Goal: Task Accomplishment & Management: Manage account settings

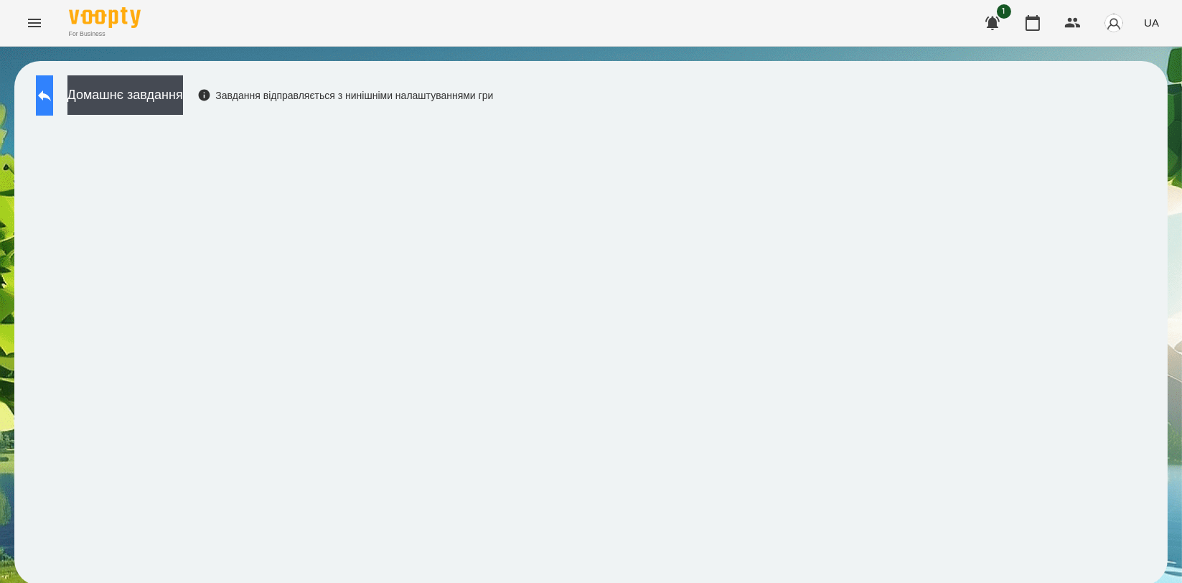
click at [53, 100] on icon at bounding box center [44, 95] width 17 height 17
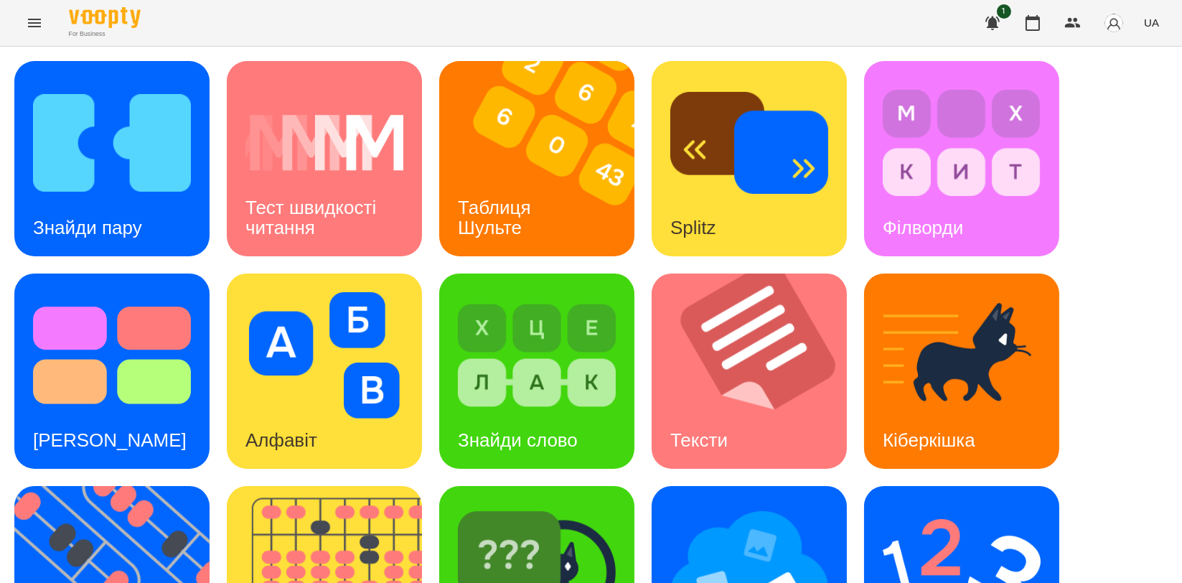
scroll to position [80, 0]
click at [80, 486] on img at bounding box center [120, 583] width 213 height 195
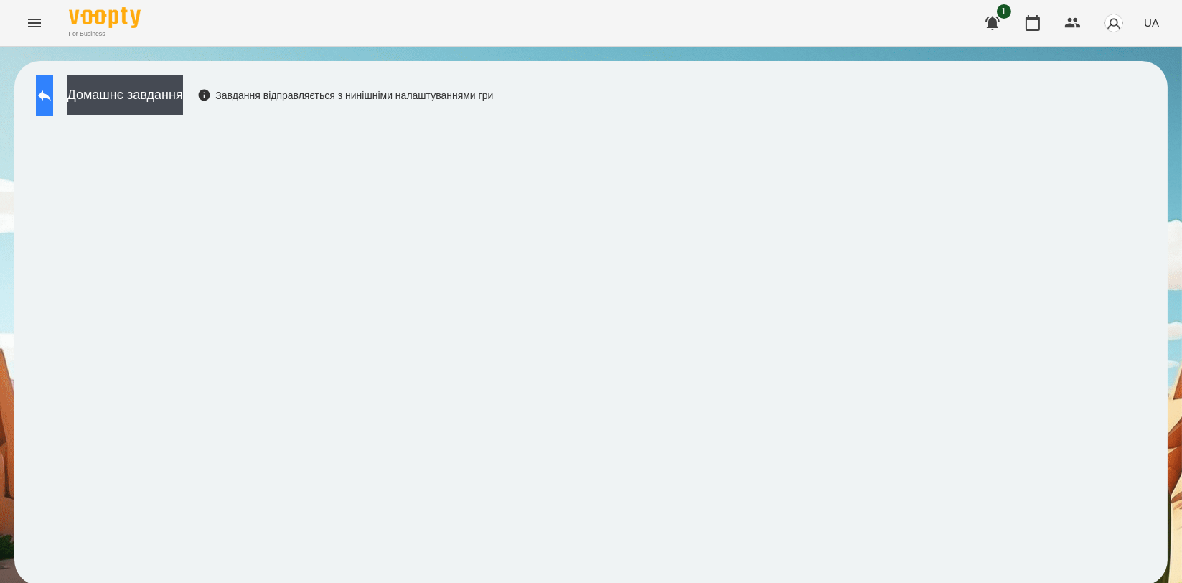
click at [53, 109] on button at bounding box center [44, 95] width 17 height 40
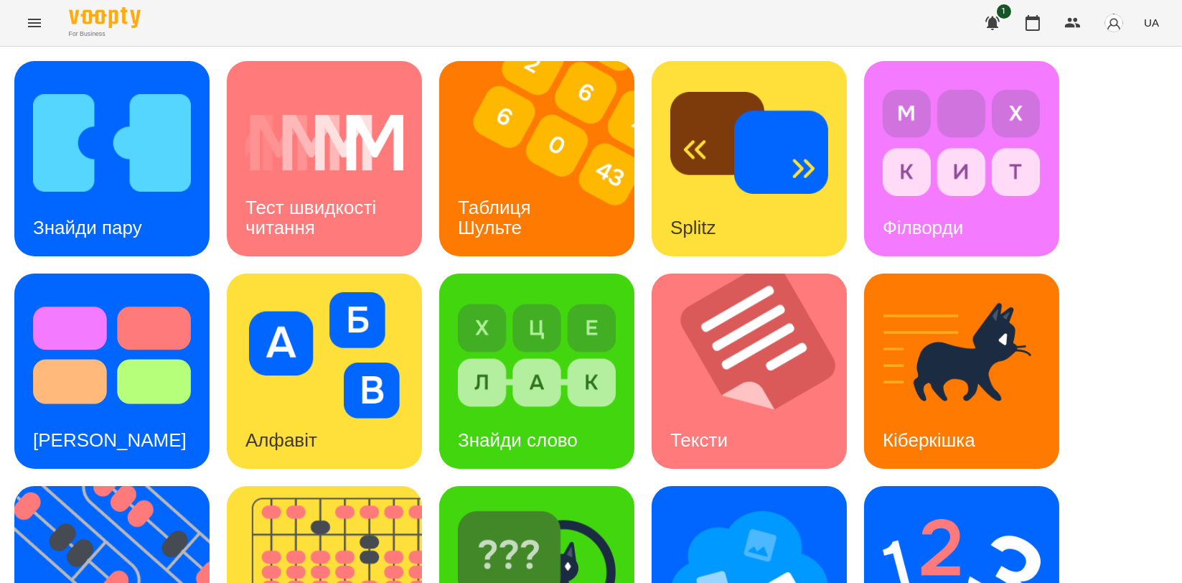
scroll to position [319, 0]
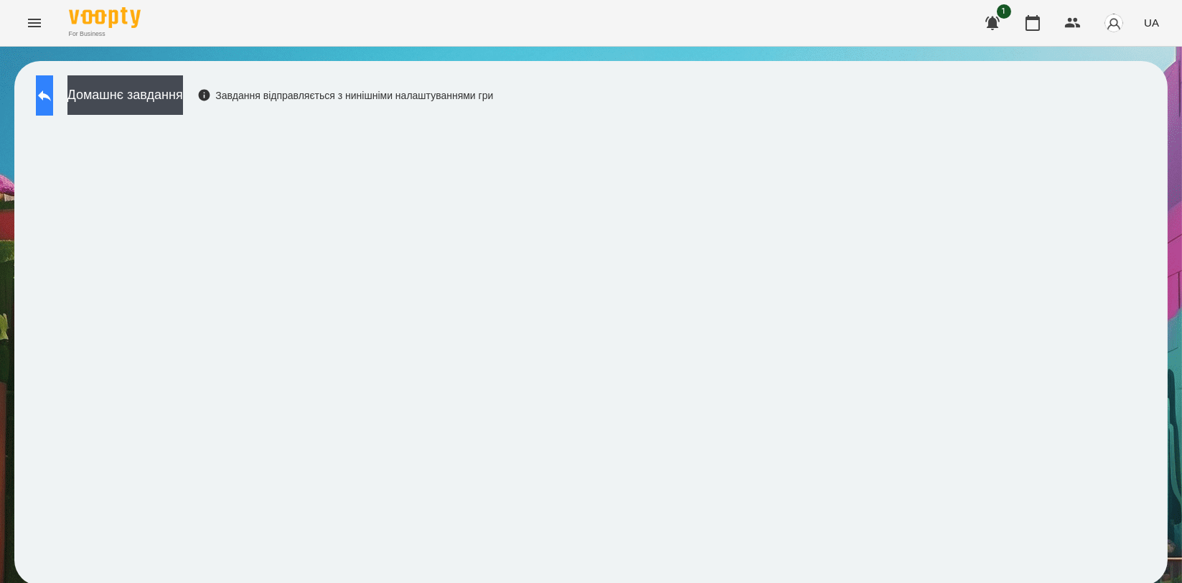
click at [53, 101] on button at bounding box center [44, 95] width 17 height 40
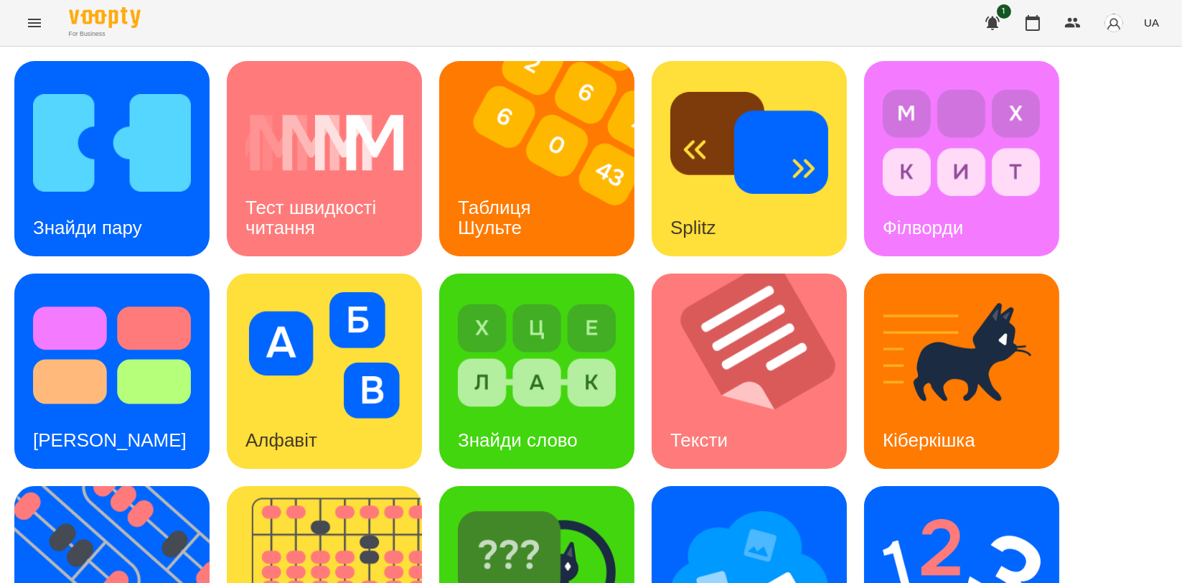
scroll to position [80, 0]
click at [957, 505] on img at bounding box center [962, 568] width 158 height 126
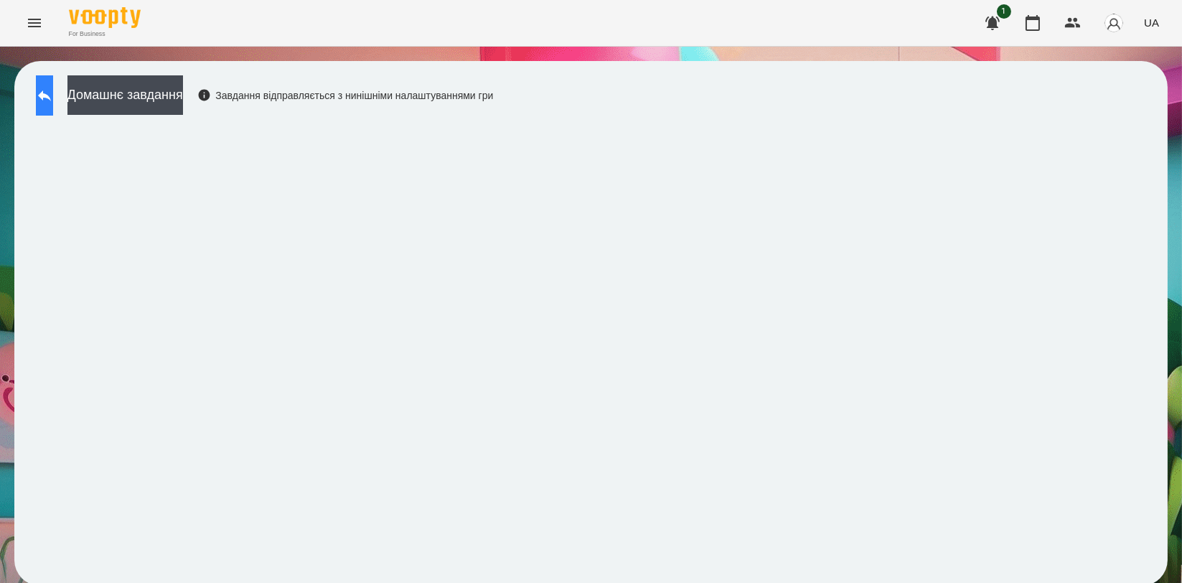
click at [53, 93] on icon at bounding box center [44, 95] width 17 height 17
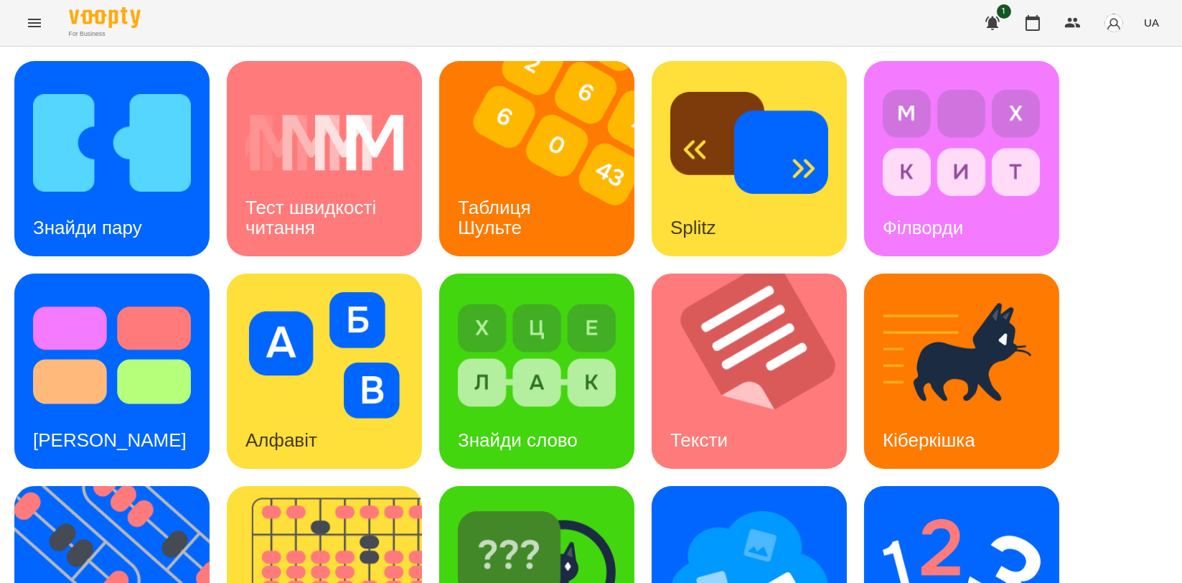
scroll to position [325, 0]
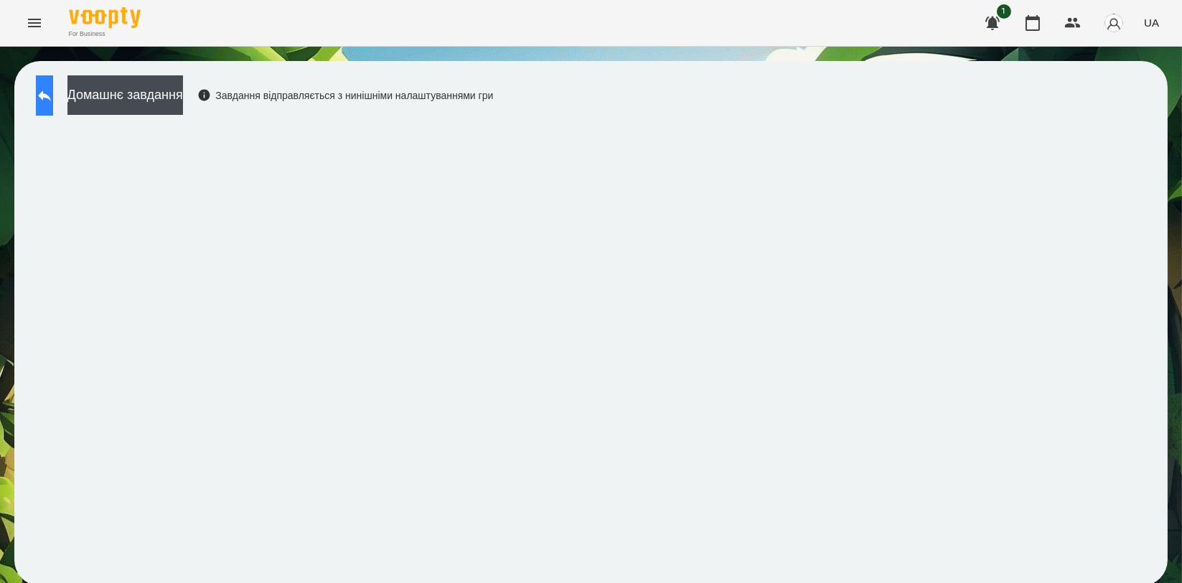
click at [53, 101] on icon at bounding box center [44, 95] width 17 height 17
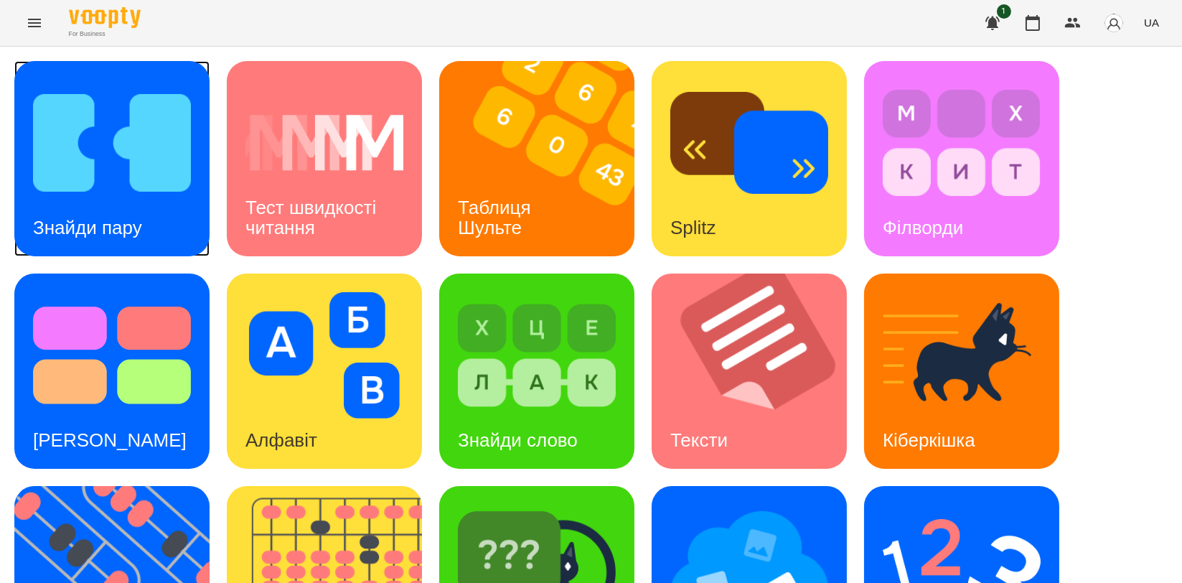
click at [101, 192] on img at bounding box center [112, 143] width 158 height 126
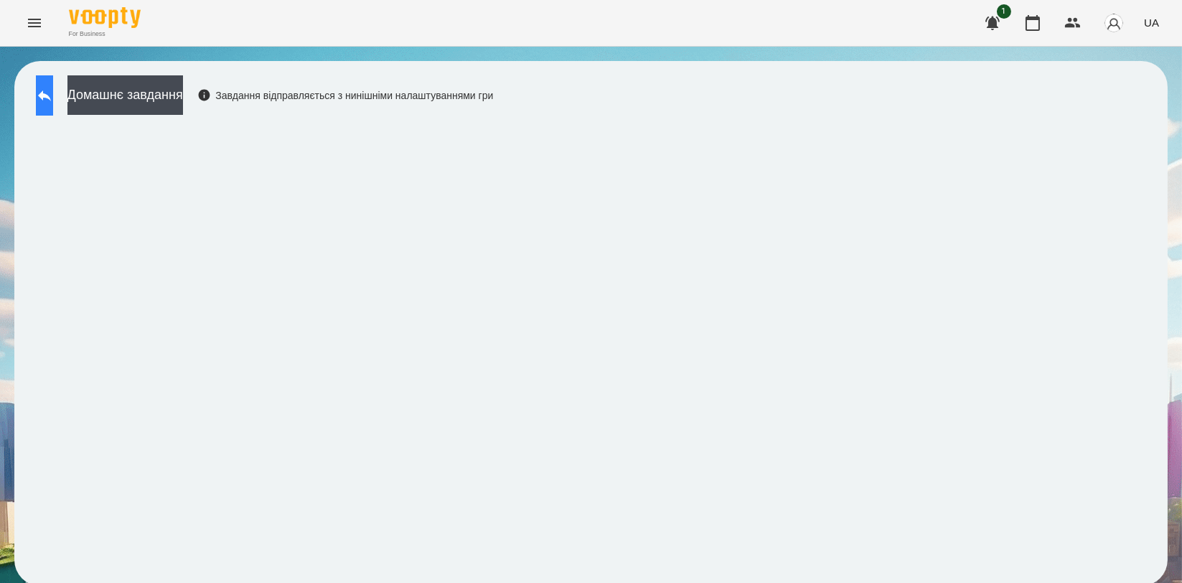
click at [51, 97] on icon at bounding box center [44, 95] width 13 height 11
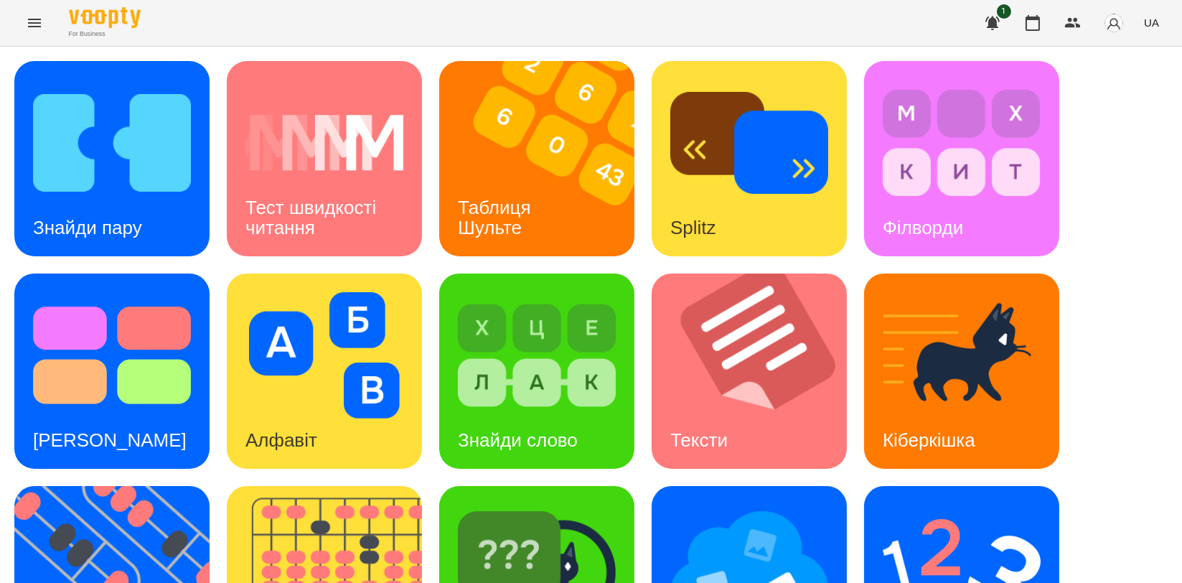
scroll to position [239, 0]
click at [540, 505] on img at bounding box center [537, 568] width 158 height 126
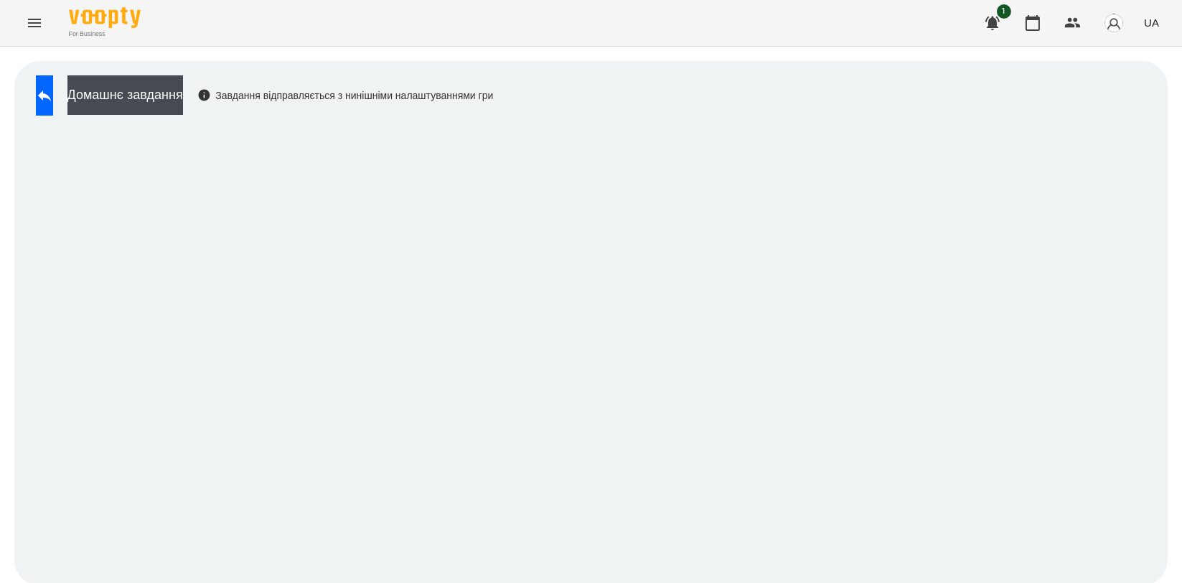
scroll to position [2, 0]
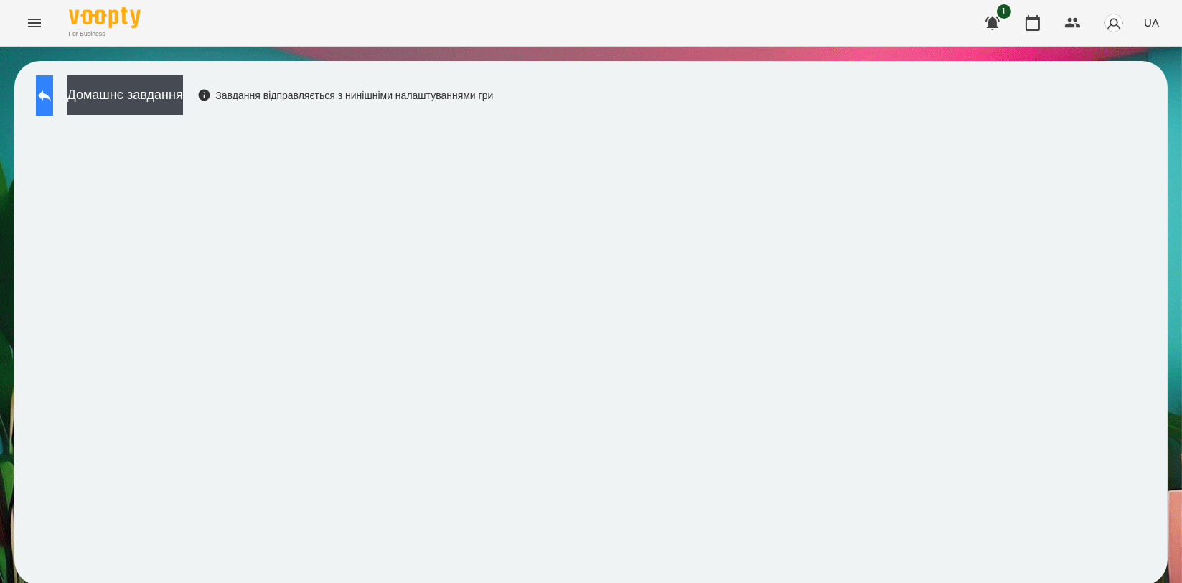
click at [48, 104] on button at bounding box center [44, 95] width 17 height 40
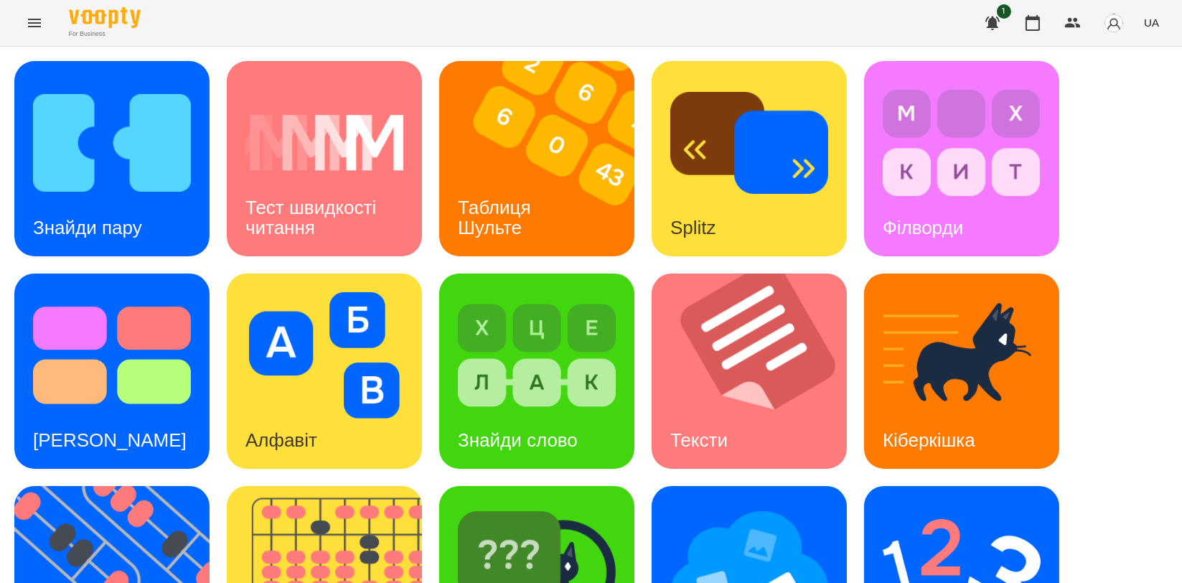
scroll to position [325, 0]
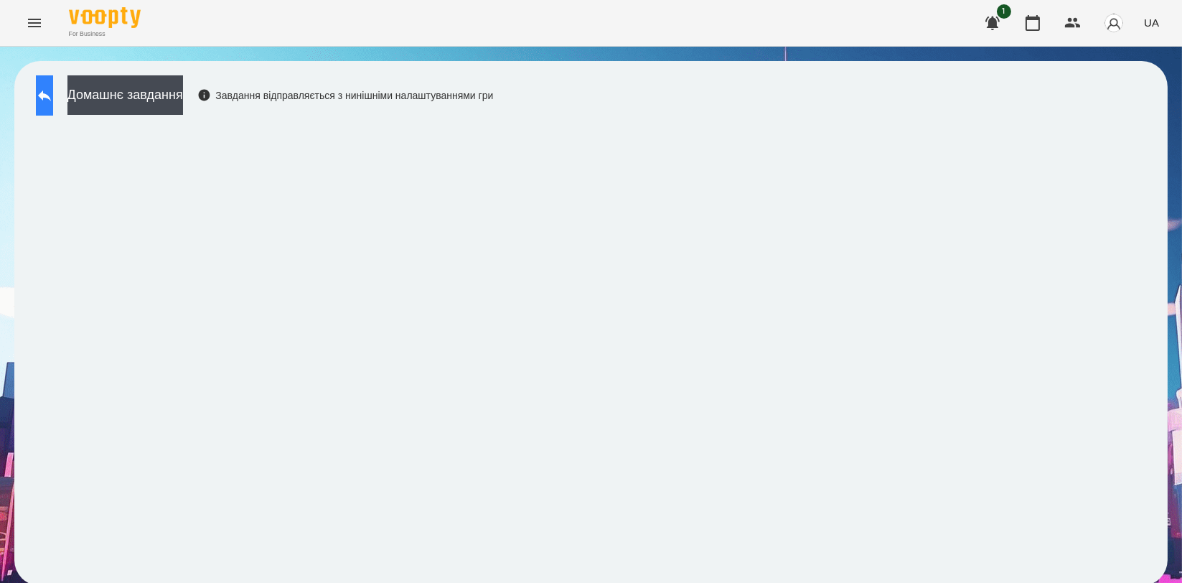
click at [53, 113] on button at bounding box center [44, 95] width 17 height 40
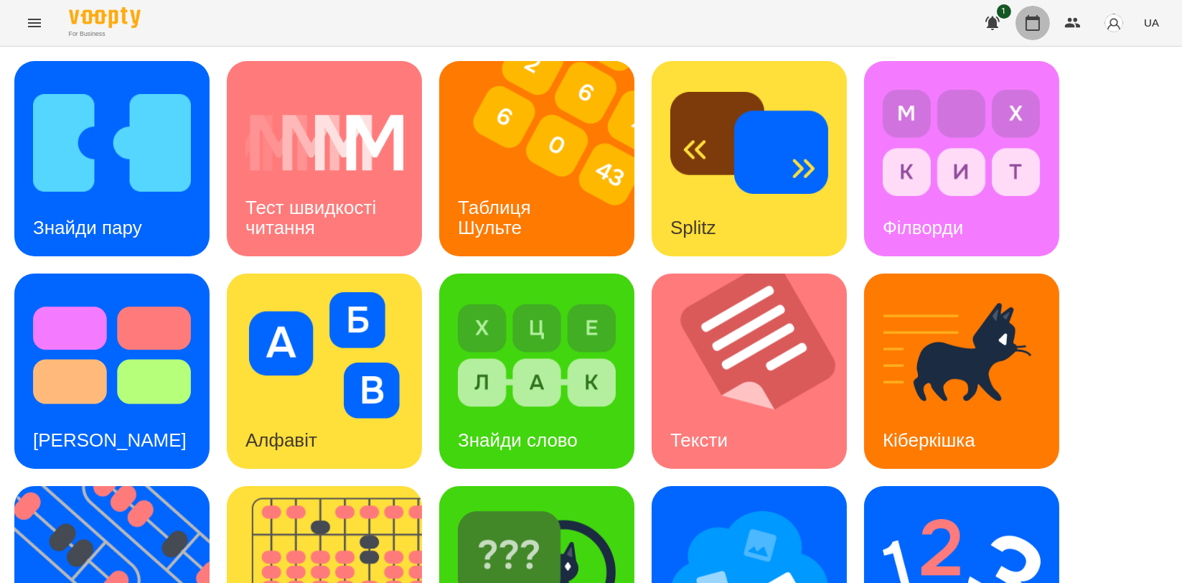
click at [1034, 23] on icon "button" at bounding box center [1032, 22] width 17 height 17
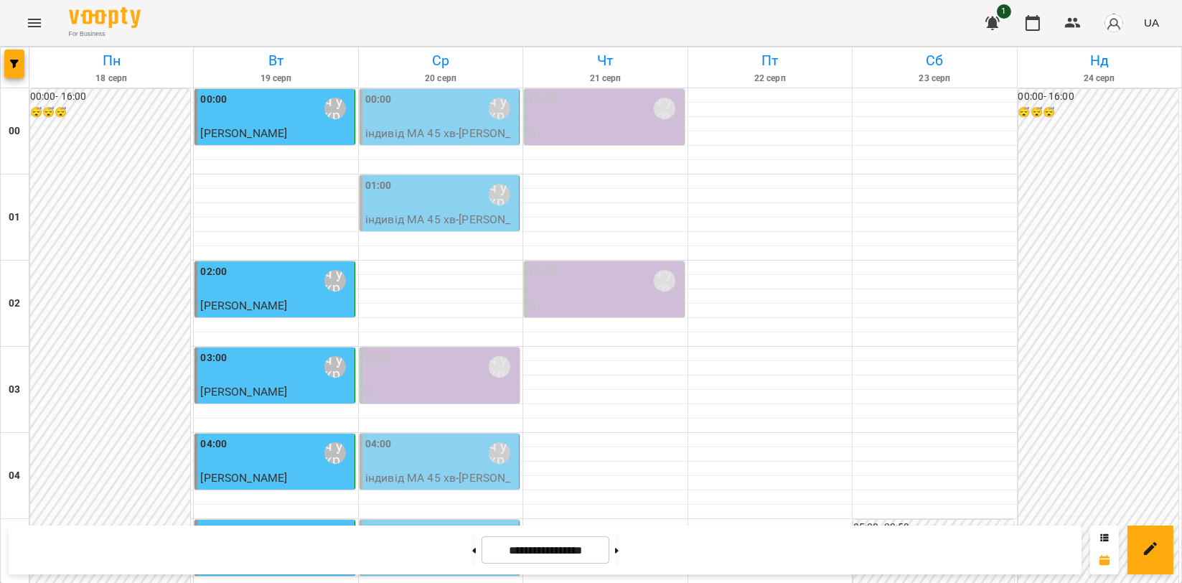
click at [416, 201] on div "01:00 [PERSON_NAME]\ ма укр\шч укр\ [URL][DOMAIN_NAME]" at bounding box center [440, 194] width 151 height 33
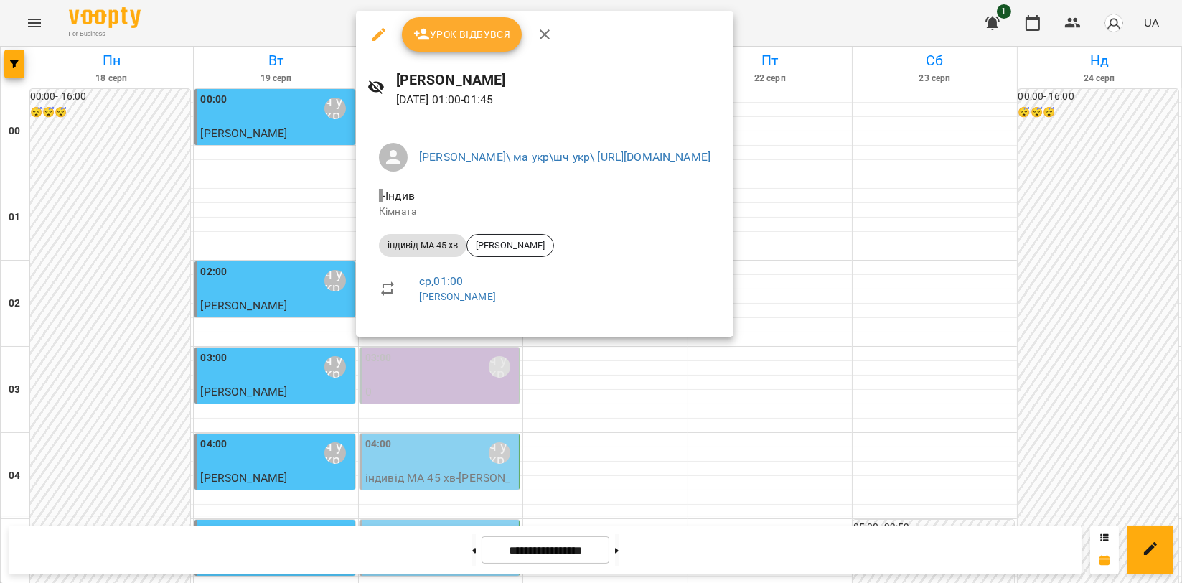
click at [469, 32] on span "Урок відбувся" at bounding box center [462, 34] width 98 height 17
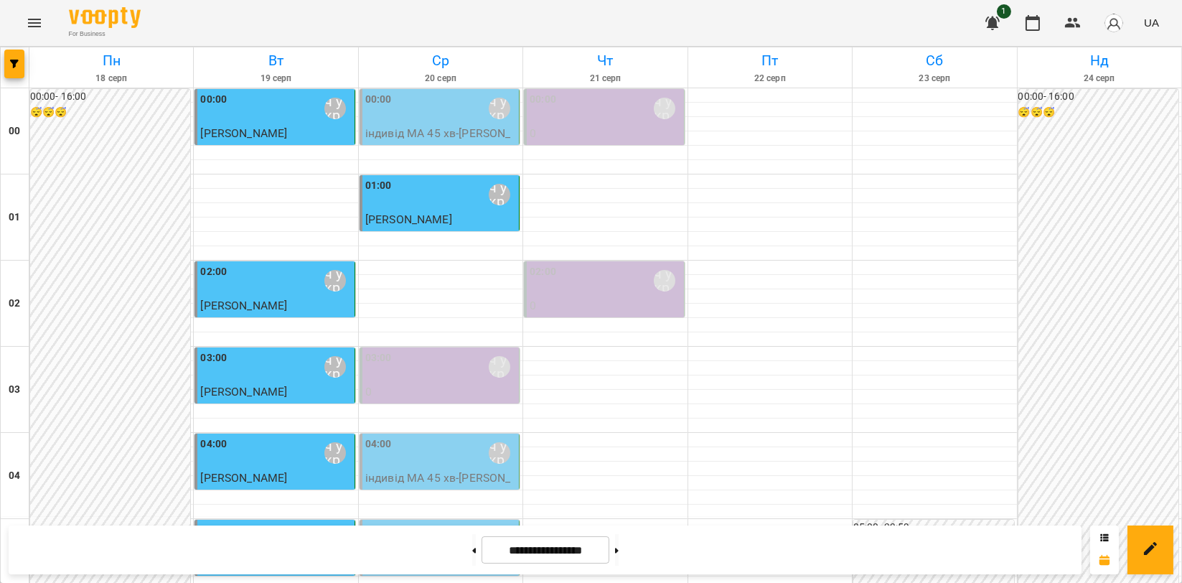
scroll to position [1637, 0]
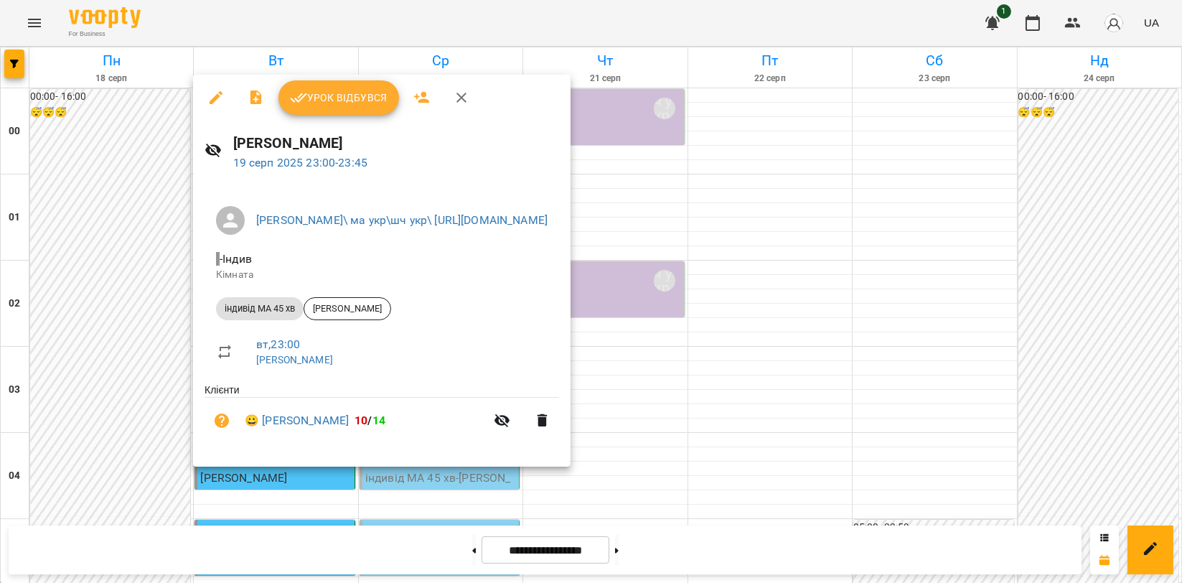
click at [354, 108] on button "Урок відбувся" at bounding box center [338, 97] width 121 height 34
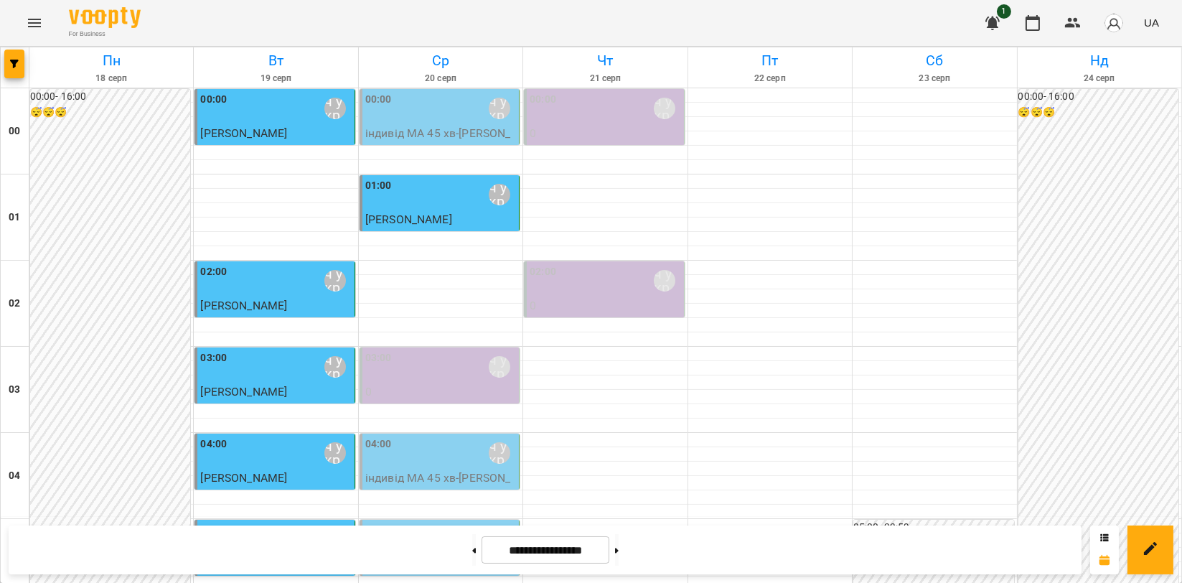
scroll to position [1239, 0]
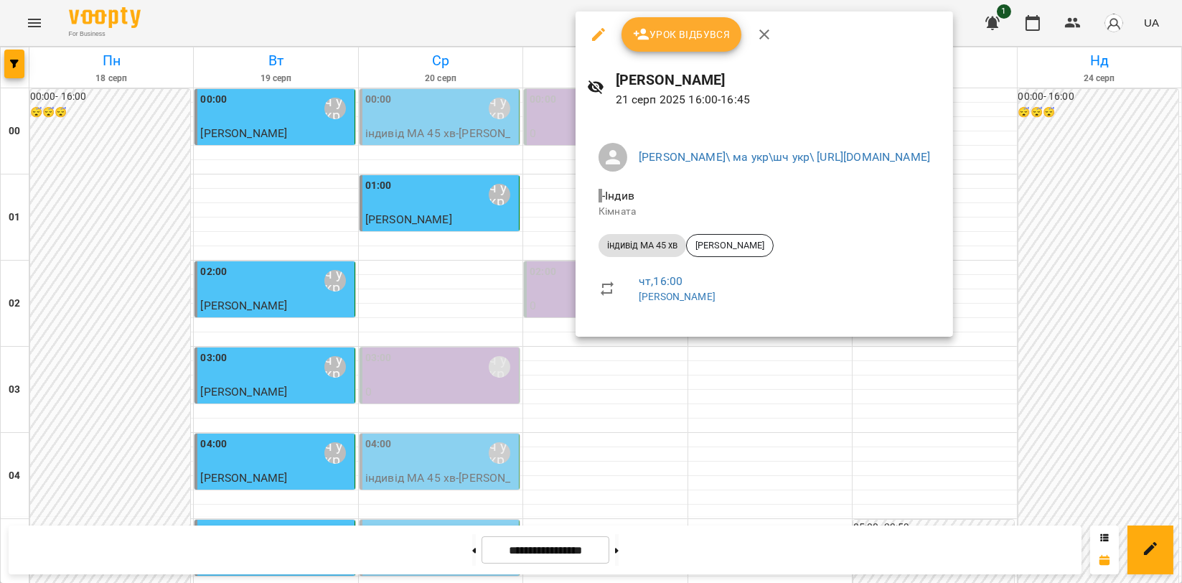
click at [759, 28] on icon "button" at bounding box center [764, 34] width 17 height 17
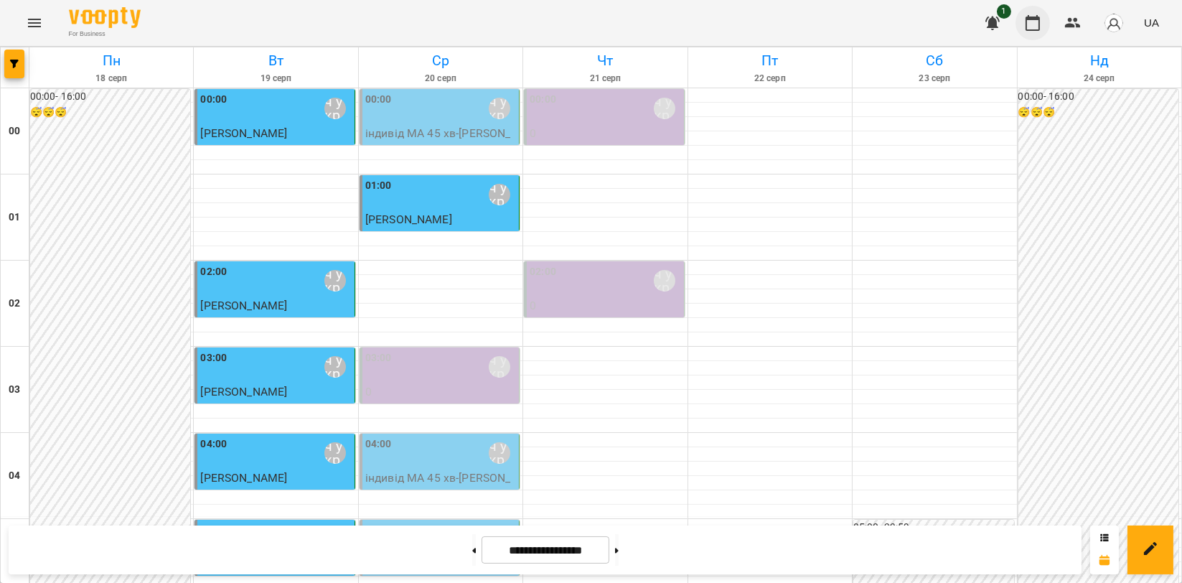
click at [1029, 24] on icon "button" at bounding box center [1032, 22] width 17 height 17
click at [28, 22] on icon "Menu" at bounding box center [34, 22] width 17 height 17
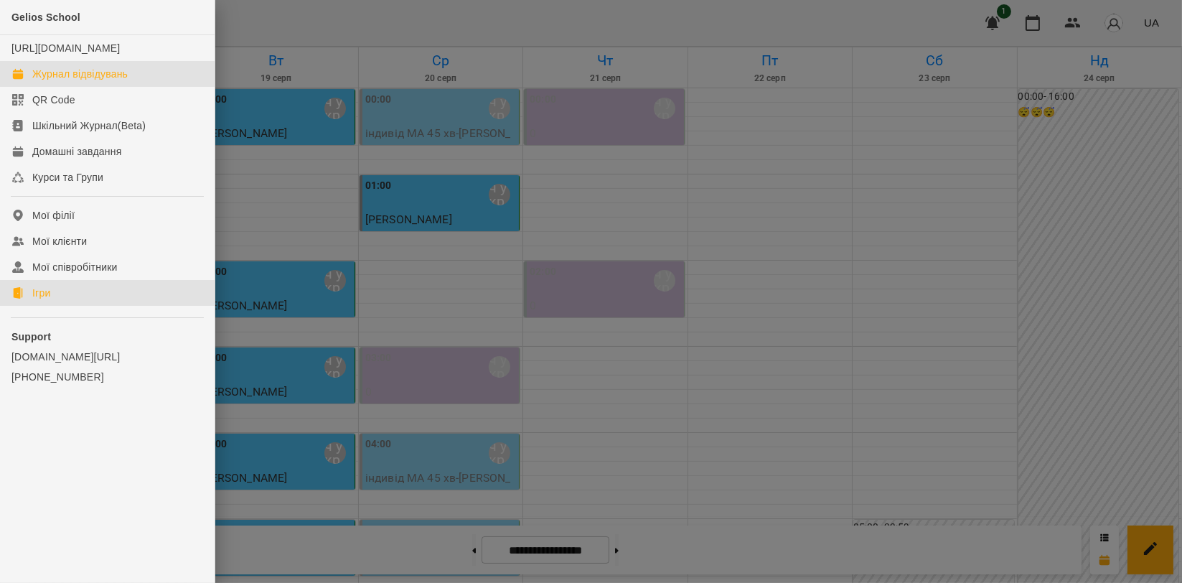
click at [79, 303] on link "Ігри" at bounding box center [107, 293] width 215 height 26
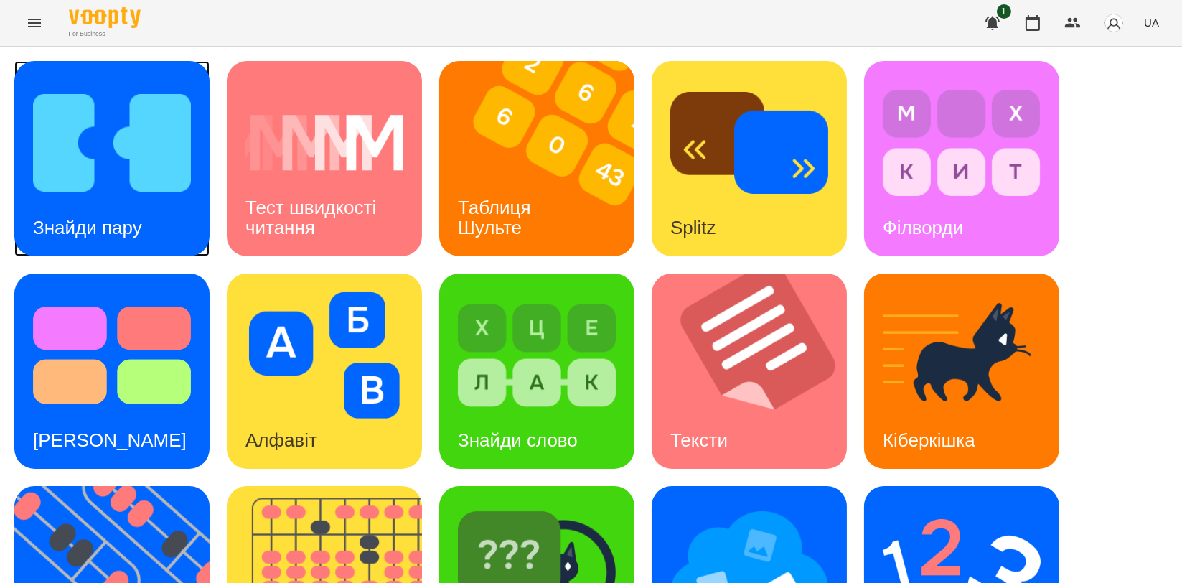
click at [106, 153] on img at bounding box center [112, 143] width 158 height 126
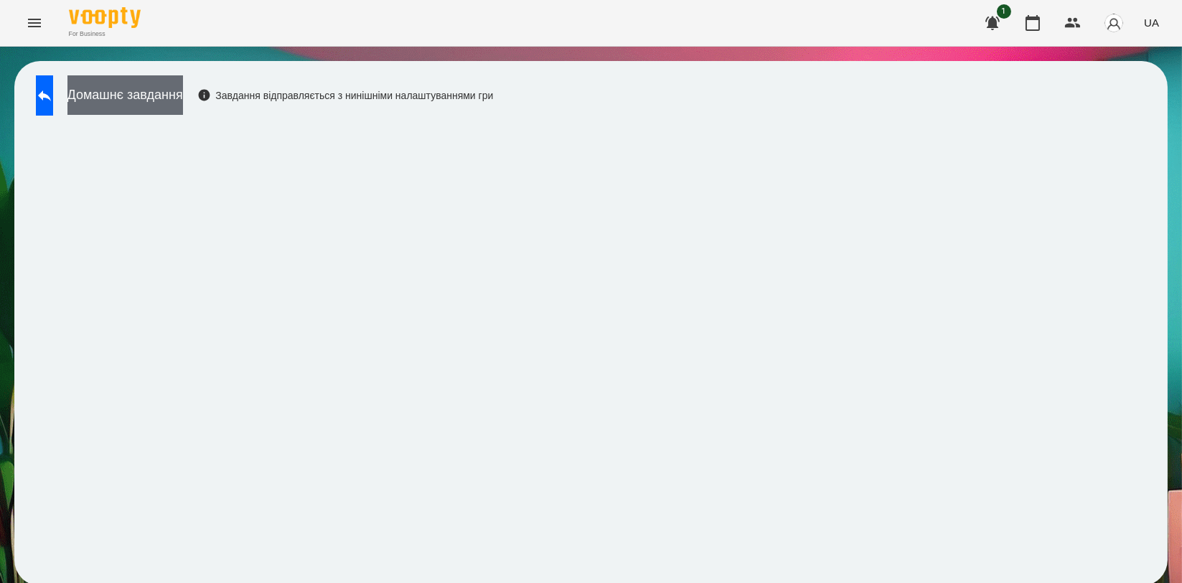
click at [176, 95] on button "Домашнє завдання" at bounding box center [125, 94] width 116 height 39
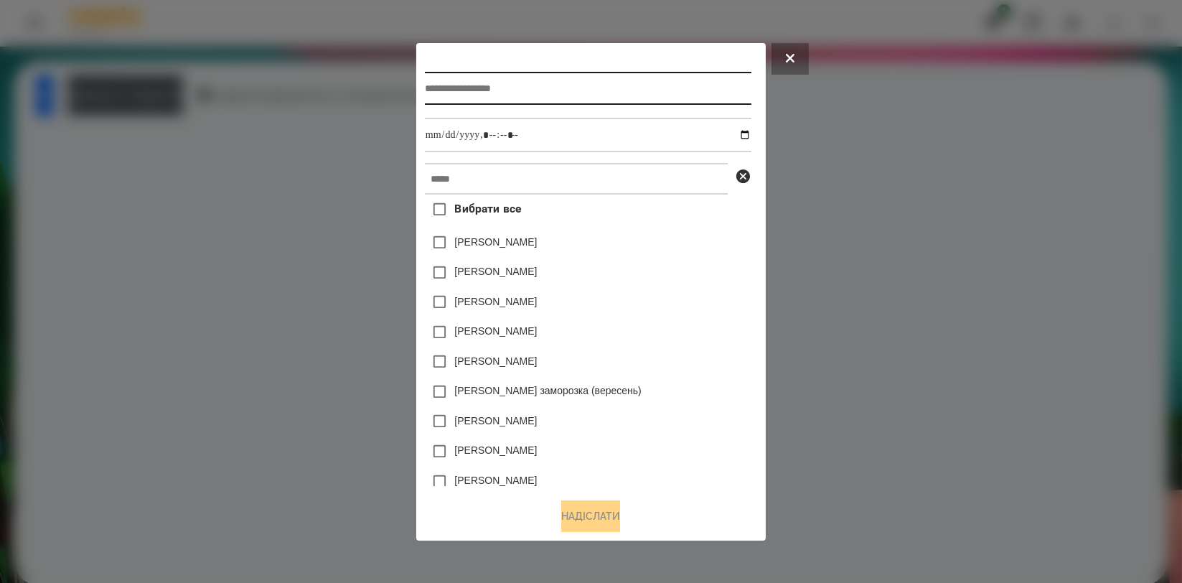
click at [604, 90] on input "text" at bounding box center [588, 88] width 327 height 33
type input "**********"
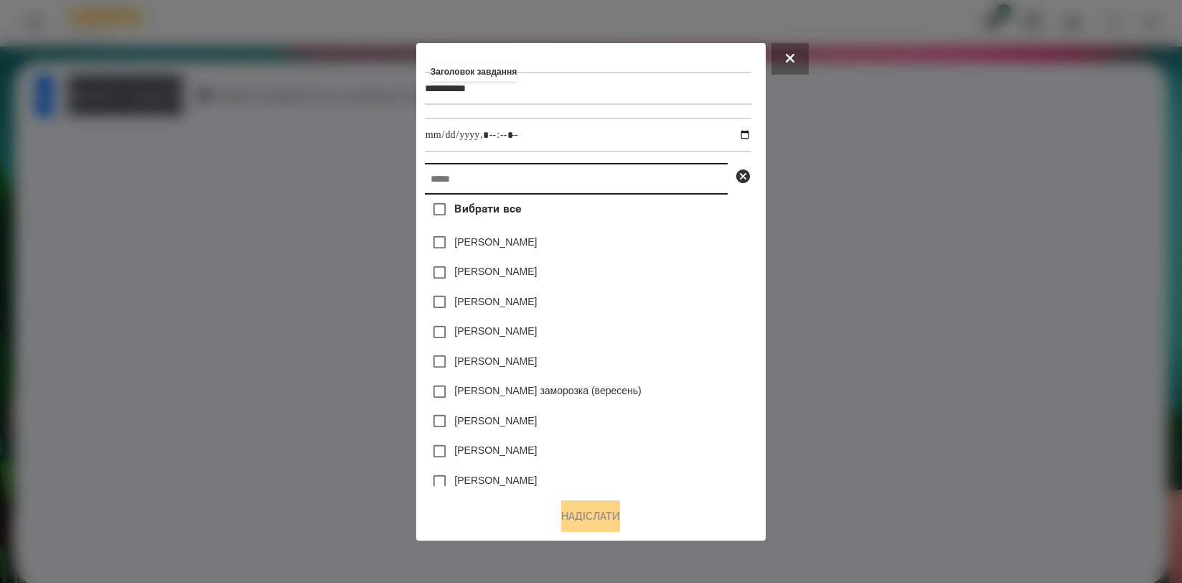
click at [543, 187] on input "text" at bounding box center [576, 179] width 303 height 32
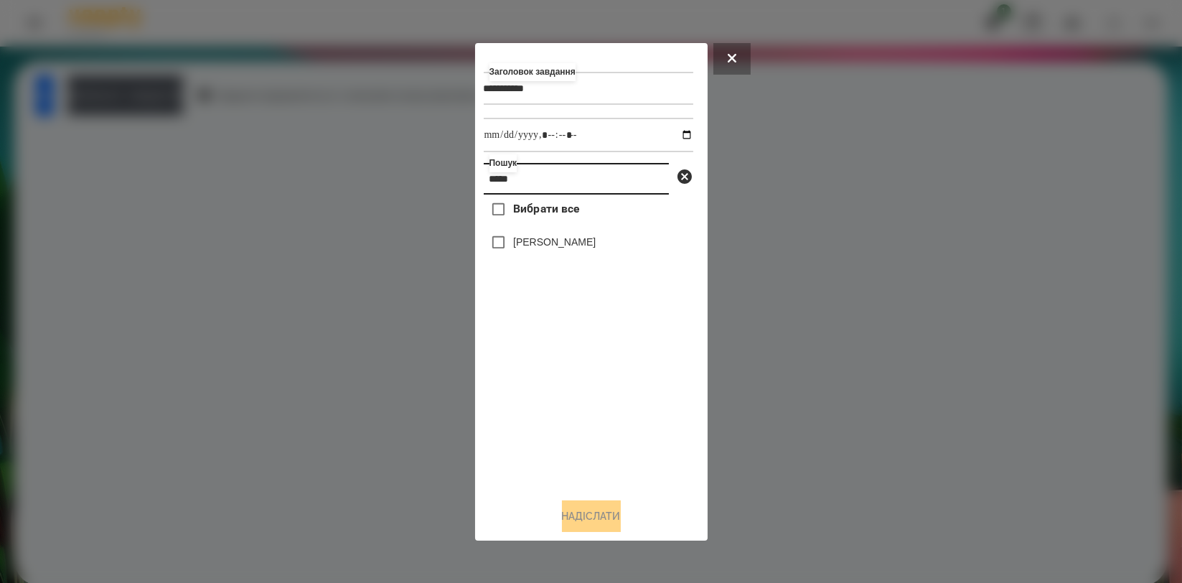
type input "*****"
click at [527, 247] on label "[PERSON_NAME]" at bounding box center [554, 242] width 83 height 14
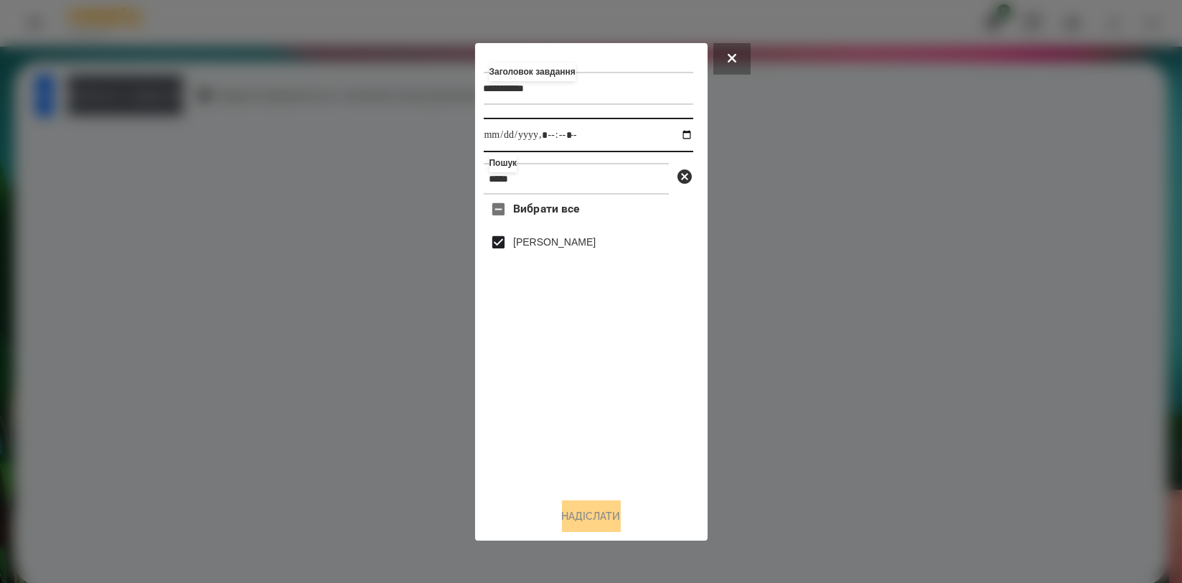
drag, startPoint x: 671, startPoint y: 131, endPoint x: 676, endPoint y: 139, distance: 10.0
click at [670, 131] on input "datetime-local" at bounding box center [589, 135] width 210 height 34
type input "**********"
click at [629, 436] on div "Вибрати все [PERSON_NAME]" at bounding box center [589, 340] width 210 height 291
click at [584, 514] on button "Надіслати" at bounding box center [591, 516] width 59 height 32
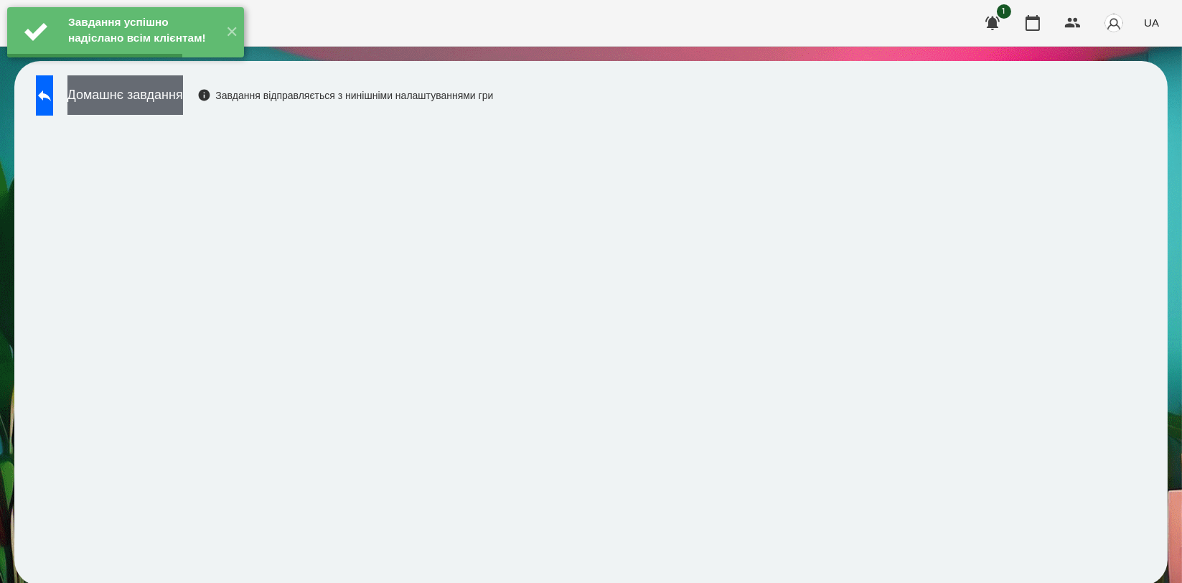
click at [183, 100] on button "Домашнє завдання" at bounding box center [125, 94] width 116 height 39
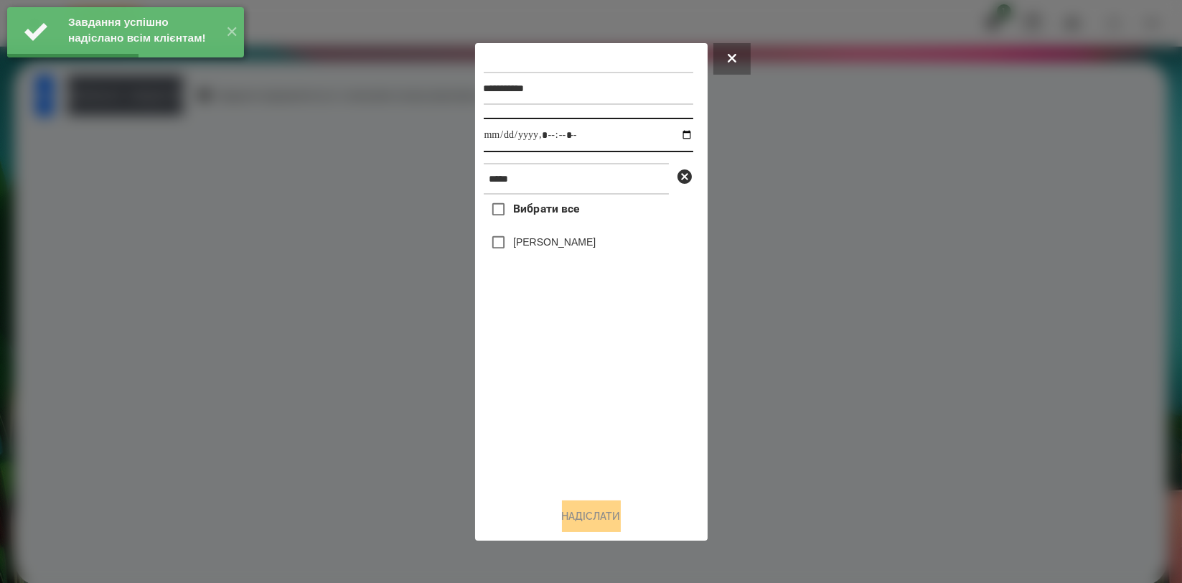
click at [671, 131] on input "datetime-local" at bounding box center [589, 135] width 210 height 34
type input "**********"
drag, startPoint x: 525, startPoint y: 395, endPoint x: 529, endPoint y: 349, distance: 46.1
click at [525, 393] on div "Вибрати все [PERSON_NAME]" at bounding box center [589, 340] width 210 height 291
click at [554, 249] on label "[PERSON_NAME]" at bounding box center [554, 242] width 83 height 14
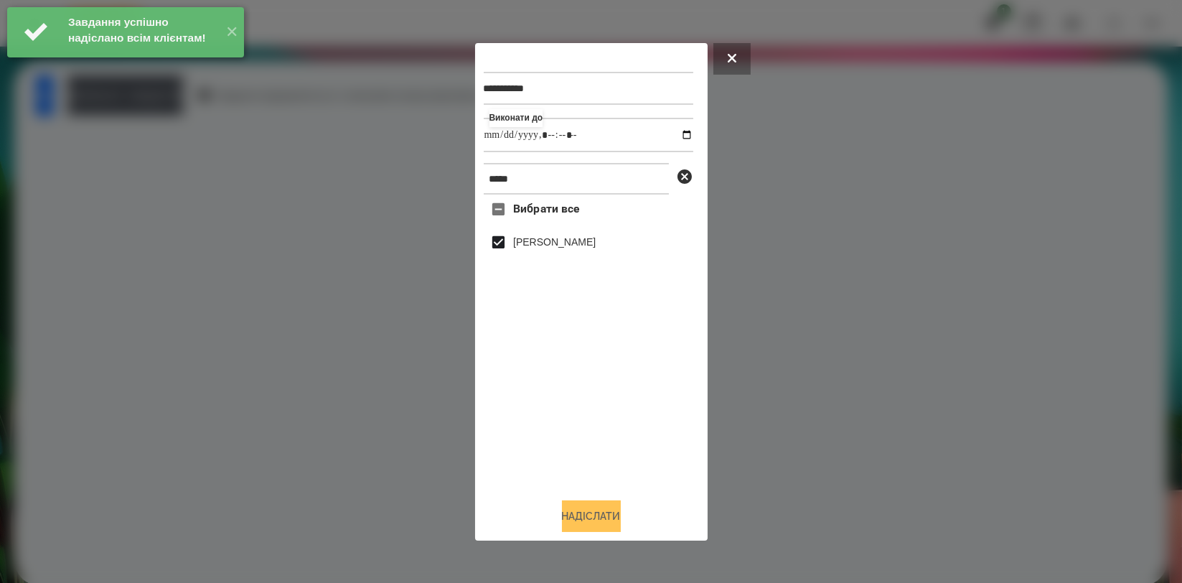
click at [573, 516] on button "Надіслати" at bounding box center [591, 516] width 59 height 32
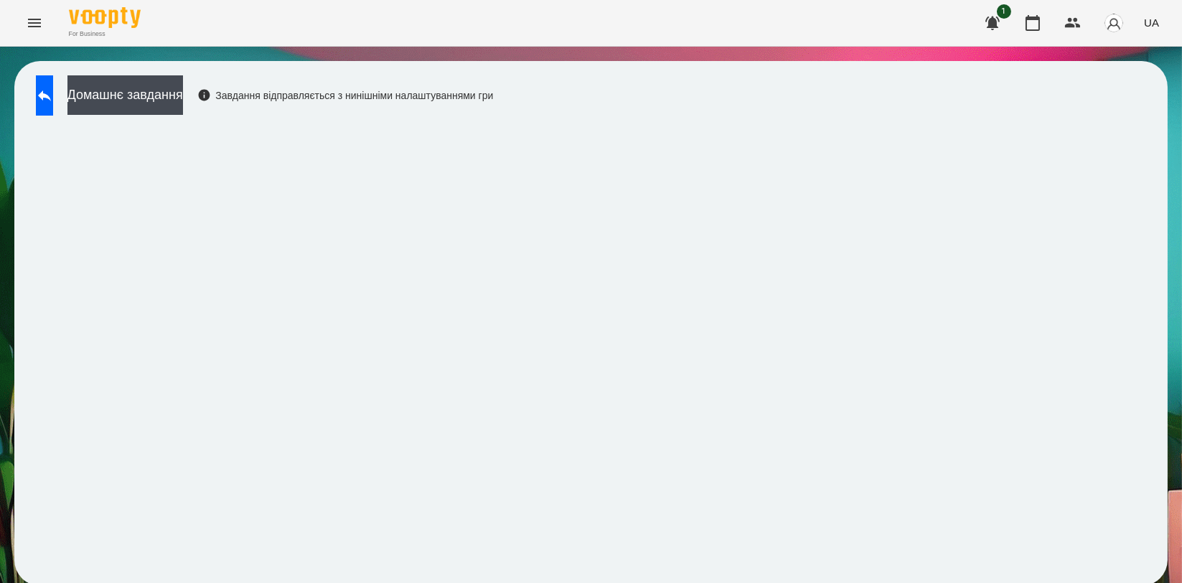
click at [239, 113] on div "Домашнє завдання Завдання відправляється з нинішніми налаштуваннями гри" at bounding box center [261, 98] width 464 height 47
click at [183, 103] on button "Домашнє завдання" at bounding box center [125, 94] width 116 height 39
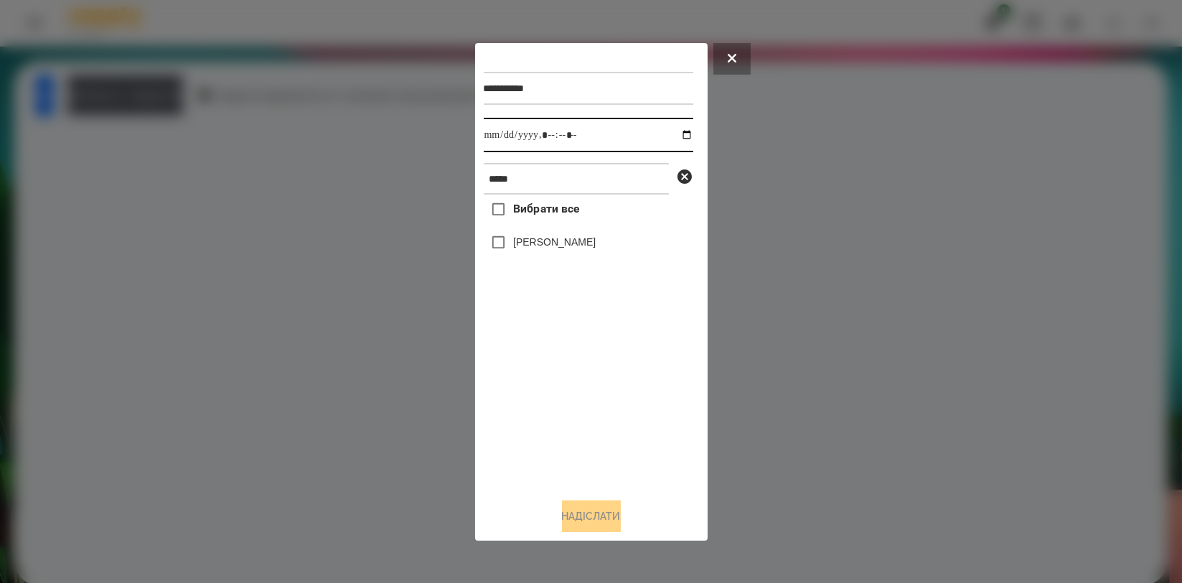
click at [674, 140] on input "datetime-local" at bounding box center [589, 135] width 210 height 34
type input "**********"
click at [537, 386] on div "Вибрати все [PERSON_NAME]" at bounding box center [589, 340] width 210 height 291
click at [556, 249] on label "[PERSON_NAME]" at bounding box center [554, 242] width 83 height 14
click at [579, 528] on button "Надіслати" at bounding box center [591, 516] width 59 height 32
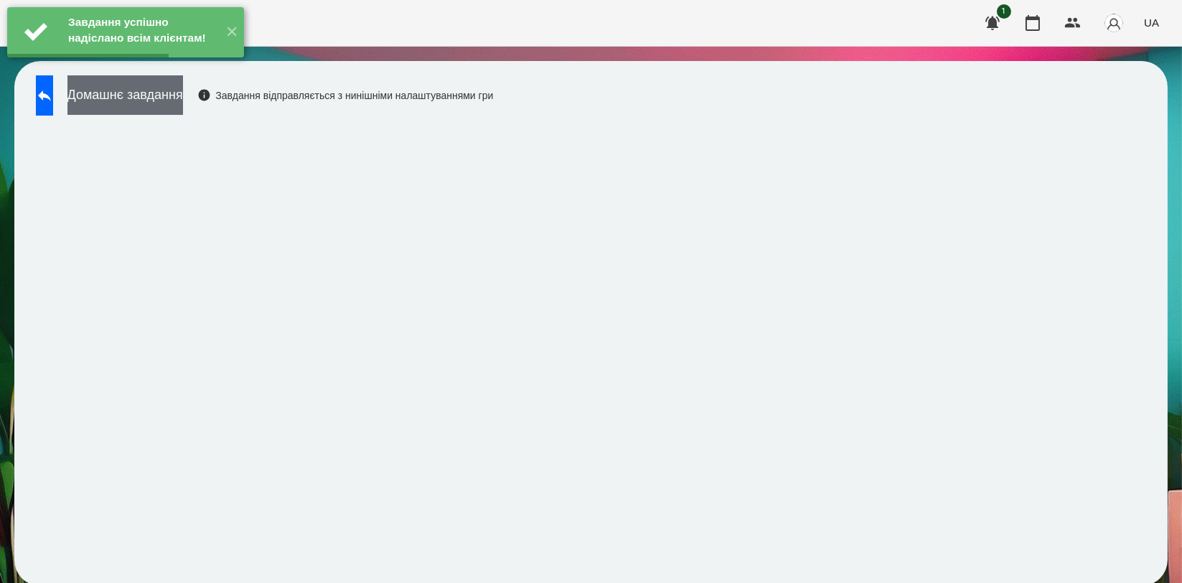
click at [183, 102] on button "Домашнє завдання" at bounding box center [125, 94] width 116 height 39
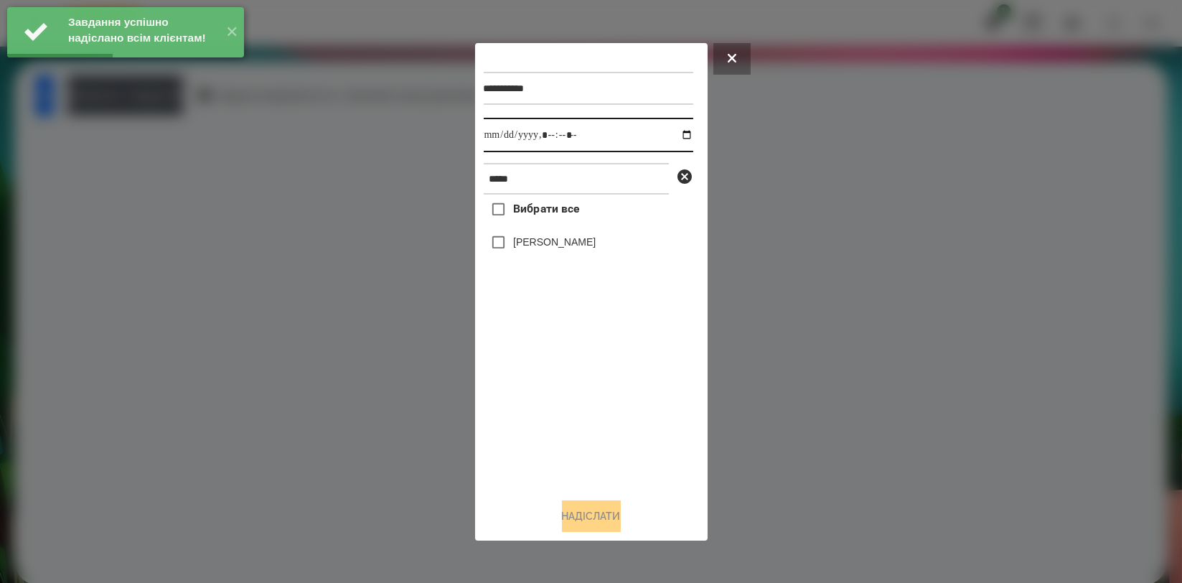
click at [680, 139] on input "datetime-local" at bounding box center [589, 135] width 210 height 34
type input "**********"
click at [552, 395] on div "Вибрати все [PERSON_NAME]" at bounding box center [589, 340] width 210 height 291
click at [567, 246] on label "[PERSON_NAME]" at bounding box center [554, 242] width 83 height 14
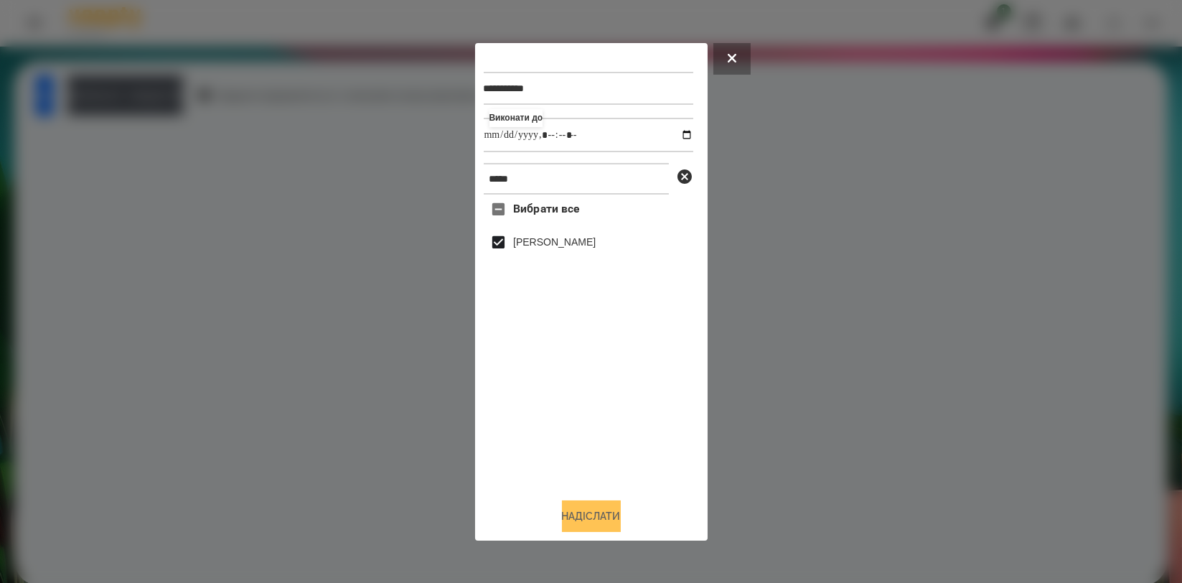
click at [573, 508] on button "Надіслати" at bounding box center [591, 516] width 59 height 32
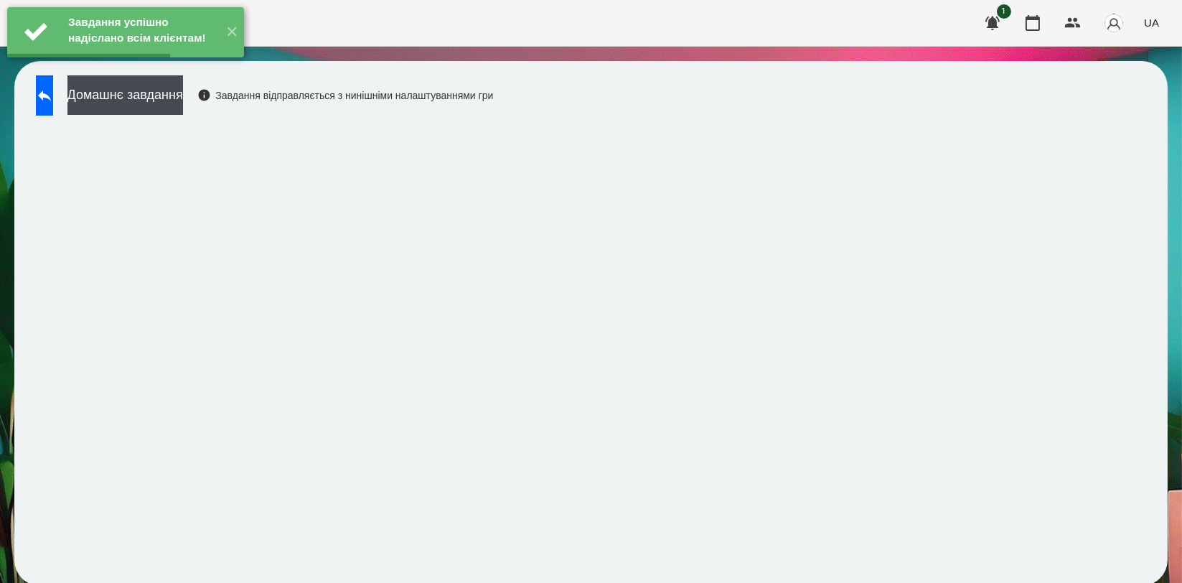
click at [157, 65] on div "Завдання успішно надіслано всім клієнтам! ✕" at bounding box center [125, 32] width 251 height 65
click at [223, 115] on div "Домашнє завдання Завдання відправляється з нинішніми налаштуваннями гри" at bounding box center [261, 98] width 464 height 47
click at [183, 108] on button "Домашнє завдання" at bounding box center [125, 94] width 116 height 39
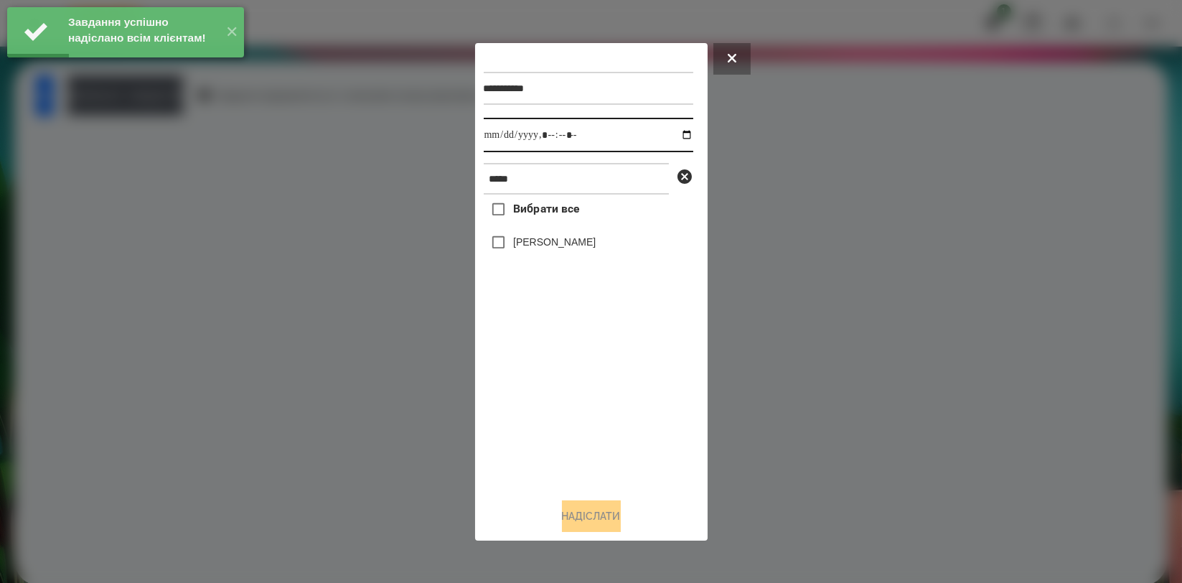
click at [682, 138] on input "datetime-local" at bounding box center [589, 135] width 210 height 34
type input "**********"
drag, startPoint x: 573, startPoint y: 393, endPoint x: 580, endPoint y: 351, distance: 43.0
click at [573, 380] on div "Вибрати все [PERSON_NAME]" at bounding box center [589, 340] width 210 height 291
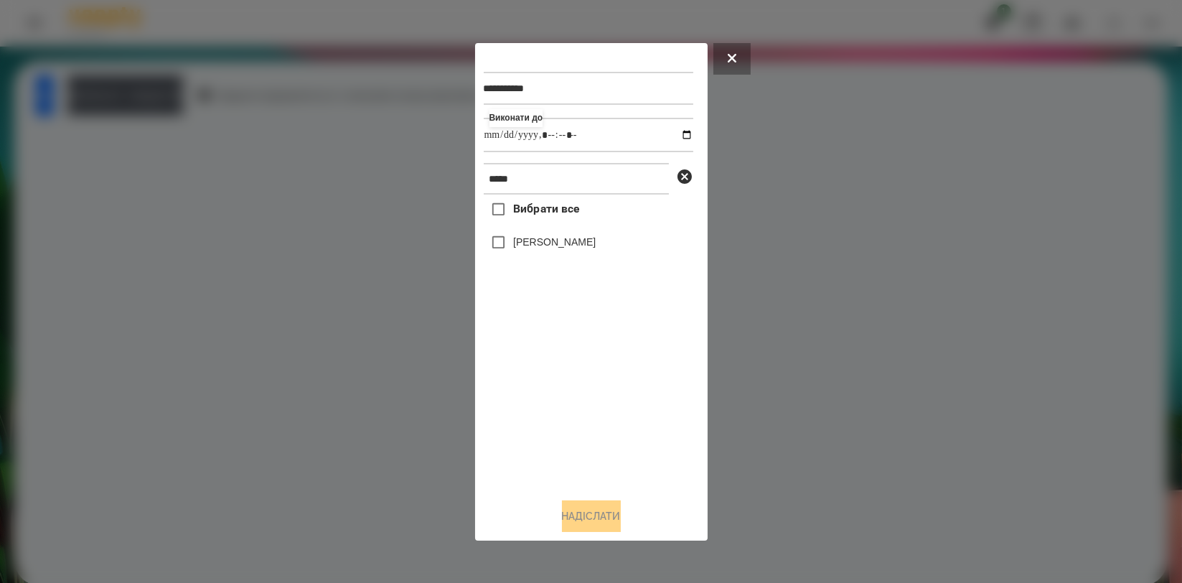
click at [581, 241] on label "[PERSON_NAME]" at bounding box center [554, 242] width 83 height 14
click at [583, 523] on button "Надіслати" at bounding box center [591, 516] width 59 height 32
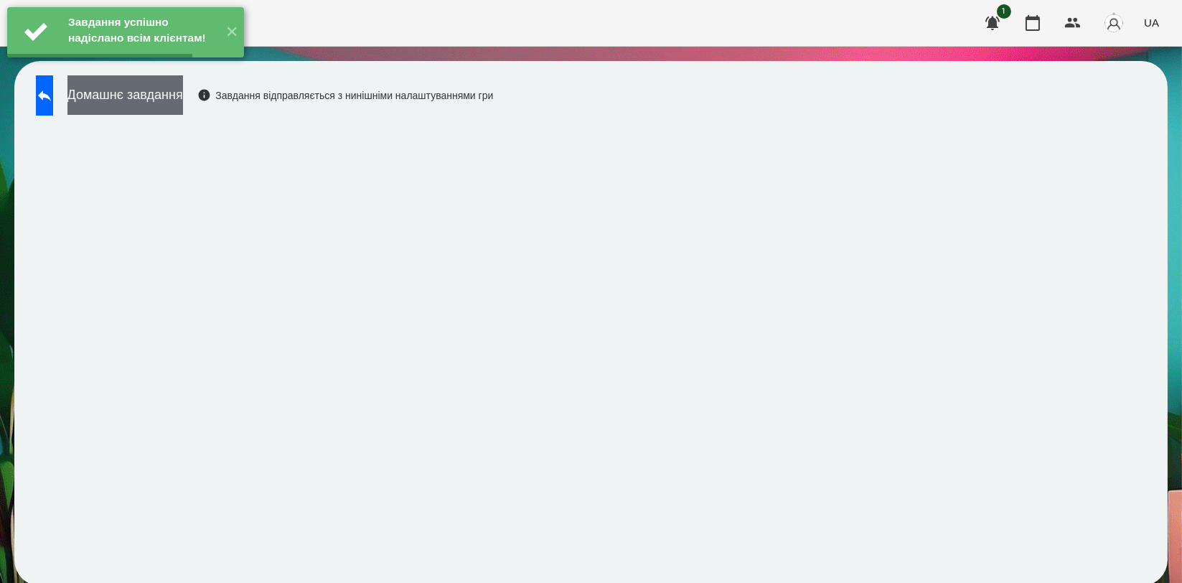
click at [176, 106] on button "Домашнє завдання" at bounding box center [125, 94] width 116 height 39
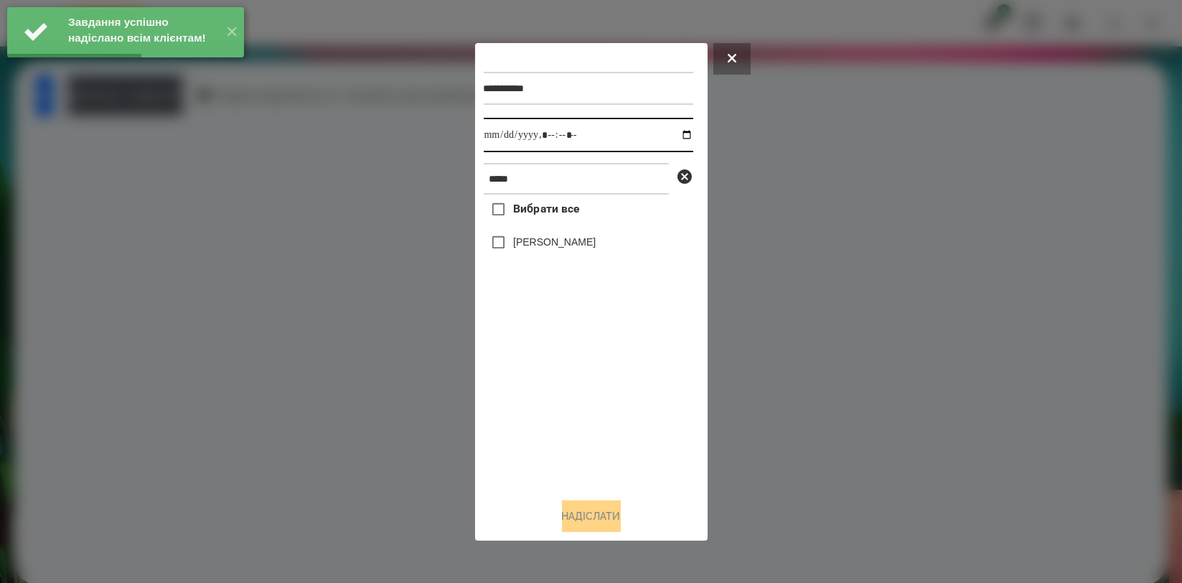
click at [676, 135] on input "datetime-local" at bounding box center [589, 135] width 210 height 34
type input "**********"
click at [584, 399] on div "Вибрати все [PERSON_NAME]" at bounding box center [589, 340] width 210 height 291
click at [584, 388] on div "Вибрати все [PERSON_NAME]" at bounding box center [589, 340] width 210 height 291
click at [569, 256] on div "[PERSON_NAME]" at bounding box center [589, 243] width 210 height 30
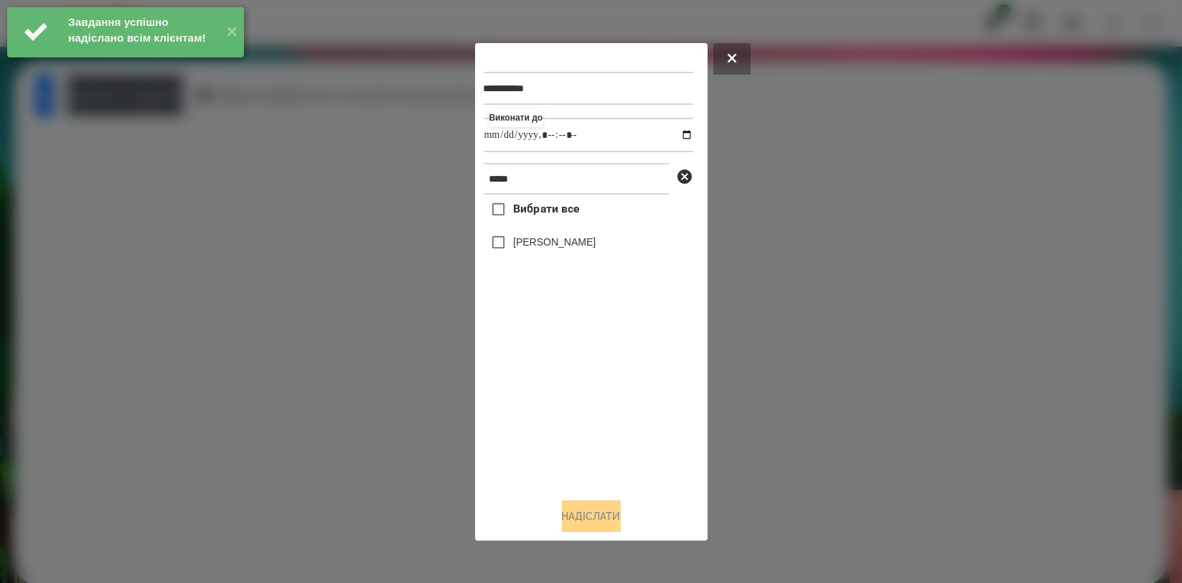
click at [569, 248] on label "[PERSON_NAME]" at bounding box center [554, 242] width 83 height 14
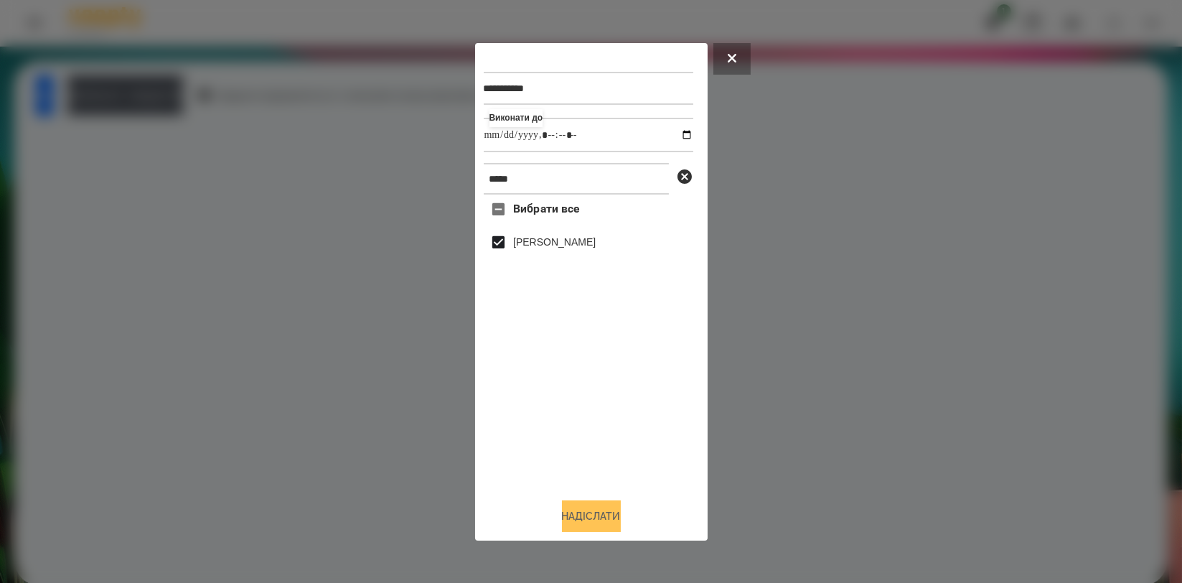
click at [599, 525] on button "Надіслати" at bounding box center [591, 516] width 59 height 32
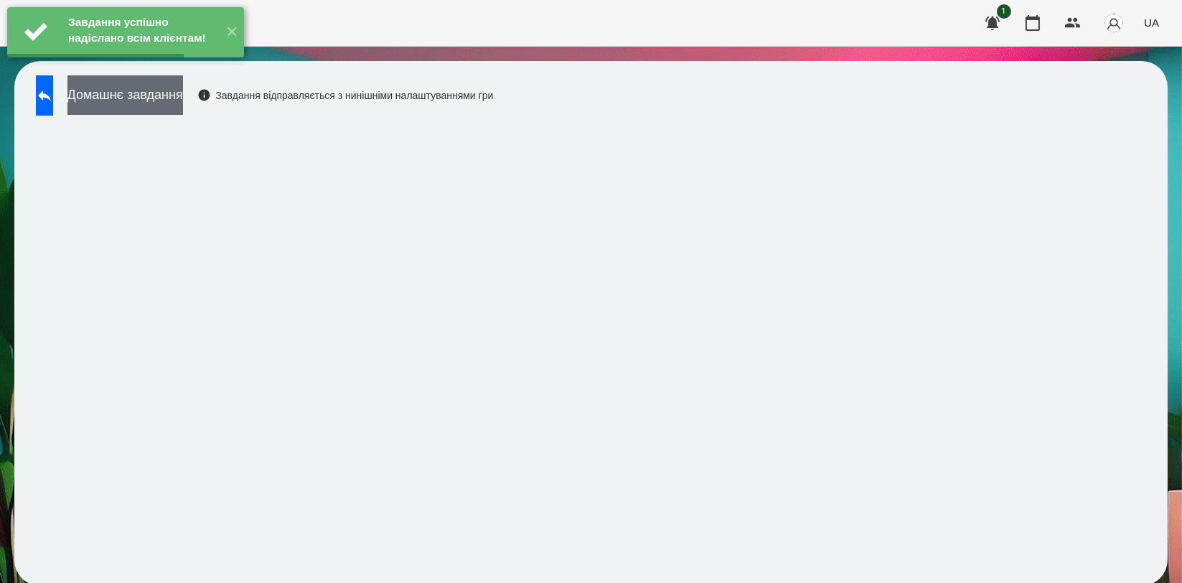
click at [183, 87] on button "Домашнє завдання" at bounding box center [125, 94] width 116 height 39
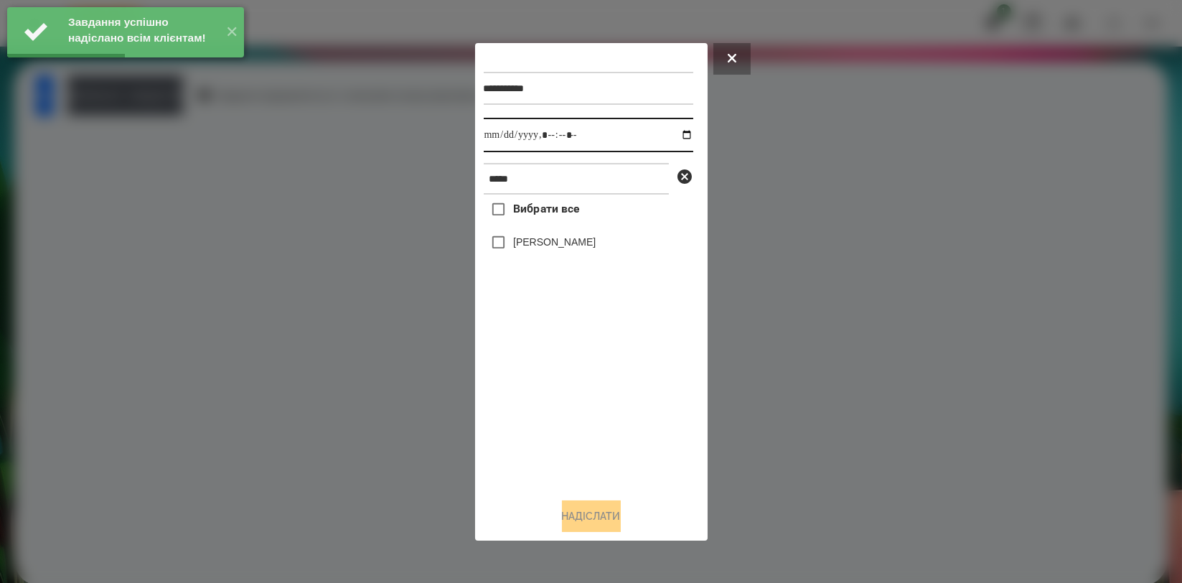
click at [676, 139] on input "datetime-local" at bounding box center [589, 135] width 210 height 34
type input "**********"
drag, startPoint x: 596, startPoint y: 421, endPoint x: 586, endPoint y: 339, distance: 83.1
click at [596, 421] on div "Вибрати все [PERSON_NAME]" at bounding box center [589, 340] width 210 height 291
click at [579, 249] on label "[PERSON_NAME]" at bounding box center [554, 242] width 83 height 14
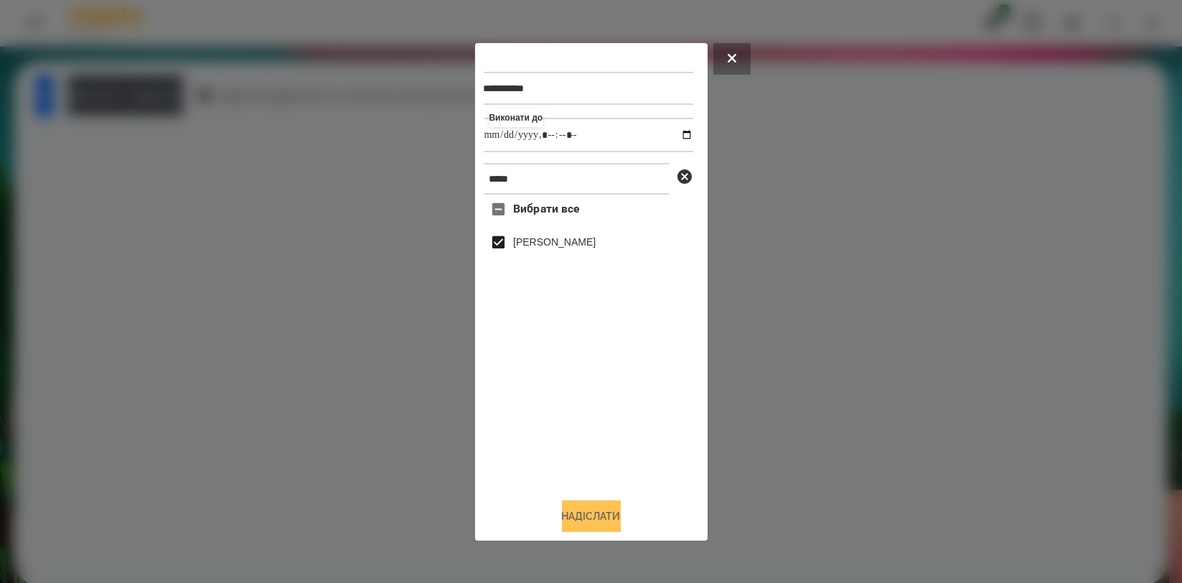
click at [589, 515] on button "Надіслати" at bounding box center [591, 516] width 59 height 32
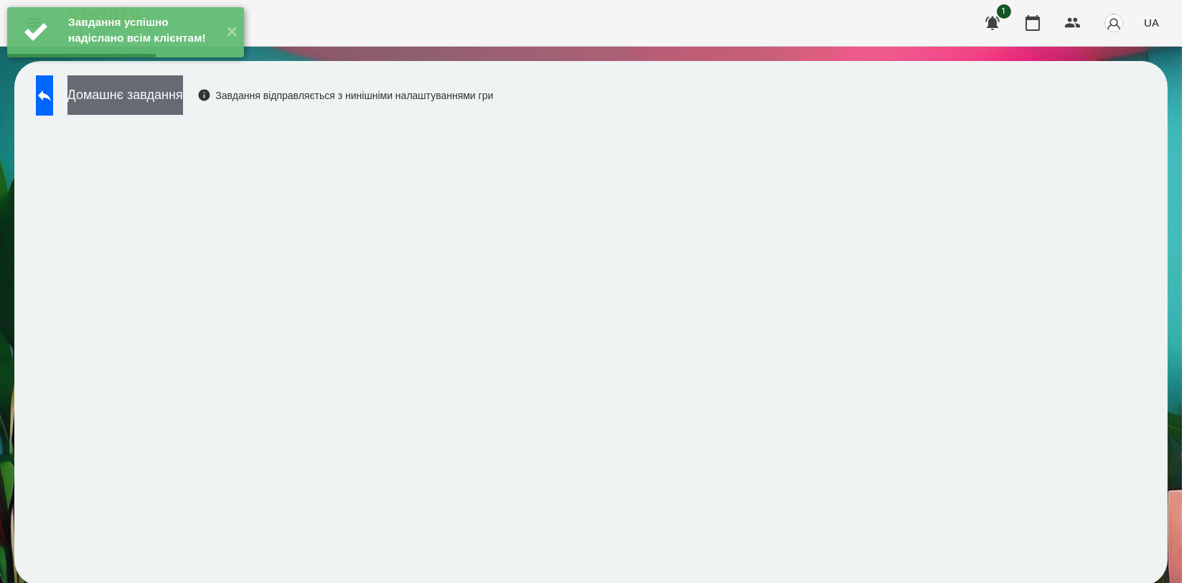
click at [152, 94] on button "Домашнє завдання" at bounding box center [125, 94] width 116 height 39
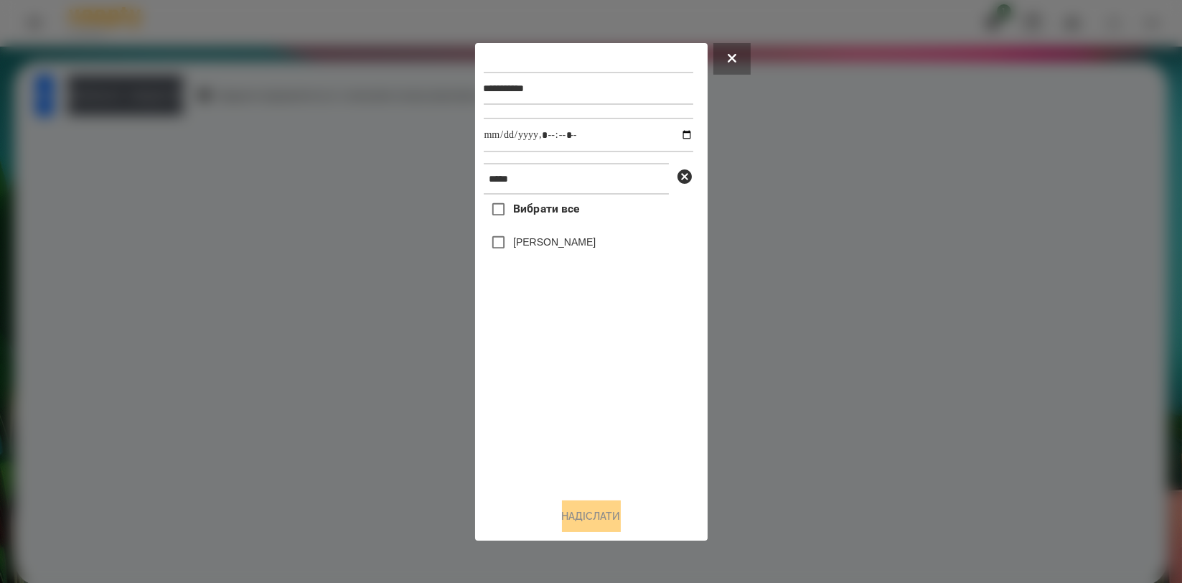
click at [164, 155] on div at bounding box center [591, 291] width 1182 height 583
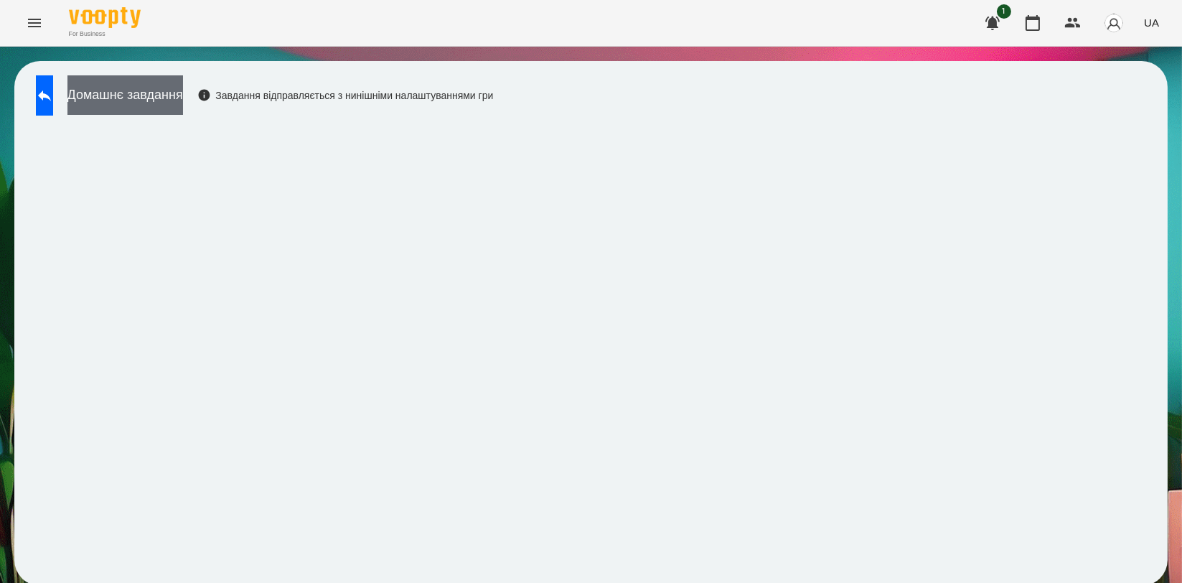
click at [125, 101] on button "Домашнє завдання" at bounding box center [125, 94] width 116 height 39
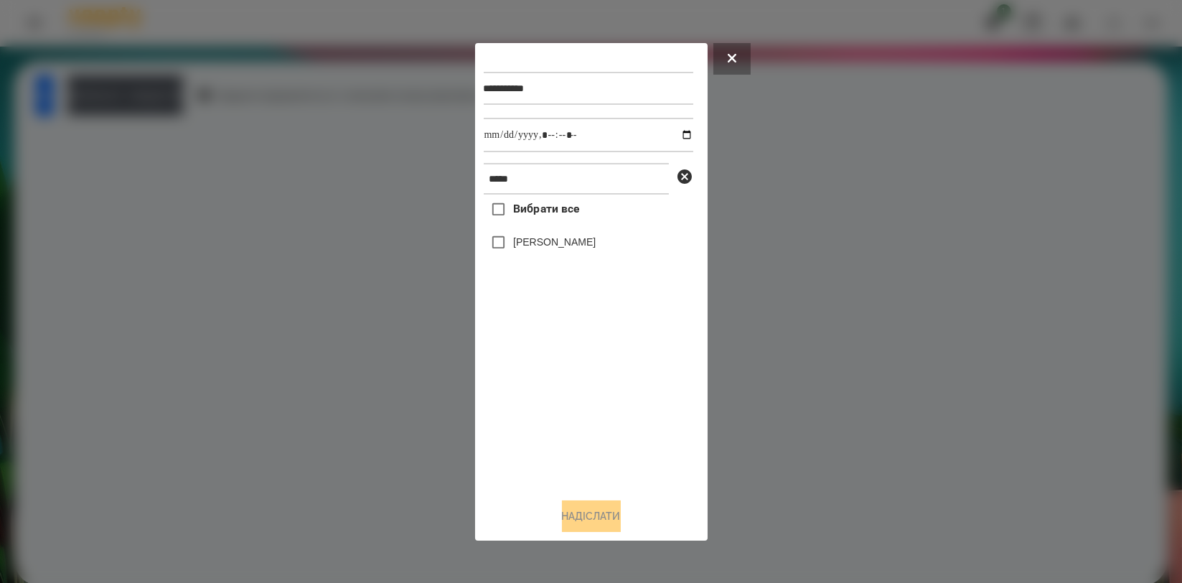
click at [91, 128] on div at bounding box center [591, 291] width 1182 height 583
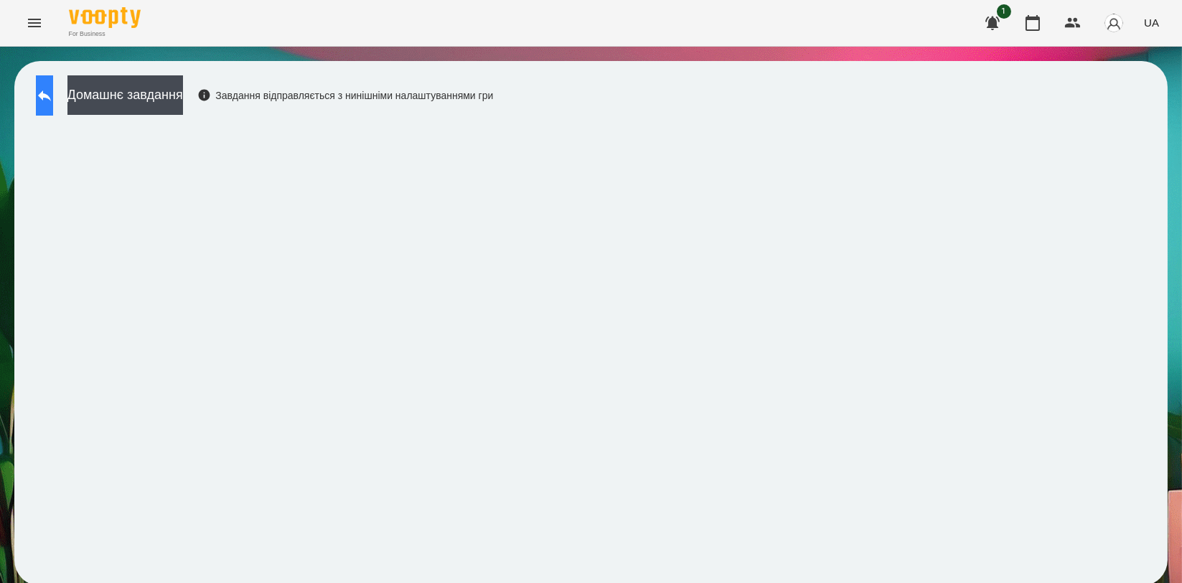
click at [53, 93] on icon at bounding box center [44, 95] width 17 height 17
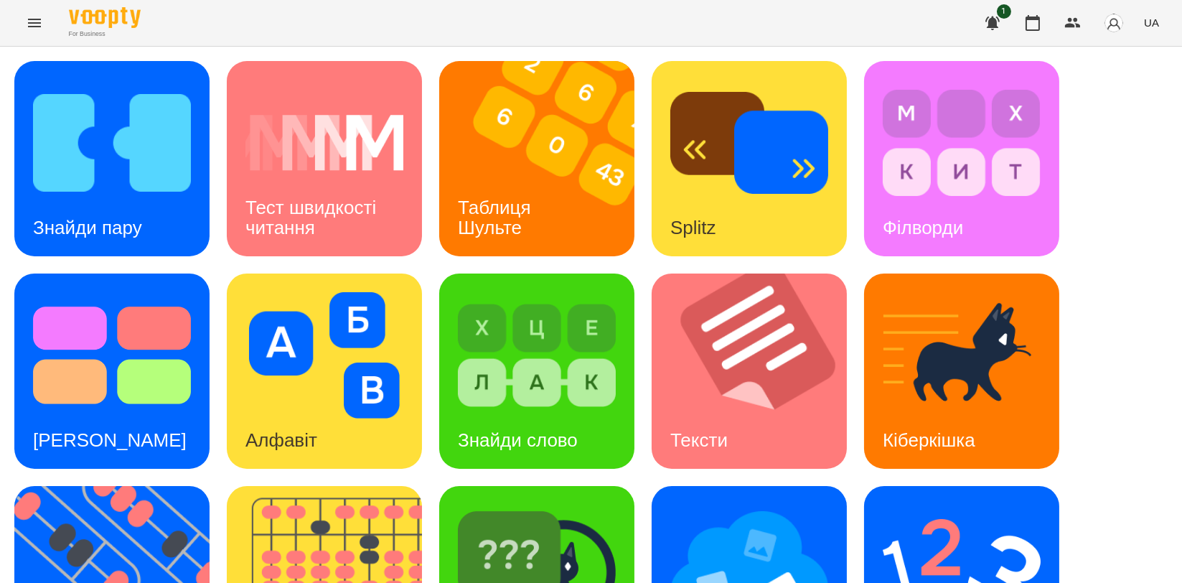
scroll to position [239, 0]
click at [100, 486] on img at bounding box center [120, 583] width 213 height 195
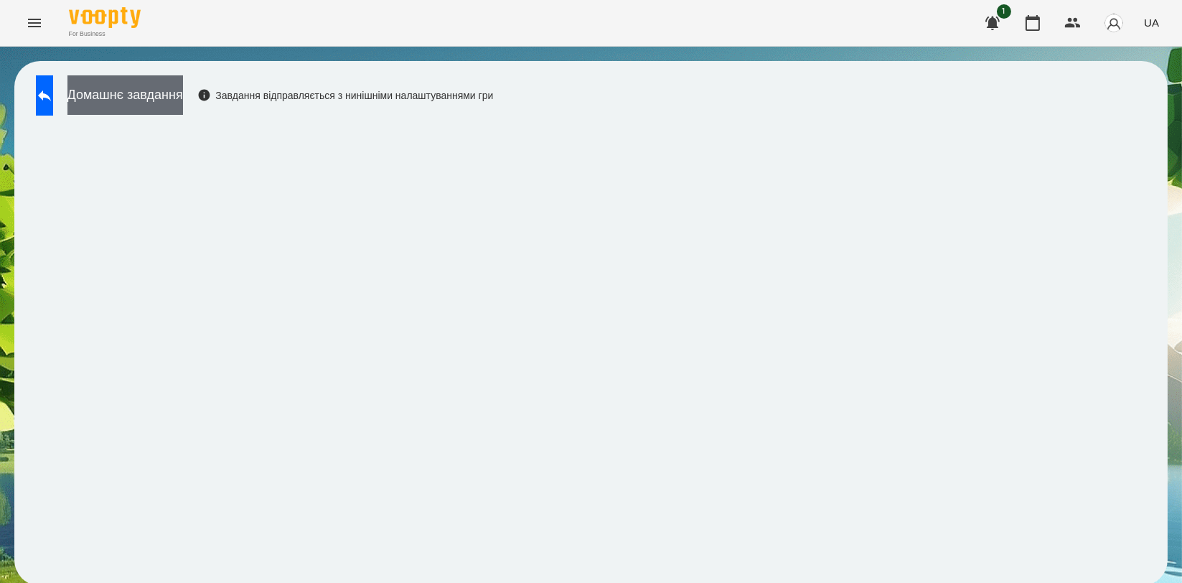
click at [183, 93] on button "Домашнє завдання" at bounding box center [125, 94] width 116 height 39
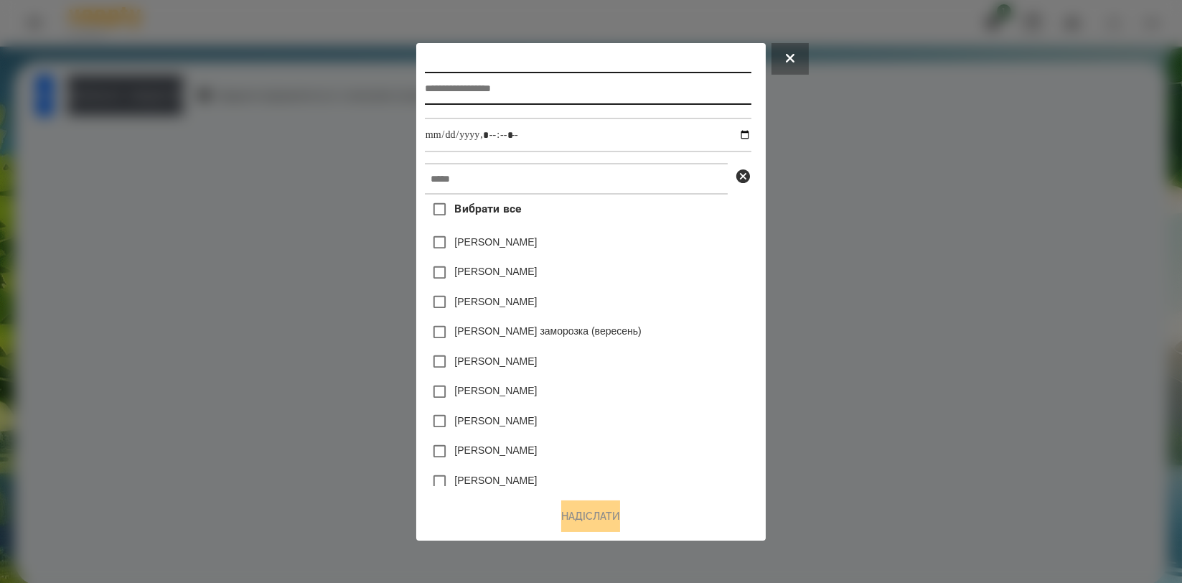
click at [622, 100] on input "text" at bounding box center [588, 88] width 327 height 33
type input "*********"
click at [653, 159] on div "Заголовок завдання ********* Вибрати все [PERSON_NAME] [PERSON_NAME] [PERSON_NA…" at bounding box center [591, 269] width 332 height 434
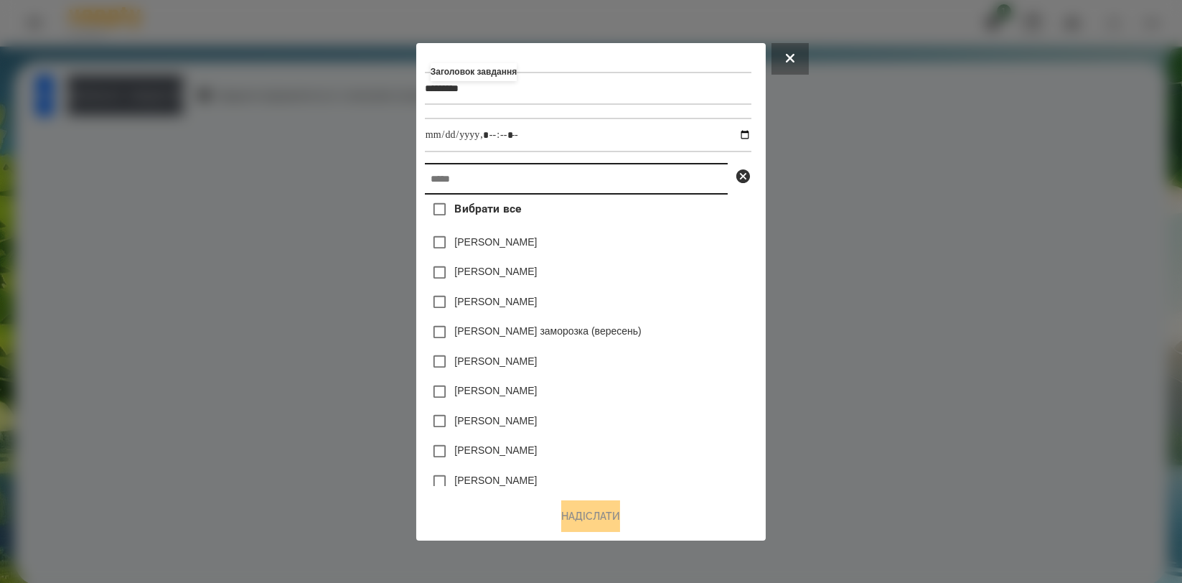
click at [657, 172] on input "text" at bounding box center [576, 179] width 303 height 32
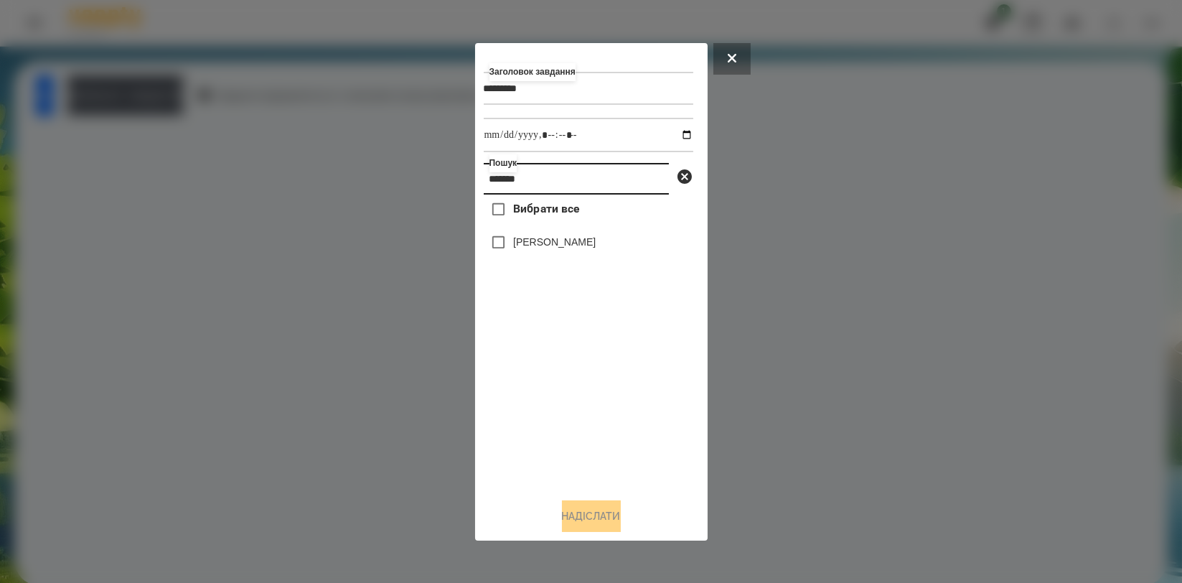
type input "*******"
click at [541, 245] on label "[PERSON_NAME]" at bounding box center [554, 242] width 83 height 14
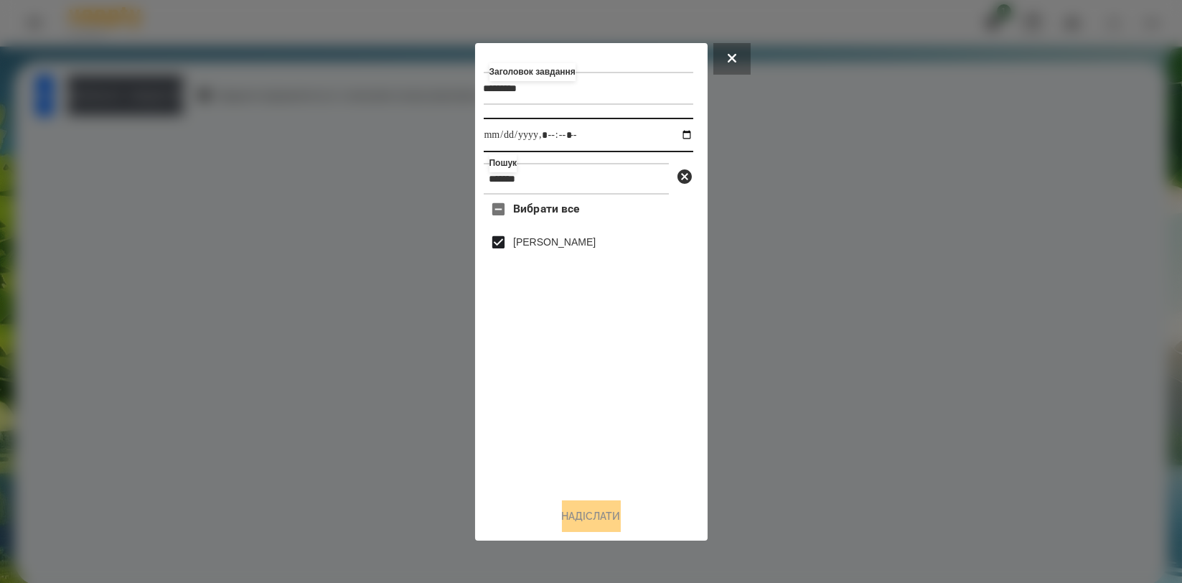
click at [672, 132] on input "datetime-local" at bounding box center [589, 135] width 210 height 34
type input "**********"
click at [533, 412] on div "Вибрати все [PERSON_NAME]" at bounding box center [589, 340] width 210 height 291
drag, startPoint x: 602, startPoint y: 526, endPoint x: 598, endPoint y: 510, distance: 17.1
click at [601, 525] on button "Надіслати" at bounding box center [591, 516] width 59 height 32
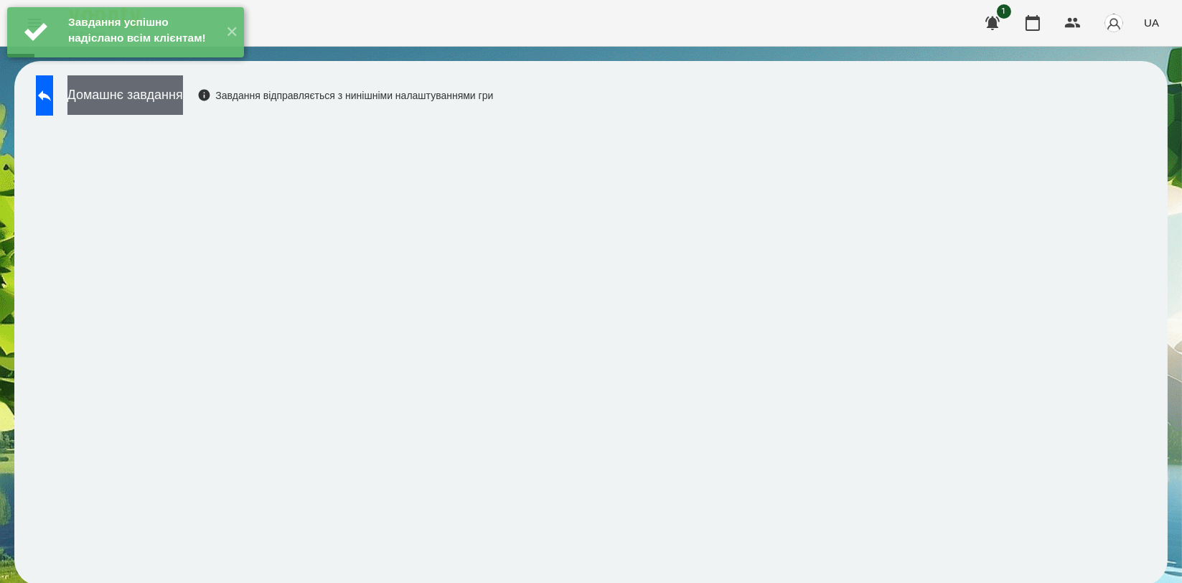
click at [164, 91] on button "Домашнє завдання" at bounding box center [125, 94] width 116 height 39
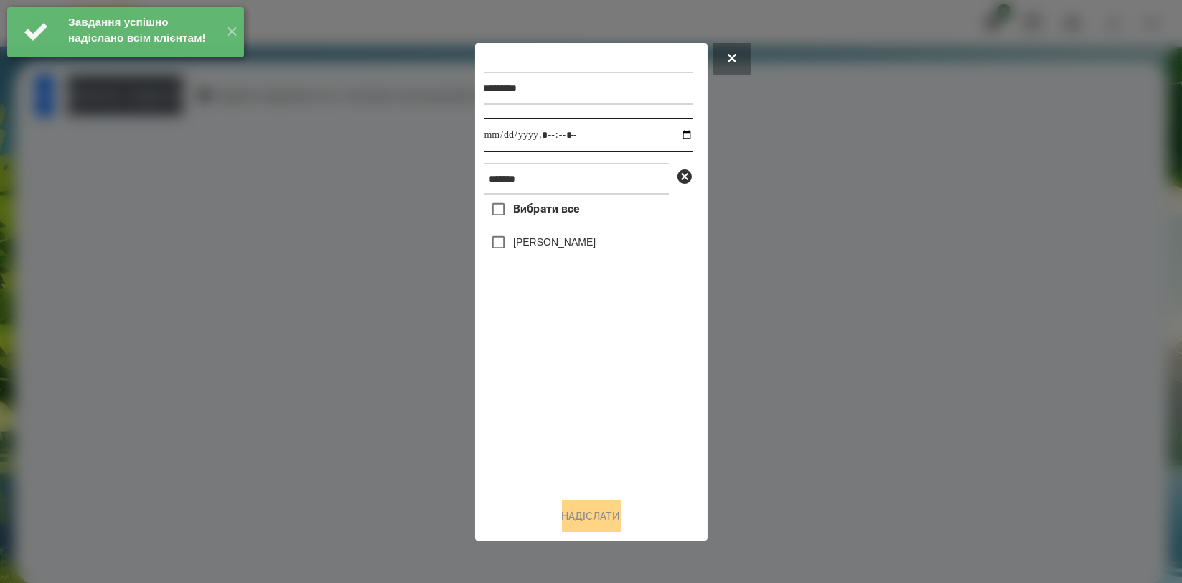
click at [676, 136] on input "datetime-local" at bounding box center [589, 135] width 210 height 34
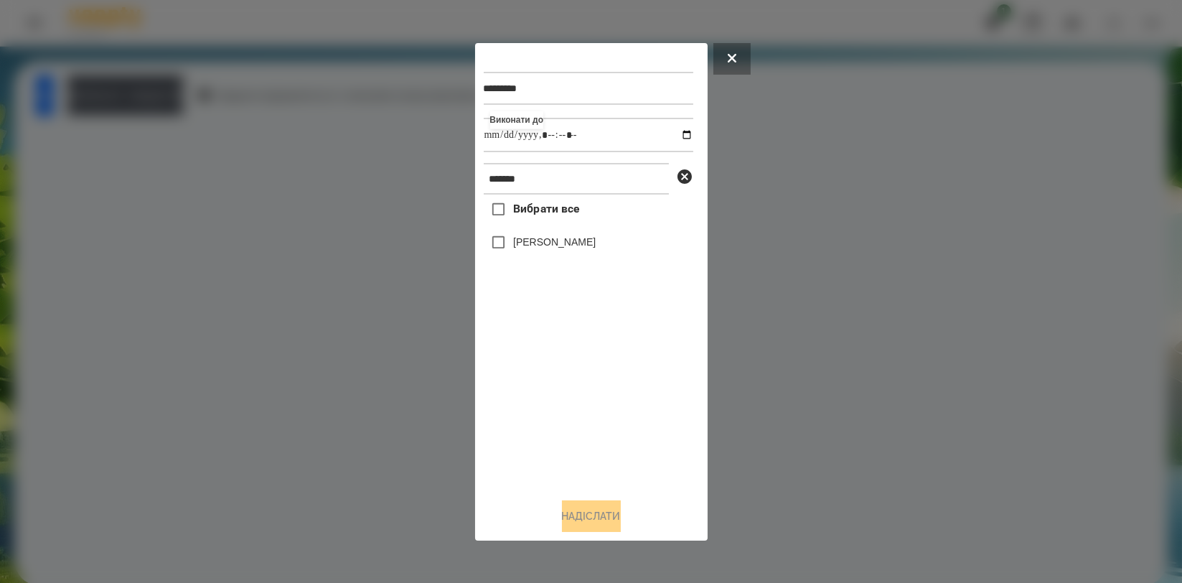
type input "**********"
drag, startPoint x: 525, startPoint y: 390, endPoint x: 527, endPoint y: 305, distance: 85.4
click at [525, 391] on div "Вибрати все [PERSON_NAME]" at bounding box center [589, 340] width 210 height 291
click at [543, 231] on div "[PERSON_NAME]" at bounding box center [589, 243] width 210 height 30
click at [544, 240] on label "[PERSON_NAME]" at bounding box center [554, 242] width 83 height 14
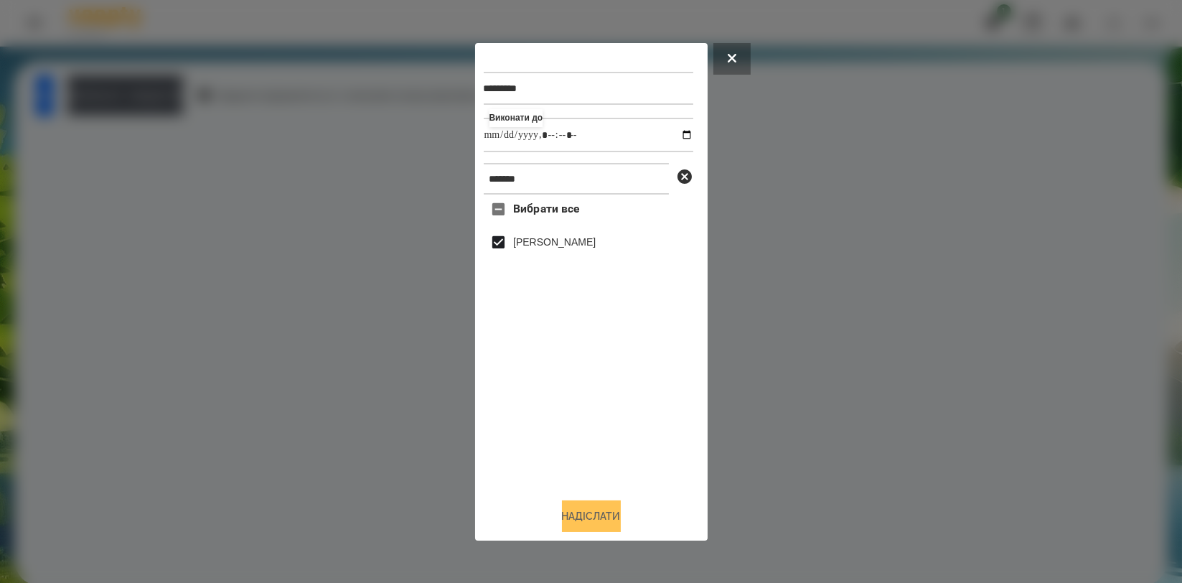
drag, startPoint x: 576, startPoint y: 506, endPoint x: 579, endPoint y: 518, distance: 12.5
click at [577, 512] on button "Надіслати" at bounding box center [591, 516] width 59 height 32
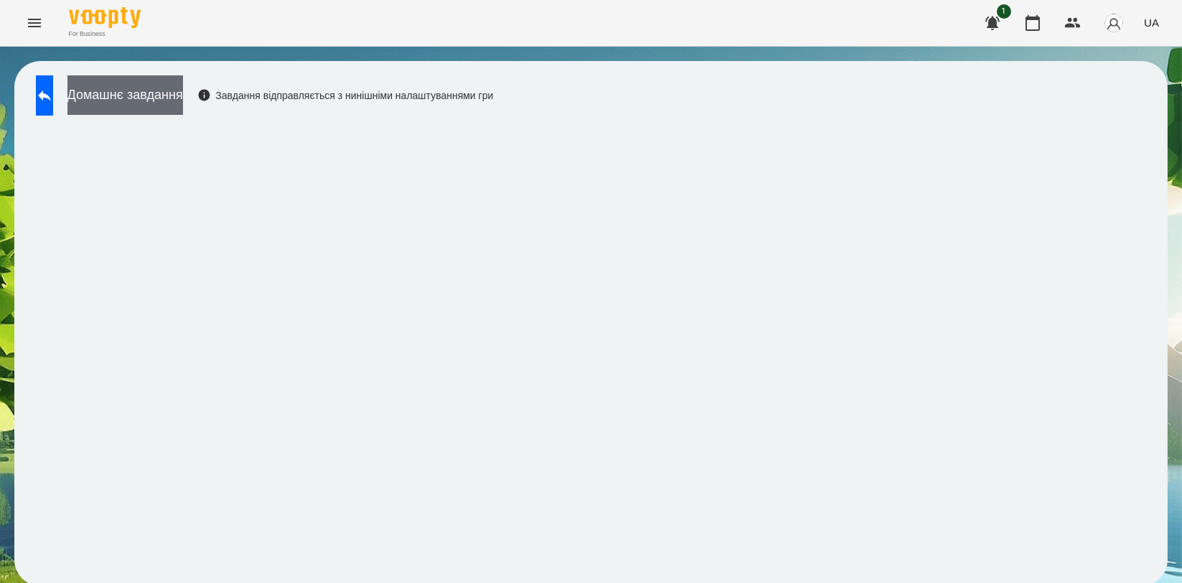
click at [182, 90] on button "Домашнє завдання" at bounding box center [125, 94] width 116 height 39
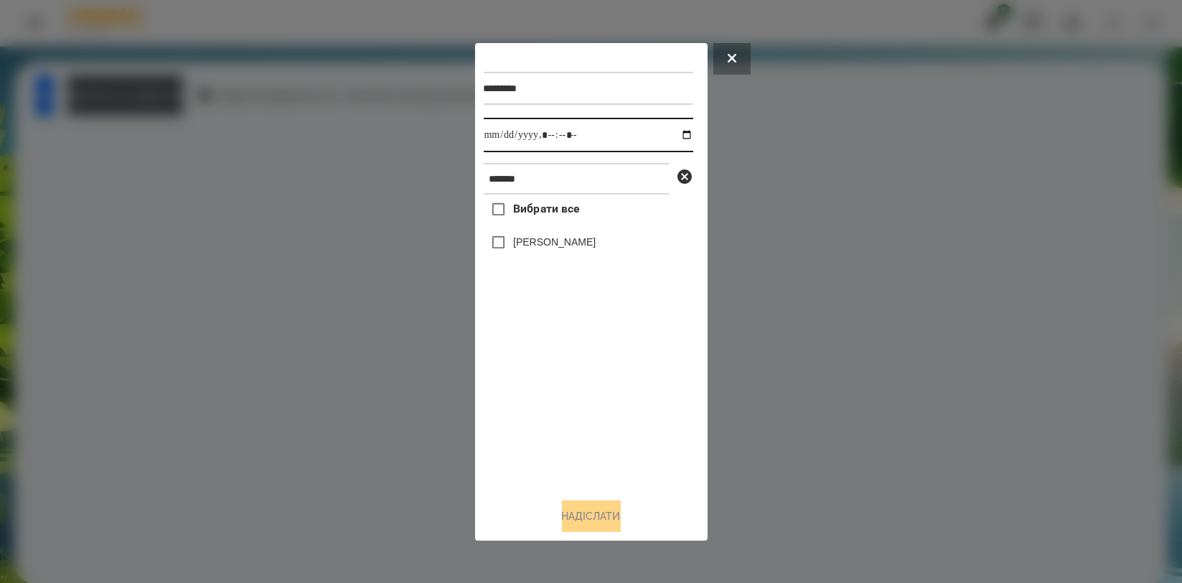
click at [680, 136] on input "datetime-local" at bounding box center [589, 135] width 210 height 34
type input "**********"
drag, startPoint x: 538, startPoint y: 382, endPoint x: 534, endPoint y: 301, distance: 81.2
click at [538, 383] on div "Вибрати все [PERSON_NAME]" at bounding box center [589, 340] width 210 height 291
click at [559, 238] on label "[PERSON_NAME]" at bounding box center [554, 242] width 83 height 14
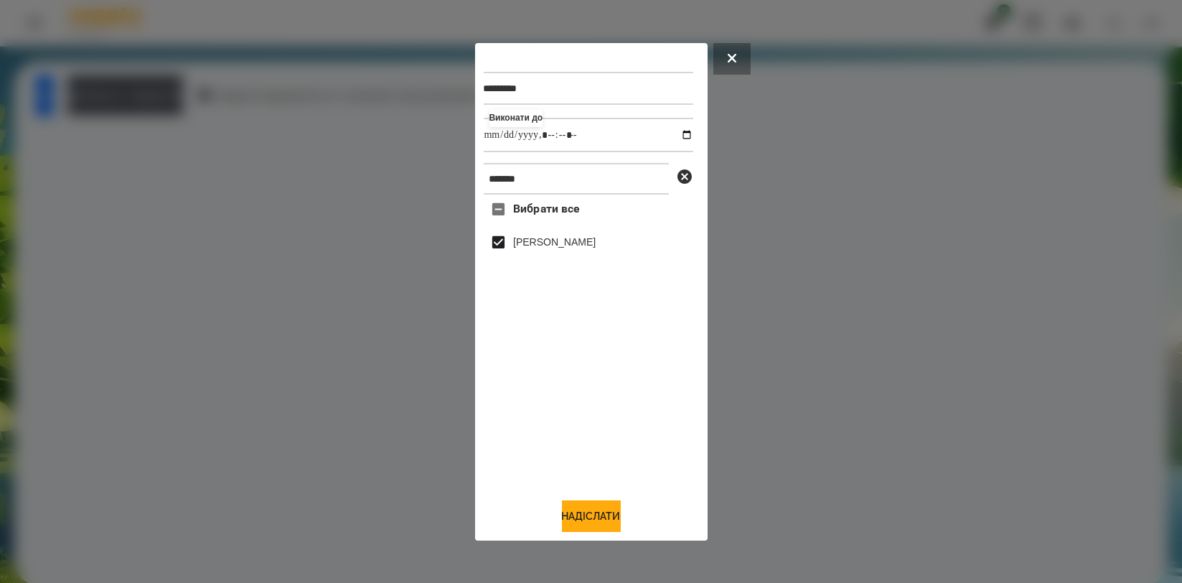
click at [591, 534] on div "********* Виконати до ******* Вибрати все [PERSON_NAME] Надіслати" at bounding box center [591, 291] width 233 height 497
click at [572, 521] on button "Надіслати" at bounding box center [591, 516] width 59 height 32
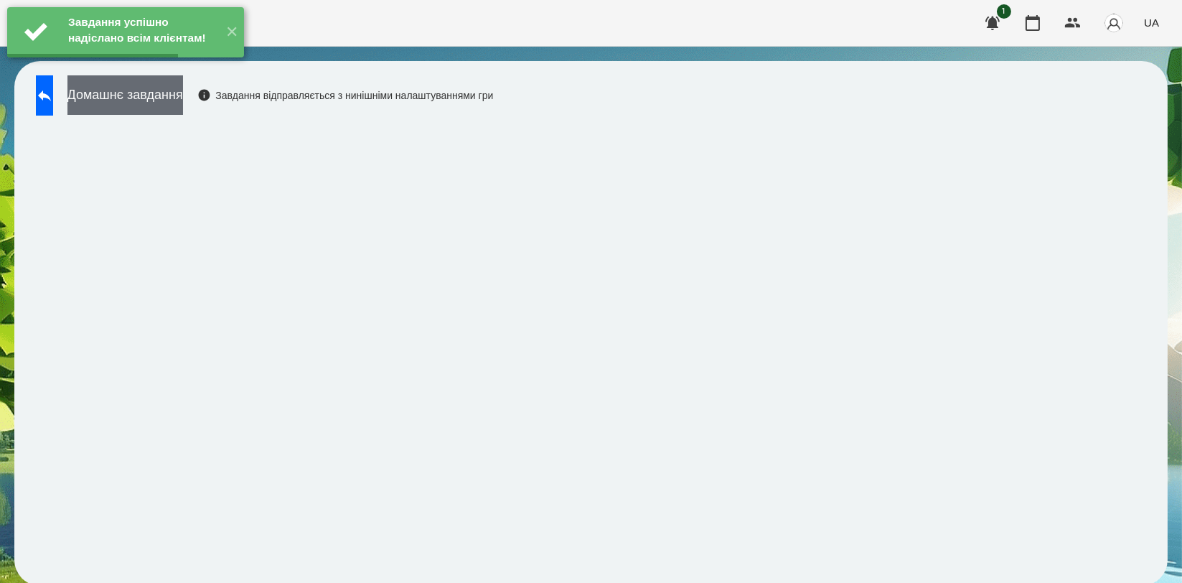
click at [183, 108] on button "Домашнє завдання" at bounding box center [125, 94] width 116 height 39
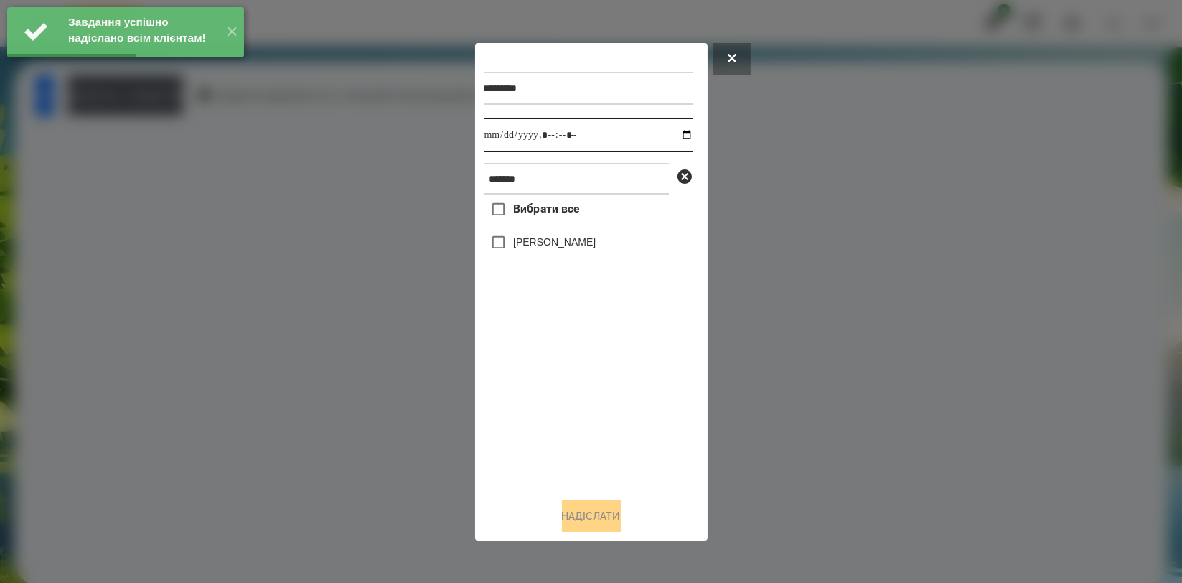
click at [673, 131] on input "datetime-local" at bounding box center [589, 135] width 210 height 34
type input "**********"
click at [558, 380] on div "Вибрати все [PERSON_NAME]" at bounding box center [589, 340] width 210 height 291
click at [568, 237] on label "[PERSON_NAME]" at bounding box center [554, 242] width 83 height 14
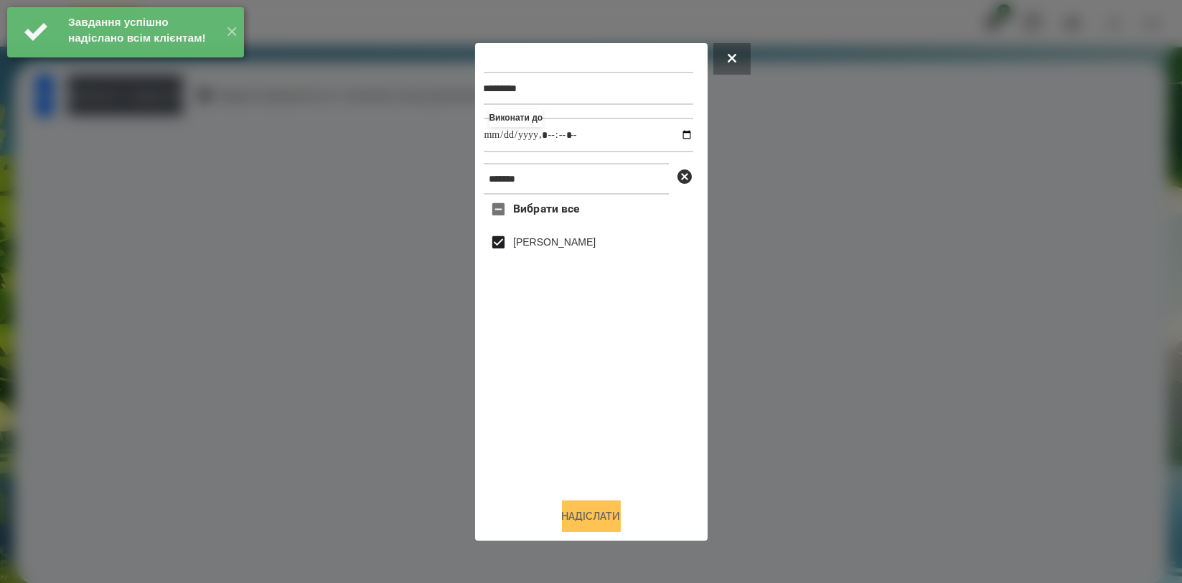
click at [578, 520] on button "Надіслати" at bounding box center [591, 516] width 59 height 32
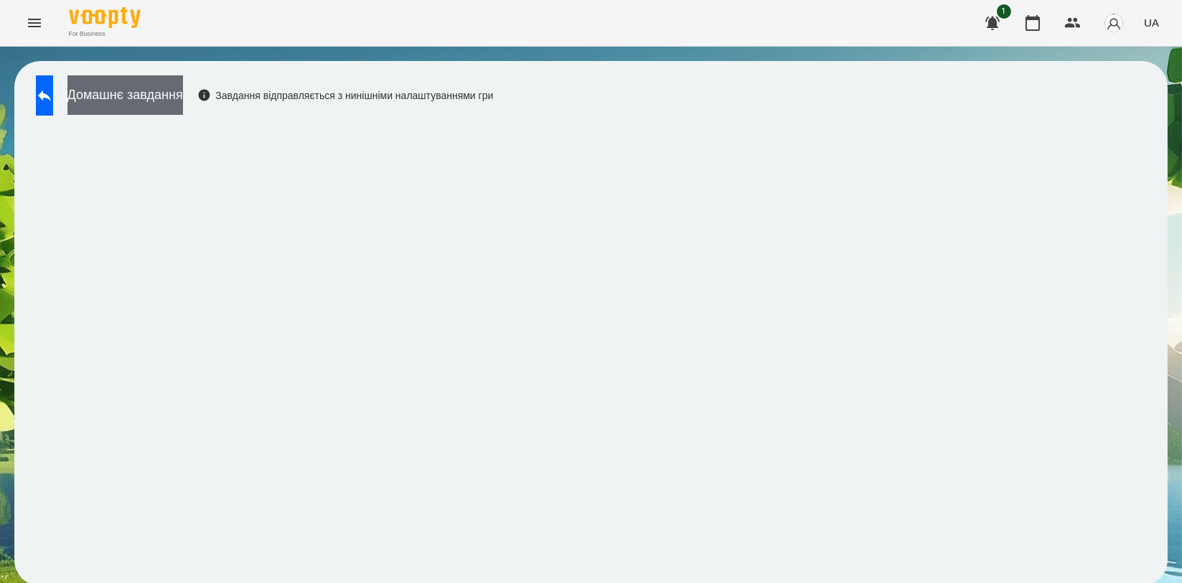
click at [183, 107] on button "Домашнє завдання" at bounding box center [125, 94] width 116 height 39
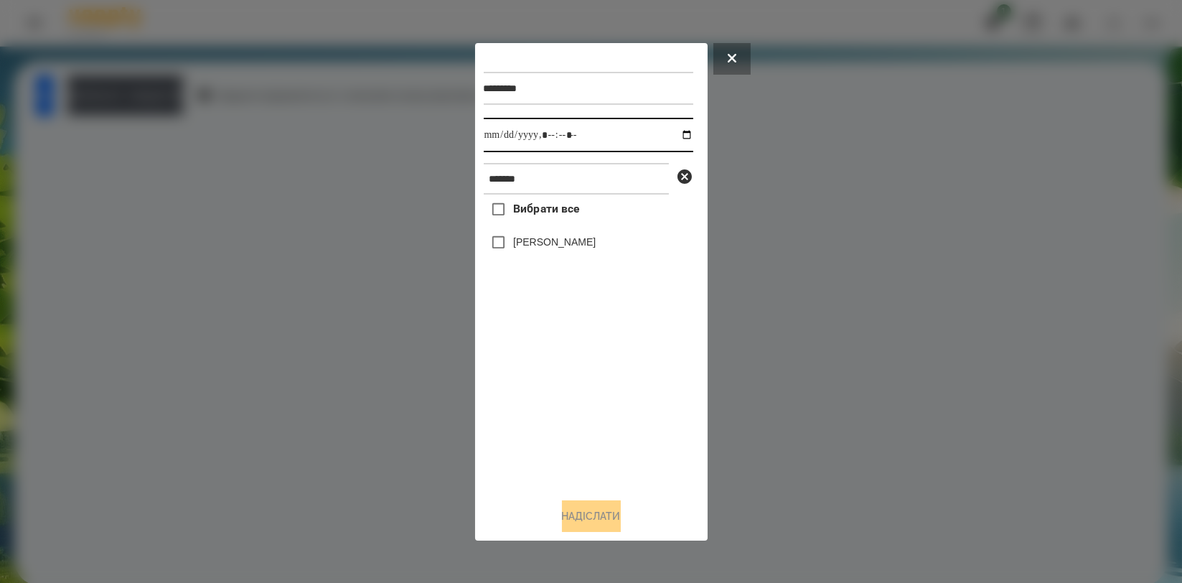
click at [673, 136] on input "datetime-local" at bounding box center [589, 135] width 210 height 34
type input "**********"
drag, startPoint x: 574, startPoint y: 394, endPoint x: 571, endPoint y: 309, distance: 85.5
click at [573, 393] on div "Вибрати все [PERSON_NAME]" at bounding box center [589, 340] width 210 height 291
click at [577, 245] on label "[PERSON_NAME]" at bounding box center [554, 242] width 83 height 14
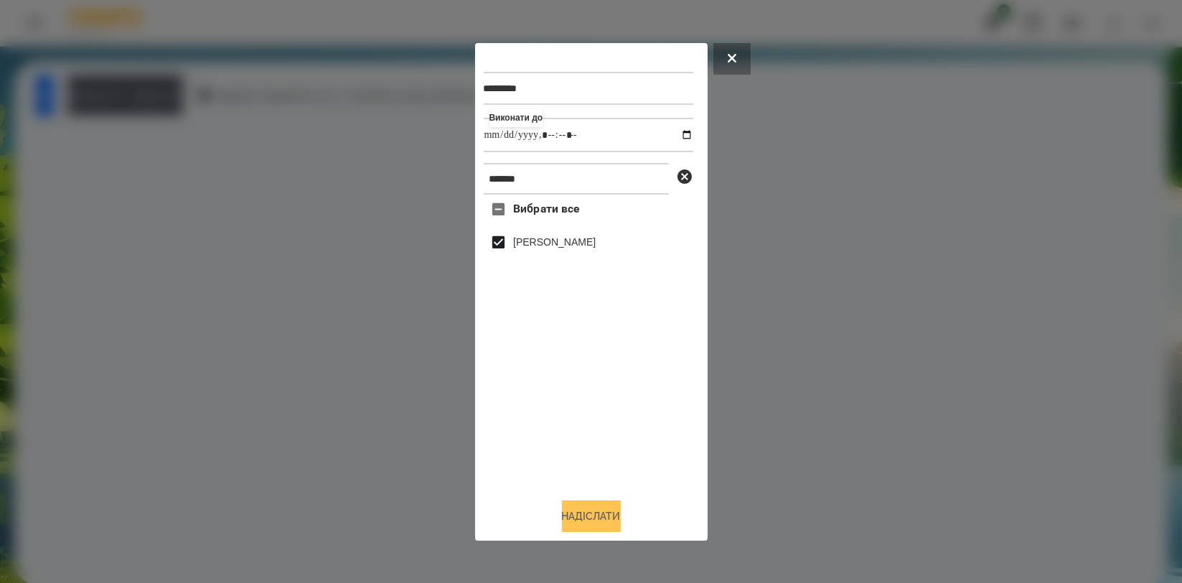
click at [601, 508] on button "Надіслати" at bounding box center [591, 516] width 59 height 32
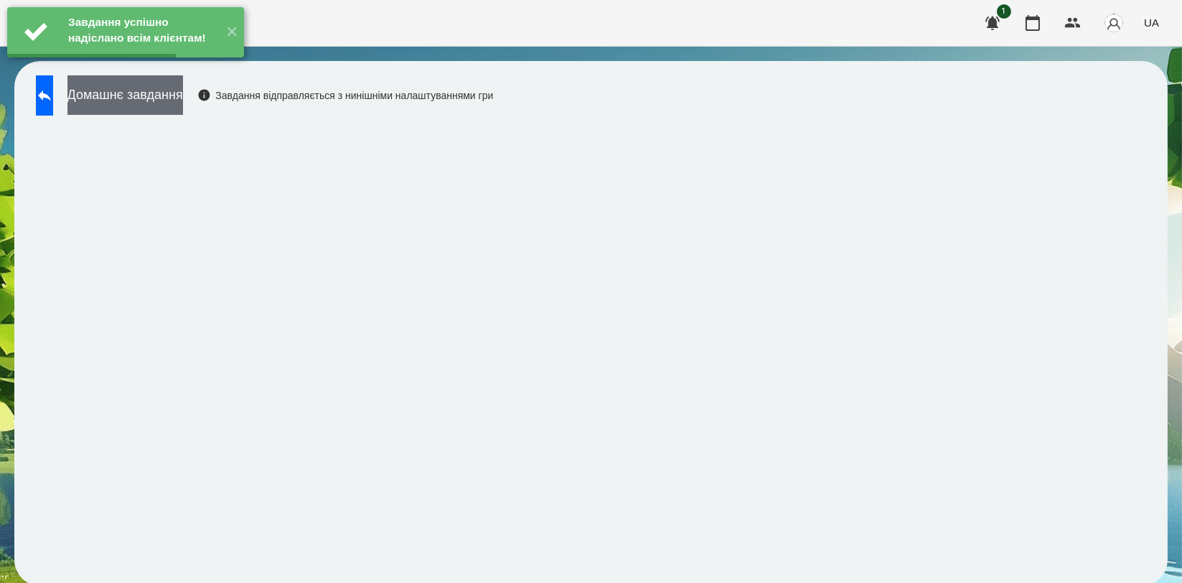
click at [183, 96] on button "Домашнє завдання" at bounding box center [125, 94] width 116 height 39
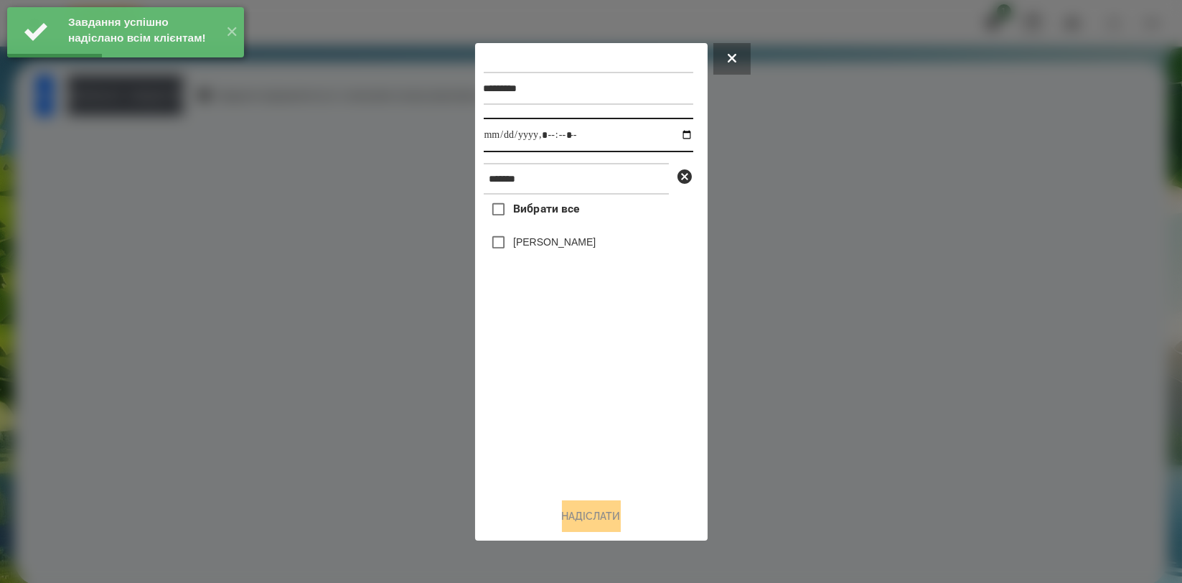
click at [678, 134] on input "datetime-local" at bounding box center [589, 135] width 210 height 34
type input "**********"
drag, startPoint x: 598, startPoint y: 412, endPoint x: 581, endPoint y: 315, distance: 98.4
click at [596, 412] on div "Вибрати все [PERSON_NAME]" at bounding box center [589, 340] width 210 height 291
click at [562, 240] on label "[PERSON_NAME]" at bounding box center [554, 242] width 83 height 14
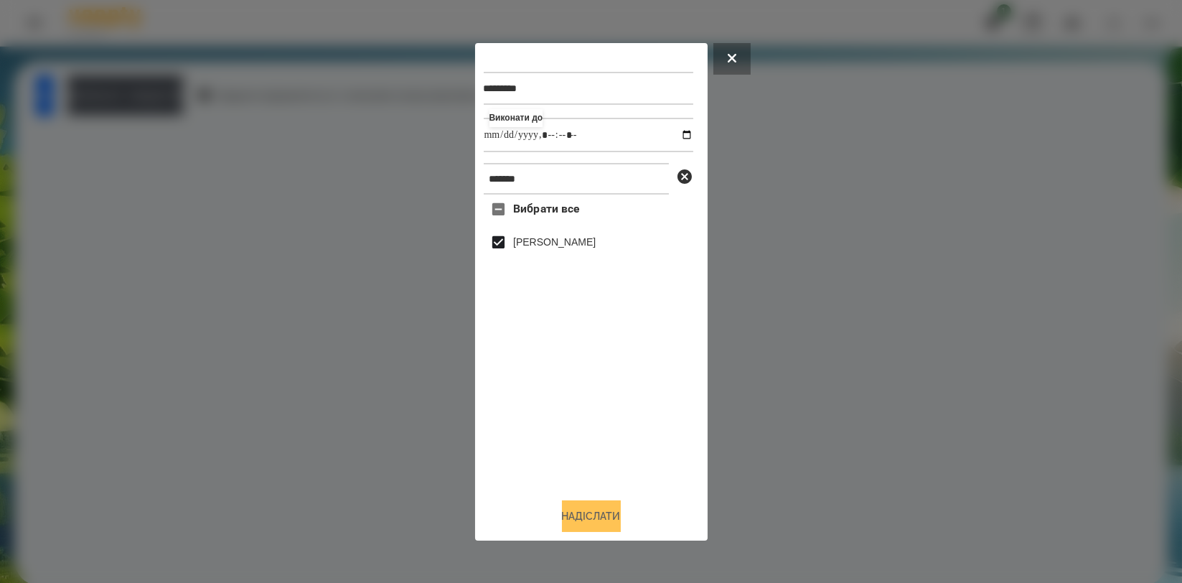
click at [574, 505] on button "Надіслати" at bounding box center [591, 516] width 59 height 32
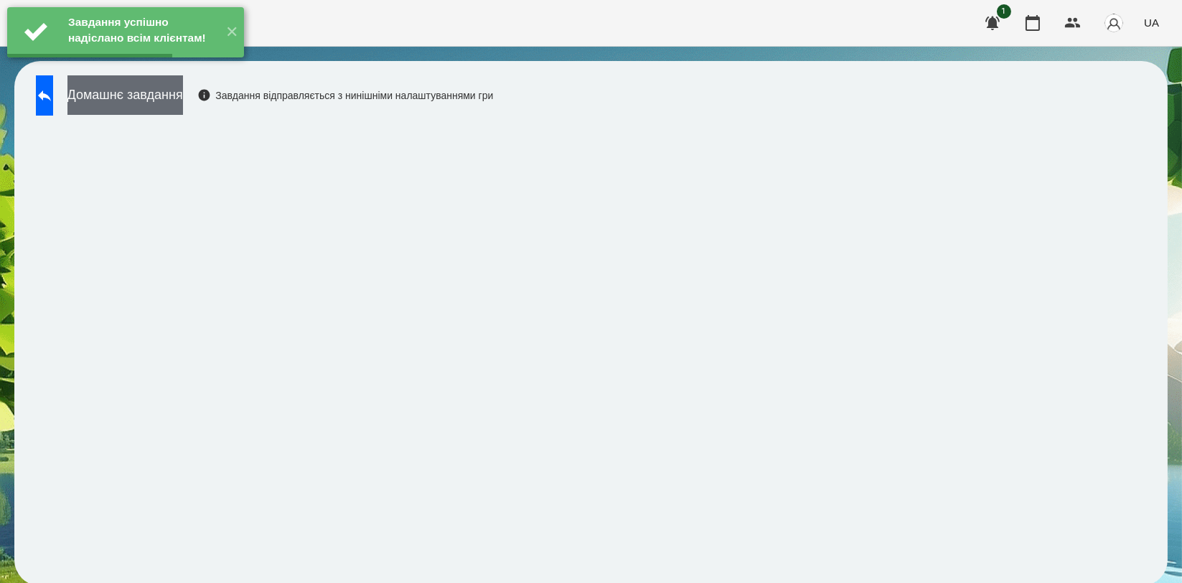
click at [183, 95] on button "Домашнє завдання" at bounding box center [125, 94] width 116 height 39
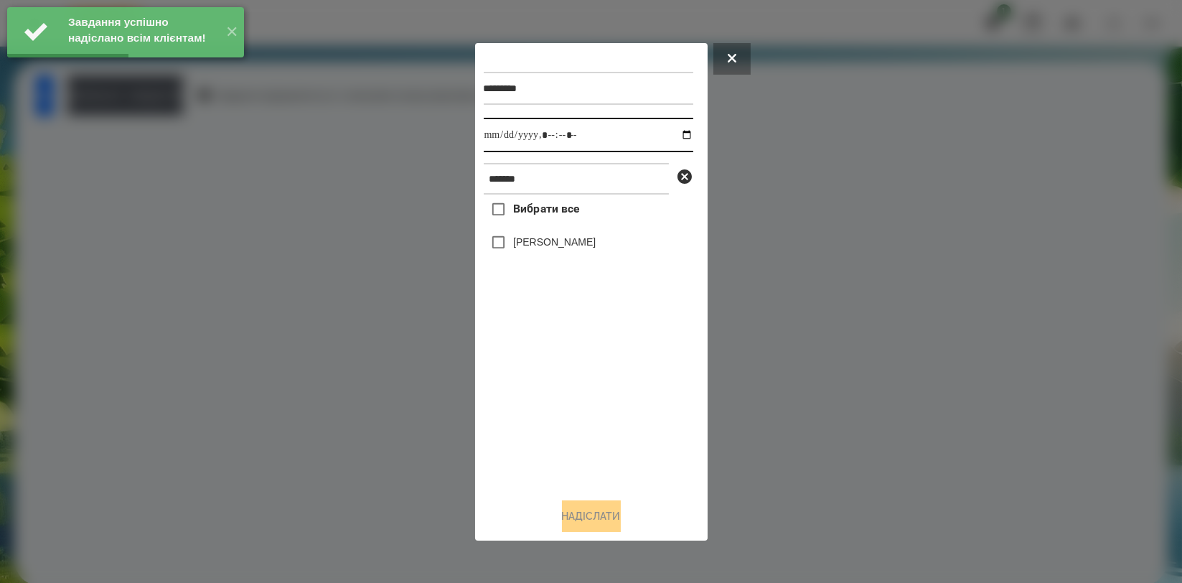
click at [679, 134] on input "datetime-local" at bounding box center [589, 135] width 210 height 34
type input "**********"
click at [614, 360] on div "Вибрати все [PERSON_NAME]" at bounding box center [589, 340] width 210 height 291
click at [613, 362] on div "Вибрати все [PERSON_NAME]" at bounding box center [589, 340] width 210 height 291
drag, startPoint x: 571, startPoint y: 245, endPoint x: 567, endPoint y: 262, distance: 17.6
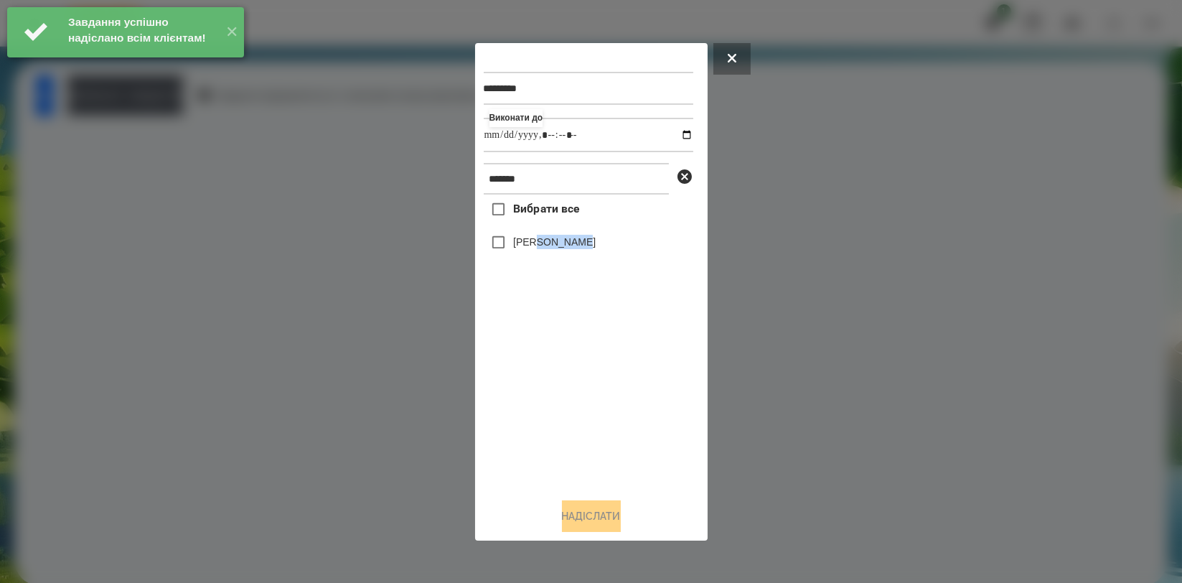
click at [571, 245] on label "[PERSON_NAME]" at bounding box center [554, 242] width 83 height 14
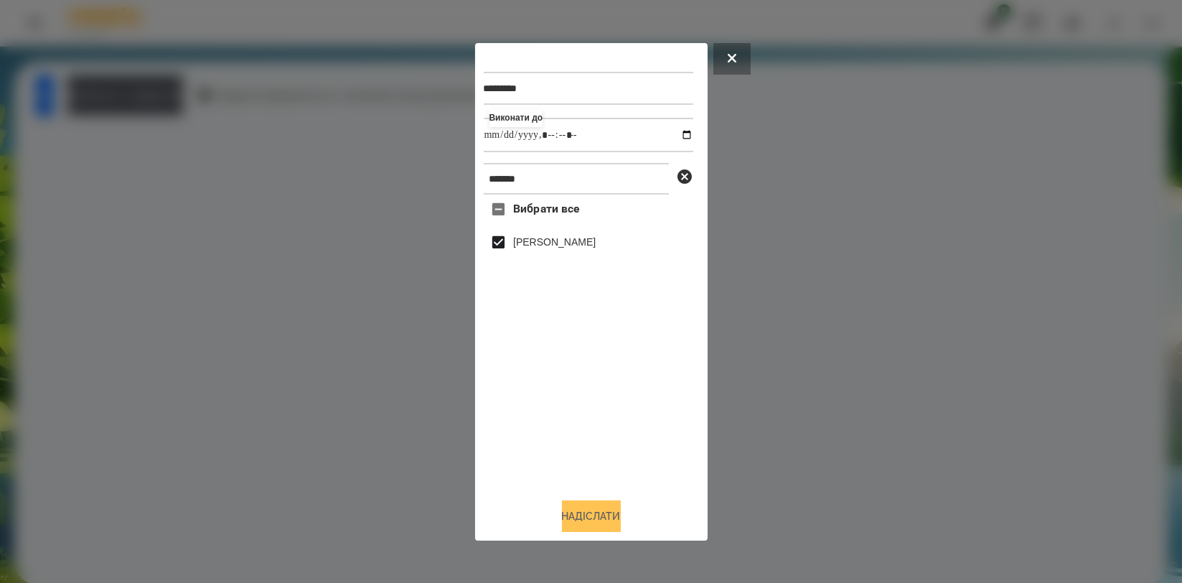
click at [585, 506] on button "Надіслати" at bounding box center [591, 516] width 59 height 32
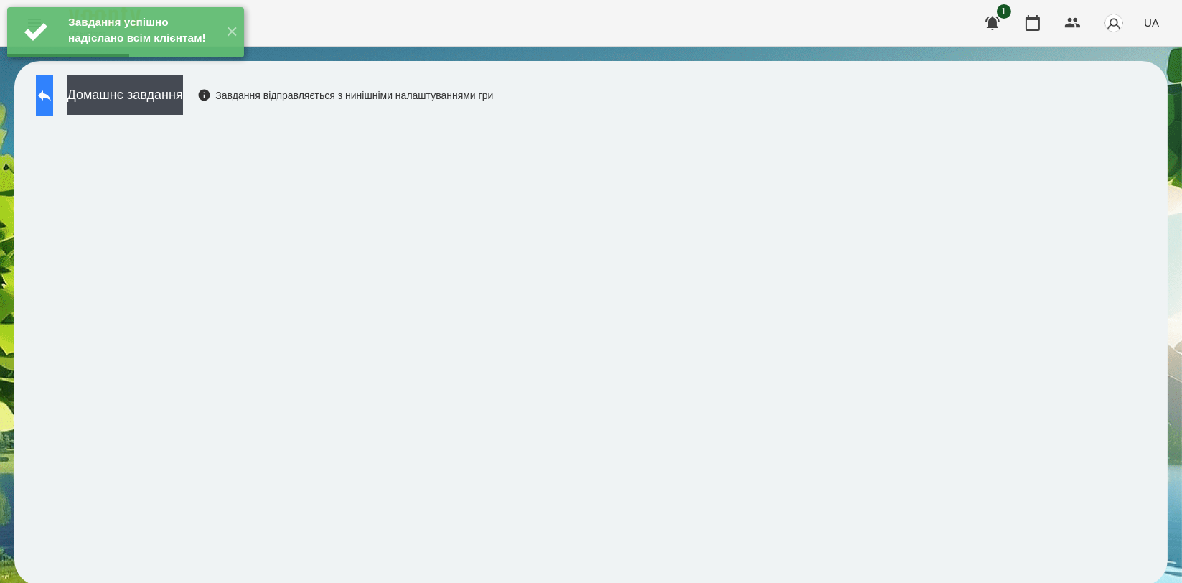
click at [53, 102] on button at bounding box center [44, 95] width 17 height 40
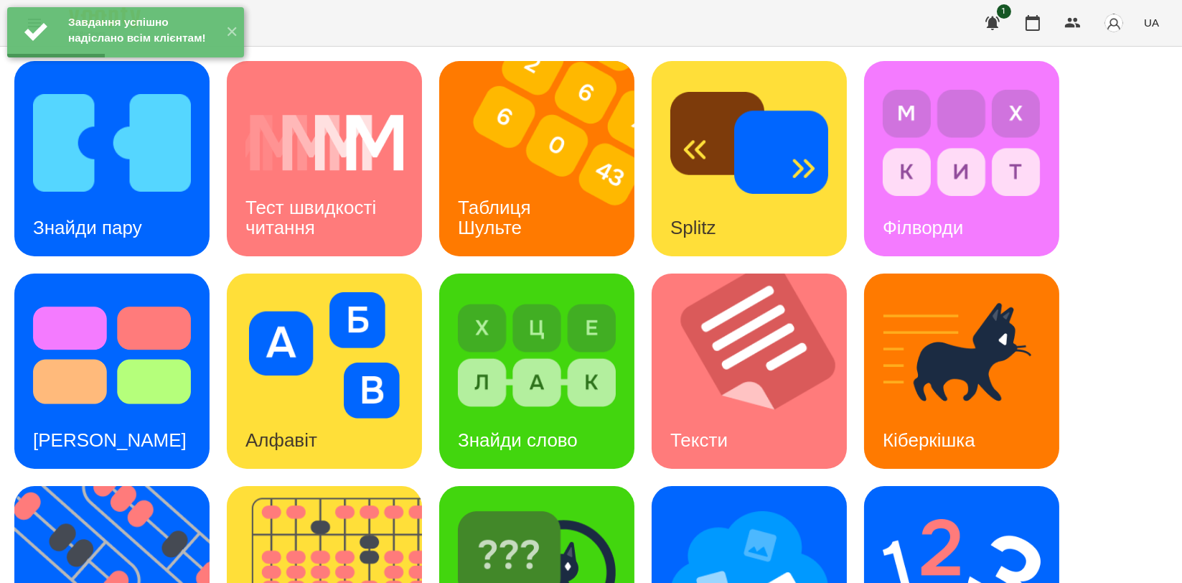
scroll to position [325, 0]
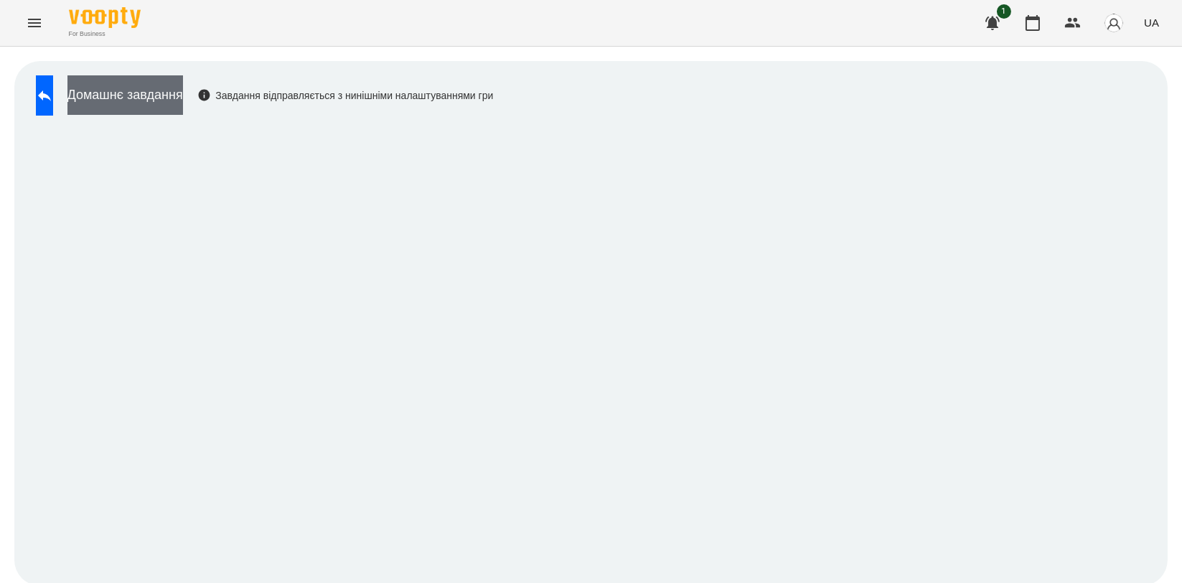
click at [169, 92] on button "Домашнє завдання" at bounding box center [125, 94] width 116 height 39
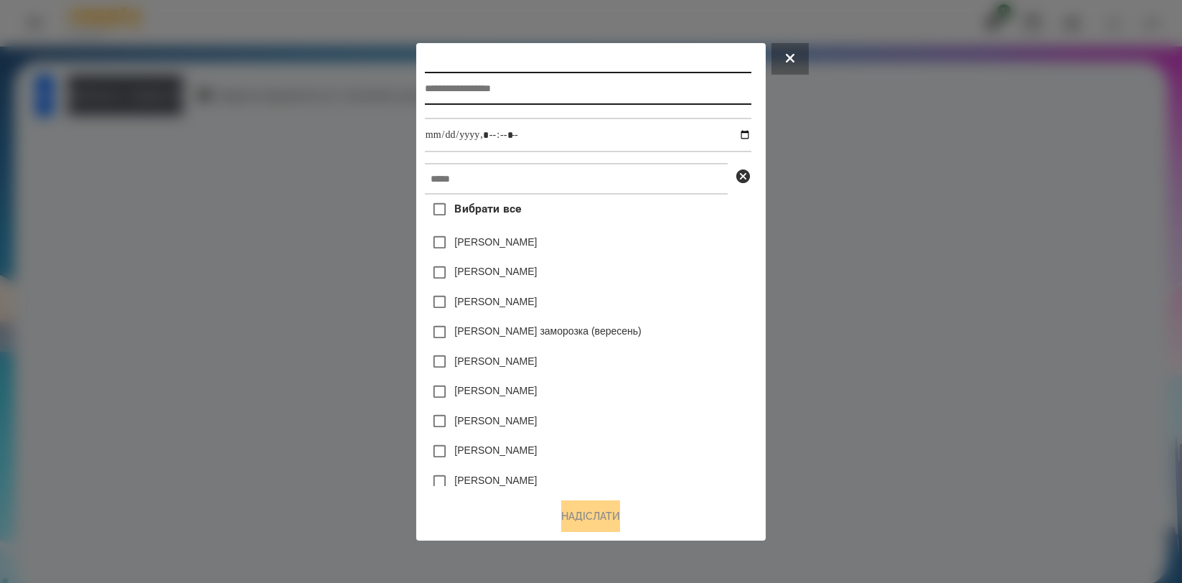
click at [619, 83] on input "text" at bounding box center [588, 88] width 327 height 33
type input "**********"
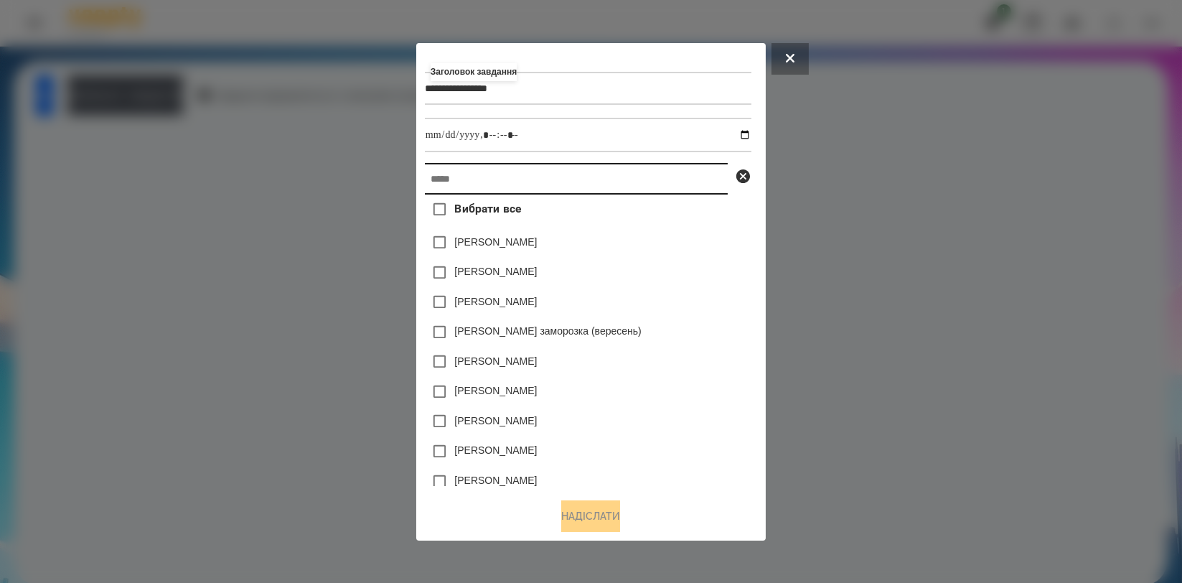
click at [583, 176] on input "text" at bounding box center [576, 179] width 303 height 32
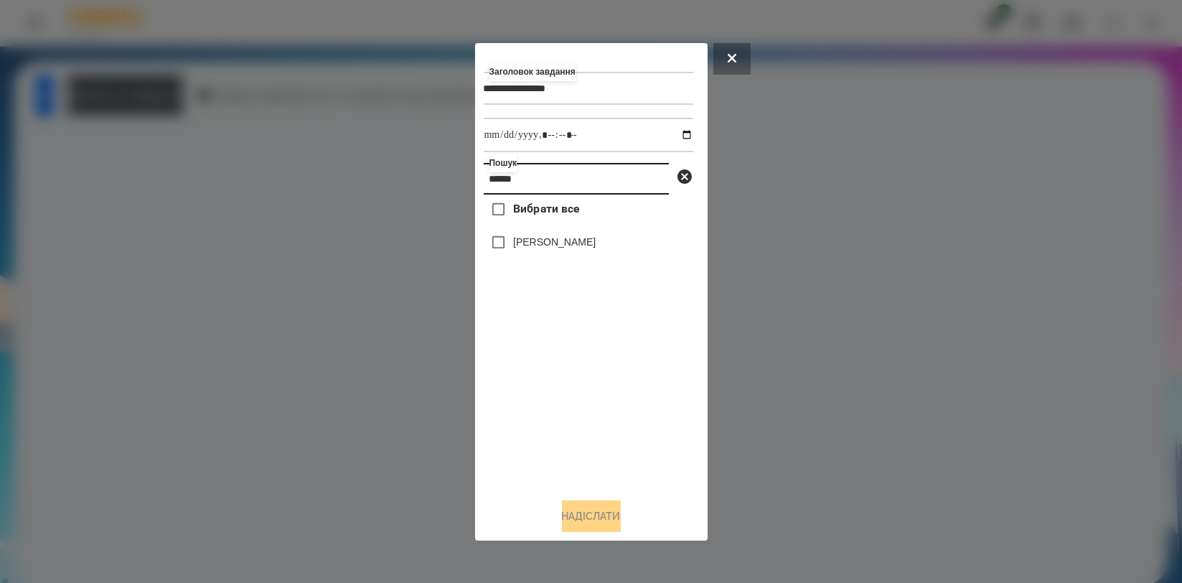
type input "******"
click at [529, 249] on label "[PERSON_NAME]" at bounding box center [554, 242] width 83 height 14
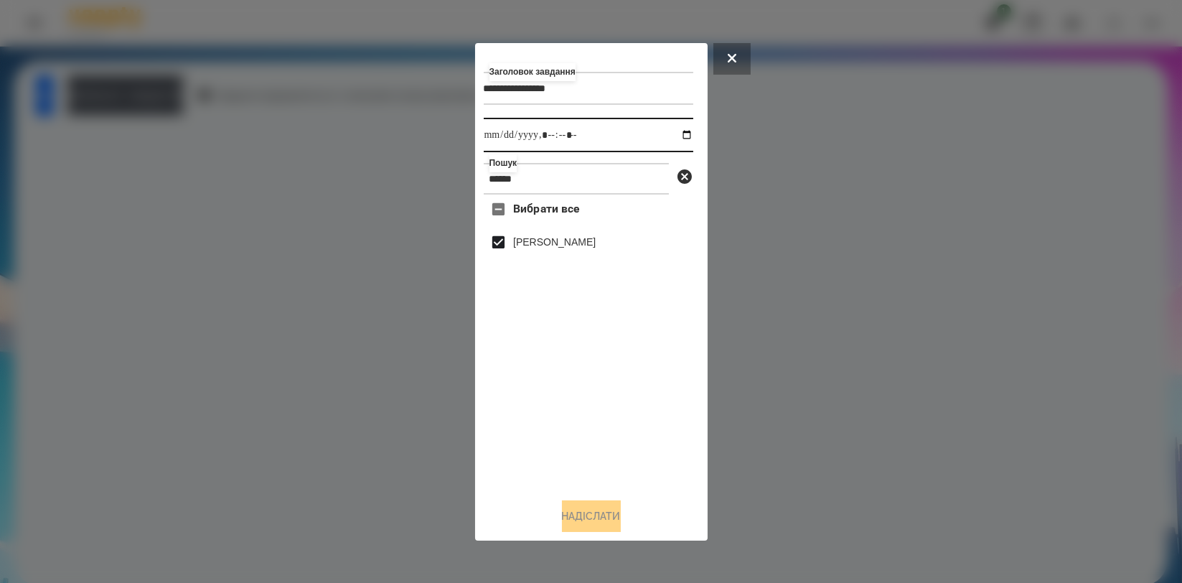
click at [674, 136] on input "datetime-local" at bounding box center [589, 135] width 210 height 34
click at [642, 453] on div "Вибрати все [PERSON_NAME]" at bounding box center [589, 340] width 210 height 291
click at [676, 134] on input "datetime-local" at bounding box center [589, 135] width 210 height 34
type input "**********"
click at [527, 378] on div "Вибрати все [PERSON_NAME]" at bounding box center [589, 340] width 210 height 291
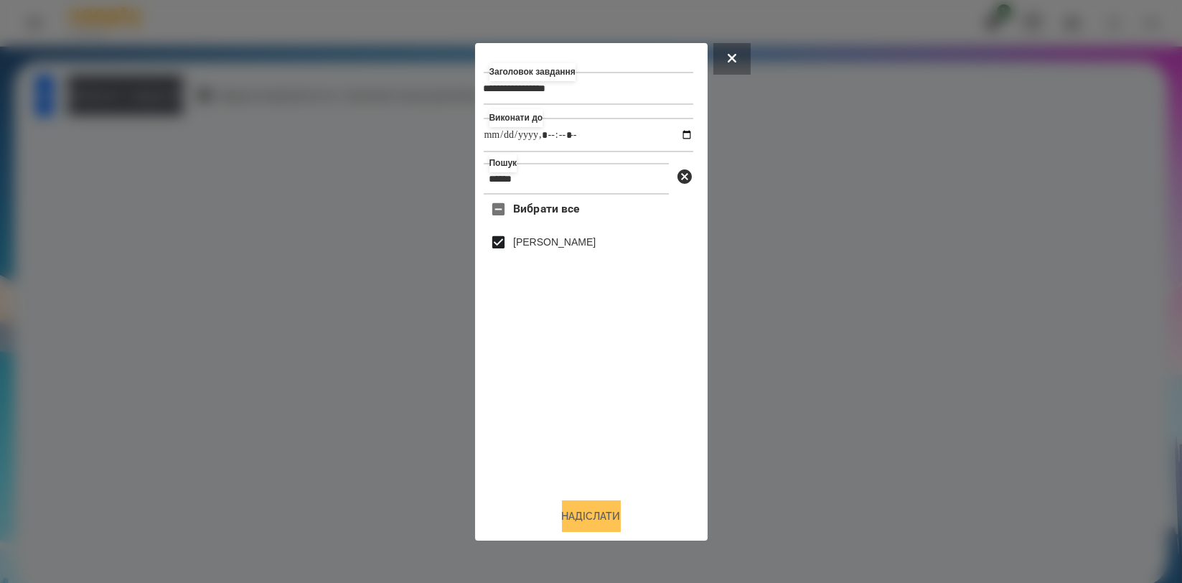
click at [566, 521] on button "Надіслати" at bounding box center [591, 516] width 59 height 32
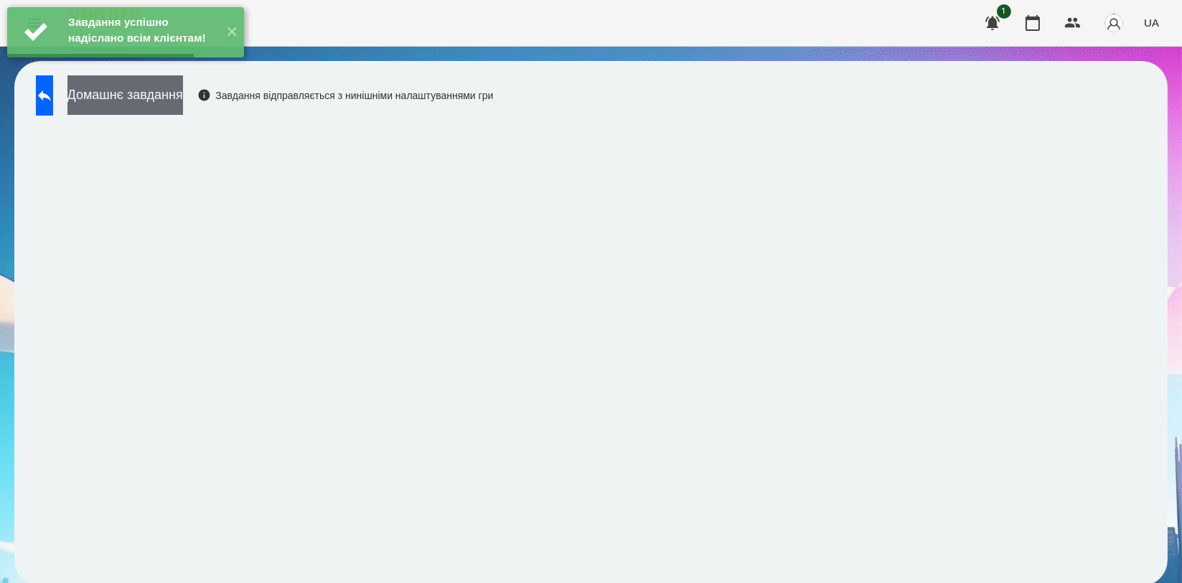
click at [183, 99] on button "Домашнє завдання" at bounding box center [125, 94] width 116 height 39
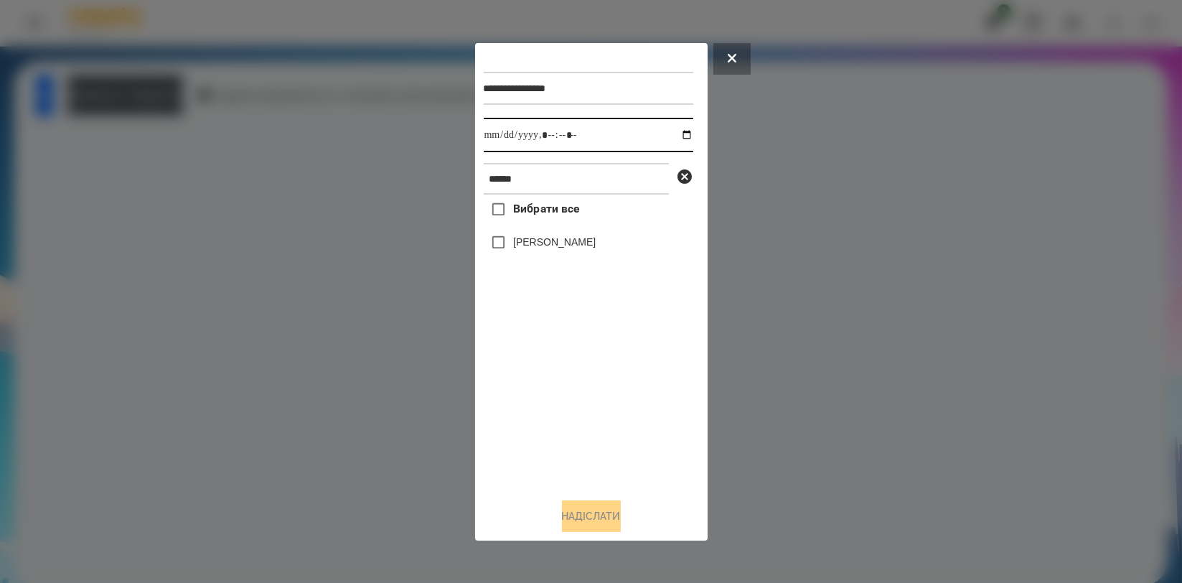
click at [676, 137] on input "datetime-local" at bounding box center [589, 135] width 210 height 34
type input "**********"
click at [535, 411] on div "Вибрати все [PERSON_NAME]" at bounding box center [589, 340] width 210 height 291
click at [545, 241] on label "[PERSON_NAME]" at bounding box center [554, 242] width 83 height 14
click at [580, 520] on button "Надіслати" at bounding box center [591, 516] width 59 height 32
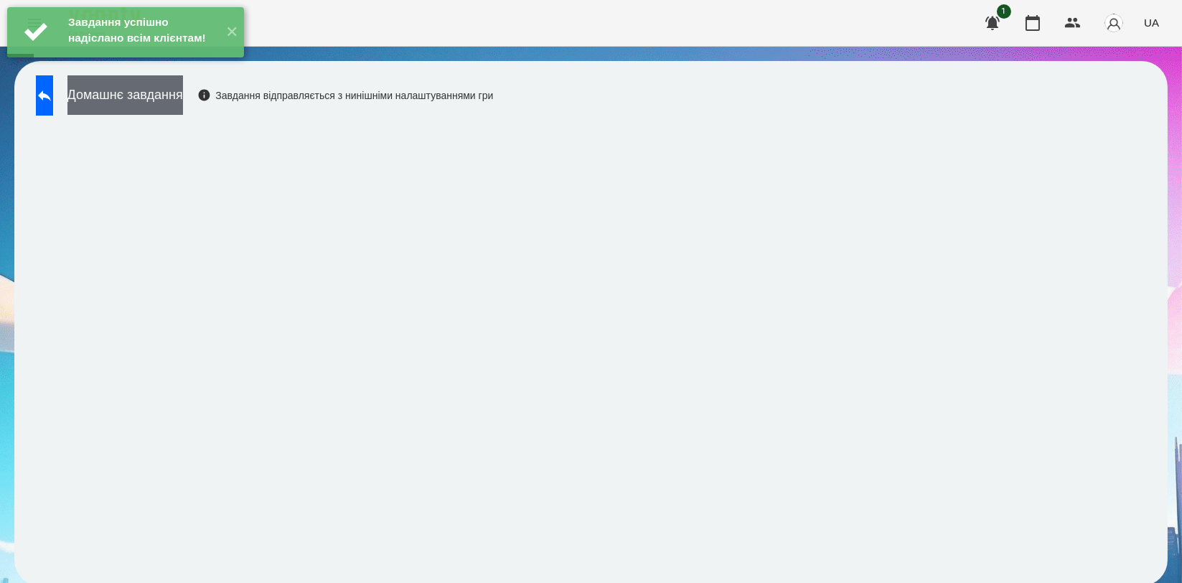
click at [183, 90] on button "Домашнє завдання" at bounding box center [125, 94] width 116 height 39
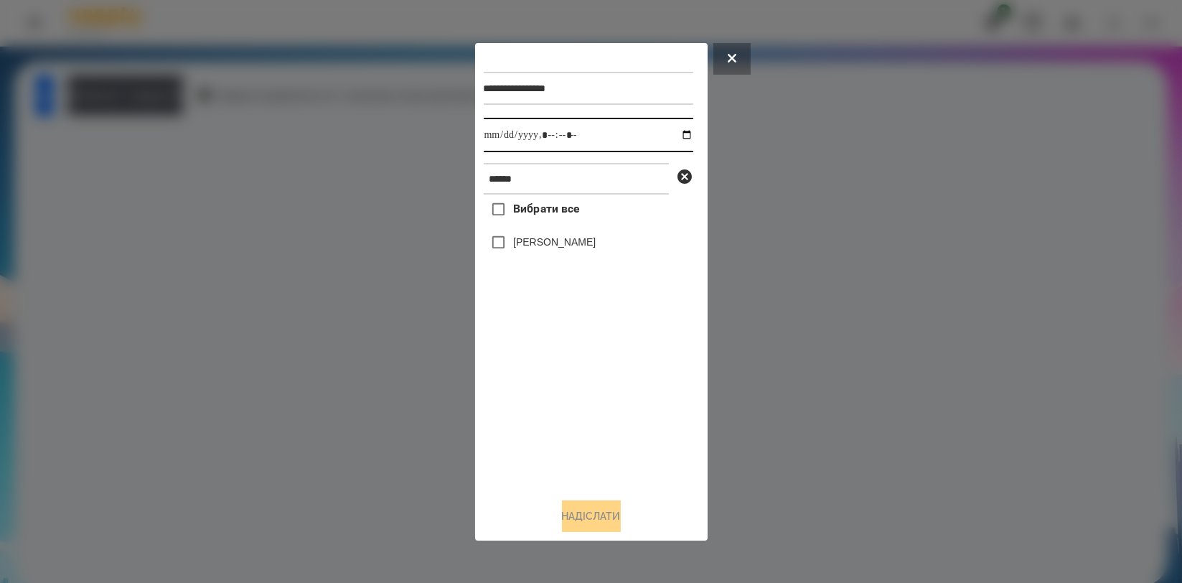
click at [676, 136] on input "datetime-local" at bounding box center [589, 135] width 210 height 34
type input "**********"
drag, startPoint x: 532, startPoint y: 416, endPoint x: 534, endPoint y: 367, distance: 49.6
click at [532, 416] on div "Вибрати все [PERSON_NAME]" at bounding box center [589, 340] width 210 height 291
click at [556, 249] on label "[PERSON_NAME]" at bounding box center [554, 242] width 83 height 14
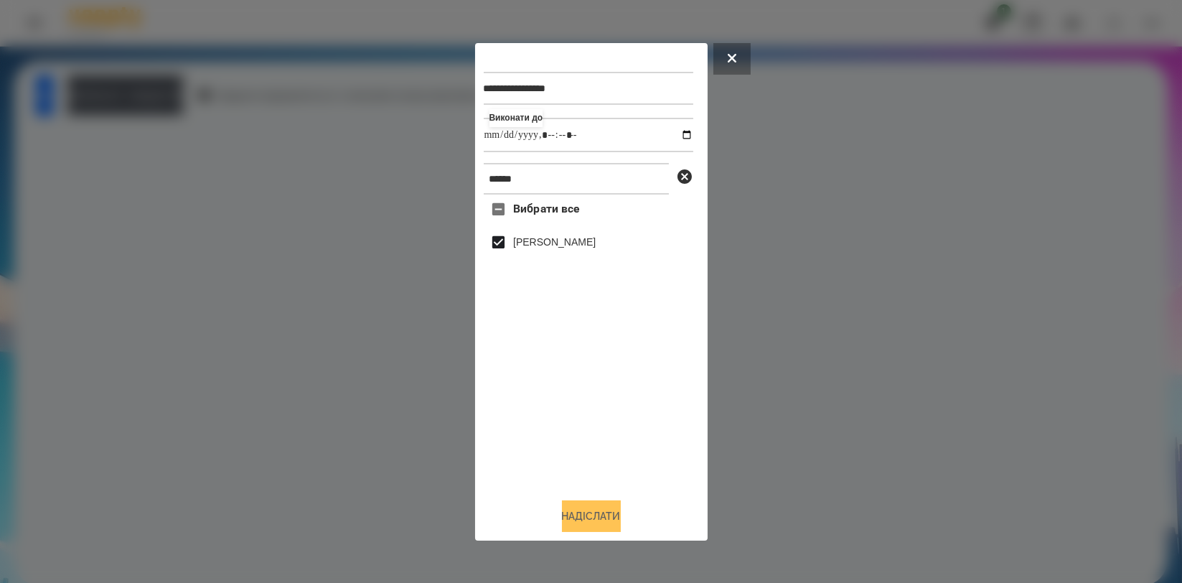
click at [568, 516] on button "Надіслати" at bounding box center [591, 516] width 59 height 32
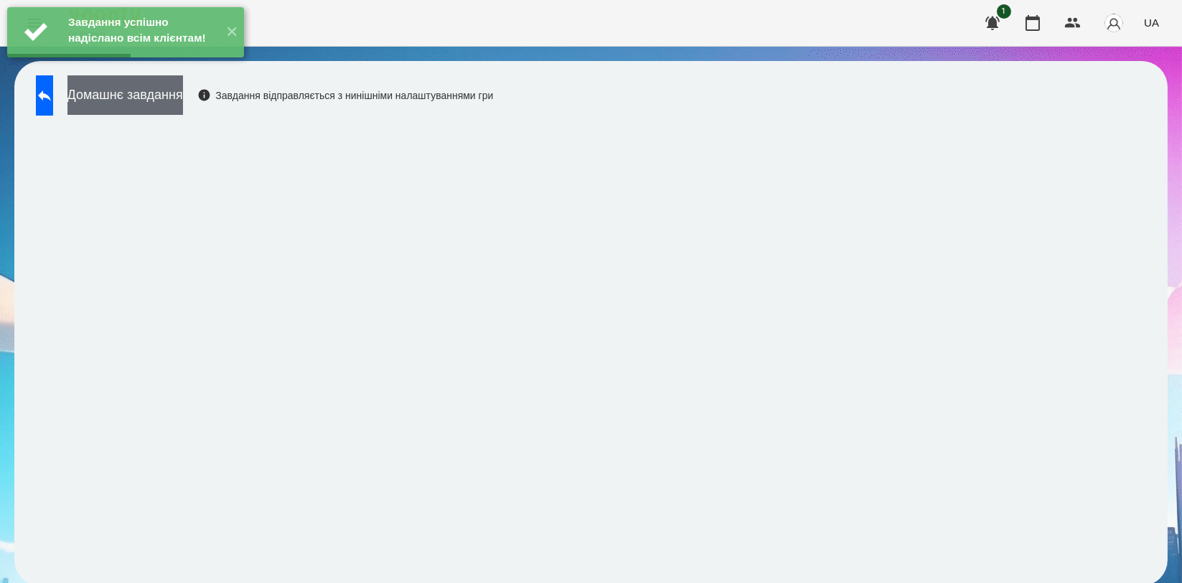
click at [183, 103] on button "Домашнє завдання" at bounding box center [125, 94] width 116 height 39
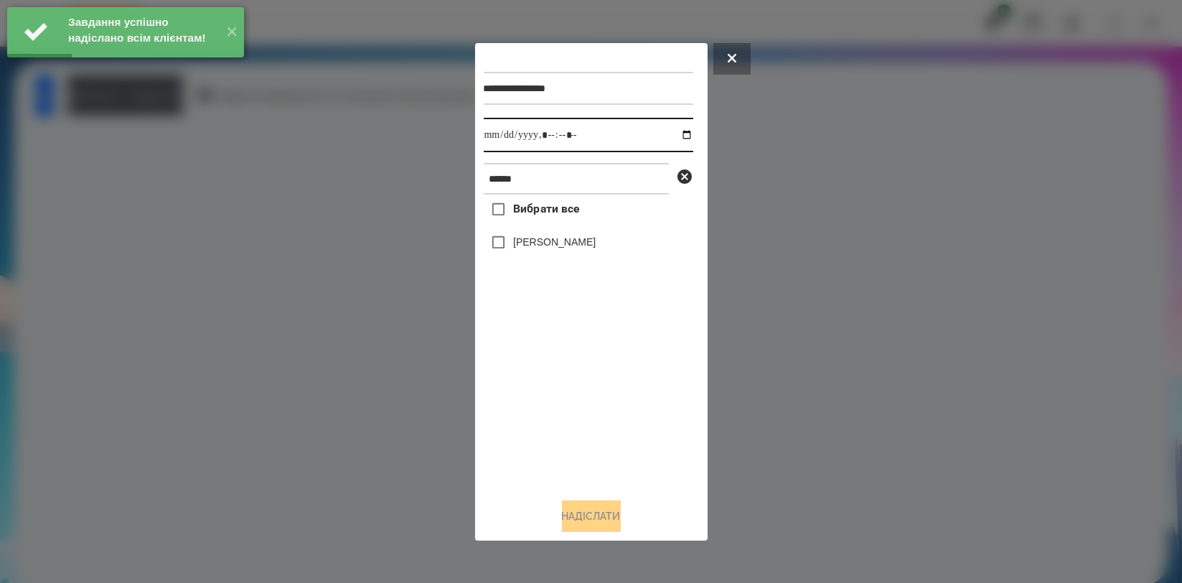
click at [670, 133] on input "datetime-local" at bounding box center [589, 135] width 210 height 34
type input "**********"
drag, startPoint x: 557, startPoint y: 378, endPoint x: 559, endPoint y: 298, distance: 80.4
click at [556, 380] on div "Вибрати все [PERSON_NAME]" at bounding box center [589, 340] width 210 height 291
click at [567, 249] on label "[PERSON_NAME]" at bounding box center [554, 242] width 83 height 14
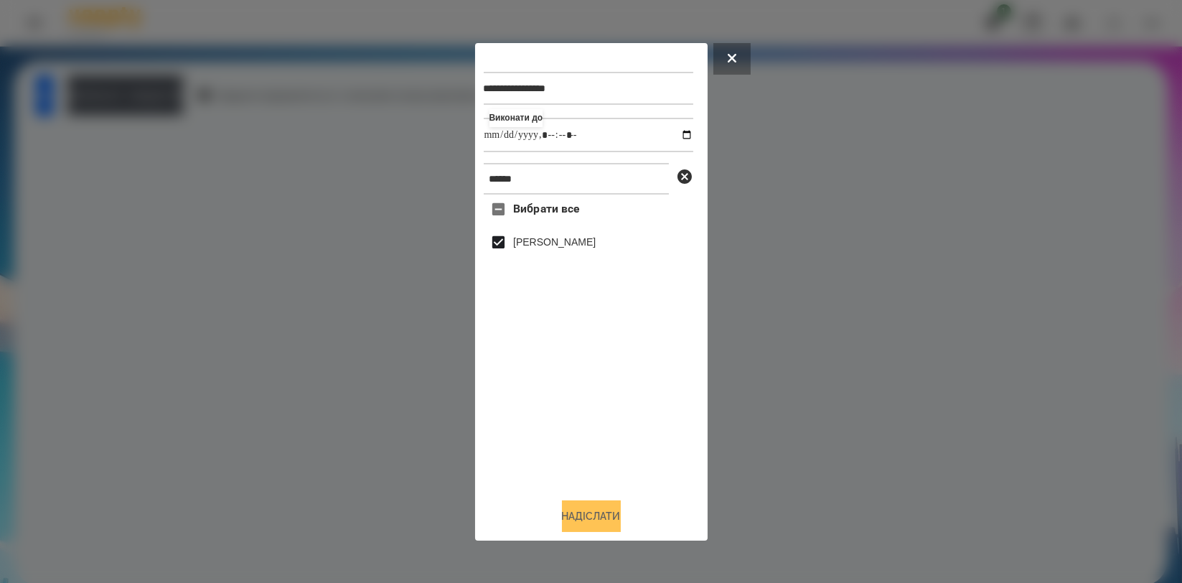
click at [581, 523] on button "Надіслати" at bounding box center [591, 516] width 59 height 32
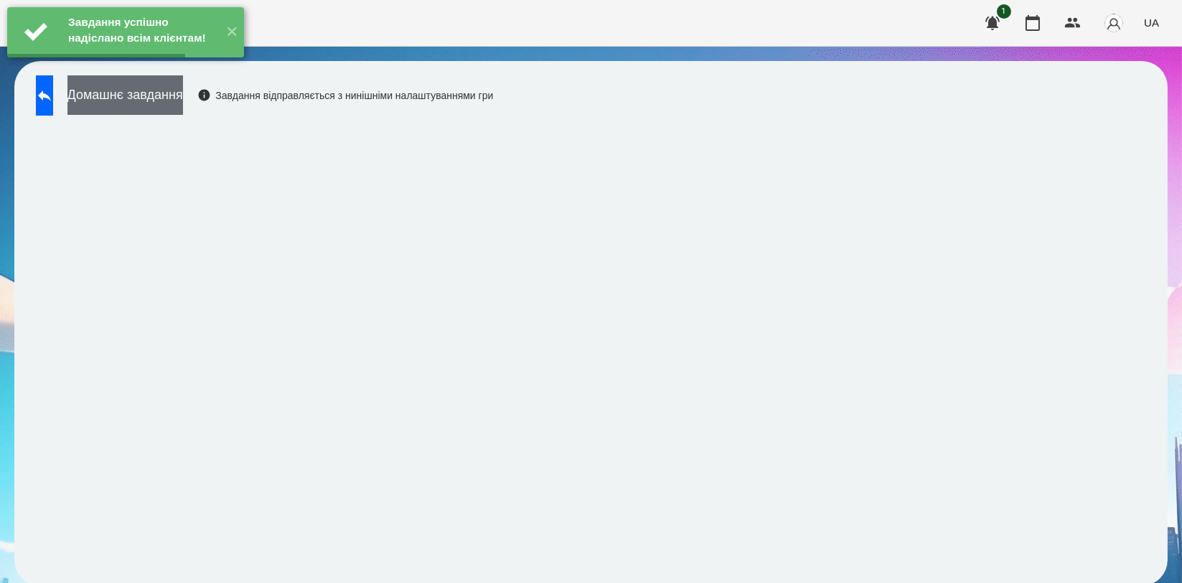
click at [183, 96] on button "Домашнє завдання" at bounding box center [125, 94] width 116 height 39
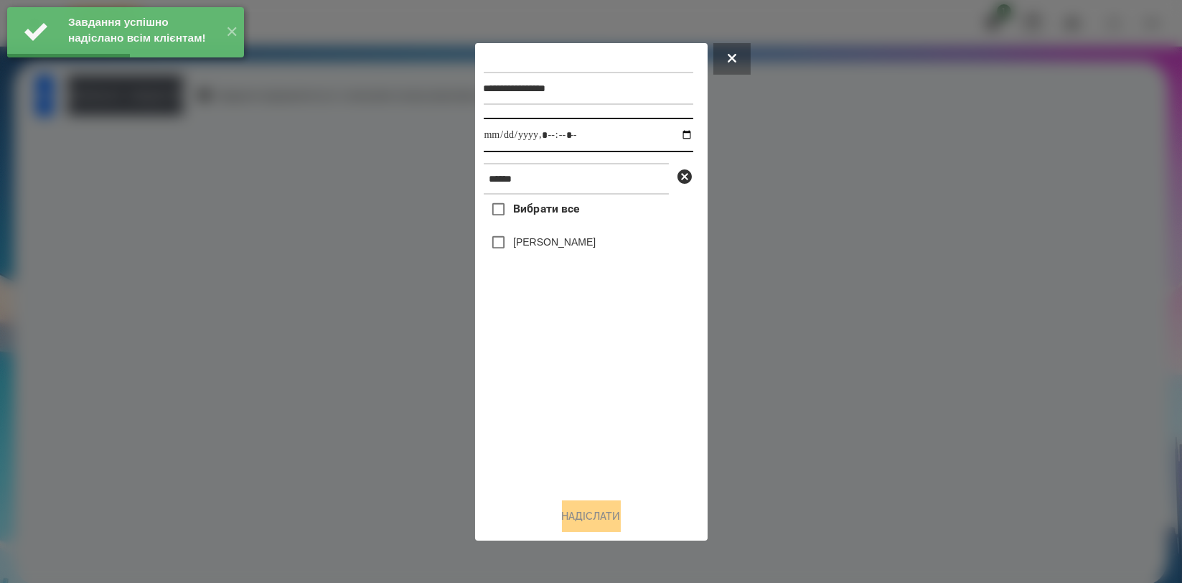
click at [672, 136] on input "datetime-local" at bounding box center [589, 135] width 210 height 34
type input "**********"
drag, startPoint x: 567, startPoint y: 395, endPoint x: 563, endPoint y: 340, distance: 54.7
click at [566, 395] on div "Вибрати все [PERSON_NAME]" at bounding box center [589, 340] width 210 height 291
click at [571, 243] on label "[PERSON_NAME]" at bounding box center [554, 242] width 83 height 14
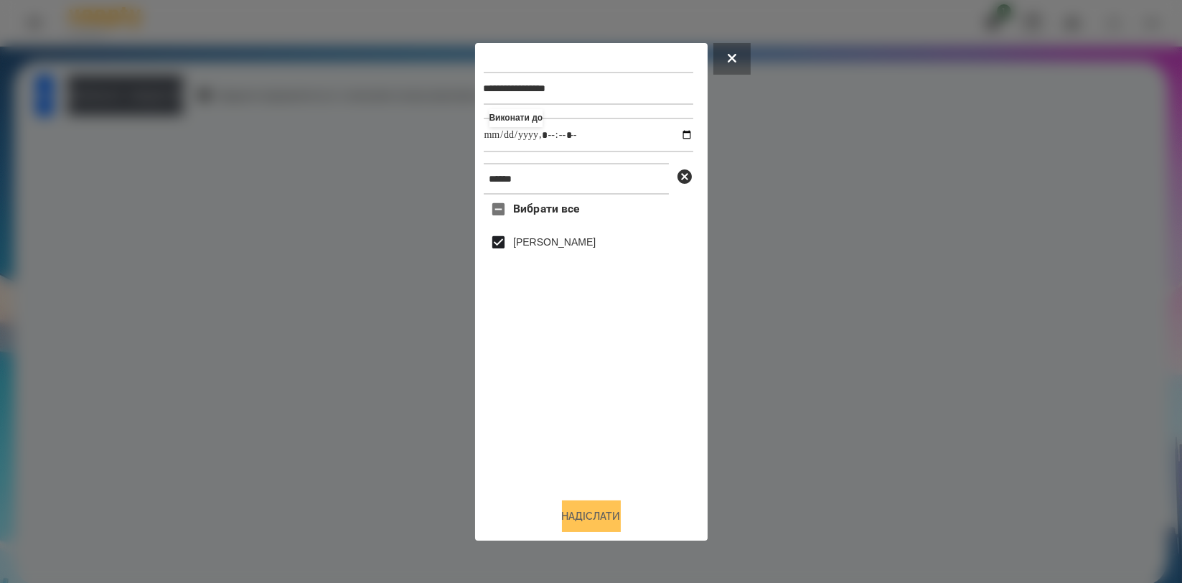
click at [591, 518] on button "Надіслати" at bounding box center [591, 516] width 59 height 32
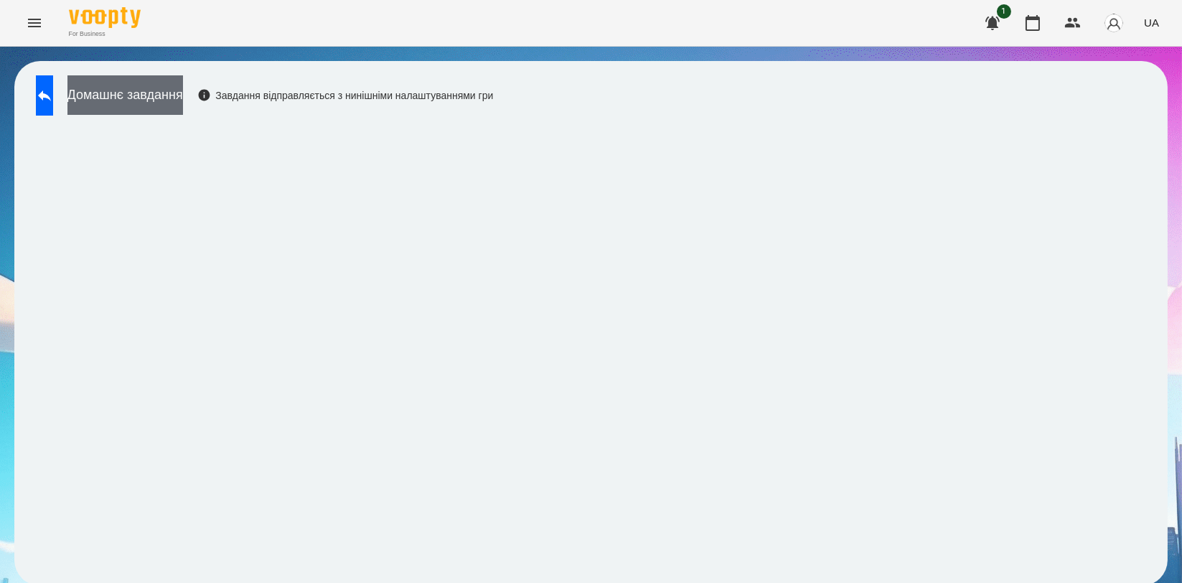
click at [183, 108] on button "Домашнє завдання" at bounding box center [125, 94] width 116 height 39
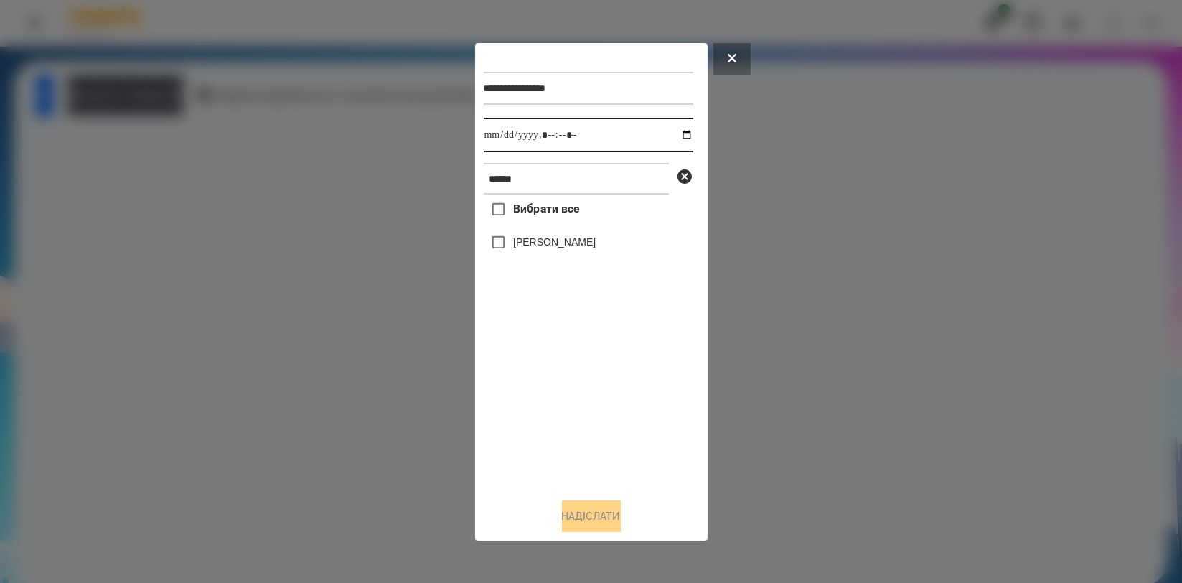
click at [678, 134] on input "datetime-local" at bounding box center [589, 135] width 210 height 34
type input "**********"
drag, startPoint x: 579, startPoint y: 411, endPoint x: 579, endPoint y: 403, distance: 7.9
click at [579, 411] on div "Вибрати все [PERSON_NAME]" at bounding box center [589, 340] width 210 height 291
click at [584, 246] on label "[PERSON_NAME]" at bounding box center [554, 242] width 83 height 14
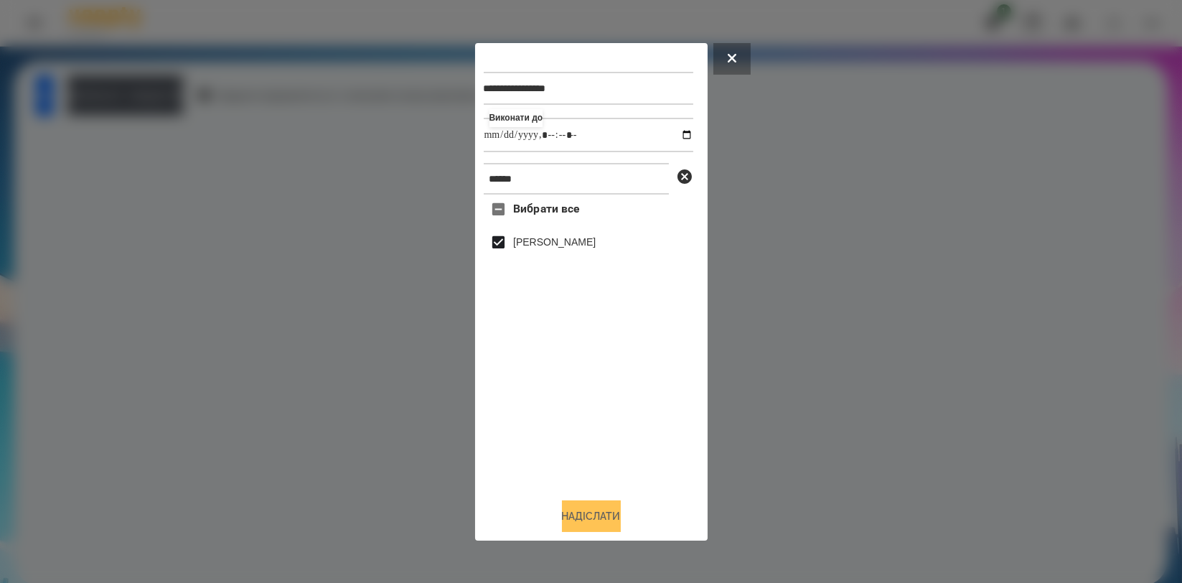
click at [612, 525] on button "Надіслати" at bounding box center [591, 516] width 59 height 32
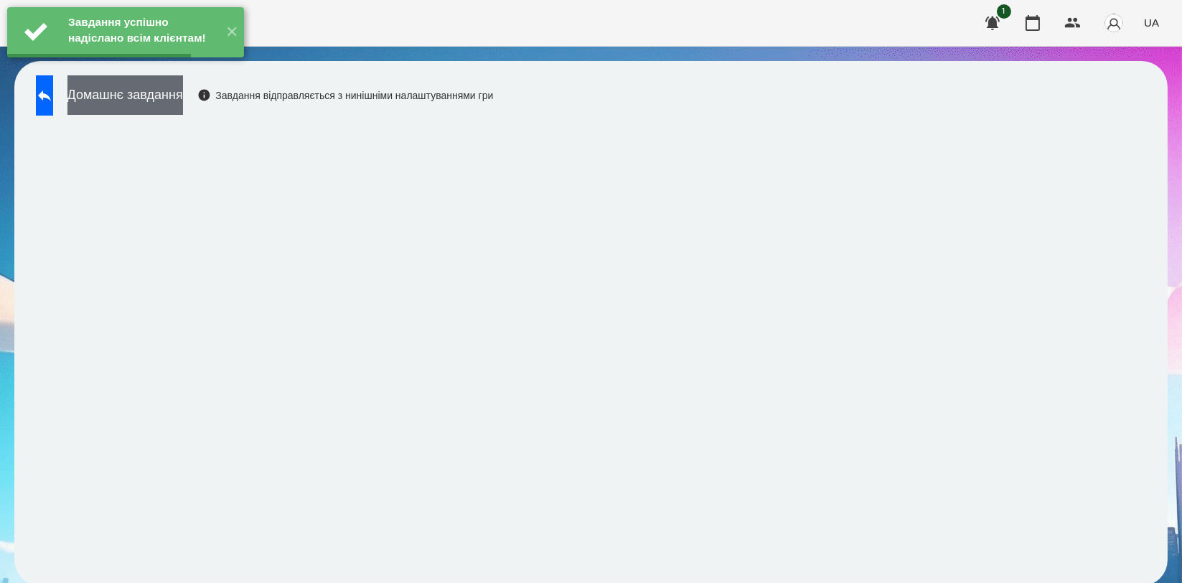
click at [183, 90] on button "Домашнє завдання" at bounding box center [125, 94] width 116 height 39
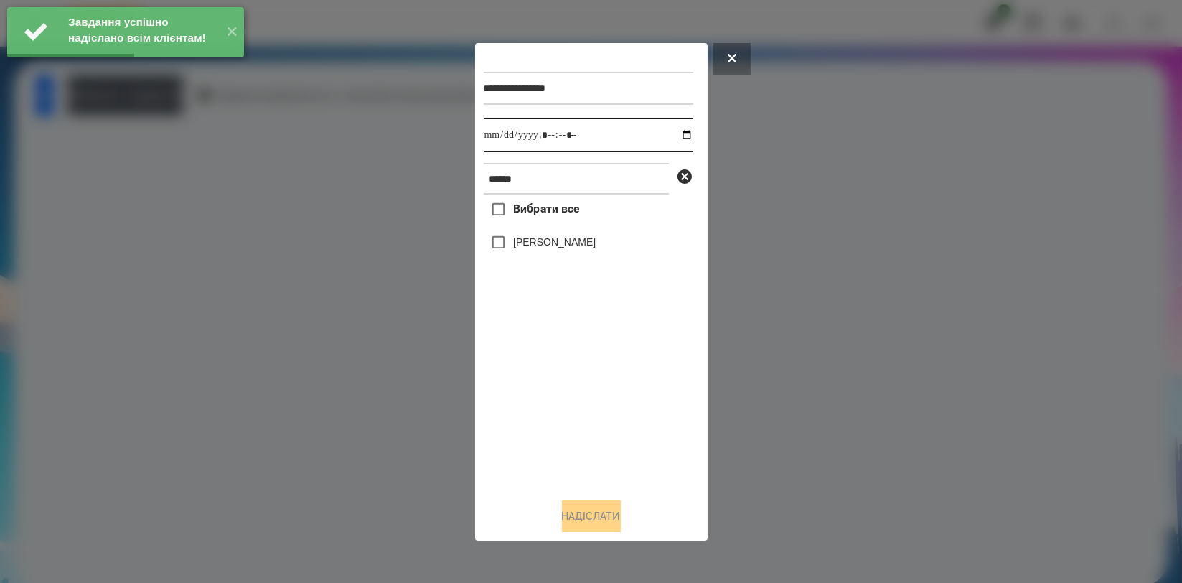
click at [676, 133] on input "datetime-local" at bounding box center [589, 135] width 210 height 34
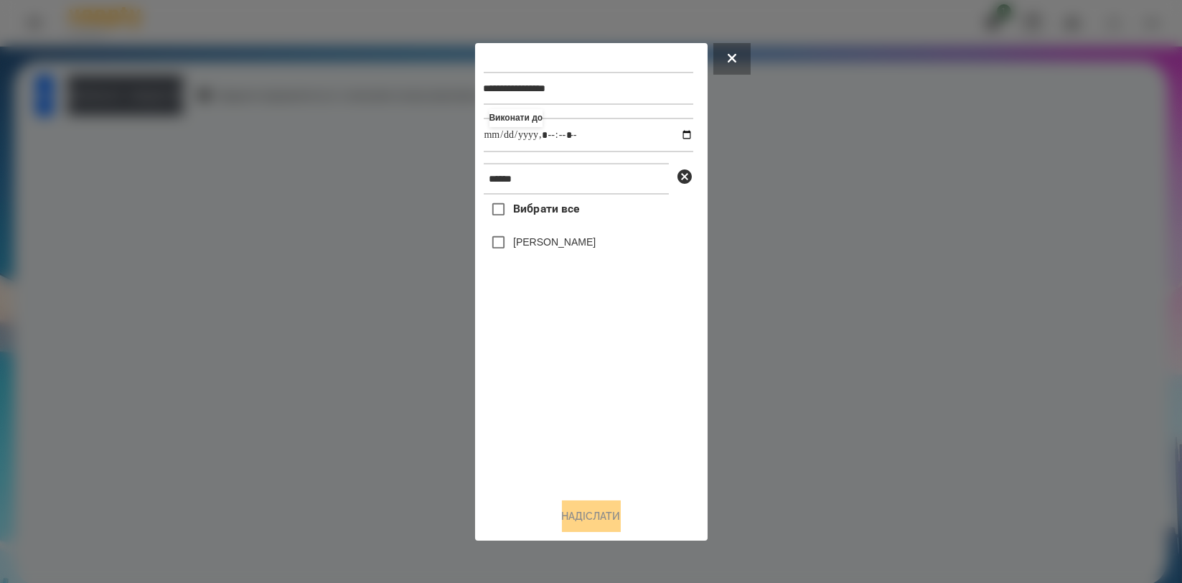
type input "**********"
drag, startPoint x: 585, startPoint y: 425, endPoint x: 574, endPoint y: 379, distance: 47.2
click at [584, 426] on div "Вибрати все [PERSON_NAME]" at bounding box center [589, 340] width 210 height 291
click at [542, 240] on label "[PERSON_NAME]" at bounding box center [554, 242] width 83 height 14
click at [579, 519] on button "Надіслати" at bounding box center [591, 516] width 59 height 32
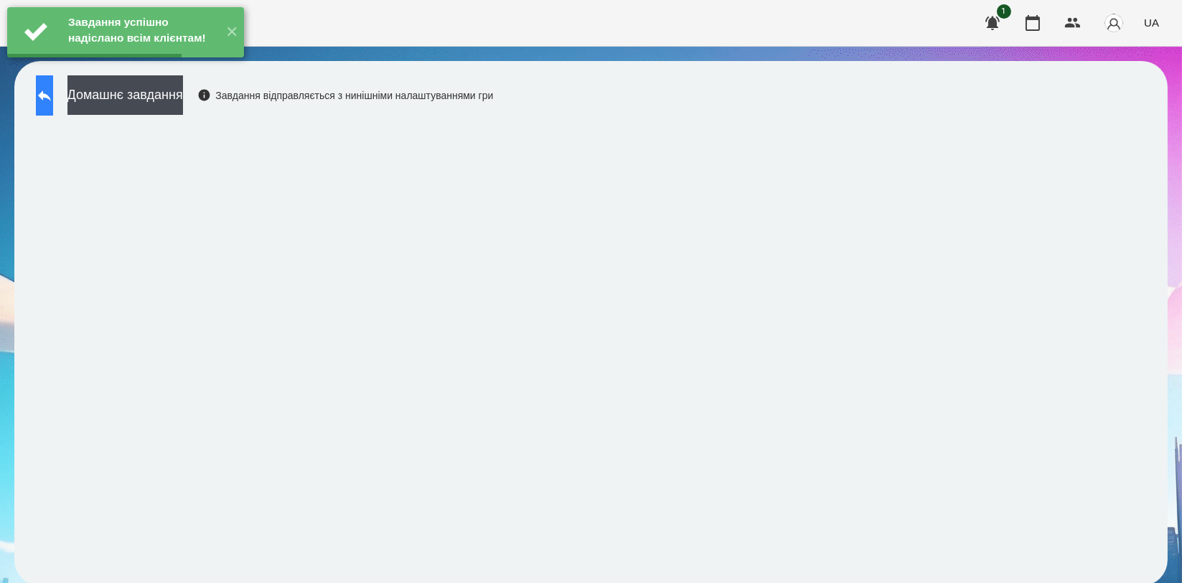
click at [52, 101] on icon at bounding box center [44, 95] width 17 height 17
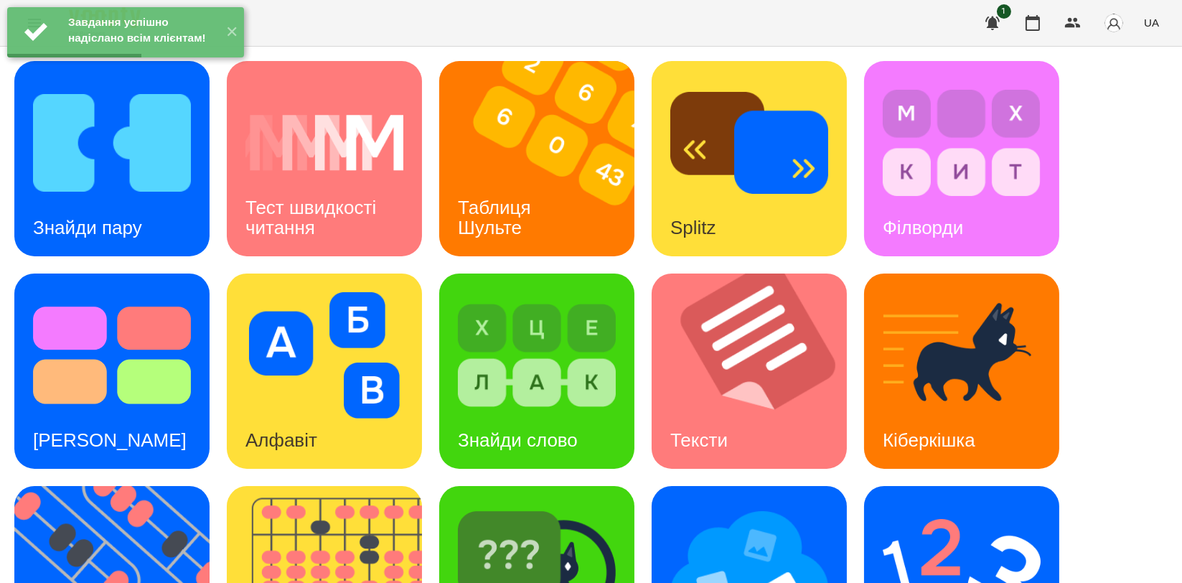
scroll to position [239, 0]
click at [733, 505] on img at bounding box center [749, 568] width 158 height 126
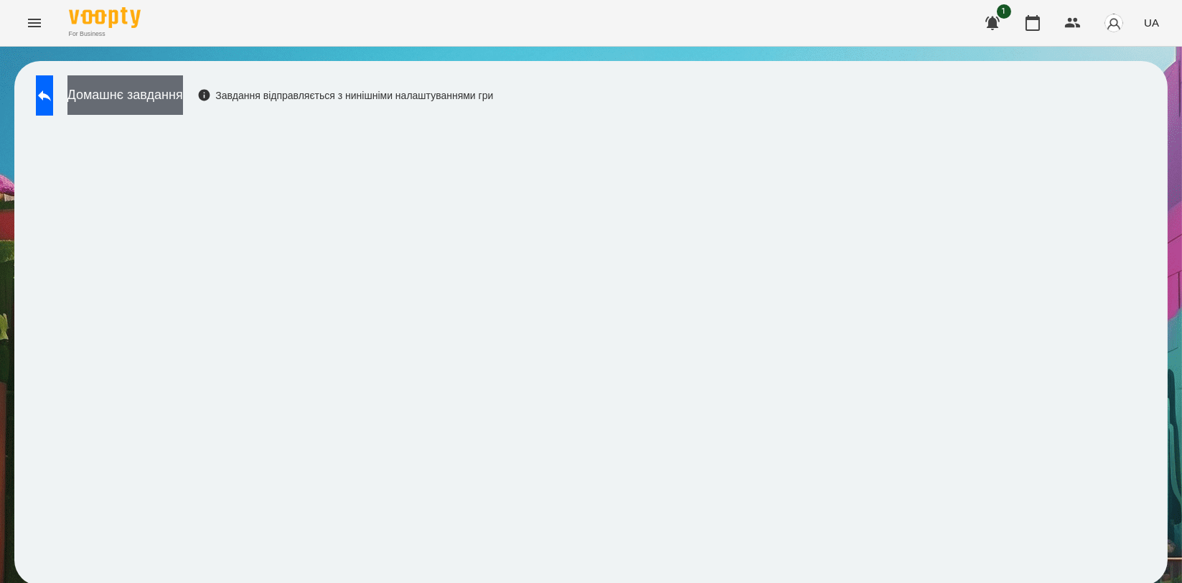
click at [141, 85] on button "Домашнє завдання" at bounding box center [125, 94] width 116 height 39
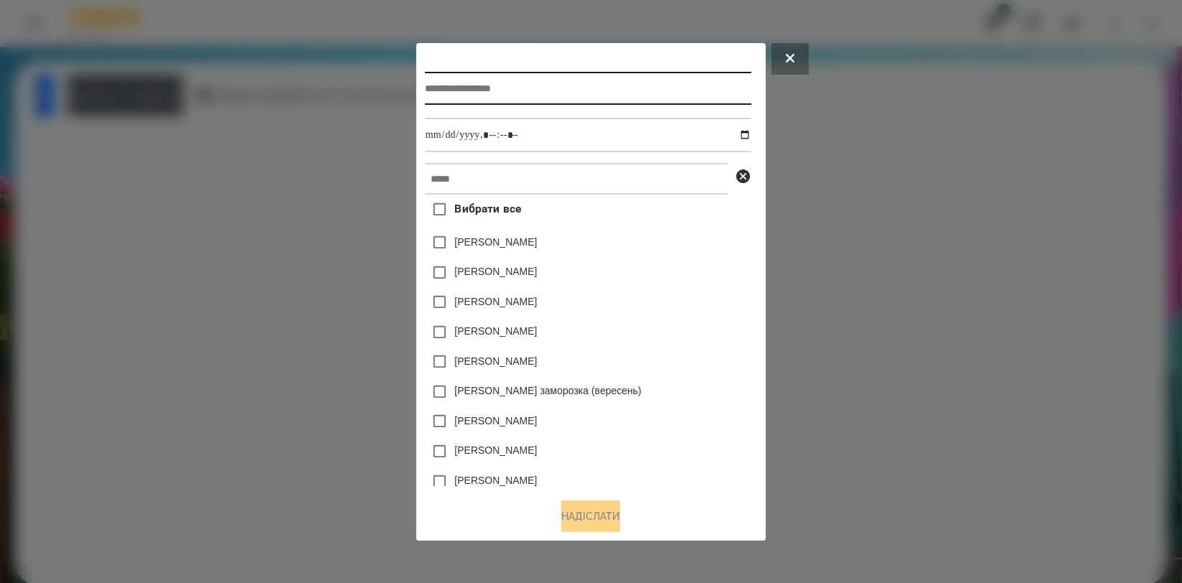
click at [587, 90] on input "text" at bounding box center [588, 88] width 327 height 33
type input "**********"
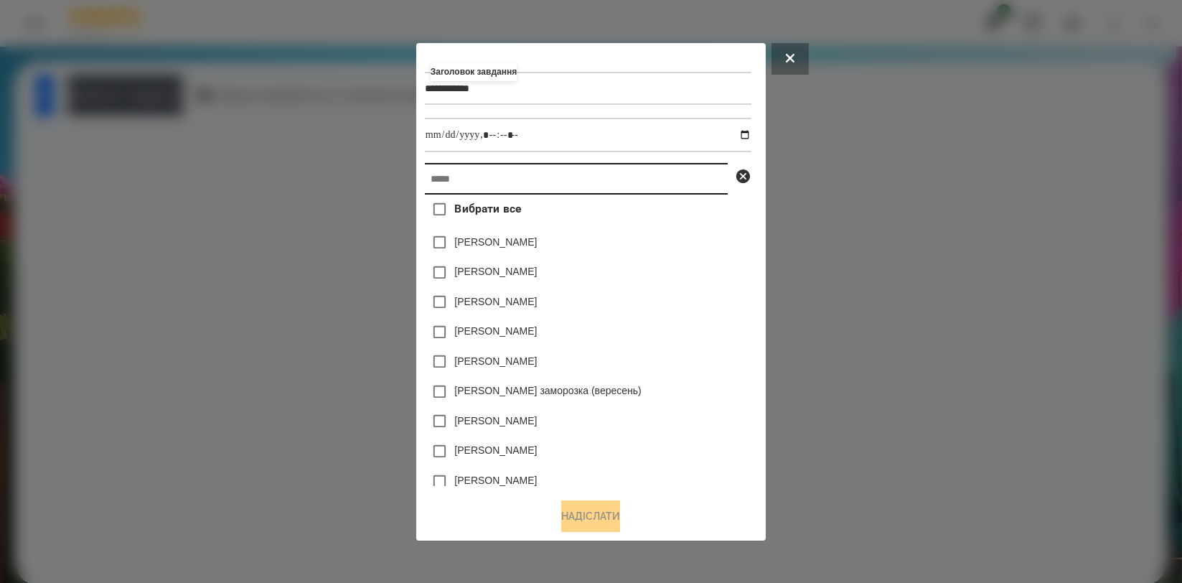
click at [581, 177] on input "text" at bounding box center [576, 179] width 303 height 32
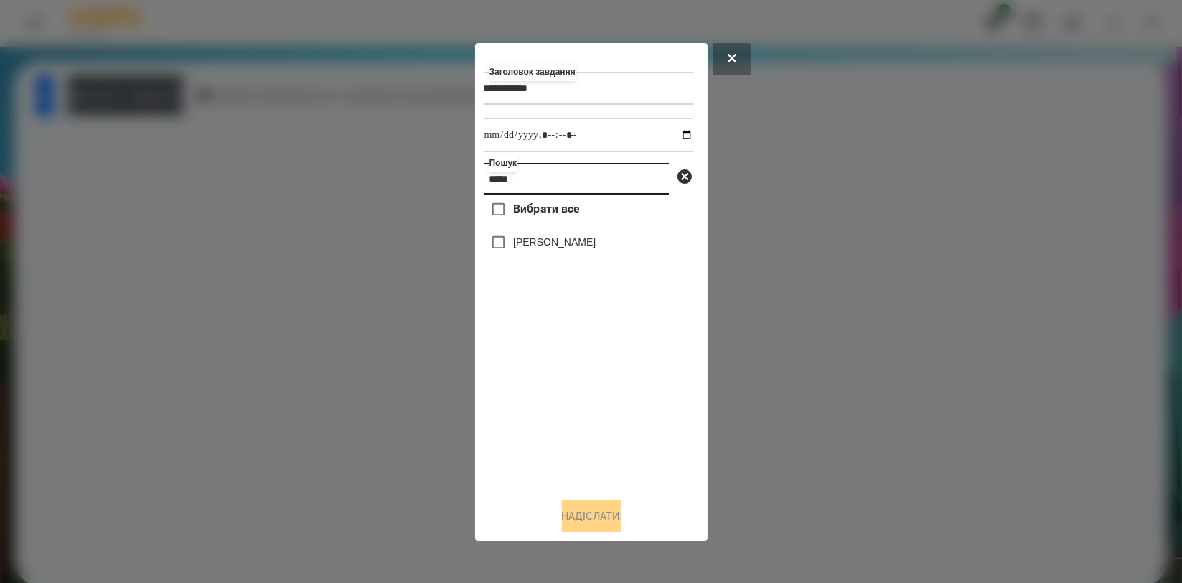
type input "*****"
click at [566, 240] on label "[PERSON_NAME]" at bounding box center [554, 242] width 83 height 14
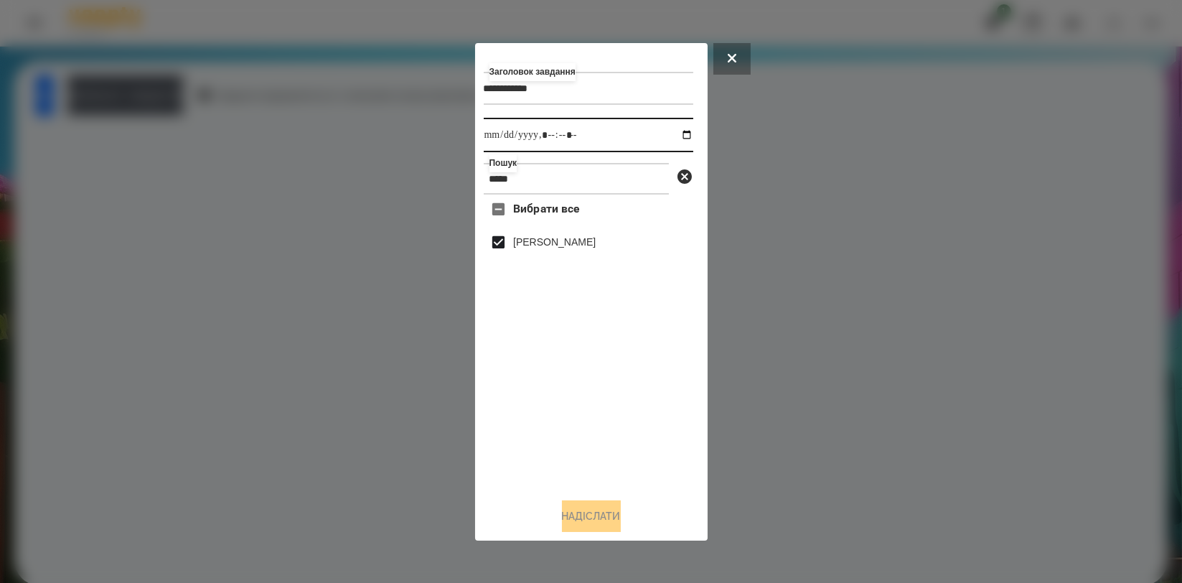
click at [676, 131] on input "datetime-local" at bounding box center [589, 135] width 210 height 34
type input "**********"
click at [635, 451] on div "Вибрати все [PERSON_NAME]" at bounding box center [589, 340] width 210 height 291
drag, startPoint x: 612, startPoint y: 525, endPoint x: 597, endPoint y: 494, distance: 34.7
click at [612, 527] on button "Надіслати" at bounding box center [591, 516] width 59 height 32
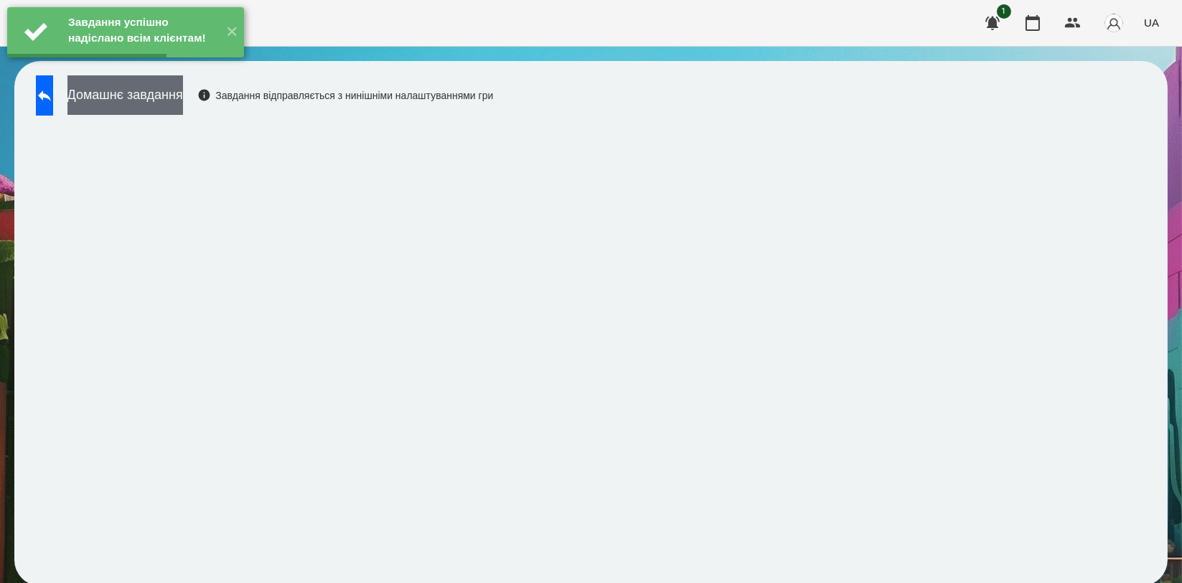
click at [183, 110] on button "Домашнє завдання" at bounding box center [125, 94] width 116 height 39
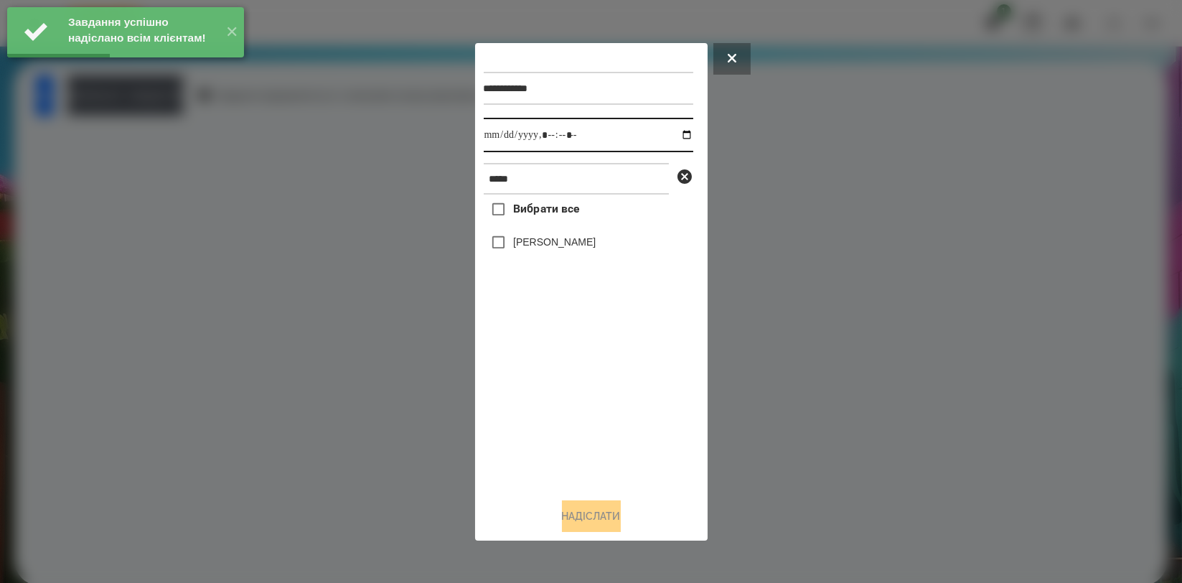
click at [675, 136] on input "datetime-local" at bounding box center [589, 135] width 210 height 34
type input "**********"
drag, startPoint x: 524, startPoint y: 382, endPoint x: 527, endPoint y: 324, distance: 58.2
click at [524, 380] on div "Вибрати все [PERSON_NAME]" at bounding box center [589, 340] width 210 height 291
click at [553, 245] on label "[PERSON_NAME]" at bounding box center [554, 242] width 83 height 14
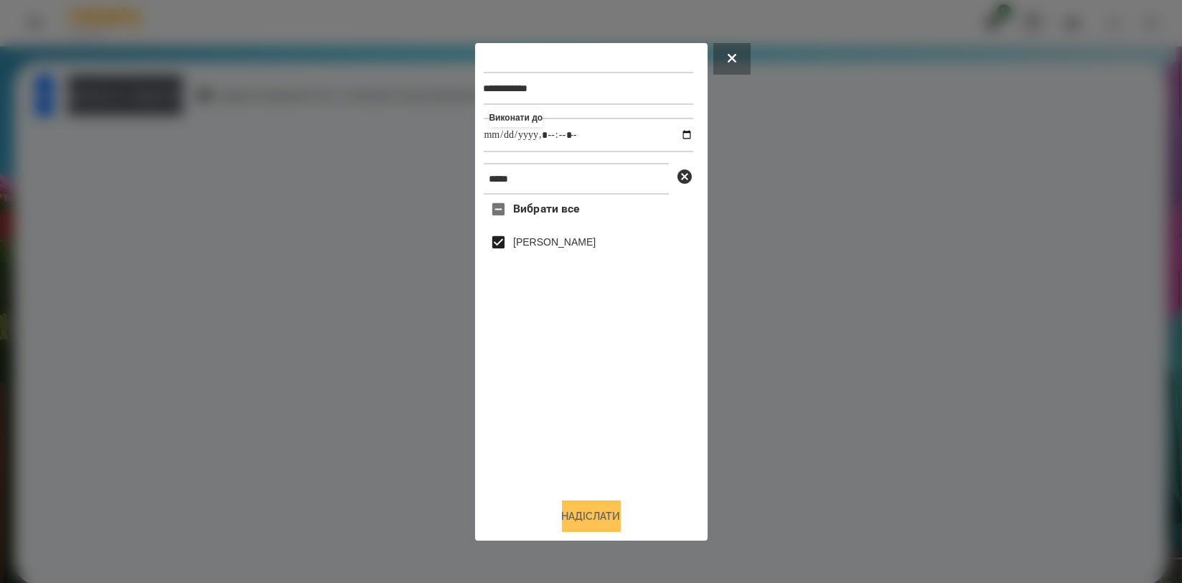
click at [573, 510] on button "Надіслати" at bounding box center [591, 516] width 59 height 32
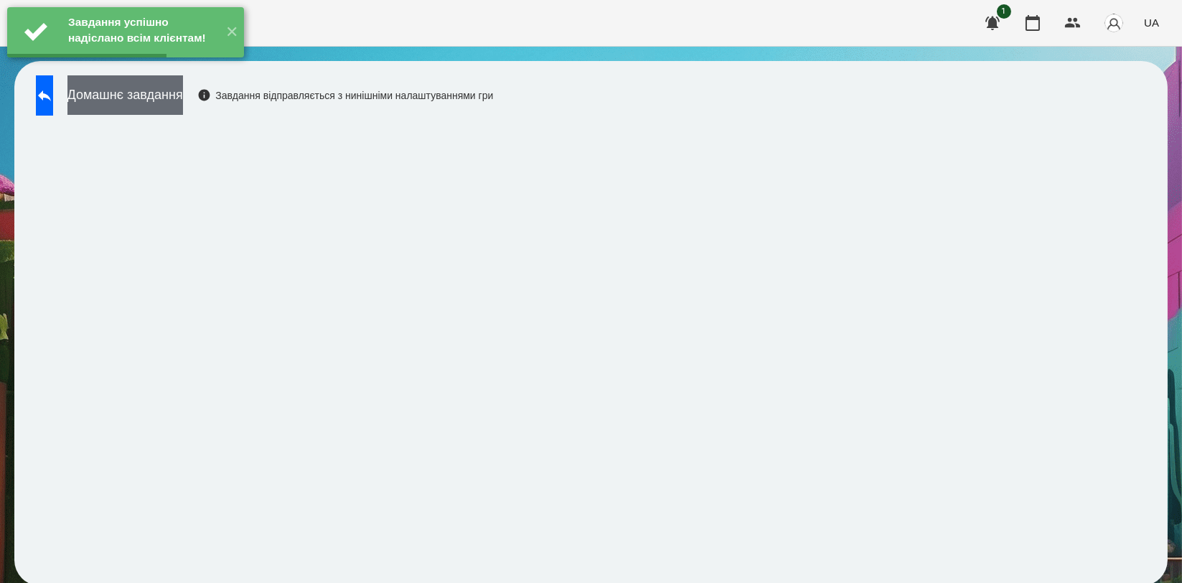
click at [183, 98] on button "Домашнє завдання" at bounding box center [125, 94] width 116 height 39
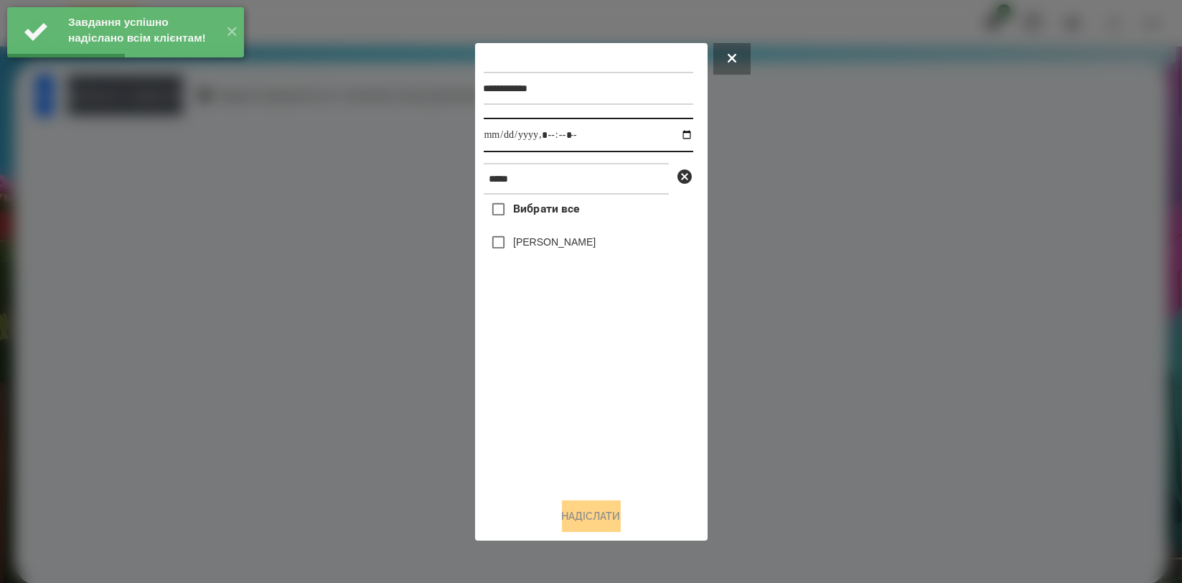
click at [676, 133] on input "datetime-local" at bounding box center [589, 135] width 210 height 34
type input "**********"
drag, startPoint x: 538, startPoint y: 399, endPoint x: 538, endPoint y: 347, distance: 52.4
click at [538, 401] on div "Вибрати все [PERSON_NAME]" at bounding box center [589, 340] width 210 height 291
click at [559, 241] on label "[PERSON_NAME]" at bounding box center [554, 242] width 83 height 14
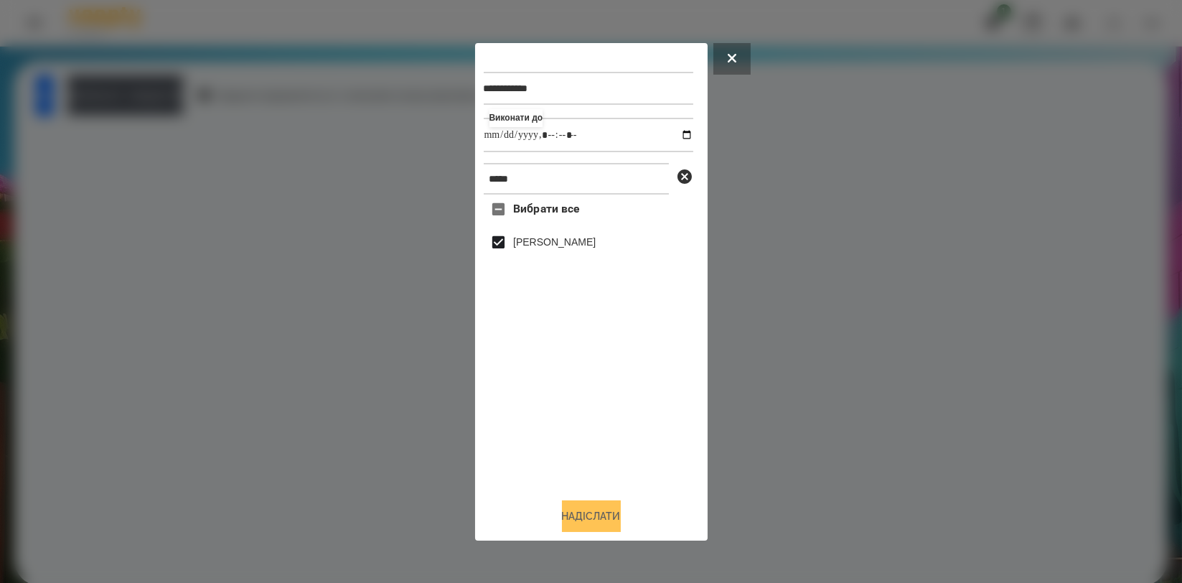
click at [596, 514] on button "Надіслати" at bounding box center [591, 516] width 59 height 32
click at [208, 100] on div at bounding box center [591, 291] width 1182 height 583
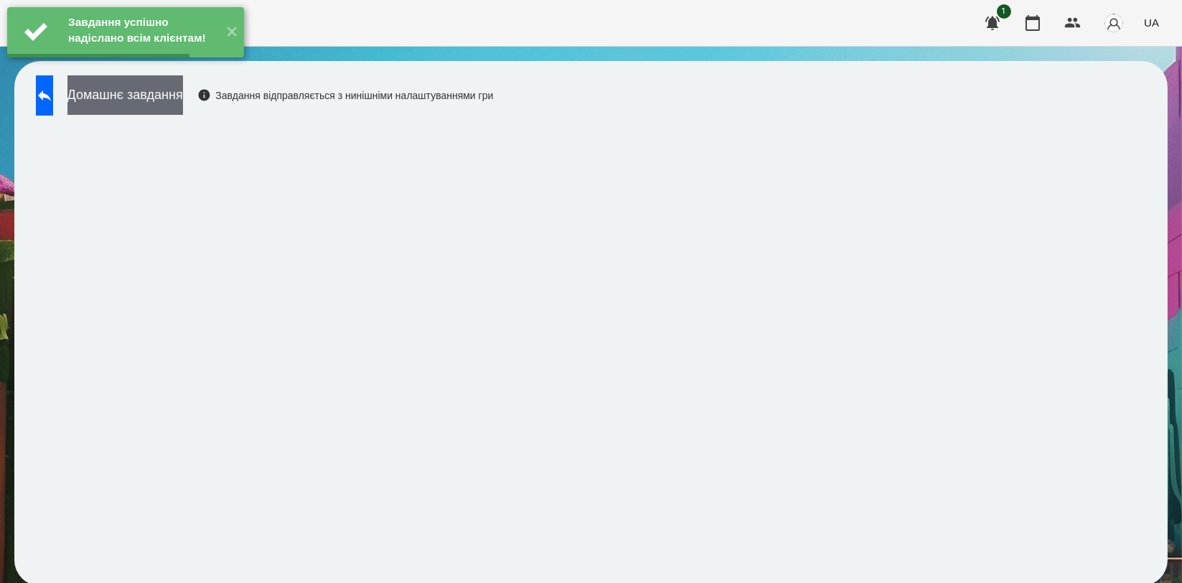
click at [183, 99] on button "Домашнє завдання" at bounding box center [125, 94] width 116 height 39
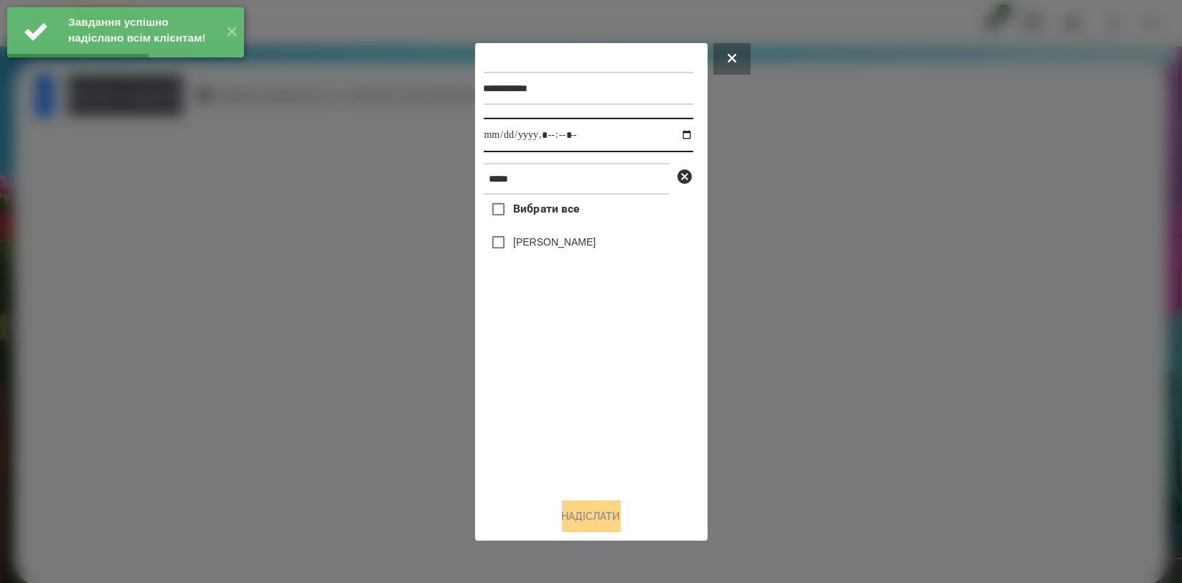
click at [673, 134] on input "datetime-local" at bounding box center [589, 135] width 210 height 34
type input "**********"
click at [553, 406] on div "Вибрати все [PERSON_NAME]" at bounding box center [589, 340] width 210 height 291
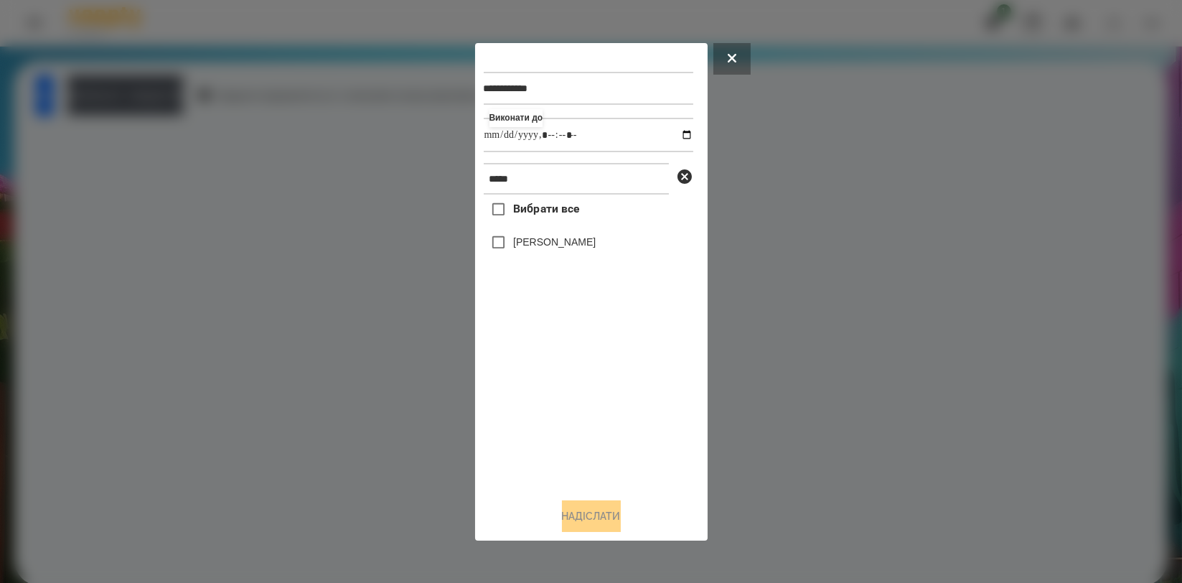
click at [537, 243] on label "[PERSON_NAME]" at bounding box center [554, 242] width 83 height 14
click at [576, 521] on button "Надіслати" at bounding box center [591, 516] width 59 height 32
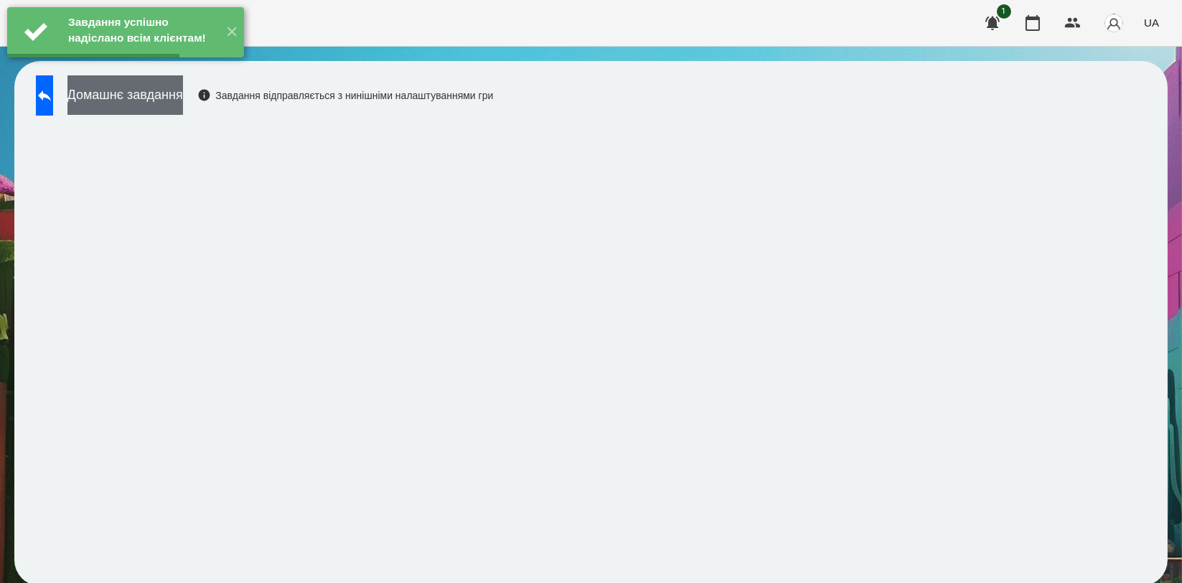
click at [183, 99] on button "Домашнє завдання" at bounding box center [125, 94] width 116 height 39
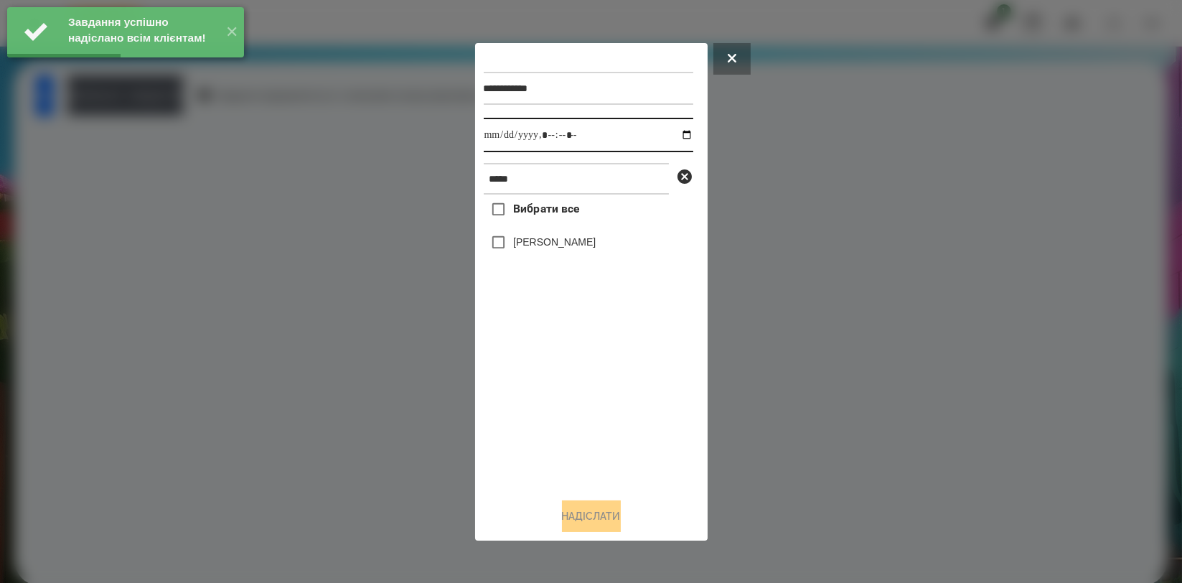
click at [673, 135] on input "datetime-local" at bounding box center [589, 135] width 210 height 34
type input "**********"
drag, startPoint x: 563, startPoint y: 403, endPoint x: 561, endPoint y: 322, distance: 81.1
click at [562, 404] on div "Вибрати все [PERSON_NAME]" at bounding box center [589, 340] width 210 height 291
click at [573, 245] on label "[PERSON_NAME]" at bounding box center [554, 242] width 83 height 14
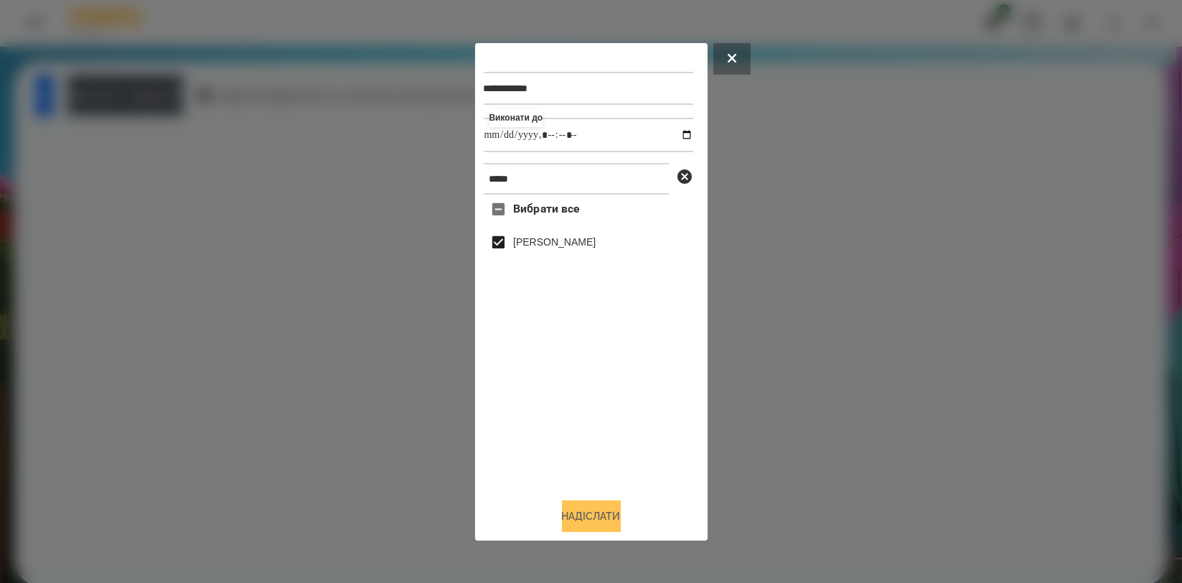
click at [580, 518] on button "Надіслати" at bounding box center [591, 516] width 59 height 32
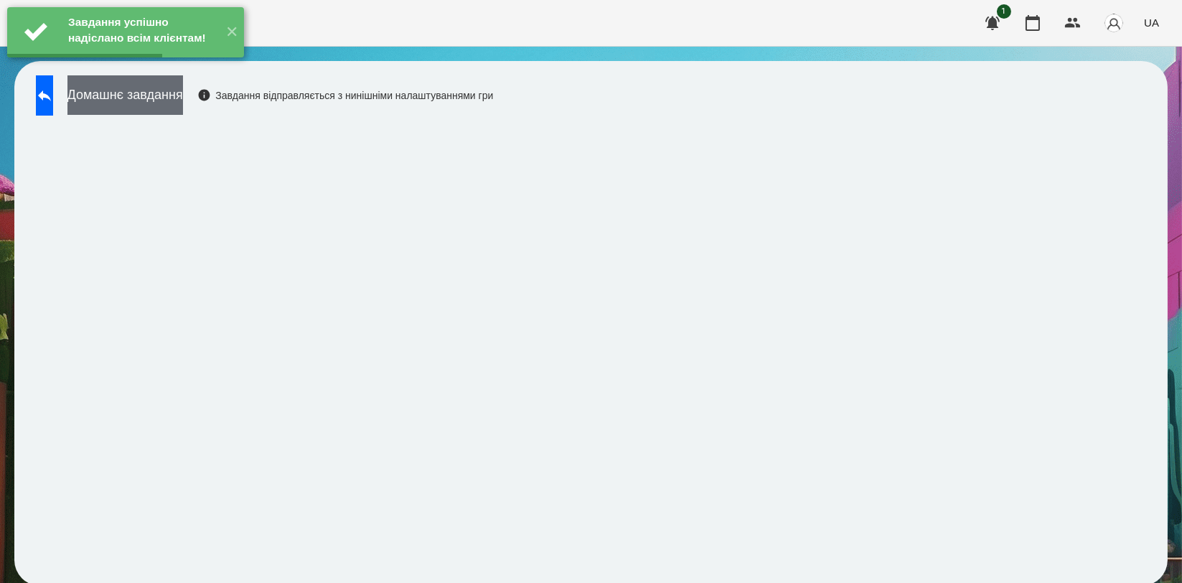
click at [183, 94] on button "Домашнє завдання" at bounding box center [125, 94] width 116 height 39
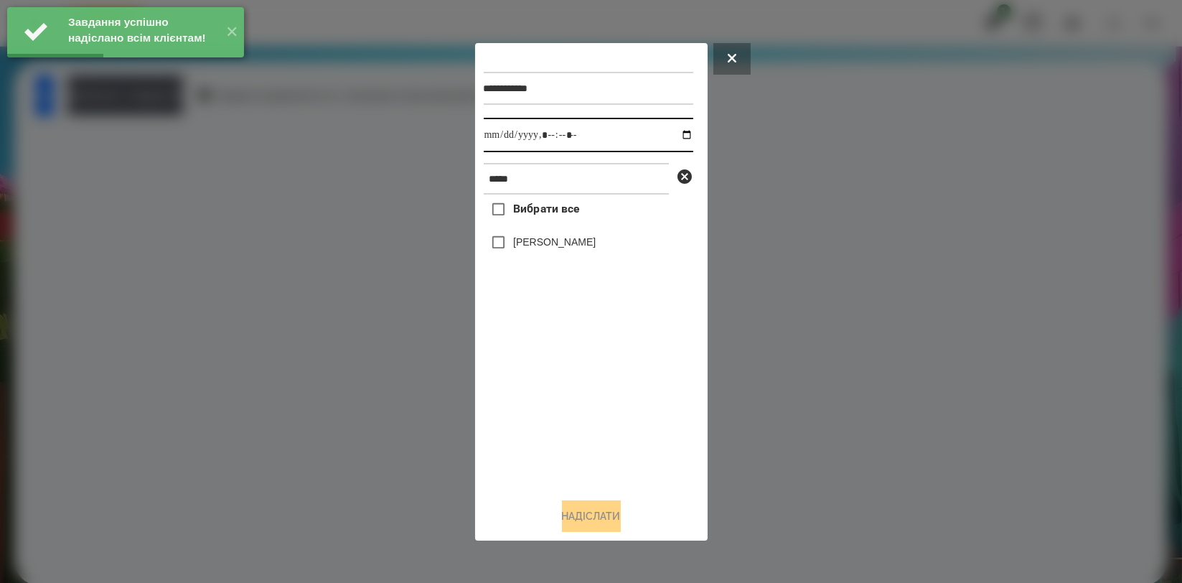
click at [673, 135] on input "datetime-local" at bounding box center [589, 135] width 210 height 34
type input "**********"
drag, startPoint x: 576, startPoint y: 406, endPoint x: 566, endPoint y: 309, distance: 96.7
click at [574, 401] on div "Вибрати все [PERSON_NAME]" at bounding box center [589, 340] width 210 height 291
click at [578, 246] on label "[PERSON_NAME]" at bounding box center [554, 242] width 83 height 14
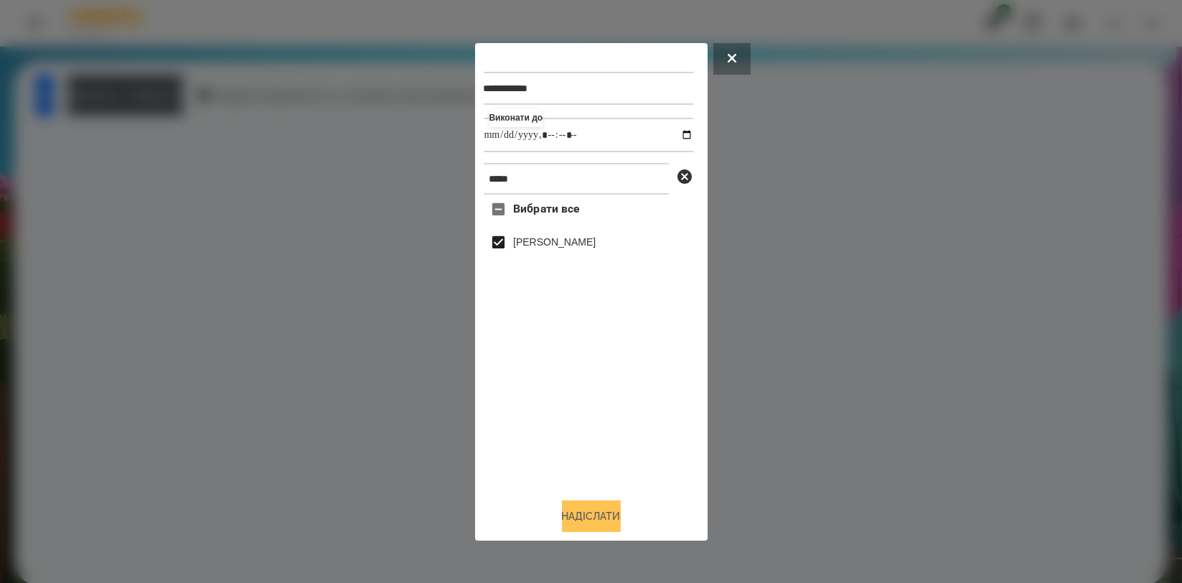
click at [590, 509] on button "Надіслати" at bounding box center [591, 516] width 59 height 32
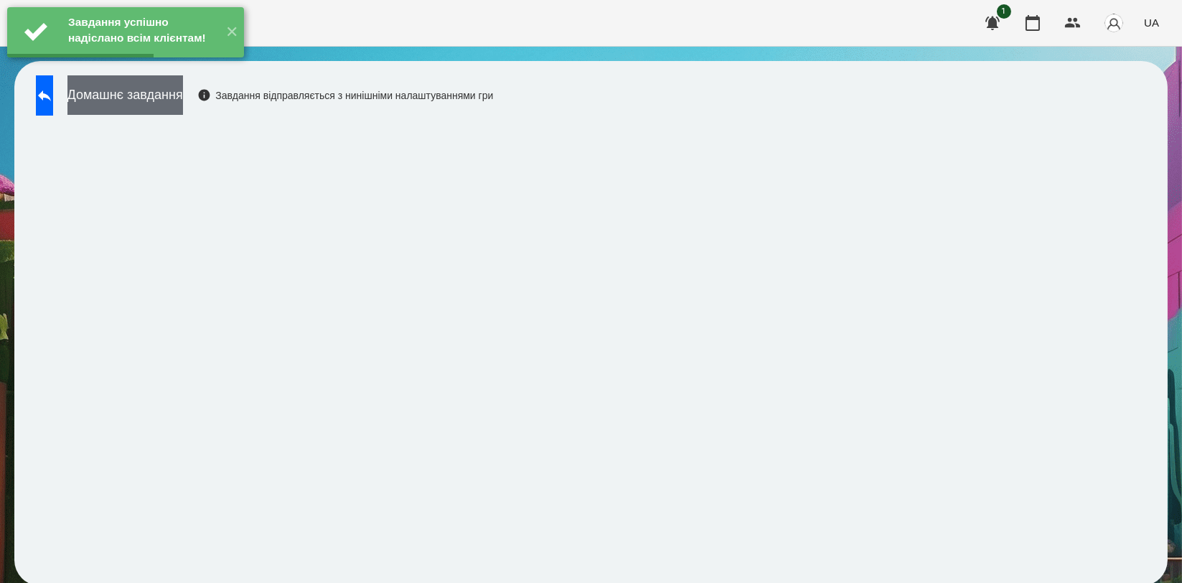
click at [183, 96] on button "Домашнє завдання" at bounding box center [125, 94] width 116 height 39
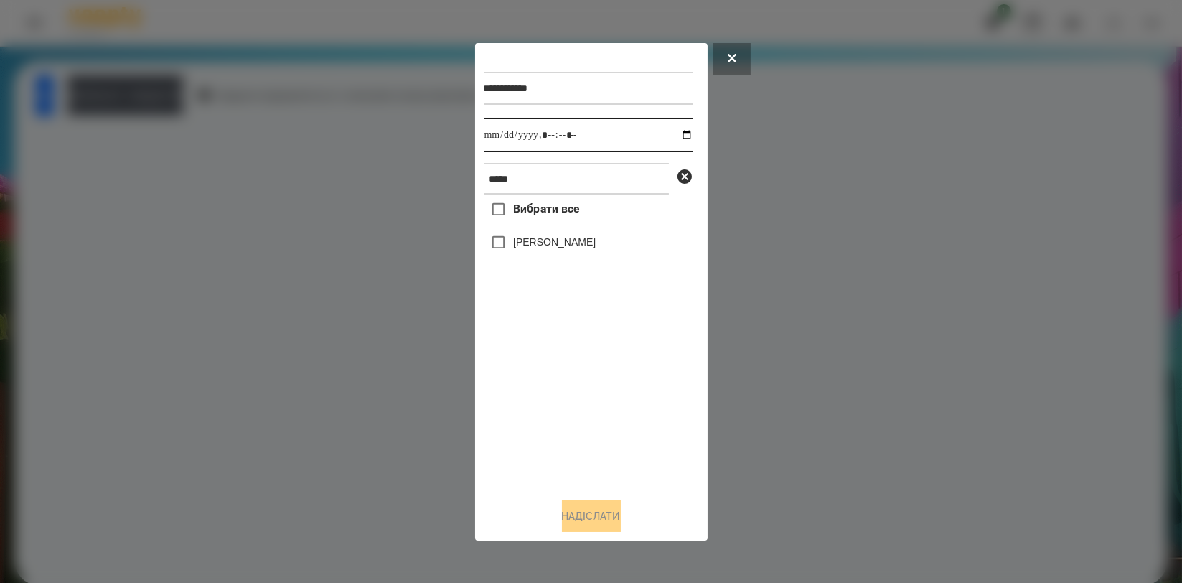
click at [680, 136] on input "datetime-local" at bounding box center [589, 135] width 210 height 34
type input "**********"
click at [611, 391] on div "Вибрати все [PERSON_NAME]" at bounding box center [589, 340] width 210 height 291
click at [572, 244] on label "[PERSON_NAME]" at bounding box center [554, 242] width 83 height 14
click at [598, 511] on button "Надіслати" at bounding box center [591, 516] width 59 height 32
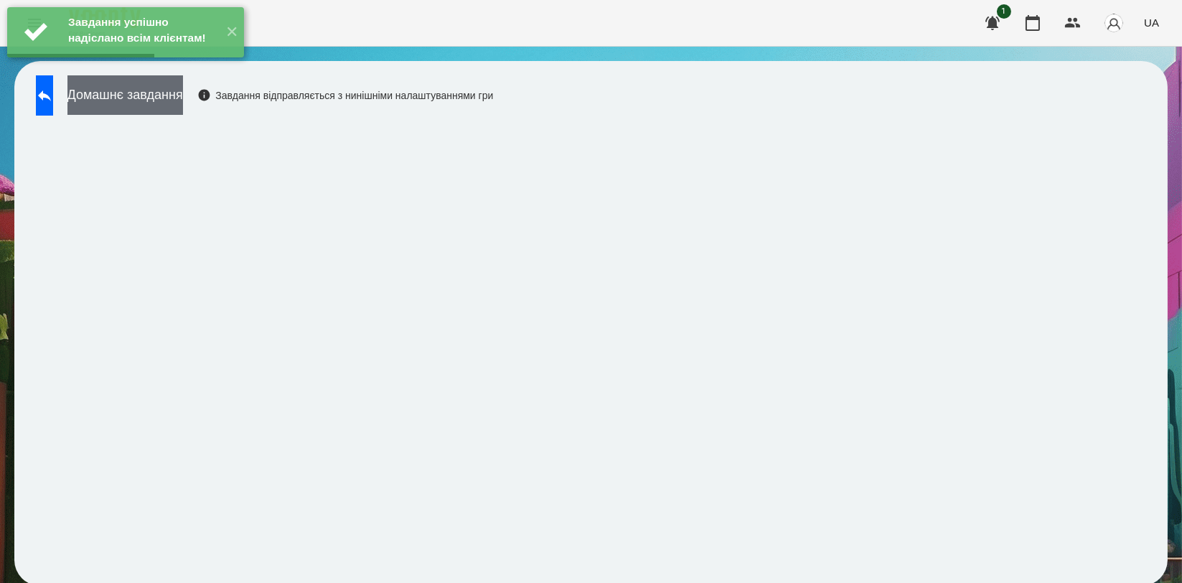
click at [183, 101] on button "Домашнє завдання" at bounding box center [125, 94] width 116 height 39
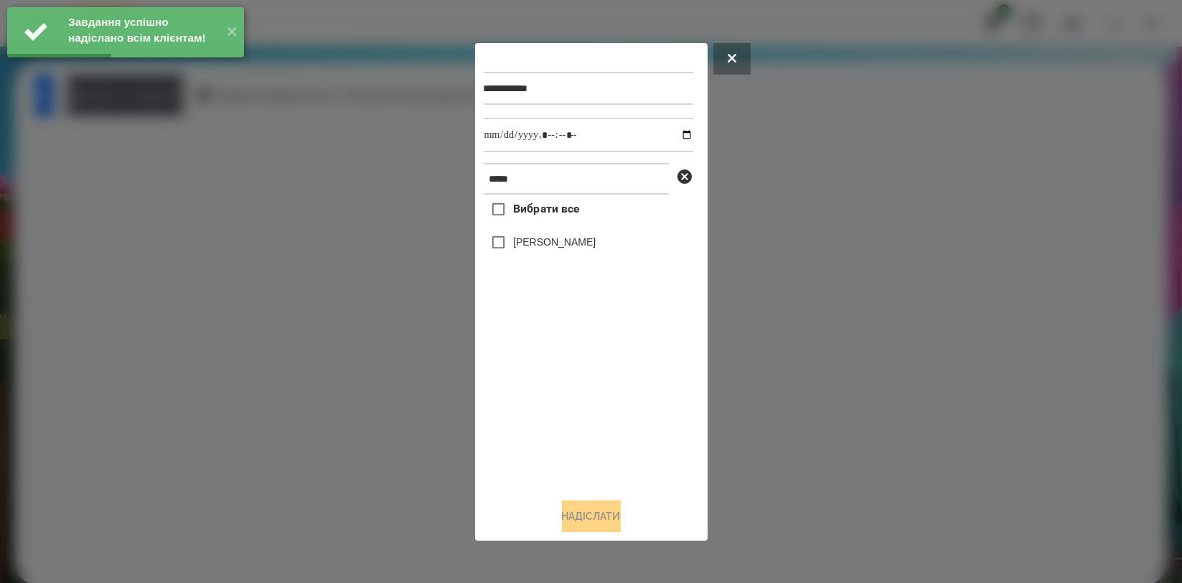
click at [161, 166] on div at bounding box center [591, 291] width 1182 height 583
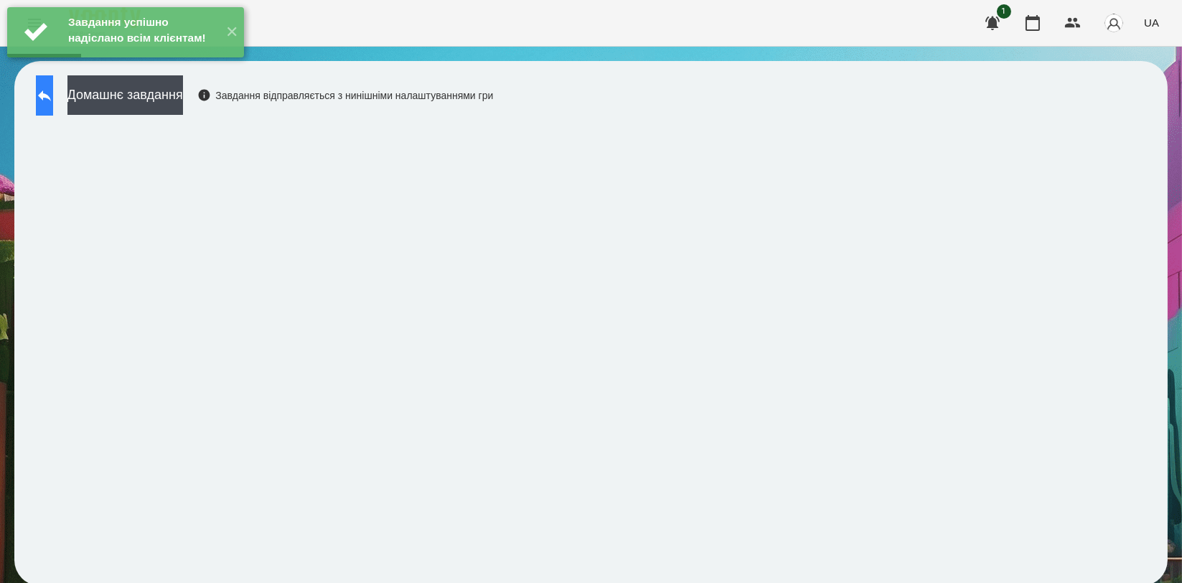
click at [45, 98] on button at bounding box center [44, 95] width 17 height 40
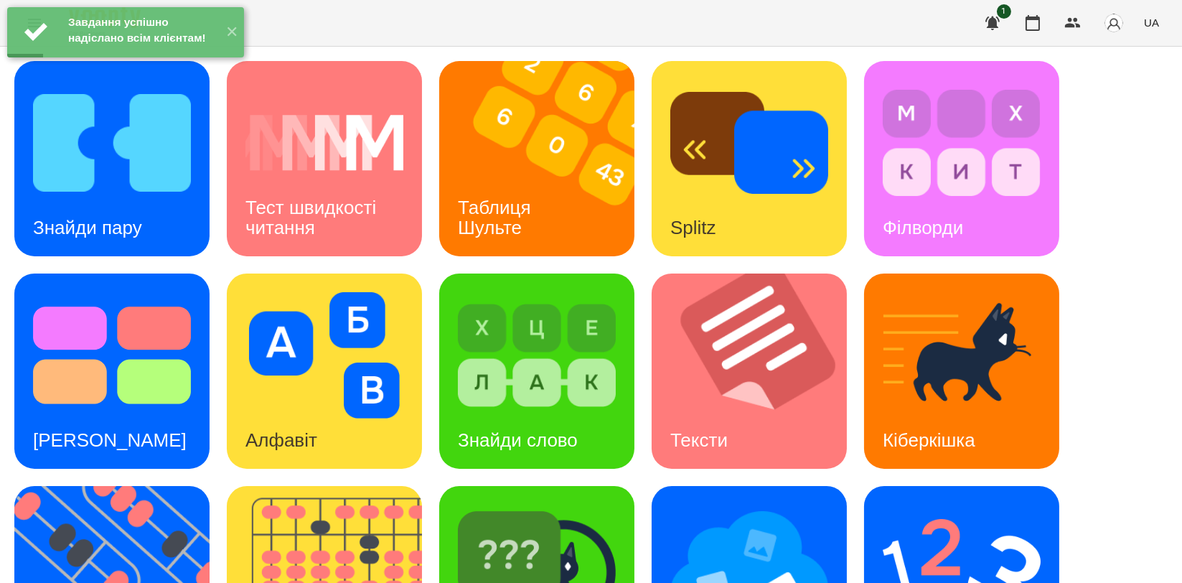
scroll to position [319, 0]
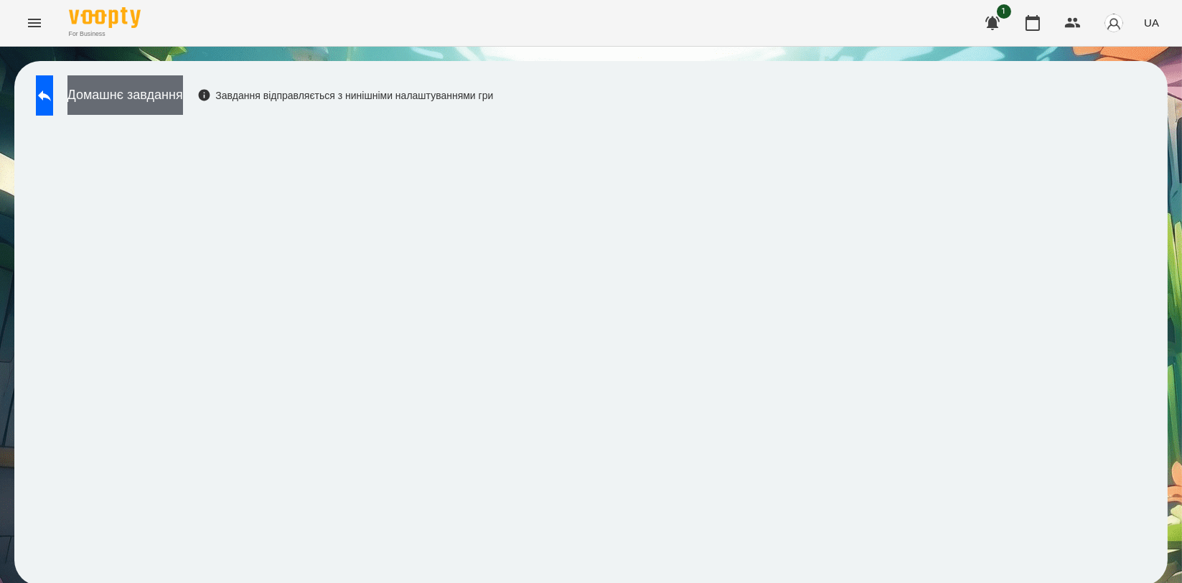
click at [183, 100] on button "Домашнє завдання" at bounding box center [125, 94] width 116 height 39
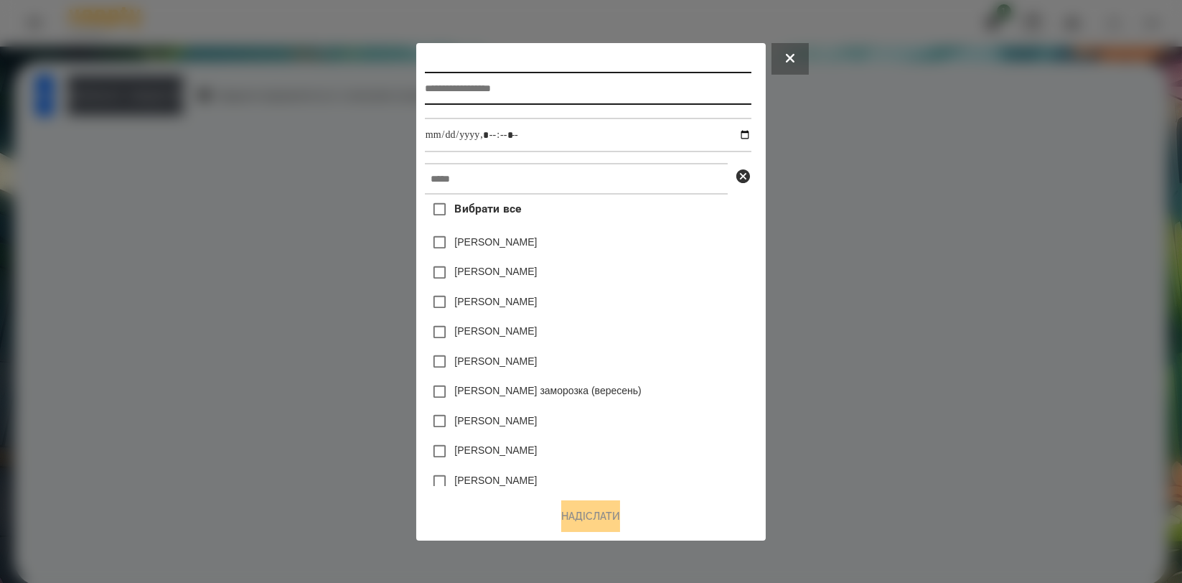
click at [533, 95] on input "text" at bounding box center [588, 88] width 327 height 33
type input "**********"
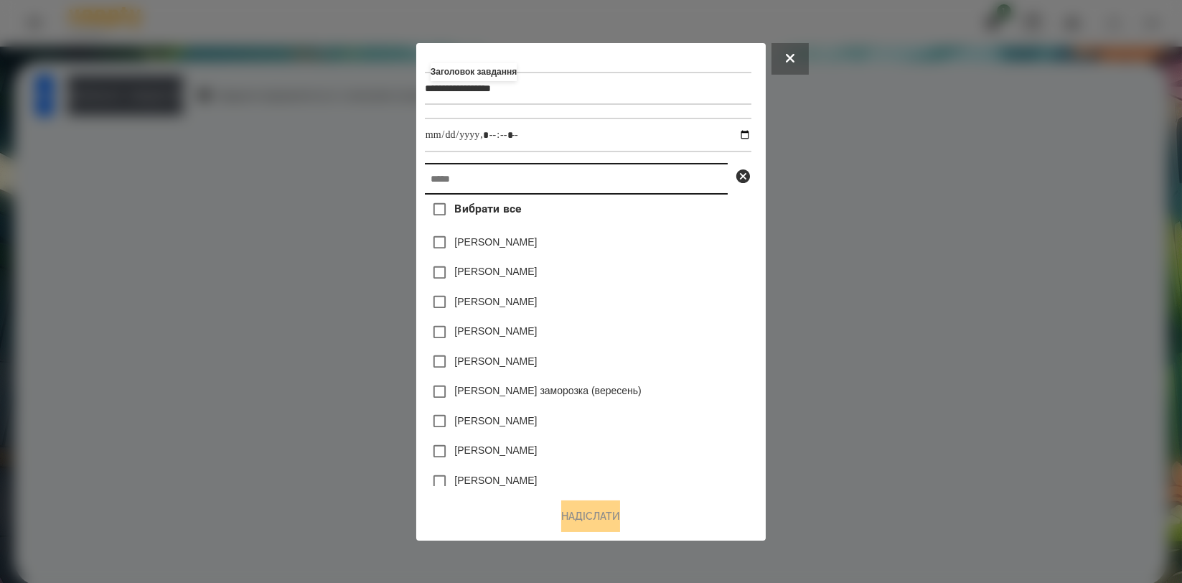
click at [500, 172] on input "text" at bounding box center [576, 179] width 303 height 32
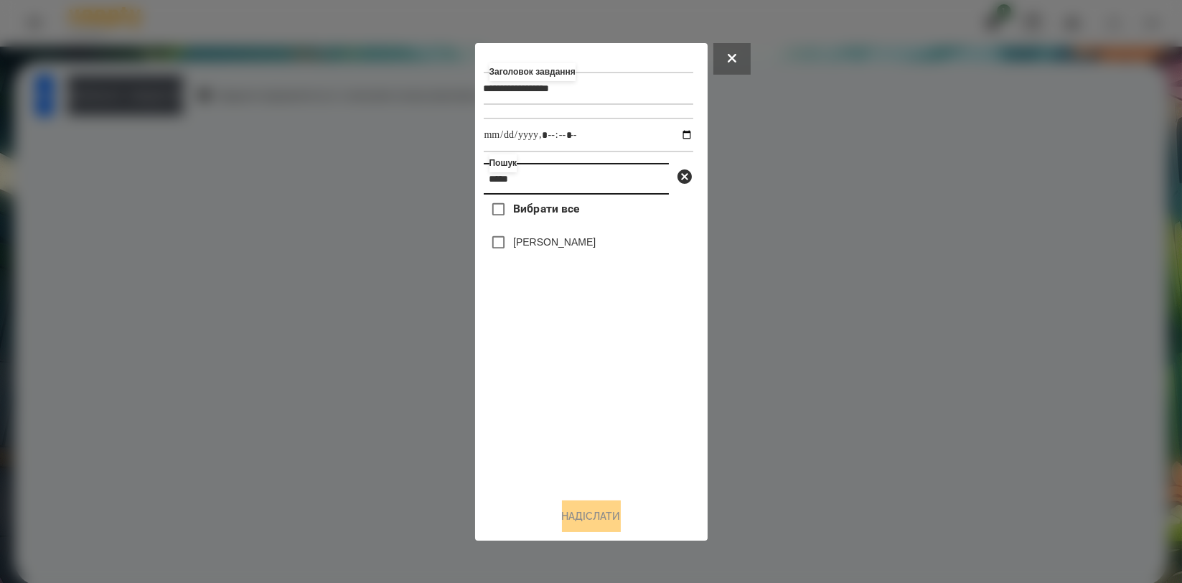
type input "*****"
click at [542, 245] on label "[PERSON_NAME]" at bounding box center [554, 242] width 83 height 14
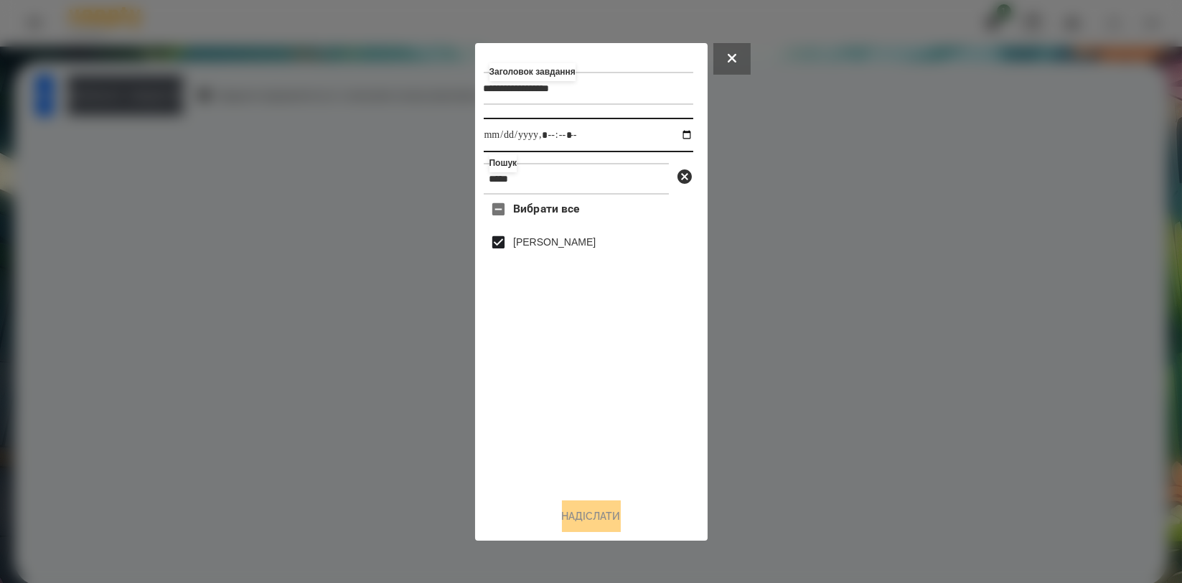
click at [672, 135] on input "datetime-local" at bounding box center [589, 135] width 210 height 34
type input "**********"
click at [644, 450] on div "Вибрати все [PERSON_NAME]" at bounding box center [589, 340] width 210 height 291
click at [621, 506] on button "Надіслати" at bounding box center [591, 516] width 59 height 32
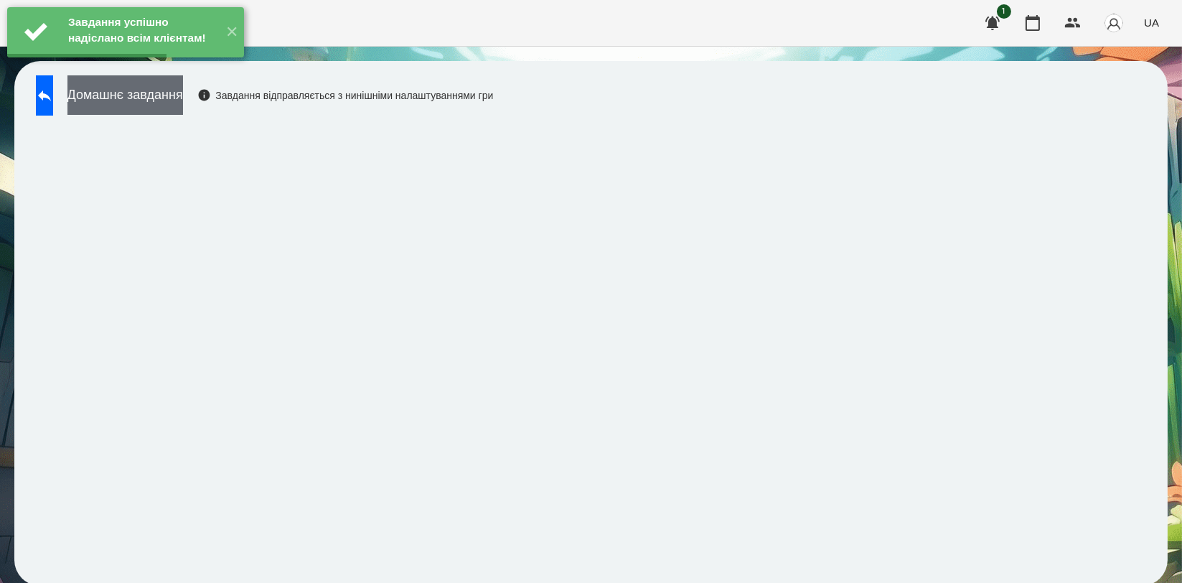
click at [183, 105] on button "Домашнє завдання" at bounding box center [125, 94] width 116 height 39
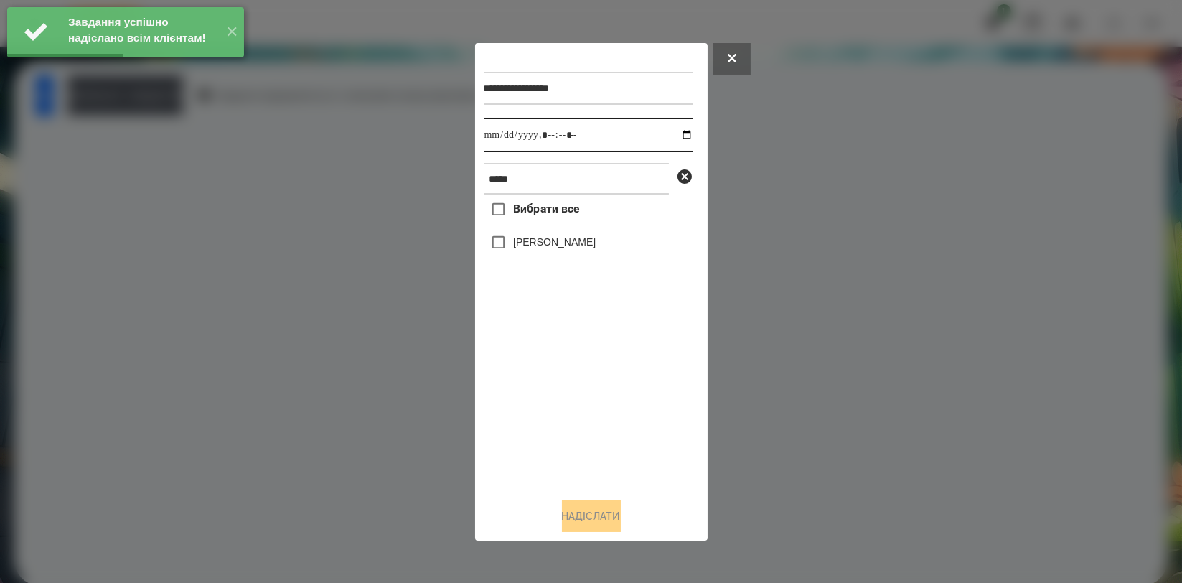
click at [678, 134] on input "datetime-local" at bounding box center [589, 135] width 210 height 34
type input "**********"
drag, startPoint x: 531, startPoint y: 400, endPoint x: 538, endPoint y: 322, distance: 77.8
click at [531, 401] on div "Вибрати все [PERSON_NAME]" at bounding box center [589, 340] width 210 height 291
click at [555, 245] on label "[PERSON_NAME]" at bounding box center [554, 242] width 83 height 14
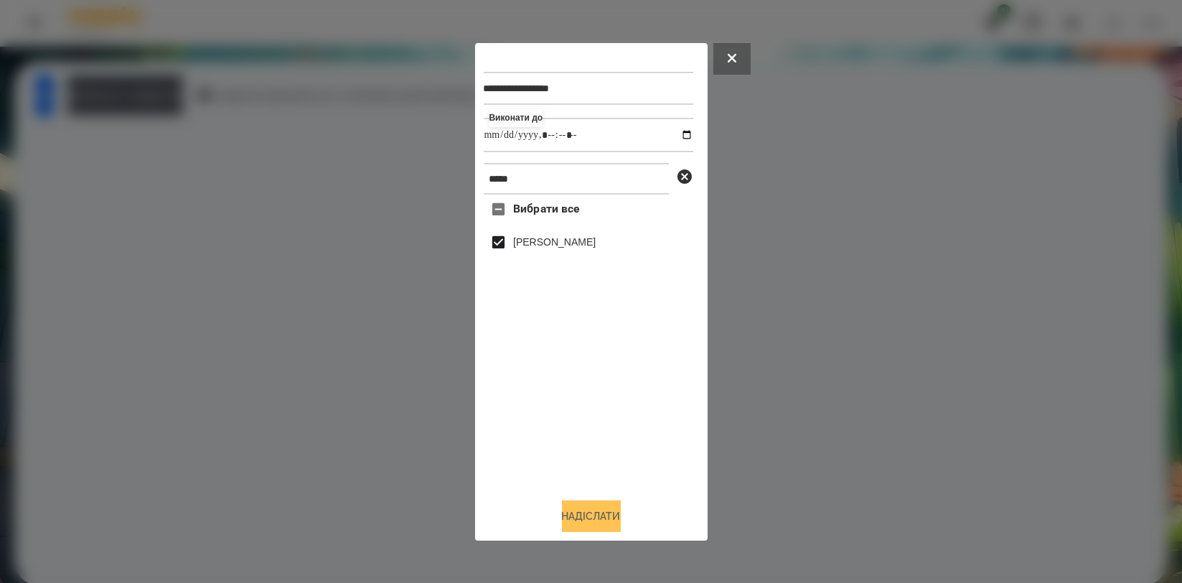
click at [572, 505] on button "Надіслати" at bounding box center [591, 516] width 59 height 32
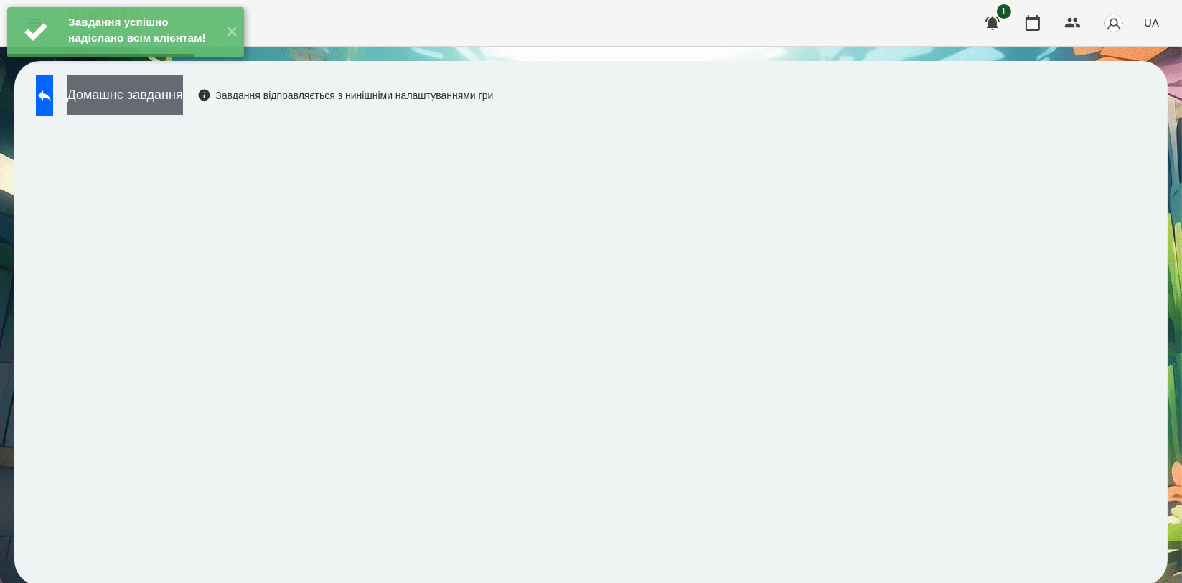
click at [183, 89] on button "Домашнє завдання" at bounding box center [125, 94] width 116 height 39
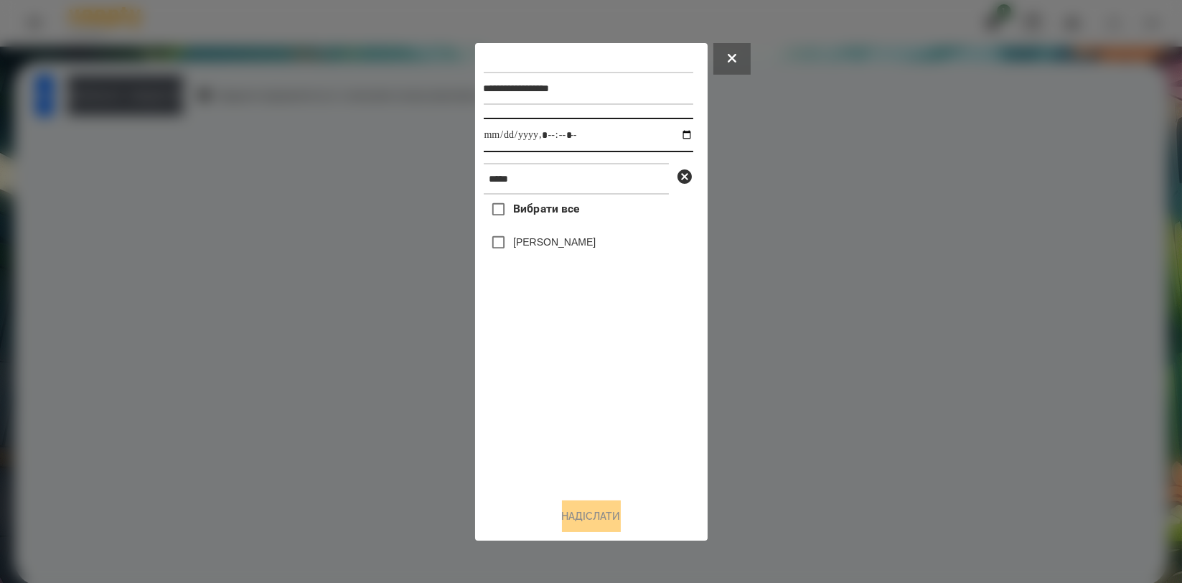
click at [680, 133] on input "datetime-local" at bounding box center [589, 135] width 210 height 34
type input "**********"
drag, startPoint x: 536, startPoint y: 385, endPoint x: 540, endPoint y: 268, distance: 117.1
click at [536, 383] on div "Вибрати все [PERSON_NAME]" at bounding box center [589, 340] width 210 height 291
click at [550, 234] on div "[PERSON_NAME]" at bounding box center [589, 243] width 210 height 30
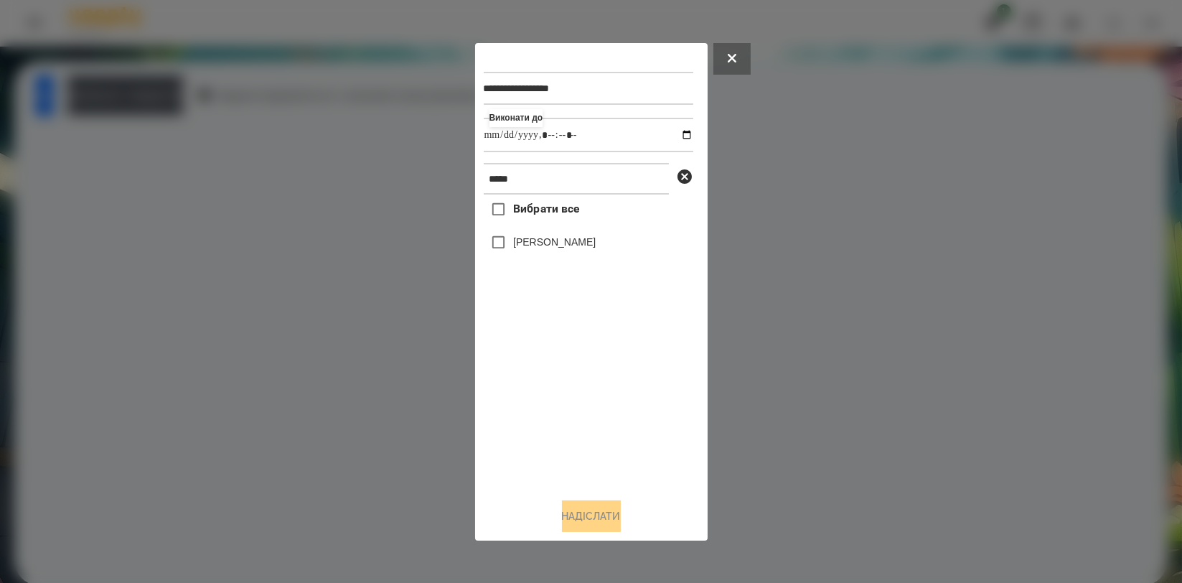
click at [550, 244] on label "[PERSON_NAME]" at bounding box center [554, 242] width 83 height 14
click at [583, 517] on button "Надіслати" at bounding box center [591, 516] width 59 height 32
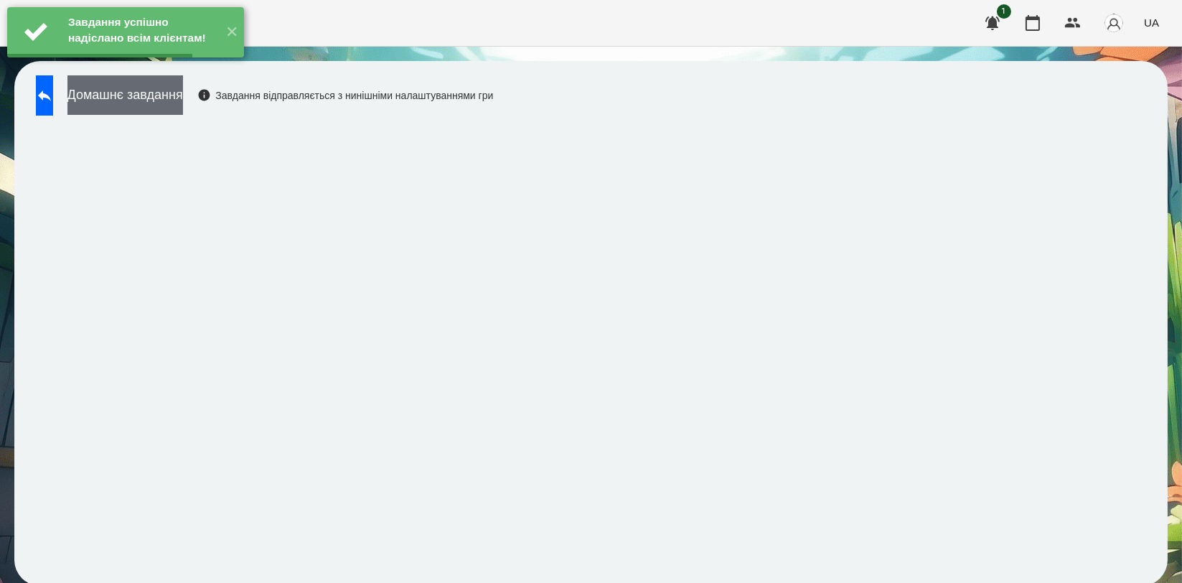
click at [183, 99] on button "Домашнє завдання" at bounding box center [125, 94] width 116 height 39
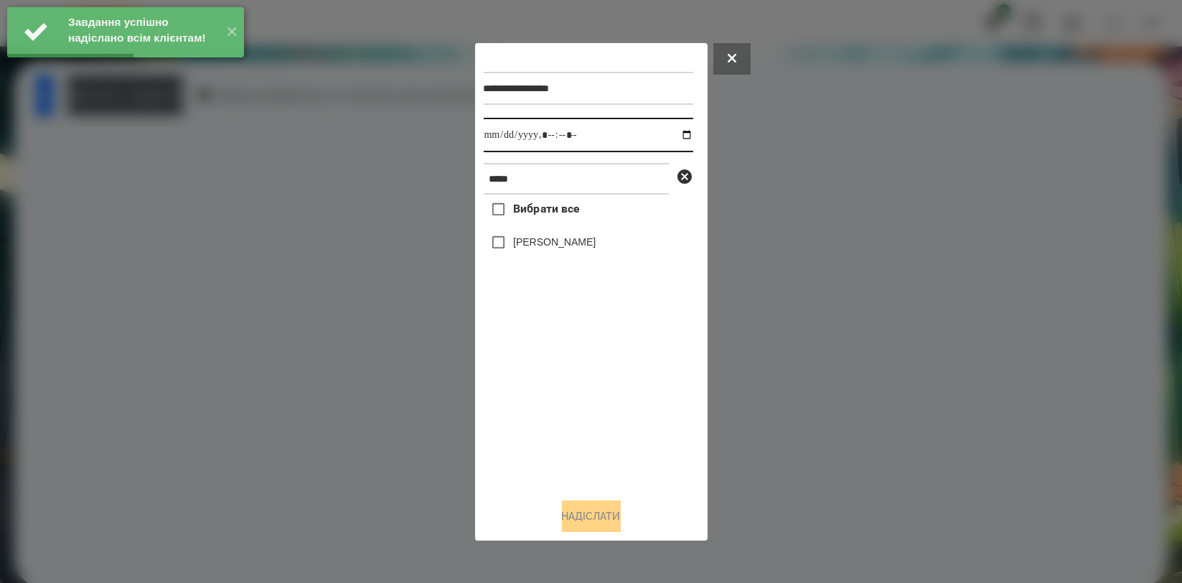
click at [673, 140] on input "datetime-local" at bounding box center [589, 135] width 210 height 34
type input "**********"
drag, startPoint x: 562, startPoint y: 398, endPoint x: 562, endPoint y: 345, distance: 53.1
click at [562, 398] on div "Вибрати все [PERSON_NAME]" at bounding box center [589, 340] width 210 height 291
click at [568, 245] on label "[PERSON_NAME]" at bounding box center [554, 242] width 83 height 14
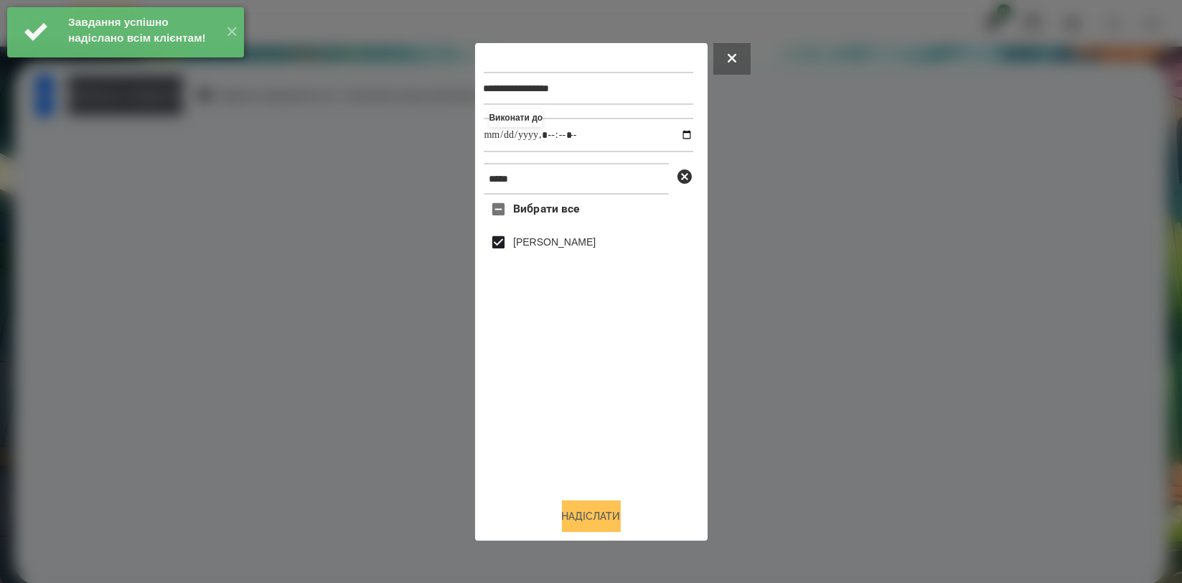
click at [596, 515] on button "Надіслати" at bounding box center [591, 516] width 59 height 32
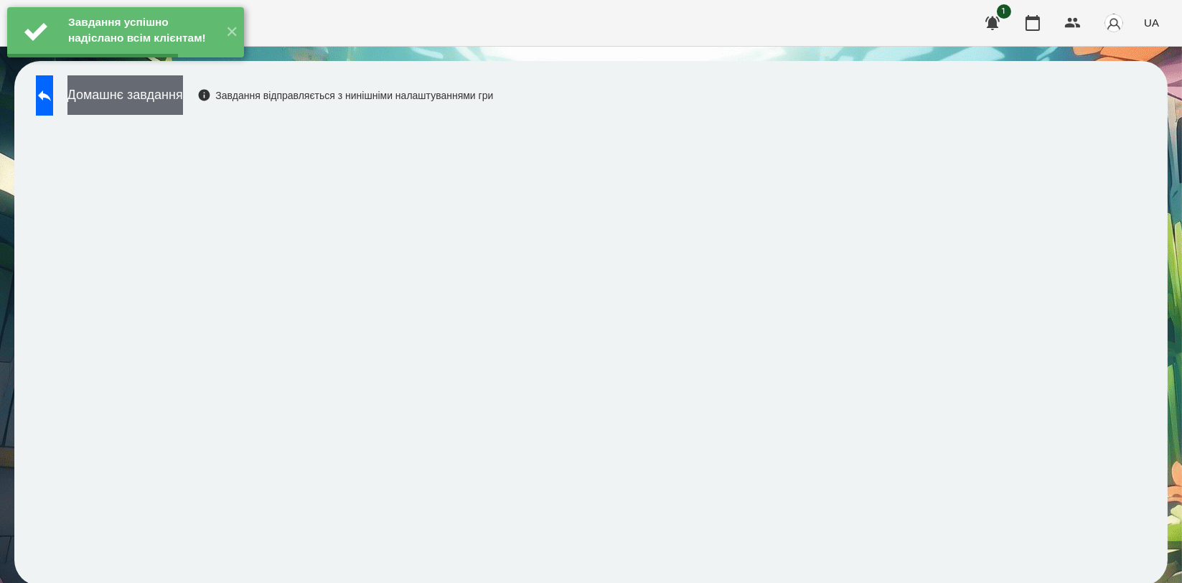
click at [183, 96] on button "Домашнє завдання" at bounding box center [125, 94] width 116 height 39
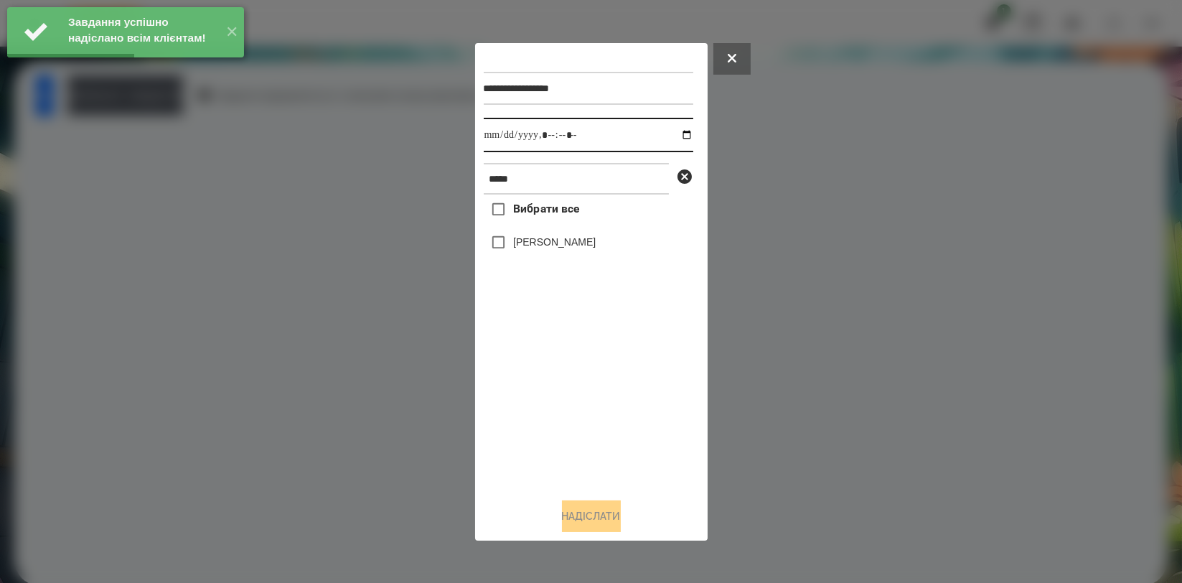
click at [683, 136] on input "datetime-local" at bounding box center [589, 135] width 210 height 34
click at [673, 136] on input "datetime-local" at bounding box center [589, 135] width 210 height 34
type input "**********"
drag, startPoint x: 577, startPoint y: 399, endPoint x: 581, endPoint y: 297, distance: 102.0
click at [577, 396] on div "Вибрати все [PERSON_NAME]" at bounding box center [589, 340] width 210 height 291
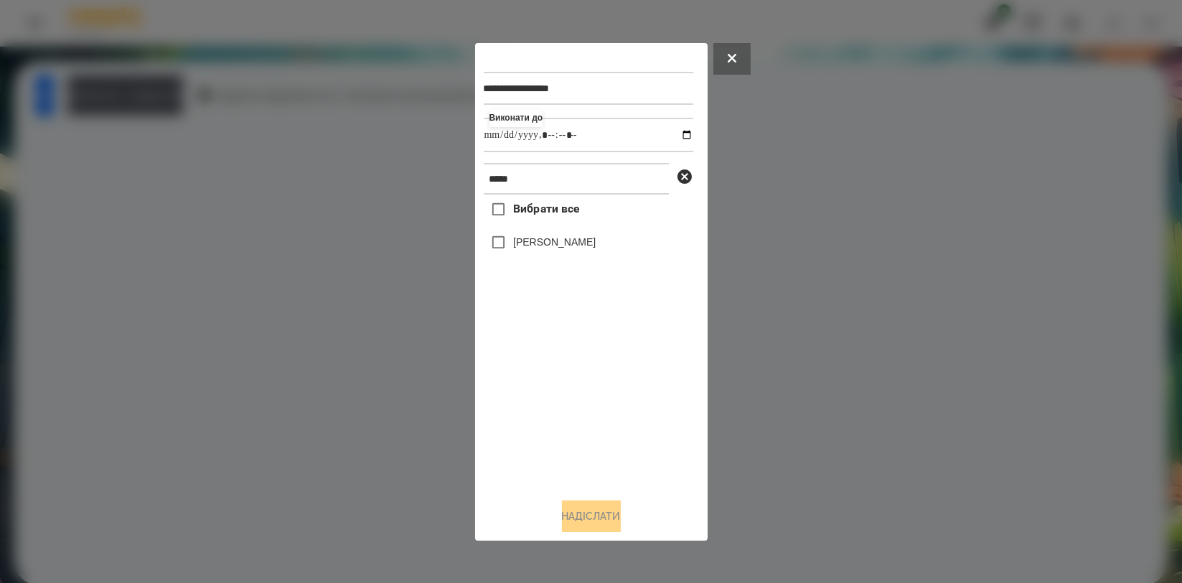
click at [573, 238] on label "[PERSON_NAME]" at bounding box center [554, 242] width 83 height 14
click at [614, 510] on button "Надіслати" at bounding box center [591, 516] width 59 height 32
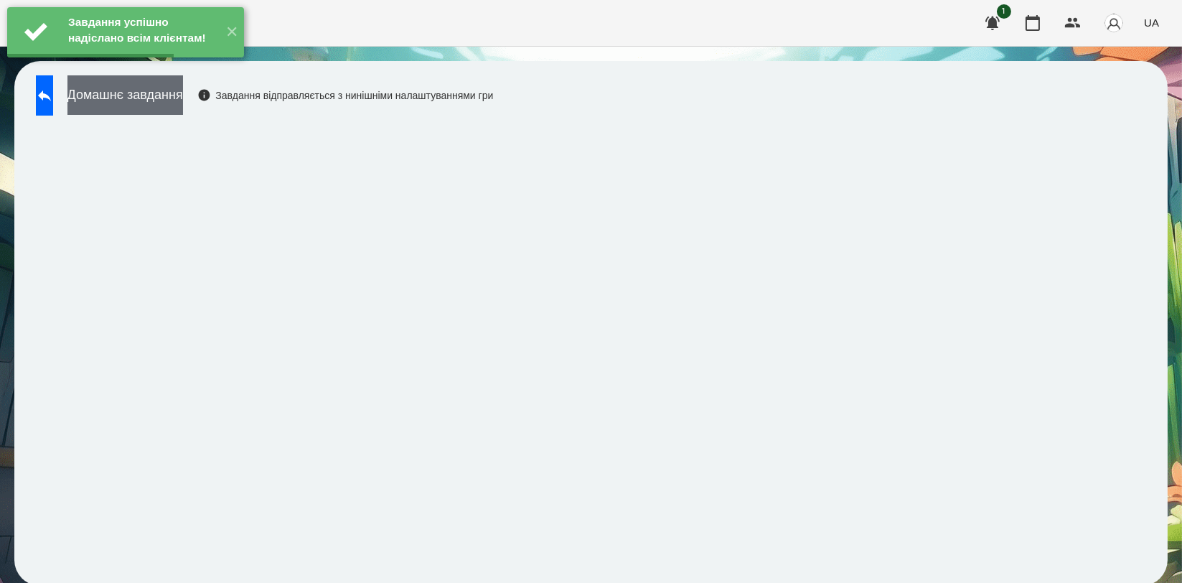
click at [183, 97] on button "Домашнє завдання" at bounding box center [125, 94] width 116 height 39
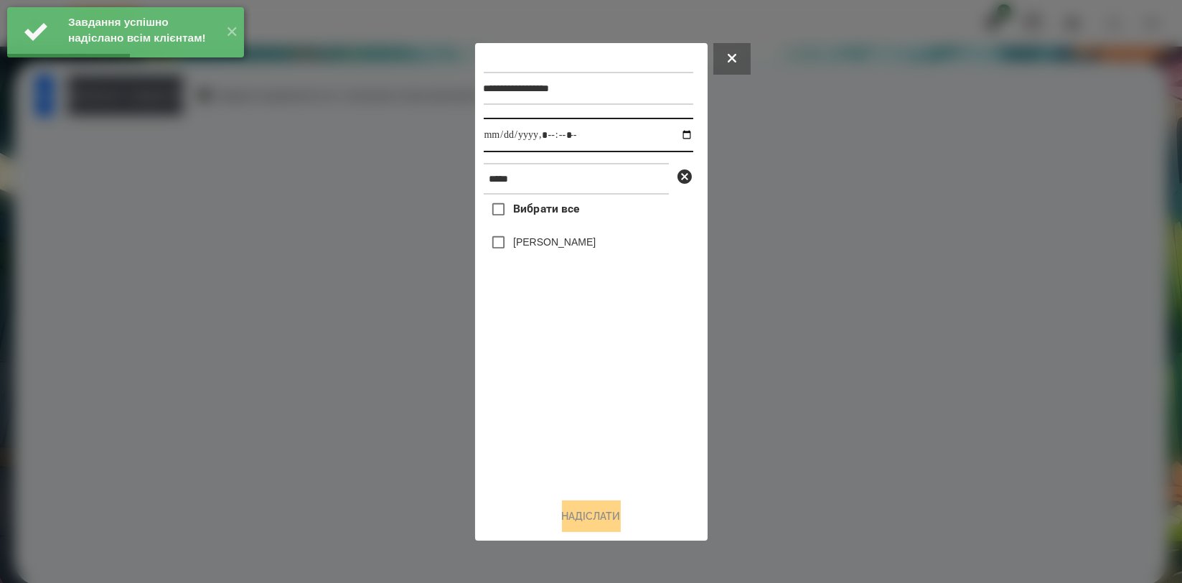
click at [672, 135] on input "datetime-local" at bounding box center [589, 135] width 210 height 34
type input "**********"
drag, startPoint x: 579, startPoint y: 419, endPoint x: 578, endPoint y: 320, distance: 99.1
click at [578, 416] on div "Вибрати все [PERSON_NAME]" at bounding box center [589, 340] width 210 height 291
click at [573, 245] on label "[PERSON_NAME]" at bounding box center [554, 242] width 83 height 14
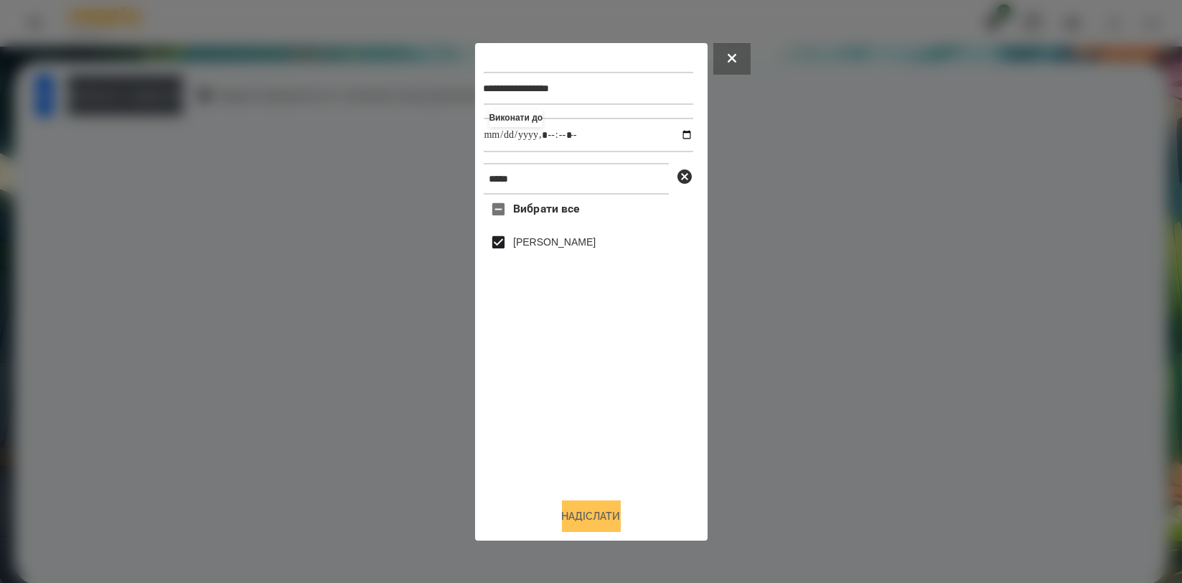
click at [587, 522] on button "Надіслати" at bounding box center [591, 516] width 59 height 32
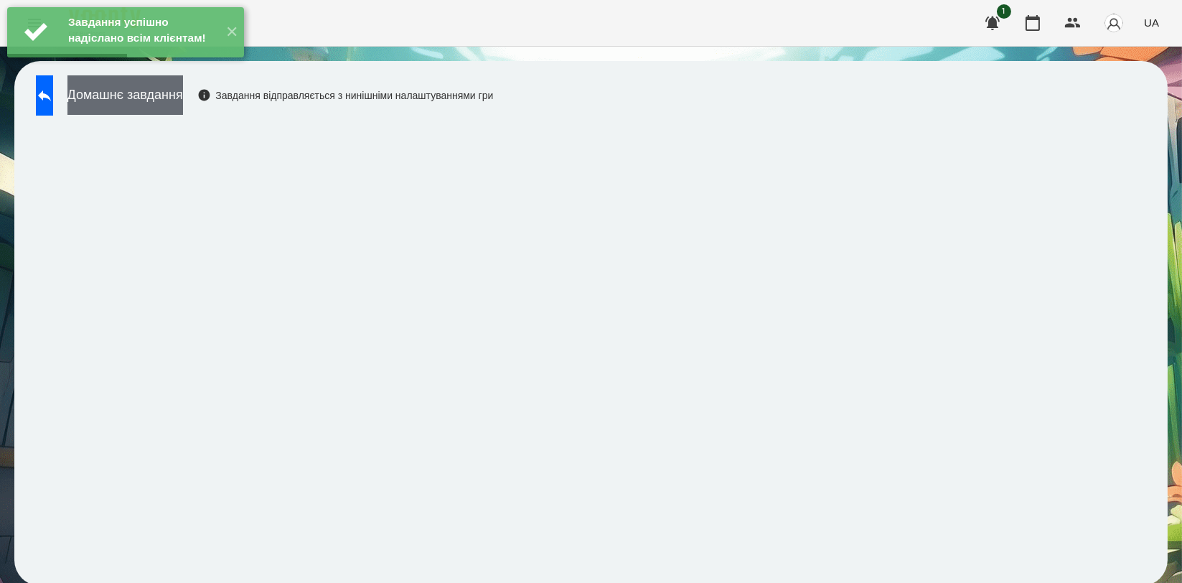
click at [183, 104] on button "Домашнє завдання" at bounding box center [125, 94] width 116 height 39
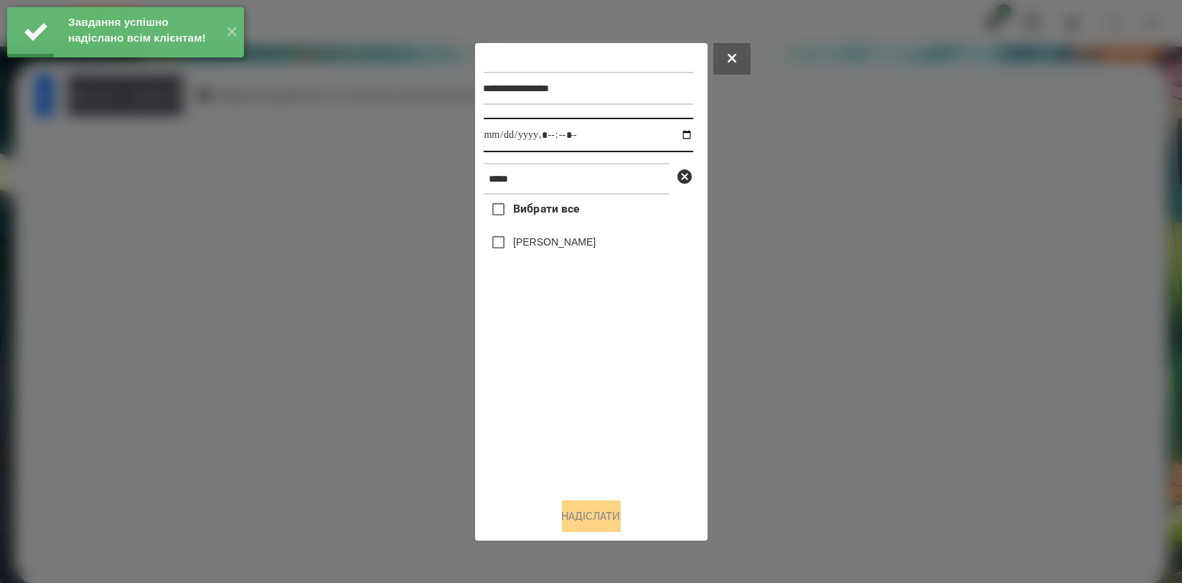
click at [679, 136] on input "datetime-local" at bounding box center [589, 135] width 210 height 34
type input "**********"
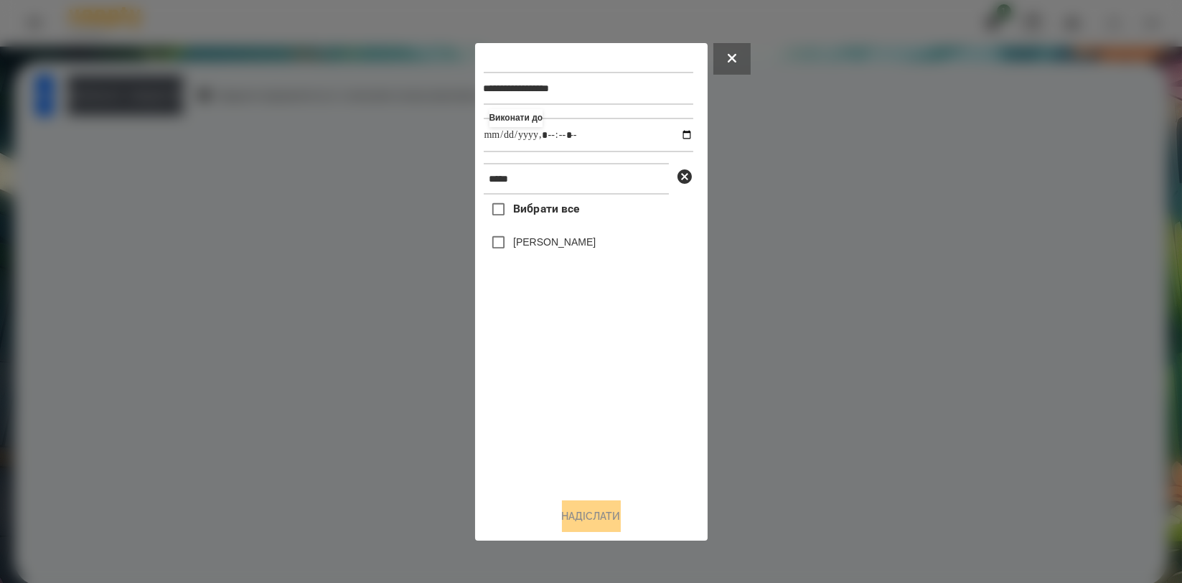
drag, startPoint x: 601, startPoint y: 409, endPoint x: 596, endPoint y: 296, distance: 112.8
click at [601, 406] on div "Вибрати все [PERSON_NAME]" at bounding box center [589, 340] width 210 height 291
click at [571, 246] on label "[PERSON_NAME]" at bounding box center [554, 242] width 83 height 14
click at [591, 509] on button "Надіслати" at bounding box center [591, 516] width 59 height 32
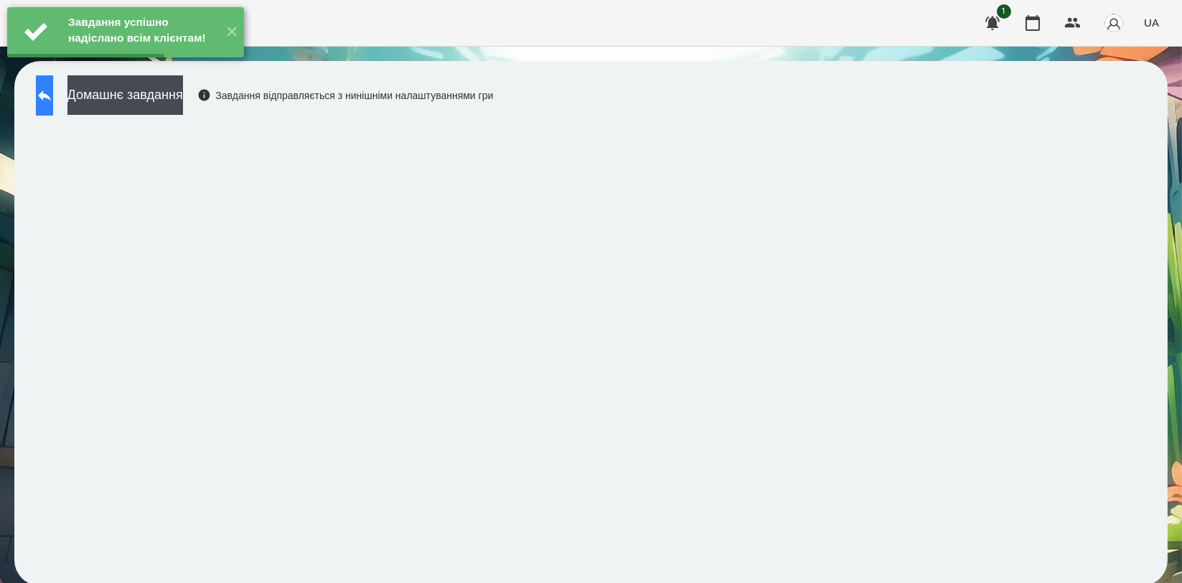
click at [50, 90] on button at bounding box center [44, 95] width 17 height 40
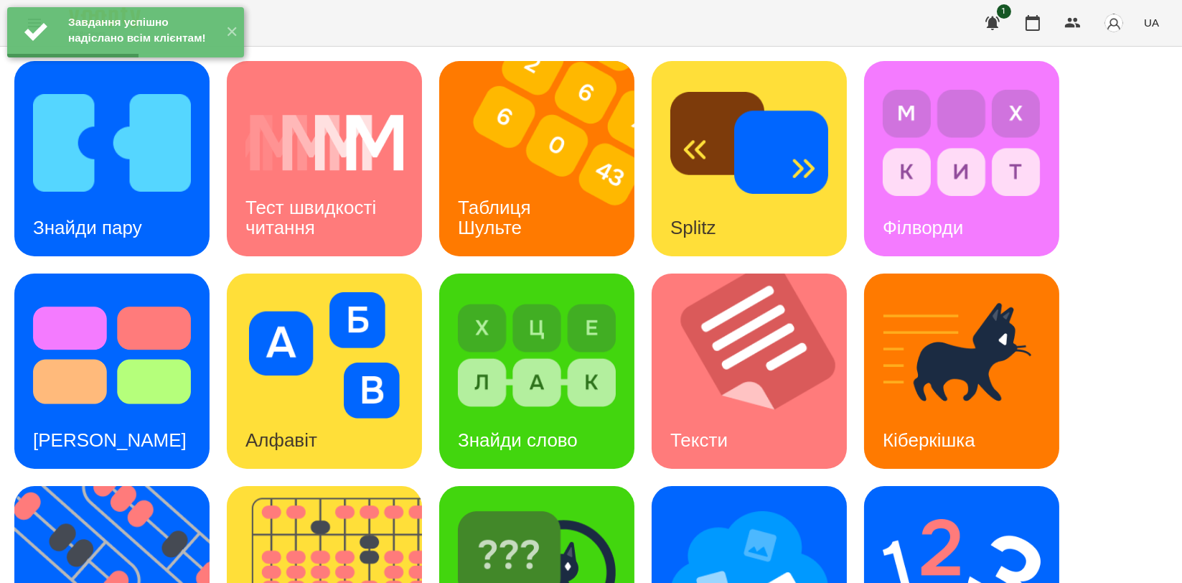
scroll to position [319, 0]
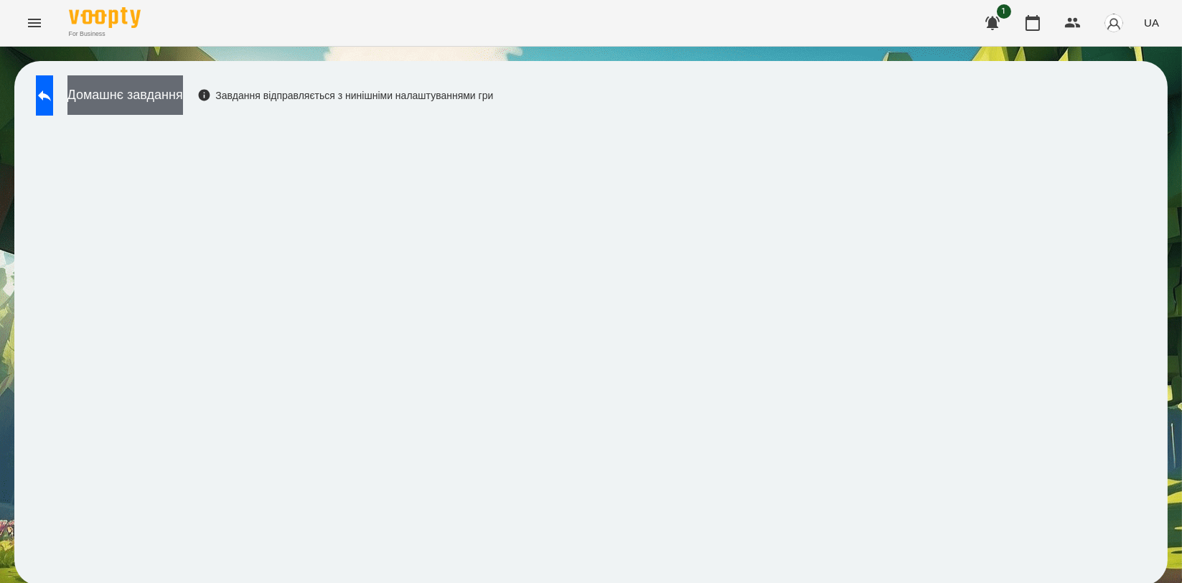
click at [183, 106] on button "Домашнє завдання" at bounding box center [125, 94] width 116 height 39
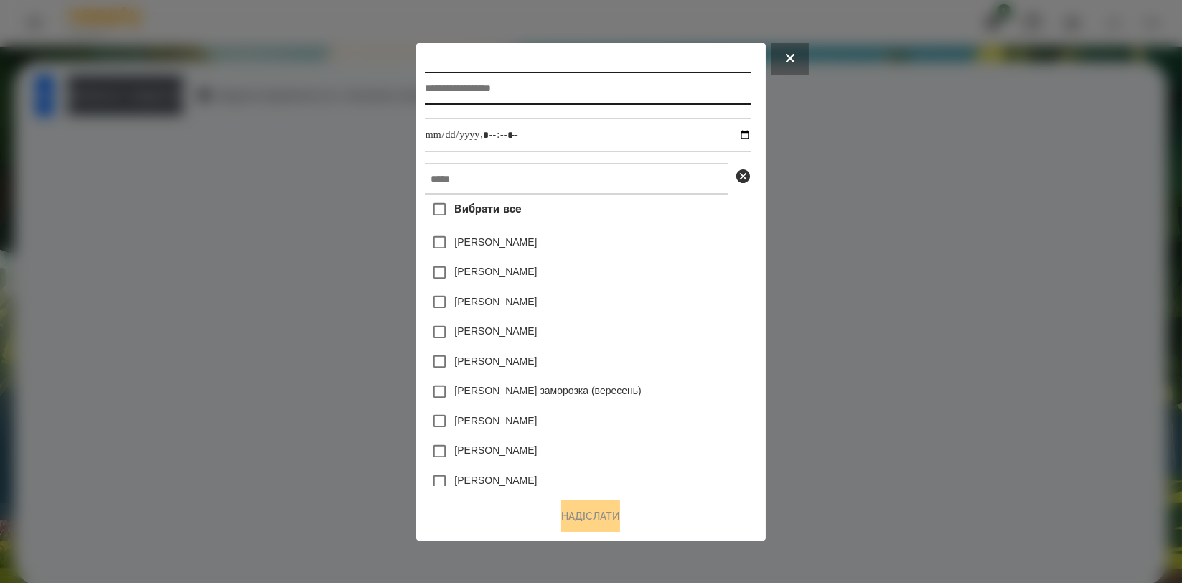
click at [545, 94] on input "text" at bounding box center [588, 88] width 327 height 33
type input "*******"
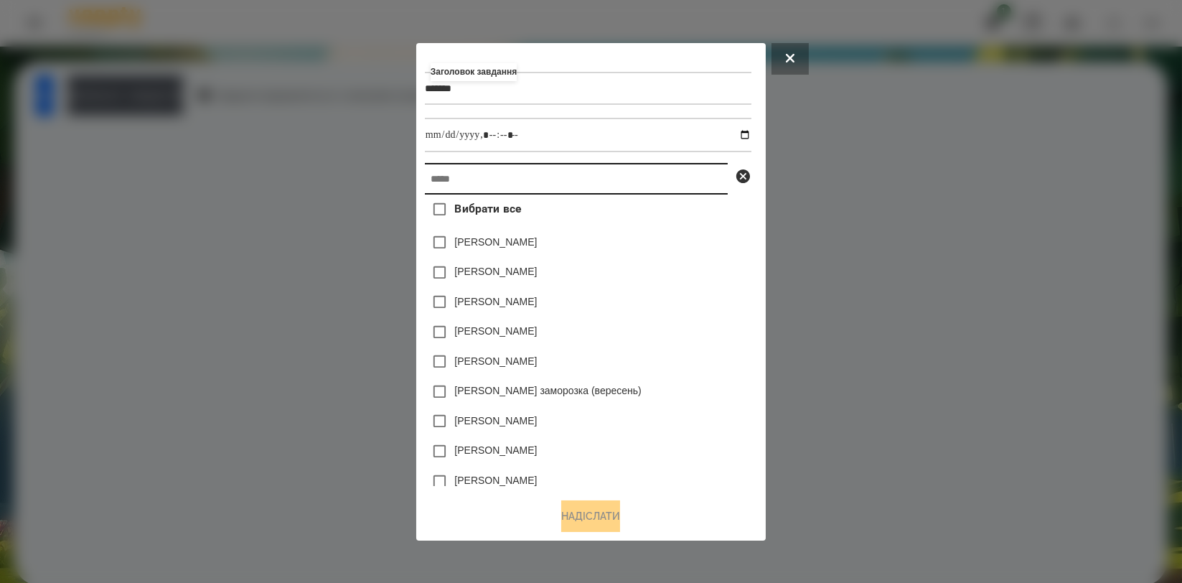
click at [515, 194] on input "text" at bounding box center [576, 179] width 303 height 32
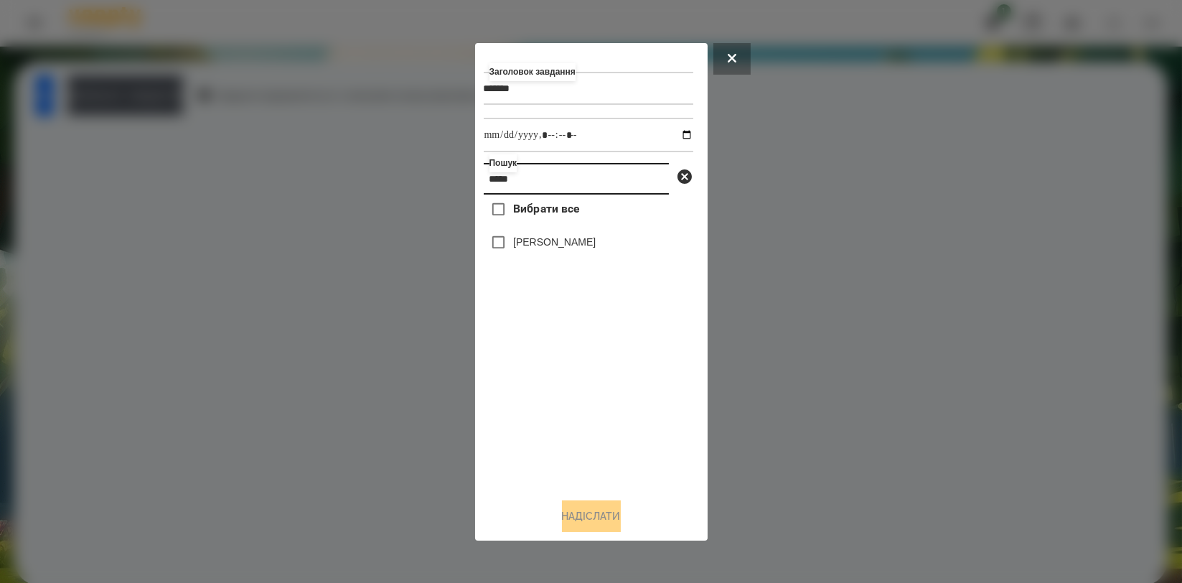
type input "*****"
click at [520, 253] on div "[PERSON_NAME]" at bounding box center [589, 243] width 210 height 30
click at [527, 240] on label "[PERSON_NAME]" at bounding box center [554, 242] width 83 height 14
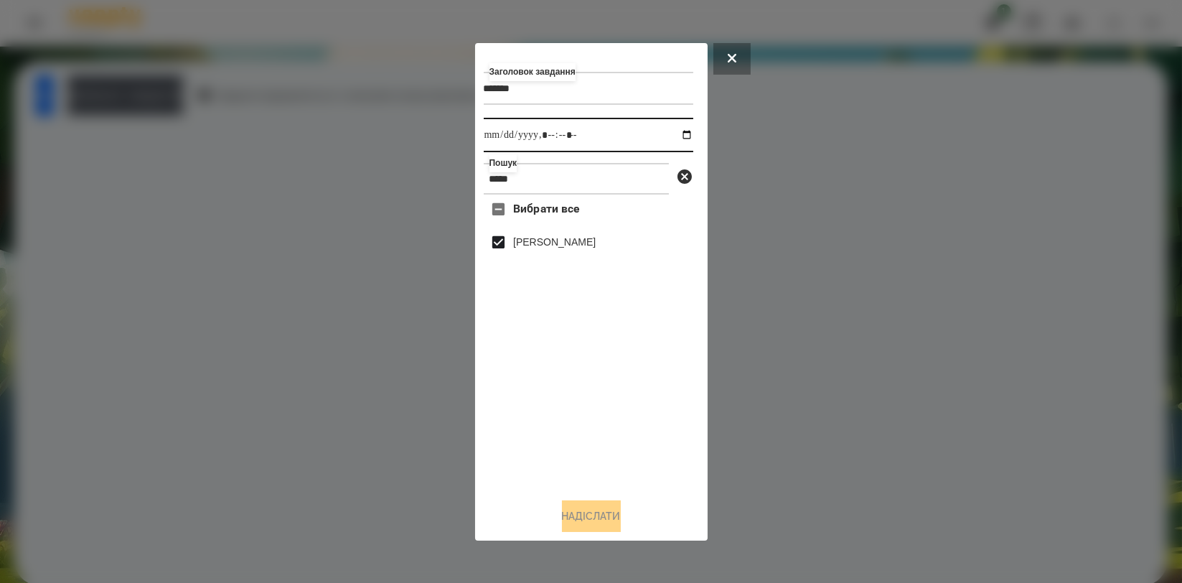
click at [670, 137] on input "datetime-local" at bounding box center [589, 135] width 210 height 34
type input "**********"
click at [495, 395] on div "Вибрати все [PERSON_NAME]" at bounding box center [589, 340] width 210 height 291
click at [584, 510] on button "Надіслати" at bounding box center [591, 516] width 59 height 32
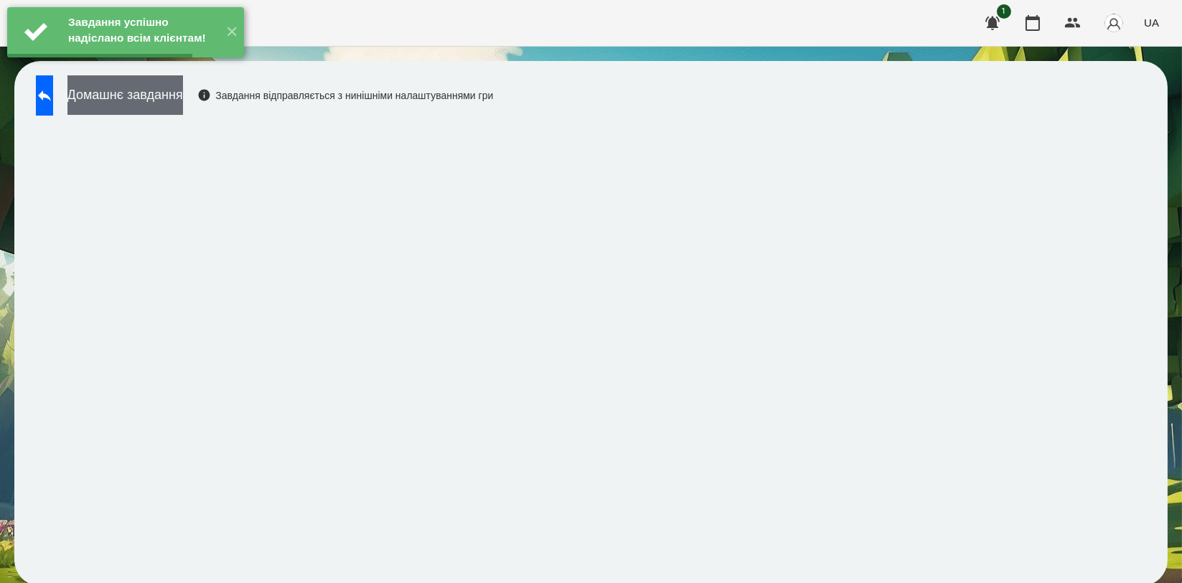
click at [183, 111] on button "Домашнє завдання" at bounding box center [125, 94] width 116 height 39
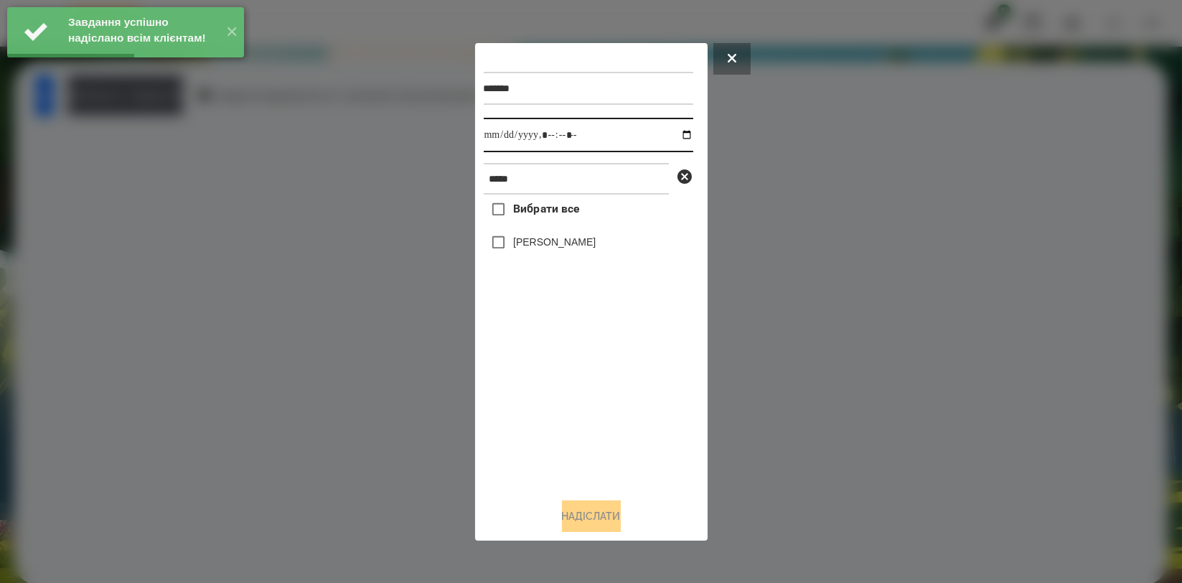
click at [681, 131] on input "datetime-local" at bounding box center [589, 135] width 210 height 34
type input "**********"
drag, startPoint x: 508, startPoint y: 375, endPoint x: 510, endPoint y: 275, distance: 100.5
click at [508, 370] on div "Вибрати все [PERSON_NAME]" at bounding box center [589, 340] width 210 height 291
click at [527, 245] on label "[PERSON_NAME]" at bounding box center [554, 242] width 83 height 14
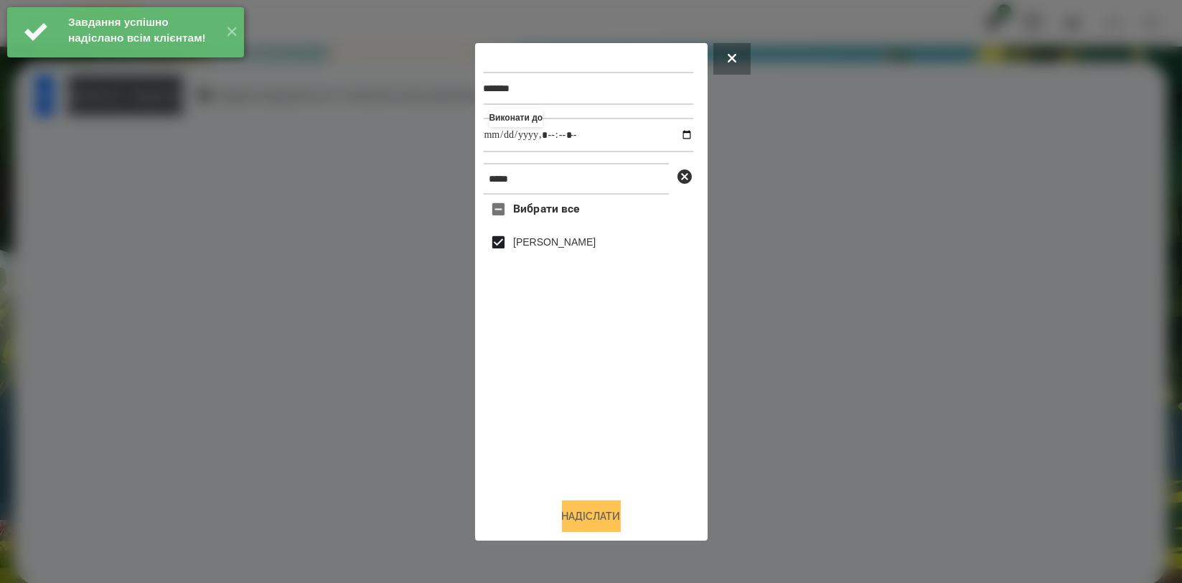
click at [581, 510] on button "Надіслати" at bounding box center [591, 516] width 59 height 32
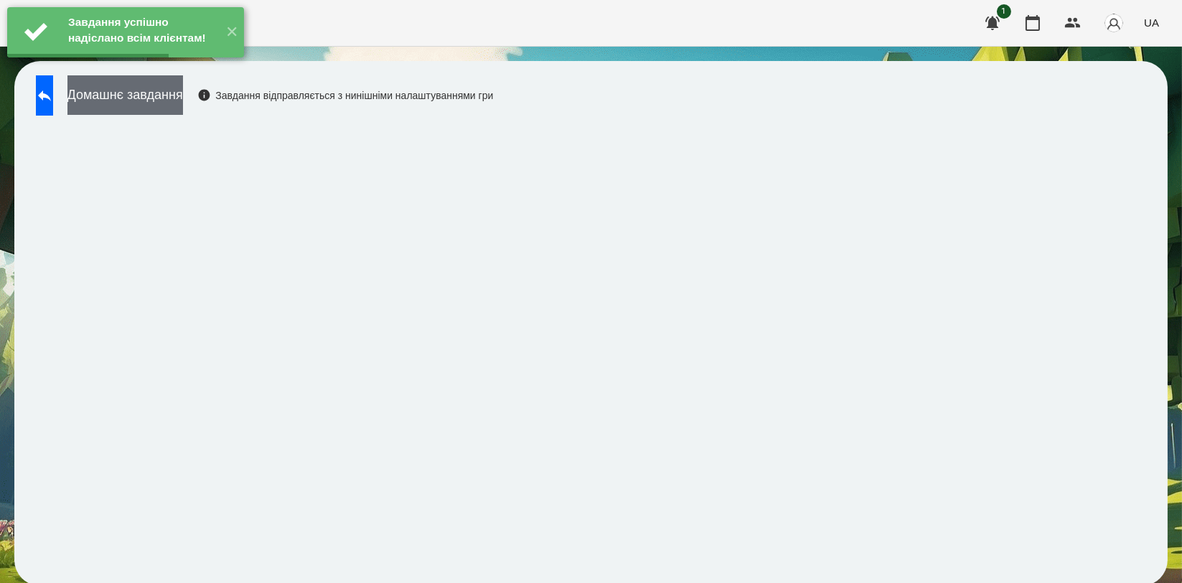
click at [183, 108] on button "Домашнє завдання" at bounding box center [125, 94] width 116 height 39
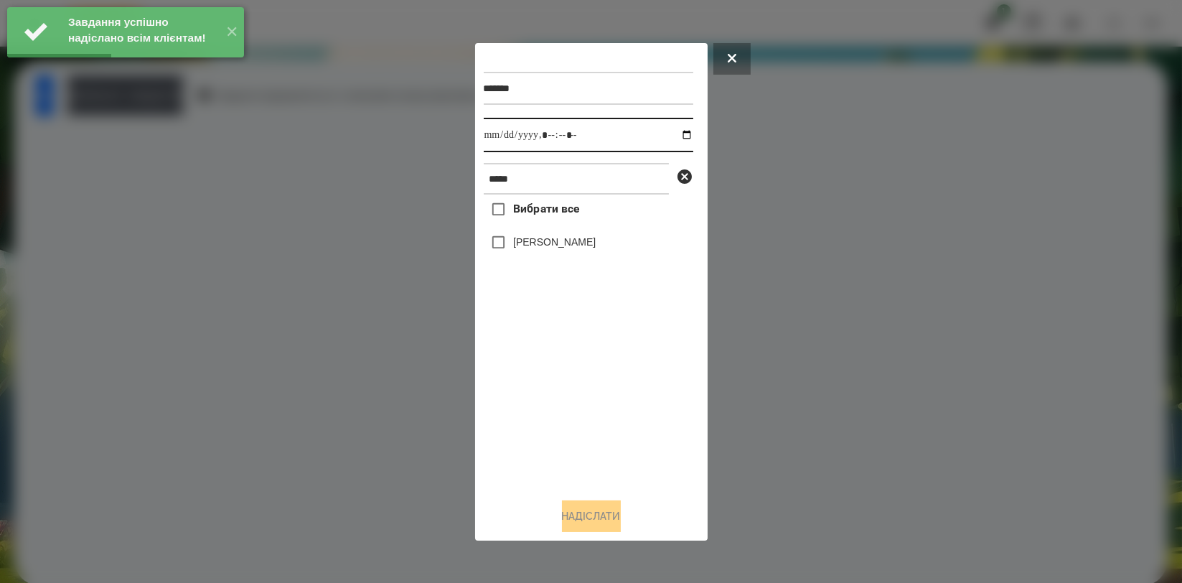
click at [668, 133] on input "datetime-local" at bounding box center [589, 135] width 210 height 34
click at [682, 135] on input "datetime-local" at bounding box center [589, 135] width 210 height 34
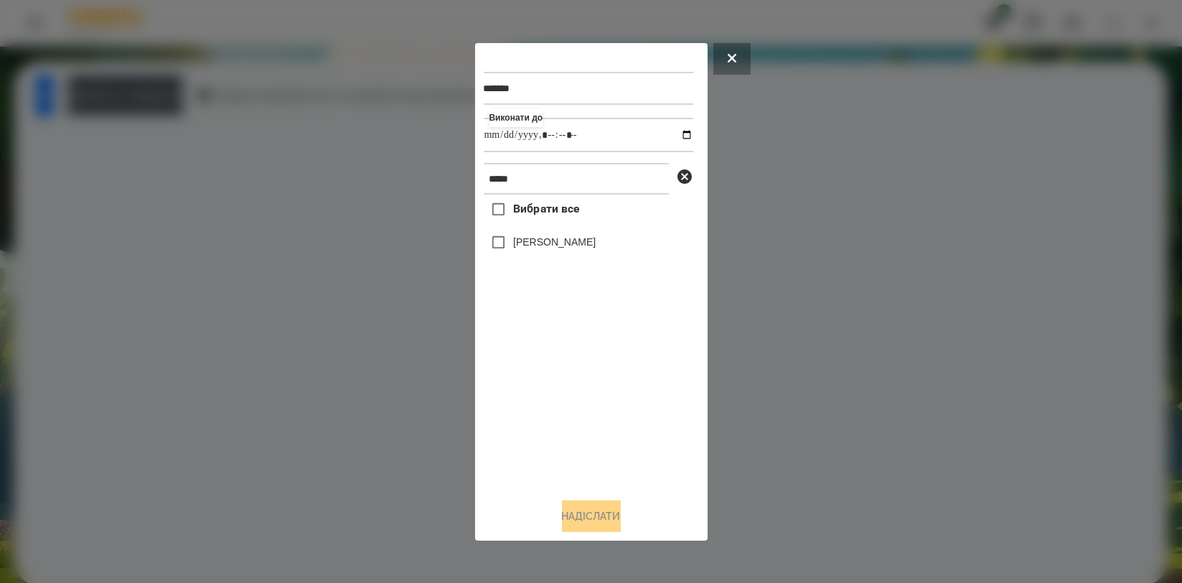
type input "**********"
drag, startPoint x: 530, startPoint y: 406, endPoint x: 537, endPoint y: 280, distance: 125.8
click at [530, 401] on div "Вибрати все [PERSON_NAME]" at bounding box center [589, 340] width 210 height 291
click at [554, 241] on label "[PERSON_NAME]" at bounding box center [554, 242] width 83 height 14
drag, startPoint x: 592, startPoint y: 509, endPoint x: 579, endPoint y: 489, distance: 24.3
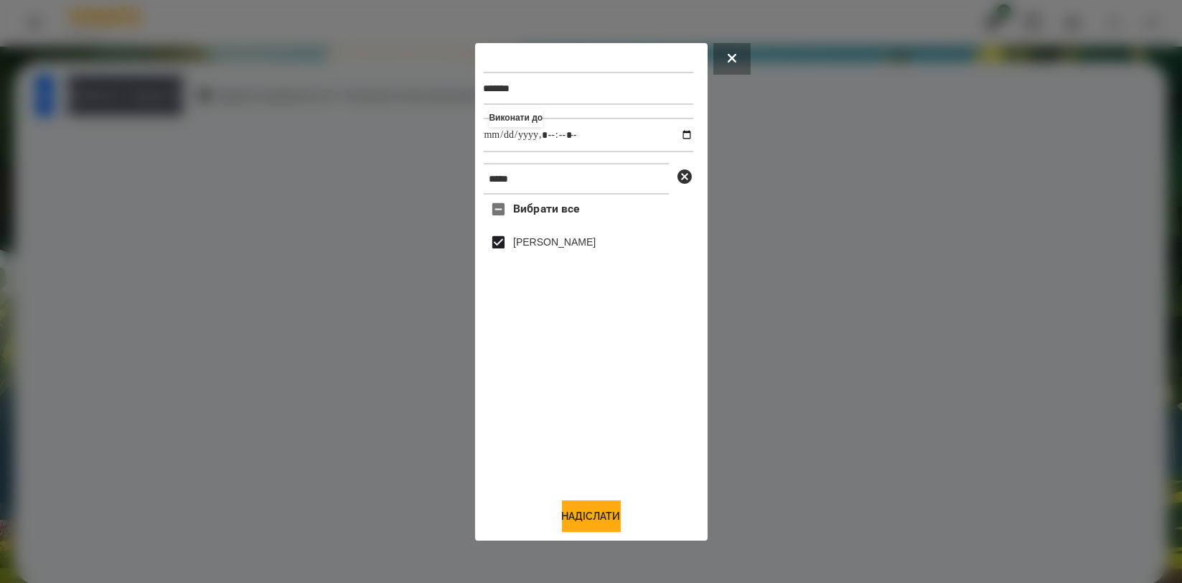
click at [592, 510] on button "Надіслати" at bounding box center [591, 516] width 59 height 32
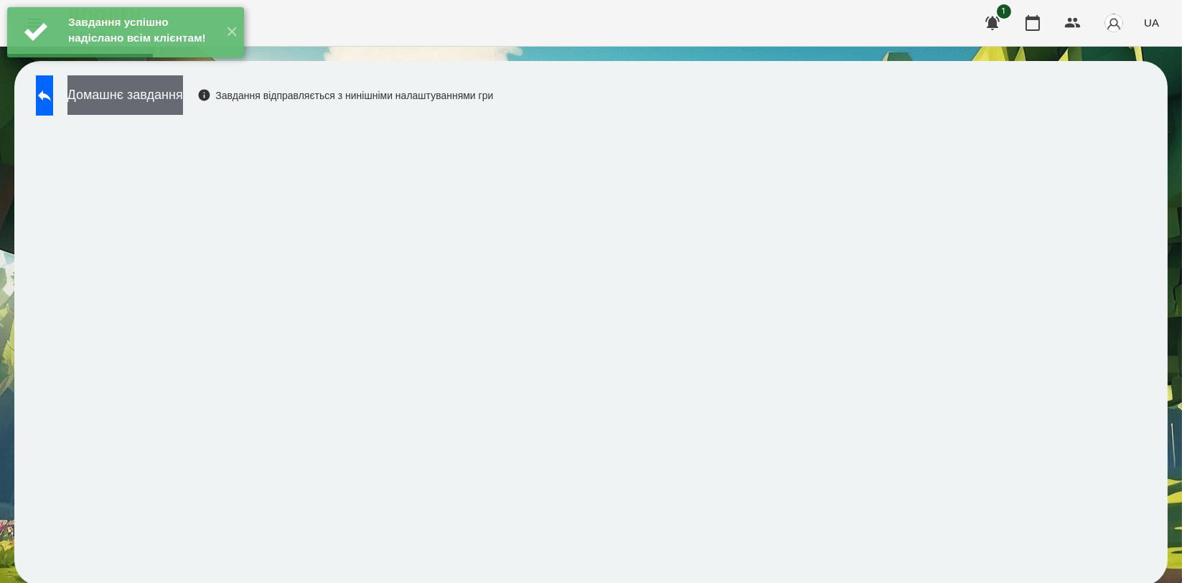
click at [183, 102] on button "Домашнє завдання" at bounding box center [125, 94] width 116 height 39
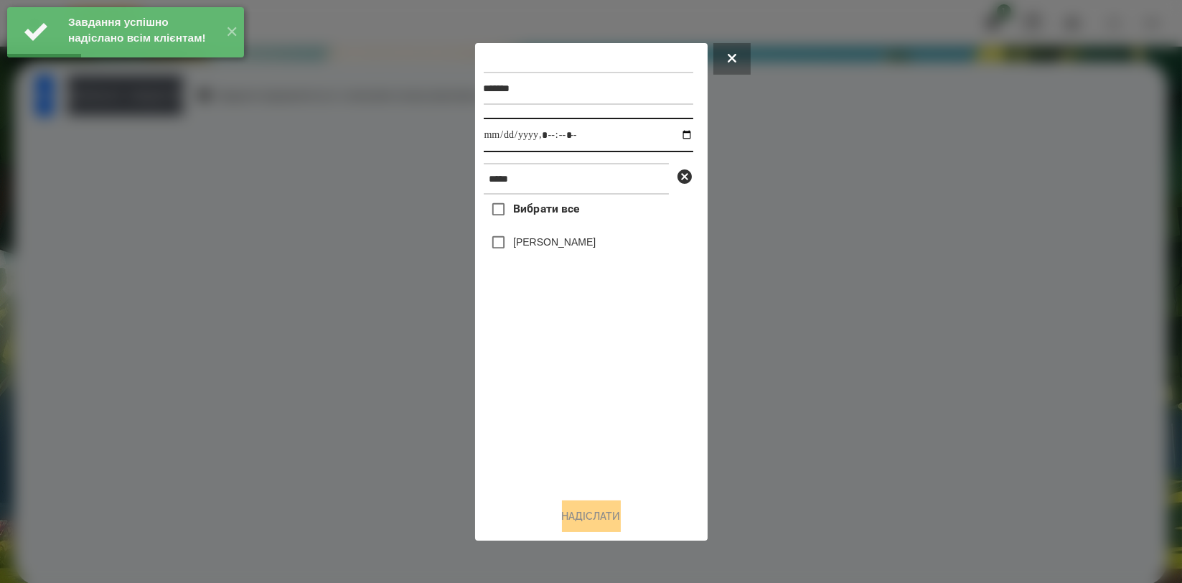
click at [685, 136] on input "datetime-local" at bounding box center [589, 135] width 210 height 34
click at [680, 137] on input "datetime-local" at bounding box center [589, 135] width 210 height 34
type input "**********"
click at [555, 380] on div "Вибрати все [PERSON_NAME]" at bounding box center [589, 340] width 210 height 291
drag, startPoint x: 555, startPoint y: 380, endPoint x: 555, endPoint y: 326, distance: 53.8
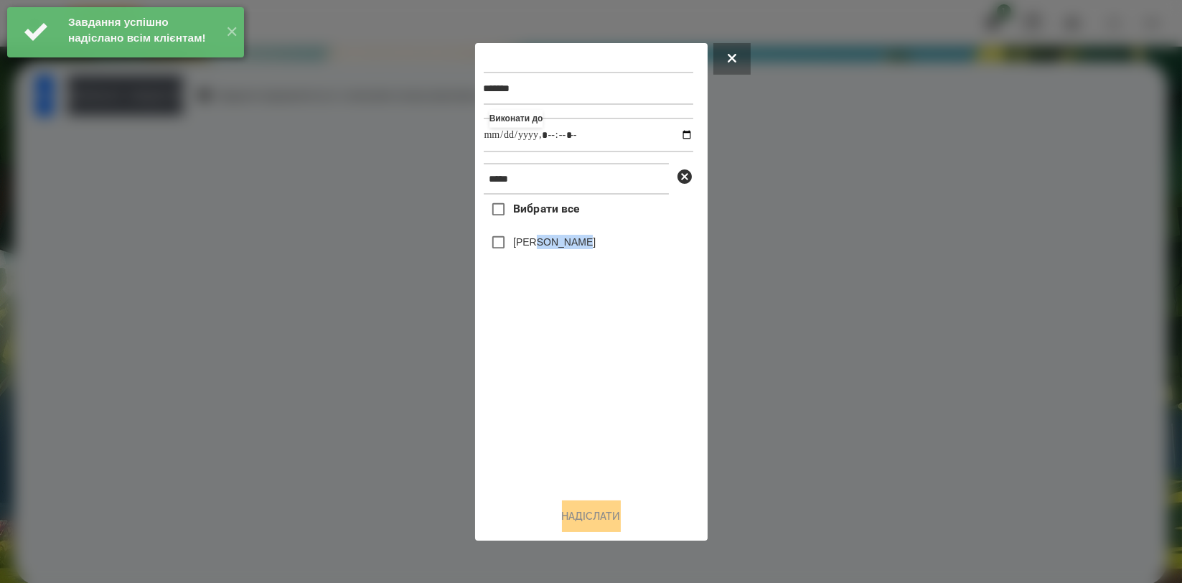
click at [555, 378] on div "Вибрати все [PERSON_NAME]" at bounding box center [589, 340] width 210 height 291
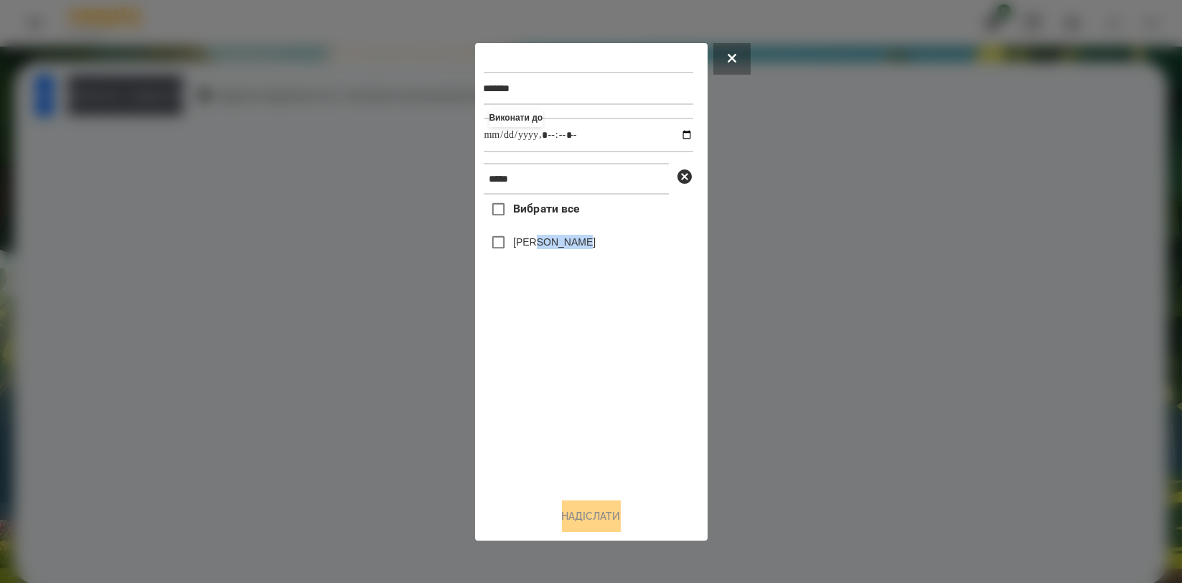
click at [551, 249] on label "[PERSON_NAME]" at bounding box center [554, 242] width 83 height 14
click at [579, 512] on button "Надіслати" at bounding box center [591, 516] width 59 height 32
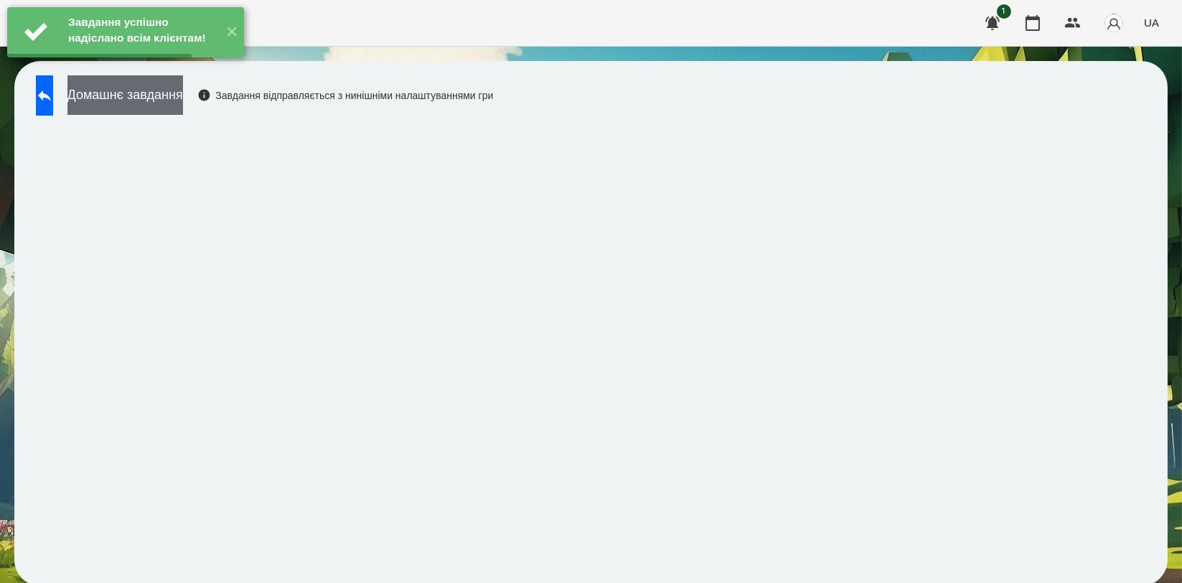
click at [168, 88] on button "Домашнє завдання" at bounding box center [125, 94] width 116 height 39
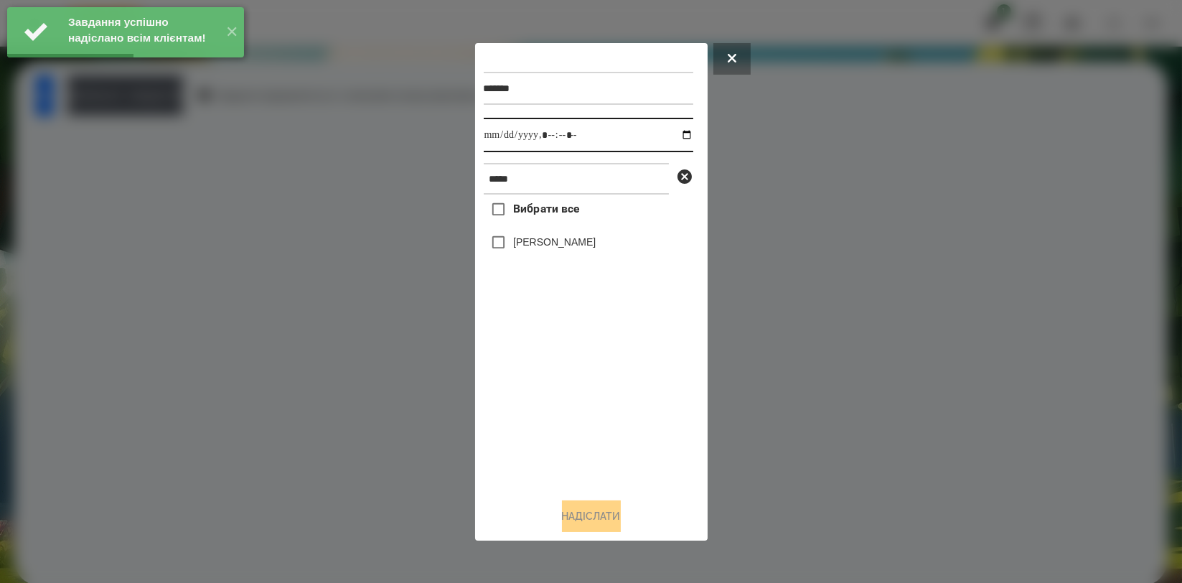
click at [675, 130] on input "datetime-local" at bounding box center [589, 135] width 210 height 34
type input "**********"
drag, startPoint x: 558, startPoint y: 423, endPoint x: 561, endPoint y: 360, distance: 62.5
click at [556, 422] on div "Вибрати все [PERSON_NAME]" at bounding box center [589, 340] width 210 height 291
click at [566, 240] on label "[PERSON_NAME]" at bounding box center [554, 242] width 83 height 14
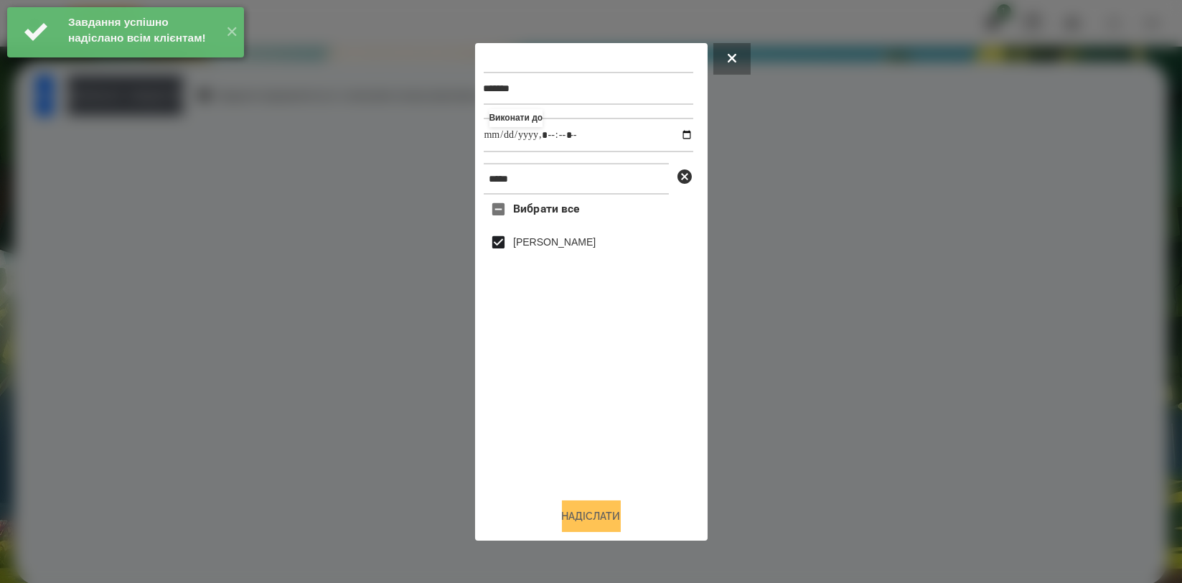
click at [591, 508] on button "Надіслати" at bounding box center [591, 516] width 59 height 32
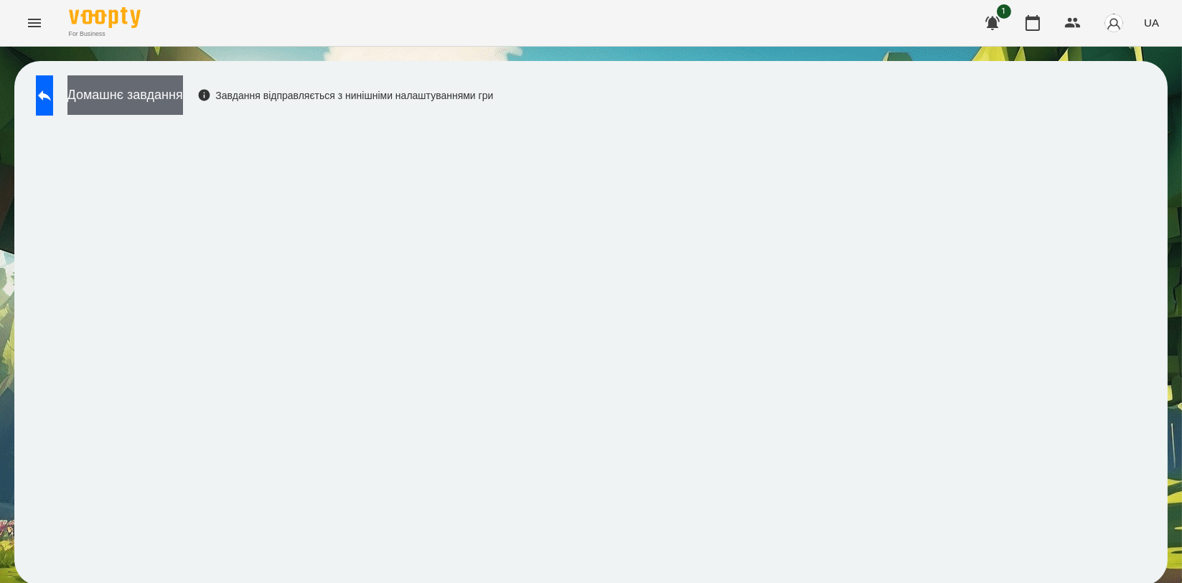
click at [164, 100] on button "Домашнє завдання" at bounding box center [125, 94] width 116 height 39
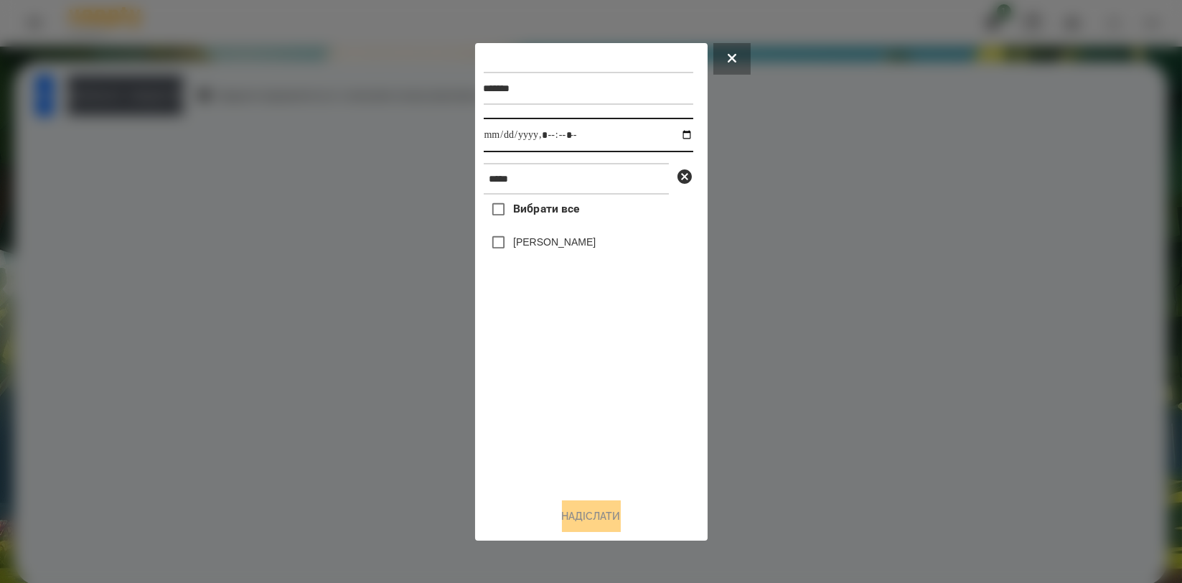
click at [675, 129] on input "datetime-local" at bounding box center [589, 135] width 210 height 34
type input "**********"
drag, startPoint x: 601, startPoint y: 403, endPoint x: 601, endPoint y: 391, distance: 11.5
click at [601, 403] on div "Вибрати все [PERSON_NAME]" at bounding box center [589, 340] width 210 height 291
drag, startPoint x: 558, startPoint y: 243, endPoint x: 560, endPoint y: 255, distance: 11.7
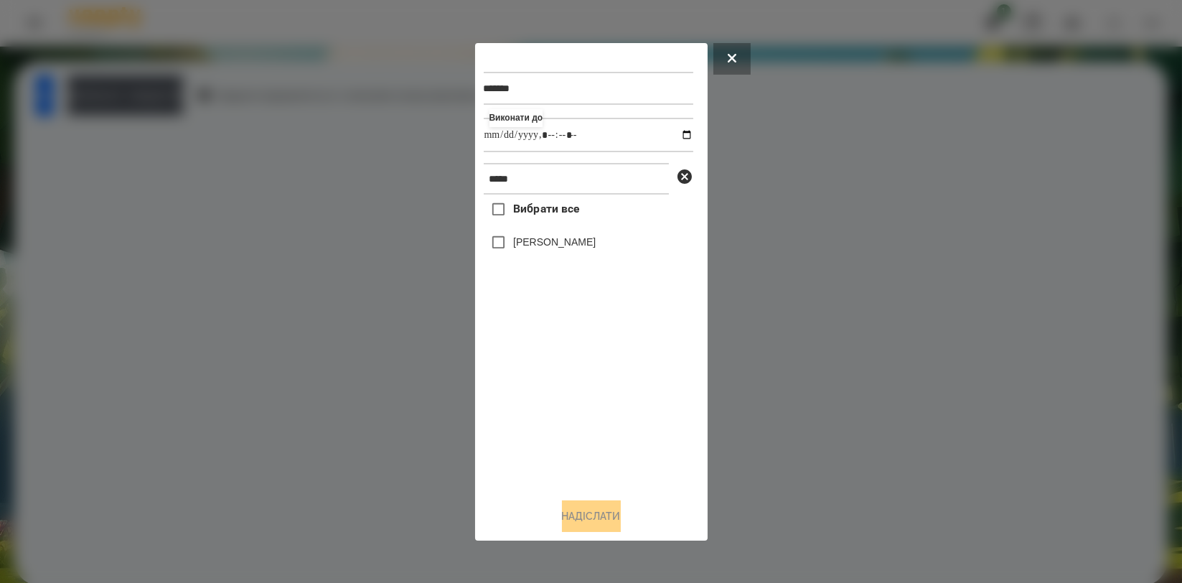
click at [558, 243] on label "[PERSON_NAME]" at bounding box center [554, 242] width 83 height 14
click at [610, 511] on button "Надіслати" at bounding box center [591, 516] width 59 height 32
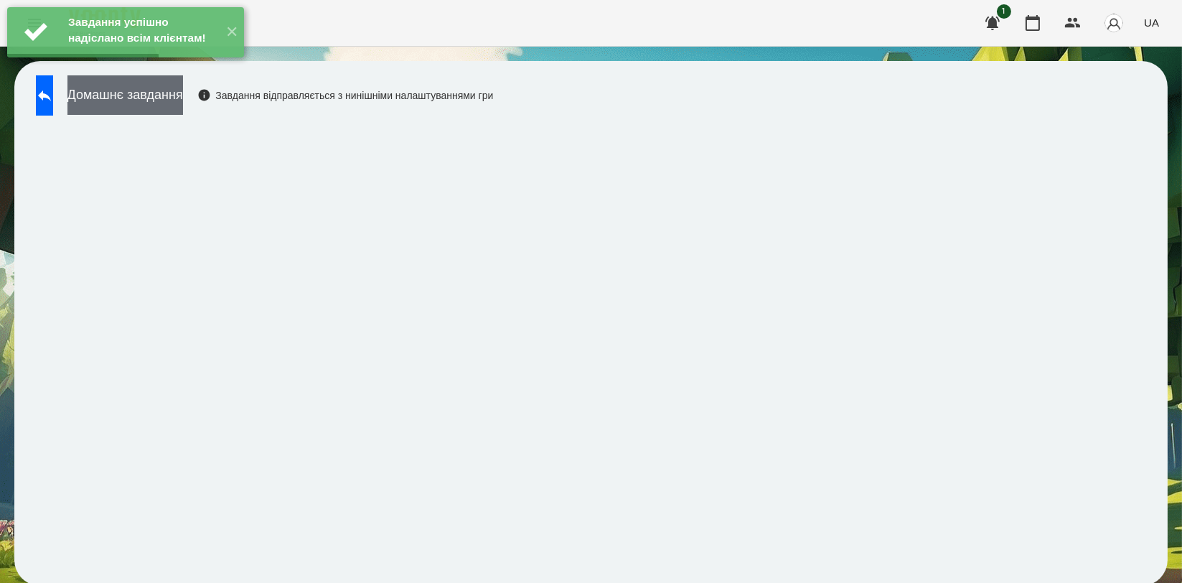
click at [175, 91] on button "Домашнє завдання" at bounding box center [125, 94] width 116 height 39
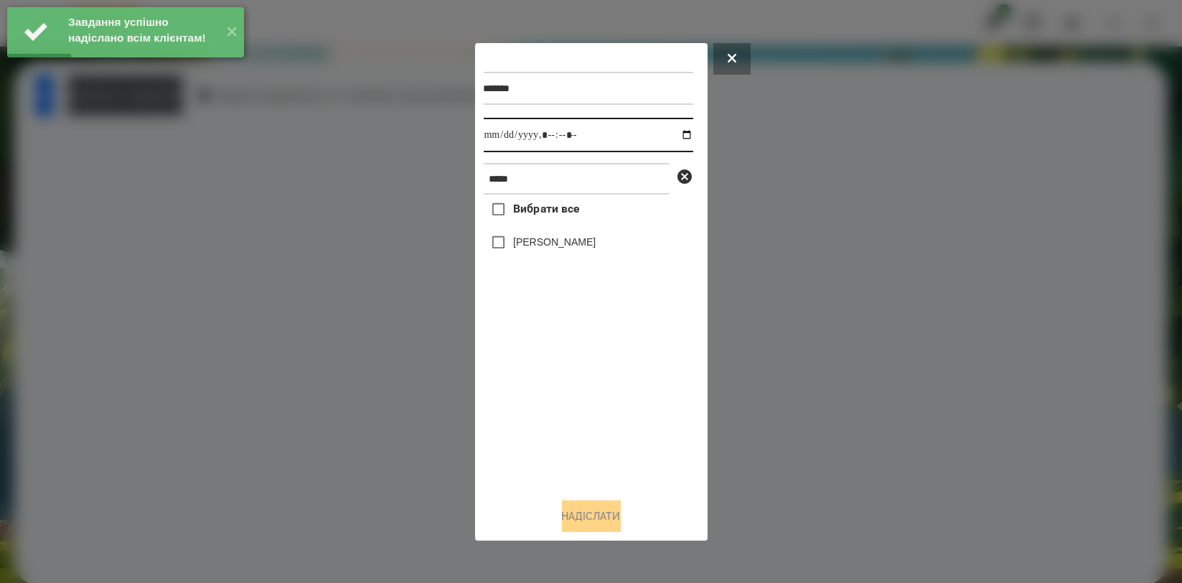
click at [678, 133] on input "datetime-local" at bounding box center [589, 135] width 210 height 34
type input "**********"
click at [607, 404] on div "Вибрати все [PERSON_NAME]" at bounding box center [589, 340] width 210 height 291
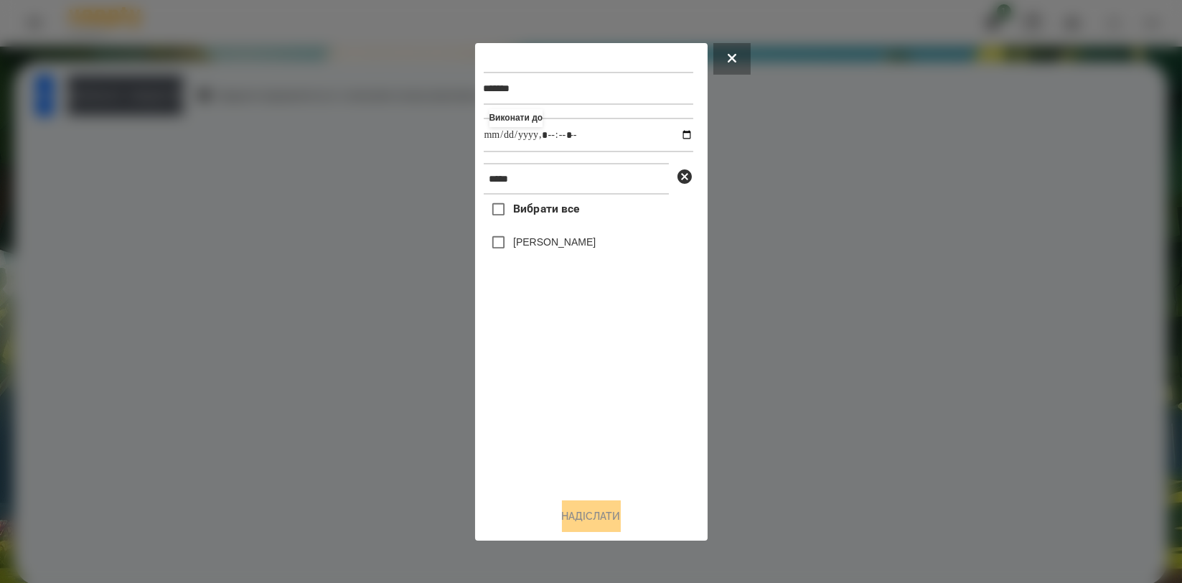
click at [561, 241] on label "[PERSON_NAME]" at bounding box center [554, 242] width 83 height 14
click at [602, 514] on button "Надіслати" at bounding box center [591, 516] width 59 height 32
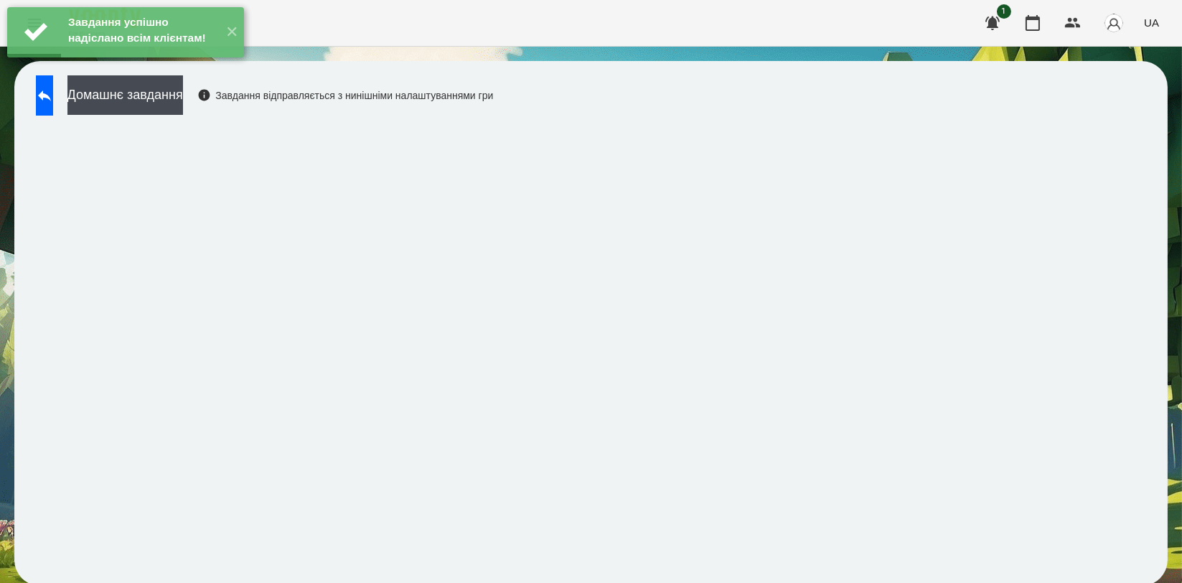
click at [183, 65] on div "Завдання успішно надіслано всім клієнтам! ✕" at bounding box center [125, 32] width 251 height 65
click at [182, 94] on button "Домашнє завдання" at bounding box center [125, 94] width 116 height 39
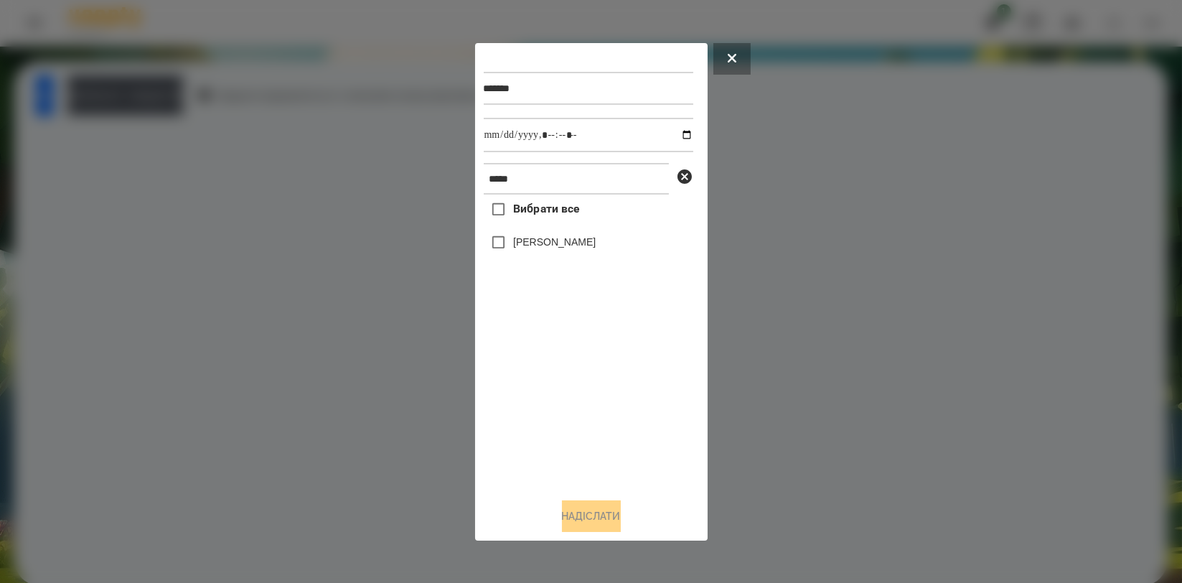
click at [217, 187] on div at bounding box center [591, 291] width 1182 height 583
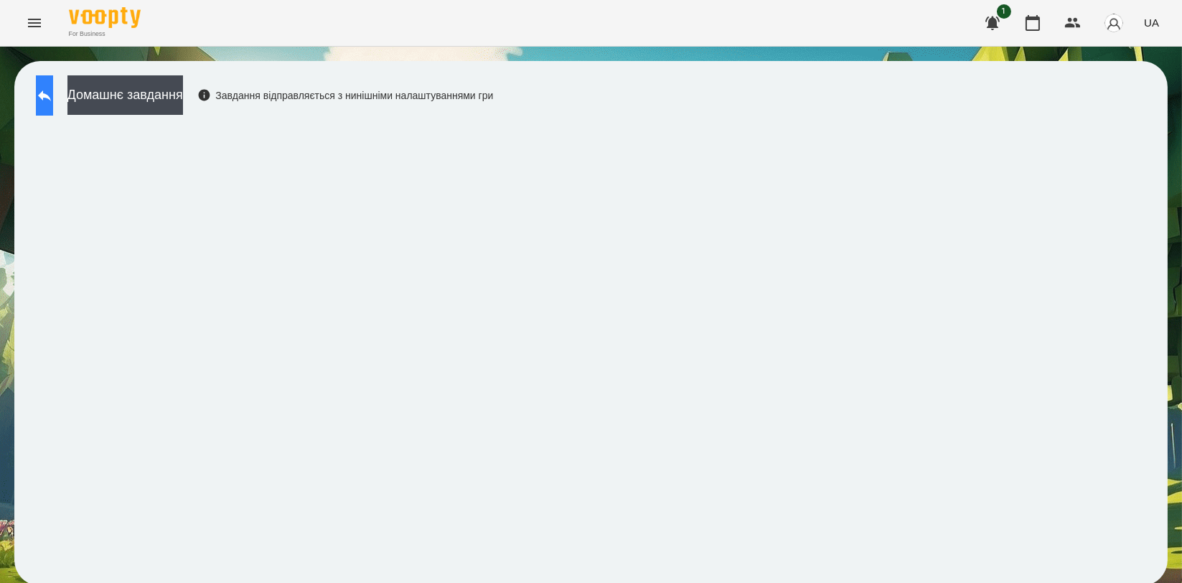
click at [49, 94] on button at bounding box center [44, 95] width 17 height 40
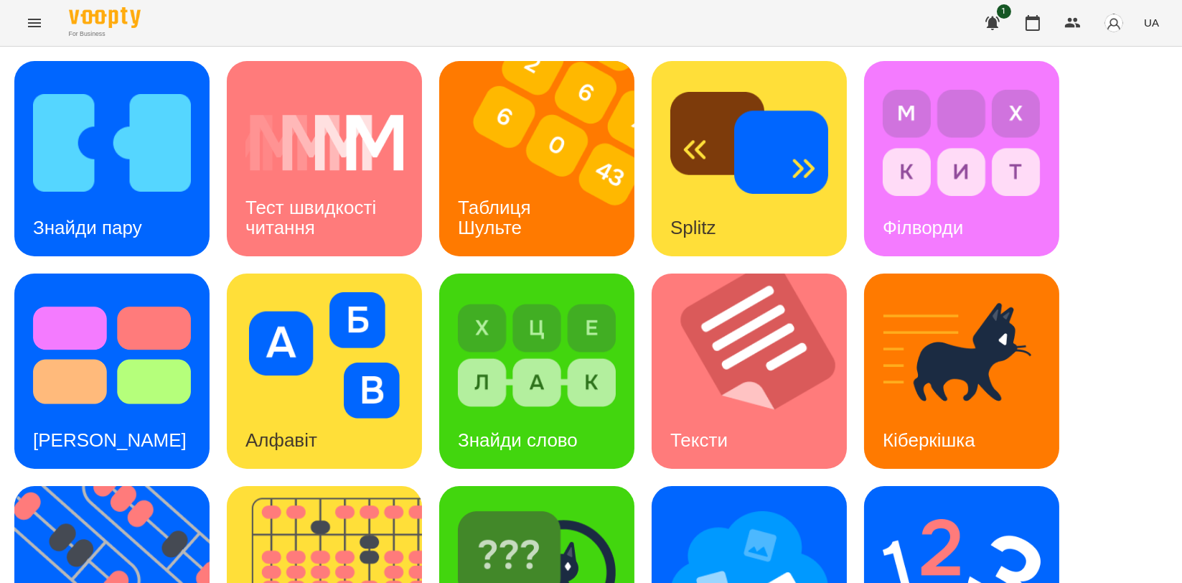
scroll to position [325, 0]
click at [113, 486] on img at bounding box center [120, 583] width 213 height 195
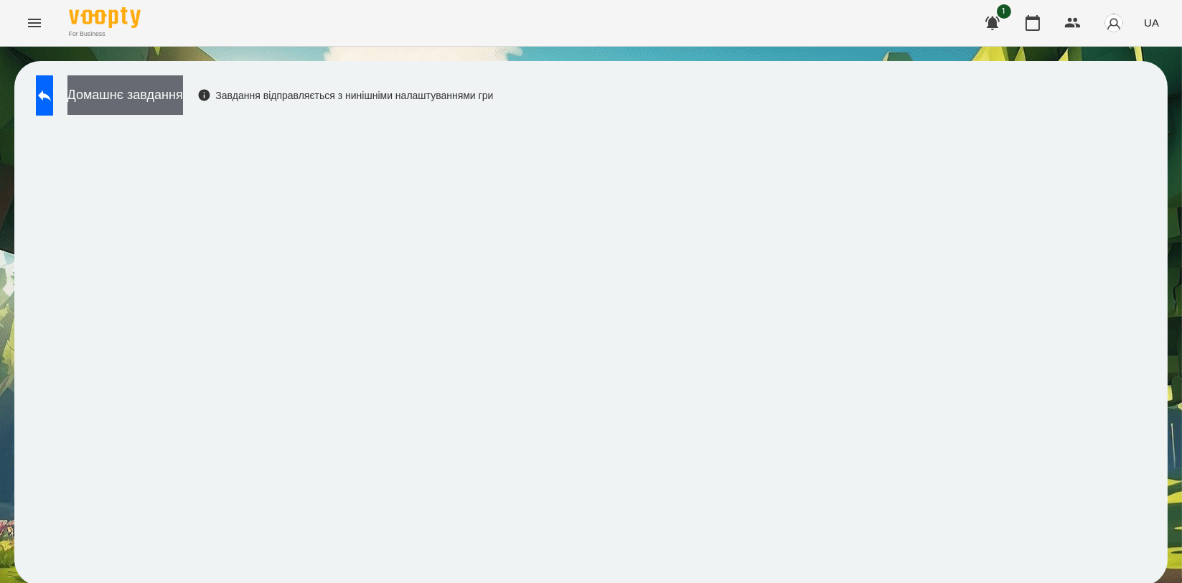
click at [152, 89] on button "Домашнє завдання" at bounding box center [125, 94] width 116 height 39
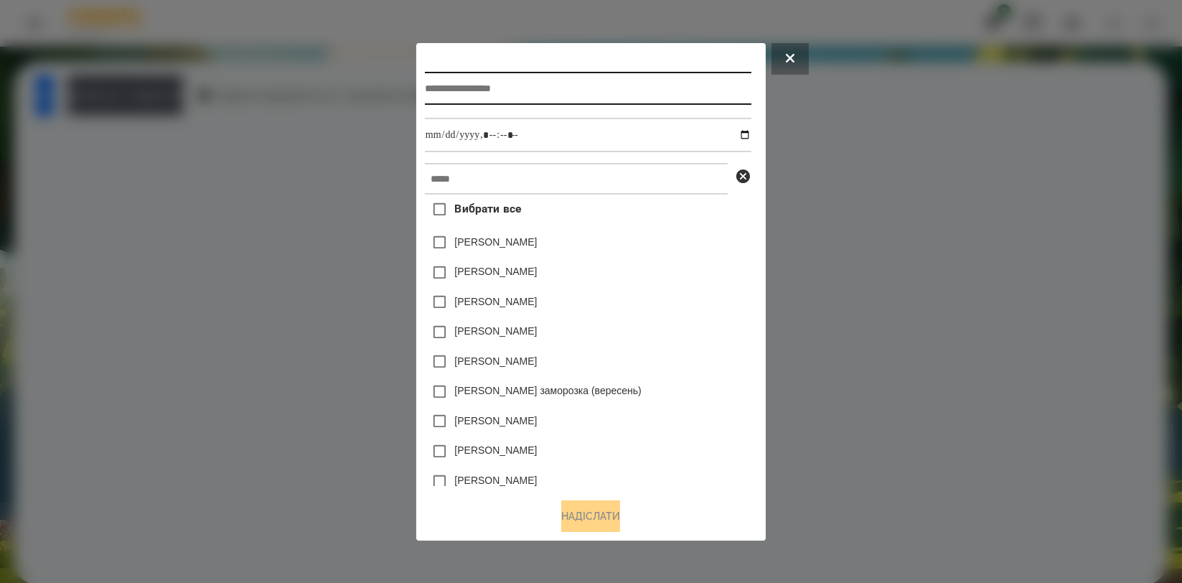
click at [464, 93] on input "text" at bounding box center [588, 88] width 327 height 33
type input "**********"
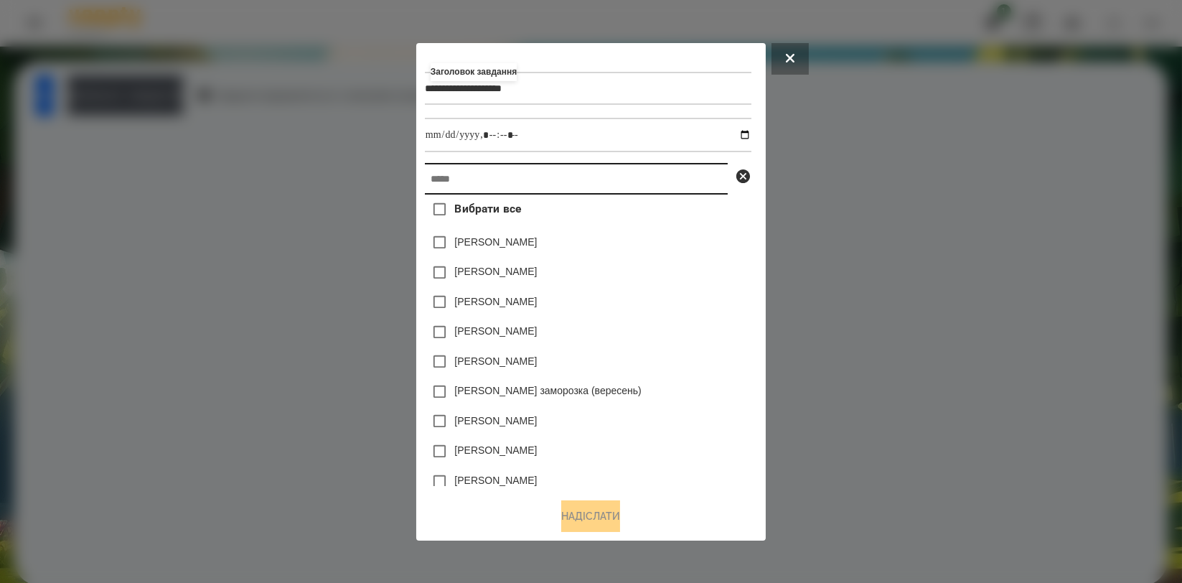
click at [454, 182] on input "text" at bounding box center [576, 179] width 303 height 32
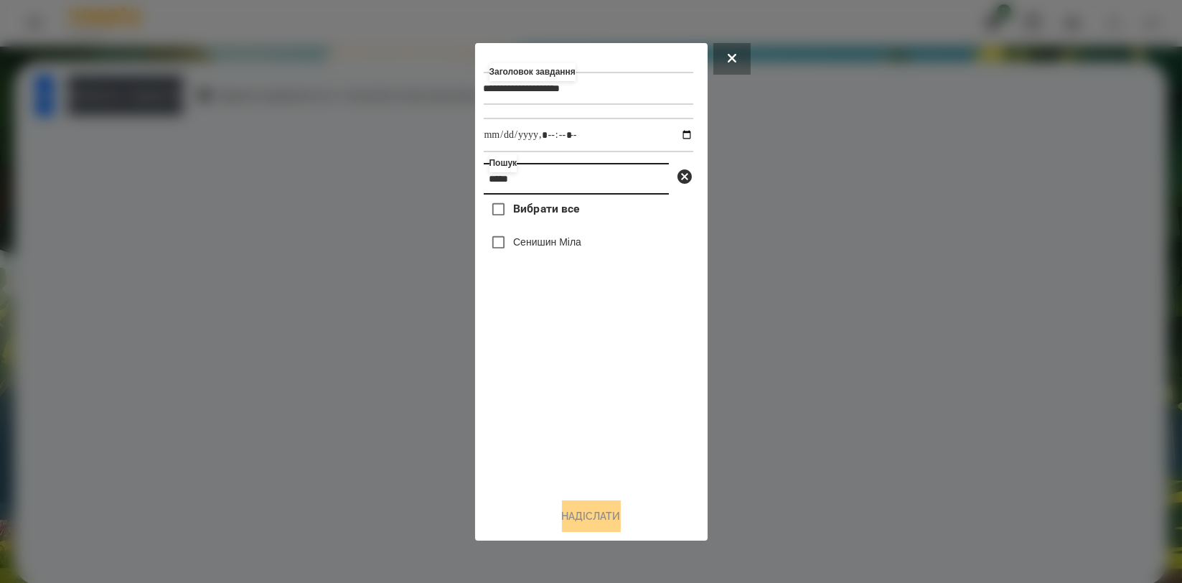
type input "*****"
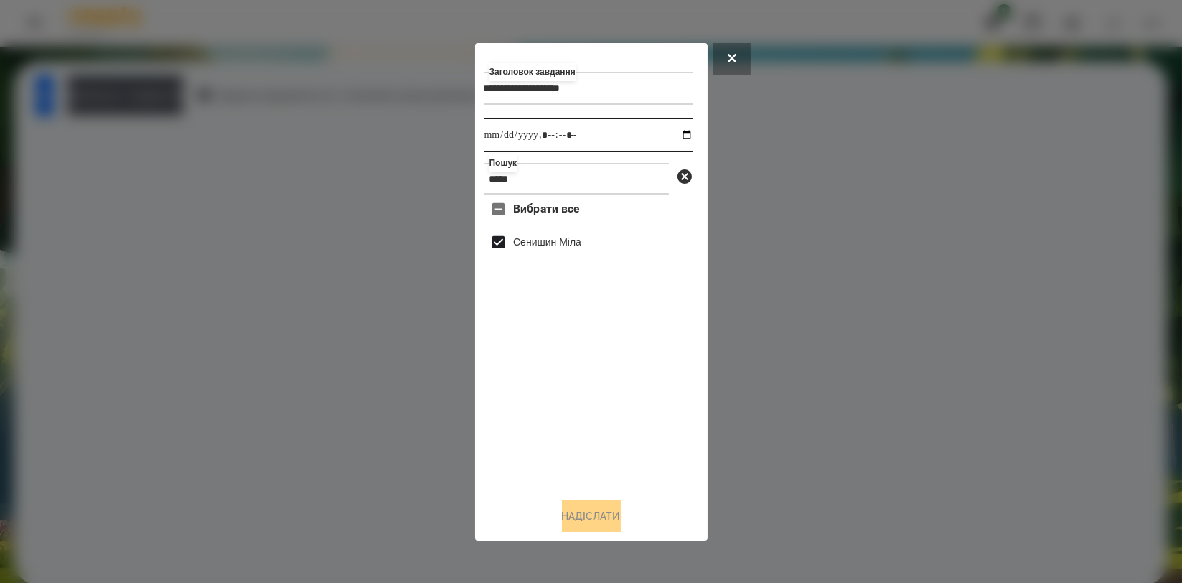
click at [682, 135] on input "datetime-local" at bounding box center [589, 135] width 210 height 34
type input "**********"
drag, startPoint x: 515, startPoint y: 383, endPoint x: 515, endPoint y: 360, distance: 23.7
click at [515, 383] on div "Вибрати все [PERSON_NAME]" at bounding box center [589, 340] width 210 height 291
click at [575, 501] on div "**********" at bounding box center [591, 292] width 215 height 480
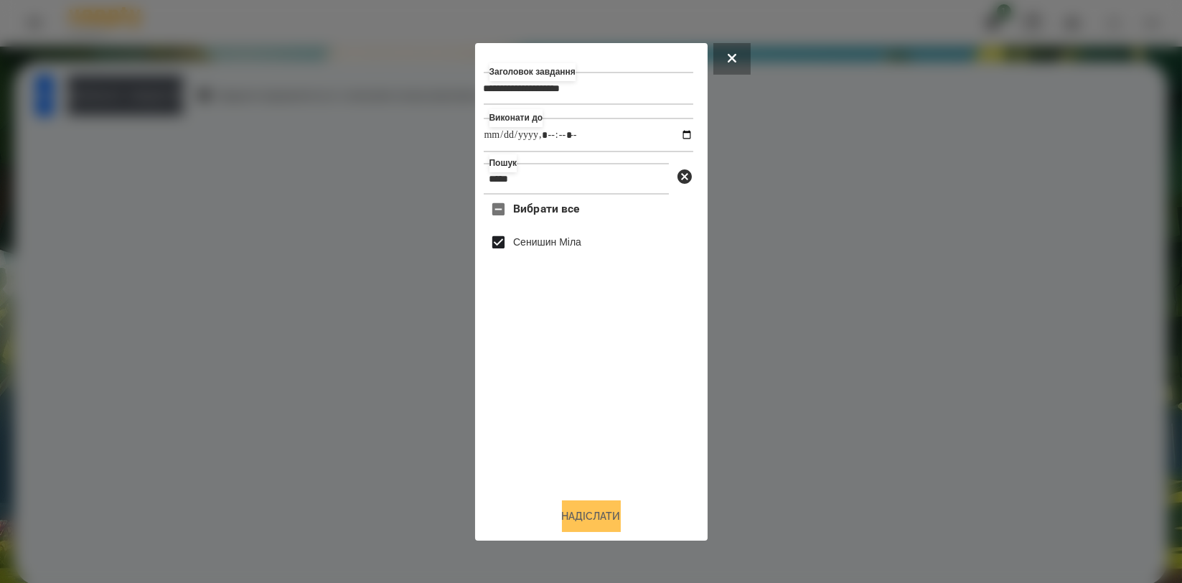
click at [581, 509] on button "Надіслати" at bounding box center [591, 516] width 59 height 32
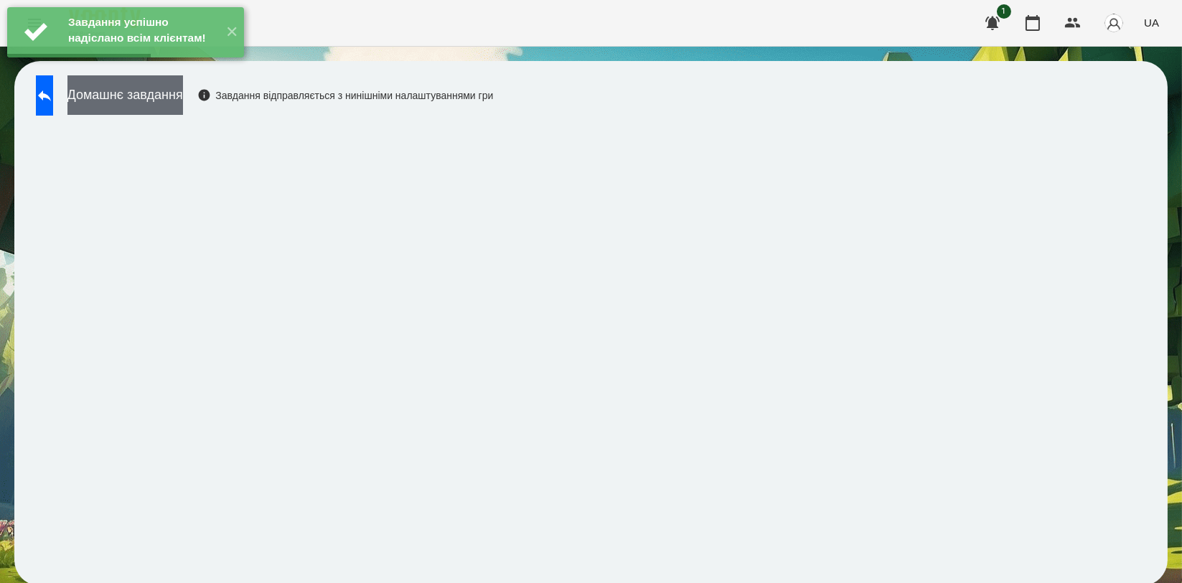
click at [183, 95] on button "Домашнє завдання" at bounding box center [125, 94] width 116 height 39
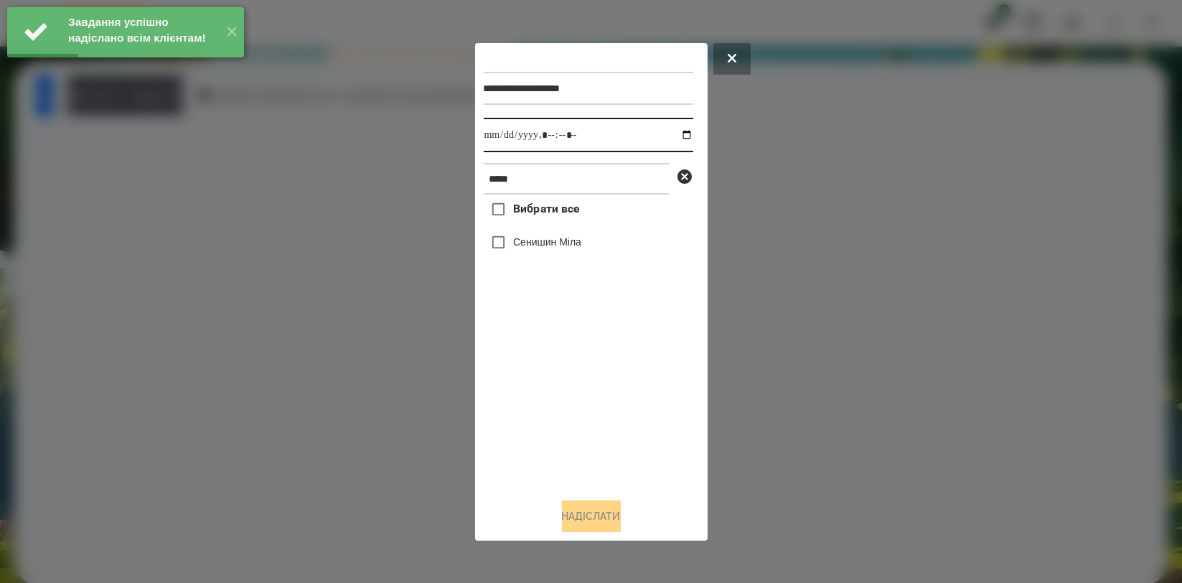
click at [673, 136] on input "datetime-local" at bounding box center [589, 135] width 210 height 34
type input "**********"
drag, startPoint x: 537, startPoint y: 403, endPoint x: 534, endPoint y: 314, distance: 88.3
click at [536, 403] on div "Вибрати все [PERSON_NAME]" at bounding box center [589, 340] width 210 height 291
click at [544, 240] on label "Сенишин Міла" at bounding box center [547, 242] width 68 height 14
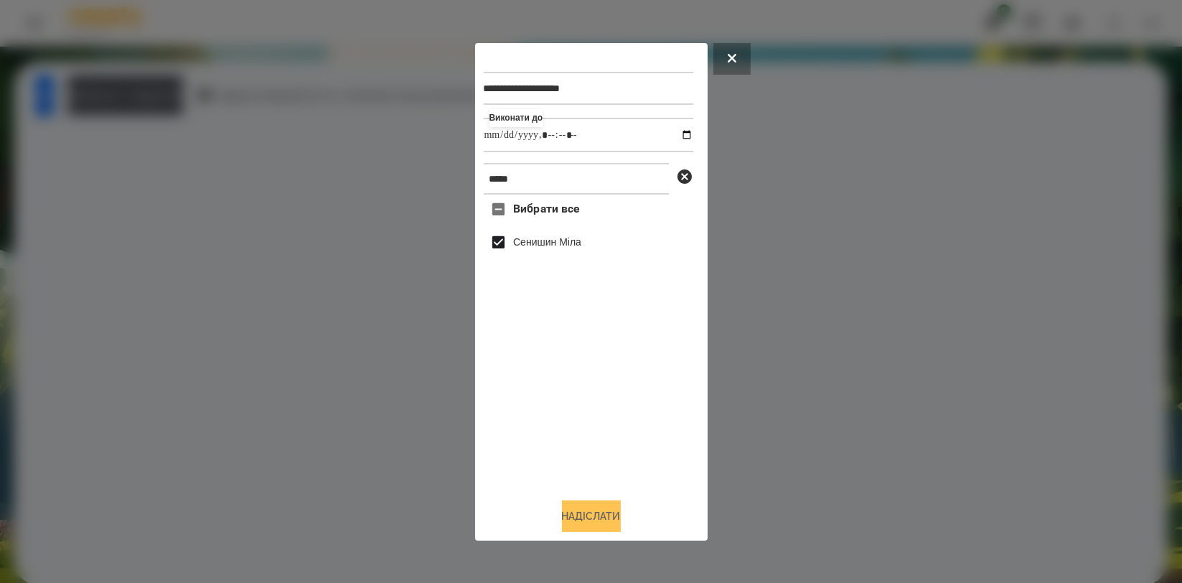
click at [569, 512] on button "Надіслати" at bounding box center [591, 516] width 59 height 32
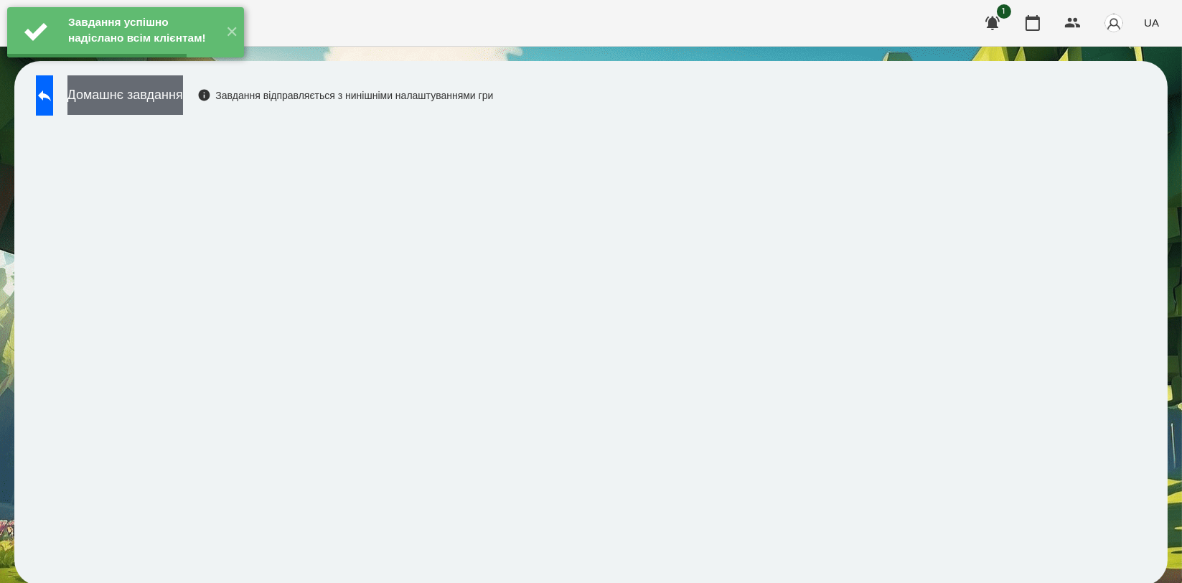
click at [183, 100] on button "Домашнє завдання" at bounding box center [125, 94] width 116 height 39
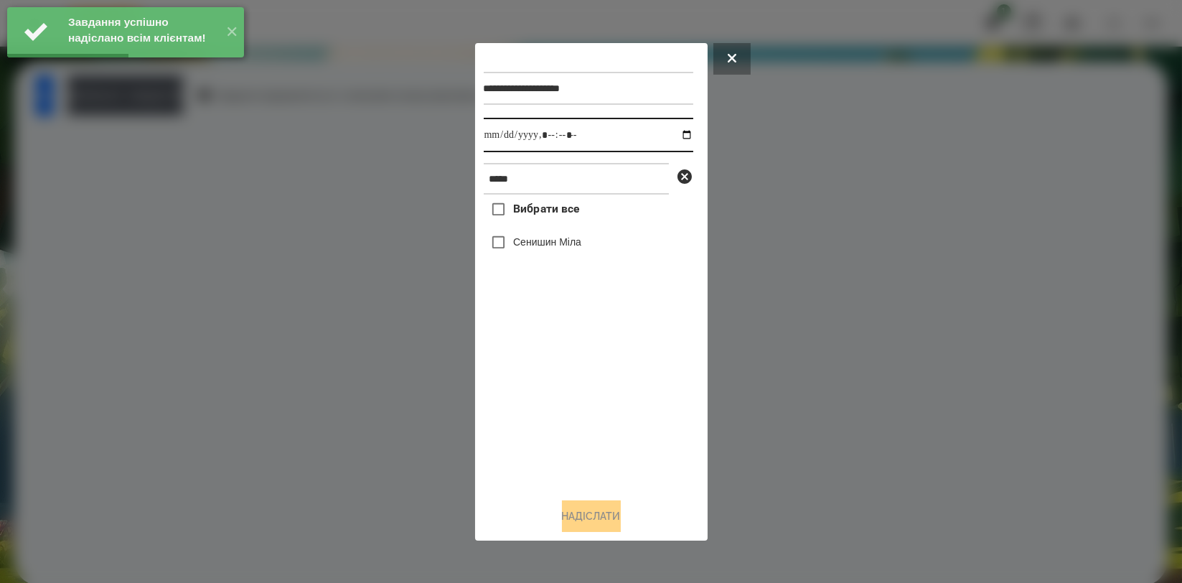
click at [674, 131] on input "datetime-local" at bounding box center [589, 135] width 210 height 34
type input "**********"
drag, startPoint x: 537, startPoint y: 391, endPoint x: 540, endPoint y: 328, distance: 63.2
click at [537, 392] on div "Вибрати все [PERSON_NAME]" at bounding box center [589, 340] width 210 height 291
click at [550, 240] on label "Сенишин Міла" at bounding box center [547, 242] width 68 height 14
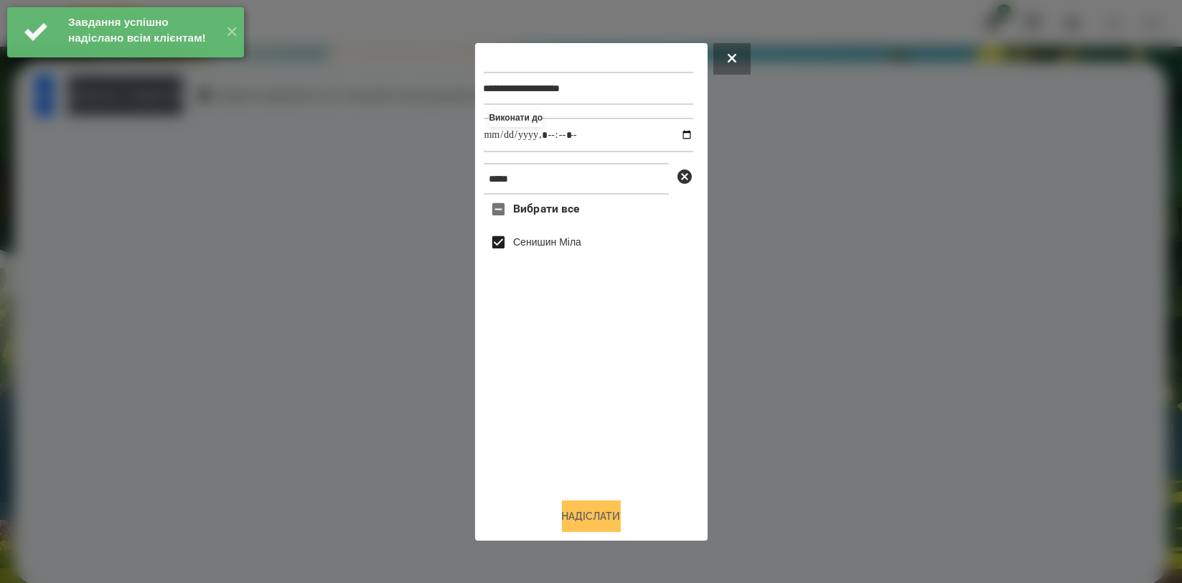
click at [579, 519] on button "Надіслати" at bounding box center [591, 516] width 59 height 32
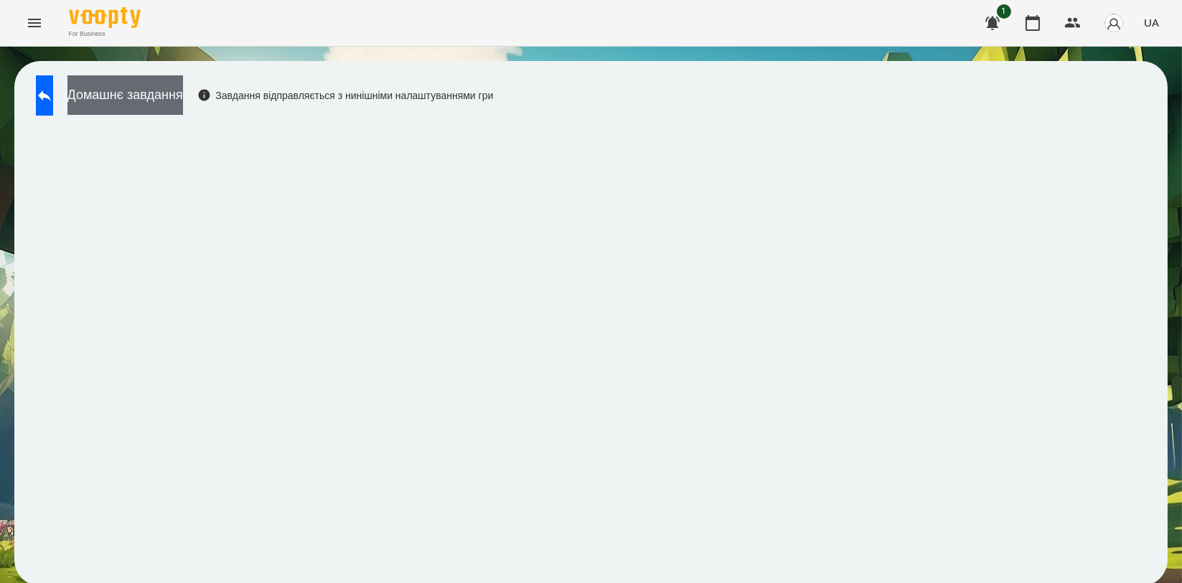
click at [183, 97] on button "Домашнє завдання" at bounding box center [125, 94] width 116 height 39
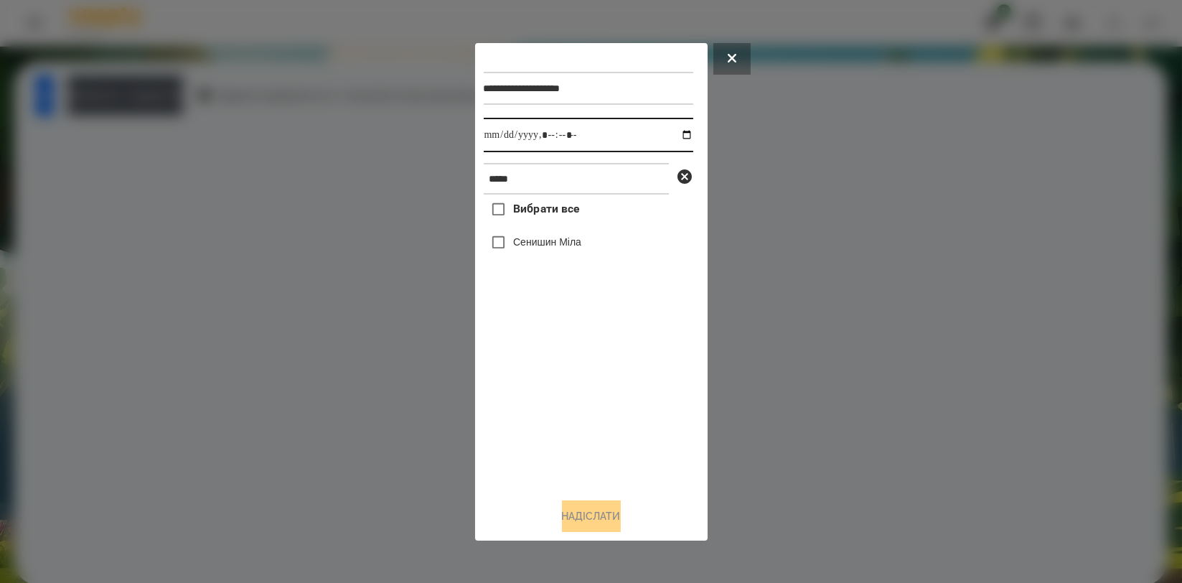
click at [670, 131] on input "datetime-local" at bounding box center [589, 135] width 210 height 34
type input "**********"
drag, startPoint x: 558, startPoint y: 393, endPoint x: 556, endPoint y: 315, distance: 78.3
click at [557, 395] on div "Вибрати все [PERSON_NAME]" at bounding box center [589, 340] width 210 height 291
click at [560, 245] on label "Сенишин Міла" at bounding box center [547, 242] width 68 height 14
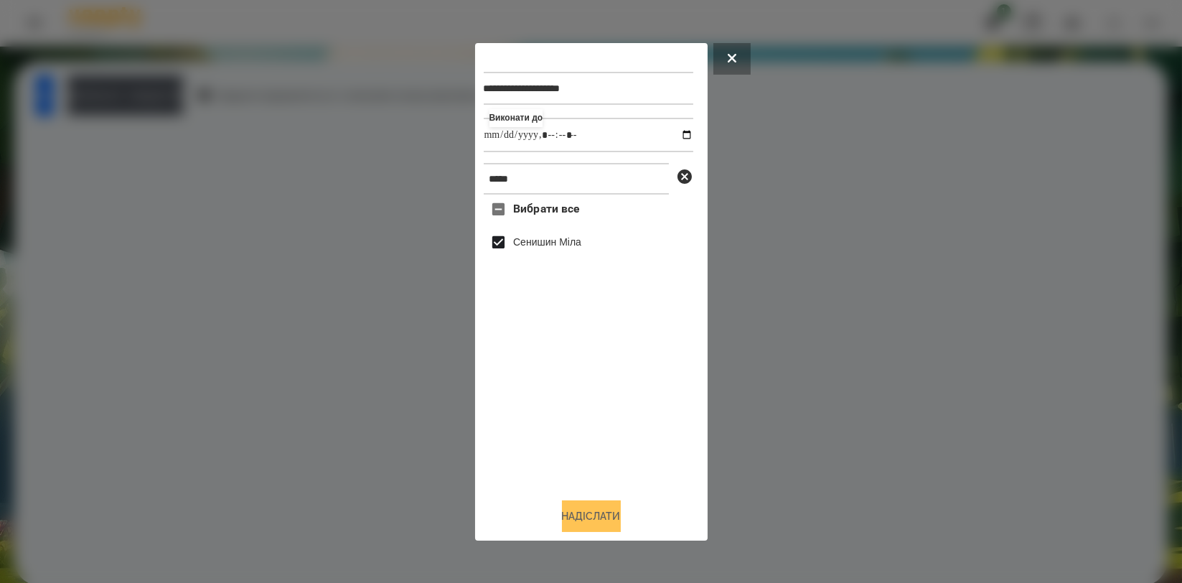
click at [581, 509] on button "Надіслати" at bounding box center [591, 516] width 59 height 32
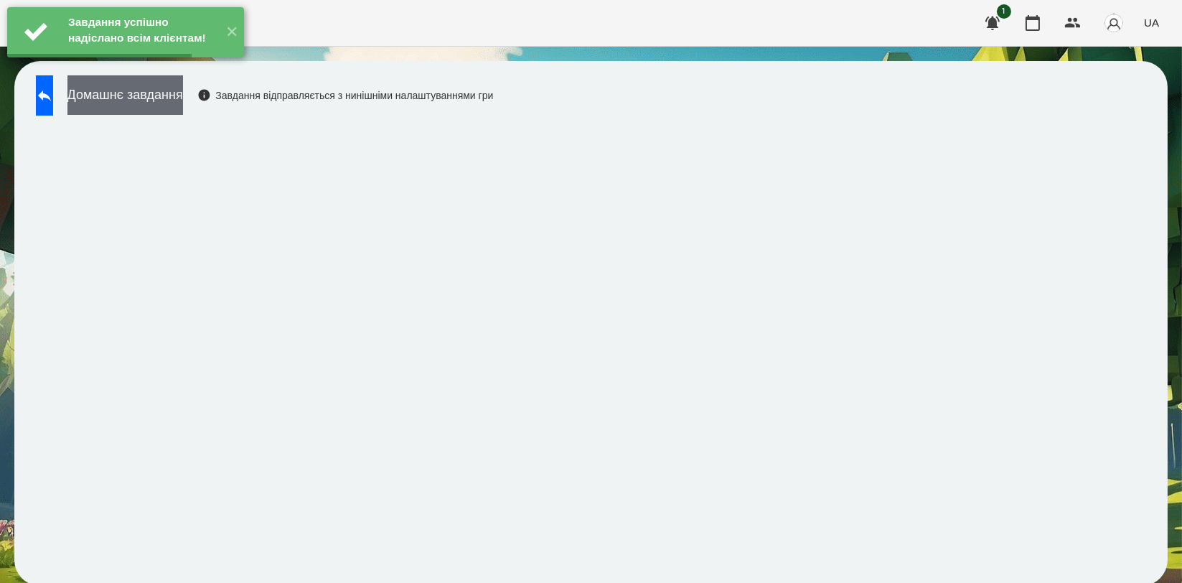
click at [152, 102] on button "Домашнє завдання" at bounding box center [125, 94] width 116 height 39
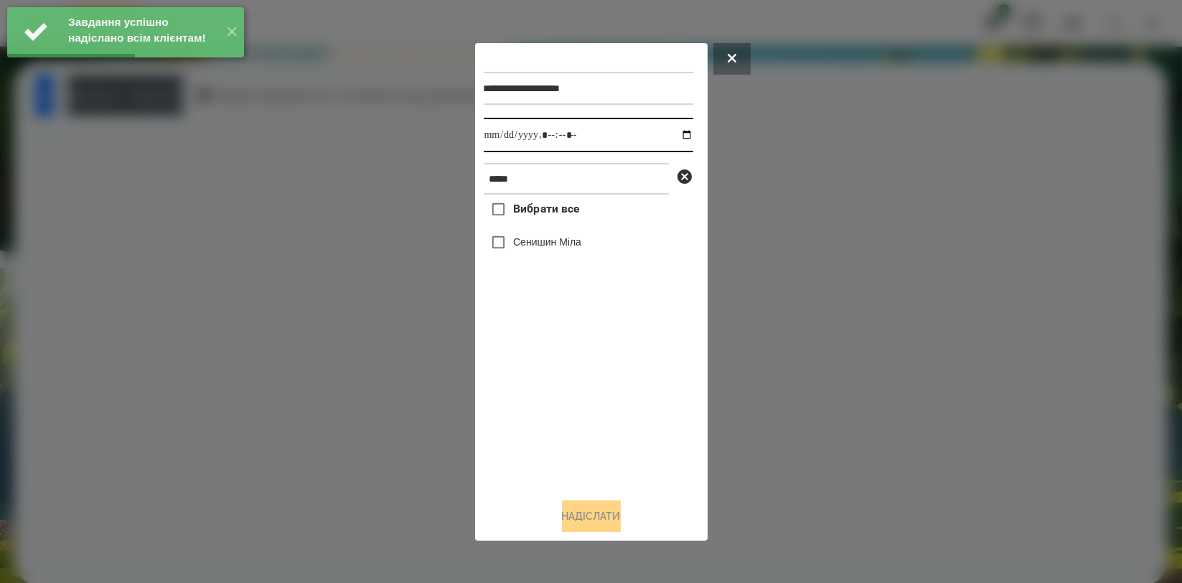
click at [679, 136] on input "datetime-local" at bounding box center [589, 135] width 210 height 34
type input "**********"
drag, startPoint x: 569, startPoint y: 397, endPoint x: 567, endPoint y: 377, distance: 20.2
click at [569, 397] on div "Вибрати все [PERSON_NAME]" at bounding box center [589, 340] width 210 height 291
click at [564, 245] on label "Сенишин Міла" at bounding box center [547, 242] width 68 height 14
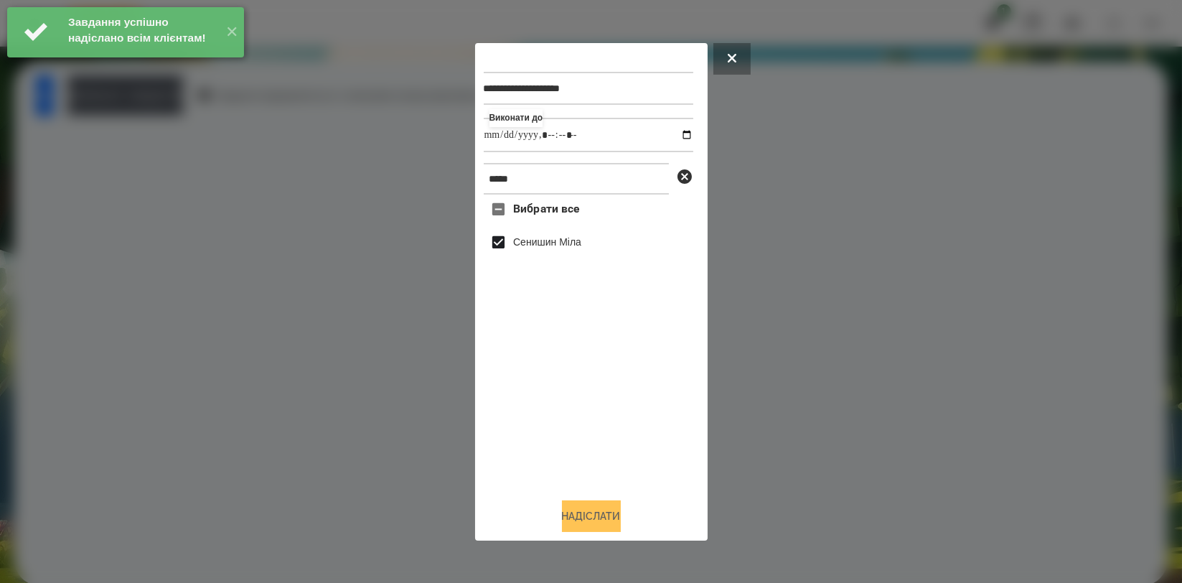
click at [576, 518] on button "Надіслати" at bounding box center [591, 516] width 59 height 32
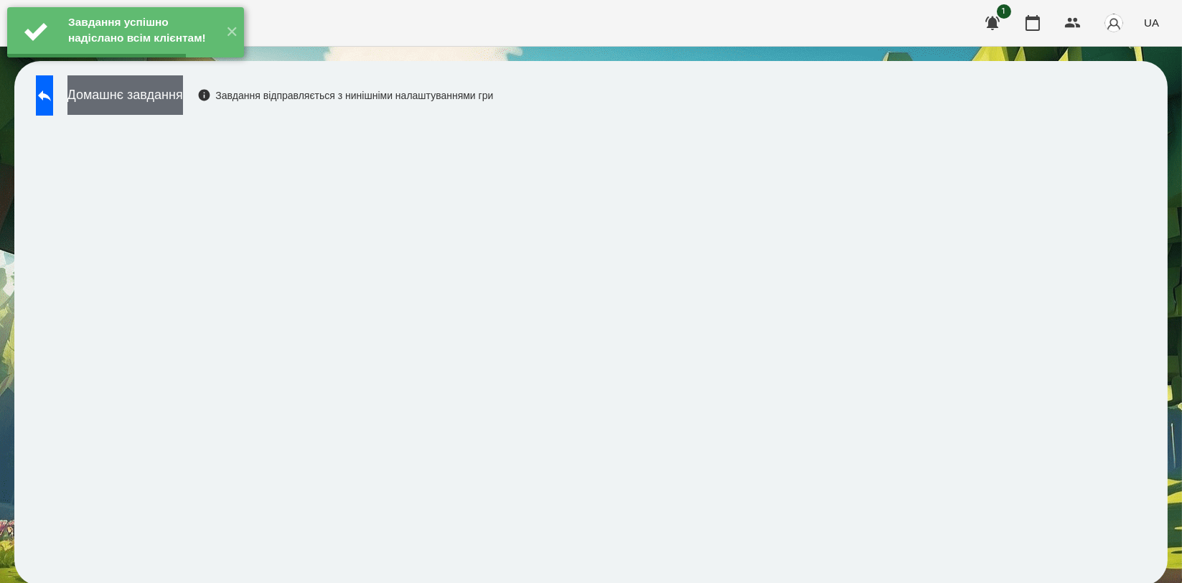
click at [183, 111] on button "Домашнє завдання" at bounding box center [125, 94] width 116 height 39
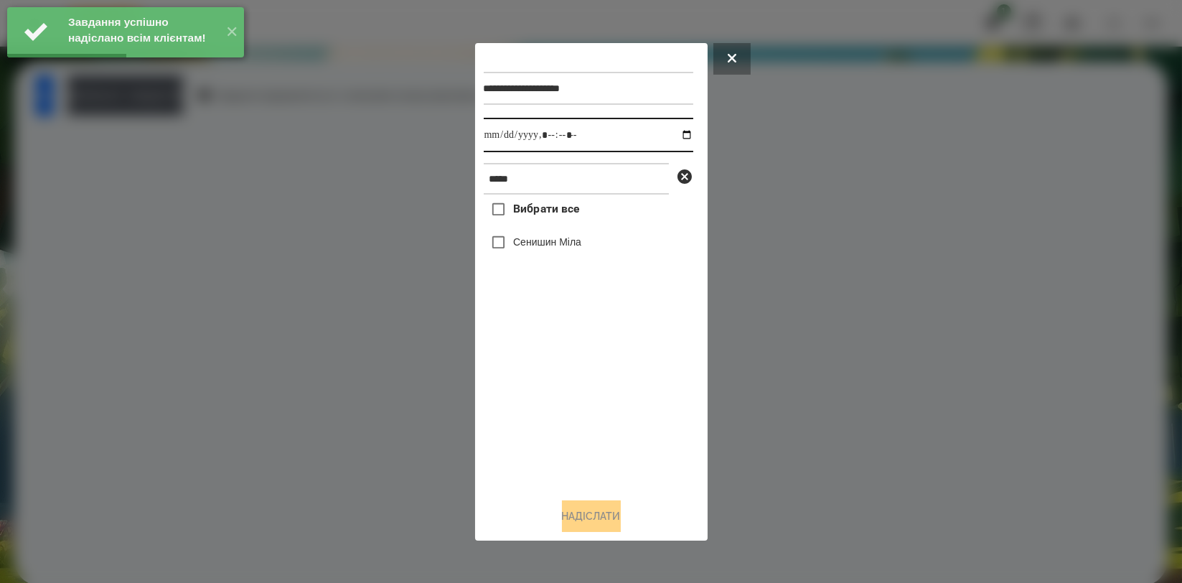
click at [670, 134] on input "datetime-local" at bounding box center [589, 135] width 210 height 34
type input "**********"
drag, startPoint x: 592, startPoint y: 401, endPoint x: 570, endPoint y: 332, distance: 73.1
click at [591, 403] on div "Вибрати все [PERSON_NAME]" at bounding box center [589, 340] width 210 height 291
click at [566, 240] on label "Сенишин Міла" at bounding box center [547, 242] width 68 height 14
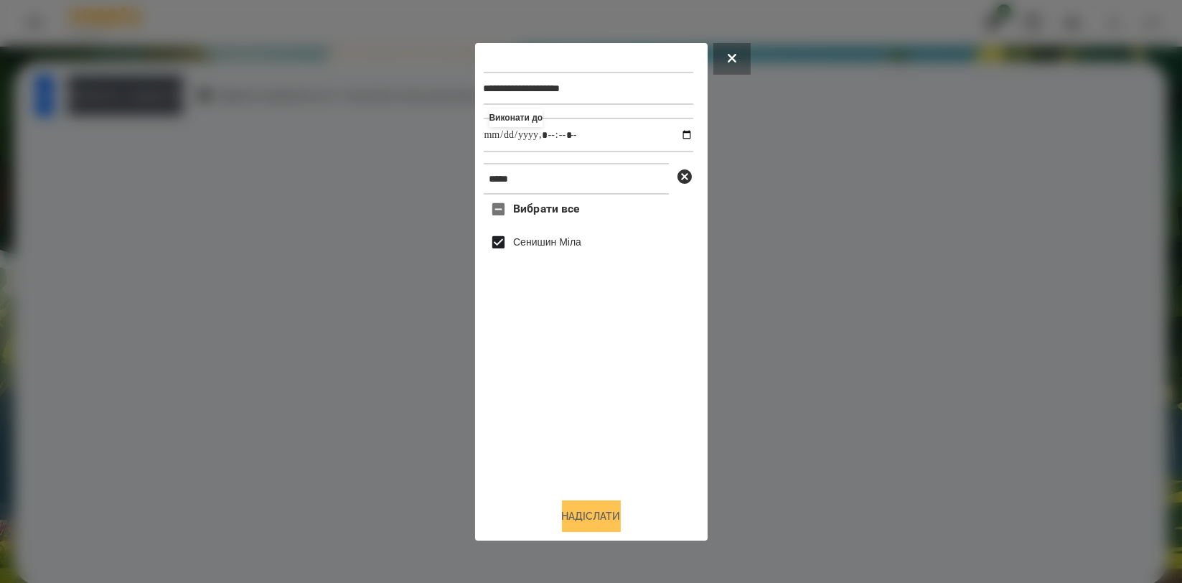
click at [583, 507] on button "Надіслати" at bounding box center [591, 516] width 59 height 32
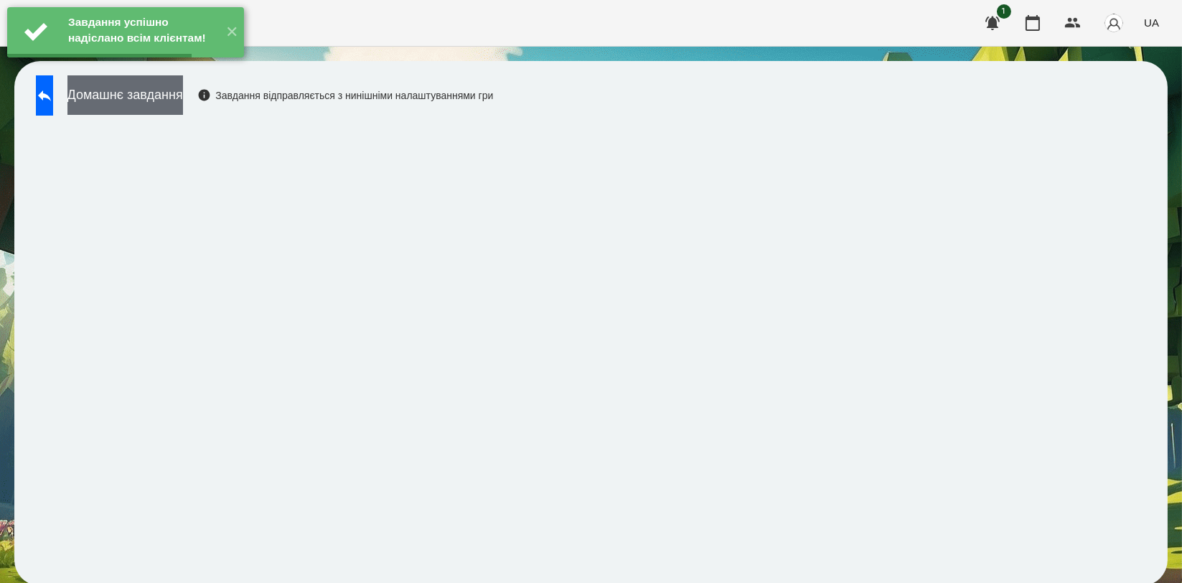
click at [183, 100] on button "Домашнє завдання" at bounding box center [125, 94] width 116 height 39
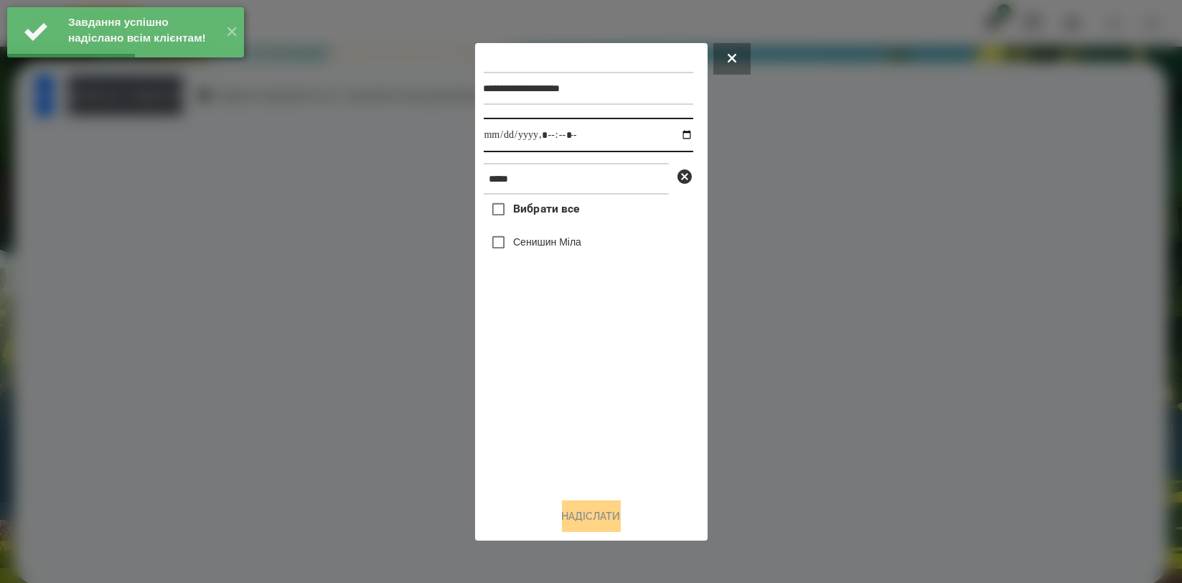
click at [679, 134] on input "datetime-local" at bounding box center [589, 135] width 210 height 34
type input "**********"
click at [596, 433] on div "Вибрати все [PERSON_NAME]" at bounding box center [589, 340] width 210 height 291
click at [579, 244] on label "Сенишин Міла" at bounding box center [547, 242] width 68 height 14
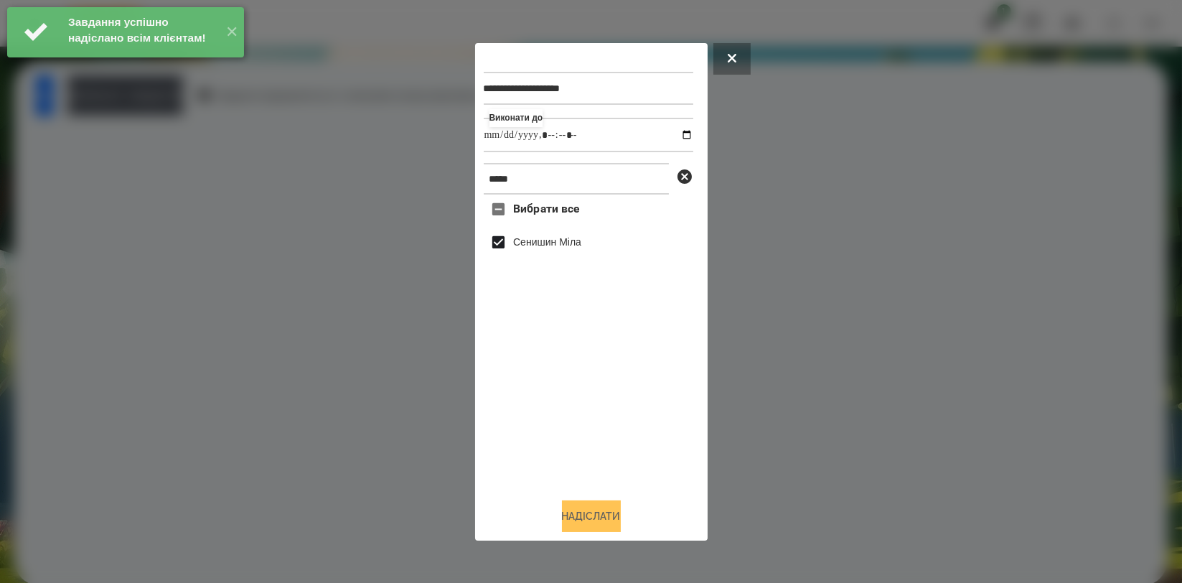
click at [596, 527] on button "Надіслати" at bounding box center [591, 516] width 59 height 32
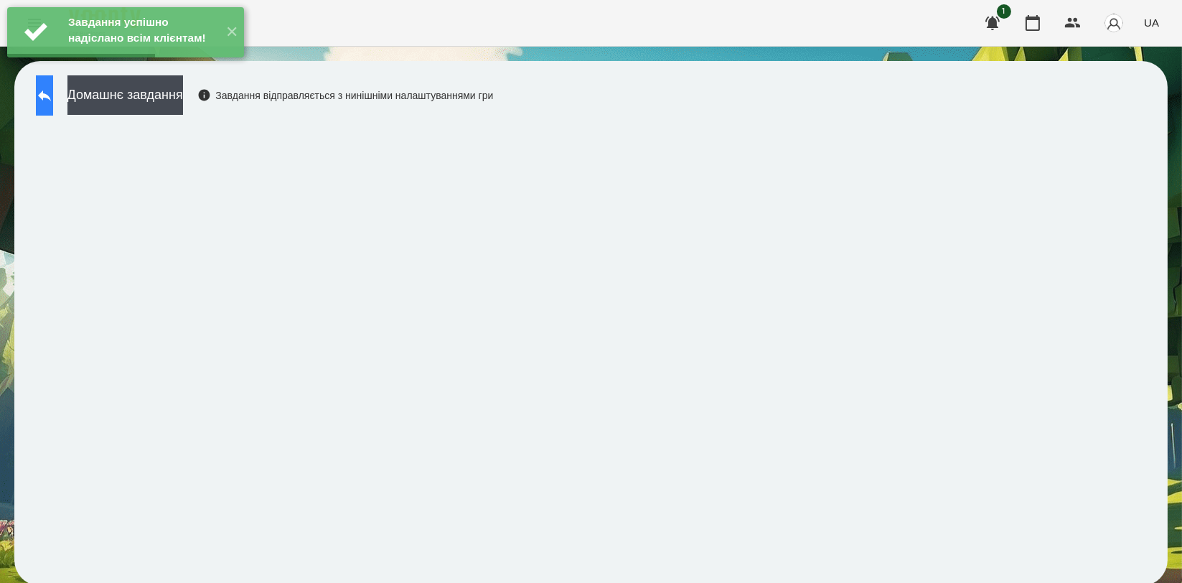
click at [53, 90] on icon at bounding box center [44, 95] width 17 height 17
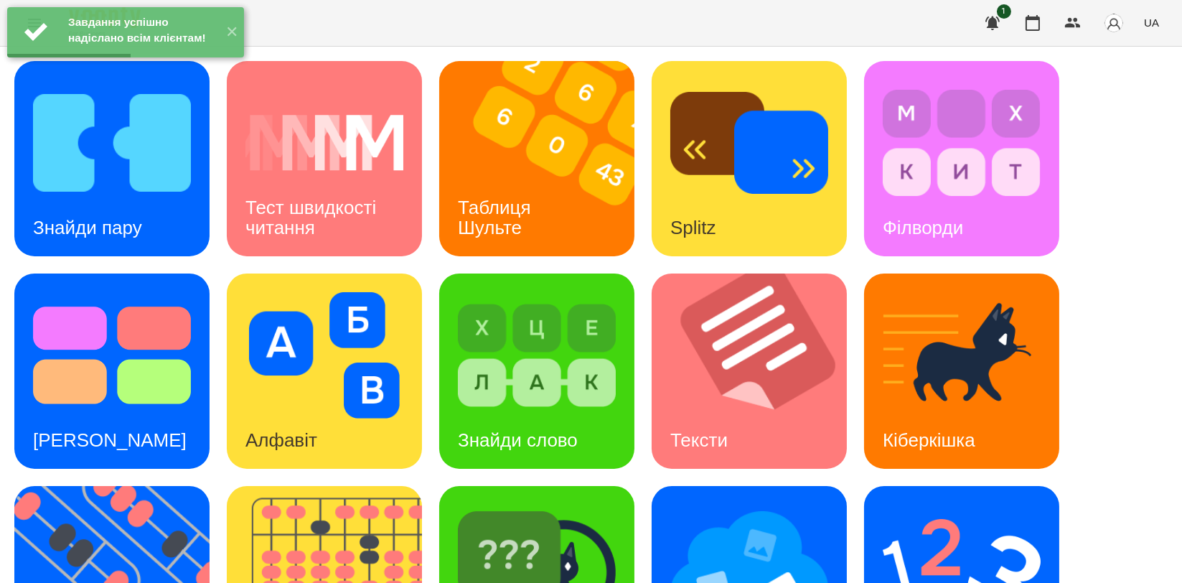
scroll to position [159, 0]
click at [584, 505] on img at bounding box center [537, 568] width 158 height 126
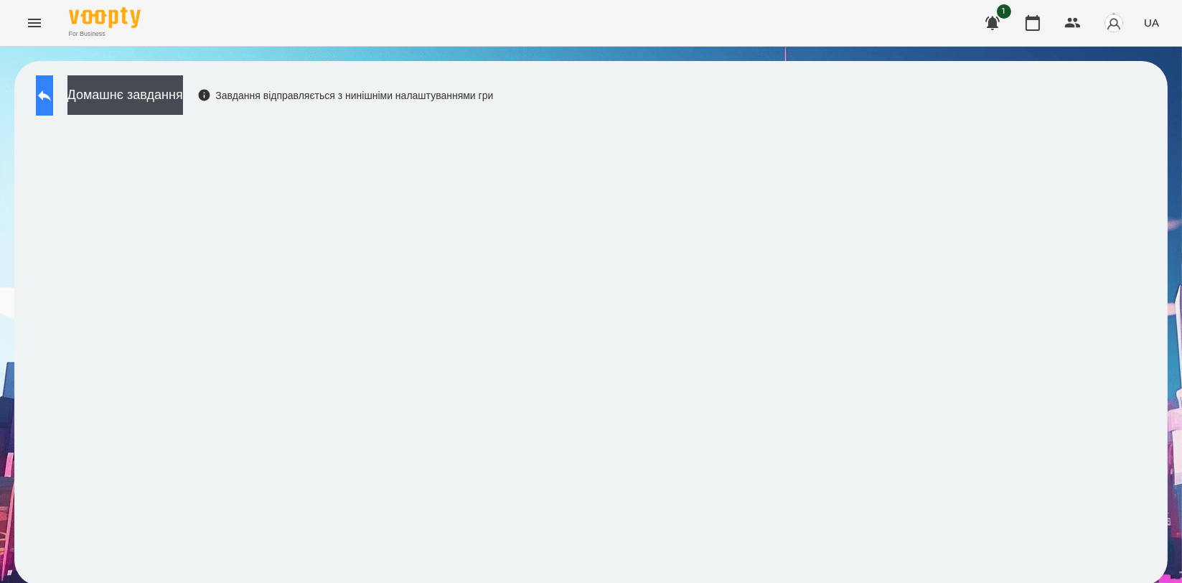
click at [46, 85] on button at bounding box center [44, 95] width 17 height 40
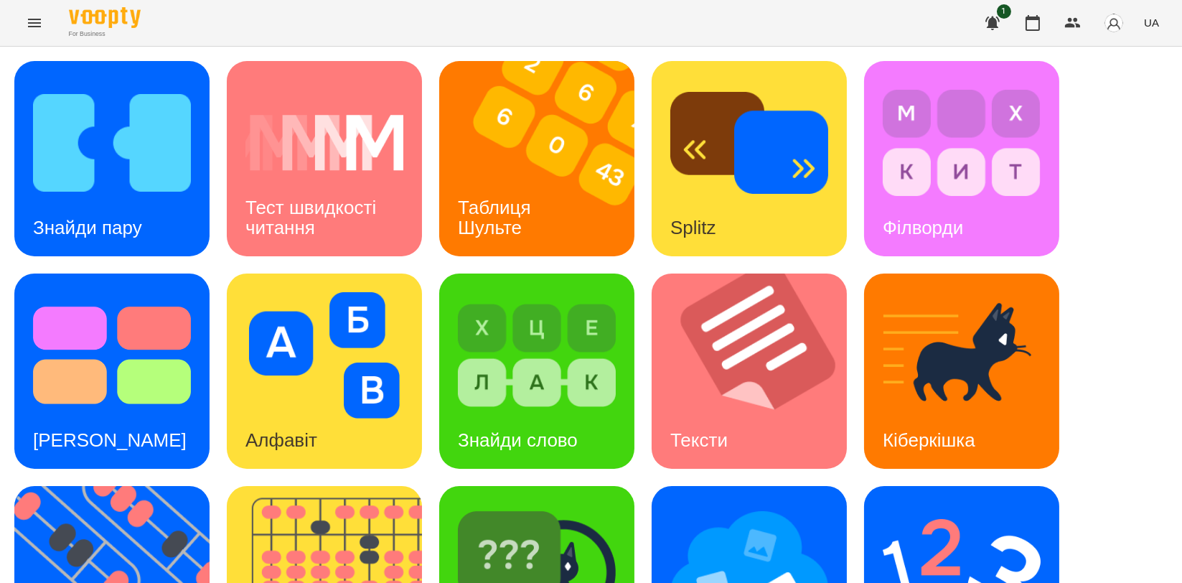
scroll to position [319, 0]
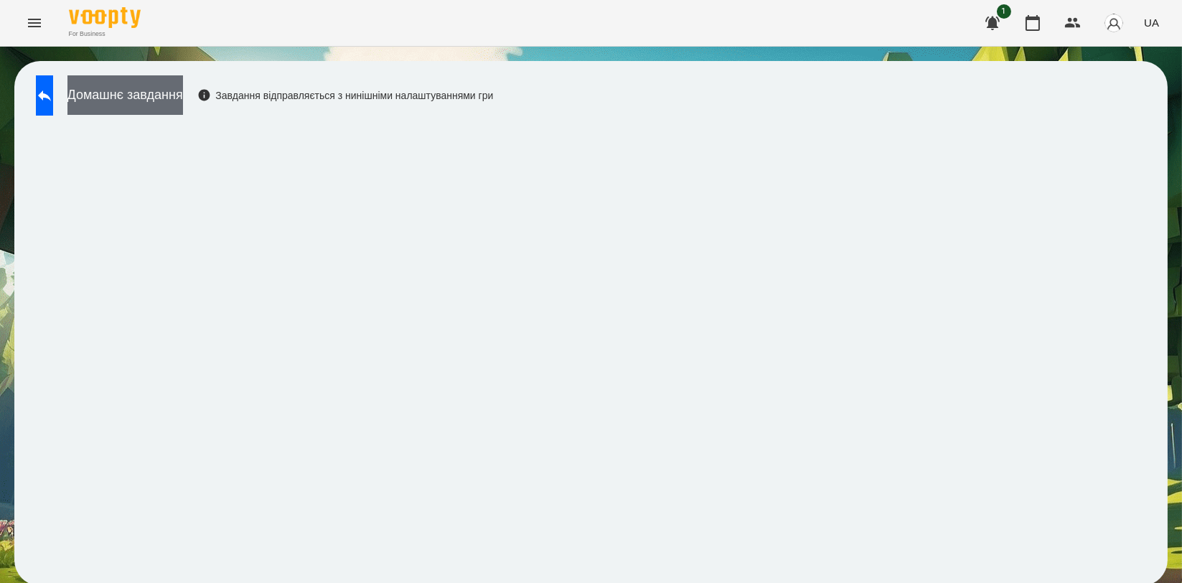
click at [179, 100] on button "Домашнє завдання" at bounding box center [125, 94] width 116 height 39
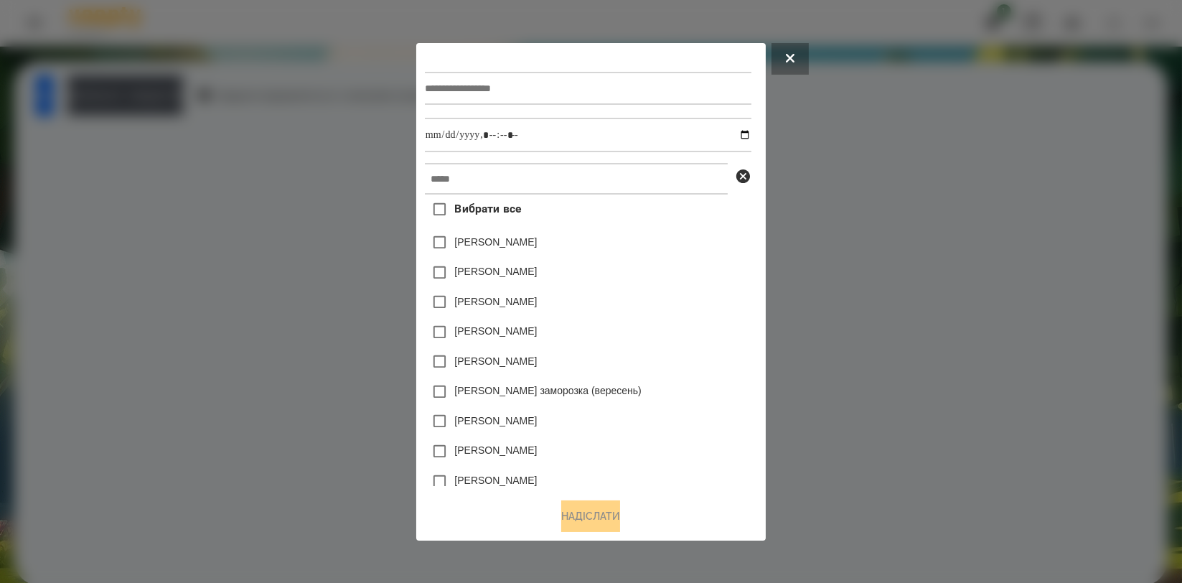
click at [567, 107] on div at bounding box center [588, 88] width 327 height 59
click at [579, 90] on input "text" at bounding box center [588, 88] width 327 height 33
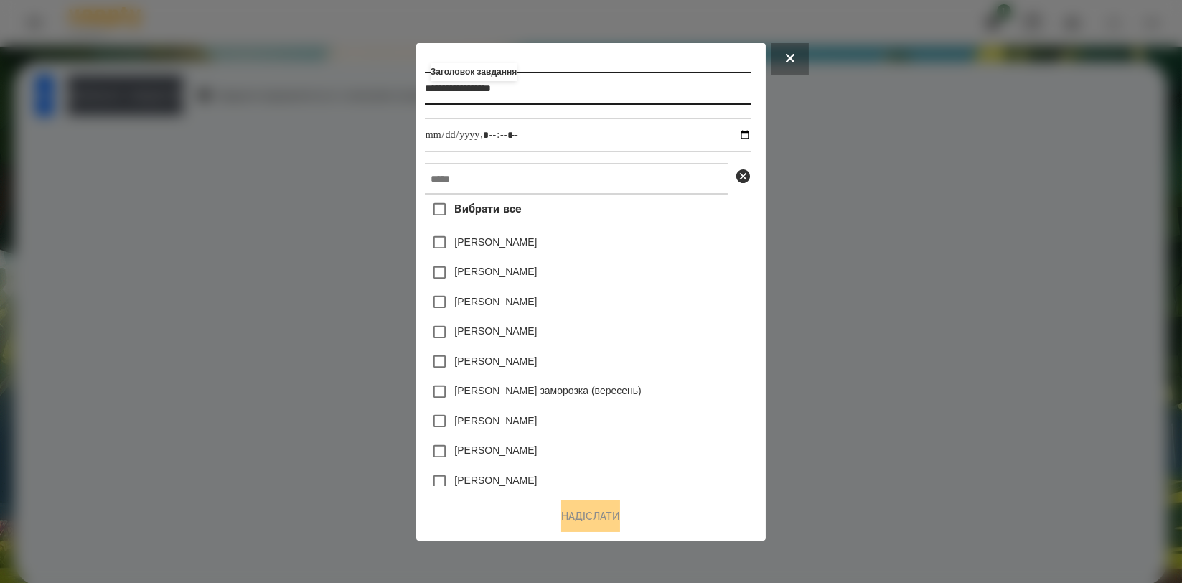
type input "**********"
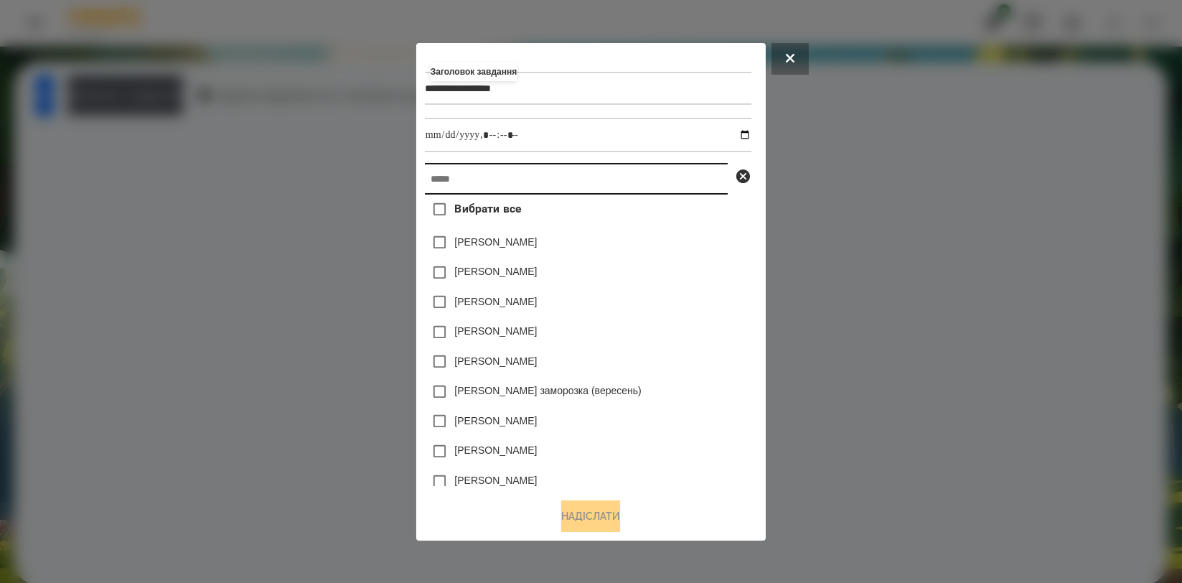
click at [527, 195] on input "text" at bounding box center [576, 179] width 303 height 32
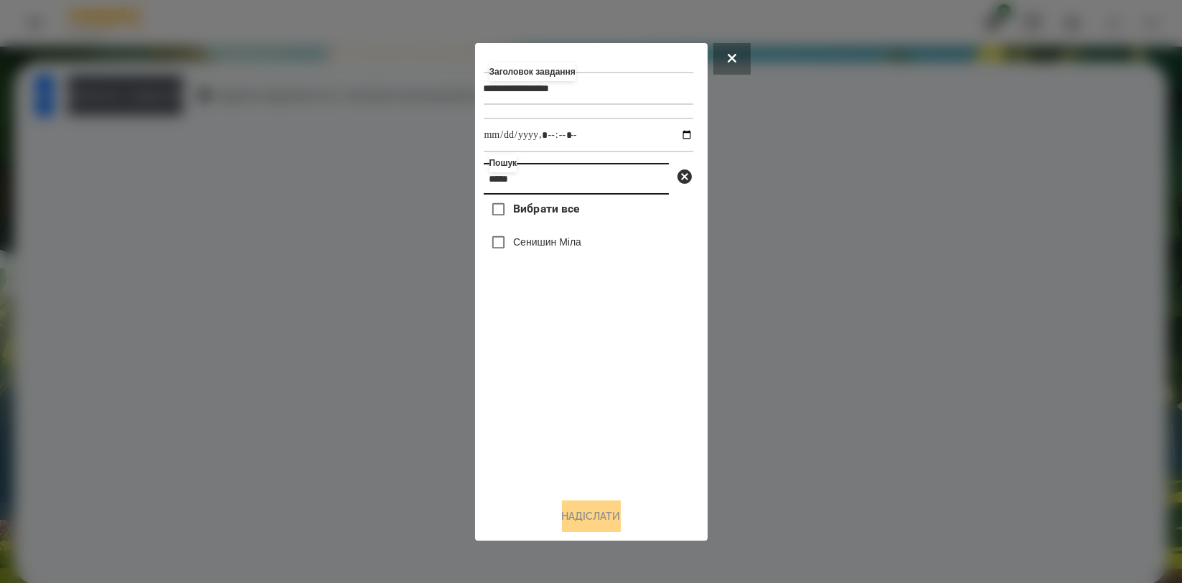
type input "*****"
click at [514, 239] on label "Сенишин Міла" at bounding box center [547, 242] width 68 height 14
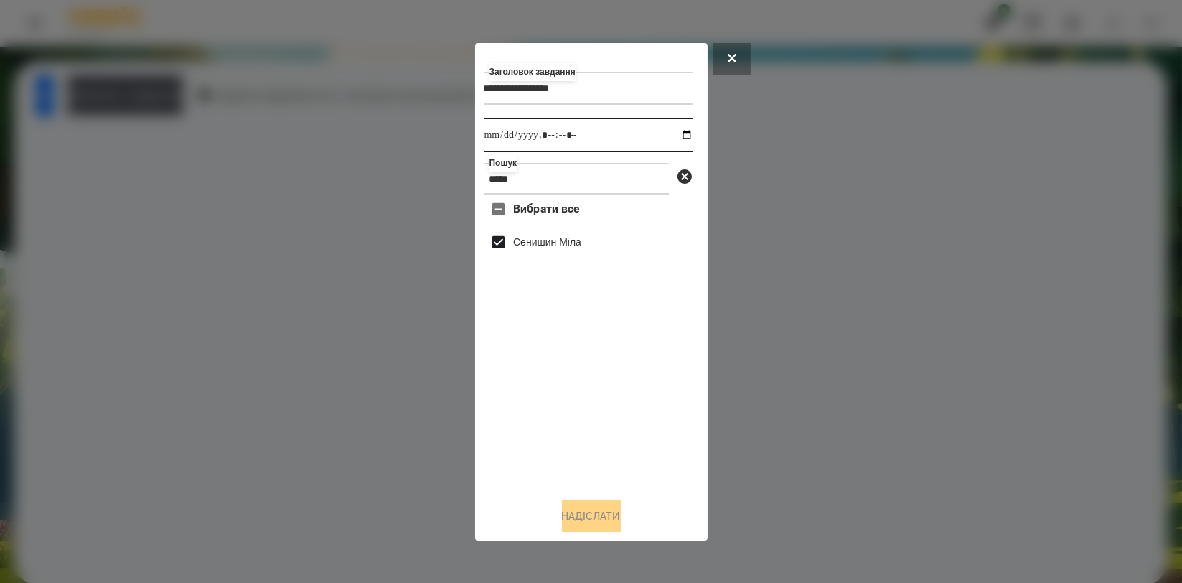
click at [673, 137] on input "datetime-local" at bounding box center [589, 135] width 210 height 34
type input "**********"
click at [646, 420] on div "Вибрати все [PERSON_NAME]" at bounding box center [589, 340] width 210 height 291
click at [599, 515] on button "Надіслати" at bounding box center [591, 516] width 59 height 32
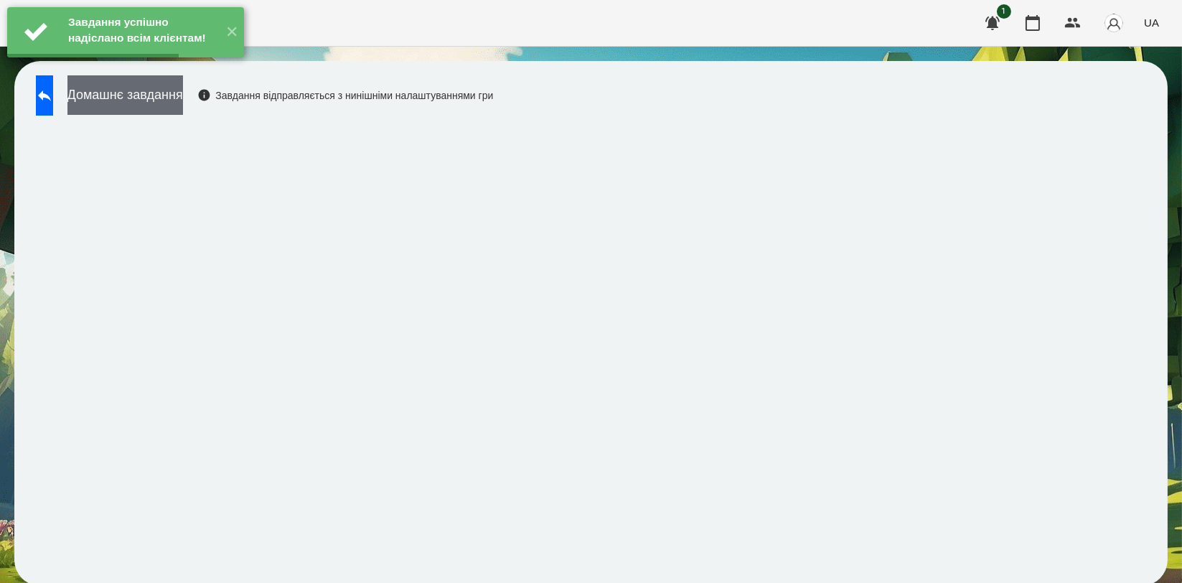
click at [183, 98] on button "Домашнє завдання" at bounding box center [125, 94] width 116 height 39
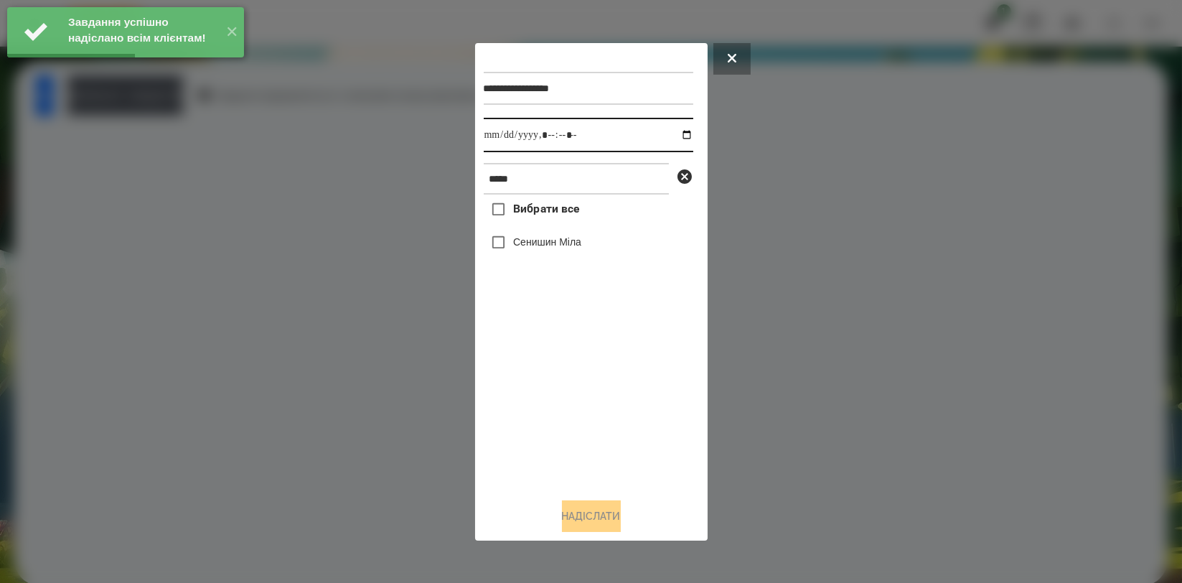
click at [673, 134] on input "datetime-local" at bounding box center [589, 135] width 210 height 34
type input "**********"
click at [538, 389] on div "Вибрати все [PERSON_NAME]" at bounding box center [589, 340] width 210 height 291
click at [561, 249] on label "Сенишин Міла" at bounding box center [547, 242] width 68 height 14
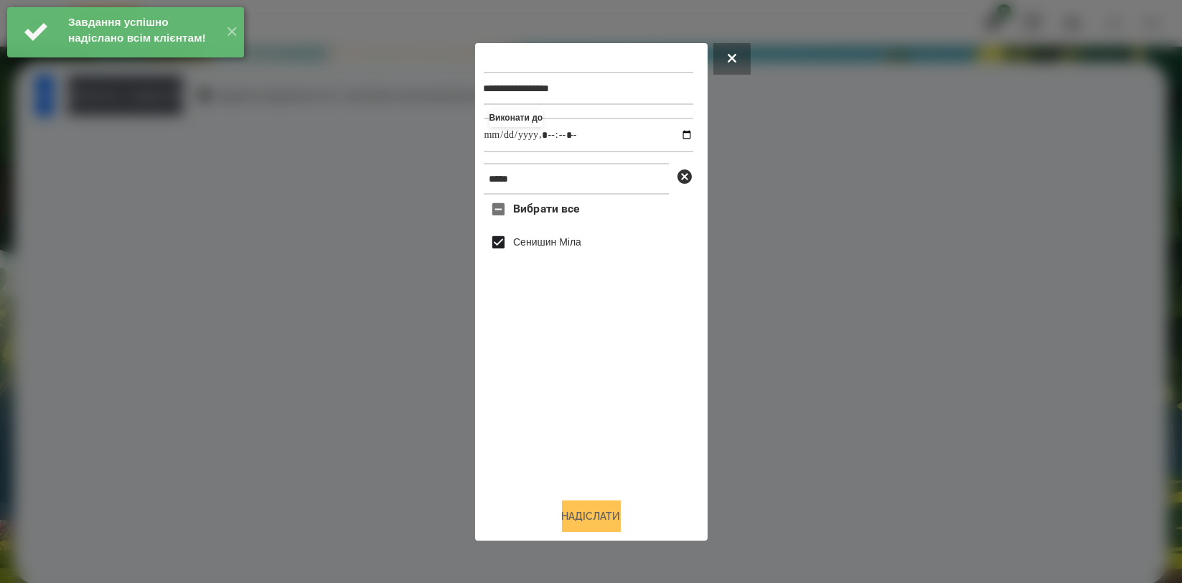
click at [590, 519] on button "Надіслати" at bounding box center [591, 516] width 59 height 32
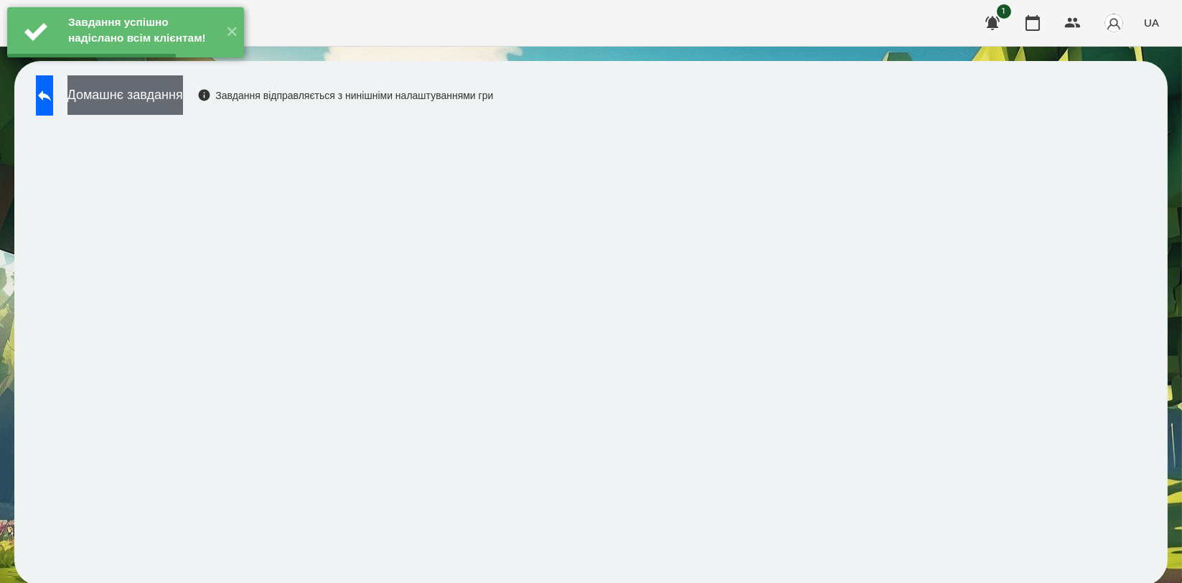
click at [183, 101] on button "Домашнє завдання" at bounding box center [125, 94] width 116 height 39
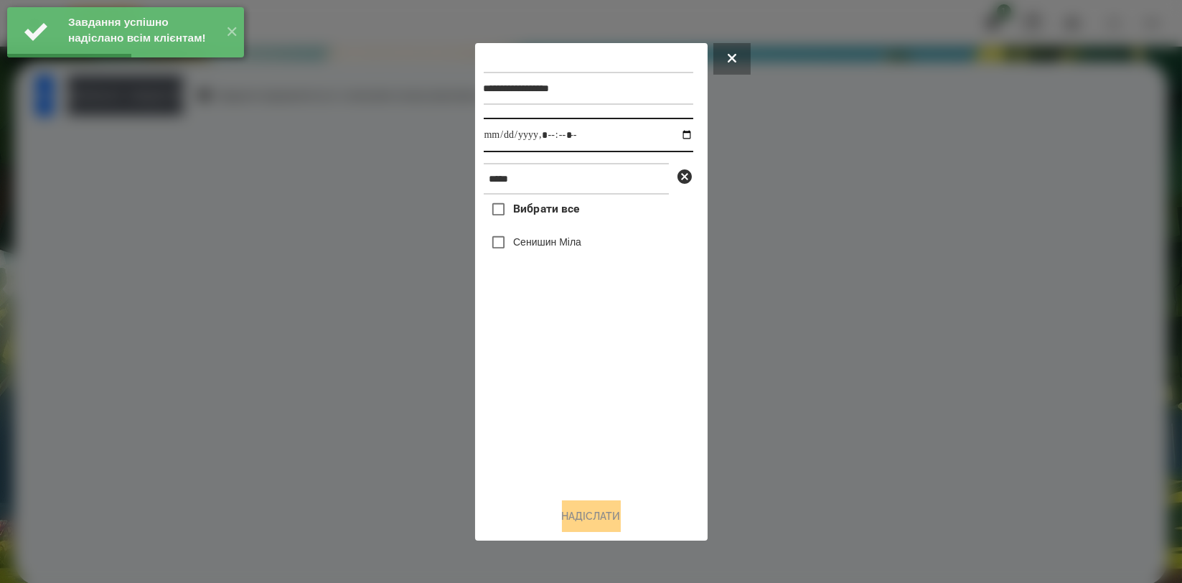
click at [673, 138] on input "datetime-local" at bounding box center [589, 135] width 210 height 34
type input "**********"
drag, startPoint x: 536, startPoint y: 388, endPoint x: 540, endPoint y: 274, distance: 114.2
click at [535, 389] on div "Вибрати все [PERSON_NAME]" at bounding box center [589, 340] width 210 height 291
click at [554, 241] on label "Сенишин Міла" at bounding box center [547, 242] width 68 height 14
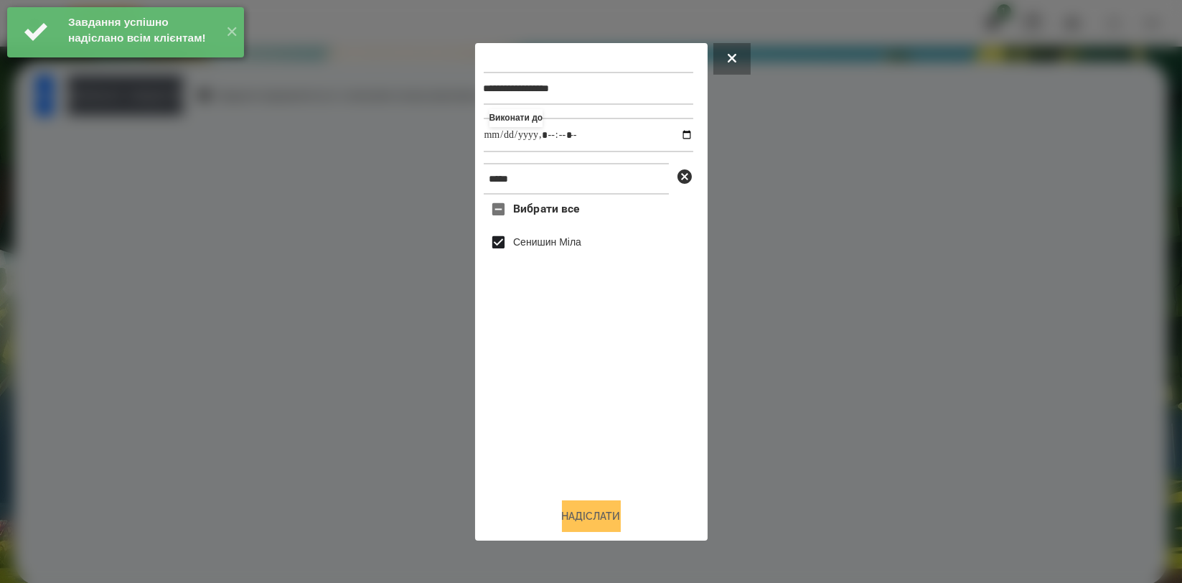
click at [562, 521] on button "Надіслати" at bounding box center [591, 516] width 59 height 32
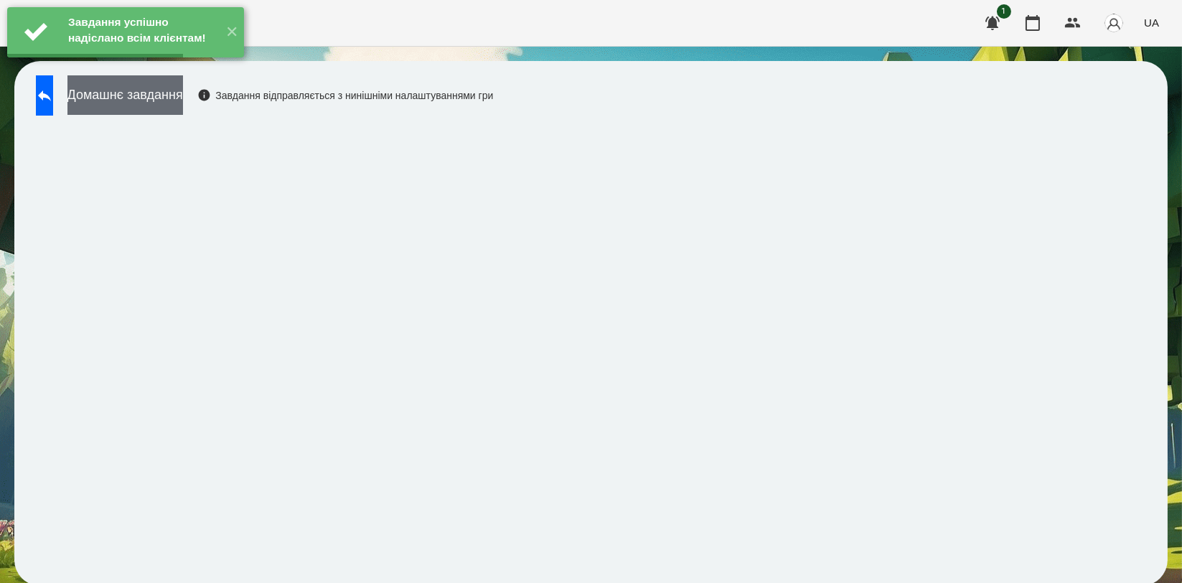
click at [183, 114] on button "Домашнє завдання" at bounding box center [125, 94] width 116 height 39
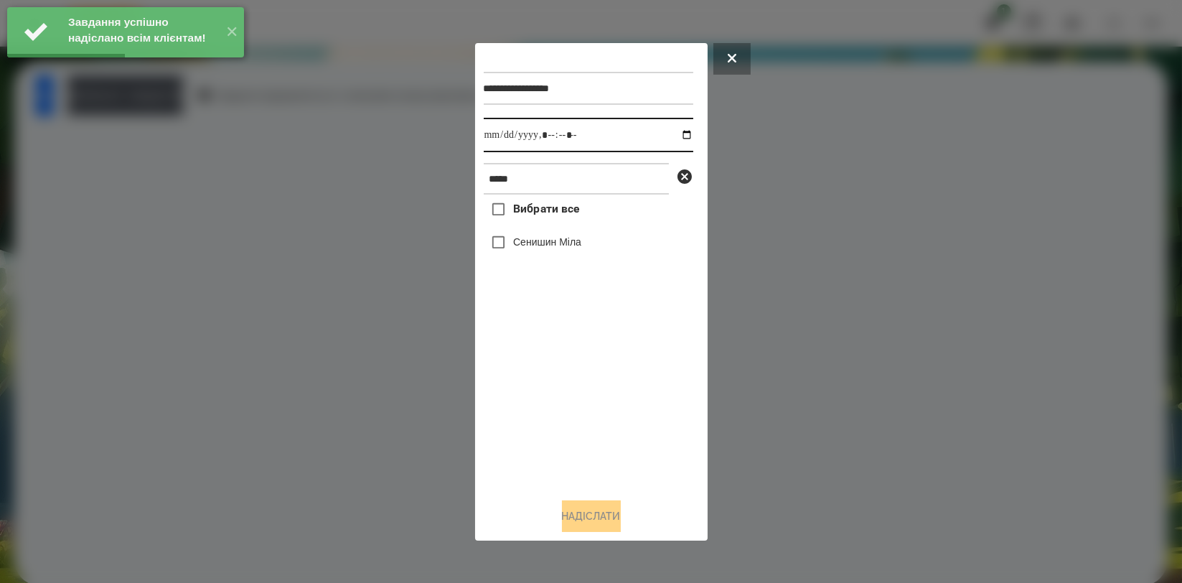
click at [678, 133] on input "datetime-local" at bounding box center [589, 135] width 210 height 34
type input "**********"
click at [553, 402] on div "Вибрати все [PERSON_NAME]" at bounding box center [589, 340] width 210 height 291
click at [572, 246] on label "Сенишин Міла" at bounding box center [547, 242] width 68 height 14
click at [576, 510] on button "Надіслати" at bounding box center [591, 516] width 59 height 32
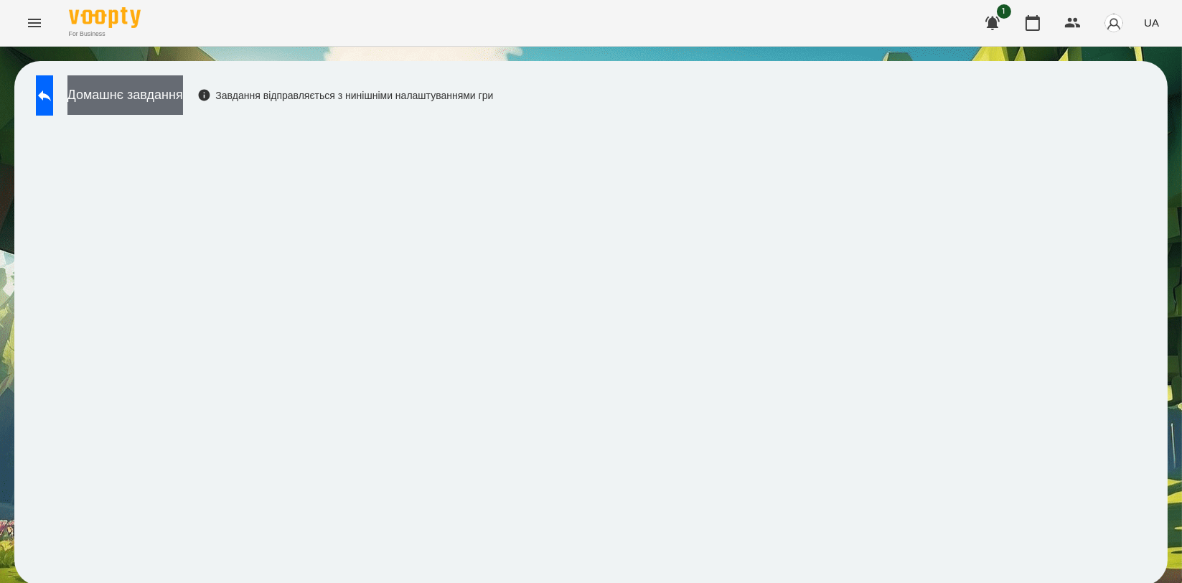
click at [183, 90] on button "Домашнє завдання" at bounding box center [125, 94] width 116 height 39
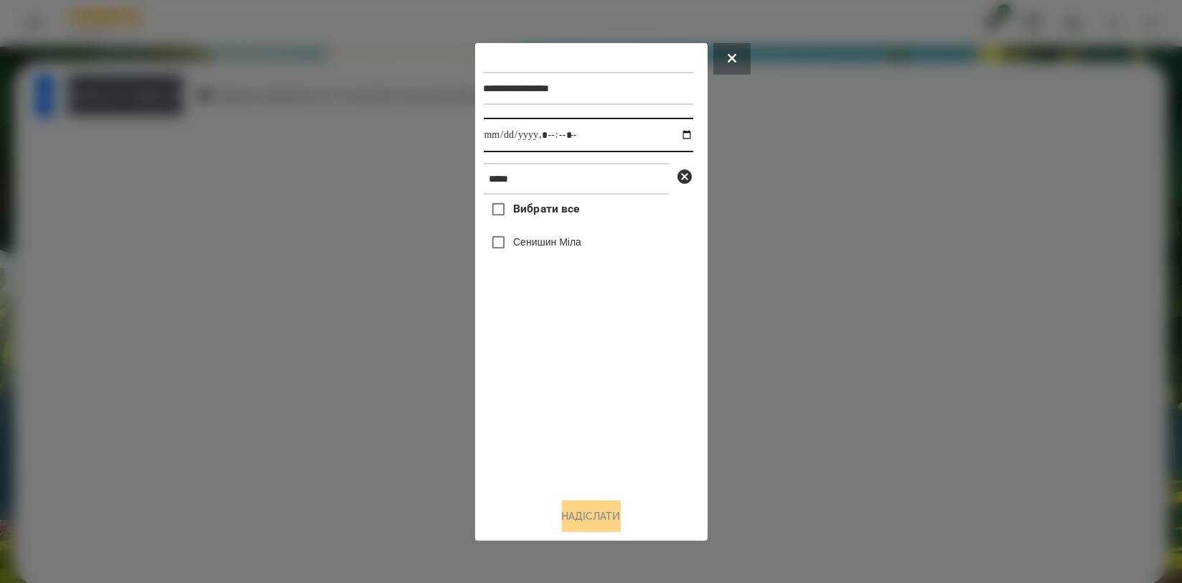
click at [676, 136] on input "datetime-local" at bounding box center [589, 135] width 210 height 34
type input "**********"
drag, startPoint x: 556, startPoint y: 400, endPoint x: 553, endPoint y: 392, distance: 8.2
click at [554, 400] on div "Вибрати все [PERSON_NAME]" at bounding box center [589, 340] width 210 height 291
click at [554, 240] on label "Сенишин Міла" at bounding box center [547, 242] width 68 height 14
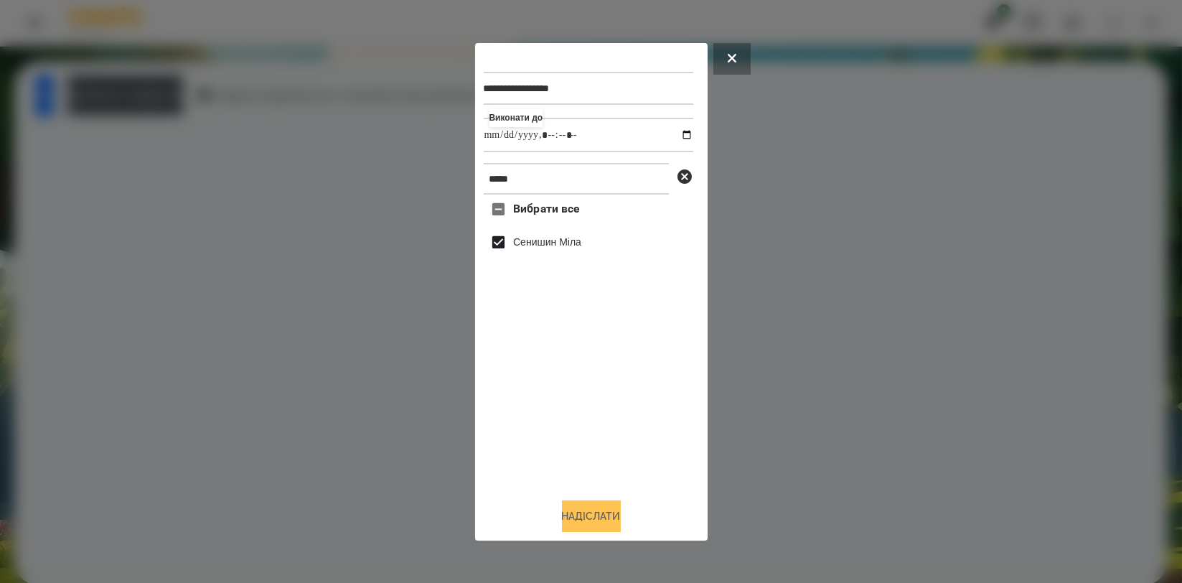
click at [596, 508] on button "Надіслати" at bounding box center [591, 516] width 59 height 32
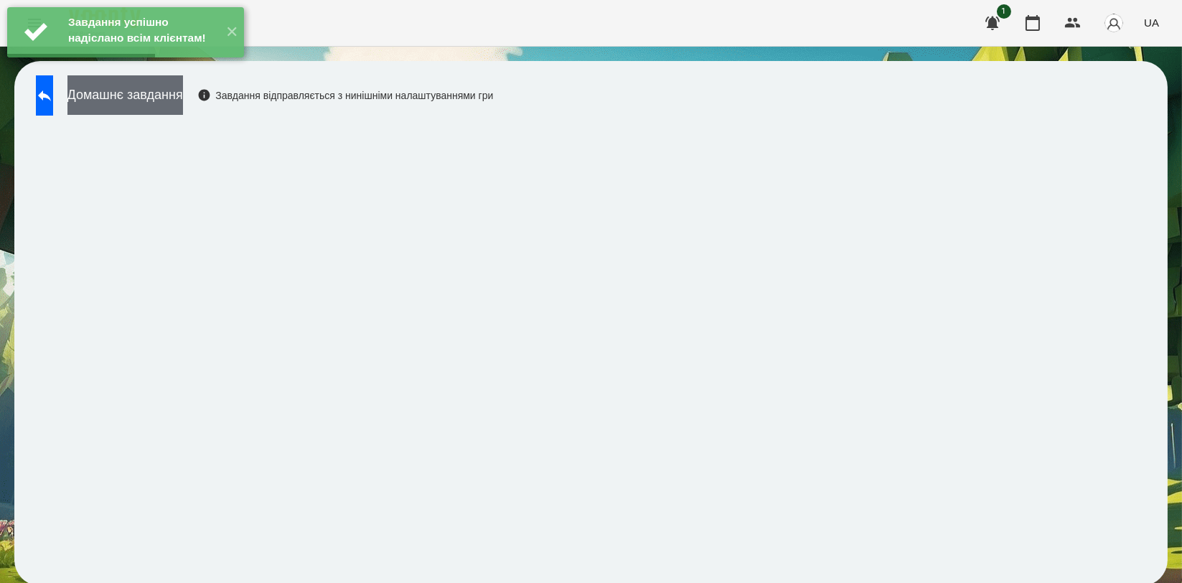
click at [183, 97] on button "Домашнє завдання" at bounding box center [125, 94] width 116 height 39
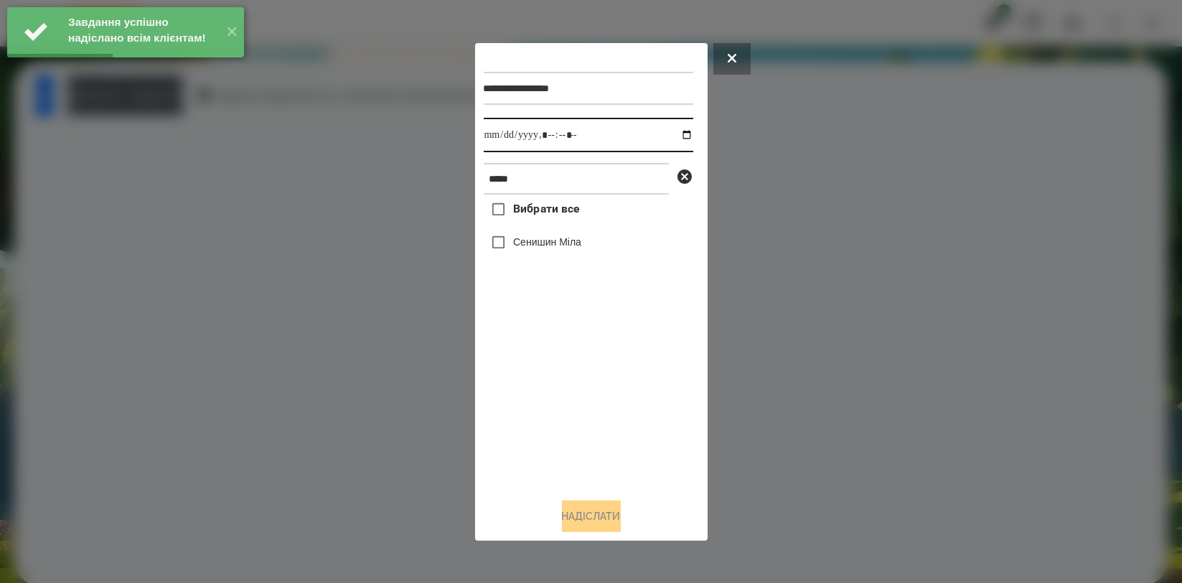
click at [676, 136] on input "datetime-local" at bounding box center [589, 135] width 210 height 34
type input "**********"
drag, startPoint x: 574, startPoint y: 402, endPoint x: 570, endPoint y: 367, distance: 34.7
click at [574, 403] on div "Вибрати все [PERSON_NAME]" at bounding box center [589, 340] width 210 height 291
click at [562, 244] on label "Сенишин Міла" at bounding box center [547, 242] width 68 height 14
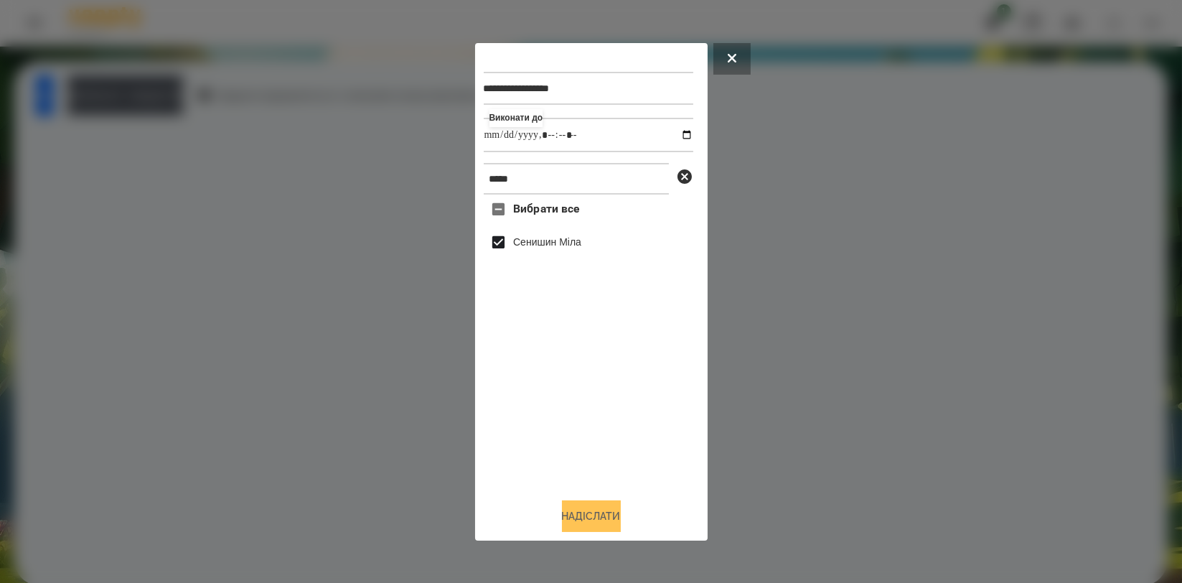
click at [590, 505] on button "Надіслати" at bounding box center [591, 516] width 59 height 32
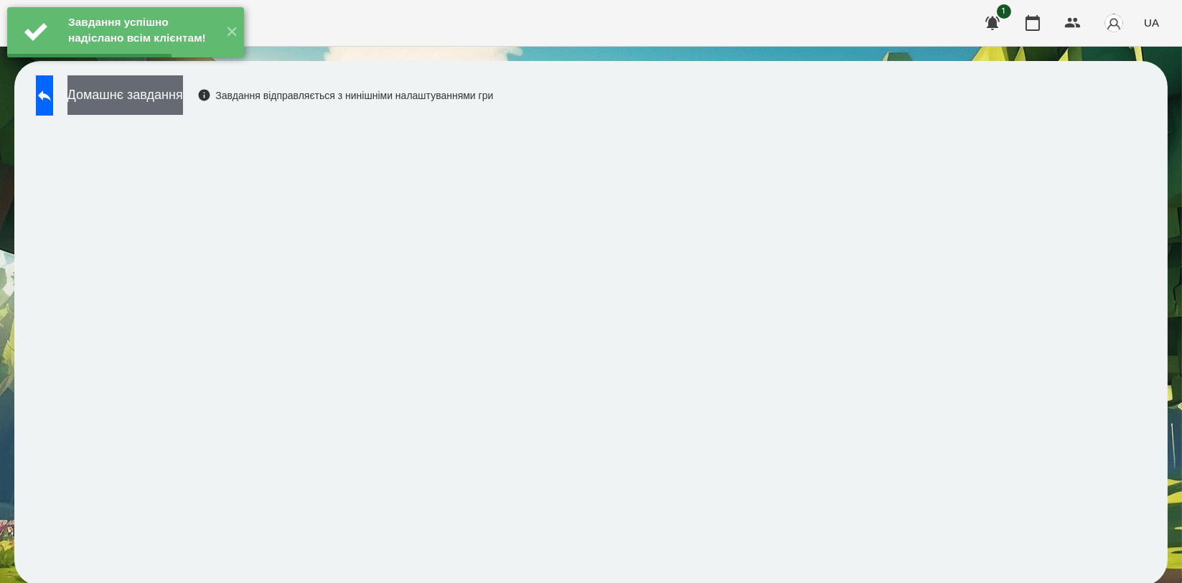
click at [183, 108] on button "Домашнє завдання" at bounding box center [125, 94] width 116 height 39
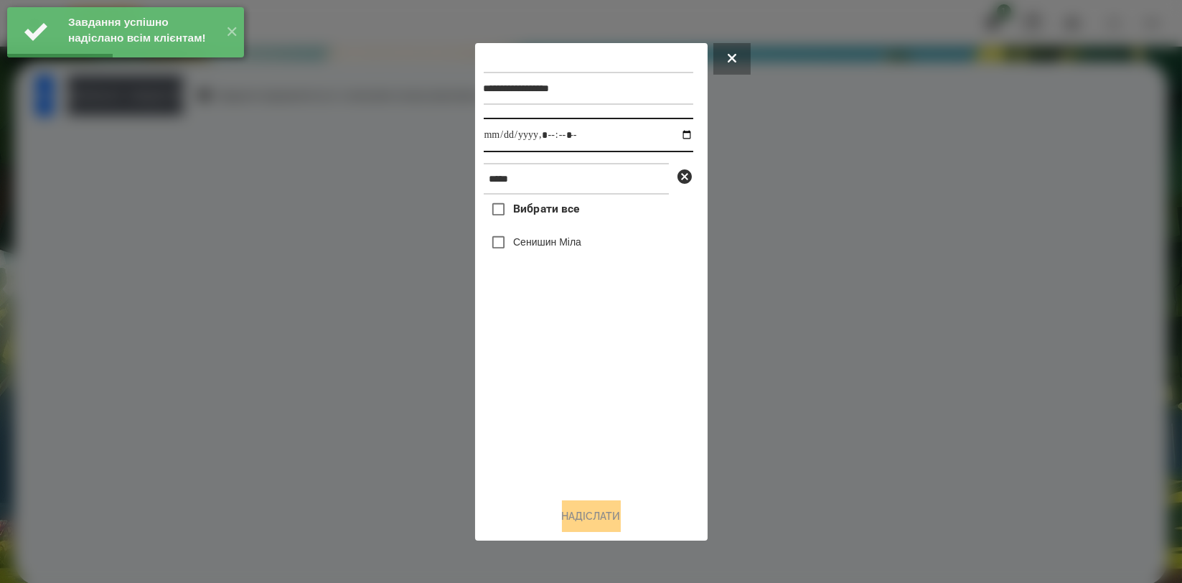
click at [680, 136] on input "datetime-local" at bounding box center [589, 135] width 210 height 34
type input "**********"
drag, startPoint x: 596, startPoint y: 407, endPoint x: 579, endPoint y: 336, distance: 73.1
click at [596, 408] on div "Вибрати все [PERSON_NAME]" at bounding box center [589, 340] width 210 height 291
click at [561, 240] on label "Сенишин Міла" at bounding box center [547, 242] width 68 height 14
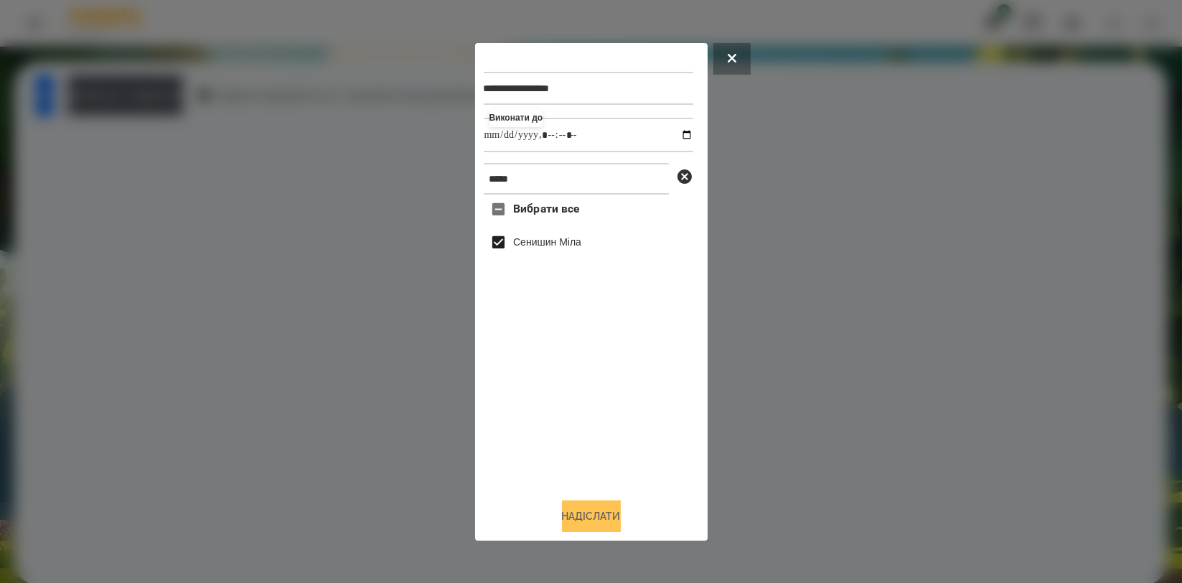
click at [596, 515] on button "Надіслати" at bounding box center [591, 516] width 59 height 32
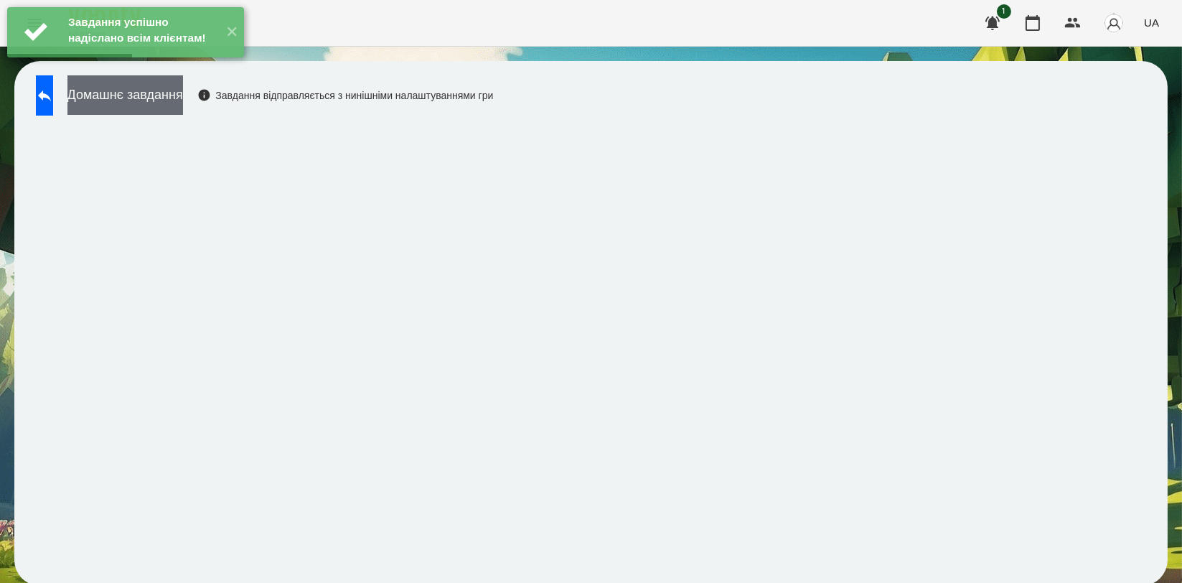
click at [183, 114] on button "Домашнє завдання" at bounding box center [125, 94] width 116 height 39
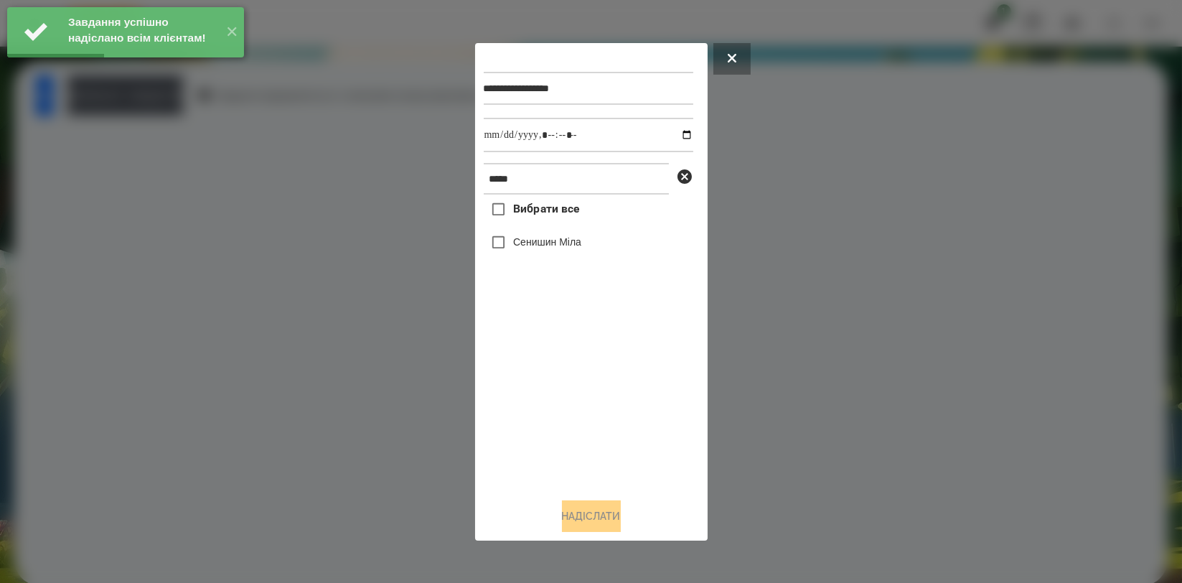
click at [191, 148] on div at bounding box center [591, 291] width 1182 height 583
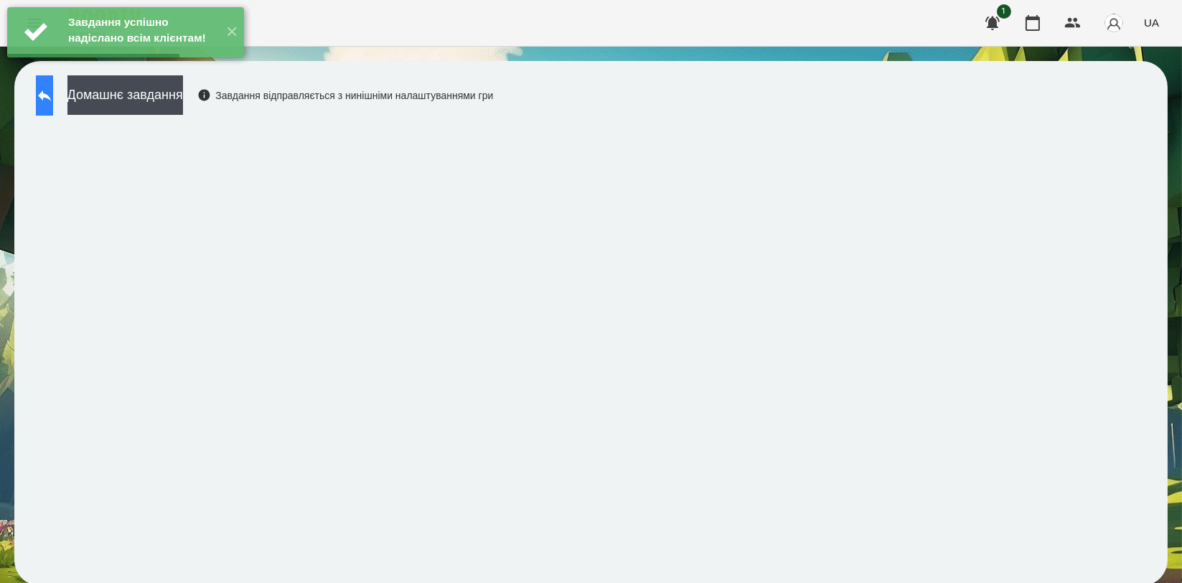
click at [53, 98] on icon at bounding box center [44, 95] width 17 height 17
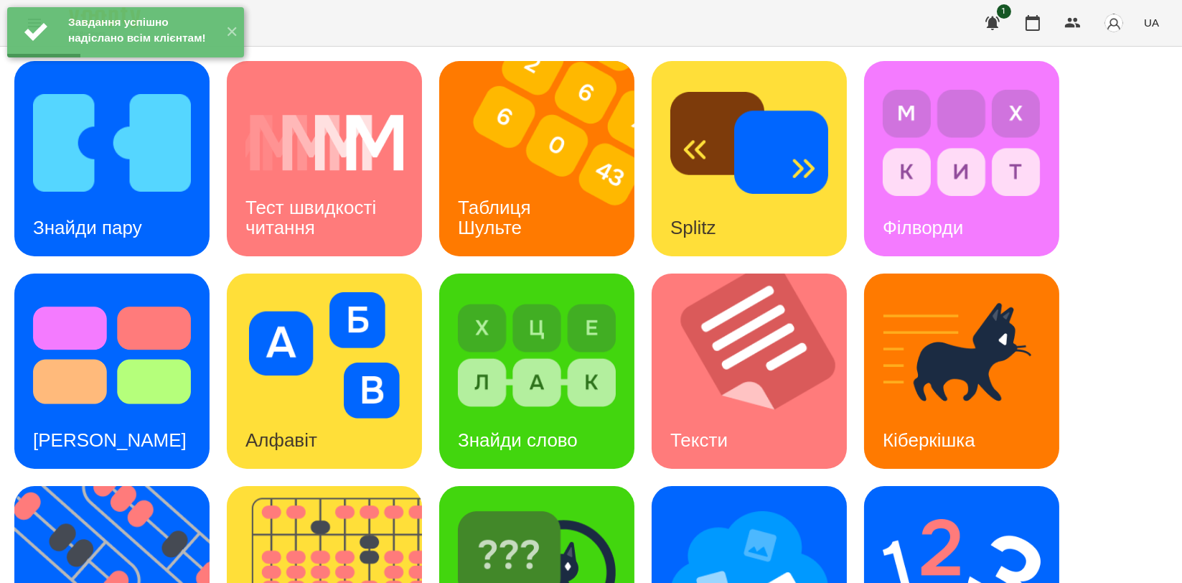
scroll to position [325, 0]
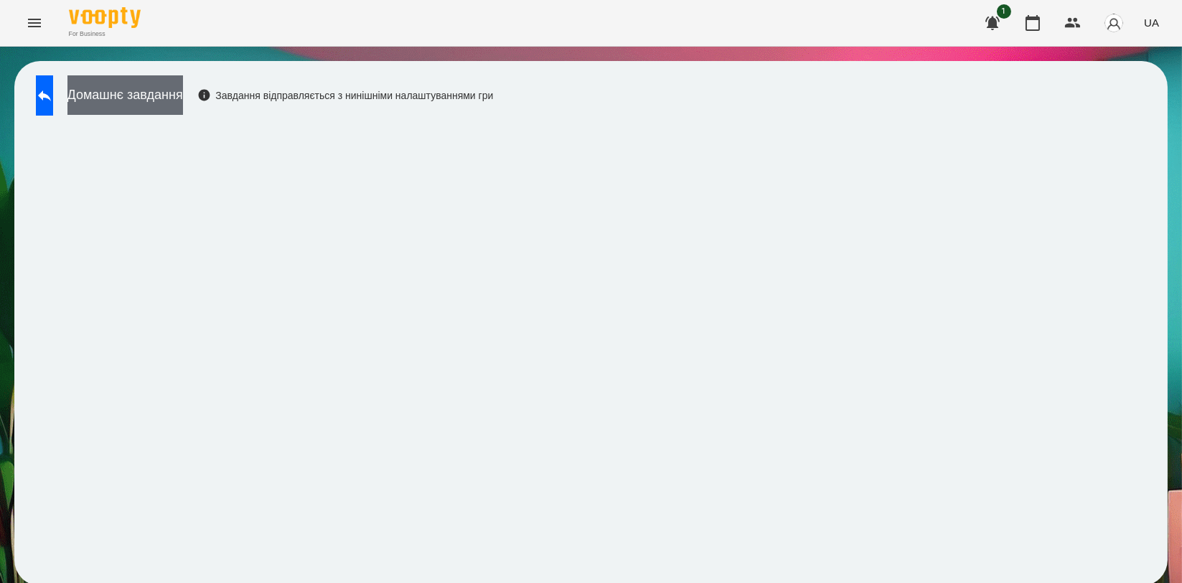
click at [183, 90] on button "Домашнє завдання" at bounding box center [125, 94] width 116 height 39
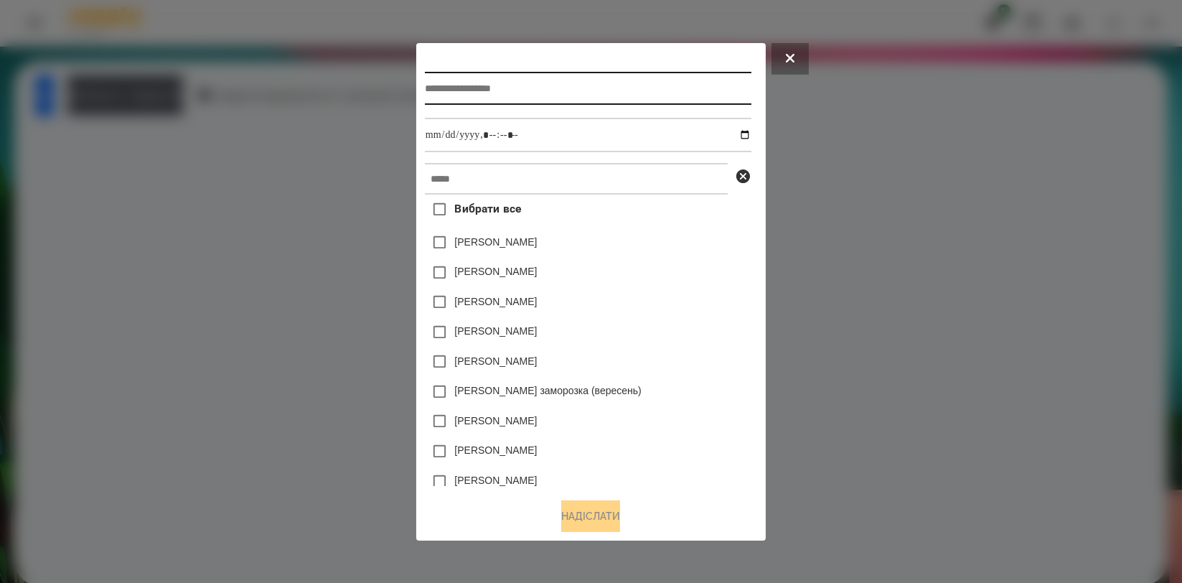
click at [452, 72] on input "text" at bounding box center [588, 88] width 327 height 33
type input "**********"
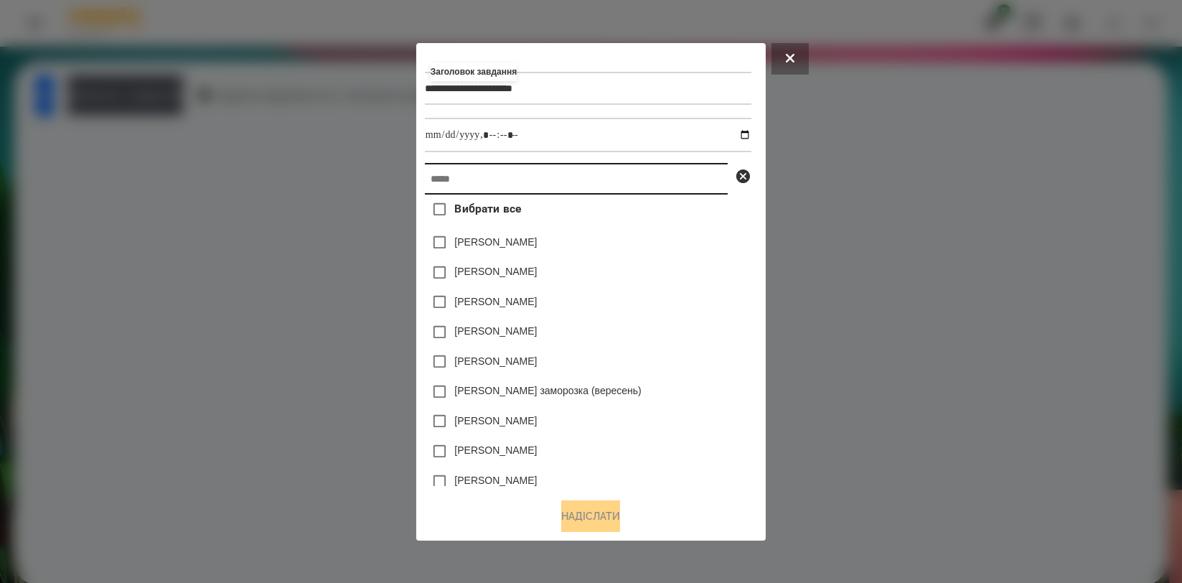
click at [444, 188] on input "text" at bounding box center [576, 179] width 303 height 32
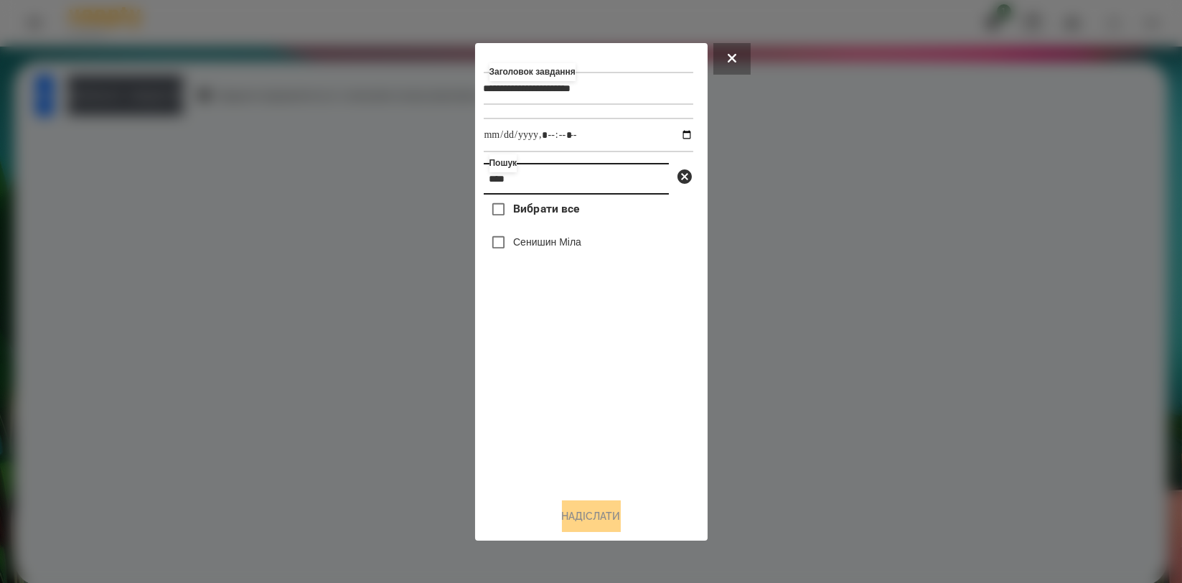
type input "****"
click at [541, 249] on label "Сенишин Міла" at bounding box center [547, 242] width 68 height 14
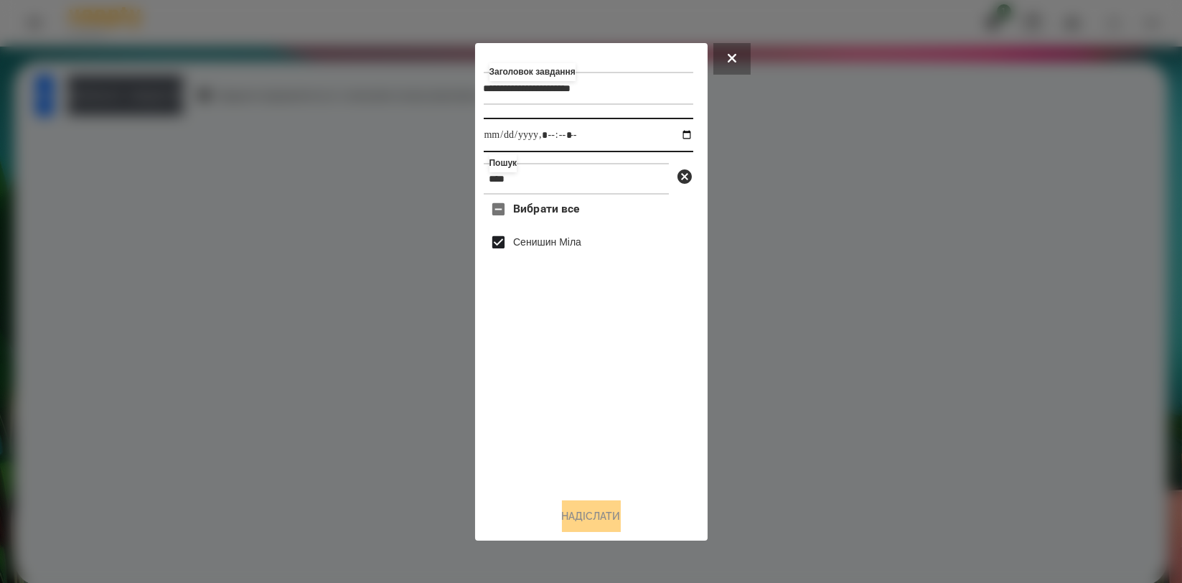
click at [670, 134] on input "datetime-local" at bounding box center [589, 135] width 210 height 34
type input "**********"
click at [637, 431] on div "Вибрати все [PERSON_NAME]" at bounding box center [589, 340] width 210 height 291
click at [601, 515] on button "Надіслати" at bounding box center [591, 516] width 59 height 32
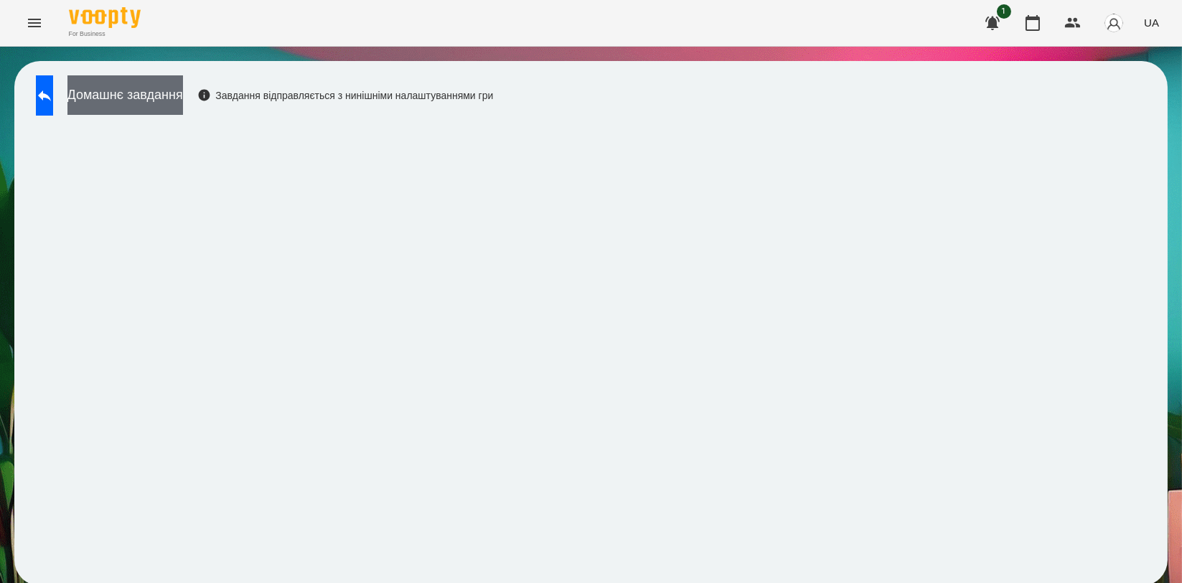
click at [183, 102] on button "Домашнє завдання" at bounding box center [125, 94] width 116 height 39
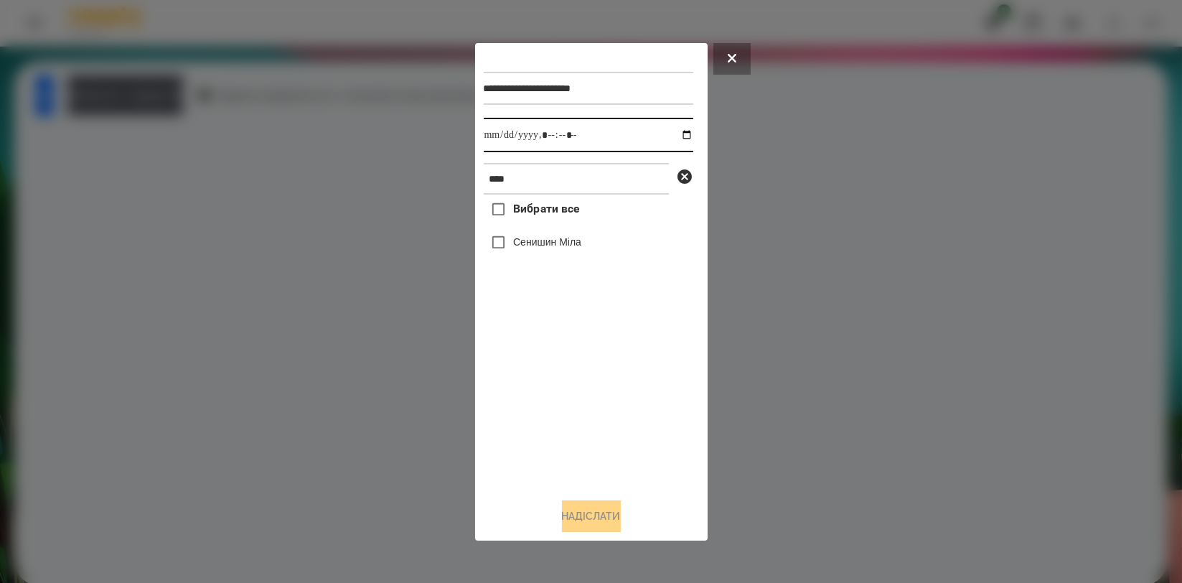
click at [674, 134] on input "datetime-local" at bounding box center [589, 135] width 210 height 34
type input "**********"
drag, startPoint x: 521, startPoint y: 391, endPoint x: 517, endPoint y: 335, distance: 56.2
click at [521, 393] on div "Вибрати все [PERSON_NAME]" at bounding box center [589, 340] width 210 height 291
click at [524, 240] on label "Сенишин Міла" at bounding box center [547, 242] width 68 height 14
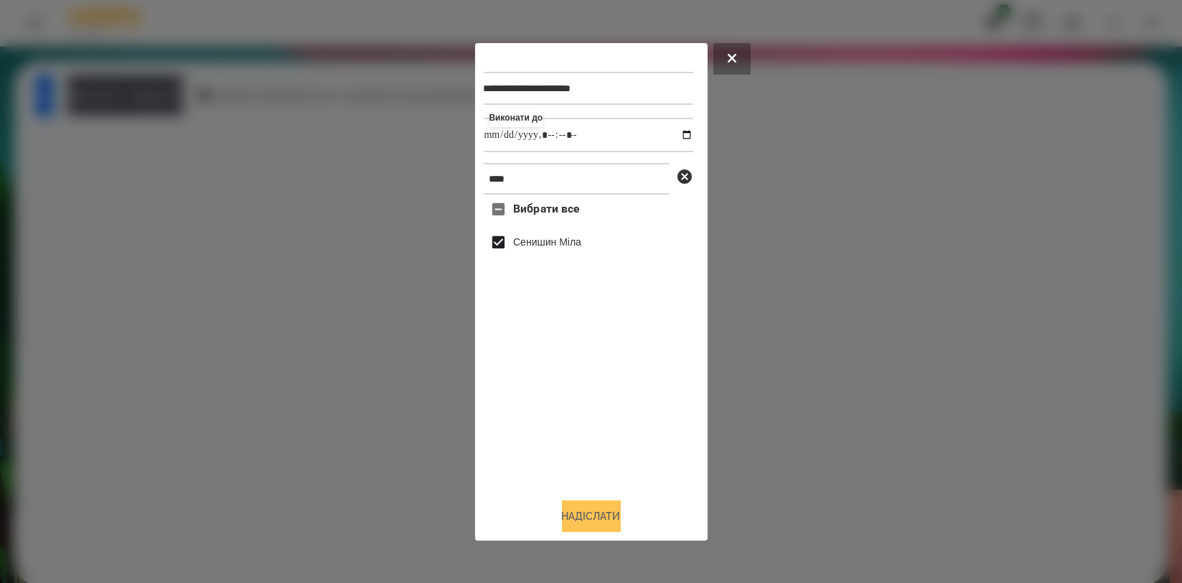
click at [592, 517] on button "Надіслати" at bounding box center [591, 516] width 59 height 32
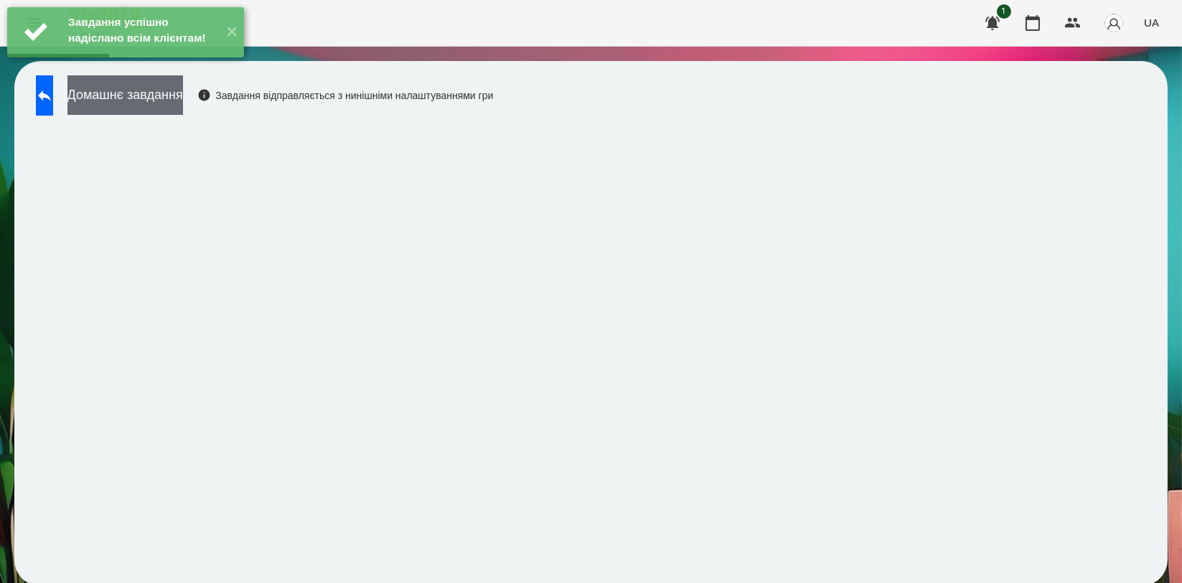
click at [183, 103] on button "Домашнє завдання" at bounding box center [125, 94] width 116 height 39
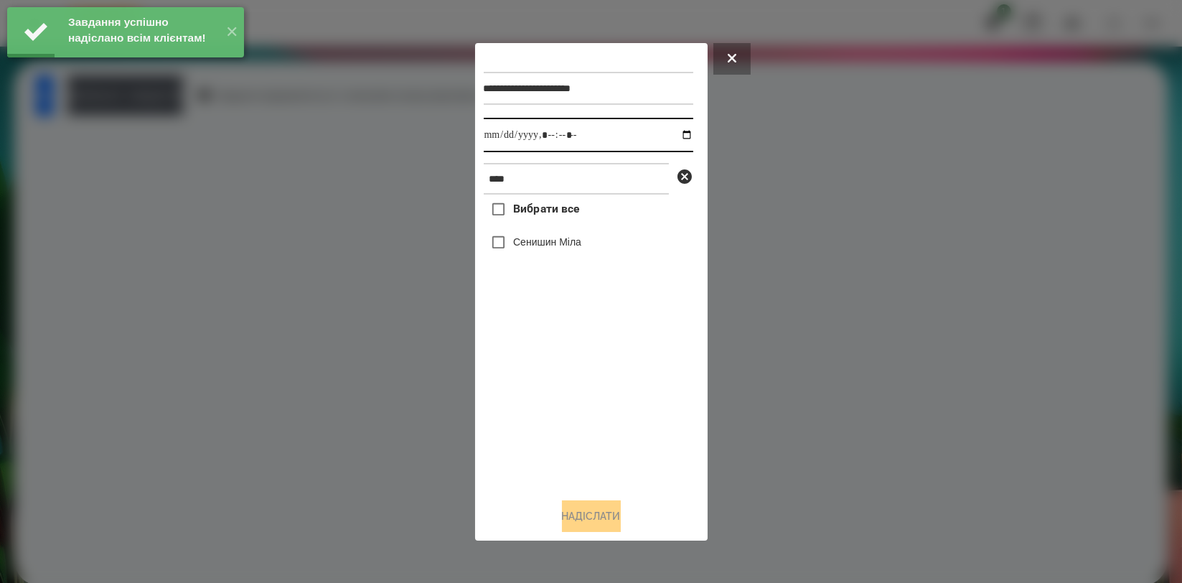
click at [680, 136] on input "datetime-local" at bounding box center [589, 135] width 210 height 34
type input "**********"
click at [543, 383] on div "Вибрати все [PERSON_NAME]" at bounding box center [589, 340] width 210 height 291
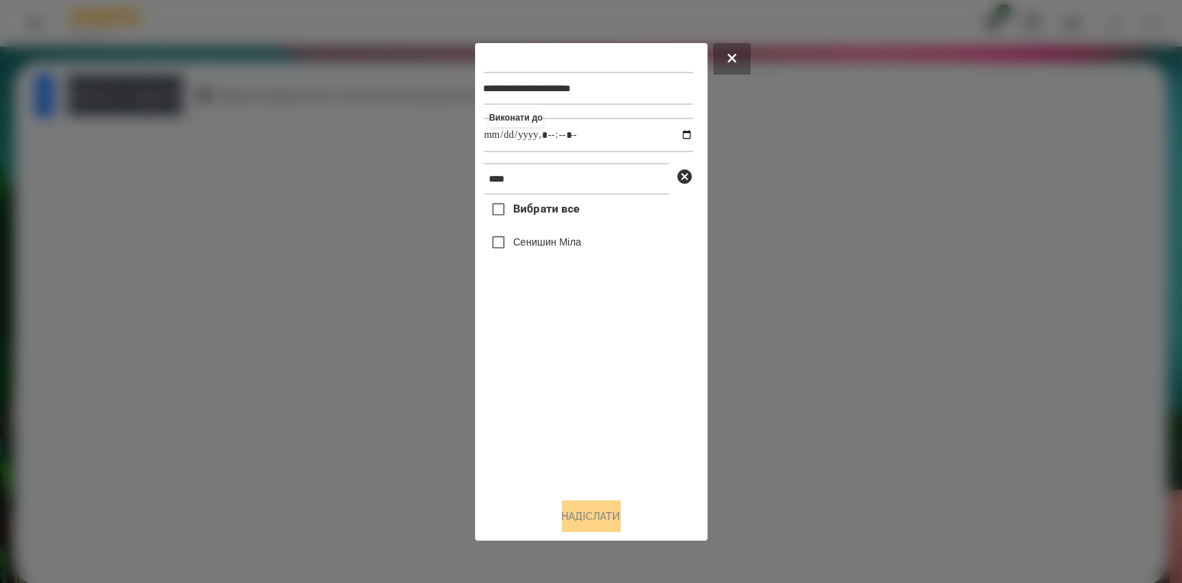
click at [563, 243] on label "Сенишин Міла" at bounding box center [547, 242] width 68 height 14
click at [601, 520] on button "Надіслати" at bounding box center [591, 516] width 59 height 32
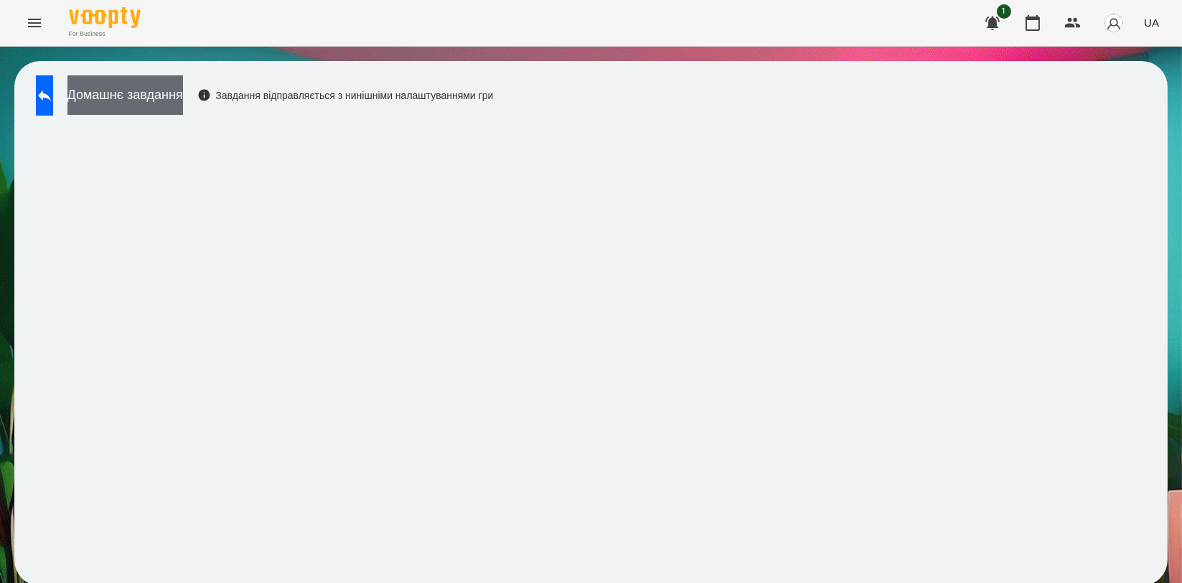
click at [162, 90] on button "Домашнє завдання" at bounding box center [125, 94] width 116 height 39
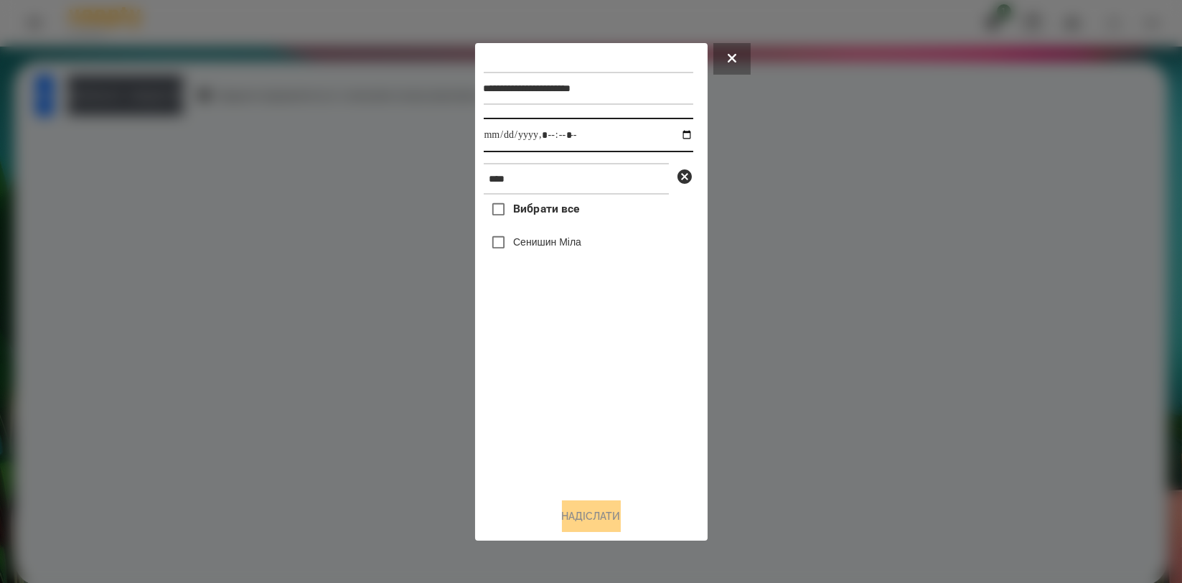
click at [675, 131] on input "datetime-local" at bounding box center [589, 135] width 210 height 34
type input "**********"
drag, startPoint x: 521, startPoint y: 438, endPoint x: 526, endPoint y: 385, distance: 53.4
click at [518, 436] on div "Вибрати все [PERSON_NAME]" at bounding box center [589, 340] width 210 height 291
click at [573, 245] on label "Сенишин Міла" at bounding box center [547, 242] width 68 height 14
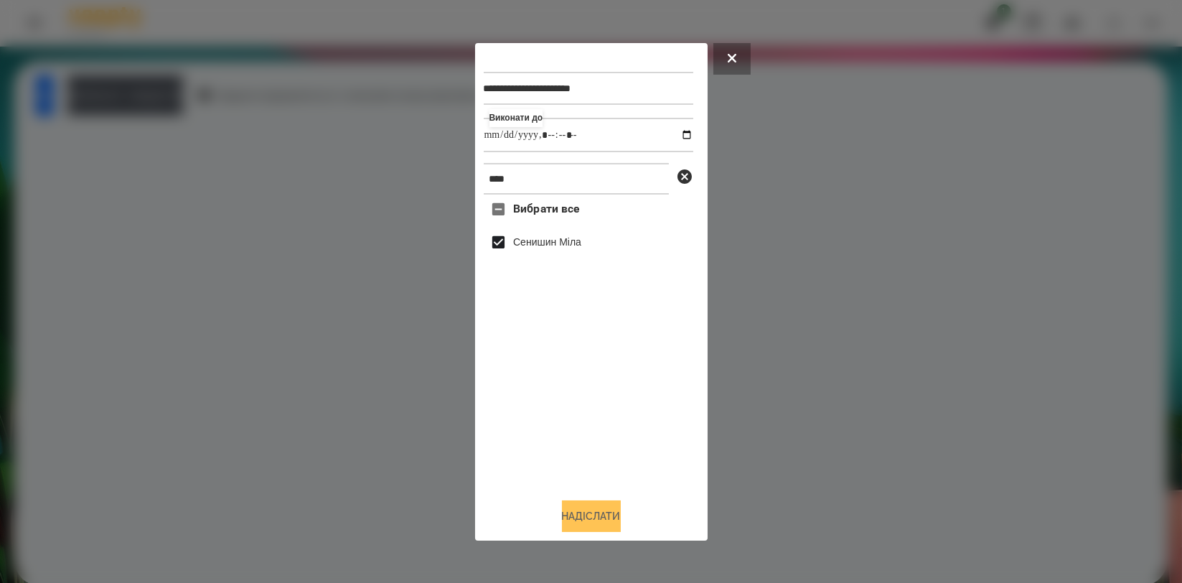
click at [589, 532] on button "Надіслати" at bounding box center [591, 516] width 59 height 32
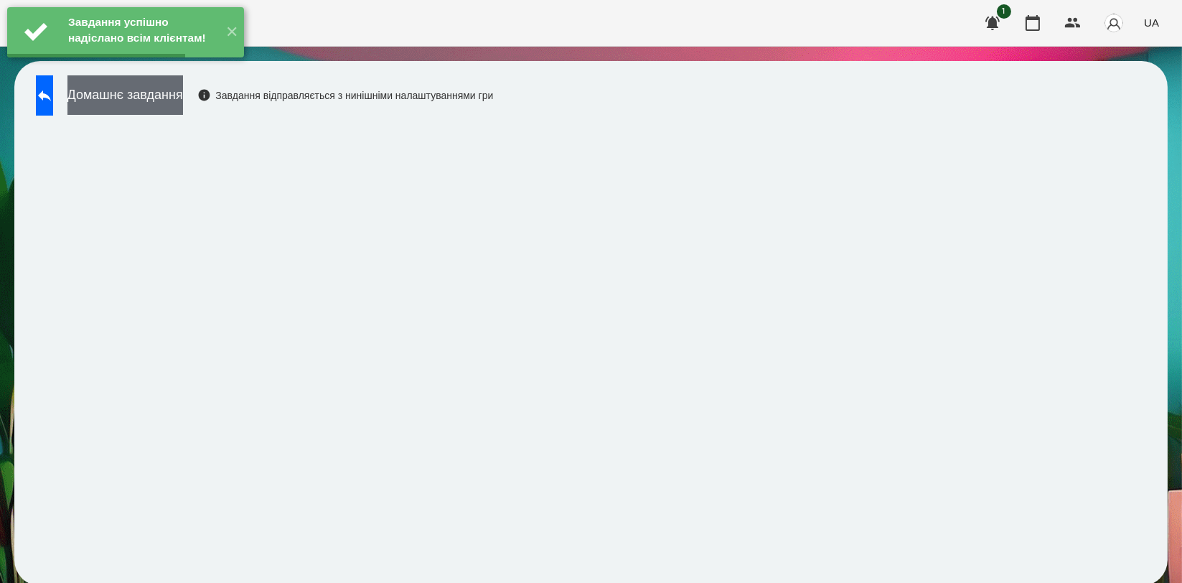
click at [183, 93] on button "Домашнє завдання" at bounding box center [125, 94] width 116 height 39
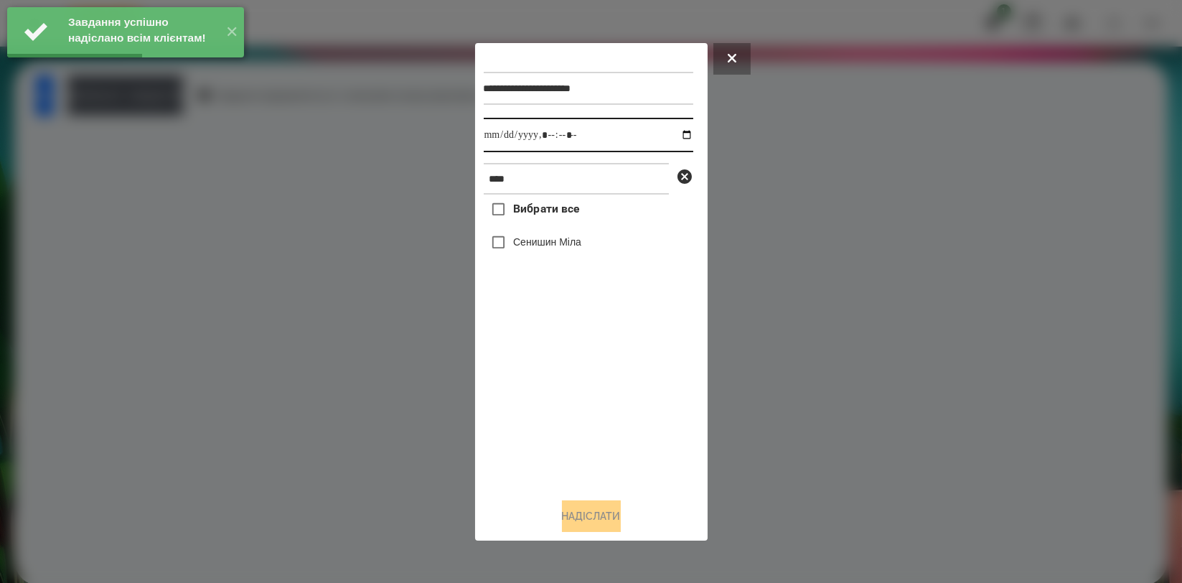
click at [675, 141] on input "datetime-local" at bounding box center [589, 135] width 210 height 34
type input "**********"
click at [566, 385] on div "Вибрати все [PERSON_NAME]" at bounding box center [589, 340] width 210 height 291
click at [571, 243] on label "Сенишин Міла" at bounding box center [547, 242] width 68 height 14
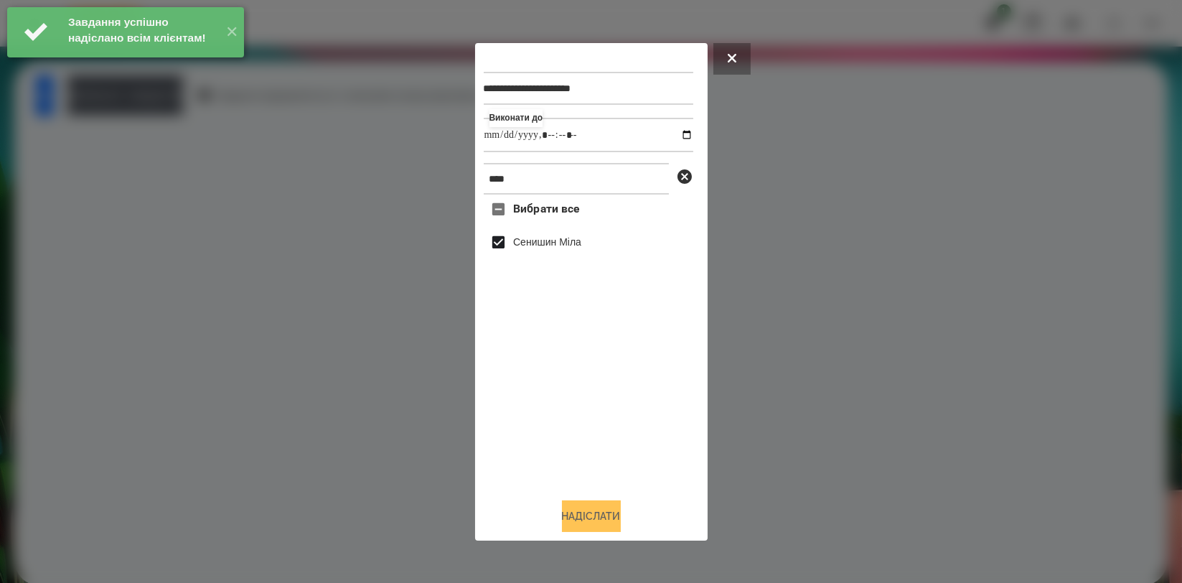
click at [596, 505] on button "Надіслати" at bounding box center [591, 516] width 59 height 32
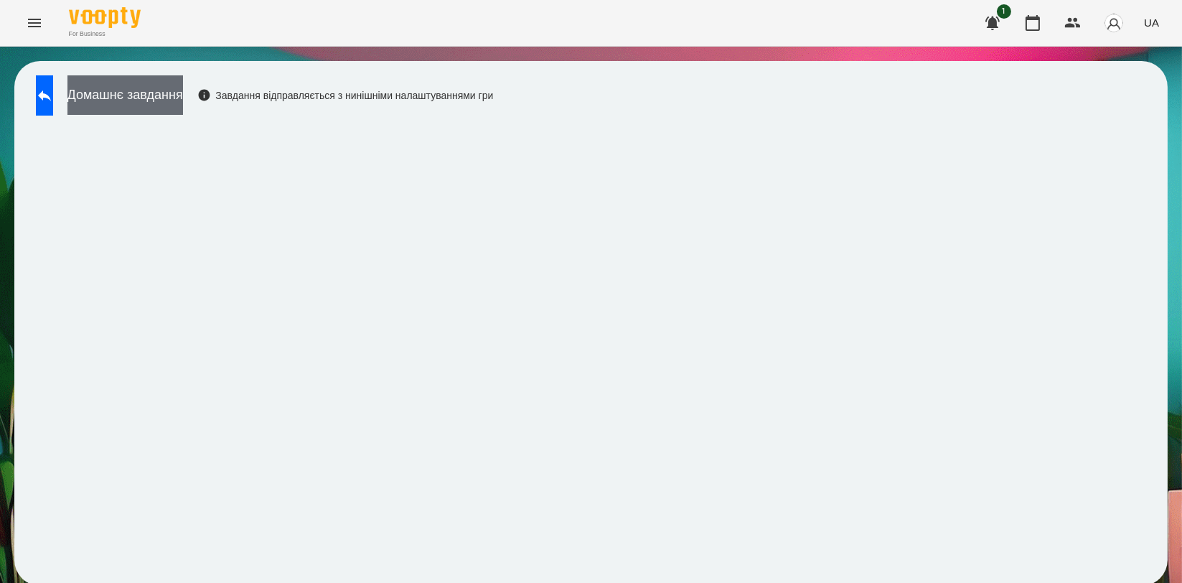
click at [183, 102] on button "Домашнє завдання" at bounding box center [125, 94] width 116 height 39
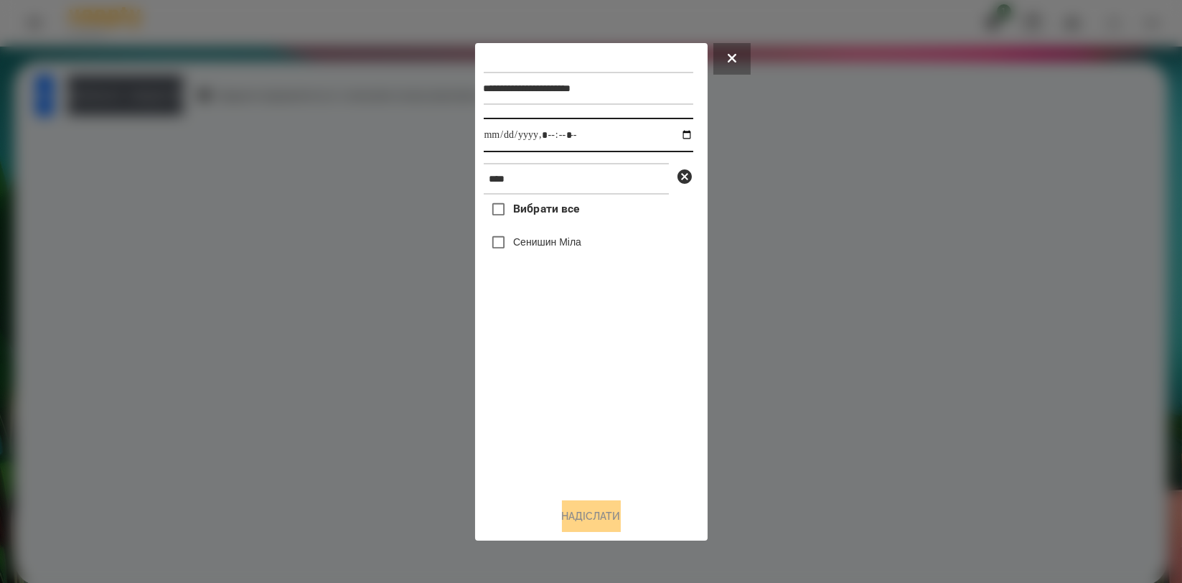
click at [672, 129] on input "datetime-local" at bounding box center [589, 135] width 210 height 34
type input "**********"
drag, startPoint x: 594, startPoint y: 413, endPoint x: 582, endPoint y: 327, distance: 87.7
click at [592, 412] on div "Вибрати все [PERSON_NAME]" at bounding box center [589, 340] width 210 height 291
click at [579, 248] on label "Сенишин Міла" at bounding box center [547, 242] width 68 height 14
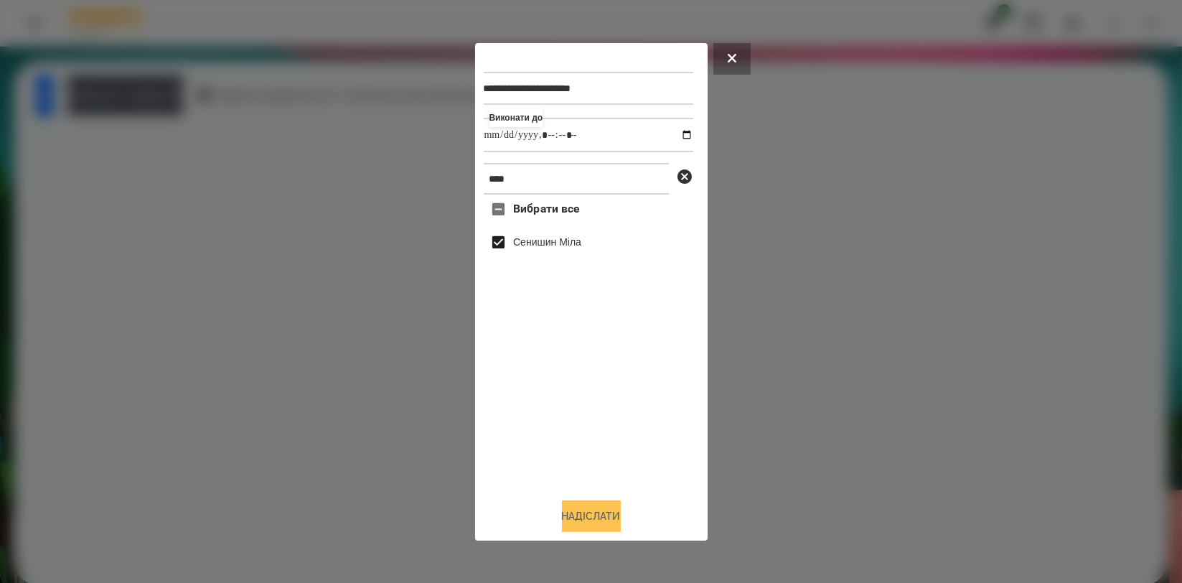
click at [585, 505] on button "Надіслати" at bounding box center [591, 516] width 59 height 32
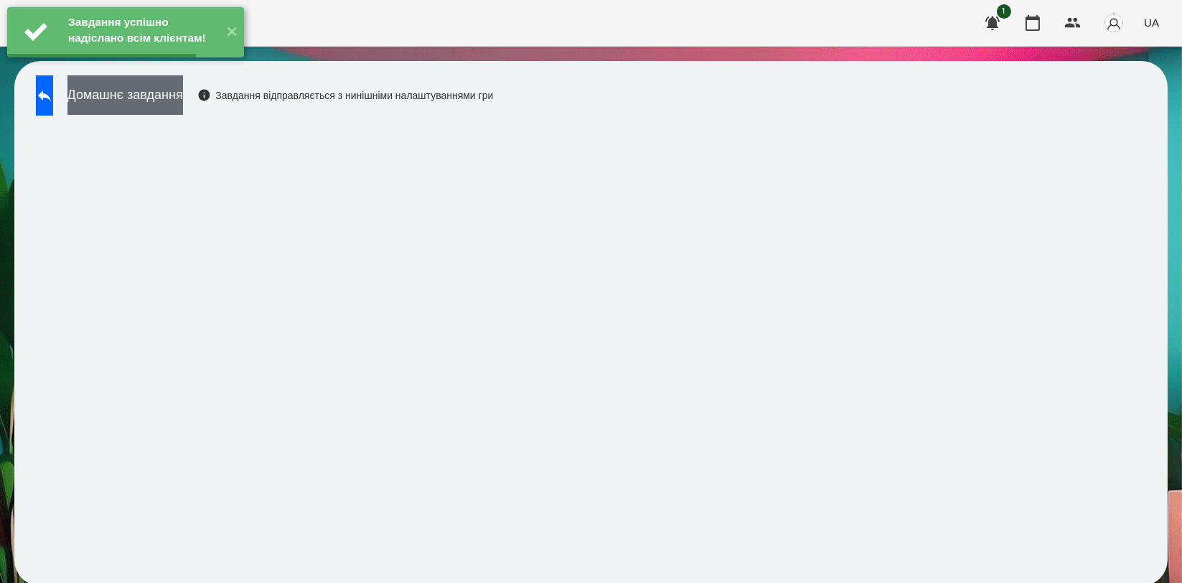
click at [183, 95] on button "Домашнє завдання" at bounding box center [125, 94] width 116 height 39
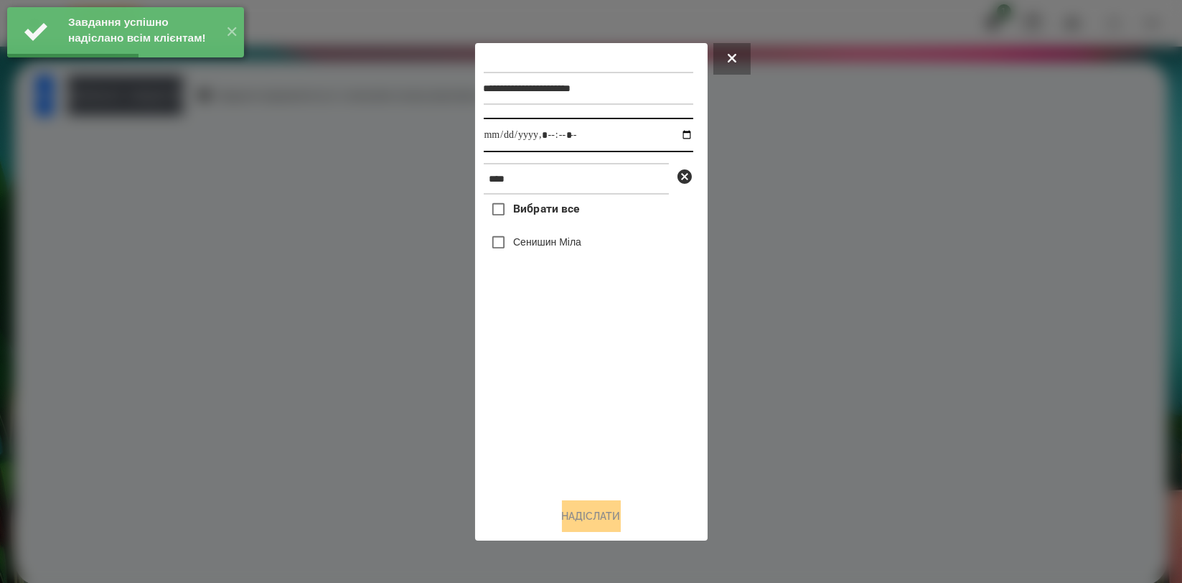
click at [680, 134] on input "datetime-local" at bounding box center [589, 135] width 210 height 34
type input "**********"
drag, startPoint x: 602, startPoint y: 413, endPoint x: 594, endPoint y: 366, distance: 48.1
click at [601, 414] on div "Вибрати все [PERSON_NAME]" at bounding box center [589, 340] width 210 height 291
click at [571, 243] on label "Сенишин Міла" at bounding box center [547, 242] width 68 height 14
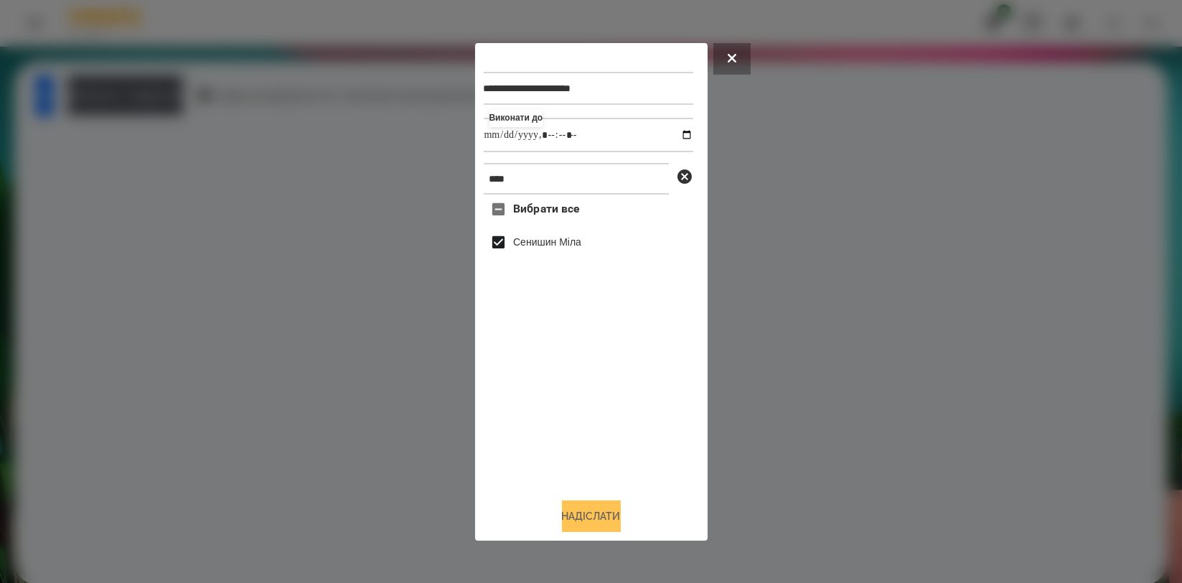
click at [591, 504] on button "Надіслати" at bounding box center [591, 516] width 59 height 32
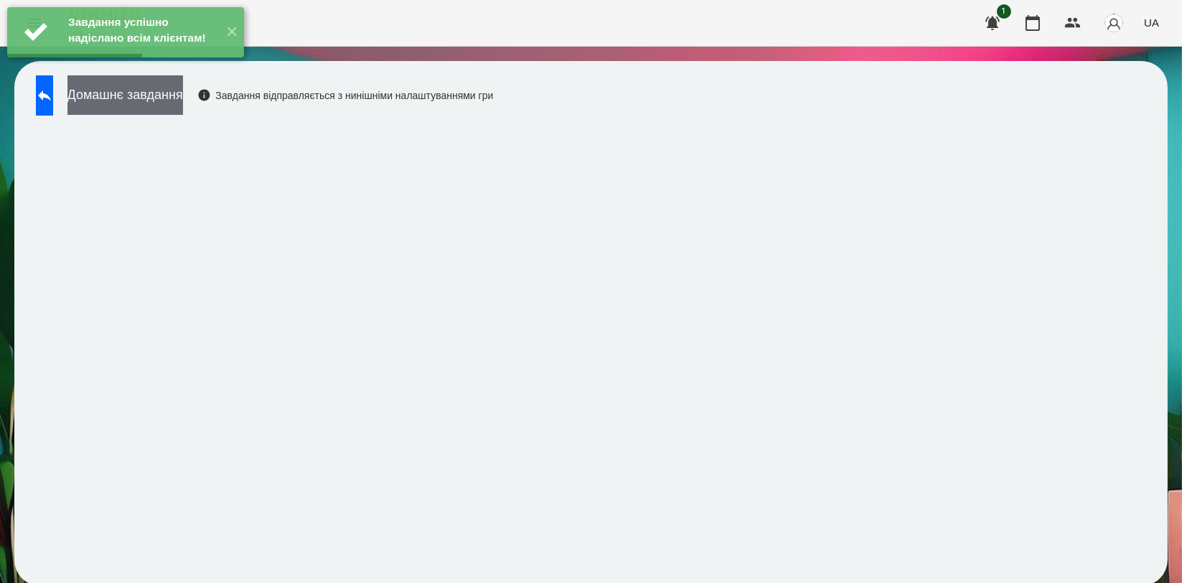
click at [183, 105] on button "Домашнє завдання" at bounding box center [125, 94] width 116 height 39
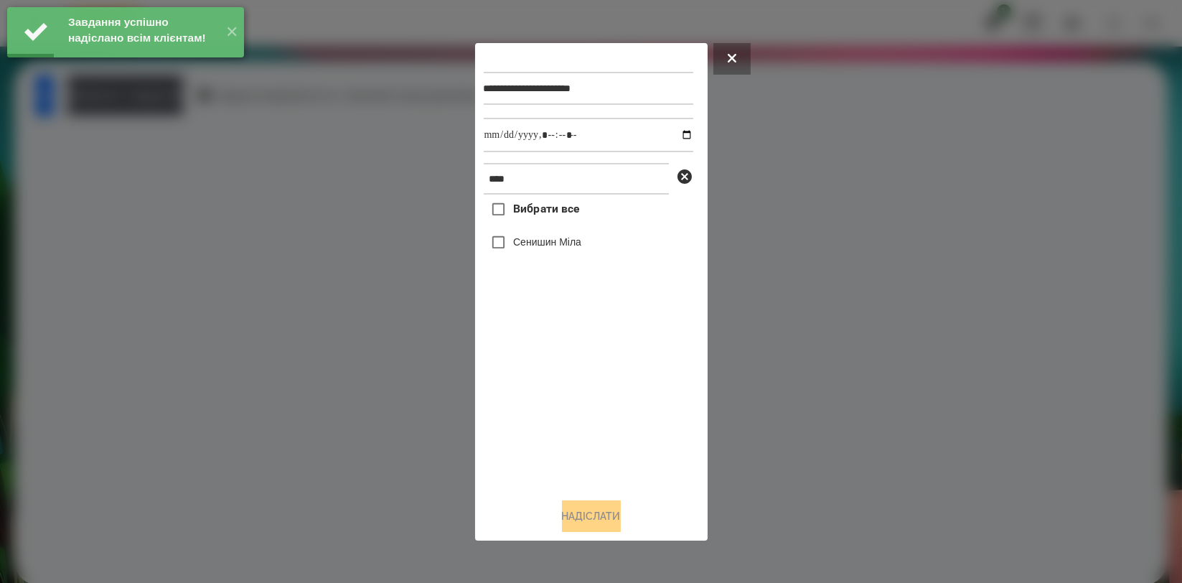
click at [156, 194] on div at bounding box center [591, 291] width 1182 height 583
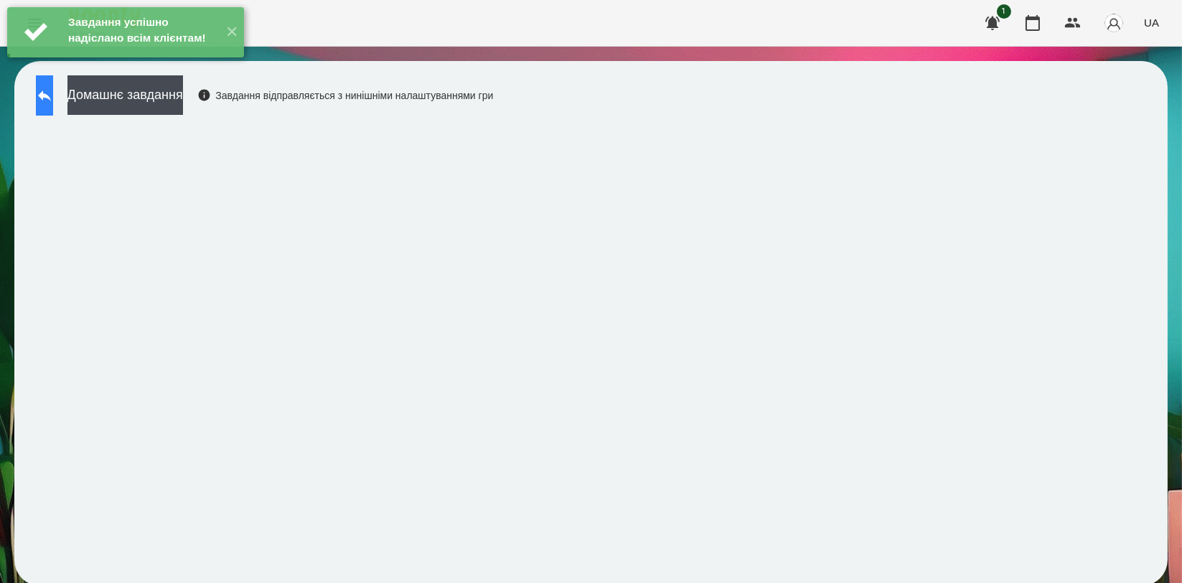
click at [53, 100] on icon at bounding box center [44, 95] width 17 height 17
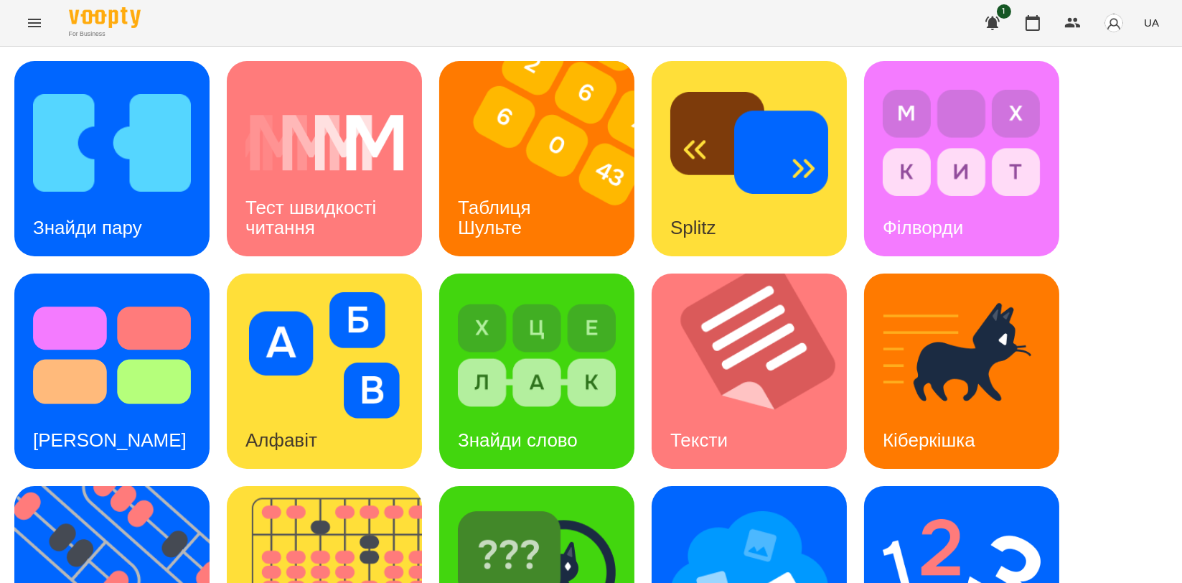
scroll to position [319, 0]
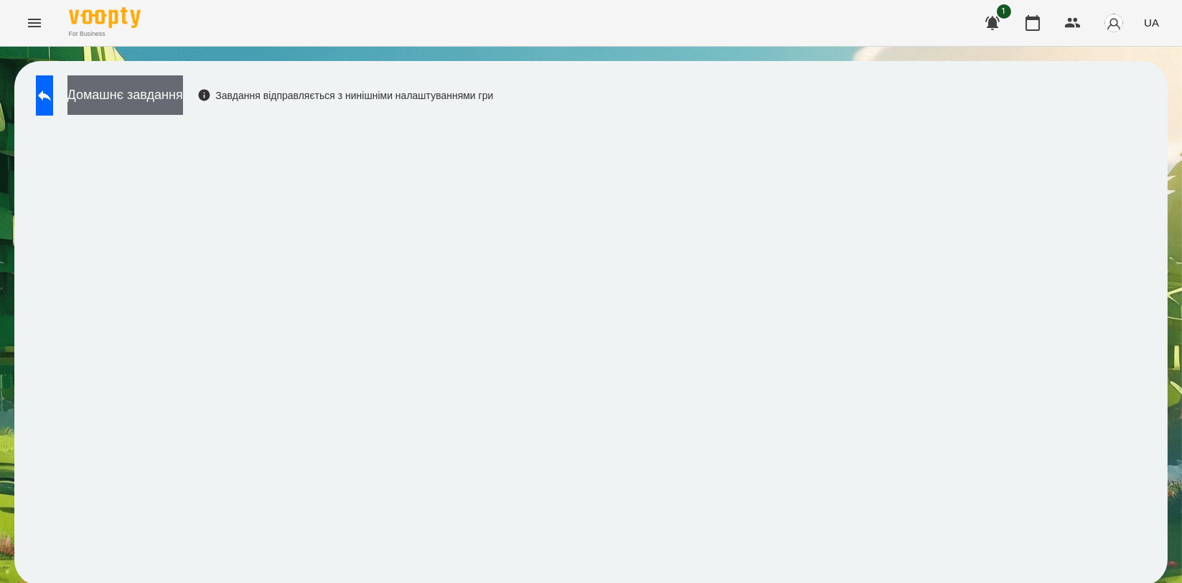
click at [183, 98] on button "Домашнє завдання" at bounding box center [125, 94] width 116 height 39
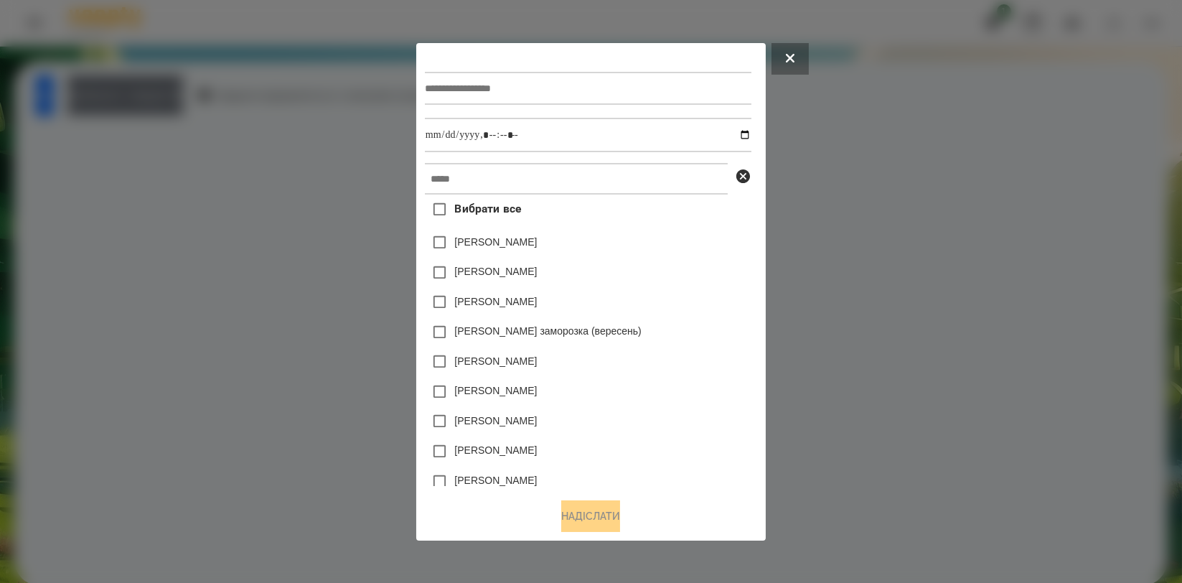
click at [497, 85] on input "text" at bounding box center [588, 88] width 327 height 33
type input "*********"
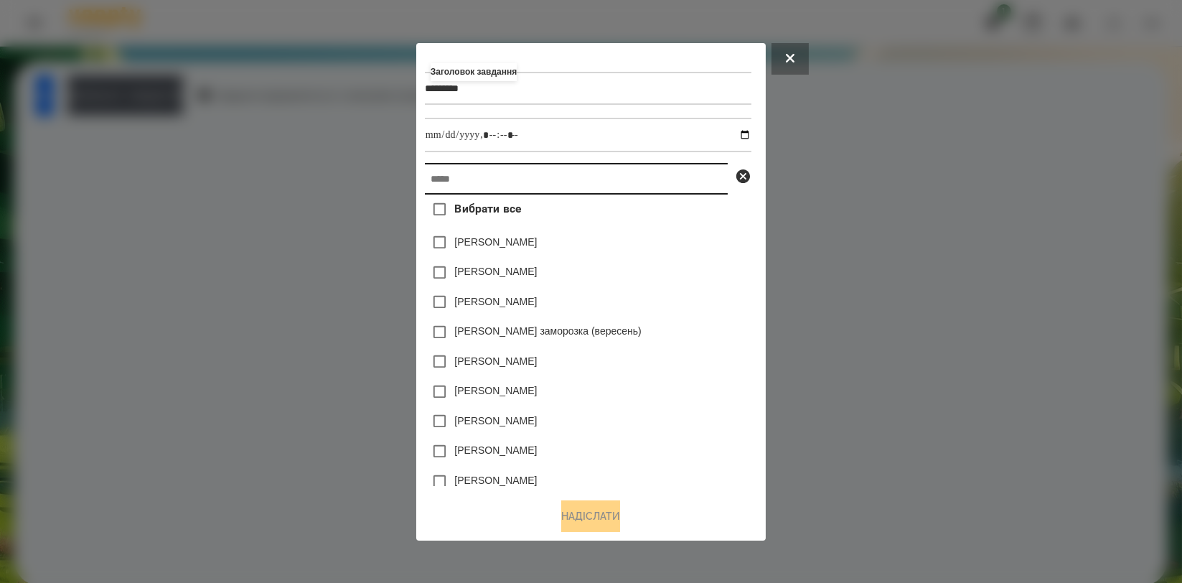
click at [631, 175] on input "text" at bounding box center [576, 179] width 303 height 32
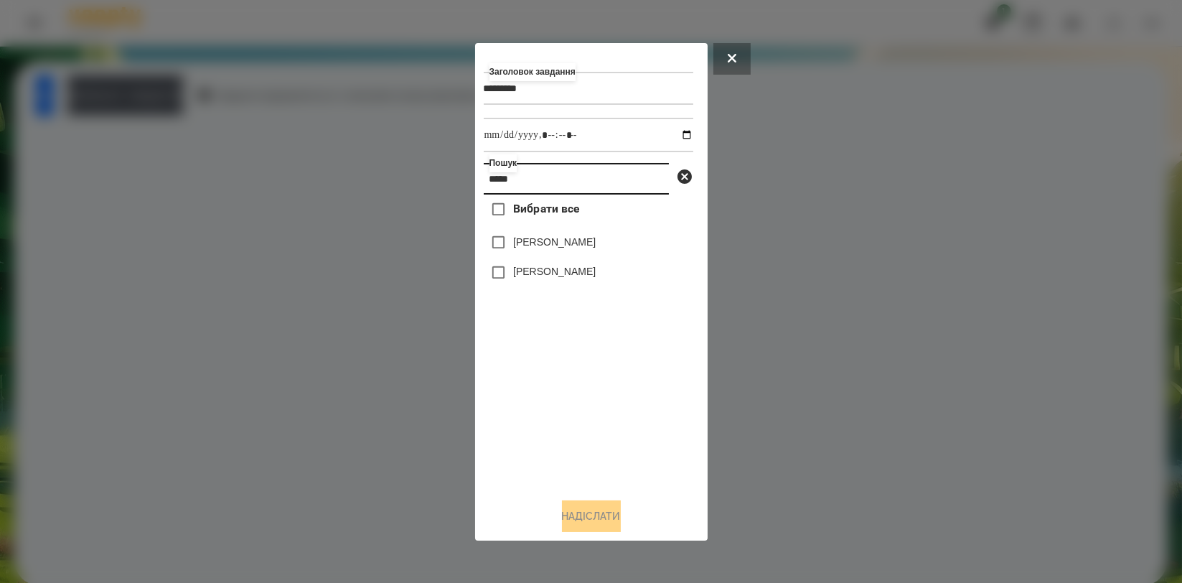
type input "*****"
click at [549, 241] on label "[PERSON_NAME]" at bounding box center [554, 242] width 83 height 14
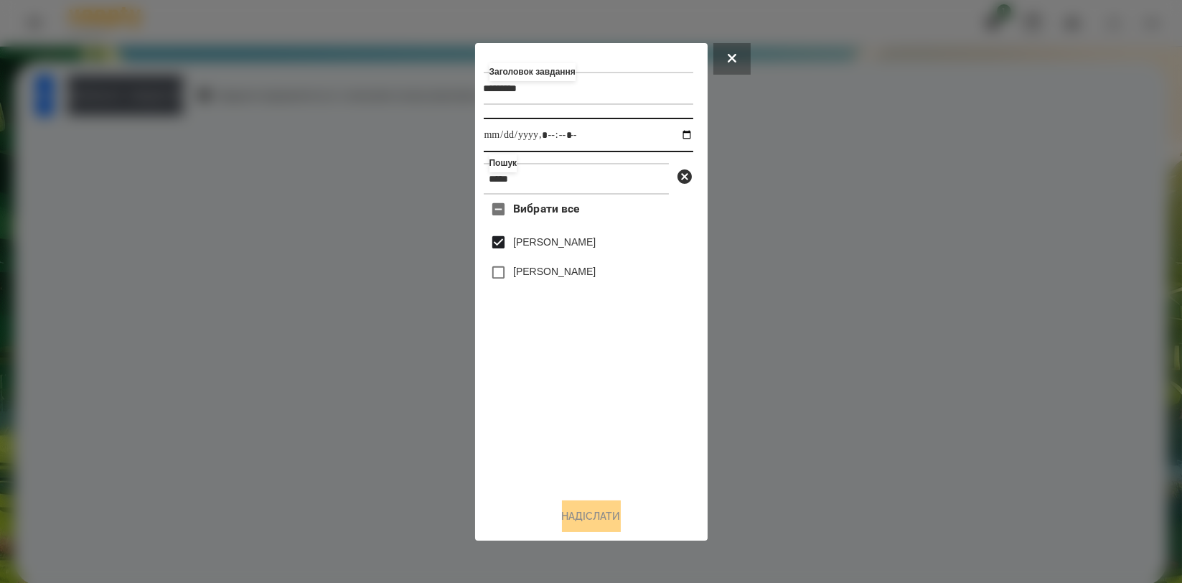
click at [671, 135] on input "datetime-local" at bounding box center [589, 135] width 210 height 34
type input "**********"
click at [603, 467] on div "Вибрати все [PERSON_NAME] [PERSON_NAME]" at bounding box center [589, 340] width 210 height 291
click at [573, 510] on button "Надіслати" at bounding box center [591, 516] width 59 height 32
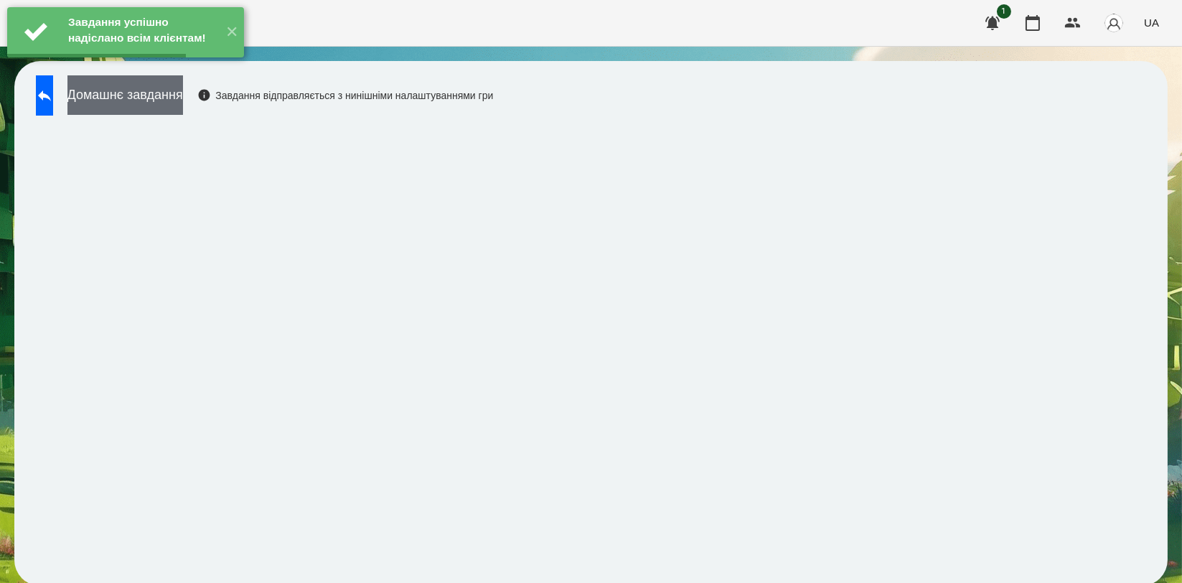
click at [183, 93] on button "Домашнє завдання" at bounding box center [125, 94] width 116 height 39
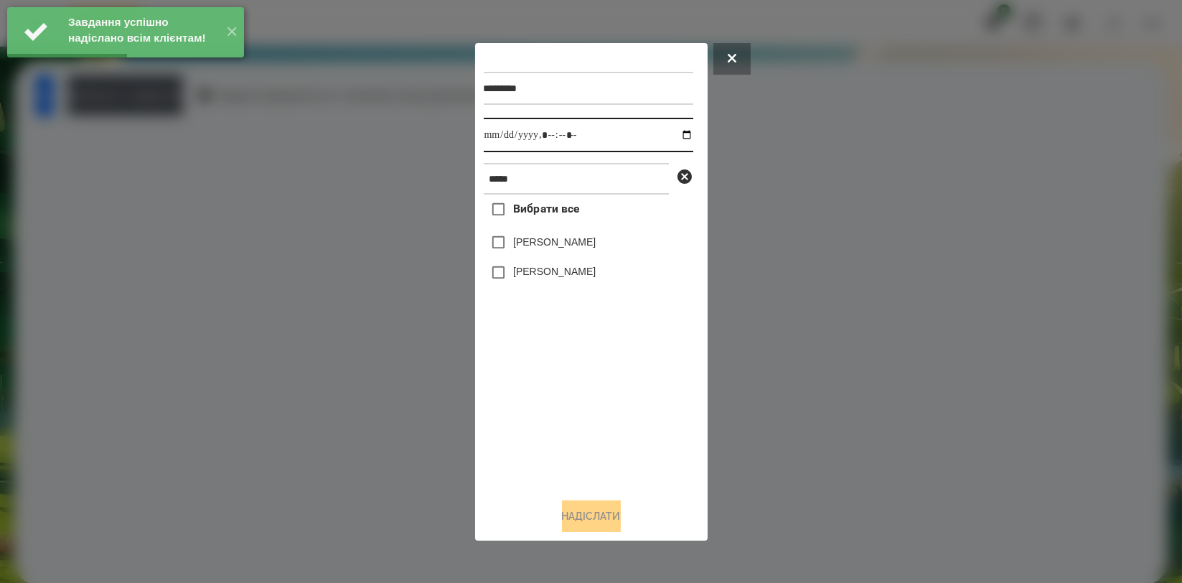
click at [678, 134] on input "datetime-local" at bounding box center [589, 135] width 210 height 34
type input "**********"
drag, startPoint x: 504, startPoint y: 403, endPoint x: 520, endPoint y: 322, distance: 82.6
click at [504, 403] on div "Вибрати все [PERSON_NAME] [PERSON_NAME]" at bounding box center [589, 340] width 210 height 291
click at [550, 243] on label "[PERSON_NAME]" at bounding box center [554, 242] width 83 height 14
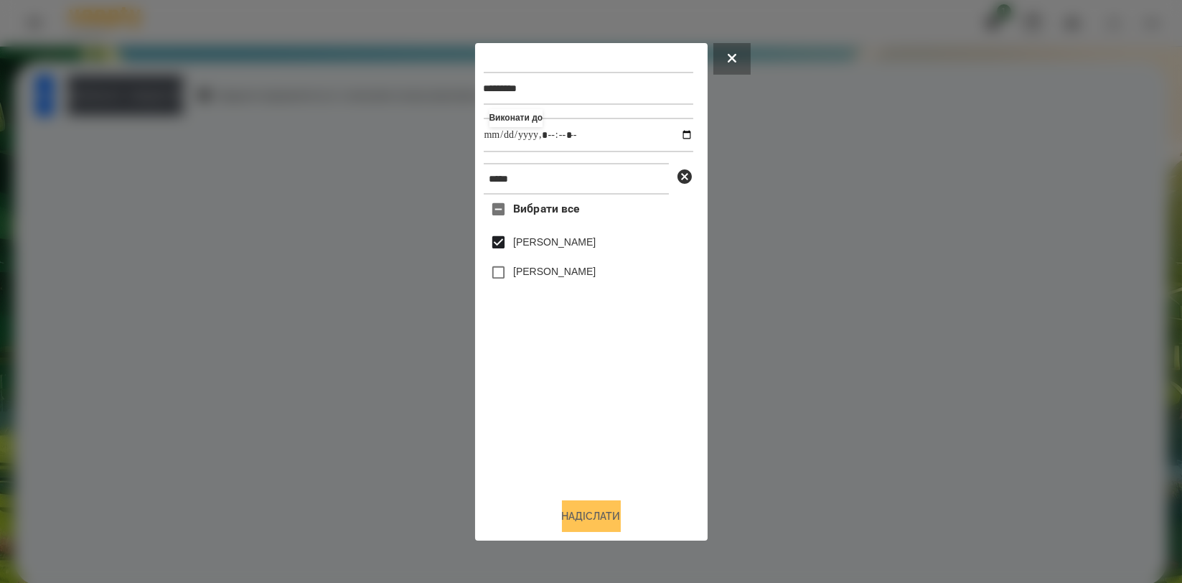
click at [581, 510] on button "Надіслати" at bounding box center [591, 516] width 59 height 32
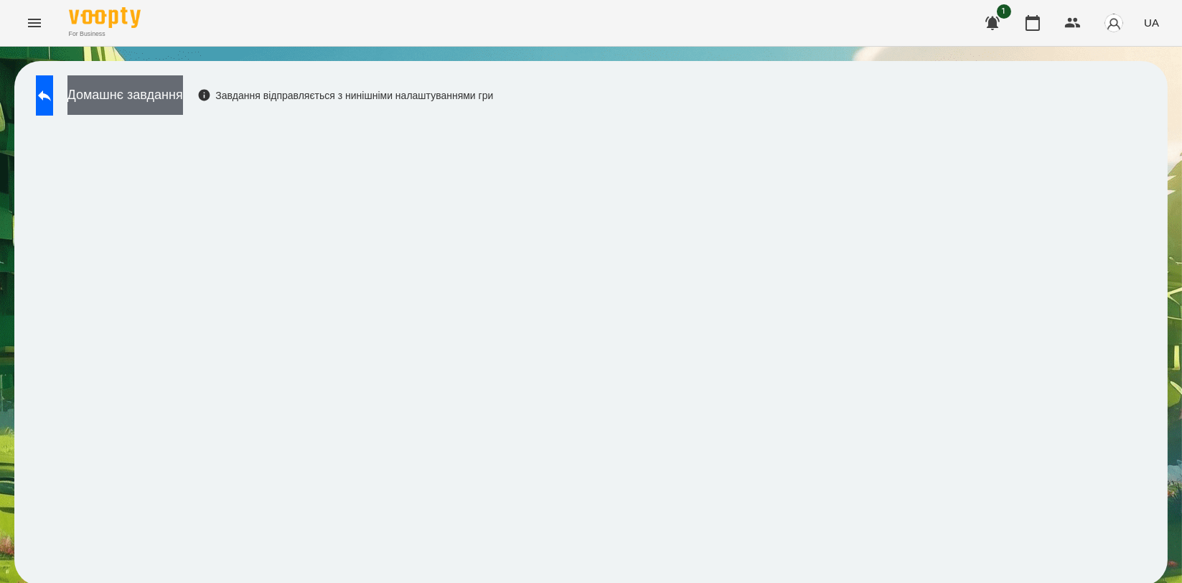
click at [183, 96] on button "Домашнє завдання" at bounding box center [125, 94] width 116 height 39
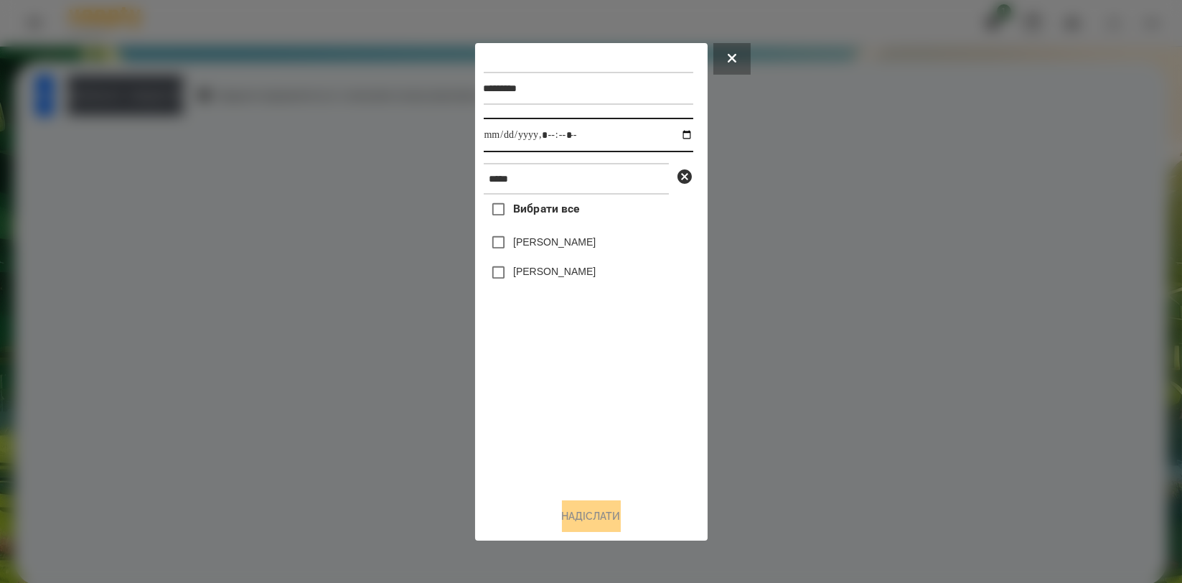
click at [679, 136] on input "datetime-local" at bounding box center [589, 135] width 210 height 34
type input "**********"
click at [540, 376] on div "Вибрати все [PERSON_NAME] [PERSON_NAME]" at bounding box center [589, 340] width 210 height 291
click at [568, 242] on label "[PERSON_NAME]" at bounding box center [554, 242] width 83 height 14
click at [589, 518] on button "Надіслати" at bounding box center [591, 516] width 59 height 32
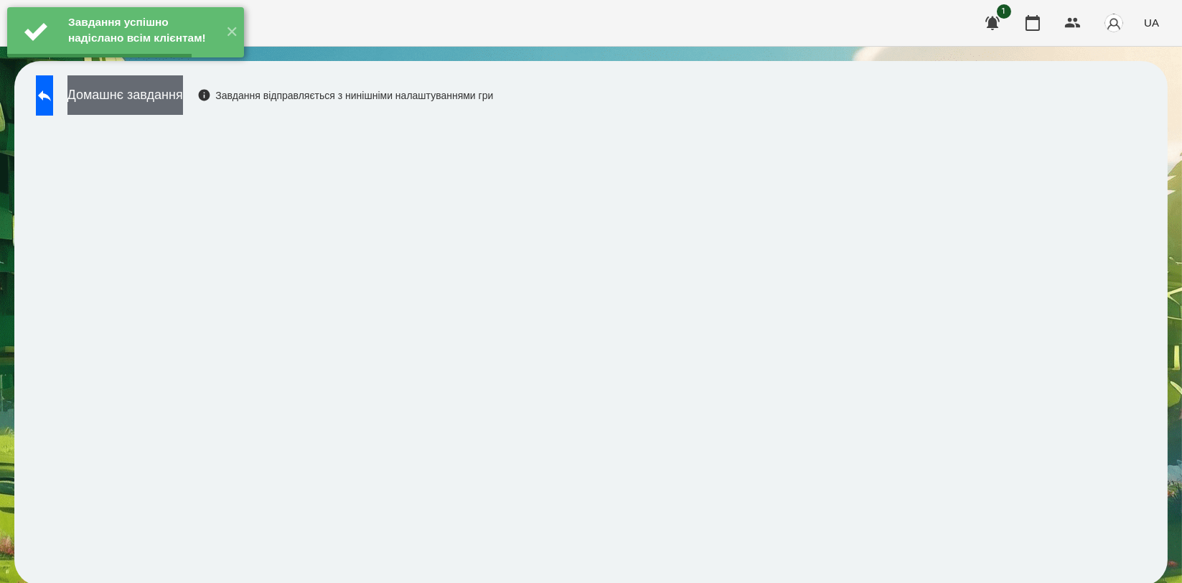
click at [175, 100] on button "Домашнє завдання" at bounding box center [125, 94] width 116 height 39
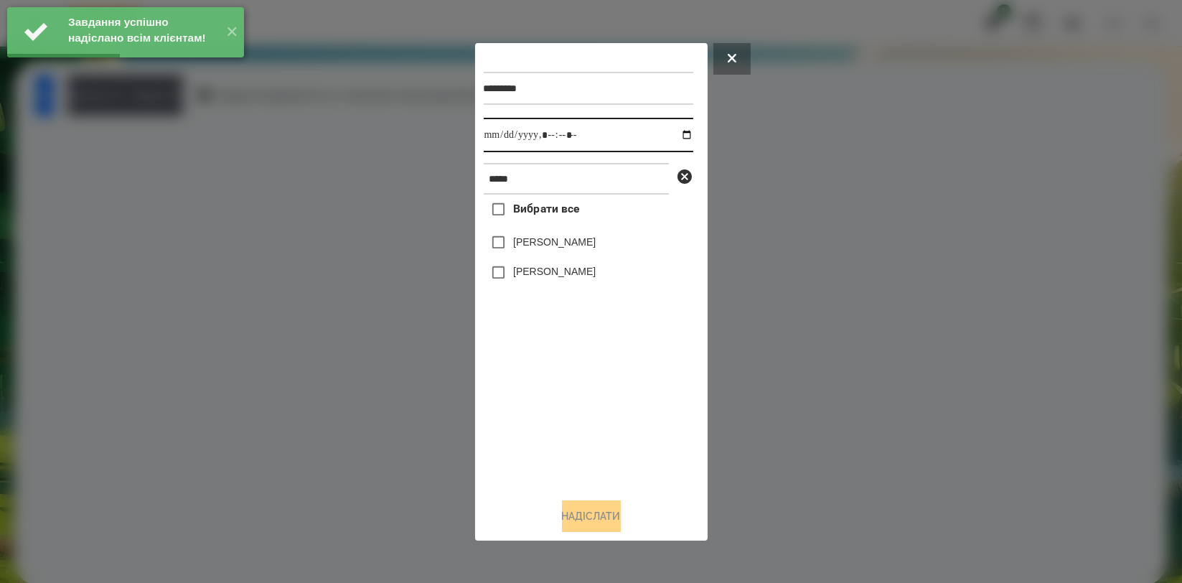
click at [675, 134] on input "datetime-local" at bounding box center [589, 135] width 210 height 34
type input "**********"
click at [542, 375] on div "Вибрати все [PERSON_NAME] [PERSON_NAME]" at bounding box center [589, 340] width 210 height 291
click at [577, 247] on label "[PERSON_NAME]" at bounding box center [554, 242] width 83 height 14
click at [596, 523] on button "Надіслати" at bounding box center [591, 516] width 59 height 32
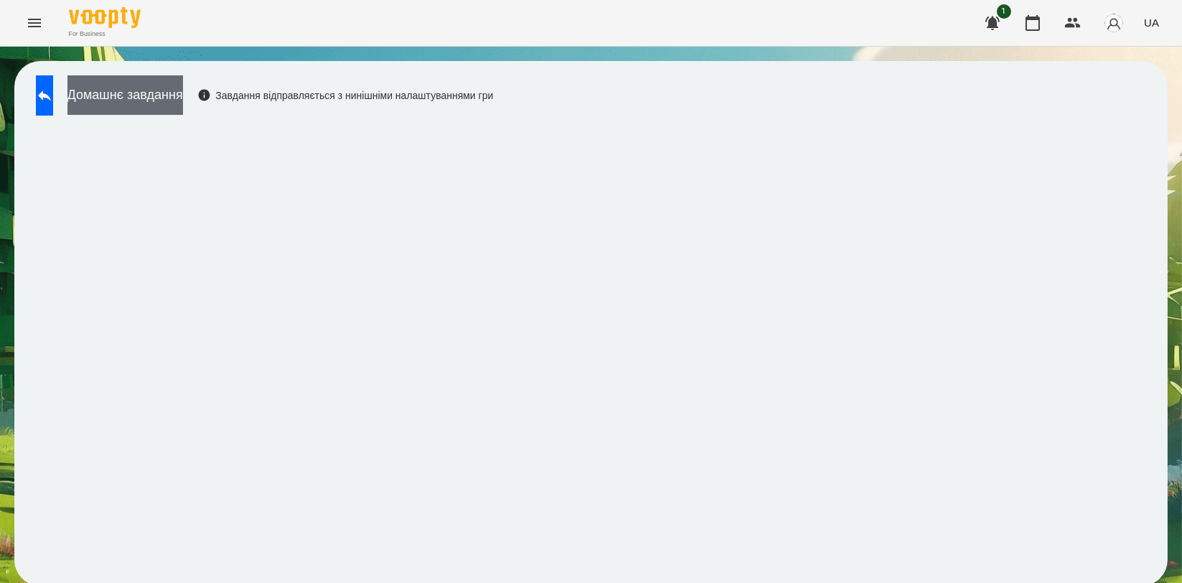
click at [183, 100] on button "Домашнє завдання" at bounding box center [125, 94] width 116 height 39
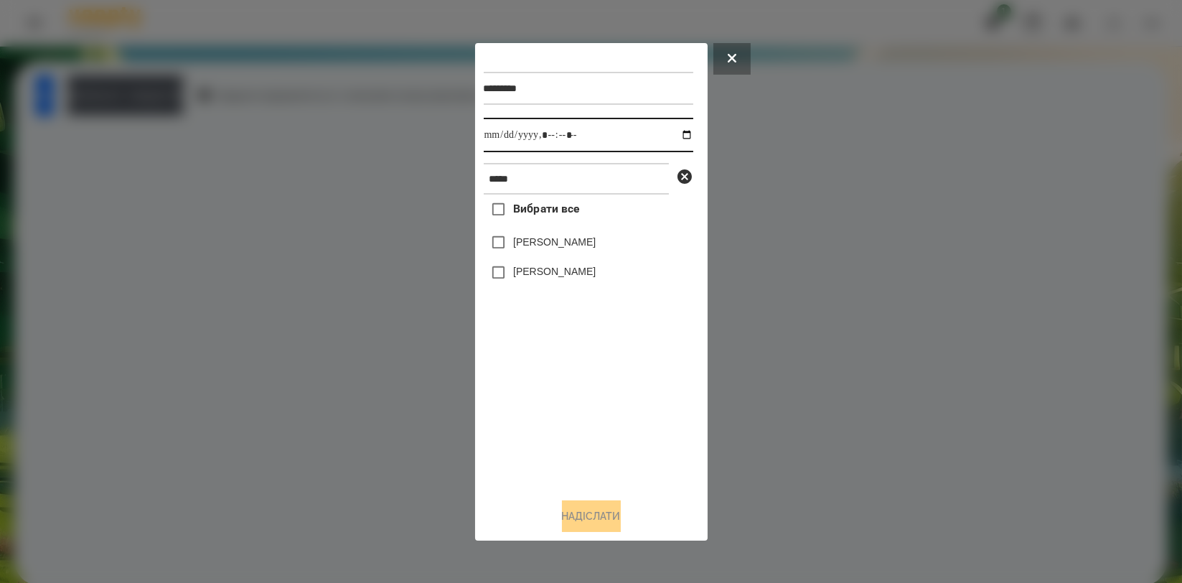
click at [678, 132] on input "datetime-local" at bounding box center [589, 135] width 210 height 34
type input "**********"
drag, startPoint x: 577, startPoint y: 375, endPoint x: 571, endPoint y: 263, distance: 112.2
click at [576, 376] on div "Вибрати все [PERSON_NAME] [PERSON_NAME]" at bounding box center [589, 340] width 210 height 291
click at [571, 234] on div "[PERSON_NAME]" at bounding box center [589, 243] width 210 height 30
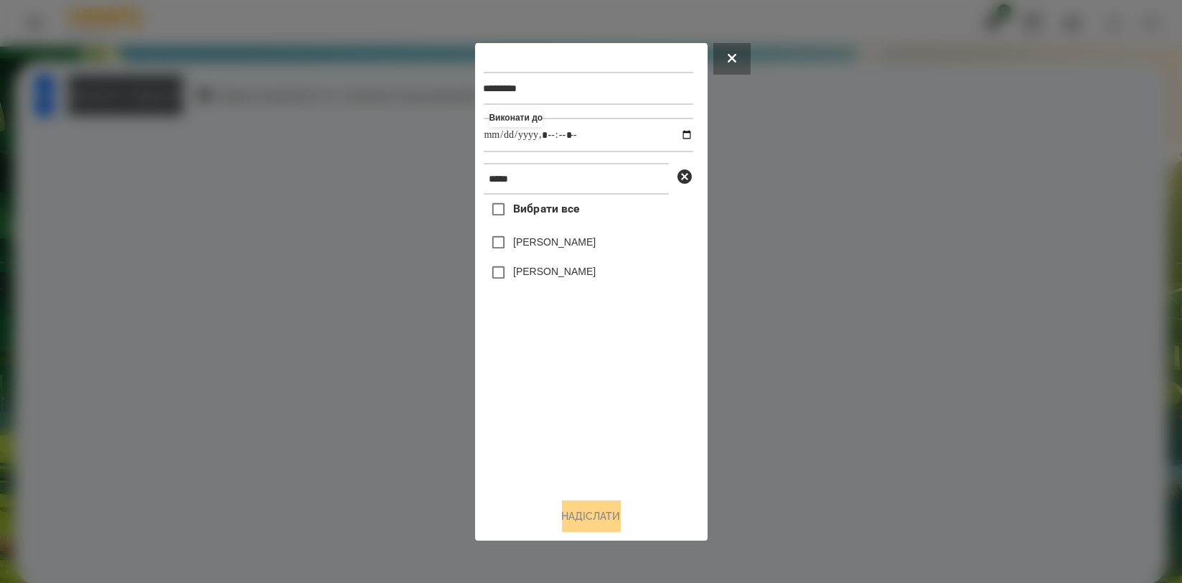
click at [576, 245] on label "[PERSON_NAME]" at bounding box center [554, 242] width 83 height 14
click at [587, 516] on button "Надіслати" at bounding box center [591, 516] width 59 height 32
click at [183, 103] on button "Домашнє завдання" at bounding box center [125, 94] width 116 height 39
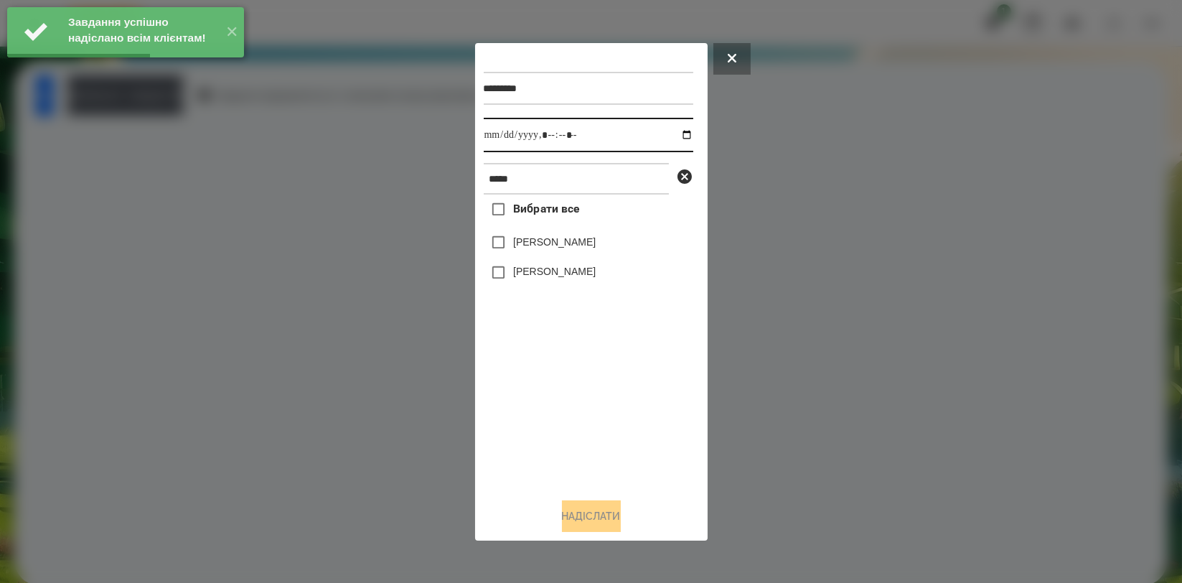
click at [675, 136] on input "datetime-local" at bounding box center [589, 135] width 210 height 34
type input "**********"
click at [589, 396] on div "Вибрати все [PERSON_NAME] [PERSON_NAME]" at bounding box center [589, 340] width 210 height 291
click at [591, 246] on label "[PERSON_NAME]" at bounding box center [554, 242] width 83 height 14
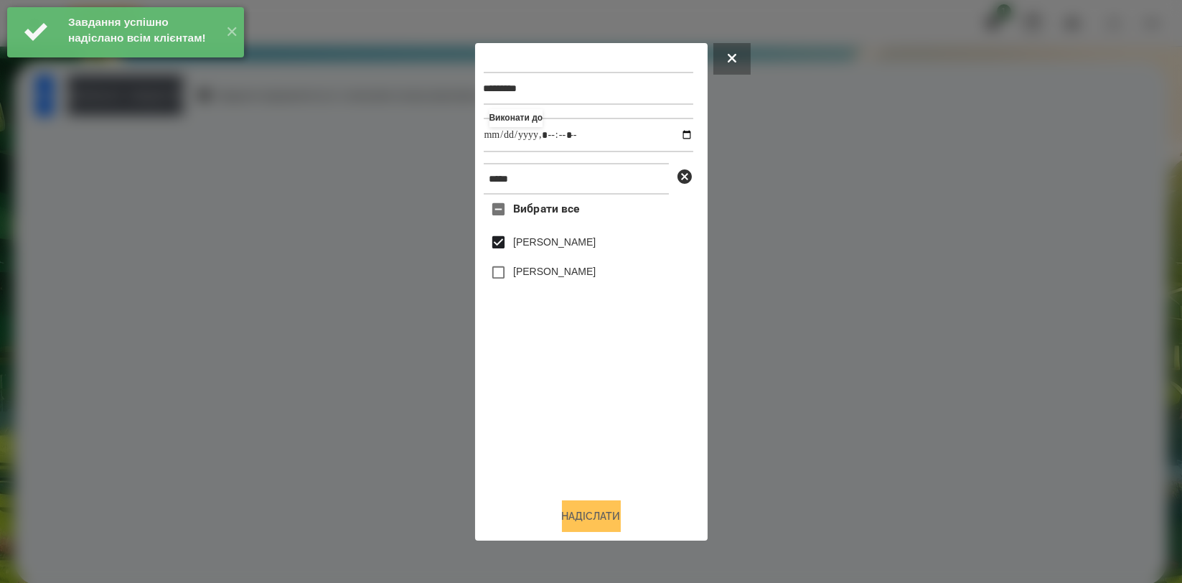
click at [590, 515] on button "Надіслати" at bounding box center [591, 516] width 59 height 32
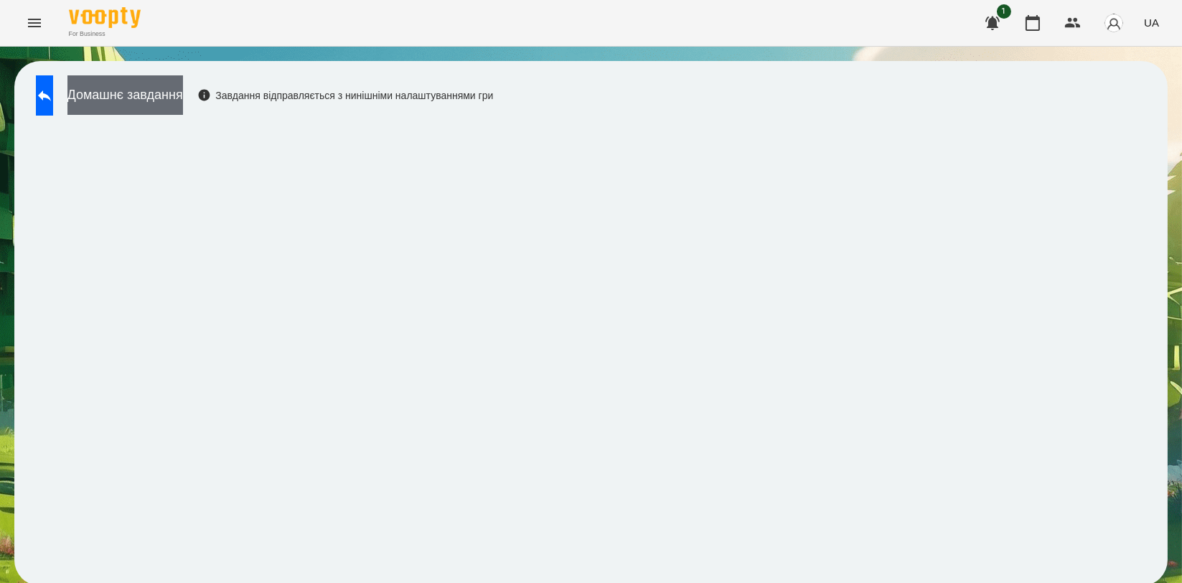
click at [183, 96] on button "Домашнє завдання" at bounding box center [125, 94] width 116 height 39
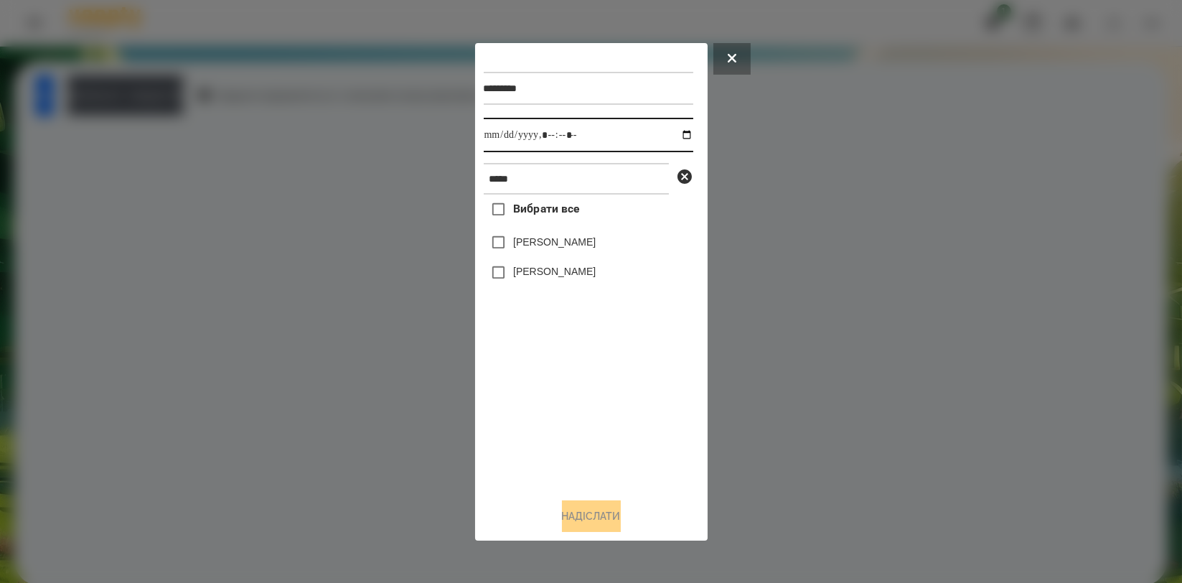
click at [678, 134] on input "datetime-local" at bounding box center [589, 135] width 210 height 34
type input "**********"
drag, startPoint x: 601, startPoint y: 379, endPoint x: 596, endPoint y: 333, distance: 46.2
click at [601, 379] on div "Вибрати все [PERSON_NAME] [PERSON_NAME]" at bounding box center [589, 340] width 210 height 291
click at [571, 245] on label "[PERSON_NAME]" at bounding box center [554, 242] width 83 height 14
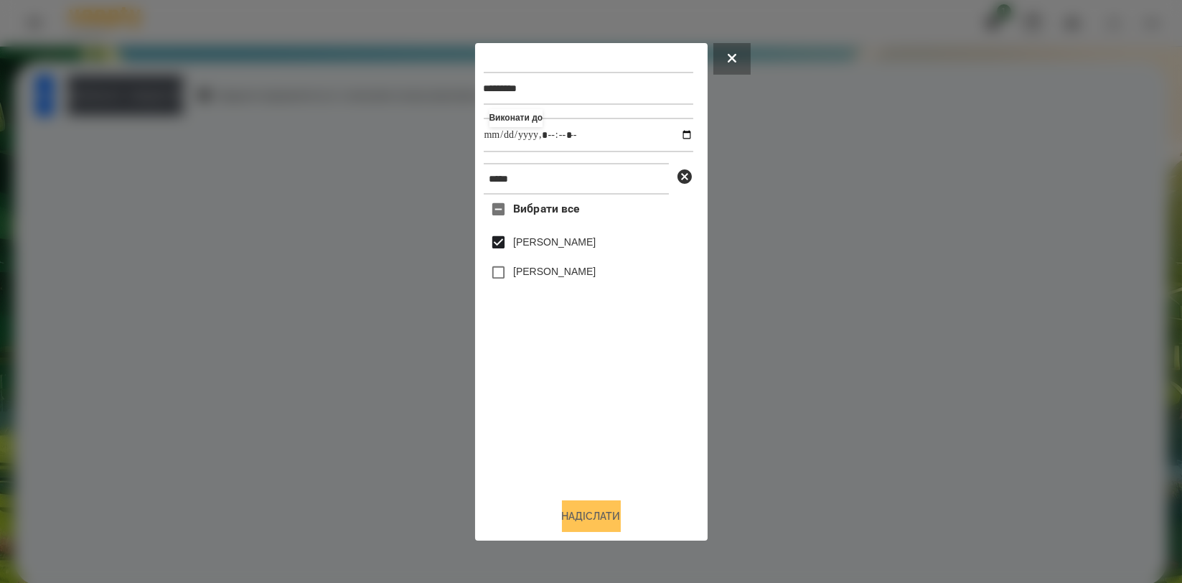
click at [571, 512] on button "Надіслати" at bounding box center [591, 516] width 59 height 32
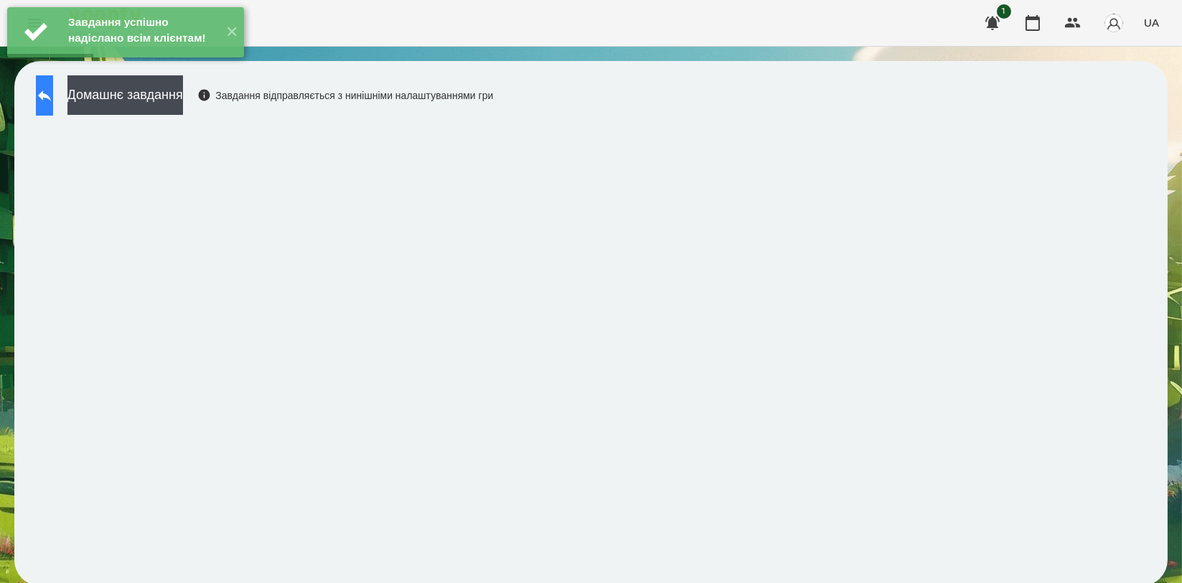
click at [53, 108] on button at bounding box center [44, 95] width 17 height 40
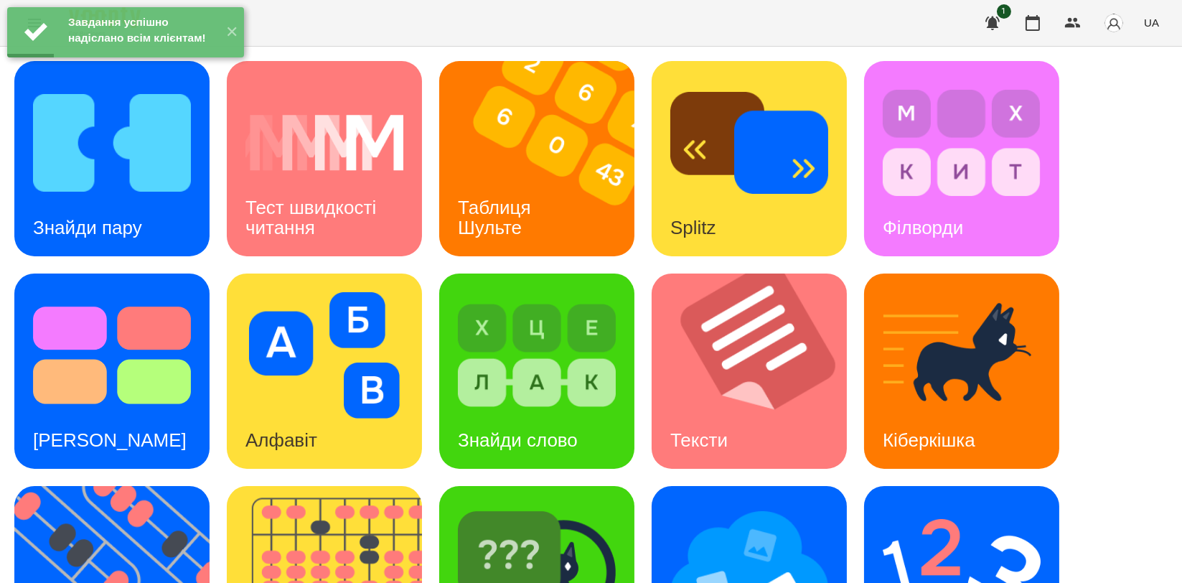
scroll to position [319, 0]
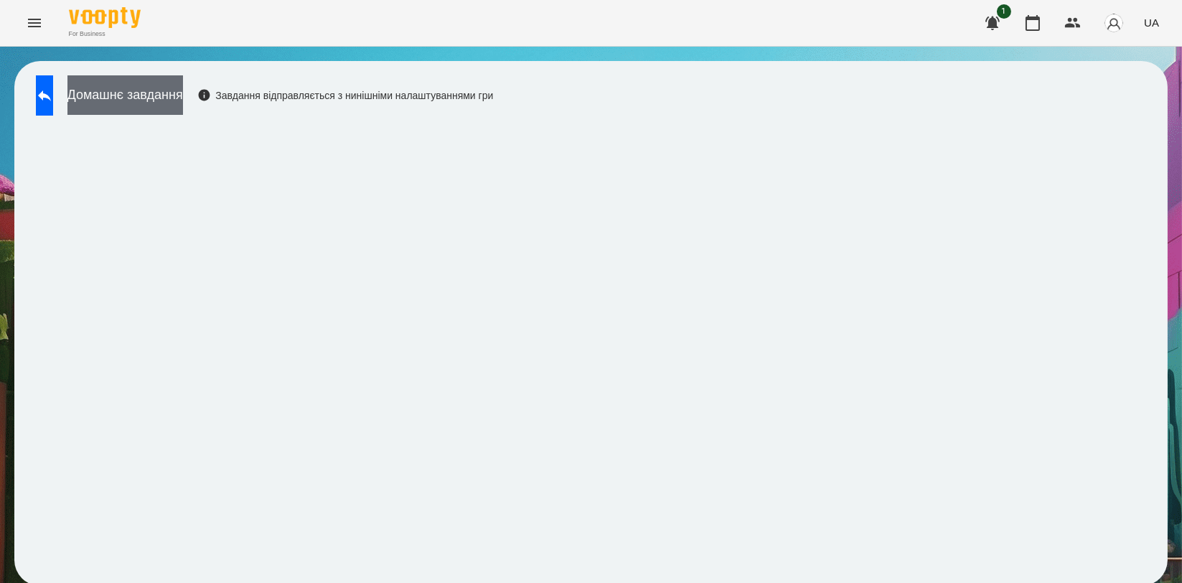
click at [183, 103] on button "Домашнє завдання" at bounding box center [125, 94] width 116 height 39
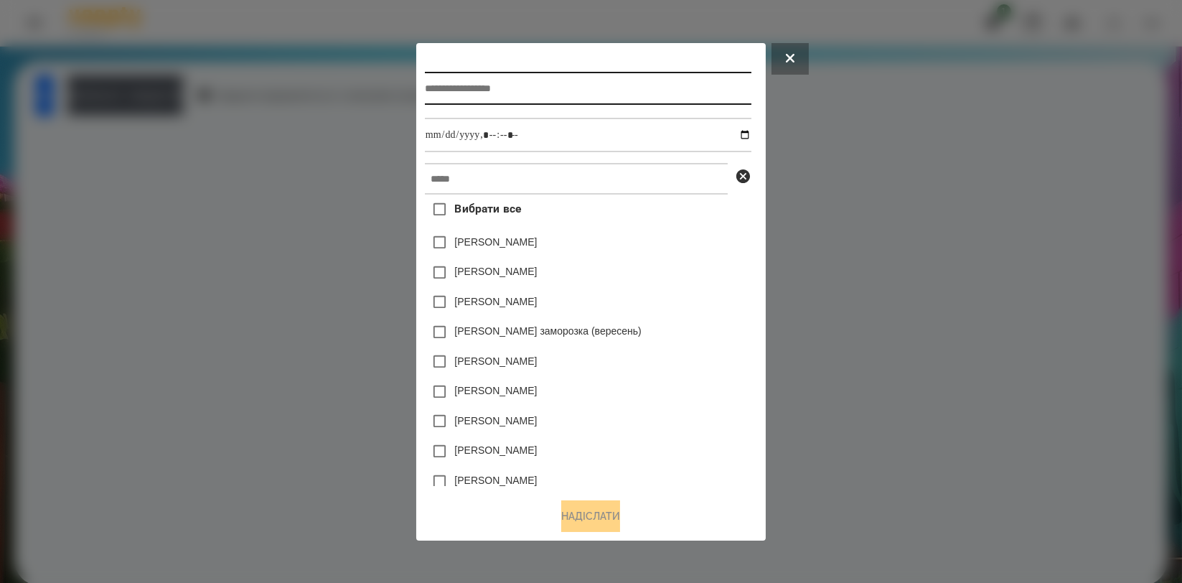
click at [524, 97] on input "text" at bounding box center [588, 88] width 327 height 33
type input "**********"
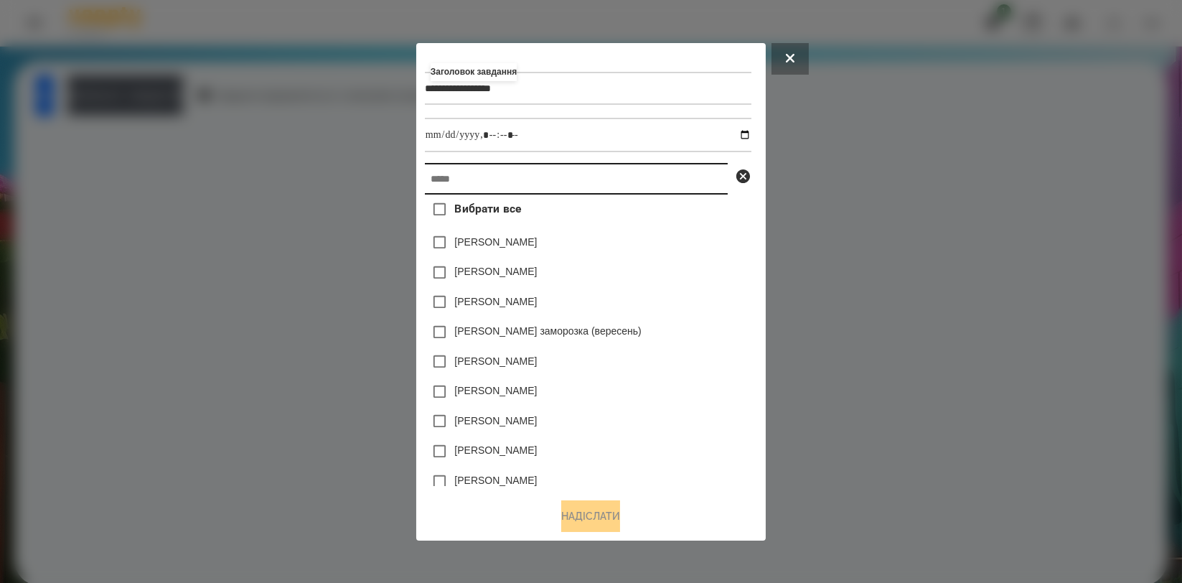
click at [588, 186] on input "text" at bounding box center [576, 179] width 303 height 32
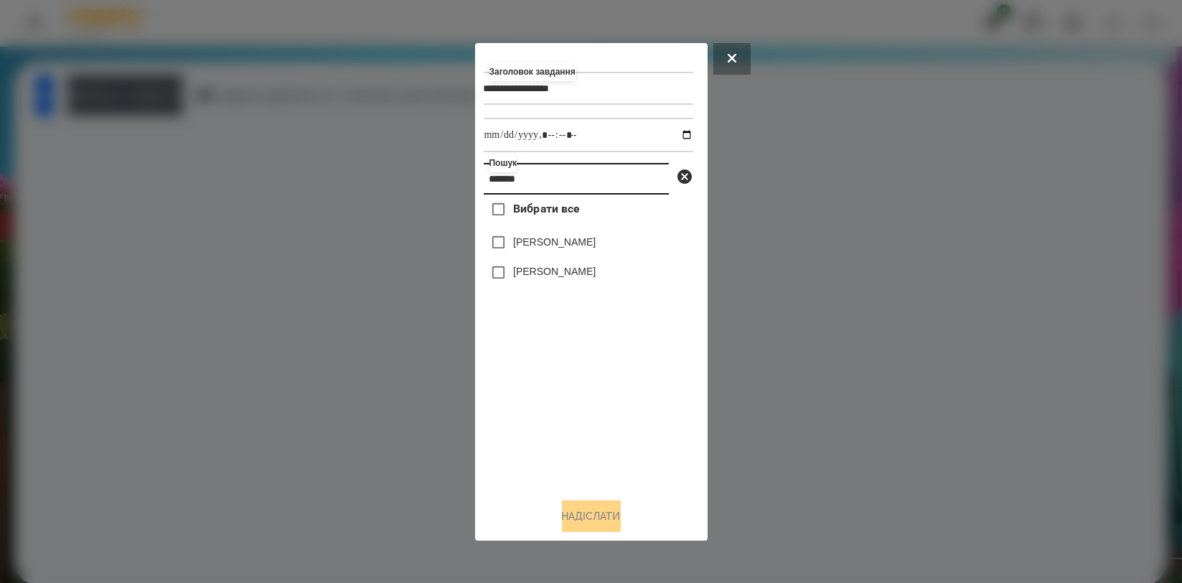
type input "*******"
click at [547, 247] on label "[PERSON_NAME]" at bounding box center [554, 242] width 83 height 14
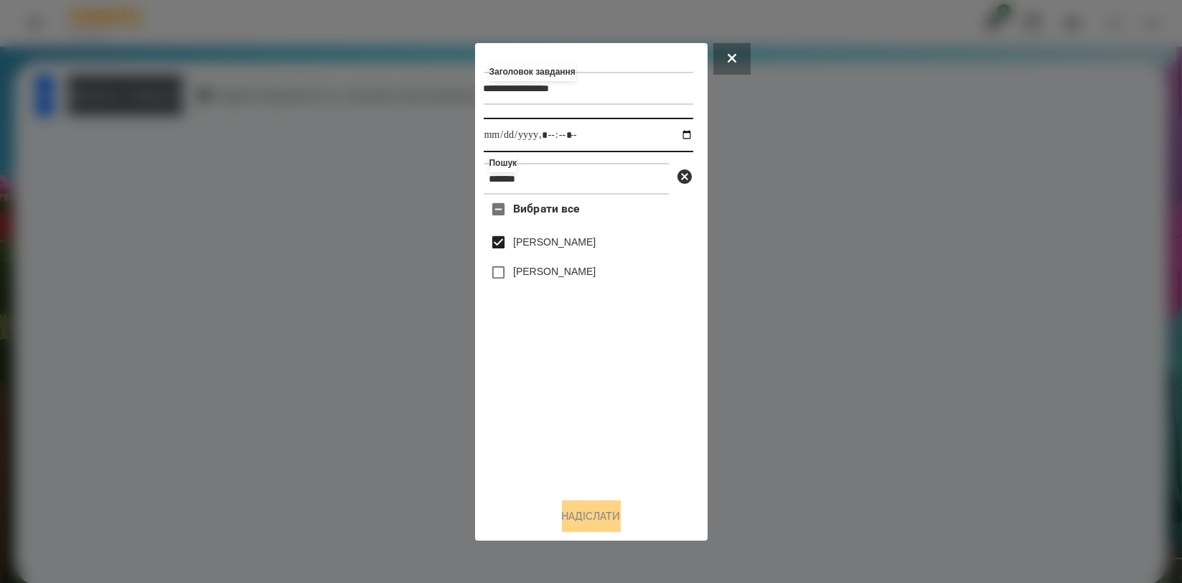
click at [673, 137] on input "datetime-local" at bounding box center [589, 135] width 210 height 34
type input "**********"
click at [525, 397] on div "Вибрати все [PERSON_NAME] [PERSON_NAME]" at bounding box center [589, 340] width 210 height 291
click at [562, 506] on button "Надіслати" at bounding box center [591, 516] width 59 height 32
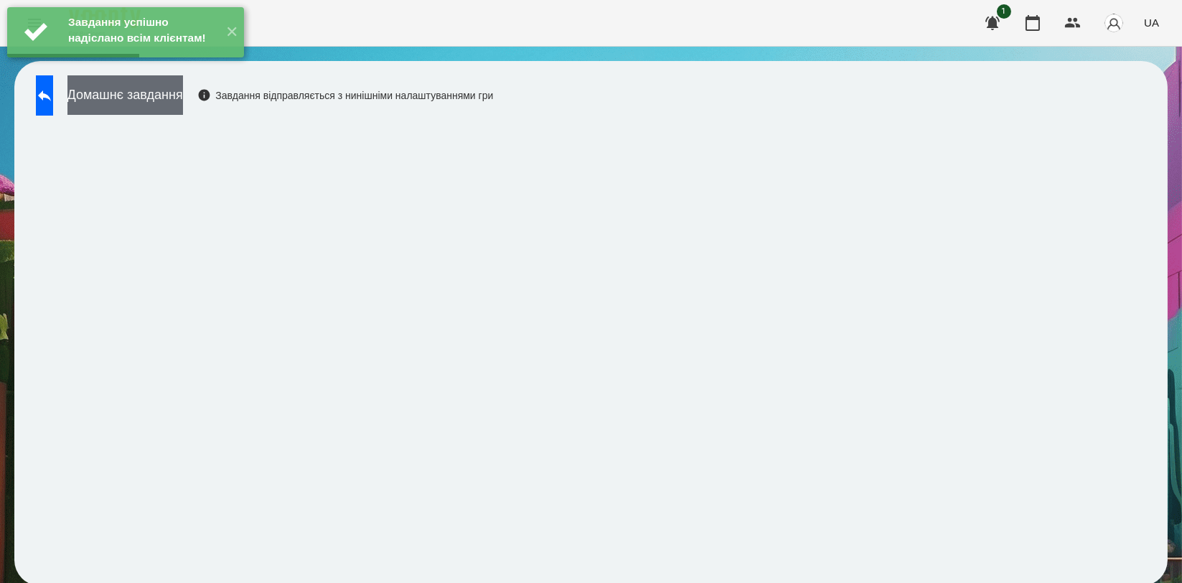
click at [183, 95] on button "Домашнє завдання" at bounding box center [125, 94] width 116 height 39
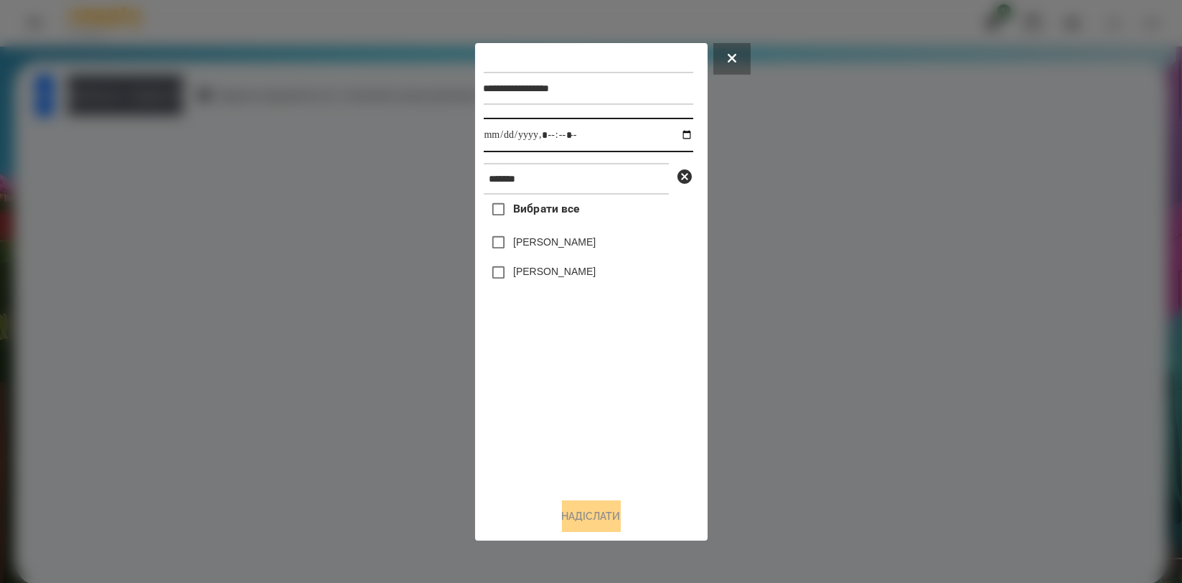
click at [677, 136] on input "datetime-local" at bounding box center [589, 135] width 210 height 34
type input "**********"
drag, startPoint x: 514, startPoint y: 406, endPoint x: 512, endPoint y: 365, distance: 41.7
click at [514, 406] on div "Вибрати все [PERSON_NAME] [PERSON_NAME]" at bounding box center [589, 340] width 210 height 291
click at [554, 238] on label "[PERSON_NAME]" at bounding box center [554, 242] width 83 height 14
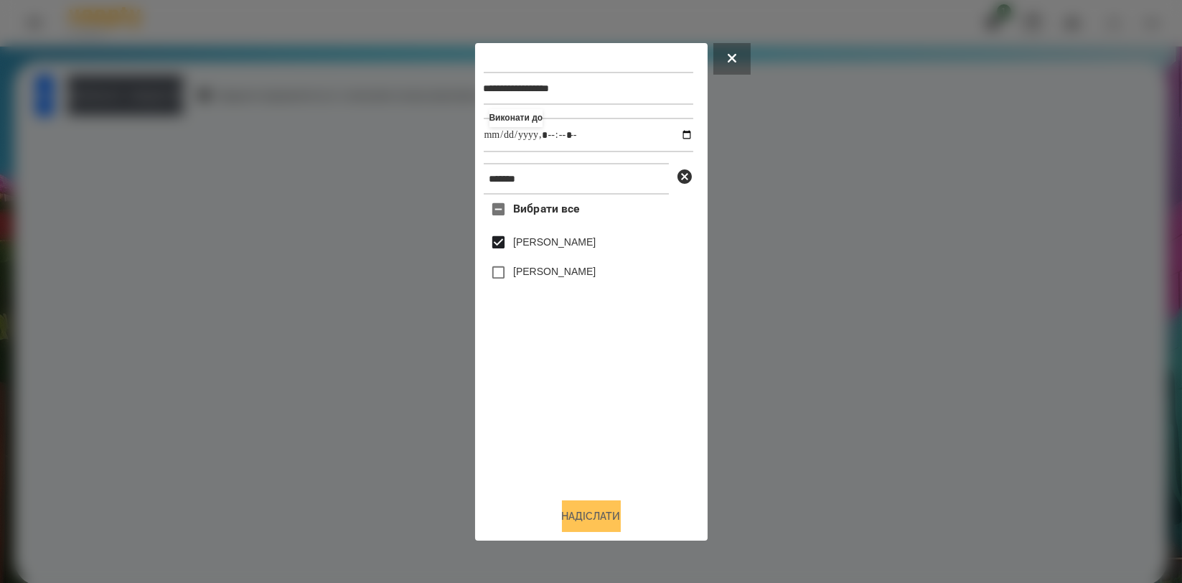
click at [576, 504] on button "Надіслати" at bounding box center [591, 516] width 59 height 32
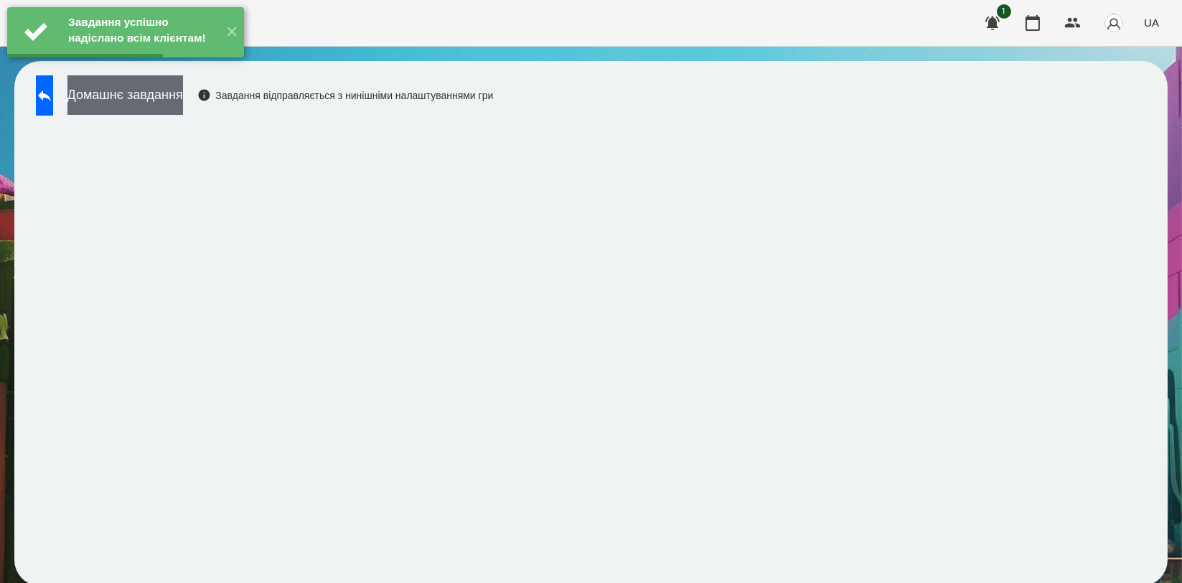
click at [177, 99] on button "Домашнє завдання" at bounding box center [125, 94] width 116 height 39
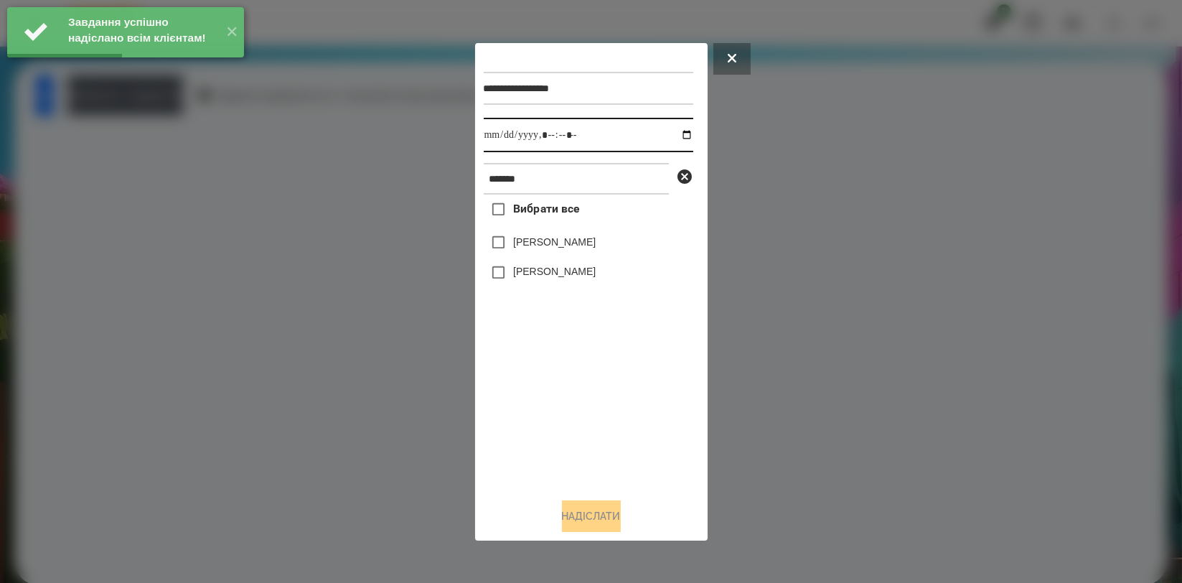
click at [682, 137] on input "datetime-local" at bounding box center [589, 135] width 210 height 34
type input "**********"
drag, startPoint x: 547, startPoint y: 389, endPoint x: 536, endPoint y: 316, distance: 74.0
click at [548, 389] on div "Вибрати все [PERSON_NAME] [PERSON_NAME]" at bounding box center [589, 340] width 210 height 291
click at [553, 245] on label "[PERSON_NAME]" at bounding box center [554, 242] width 83 height 14
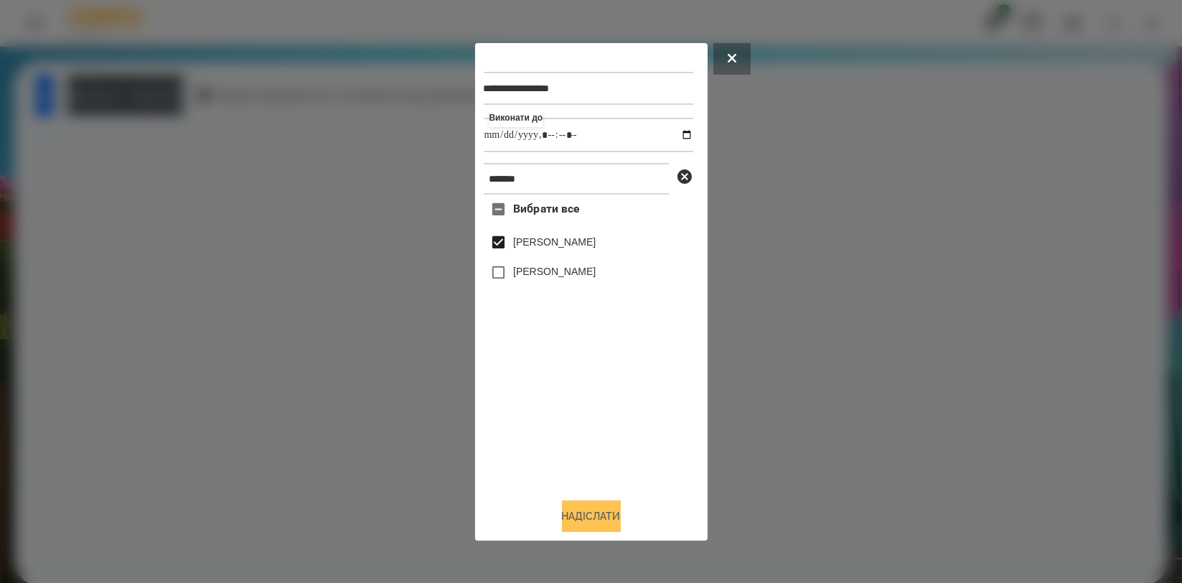
click at [586, 520] on button "Надіслати" at bounding box center [591, 516] width 59 height 32
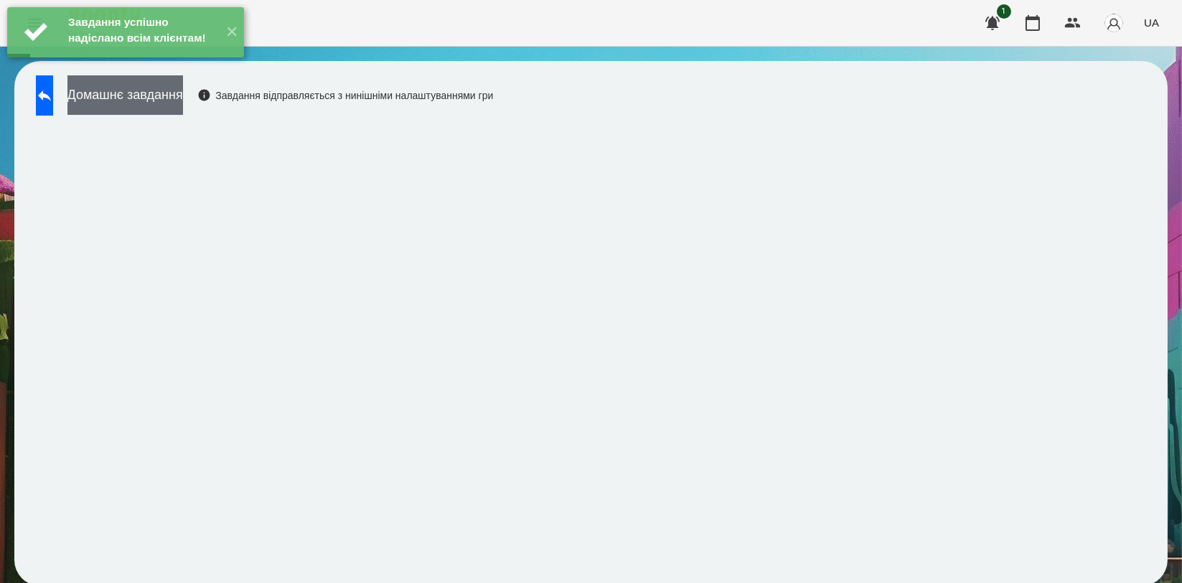
click at [183, 100] on button "Домашнє завдання" at bounding box center [125, 94] width 116 height 39
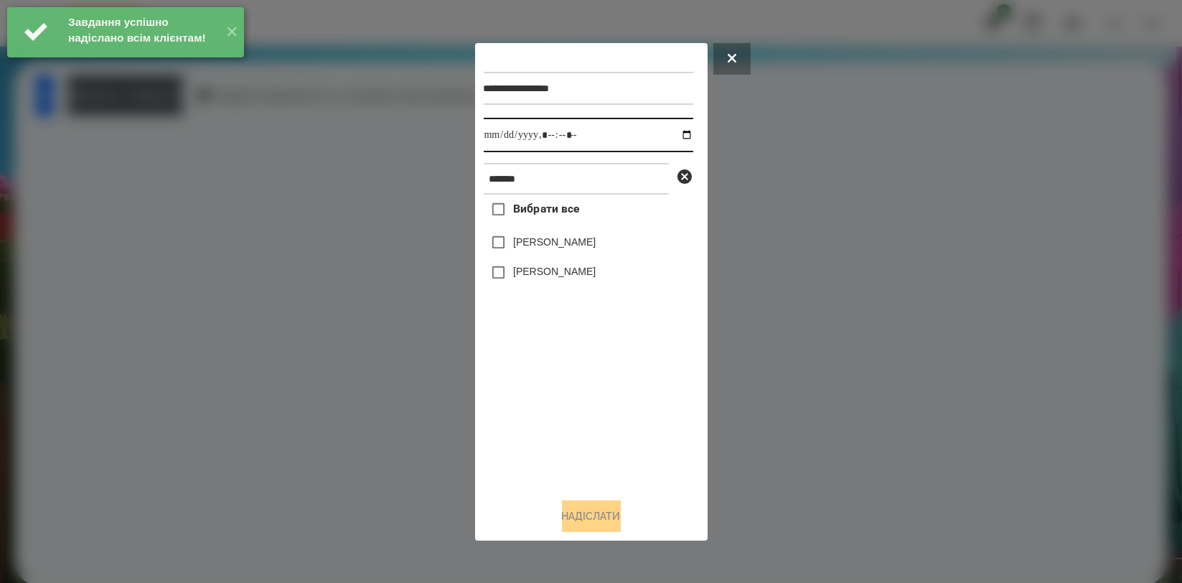
click at [674, 133] on input "datetime-local" at bounding box center [589, 135] width 210 height 34
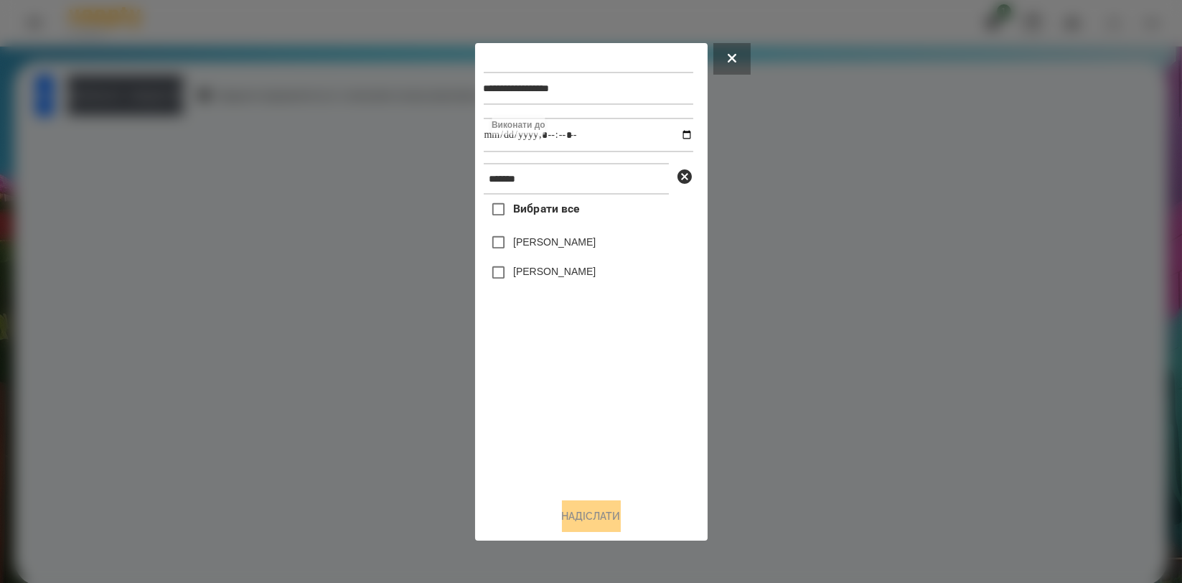
type input "**********"
click at [570, 368] on div "Вибрати все [PERSON_NAME] [PERSON_NAME]" at bounding box center [589, 340] width 210 height 291
click at [584, 245] on label "[PERSON_NAME]" at bounding box center [554, 242] width 83 height 14
drag, startPoint x: 604, startPoint y: 505, endPoint x: 614, endPoint y: 495, distance: 13.7
click at [604, 506] on button "Надіслати" at bounding box center [591, 516] width 59 height 32
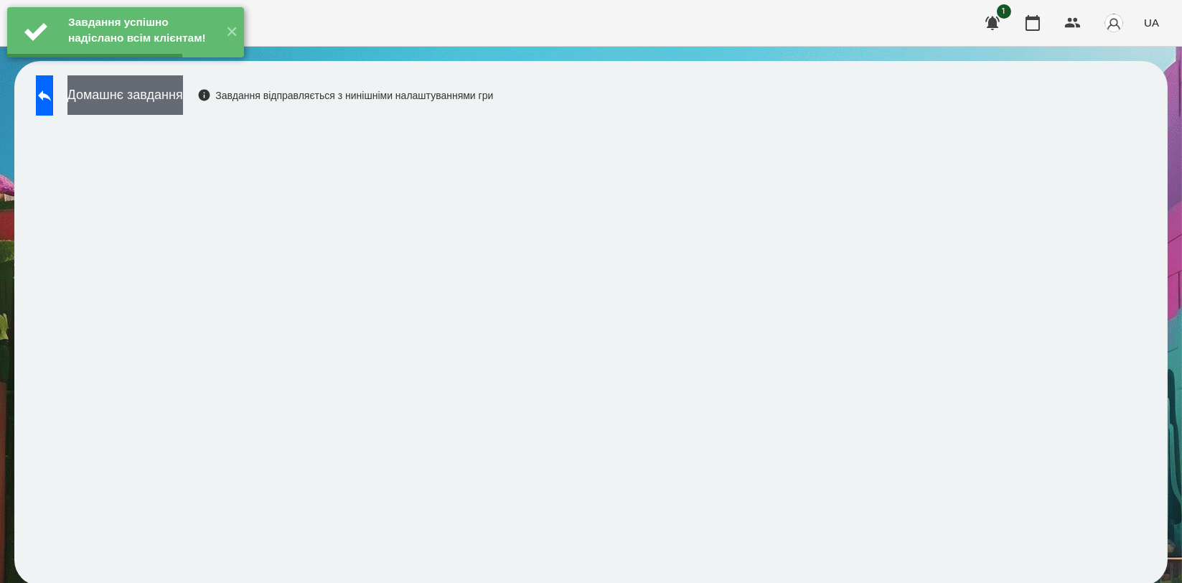
click at [183, 95] on button "Домашнє завдання" at bounding box center [125, 94] width 116 height 39
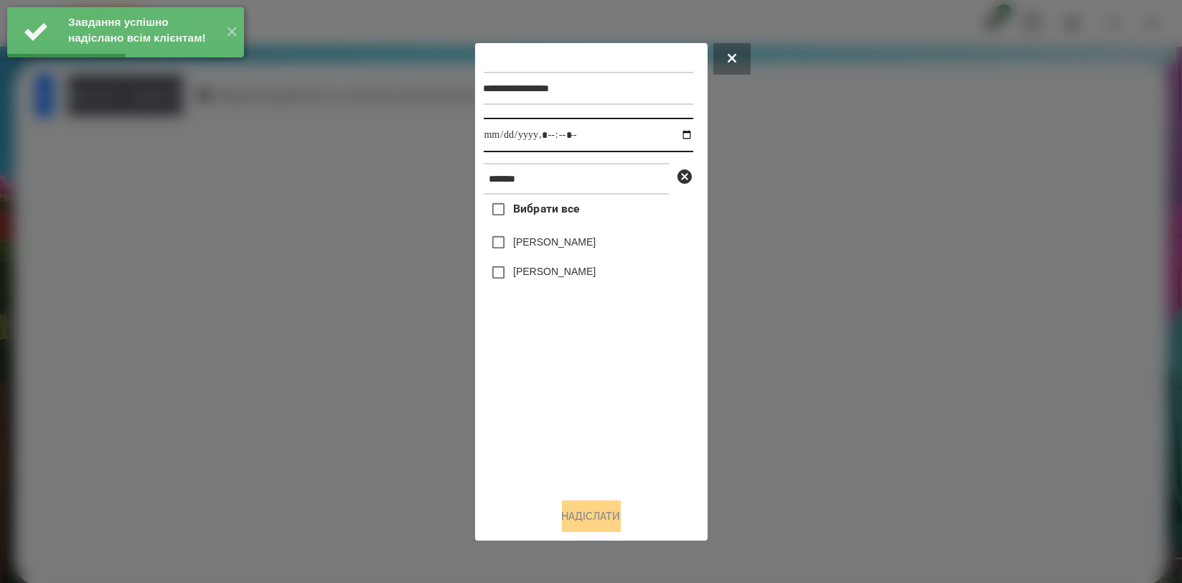
click at [671, 135] on input "datetime-local" at bounding box center [589, 135] width 210 height 34
type input "**********"
click at [571, 418] on div "Вибрати все [PERSON_NAME] [PERSON_NAME]" at bounding box center [589, 340] width 210 height 291
click at [567, 246] on label "[PERSON_NAME]" at bounding box center [554, 242] width 83 height 14
click at [580, 520] on button "Надіслати" at bounding box center [591, 516] width 59 height 32
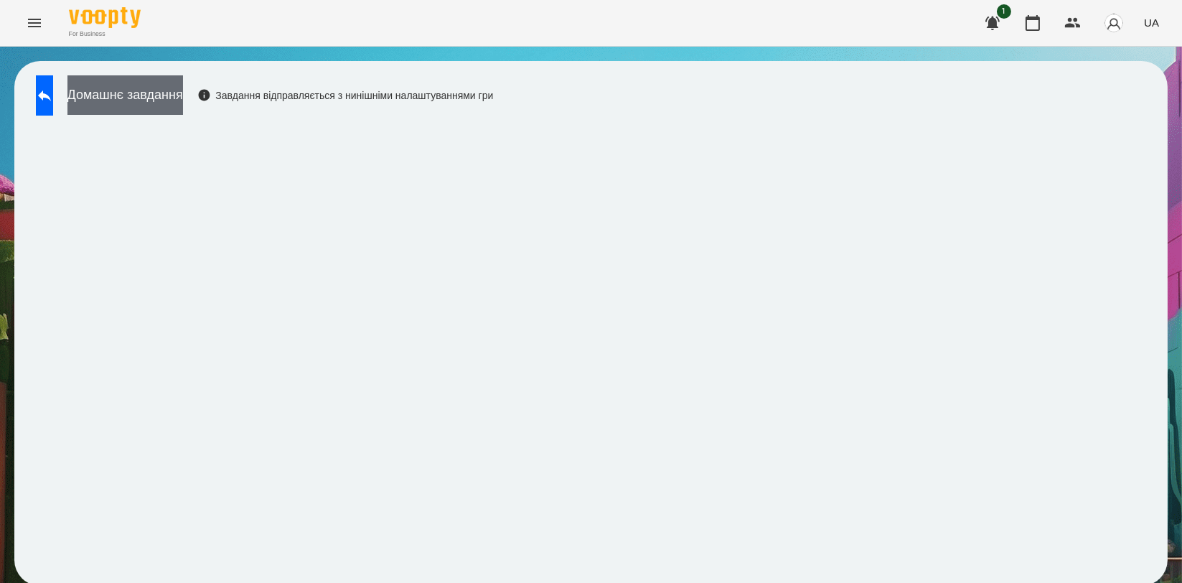
click at [183, 108] on button "Домашнє завдання" at bounding box center [125, 94] width 116 height 39
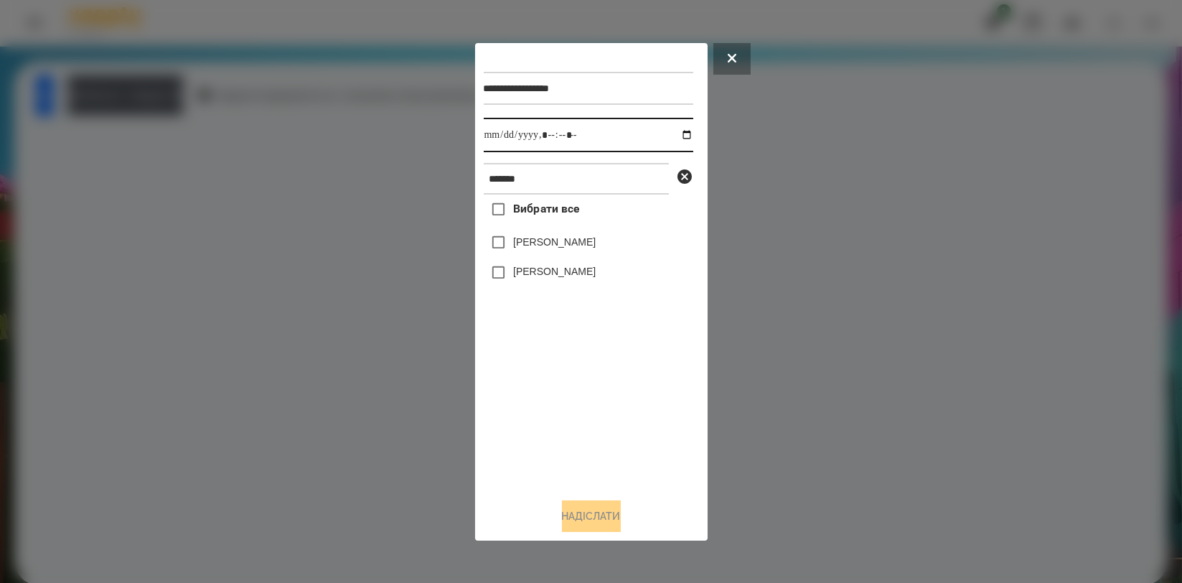
click at [676, 134] on input "datetime-local" at bounding box center [589, 135] width 210 height 34
type input "**********"
drag, startPoint x: 579, startPoint y: 413, endPoint x: 573, endPoint y: 300, distance: 112.9
click at [579, 412] on div "Вибрати все [PERSON_NAME] [PERSON_NAME]" at bounding box center [589, 340] width 210 height 291
click at [586, 245] on label "[PERSON_NAME]" at bounding box center [554, 242] width 83 height 14
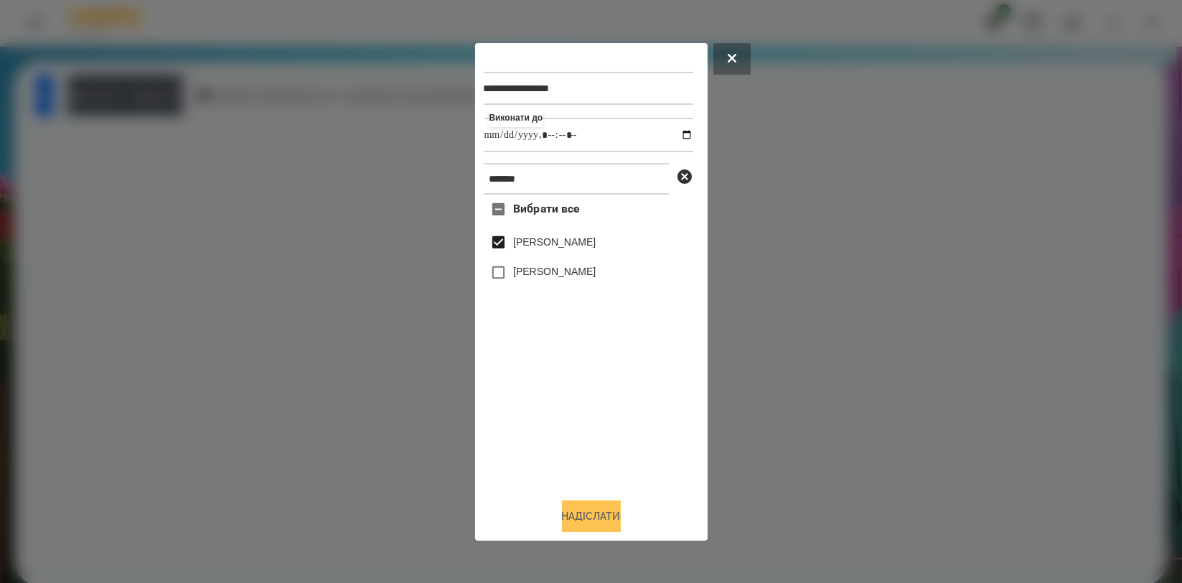
click at [579, 528] on button "Надіслати" at bounding box center [591, 516] width 59 height 32
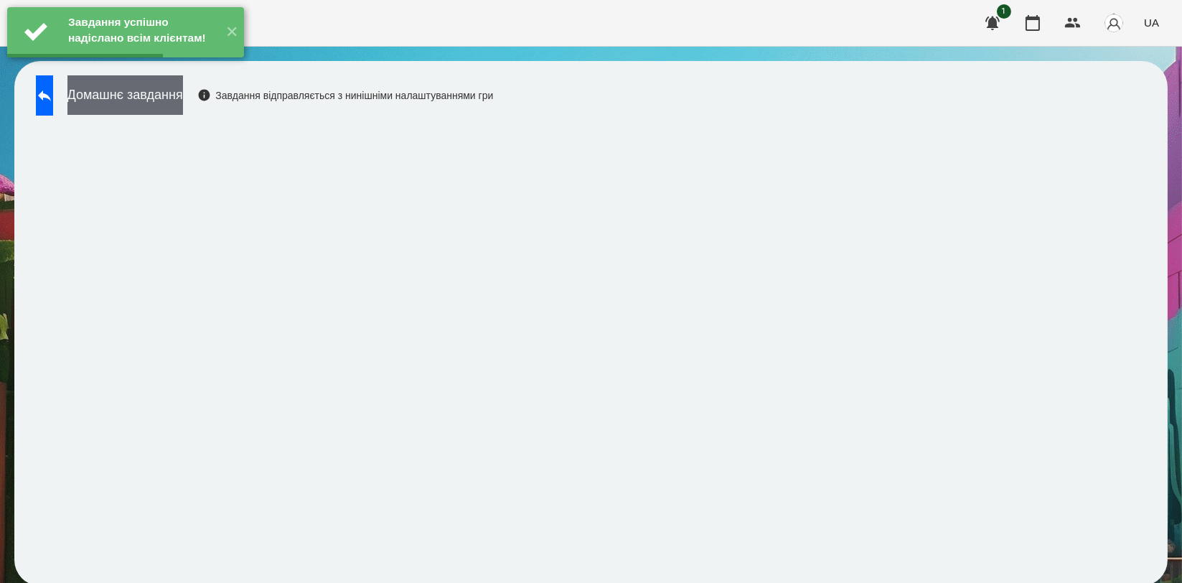
click at [183, 111] on button "Домашнє завдання" at bounding box center [125, 94] width 116 height 39
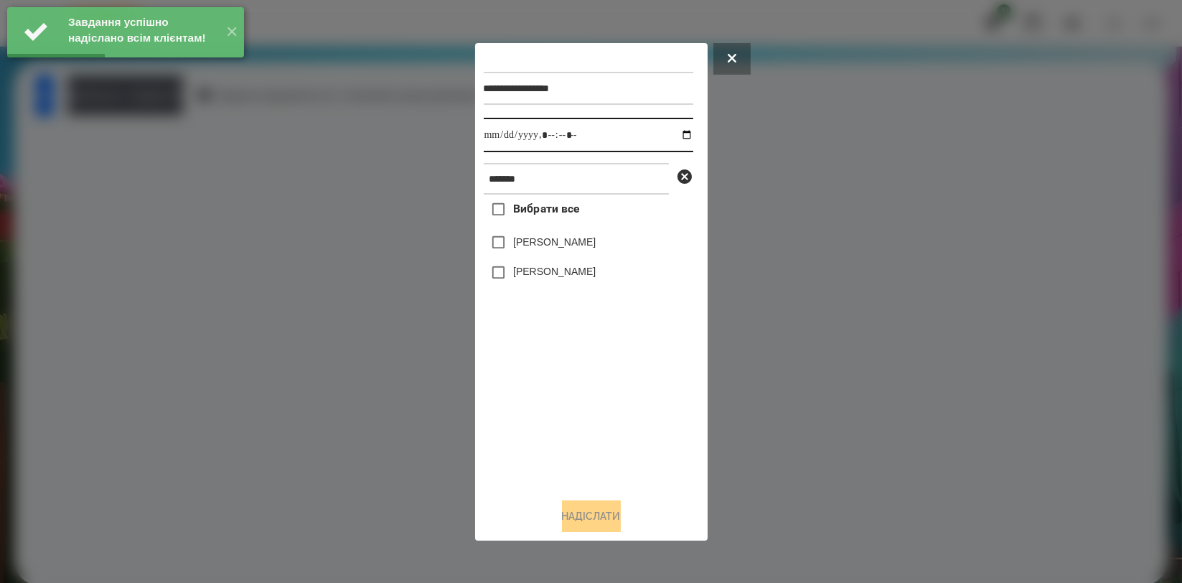
click at [671, 131] on input "datetime-local" at bounding box center [589, 135] width 210 height 34
type input "**********"
click at [619, 378] on div "Вибрати все [PERSON_NAME] [PERSON_NAME]" at bounding box center [589, 340] width 210 height 291
click at [590, 246] on label "[PERSON_NAME]" at bounding box center [554, 242] width 83 height 14
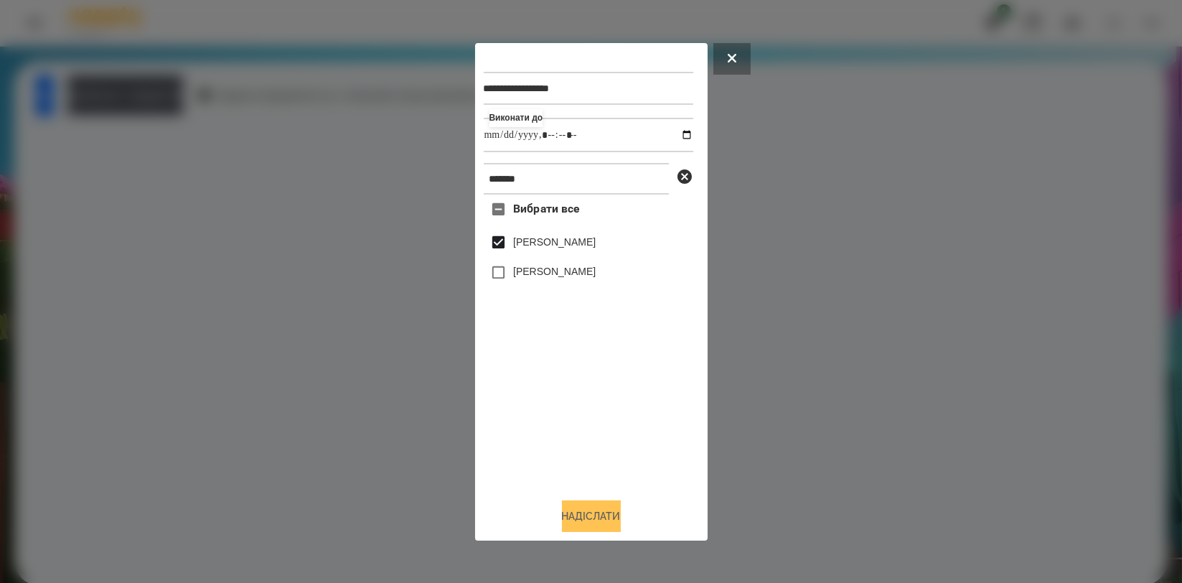
click at [600, 510] on button "Надіслати" at bounding box center [591, 516] width 59 height 32
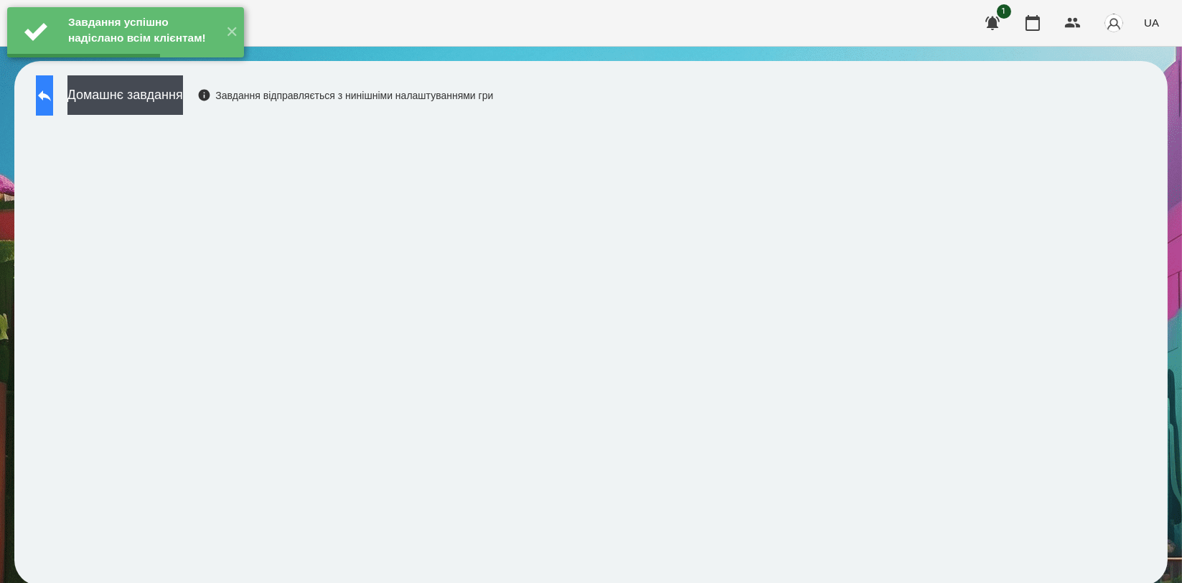
click at [53, 98] on icon at bounding box center [44, 95] width 17 height 17
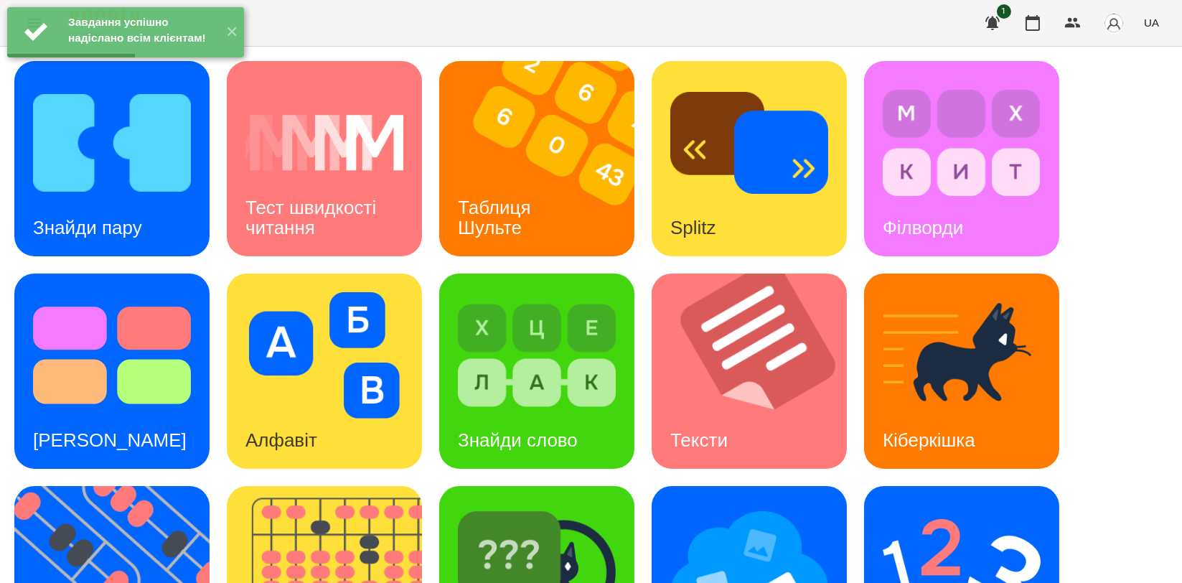
scroll to position [319, 0]
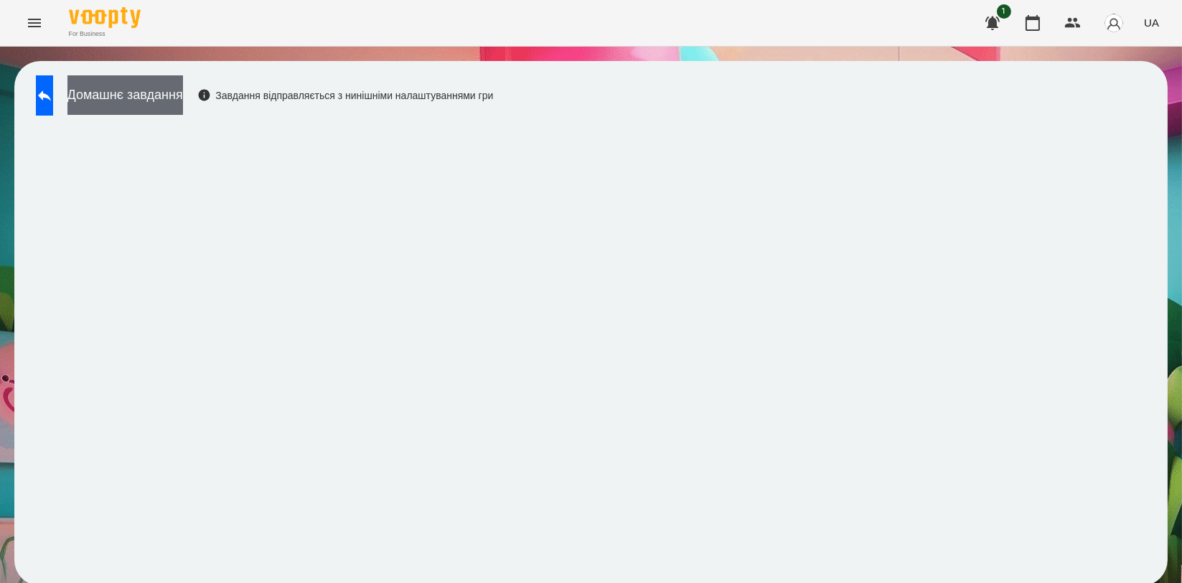
click at [183, 96] on button "Домашнє завдання" at bounding box center [125, 94] width 116 height 39
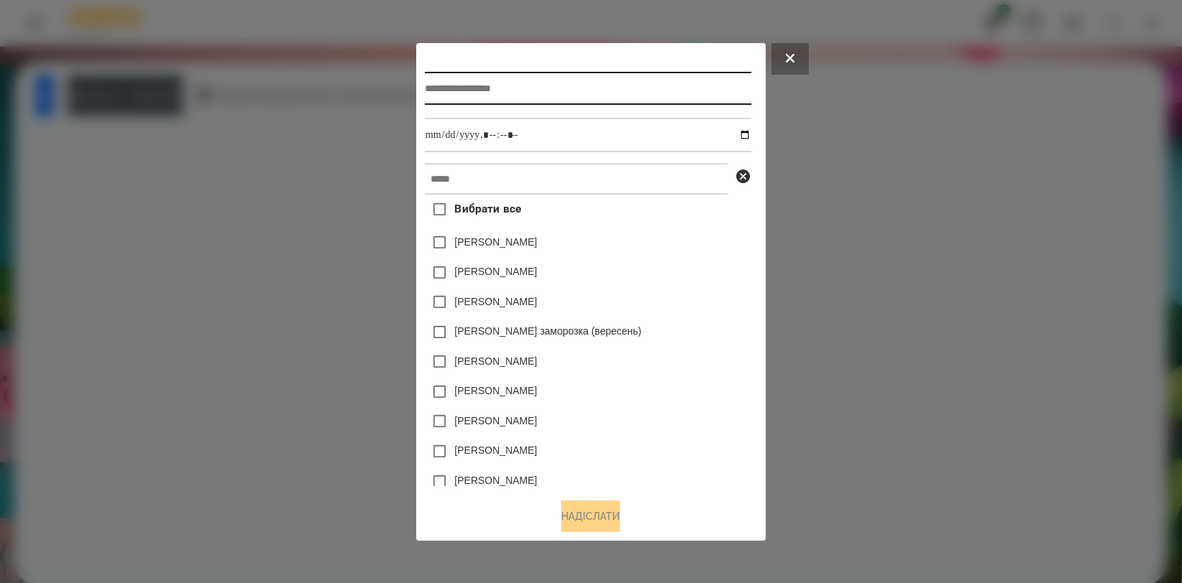
click at [513, 86] on input "text" at bounding box center [588, 88] width 327 height 33
type input "*******"
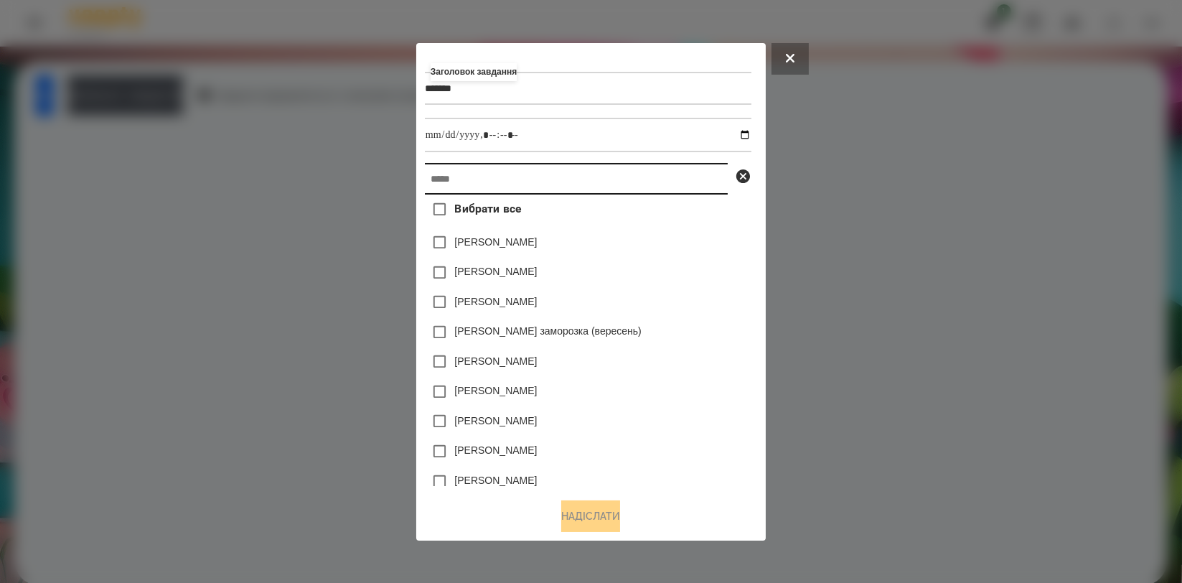
click at [518, 186] on input "text" at bounding box center [576, 179] width 303 height 32
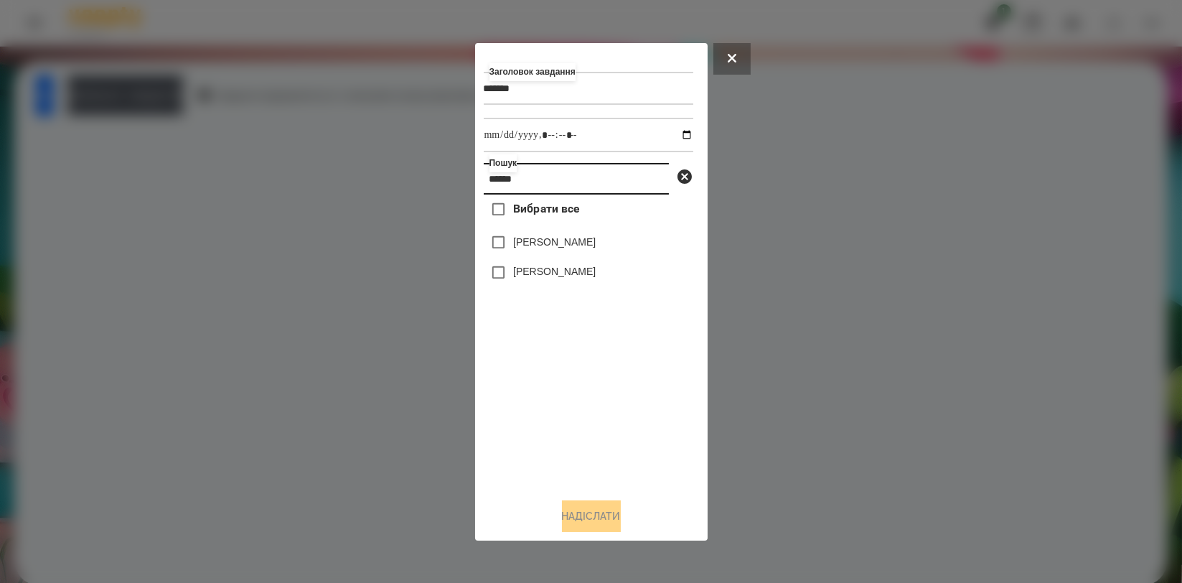
type input "******"
click at [548, 239] on label "[PERSON_NAME]" at bounding box center [554, 242] width 83 height 14
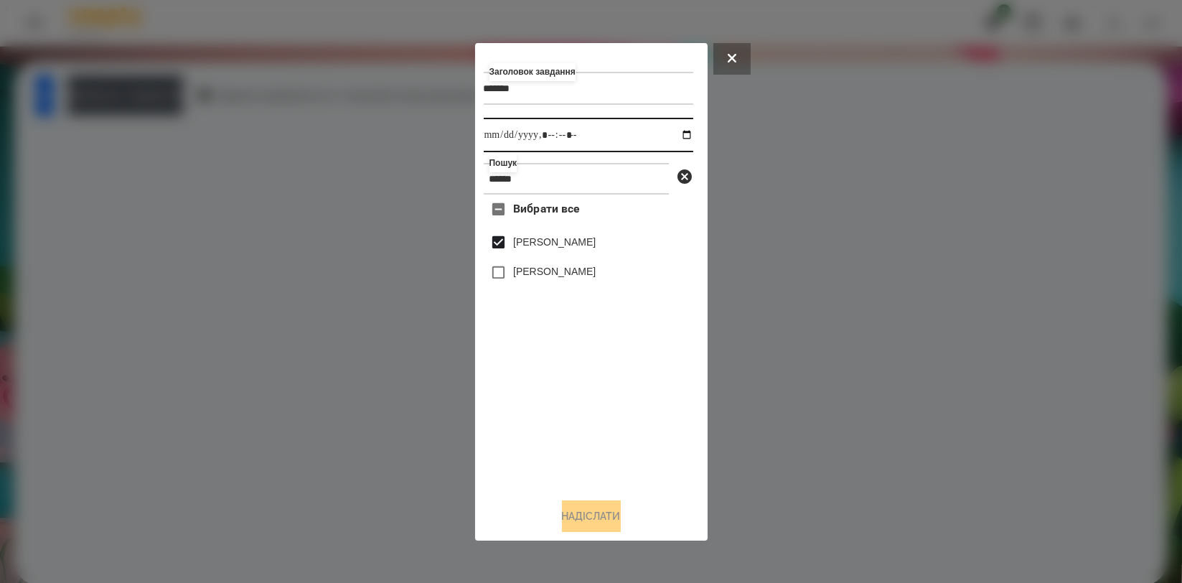
click at [675, 137] on input "datetime-local" at bounding box center [589, 135] width 210 height 34
type input "**********"
drag, startPoint x: 509, startPoint y: 382, endPoint x: 525, endPoint y: 403, distance: 26.6
click at [509, 382] on div "Вибрати все [PERSON_NAME] [PERSON_NAME]" at bounding box center [589, 340] width 210 height 291
click at [584, 528] on button "Надіслати" at bounding box center [591, 516] width 59 height 32
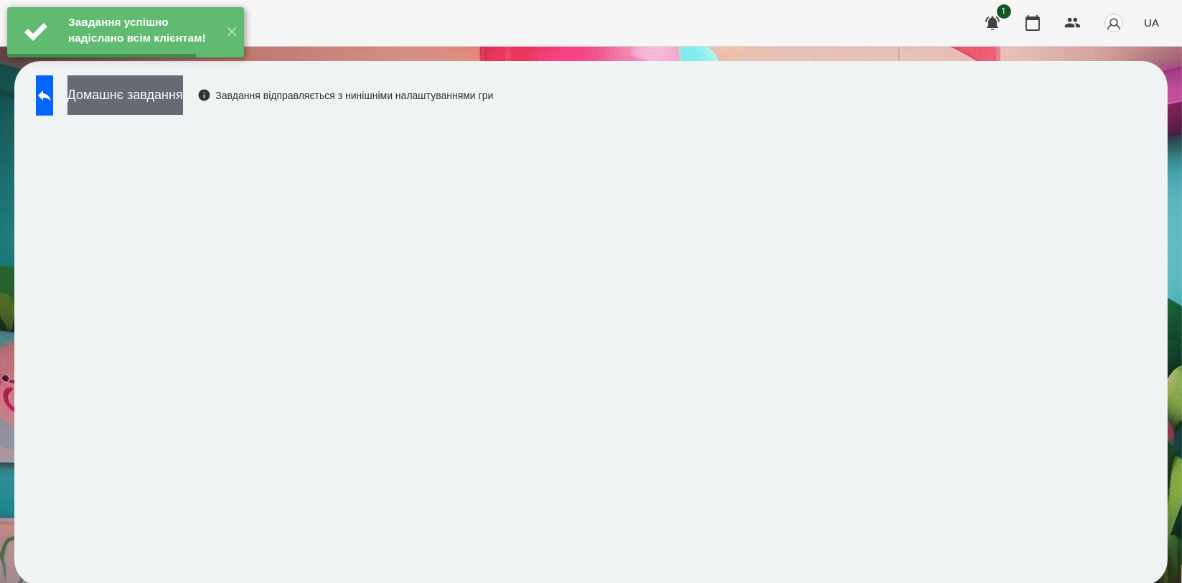
click at [175, 102] on button "Домашнє завдання" at bounding box center [125, 94] width 116 height 39
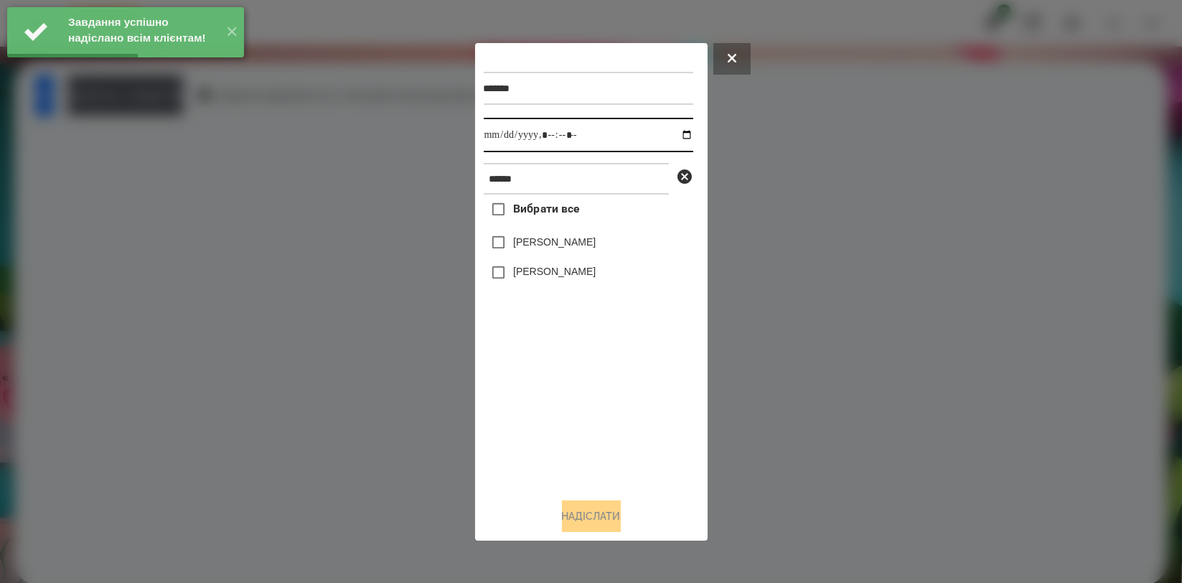
click at [672, 134] on input "datetime-local" at bounding box center [589, 135] width 210 height 34
type input "**********"
drag, startPoint x: 549, startPoint y: 398, endPoint x: 555, endPoint y: 349, distance: 49.9
click at [549, 399] on div "Вибрати все [PERSON_NAME] [PERSON_NAME]" at bounding box center [589, 340] width 210 height 291
click at [576, 249] on label "[PERSON_NAME]" at bounding box center [554, 242] width 83 height 14
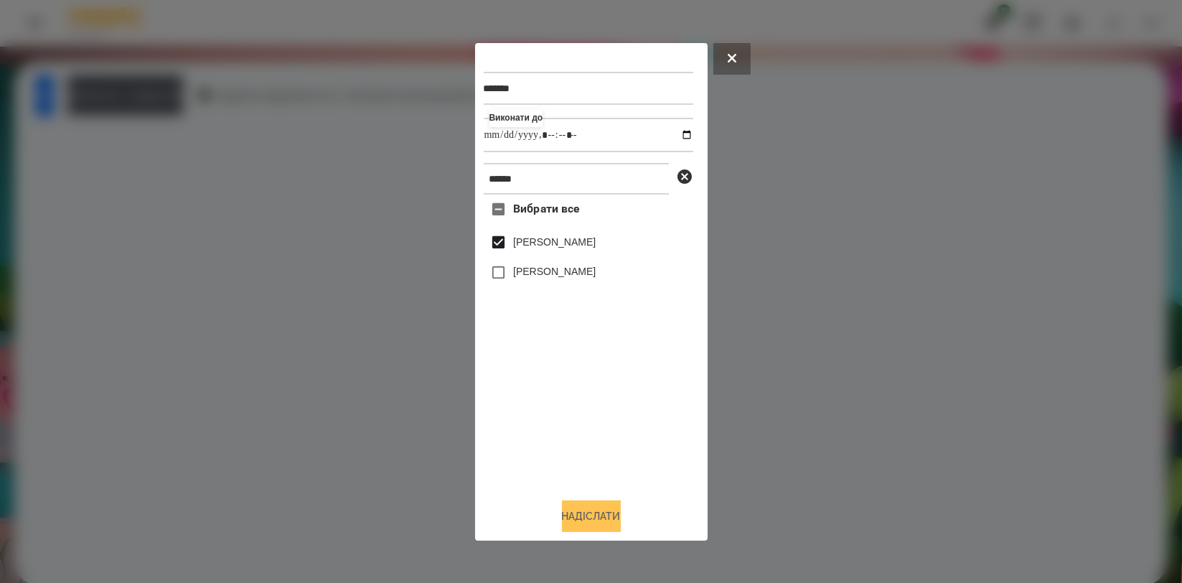
click at [596, 522] on button "Надіслати" at bounding box center [591, 516] width 59 height 32
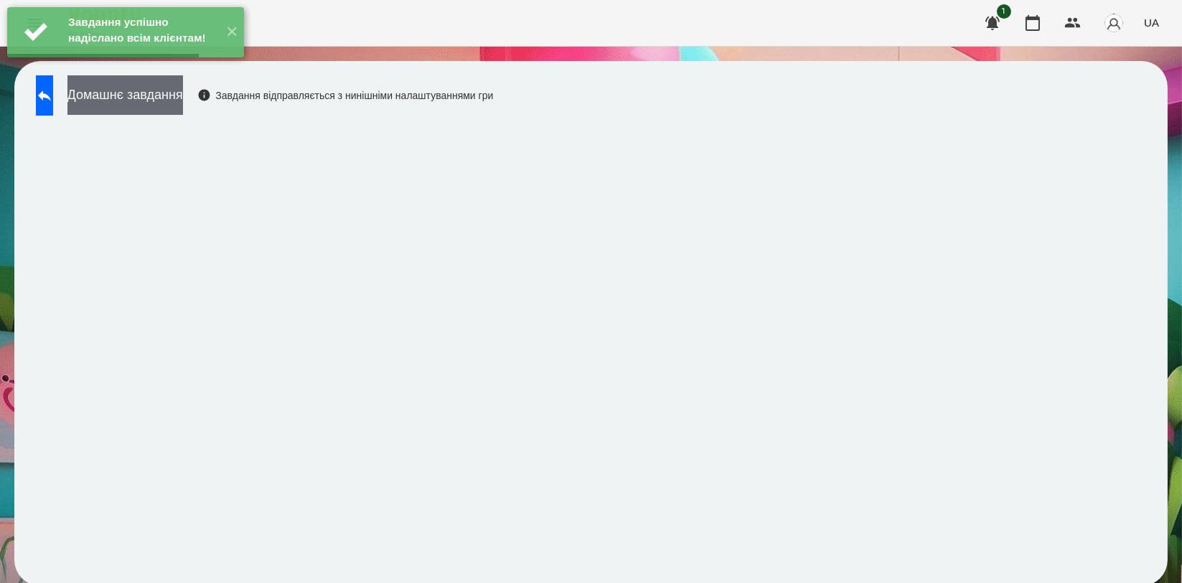
click at [183, 94] on button "Домашнє завдання" at bounding box center [125, 94] width 116 height 39
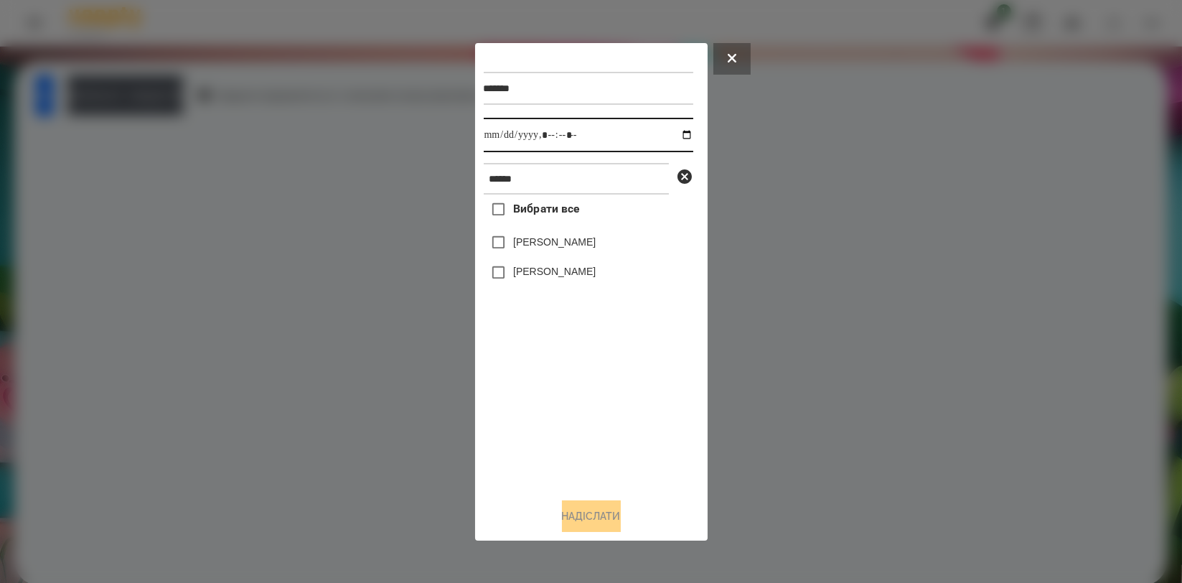
click at [678, 136] on input "datetime-local" at bounding box center [589, 135] width 210 height 34
type input "**********"
click at [568, 384] on div "Вибрати все [PERSON_NAME] [PERSON_NAME]" at bounding box center [589, 340] width 210 height 291
click at [575, 246] on label "[PERSON_NAME]" at bounding box center [554, 242] width 83 height 14
drag, startPoint x: 605, startPoint y: 514, endPoint x: 609, endPoint y: 504, distance: 10.9
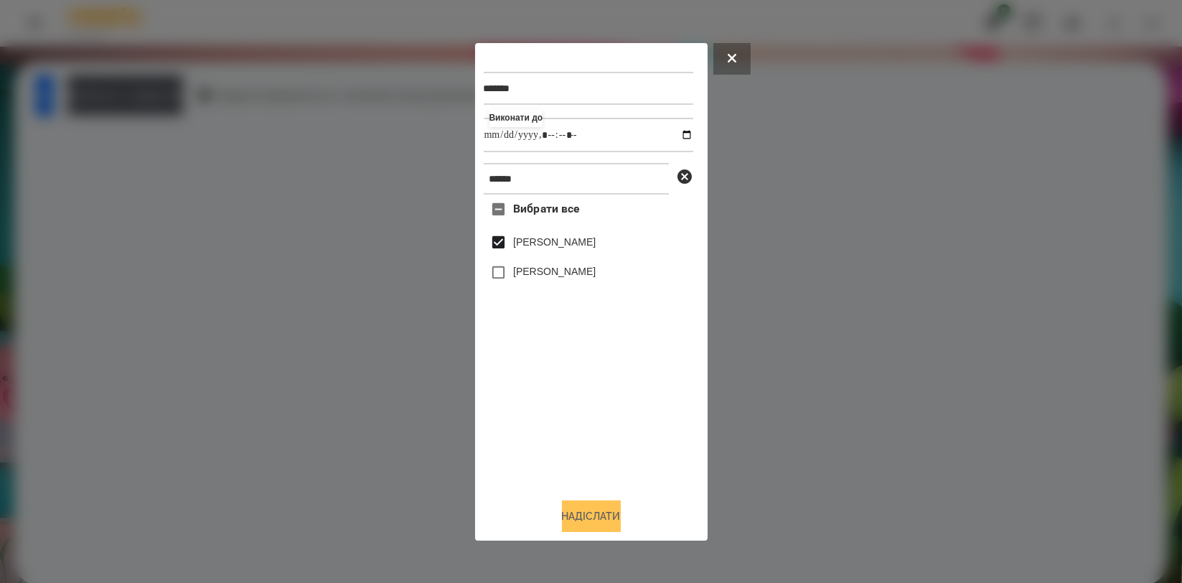
click at [605, 515] on button "Надіслати" at bounding box center [591, 516] width 59 height 32
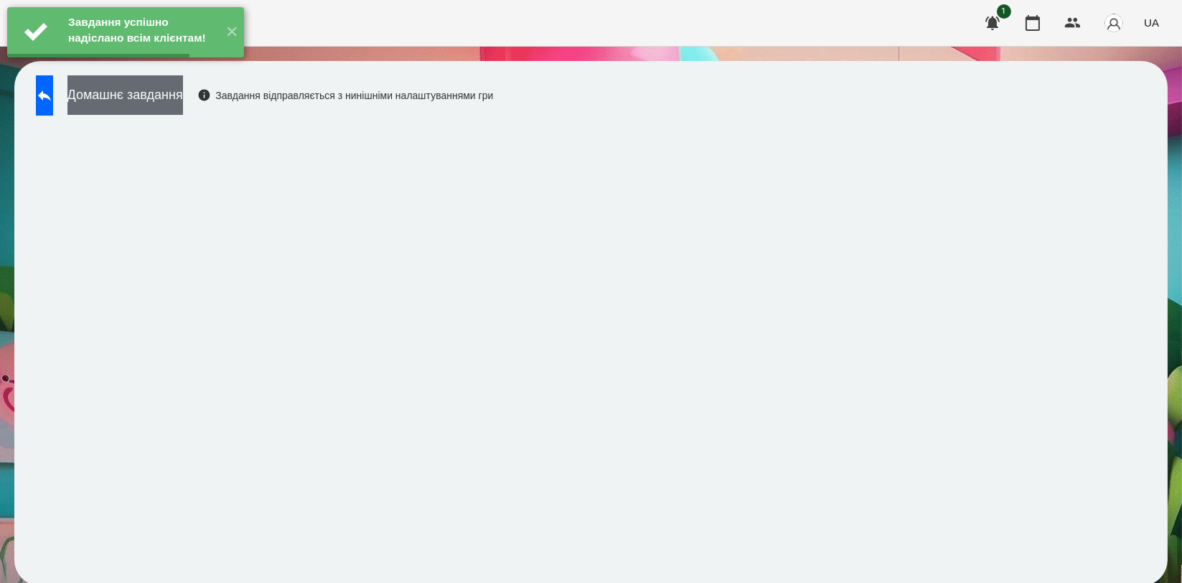
click at [183, 94] on button "Домашнє завдання" at bounding box center [125, 94] width 116 height 39
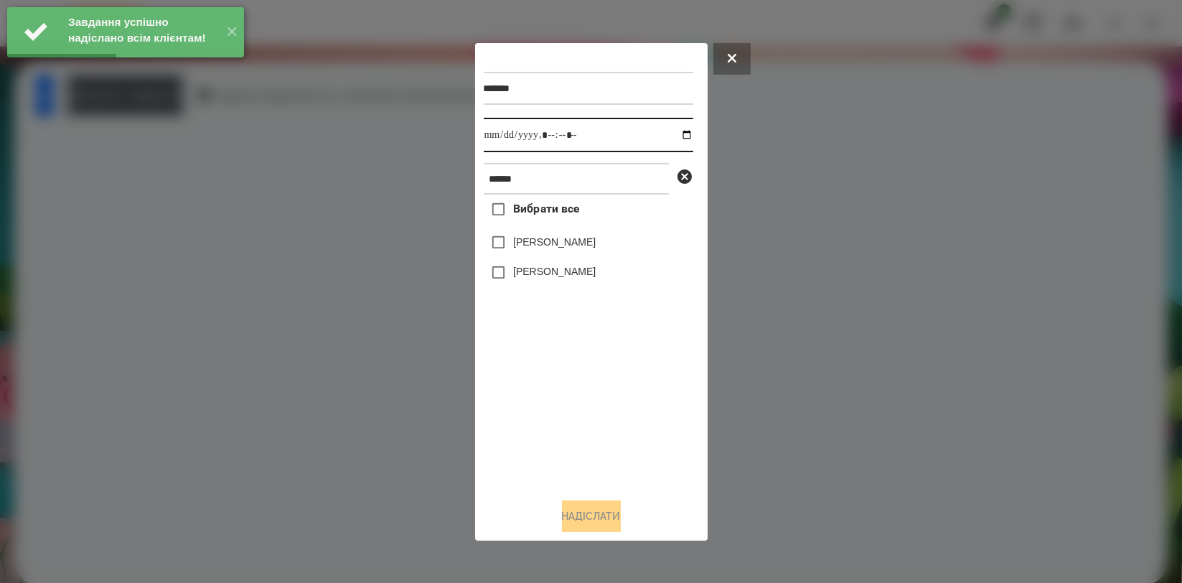
click at [674, 134] on input "datetime-local" at bounding box center [589, 135] width 210 height 34
type input "**********"
drag, startPoint x: 561, startPoint y: 396, endPoint x: 555, endPoint y: 284, distance: 112.1
click at [561, 396] on div "Вибрати все [PERSON_NAME] [PERSON_NAME]" at bounding box center [589, 340] width 210 height 291
click at [565, 238] on label "[PERSON_NAME]" at bounding box center [554, 242] width 83 height 14
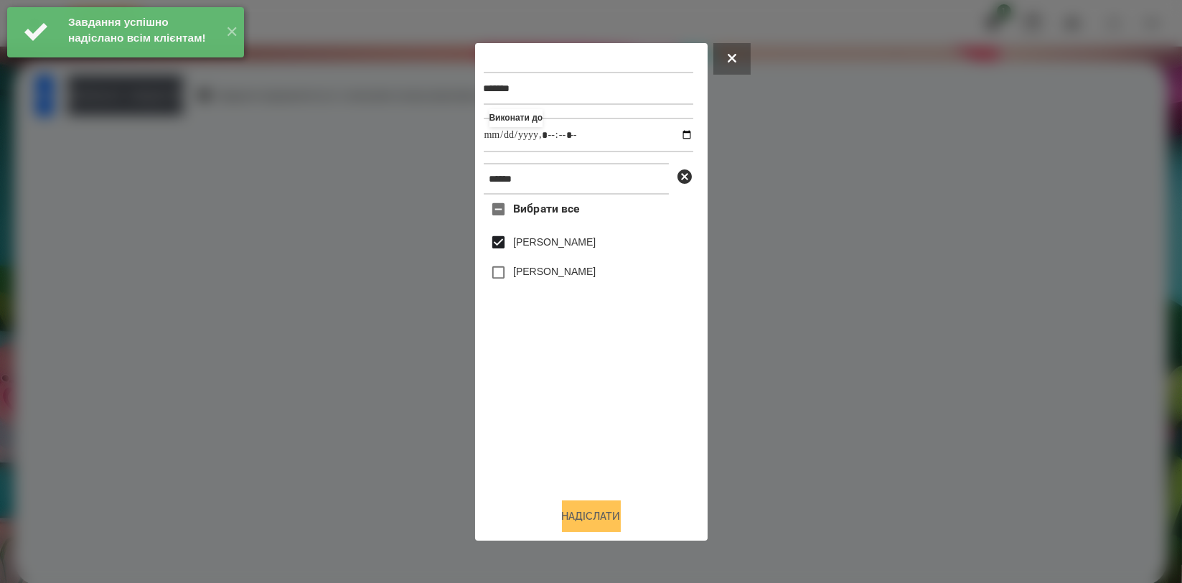
click at [588, 521] on button "Надіслати" at bounding box center [591, 516] width 59 height 32
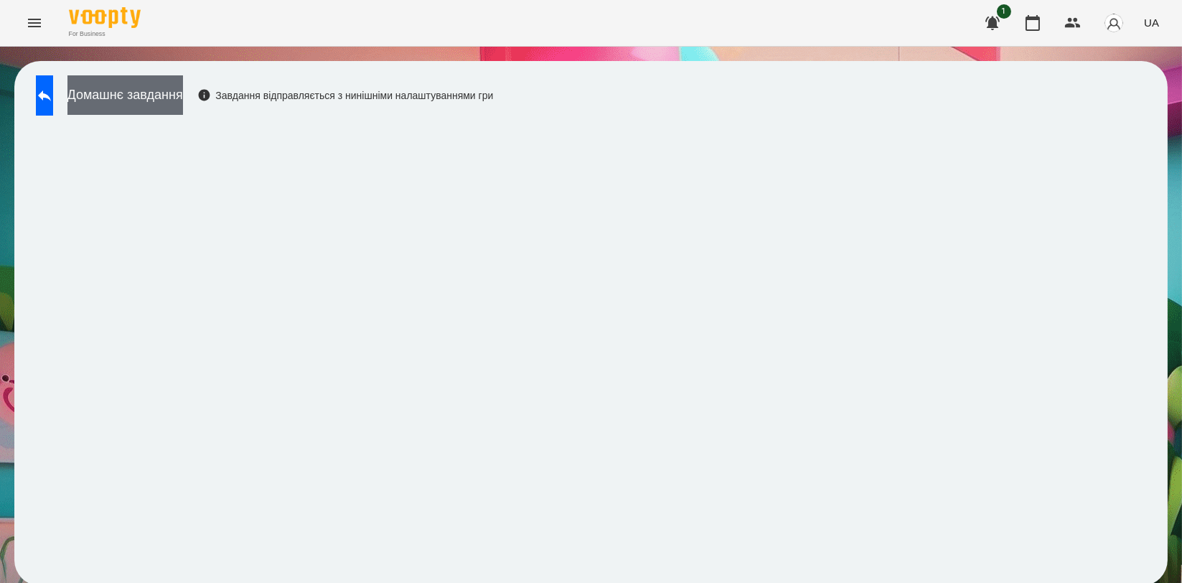
click at [183, 95] on button "Домашнє завдання" at bounding box center [125, 94] width 116 height 39
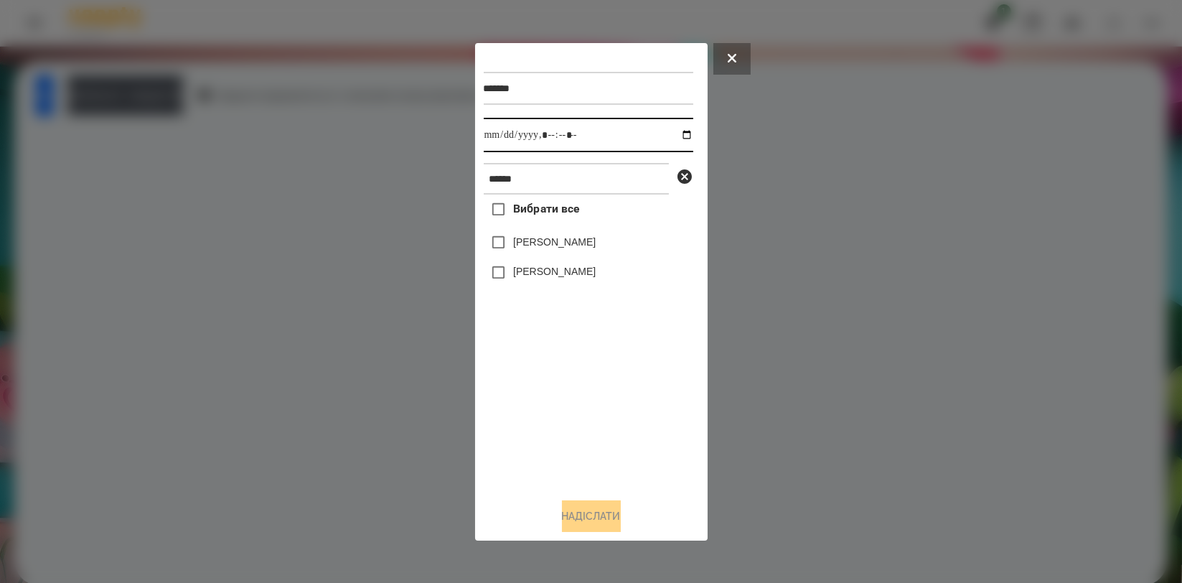
click at [676, 134] on input "datetime-local" at bounding box center [589, 135] width 210 height 34
type input "**********"
drag, startPoint x: 592, startPoint y: 407, endPoint x: 589, endPoint y: 355, distance: 52.5
click at [592, 403] on div "Вибрати все [PERSON_NAME] [PERSON_NAME]" at bounding box center [589, 340] width 210 height 291
click at [590, 243] on label "[PERSON_NAME]" at bounding box center [554, 242] width 83 height 14
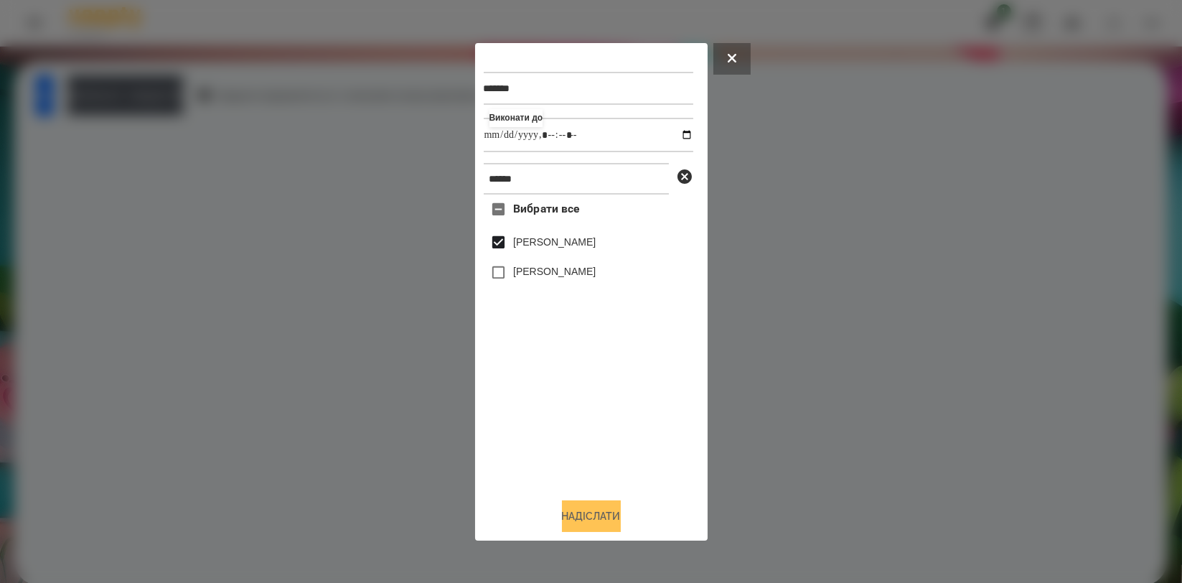
click at [598, 518] on button "Надіслати" at bounding box center [591, 516] width 59 height 32
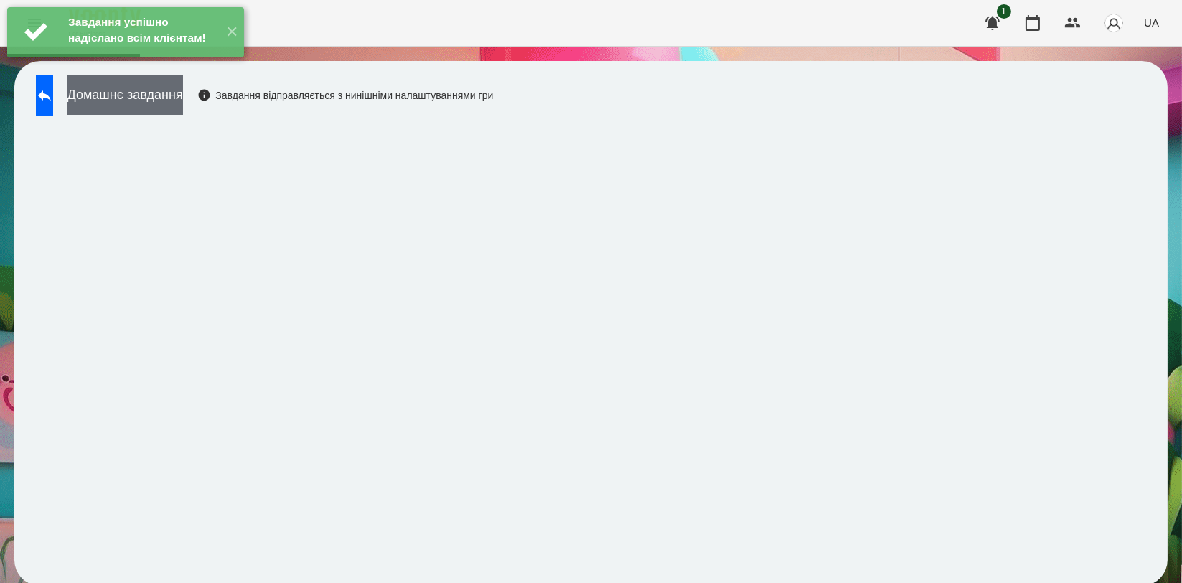
click at [183, 90] on button "Домашнє завдання" at bounding box center [125, 94] width 116 height 39
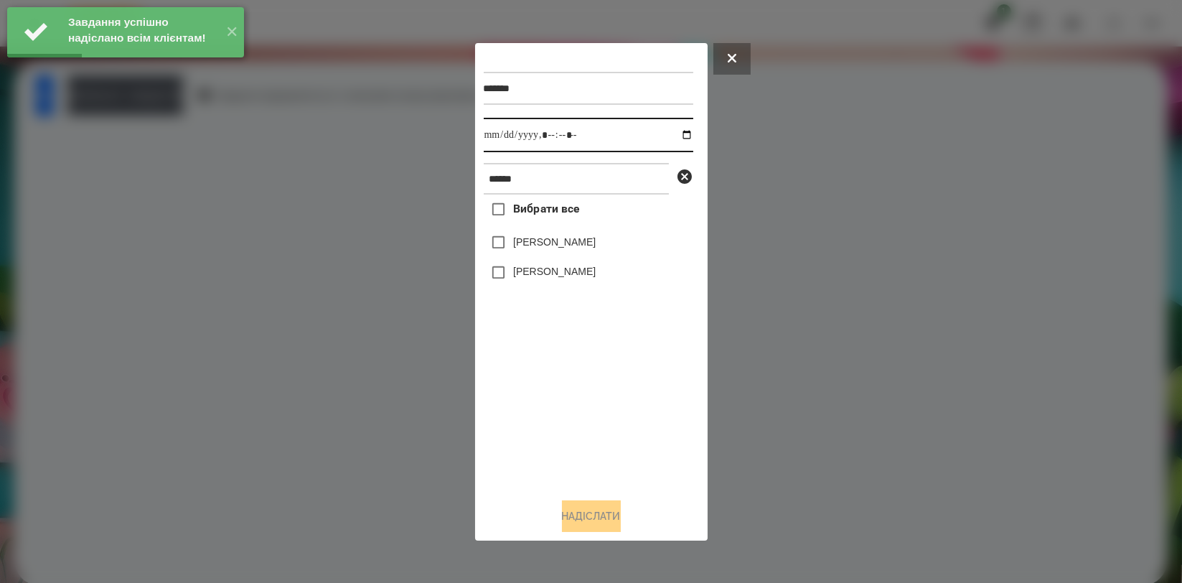
click at [680, 131] on input "datetime-local" at bounding box center [589, 135] width 210 height 34
type input "**********"
drag, startPoint x: 576, startPoint y: 383, endPoint x: 579, endPoint y: 317, distance: 66.1
click at [576, 384] on div "Вибрати все [PERSON_NAME] [PERSON_NAME]" at bounding box center [589, 340] width 210 height 291
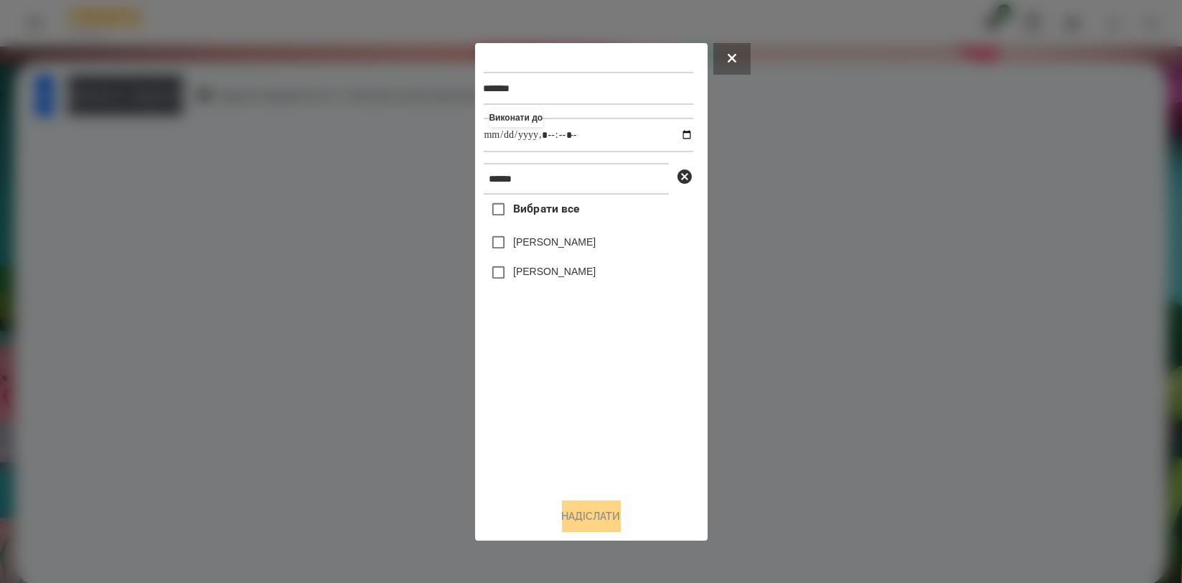
click at [594, 243] on label "[PERSON_NAME]" at bounding box center [554, 242] width 83 height 14
click at [591, 521] on button "Надіслати" at bounding box center [591, 516] width 59 height 32
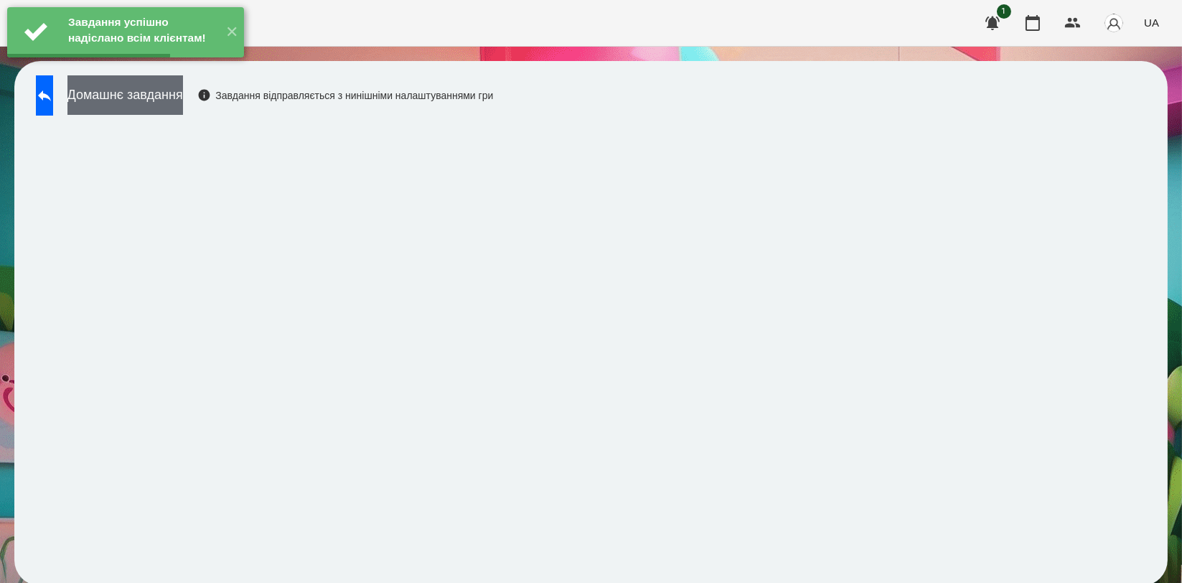
click at [183, 94] on button "Домашнє завдання" at bounding box center [125, 94] width 116 height 39
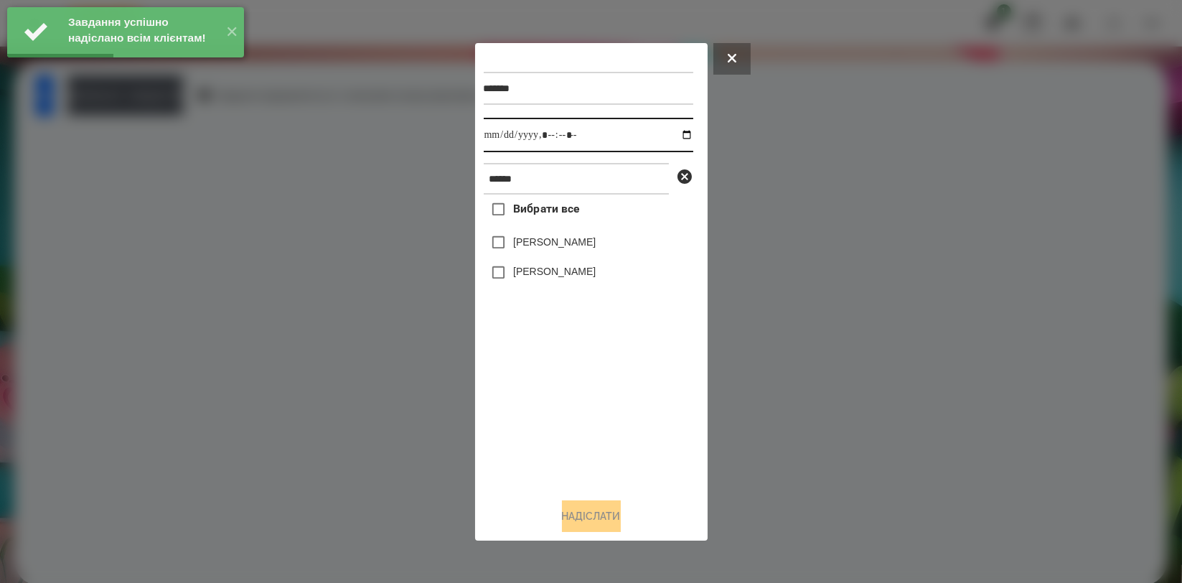
click at [681, 134] on input "datetime-local" at bounding box center [589, 135] width 210 height 34
type input "**********"
drag, startPoint x: 617, startPoint y: 375, endPoint x: 609, endPoint y: 332, distance: 44.5
click at [614, 376] on div "Вибрати все [PERSON_NAME] [PERSON_NAME]" at bounding box center [589, 340] width 210 height 291
click at [589, 239] on label "[PERSON_NAME]" at bounding box center [554, 242] width 83 height 14
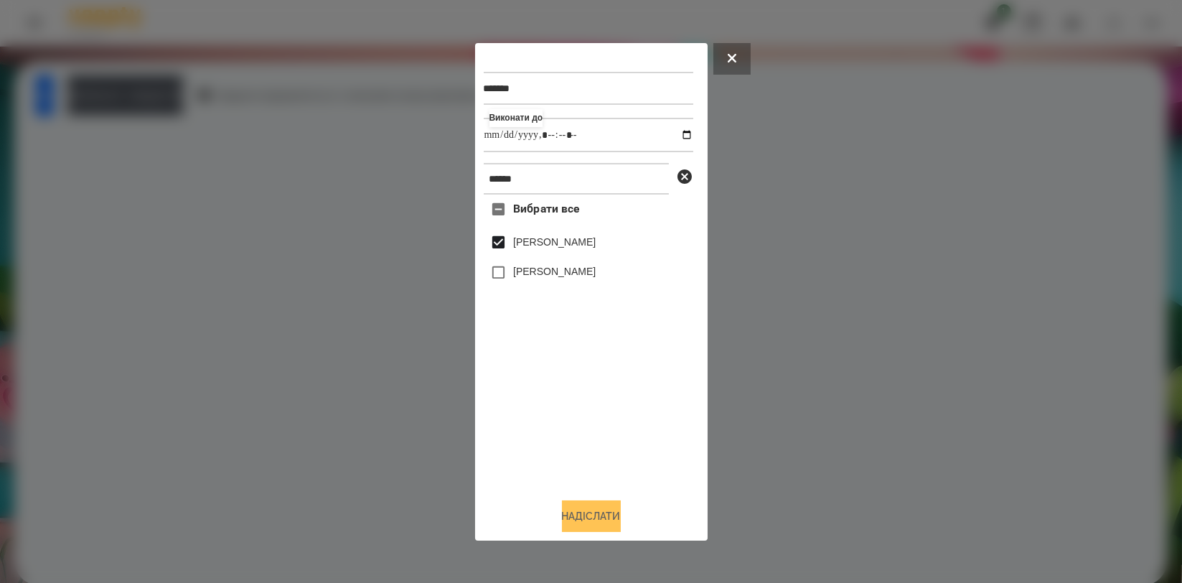
click at [596, 515] on button "Надіслати" at bounding box center [591, 516] width 59 height 32
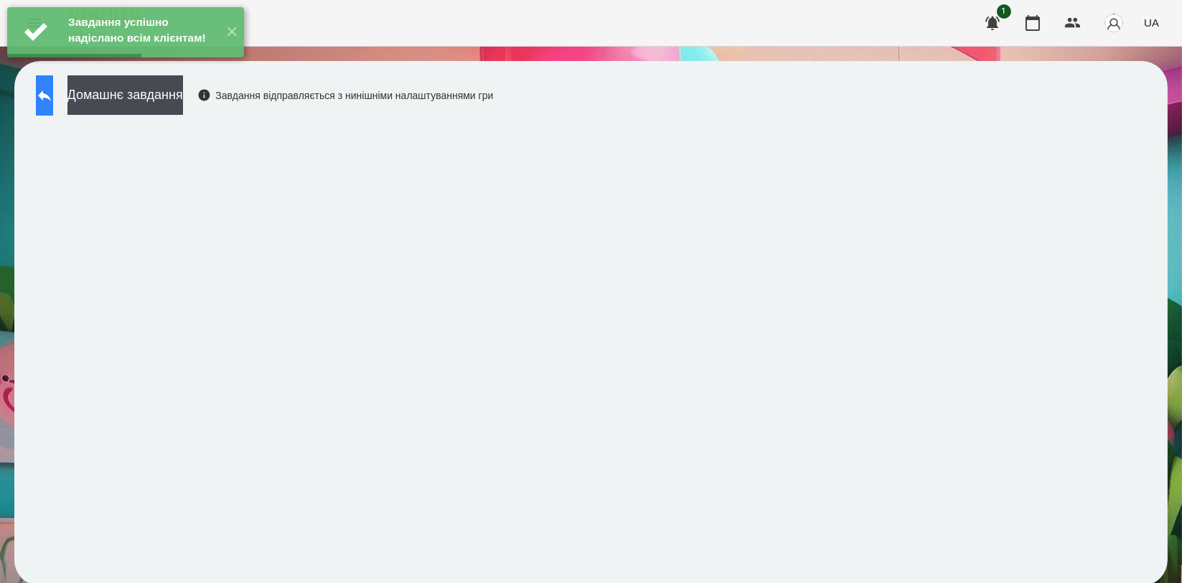
click at [53, 108] on button at bounding box center [44, 95] width 17 height 40
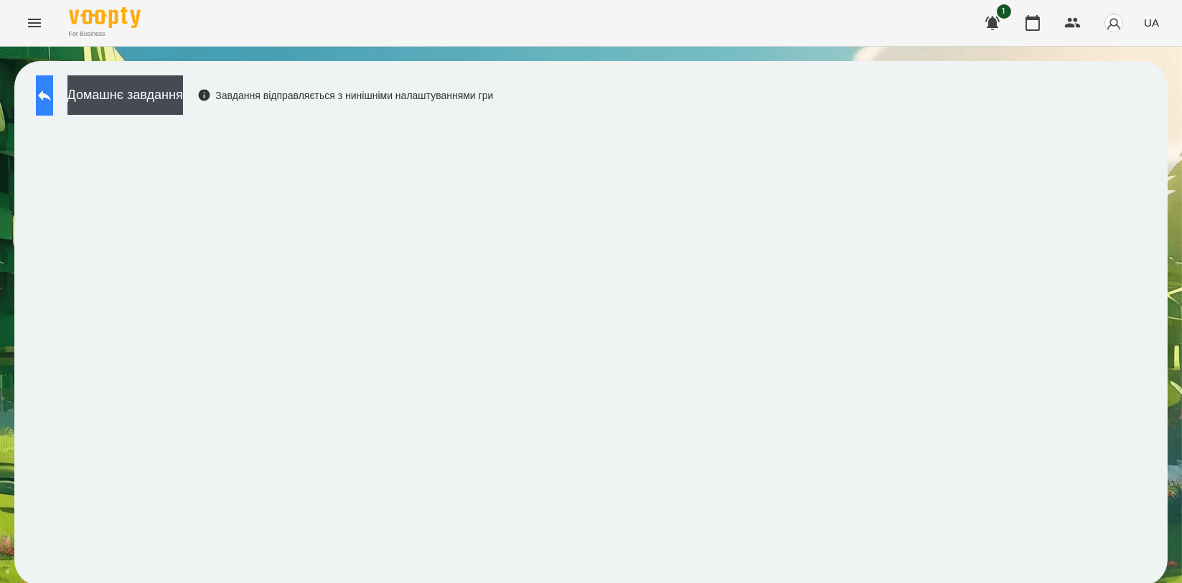
click at [51, 95] on icon at bounding box center [44, 95] width 13 height 11
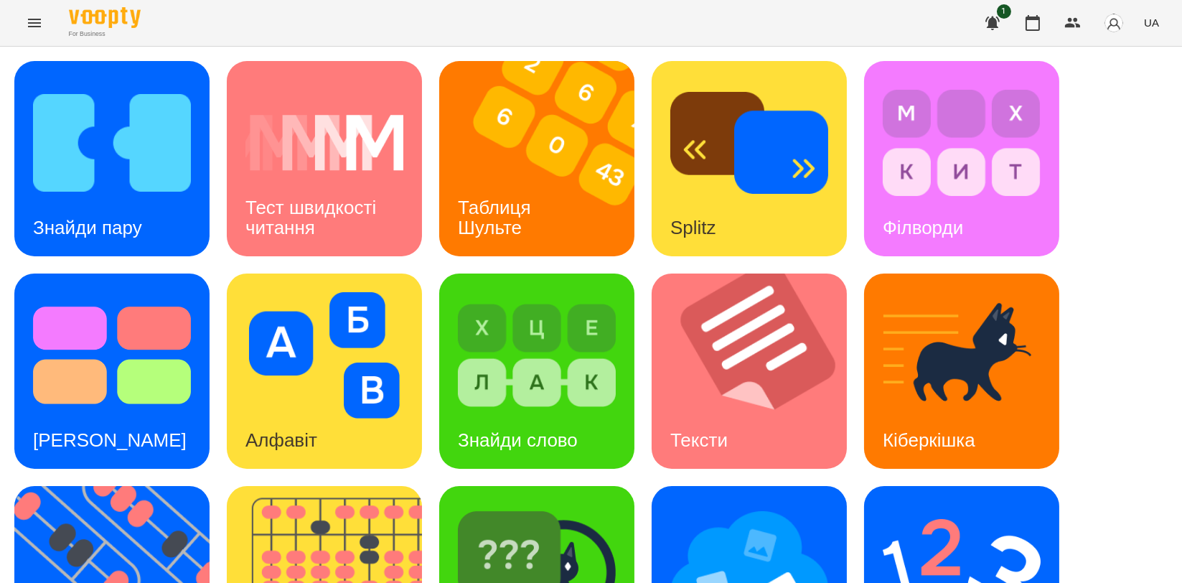
scroll to position [319, 0]
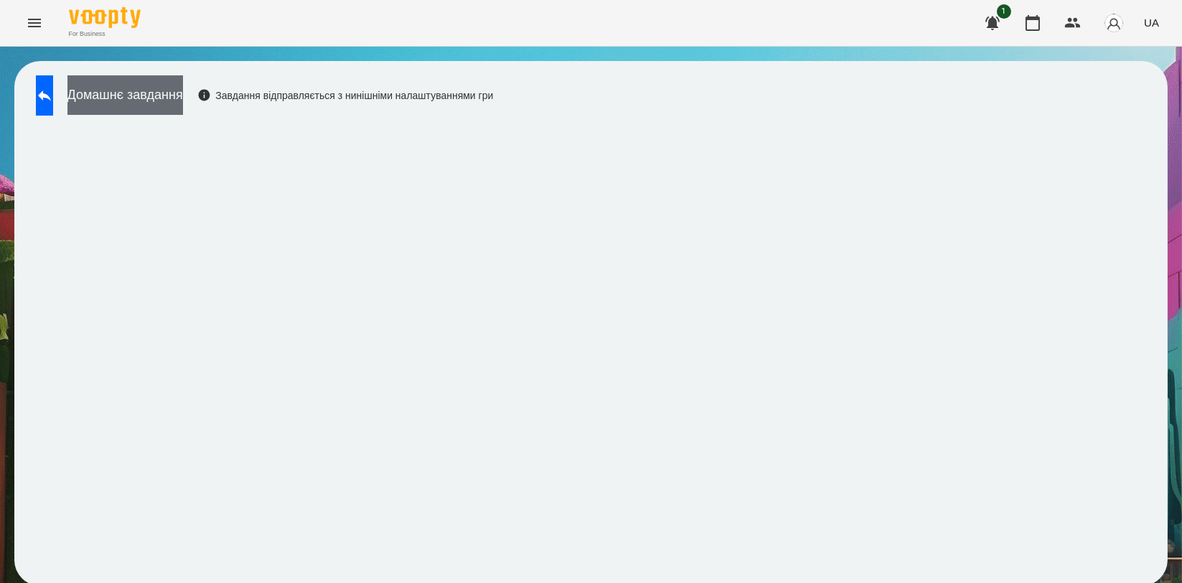
click at [183, 93] on button "Домашнє завдання" at bounding box center [125, 94] width 116 height 39
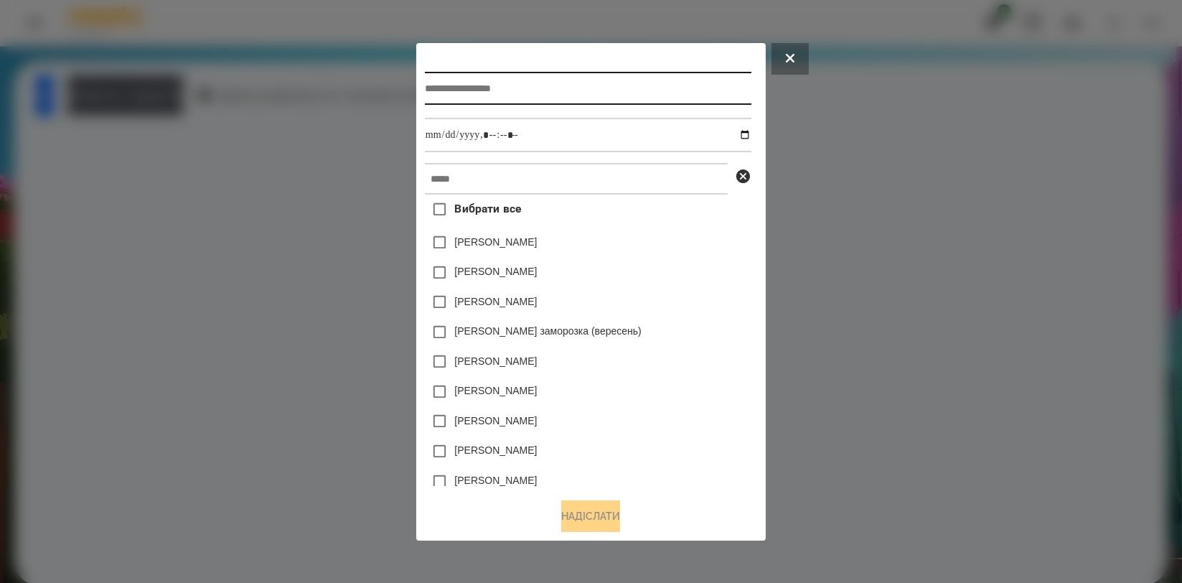
click at [546, 76] on input "text" at bounding box center [588, 88] width 327 height 33
type input "*********"
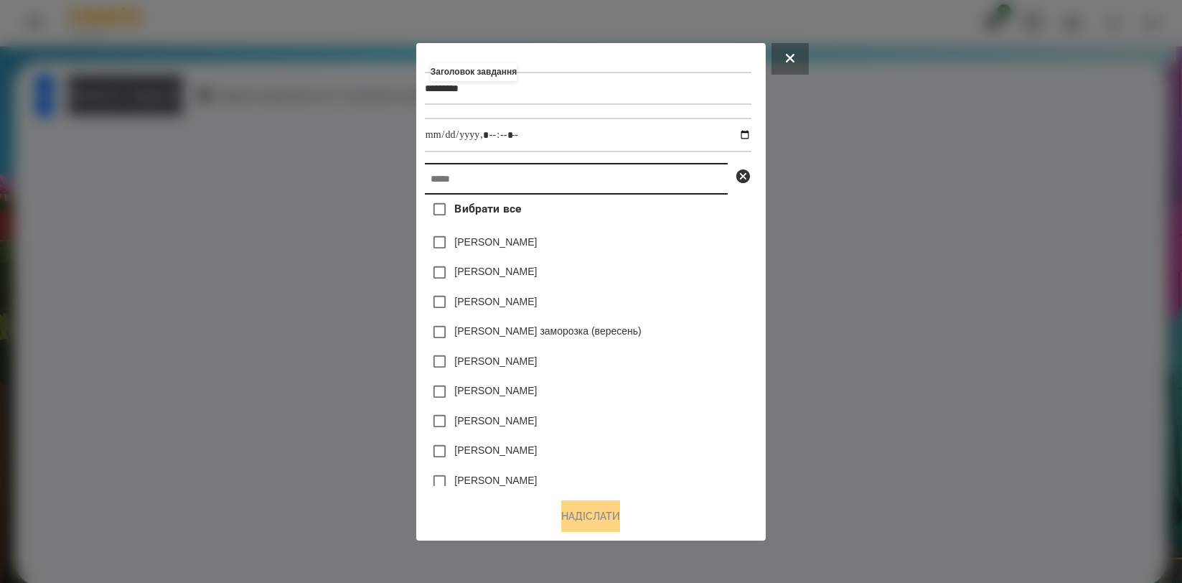
click at [561, 189] on input "text" at bounding box center [576, 179] width 303 height 32
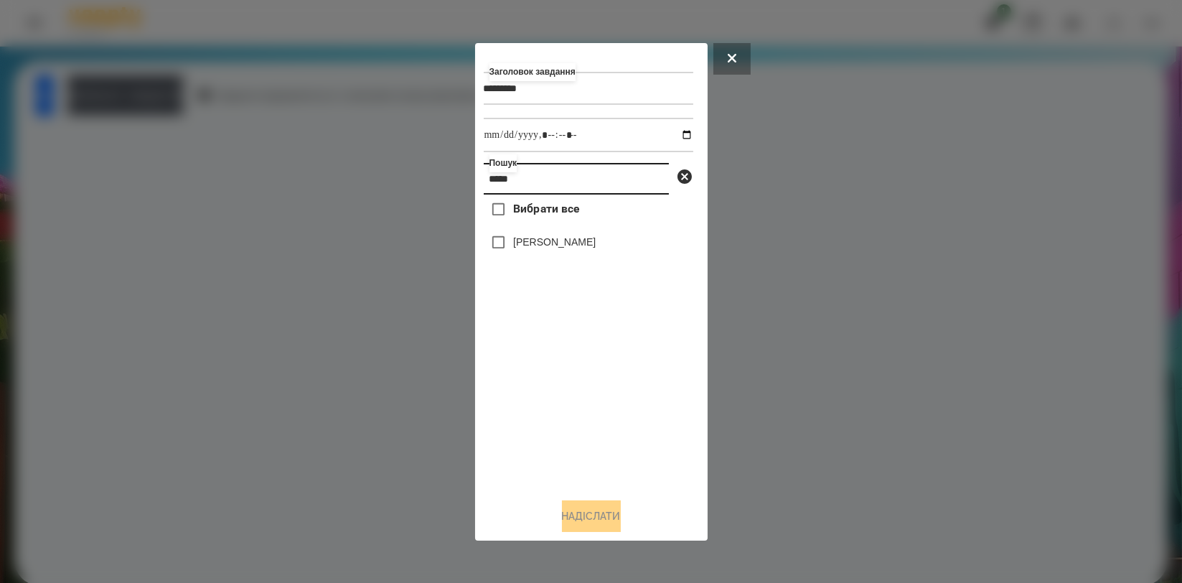
type input "*****"
click at [573, 238] on label "[PERSON_NAME]" at bounding box center [554, 242] width 83 height 14
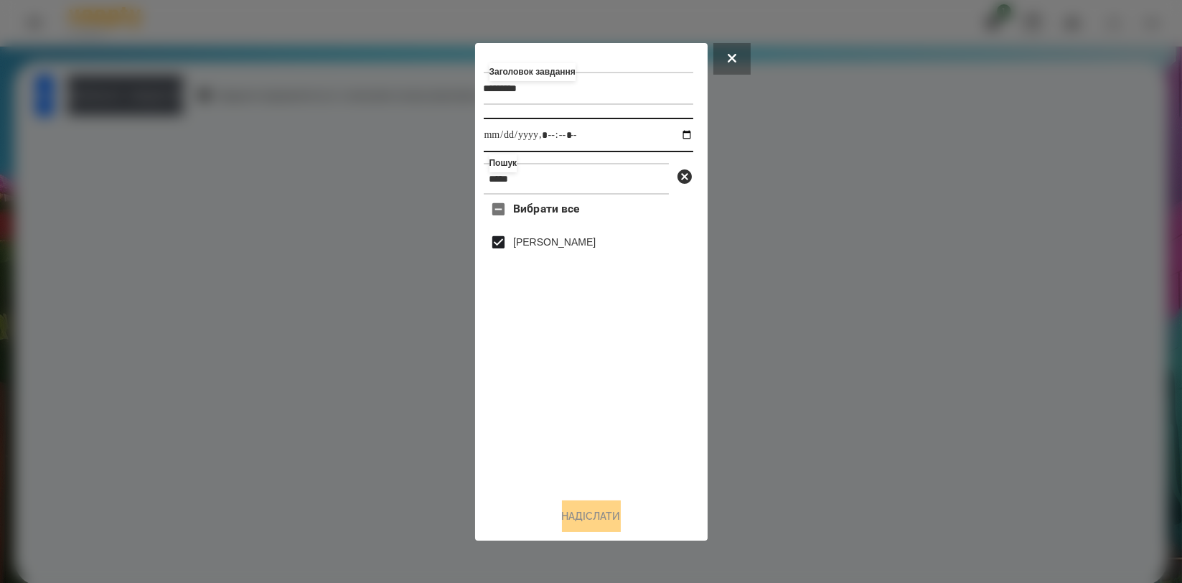
click at [680, 131] on input "datetime-local" at bounding box center [589, 135] width 210 height 34
type input "**********"
click at [514, 391] on div "Вибрати все [PERSON_NAME]" at bounding box center [589, 340] width 210 height 291
click at [582, 512] on button "Надіслати" at bounding box center [591, 516] width 59 height 32
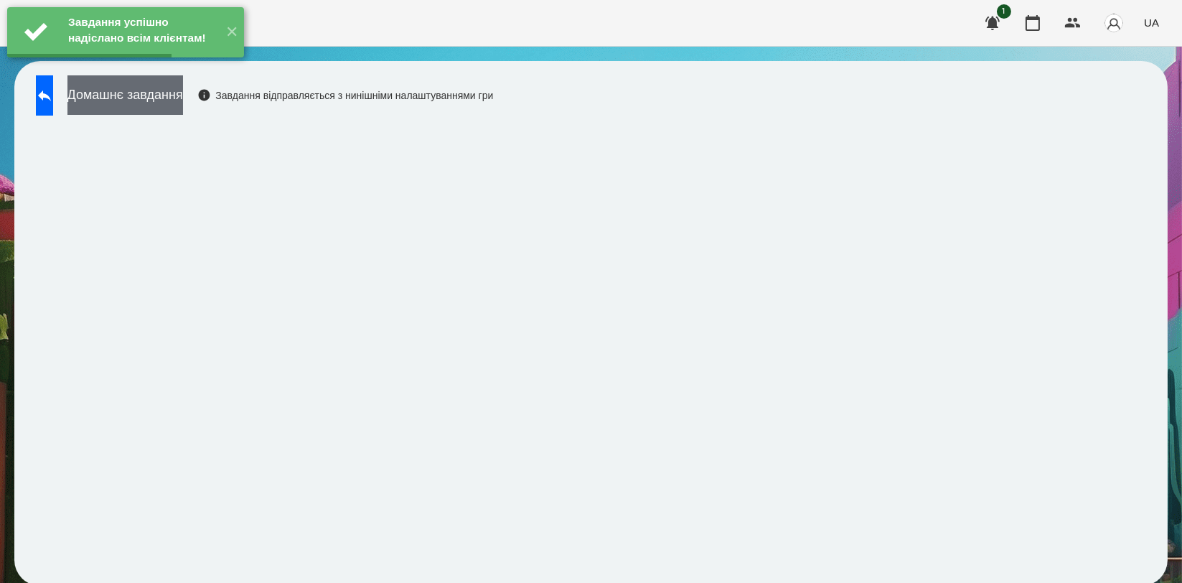
click at [183, 113] on button "Домашнє завдання" at bounding box center [125, 94] width 116 height 39
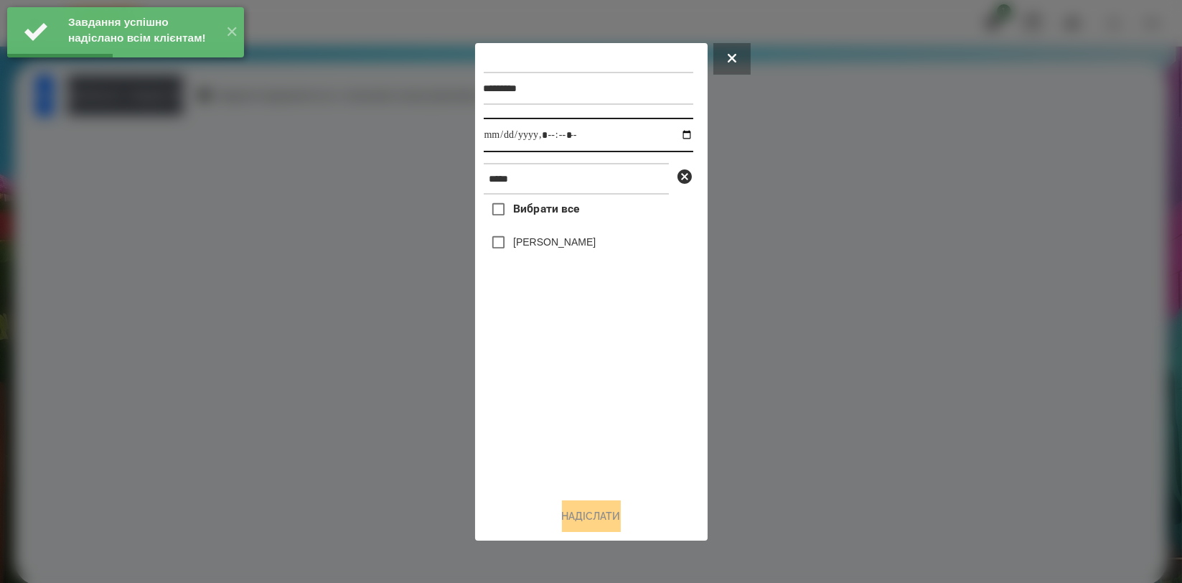
click at [683, 142] on input "datetime-local" at bounding box center [589, 135] width 210 height 34
click at [673, 135] on input "datetime-local" at bounding box center [589, 135] width 210 height 34
type input "**********"
drag, startPoint x: 516, startPoint y: 390, endPoint x: 526, endPoint y: 314, distance: 76.0
click at [516, 391] on div "Вибрати все [PERSON_NAME]" at bounding box center [589, 340] width 210 height 291
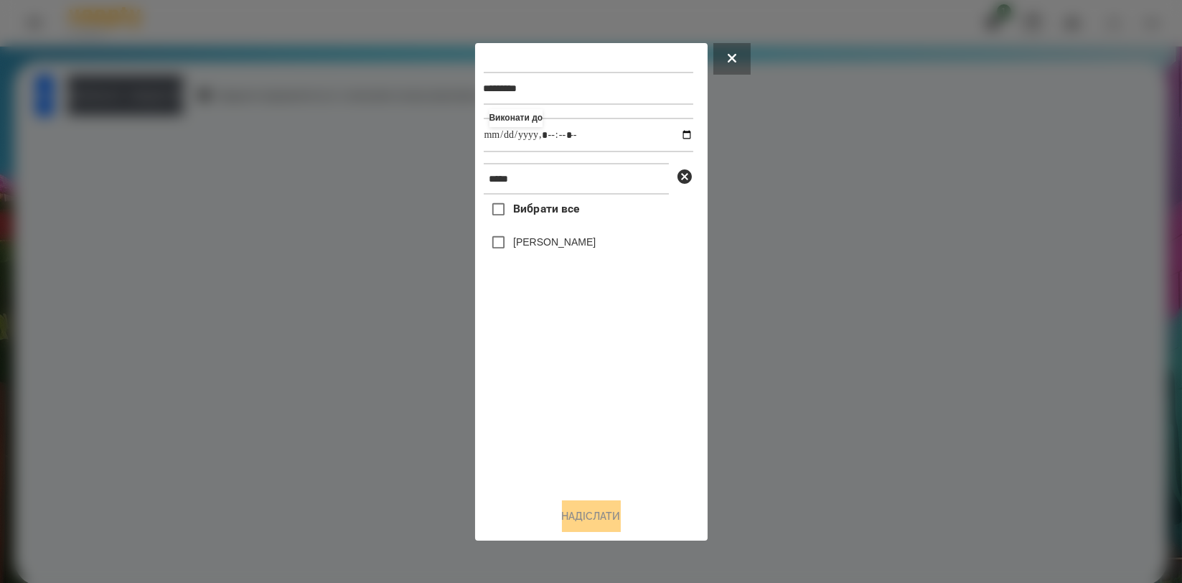
click at [547, 243] on label "[PERSON_NAME]" at bounding box center [554, 242] width 83 height 14
click at [571, 521] on button "Надіслати" at bounding box center [591, 516] width 59 height 32
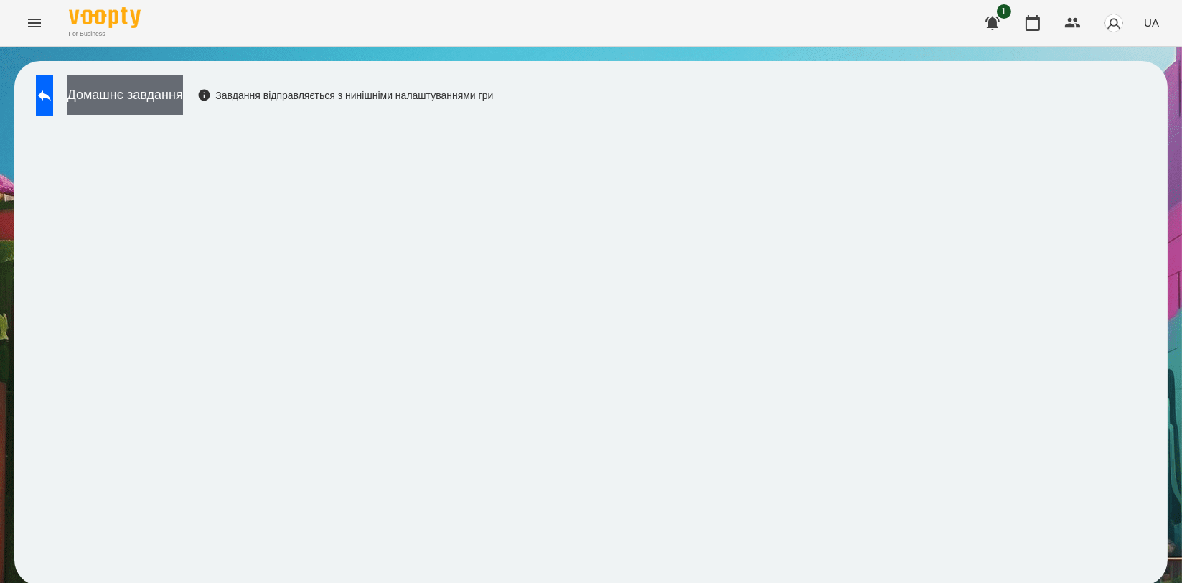
click at [183, 106] on button "Домашнє завдання" at bounding box center [125, 94] width 116 height 39
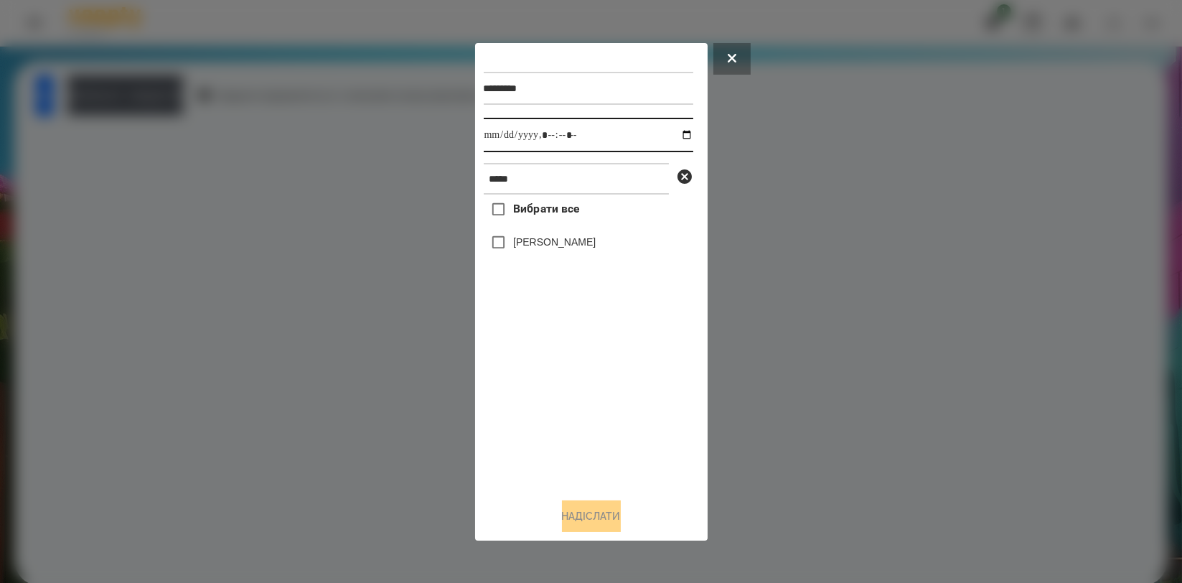
click at [676, 131] on input "datetime-local" at bounding box center [589, 135] width 210 height 34
type input "**********"
drag, startPoint x: 551, startPoint y: 394, endPoint x: 556, endPoint y: 347, distance: 46.9
click at [551, 394] on div "Вибрати все [PERSON_NAME]" at bounding box center [589, 340] width 210 height 291
drag, startPoint x: 569, startPoint y: 240, endPoint x: 568, endPoint y: 270, distance: 30.2
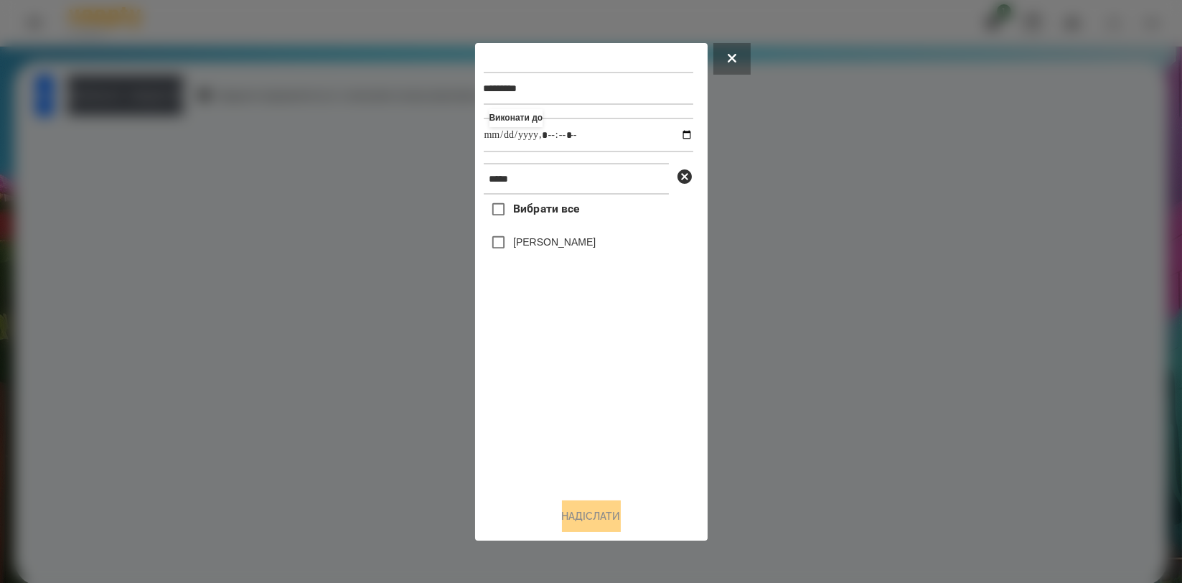
click at [569, 239] on label "[PERSON_NAME]" at bounding box center [554, 242] width 83 height 14
click at [576, 510] on button "Надіслати" at bounding box center [591, 516] width 59 height 32
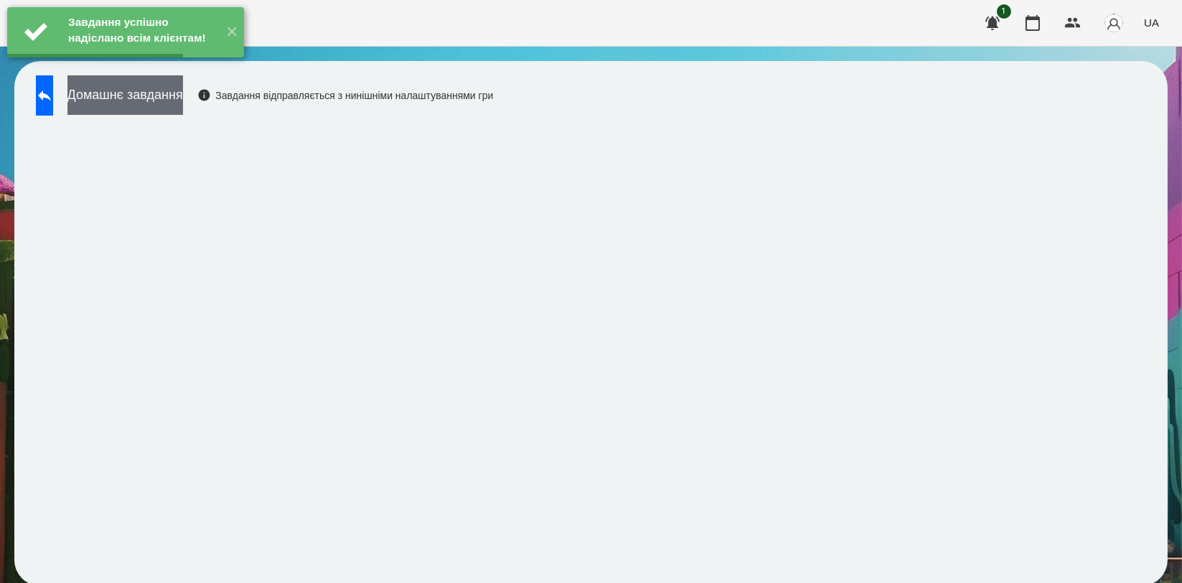
click at [177, 103] on button "Домашнє завдання" at bounding box center [125, 94] width 116 height 39
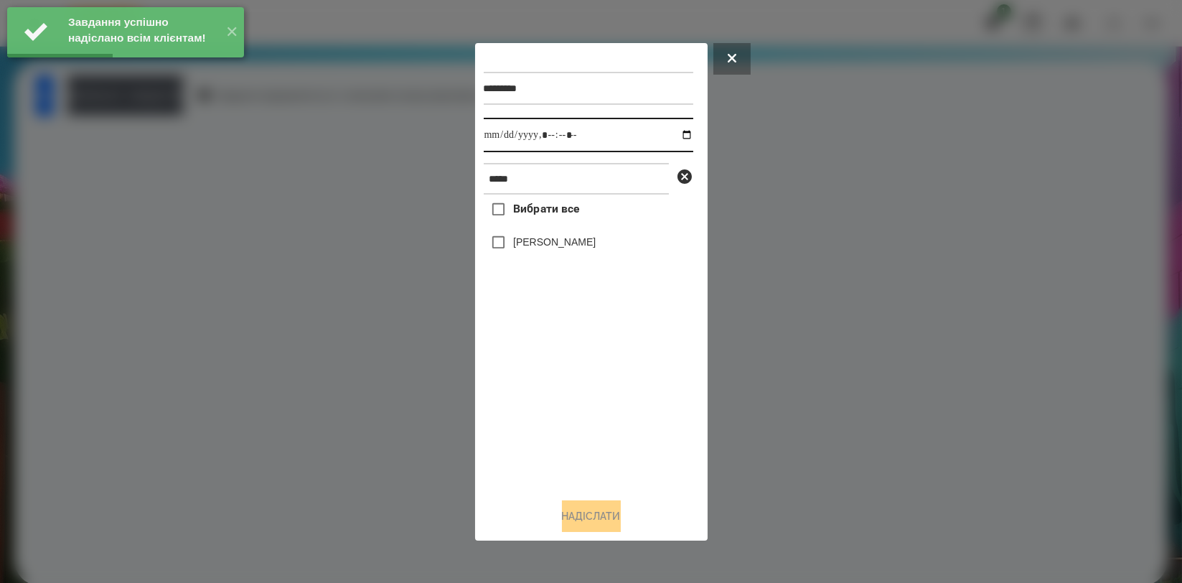
click at [680, 135] on input "datetime-local" at bounding box center [589, 135] width 210 height 34
type input "**********"
click at [540, 390] on div "Вибрати все [PERSON_NAME]" at bounding box center [589, 340] width 210 height 291
click at [573, 240] on label "[PERSON_NAME]" at bounding box center [554, 242] width 83 height 14
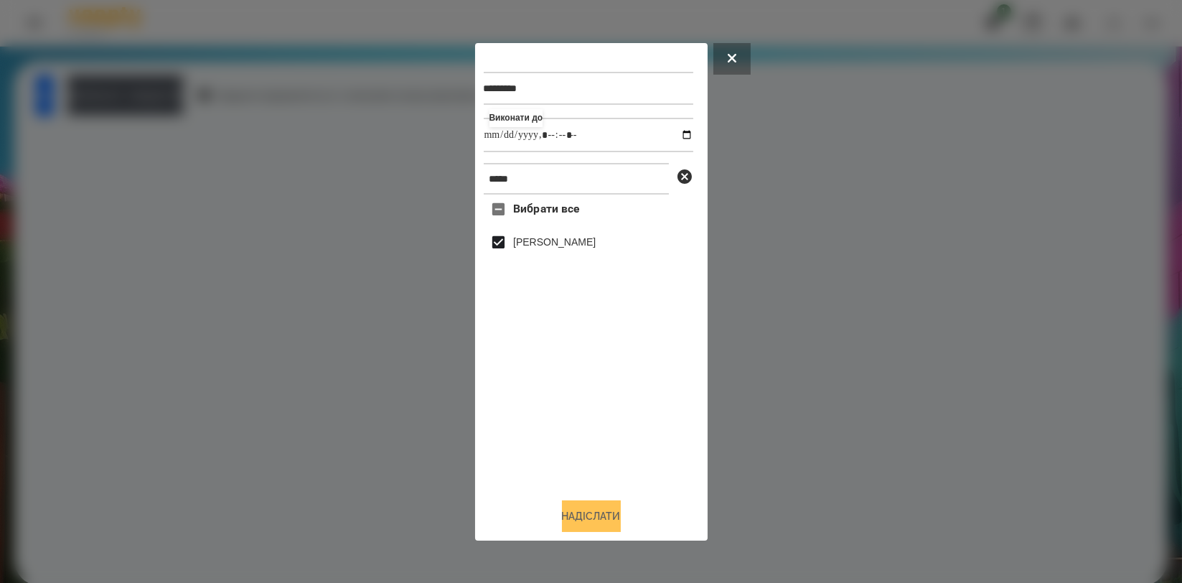
click at [567, 507] on button "Надіслати" at bounding box center [591, 516] width 59 height 32
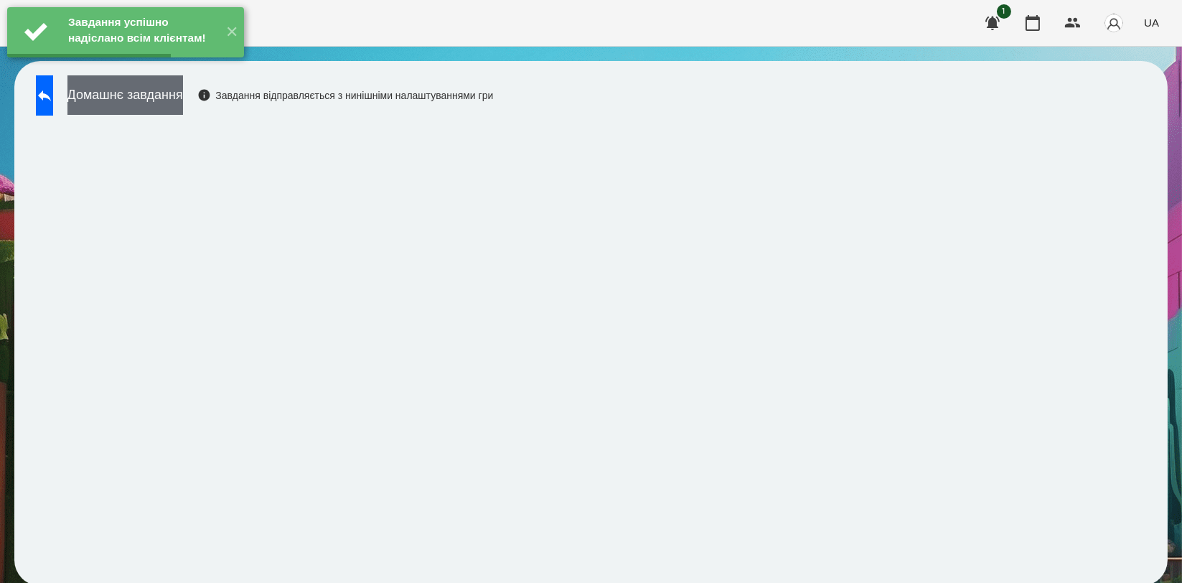
click at [183, 108] on button "Домашнє завдання" at bounding box center [125, 94] width 116 height 39
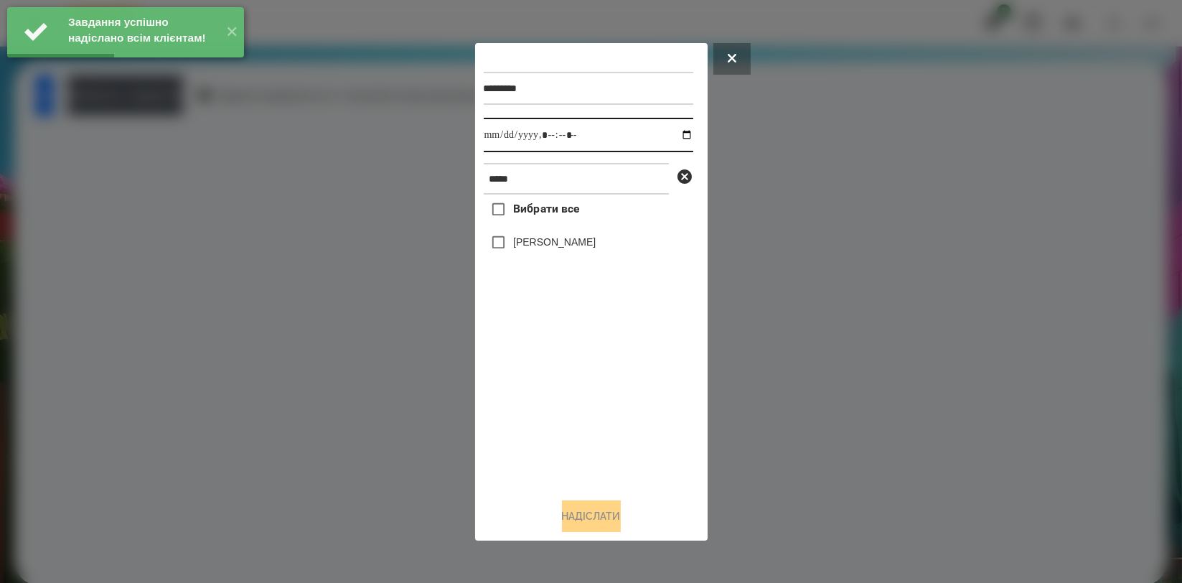
click at [678, 136] on input "datetime-local" at bounding box center [589, 135] width 210 height 34
type input "**********"
drag, startPoint x: 571, startPoint y: 380, endPoint x: 570, endPoint y: 365, distance: 15.8
click at [570, 382] on div "Вибрати все [PERSON_NAME]" at bounding box center [589, 340] width 210 height 291
click at [579, 245] on label "[PERSON_NAME]" at bounding box center [554, 242] width 83 height 14
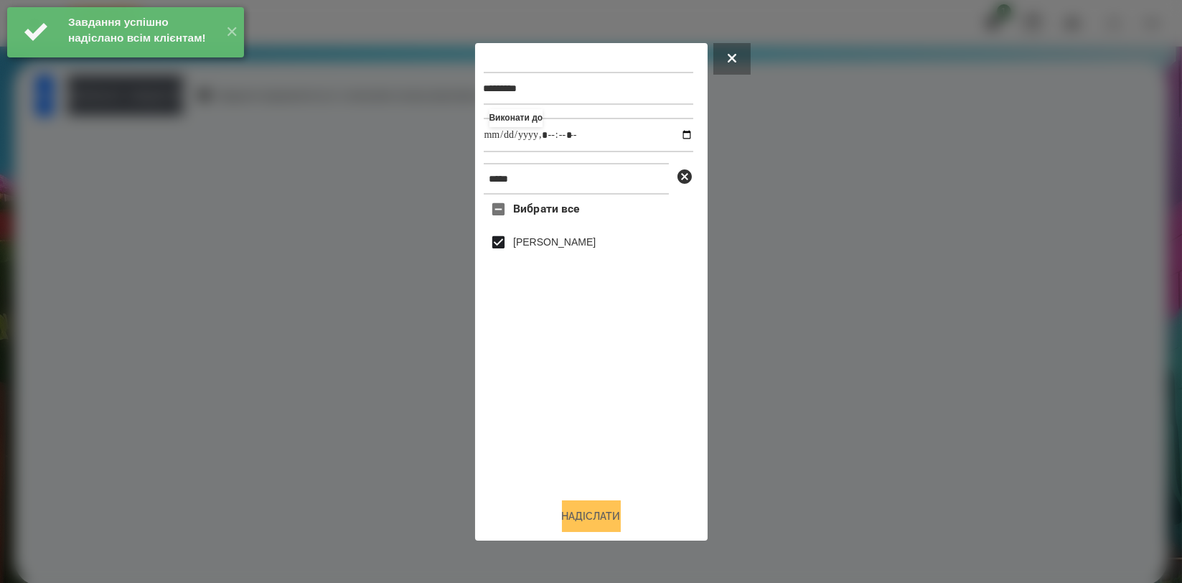
click at [603, 517] on button "Надіслати" at bounding box center [591, 516] width 59 height 32
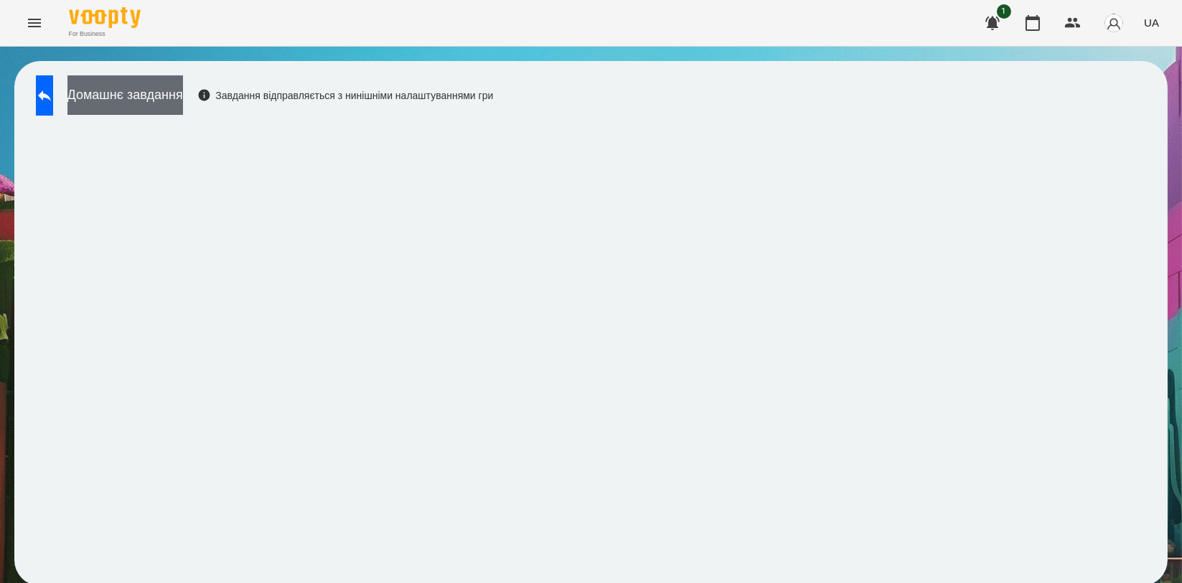
click at [182, 101] on button "Домашнє завдання" at bounding box center [125, 94] width 116 height 39
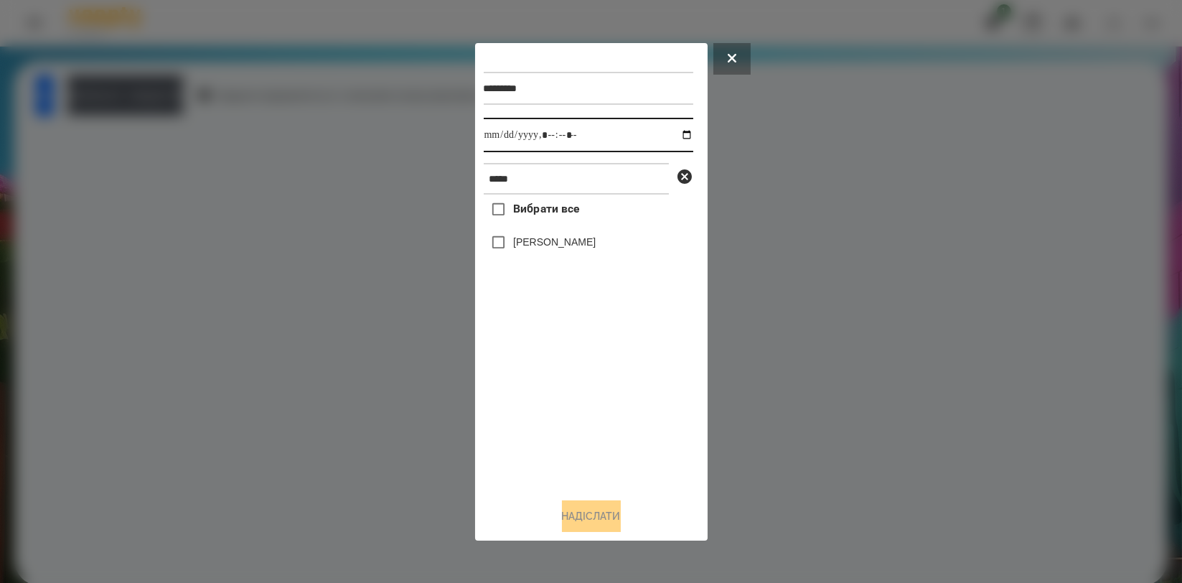
click at [672, 135] on input "datetime-local" at bounding box center [589, 135] width 210 height 34
type input "**********"
drag, startPoint x: 590, startPoint y: 384, endPoint x: 586, endPoint y: 313, distance: 71.2
click at [589, 386] on div "Вибрати все [PERSON_NAME]" at bounding box center [589, 340] width 210 height 291
click at [578, 243] on label "[PERSON_NAME]" at bounding box center [554, 242] width 83 height 14
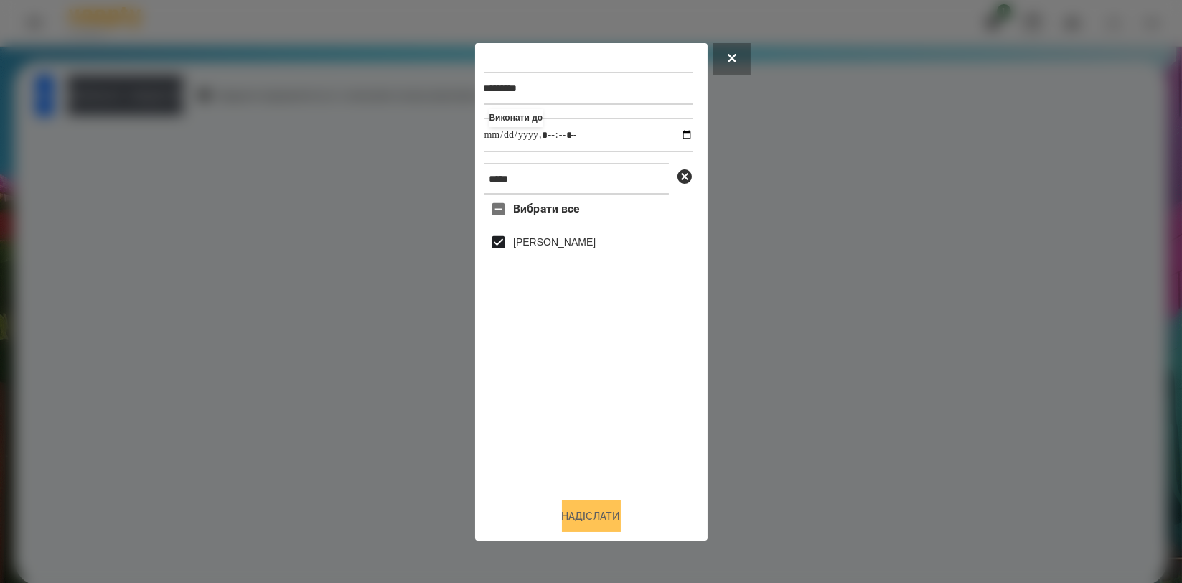
click at [604, 526] on button "Надіслати" at bounding box center [591, 516] width 59 height 32
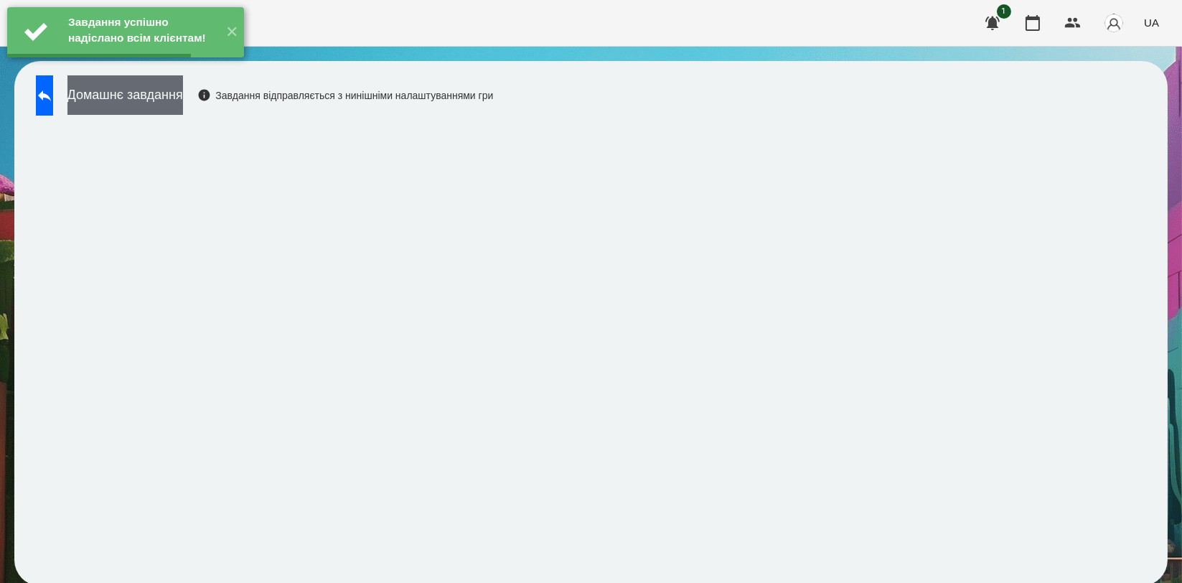
click at [183, 101] on button "Домашнє завдання" at bounding box center [125, 94] width 116 height 39
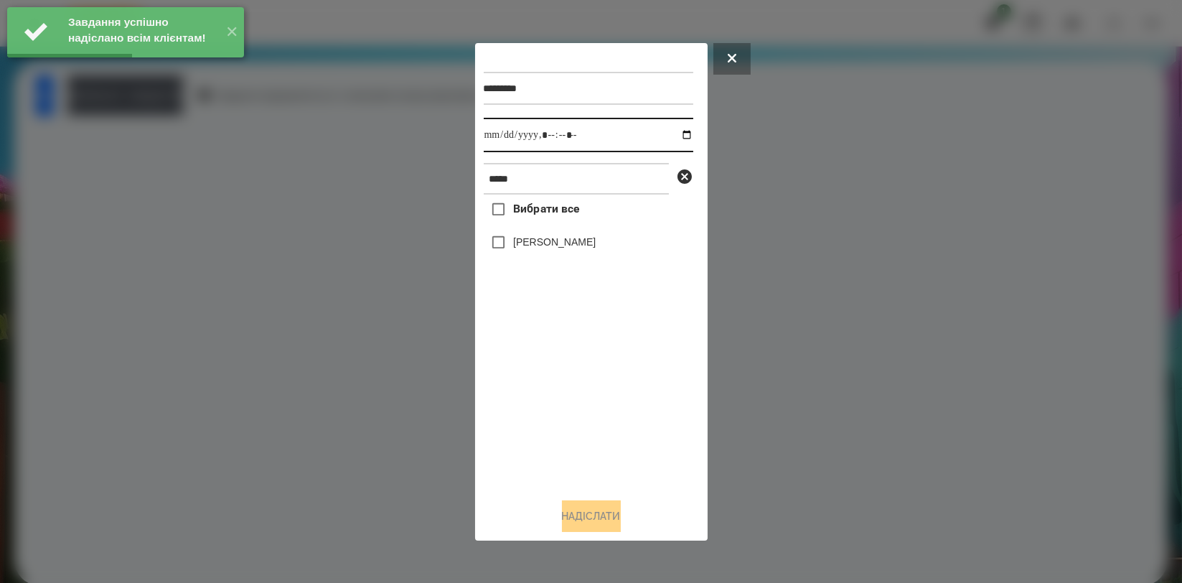
click at [679, 133] on input "datetime-local" at bounding box center [589, 135] width 210 height 34
type input "**********"
drag, startPoint x: 599, startPoint y: 403, endPoint x: 580, endPoint y: 291, distance: 112.8
click at [599, 403] on div "Вибрати все [PERSON_NAME]" at bounding box center [589, 340] width 210 height 291
drag, startPoint x: 568, startPoint y: 232, endPoint x: 569, endPoint y: 245, distance: 13.7
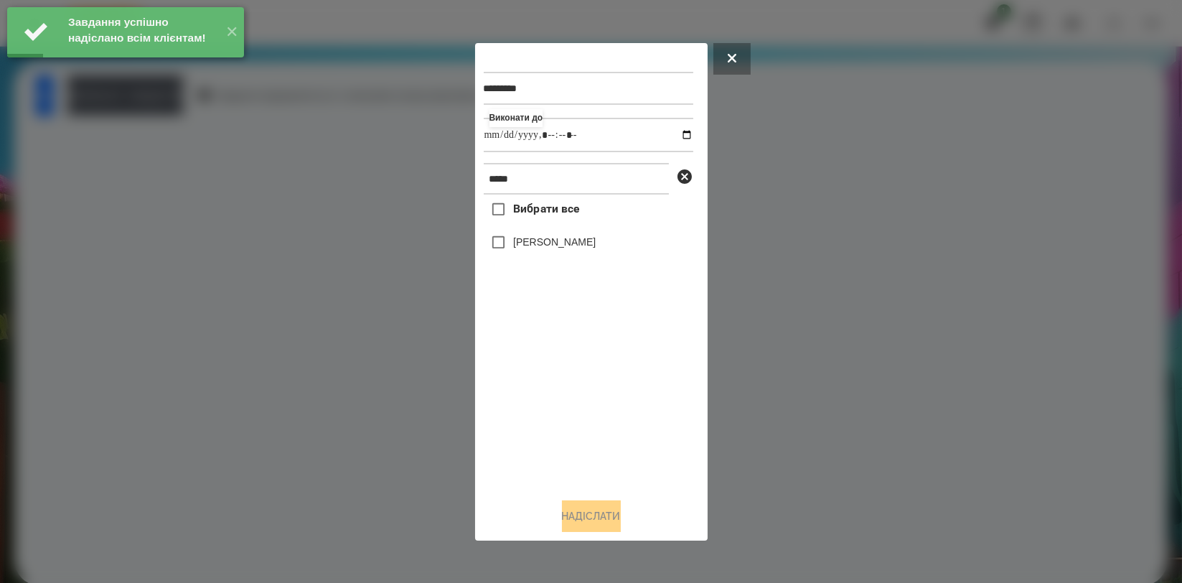
click at [568, 234] on div "[PERSON_NAME]" at bounding box center [589, 243] width 210 height 30
click at [570, 245] on label "[PERSON_NAME]" at bounding box center [554, 242] width 83 height 14
click at [585, 513] on button "Надіслати" at bounding box center [591, 516] width 59 height 32
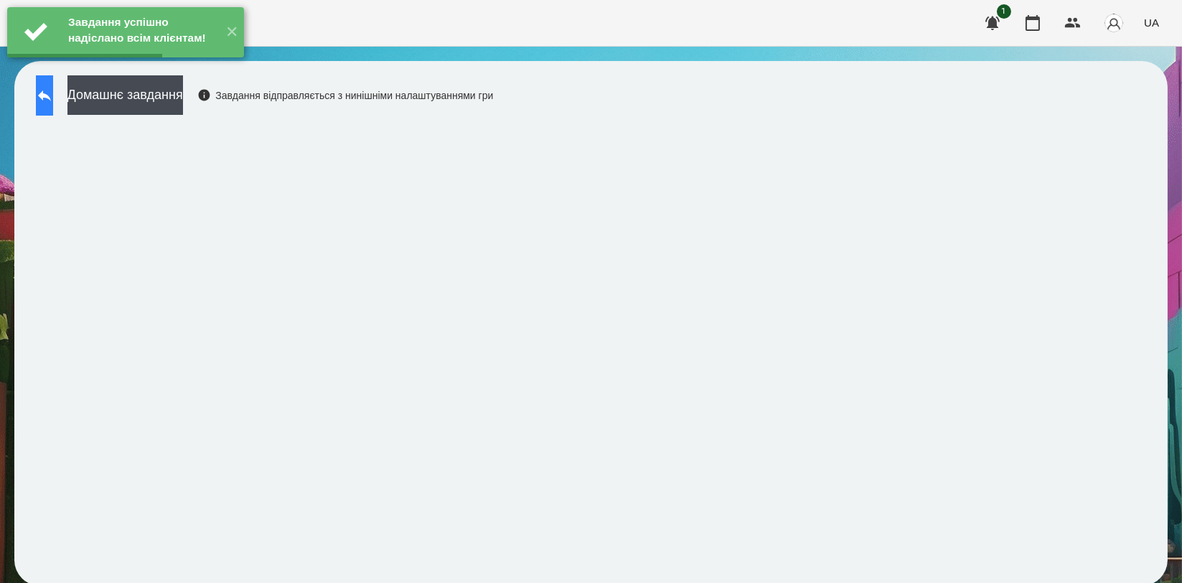
click at [53, 107] on button at bounding box center [44, 95] width 17 height 40
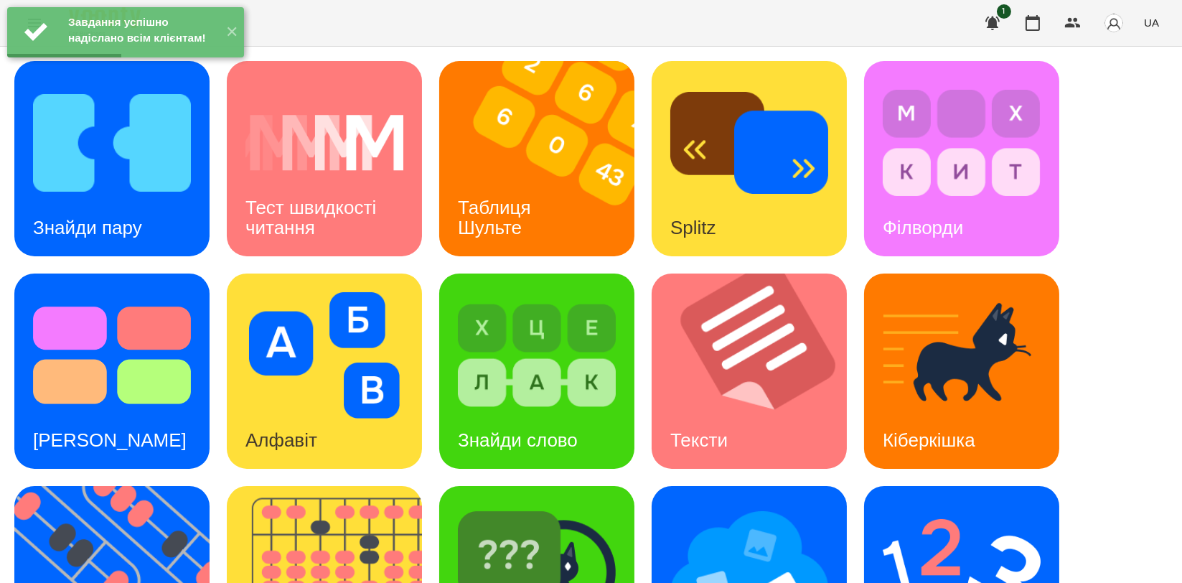
scroll to position [239, 0]
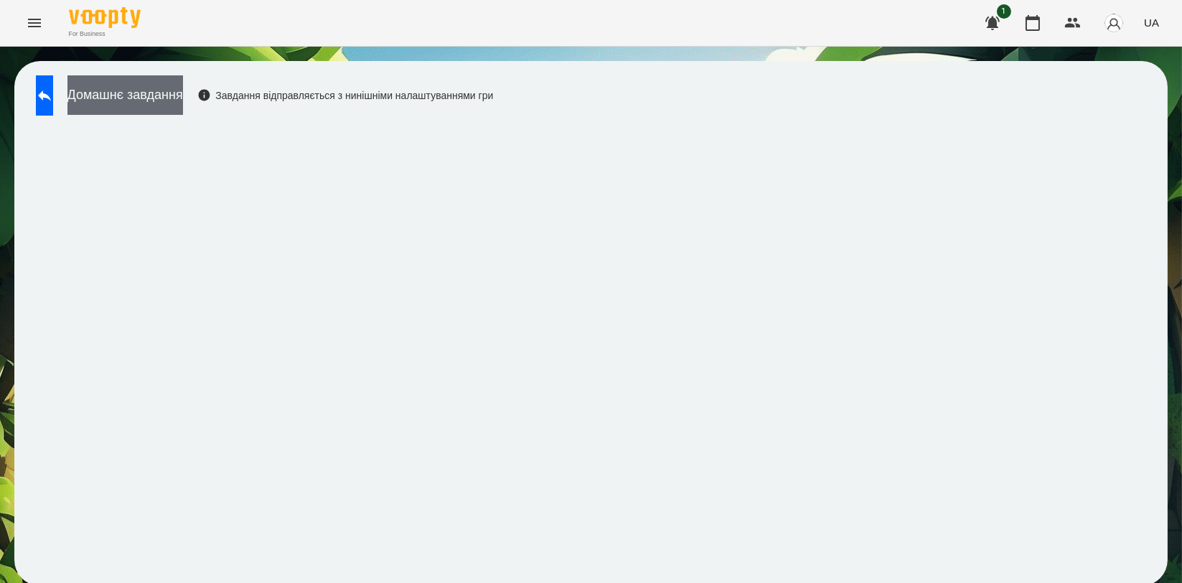
click at [148, 82] on button "Домашнє завдання" at bounding box center [125, 94] width 116 height 39
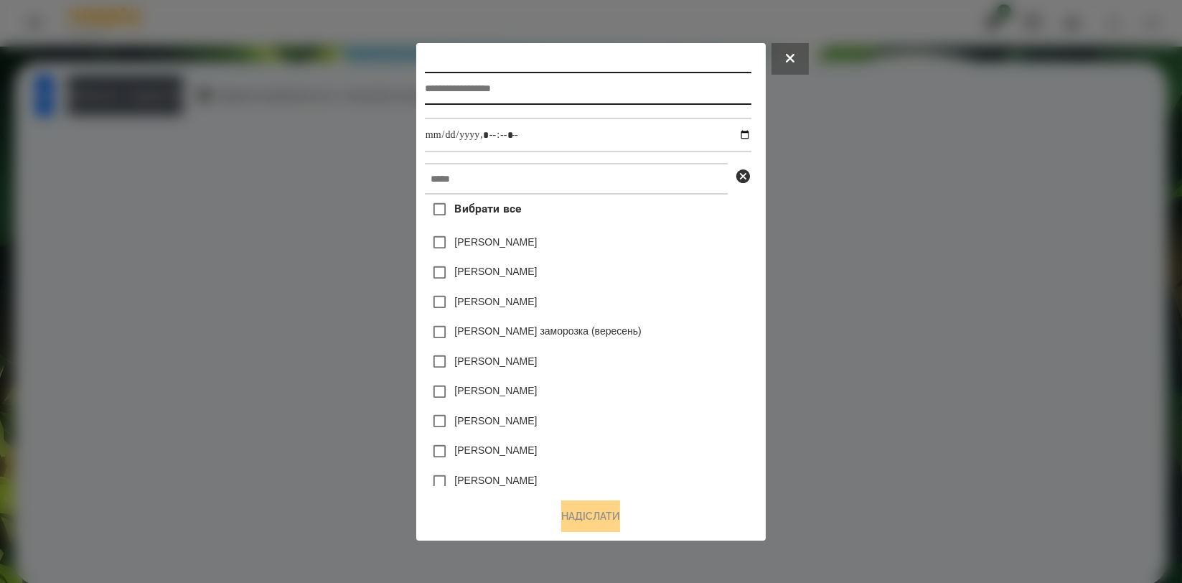
click at [506, 78] on input "text" at bounding box center [588, 88] width 327 height 33
type input "**********"
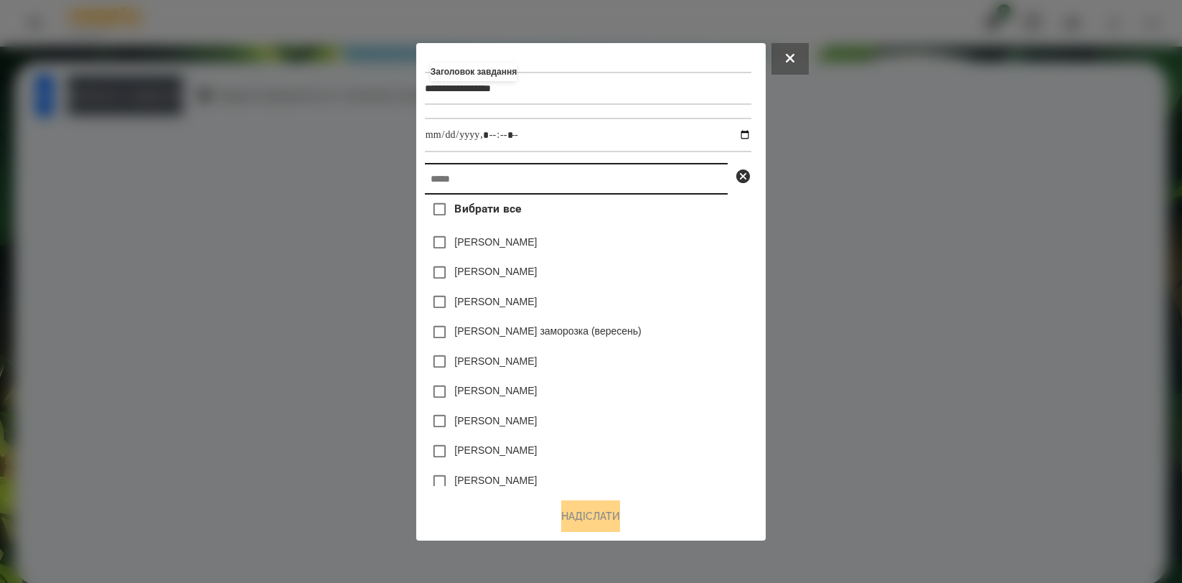
click at [510, 185] on input "text" at bounding box center [576, 179] width 303 height 32
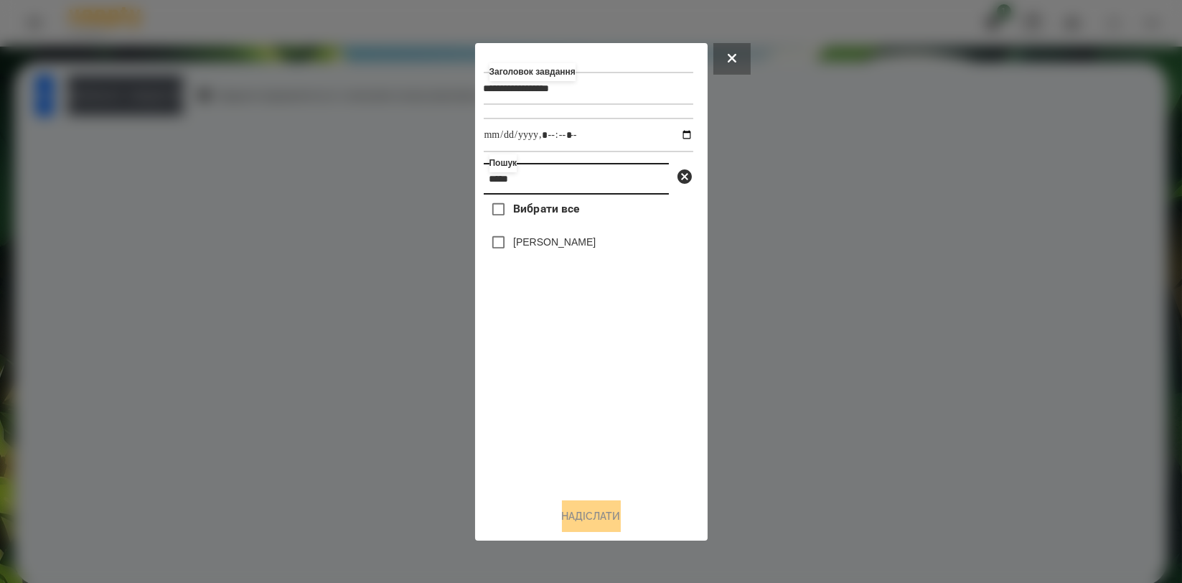
type input "*****"
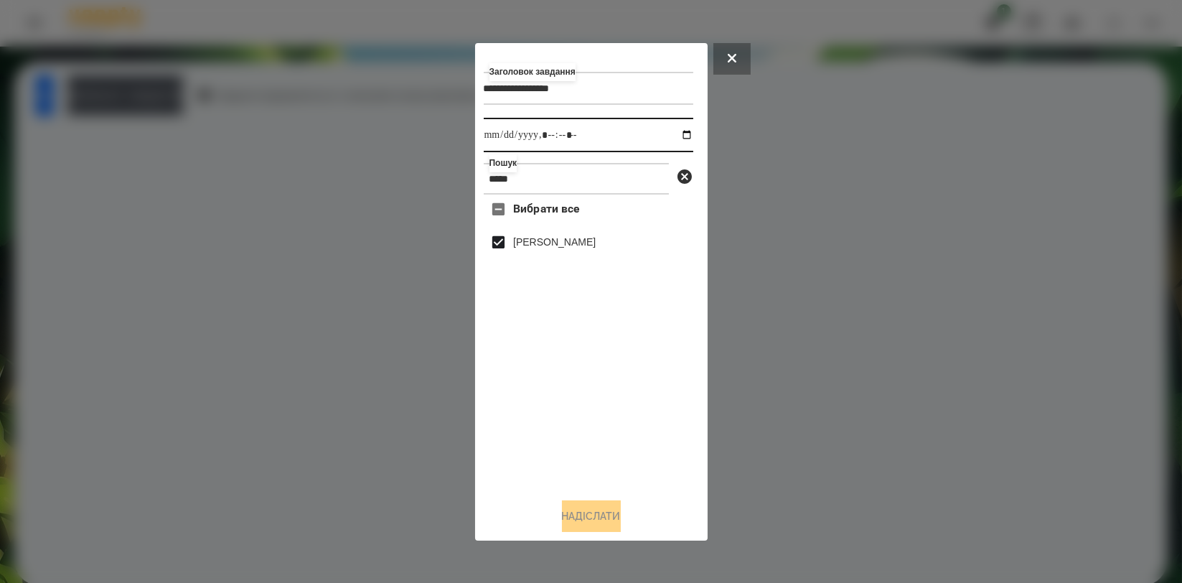
click at [678, 136] on input "datetime-local" at bounding box center [589, 135] width 210 height 34
click at [663, 385] on div "Вибрати все [PERSON_NAME]" at bounding box center [589, 340] width 210 height 291
click at [676, 139] on input "datetime-local" at bounding box center [589, 135] width 210 height 34
type input "**********"
click at [515, 395] on div "Вибрати все [PERSON_NAME]" at bounding box center [589, 340] width 210 height 291
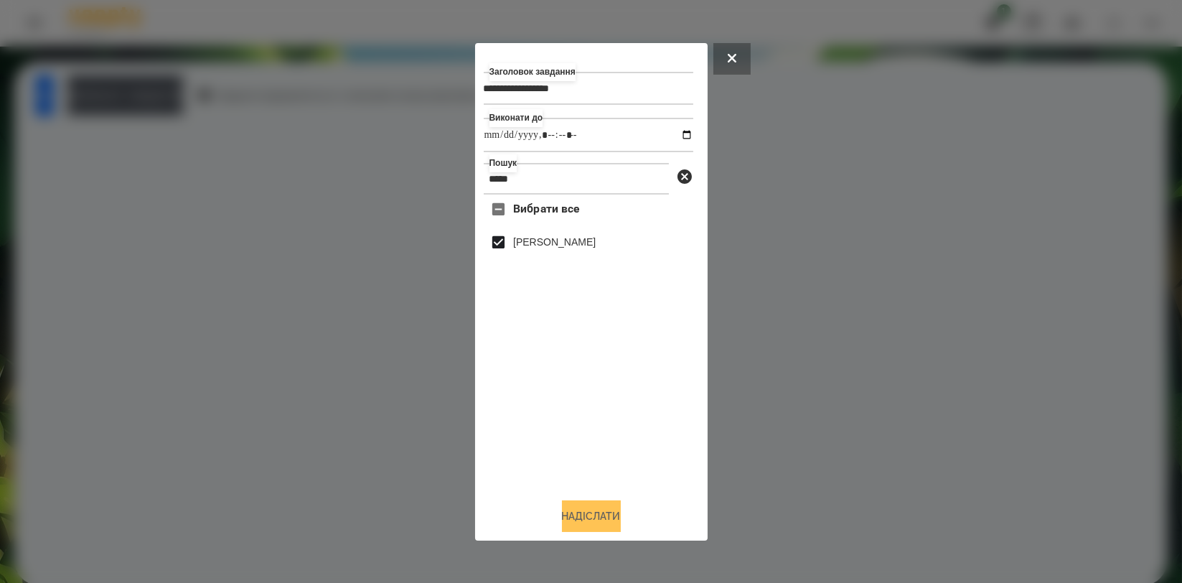
click at [579, 518] on button "Надіслати" at bounding box center [591, 516] width 59 height 32
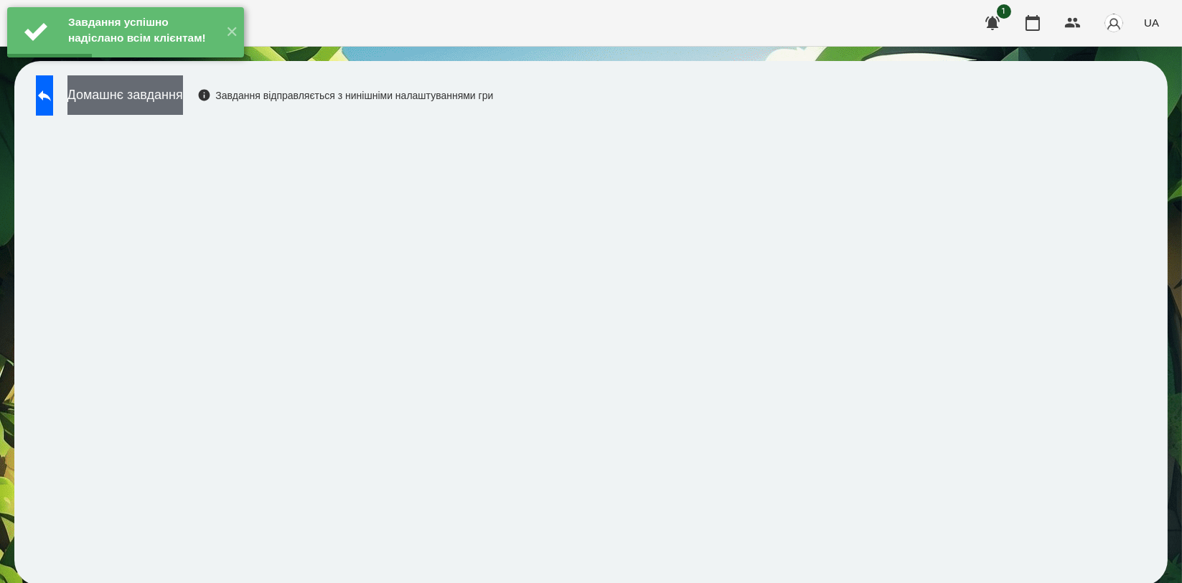
click at [151, 103] on button "Домашнє завдання" at bounding box center [125, 94] width 116 height 39
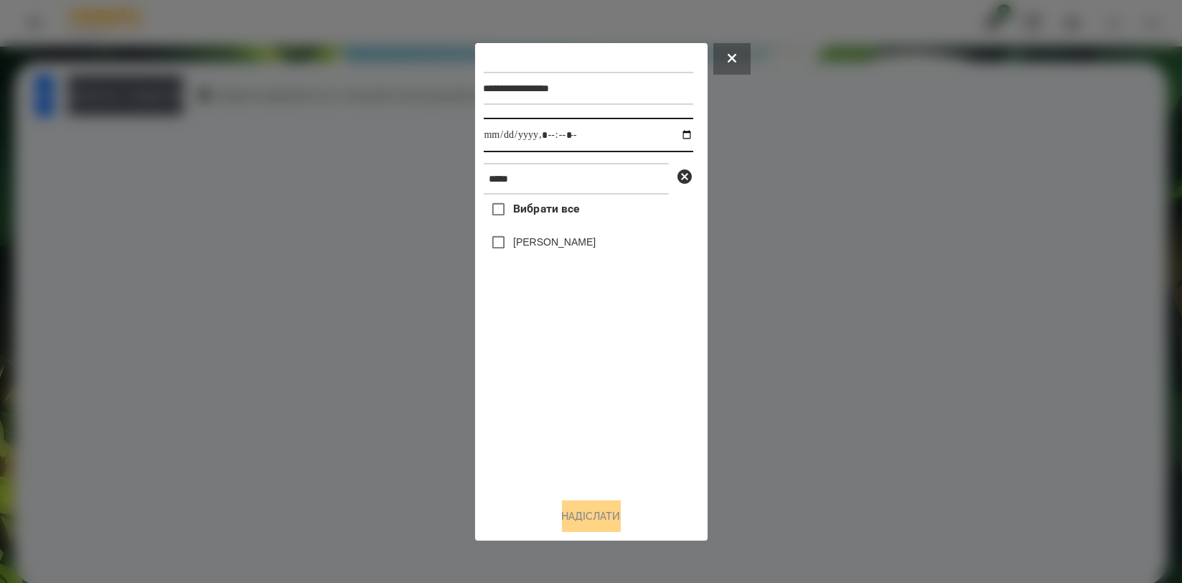
click at [678, 134] on input "datetime-local" at bounding box center [589, 135] width 210 height 34
type input "**********"
click at [540, 395] on div "Вибрати все [PERSON_NAME]" at bounding box center [589, 340] width 210 height 291
click at [582, 242] on label "[PERSON_NAME]" at bounding box center [554, 242] width 83 height 14
click at [591, 525] on button "Надіслати" at bounding box center [591, 516] width 59 height 32
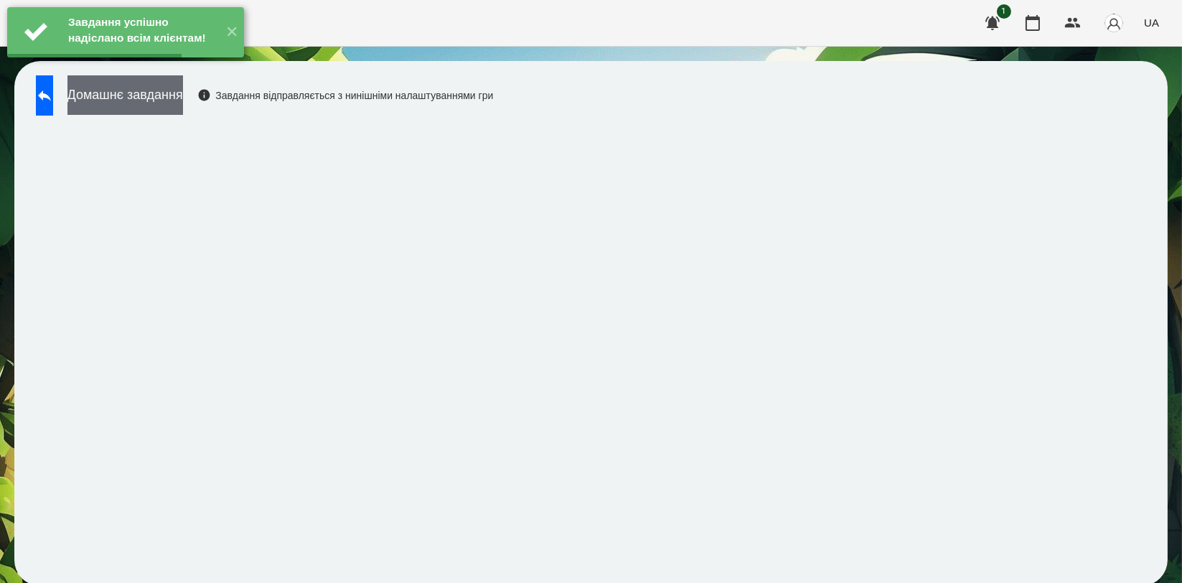
click at [167, 89] on button "Домашнє завдання" at bounding box center [125, 94] width 116 height 39
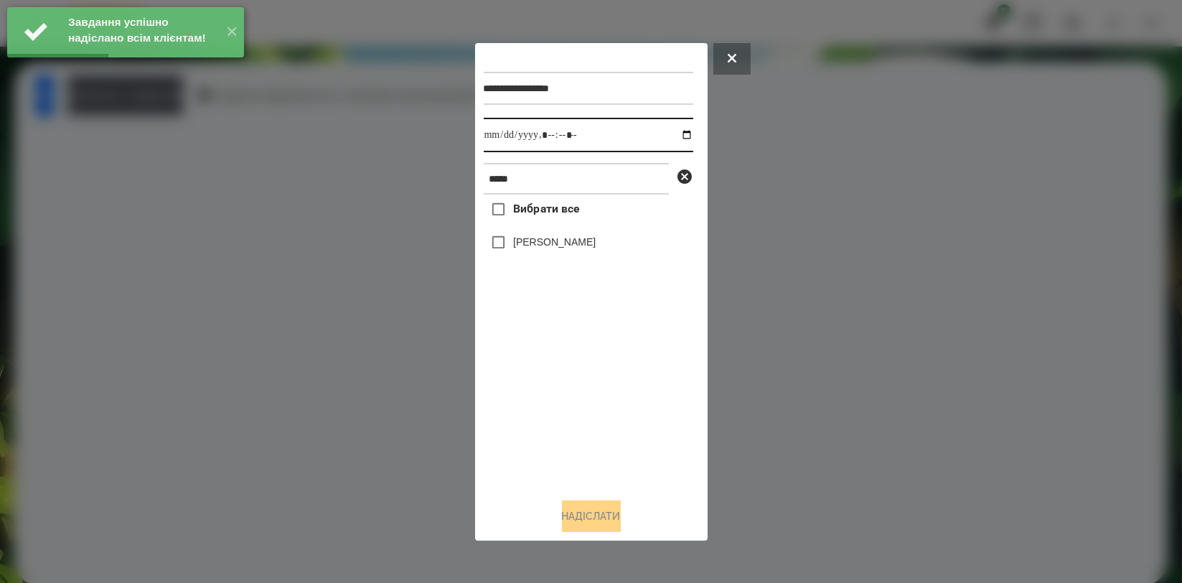
click at [670, 131] on input "datetime-local" at bounding box center [589, 135] width 210 height 34
type input "**********"
drag, startPoint x: 555, startPoint y: 403, endPoint x: 560, endPoint y: 296, distance: 107.1
click at [554, 402] on div "Вибрати все [PERSON_NAME]" at bounding box center [589, 340] width 210 height 291
click at [583, 239] on label "[PERSON_NAME]" at bounding box center [554, 242] width 83 height 14
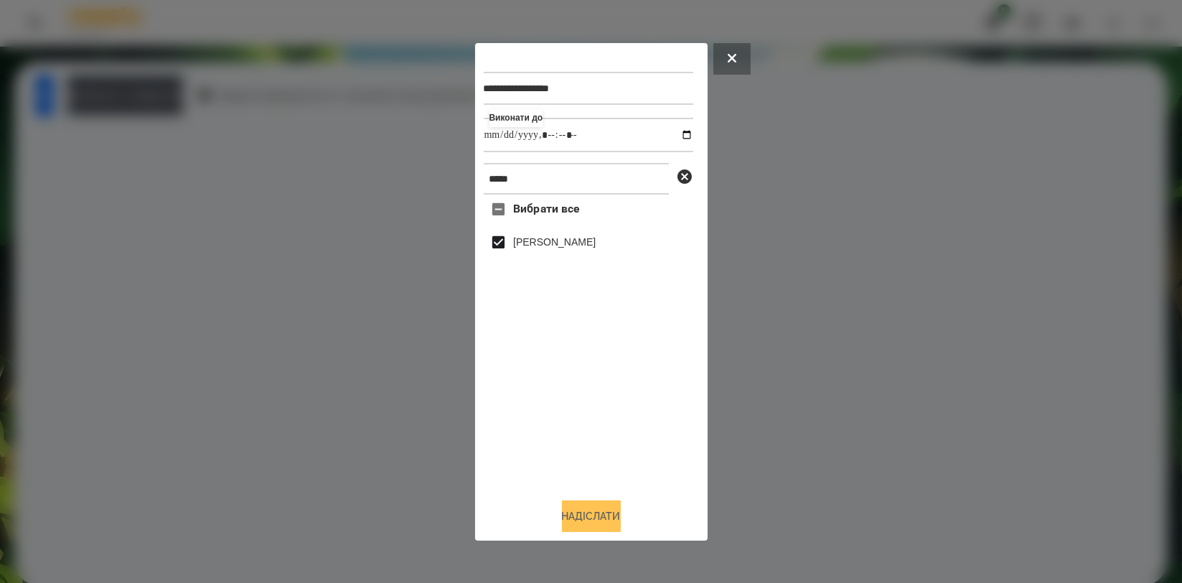
click at [594, 524] on button "Надіслати" at bounding box center [591, 516] width 59 height 32
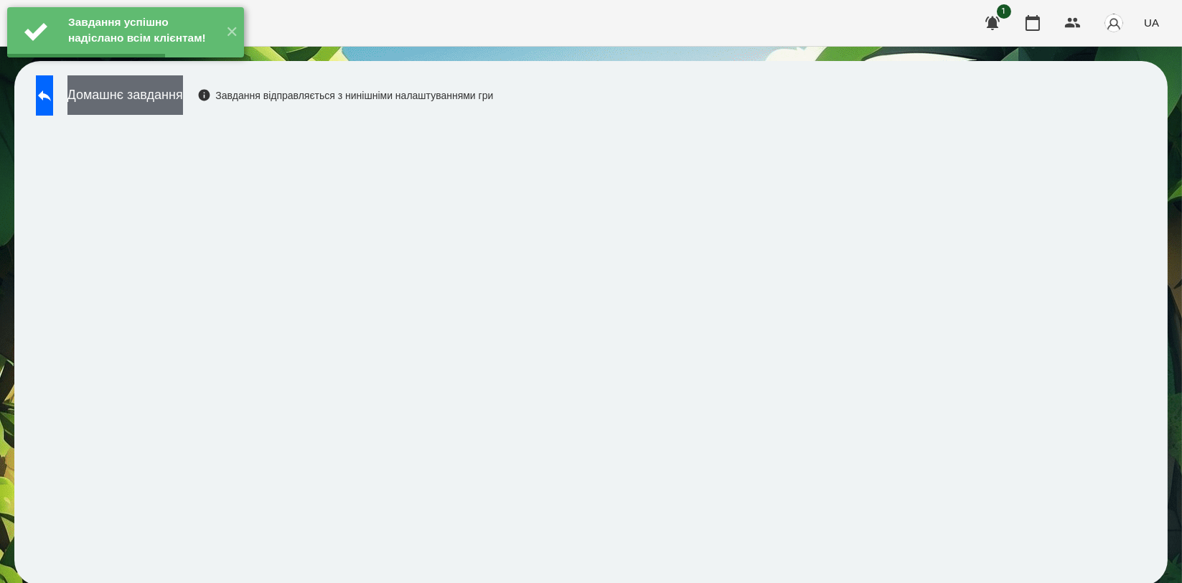
click at [183, 100] on button "Домашнє завдання" at bounding box center [125, 94] width 116 height 39
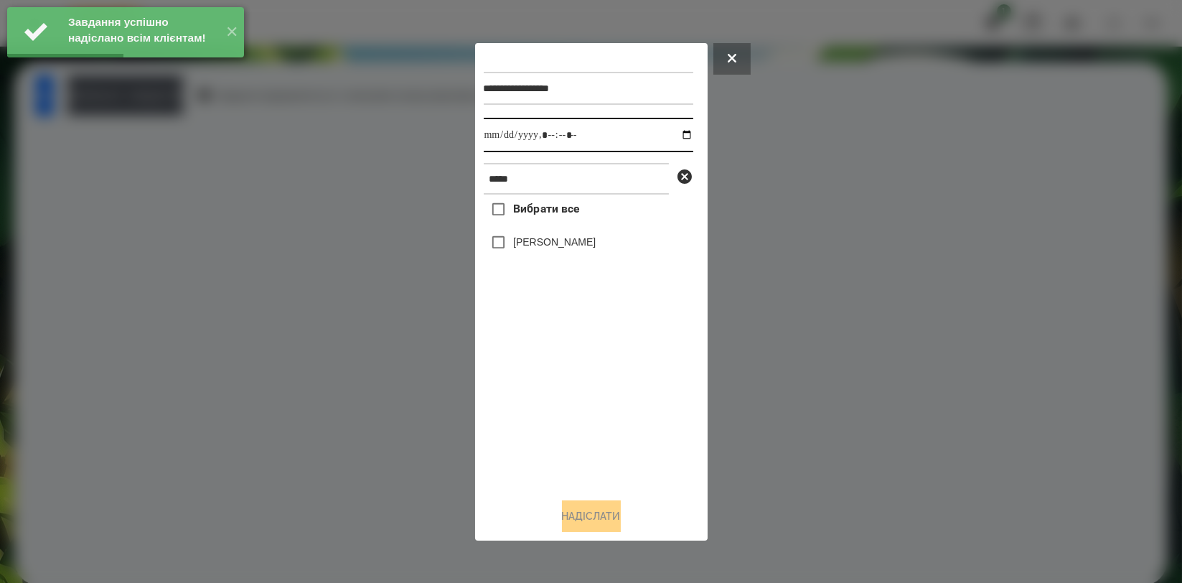
click at [670, 132] on input "datetime-local" at bounding box center [589, 135] width 210 height 34
type input "**********"
drag, startPoint x: 559, startPoint y: 389, endPoint x: 567, endPoint y: 314, distance: 75.1
click at [559, 390] on div "Вибрати все [PERSON_NAME]" at bounding box center [589, 340] width 210 height 291
click at [594, 247] on label "[PERSON_NAME]" at bounding box center [554, 242] width 83 height 14
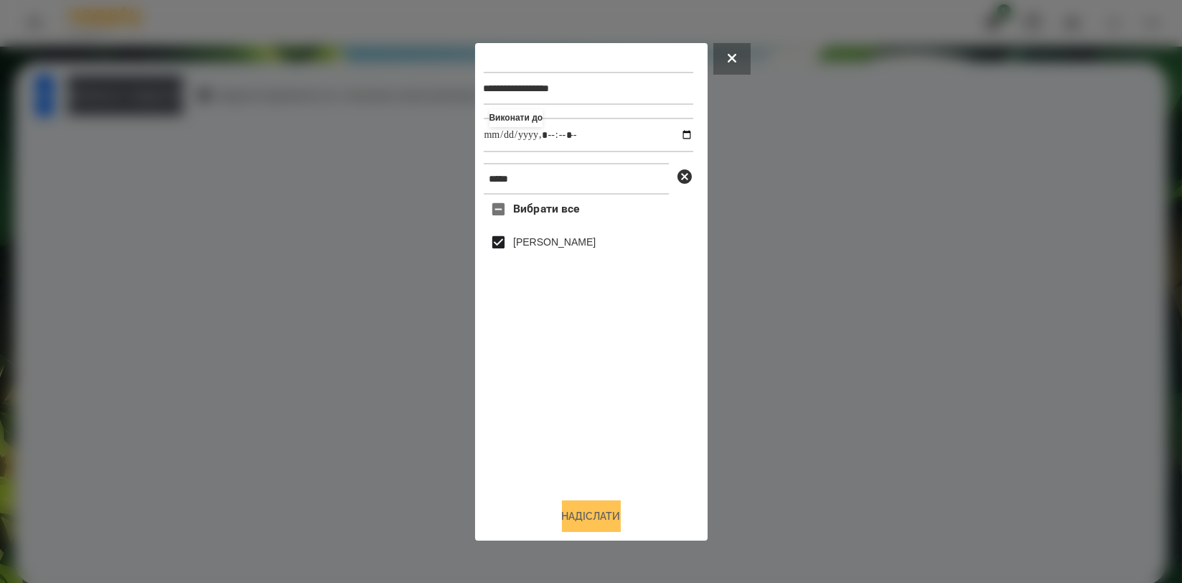
click at [596, 511] on button "Надіслати" at bounding box center [591, 516] width 59 height 32
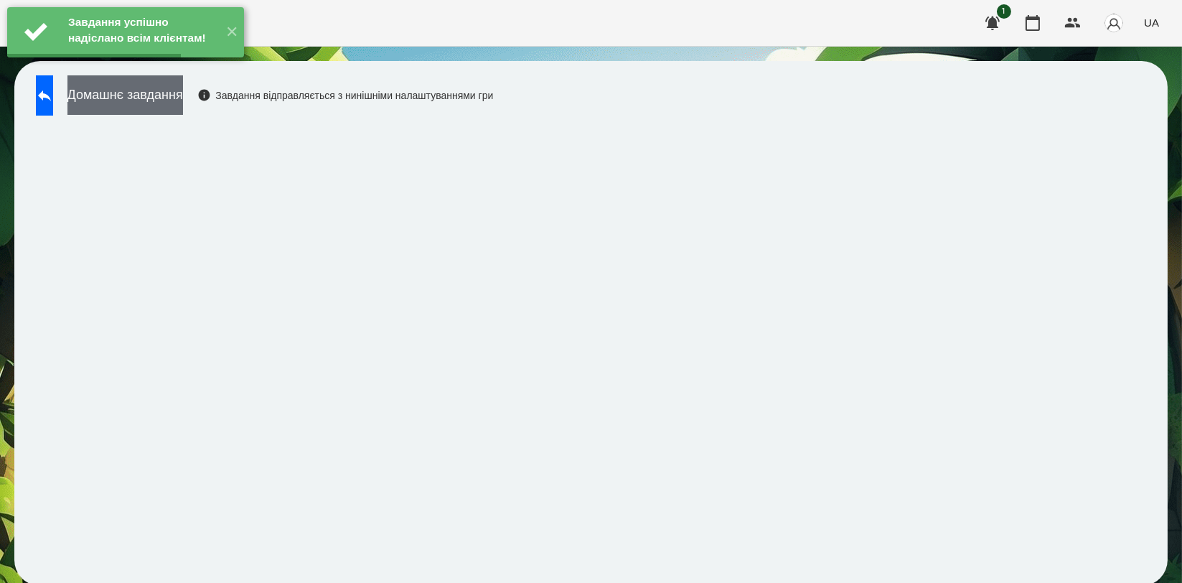
click at [183, 97] on button "Домашнє завдання" at bounding box center [125, 94] width 116 height 39
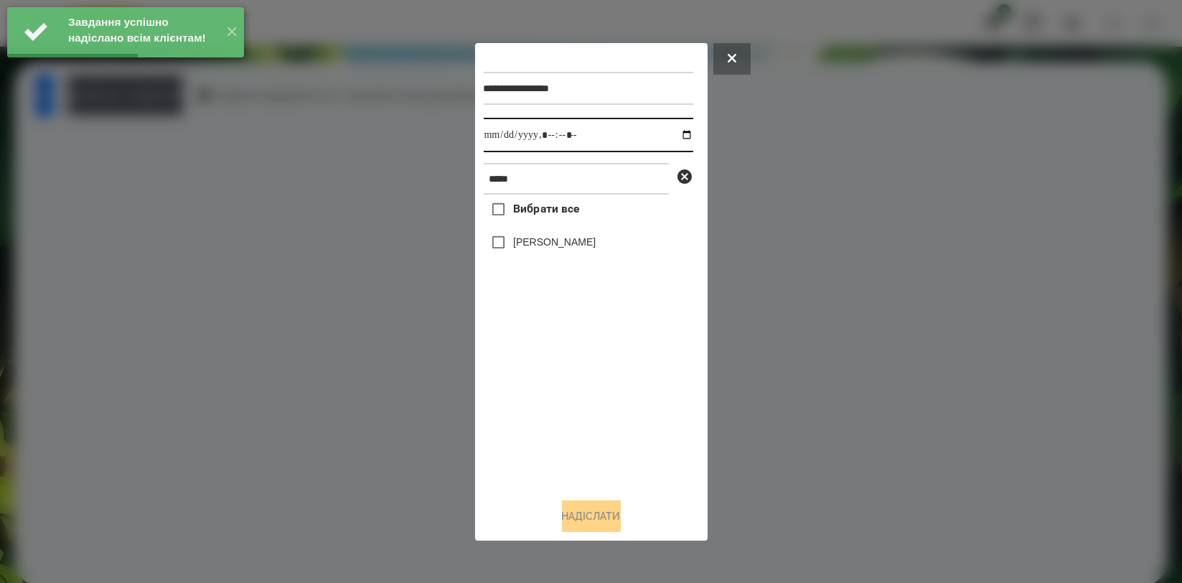
click at [673, 139] on input "datetime-local" at bounding box center [589, 135] width 210 height 34
type input "**********"
drag, startPoint x: 586, startPoint y: 413, endPoint x: 586, endPoint y: 372, distance: 41.6
click at [586, 412] on div "Вибрати все [PERSON_NAME]" at bounding box center [589, 340] width 210 height 291
click at [596, 240] on label "[PERSON_NAME]" at bounding box center [554, 242] width 83 height 14
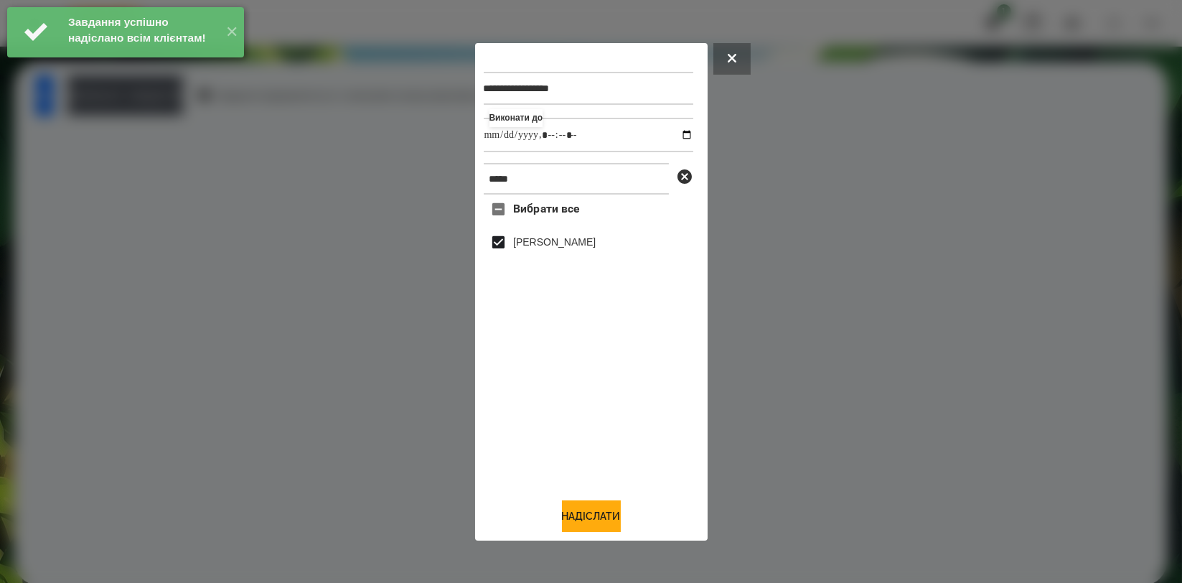
click at [595, 534] on div "**********" at bounding box center [591, 291] width 233 height 497
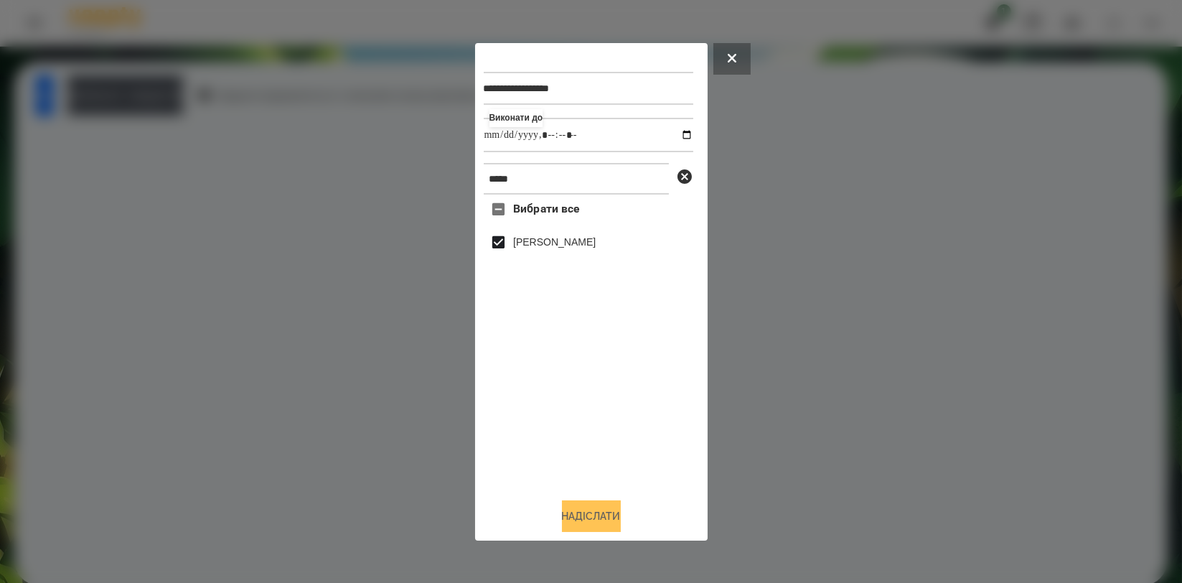
click at [606, 513] on button "Надіслати" at bounding box center [591, 516] width 59 height 32
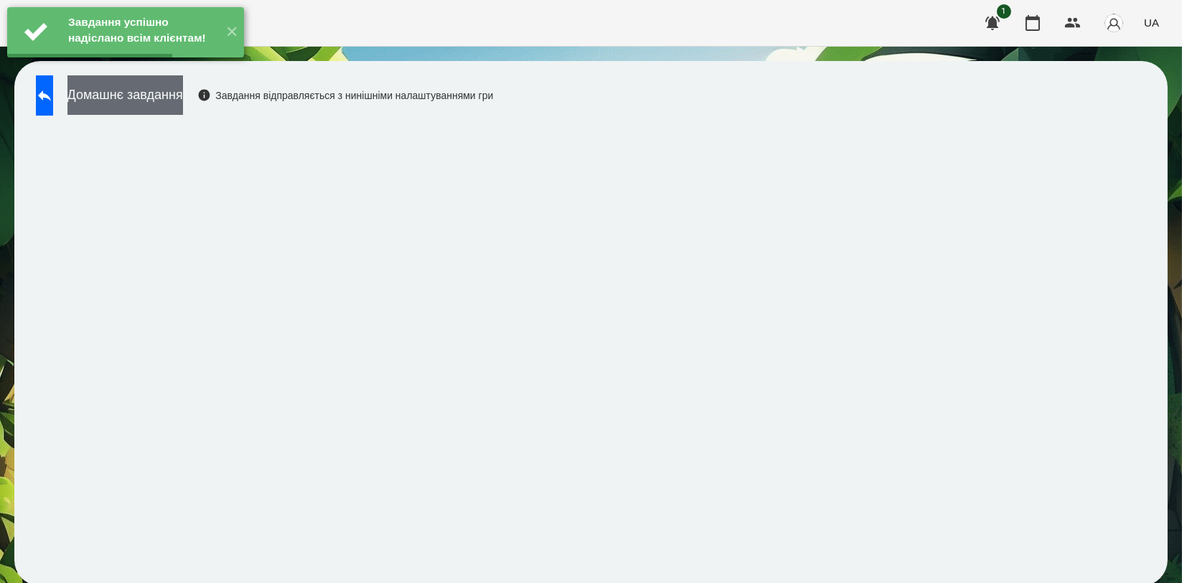
click at [183, 90] on button "Домашнє завдання" at bounding box center [125, 94] width 116 height 39
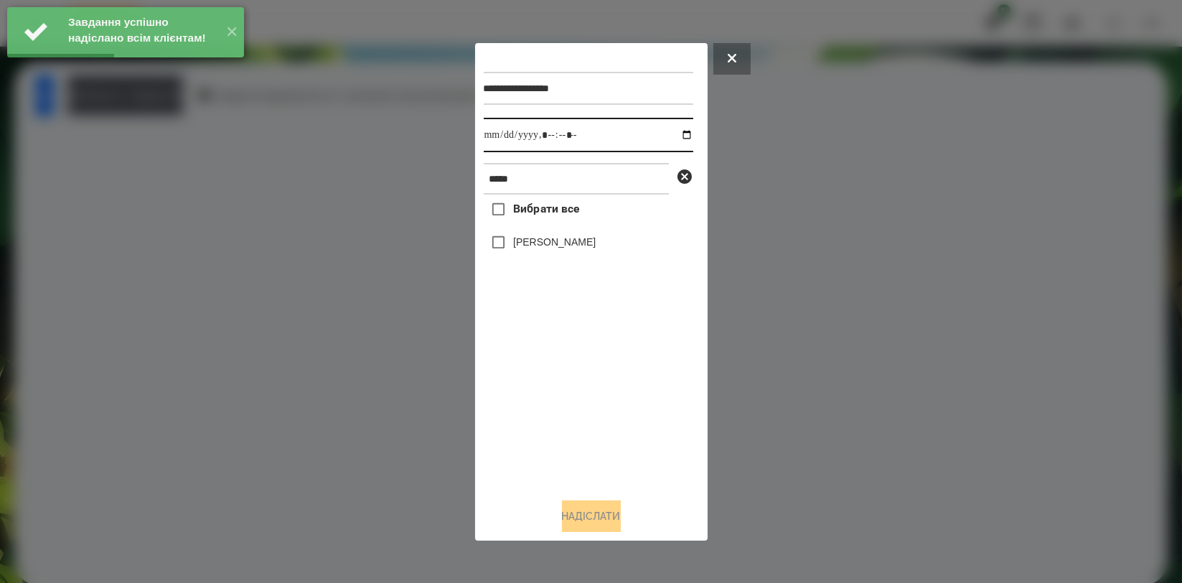
click at [677, 136] on input "datetime-local" at bounding box center [589, 135] width 210 height 34
type input "**********"
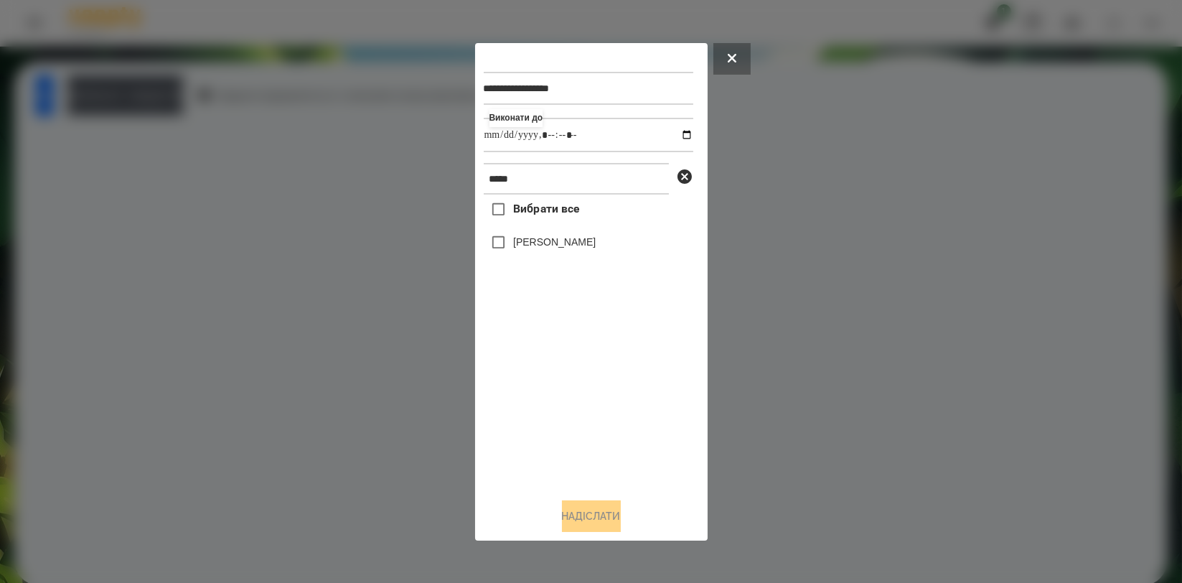
drag, startPoint x: 585, startPoint y: 413, endPoint x: 584, endPoint y: 365, distance: 47.4
click at [585, 413] on div "Вибрати все [PERSON_NAME]" at bounding box center [589, 340] width 210 height 291
click at [586, 246] on label "[PERSON_NAME]" at bounding box center [554, 242] width 83 height 14
drag, startPoint x: 595, startPoint y: 514, endPoint x: 624, endPoint y: 481, distance: 44.2
click at [595, 515] on button "Надіслати" at bounding box center [591, 516] width 59 height 32
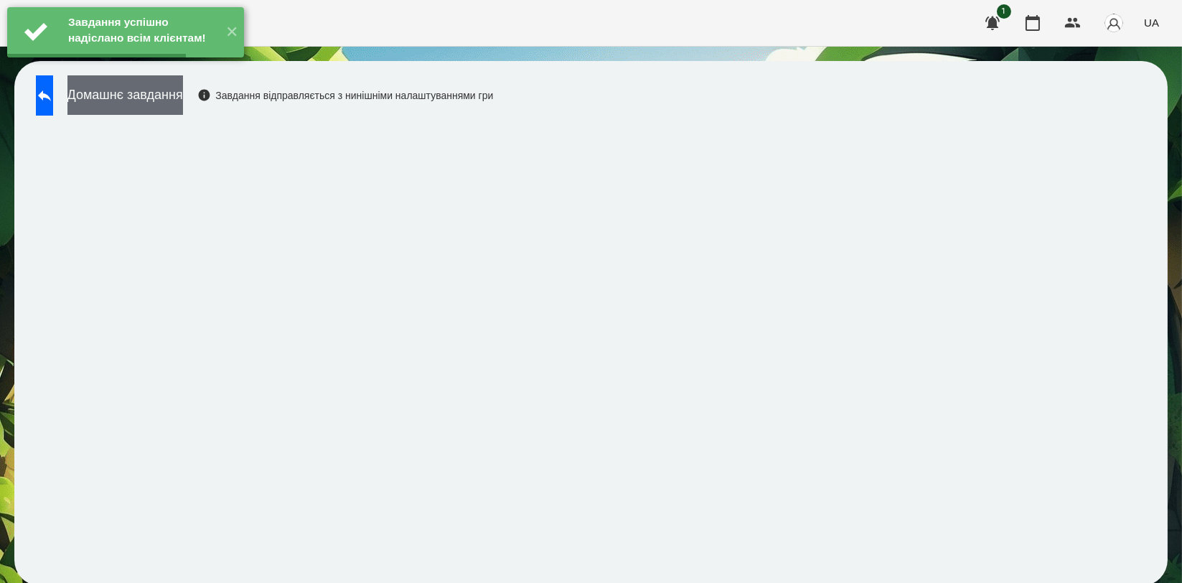
click at [168, 102] on button "Домашнє завдання" at bounding box center [125, 94] width 116 height 39
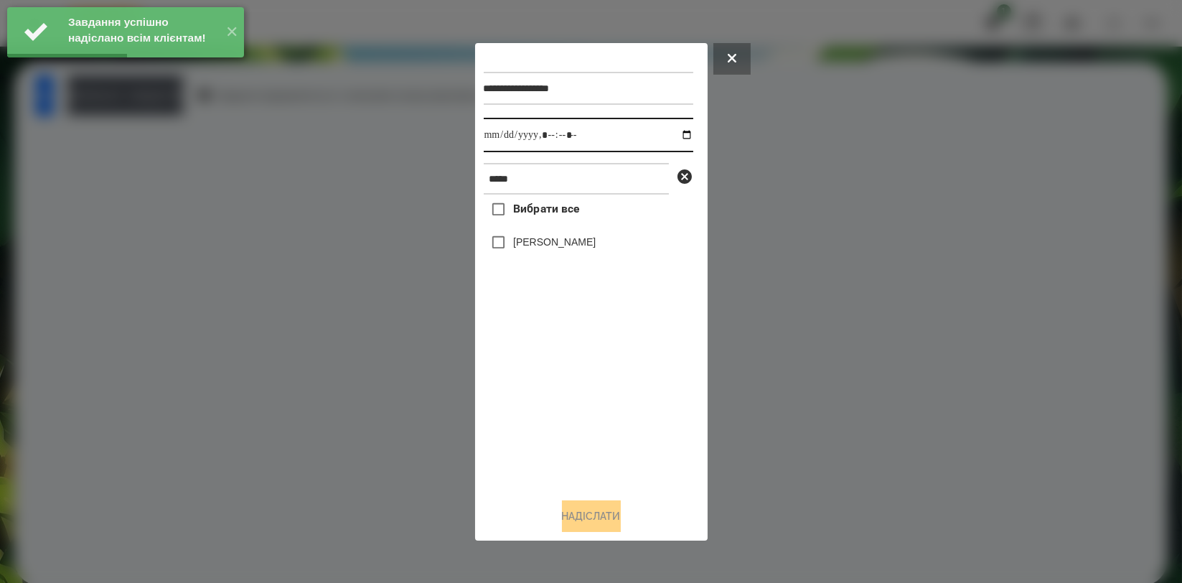
click at [670, 134] on input "datetime-local" at bounding box center [589, 135] width 210 height 34
type input "**********"
drag, startPoint x: 584, startPoint y: 401, endPoint x: 578, endPoint y: 373, distance: 28.7
click at [582, 402] on div "Вибрати все [PERSON_NAME]" at bounding box center [589, 340] width 210 height 291
click at [580, 243] on label "[PERSON_NAME]" at bounding box center [554, 242] width 83 height 14
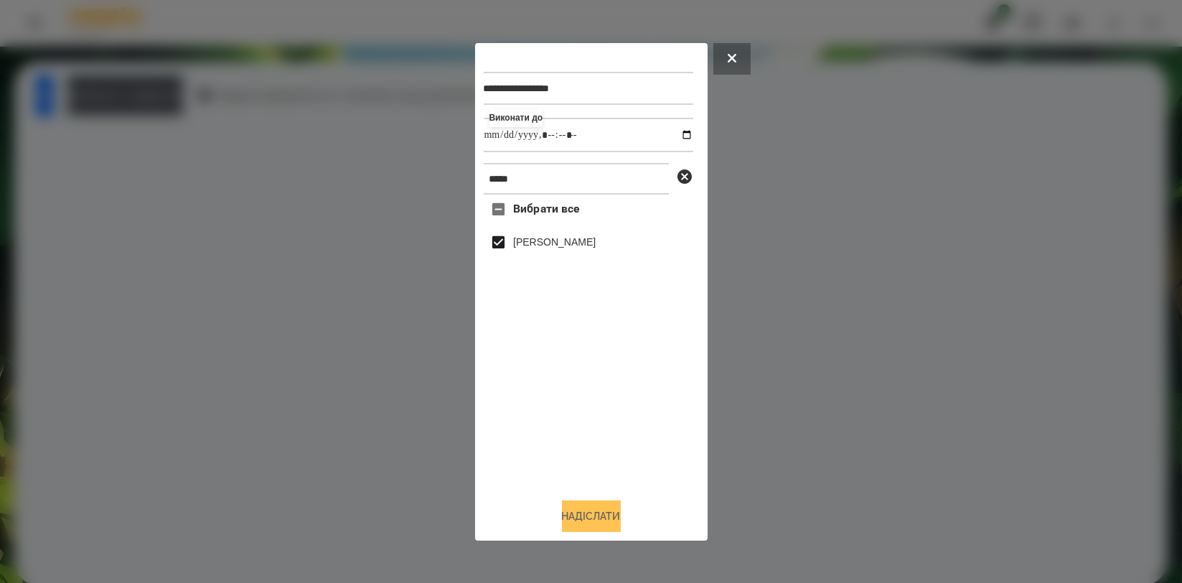
click at [584, 524] on button "Надіслати" at bounding box center [591, 516] width 59 height 32
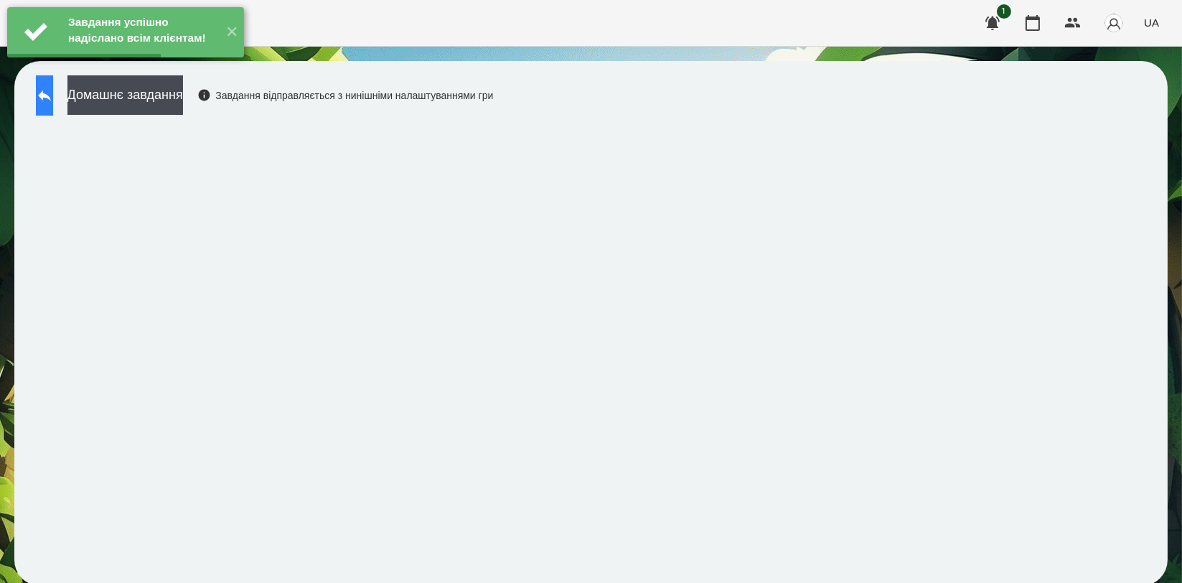
click at [53, 104] on button at bounding box center [44, 95] width 17 height 40
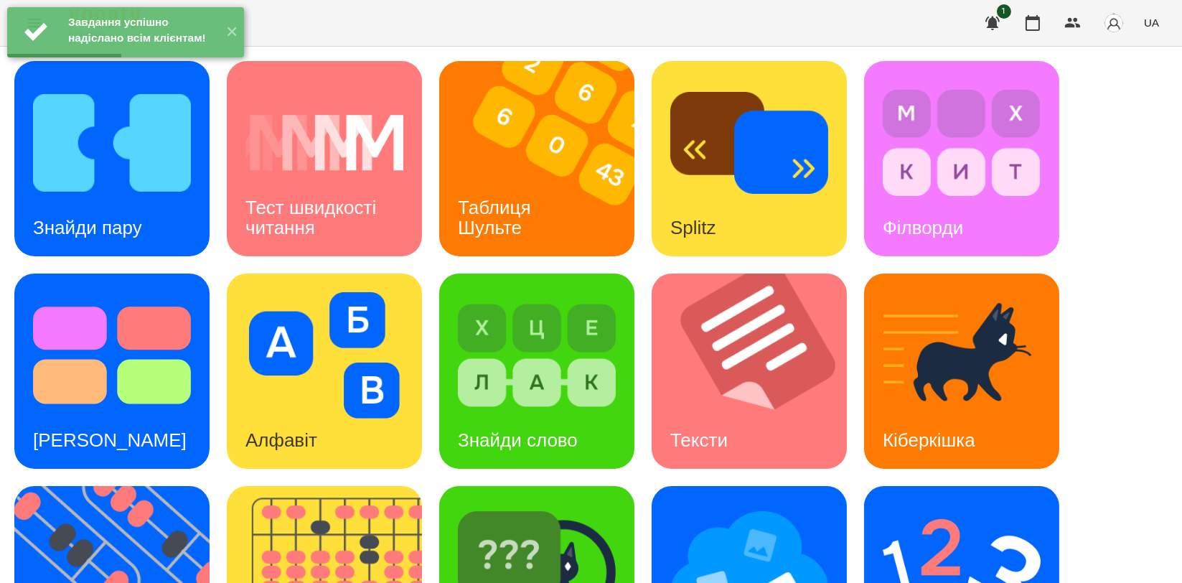
scroll to position [325, 0]
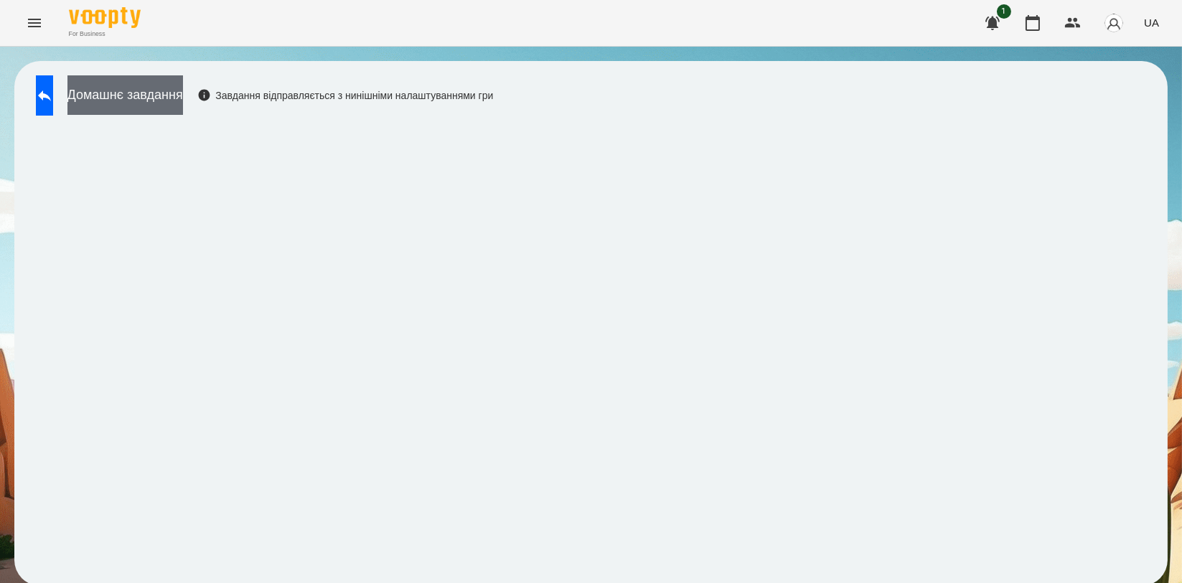
click at [150, 84] on button "Домашнє завдання" at bounding box center [125, 94] width 116 height 39
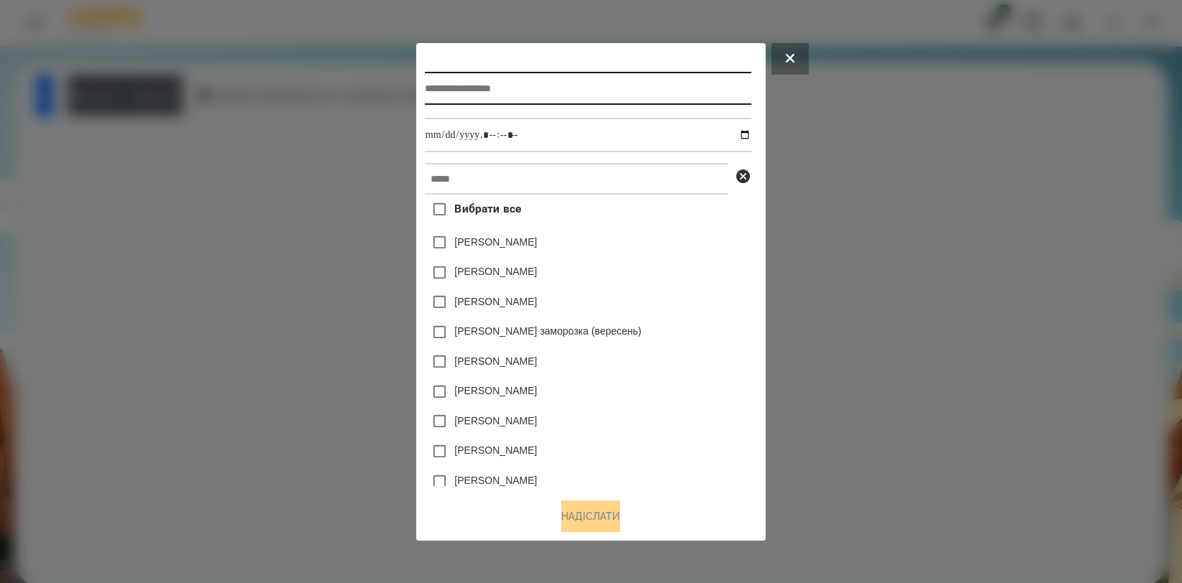
click at [464, 83] on input "text" at bounding box center [588, 88] width 327 height 33
type input "*******"
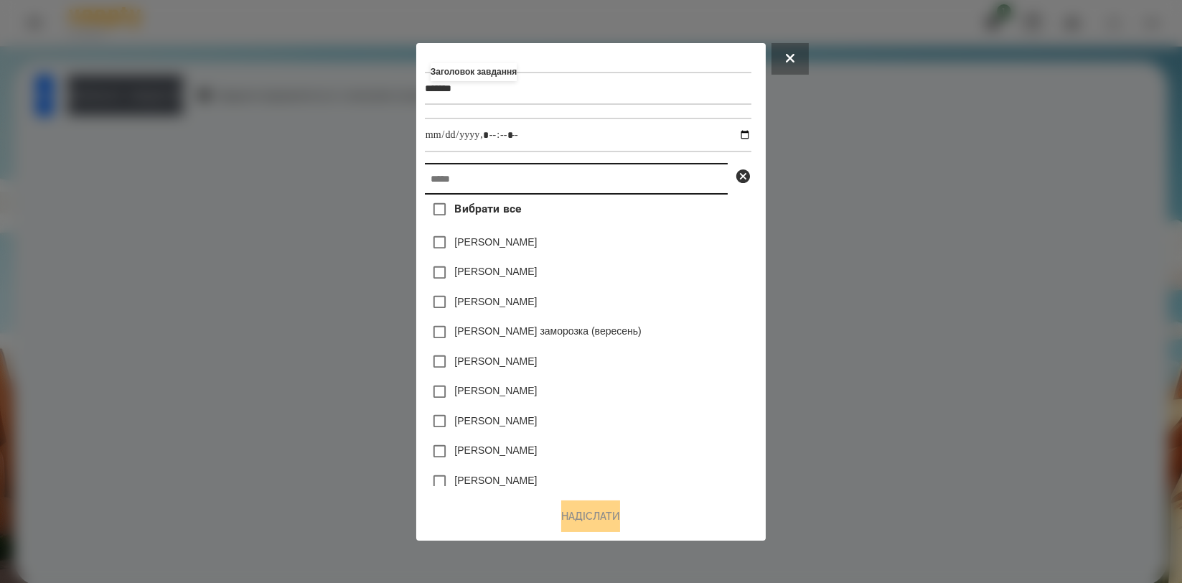
click at [481, 177] on input "text" at bounding box center [576, 179] width 303 height 32
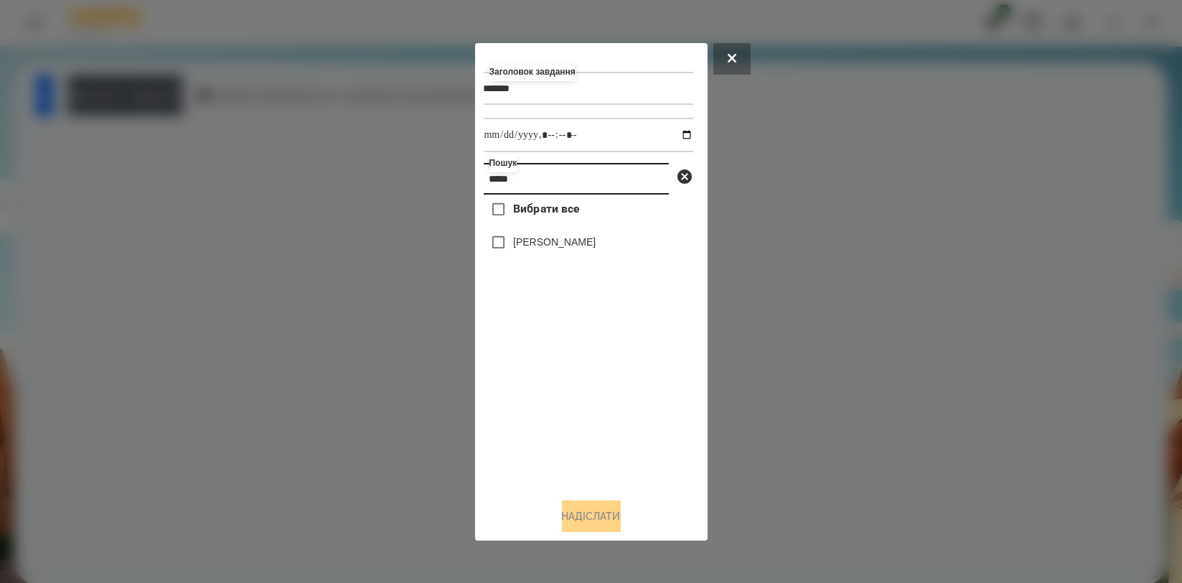
type input "*****"
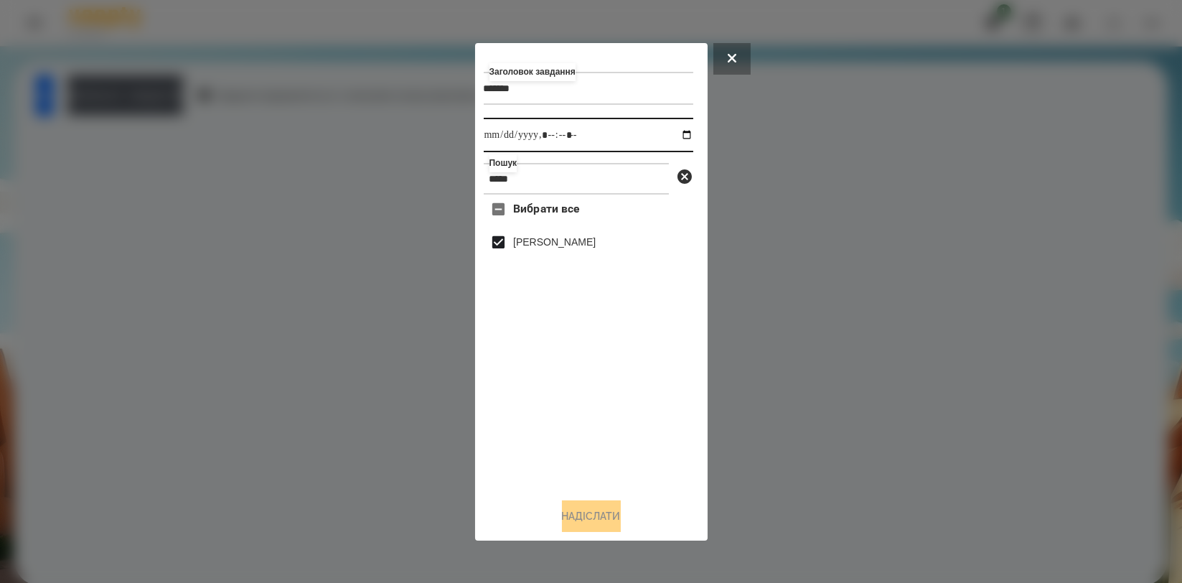
click at [673, 135] on input "datetime-local" at bounding box center [589, 135] width 210 height 34
drag, startPoint x: 650, startPoint y: 395, endPoint x: 644, endPoint y: 406, distance: 12.2
click at [650, 395] on div "Вибрати все [PERSON_NAME]" at bounding box center [589, 340] width 210 height 291
click at [674, 131] on input "datetime-local" at bounding box center [589, 135] width 210 height 34
type input "**********"
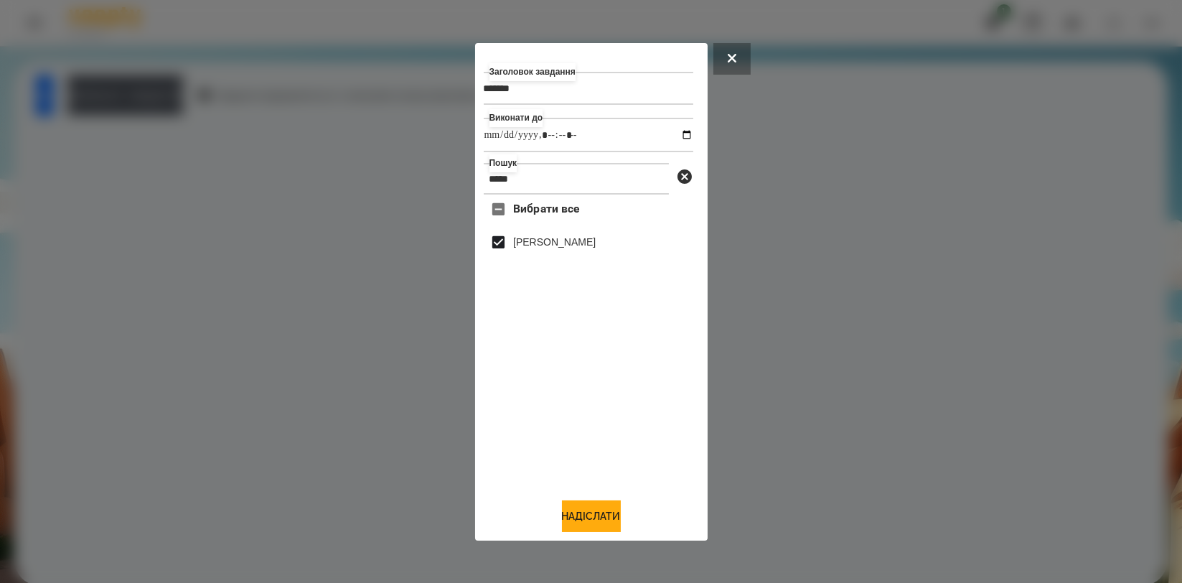
click at [513, 406] on div "Вибрати все [PERSON_NAME]" at bounding box center [589, 340] width 210 height 291
click at [563, 515] on button "Надіслати" at bounding box center [591, 516] width 59 height 32
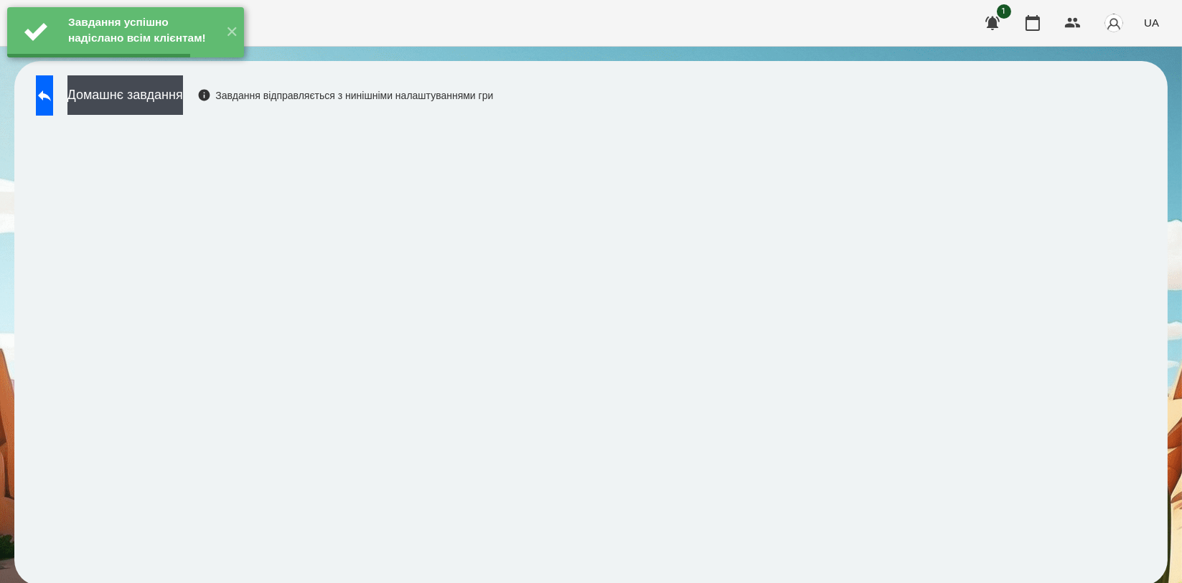
click at [205, 116] on div "Домашнє завдання Завдання відправляється з нинішніми налаштуваннями гри" at bounding box center [261, 98] width 464 height 47
click at [183, 106] on button "Домашнє завдання" at bounding box center [125, 94] width 116 height 39
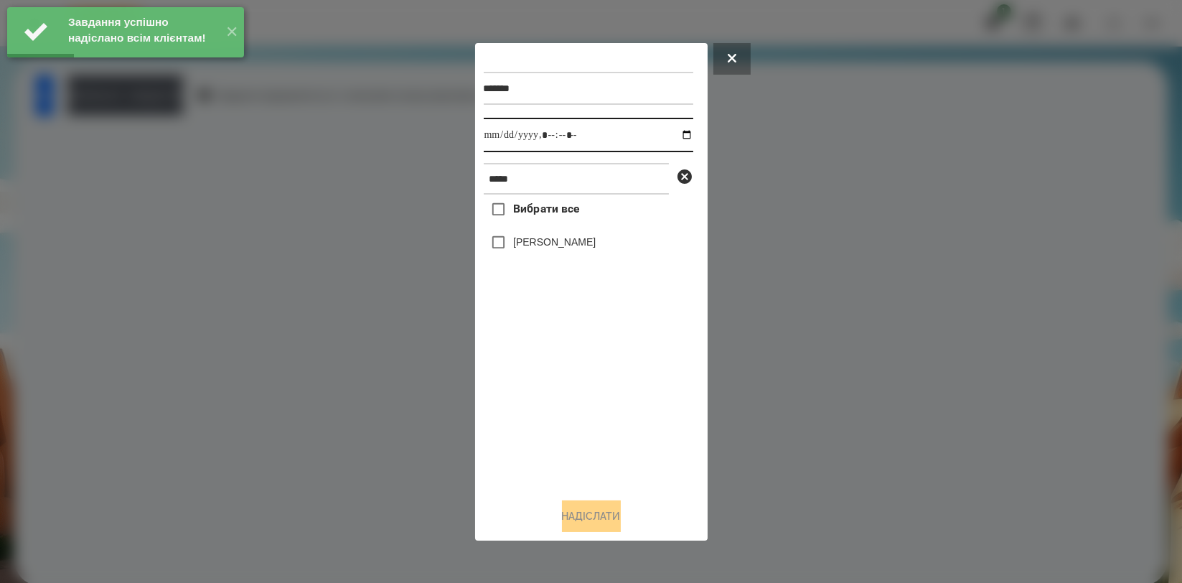
click at [678, 136] on input "datetime-local" at bounding box center [589, 135] width 210 height 34
type input "**********"
drag, startPoint x: 517, startPoint y: 393, endPoint x: 520, endPoint y: 380, distance: 13.9
click at [517, 393] on div "Вибрати все [PERSON_NAME]" at bounding box center [589, 340] width 210 height 291
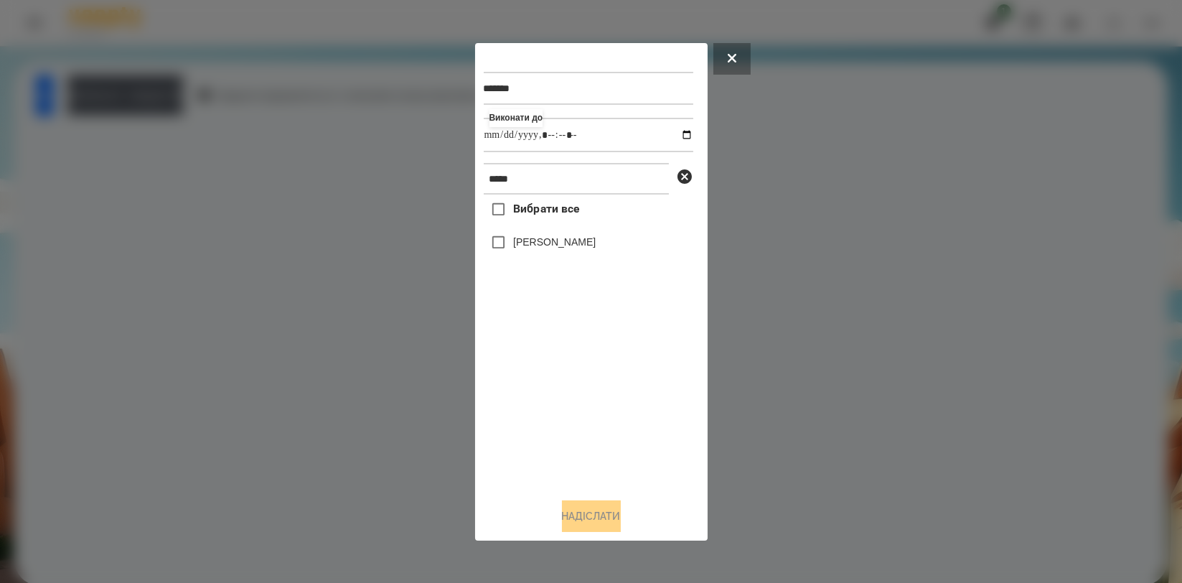
click at [576, 241] on label "[PERSON_NAME]" at bounding box center [554, 242] width 83 height 14
click at [596, 513] on button "Надіслати" at bounding box center [591, 516] width 59 height 32
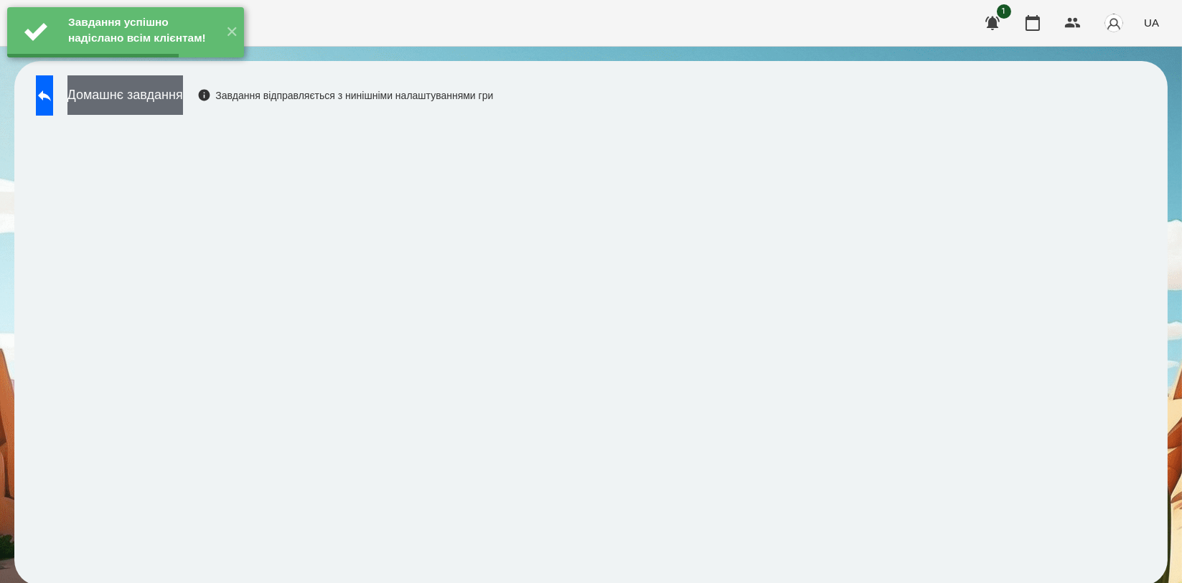
click at [183, 107] on button "Домашнє завдання" at bounding box center [125, 94] width 116 height 39
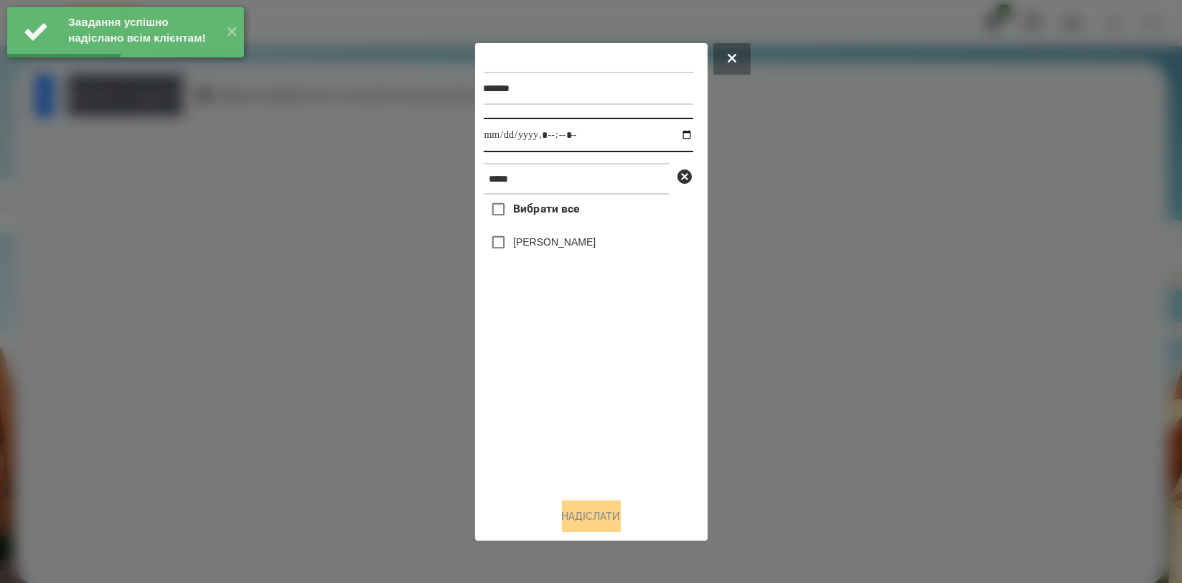
click at [674, 139] on input "datetime-local" at bounding box center [589, 135] width 210 height 34
type input "**********"
click at [538, 380] on div "Вибрати все [PERSON_NAME]" at bounding box center [589, 340] width 210 height 291
drag, startPoint x: 538, startPoint y: 380, endPoint x: 548, endPoint y: 269, distance: 111.7
click at [538, 380] on div "Вибрати все [PERSON_NAME]" at bounding box center [589, 340] width 210 height 291
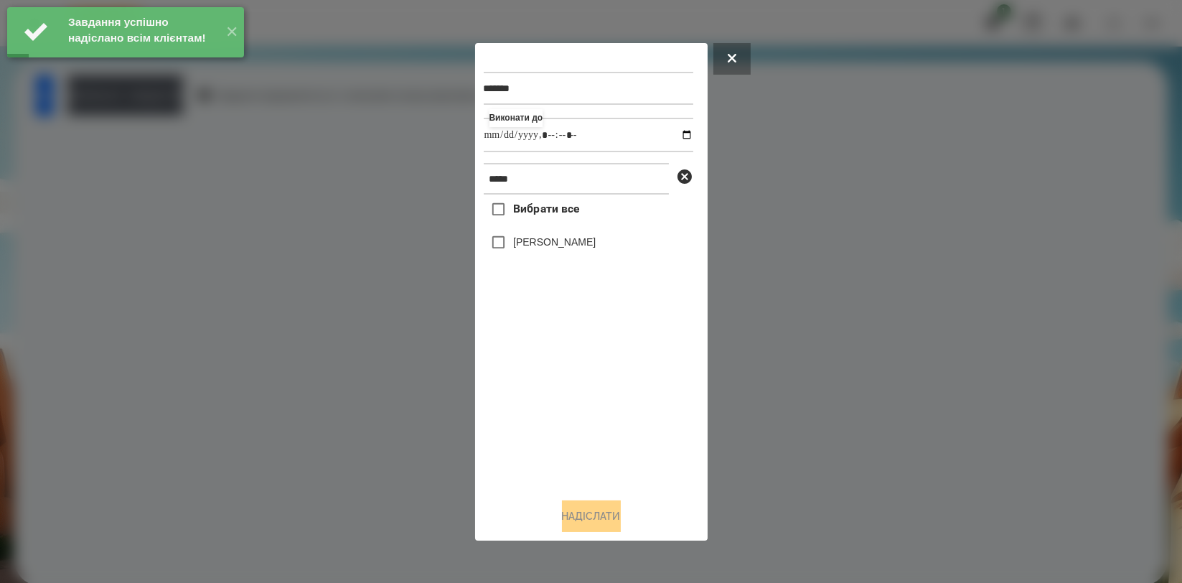
click at [563, 234] on div "[PERSON_NAME]" at bounding box center [589, 243] width 210 height 30
click at [564, 242] on label "[PERSON_NAME]" at bounding box center [554, 242] width 83 height 14
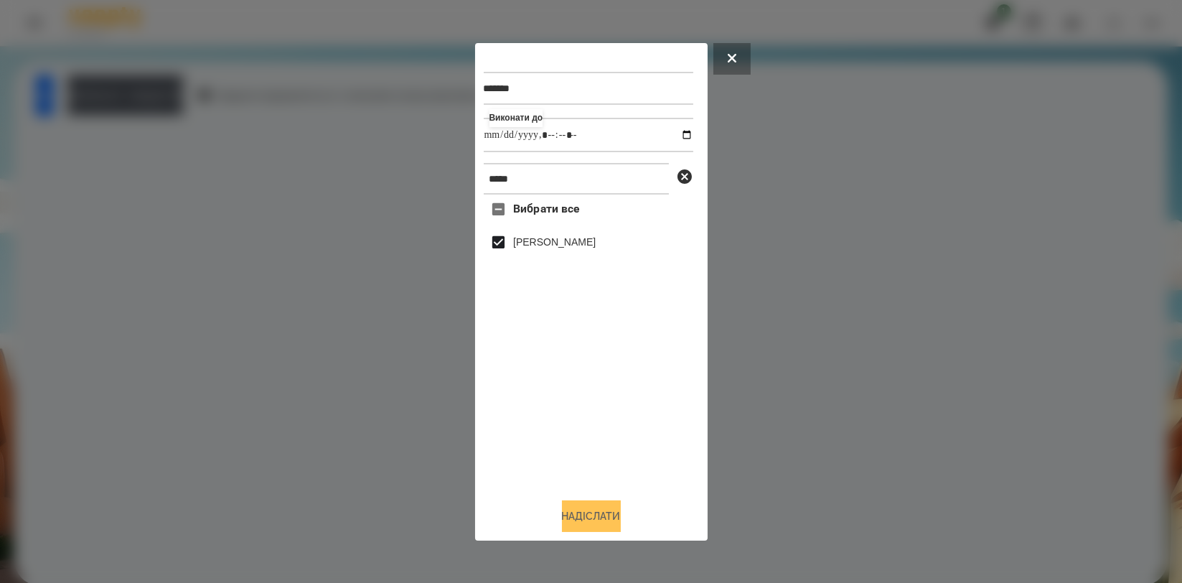
click at [581, 523] on button "Надіслати" at bounding box center [591, 516] width 59 height 32
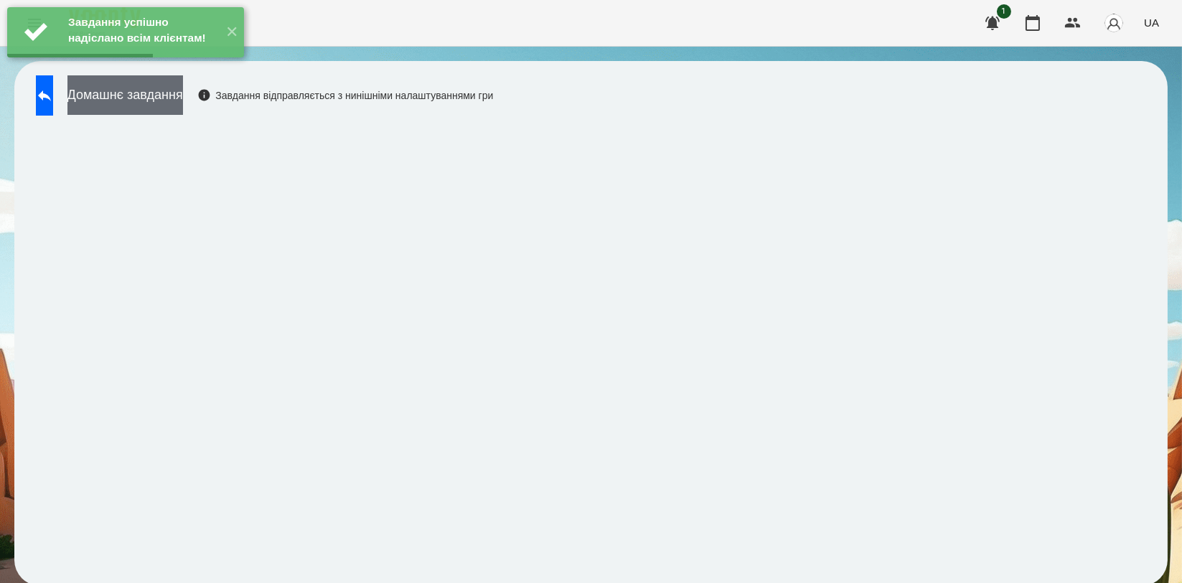
click at [183, 98] on button "Домашнє завдання" at bounding box center [125, 94] width 116 height 39
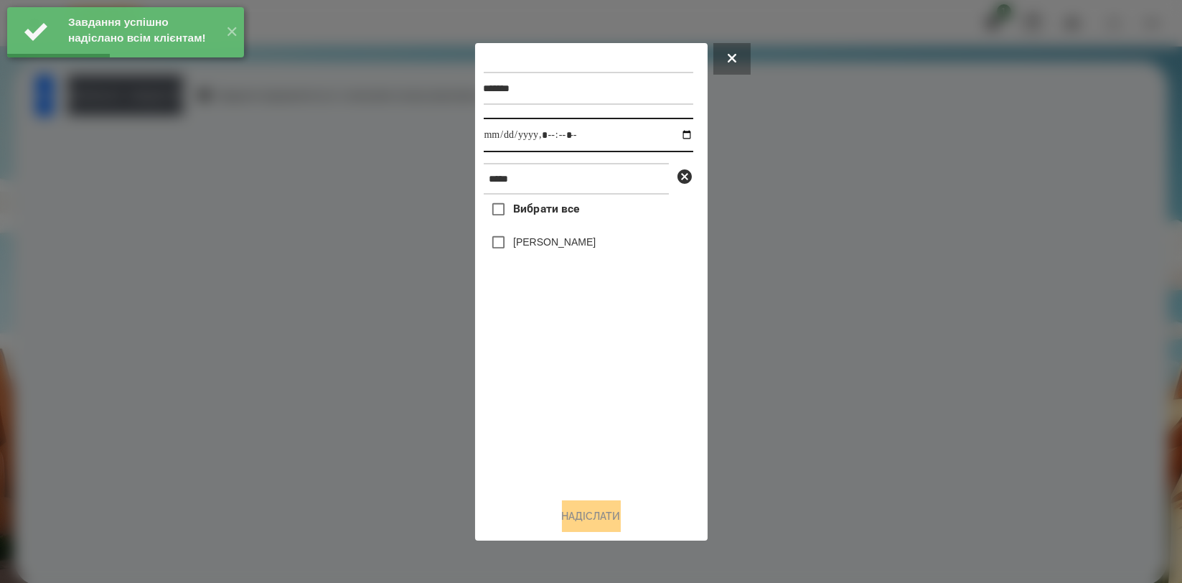
click at [670, 132] on input "datetime-local" at bounding box center [589, 135] width 210 height 34
type input "**********"
click at [543, 413] on div "Вибрати все [PERSON_NAME]" at bounding box center [589, 340] width 210 height 291
click at [573, 246] on label "[PERSON_NAME]" at bounding box center [554, 242] width 83 height 14
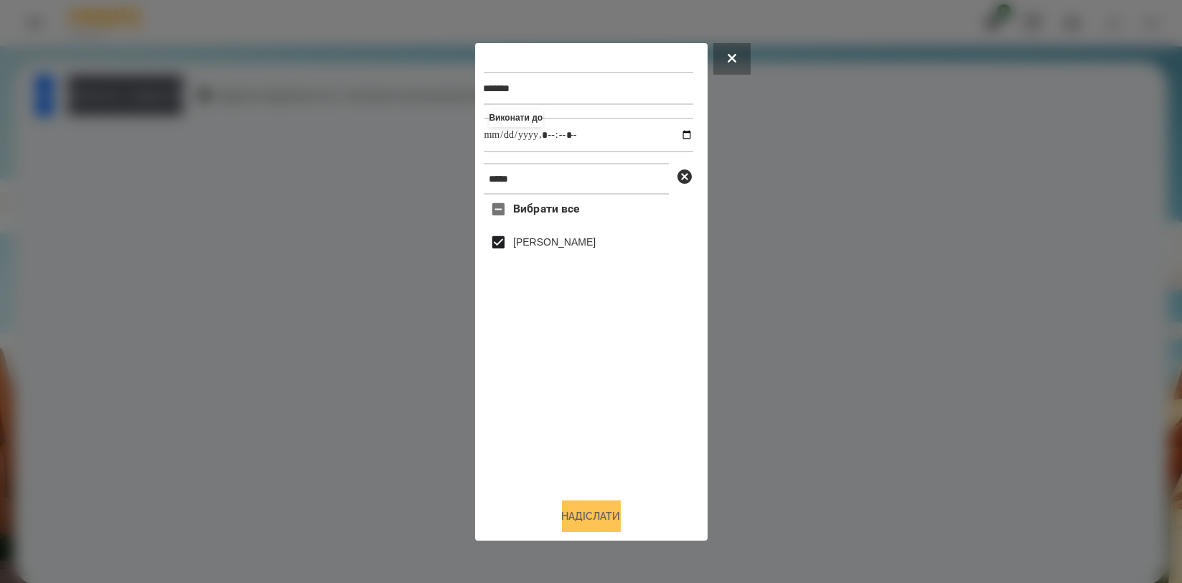
click at [582, 507] on button "Надіслати" at bounding box center [591, 516] width 59 height 32
click at [183, 113] on button "Домашнє завдання" at bounding box center [125, 94] width 116 height 39
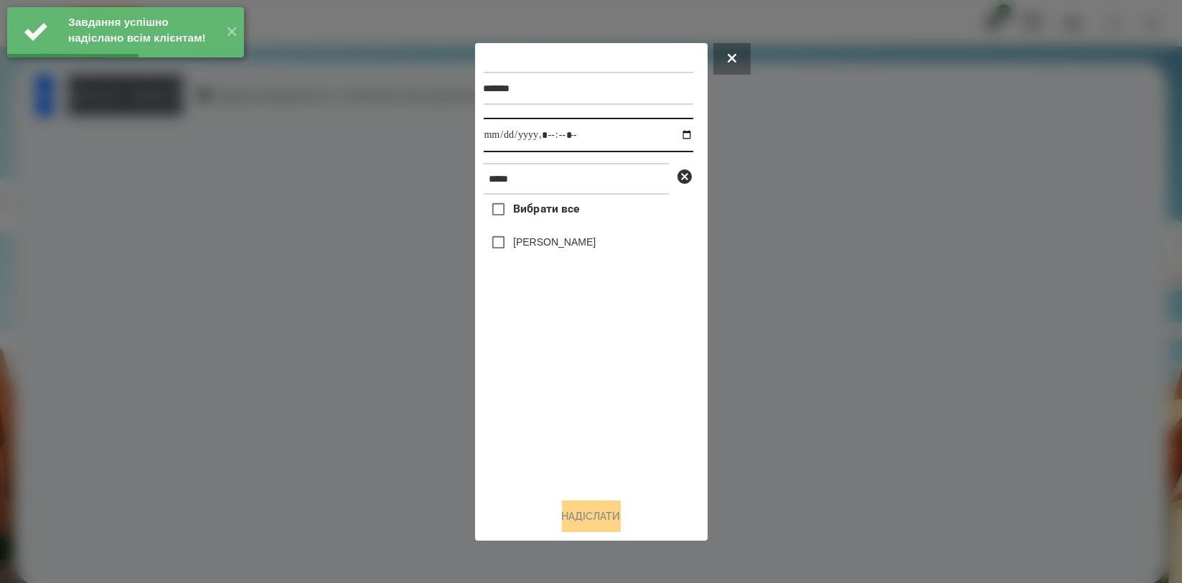
click at [680, 132] on input "datetime-local" at bounding box center [589, 135] width 210 height 34
type input "**********"
drag, startPoint x: 567, startPoint y: 378, endPoint x: 584, endPoint y: 286, distance: 93.5
click at [567, 377] on div "Вибрати все [PERSON_NAME]" at bounding box center [589, 340] width 210 height 291
click at [596, 241] on label "[PERSON_NAME]" at bounding box center [554, 242] width 83 height 14
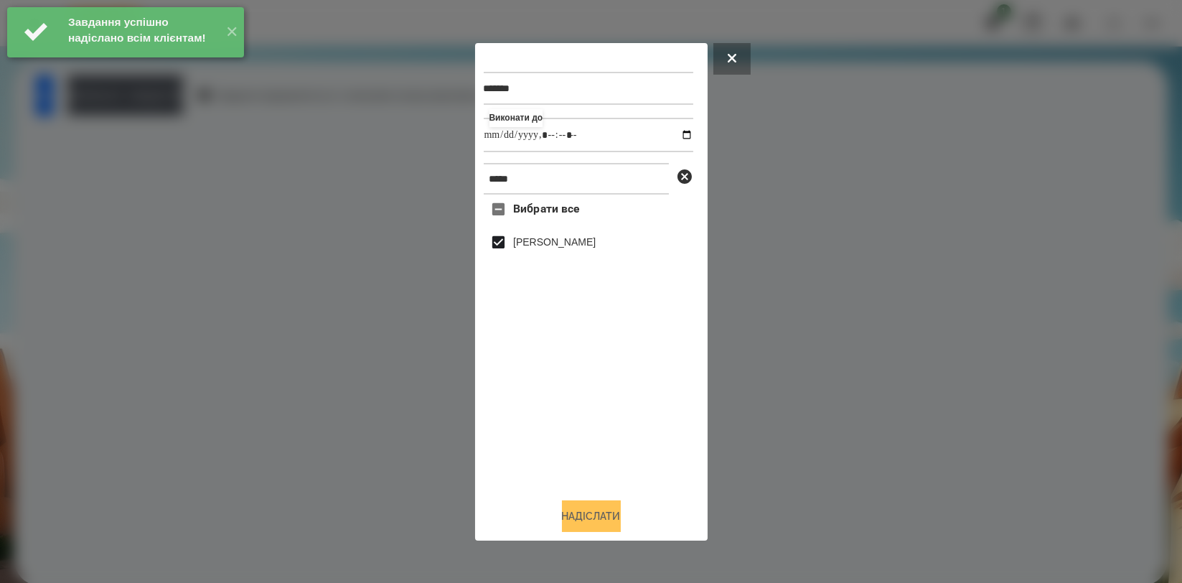
click at [607, 529] on button "Надіслати" at bounding box center [591, 516] width 59 height 32
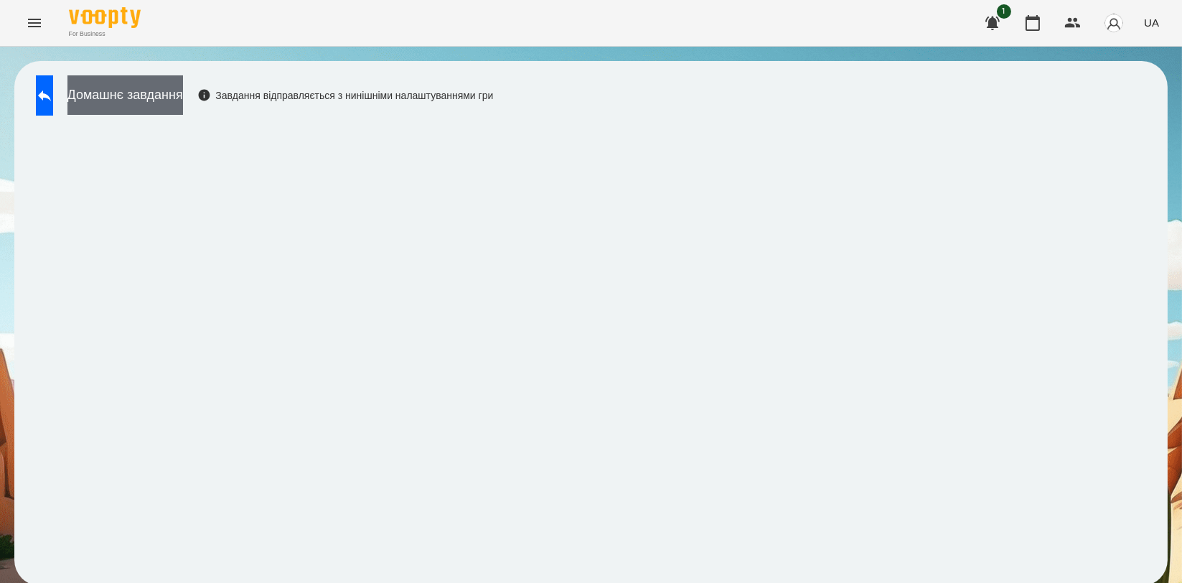
click at [172, 77] on button "Домашнє завдання" at bounding box center [125, 94] width 116 height 39
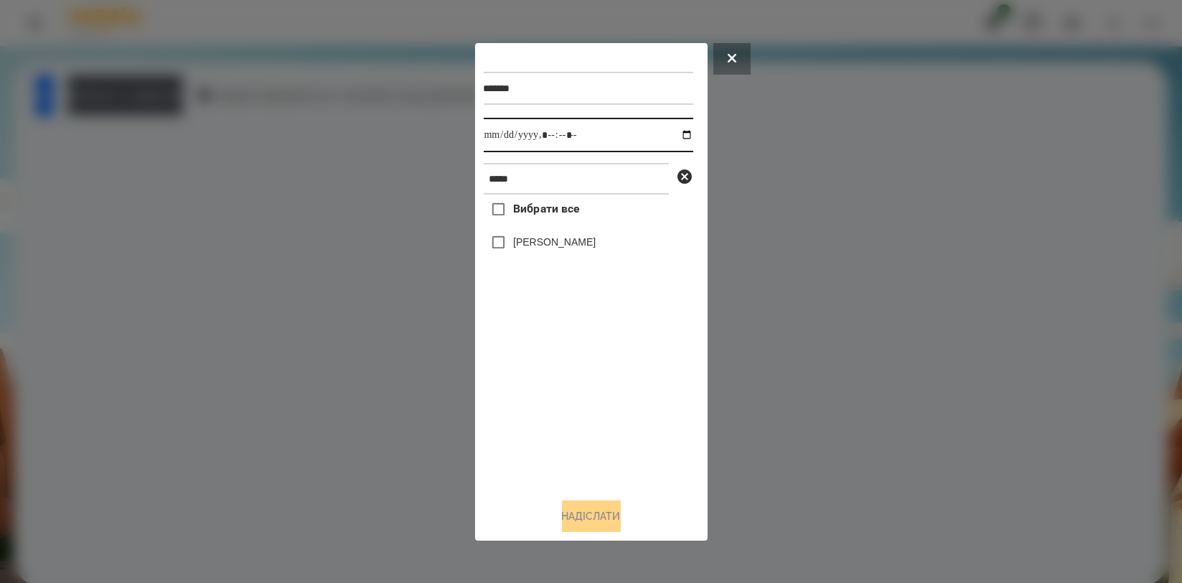
click at [677, 136] on input "datetime-local" at bounding box center [589, 135] width 210 height 34
type input "**********"
drag, startPoint x: 608, startPoint y: 391, endPoint x: 593, endPoint y: 294, distance: 98.8
click at [608, 390] on div "Вибрати все [PERSON_NAME]" at bounding box center [589, 340] width 210 height 291
click at [582, 242] on label "[PERSON_NAME]" at bounding box center [554, 242] width 83 height 14
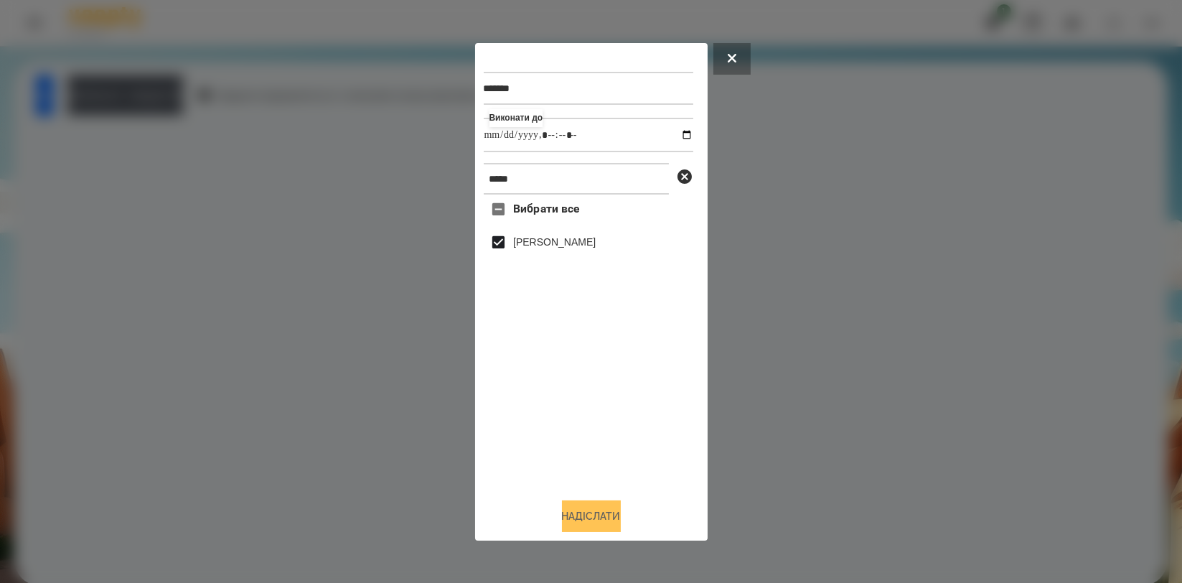
click at [600, 512] on button "Надіслати" at bounding box center [591, 516] width 59 height 32
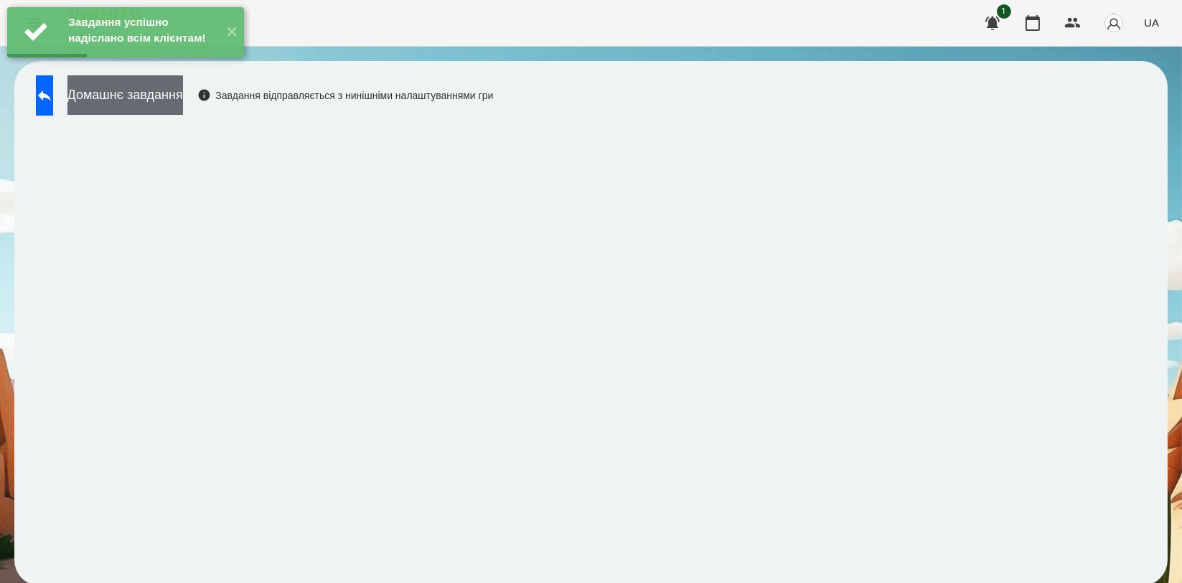
click at [183, 103] on button "Домашнє завдання" at bounding box center [125, 94] width 116 height 39
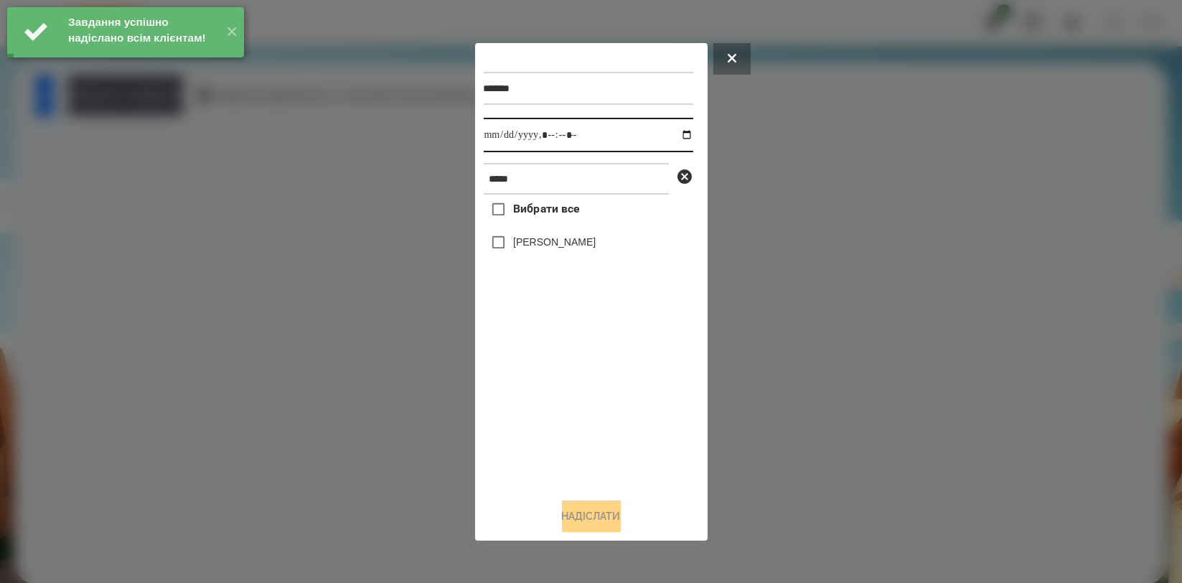
click at [679, 133] on input "datetime-local" at bounding box center [589, 135] width 210 height 34
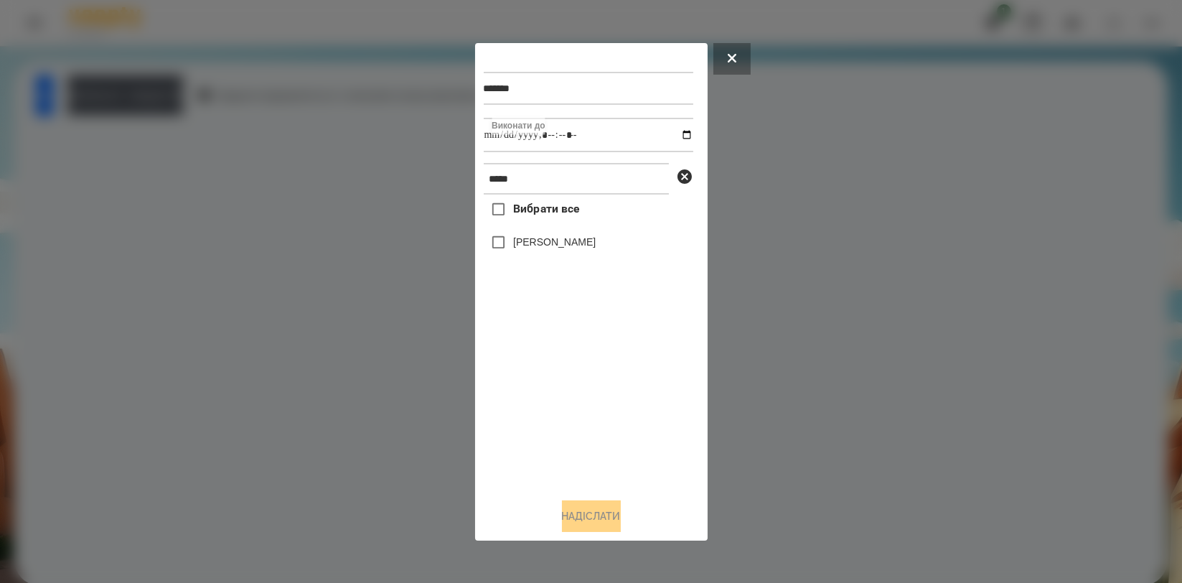
type input "**********"
drag, startPoint x: 563, startPoint y: 420, endPoint x: 558, endPoint y: 314, distance: 106.4
click at [559, 411] on div "Вибрати все [PERSON_NAME]" at bounding box center [589, 340] width 210 height 291
click at [571, 238] on label "[PERSON_NAME]" at bounding box center [554, 242] width 83 height 14
click at [566, 512] on button "Надіслати" at bounding box center [591, 516] width 59 height 32
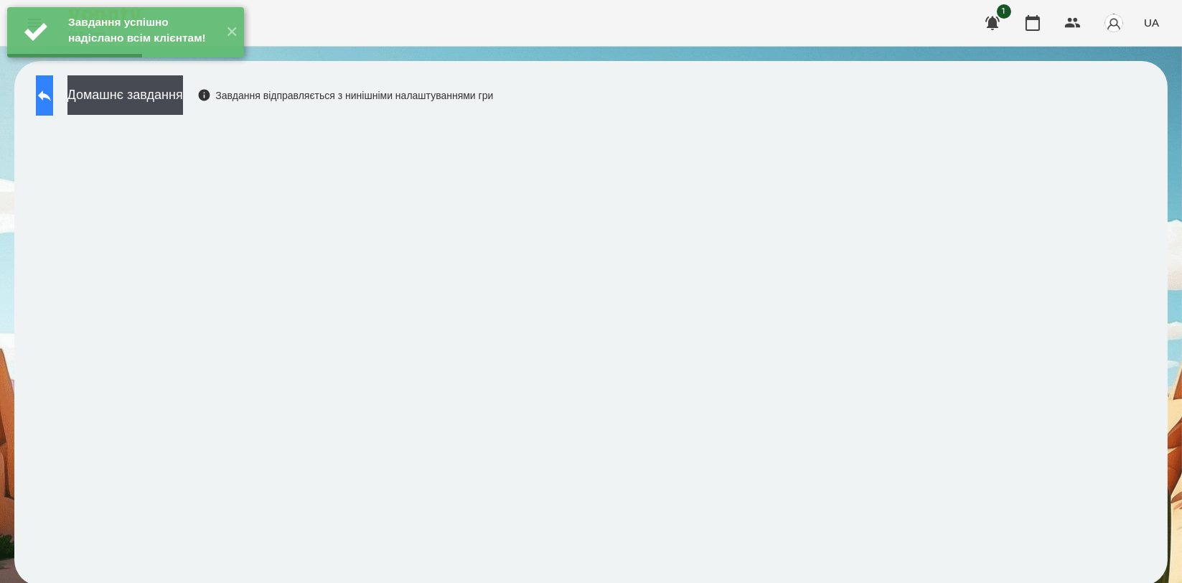
click at [51, 96] on icon at bounding box center [44, 95] width 17 height 17
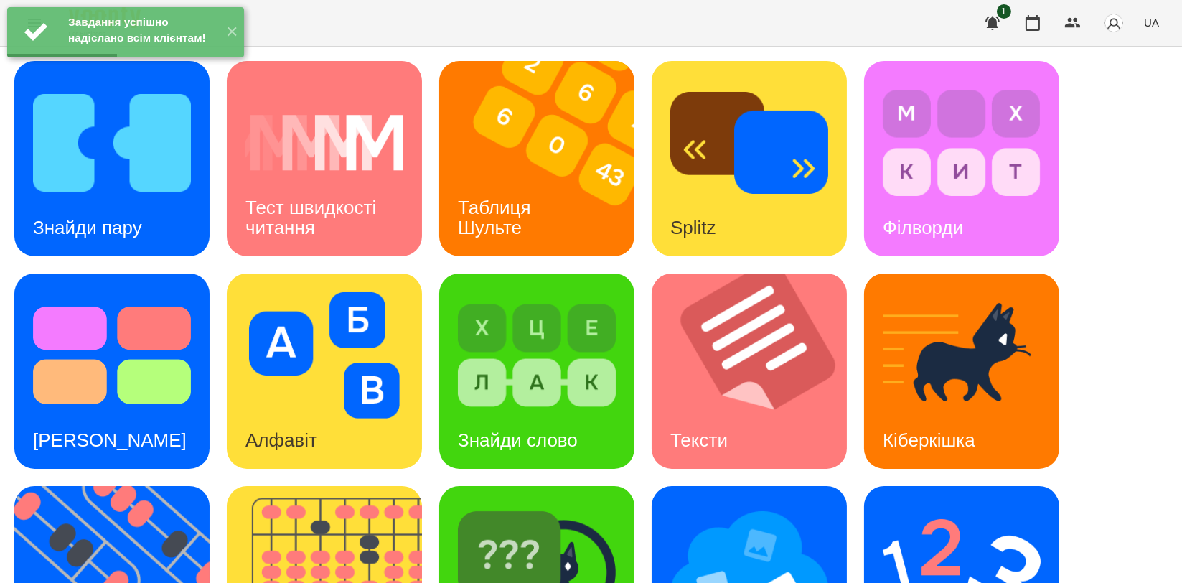
scroll to position [319, 0]
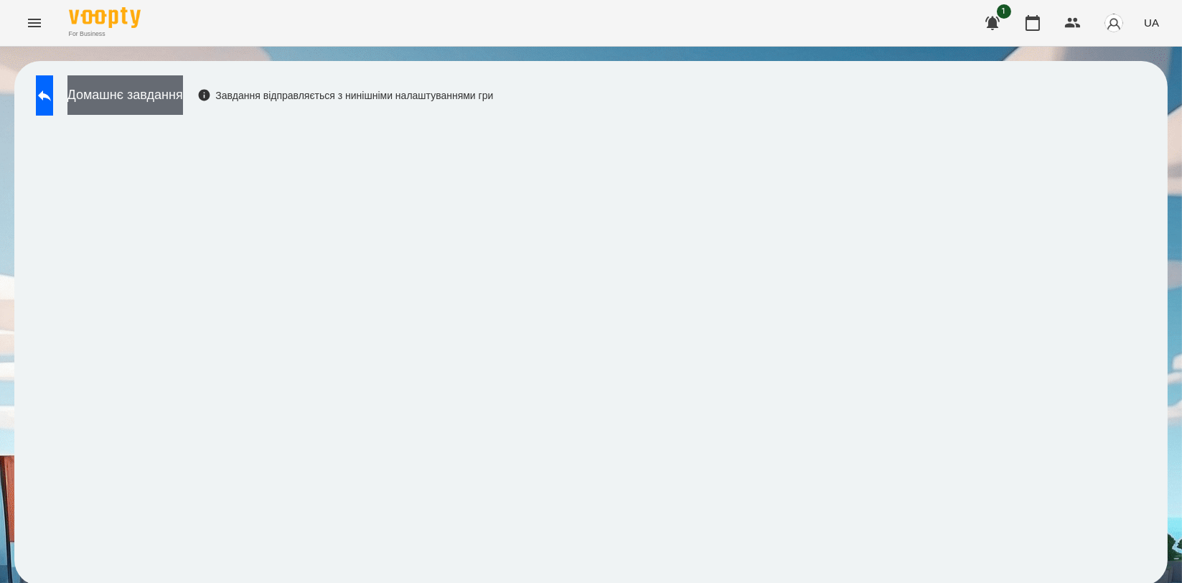
click at [179, 102] on button "Домашнє завдання" at bounding box center [125, 94] width 116 height 39
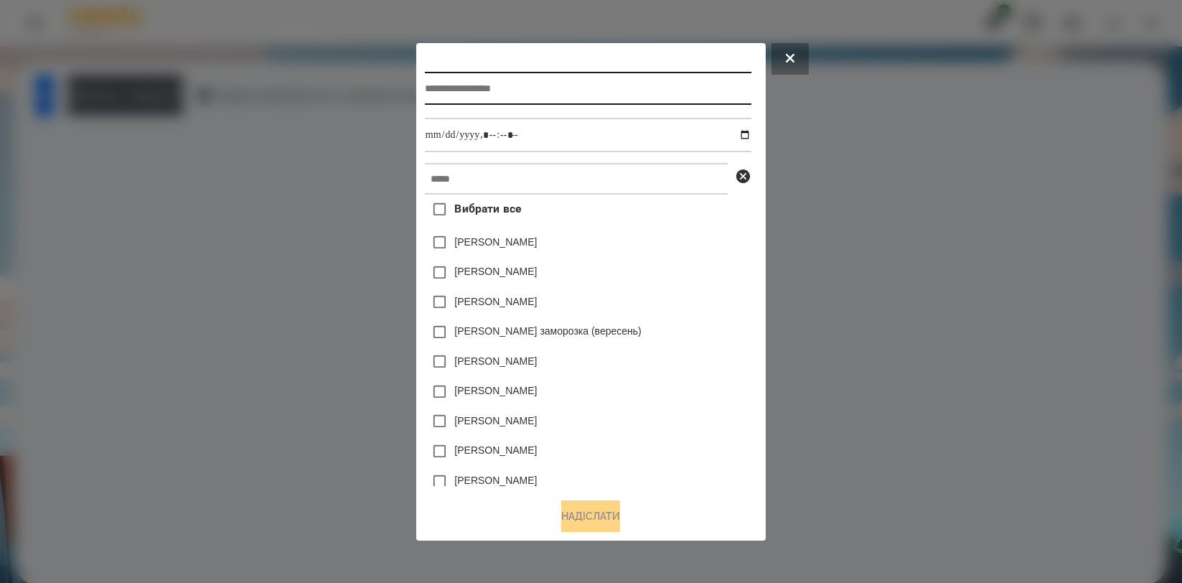
click at [549, 95] on input "text" at bounding box center [588, 88] width 327 height 33
type input "*********"
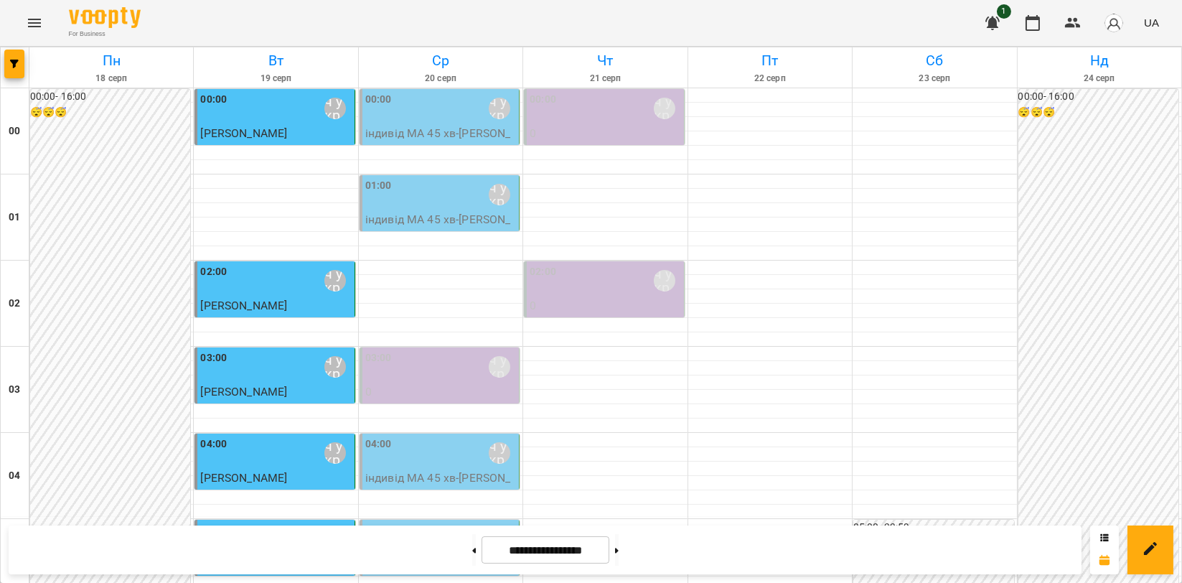
scroll to position [239, 0]
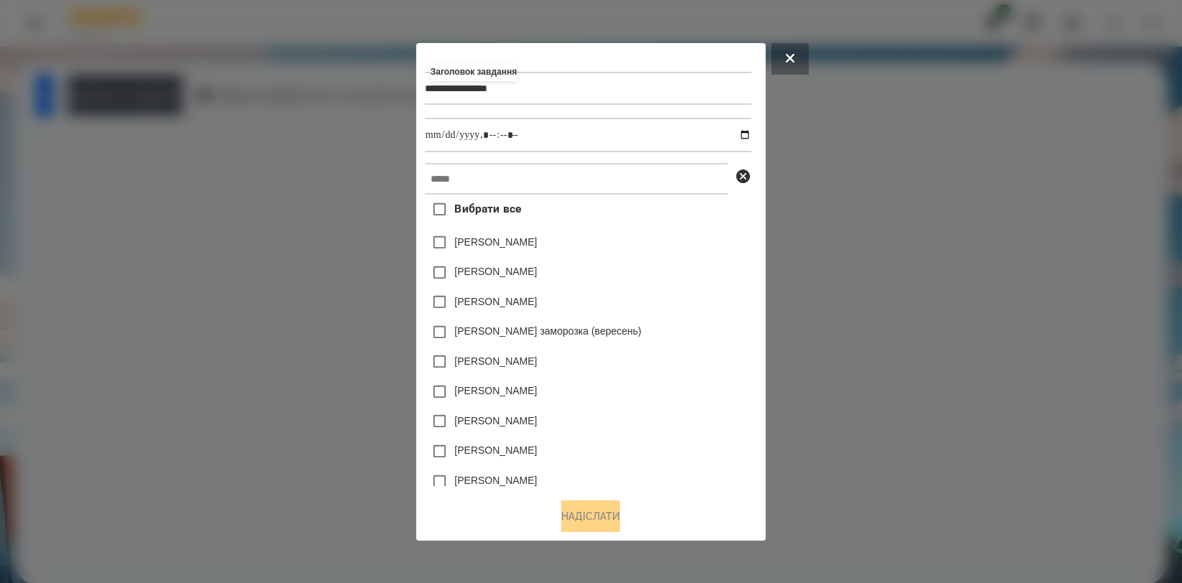
type input "**********"
click at [562, 176] on input "text" at bounding box center [576, 179] width 303 height 32
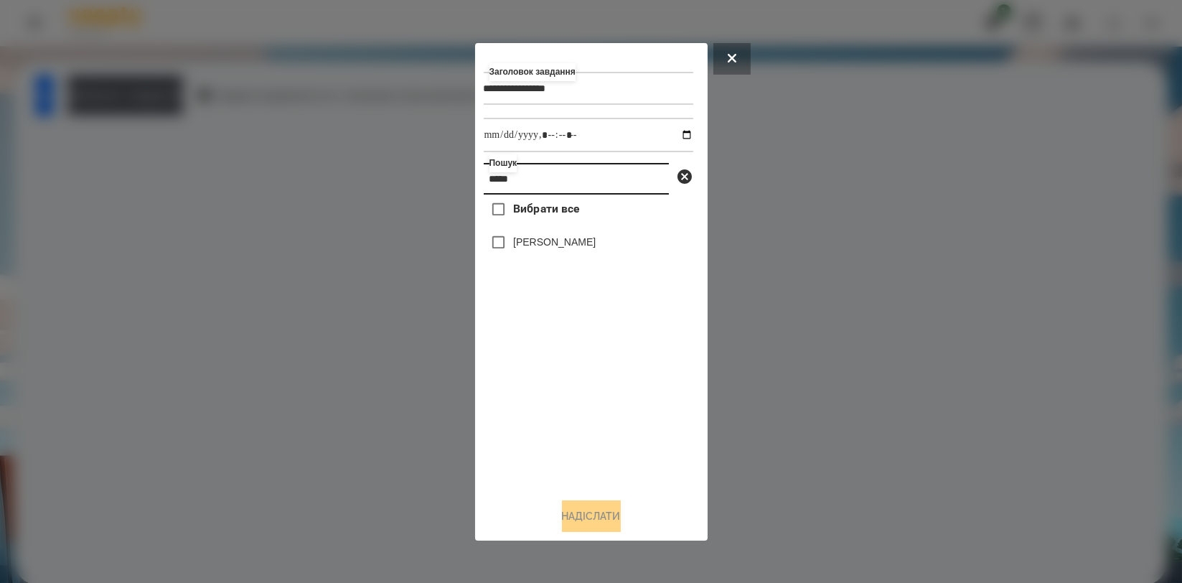
type input "*****"
click at [537, 240] on label "[PERSON_NAME]" at bounding box center [554, 242] width 83 height 14
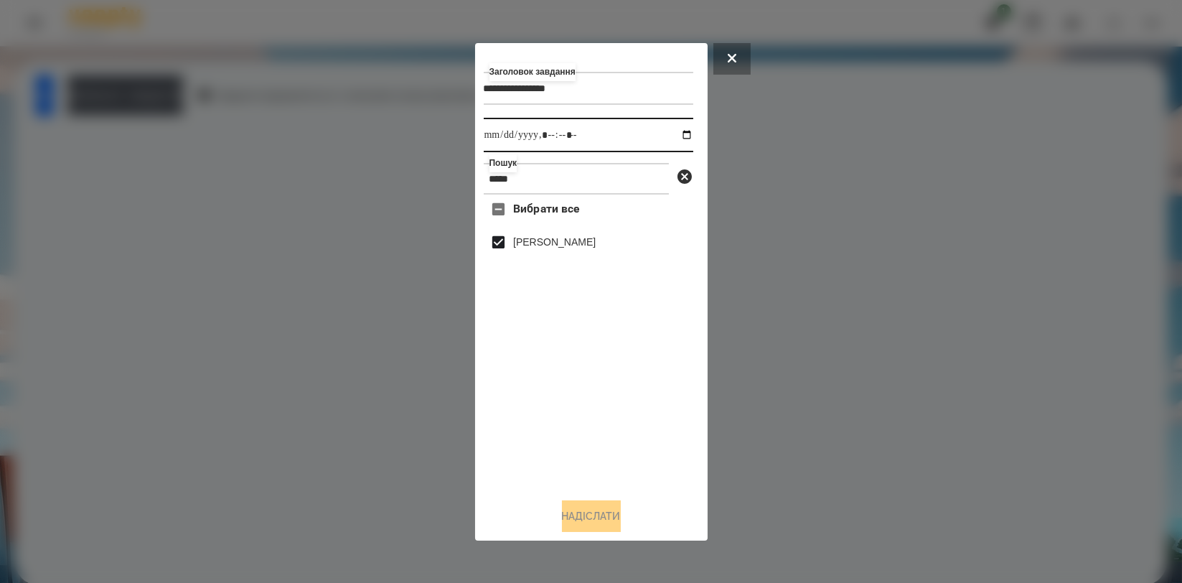
click at [678, 136] on input "datetime-local" at bounding box center [589, 135] width 210 height 34
type input "**********"
click at [523, 401] on div "Вибрати все [PERSON_NAME]" at bounding box center [589, 340] width 210 height 291
click at [584, 515] on button "Надіслати" at bounding box center [591, 516] width 59 height 32
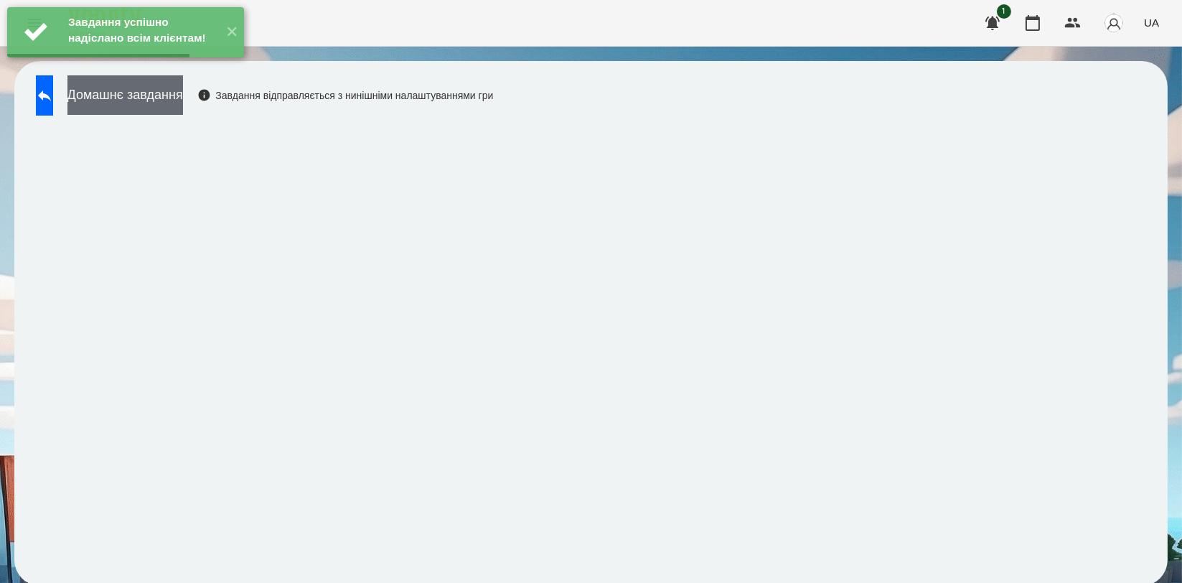
click at [147, 100] on button "Домашнє завдання" at bounding box center [125, 94] width 116 height 39
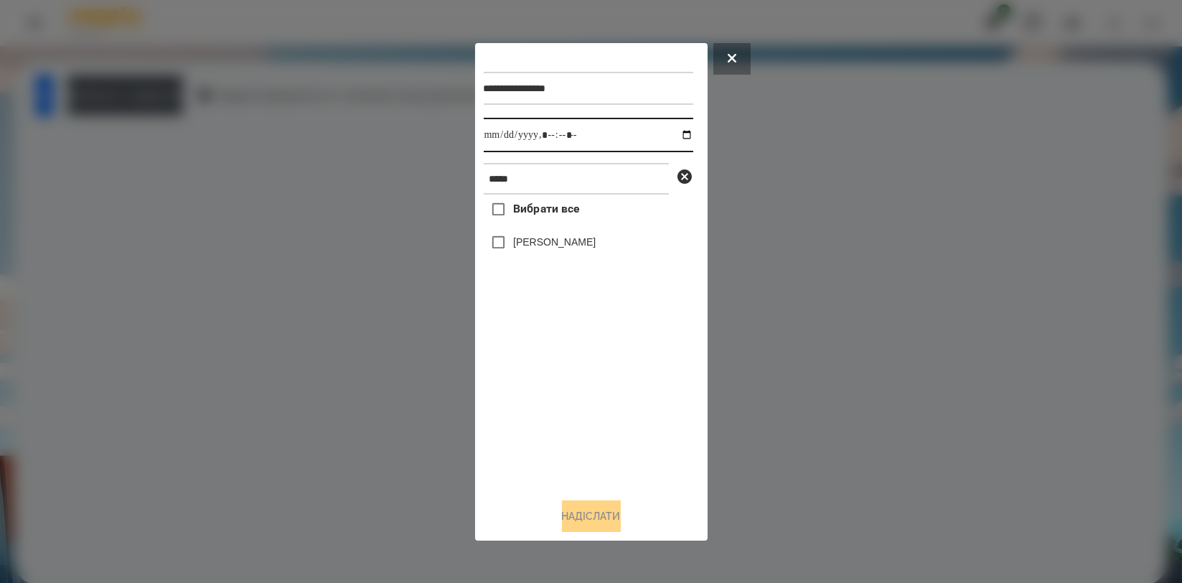
click at [671, 139] on input "datetime-local" at bounding box center [589, 135] width 210 height 34
type input "**********"
click at [533, 360] on div "Вибрати все [PERSON_NAME]" at bounding box center [589, 340] width 210 height 291
click at [552, 245] on label "[PERSON_NAME]" at bounding box center [554, 242] width 83 height 14
drag, startPoint x: 601, startPoint y: 516, endPoint x: 612, endPoint y: 492, distance: 26.0
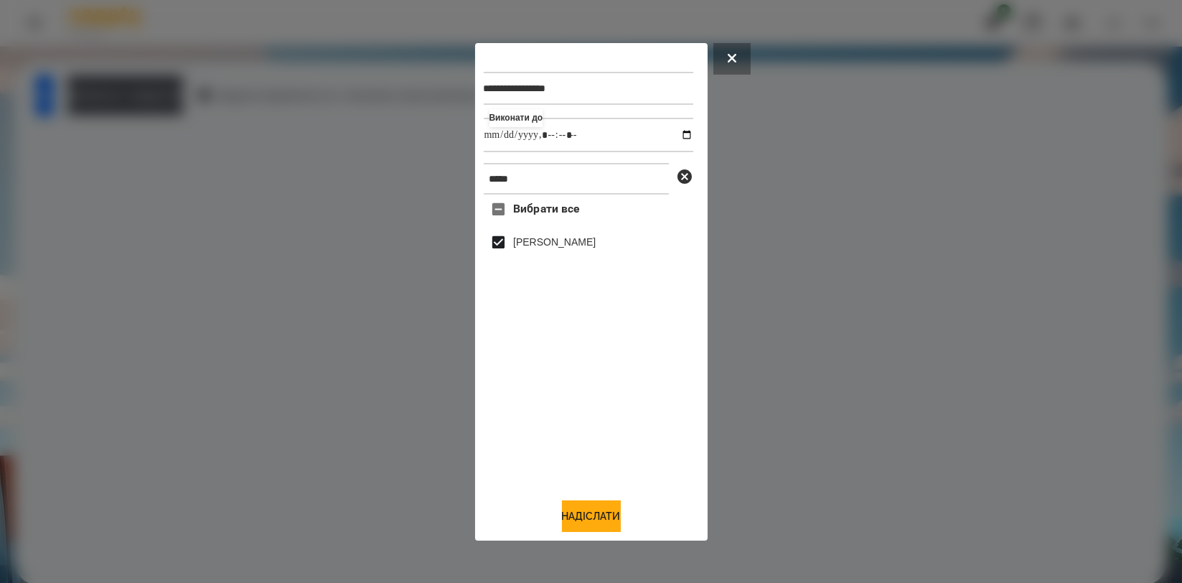
click at [601, 518] on button "Надіслати" at bounding box center [591, 516] width 59 height 32
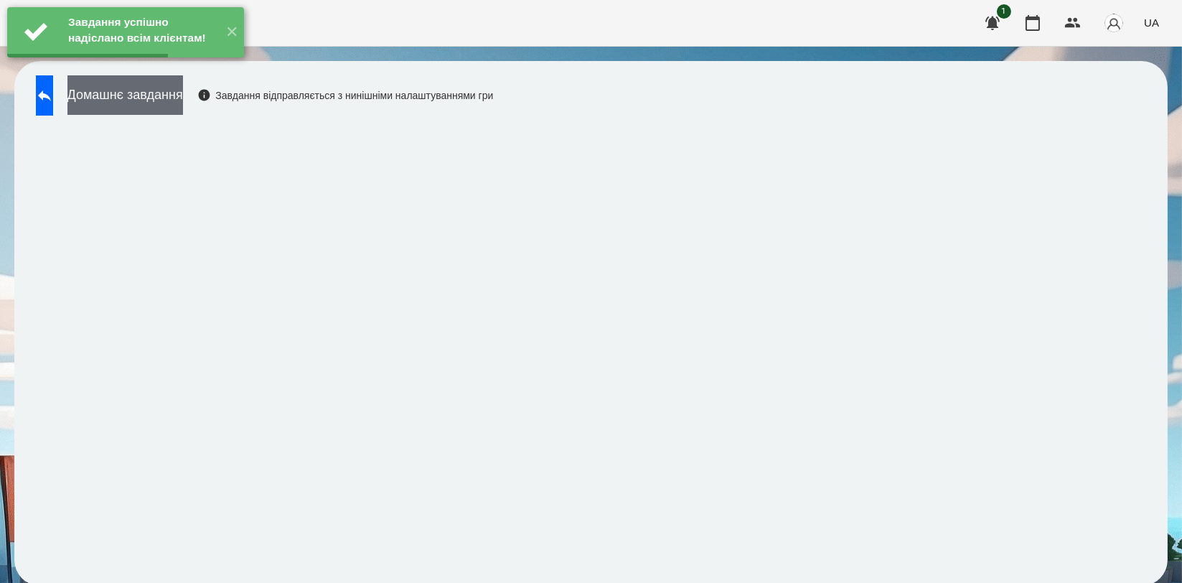
click at [183, 106] on button "Домашнє завдання" at bounding box center [125, 94] width 116 height 39
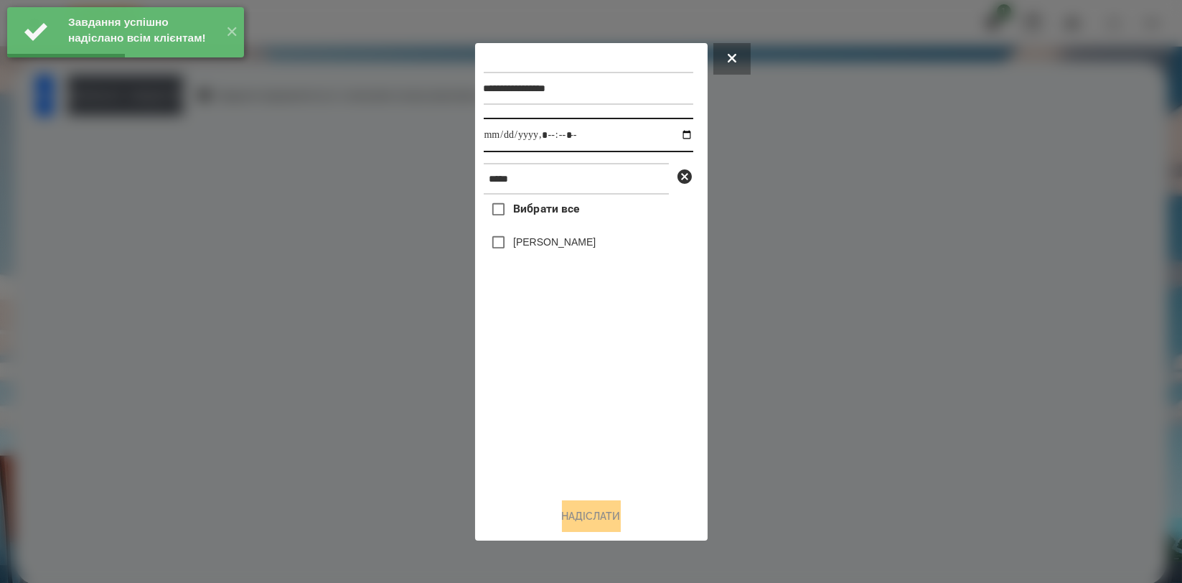
click at [671, 136] on input "datetime-local" at bounding box center [589, 135] width 210 height 34
type input "**********"
click at [552, 399] on div "Вибрати все [PERSON_NAME]" at bounding box center [589, 340] width 210 height 291
click at [576, 243] on label "[PERSON_NAME]" at bounding box center [554, 242] width 83 height 14
click at [588, 523] on button "Надіслати" at bounding box center [591, 516] width 59 height 32
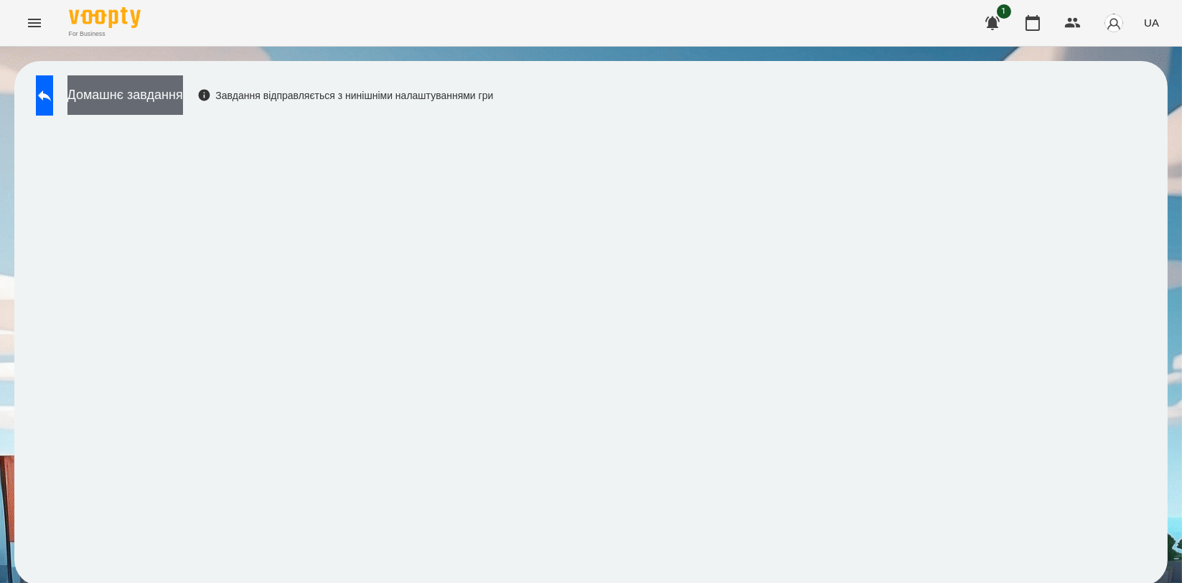
click at [183, 103] on button "Домашнє завдання" at bounding box center [125, 94] width 116 height 39
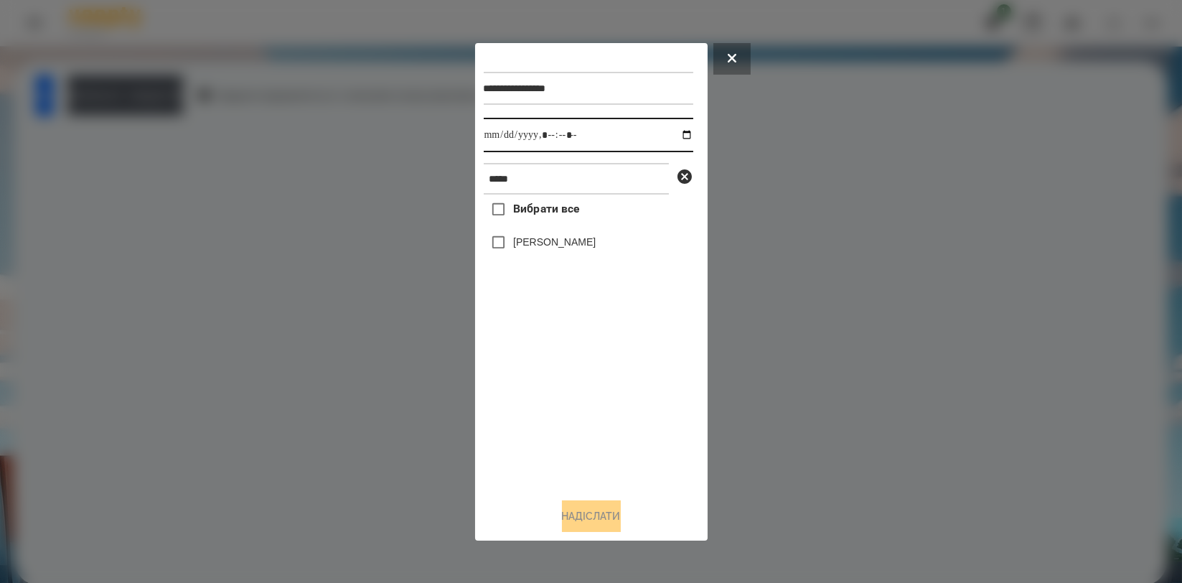
click at [667, 128] on input "datetime-local" at bounding box center [589, 135] width 210 height 34
click at [676, 135] on input "datetime-local" at bounding box center [589, 135] width 210 height 34
type input "**********"
drag, startPoint x: 556, startPoint y: 380, endPoint x: 568, endPoint y: 307, distance: 74.2
click at [555, 382] on div "Вибрати все [PERSON_NAME]" at bounding box center [589, 340] width 210 height 291
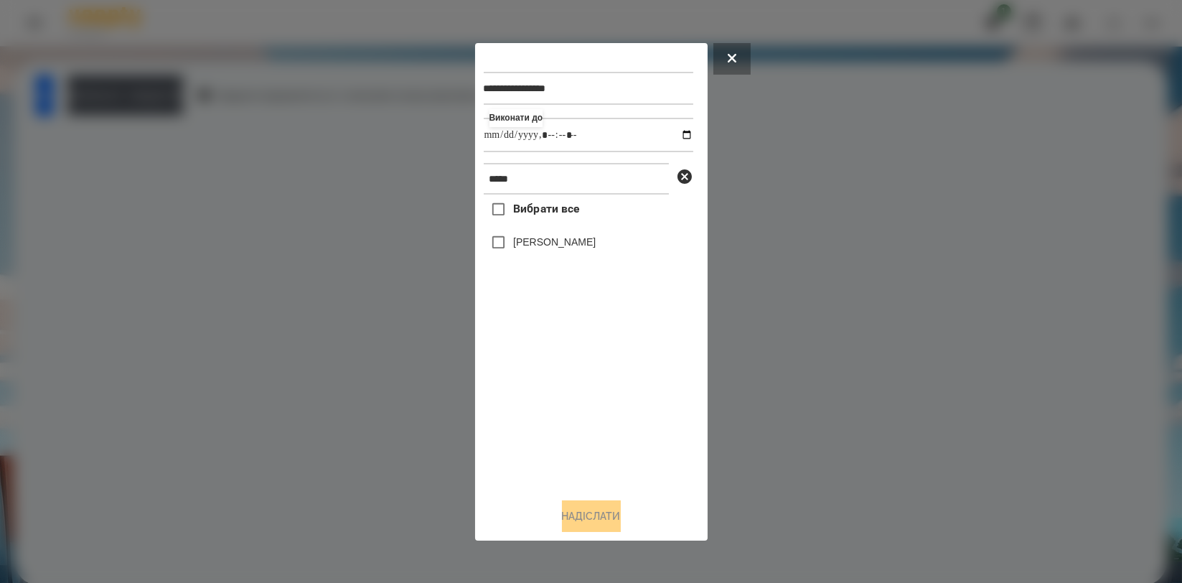
click at [579, 246] on label "[PERSON_NAME]" at bounding box center [554, 242] width 83 height 14
click at [597, 512] on button "Надіслати" at bounding box center [591, 516] width 59 height 32
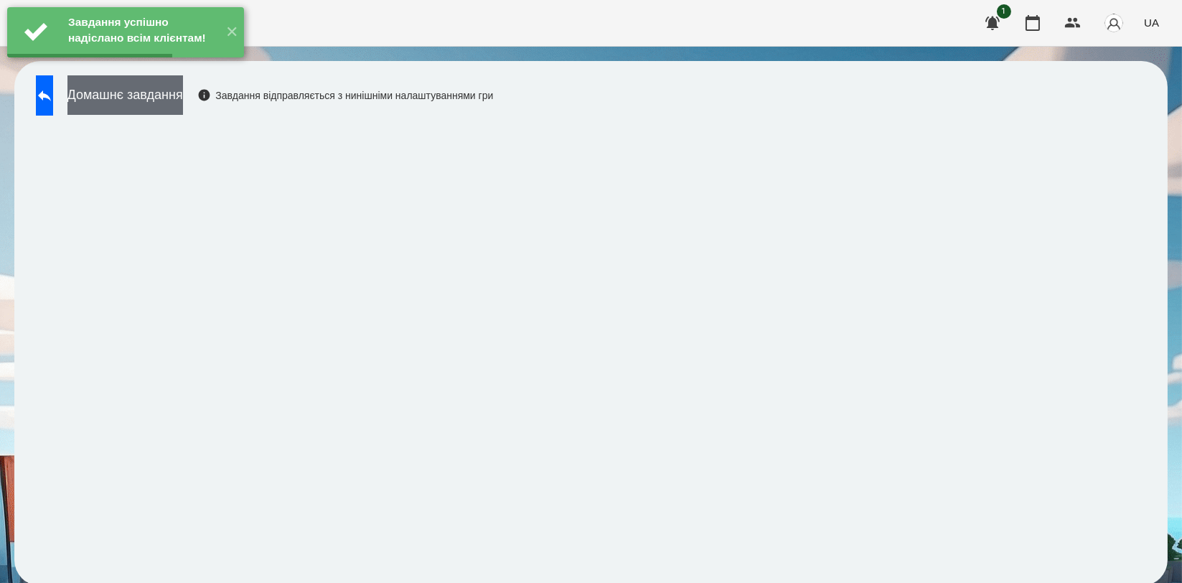
click at [183, 105] on button "Домашнє завдання" at bounding box center [125, 94] width 116 height 39
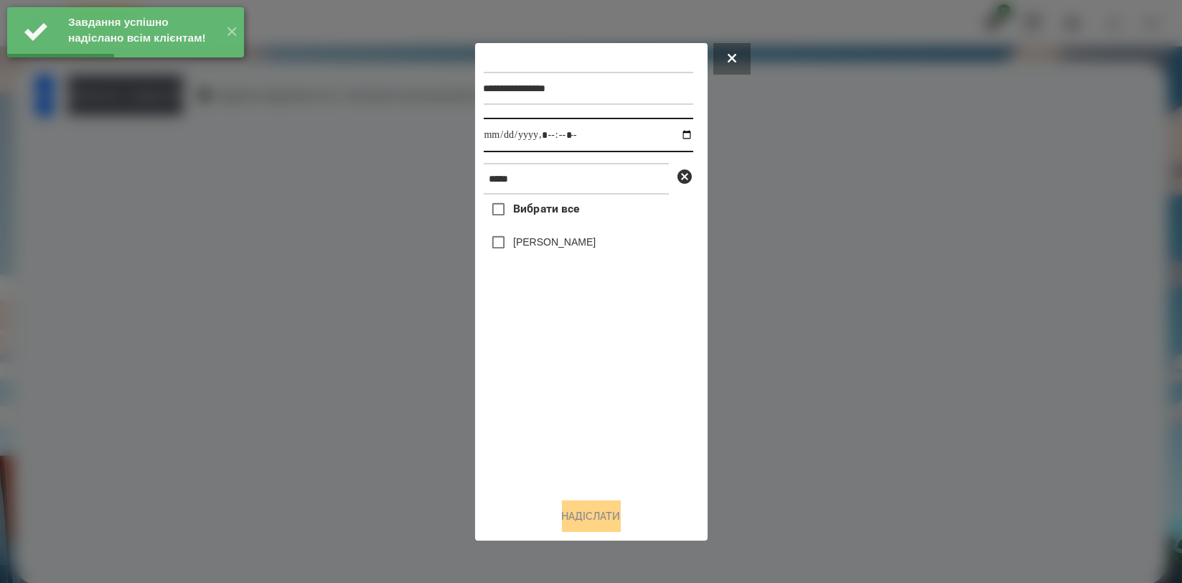
click at [676, 131] on input "datetime-local" at bounding box center [589, 135] width 210 height 34
type input "**********"
drag, startPoint x: 580, startPoint y: 408, endPoint x: 582, endPoint y: 326, distance: 82.6
click at [580, 410] on div "Вибрати все [PERSON_NAME]" at bounding box center [589, 340] width 210 height 291
click at [579, 247] on label "[PERSON_NAME]" at bounding box center [554, 242] width 83 height 14
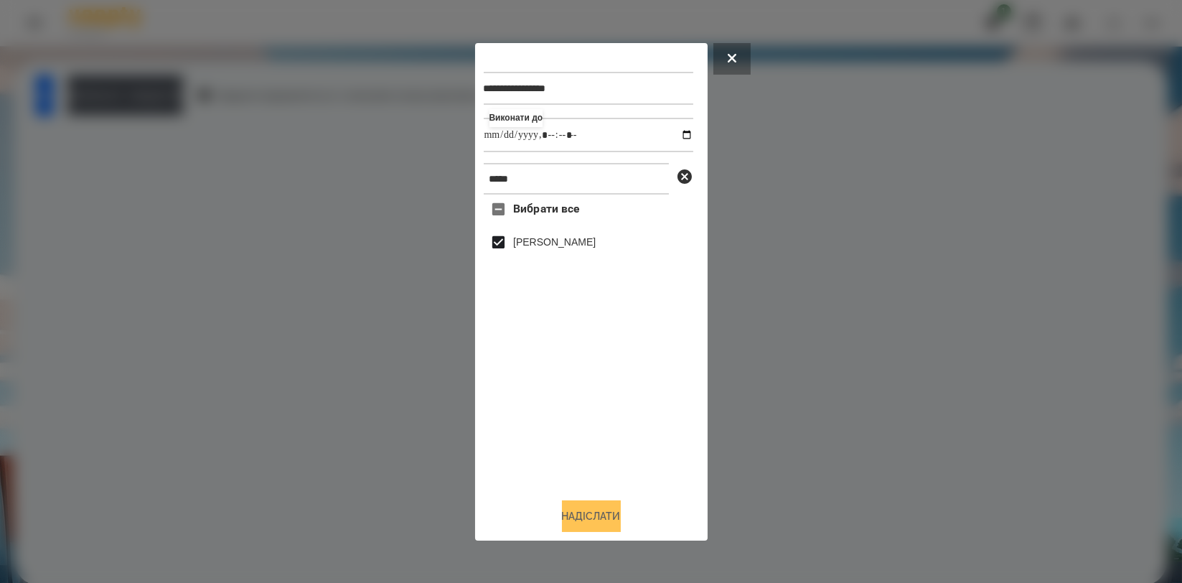
click at [594, 515] on button "Надіслати" at bounding box center [591, 516] width 59 height 32
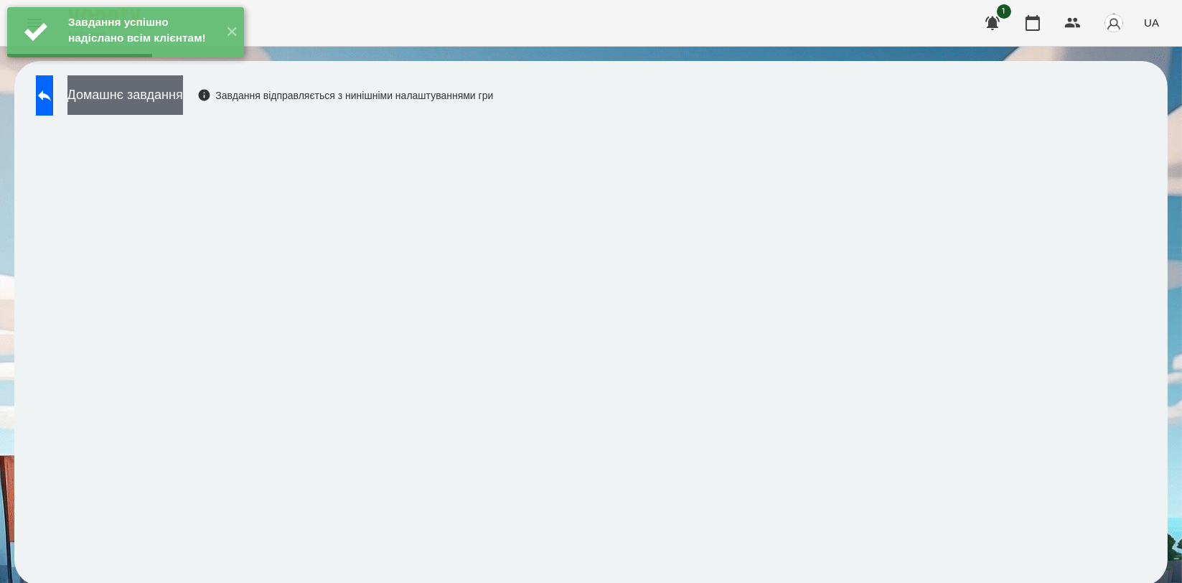
click at [183, 96] on button "Домашнє завдання" at bounding box center [125, 94] width 116 height 39
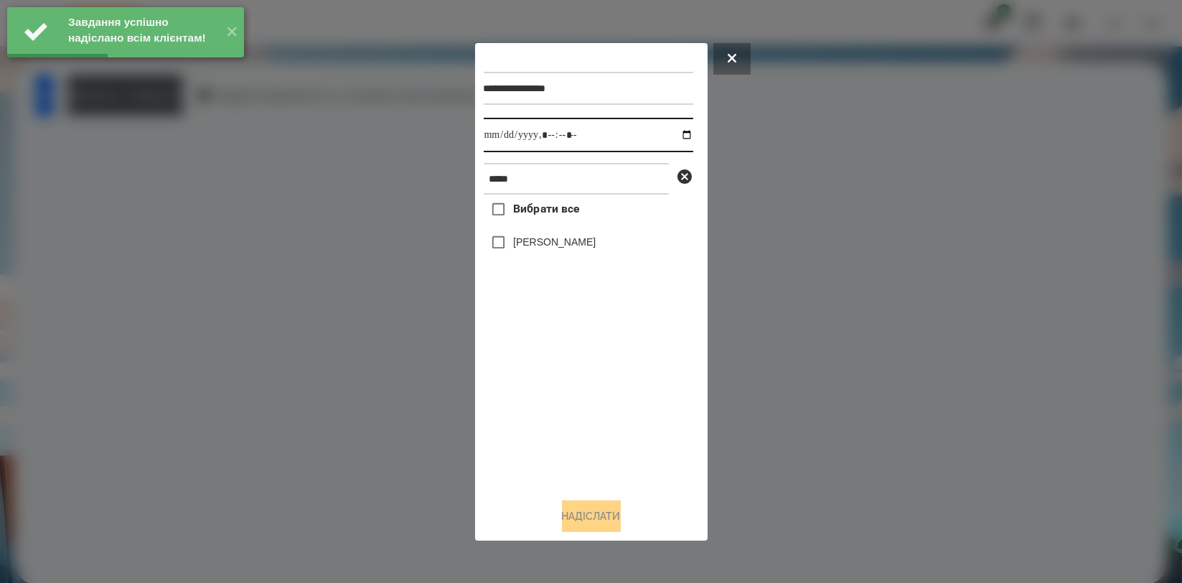
click at [675, 141] on input "datetime-local" at bounding box center [589, 135] width 210 height 34
type input "**********"
click at [584, 390] on div "Вибрати все [PERSON_NAME]" at bounding box center [589, 340] width 210 height 291
click at [568, 234] on div "[PERSON_NAME]" at bounding box center [589, 243] width 210 height 30
click at [588, 249] on label "[PERSON_NAME]" at bounding box center [554, 242] width 83 height 14
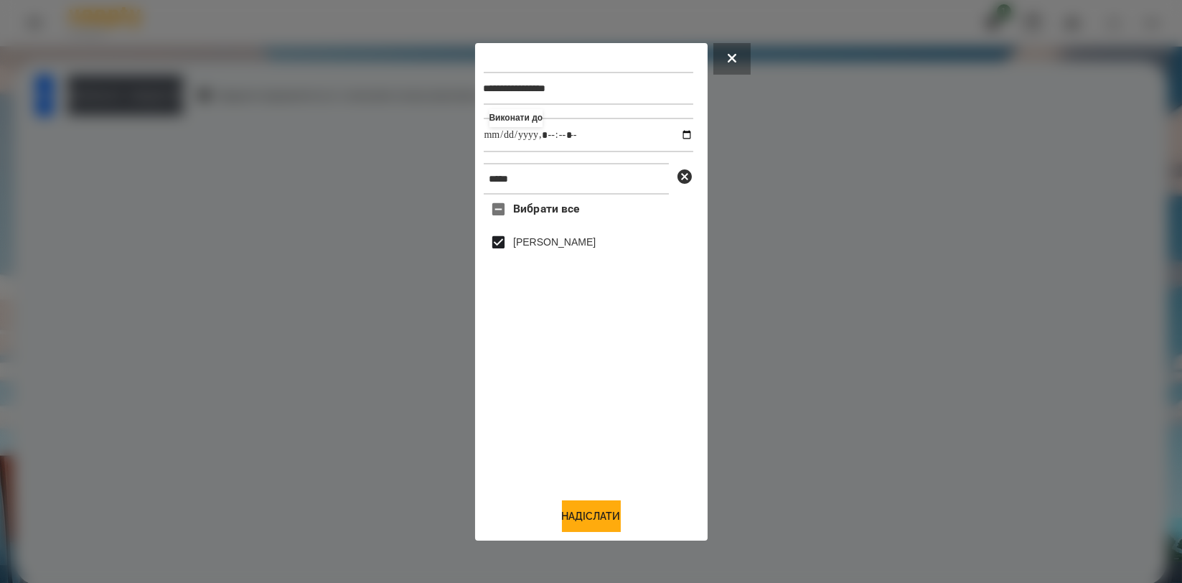
drag, startPoint x: 612, startPoint y: 518, endPoint x: 596, endPoint y: 489, distance: 33.1
click at [611, 519] on button "Надіслати" at bounding box center [591, 516] width 59 height 32
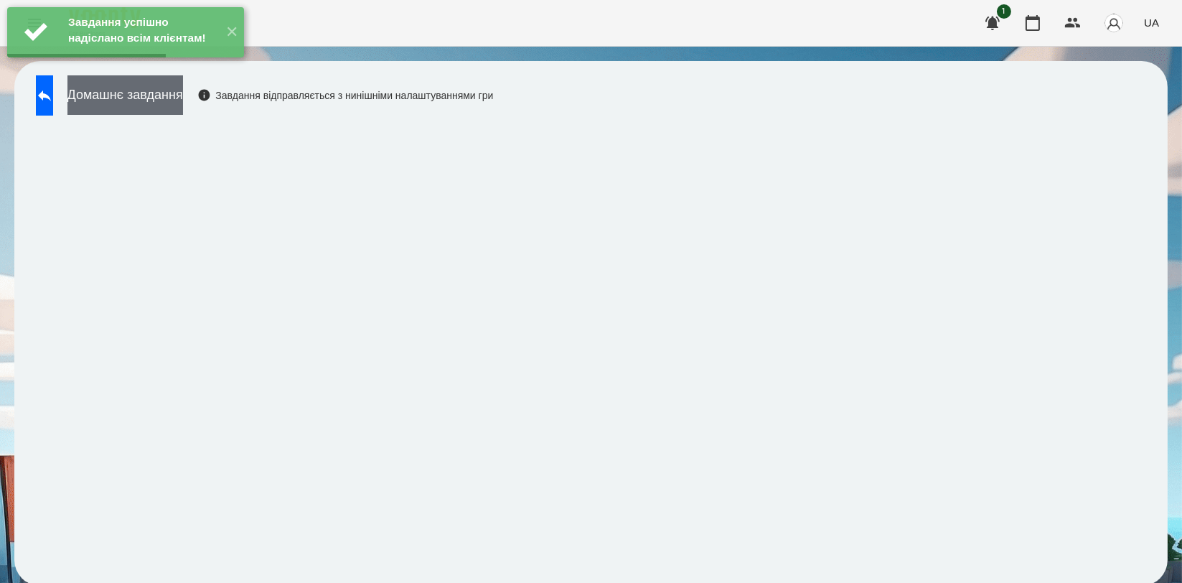
click at [155, 100] on button "Домашнє завдання" at bounding box center [125, 94] width 116 height 39
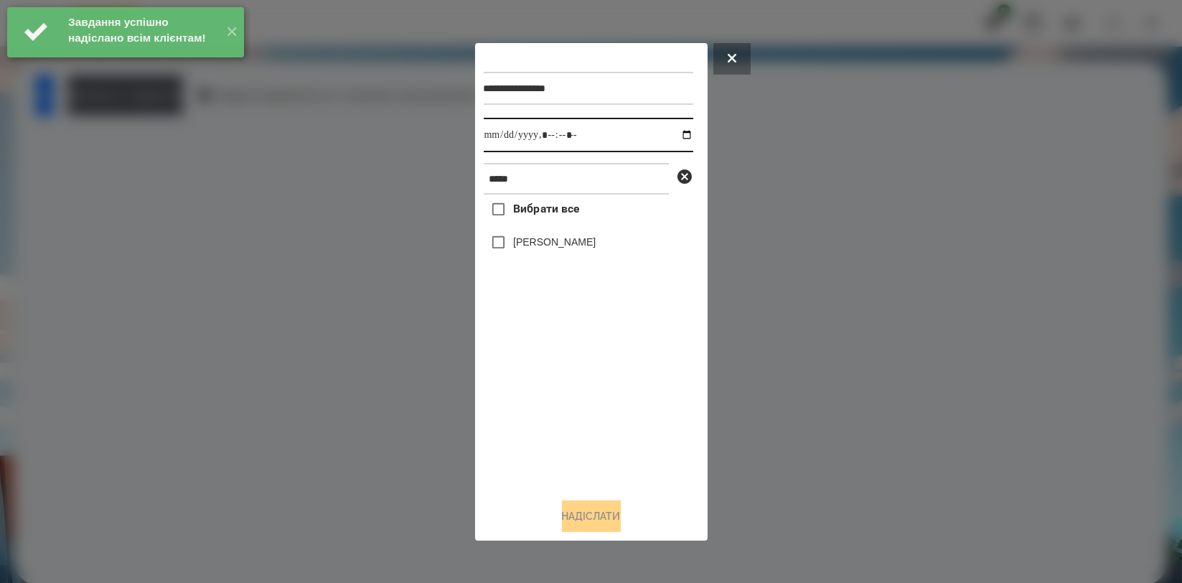
click at [668, 132] on input "datetime-local" at bounding box center [589, 135] width 210 height 34
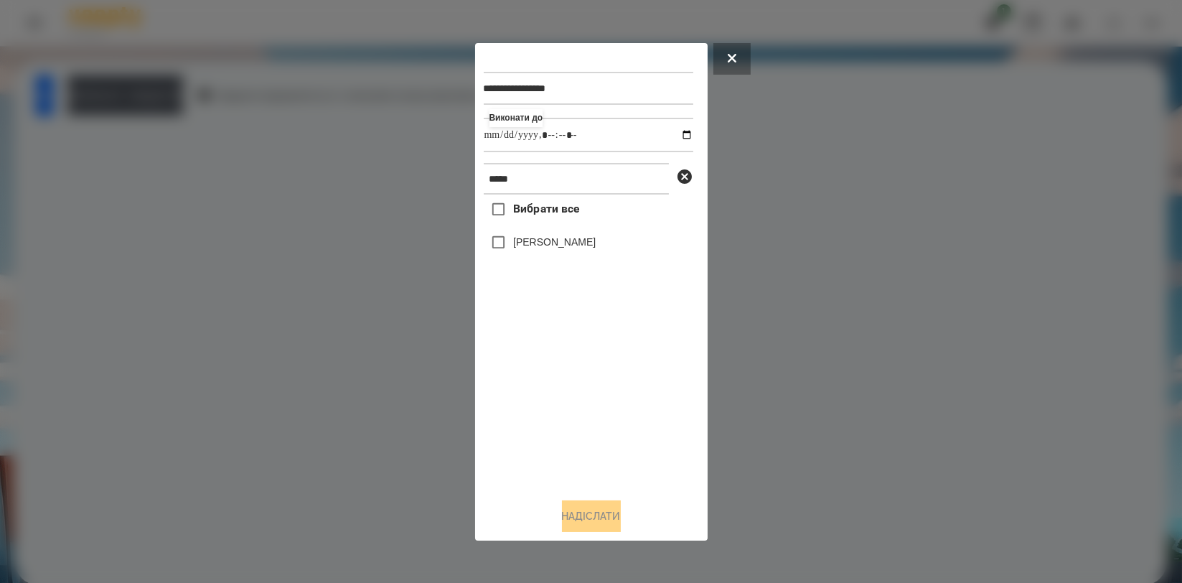
type input "**********"
drag, startPoint x: 593, startPoint y: 393, endPoint x: 584, endPoint y: 340, distance: 53.8
click at [593, 393] on div "Вибрати все [PERSON_NAME]" at bounding box center [589, 340] width 210 height 291
click at [572, 240] on label "[PERSON_NAME]" at bounding box center [554, 242] width 83 height 14
click at [596, 510] on button "Надіслати" at bounding box center [591, 516] width 59 height 32
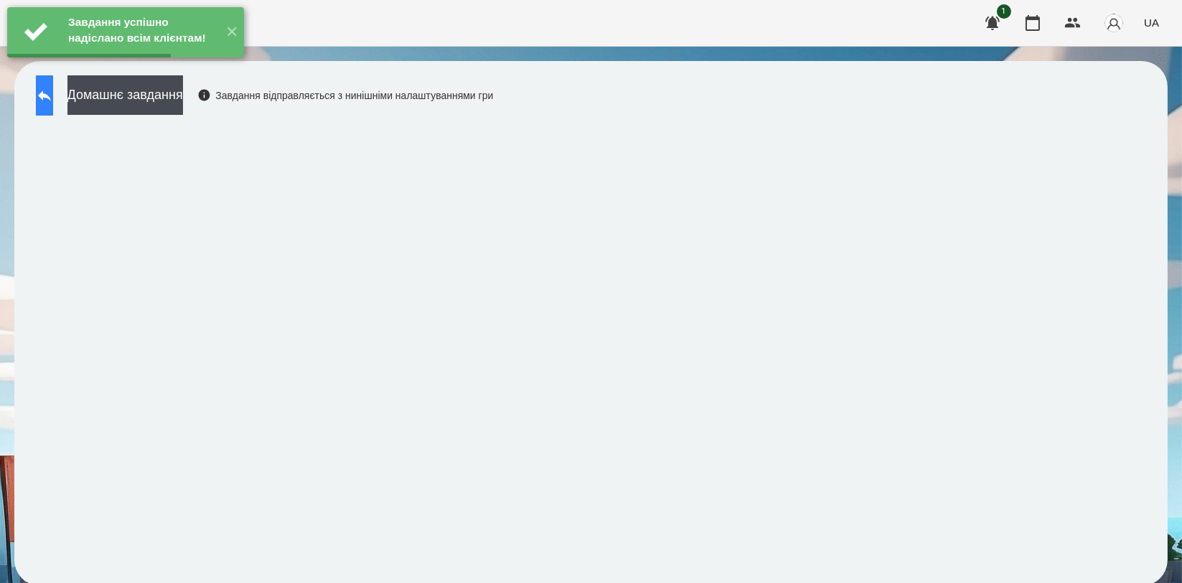
click at [53, 108] on button at bounding box center [44, 95] width 17 height 40
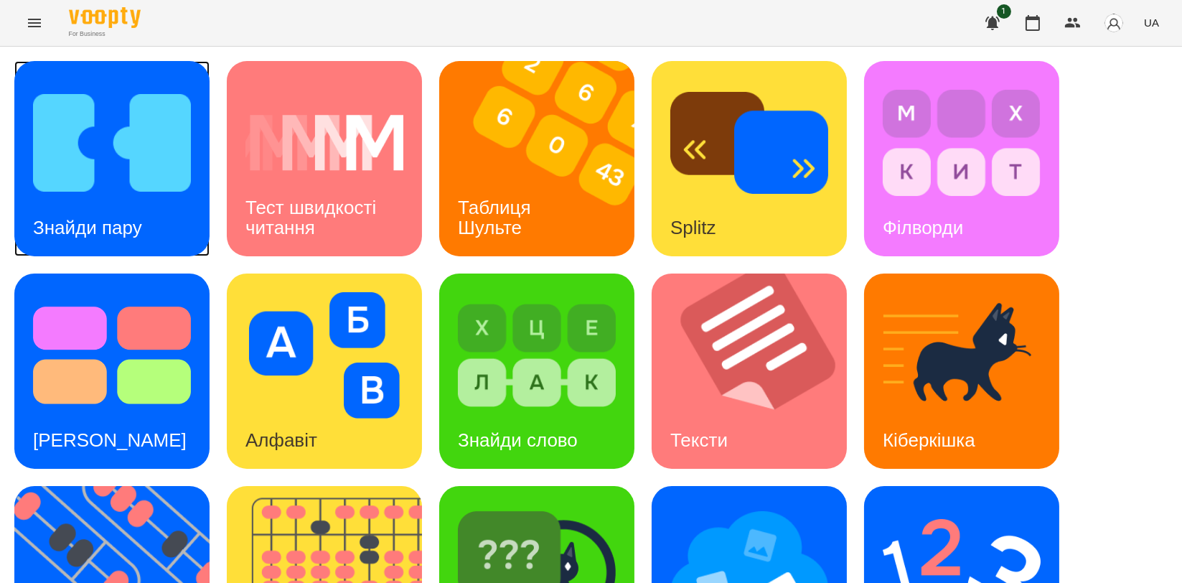
click at [139, 173] on img at bounding box center [112, 143] width 158 height 126
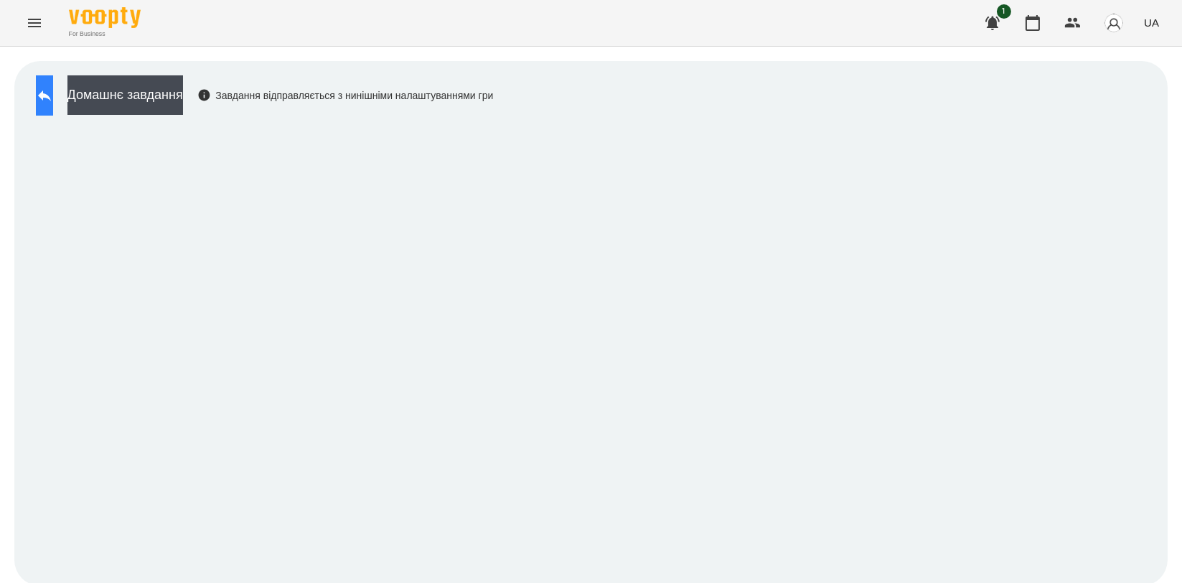
click at [45, 85] on button at bounding box center [44, 95] width 17 height 40
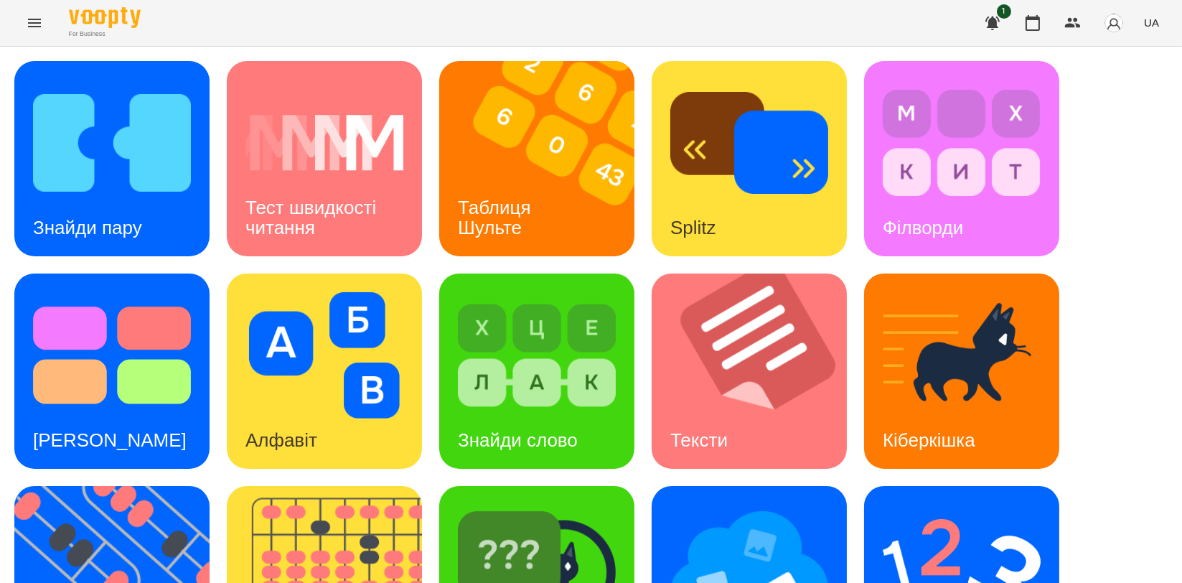
scroll to position [319, 0]
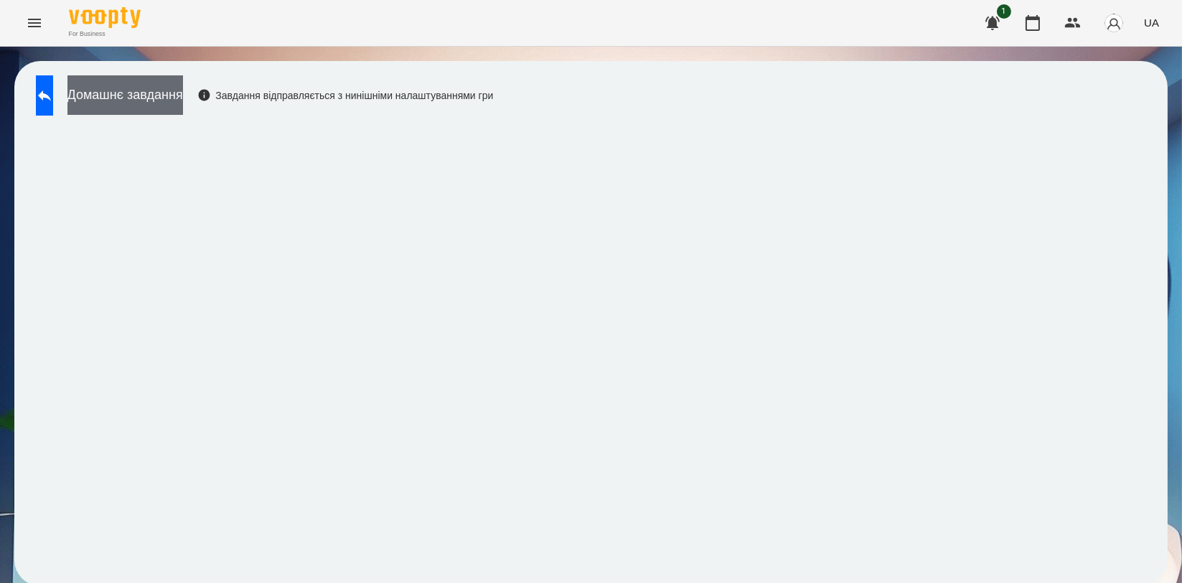
click at [183, 103] on button "Домашнє завдання" at bounding box center [125, 94] width 116 height 39
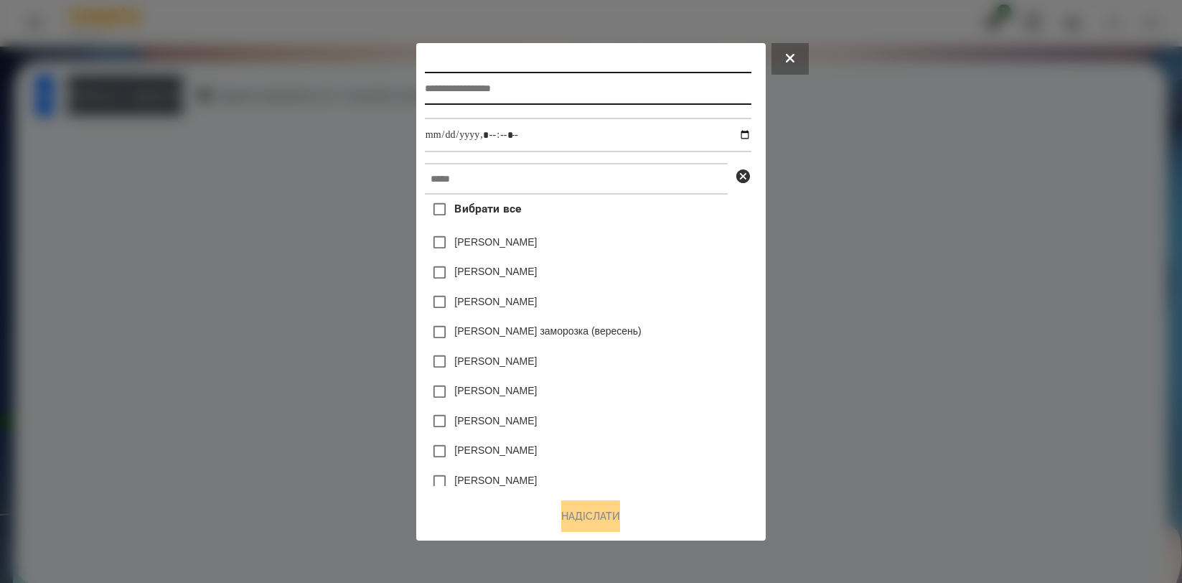
click at [588, 100] on input "text" at bounding box center [588, 88] width 327 height 33
type input "*********"
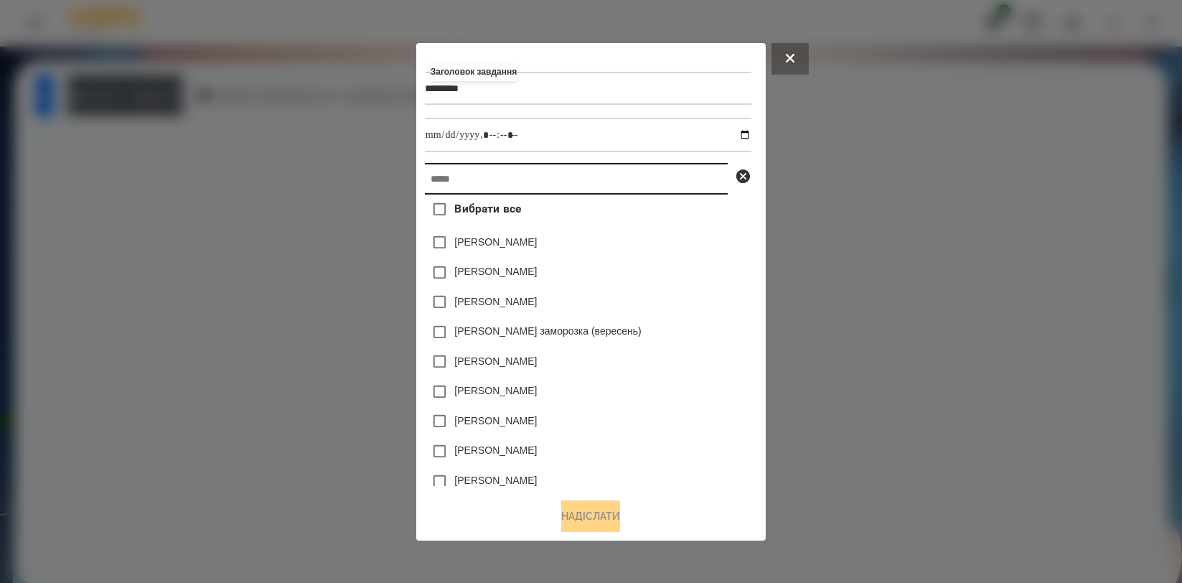
click at [671, 185] on input "text" at bounding box center [576, 179] width 303 height 32
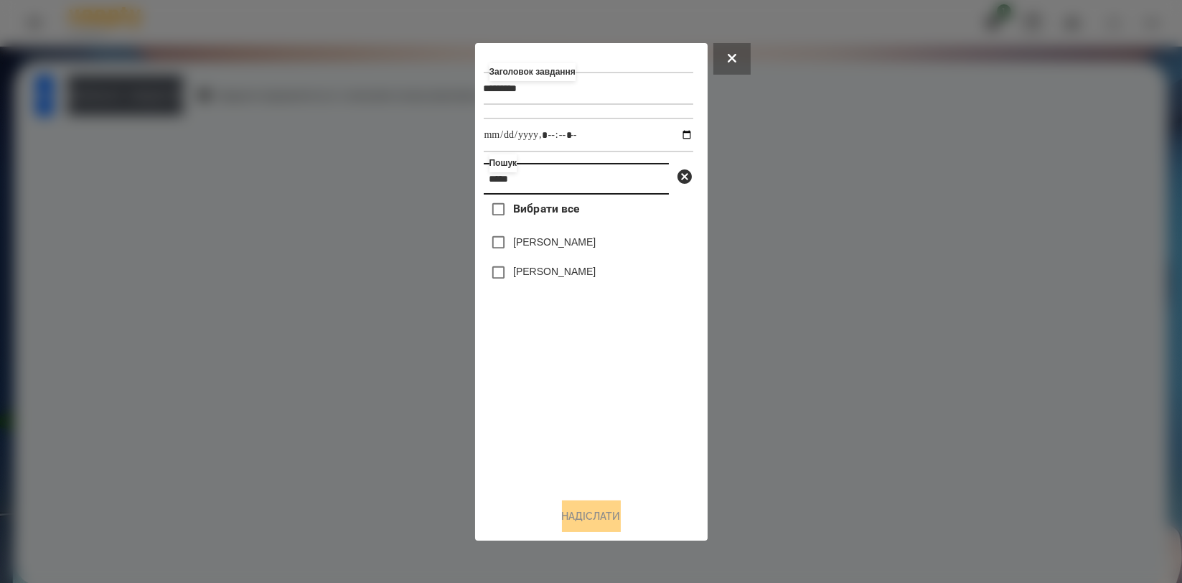
type input "*****"
click at [562, 246] on label "[PERSON_NAME]" at bounding box center [554, 242] width 83 height 14
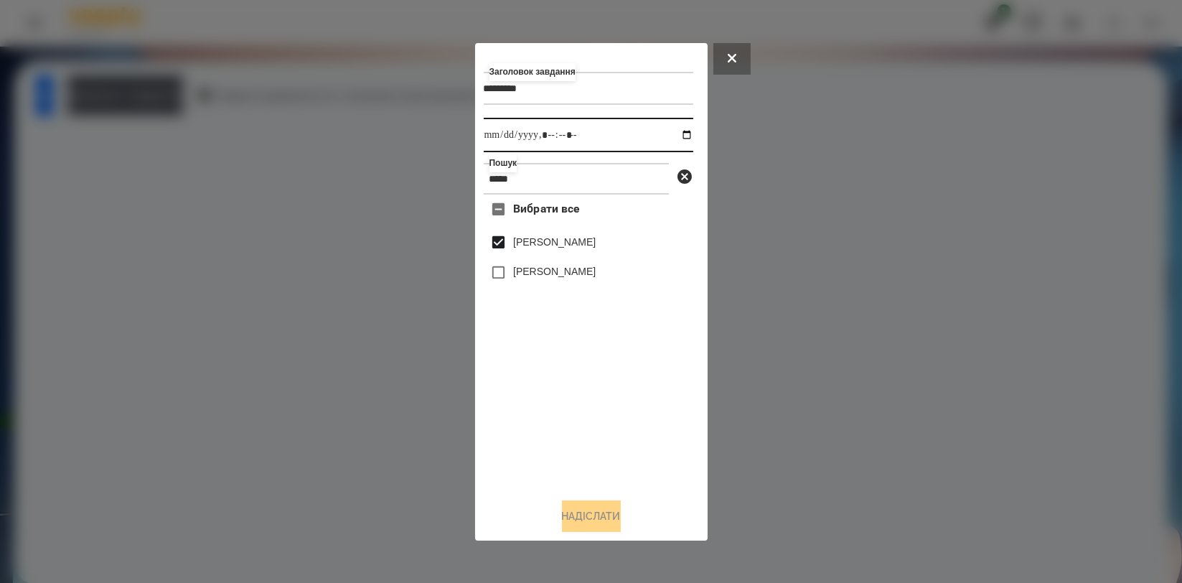
click at [671, 133] on input "datetime-local" at bounding box center [589, 135] width 210 height 34
type input "**********"
click at [527, 394] on div "Вибрати все Шарко Іван Аріна Шаркова" at bounding box center [589, 340] width 210 height 291
drag, startPoint x: 590, startPoint y: 512, endPoint x: 498, endPoint y: 441, distance: 116.1
click at [591, 513] on button "Надіслати" at bounding box center [591, 516] width 59 height 32
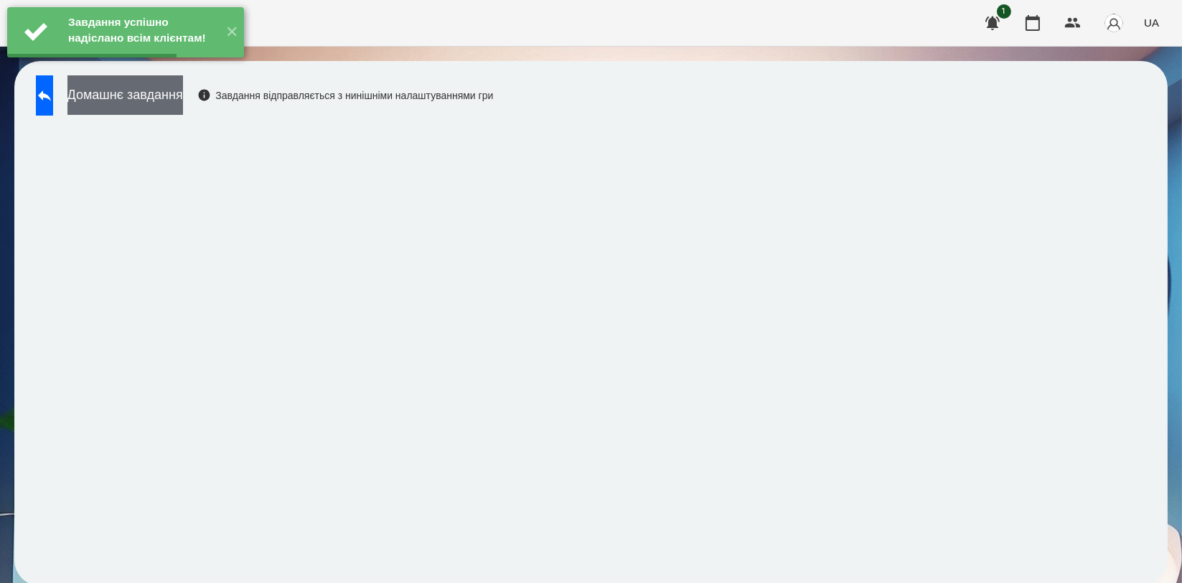
click at [174, 110] on button "Домашнє завдання" at bounding box center [125, 94] width 116 height 39
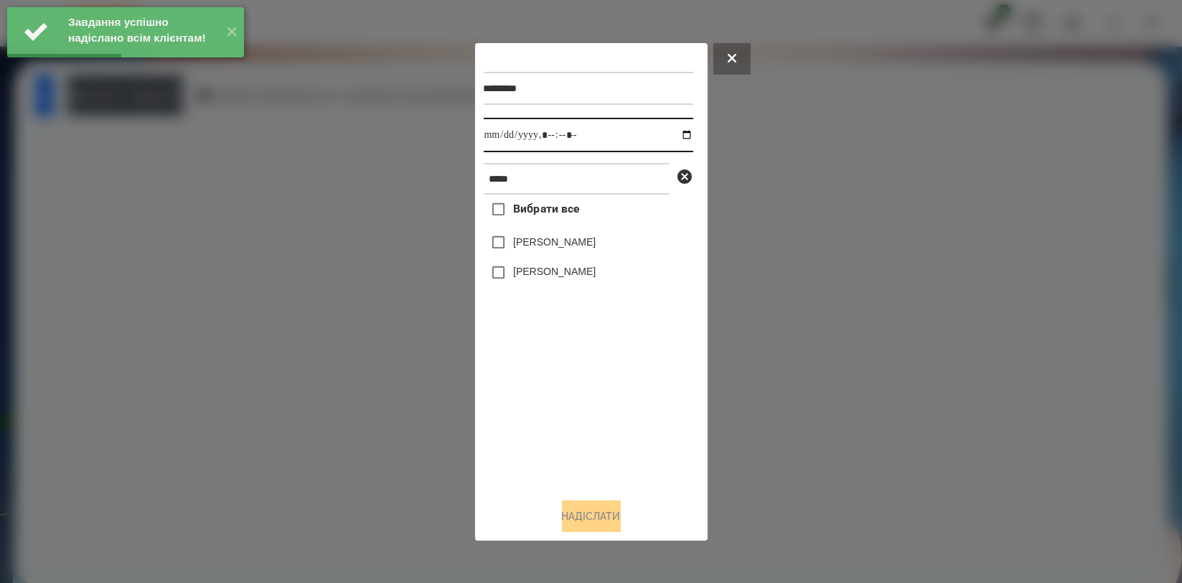
click at [677, 134] on input "datetime-local" at bounding box center [589, 135] width 210 height 34
type input "**********"
click at [514, 375] on div "Вибрати все Шарко Іван Аріна Шаркова" at bounding box center [589, 340] width 210 height 291
click at [549, 245] on label "[PERSON_NAME]" at bounding box center [554, 242] width 83 height 14
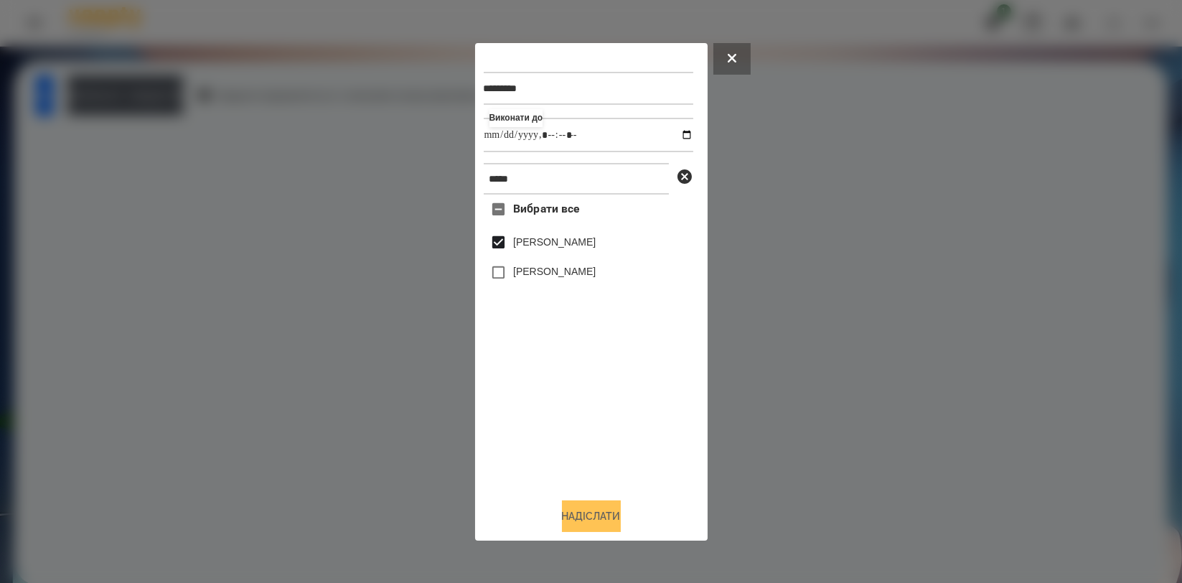
click at [563, 504] on button "Надіслати" at bounding box center [591, 516] width 59 height 32
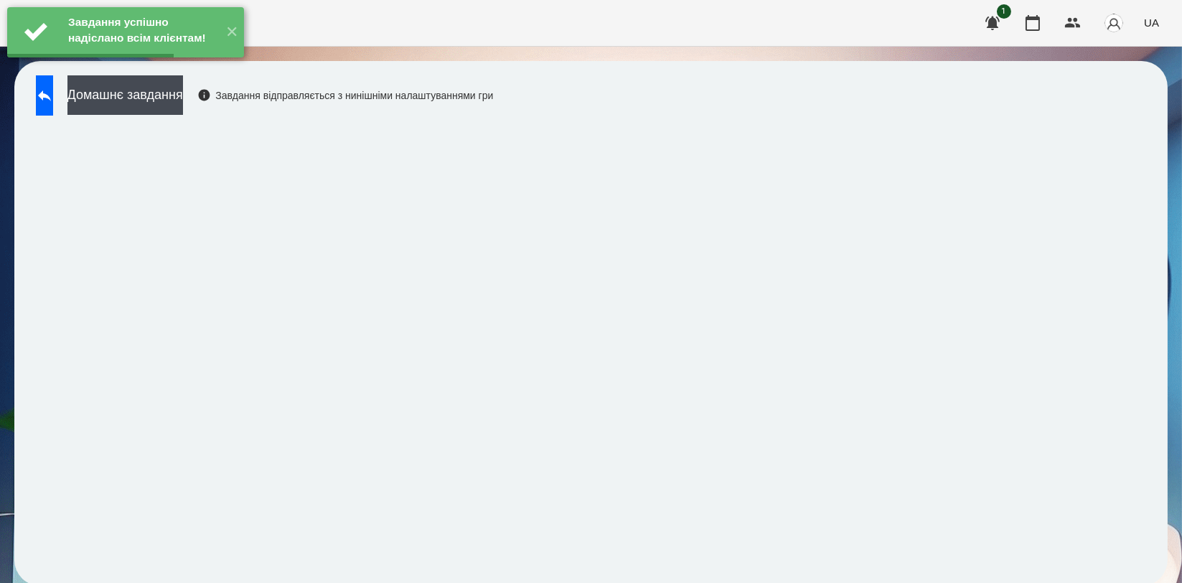
click at [215, 65] on div "Завдання успішно надіслано всім клієнтам! ✕" at bounding box center [125, 32] width 251 height 65
click at [183, 95] on button "Домашнє завдання" at bounding box center [125, 94] width 116 height 39
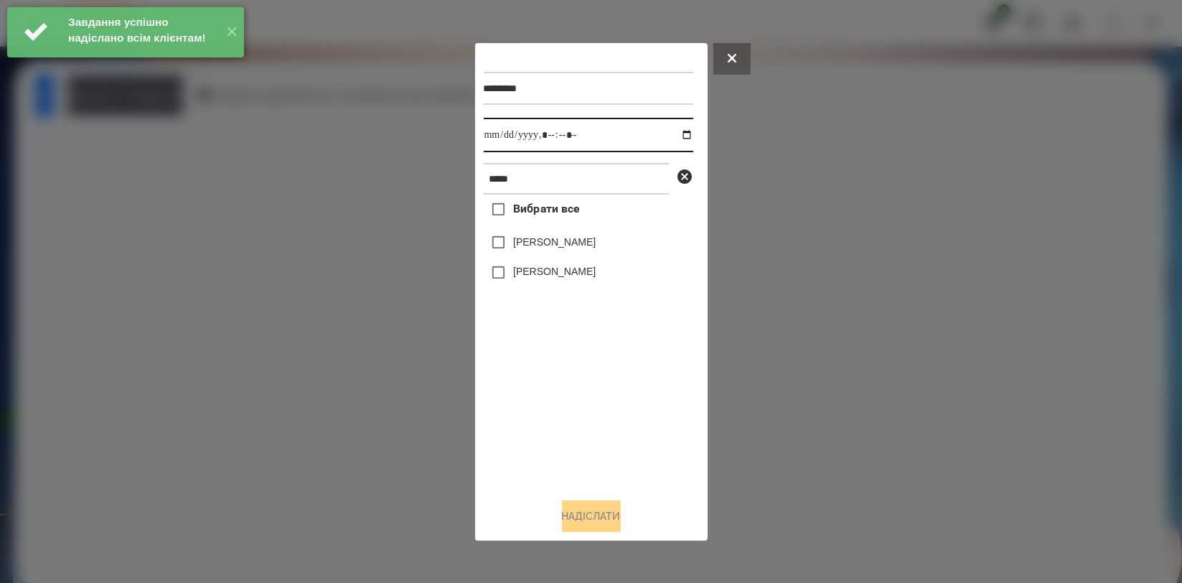
click at [673, 137] on input "datetime-local" at bounding box center [589, 135] width 210 height 34
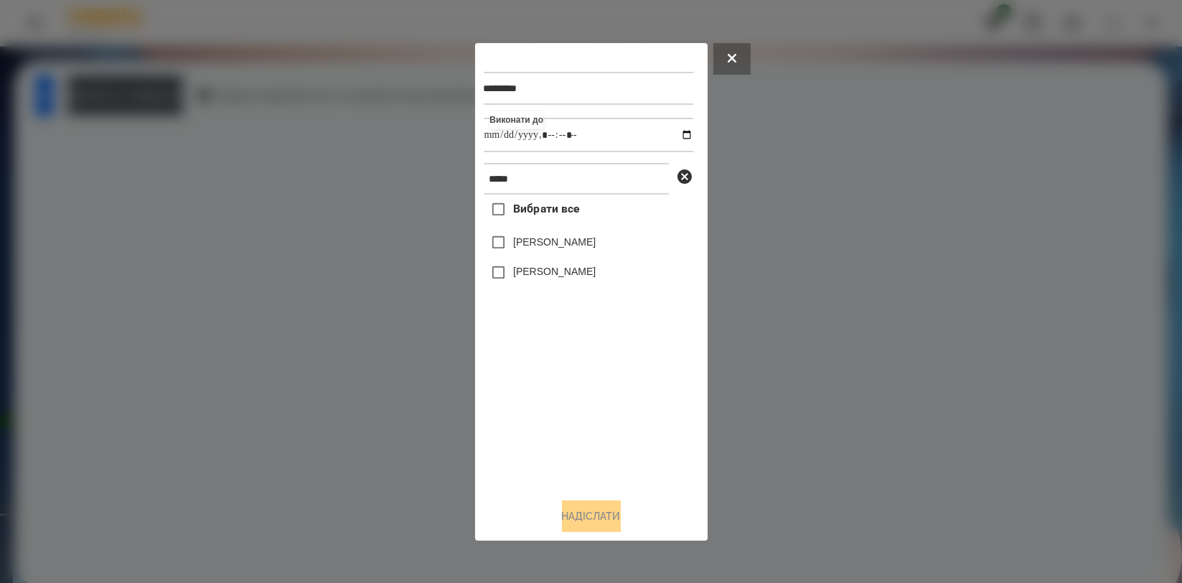
type input "**********"
click at [534, 365] on div "Вибрати все Шарко Іван Аріна Шаркова" at bounding box center [589, 340] width 210 height 291
click at [561, 240] on label "[PERSON_NAME]" at bounding box center [554, 242] width 83 height 14
click at [594, 513] on button "Надіслати" at bounding box center [591, 516] width 59 height 32
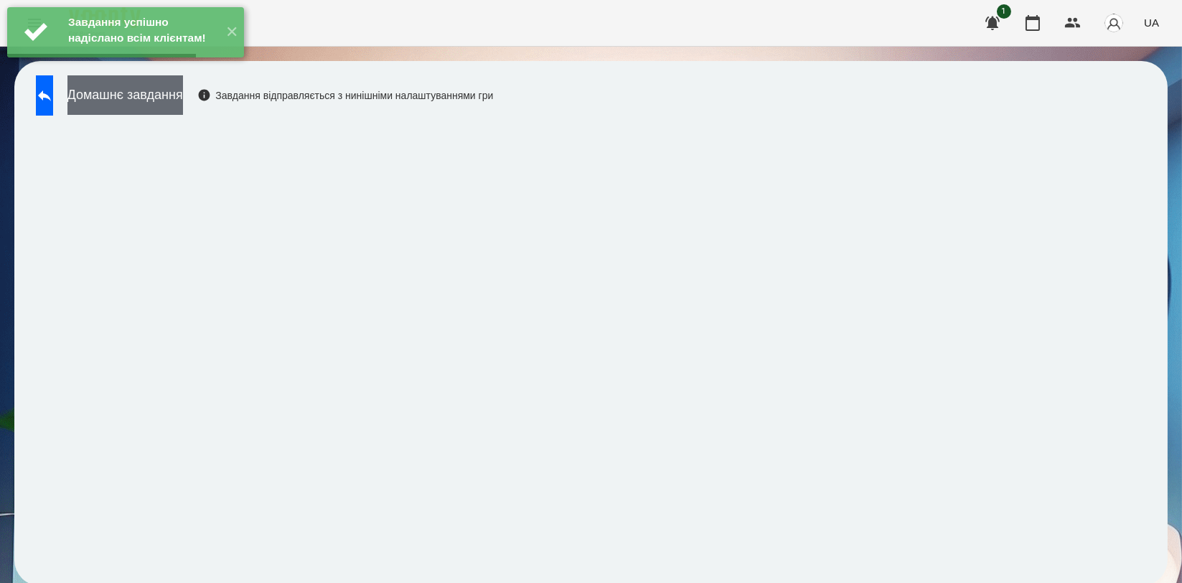
click at [171, 96] on button "Домашнє завдання" at bounding box center [125, 94] width 116 height 39
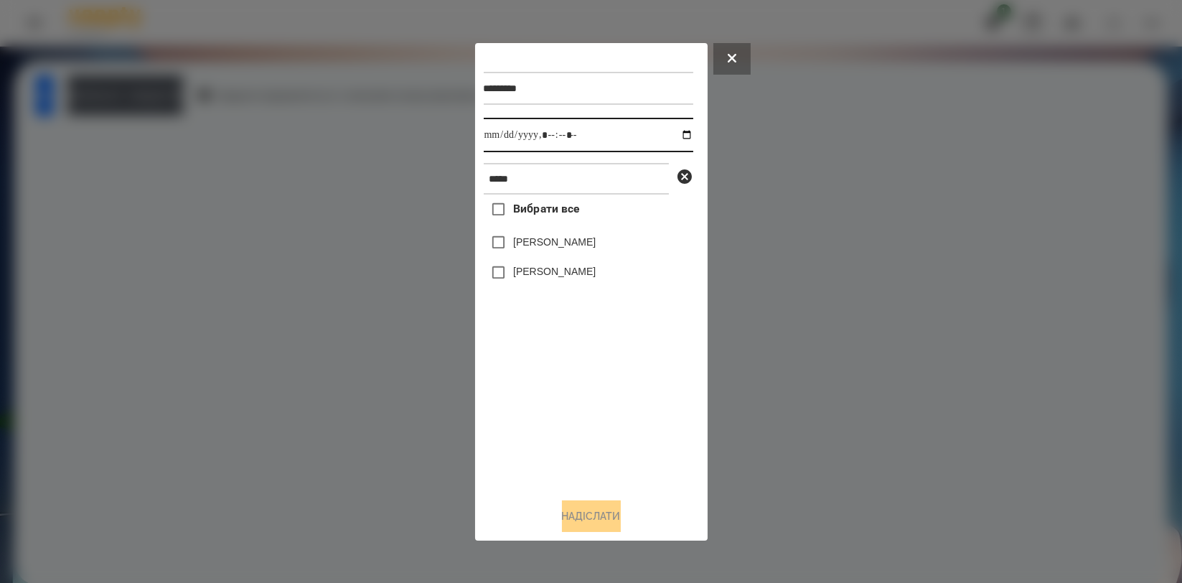
click at [678, 135] on input "datetime-local" at bounding box center [589, 135] width 210 height 34
type input "**********"
click at [551, 389] on div "Вибрати все Шарко Іван Аріна Шаркова" at bounding box center [589, 340] width 210 height 291
click at [560, 246] on label "[PERSON_NAME]" at bounding box center [554, 242] width 83 height 14
click at [583, 509] on button "Надіслати" at bounding box center [591, 516] width 59 height 32
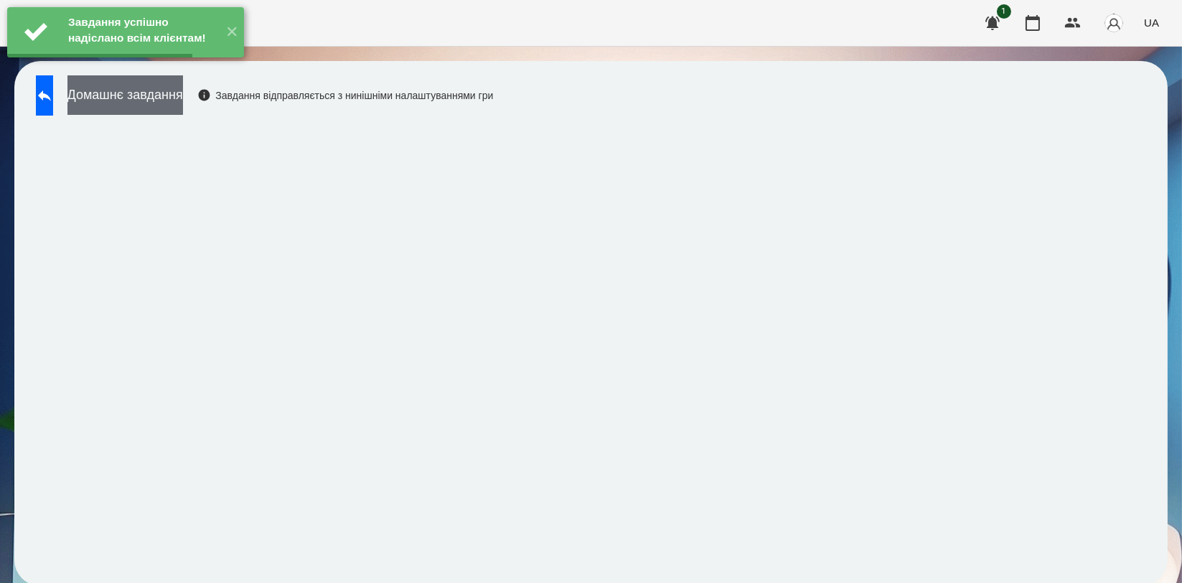
click at [183, 95] on button "Домашнє завдання" at bounding box center [125, 94] width 116 height 39
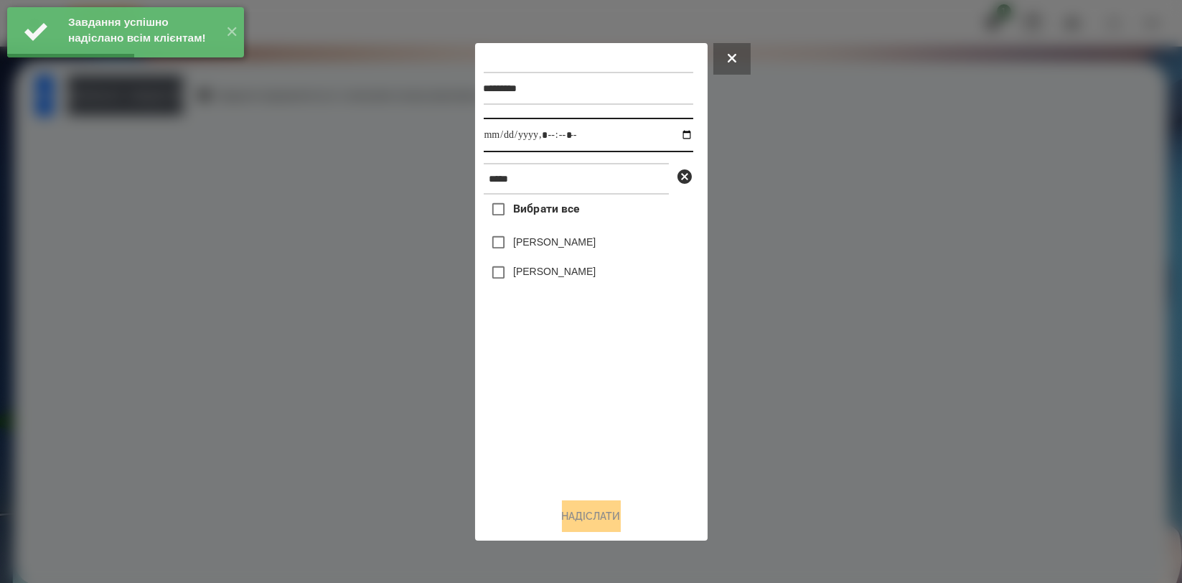
click at [673, 134] on input "datetime-local" at bounding box center [589, 135] width 210 height 34
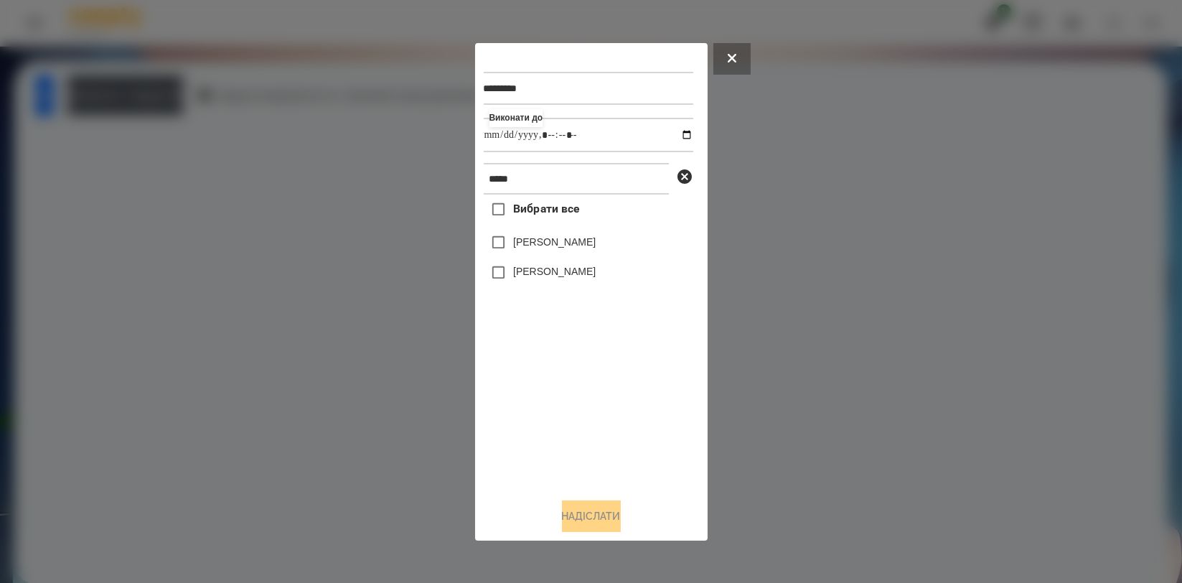
type input "**********"
click at [569, 435] on div "Вибрати все Шарко Іван Аріна Шаркова" at bounding box center [589, 340] width 210 height 291
click at [556, 234] on div "[PERSON_NAME]" at bounding box center [589, 243] width 210 height 30
click at [556, 243] on label "[PERSON_NAME]" at bounding box center [554, 242] width 83 height 14
click at [609, 525] on button "Надіслати" at bounding box center [591, 516] width 59 height 32
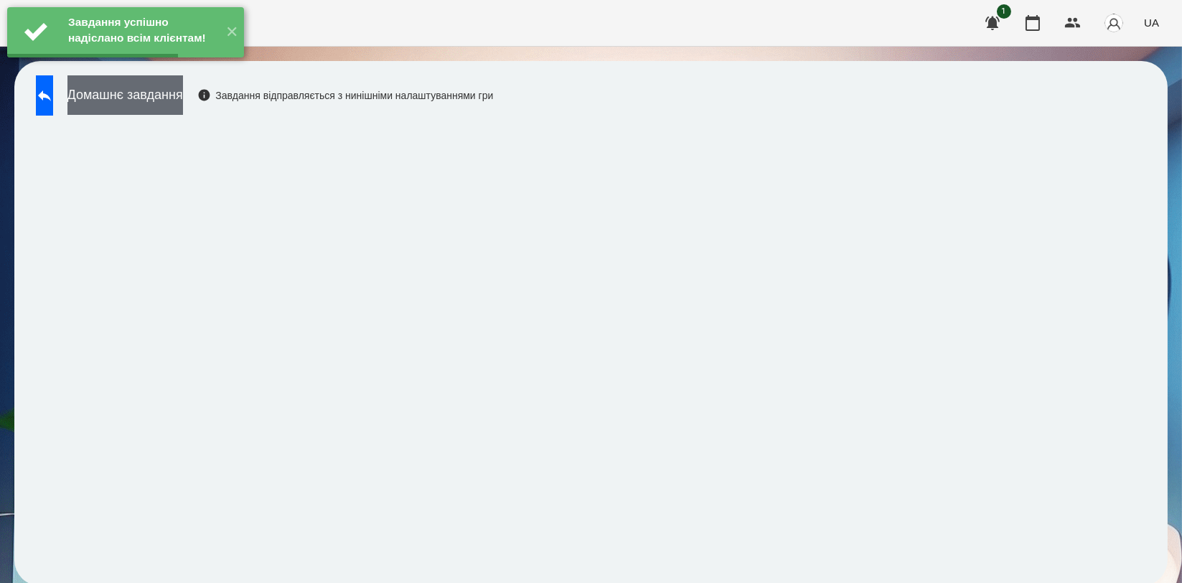
click at [183, 106] on button "Домашнє завдання" at bounding box center [125, 94] width 116 height 39
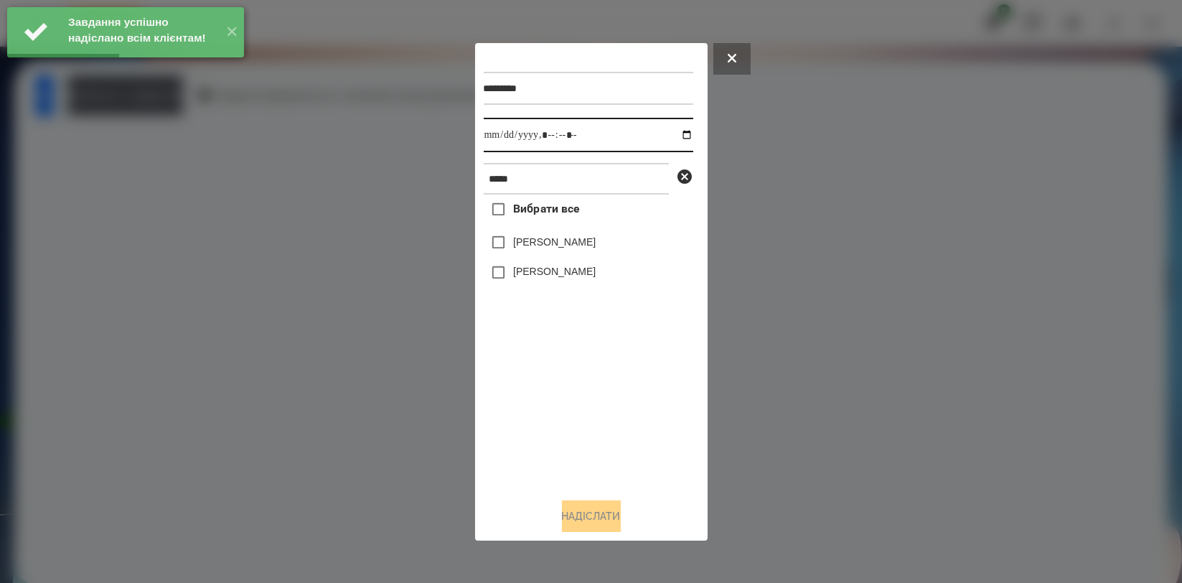
click at [671, 135] on input "datetime-local" at bounding box center [589, 135] width 210 height 34
type input "**********"
click at [577, 396] on div "Вибрати все Шарко Іван Аріна Шаркова" at bounding box center [589, 340] width 210 height 291
click at [578, 252] on div "[PERSON_NAME]" at bounding box center [589, 243] width 210 height 30
click at [568, 242] on label "[PERSON_NAME]" at bounding box center [554, 242] width 83 height 14
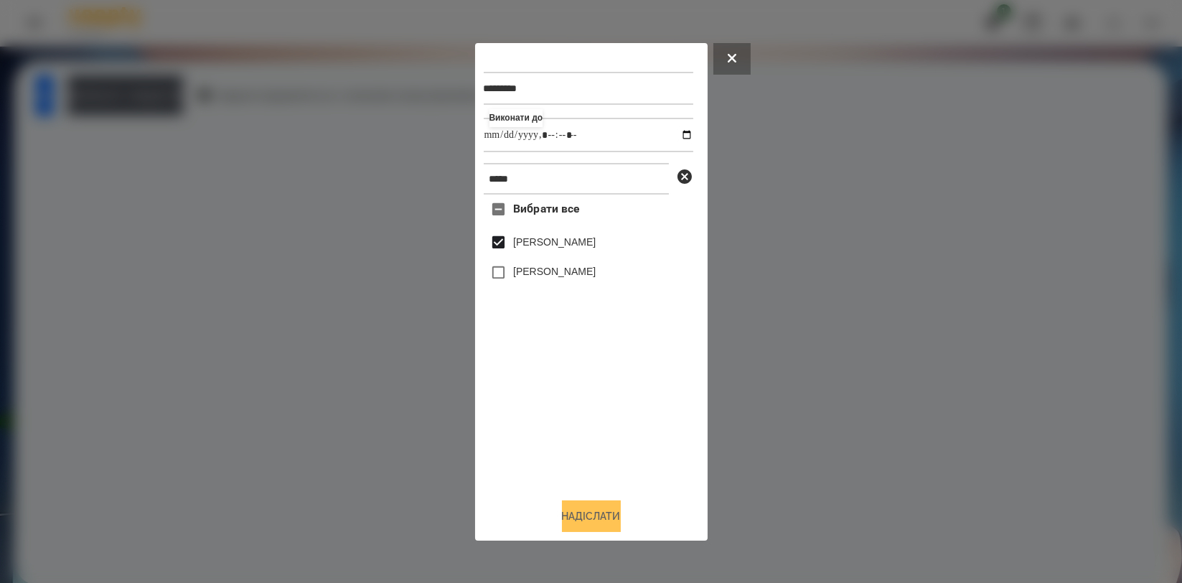
click at [591, 518] on button "Надіслати" at bounding box center [591, 516] width 59 height 32
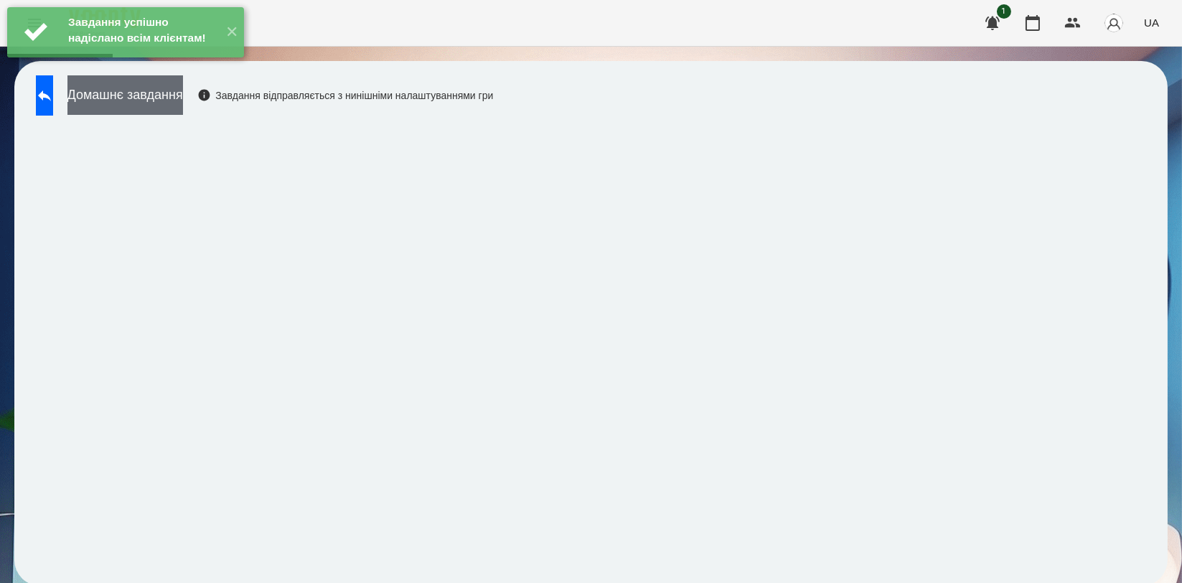
click at [183, 100] on button "Домашнє завдання" at bounding box center [125, 94] width 116 height 39
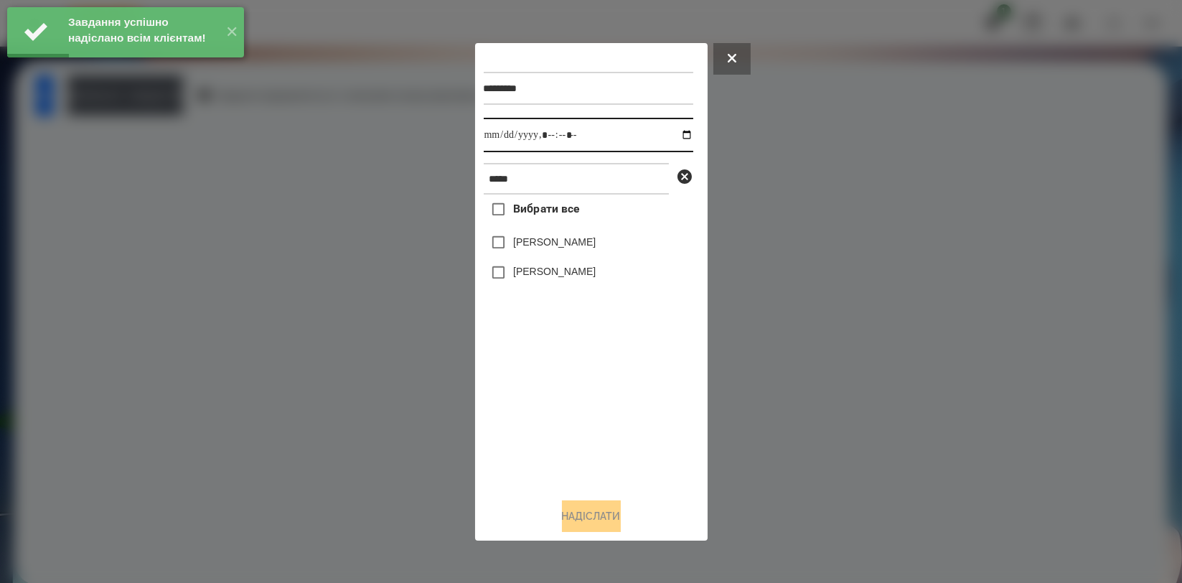
click at [674, 137] on input "datetime-local" at bounding box center [589, 135] width 210 height 34
type input "**********"
drag, startPoint x: 569, startPoint y: 415, endPoint x: 563, endPoint y: 370, distance: 45.7
click at [568, 412] on div "Вибрати все Шарко Іван Аріна Шаркова" at bounding box center [589, 340] width 210 height 291
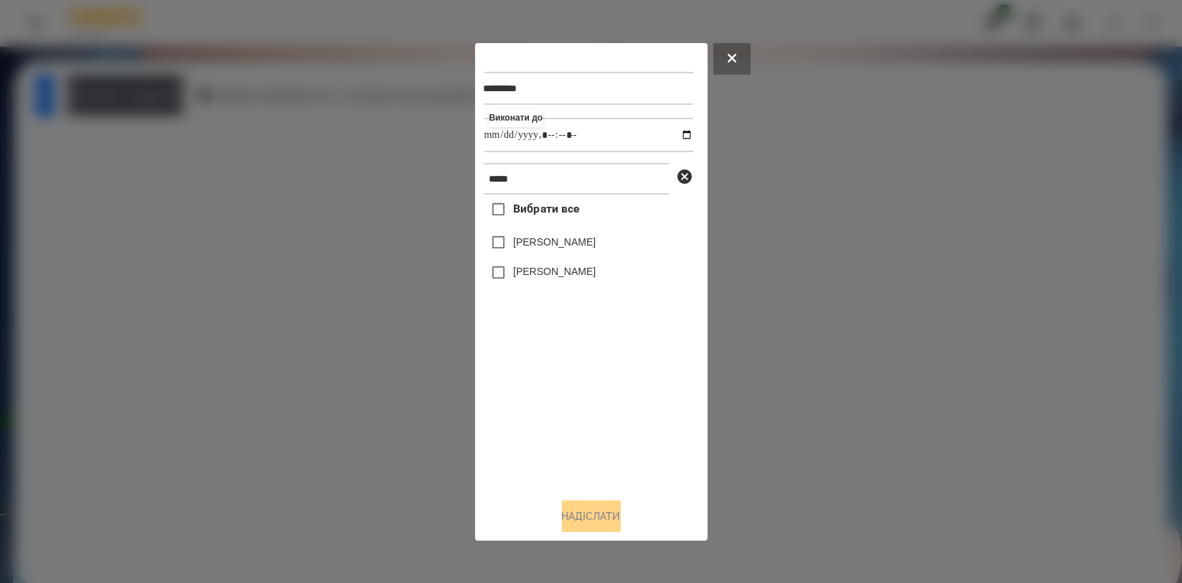
click at [548, 243] on label "[PERSON_NAME]" at bounding box center [554, 242] width 83 height 14
click at [577, 518] on button "Надіслати" at bounding box center [591, 516] width 59 height 32
click at [304, 317] on div at bounding box center [591, 291] width 1182 height 583
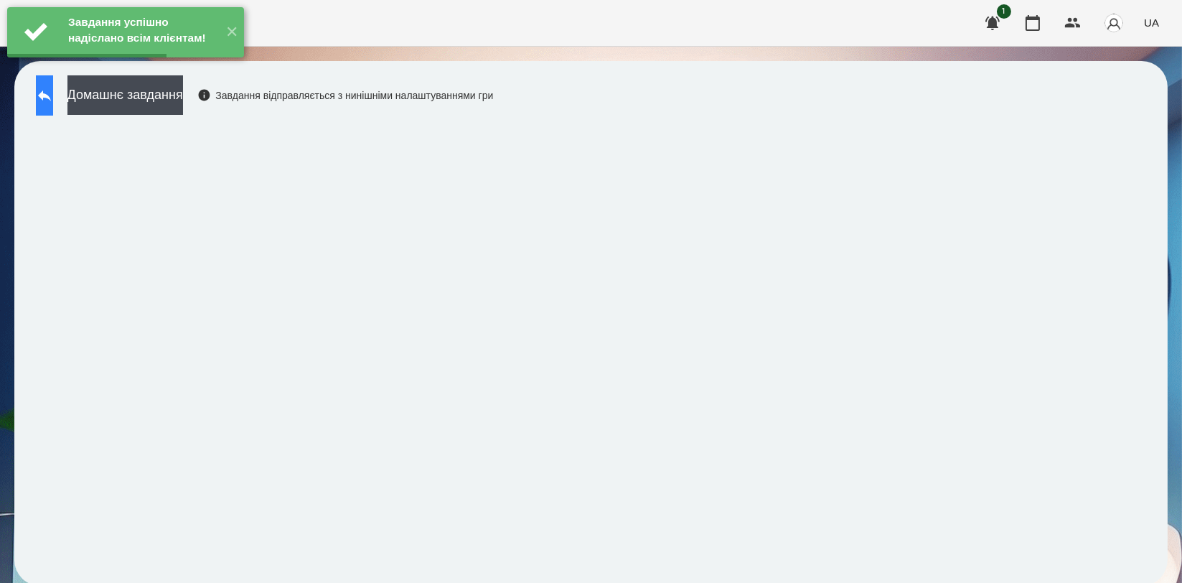
click at [53, 95] on button at bounding box center [44, 95] width 17 height 40
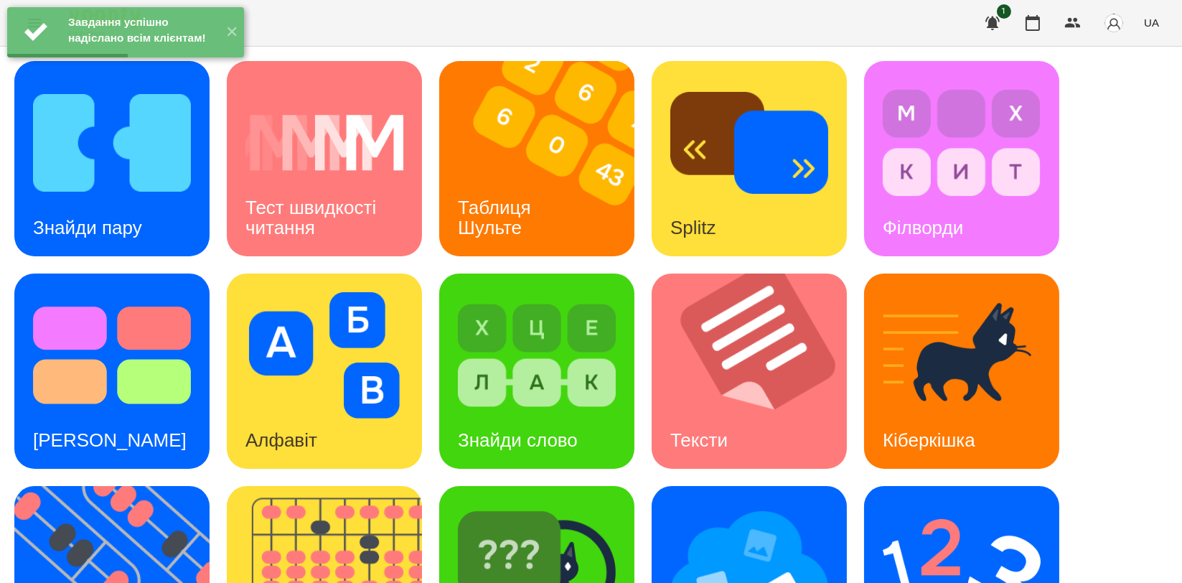
scroll to position [239, 0]
click at [950, 505] on img at bounding box center [962, 568] width 158 height 126
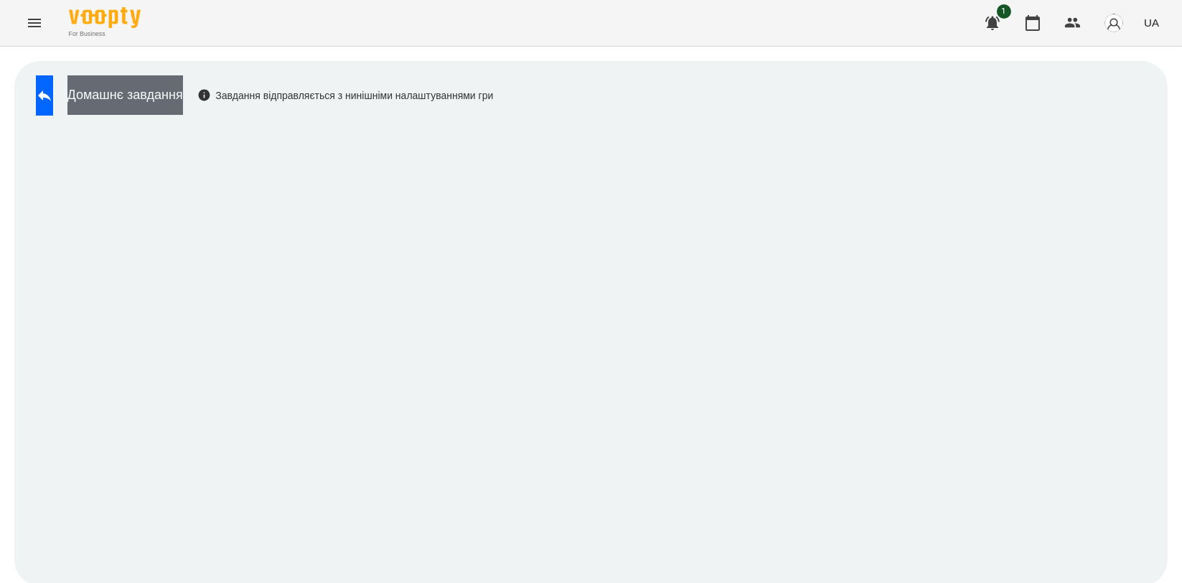
click at [183, 90] on button "Домашнє завдання" at bounding box center [125, 94] width 116 height 39
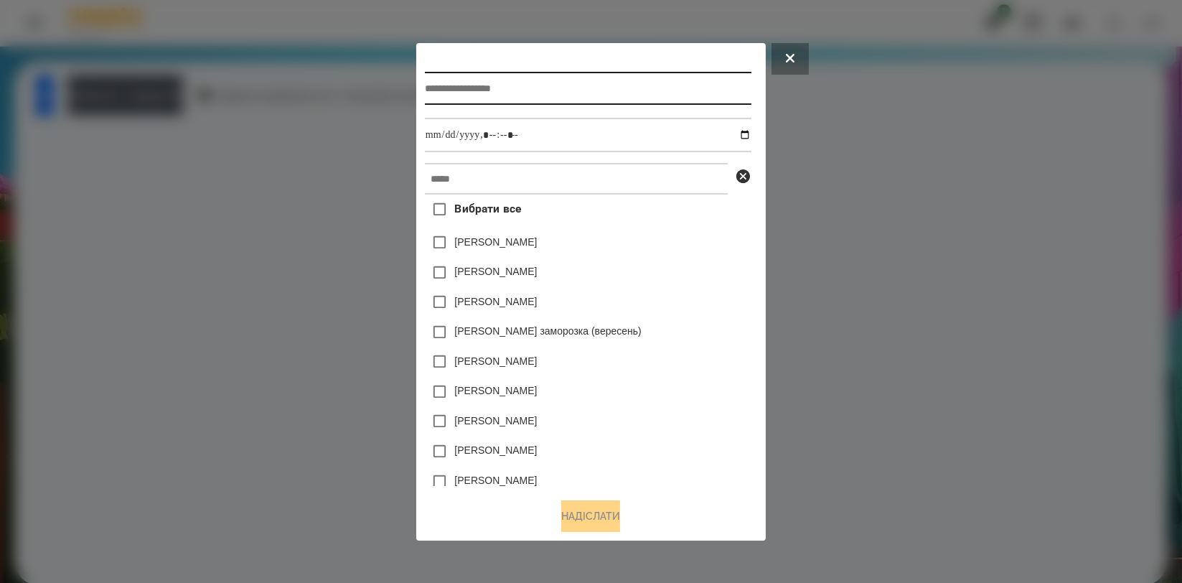
click at [617, 76] on input "text" at bounding box center [588, 88] width 327 height 33
type input "**********"
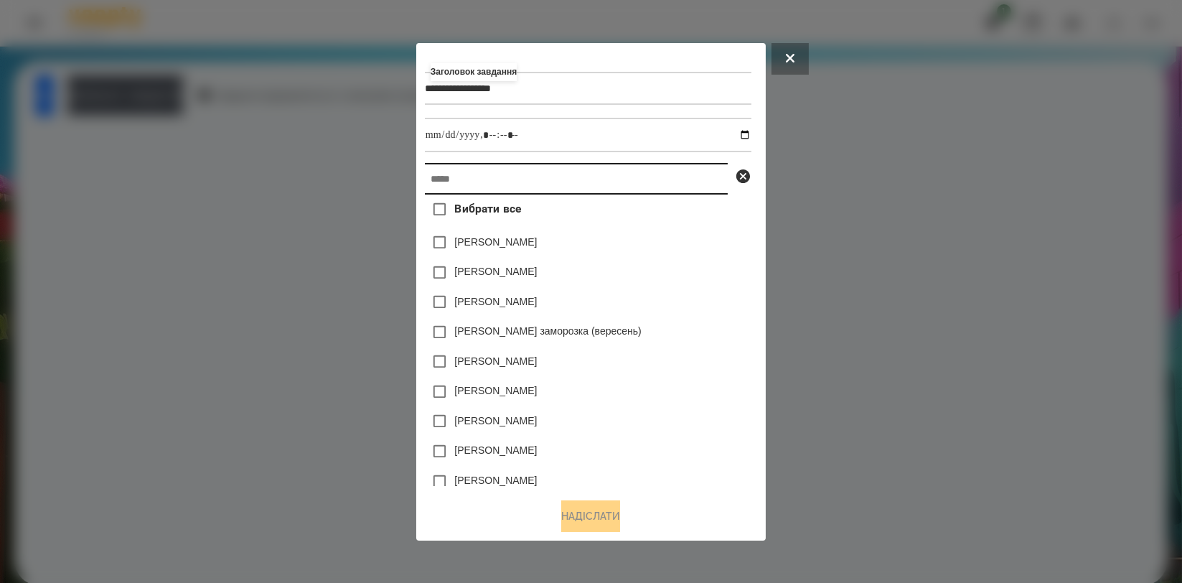
click at [590, 179] on input "text" at bounding box center [576, 179] width 303 height 32
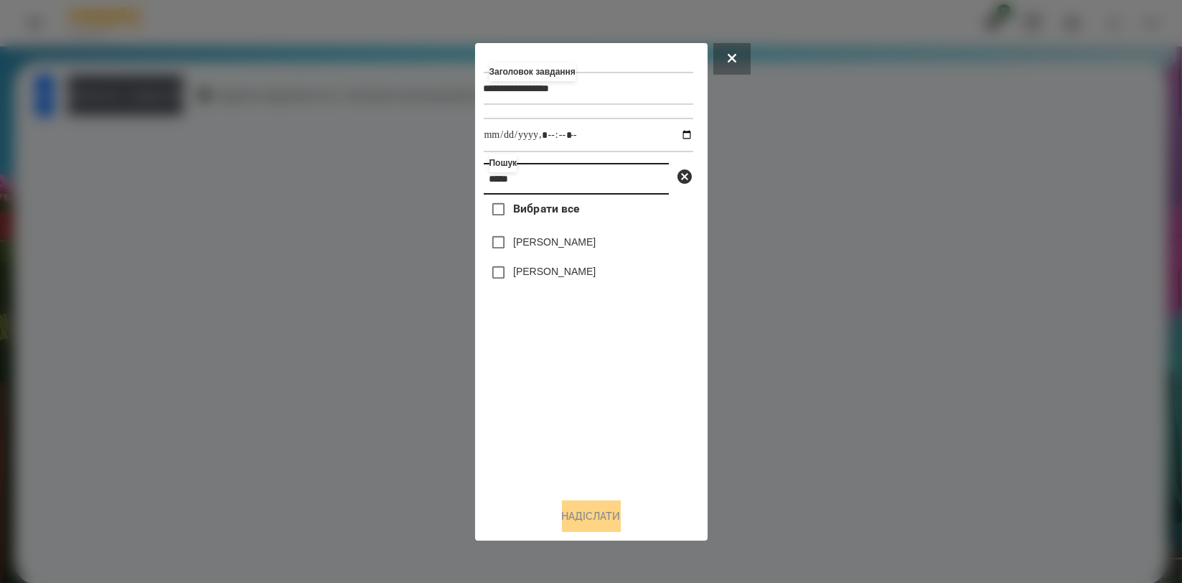
type input "*****"
click at [541, 217] on span "Вибрати все" at bounding box center [546, 208] width 67 height 17
click at [533, 239] on label "[PERSON_NAME]" at bounding box center [554, 242] width 83 height 14
click at [525, 267] on label "[PERSON_NAME]" at bounding box center [554, 271] width 83 height 14
click at [536, 243] on label "[PERSON_NAME]" at bounding box center [554, 242] width 83 height 14
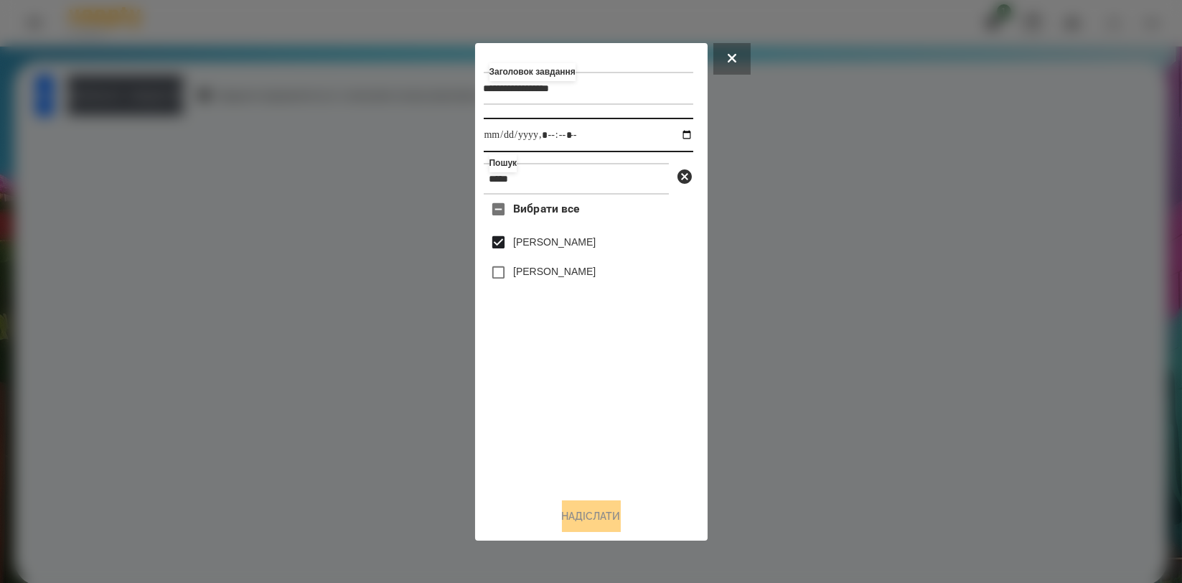
click at [671, 135] on input "datetime-local" at bounding box center [589, 135] width 210 height 34
type input "**********"
click at [650, 429] on div "Вибрати все Шарко Іван Аріна Шаркова" at bounding box center [589, 340] width 210 height 291
click at [601, 515] on button "Надіслати" at bounding box center [591, 516] width 59 height 32
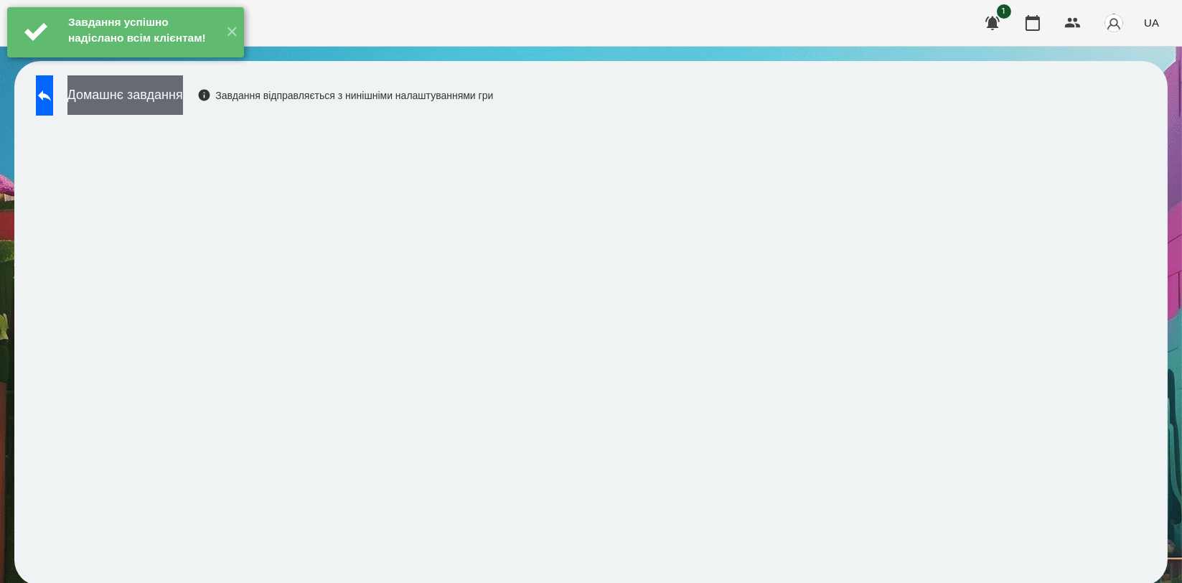
click at [177, 92] on button "Домашнє завдання" at bounding box center [125, 94] width 116 height 39
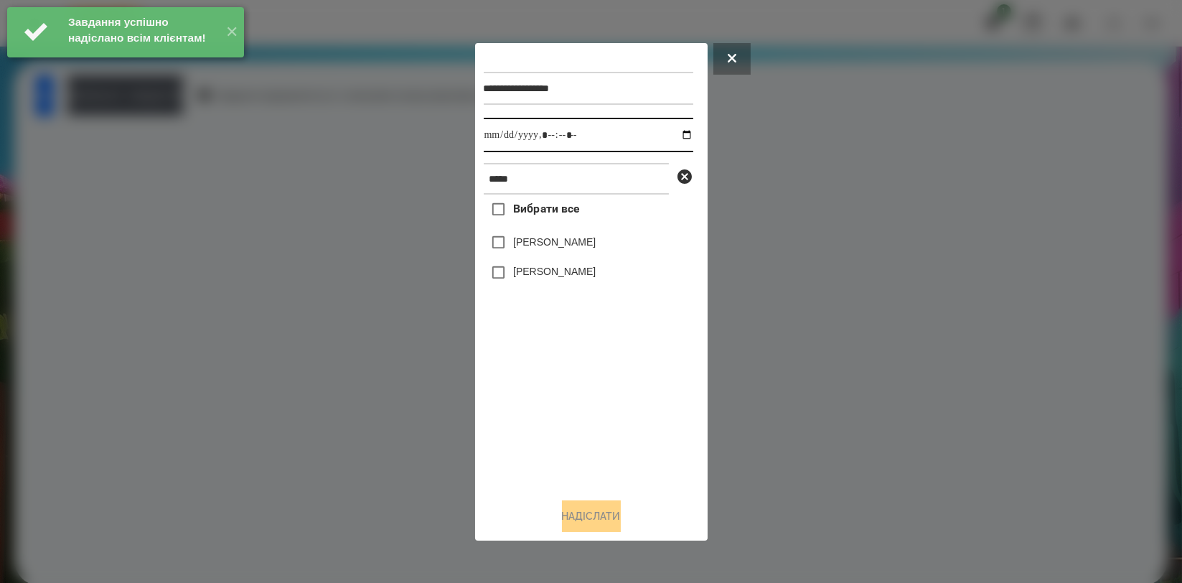
click at [680, 134] on input "datetime-local" at bounding box center [589, 135] width 210 height 34
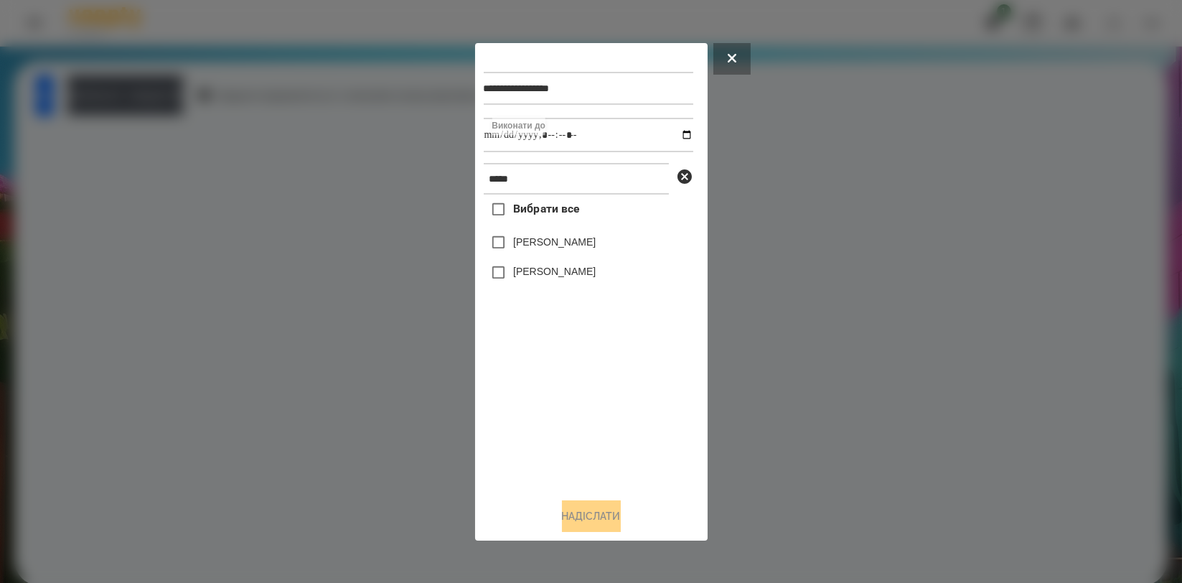
type input "**********"
drag, startPoint x: 535, startPoint y: 406, endPoint x: 538, endPoint y: 324, distance: 82.6
click at [535, 407] on div "Вибрати все Шарко Іван Аріна Шаркова" at bounding box center [589, 340] width 210 height 291
click at [564, 248] on label "[PERSON_NAME]" at bounding box center [554, 242] width 83 height 14
click at [581, 510] on button "Надіслати" at bounding box center [591, 516] width 59 height 32
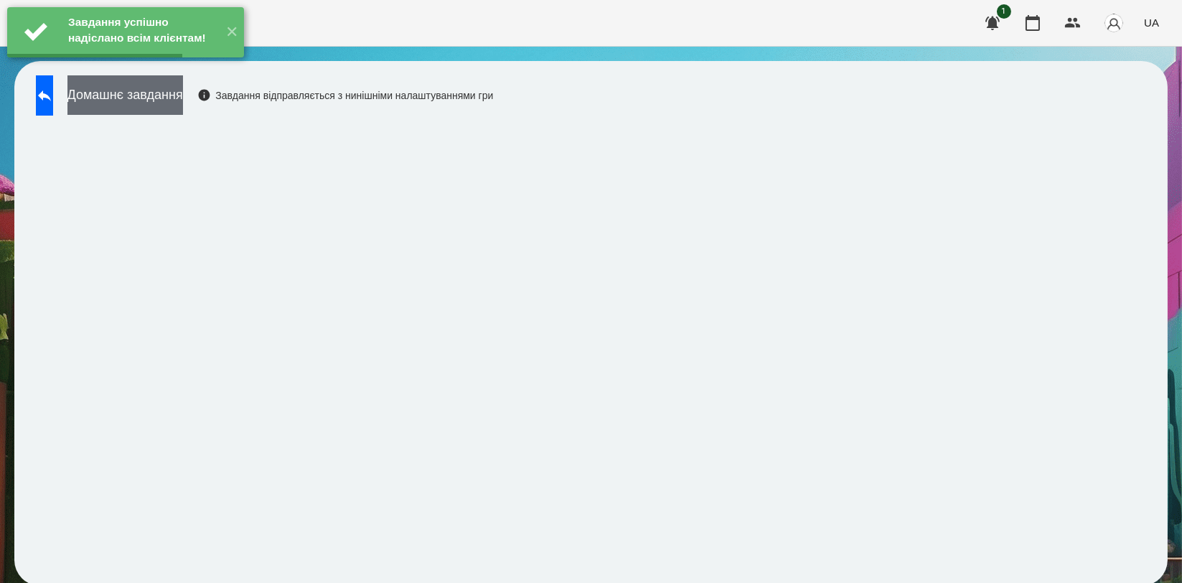
click at [183, 90] on button "Домашнє завдання" at bounding box center [125, 94] width 116 height 39
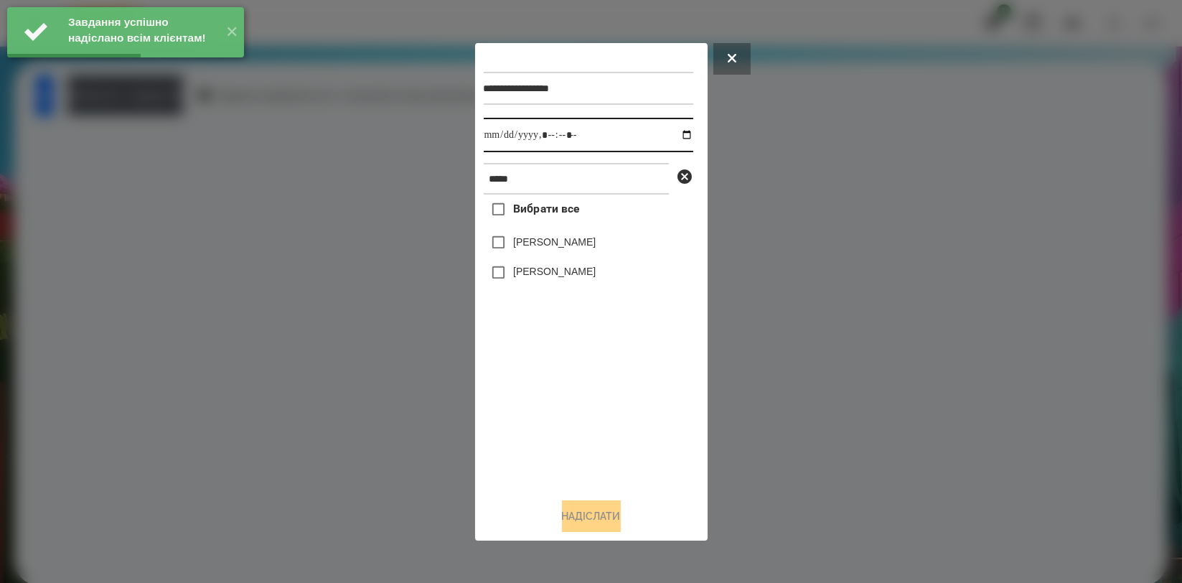
click at [670, 132] on input "datetime-local" at bounding box center [589, 135] width 210 height 34
type input "**********"
drag, startPoint x: 549, startPoint y: 385, endPoint x: 560, endPoint y: 293, distance: 93.2
click at [549, 385] on div "Вибрати все Шарко Іван Аріна Шаркова" at bounding box center [589, 340] width 210 height 291
click at [570, 240] on label "[PERSON_NAME]" at bounding box center [554, 242] width 83 height 14
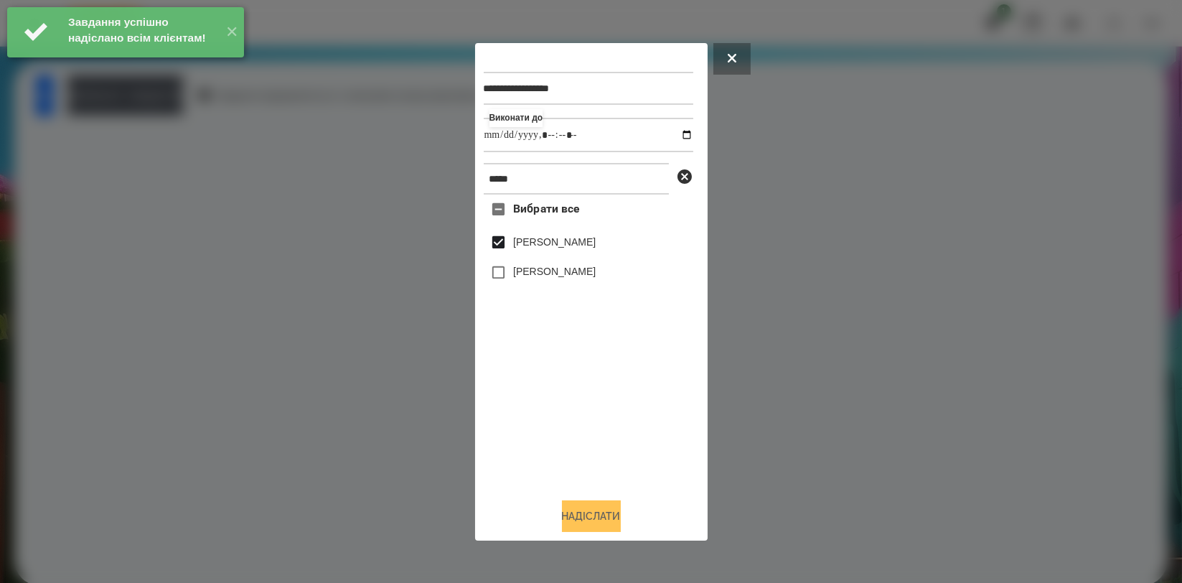
click at [590, 510] on button "Надіслати" at bounding box center [591, 516] width 59 height 32
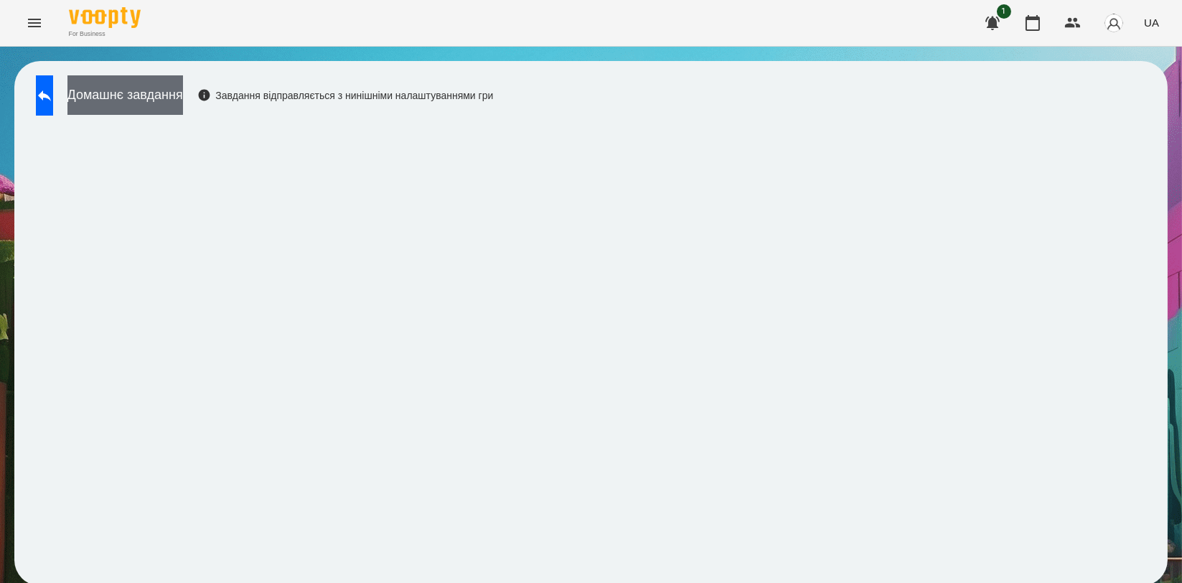
click at [177, 106] on button "Домашнє завдання" at bounding box center [125, 94] width 116 height 39
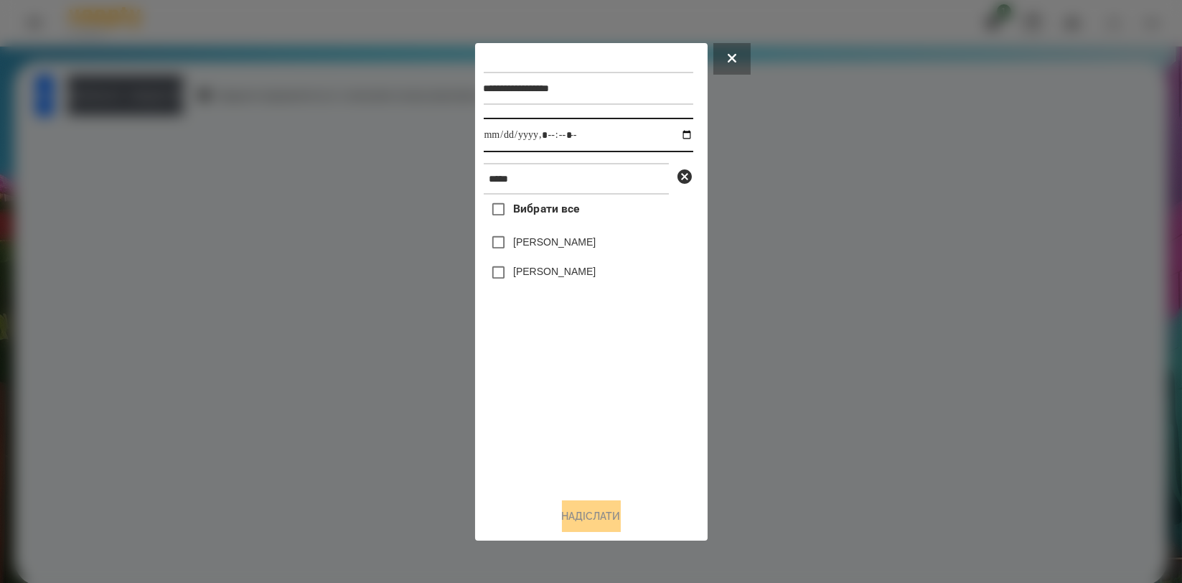
click at [674, 141] on input "datetime-local" at bounding box center [589, 135] width 210 height 34
type input "**********"
drag, startPoint x: 550, startPoint y: 403, endPoint x: 553, endPoint y: 304, distance: 99.1
click at [550, 405] on div "Вибрати все Шарко Іван Аріна Шаркова" at bounding box center [589, 340] width 210 height 291
click at [559, 244] on label "[PERSON_NAME]" at bounding box center [554, 242] width 83 height 14
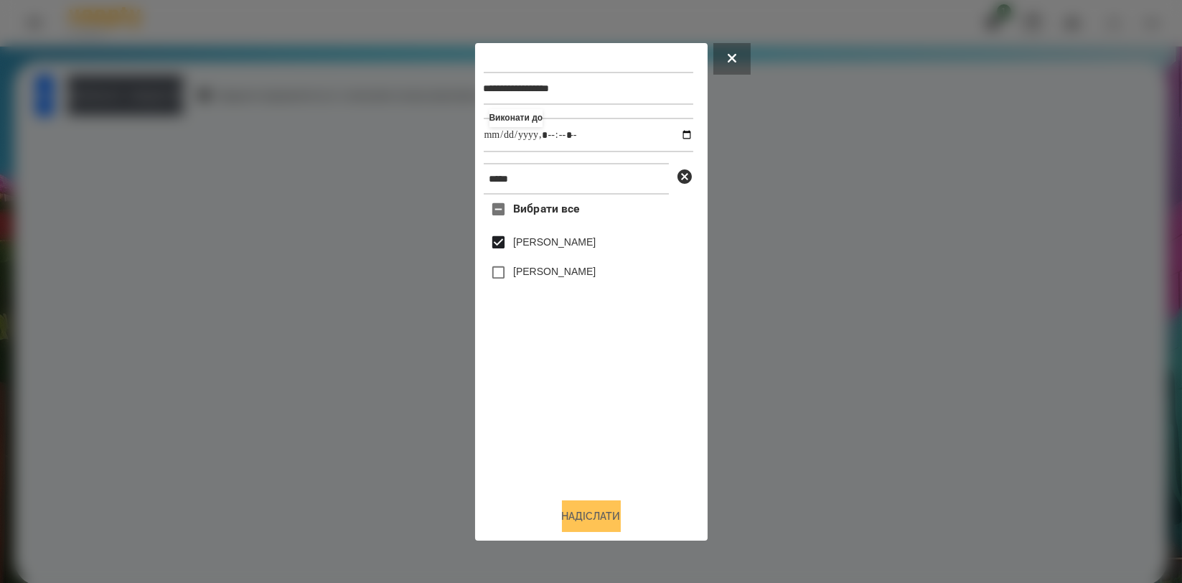
click at [596, 516] on button "Надіслати" at bounding box center [591, 516] width 59 height 32
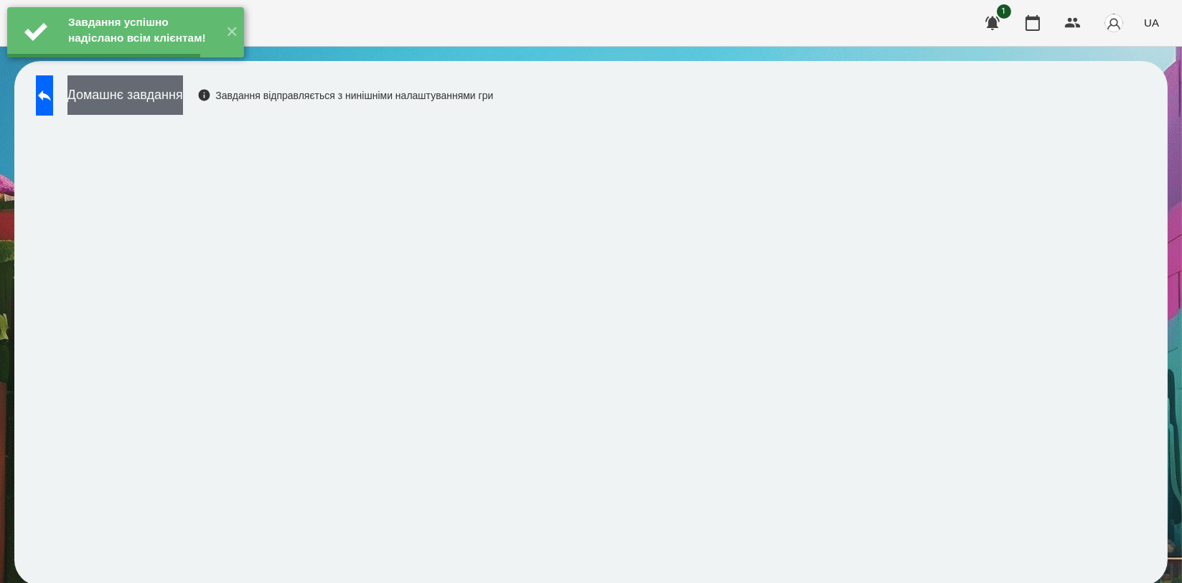
click at [183, 96] on button "Домашнє завдання" at bounding box center [125, 94] width 116 height 39
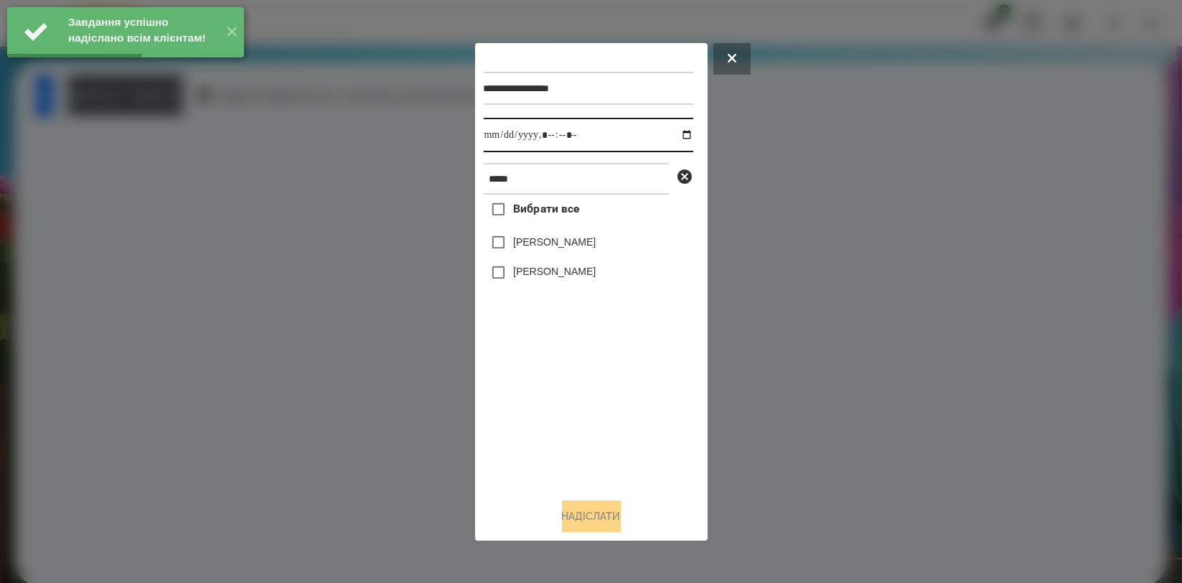
click at [677, 129] on input "datetime-local" at bounding box center [589, 135] width 210 height 34
type input "**********"
drag, startPoint x: 573, startPoint y: 390, endPoint x: 563, endPoint y: 285, distance: 106.0
click at [573, 392] on div "Вибрати все Шарко Іван Аріна Шаркова" at bounding box center [589, 340] width 210 height 291
click at [557, 239] on label "[PERSON_NAME]" at bounding box center [554, 242] width 83 height 14
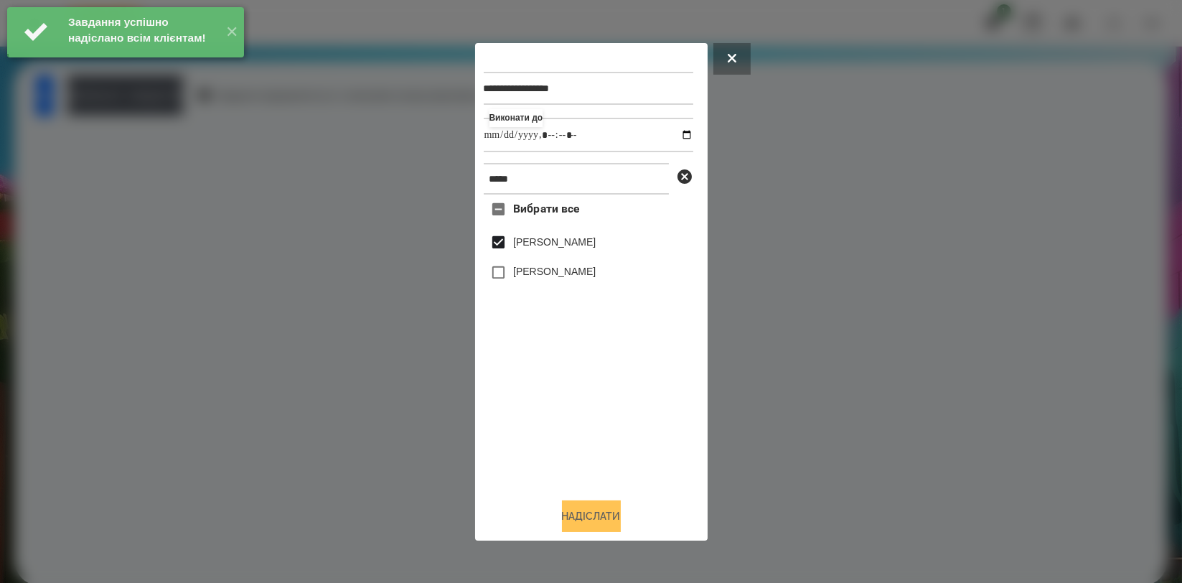
click at [589, 516] on button "Надіслати" at bounding box center [591, 516] width 59 height 32
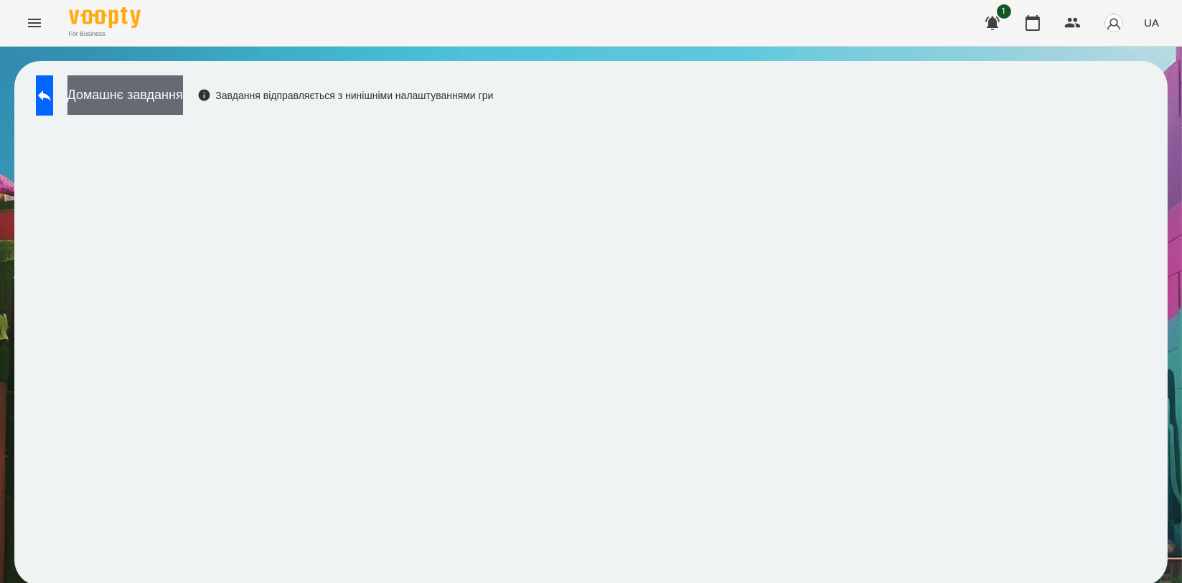
click at [183, 106] on button "Домашнє завдання" at bounding box center [125, 94] width 116 height 39
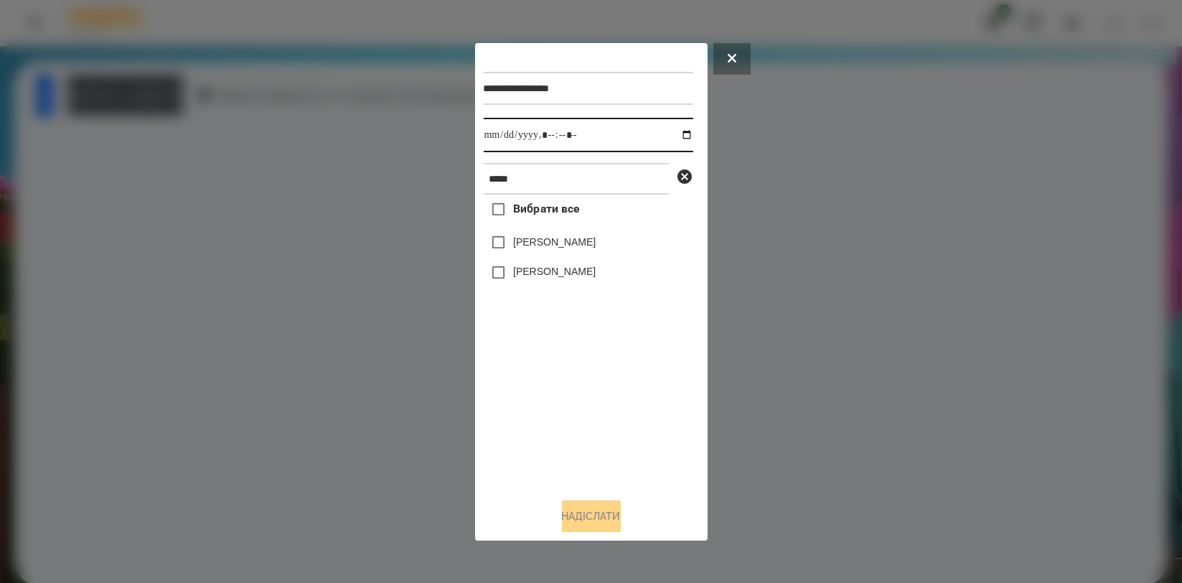
click at [675, 131] on input "datetime-local" at bounding box center [589, 135] width 210 height 34
type input "**********"
drag, startPoint x: 594, startPoint y: 403, endPoint x: 582, endPoint y: 294, distance: 110.4
click at [593, 403] on div "Вибрати все Шарко Іван Аріна Шаркова" at bounding box center [589, 340] width 210 height 291
drag, startPoint x: 560, startPoint y: 228, endPoint x: 558, endPoint y: 239, distance: 11.6
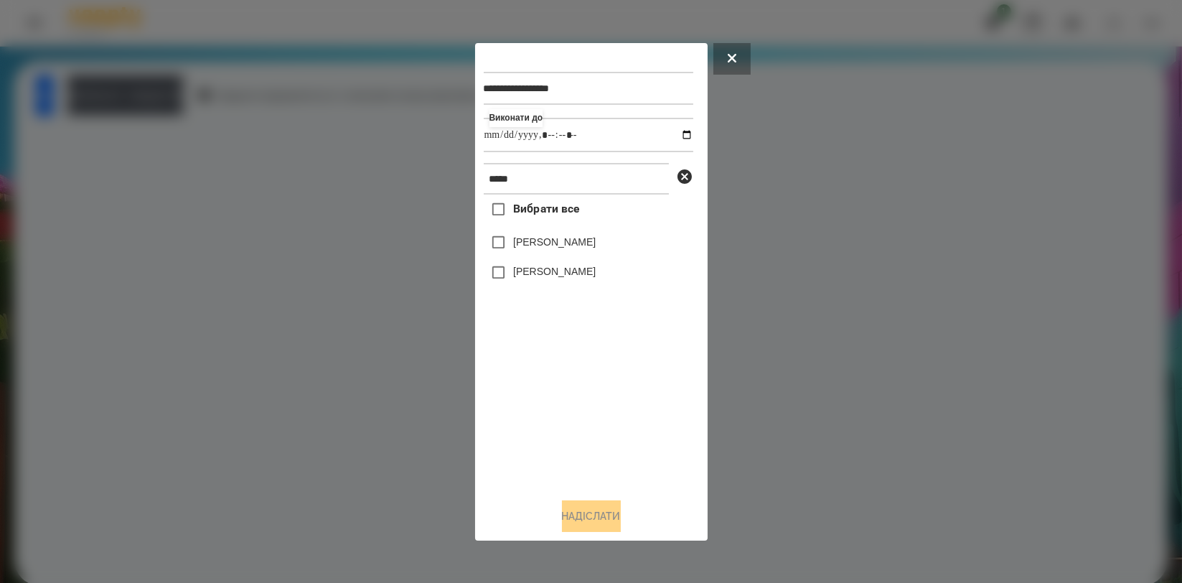
click at [560, 228] on div "Вибрати все Шарко Іван Аріна Шаркова" at bounding box center [589, 340] width 210 height 291
click at [558, 239] on label "[PERSON_NAME]" at bounding box center [554, 242] width 83 height 14
click at [585, 529] on button "Надіслати" at bounding box center [591, 516] width 59 height 32
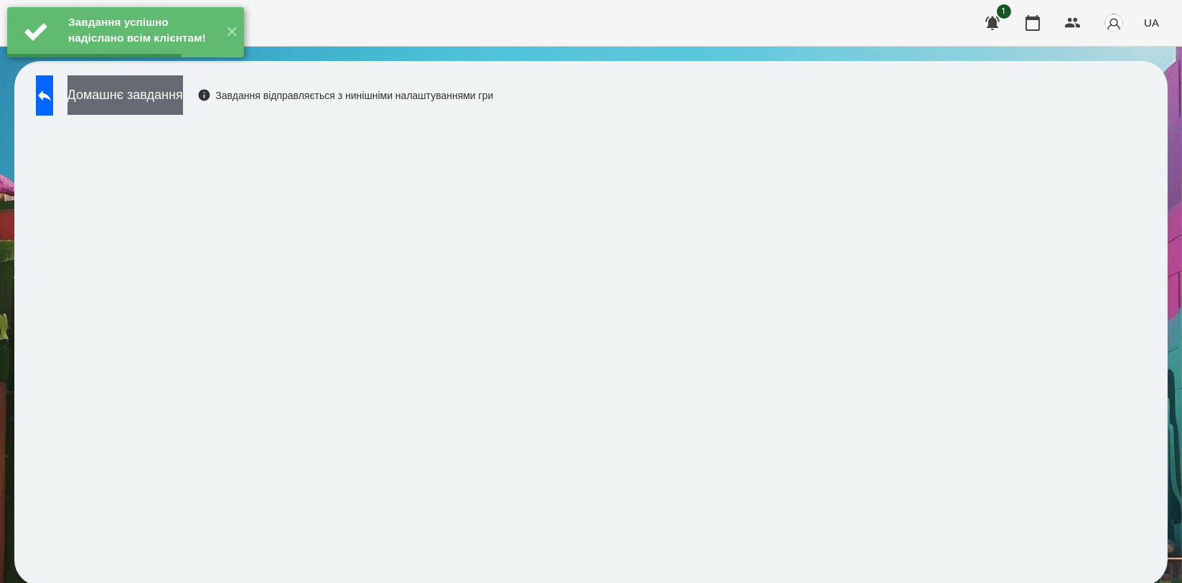
click at [183, 92] on button "Домашнє завдання" at bounding box center [125, 94] width 116 height 39
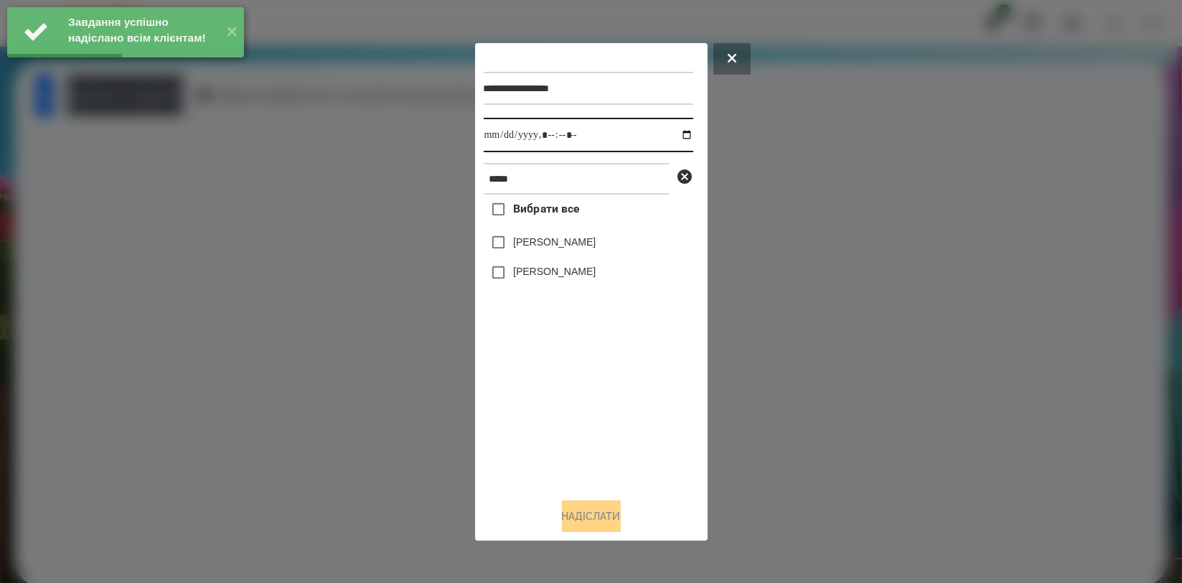
click at [675, 136] on input "datetime-local" at bounding box center [589, 135] width 210 height 34
type input "**********"
drag, startPoint x: 590, startPoint y: 390, endPoint x: 572, endPoint y: 291, distance: 100.0
click at [589, 390] on div "Вибрати все Шарко Іван Аріна Шаркова" at bounding box center [589, 340] width 210 height 291
click at [572, 245] on label "[PERSON_NAME]" at bounding box center [554, 242] width 83 height 14
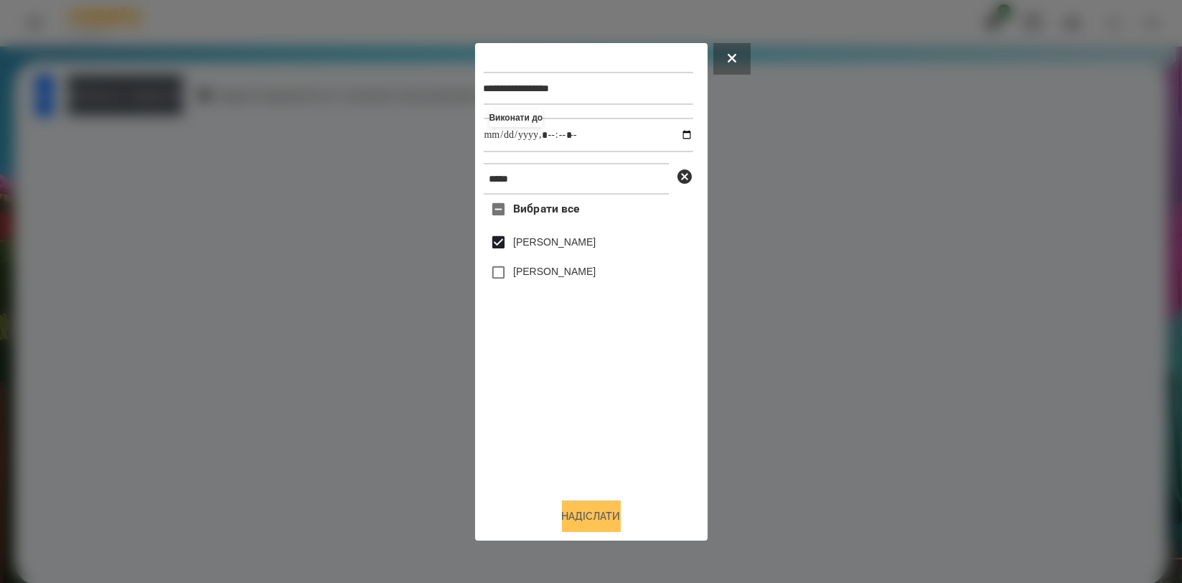
click at [589, 510] on button "Надіслати" at bounding box center [591, 516] width 59 height 32
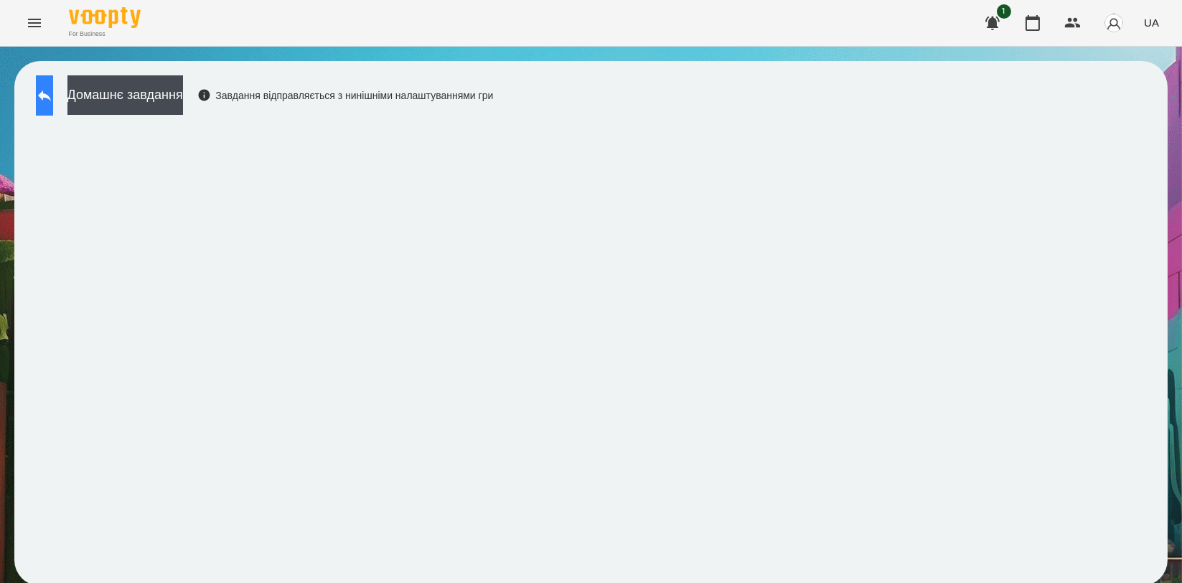
click at [53, 85] on button at bounding box center [44, 95] width 17 height 40
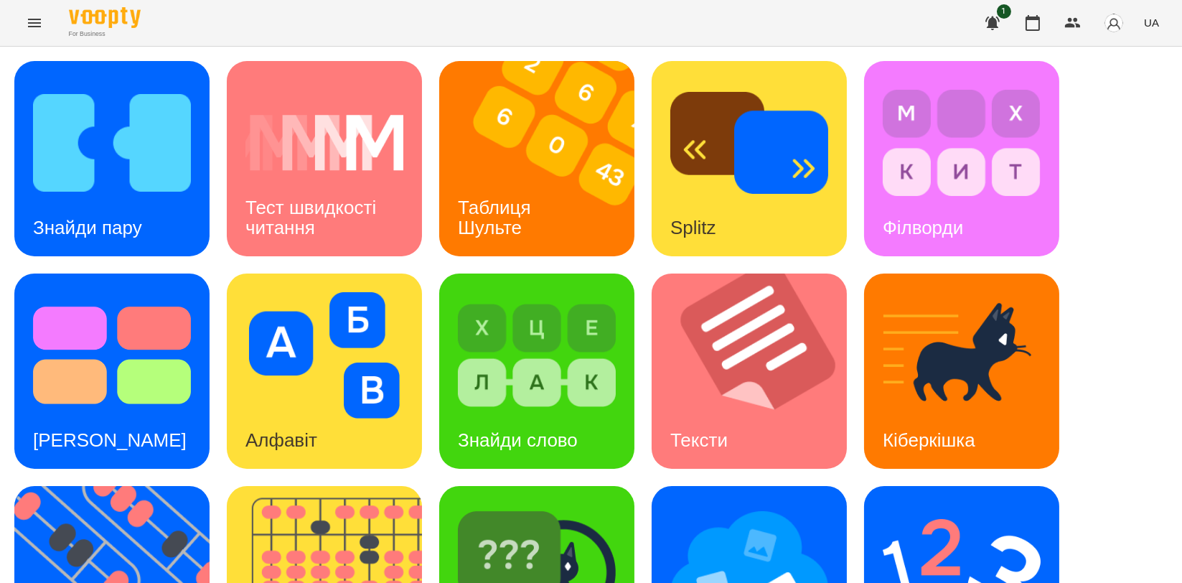
scroll to position [325, 0]
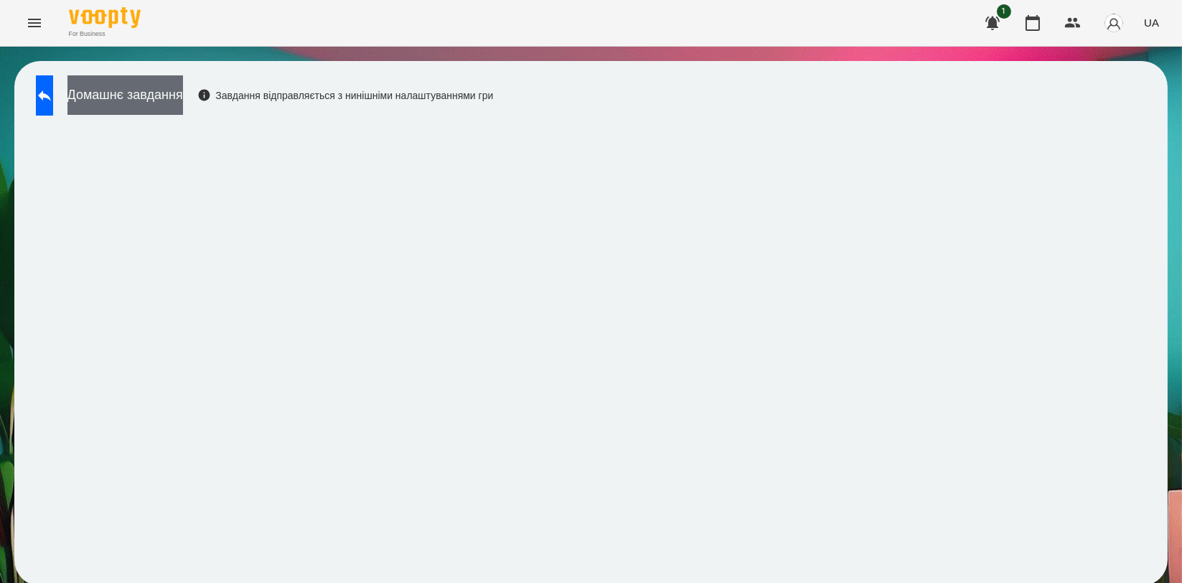
click at [139, 83] on button "Домашнє завдання" at bounding box center [125, 94] width 116 height 39
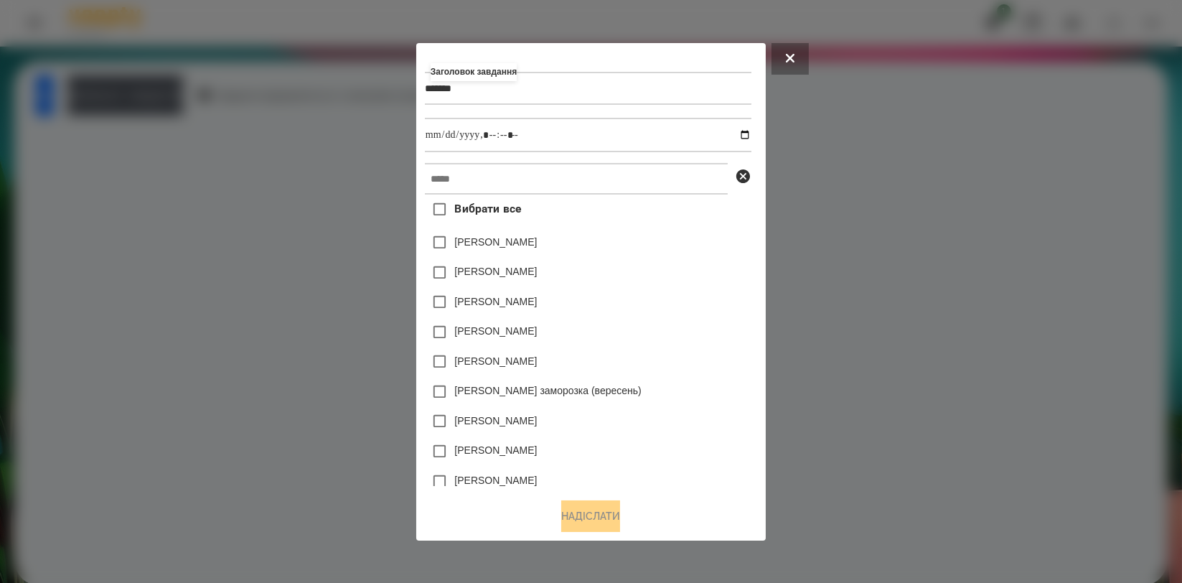
type input "*******"
click at [435, 172] on input "text" at bounding box center [576, 179] width 303 height 32
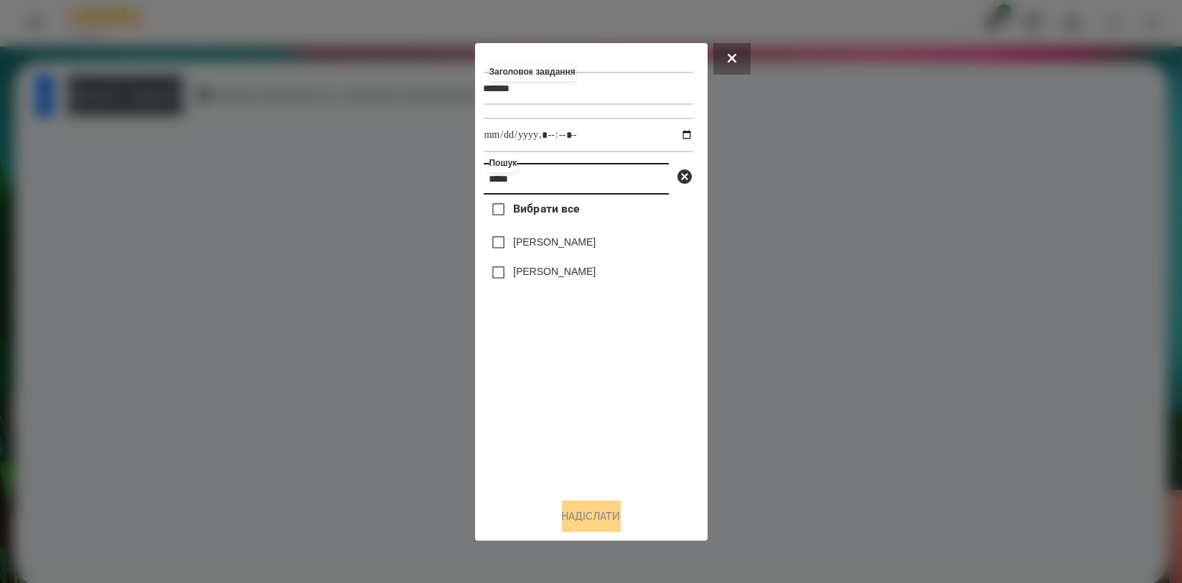
type input "*****"
click at [548, 235] on div "[PERSON_NAME]" at bounding box center [589, 243] width 210 height 30
click at [546, 243] on label "[PERSON_NAME]" at bounding box center [554, 242] width 83 height 14
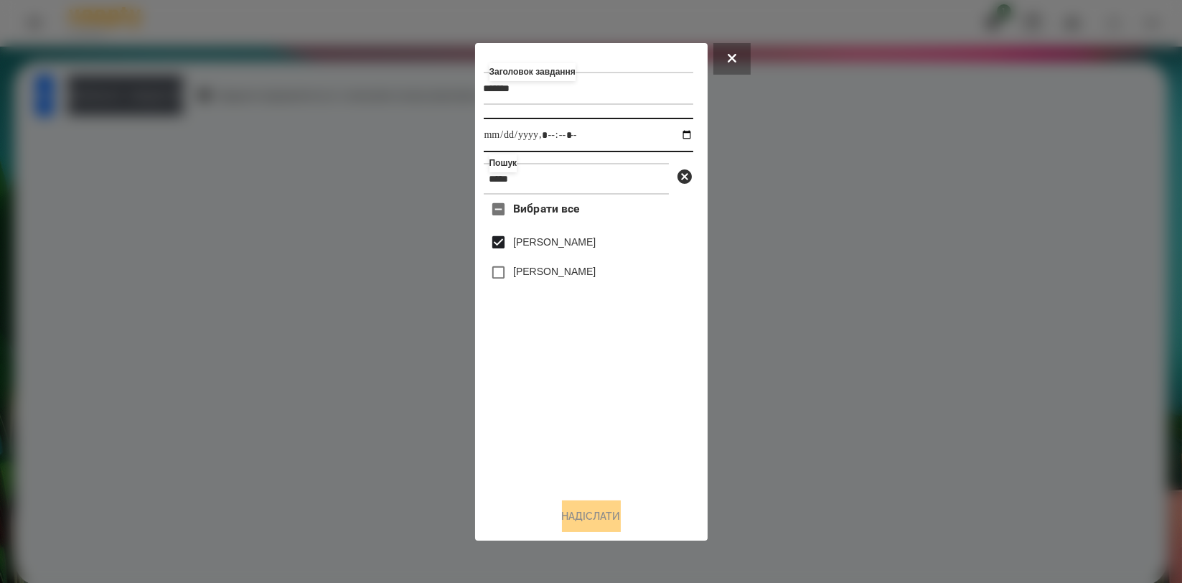
click at [670, 136] on input "datetime-local" at bounding box center [589, 135] width 210 height 34
type input "**********"
click at [518, 381] on div "Вибрати все Шарко Іван Аріна Шаркова" at bounding box center [589, 340] width 210 height 291
click at [596, 502] on button "Надіслати" at bounding box center [591, 516] width 59 height 32
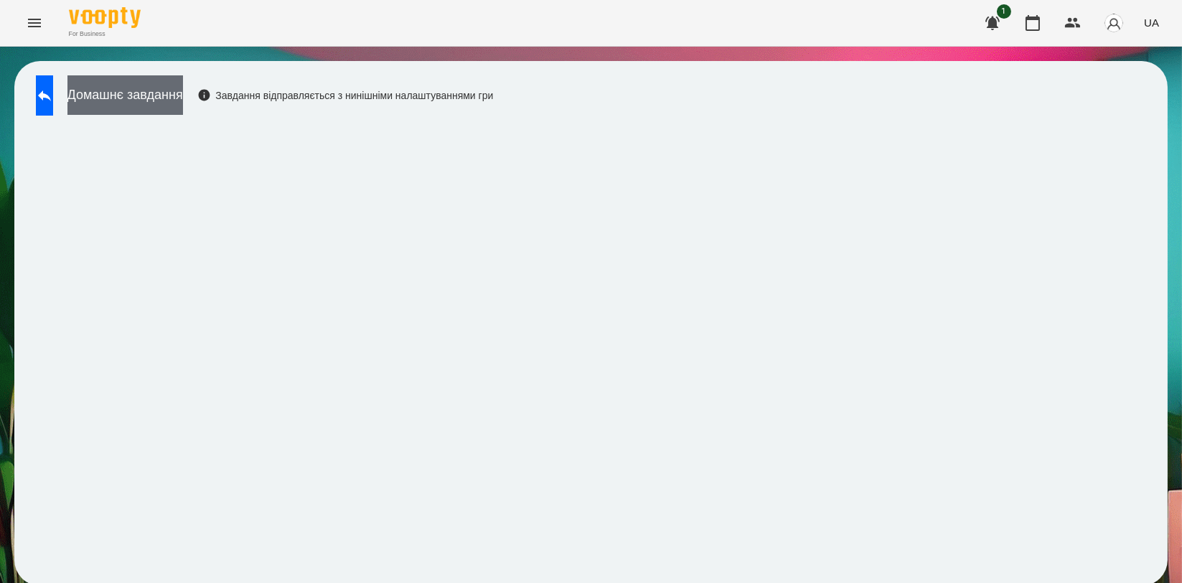
click at [150, 85] on button "Домашнє завдання" at bounding box center [125, 94] width 116 height 39
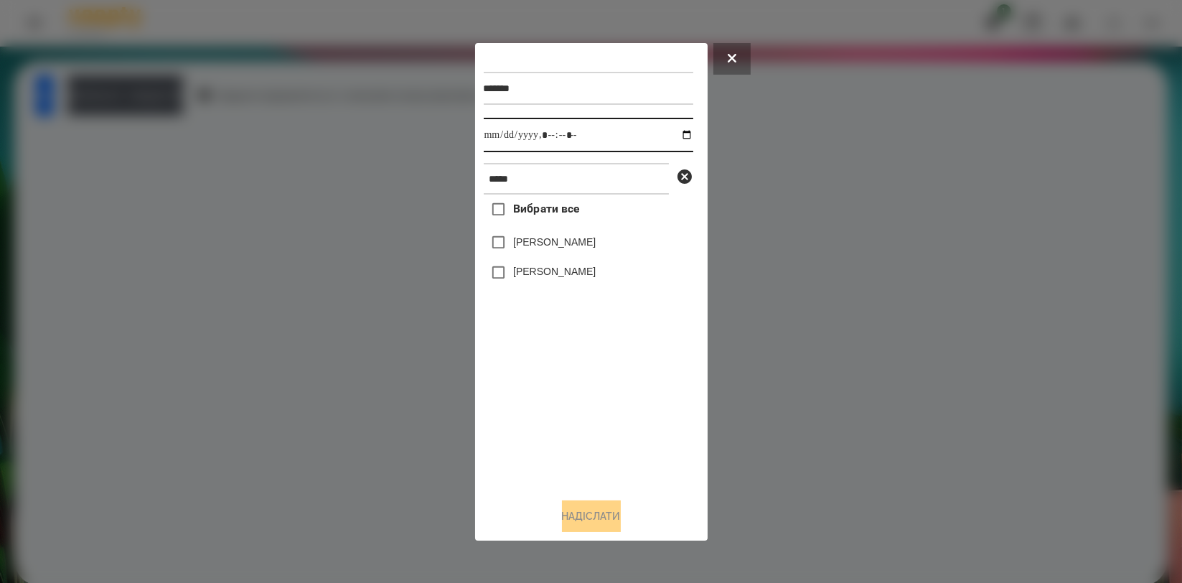
click at [670, 126] on input "datetime-local" at bounding box center [589, 135] width 210 height 34
type input "**********"
drag, startPoint x: 572, startPoint y: 436, endPoint x: 553, endPoint y: 371, distance: 67.2
click at [572, 435] on div "Вибрати все Шарко Іван Аріна Шаркова" at bounding box center [589, 340] width 210 height 291
click at [545, 243] on label "[PERSON_NAME]" at bounding box center [554, 242] width 83 height 14
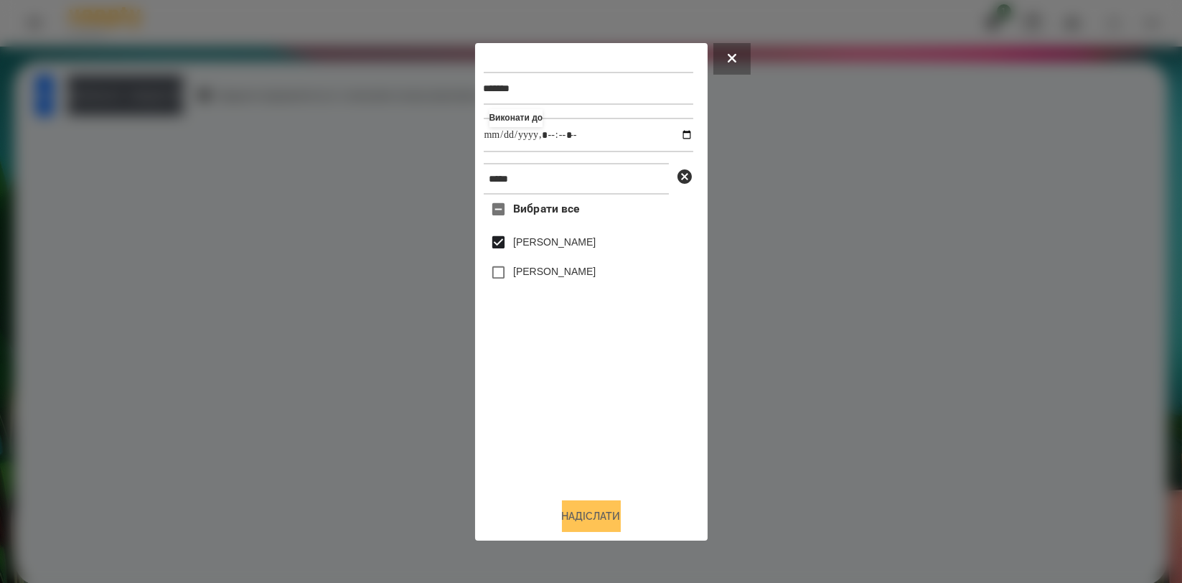
click at [597, 515] on button "Надіслати" at bounding box center [591, 516] width 59 height 32
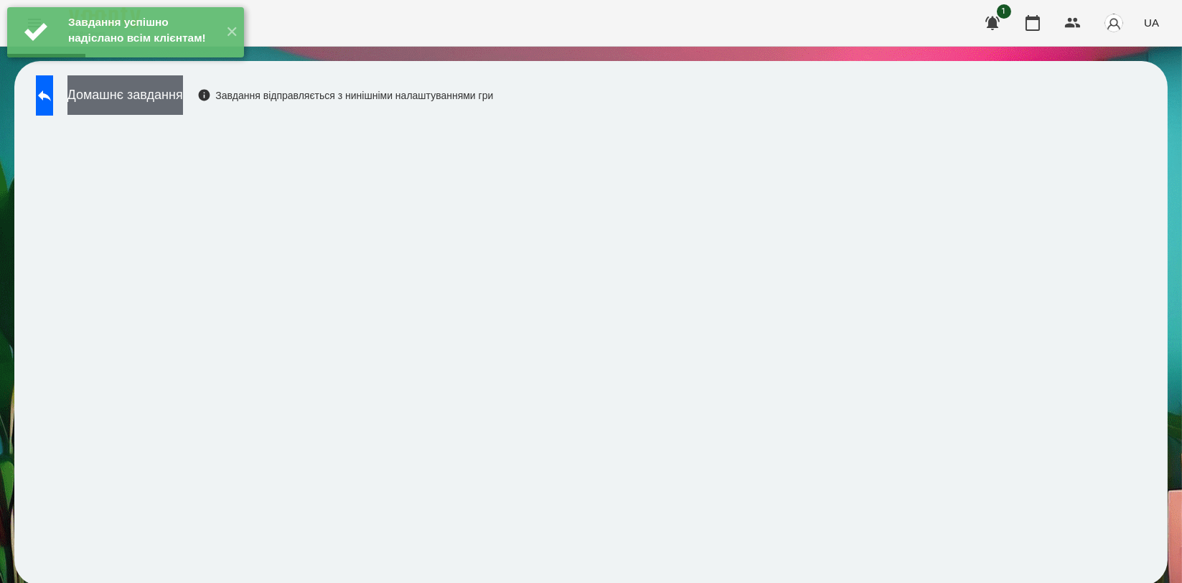
click at [183, 98] on button "Домашнє завдання" at bounding box center [125, 94] width 116 height 39
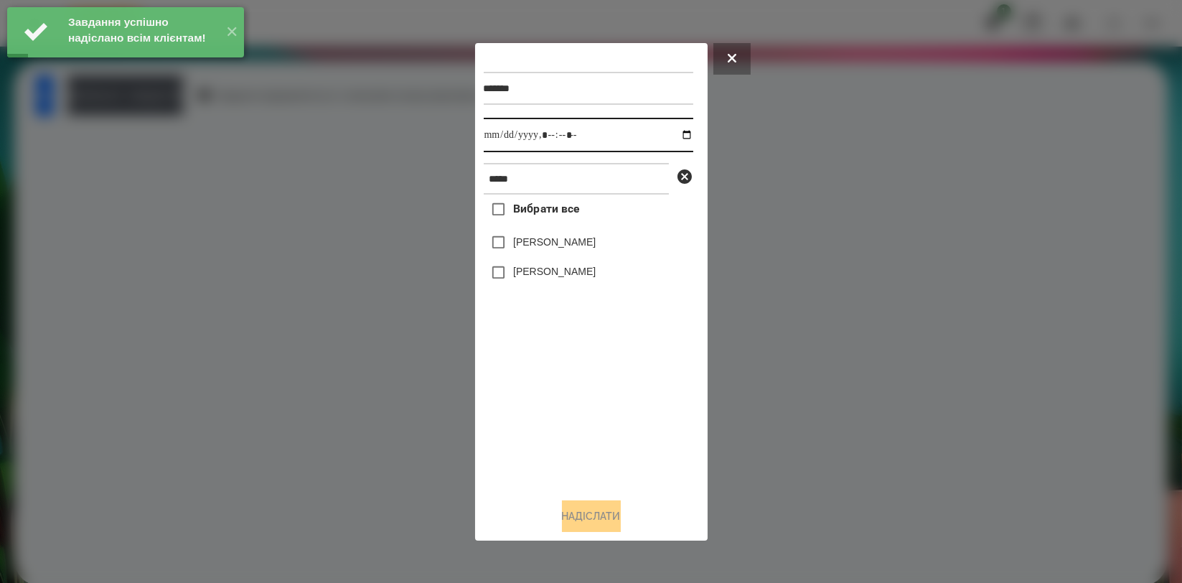
click at [676, 136] on input "datetime-local" at bounding box center [589, 135] width 210 height 34
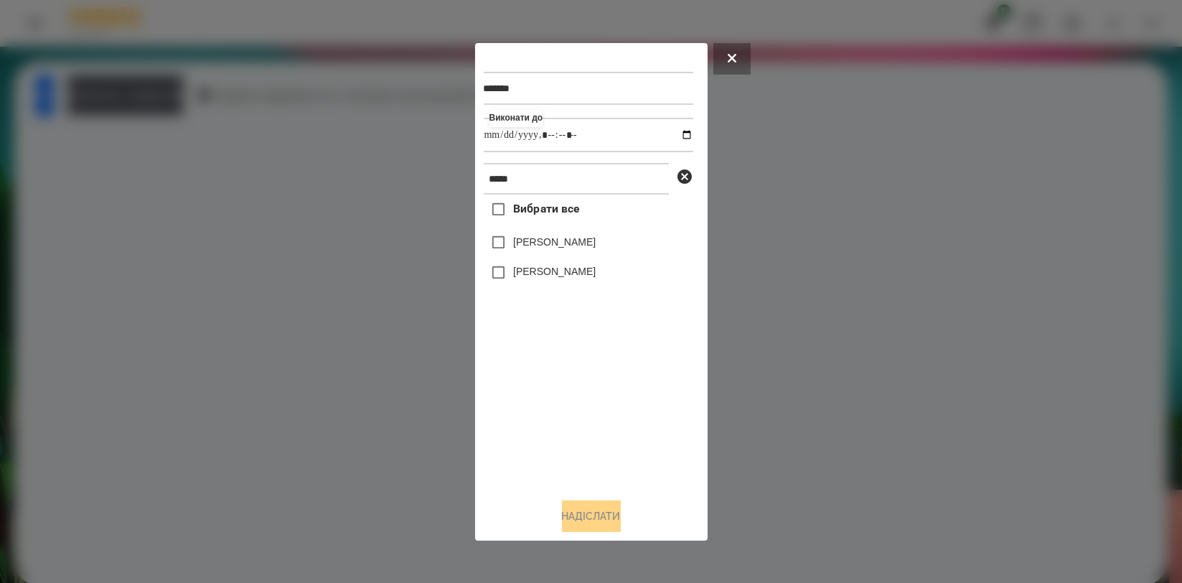
type input "**********"
drag, startPoint x: 555, startPoint y: 383, endPoint x: 555, endPoint y: 303, distance: 80.4
click at [555, 383] on div "Вибрати все Шарко Іван Аріна Шаркова" at bounding box center [589, 340] width 210 height 291
click at [561, 248] on label "[PERSON_NAME]" at bounding box center [554, 242] width 83 height 14
click at [591, 504] on button "Надіслати" at bounding box center [591, 516] width 59 height 32
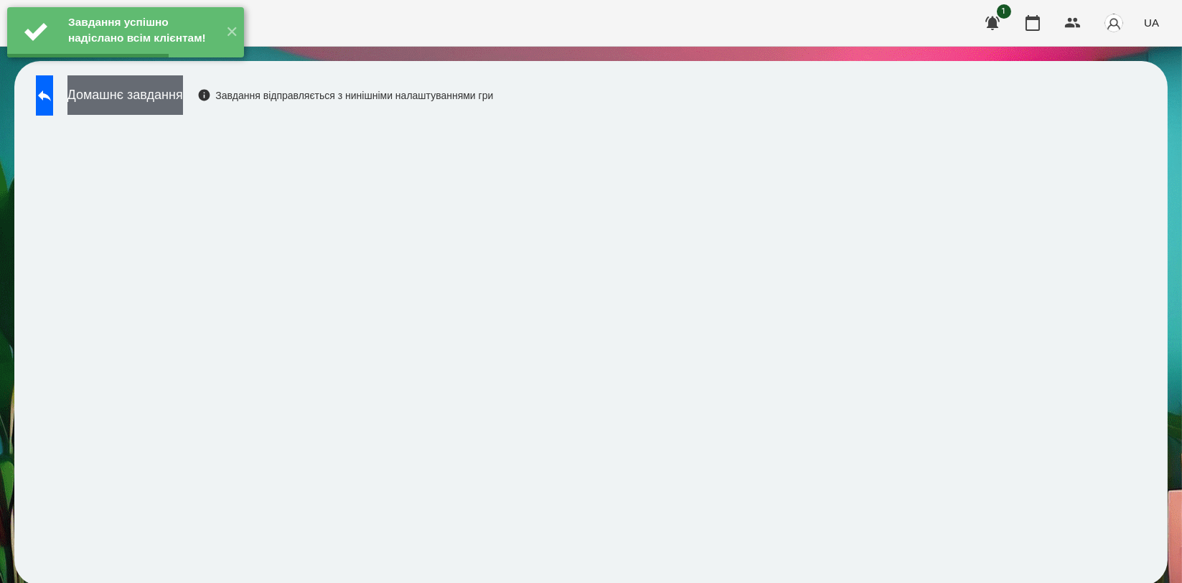
click at [183, 90] on button "Домашнє завдання" at bounding box center [125, 94] width 116 height 39
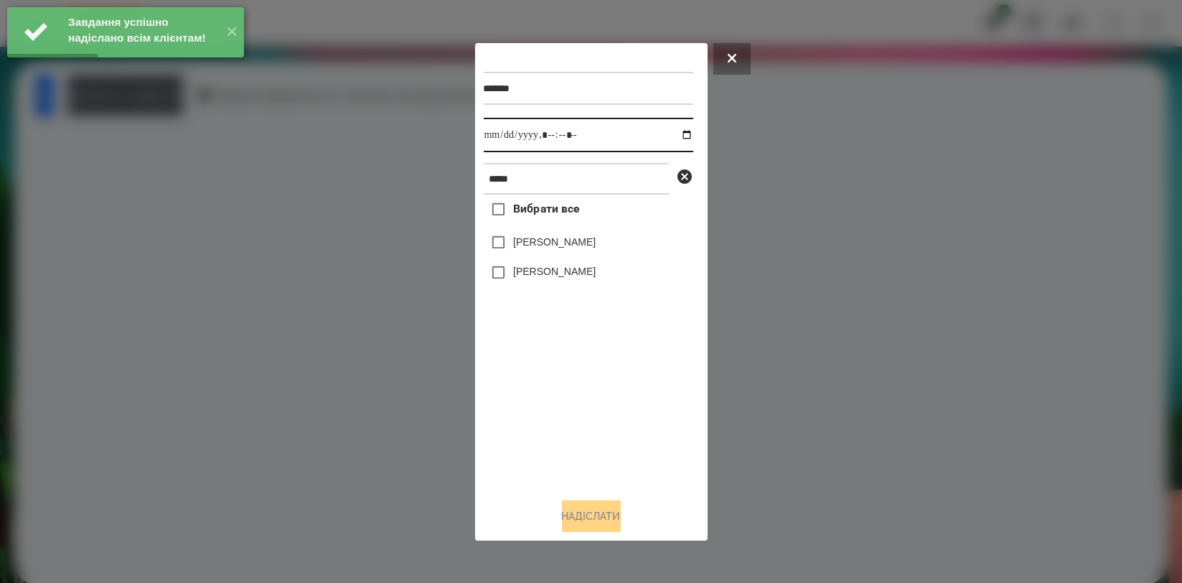
click at [674, 136] on input "datetime-local" at bounding box center [589, 135] width 210 height 34
type input "**********"
click at [565, 383] on div "Вибрати все Шарко Іван Аріна Шаркова" at bounding box center [589, 340] width 210 height 291
click at [566, 248] on label "[PERSON_NAME]" at bounding box center [554, 242] width 83 height 14
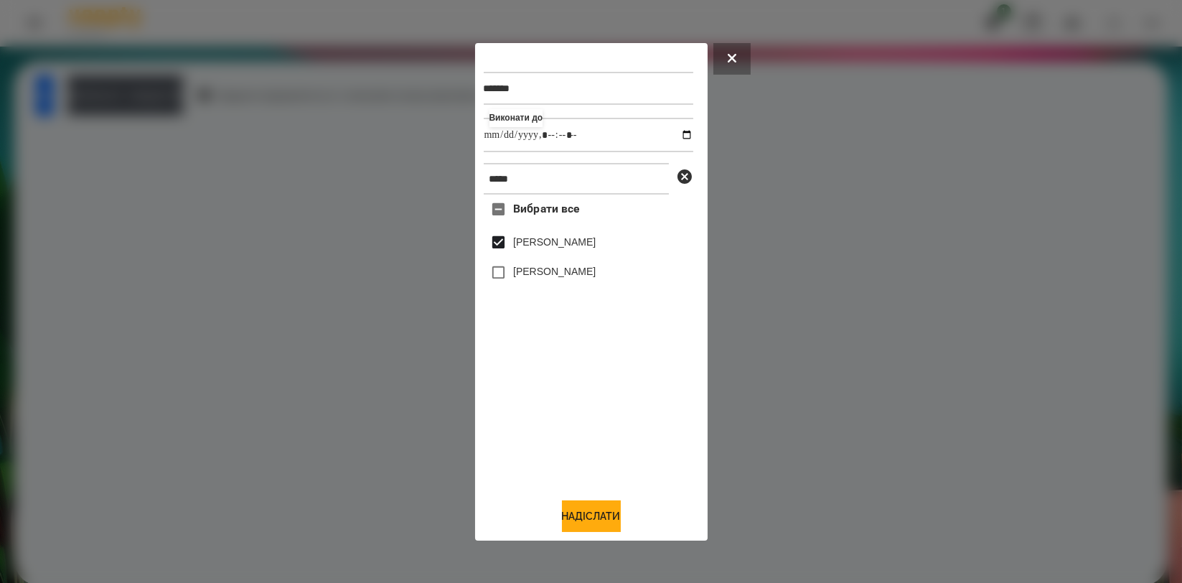
drag, startPoint x: 577, startPoint y: 515, endPoint x: 586, endPoint y: 482, distance: 34.3
click at [577, 515] on button "Надіслати" at bounding box center [591, 516] width 59 height 32
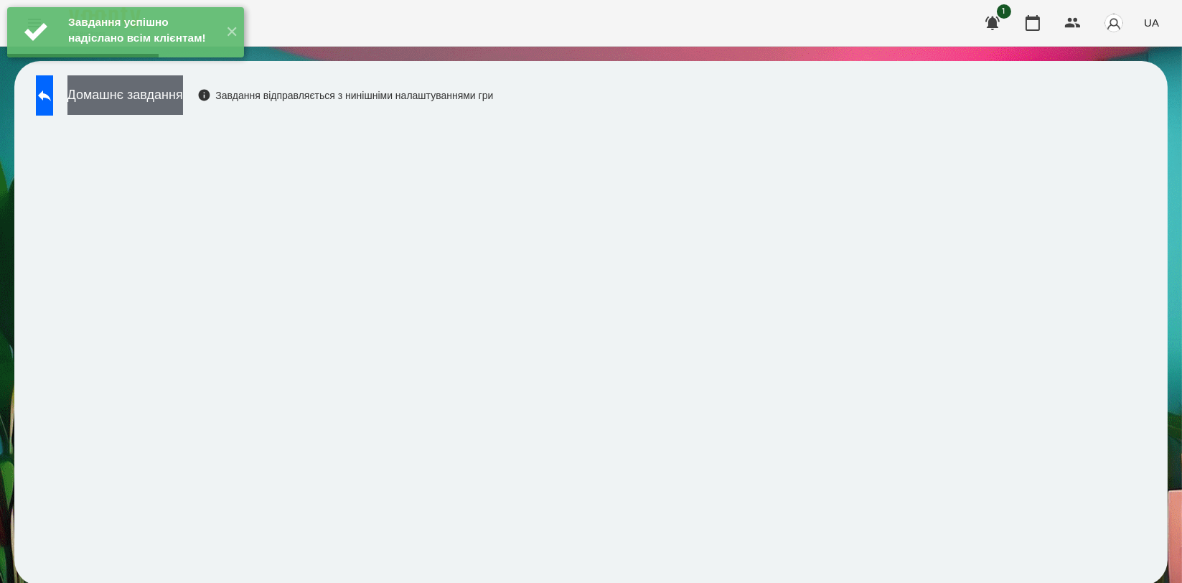
click at [183, 88] on button "Домашнє завдання" at bounding box center [125, 94] width 116 height 39
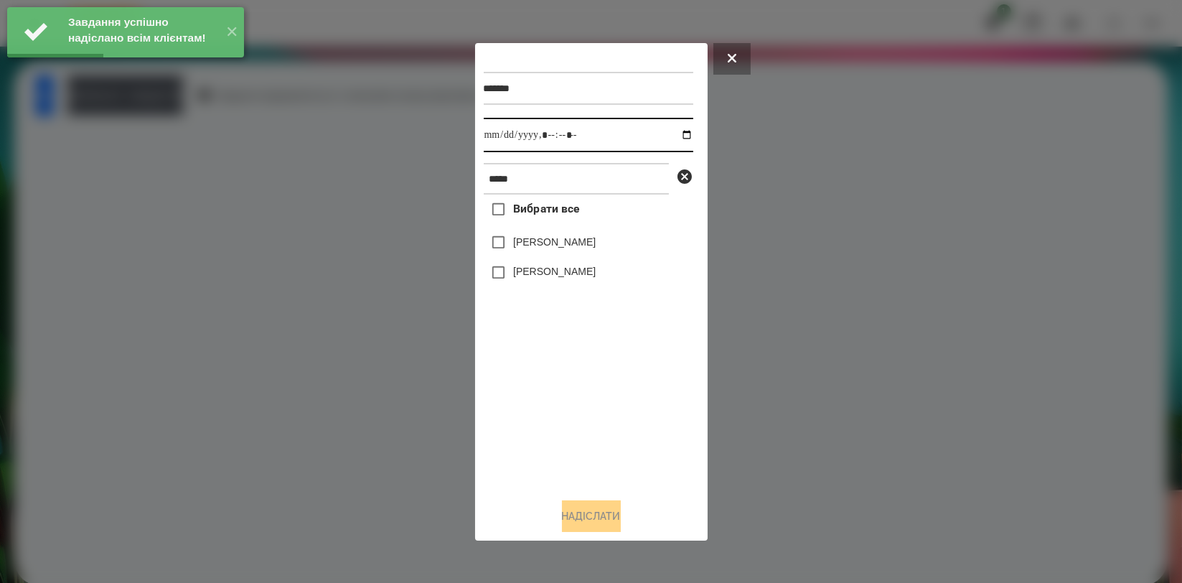
click at [678, 131] on input "datetime-local" at bounding box center [589, 135] width 210 height 34
type input "**********"
click at [581, 405] on div "Вибрати все Шарко Іван Аріна Шаркова" at bounding box center [589, 340] width 210 height 291
click at [556, 249] on label "[PERSON_NAME]" at bounding box center [554, 242] width 83 height 14
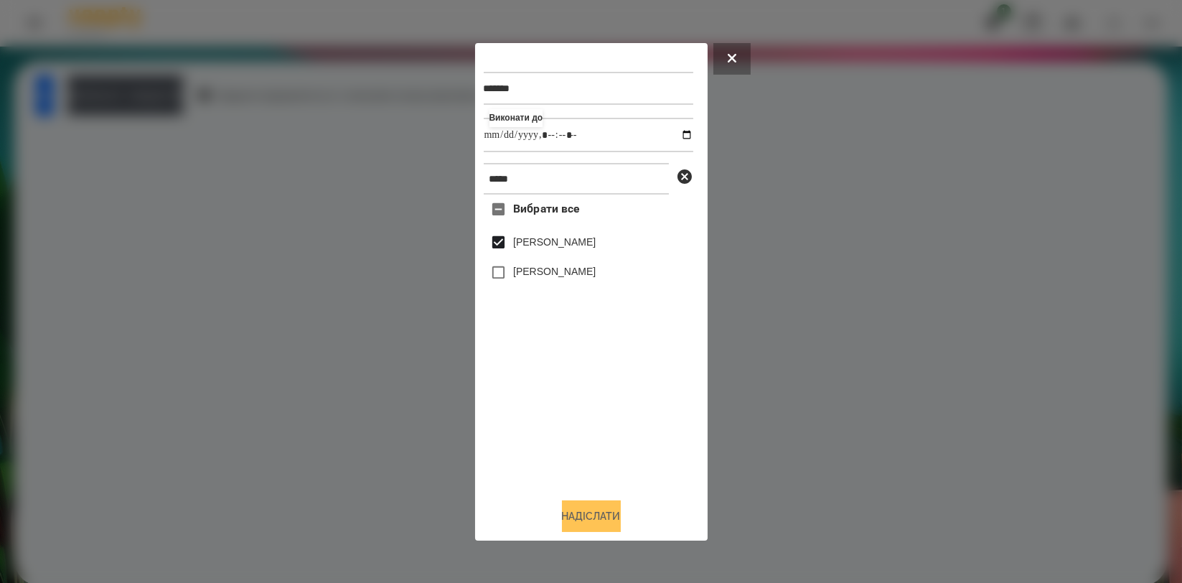
drag, startPoint x: 586, startPoint y: 506, endPoint x: 578, endPoint y: 506, distance: 8.6
click at [586, 507] on button "Надіслати" at bounding box center [591, 516] width 59 height 32
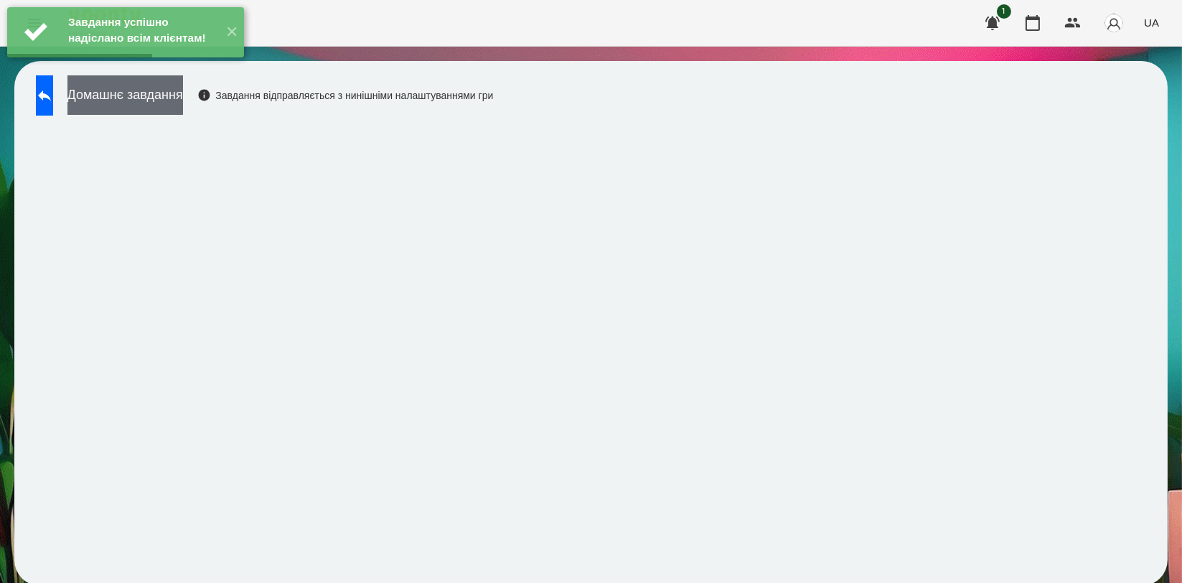
click at [183, 98] on button "Домашнє завдання" at bounding box center [125, 94] width 116 height 39
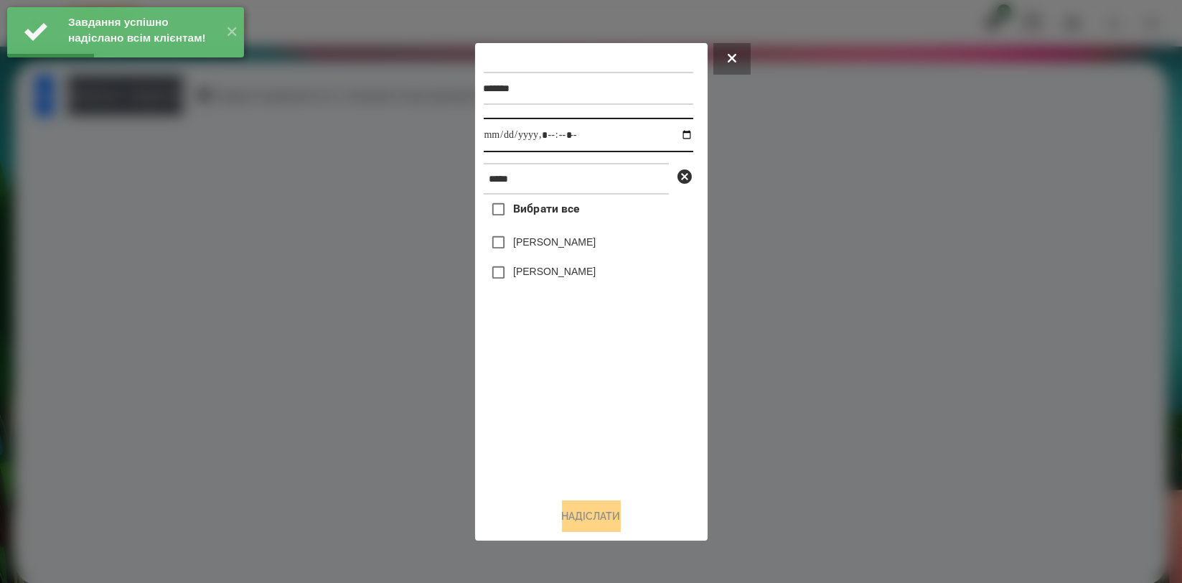
click at [675, 135] on input "datetime-local" at bounding box center [589, 135] width 210 height 34
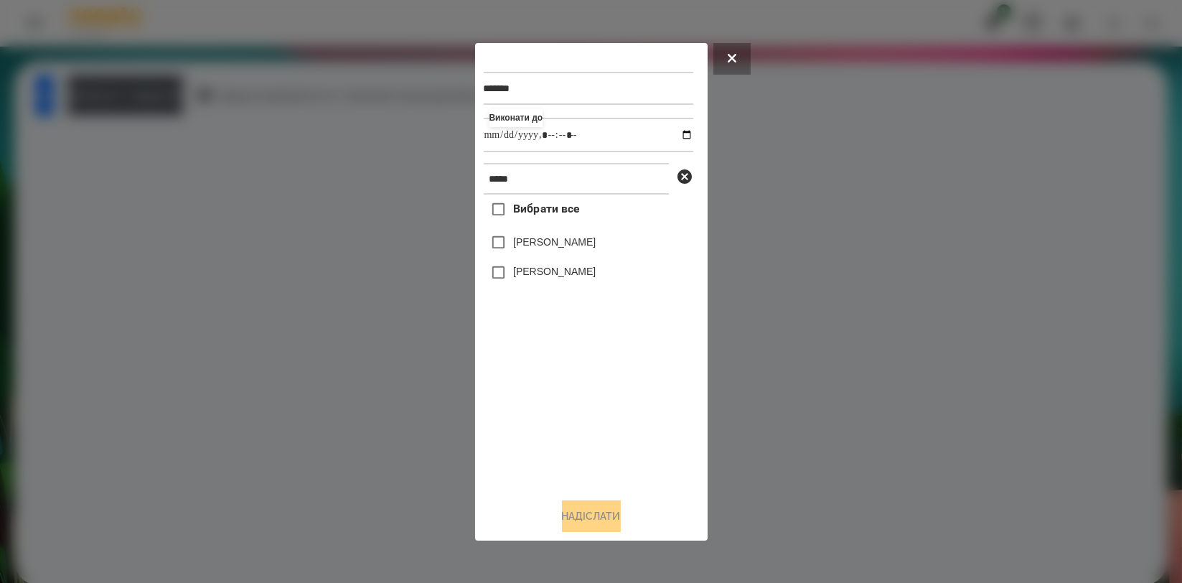
type input "**********"
drag, startPoint x: 590, startPoint y: 410, endPoint x: 590, endPoint y: 357, distance: 52.4
click at [590, 410] on div "Вибрати все Шарко Іван Аріна Шаркова" at bounding box center [589, 340] width 210 height 291
click at [573, 249] on label "[PERSON_NAME]" at bounding box center [554, 242] width 83 height 14
click at [595, 514] on button "Надіслати" at bounding box center [591, 516] width 59 height 32
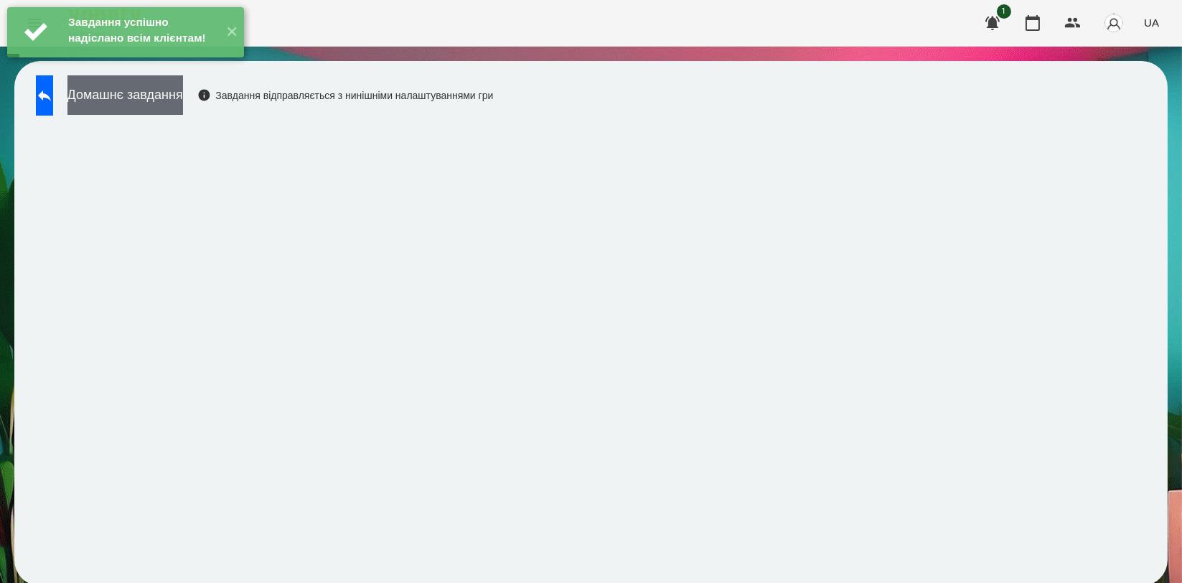
click at [183, 104] on button "Домашнє завдання" at bounding box center [125, 94] width 116 height 39
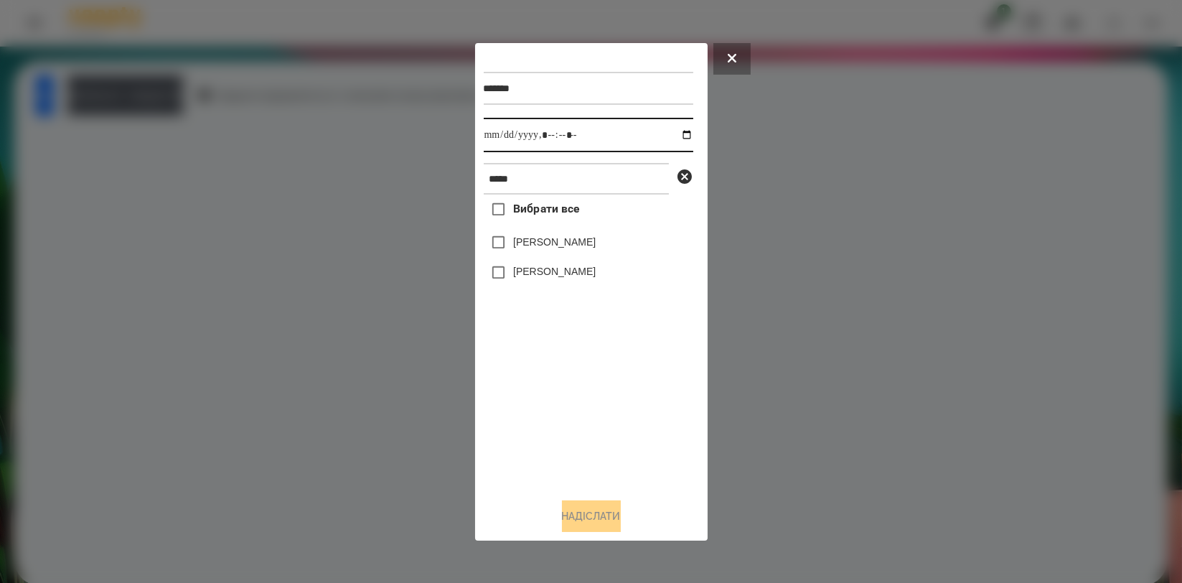
click at [682, 134] on input "datetime-local" at bounding box center [589, 135] width 210 height 34
type input "**********"
click at [607, 389] on div "Вибрати все Шарко Іван Аріна Шаркова" at bounding box center [589, 340] width 210 height 291
click at [568, 243] on label "[PERSON_NAME]" at bounding box center [554, 242] width 83 height 14
drag, startPoint x: 584, startPoint y: 515, endPoint x: 536, endPoint y: 479, distance: 60.0
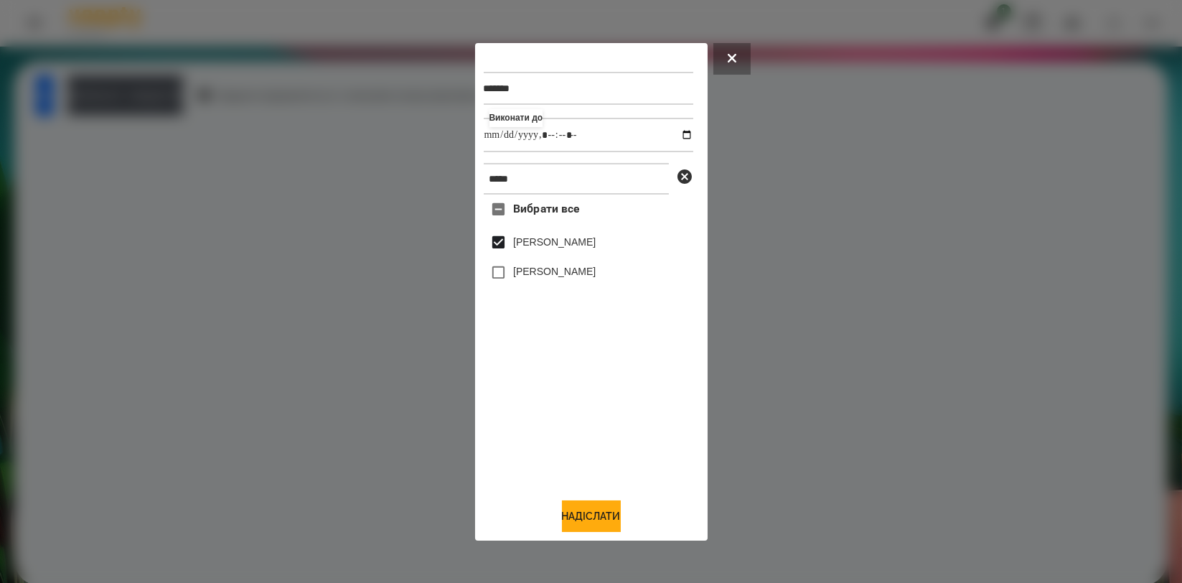
click at [584, 516] on button "Надіслати" at bounding box center [591, 516] width 59 height 32
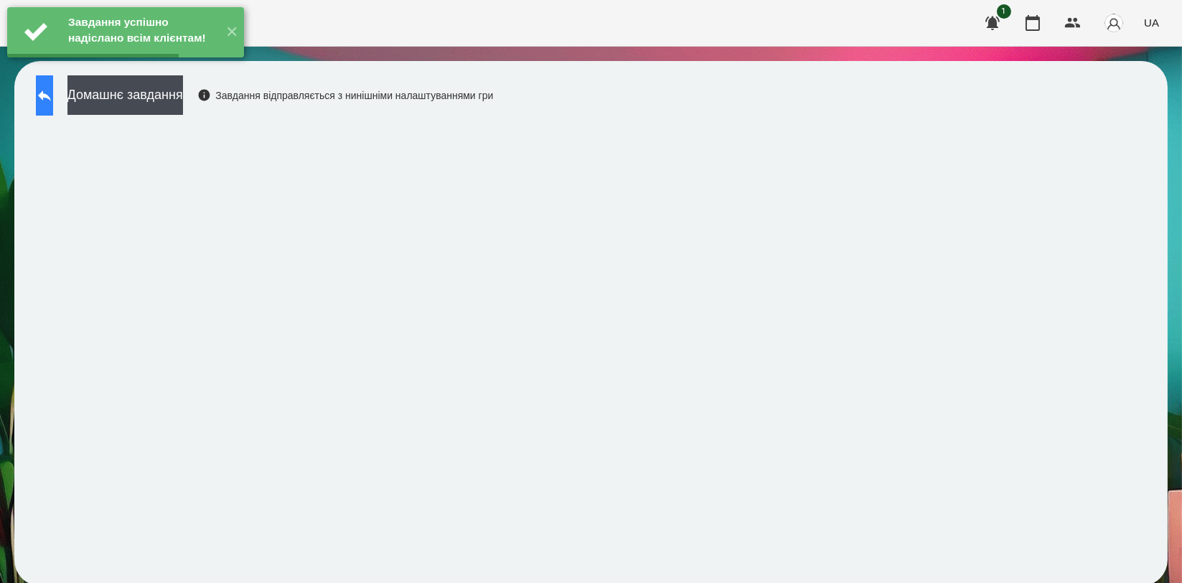
click at [53, 107] on button at bounding box center [44, 95] width 17 height 40
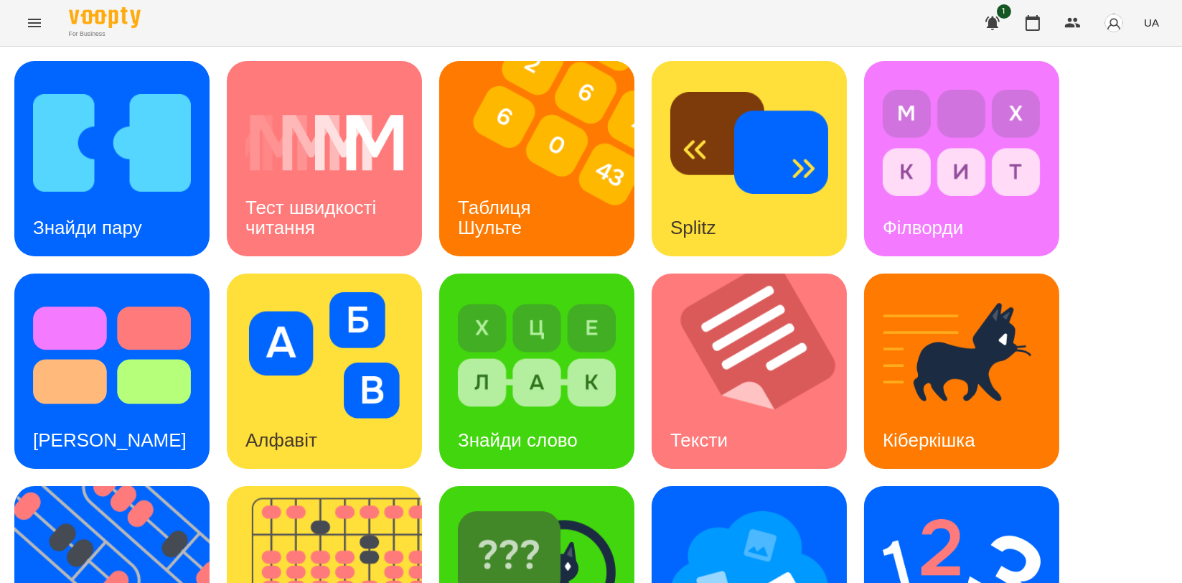
scroll to position [319, 0]
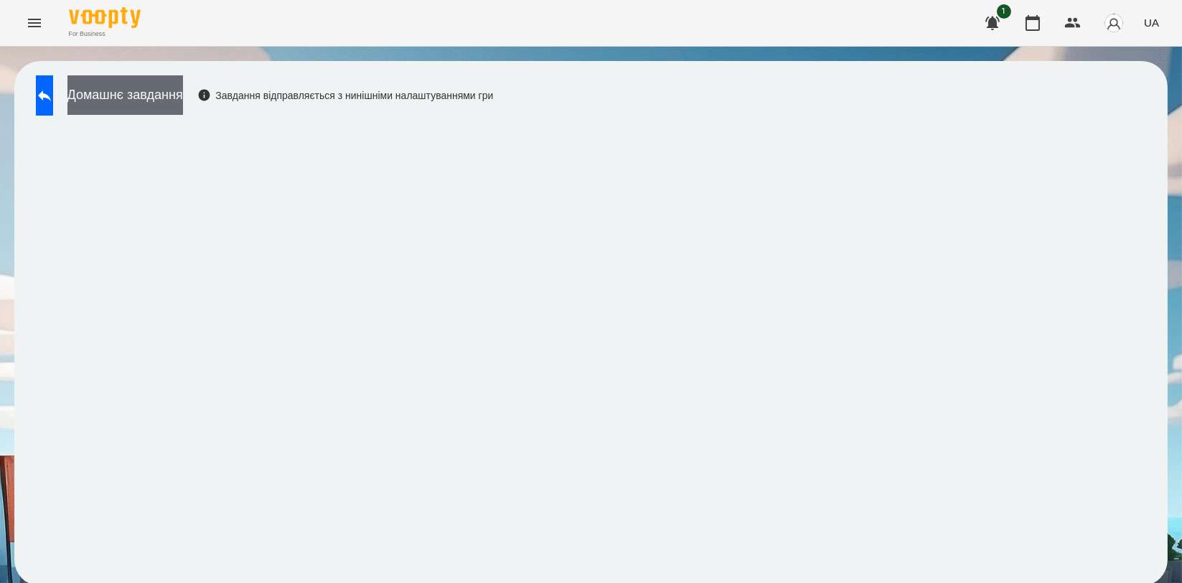
click at [164, 98] on button "Домашнє завдання" at bounding box center [125, 94] width 116 height 39
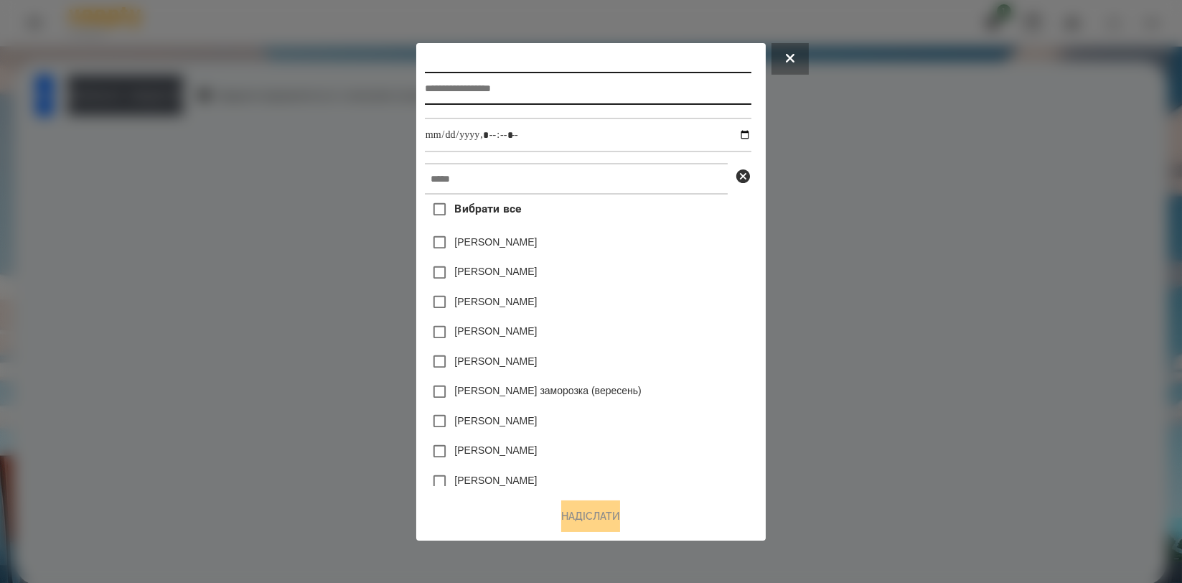
click at [425, 72] on input "text" at bounding box center [588, 88] width 327 height 33
type input "*********"
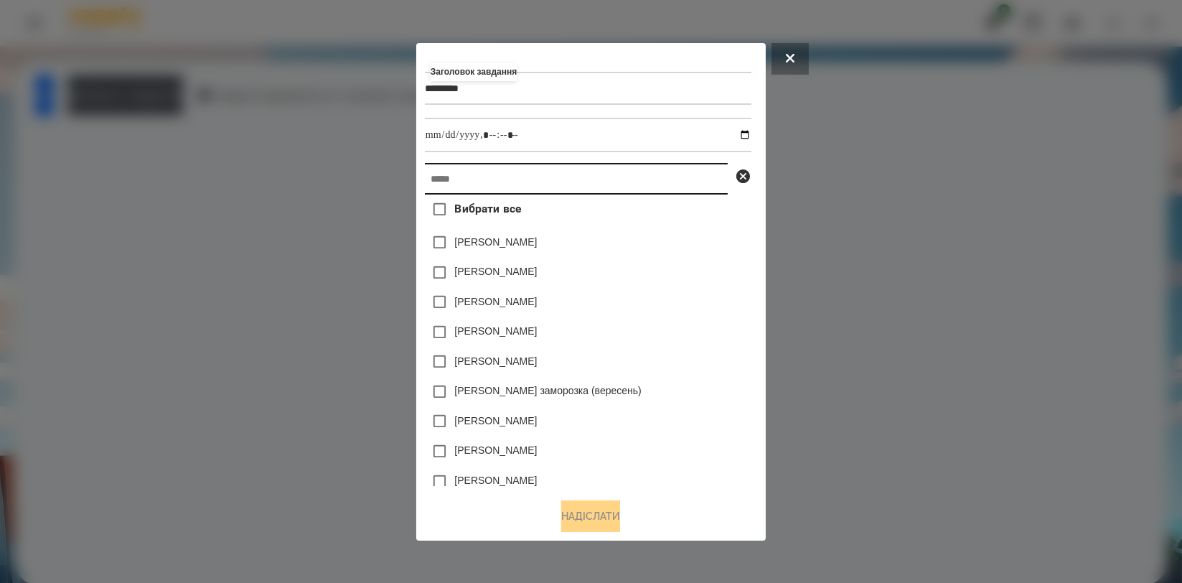
click at [441, 180] on input "text" at bounding box center [576, 179] width 303 height 32
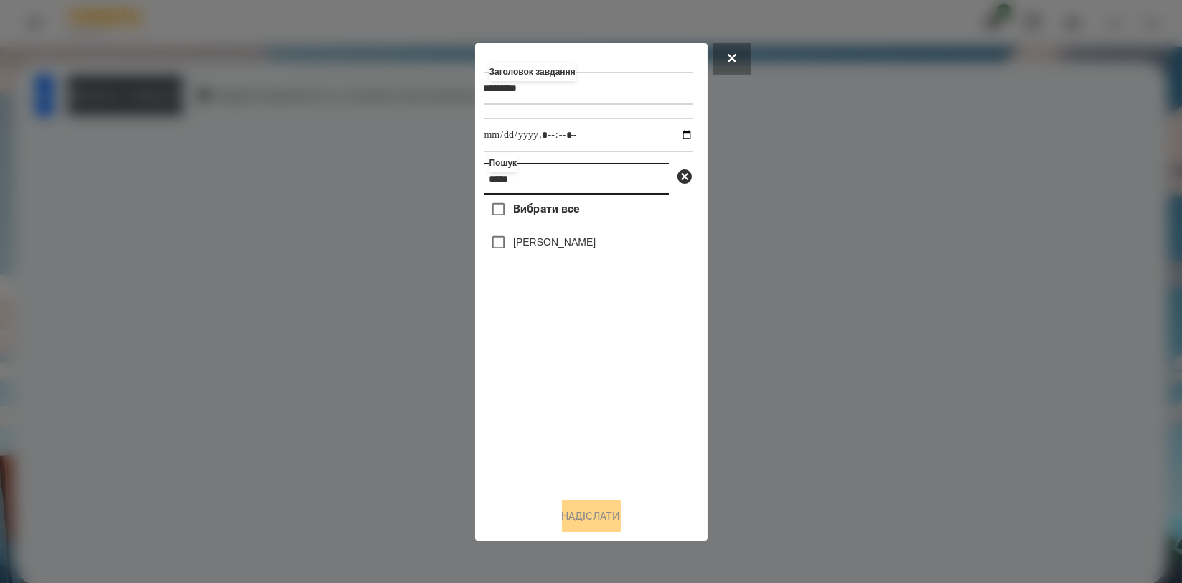
type input "*****"
click at [548, 238] on label "[PERSON_NAME]" at bounding box center [554, 242] width 83 height 14
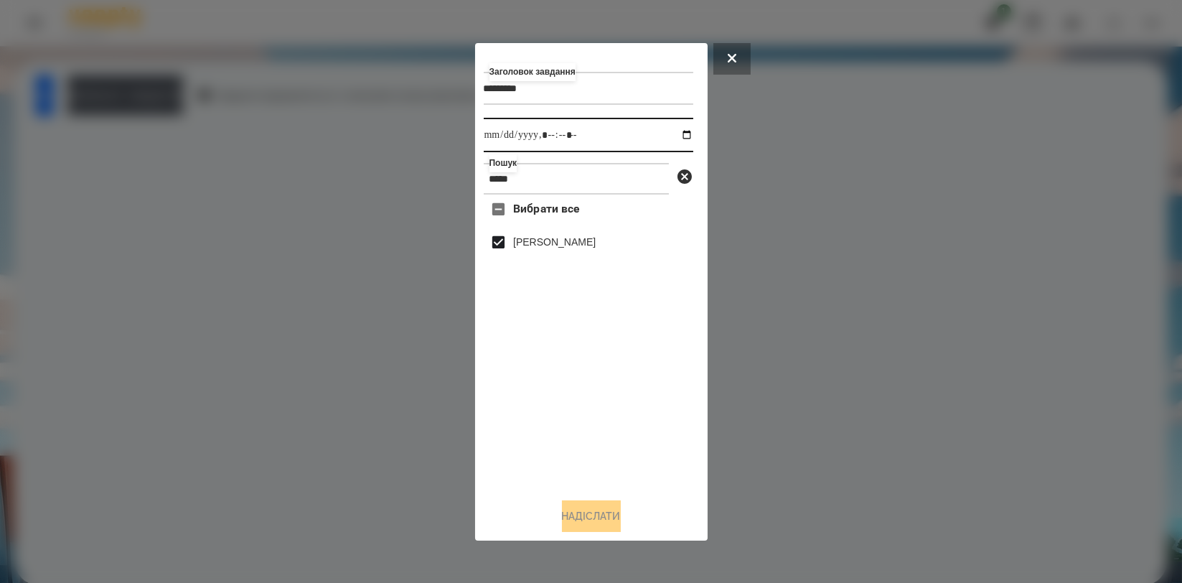
click at [675, 137] on input "datetime-local" at bounding box center [589, 135] width 210 height 34
type input "**********"
drag, startPoint x: 637, startPoint y: 442, endPoint x: 625, endPoint y: 444, distance: 11.6
click at [637, 444] on div "Вибрати все Буняк Аліса" at bounding box center [589, 340] width 210 height 291
click at [587, 520] on button "Надіслати" at bounding box center [591, 516] width 59 height 32
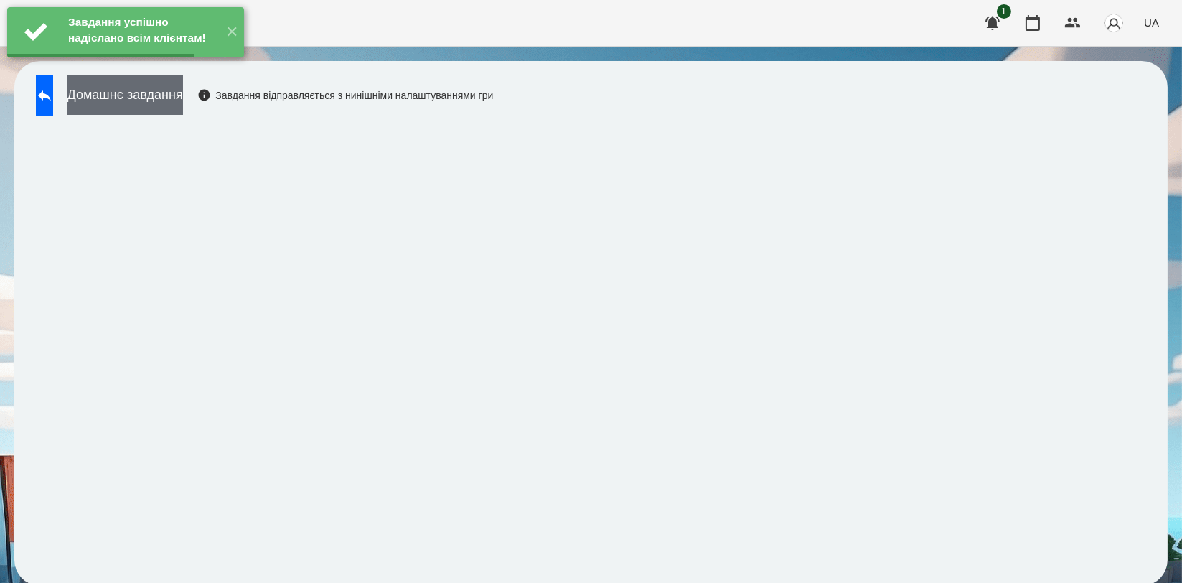
click at [165, 103] on button "Домашнє завдання" at bounding box center [125, 94] width 116 height 39
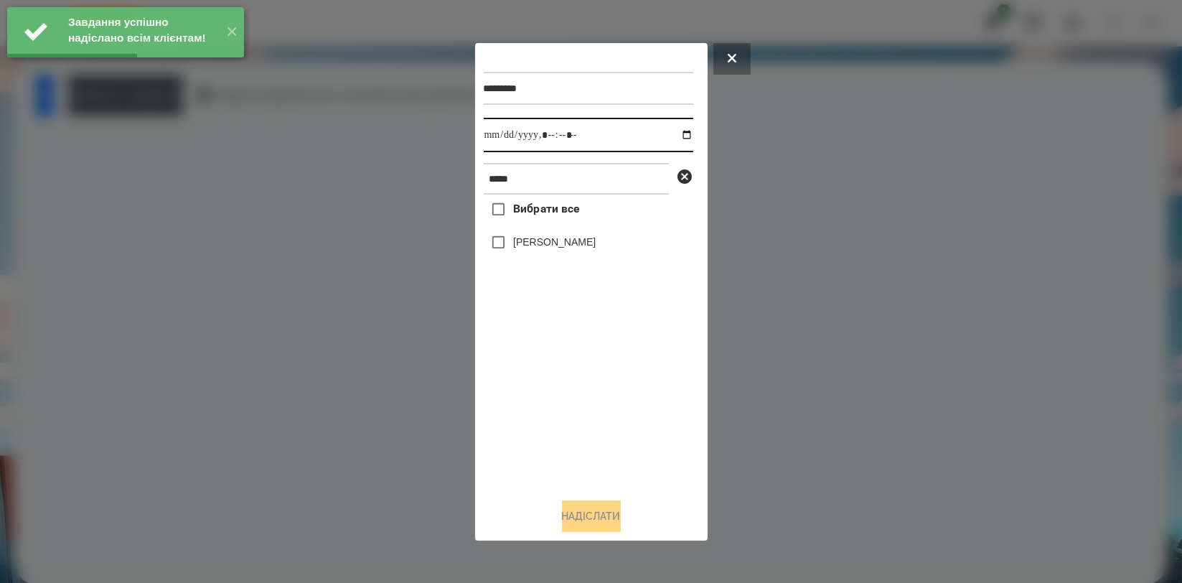
click at [664, 135] on input "datetime-local" at bounding box center [589, 135] width 210 height 34
click at [674, 136] on input "datetime-local" at bounding box center [589, 135] width 210 height 34
type input "**********"
click at [520, 359] on div "Вибрати все Буняк Аліса" at bounding box center [589, 340] width 210 height 291
click at [567, 245] on label "[PERSON_NAME]" at bounding box center [554, 242] width 83 height 14
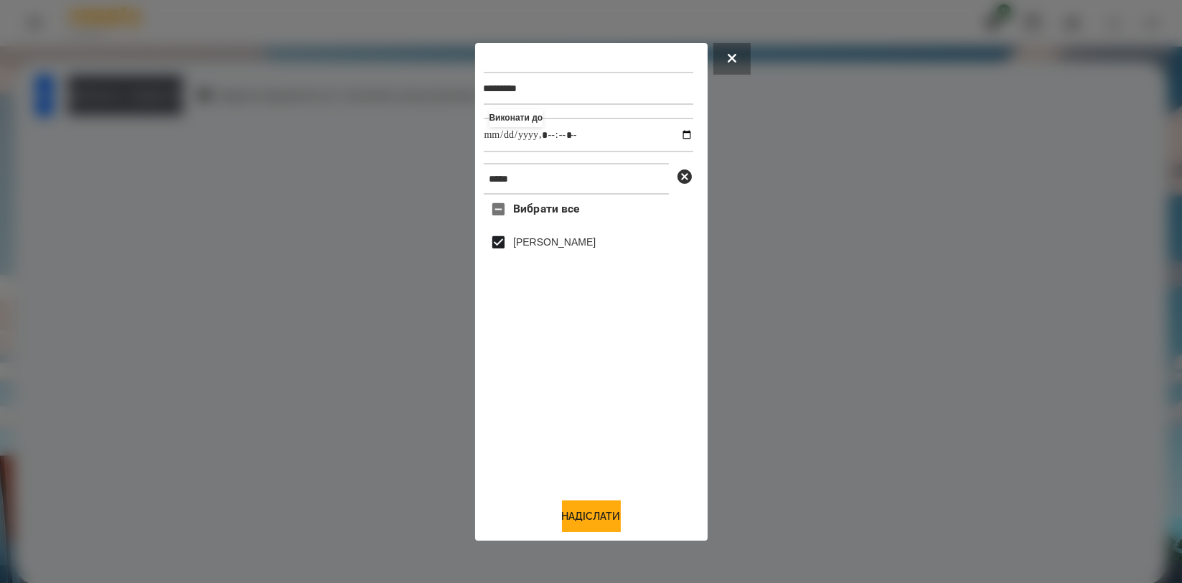
click at [606, 540] on div "********* Виконати до ***** Вибрати все Буняк Аліса Надіслати" at bounding box center [591, 291] width 233 height 497
click at [601, 520] on button "Надіслати" at bounding box center [591, 516] width 59 height 32
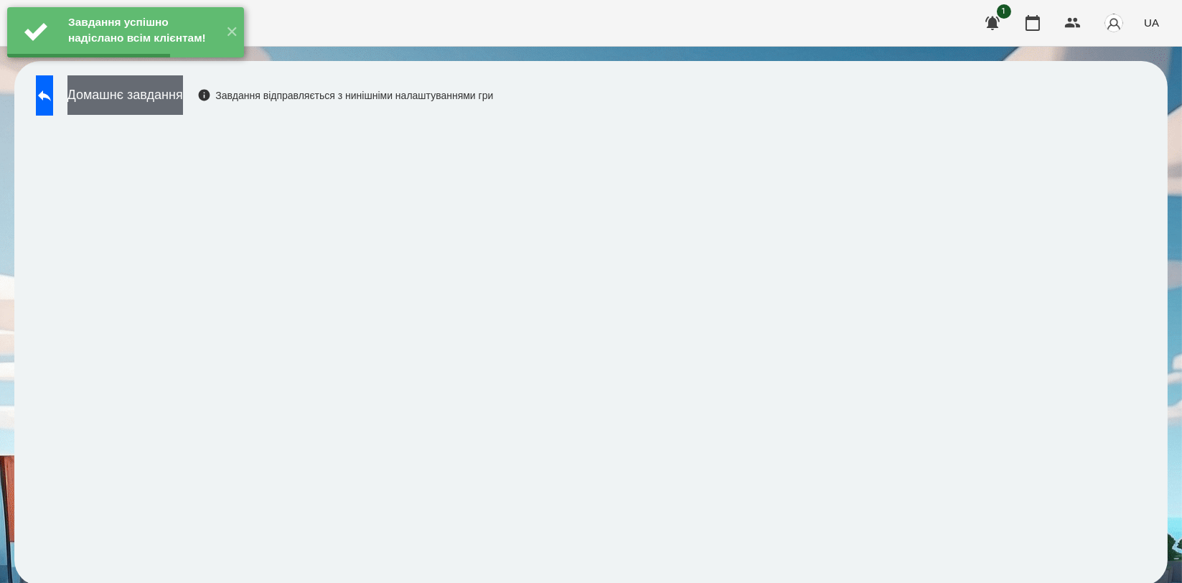
click at [183, 106] on button "Домашнє завдання" at bounding box center [125, 94] width 116 height 39
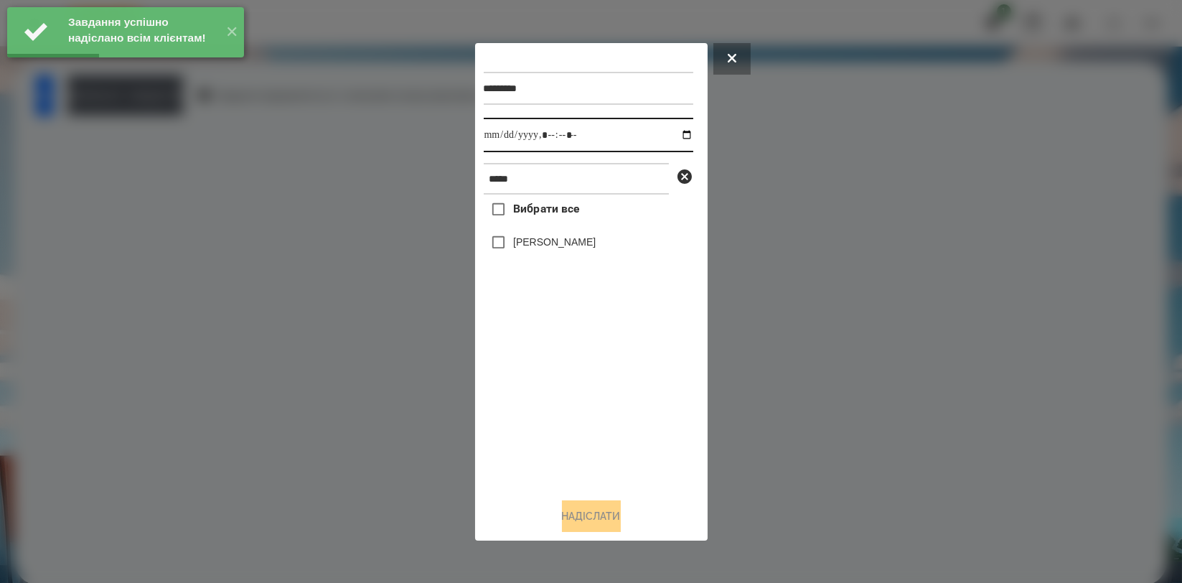
click at [676, 136] on input "datetime-local" at bounding box center [589, 135] width 210 height 34
type input "**********"
drag, startPoint x: 551, startPoint y: 384, endPoint x: 563, endPoint y: 291, distance: 93.4
click at [551, 383] on div "Вибрати все Буняк Аліса" at bounding box center [589, 340] width 210 height 291
click at [563, 244] on label "[PERSON_NAME]" at bounding box center [554, 242] width 83 height 14
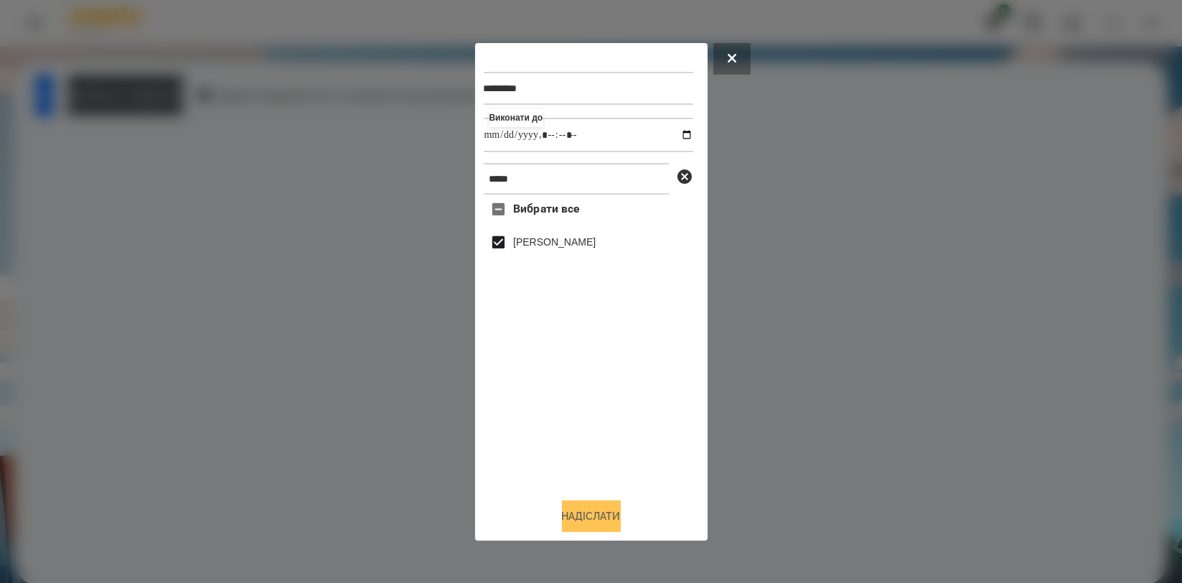
click at [597, 508] on button "Надіслати" at bounding box center [591, 516] width 59 height 32
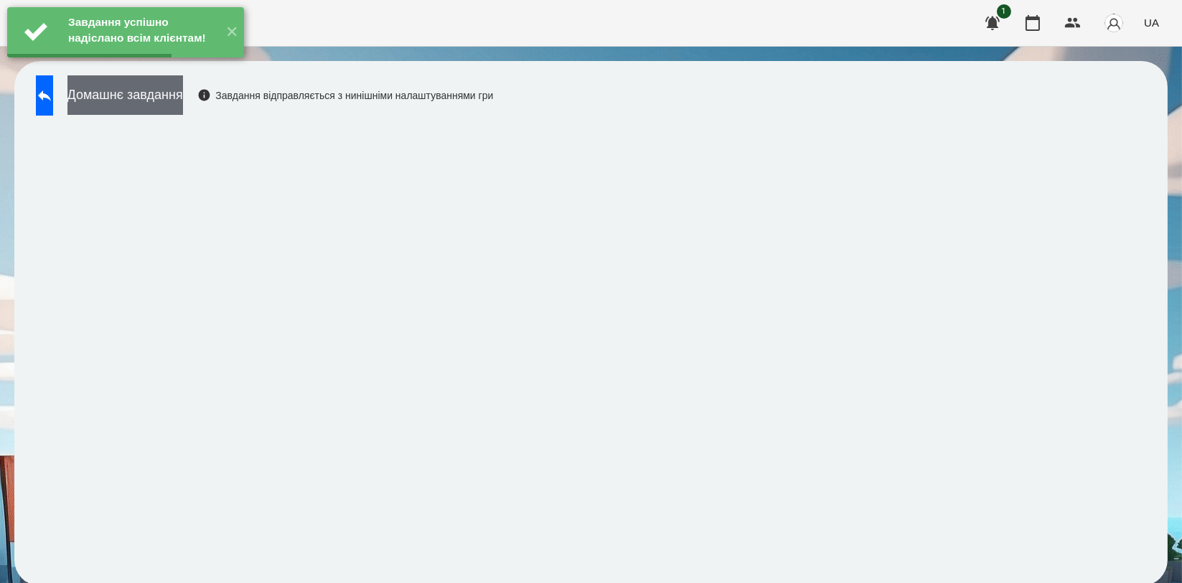
click at [183, 106] on button "Домашнє завдання" at bounding box center [125, 94] width 116 height 39
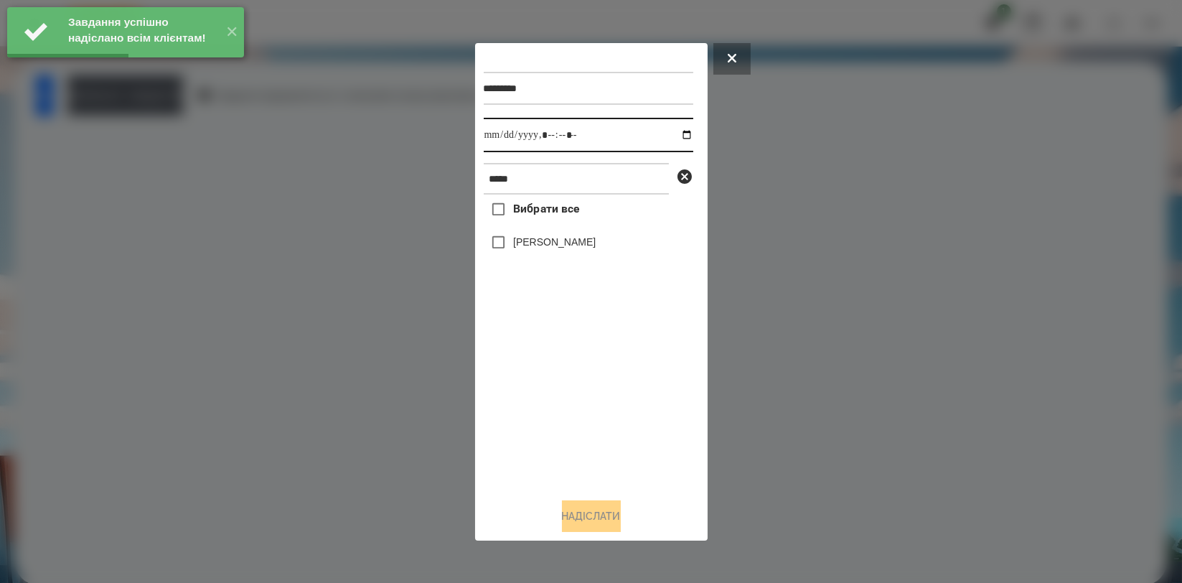
click at [678, 132] on input "datetime-local" at bounding box center [589, 135] width 210 height 34
type input "**********"
click at [569, 392] on div "Вибрати все Буняк Аліса" at bounding box center [589, 340] width 210 height 291
click at [561, 238] on label "[PERSON_NAME]" at bounding box center [554, 242] width 83 height 14
click at [582, 520] on button "Надіслати" at bounding box center [591, 516] width 59 height 32
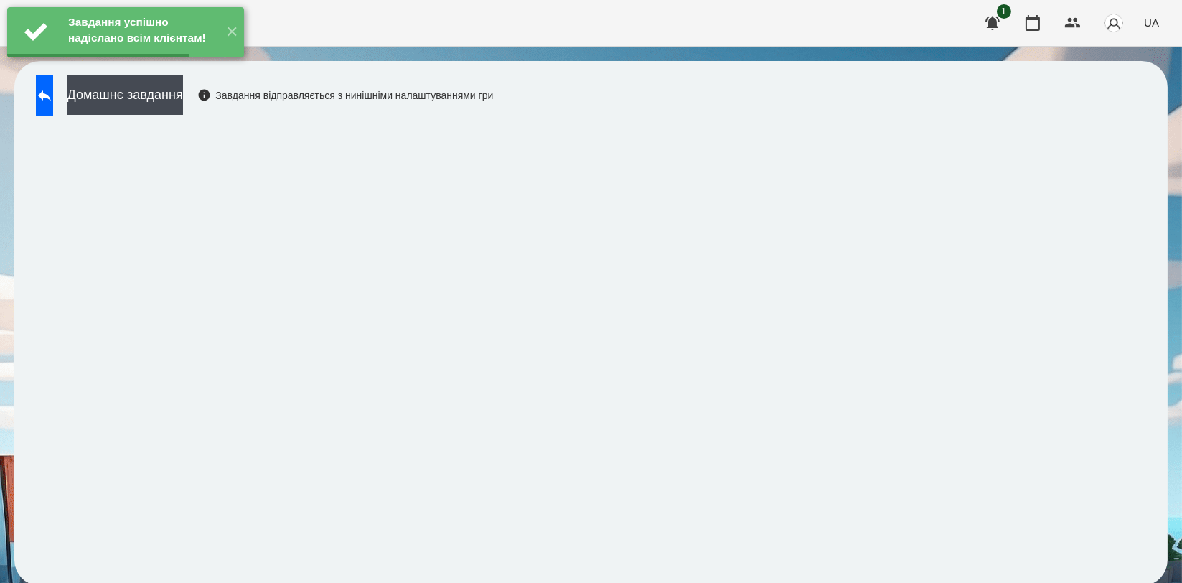
click at [184, 65] on div "Завдання успішно надіслано всім клієнтам! ✕" at bounding box center [125, 32] width 251 height 65
click at [179, 93] on button "Домашнє завдання" at bounding box center [125, 94] width 116 height 39
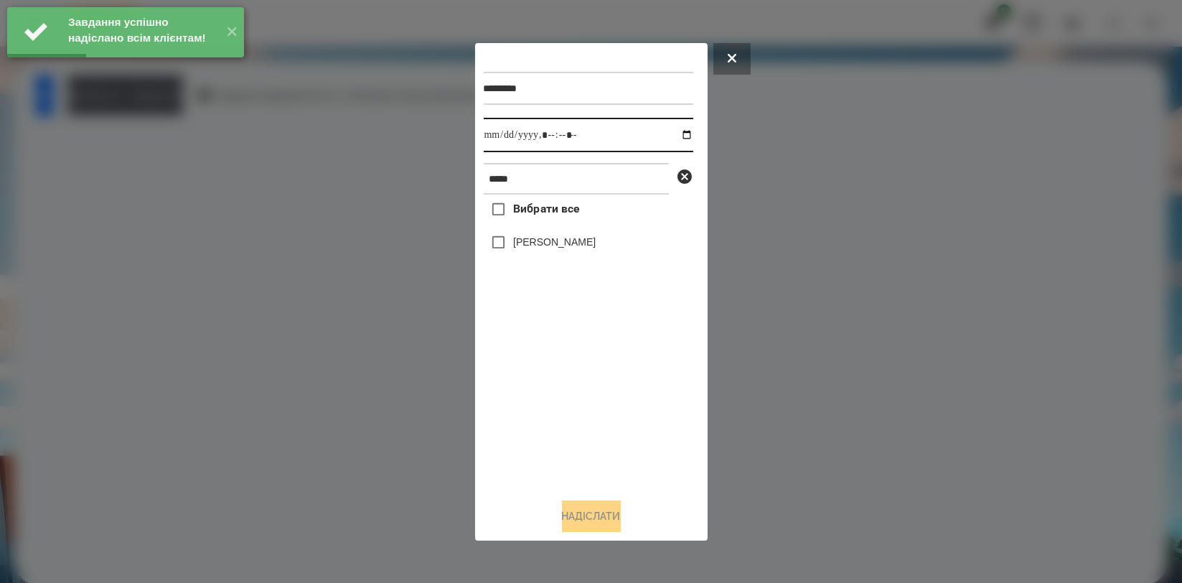
click at [676, 132] on input "datetime-local" at bounding box center [589, 135] width 210 height 34
type input "**********"
drag, startPoint x: 570, startPoint y: 409, endPoint x: 562, endPoint y: 332, distance: 77.2
click at [570, 410] on div "Вибрати все Буняк Аліса" at bounding box center [589, 340] width 210 height 291
click at [551, 240] on label "[PERSON_NAME]" at bounding box center [554, 242] width 83 height 14
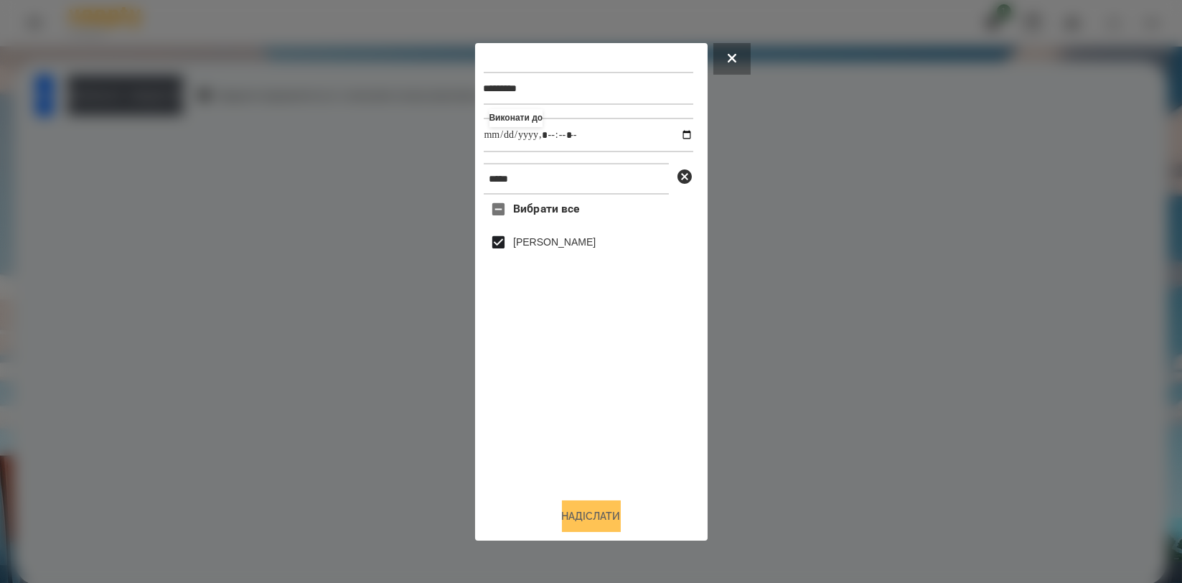
click at [571, 510] on button "Надіслати" at bounding box center [591, 516] width 59 height 32
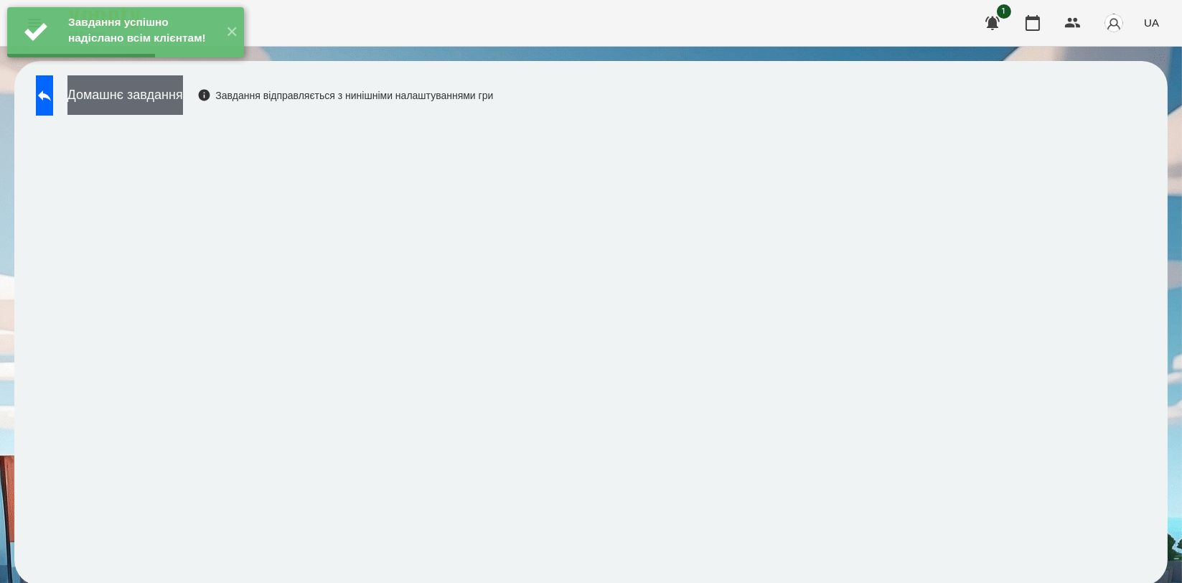
click at [183, 98] on button "Домашнє завдання" at bounding box center [125, 94] width 116 height 39
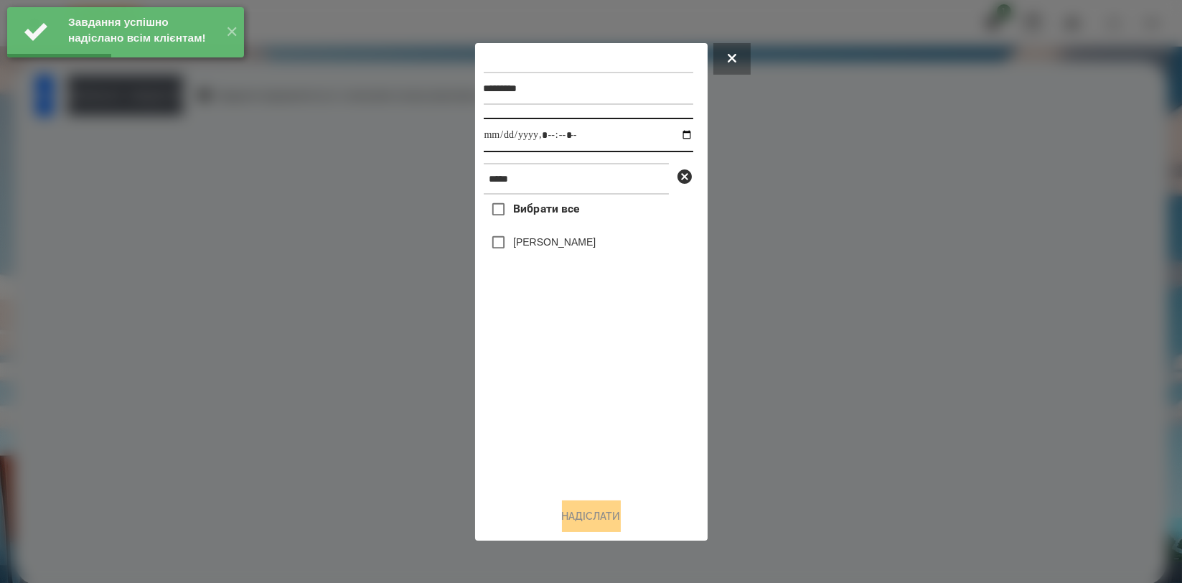
click at [678, 136] on input "datetime-local" at bounding box center [589, 135] width 210 height 34
type input "**********"
drag, startPoint x: 579, startPoint y: 406, endPoint x: 573, endPoint y: 375, distance: 32.1
click at [579, 406] on div "Вибрати все Буняк Аліса" at bounding box center [589, 340] width 210 height 291
click at [556, 238] on label "[PERSON_NAME]" at bounding box center [554, 242] width 83 height 14
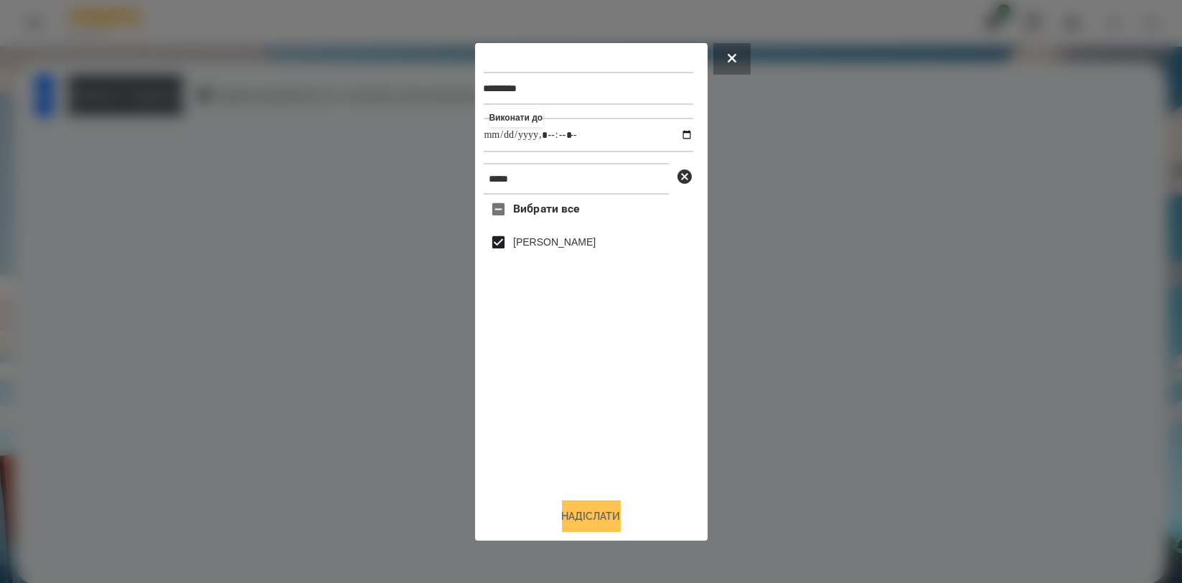
drag, startPoint x: 591, startPoint y: 512, endPoint x: 576, endPoint y: 516, distance: 14.8
click at [591, 514] on button "Надіслати" at bounding box center [591, 516] width 59 height 32
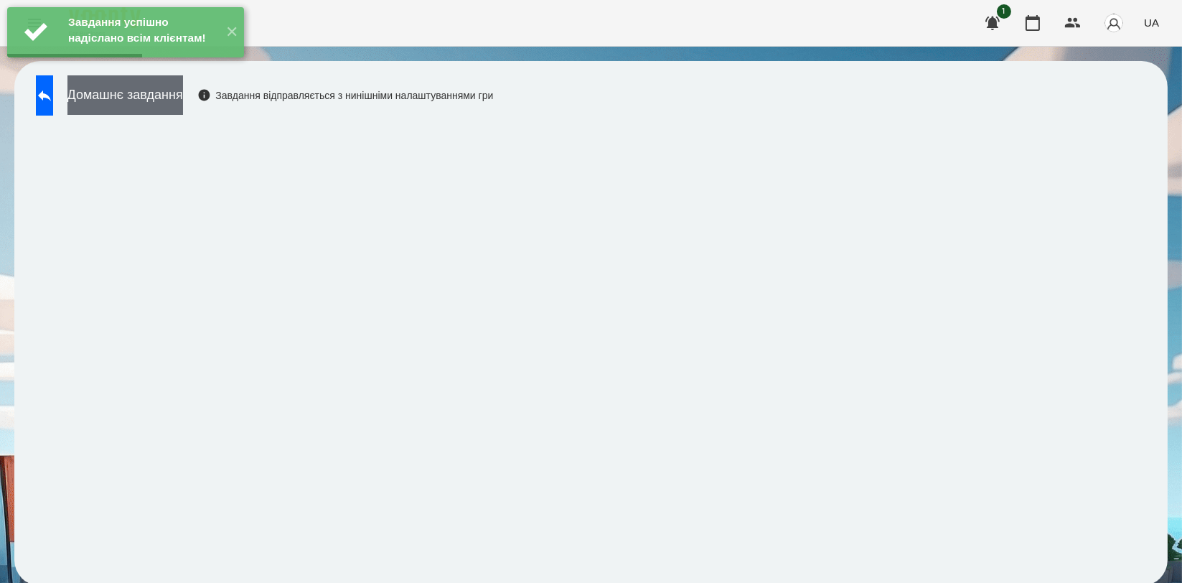
click at [183, 100] on button "Домашнє завдання" at bounding box center [125, 94] width 116 height 39
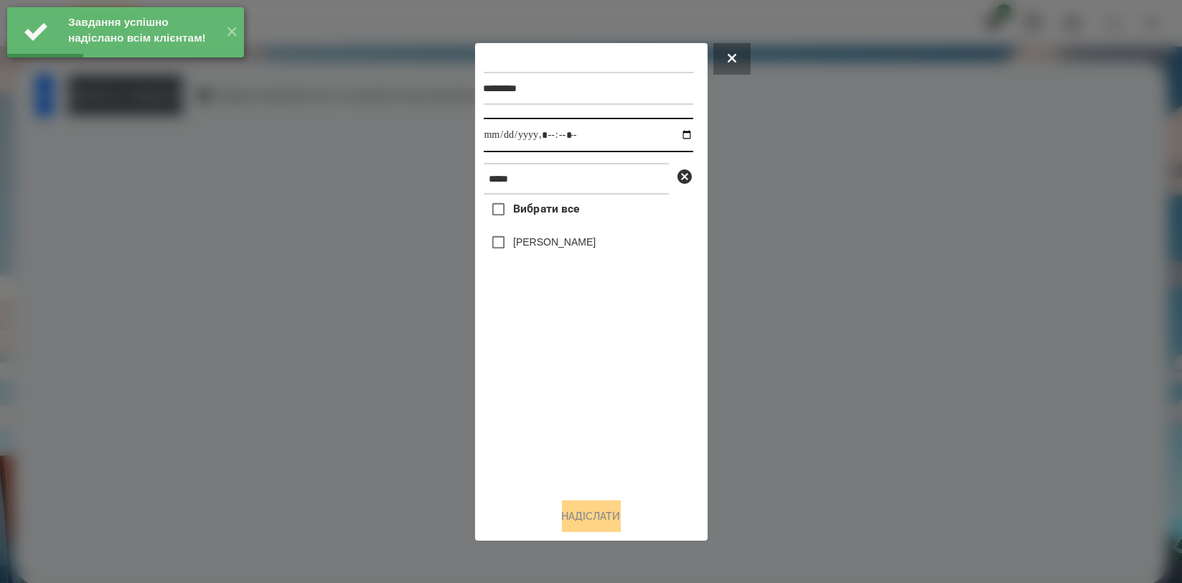
click at [678, 131] on input "datetime-local" at bounding box center [589, 135] width 210 height 34
type input "**********"
click at [594, 395] on div "Вибрати все Буняк Аліса" at bounding box center [589, 340] width 210 height 291
click at [547, 240] on label "[PERSON_NAME]" at bounding box center [554, 242] width 83 height 14
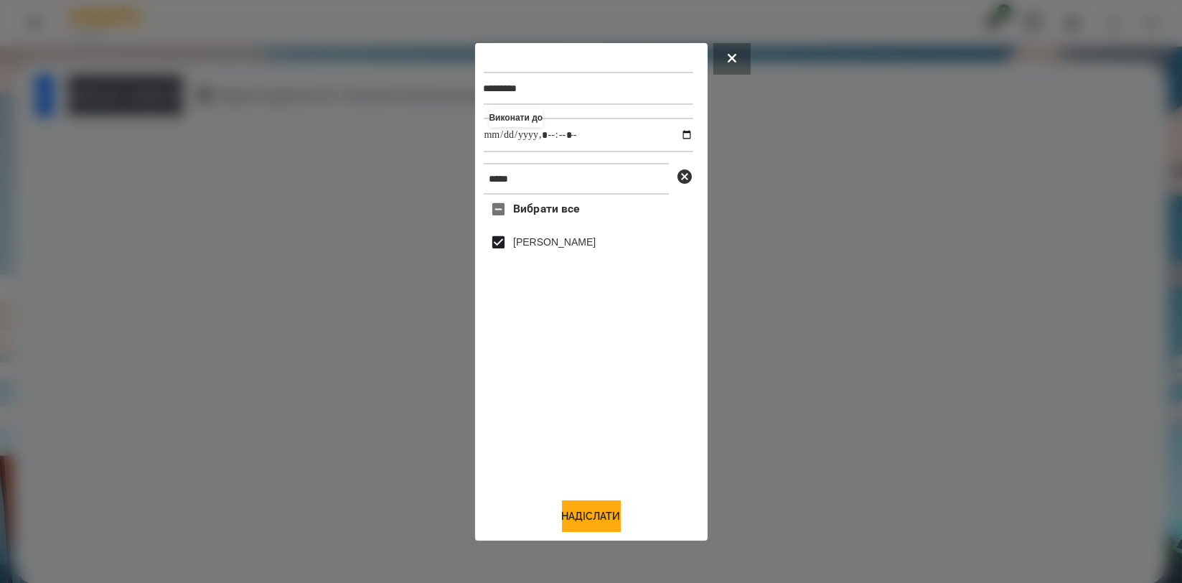
drag, startPoint x: 576, startPoint y: 528, endPoint x: 452, endPoint y: 436, distance: 154.5
click at [576, 528] on button "Надіслати" at bounding box center [591, 516] width 59 height 32
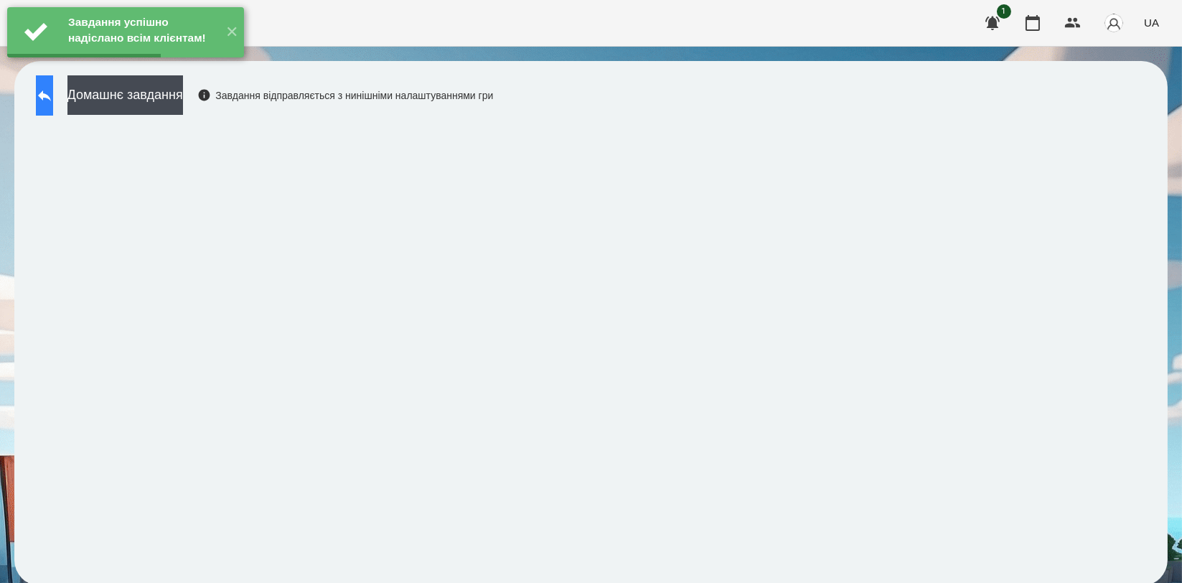
click at [53, 100] on icon at bounding box center [44, 95] width 17 height 17
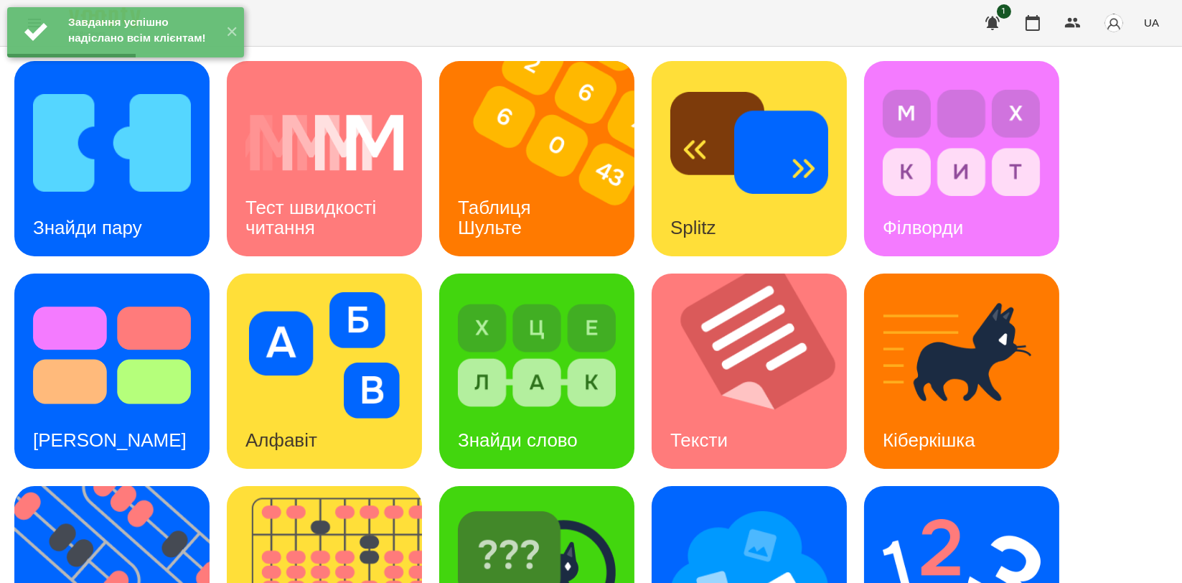
scroll to position [239, 0]
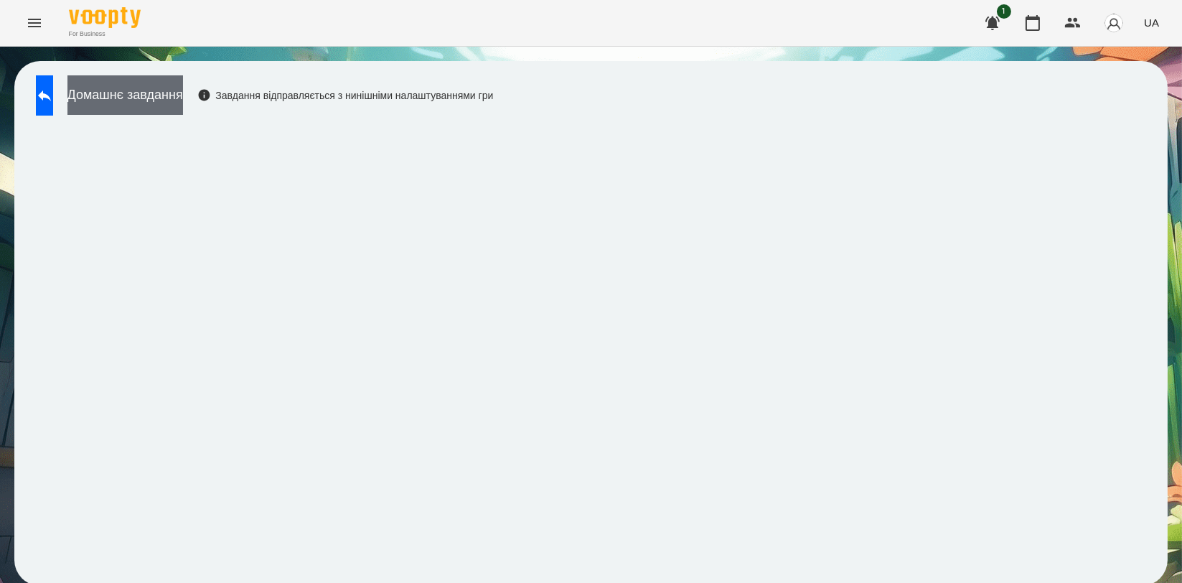
click at [183, 94] on button "Домашнє завдання" at bounding box center [125, 94] width 116 height 39
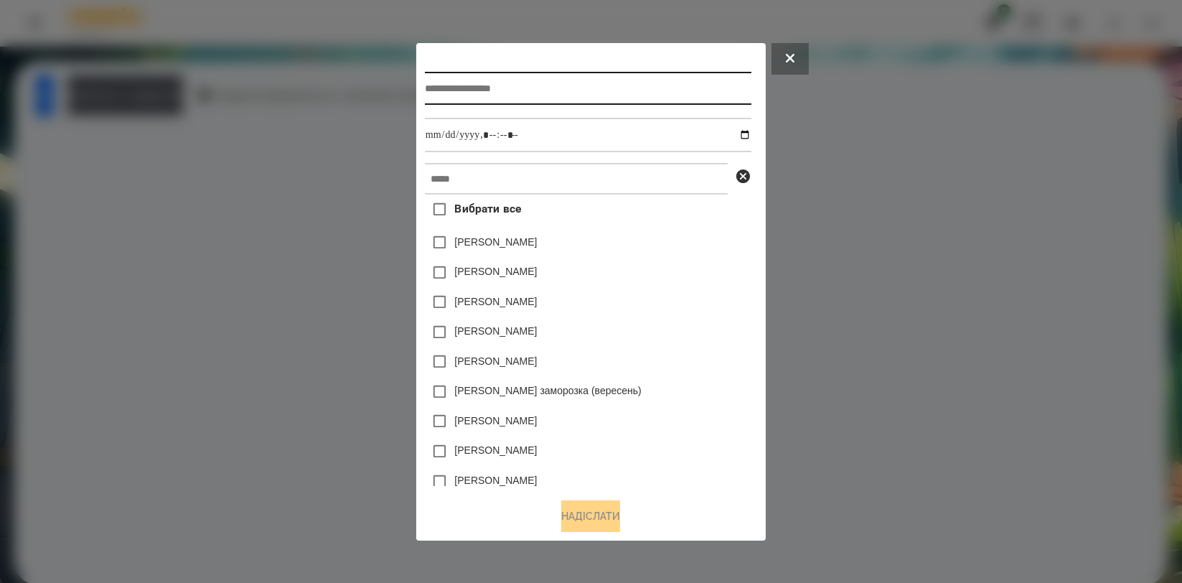
click at [518, 90] on input "text" at bounding box center [588, 88] width 327 height 33
type input "**********"
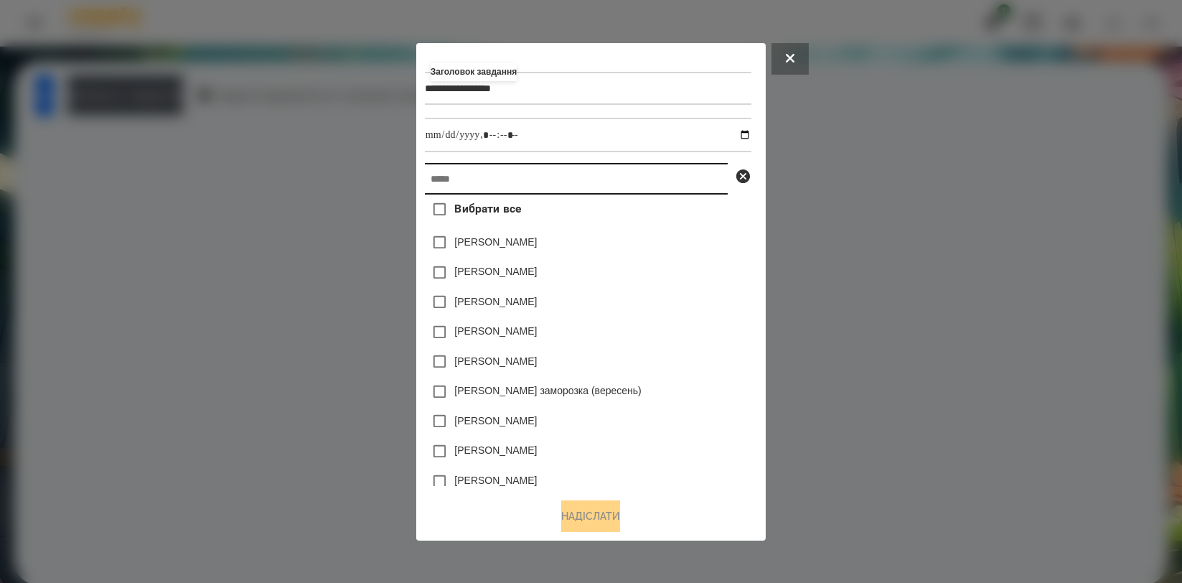
click at [512, 182] on input "text" at bounding box center [576, 179] width 303 height 32
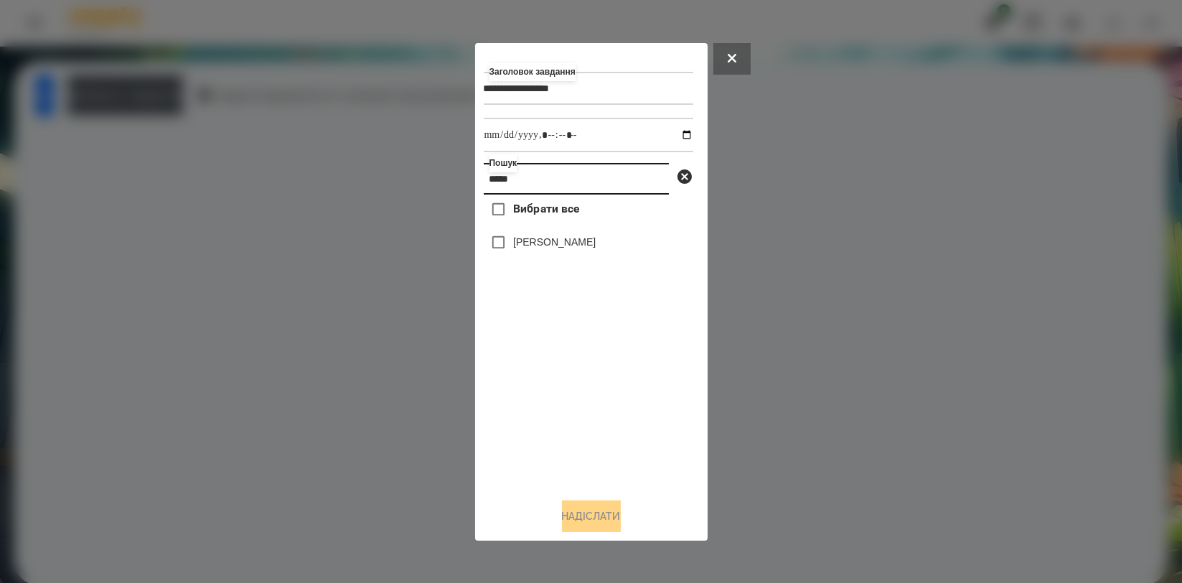
type input "*****"
click at [532, 253] on div "[PERSON_NAME]" at bounding box center [589, 243] width 210 height 30
click at [561, 249] on label "[PERSON_NAME]" at bounding box center [554, 242] width 83 height 14
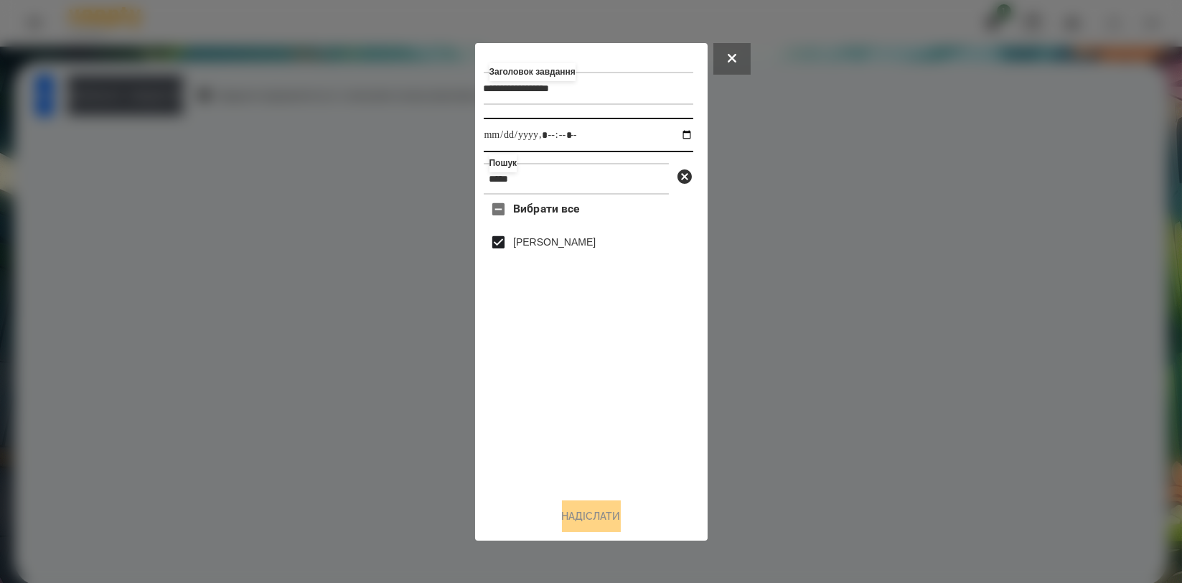
click at [678, 137] on input "datetime-local" at bounding box center [589, 135] width 210 height 34
click at [647, 421] on div "Вибрати все Буняк Аліса" at bounding box center [589, 340] width 210 height 291
click at [676, 128] on input "datetime-local" at bounding box center [589, 135] width 210 height 34
type input "**********"
drag, startPoint x: 542, startPoint y: 405, endPoint x: 550, endPoint y: 441, distance: 37.4
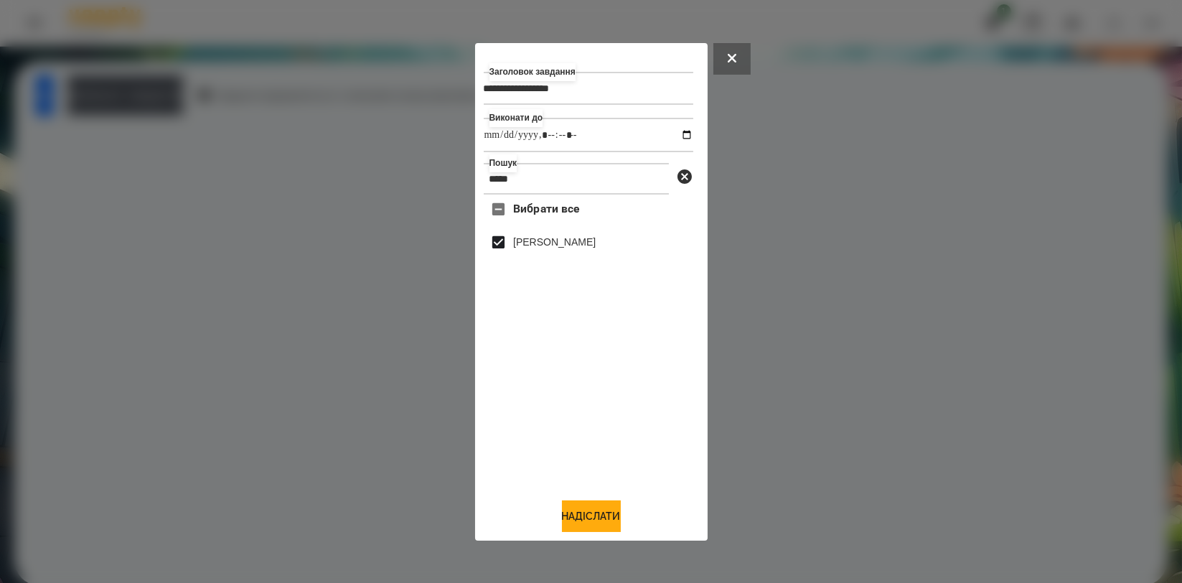
click at [542, 405] on div "Вибрати все Буняк Аліса" at bounding box center [589, 340] width 210 height 291
click at [569, 503] on button "Надіслати" at bounding box center [591, 516] width 59 height 32
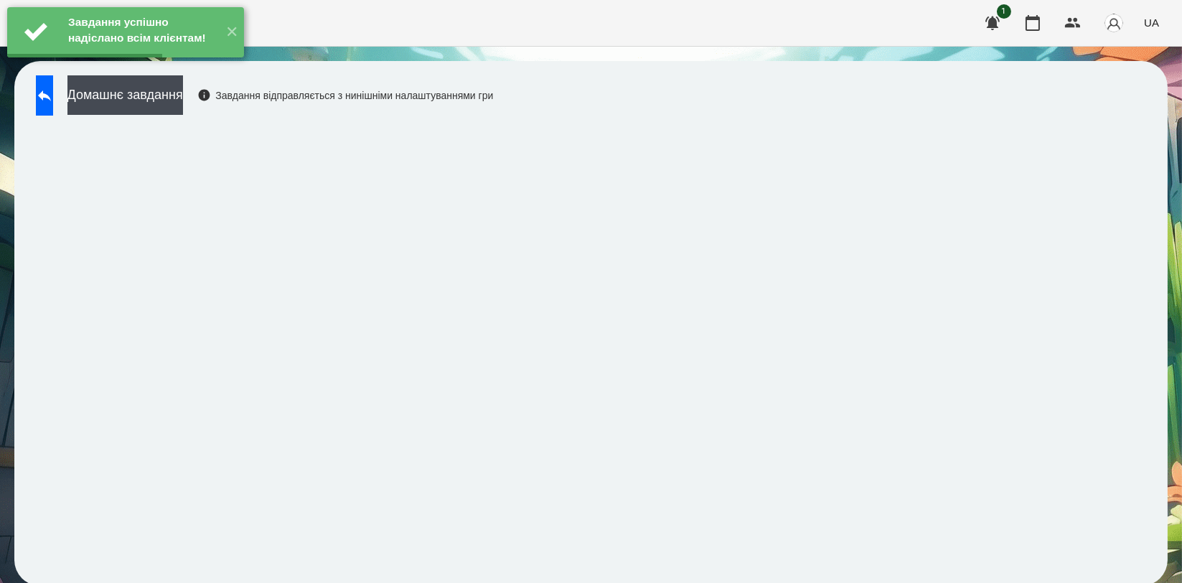
click at [167, 65] on div "Завдання успішно надіслано всім клієнтам! ✕" at bounding box center [125, 32] width 251 height 65
click at [179, 106] on button "Домашнє завдання" at bounding box center [125, 94] width 116 height 39
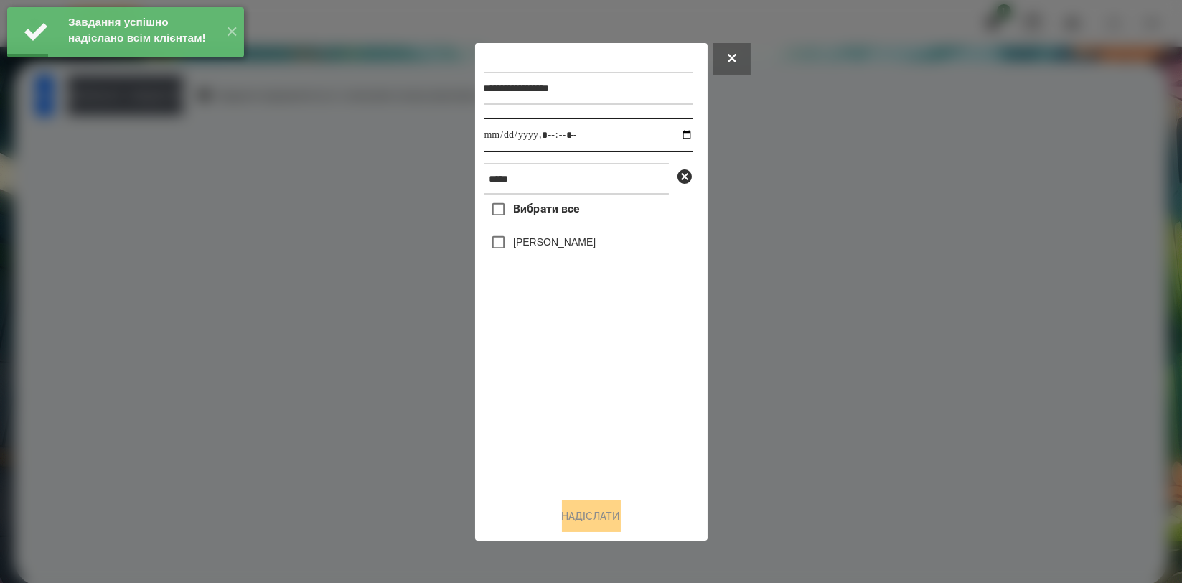
click at [670, 139] on input "datetime-local" at bounding box center [589, 135] width 210 height 34
type input "**********"
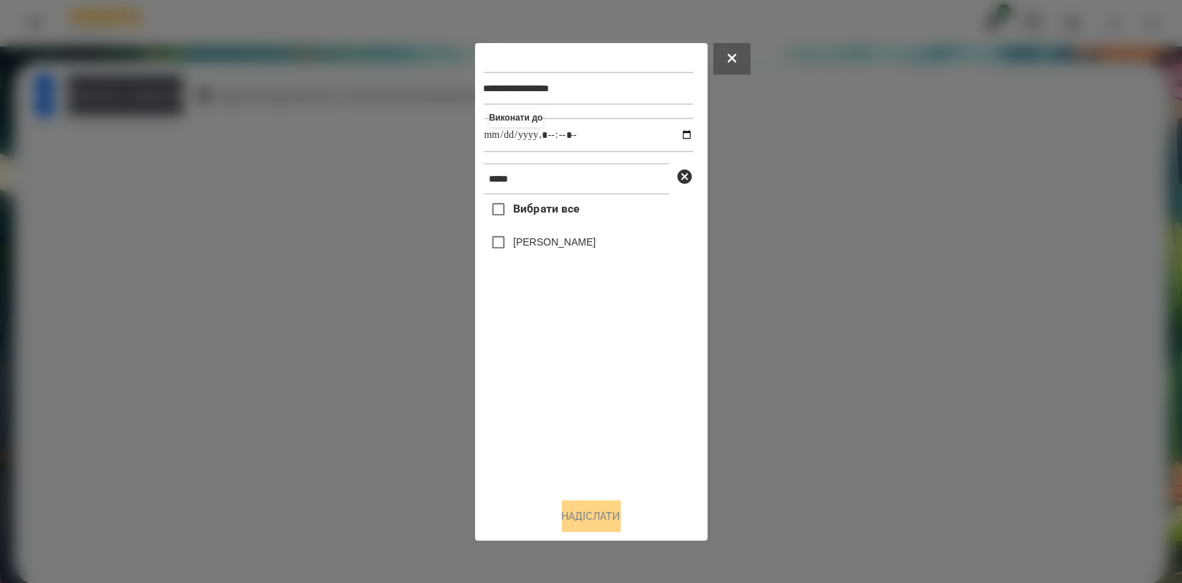
drag, startPoint x: 526, startPoint y: 393, endPoint x: 550, endPoint y: 299, distance: 97.7
click at [526, 394] on div "Вибрати все Буняк Аліса" at bounding box center [589, 340] width 210 height 291
click at [558, 245] on label "[PERSON_NAME]" at bounding box center [554, 242] width 83 height 14
click at [599, 527] on button "Надіслати" at bounding box center [591, 516] width 59 height 32
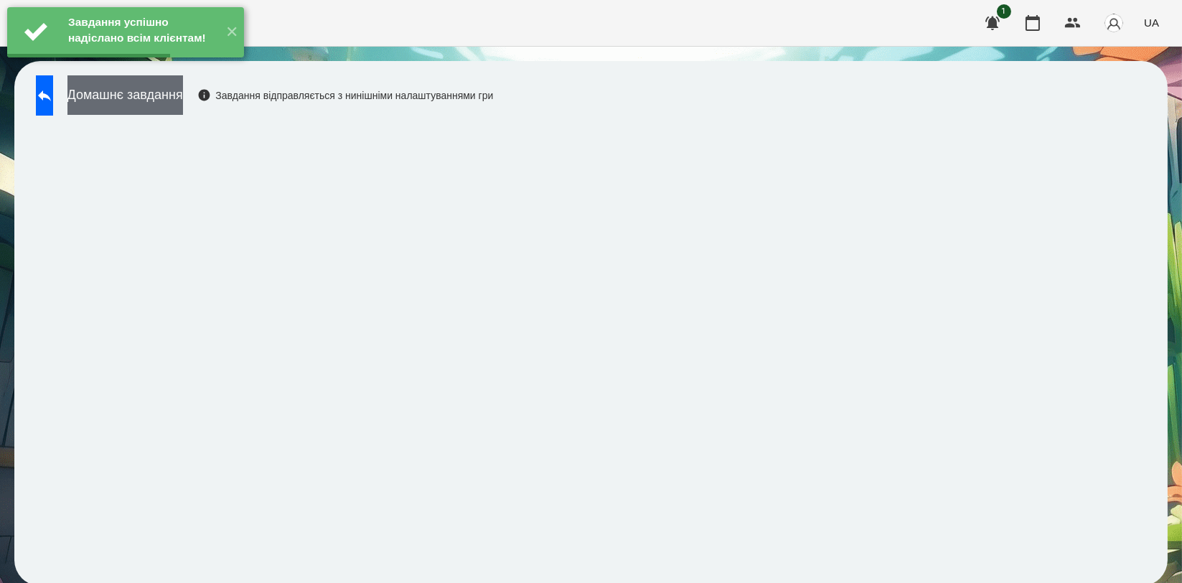
click at [165, 107] on button "Домашнє завдання" at bounding box center [125, 94] width 116 height 39
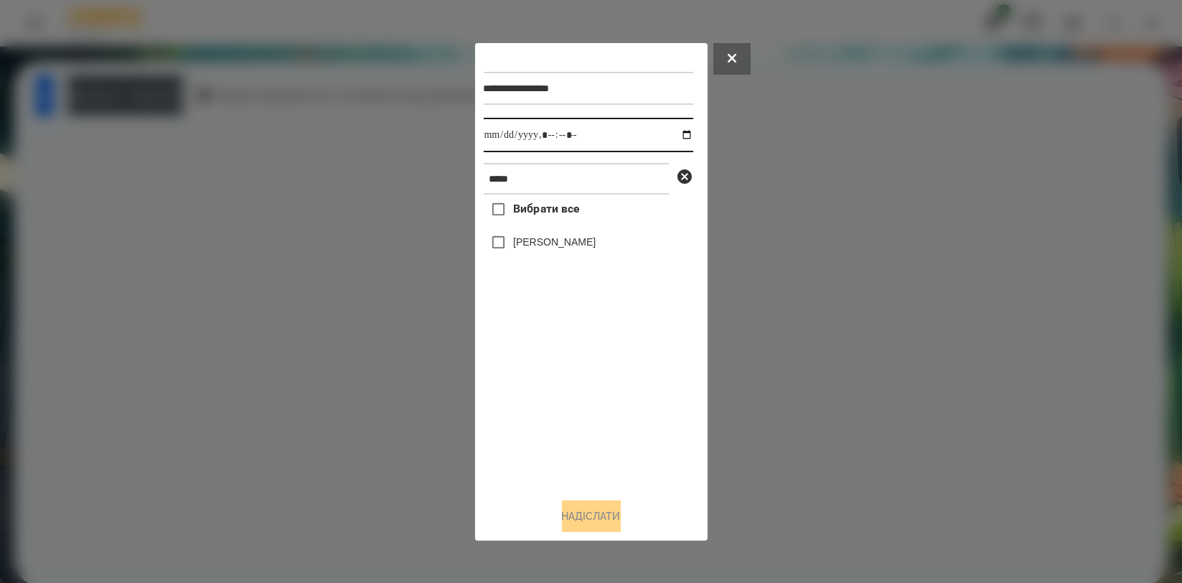
click at [676, 134] on input "datetime-local" at bounding box center [589, 135] width 210 height 34
type input "**********"
click at [552, 392] on div "Вибрати все Буняк Аліса" at bounding box center [589, 340] width 210 height 291
click at [567, 249] on label "[PERSON_NAME]" at bounding box center [554, 242] width 83 height 14
click at [585, 504] on button "Надіслати" at bounding box center [591, 516] width 59 height 32
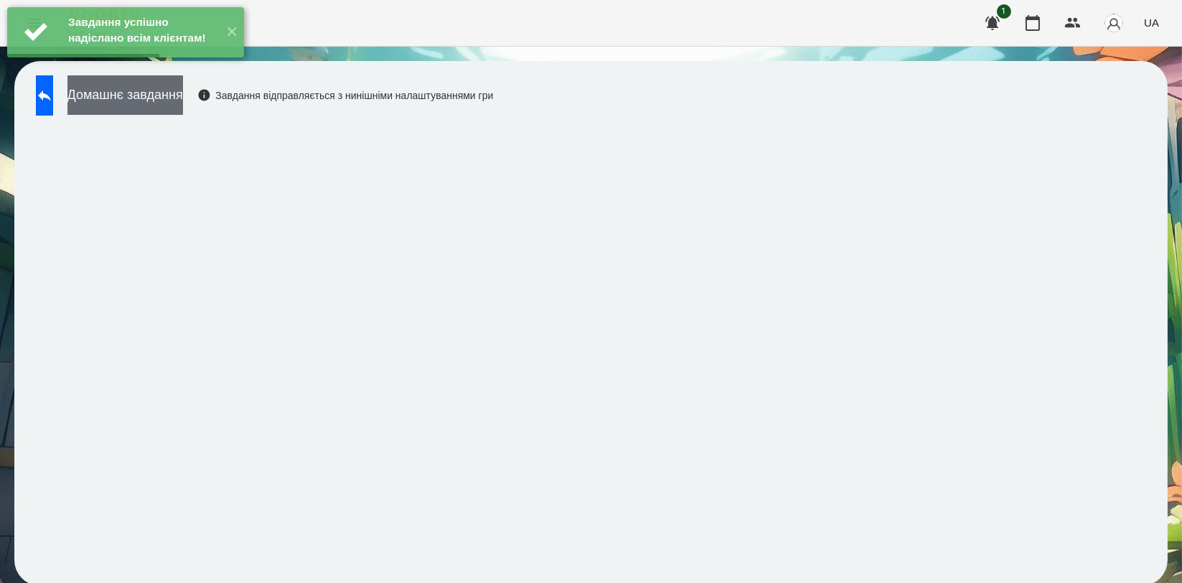
click at [183, 108] on button "Домашнє завдання" at bounding box center [125, 94] width 116 height 39
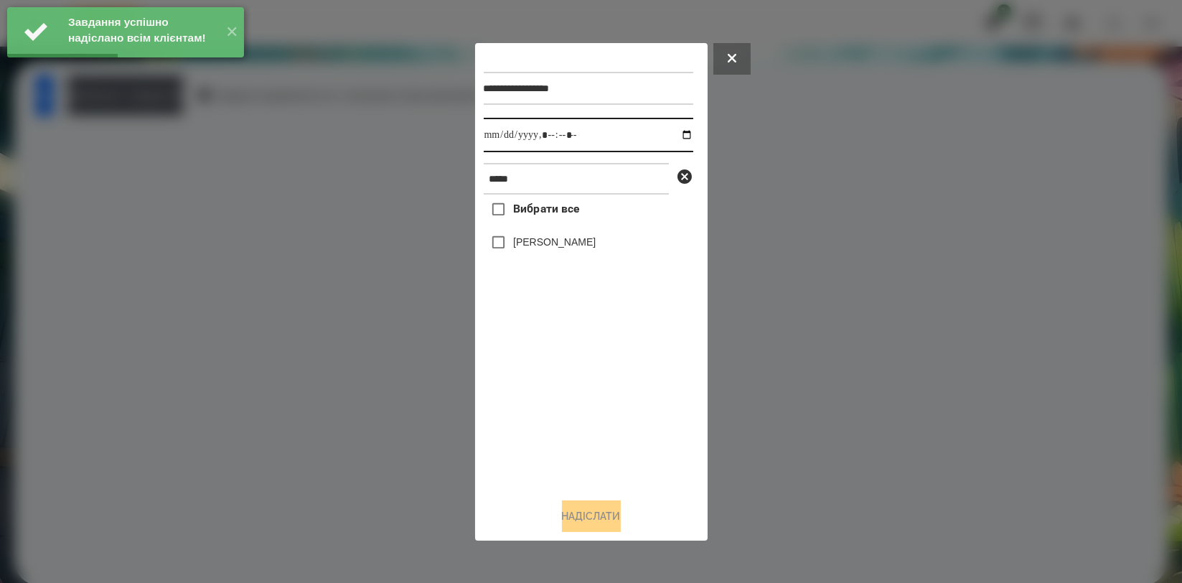
click at [670, 136] on input "datetime-local" at bounding box center [589, 135] width 210 height 34
type input "**********"
click at [561, 361] on div "Вибрати все Буняк Аліса" at bounding box center [589, 340] width 210 height 291
drag, startPoint x: 558, startPoint y: 253, endPoint x: 556, endPoint y: 278, distance: 25.2
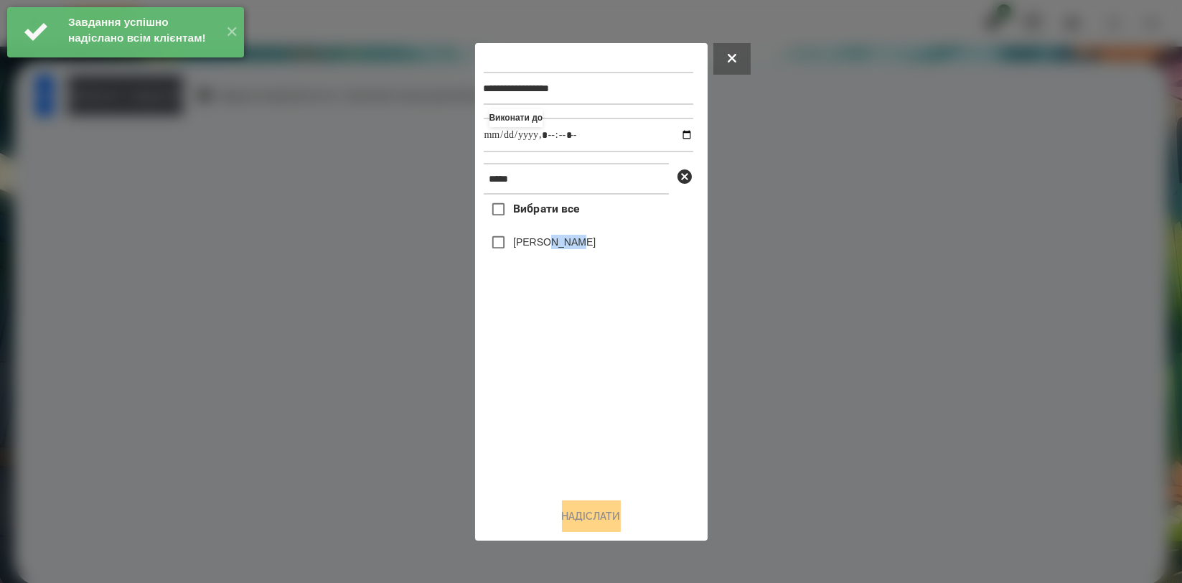
click at [558, 253] on div "[PERSON_NAME]" at bounding box center [589, 243] width 210 height 30
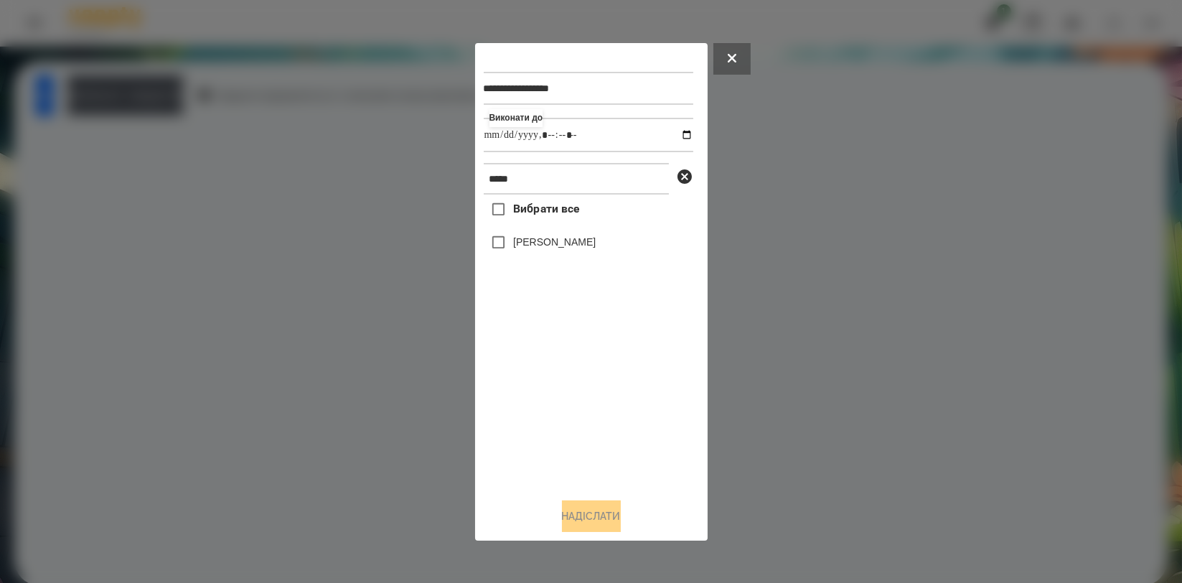
click at [551, 233] on div "[PERSON_NAME]" at bounding box center [589, 243] width 210 height 30
click at [556, 248] on label "[PERSON_NAME]" at bounding box center [554, 242] width 83 height 14
click at [581, 514] on button "Надіслати" at bounding box center [591, 516] width 59 height 32
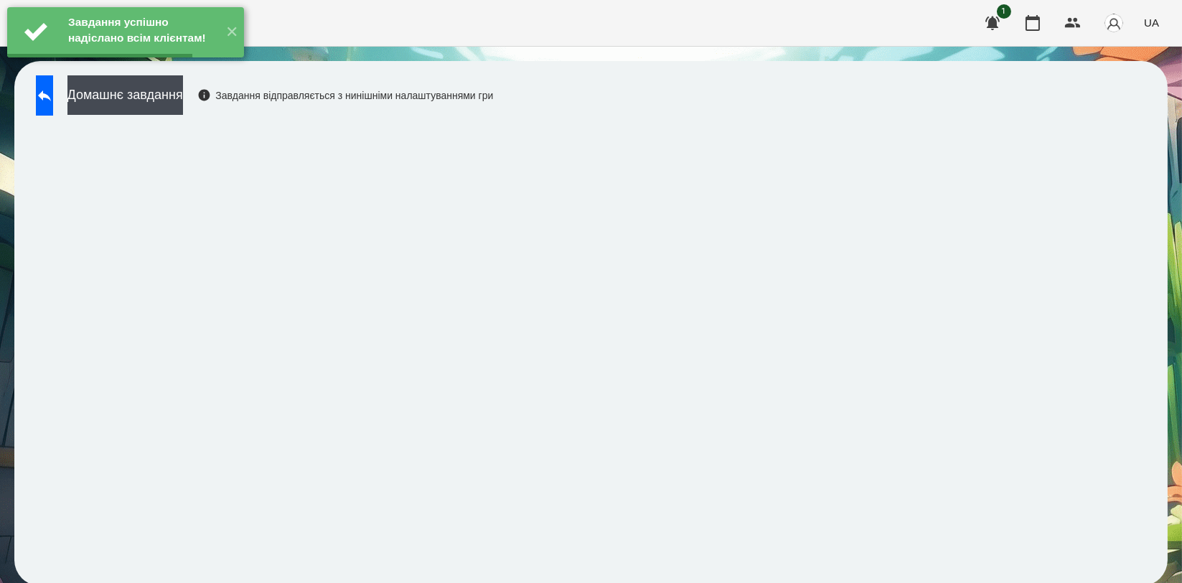
click at [183, 97] on button "Домашнє завдання" at bounding box center [125, 94] width 116 height 39
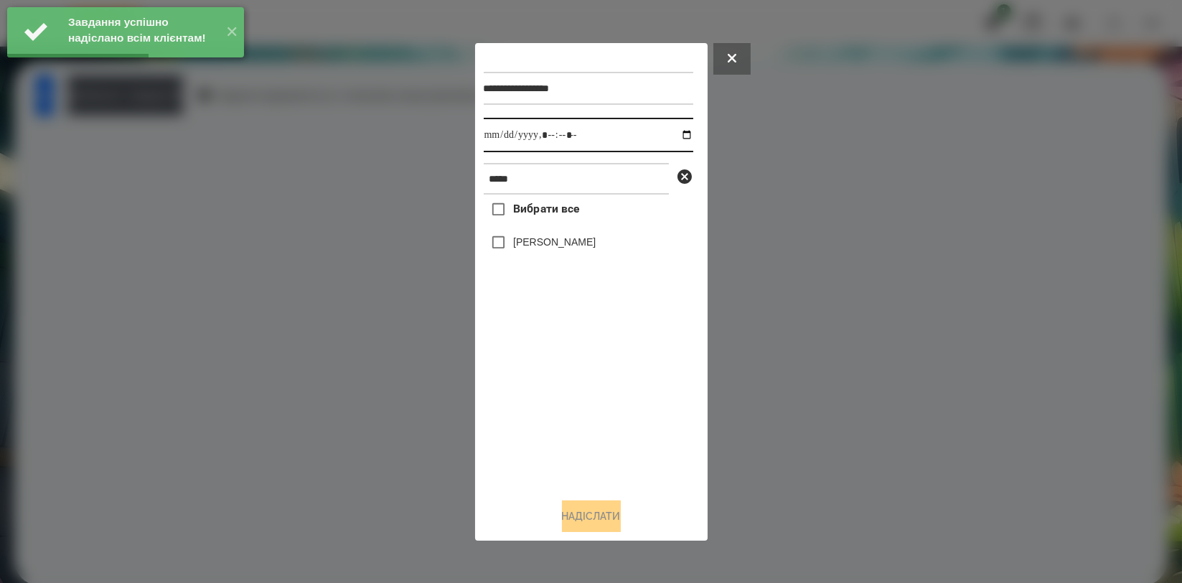
click at [673, 136] on input "datetime-local" at bounding box center [589, 135] width 210 height 34
type input "**********"
drag, startPoint x: 565, startPoint y: 397, endPoint x: 563, endPoint y: 326, distance: 71.1
click at [562, 398] on div "Вибрати все Буняк Аліса" at bounding box center [589, 340] width 210 height 291
click at [566, 247] on label "[PERSON_NAME]" at bounding box center [554, 242] width 83 height 14
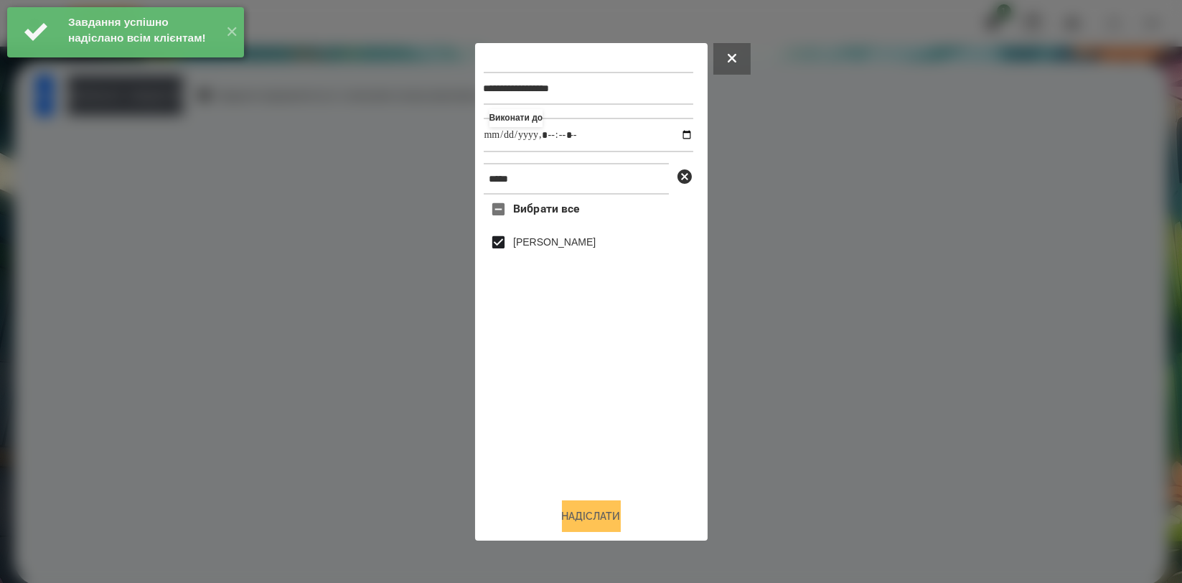
click at [590, 514] on button "Надіслати" at bounding box center [591, 516] width 59 height 32
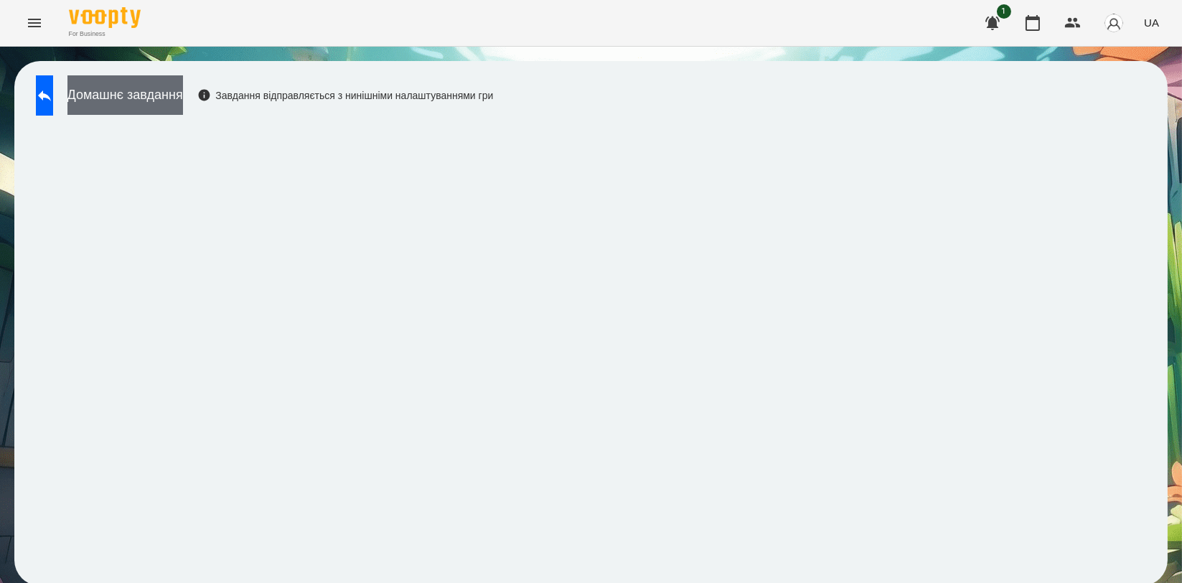
click at [183, 108] on button "Домашнє завдання" at bounding box center [125, 94] width 116 height 39
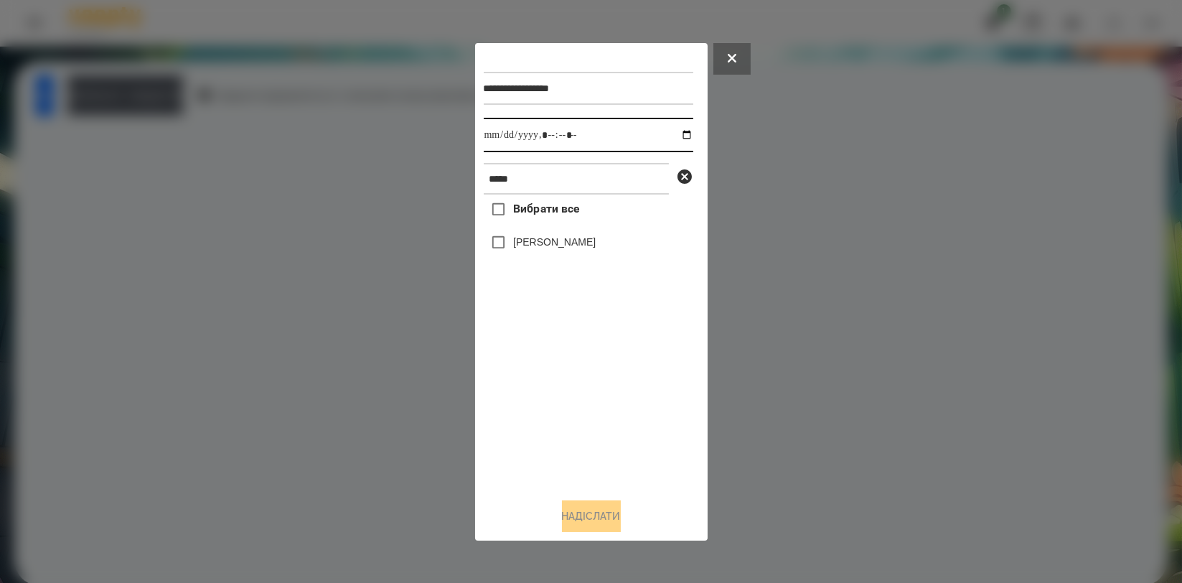
click at [674, 131] on input "datetime-local" at bounding box center [589, 135] width 210 height 34
type input "**********"
drag, startPoint x: 579, startPoint y: 398, endPoint x: 560, endPoint y: 301, distance: 98.7
click at [578, 400] on div "Вибрати все Буняк Аліса" at bounding box center [589, 340] width 210 height 291
click at [558, 233] on div "[PERSON_NAME]" at bounding box center [589, 243] width 210 height 30
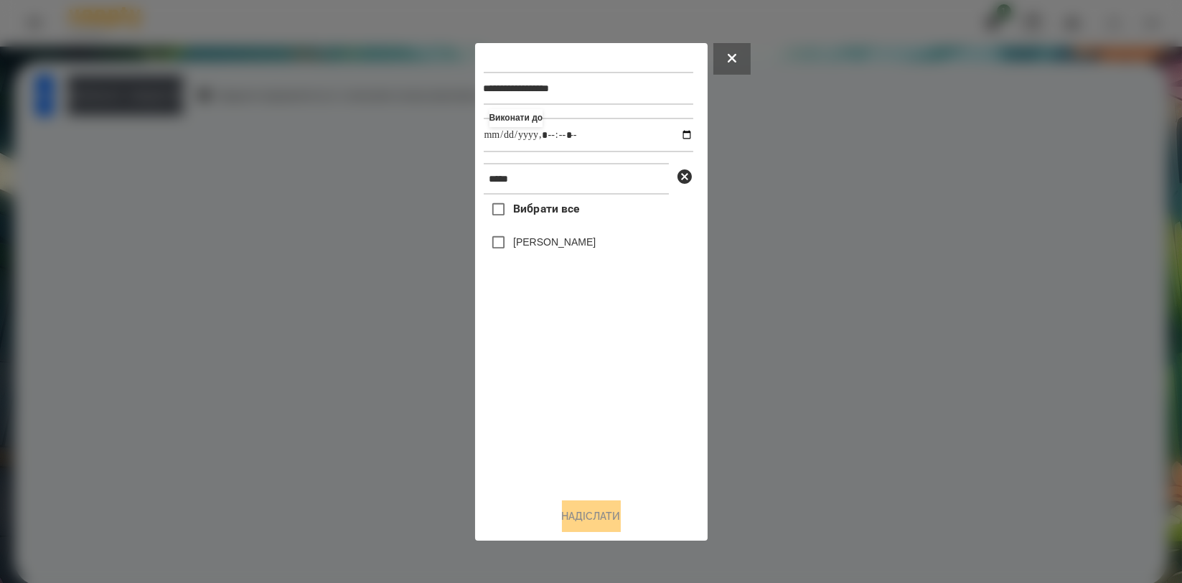
click at [561, 249] on label "[PERSON_NAME]" at bounding box center [554, 242] width 83 height 14
click at [590, 521] on button "Надіслати" at bounding box center [591, 516] width 59 height 32
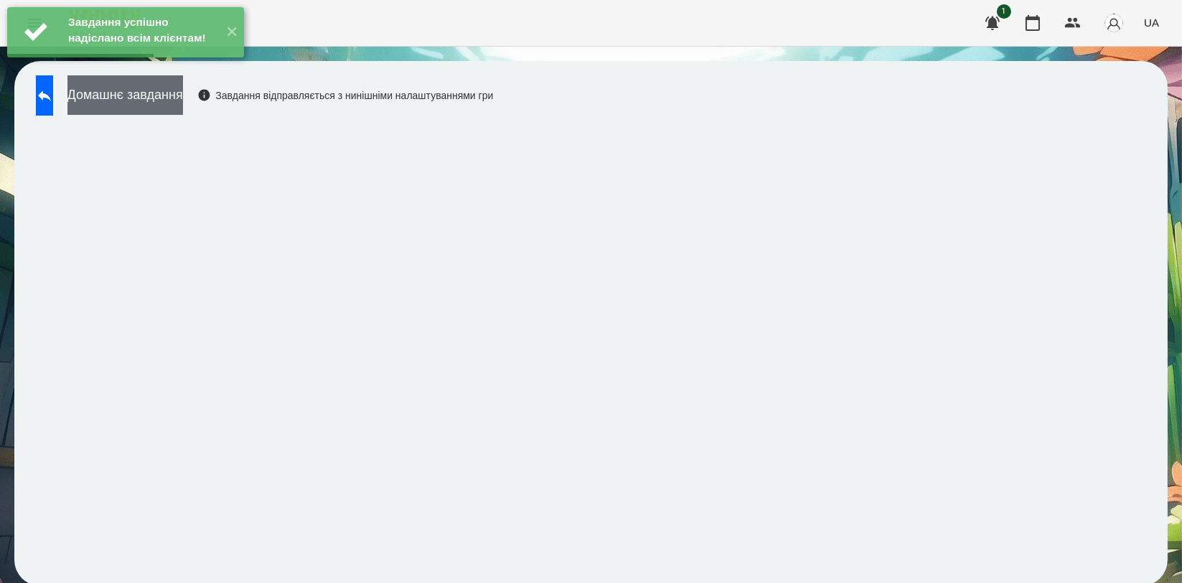
click at [164, 96] on button "Домашнє завдання" at bounding box center [125, 94] width 116 height 39
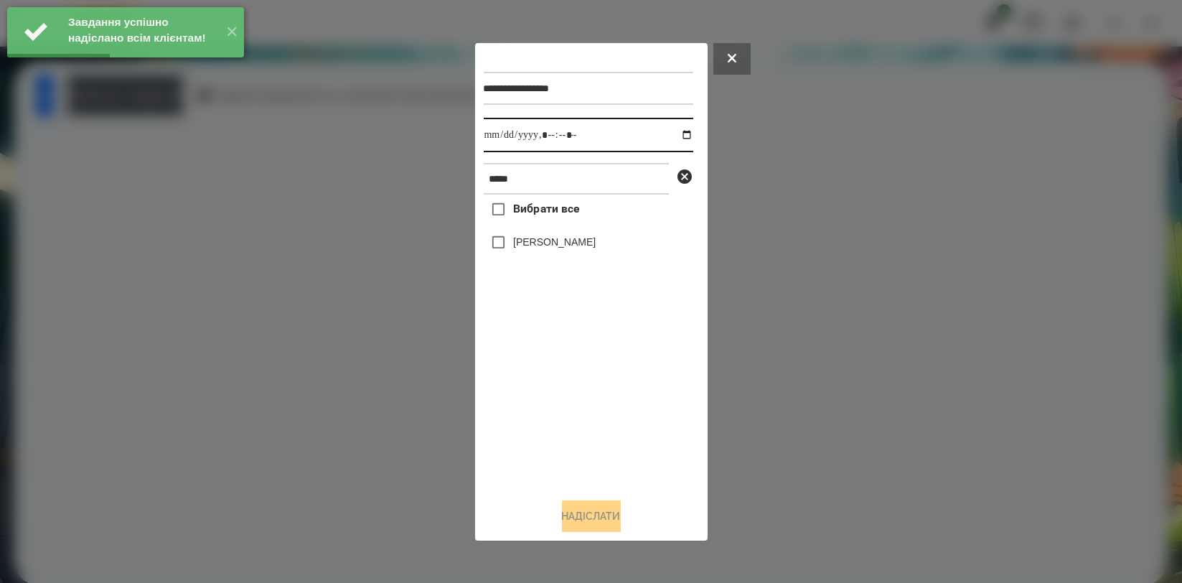
click at [681, 136] on input "datetime-local" at bounding box center [589, 135] width 210 height 34
type input "**********"
drag, startPoint x: 598, startPoint y: 399, endPoint x: 577, endPoint y: 326, distance: 76.1
click at [598, 400] on div "Вибрати все Буняк Аліса" at bounding box center [589, 340] width 210 height 291
click at [560, 249] on label "[PERSON_NAME]" at bounding box center [554, 242] width 83 height 14
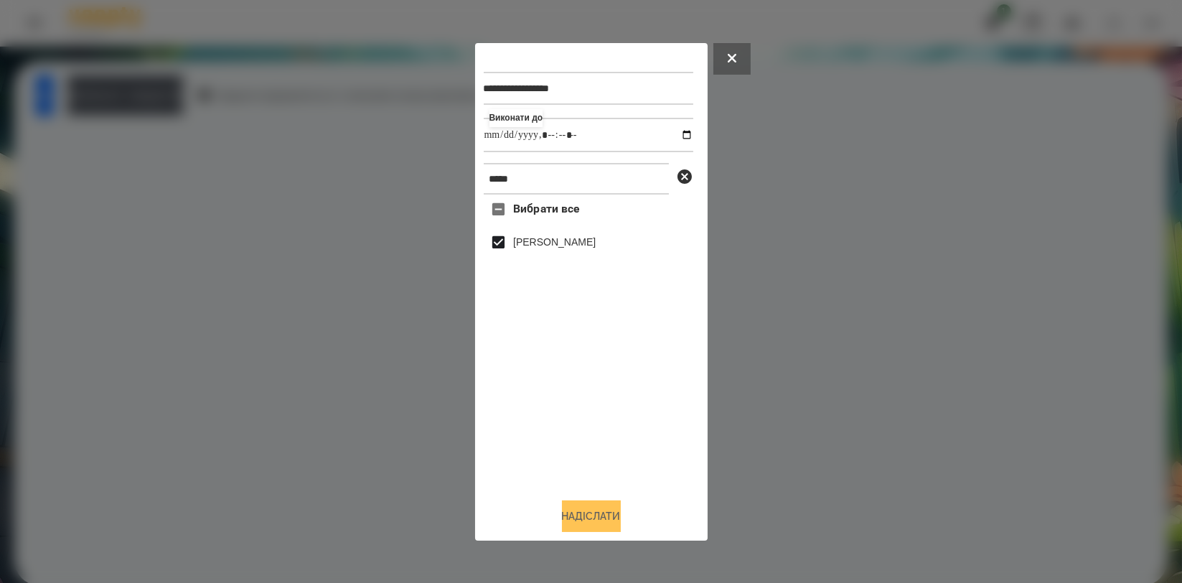
click at [587, 510] on button "Надіслати" at bounding box center [591, 516] width 59 height 32
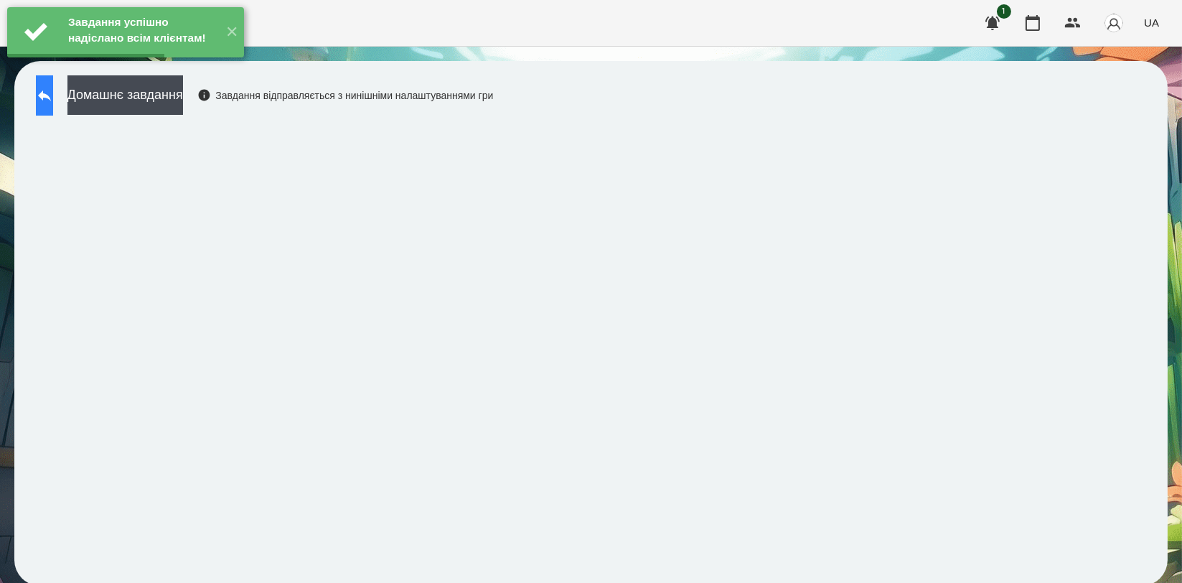
click at [53, 102] on icon at bounding box center [44, 95] width 17 height 17
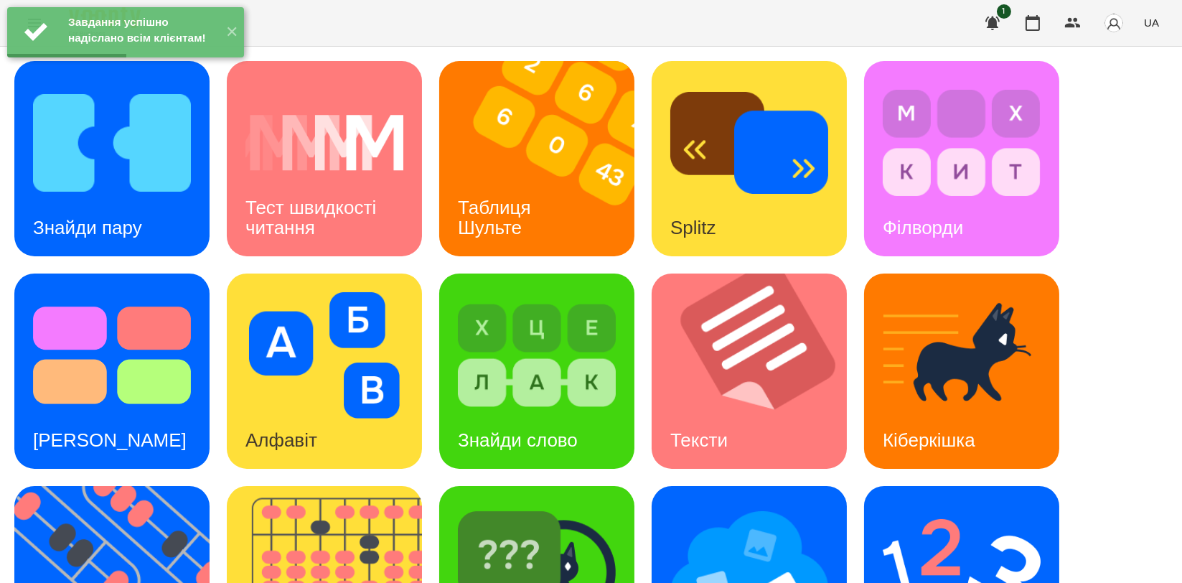
scroll to position [239, 0]
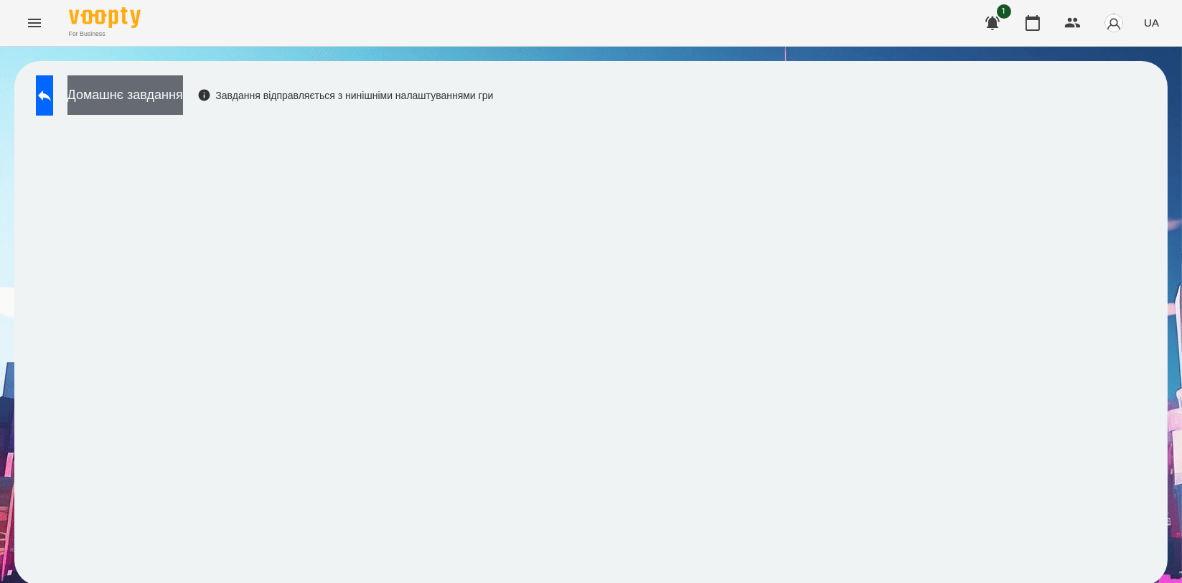
click at [177, 100] on button "Домашнє завдання" at bounding box center [125, 94] width 116 height 39
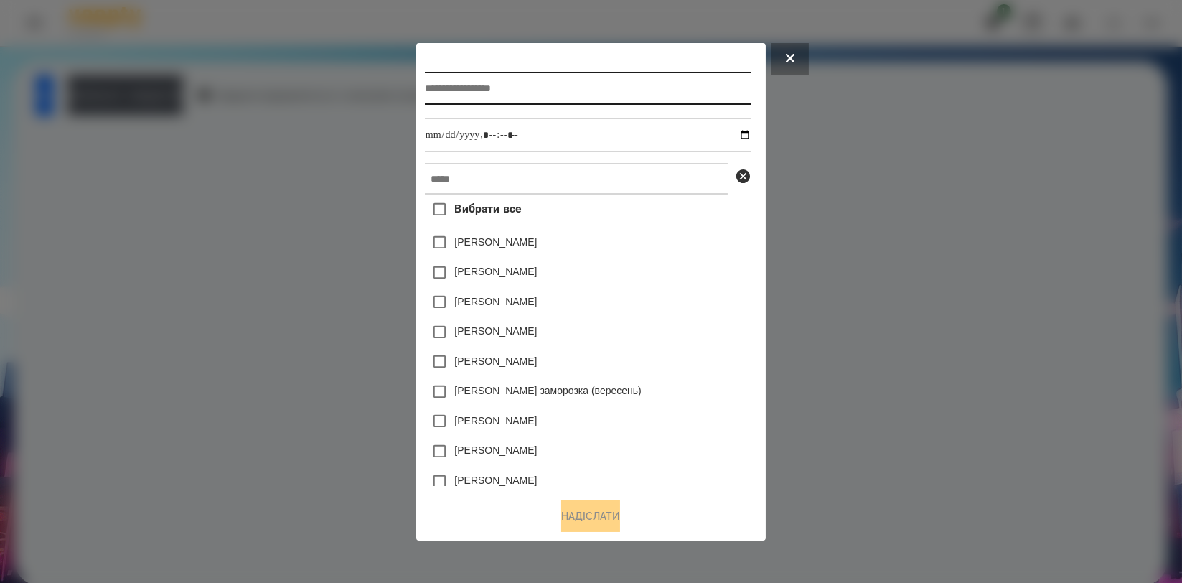
click at [492, 86] on input "text" at bounding box center [588, 88] width 327 height 33
click at [848, 233] on div at bounding box center [591, 291] width 1182 height 583
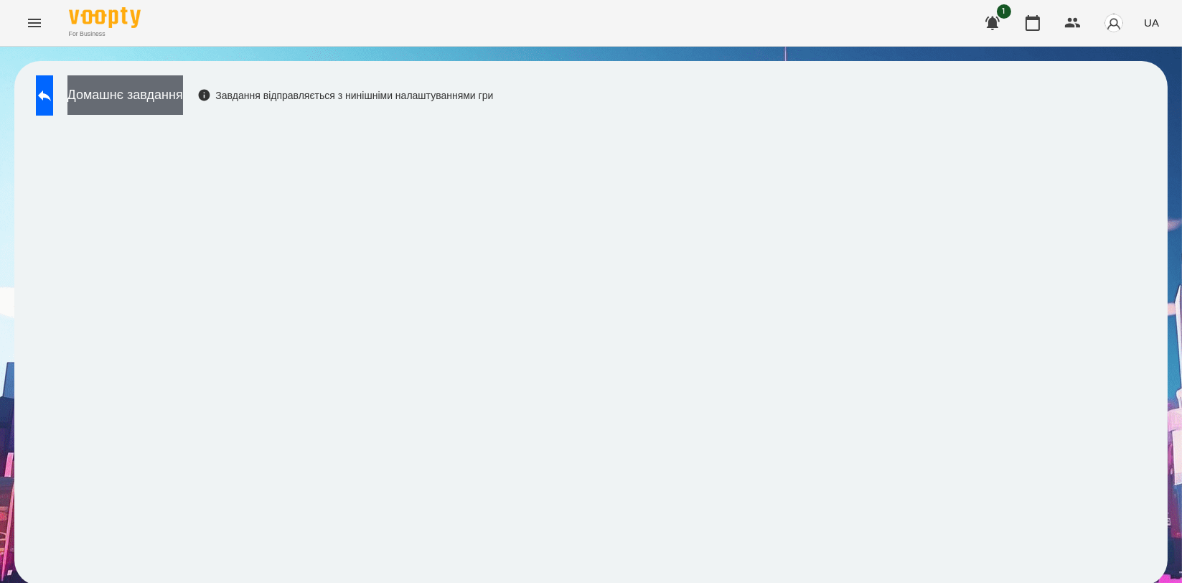
click at [183, 100] on button "Домашнє завдання" at bounding box center [125, 94] width 116 height 39
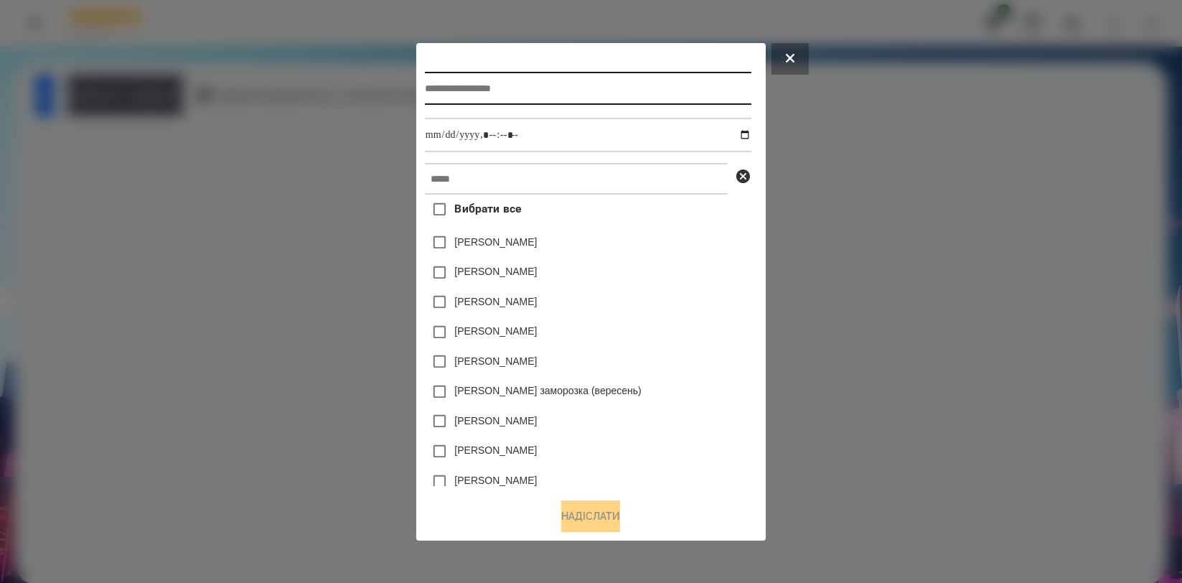
click at [533, 80] on input "text" at bounding box center [588, 88] width 327 height 33
type input "*******"
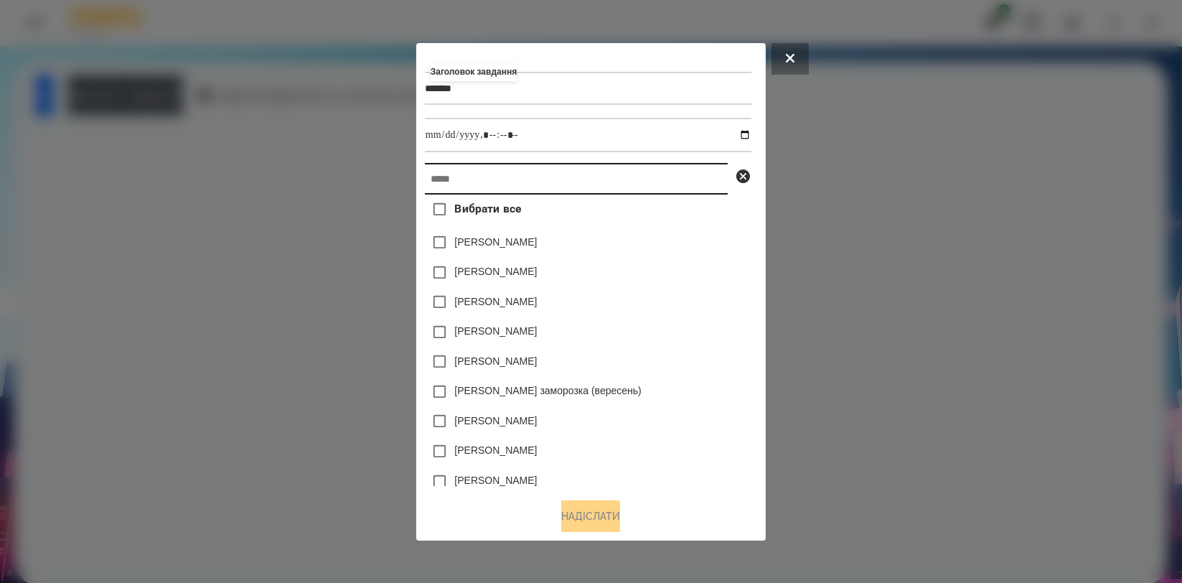
click at [523, 179] on input "text" at bounding box center [576, 179] width 303 height 32
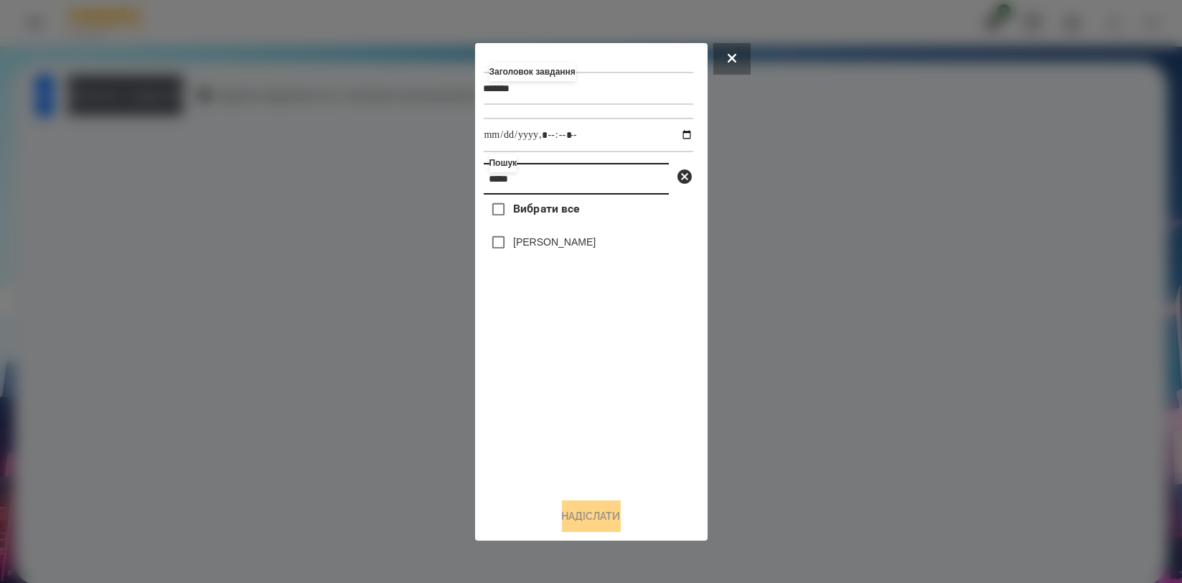
type input "*****"
click at [514, 243] on label "[PERSON_NAME]" at bounding box center [554, 242] width 83 height 14
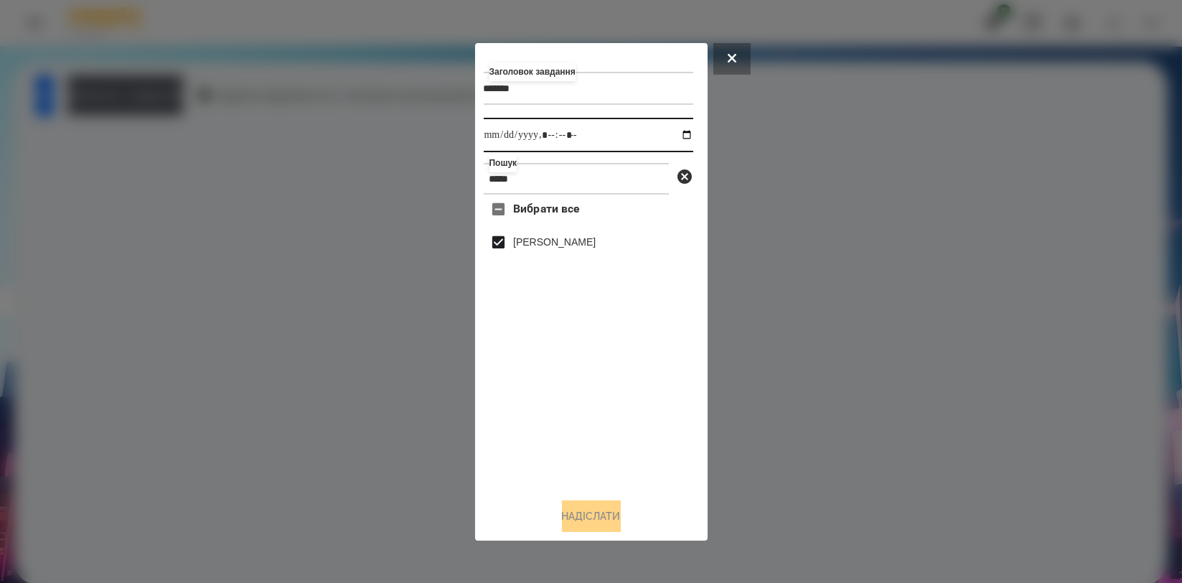
click at [678, 134] on input "datetime-local" at bounding box center [589, 135] width 210 height 34
type input "**********"
click at [656, 418] on div "Вибрати все Буняк Аліса" at bounding box center [589, 340] width 210 height 291
click at [620, 515] on button "Надіслати" at bounding box center [591, 516] width 59 height 32
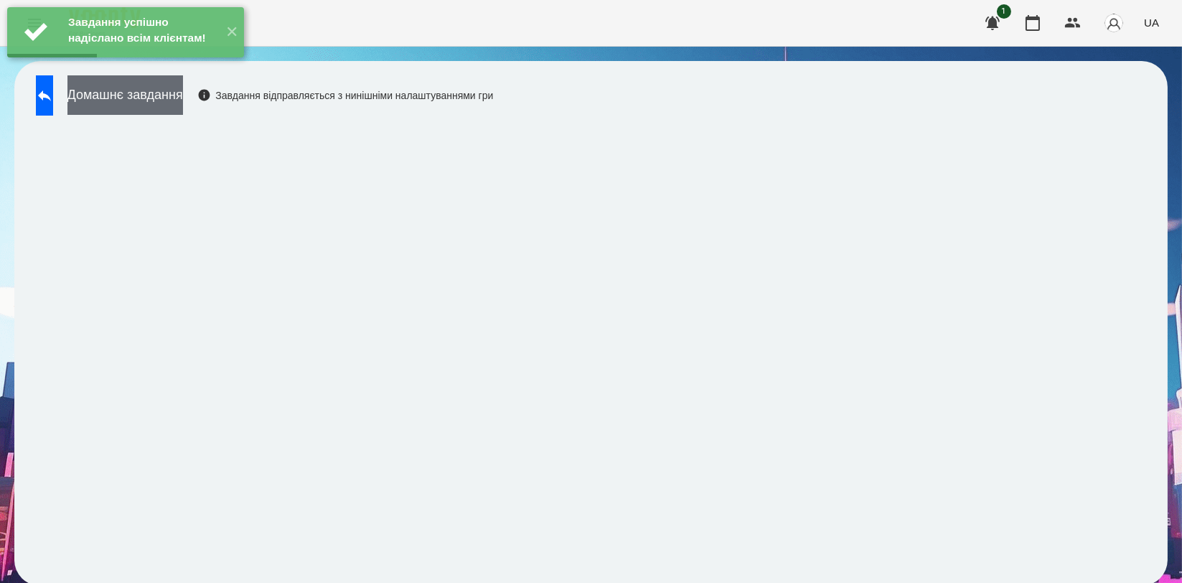
click at [138, 93] on button "Домашнє завдання" at bounding box center [125, 94] width 116 height 39
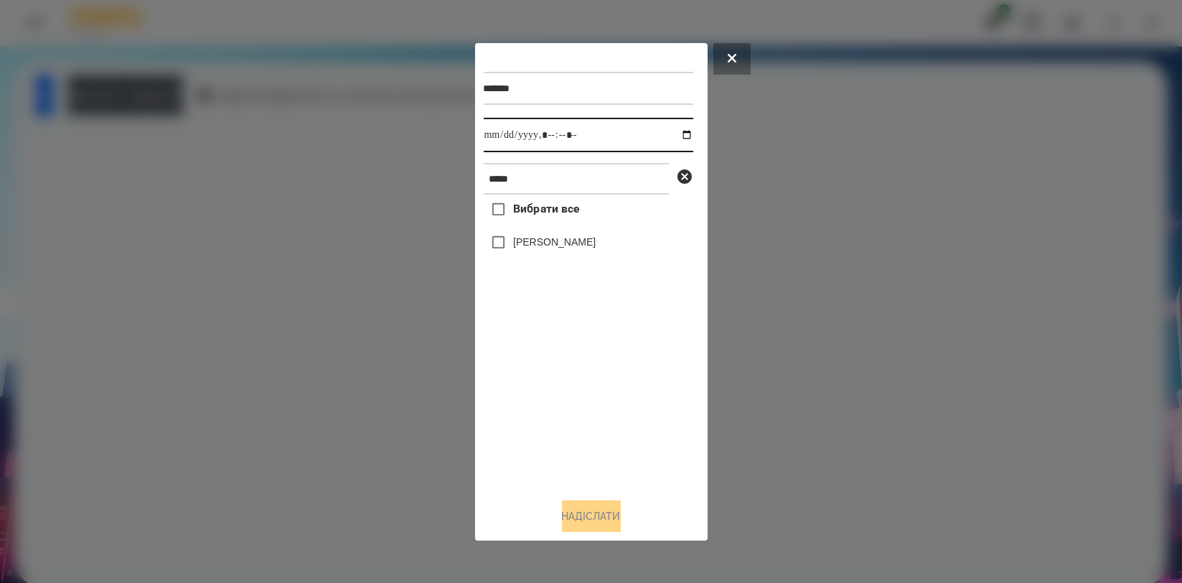
click at [674, 136] on input "datetime-local" at bounding box center [589, 135] width 210 height 34
type input "**********"
drag, startPoint x: 540, startPoint y: 394, endPoint x: 541, endPoint y: 353, distance: 40.9
click at [540, 394] on div "Вибрати все Буняк Аліса" at bounding box center [589, 340] width 210 height 291
click at [561, 246] on label "[PERSON_NAME]" at bounding box center [554, 242] width 83 height 14
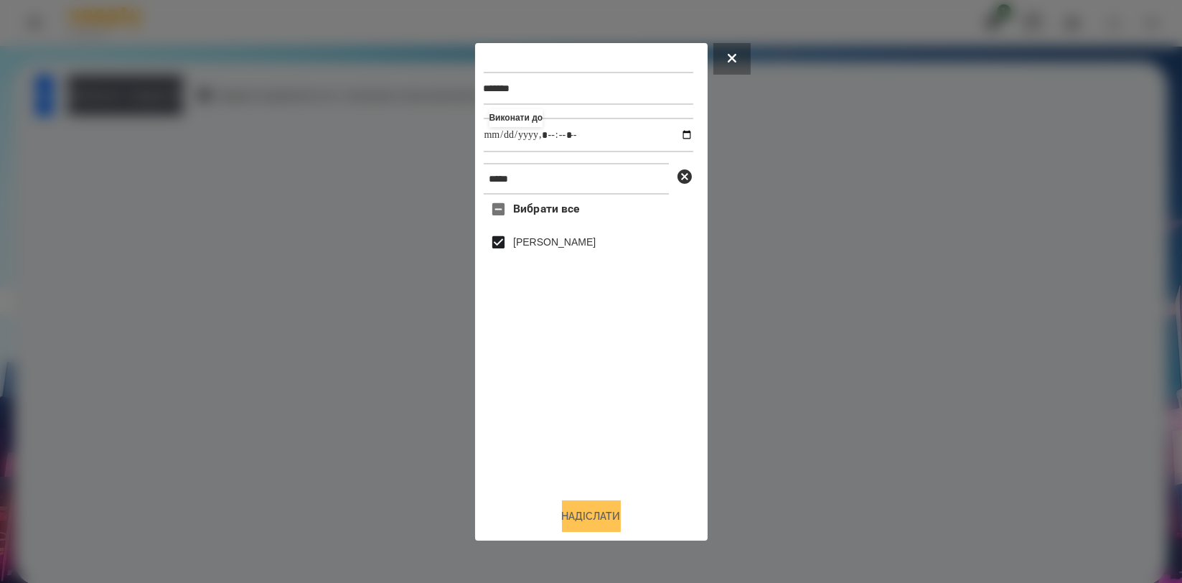
click at [596, 514] on button "Надіслати" at bounding box center [591, 516] width 59 height 32
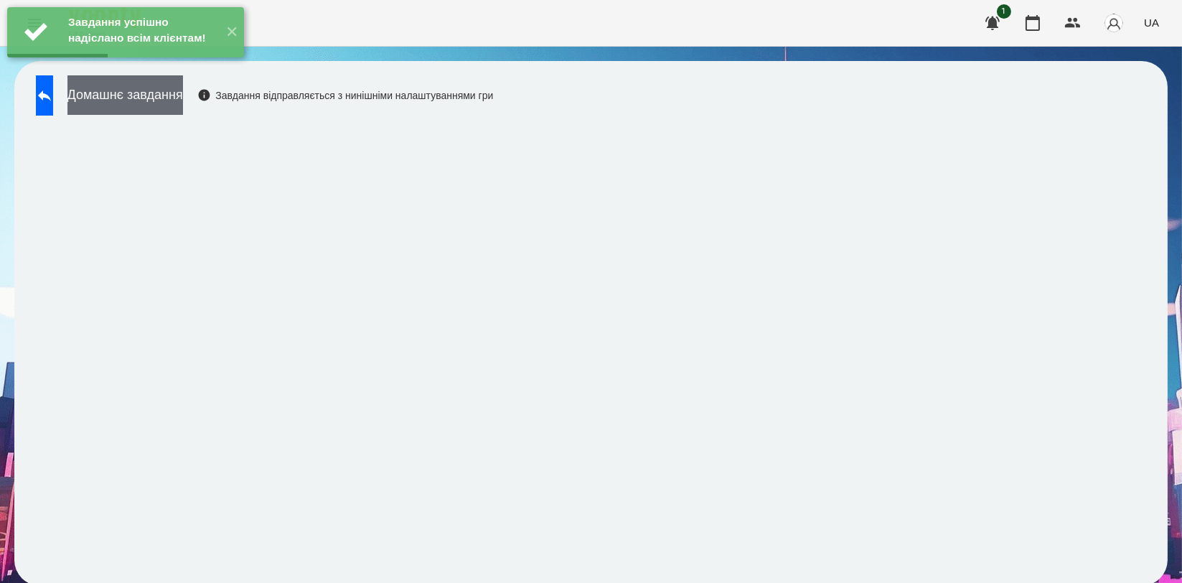
click at [183, 97] on button "Домашнє завдання" at bounding box center [125, 94] width 116 height 39
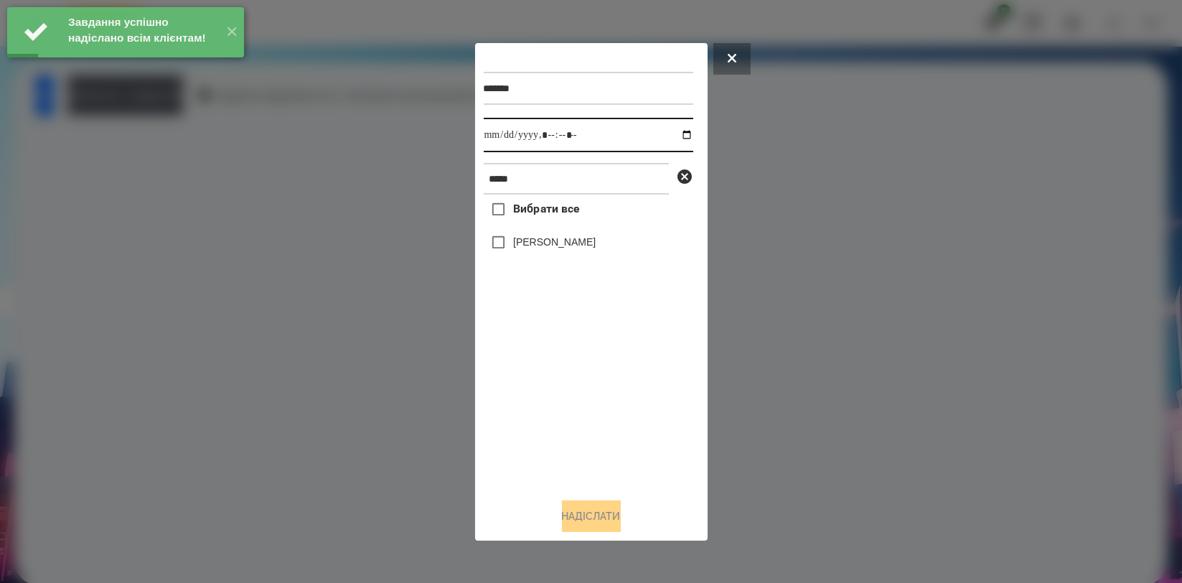
click at [678, 136] on input "datetime-local" at bounding box center [589, 135] width 210 height 34
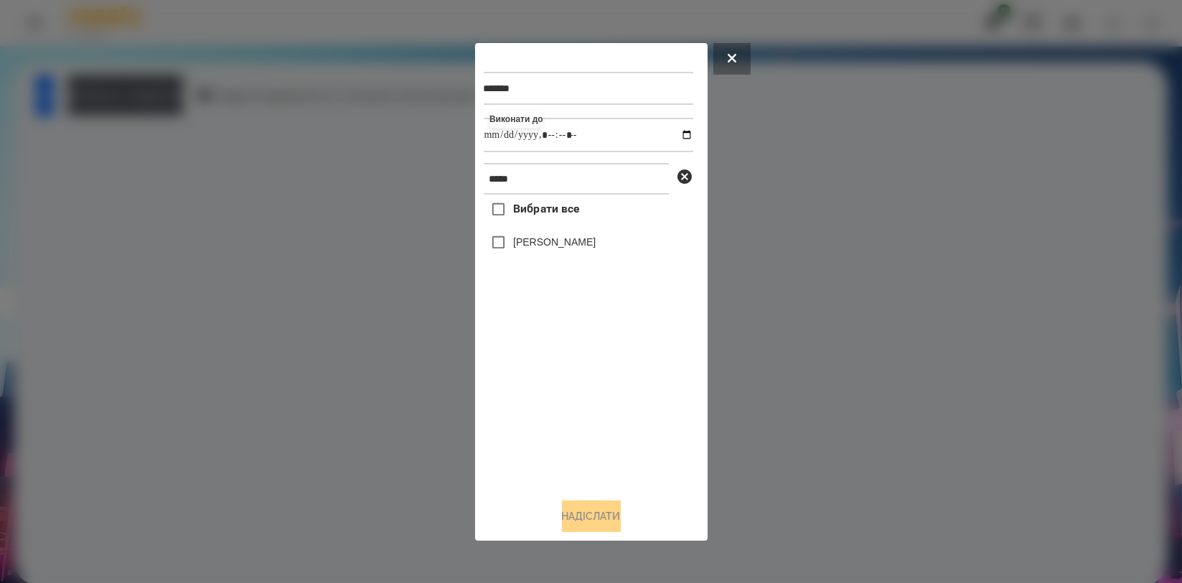
type input "**********"
drag, startPoint x: 538, startPoint y: 389, endPoint x: 534, endPoint y: 376, distance: 13.6
click at [538, 389] on div "Вибрати все Буняк Аліса" at bounding box center [589, 340] width 210 height 291
click at [528, 233] on div "[PERSON_NAME]" at bounding box center [589, 243] width 210 height 30
click at [528, 239] on label "[PERSON_NAME]" at bounding box center [554, 242] width 83 height 14
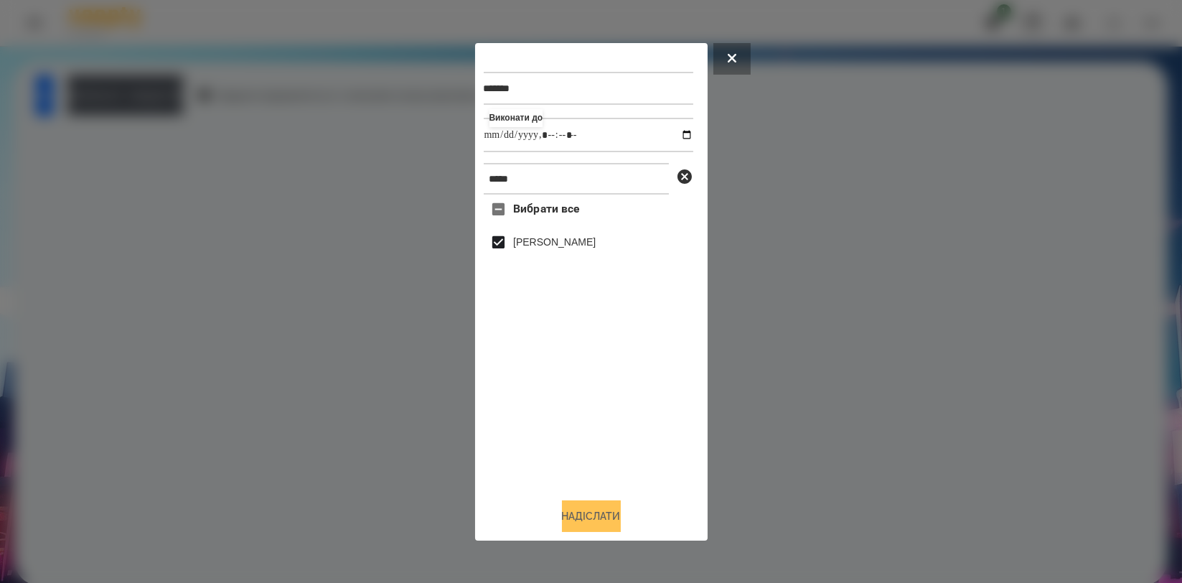
click at [584, 530] on button "Надіслати" at bounding box center [591, 516] width 59 height 32
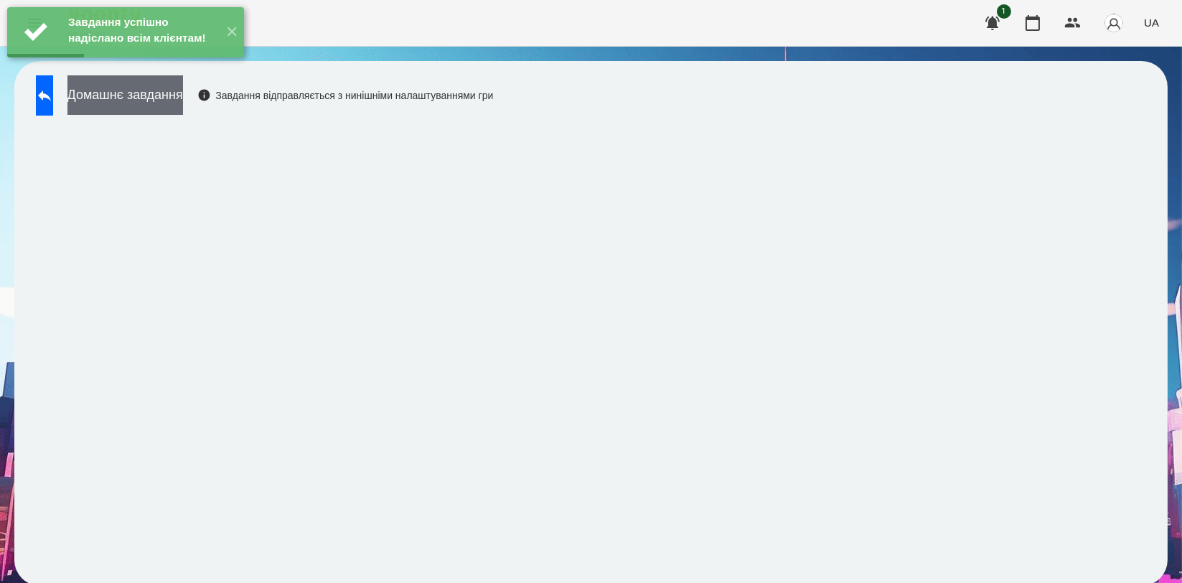
click at [183, 107] on button "Домашнє завдання" at bounding box center [125, 94] width 116 height 39
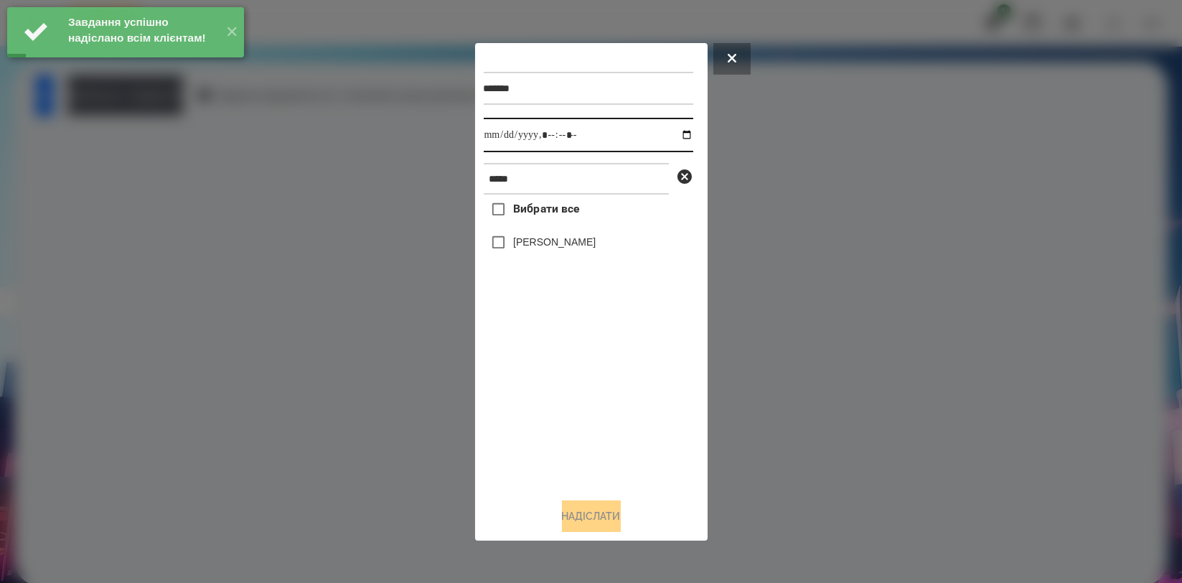
click at [673, 136] on input "datetime-local" at bounding box center [589, 135] width 210 height 34
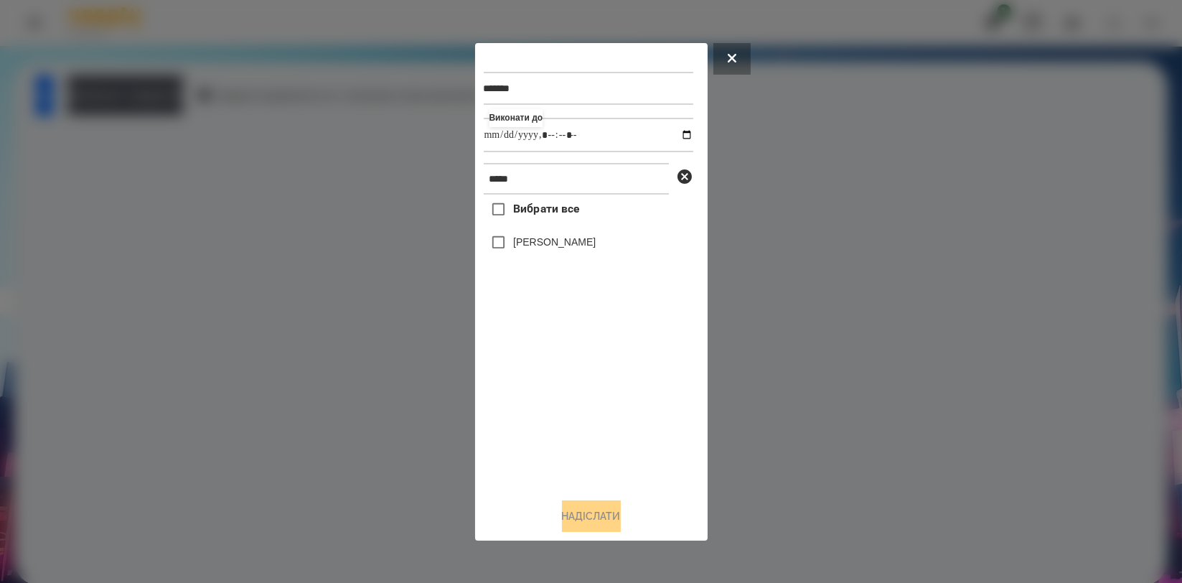
type input "**********"
drag, startPoint x: 567, startPoint y: 418, endPoint x: 566, endPoint y: 403, distance: 15.1
click at [567, 418] on div "Вибрати все Буняк Аліса" at bounding box center [589, 340] width 210 height 291
click at [567, 249] on label "[PERSON_NAME]" at bounding box center [554, 242] width 83 height 14
click at [585, 510] on button "Надіслати" at bounding box center [591, 516] width 59 height 32
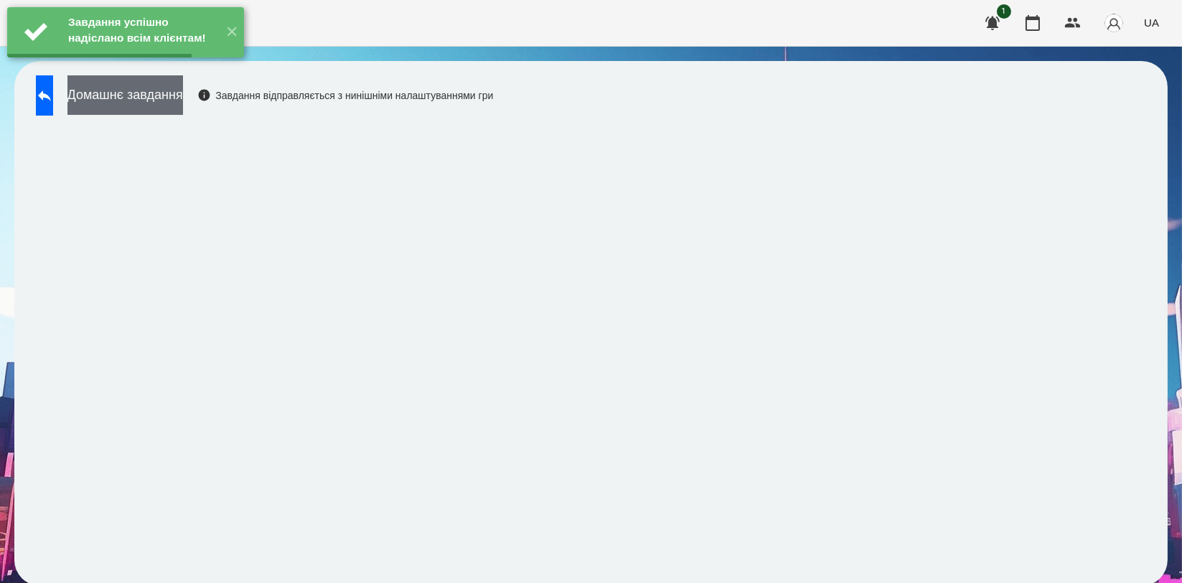
click at [183, 108] on button "Домашнє завдання" at bounding box center [125, 94] width 116 height 39
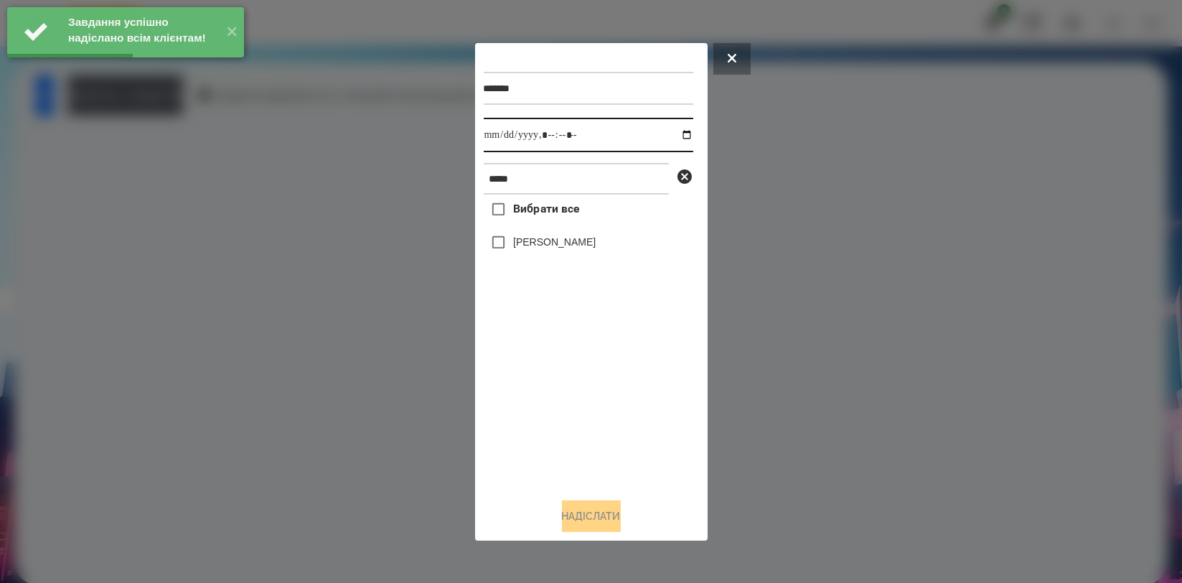
click at [678, 134] on input "datetime-local" at bounding box center [589, 135] width 210 height 34
type input "**********"
drag, startPoint x: 582, startPoint y: 399, endPoint x: 577, endPoint y: 350, distance: 49.1
click at [582, 398] on div "Вибрати все Буняк Аліса" at bounding box center [589, 340] width 210 height 291
click at [554, 249] on label "[PERSON_NAME]" at bounding box center [554, 242] width 83 height 14
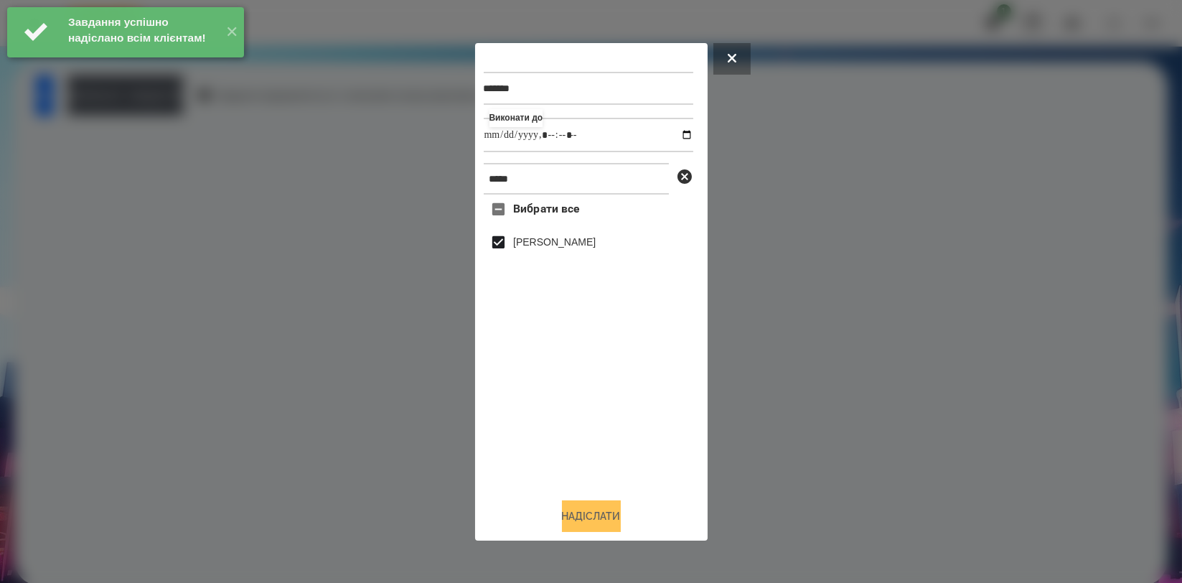
click at [585, 508] on button "Надіслати" at bounding box center [591, 516] width 59 height 32
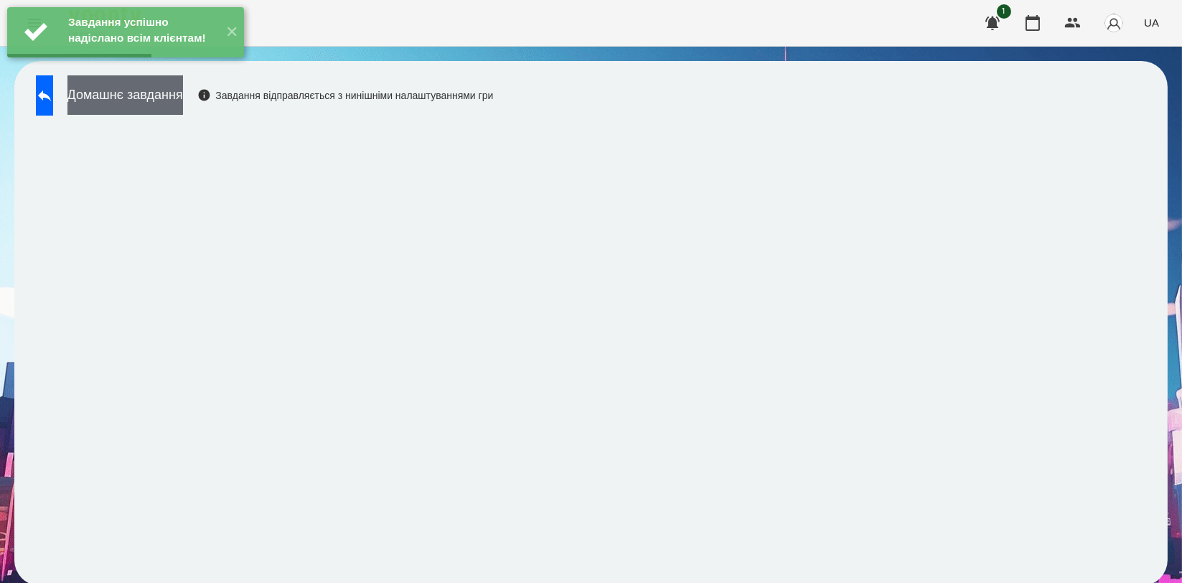
click at [183, 100] on button "Домашнє завдання" at bounding box center [125, 94] width 116 height 39
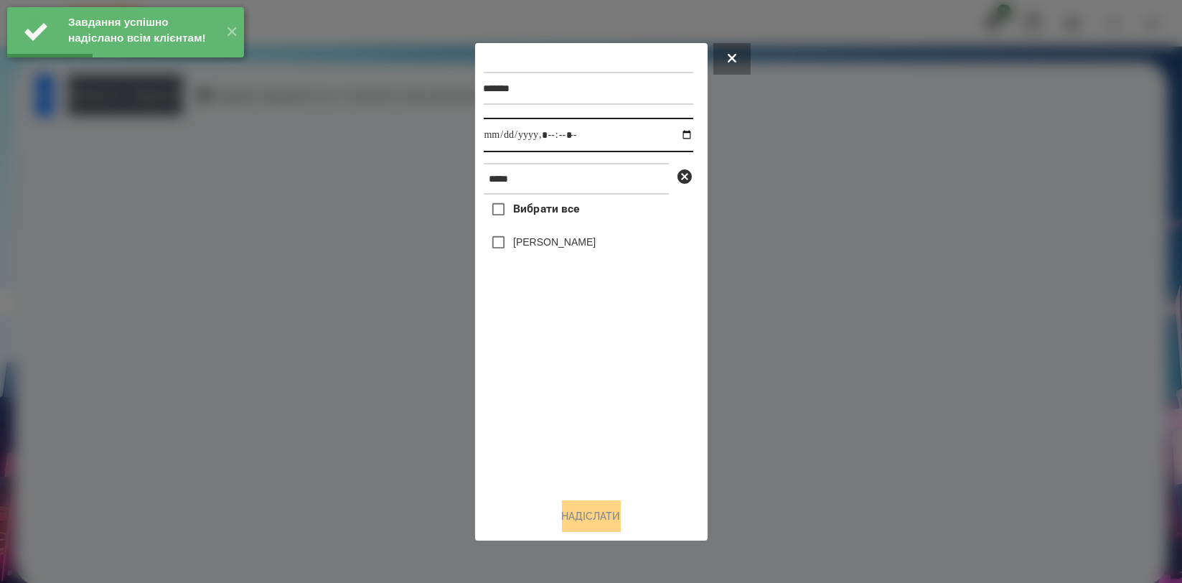
click at [676, 136] on input "datetime-local" at bounding box center [589, 135] width 210 height 34
type input "**********"
click at [589, 385] on div "Вибрати все Буняк Аліса" at bounding box center [589, 340] width 210 height 291
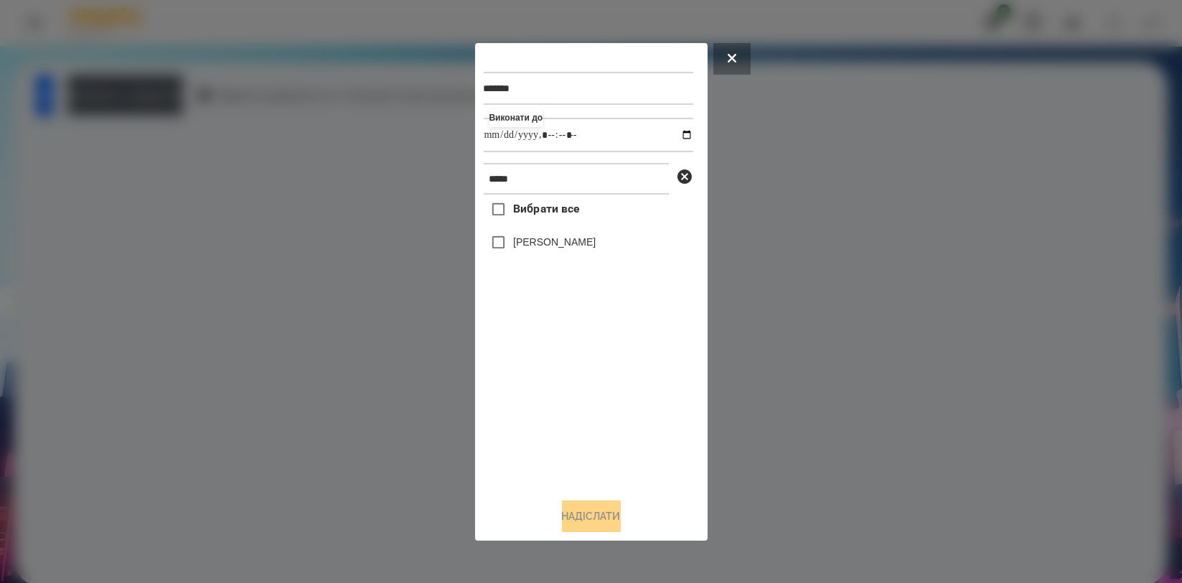
click at [558, 245] on label "[PERSON_NAME]" at bounding box center [554, 242] width 83 height 14
click at [610, 507] on button "Надіслати" at bounding box center [591, 516] width 59 height 32
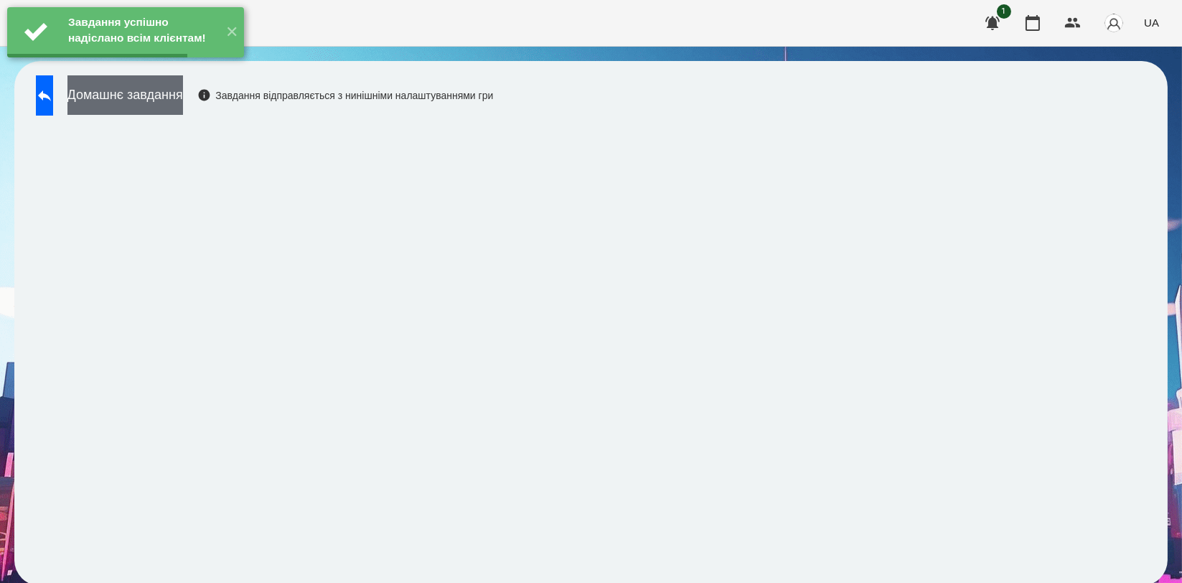
click at [162, 105] on button "Домашнє завдання" at bounding box center [125, 94] width 116 height 39
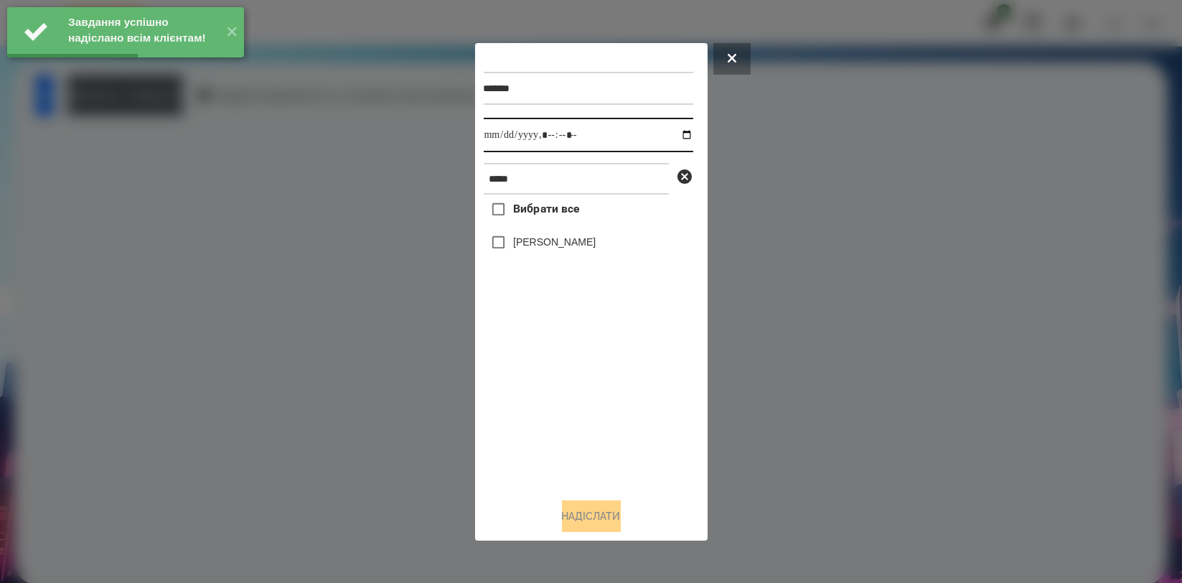
click at [678, 130] on input "datetime-local" at bounding box center [589, 135] width 210 height 34
type input "**********"
drag, startPoint x: 624, startPoint y: 385, endPoint x: 600, endPoint y: 322, distance: 66.8
click at [624, 388] on div "Вибрати все Буняк Аліса" at bounding box center [589, 340] width 210 height 291
click at [563, 245] on label "[PERSON_NAME]" at bounding box center [554, 242] width 83 height 14
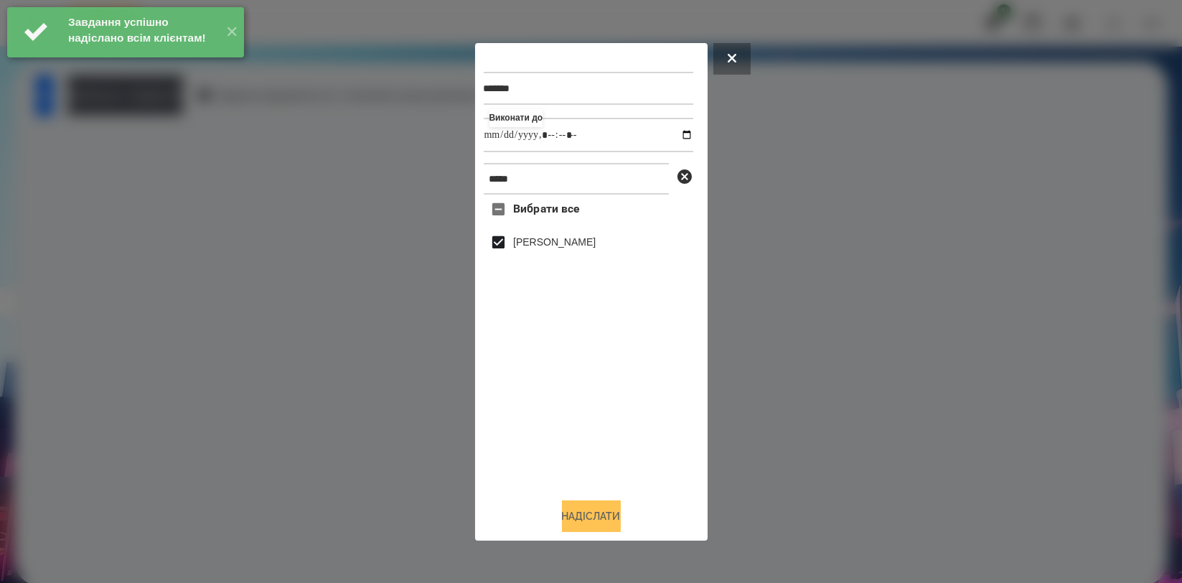
click at [600, 520] on button "Надіслати" at bounding box center [591, 516] width 59 height 32
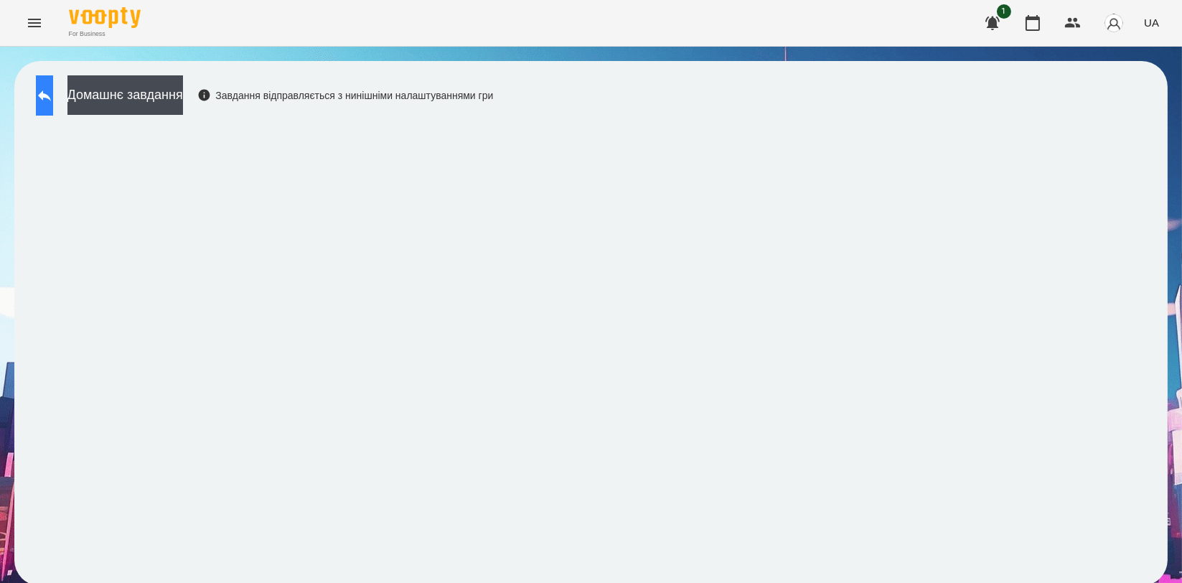
click at [51, 90] on icon at bounding box center [44, 95] width 17 height 17
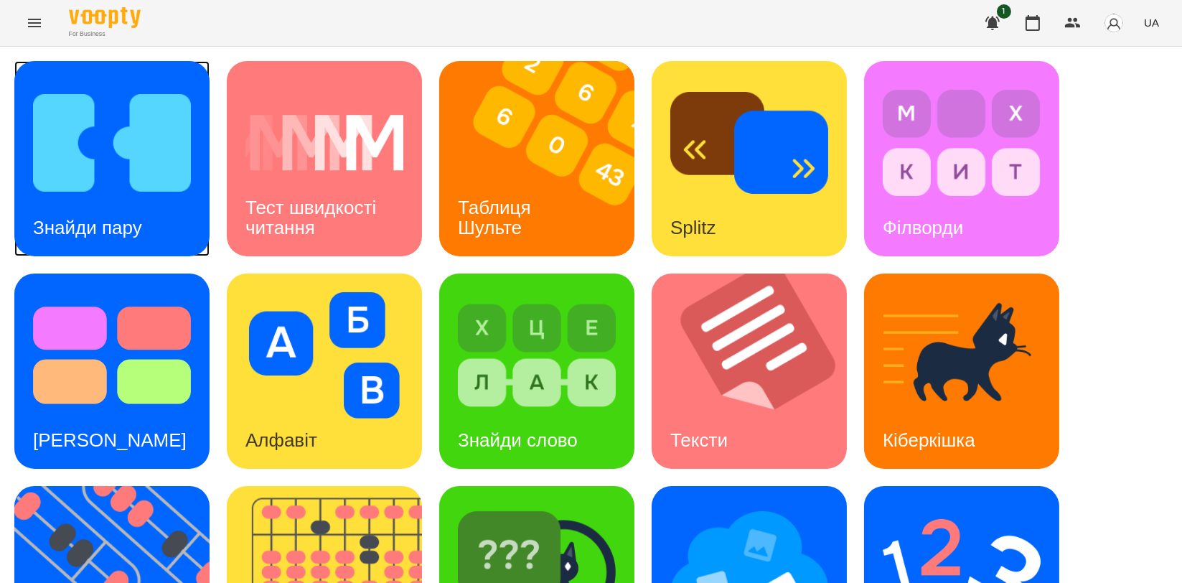
click at [123, 191] on img at bounding box center [112, 143] width 158 height 126
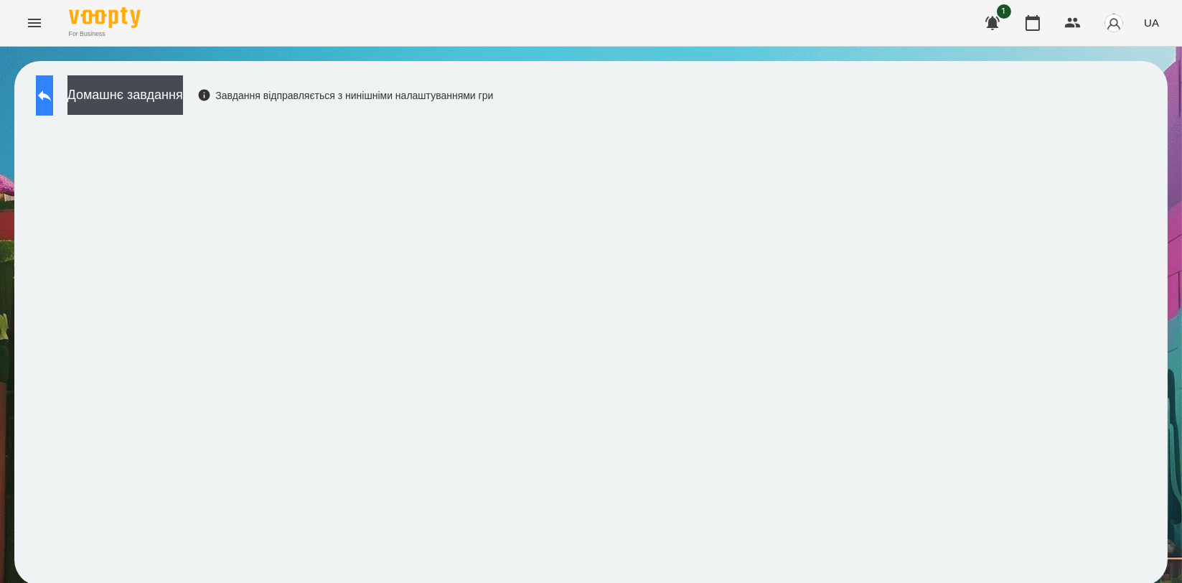
click at [51, 96] on icon at bounding box center [44, 95] width 13 height 11
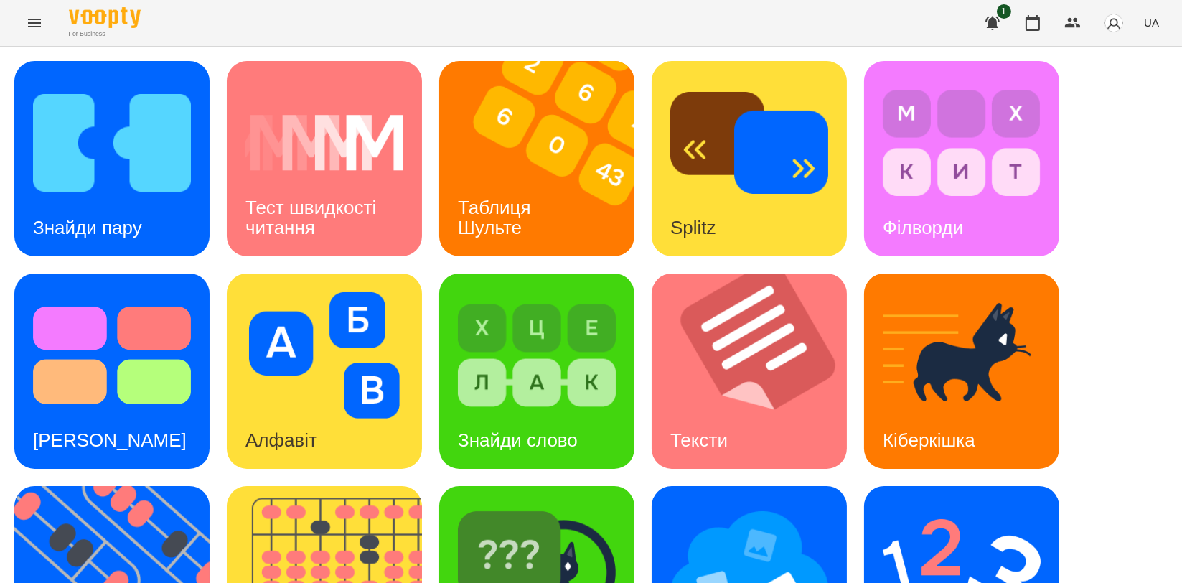
scroll to position [325, 0]
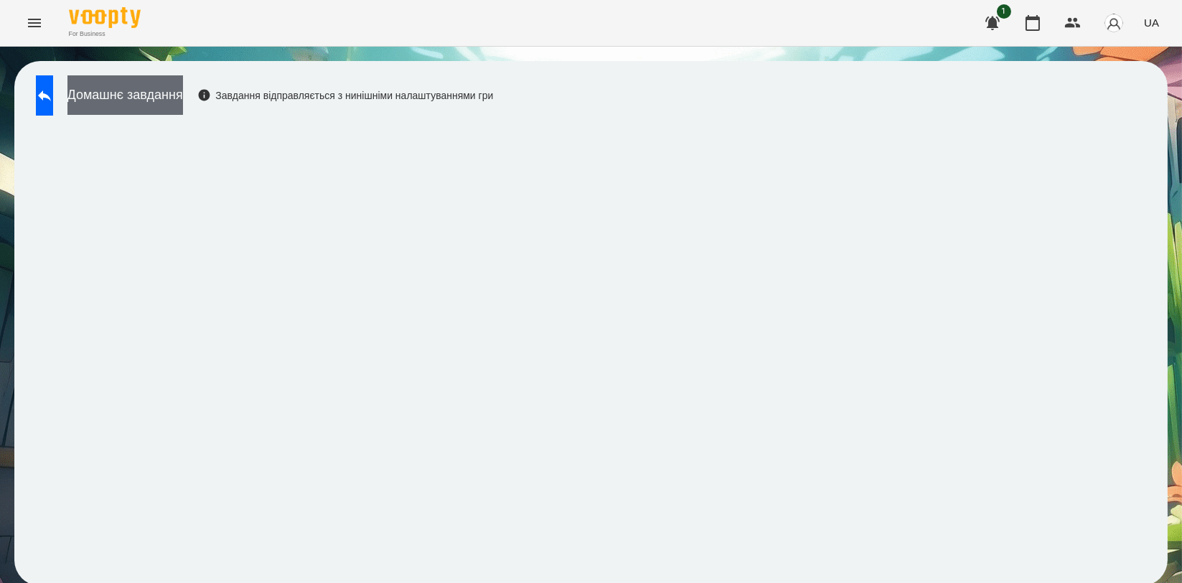
click at [183, 96] on button "Домашнє завдання" at bounding box center [125, 94] width 116 height 39
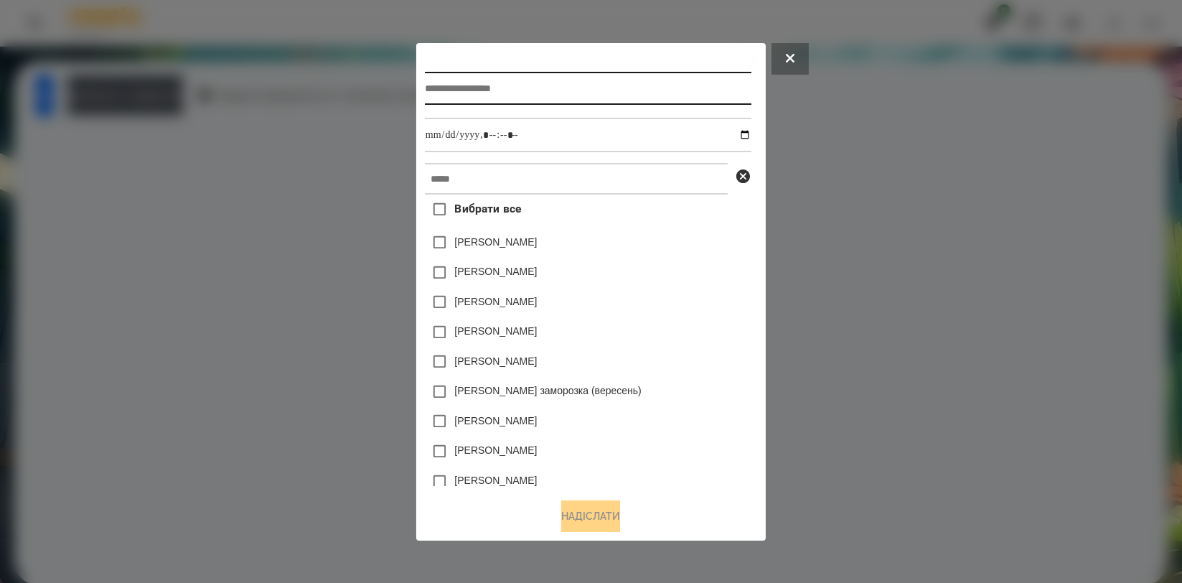
click at [523, 95] on input "text" at bounding box center [588, 88] width 327 height 33
type input "*********"
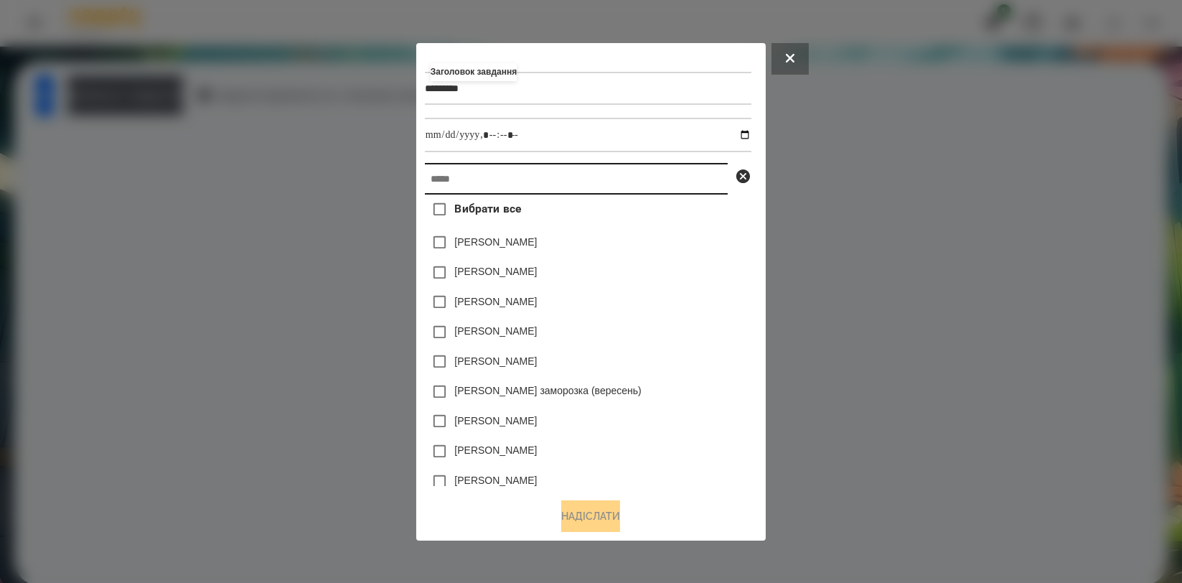
click at [517, 174] on input "text" at bounding box center [576, 179] width 303 height 32
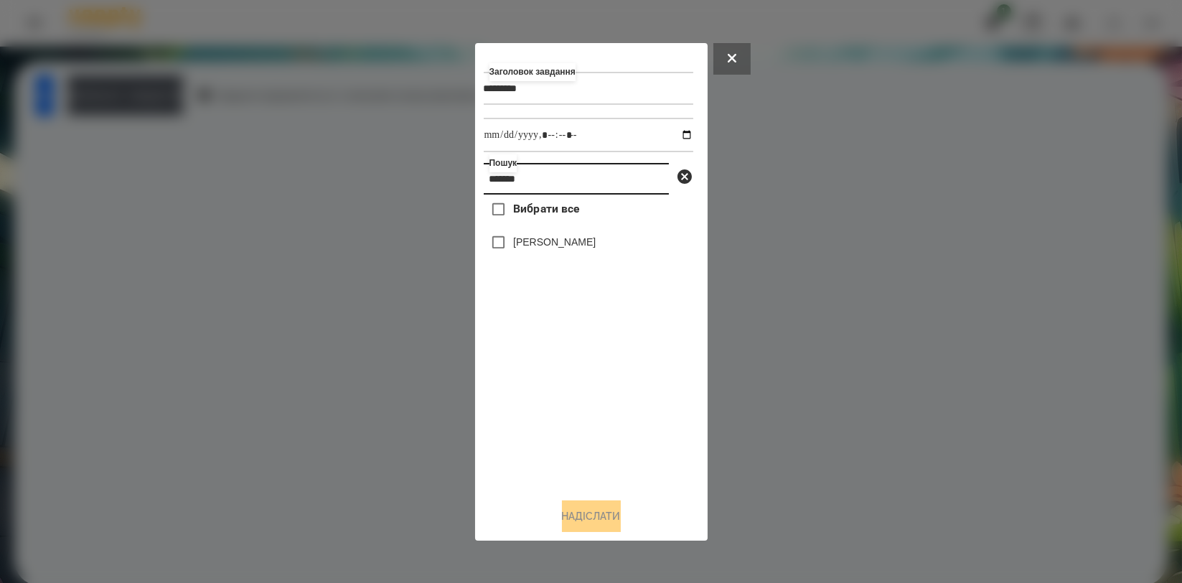
type input "*******"
click at [526, 249] on label "[PERSON_NAME]" at bounding box center [554, 242] width 83 height 14
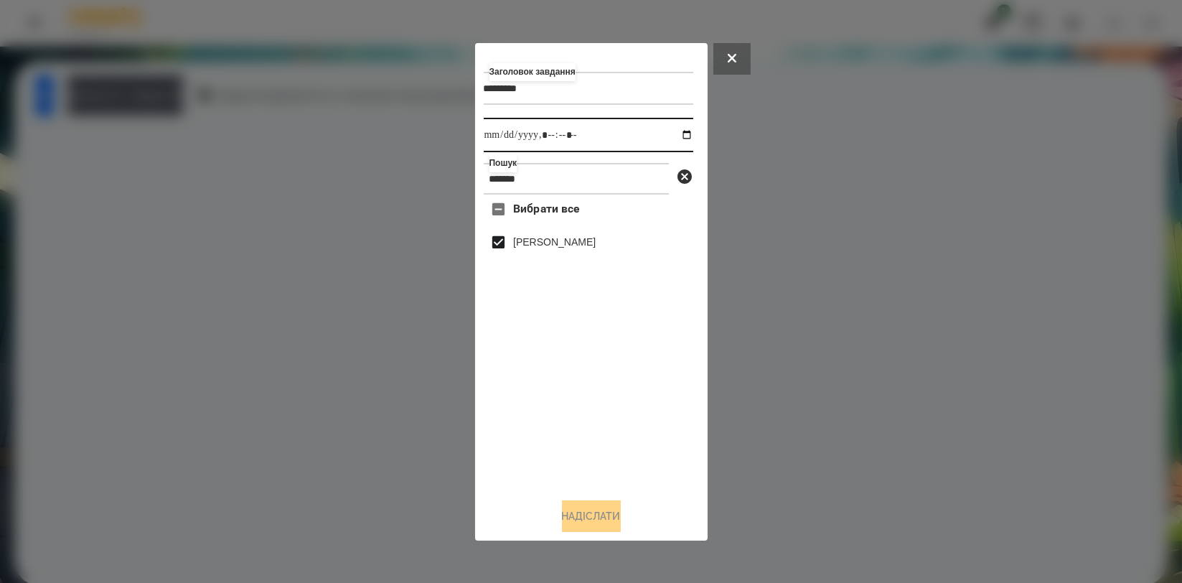
click at [677, 140] on input "datetime-local" at bounding box center [589, 135] width 210 height 34
type input "**********"
click at [684, 431] on div "Вибрати все Обухова Марія" at bounding box center [589, 340] width 210 height 291
drag, startPoint x: 599, startPoint y: 522, endPoint x: 588, endPoint y: 515, distance: 12.6
click at [598, 523] on button "Надіслати" at bounding box center [591, 516] width 59 height 32
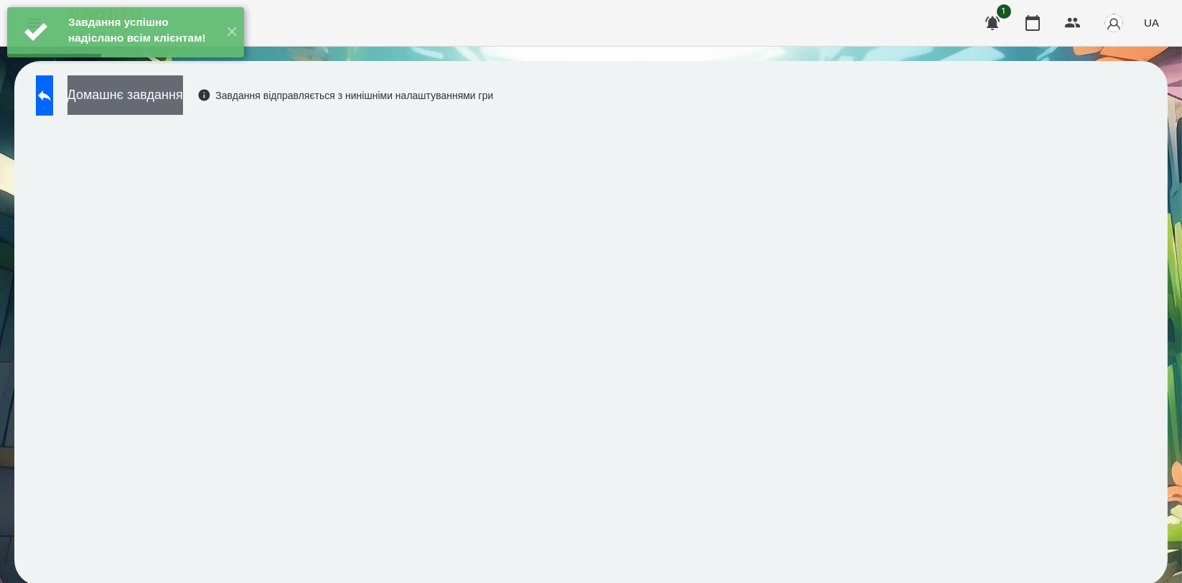
click at [183, 99] on button "Домашнє завдання" at bounding box center [125, 94] width 116 height 39
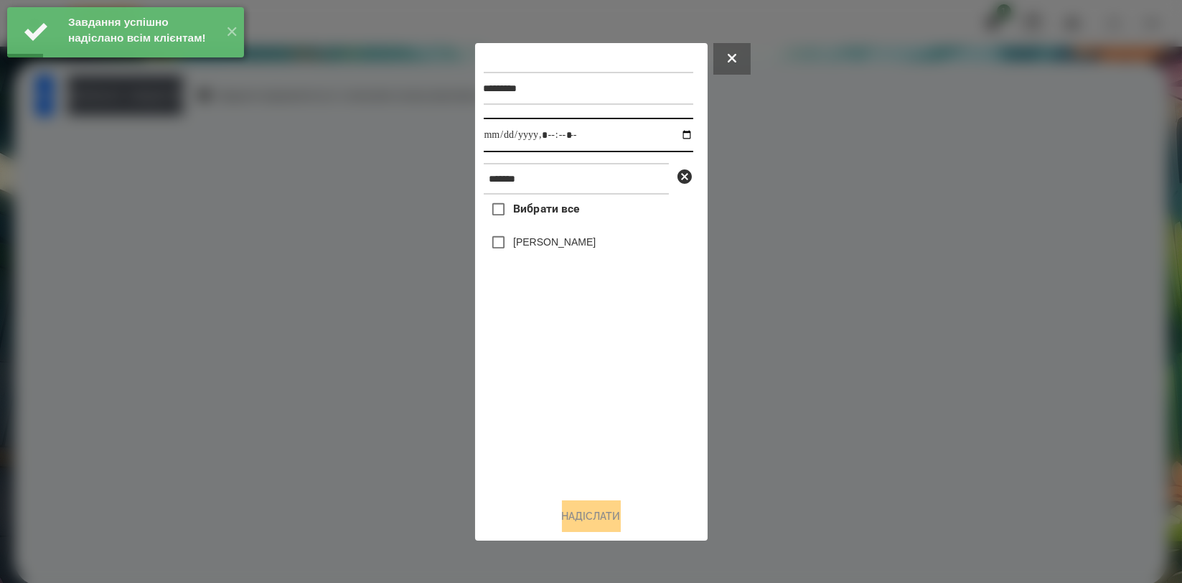
click at [671, 133] on input "datetime-local" at bounding box center [589, 135] width 210 height 34
type input "**********"
drag, startPoint x: 556, startPoint y: 383, endPoint x: 563, endPoint y: 314, distance: 69.4
click at [556, 383] on div "Вибрати все Обухова Марія" at bounding box center [589, 340] width 210 height 291
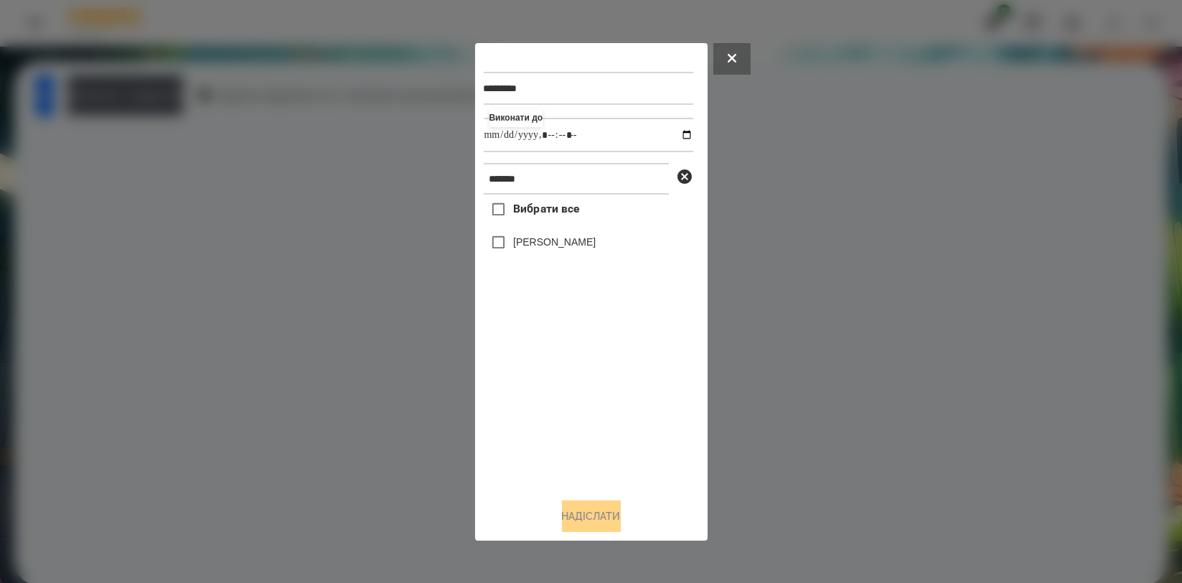
click at [566, 243] on label "[PERSON_NAME]" at bounding box center [554, 242] width 83 height 14
click at [600, 521] on button "Надіслати" at bounding box center [591, 516] width 59 height 32
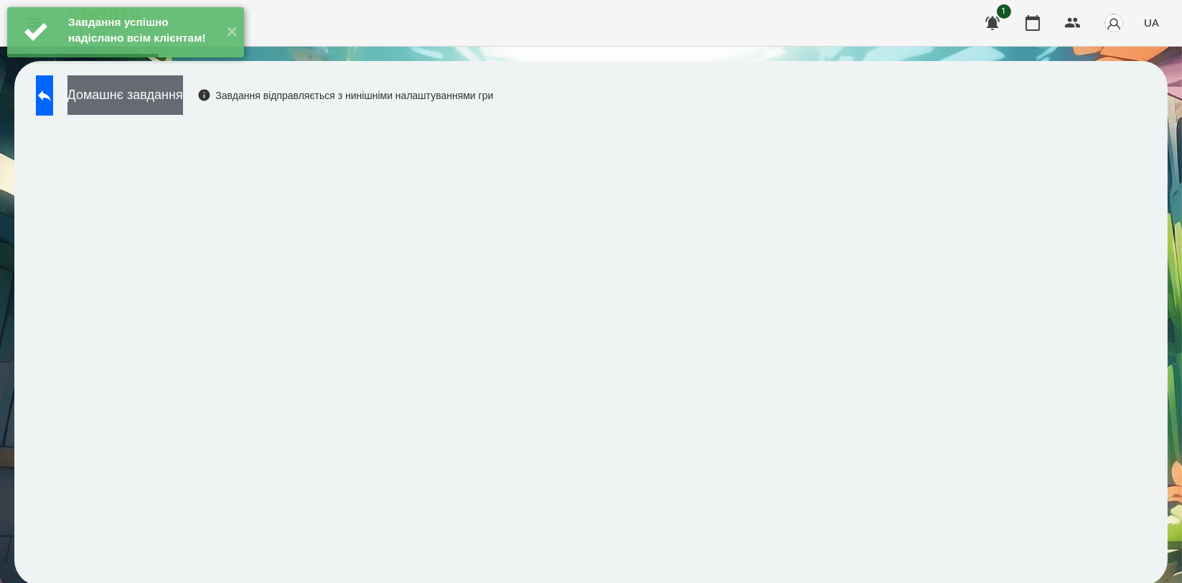
click at [149, 95] on button "Домашнє завдання" at bounding box center [125, 94] width 116 height 39
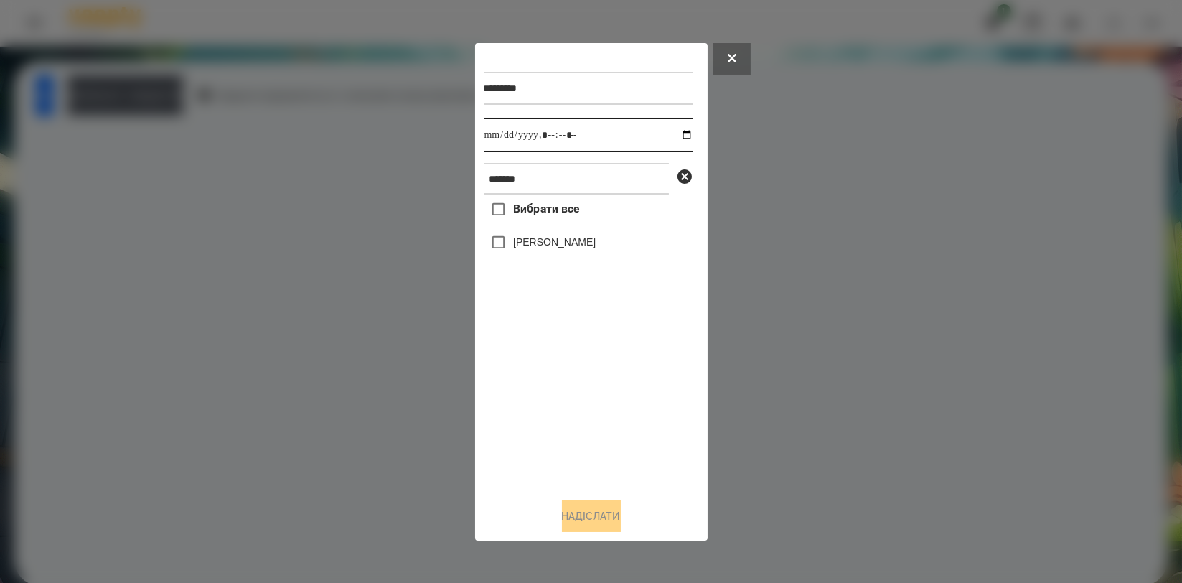
click at [670, 131] on input "datetime-local" at bounding box center [589, 135] width 210 height 34
type input "**********"
drag, startPoint x: 545, startPoint y: 390, endPoint x: 545, endPoint y: 377, distance: 13.6
click at [545, 389] on div "Вибрати все Обухова Марія" at bounding box center [589, 340] width 210 height 291
click at [549, 241] on label "[PERSON_NAME]" at bounding box center [554, 242] width 83 height 14
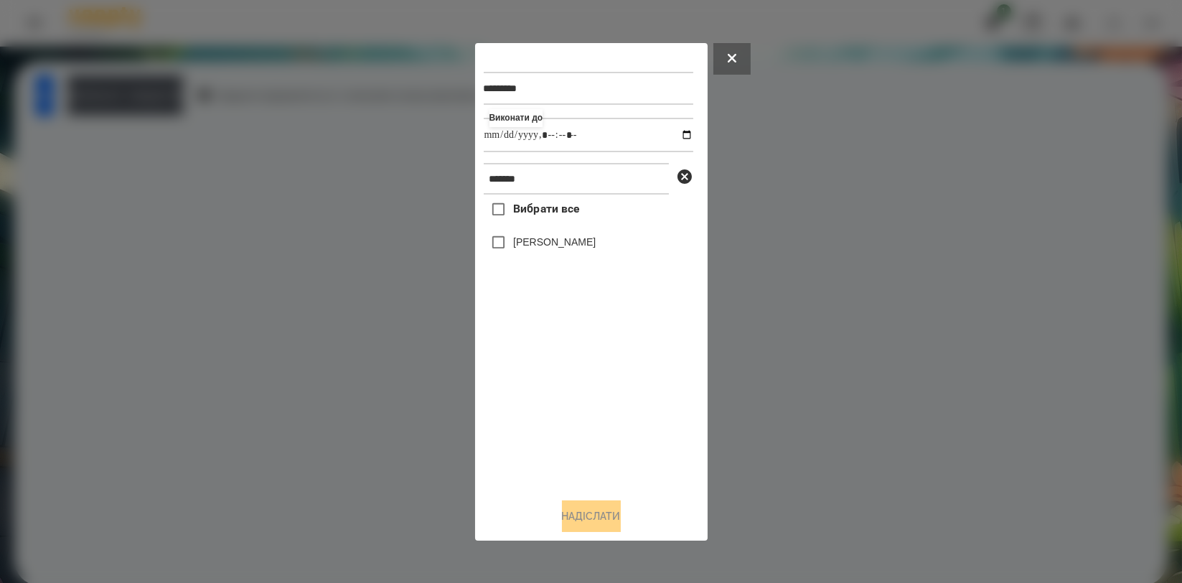
click at [579, 233] on div "[PERSON_NAME]" at bounding box center [589, 243] width 210 height 30
click at [579, 240] on label "[PERSON_NAME]" at bounding box center [554, 242] width 83 height 14
click at [584, 523] on button "Надіслати" at bounding box center [591, 516] width 59 height 32
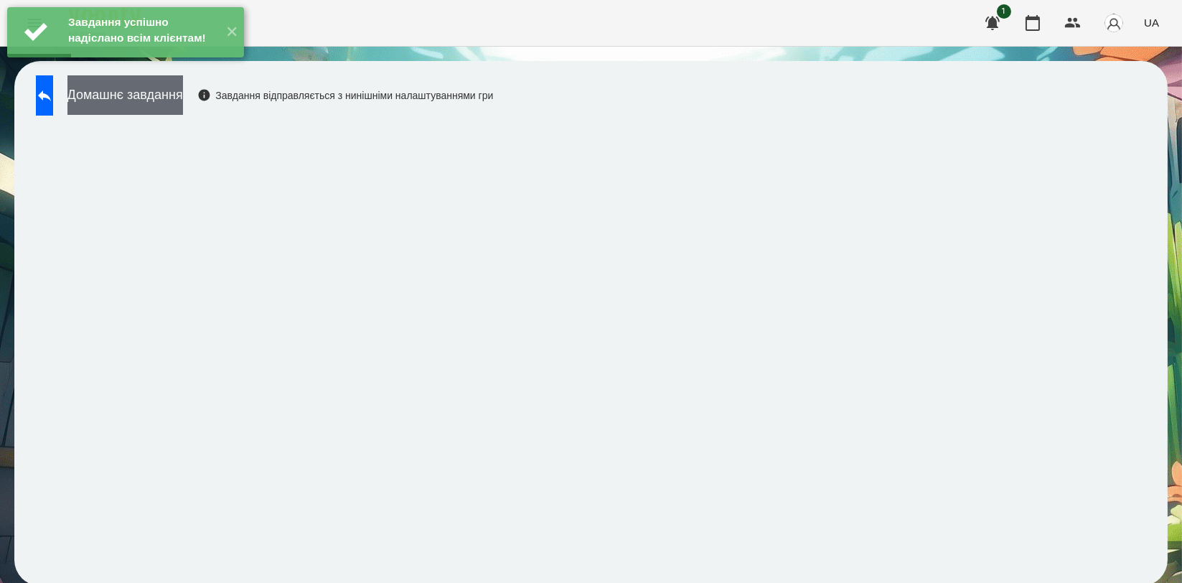
click at [183, 96] on button "Домашнє завдання" at bounding box center [125, 94] width 116 height 39
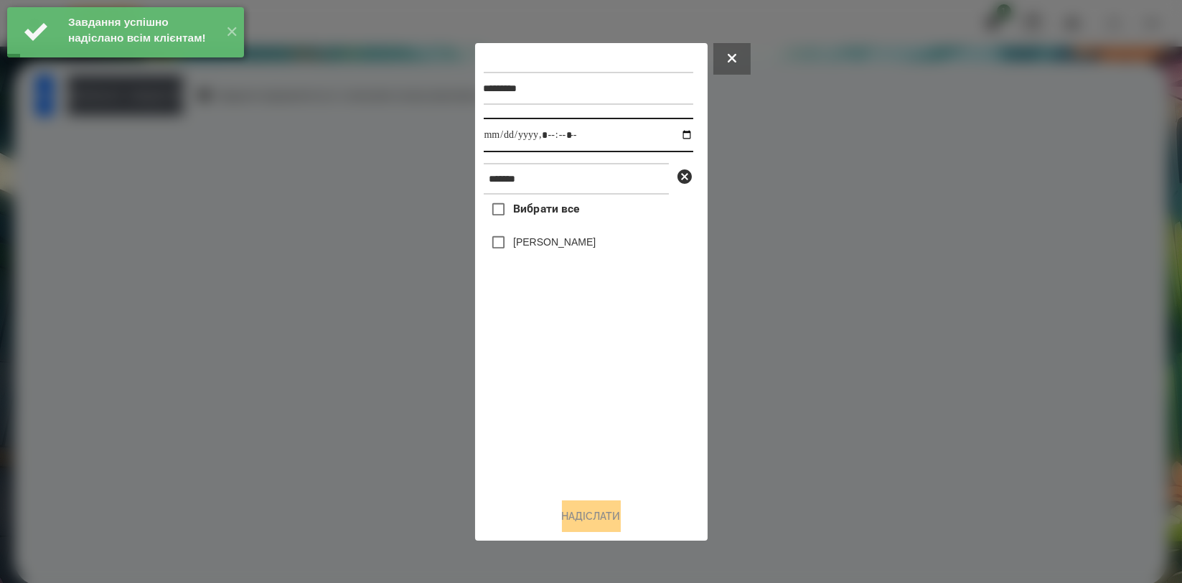
click at [673, 128] on input "datetime-local" at bounding box center [589, 135] width 210 height 34
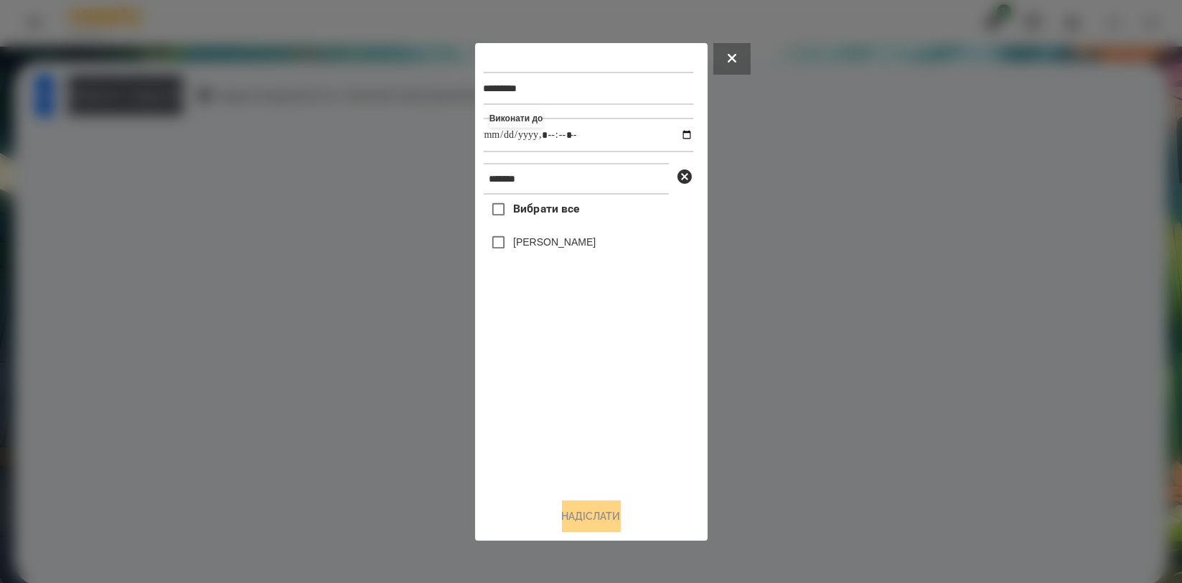
type input "**********"
drag, startPoint x: 573, startPoint y: 396, endPoint x: 573, endPoint y: 355, distance: 41.6
click at [573, 397] on div "Вибрати все Обухова Марія" at bounding box center [589, 340] width 210 height 291
click at [567, 239] on label "[PERSON_NAME]" at bounding box center [554, 242] width 83 height 14
click at [592, 523] on button "Надіслати" at bounding box center [591, 516] width 59 height 32
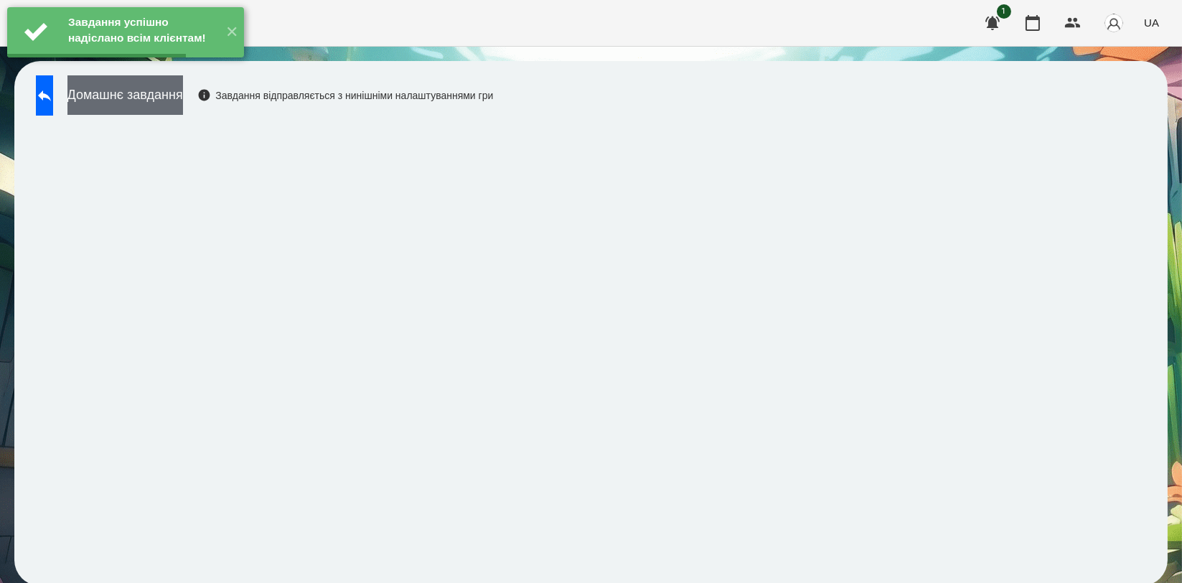
click at [183, 108] on button "Домашнє завдання" at bounding box center [125, 94] width 116 height 39
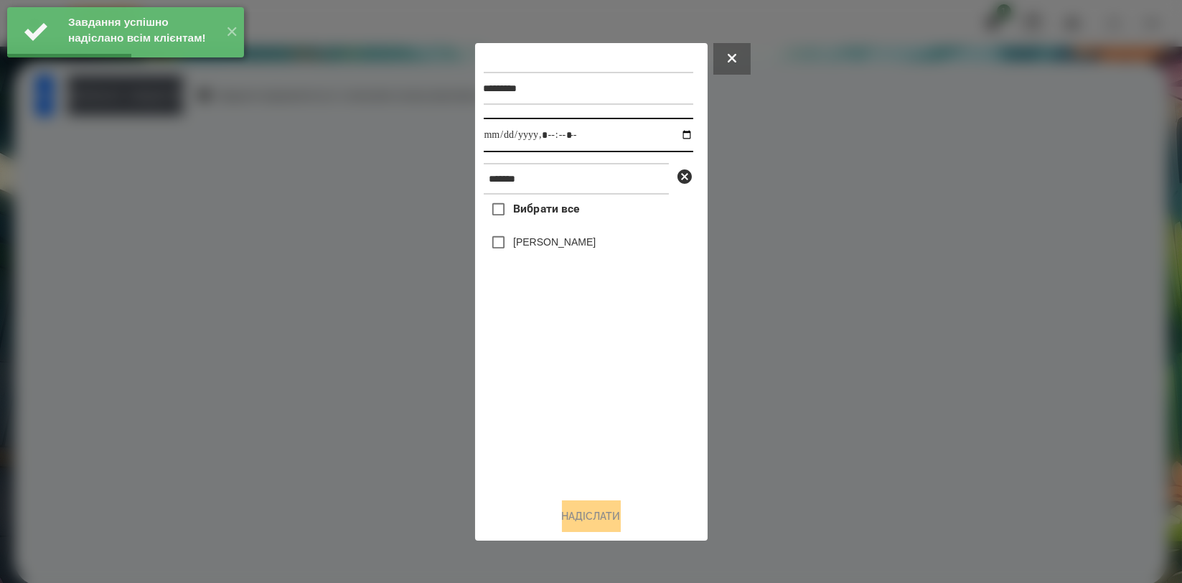
click at [682, 132] on input "datetime-local" at bounding box center [589, 135] width 210 height 34
type input "**********"
click at [586, 362] on div "Вибрати все Обухова Марія" at bounding box center [589, 340] width 210 height 291
click at [577, 245] on label "[PERSON_NAME]" at bounding box center [554, 242] width 83 height 14
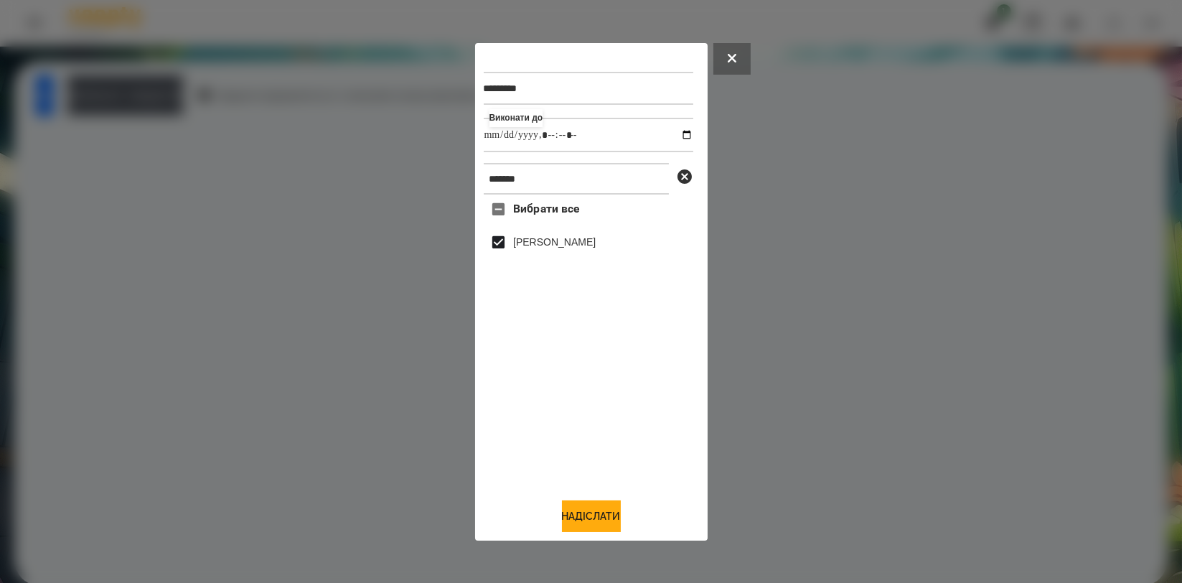
drag, startPoint x: 609, startPoint y: 518, endPoint x: 614, endPoint y: 496, distance: 22.0
click at [609, 519] on button "Надіслати" at bounding box center [591, 516] width 59 height 32
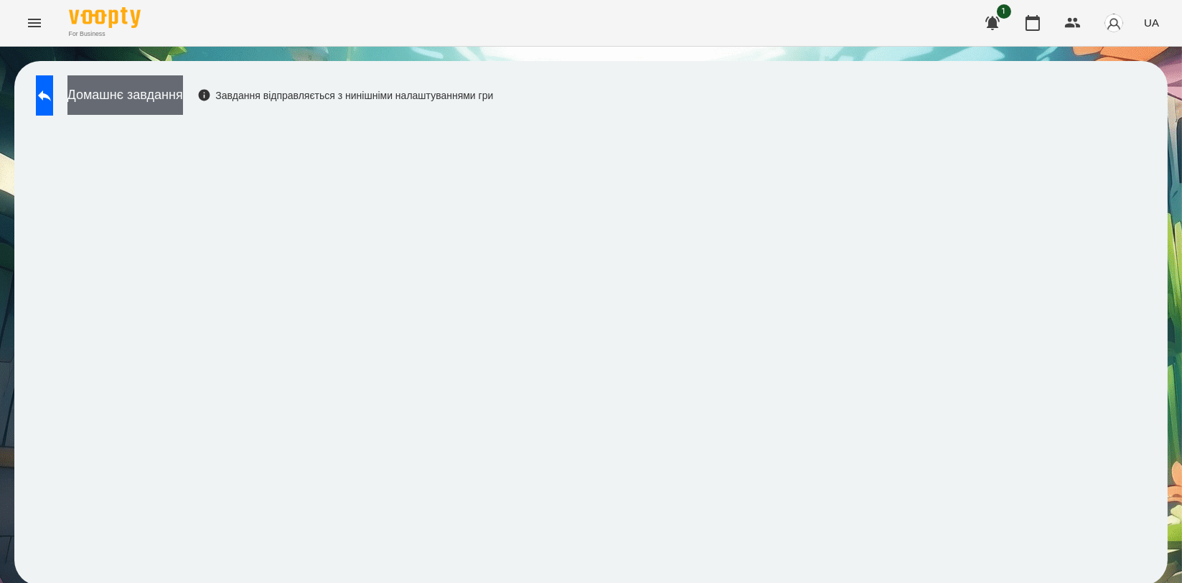
click at [164, 102] on button "Домашнє завдання" at bounding box center [125, 94] width 116 height 39
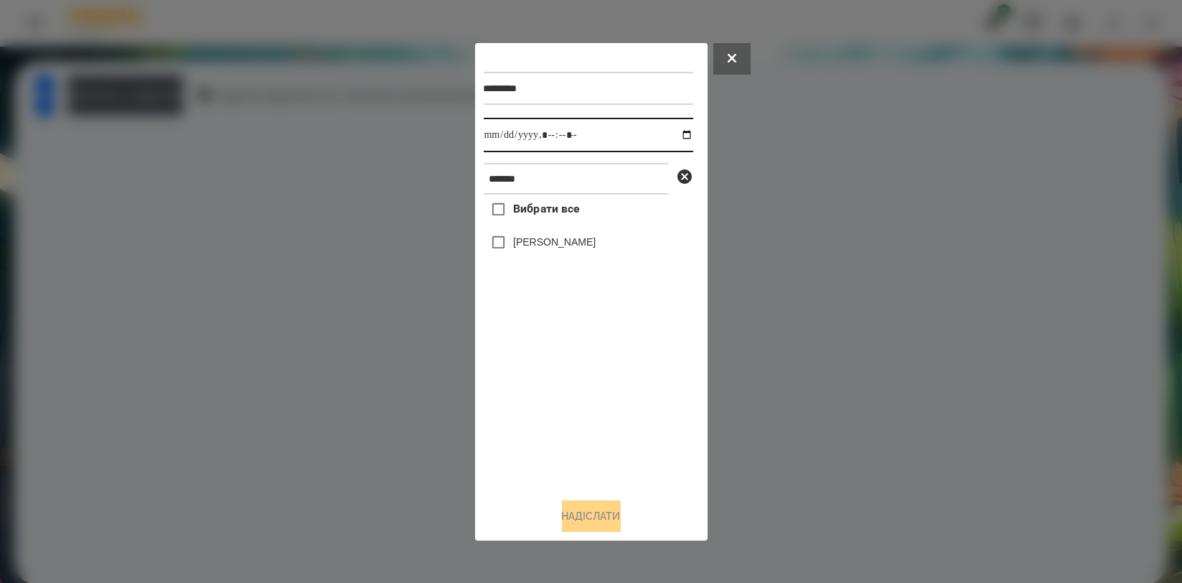
click at [670, 134] on input "datetime-local" at bounding box center [589, 135] width 210 height 34
type input "**********"
click at [608, 424] on div "Вибрати все Обухова Марія" at bounding box center [589, 340] width 210 height 291
drag, startPoint x: 569, startPoint y: 242, endPoint x: 569, endPoint y: 258, distance: 15.8
click at [569, 240] on label "[PERSON_NAME]" at bounding box center [554, 242] width 83 height 14
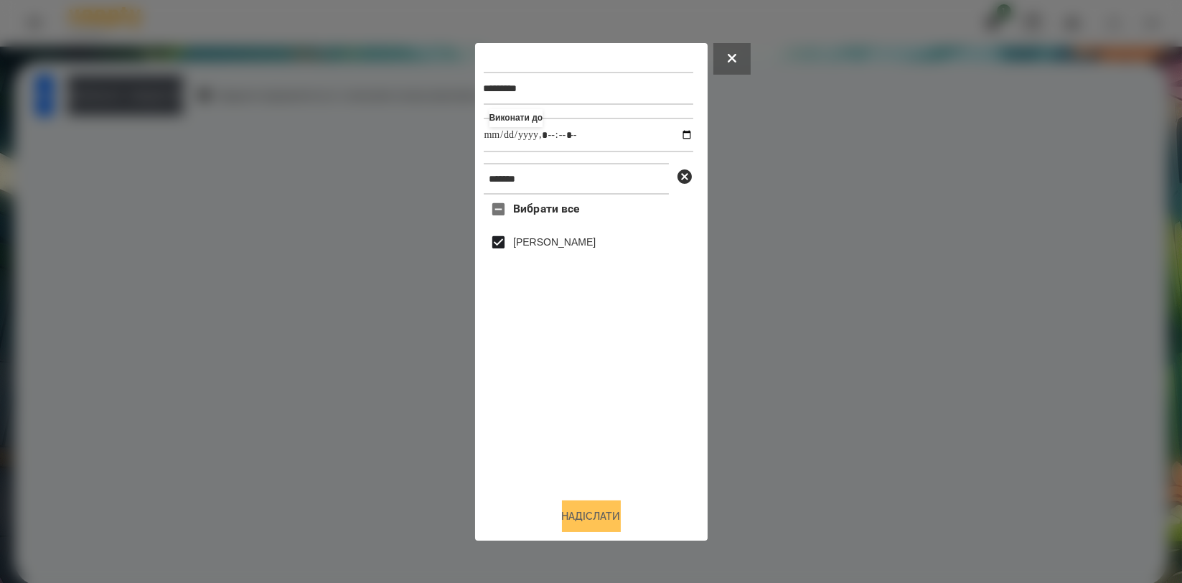
click at [601, 514] on button "Надіслати" at bounding box center [591, 516] width 59 height 32
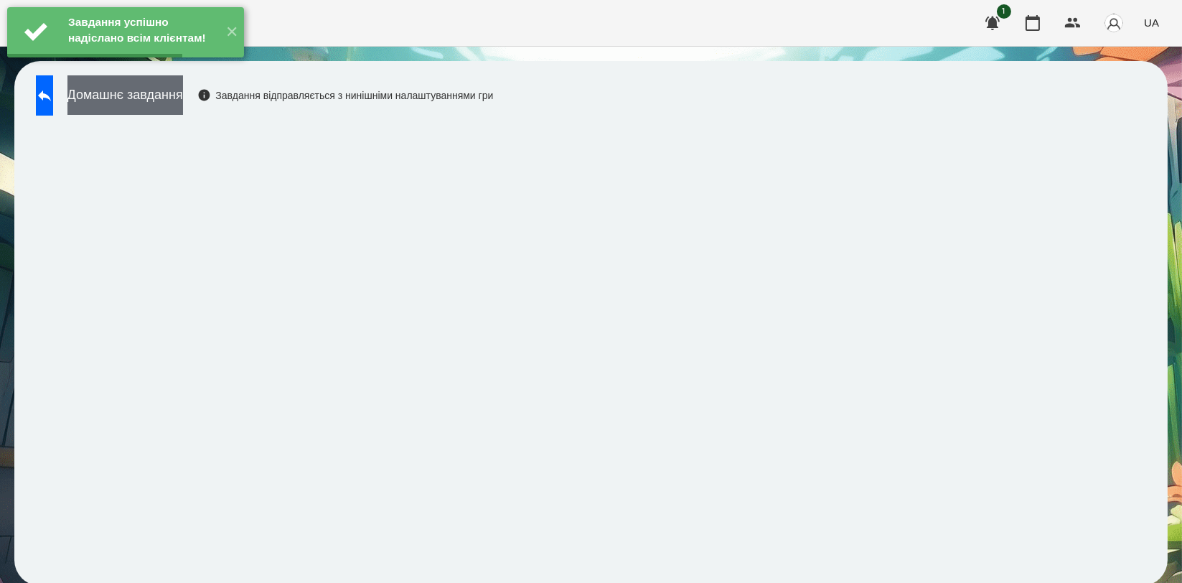
click at [183, 103] on button "Домашнє завдання" at bounding box center [125, 94] width 116 height 39
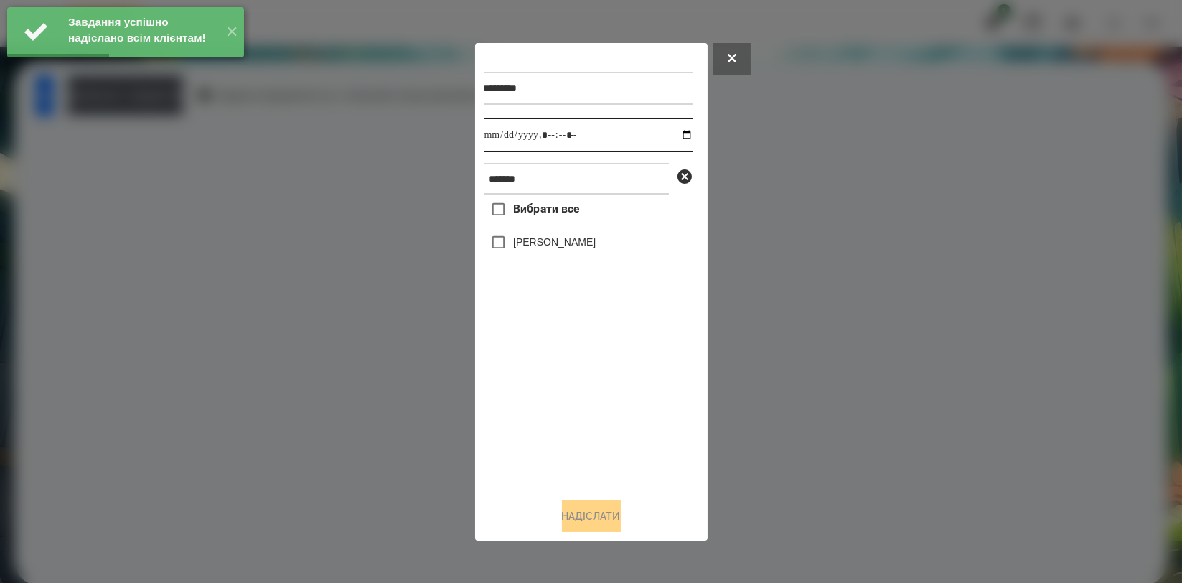
click at [673, 134] on input "datetime-local" at bounding box center [589, 135] width 210 height 34
type input "**********"
drag, startPoint x: 619, startPoint y: 387, endPoint x: 569, endPoint y: 273, distance: 124.4
click at [619, 388] on div "Вибрати все Обухова Марія" at bounding box center [589, 340] width 210 height 291
drag, startPoint x: 565, startPoint y: 240, endPoint x: 565, endPoint y: 248, distance: 8.6
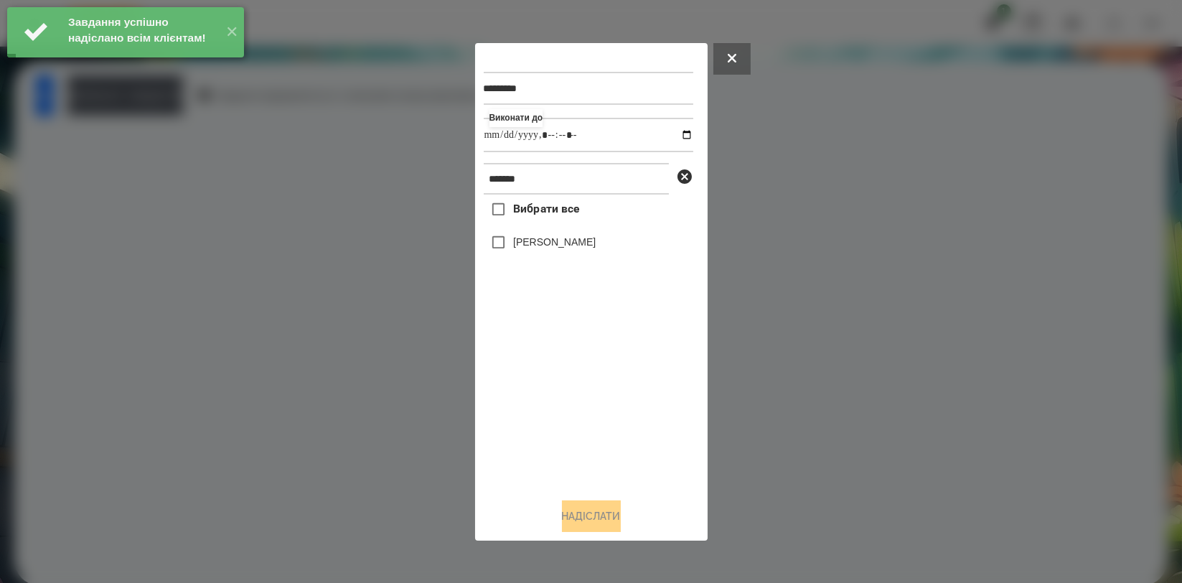
click at [566, 239] on label "[PERSON_NAME]" at bounding box center [554, 242] width 83 height 14
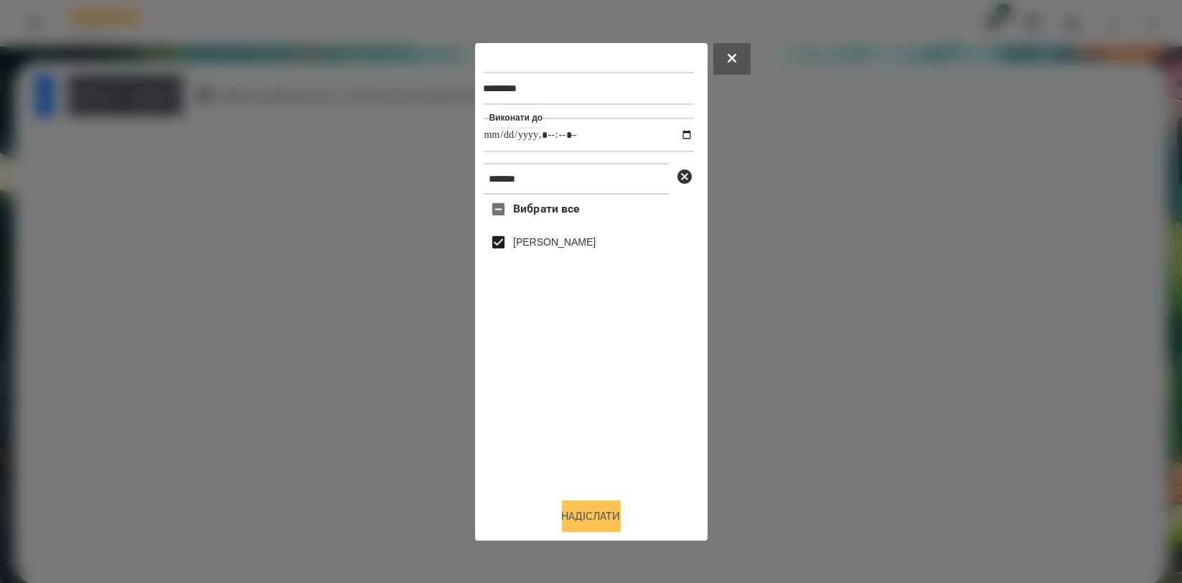
click at [613, 515] on button "Надіслати" at bounding box center [591, 516] width 59 height 32
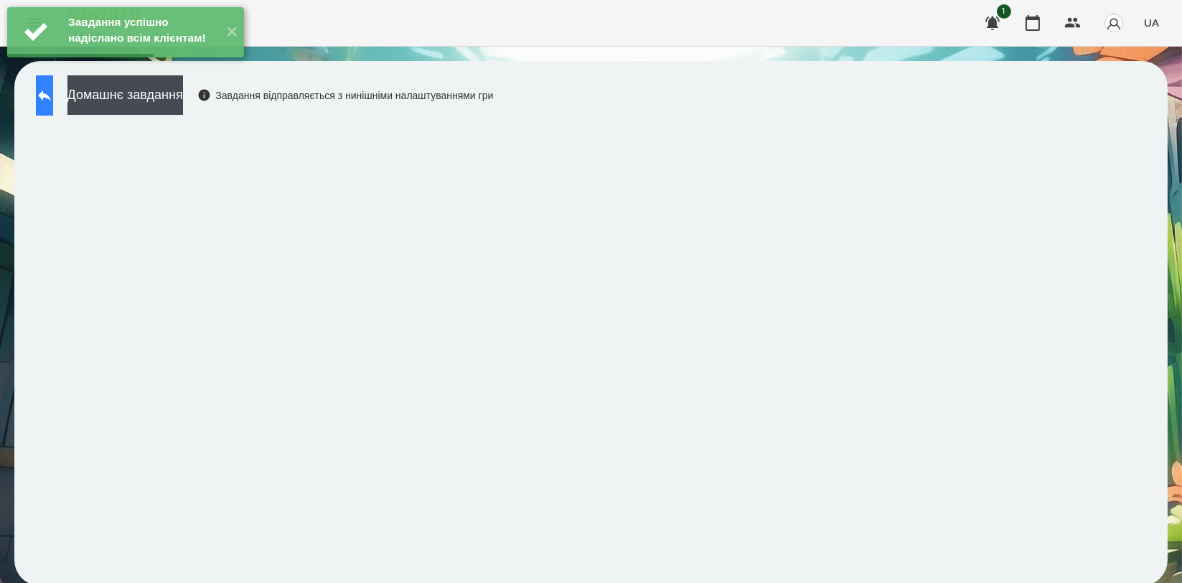
drag, startPoint x: 72, startPoint y: 85, endPoint x: 74, endPoint y: 95, distance: 9.4
click at [72, 65] on div "Завдання успішно надіслано всім клієнтам! ✕" at bounding box center [125, 32] width 251 height 65
click at [53, 89] on icon at bounding box center [44, 95] width 17 height 17
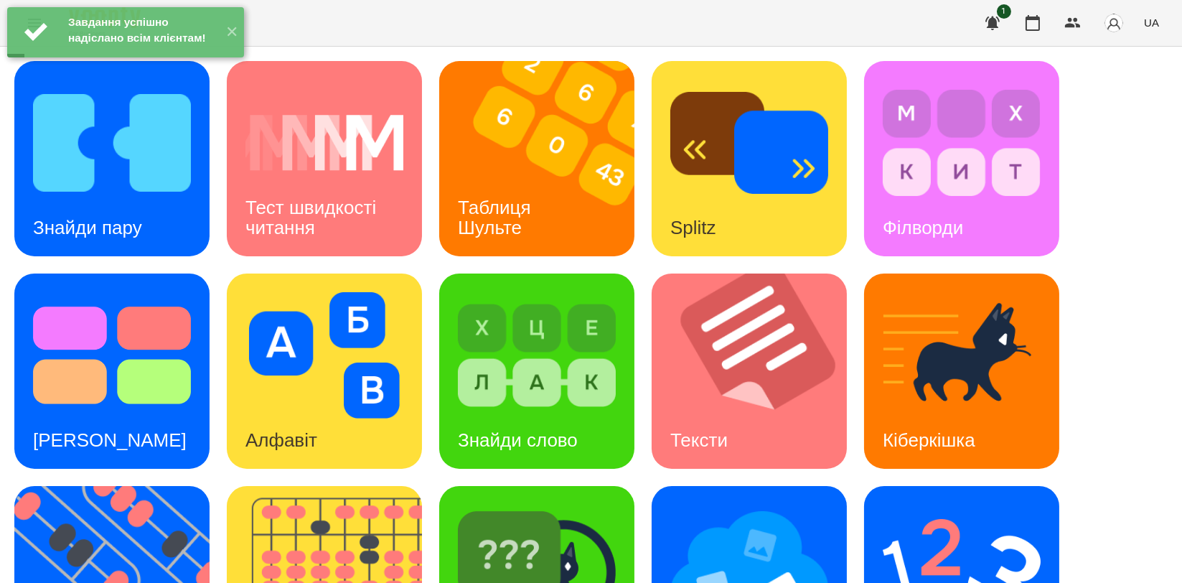
scroll to position [159, 0]
click at [975, 412] on div "Кіберкішка" at bounding box center [929, 440] width 130 height 57
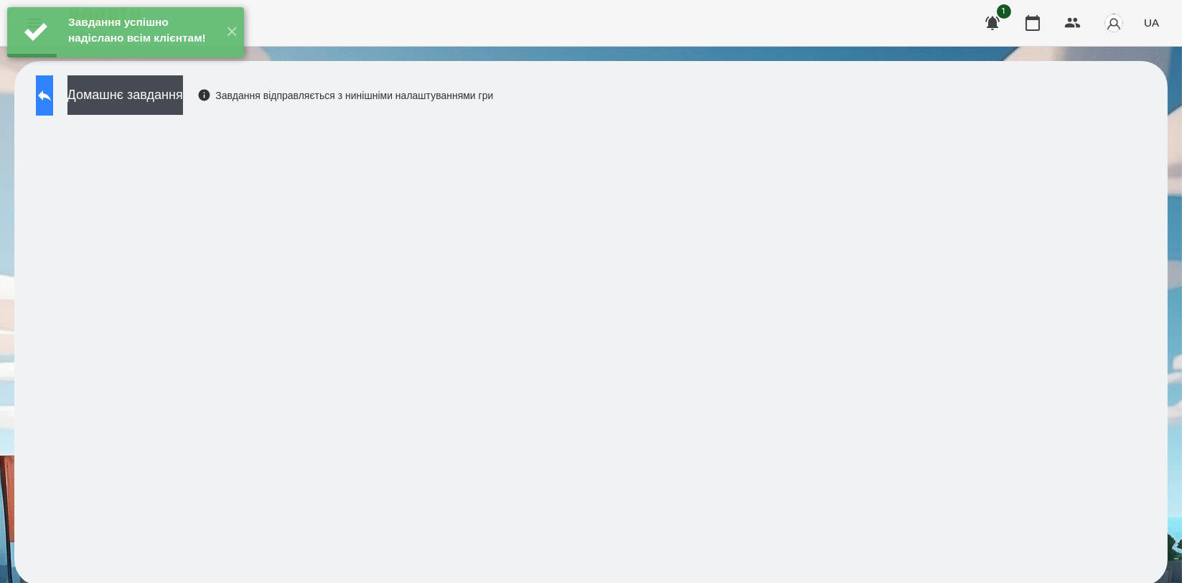
click at [50, 87] on icon at bounding box center [44, 95] width 17 height 17
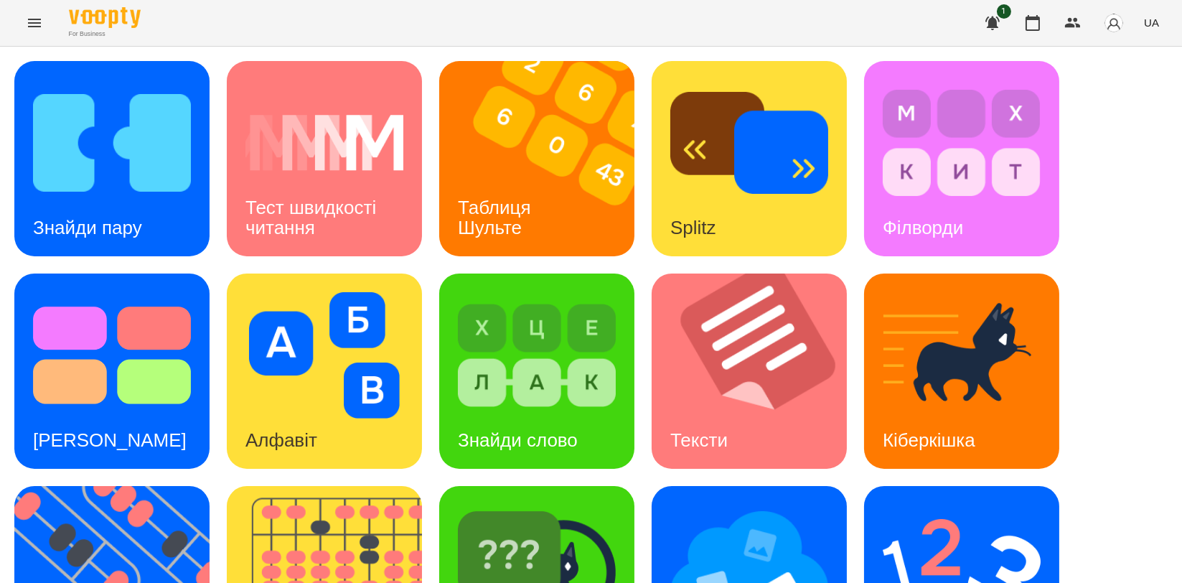
scroll to position [319, 0]
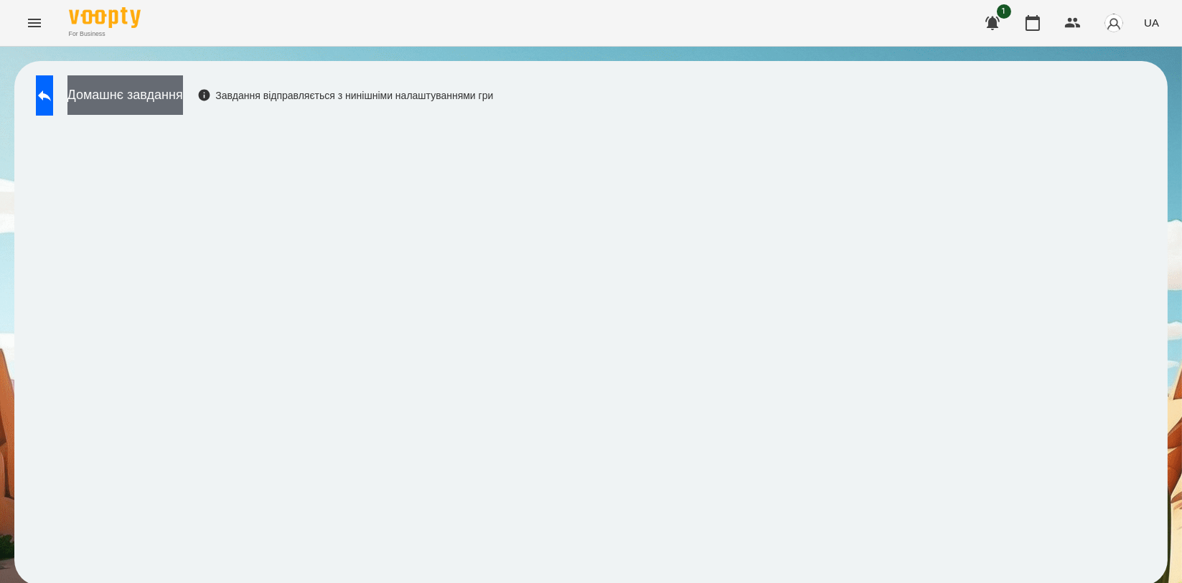
click at [183, 88] on button "Домашнє завдання" at bounding box center [125, 94] width 116 height 39
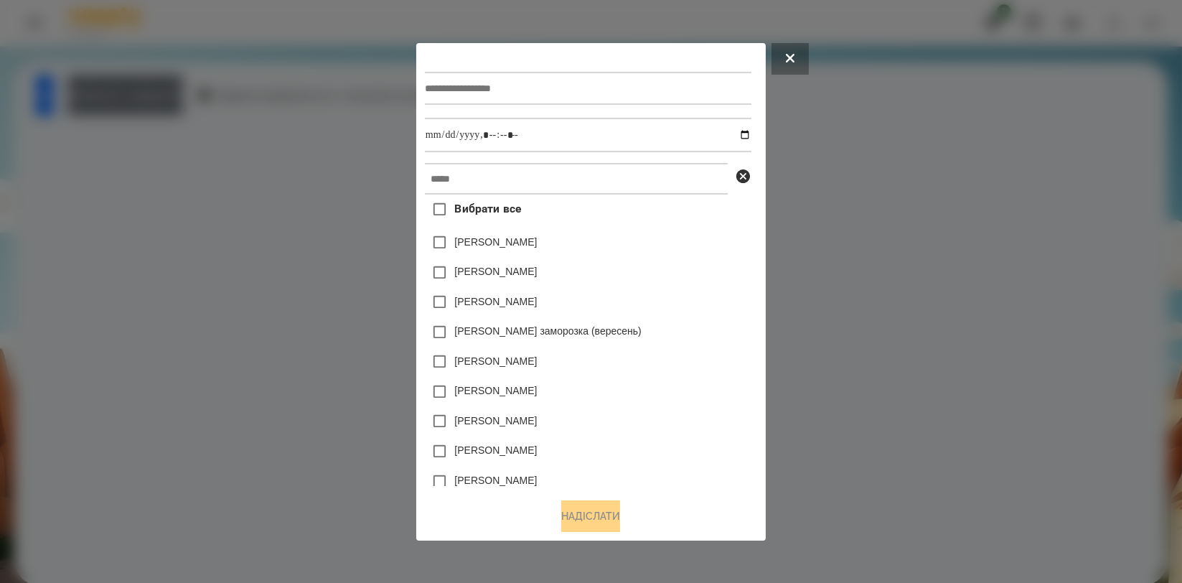
click at [512, 92] on input "text" at bounding box center [588, 88] width 327 height 33
type input "**********"
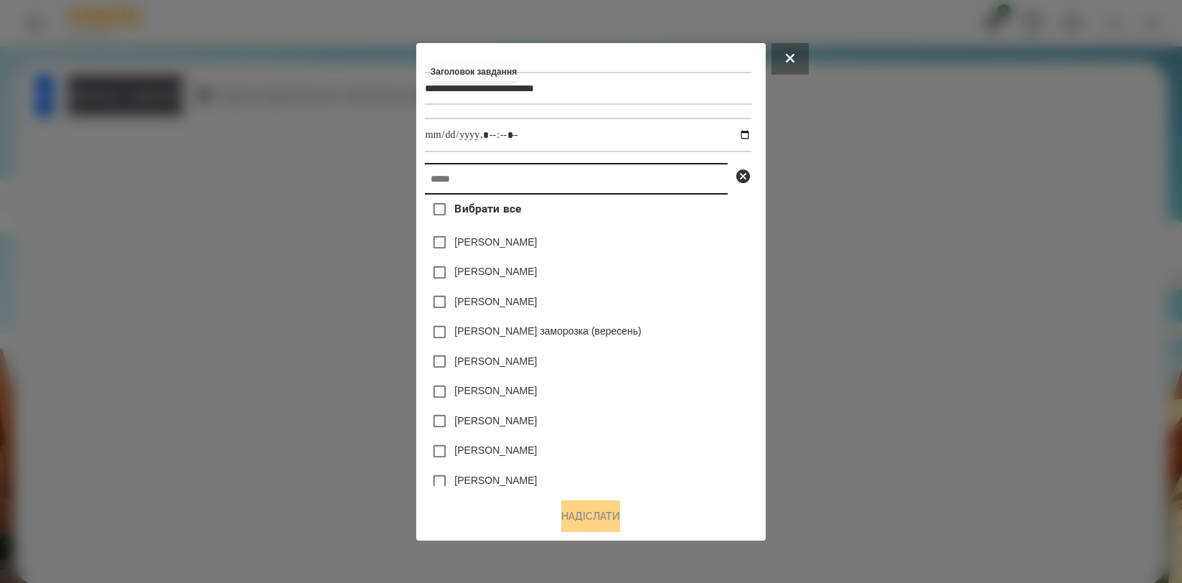
click at [512, 170] on input "text" at bounding box center [576, 179] width 303 height 32
type input "*"
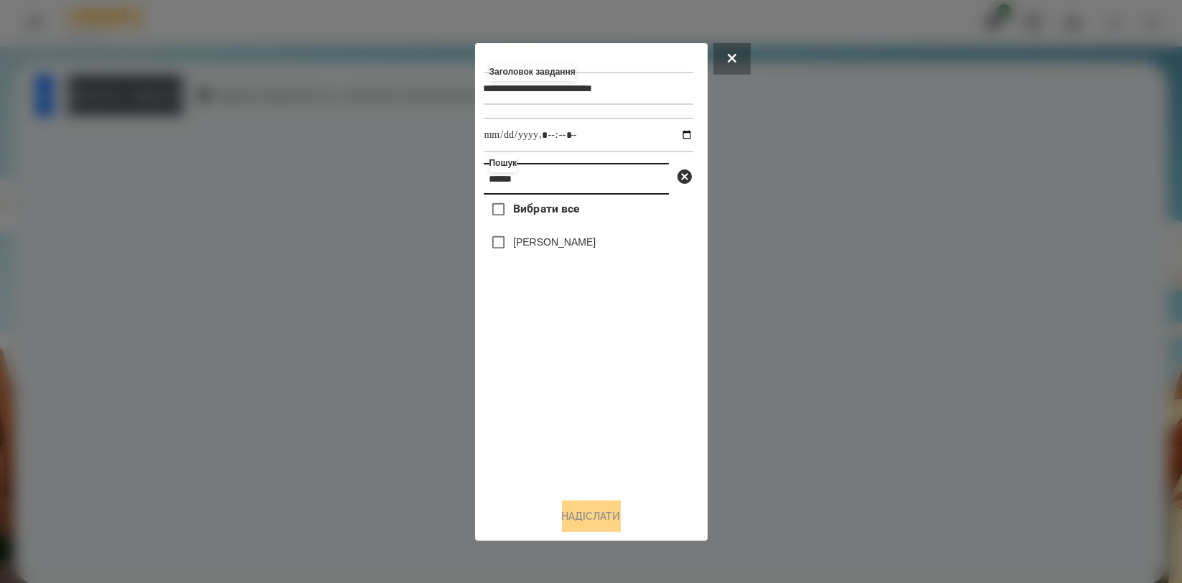
type input "******"
click at [527, 248] on label "[PERSON_NAME]" at bounding box center [554, 242] width 83 height 14
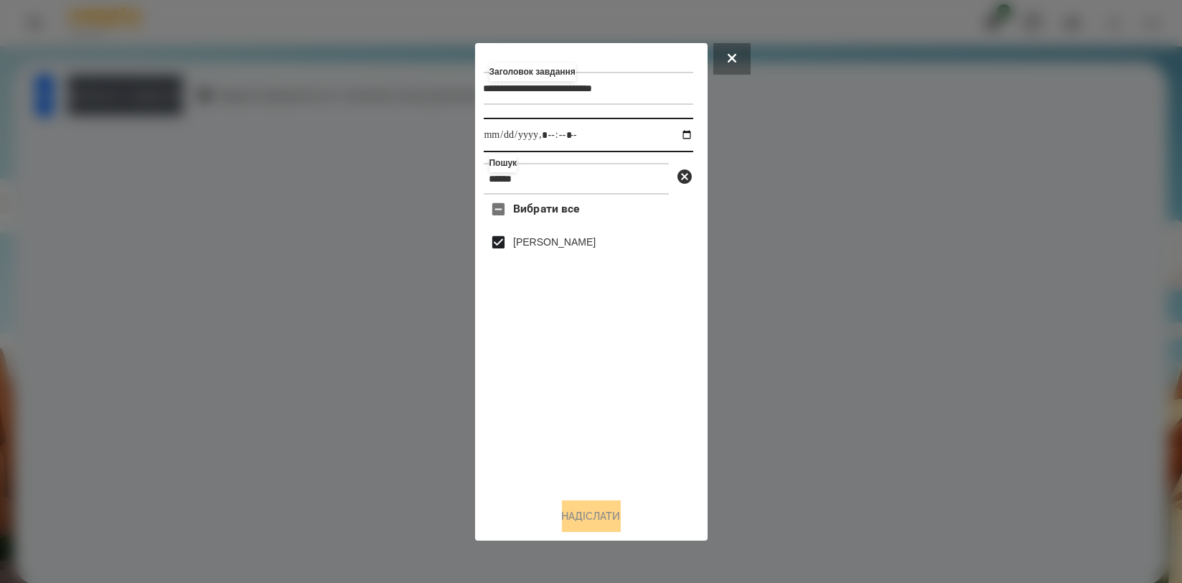
click at [677, 131] on input "datetime-local" at bounding box center [589, 135] width 210 height 34
type input "**********"
click at [511, 393] on div "Вибрати все Обухова Марія" at bounding box center [589, 340] width 210 height 291
click at [562, 510] on button "Надіслати" at bounding box center [591, 516] width 59 height 32
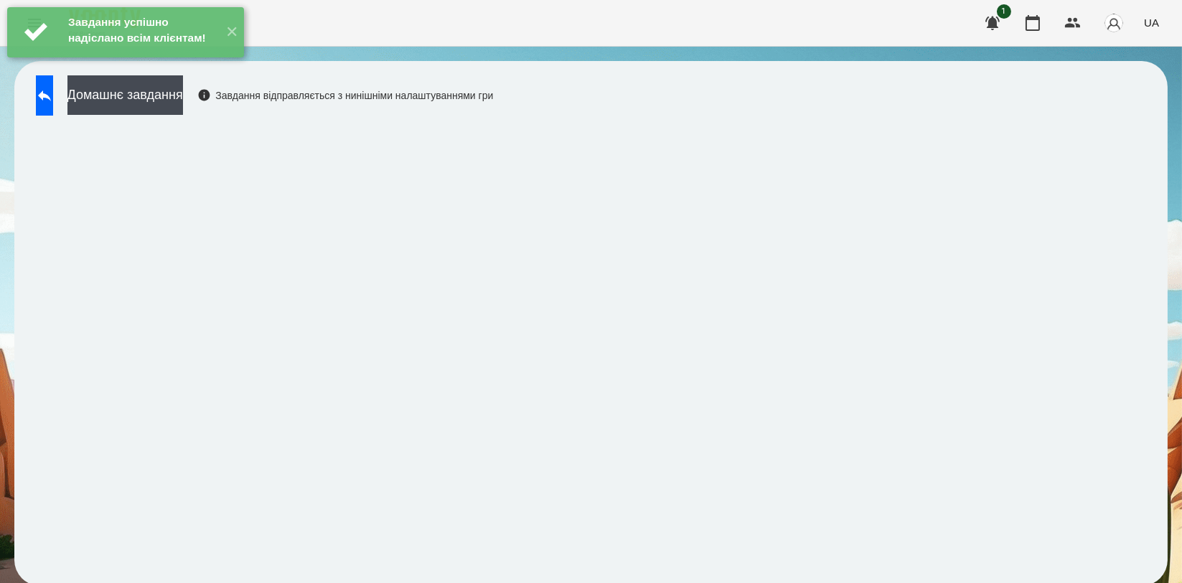
click at [210, 65] on div "Завдання успішно надіслано всім клієнтам! ✕" at bounding box center [125, 32] width 251 height 65
click at [183, 89] on button "Домашнє завдання" at bounding box center [125, 94] width 116 height 39
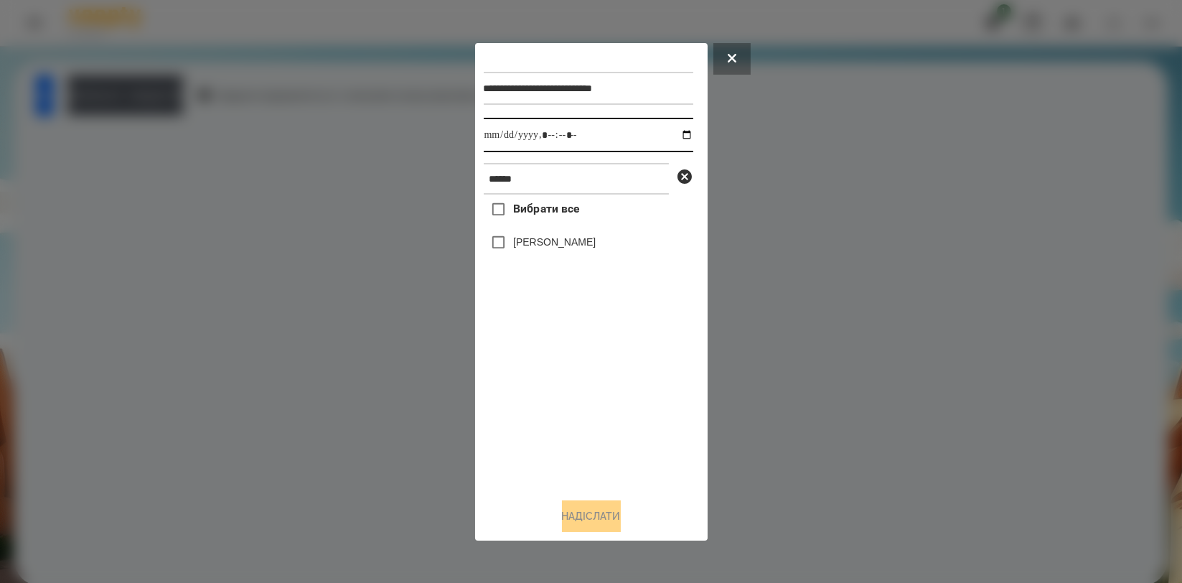
click at [674, 136] on input "datetime-local" at bounding box center [589, 135] width 210 height 34
type input "**********"
click at [523, 396] on div "Вибрати все Обухова Марія" at bounding box center [589, 340] width 210 height 291
click at [540, 241] on label "[PERSON_NAME]" at bounding box center [554, 242] width 83 height 14
click at [579, 526] on button "Надіслати" at bounding box center [591, 516] width 59 height 32
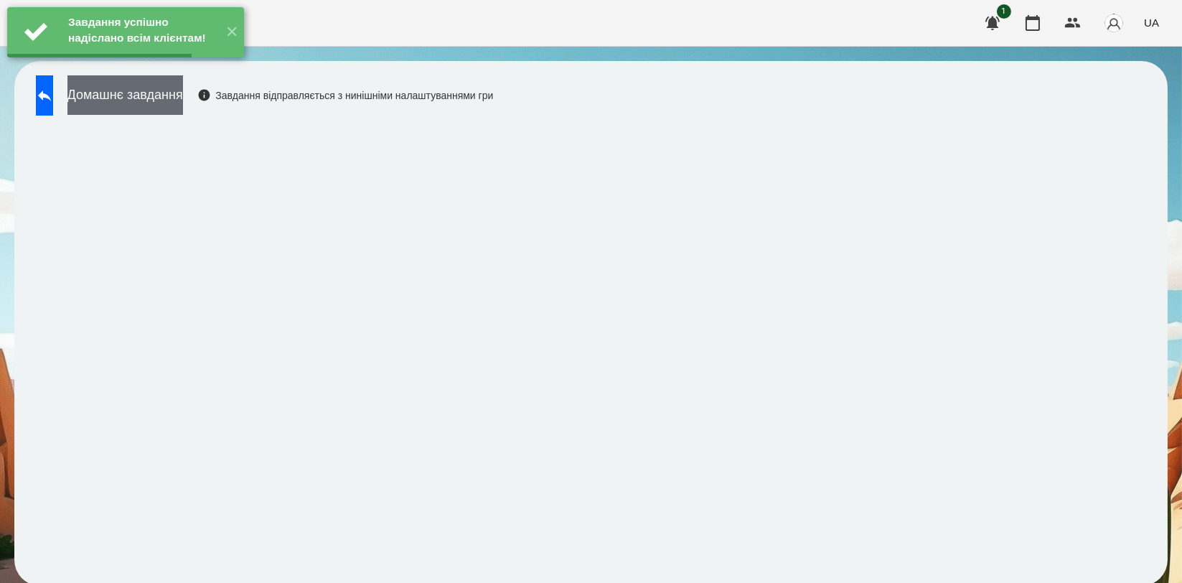
click at [183, 106] on button "Домашнє завдання" at bounding box center [125, 94] width 116 height 39
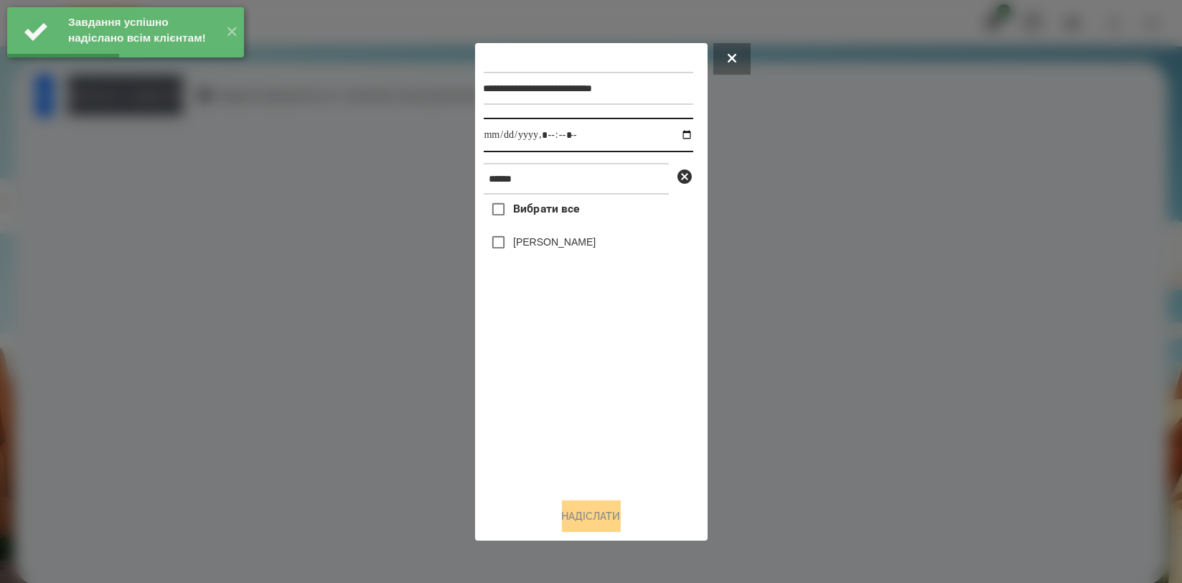
click at [677, 141] on input "datetime-local" at bounding box center [589, 135] width 210 height 34
type input "**********"
click at [538, 395] on div "Вибрати все Обухова Марія" at bounding box center [589, 340] width 210 height 291
click at [547, 243] on label "[PERSON_NAME]" at bounding box center [554, 242] width 83 height 14
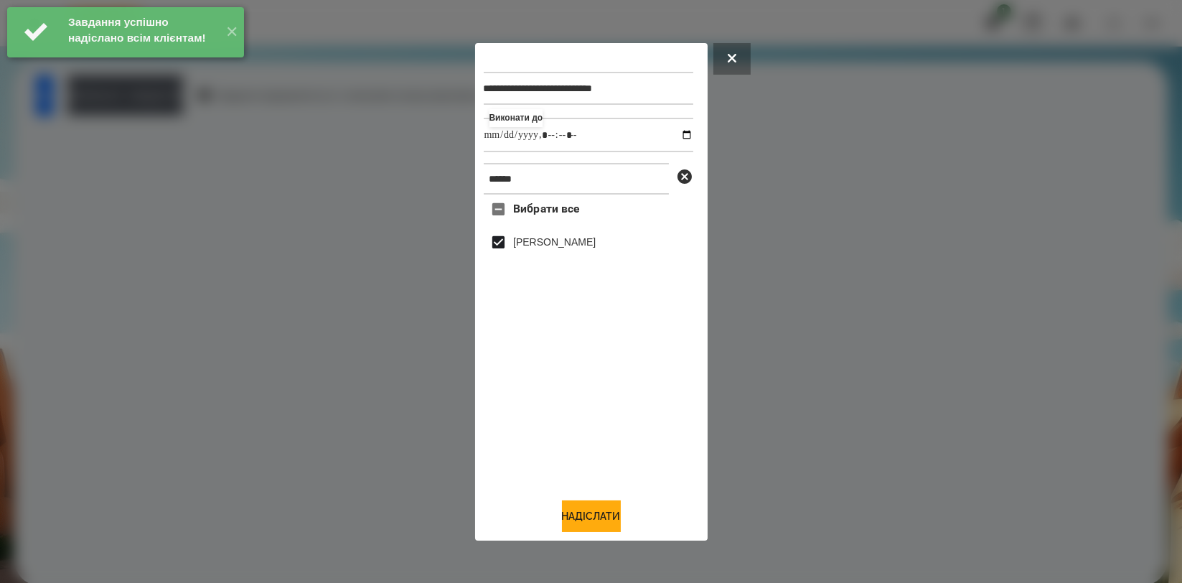
click at [584, 500] on div "**********" at bounding box center [591, 292] width 215 height 480
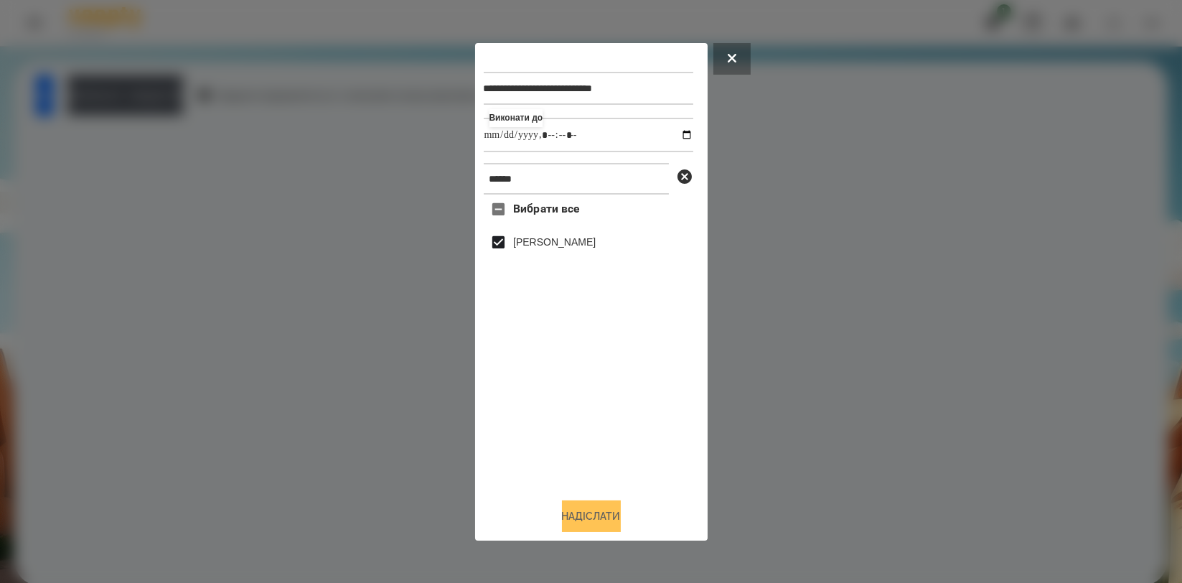
click at [597, 512] on button "Надіслати" at bounding box center [591, 516] width 59 height 32
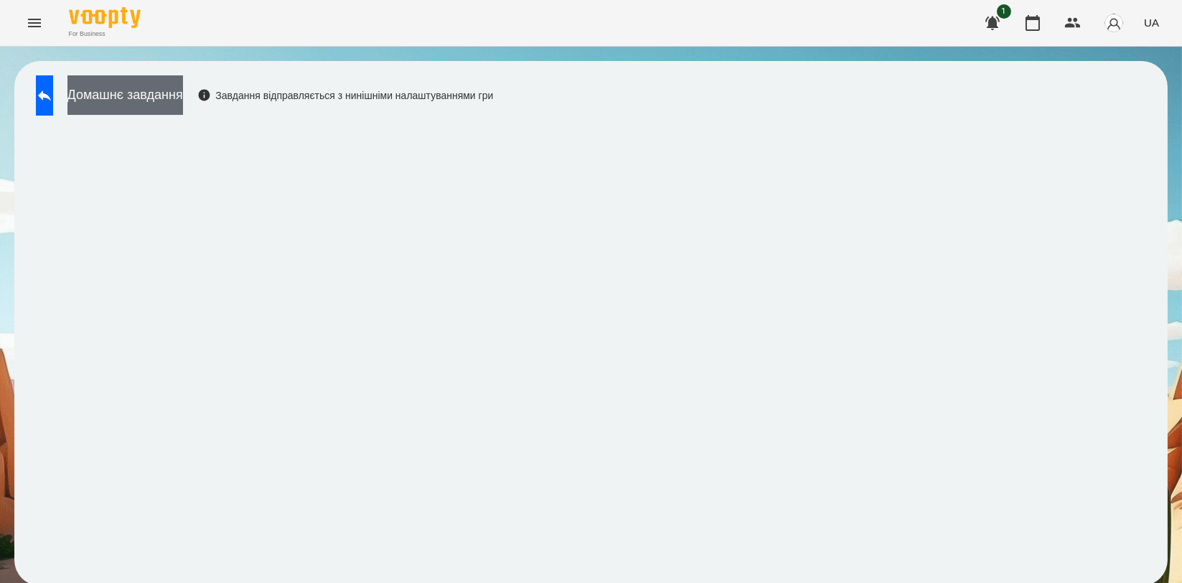
click at [138, 102] on button "Домашнє завдання" at bounding box center [125, 94] width 116 height 39
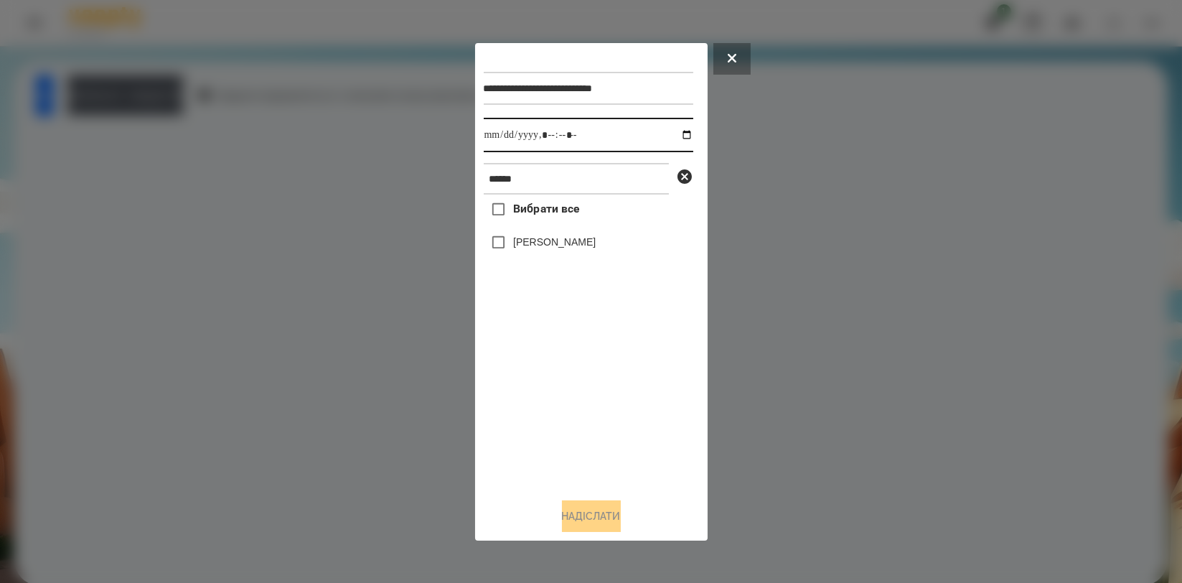
click at [674, 140] on input "datetime-local" at bounding box center [589, 135] width 210 height 34
type input "**********"
click at [573, 382] on div "Вибрати все Обухова Марія" at bounding box center [589, 340] width 210 height 291
drag, startPoint x: 561, startPoint y: 240, endPoint x: 561, endPoint y: 271, distance: 30.9
click at [561, 241] on label "[PERSON_NAME]" at bounding box center [554, 242] width 83 height 14
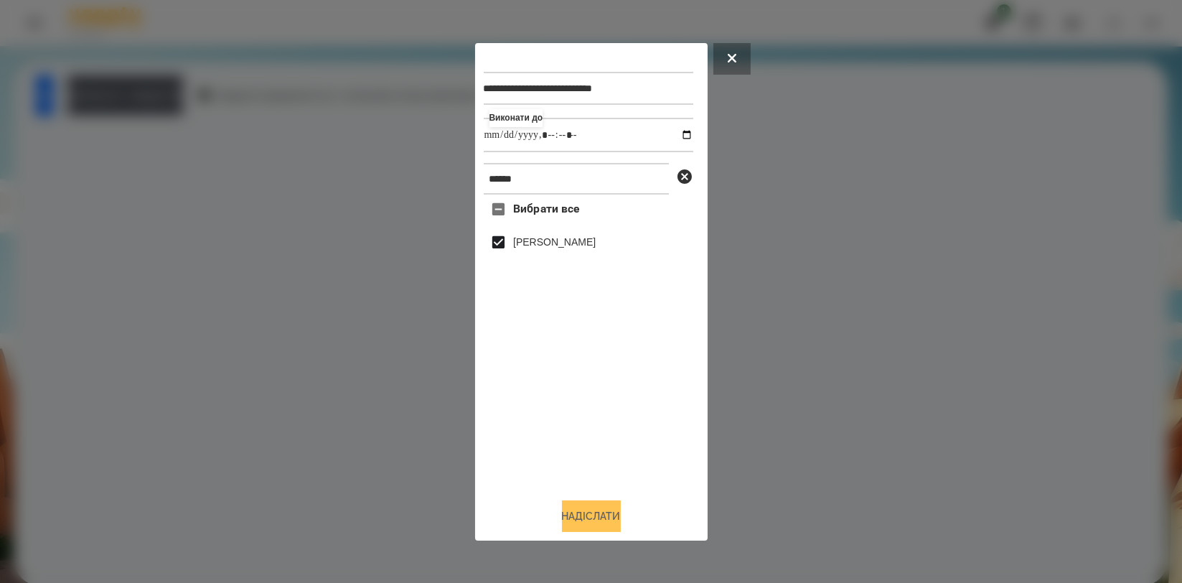
click at [606, 521] on button "Надіслати" at bounding box center [591, 516] width 59 height 32
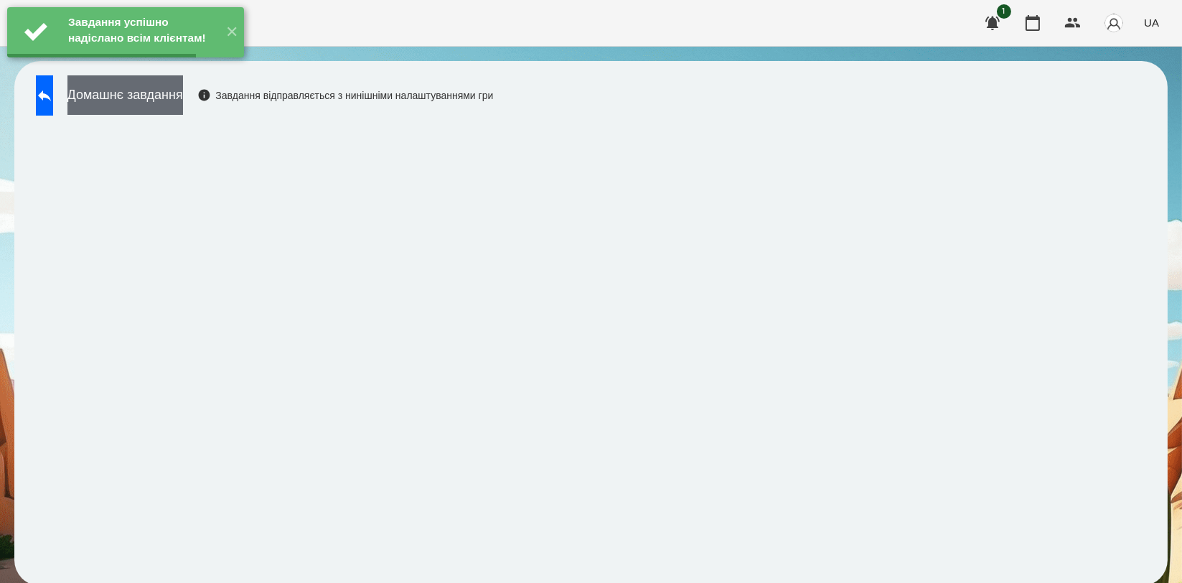
click at [183, 102] on button "Домашнє завдання" at bounding box center [125, 94] width 116 height 39
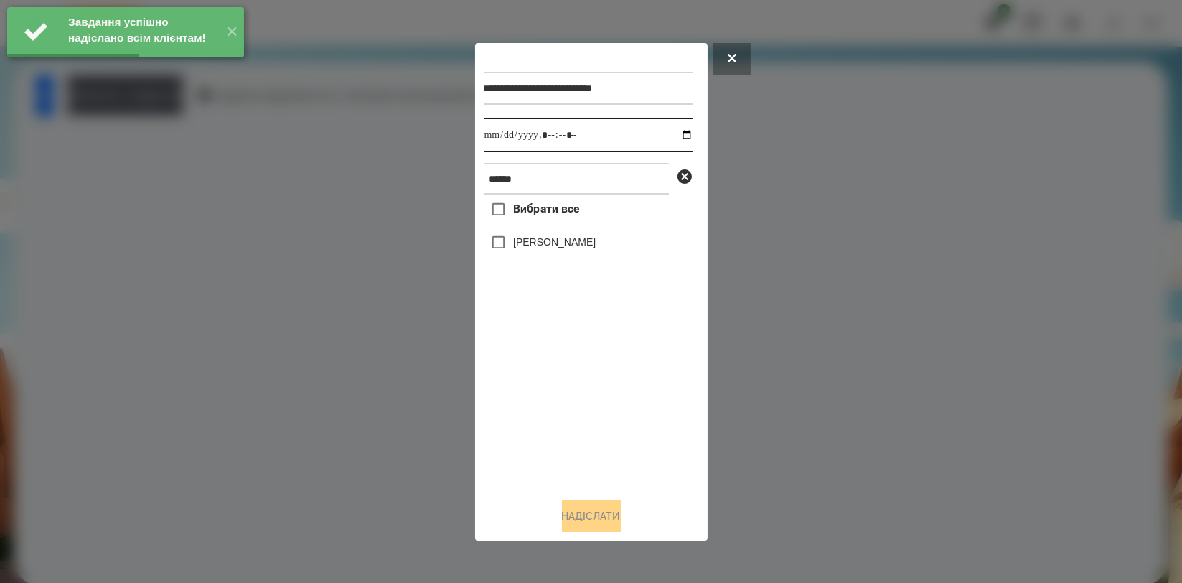
click at [670, 134] on input "datetime-local" at bounding box center [589, 135] width 210 height 34
type input "**********"
drag, startPoint x: 583, startPoint y: 395, endPoint x: 581, endPoint y: 332, distance: 63.2
click at [583, 394] on div "Вибрати все Обухова Марія" at bounding box center [589, 340] width 210 height 291
click at [575, 238] on label "[PERSON_NAME]" at bounding box center [554, 242] width 83 height 14
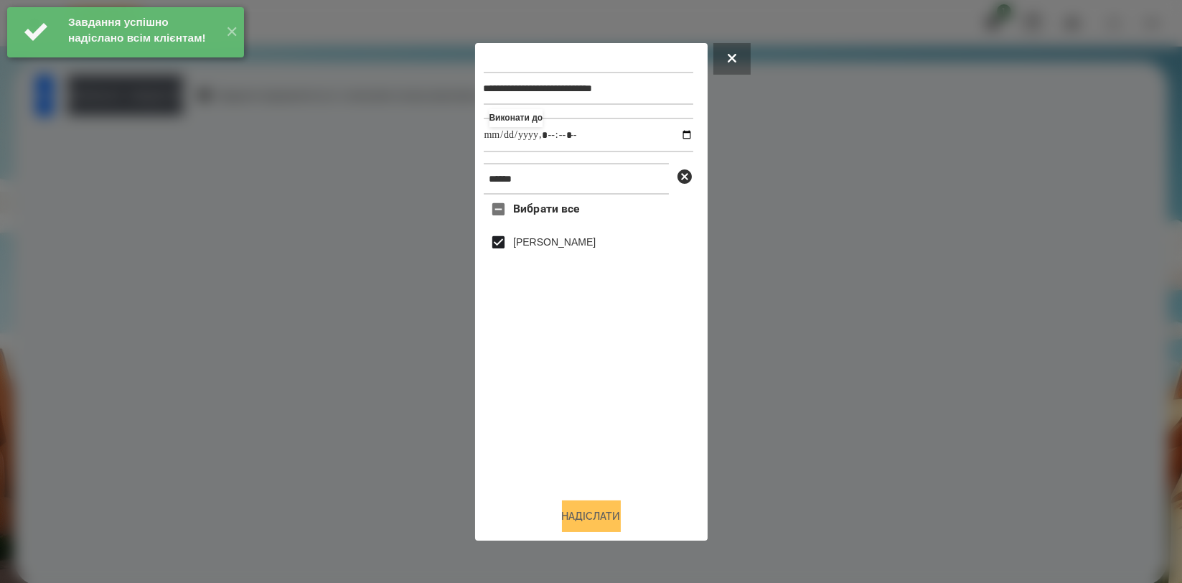
click at [596, 515] on button "Надіслати" at bounding box center [591, 516] width 59 height 32
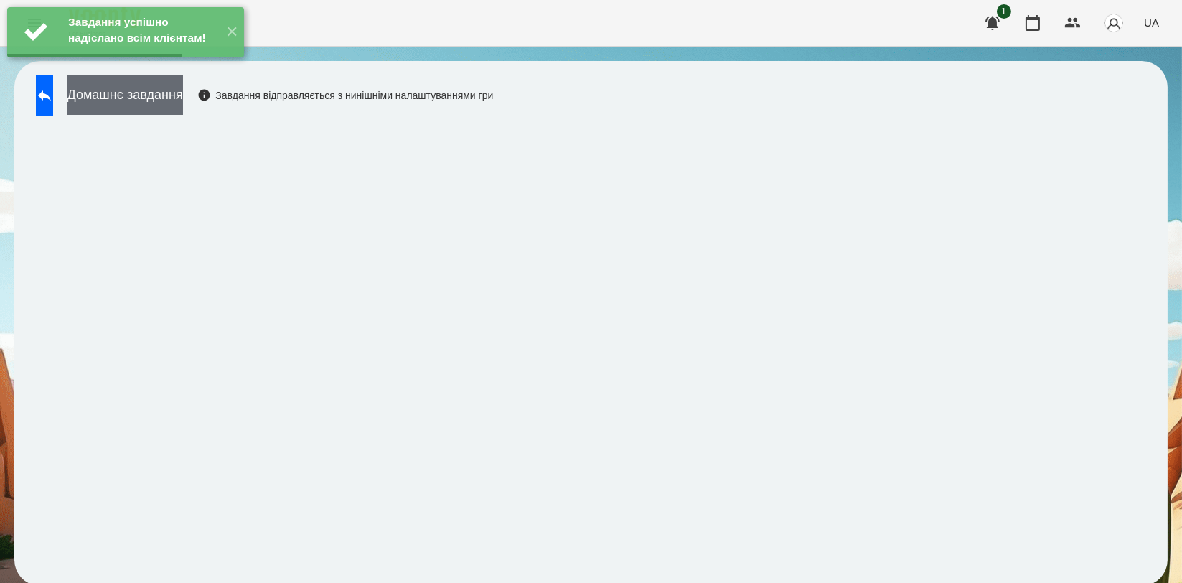
click at [174, 88] on button "Домашнє завдання" at bounding box center [125, 94] width 116 height 39
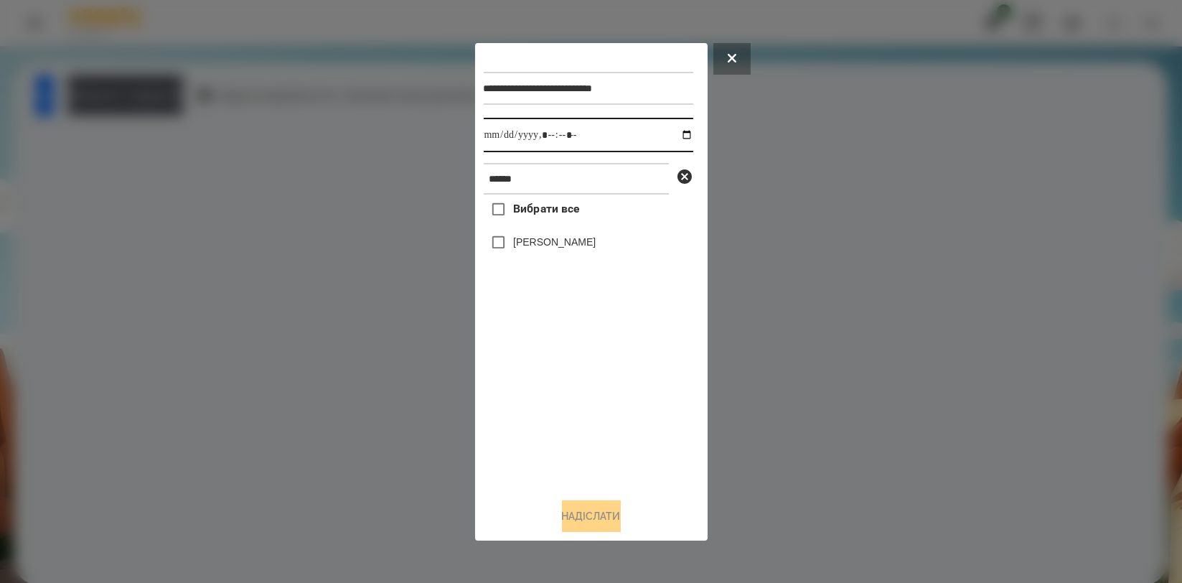
click at [675, 131] on input "datetime-local" at bounding box center [589, 135] width 210 height 34
type input "**********"
click at [605, 378] on div "Вибрати все Обухова Марія" at bounding box center [589, 340] width 210 height 291
click at [579, 239] on label "[PERSON_NAME]" at bounding box center [554, 242] width 83 height 14
drag, startPoint x: 606, startPoint y: 515, endPoint x: 609, endPoint y: 504, distance: 11.3
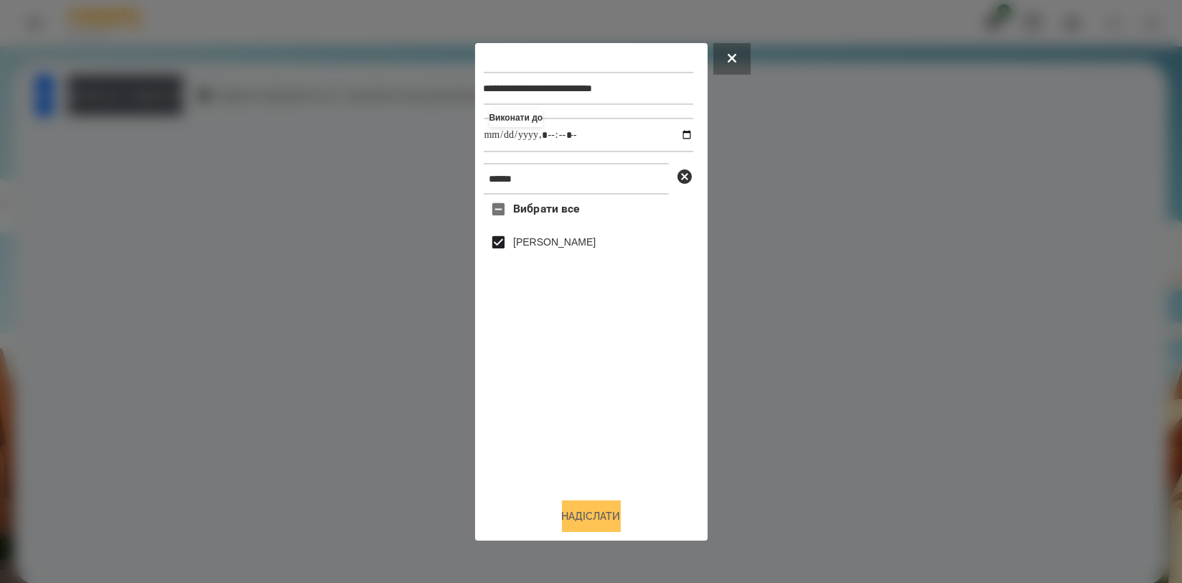
click at [606, 515] on button "Надіслати" at bounding box center [591, 516] width 59 height 32
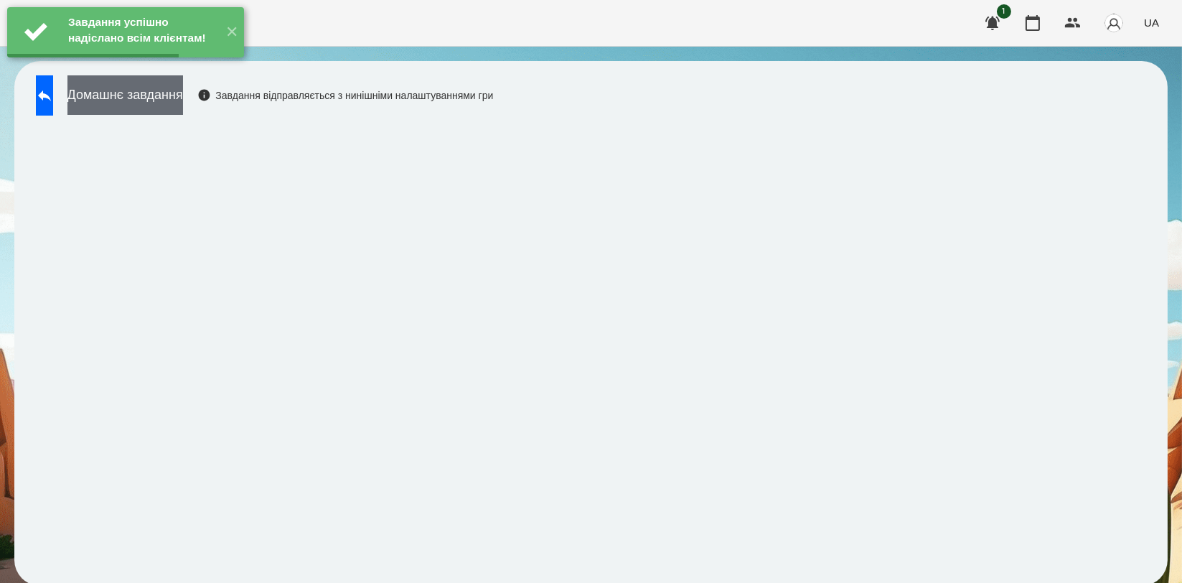
click at [156, 100] on button "Домашнє завдання" at bounding box center [125, 94] width 116 height 39
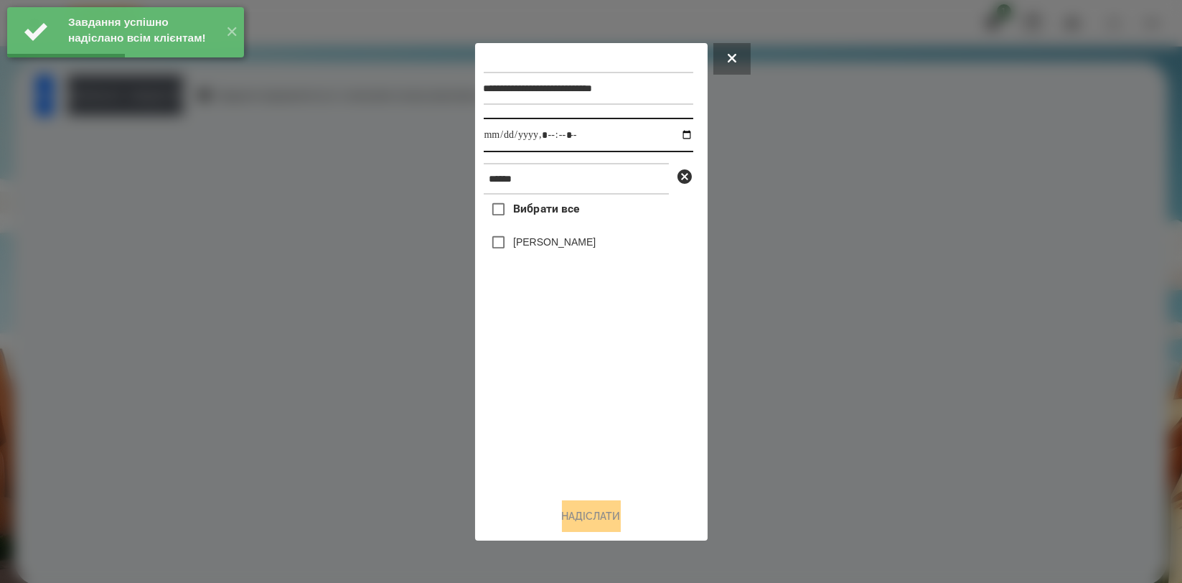
click at [676, 134] on input "datetime-local" at bounding box center [589, 135] width 210 height 34
type input "**********"
click at [603, 390] on div "Вибрати все Обухова Марія" at bounding box center [589, 340] width 210 height 291
click at [572, 248] on label "[PERSON_NAME]" at bounding box center [554, 242] width 83 height 14
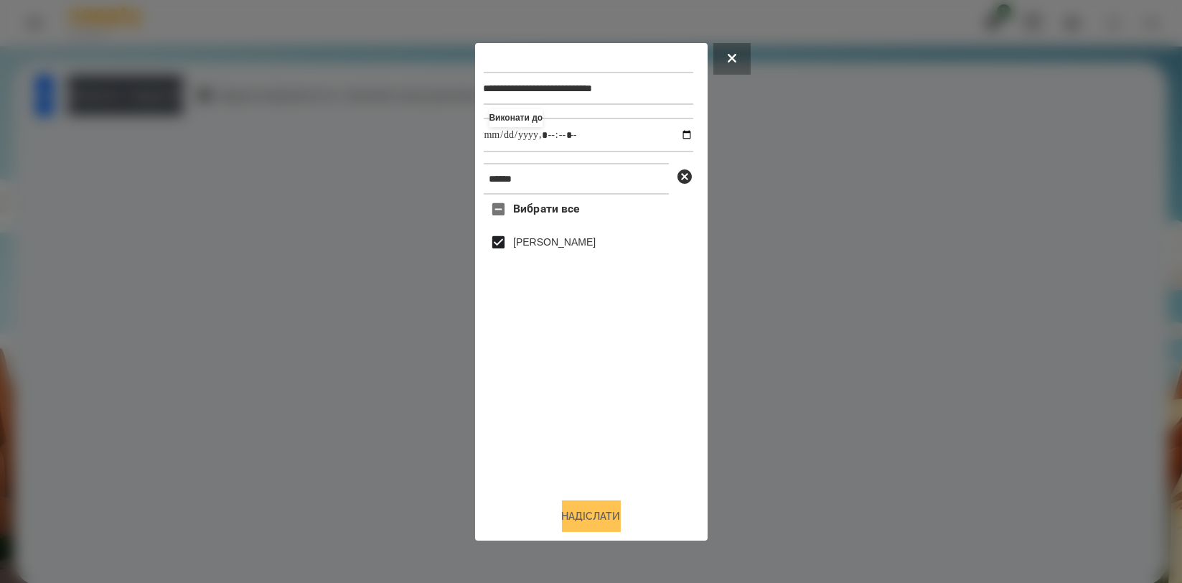
click at [592, 517] on button "Надіслати" at bounding box center [591, 516] width 59 height 32
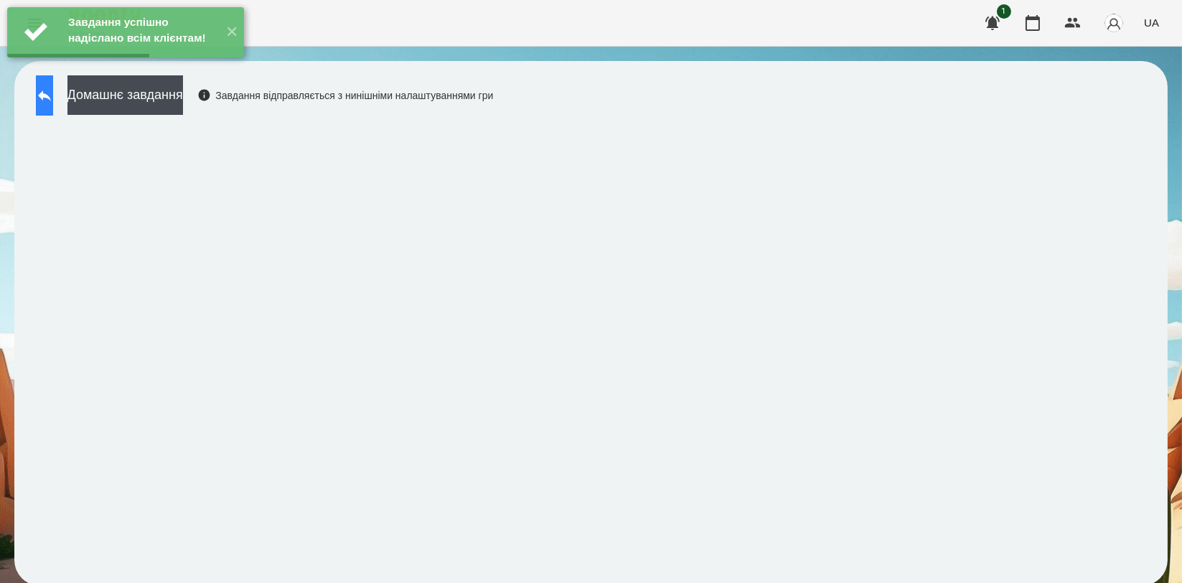
click at [51, 94] on icon at bounding box center [44, 95] width 13 height 11
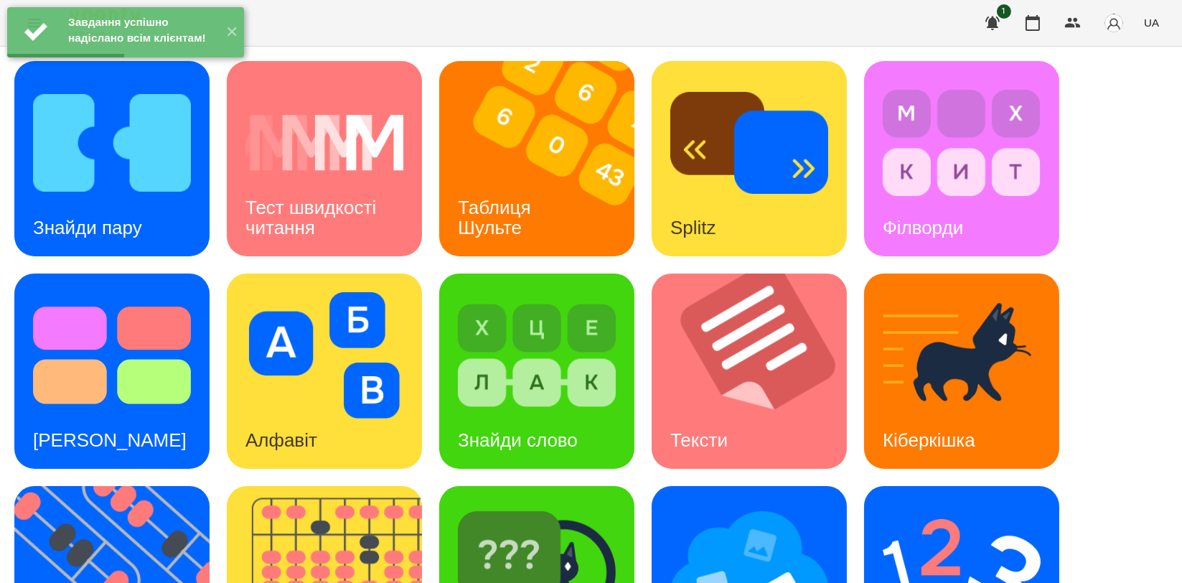
scroll to position [325, 0]
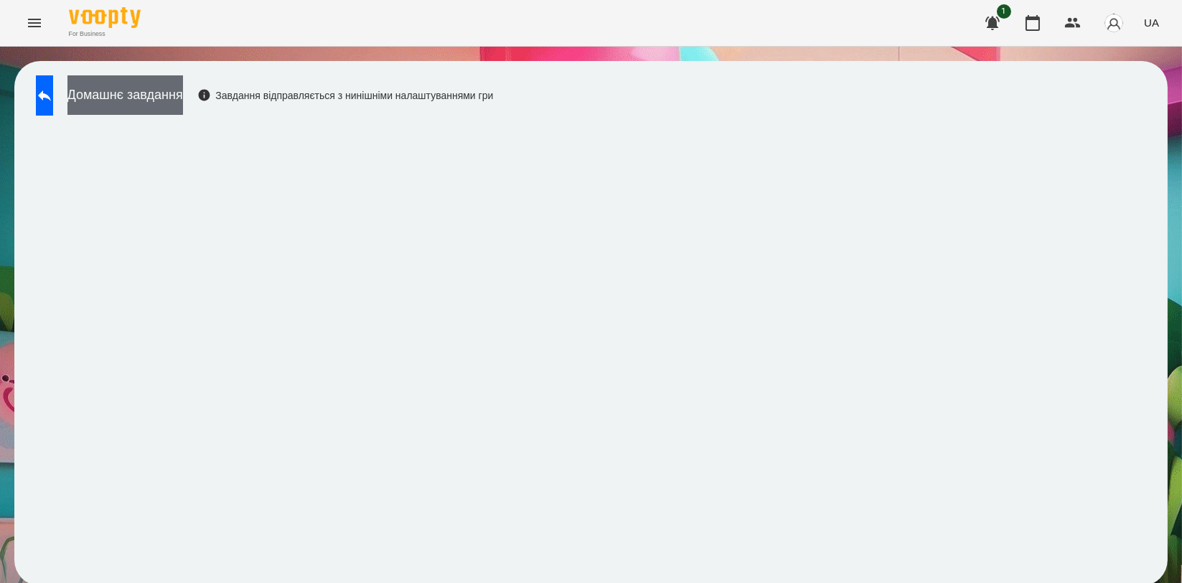
click at [183, 101] on button "Домашнє завдання" at bounding box center [125, 94] width 116 height 39
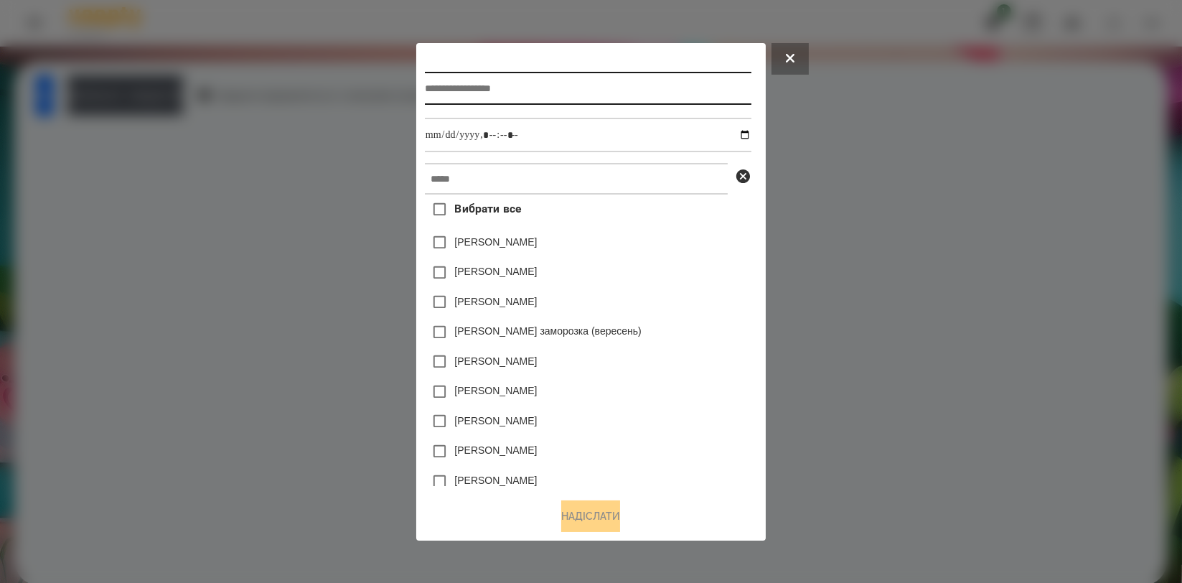
click at [510, 90] on input "text" at bounding box center [588, 88] width 327 height 33
type input "*******"
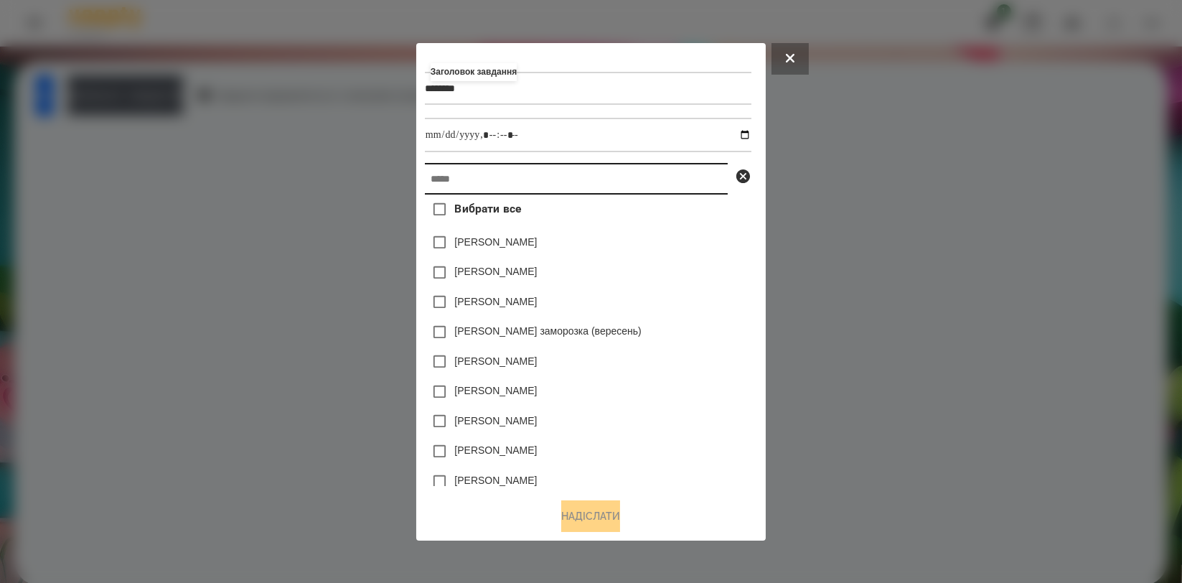
click at [481, 166] on input "text" at bounding box center [576, 179] width 303 height 32
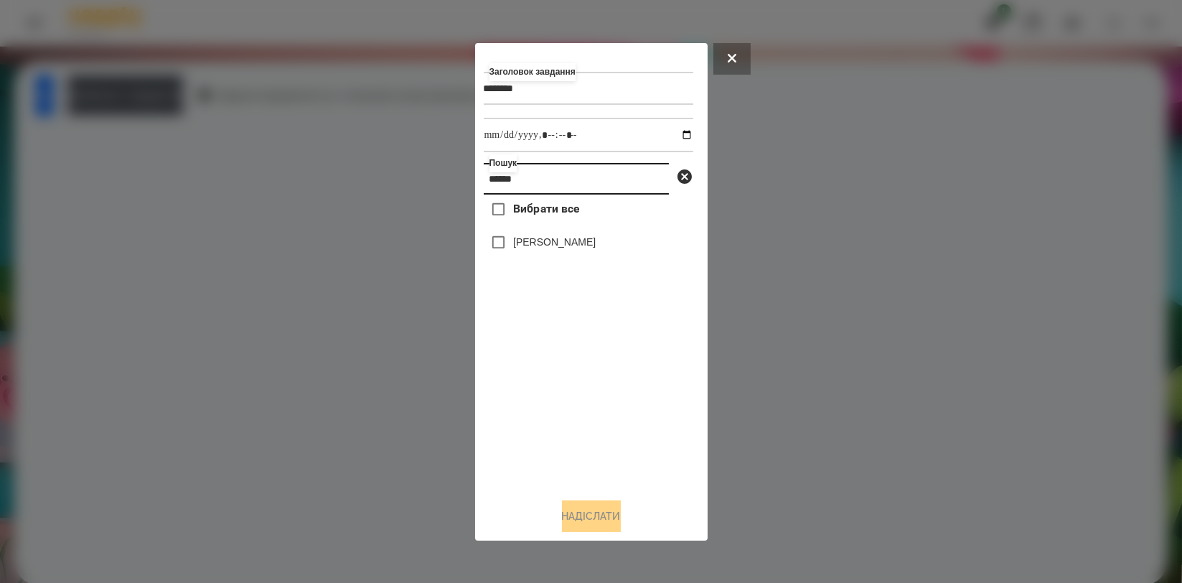
type input "******"
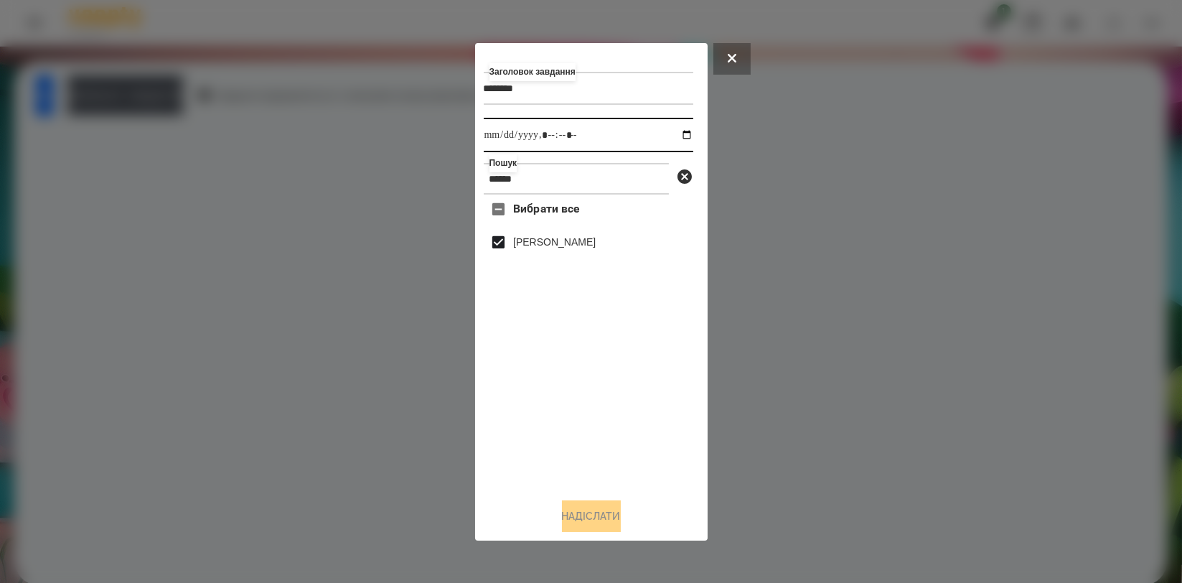
click at [673, 129] on input "datetime-local" at bounding box center [589, 135] width 210 height 34
type input "**********"
click at [525, 397] on div "Вибрати все Обухова Марія" at bounding box center [589, 340] width 210 height 291
click at [602, 510] on button "Надіслати" at bounding box center [591, 516] width 59 height 32
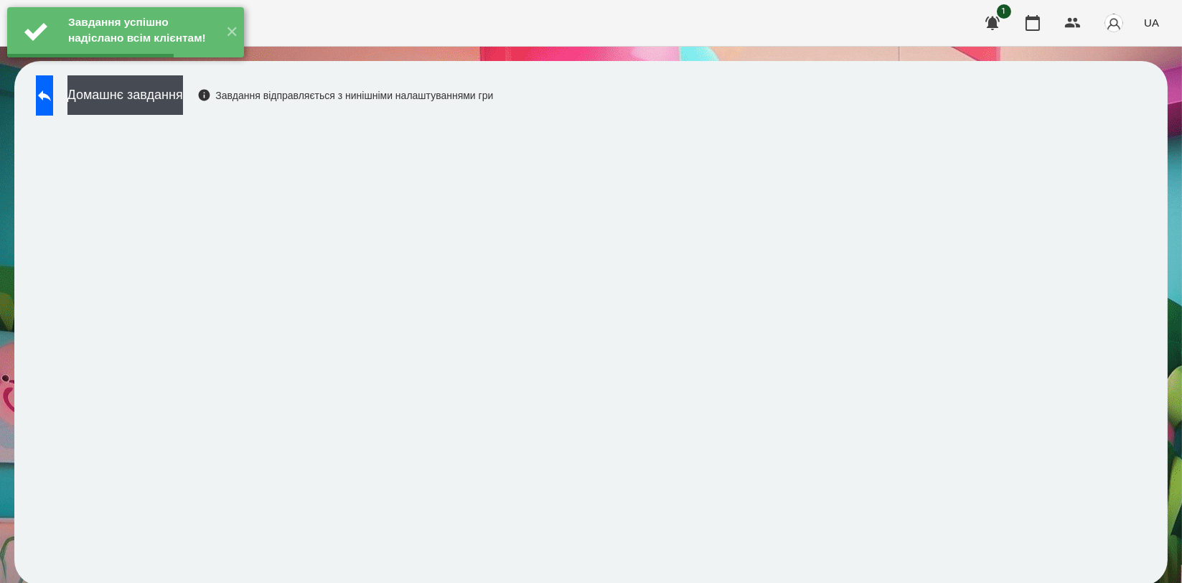
click at [195, 116] on div "Домашнє завдання Завдання відправляється з нинішніми налаштуваннями гри" at bounding box center [261, 98] width 464 height 47
click at [183, 107] on button "Домашнє завдання" at bounding box center [125, 94] width 116 height 39
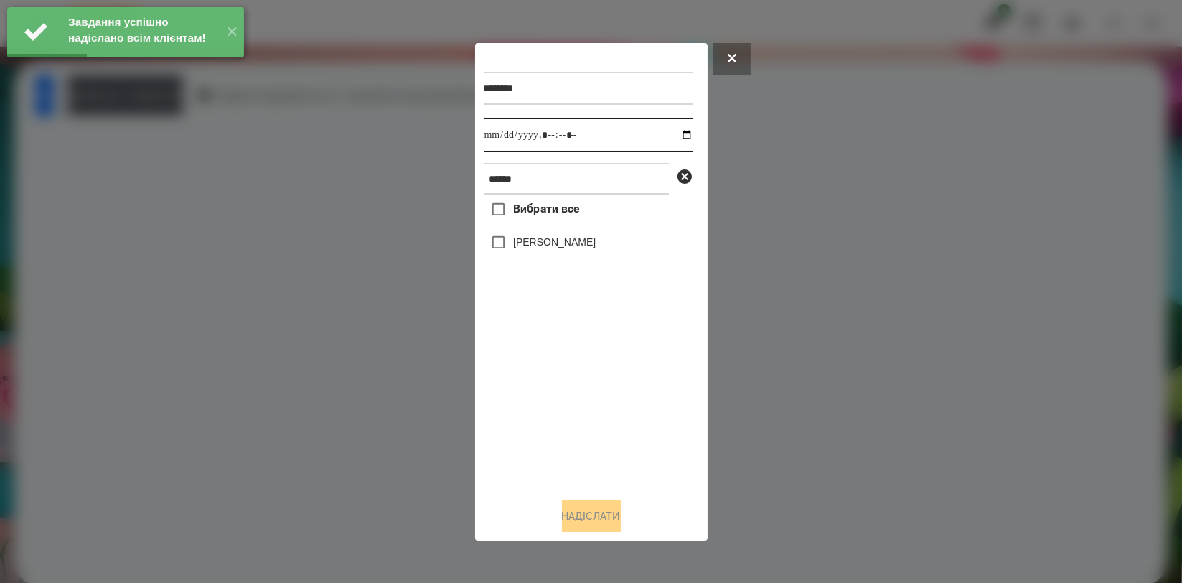
click at [670, 131] on input "datetime-local" at bounding box center [589, 135] width 210 height 34
type input "**********"
click at [530, 370] on div "Вибрати все Обухова Марія" at bounding box center [589, 340] width 210 height 291
click at [538, 249] on label "[PERSON_NAME]" at bounding box center [554, 242] width 83 height 14
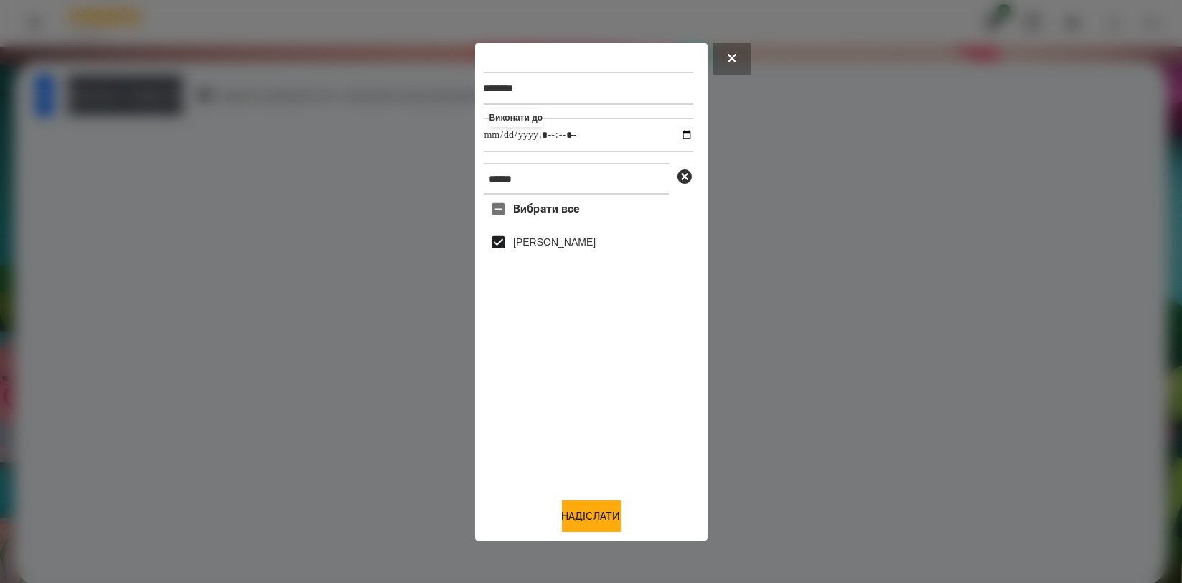
drag, startPoint x: 573, startPoint y: 516, endPoint x: 579, endPoint y: 500, distance: 17.5
click at [573, 517] on button "Надіслати" at bounding box center [591, 516] width 59 height 32
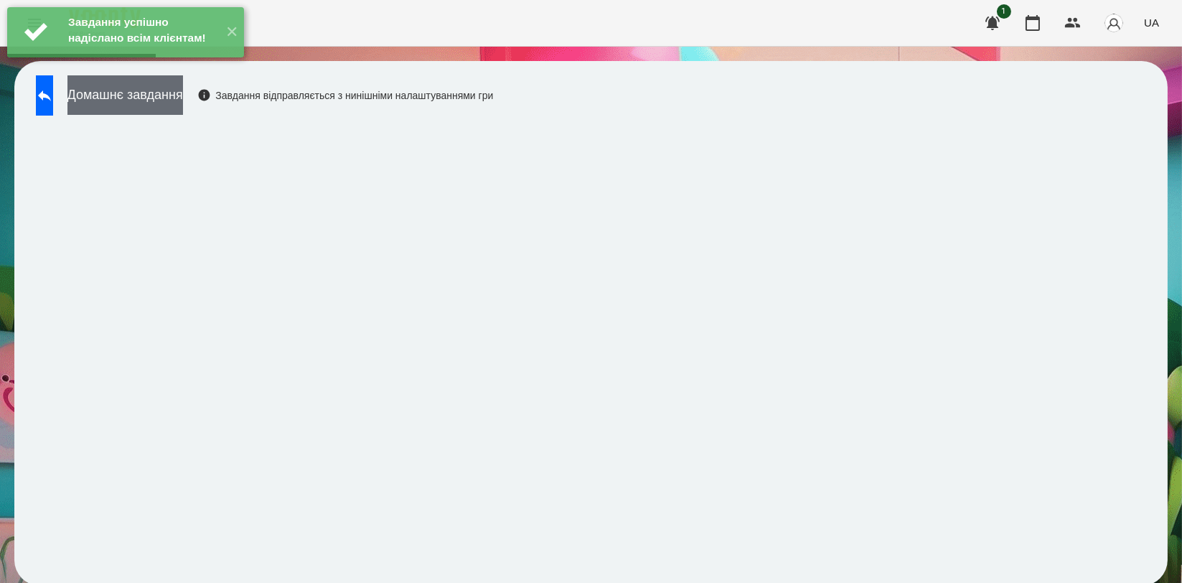
click at [183, 105] on button "Домашнє завдання" at bounding box center [125, 94] width 116 height 39
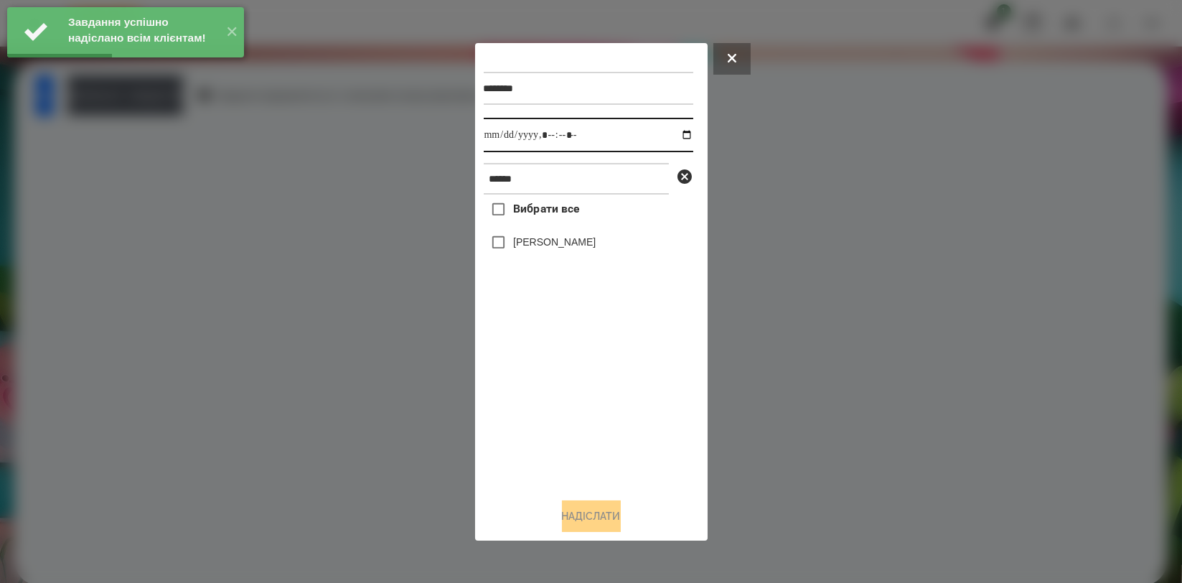
click at [667, 132] on input "datetime-local" at bounding box center [589, 135] width 210 height 34
click at [677, 135] on input "datetime-local" at bounding box center [589, 135] width 210 height 34
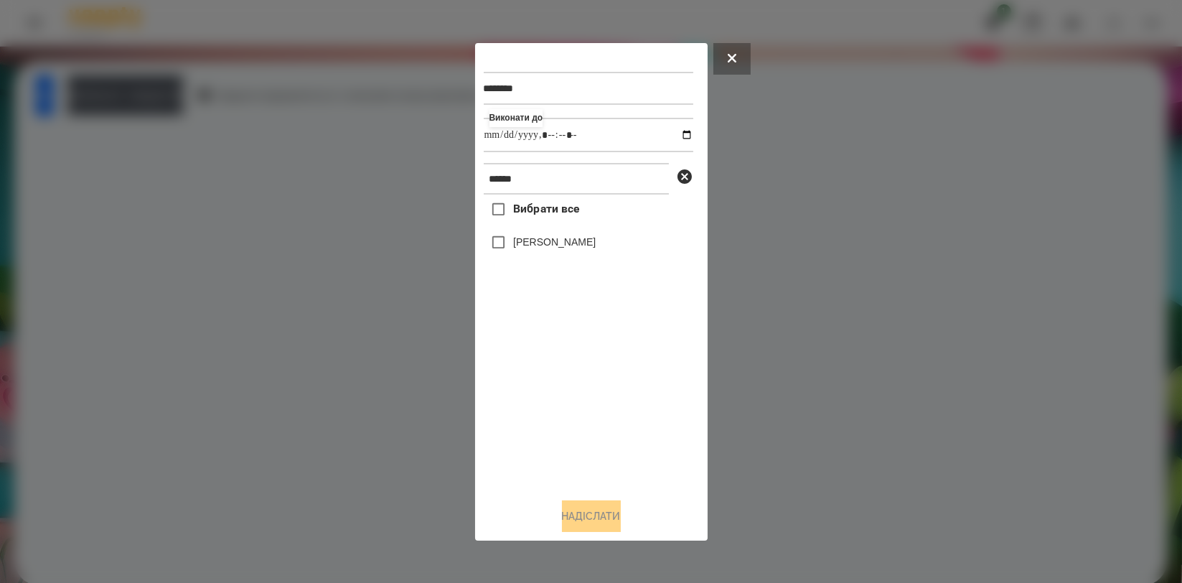
type input "**********"
click at [538, 419] on div "Вибрати все Обухова Марія" at bounding box center [589, 340] width 210 height 291
click at [545, 246] on label "[PERSON_NAME]" at bounding box center [554, 242] width 83 height 14
click at [585, 508] on button "Надіслати" at bounding box center [591, 516] width 59 height 32
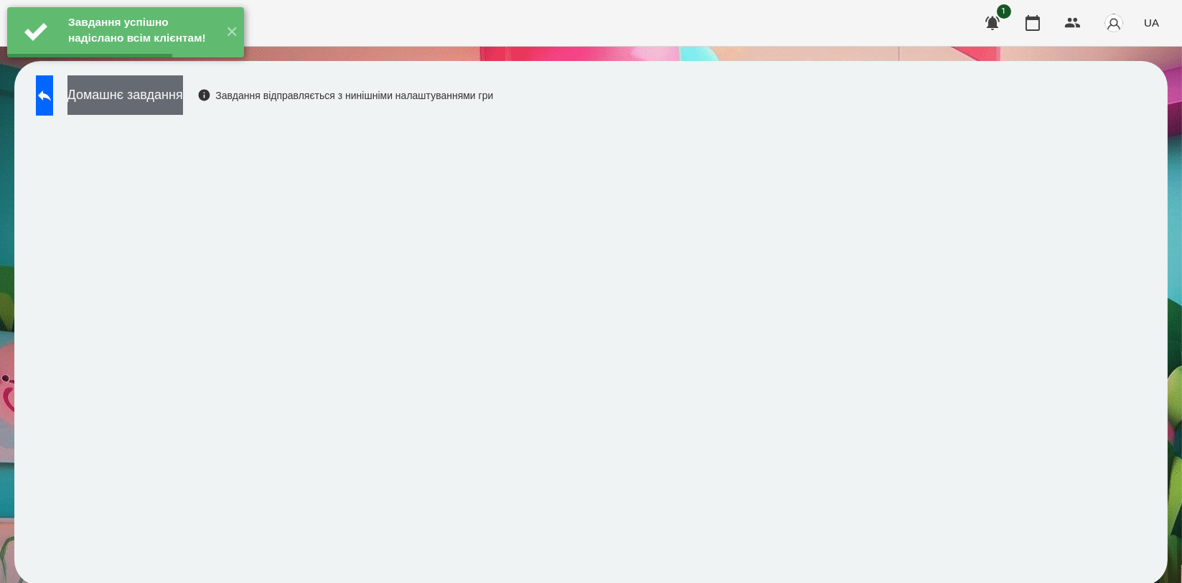
click at [183, 90] on button "Домашнє завдання" at bounding box center [125, 94] width 116 height 39
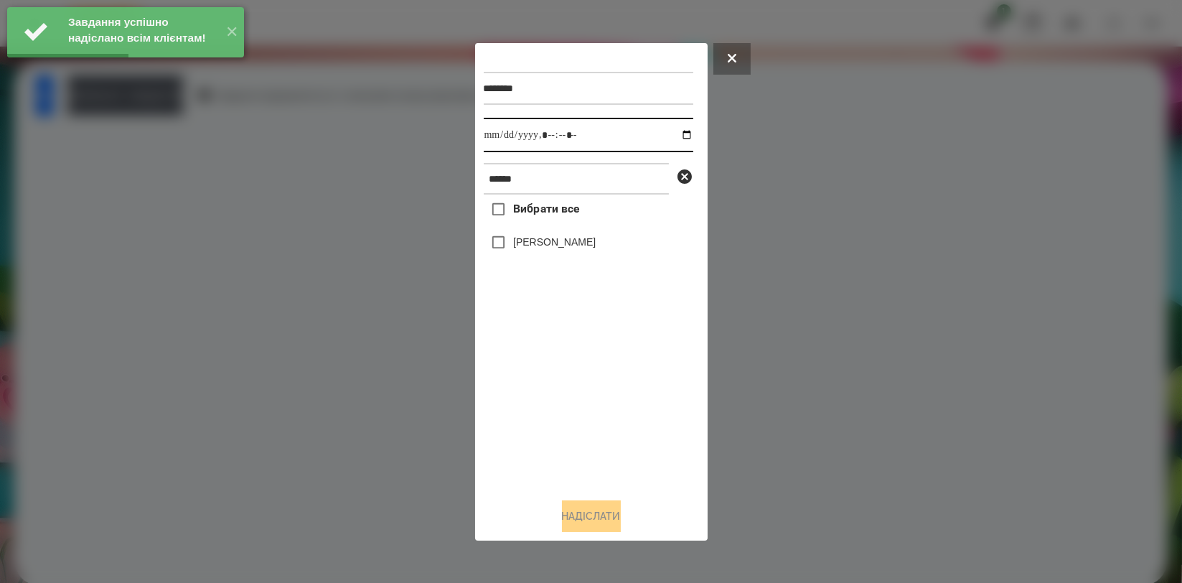
click at [673, 136] on input "datetime-local" at bounding box center [589, 135] width 210 height 34
type input "**********"
drag, startPoint x: 554, startPoint y: 408, endPoint x: 561, endPoint y: 309, distance: 98.5
click at [553, 407] on div "Вибрати все Обухова Марія" at bounding box center [589, 340] width 210 height 291
click at [579, 246] on label "[PERSON_NAME]" at bounding box center [554, 242] width 83 height 14
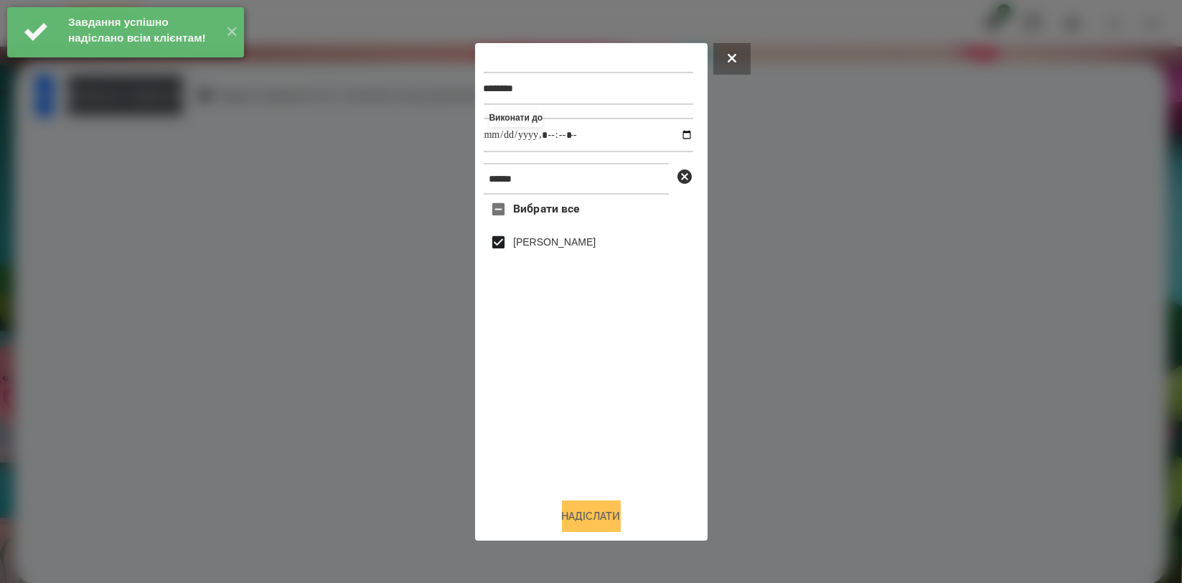
click at [589, 521] on button "Надіслати" at bounding box center [591, 516] width 59 height 32
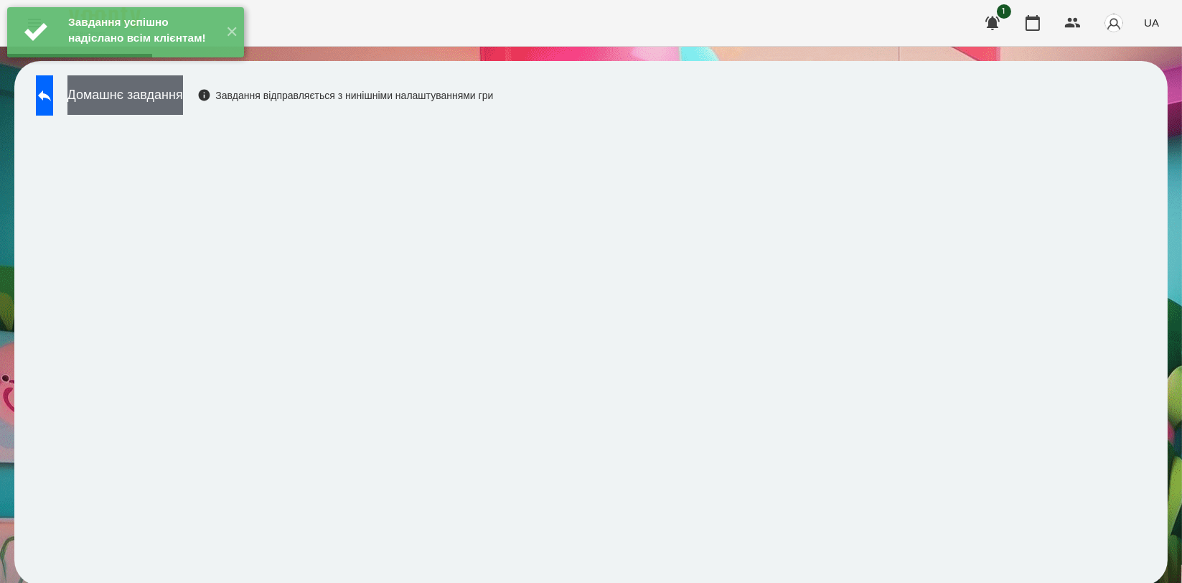
click at [183, 90] on button "Домашнє завдання" at bounding box center [125, 94] width 116 height 39
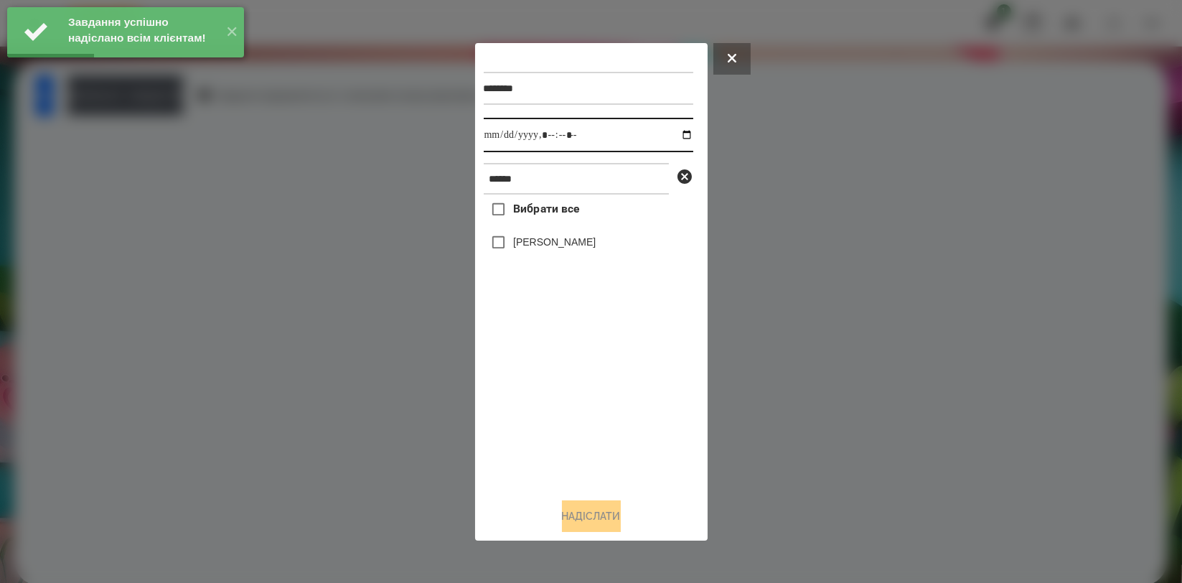
click at [680, 131] on input "datetime-local" at bounding box center [589, 135] width 210 height 34
type input "**********"
drag, startPoint x: 577, startPoint y: 385, endPoint x: 573, endPoint y: 327, distance: 57.6
click at [577, 388] on div "Вибрати все Обухова Марія" at bounding box center [589, 340] width 210 height 291
click at [568, 245] on label "[PERSON_NAME]" at bounding box center [554, 242] width 83 height 14
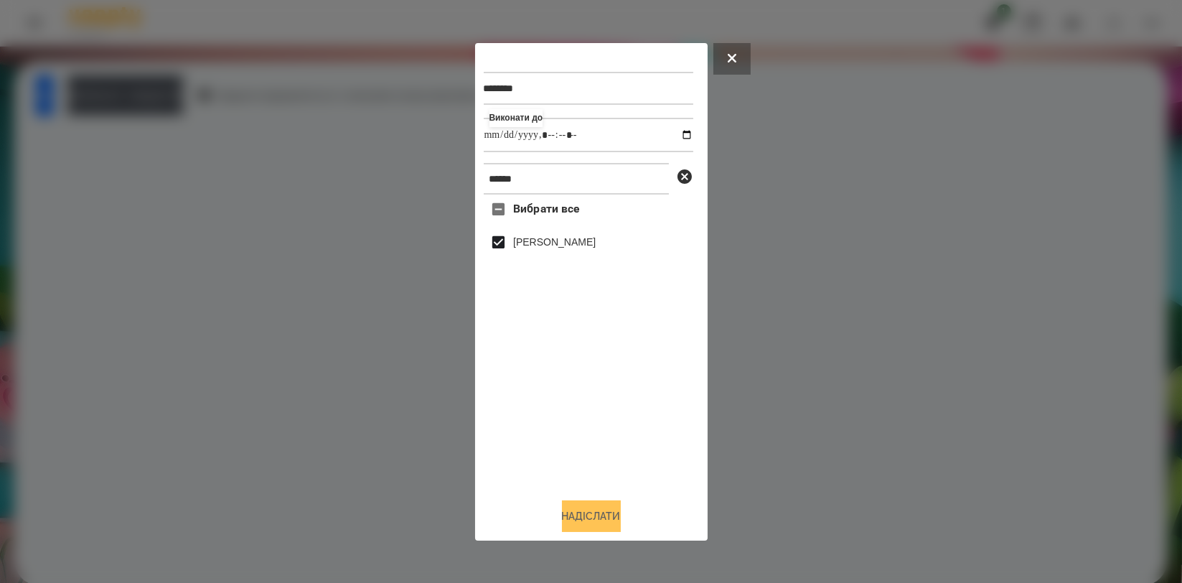
drag, startPoint x: 583, startPoint y: 511, endPoint x: 584, endPoint y: 481, distance: 30.2
click at [583, 513] on button "Надіслати" at bounding box center [591, 516] width 59 height 32
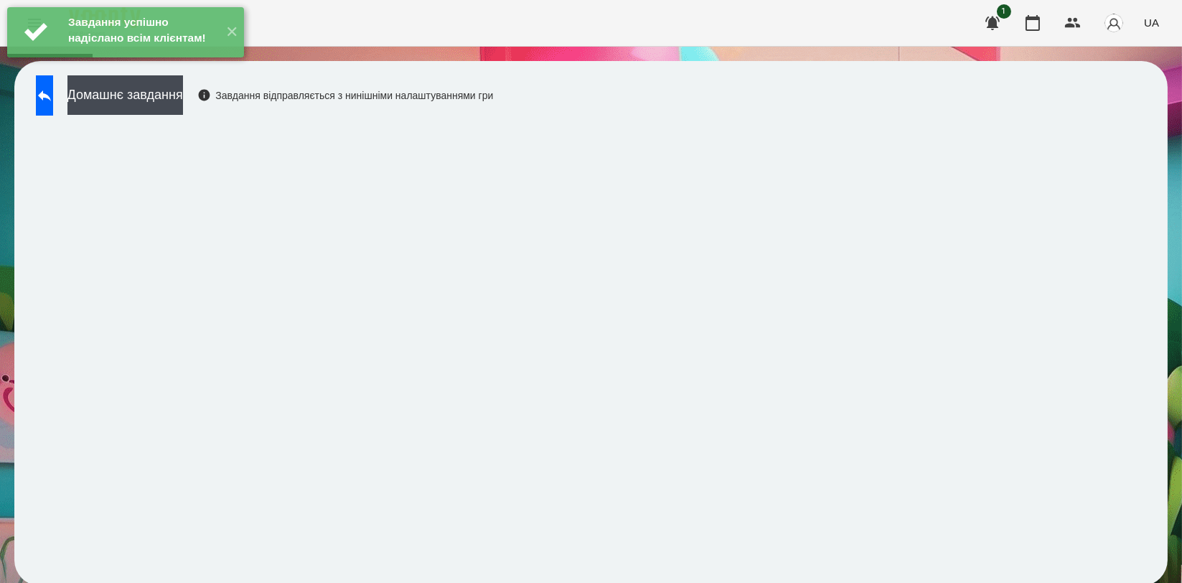
drag, startPoint x: 214, startPoint y: 115, endPoint x: 258, endPoint y: 109, distance: 44.9
click at [214, 114] on div "Домашнє завдання Завдання відправляється з нинішніми налаштуваннями гри" at bounding box center [261, 98] width 464 height 47
click at [183, 96] on button "Домашнє завдання" at bounding box center [125, 94] width 116 height 39
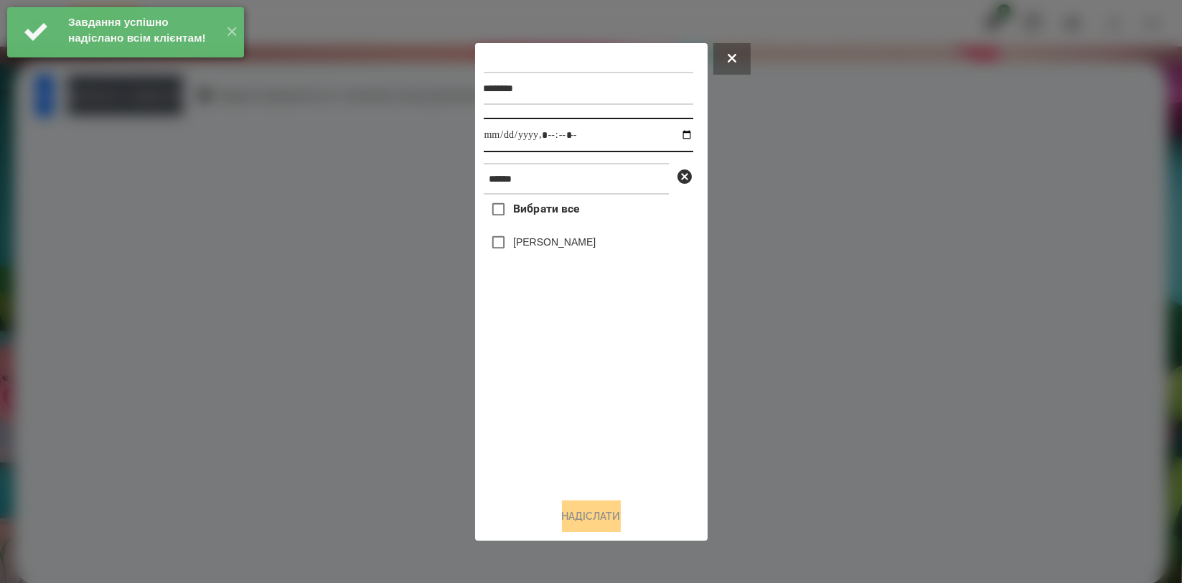
click at [682, 134] on input "datetime-local" at bounding box center [589, 135] width 210 height 34
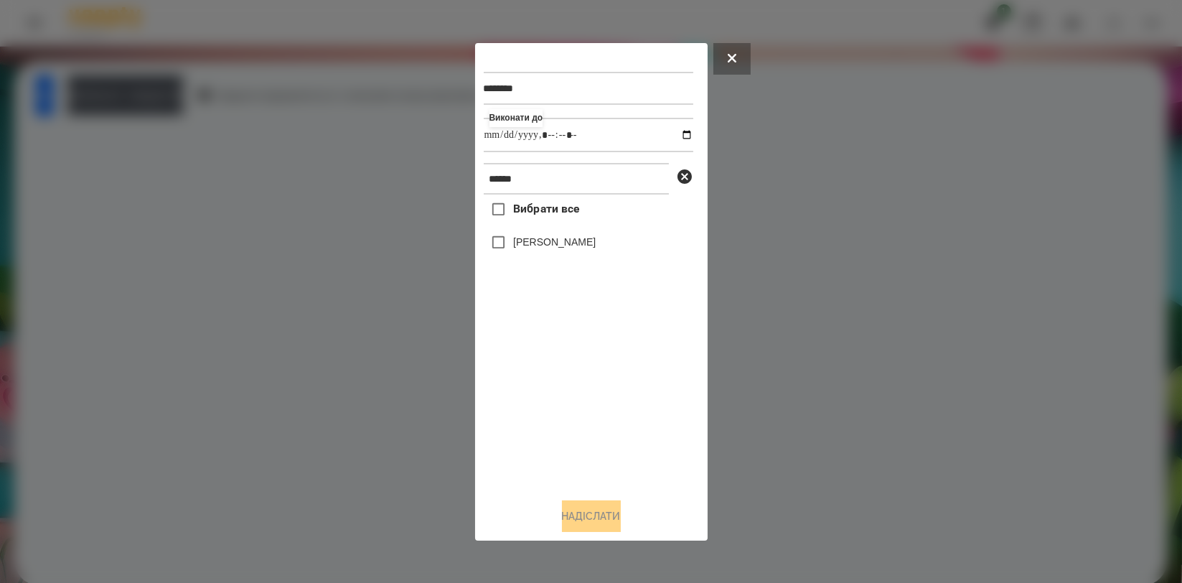
type input "**********"
drag, startPoint x: 604, startPoint y: 385, endPoint x: 581, endPoint y: 327, distance: 63.2
click at [604, 386] on div "Вибрати все Обухова Марія" at bounding box center [589, 340] width 210 height 291
click at [571, 245] on label "[PERSON_NAME]" at bounding box center [554, 242] width 83 height 14
click at [609, 510] on button "Надіслати" at bounding box center [591, 516] width 59 height 32
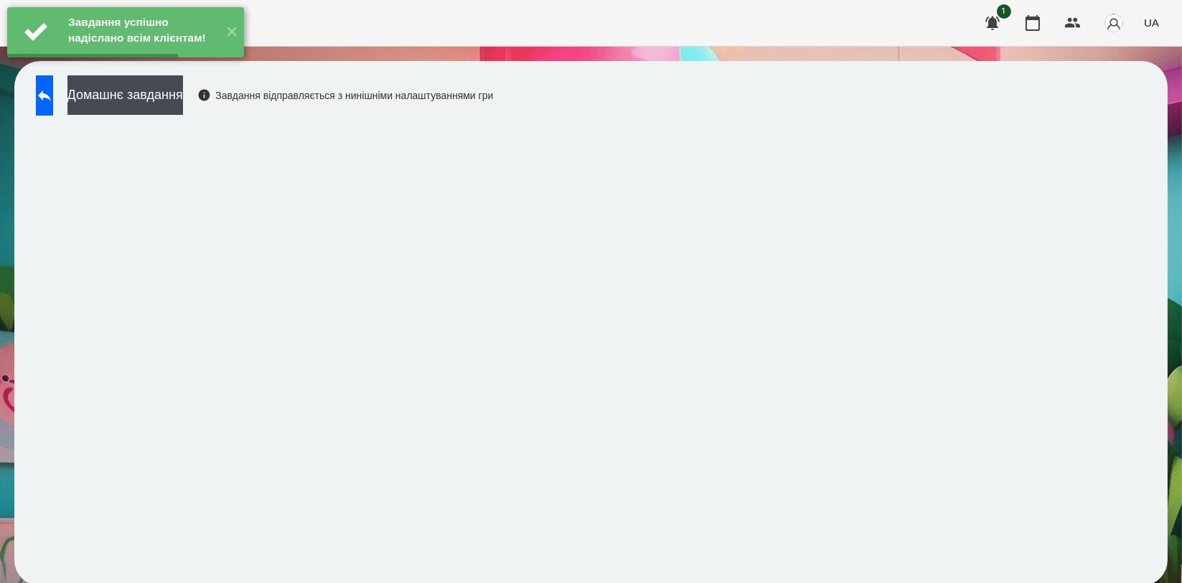
click at [205, 115] on div "Домашнє завдання Завдання відправляється з нинішніми налаштуваннями гри" at bounding box center [261, 98] width 464 height 47
click at [183, 104] on button "Домашнє завдання" at bounding box center [125, 94] width 116 height 39
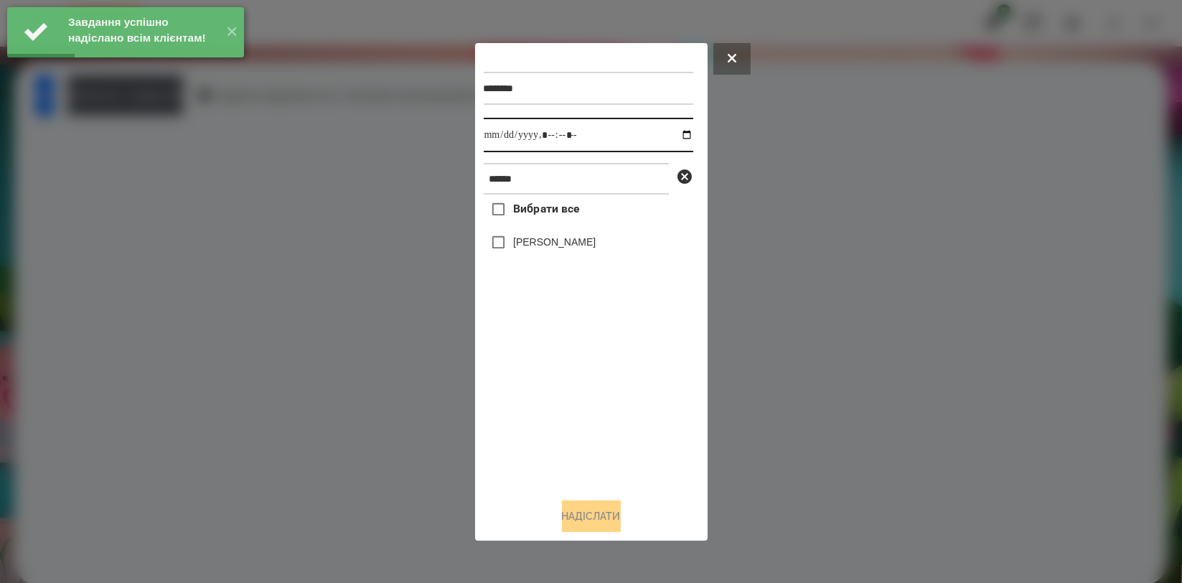
click at [676, 134] on input "datetime-local" at bounding box center [589, 135] width 210 height 34
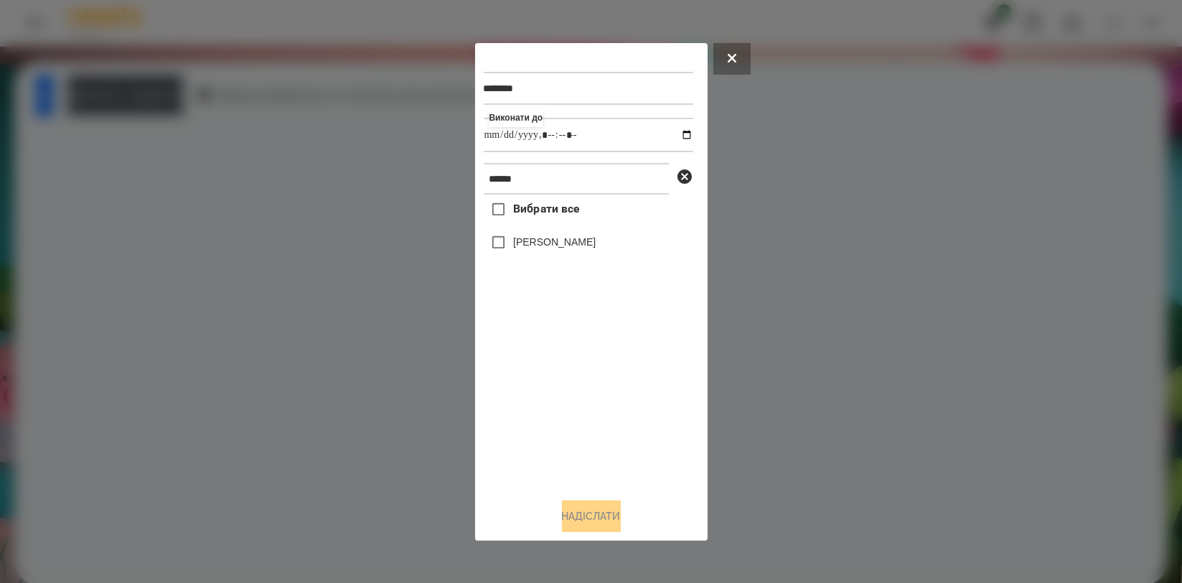
type input "**********"
drag, startPoint x: 594, startPoint y: 406, endPoint x: 584, endPoint y: 370, distance: 38.0
click at [594, 408] on div "Вибрати все Обухова Марія" at bounding box center [589, 340] width 210 height 291
click at [567, 248] on label "[PERSON_NAME]" at bounding box center [554, 242] width 83 height 14
click at [579, 525] on button "Надіслати" at bounding box center [591, 516] width 59 height 32
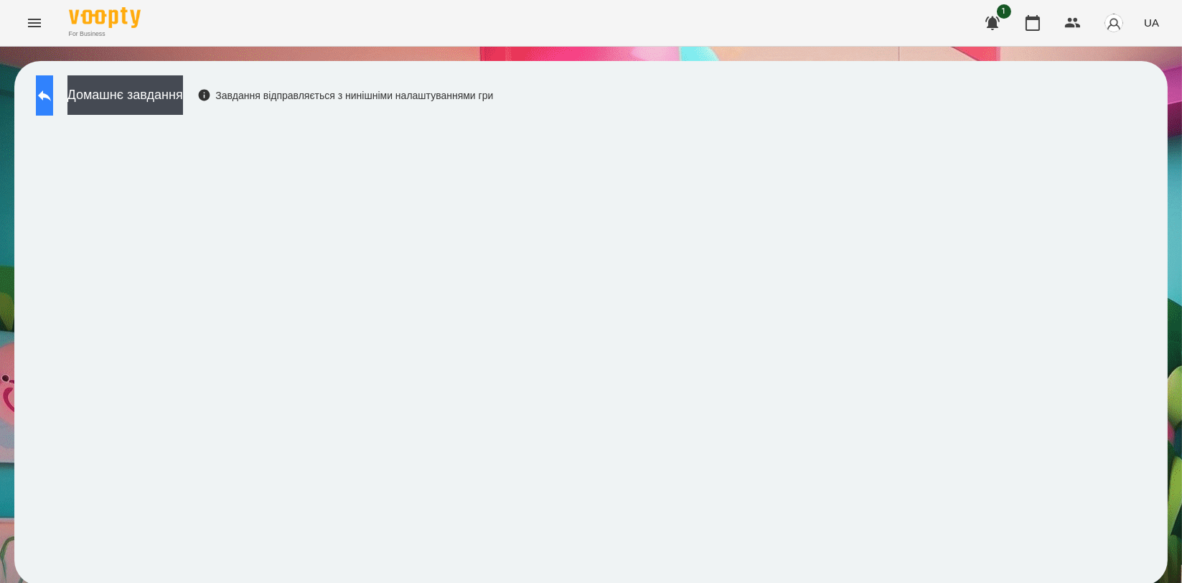
click at [50, 92] on icon at bounding box center [44, 95] width 17 height 17
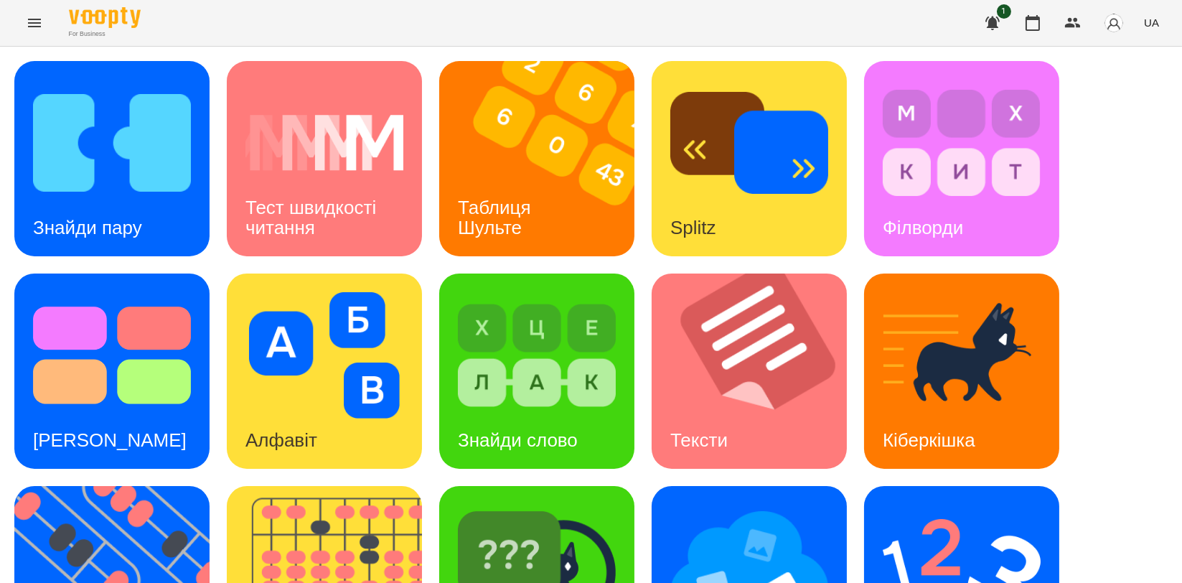
scroll to position [159, 0]
click at [75, 486] on img at bounding box center [120, 583] width 213 height 195
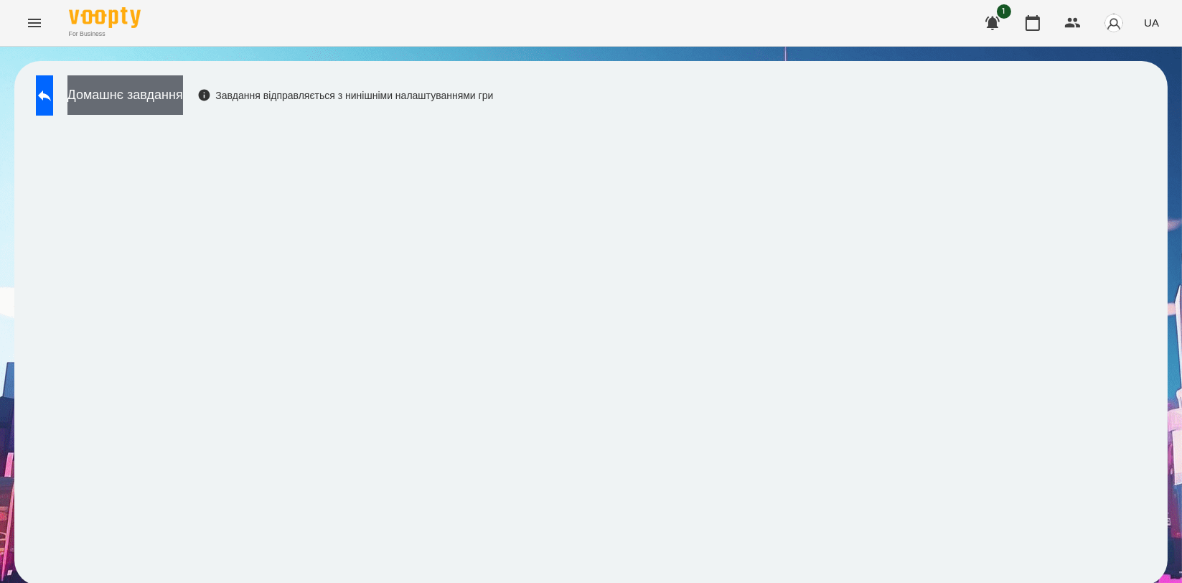
click at [183, 93] on button "Домашнє завдання" at bounding box center [125, 94] width 116 height 39
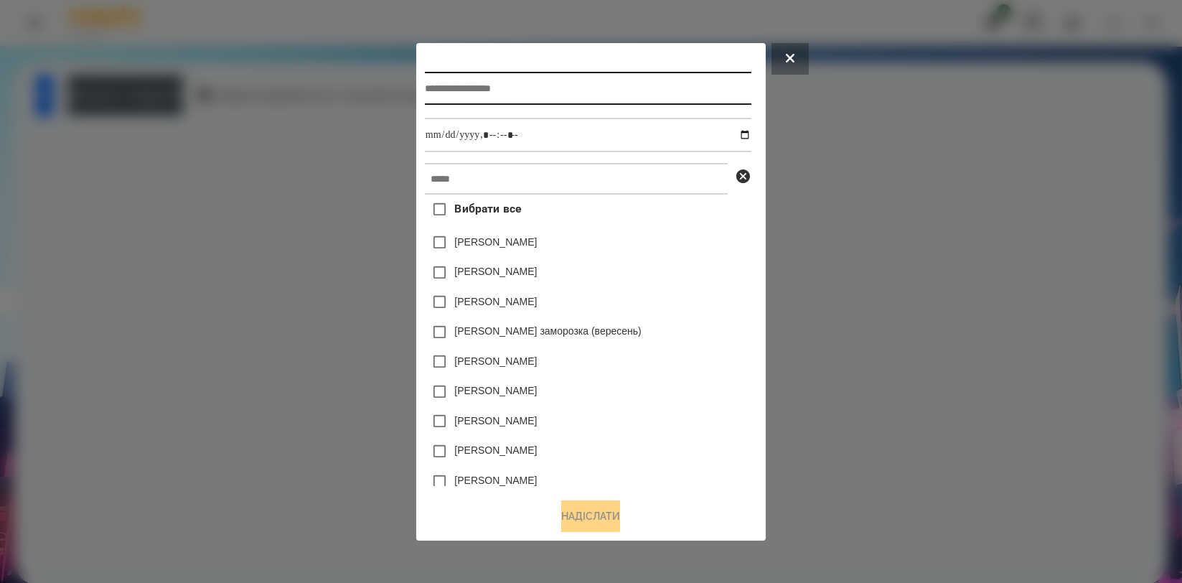
click at [550, 86] on input "text" at bounding box center [588, 88] width 327 height 33
type input "*********"
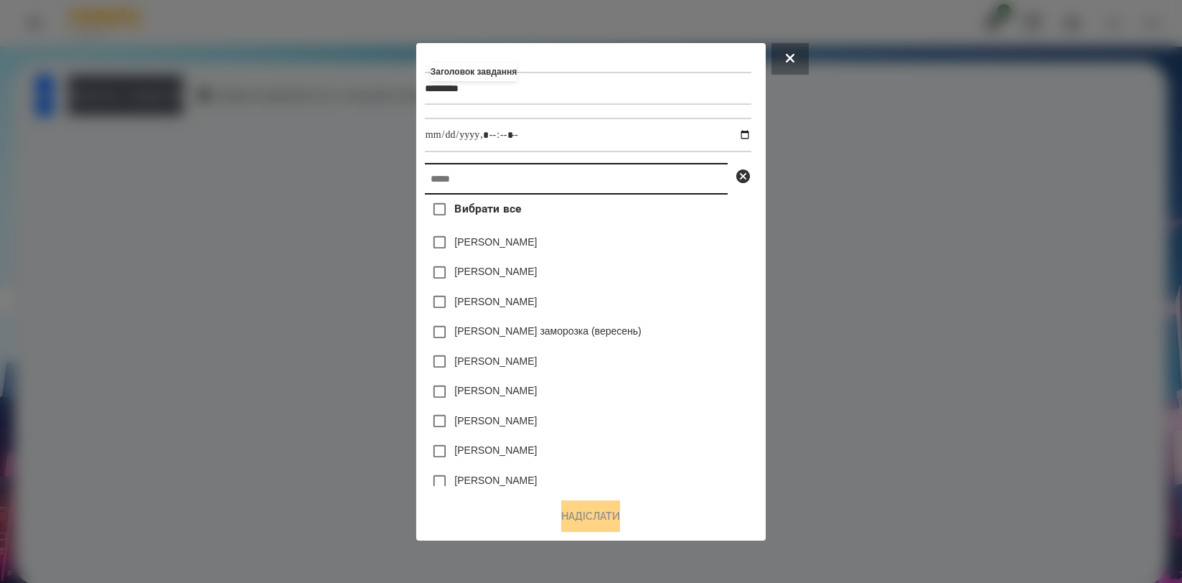
click at [527, 185] on input "text" at bounding box center [576, 179] width 303 height 32
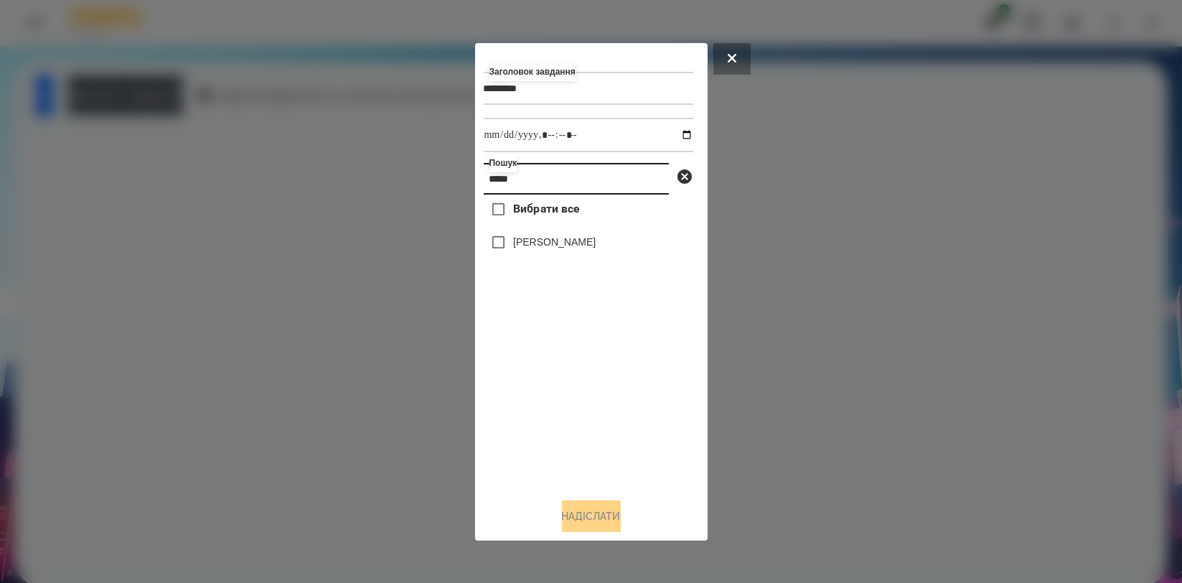
type input "*****"
click at [550, 245] on label "[PERSON_NAME]" at bounding box center [554, 242] width 83 height 14
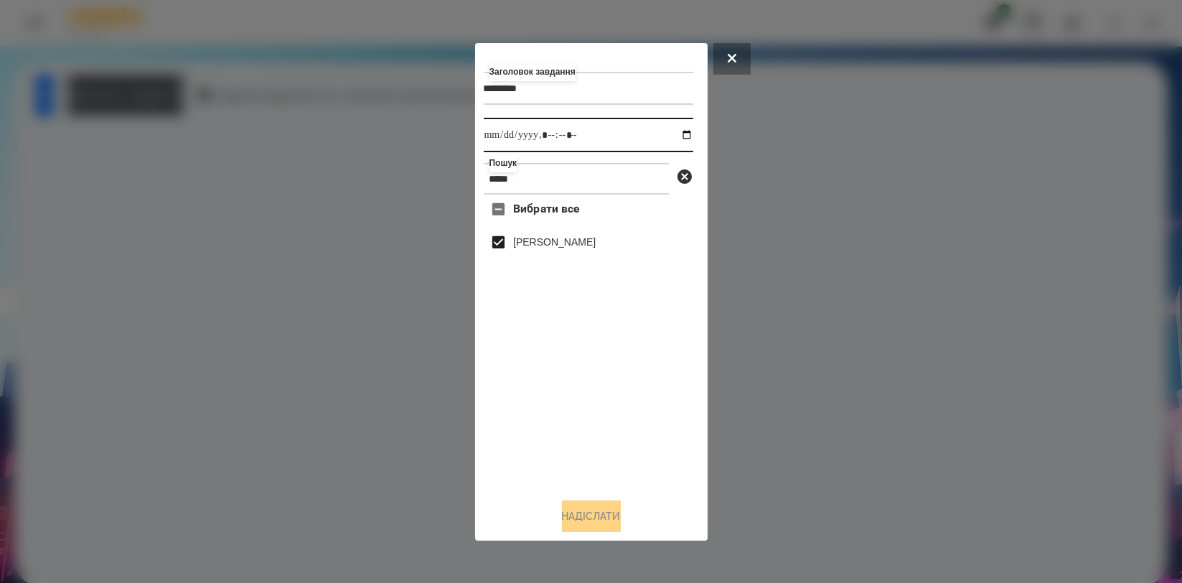
click at [666, 131] on input "datetime-local" at bounding box center [589, 135] width 210 height 34
click at [676, 131] on input "datetime-local" at bounding box center [589, 135] width 210 height 34
type input "**********"
drag, startPoint x: 513, startPoint y: 380, endPoint x: 517, endPoint y: 409, distance: 28.9
click at [513, 382] on div "Вибрати все Цебрик Діана" at bounding box center [589, 340] width 210 height 291
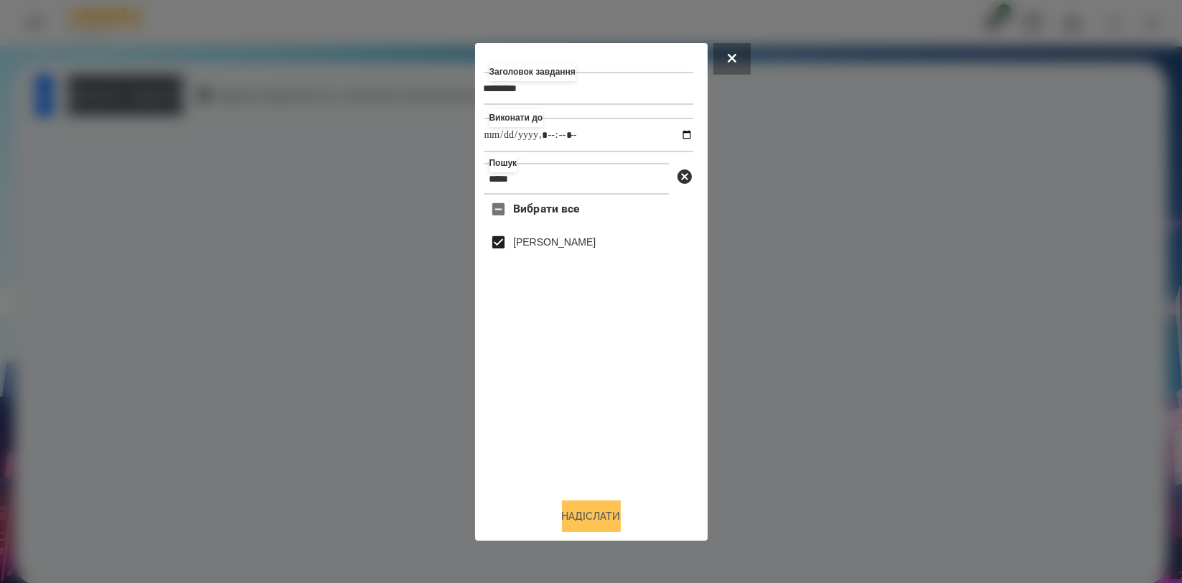
click at [567, 515] on button "Надіслати" at bounding box center [591, 516] width 59 height 32
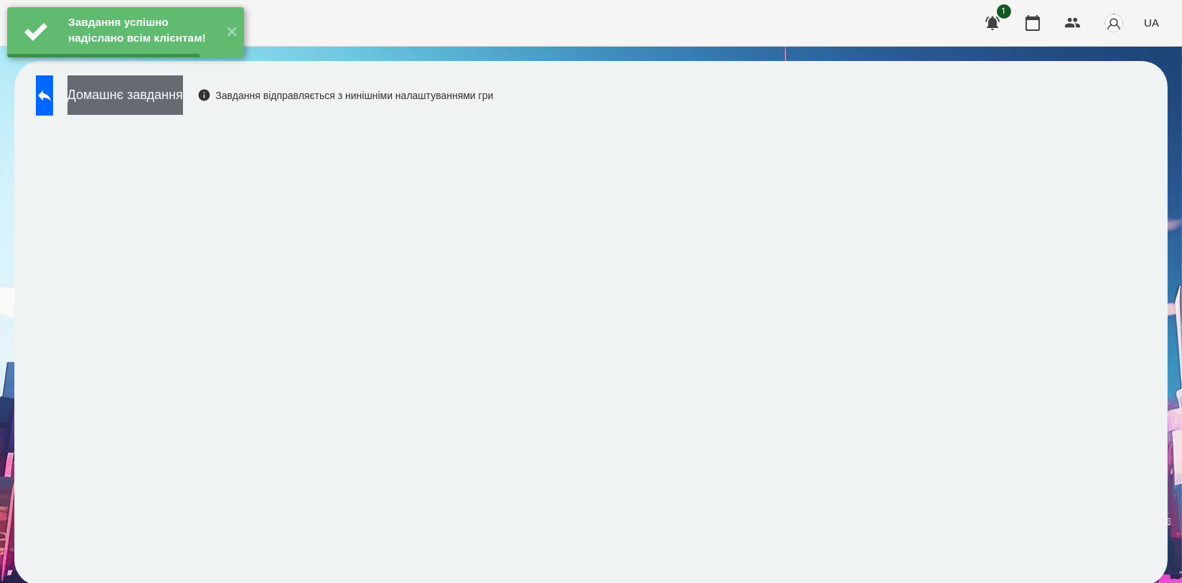
click at [177, 96] on button "Домашнє завдання" at bounding box center [125, 94] width 116 height 39
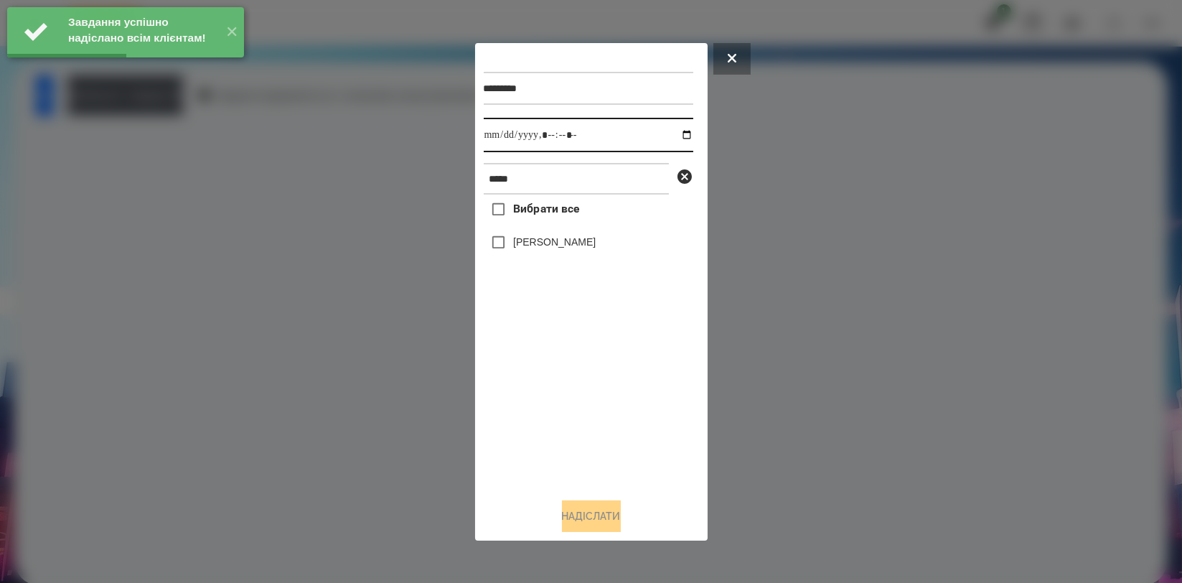
click at [675, 134] on input "datetime-local" at bounding box center [589, 135] width 210 height 34
type input "**********"
drag, startPoint x: 536, startPoint y: 406, endPoint x: 535, endPoint y: 306, distance: 99.1
click at [535, 406] on div "Вибрати все Цебрик Діана" at bounding box center [589, 340] width 210 height 291
click at [555, 243] on label "[PERSON_NAME]" at bounding box center [554, 242] width 83 height 14
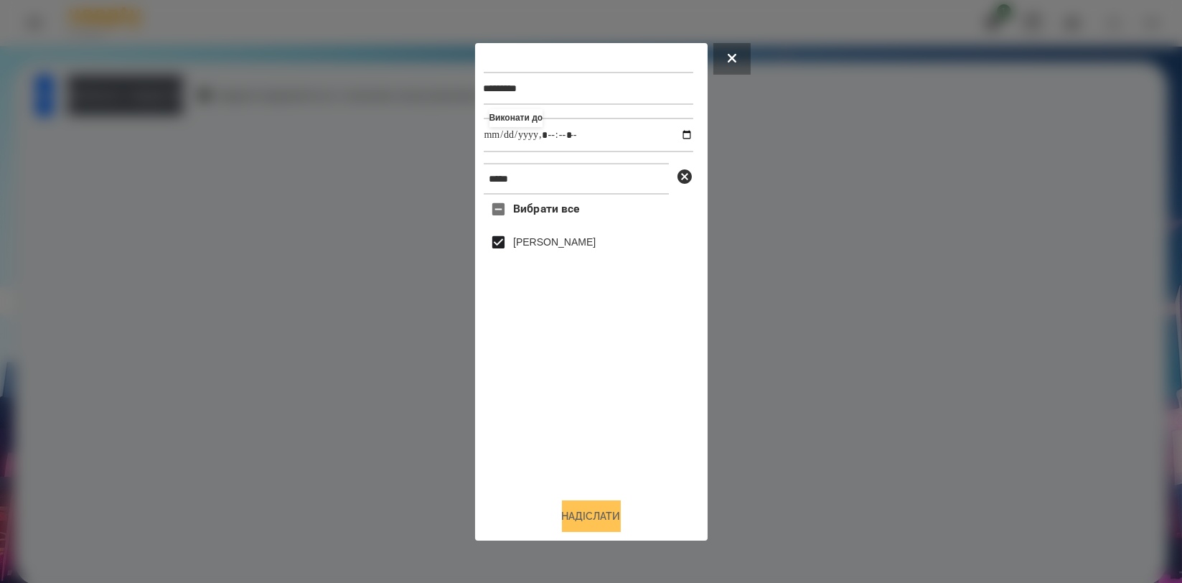
click at [607, 506] on button "Надіслати" at bounding box center [591, 516] width 59 height 32
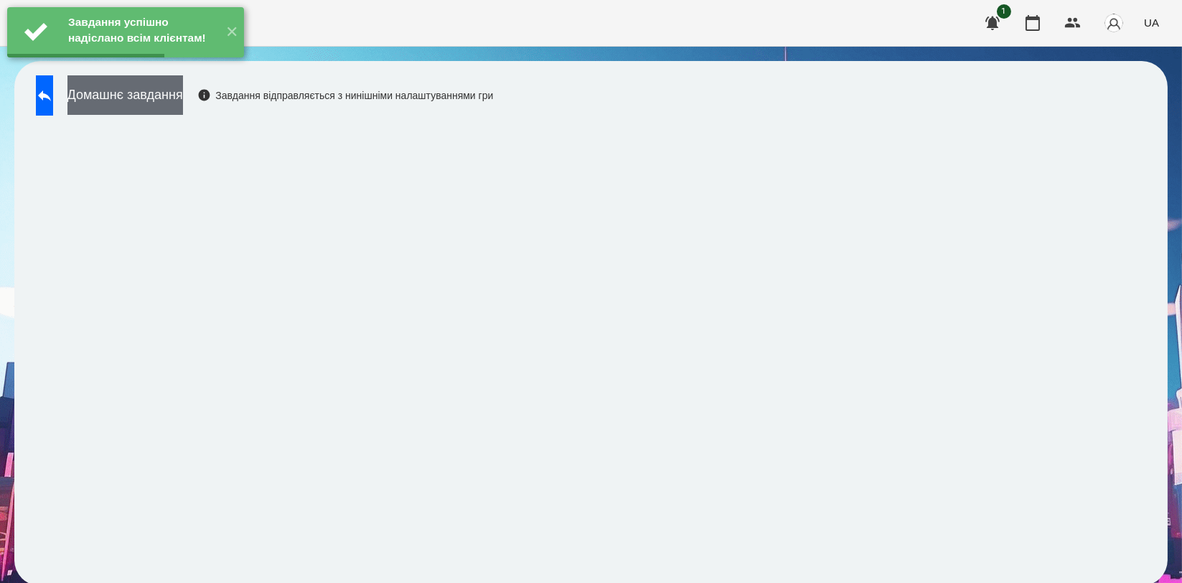
click at [183, 104] on button "Домашнє завдання" at bounding box center [125, 94] width 116 height 39
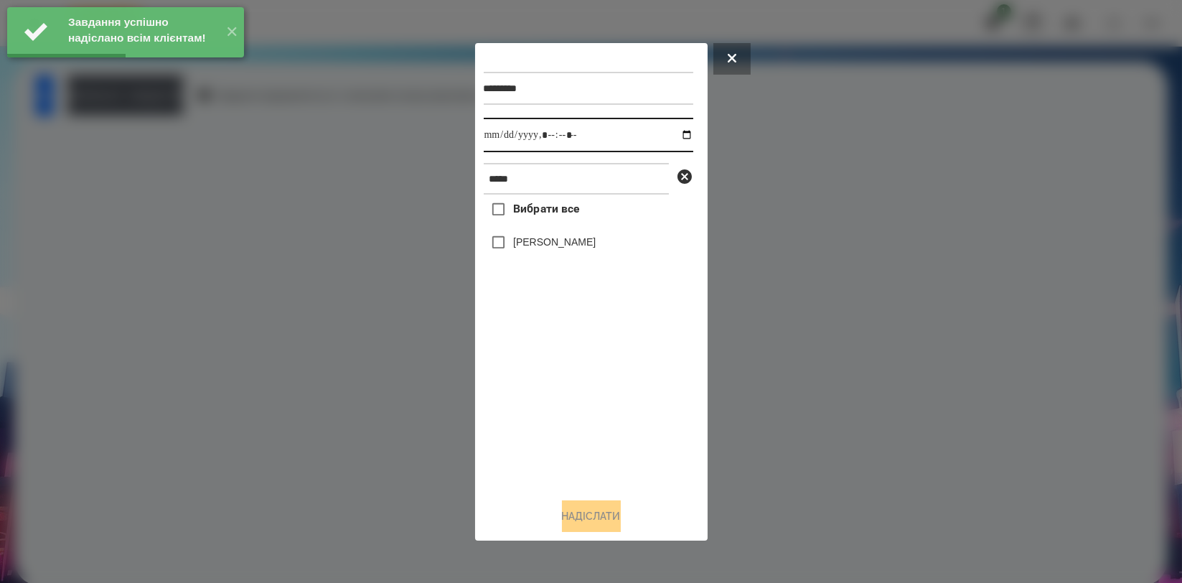
click at [680, 136] on input "datetime-local" at bounding box center [589, 135] width 210 height 34
type input "**********"
drag, startPoint x: 546, startPoint y: 390, endPoint x: 548, endPoint y: 338, distance: 51.7
click at [546, 389] on div "Вибрати все Цебрик Діана" at bounding box center [589, 340] width 210 height 291
click at [556, 247] on label "[PERSON_NAME]" at bounding box center [554, 242] width 83 height 14
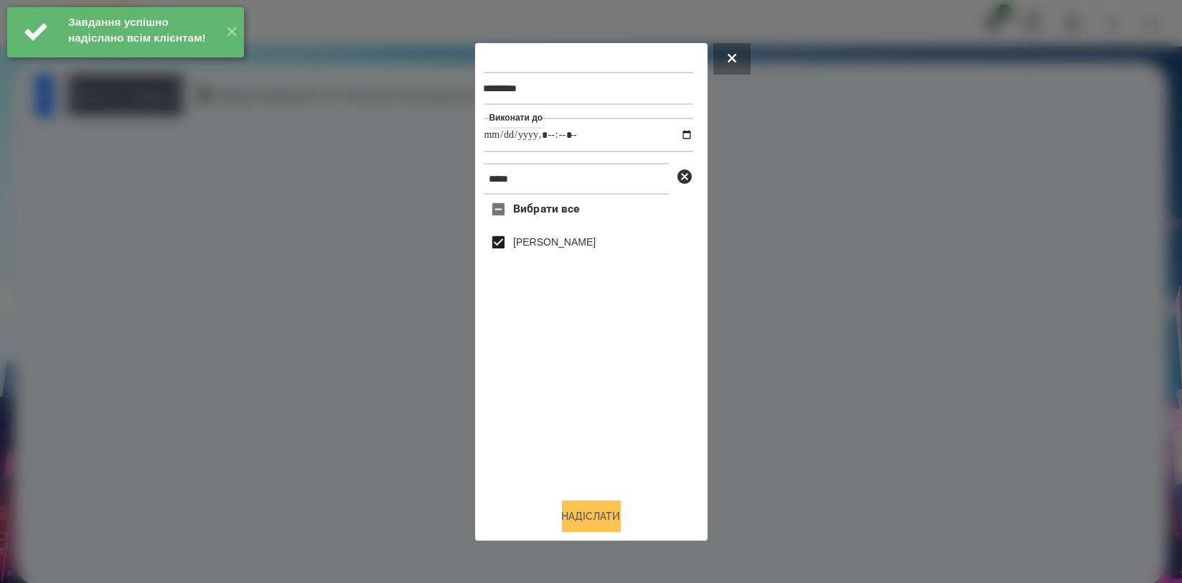
click at [596, 507] on button "Надіслати" at bounding box center [591, 516] width 59 height 32
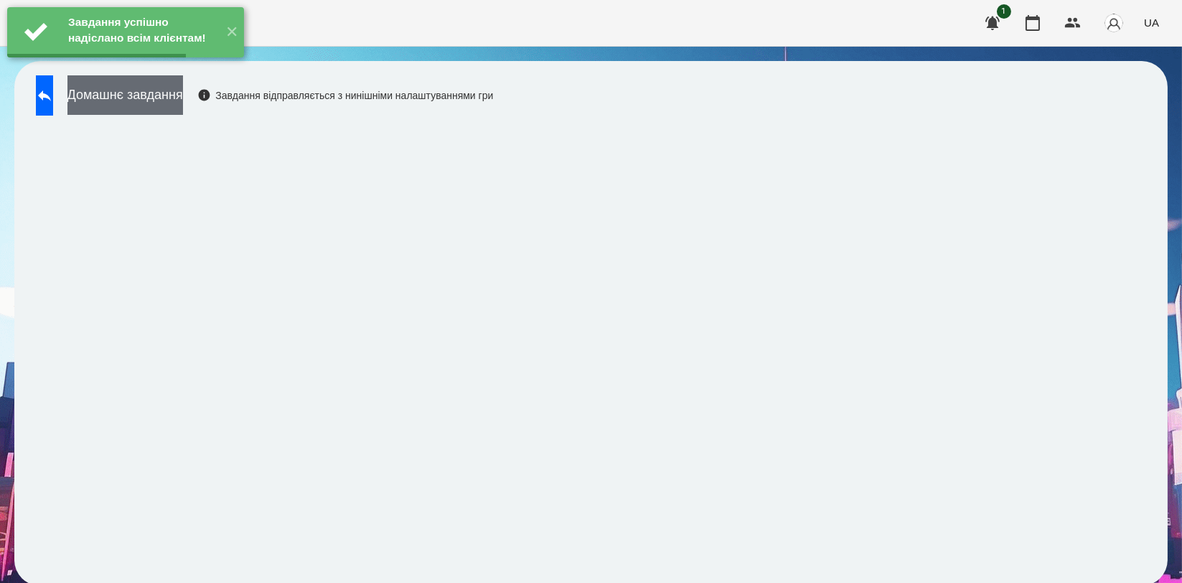
click at [183, 94] on button "Домашнє завдання" at bounding box center [125, 94] width 116 height 39
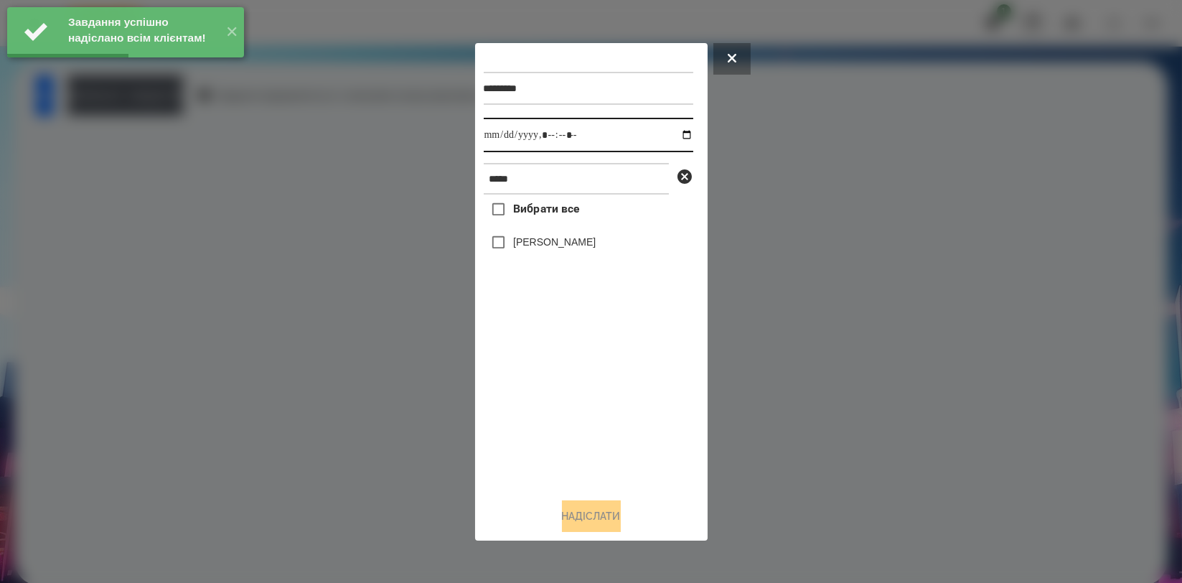
click at [674, 131] on input "datetime-local" at bounding box center [589, 135] width 210 height 34
type input "**********"
click at [556, 398] on div "Вибрати все Цебрик Діана" at bounding box center [589, 340] width 210 height 291
click at [571, 241] on label "[PERSON_NAME]" at bounding box center [554, 242] width 83 height 14
click at [597, 512] on button "Надіслати" at bounding box center [591, 516] width 59 height 32
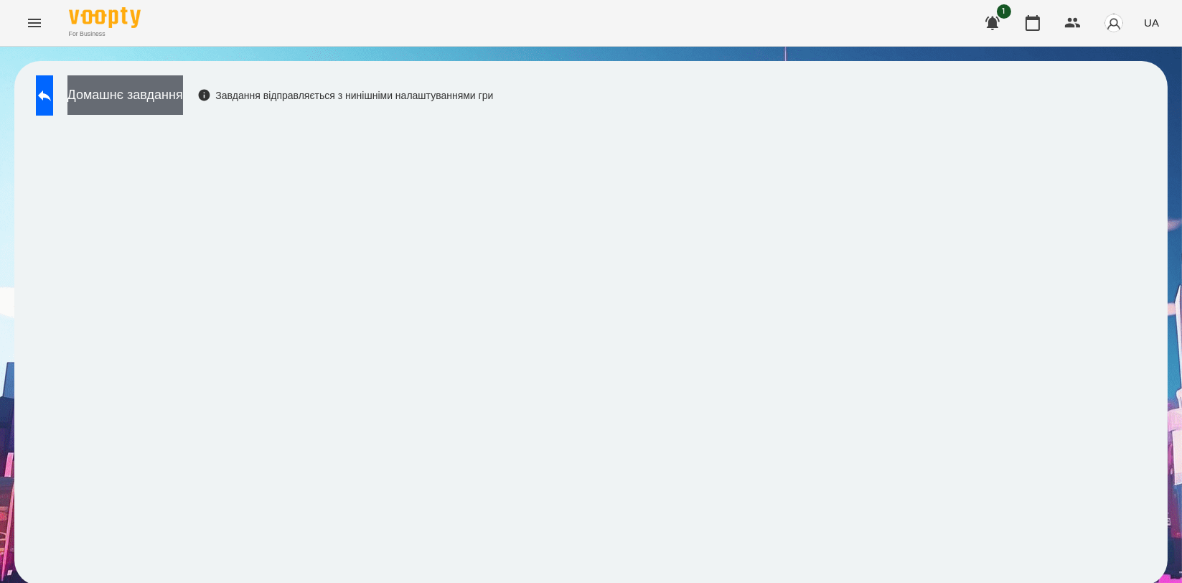
click at [183, 90] on button "Домашнє завдання" at bounding box center [125, 94] width 116 height 39
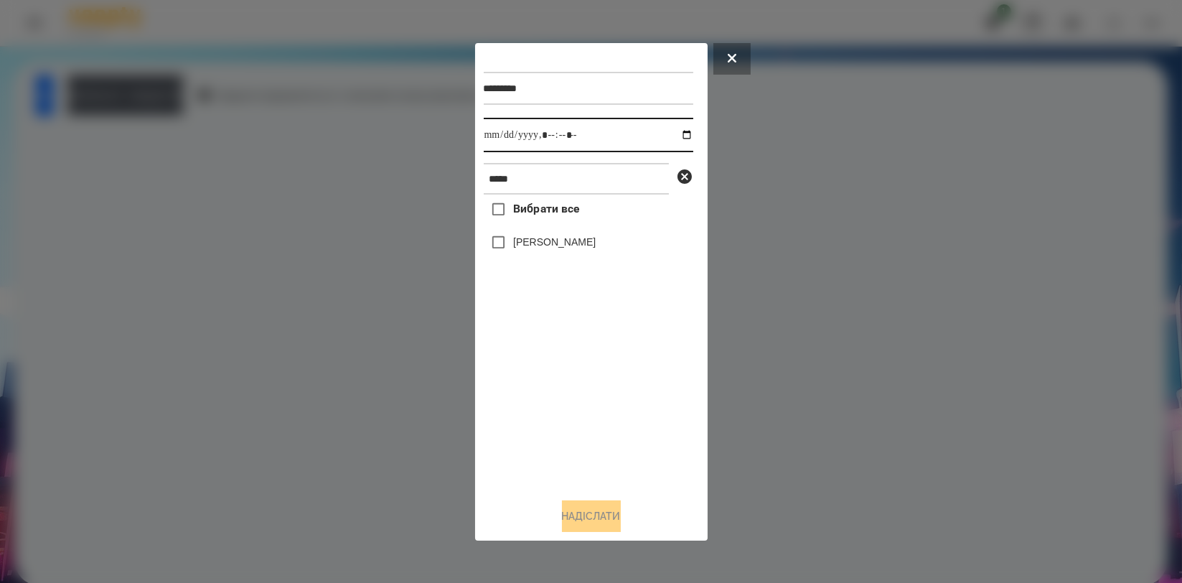
click at [678, 136] on input "datetime-local" at bounding box center [589, 135] width 210 height 34
type input "**********"
drag, startPoint x: 581, startPoint y: 385, endPoint x: 557, endPoint y: 274, distance: 113.9
click at [581, 385] on div "Вибрати все Цебрик Діана" at bounding box center [589, 340] width 210 height 291
click at [562, 240] on label "[PERSON_NAME]" at bounding box center [554, 242] width 83 height 14
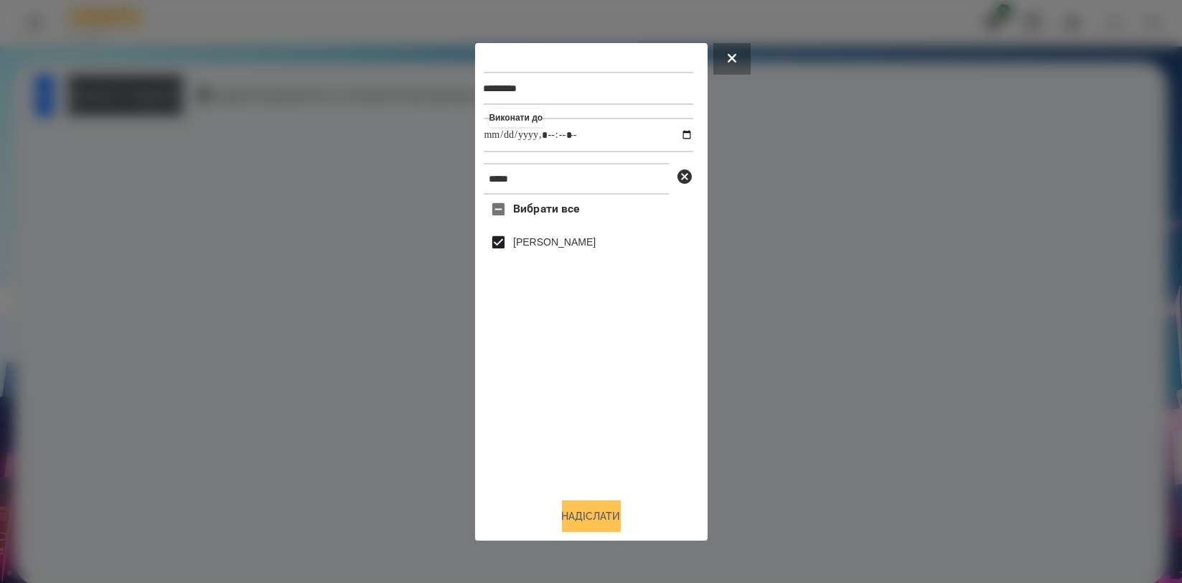
click at [599, 520] on button "Надіслати" at bounding box center [591, 516] width 59 height 32
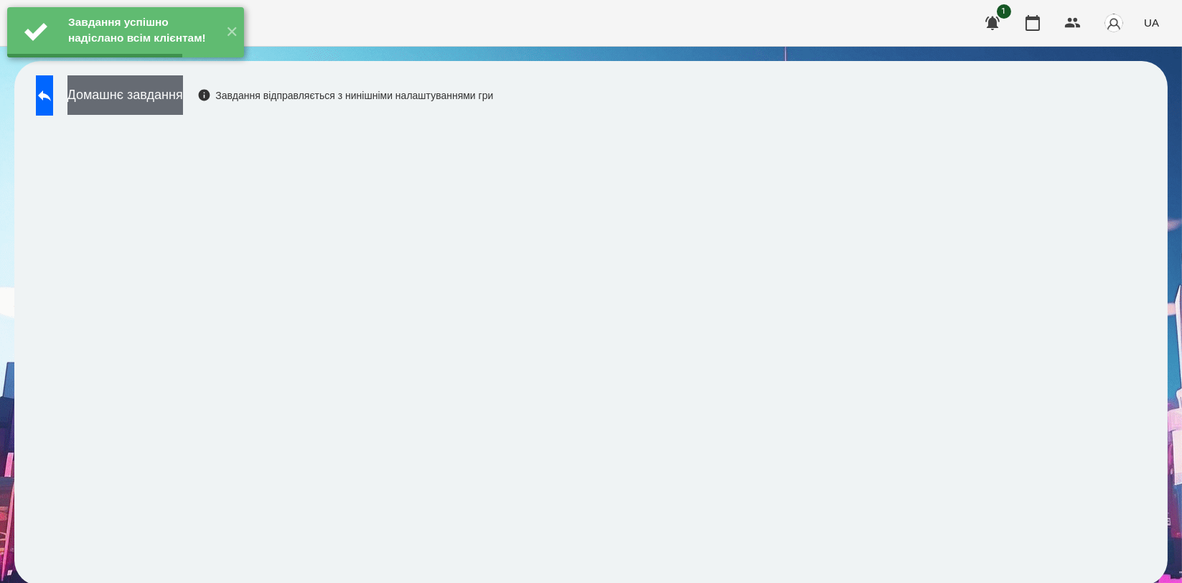
click at [183, 110] on button "Домашнє завдання" at bounding box center [125, 94] width 116 height 39
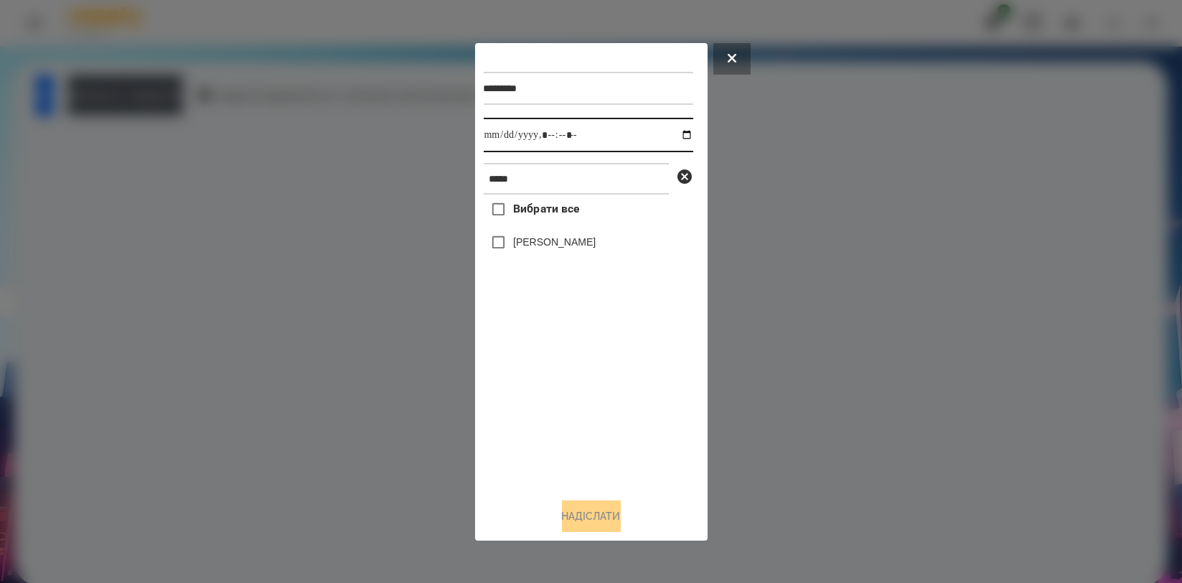
click at [672, 132] on input "datetime-local" at bounding box center [589, 135] width 210 height 34
type input "**********"
drag, startPoint x: 581, startPoint y: 403, endPoint x: 561, endPoint y: 329, distance: 76.8
click at [581, 404] on div "Вибрати все Цебрик Діана" at bounding box center [589, 340] width 210 height 291
click at [568, 248] on label "[PERSON_NAME]" at bounding box center [554, 242] width 83 height 14
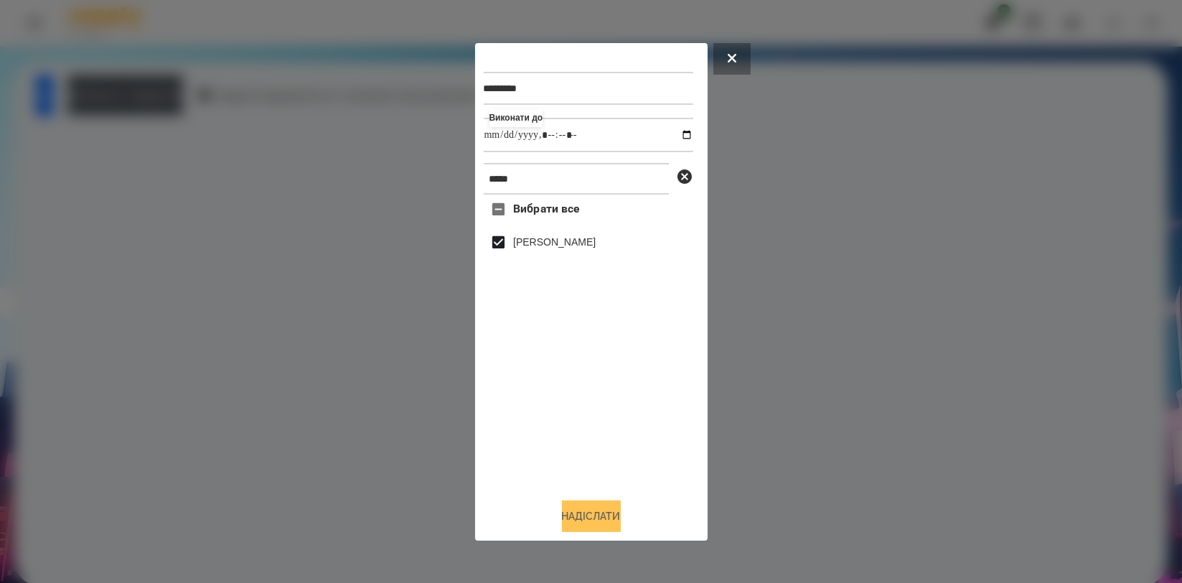
click at [596, 527] on button "Надіслати" at bounding box center [591, 516] width 59 height 32
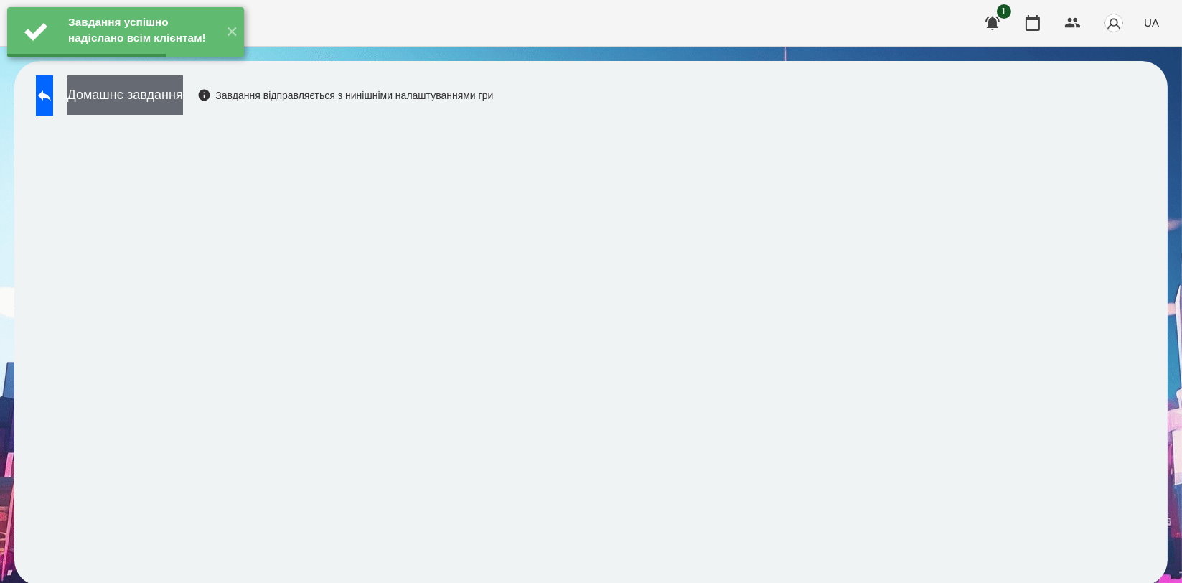
click at [183, 113] on button "Домашнє завдання" at bounding box center [125, 94] width 116 height 39
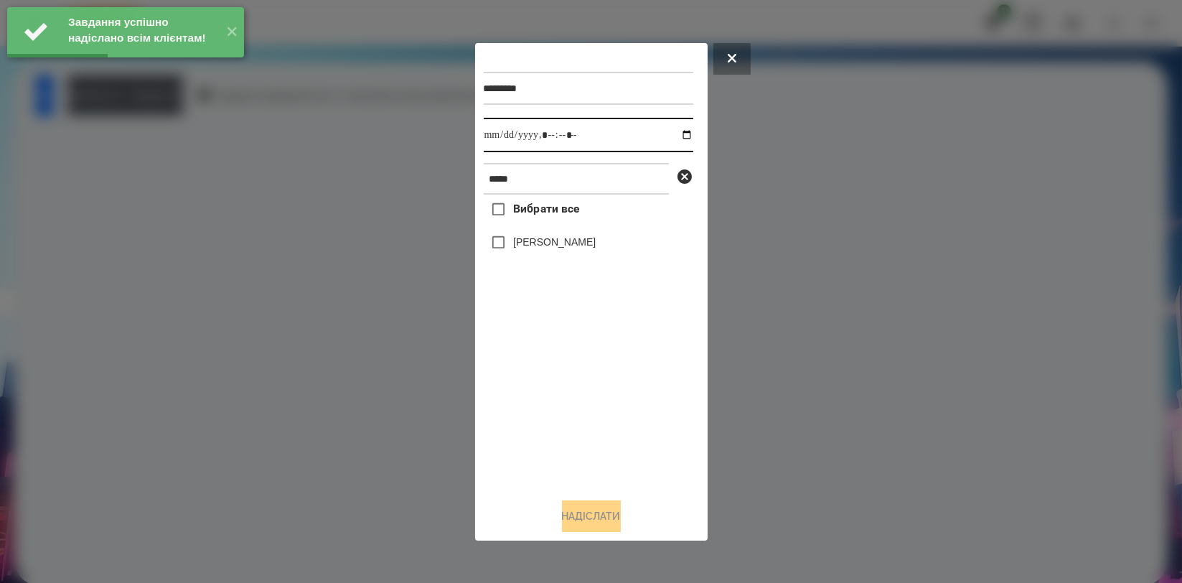
click at [671, 134] on input "datetime-local" at bounding box center [589, 135] width 210 height 34
type input "**********"
click at [593, 393] on div "Вибрати все Цебрик Діана" at bounding box center [589, 340] width 210 height 291
click at [559, 246] on label "[PERSON_NAME]" at bounding box center [554, 242] width 83 height 14
click at [591, 502] on button "Надіслати" at bounding box center [591, 516] width 59 height 32
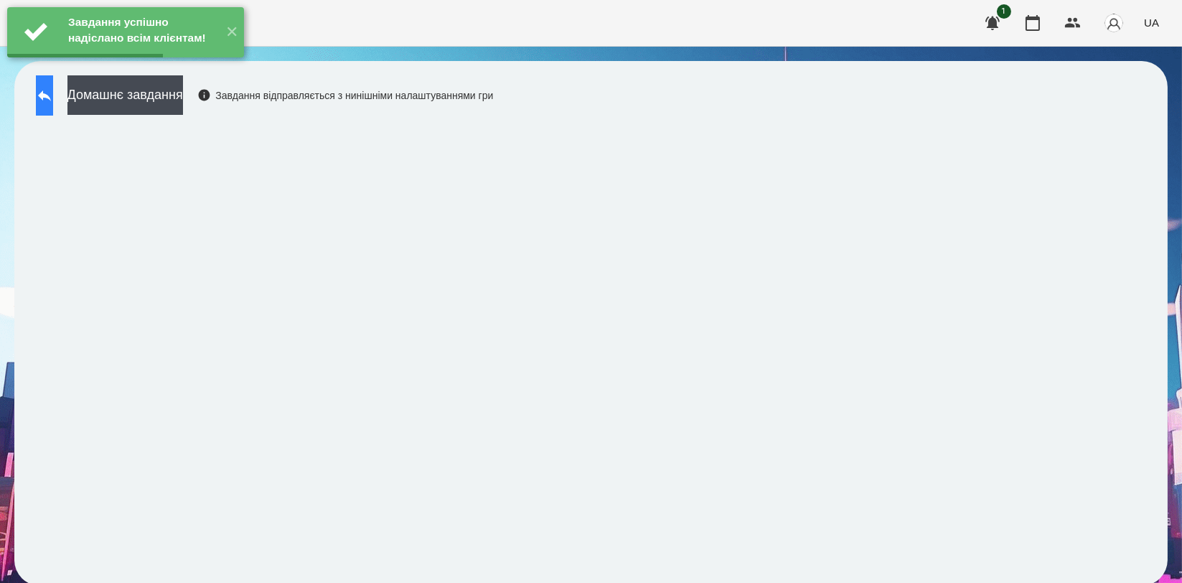
click at [53, 98] on icon at bounding box center [44, 95] width 17 height 17
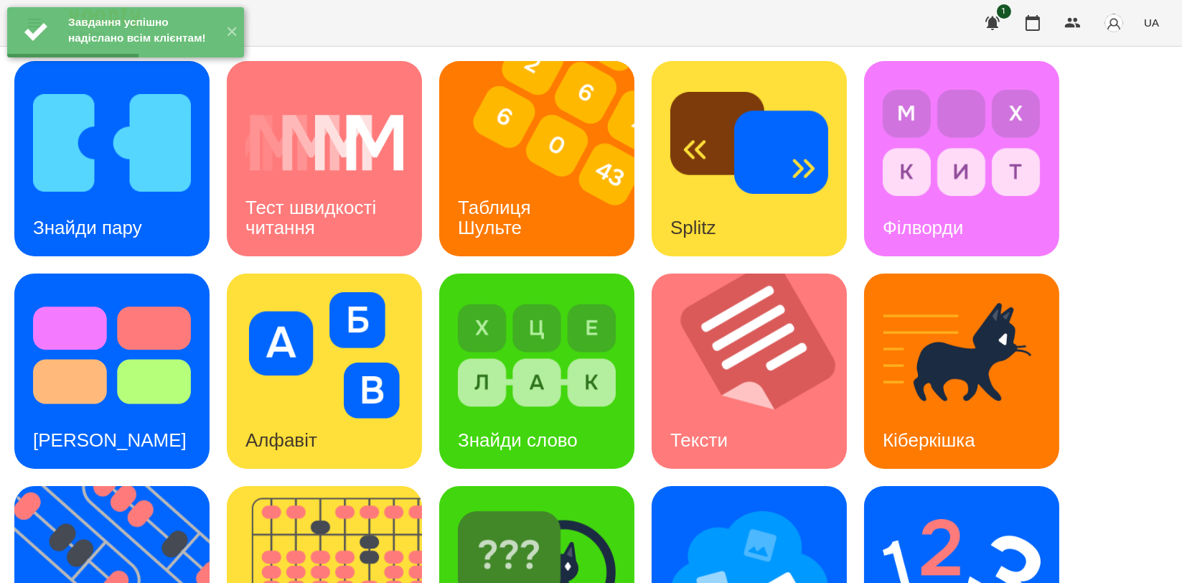
scroll to position [325, 0]
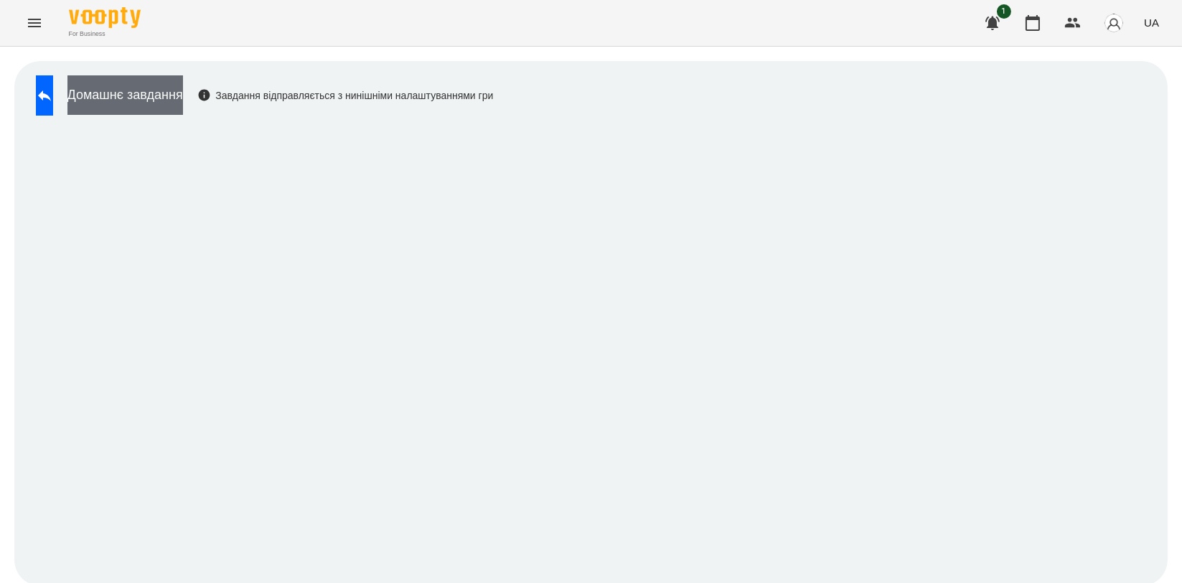
click at [183, 85] on button "Домашнє завдання" at bounding box center [125, 94] width 116 height 39
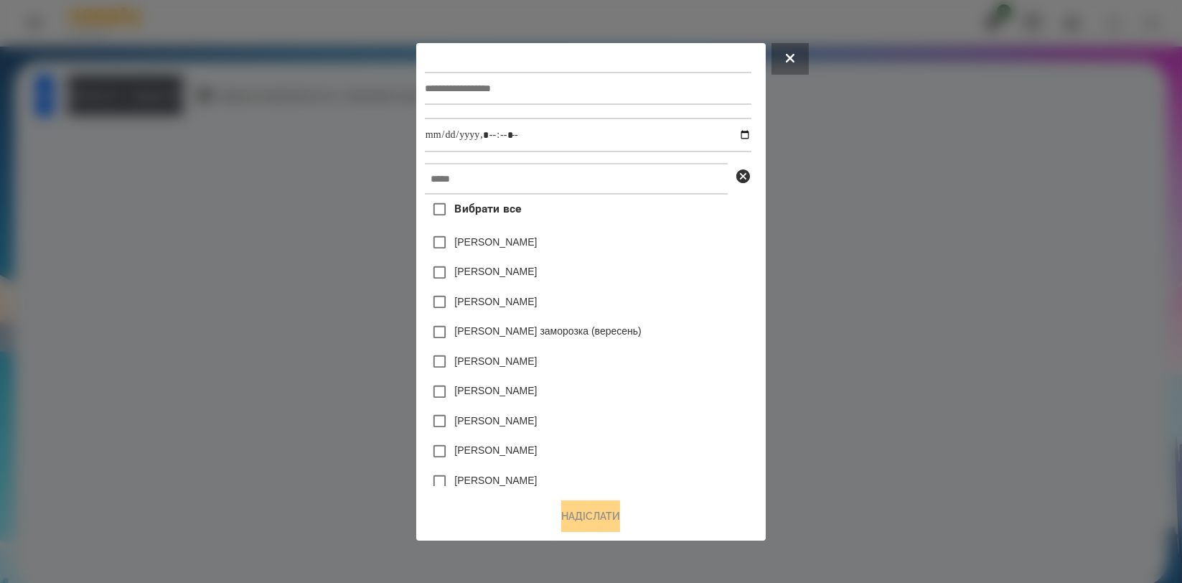
click at [469, 104] on div at bounding box center [588, 88] width 327 height 59
click at [492, 90] on input "text" at bounding box center [588, 88] width 327 height 33
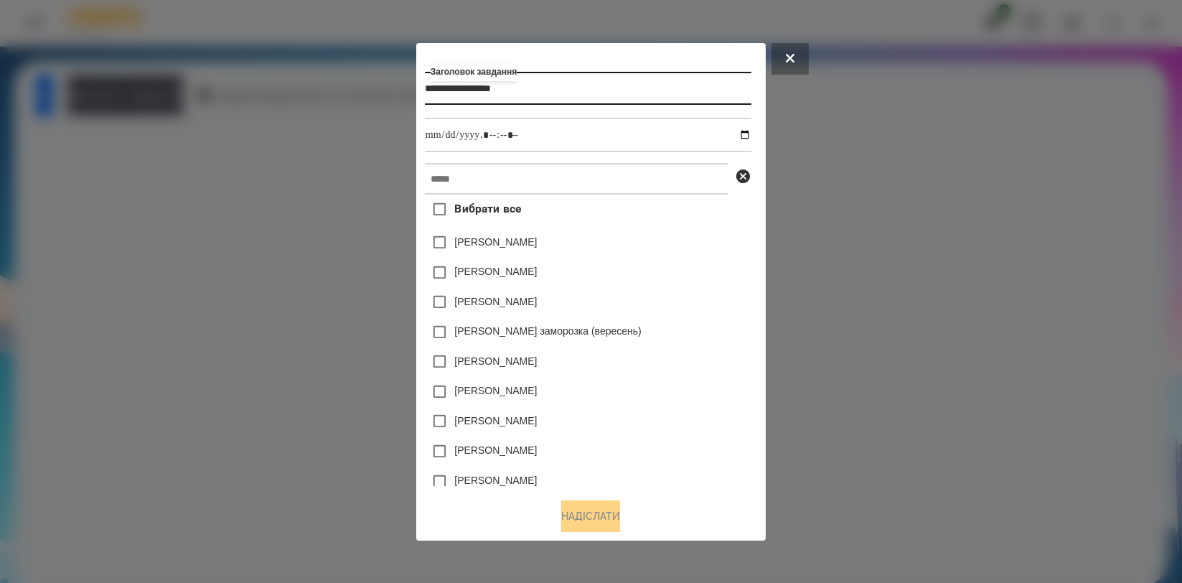
type input "**********"
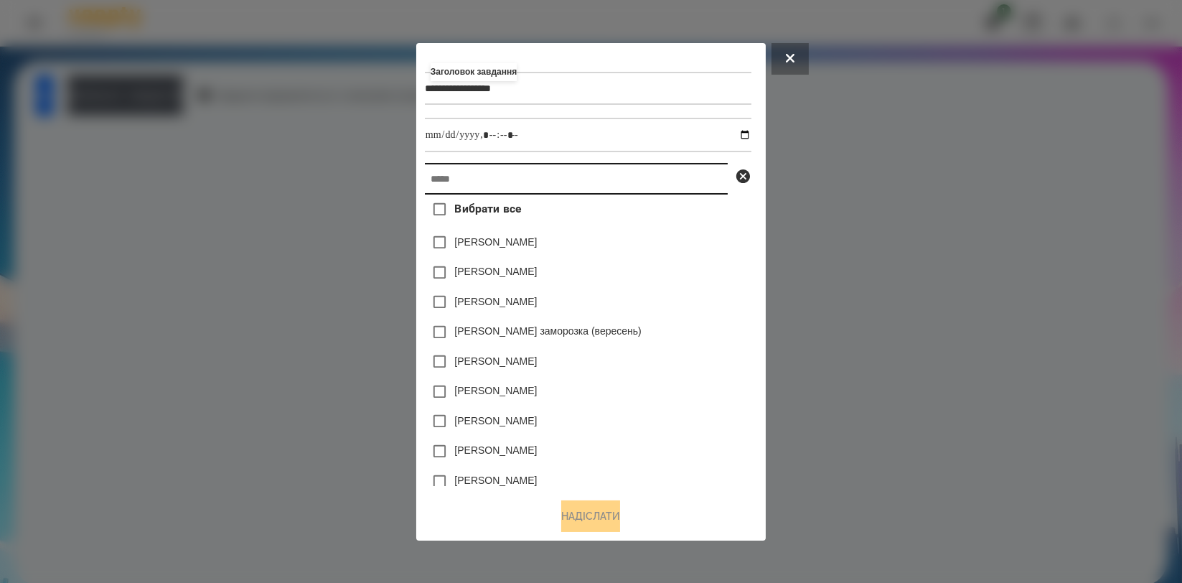
click at [518, 172] on input "text" at bounding box center [576, 179] width 303 height 32
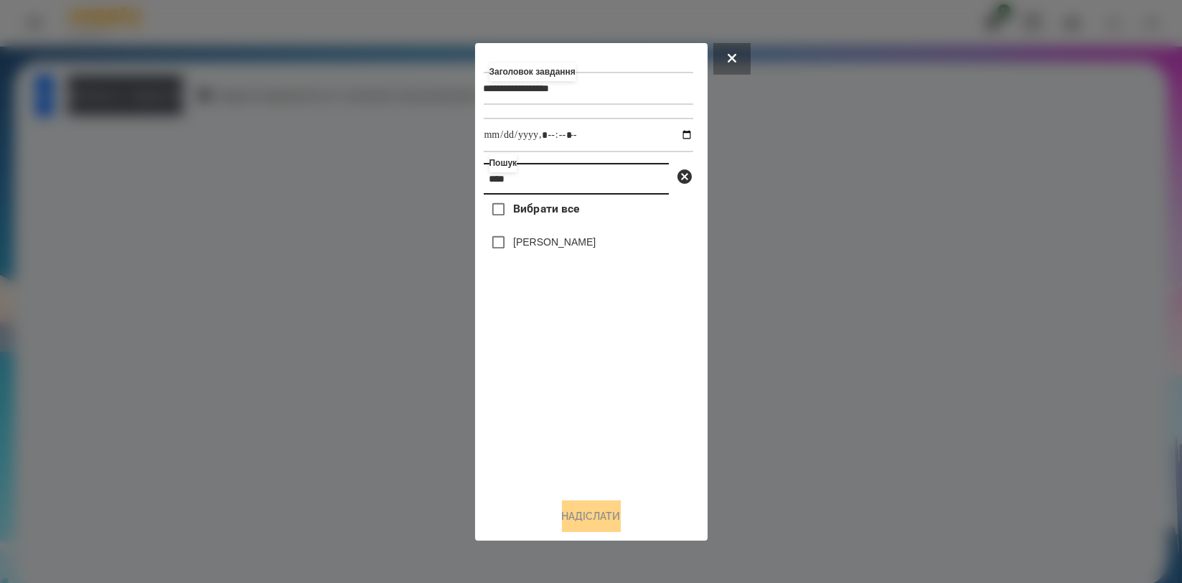
type input "****"
click at [543, 240] on label "[PERSON_NAME]" at bounding box center [554, 242] width 83 height 14
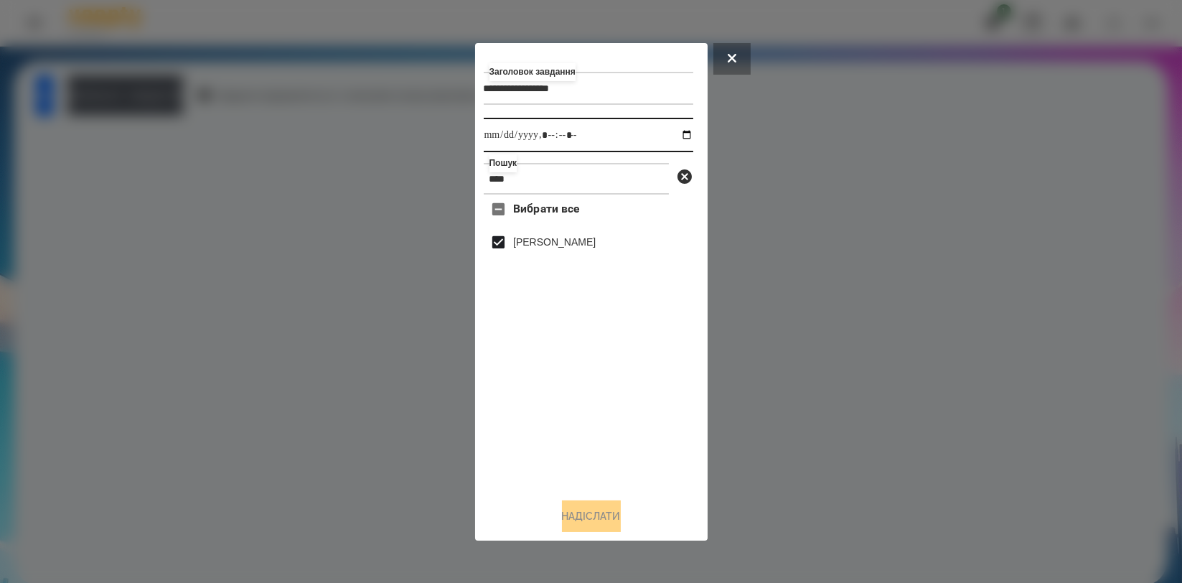
click at [678, 131] on input "datetime-local" at bounding box center [589, 135] width 210 height 34
type input "**********"
click at [510, 379] on div "Вибрати все Цебрик Діана" at bounding box center [589, 340] width 210 height 291
click at [594, 535] on div "**********" at bounding box center [591, 291] width 233 height 497
click at [592, 525] on button "Надіслати" at bounding box center [591, 516] width 59 height 32
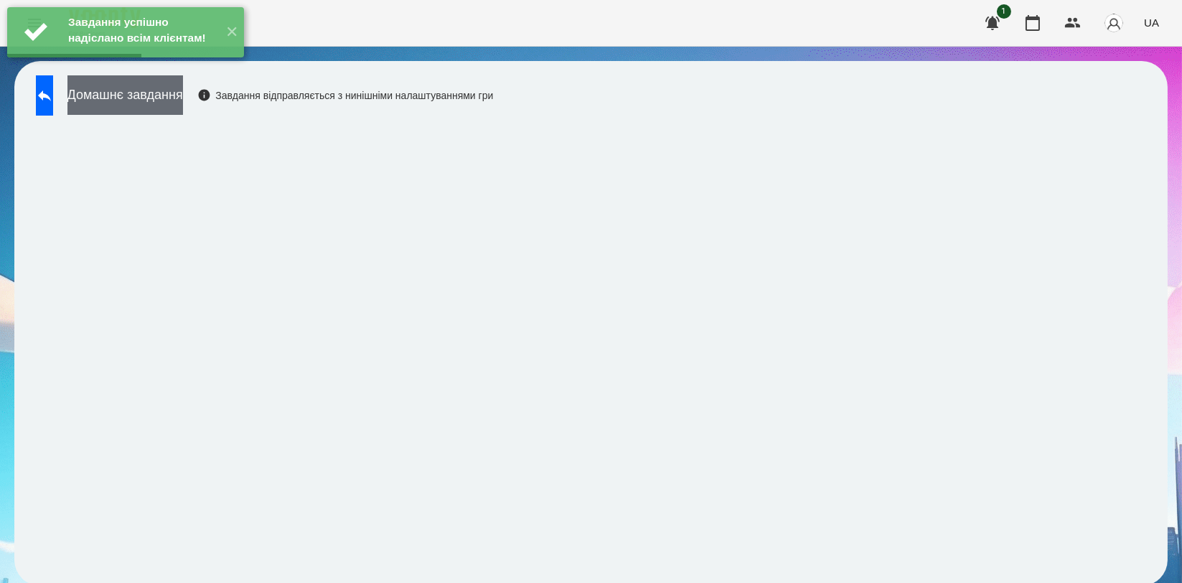
click at [183, 93] on button "Домашнє завдання" at bounding box center [125, 94] width 116 height 39
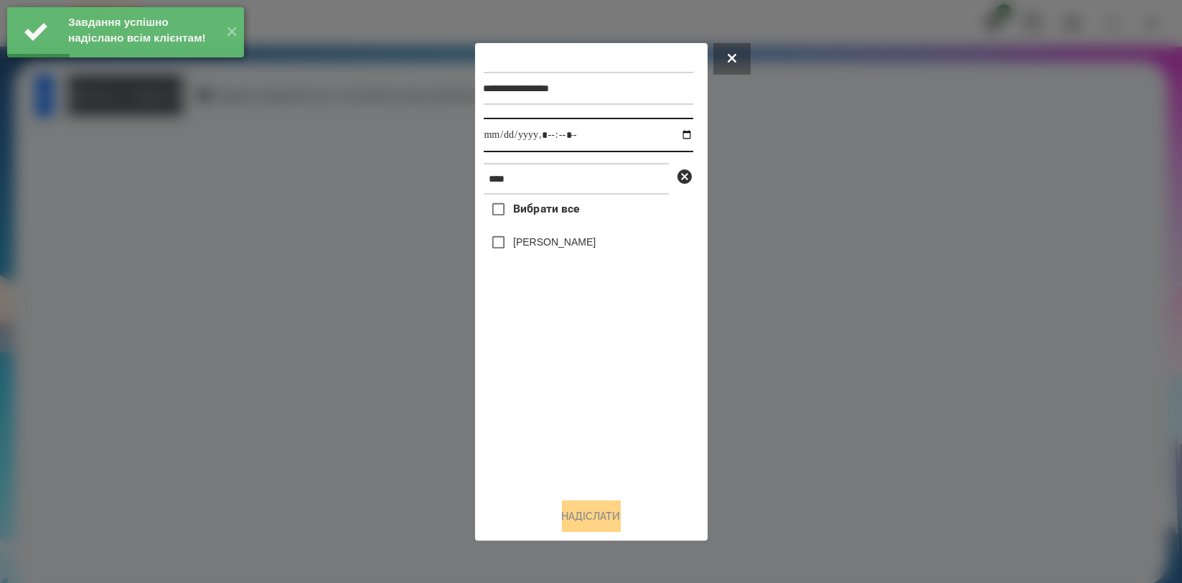
click at [672, 135] on input "datetime-local" at bounding box center [589, 135] width 210 height 34
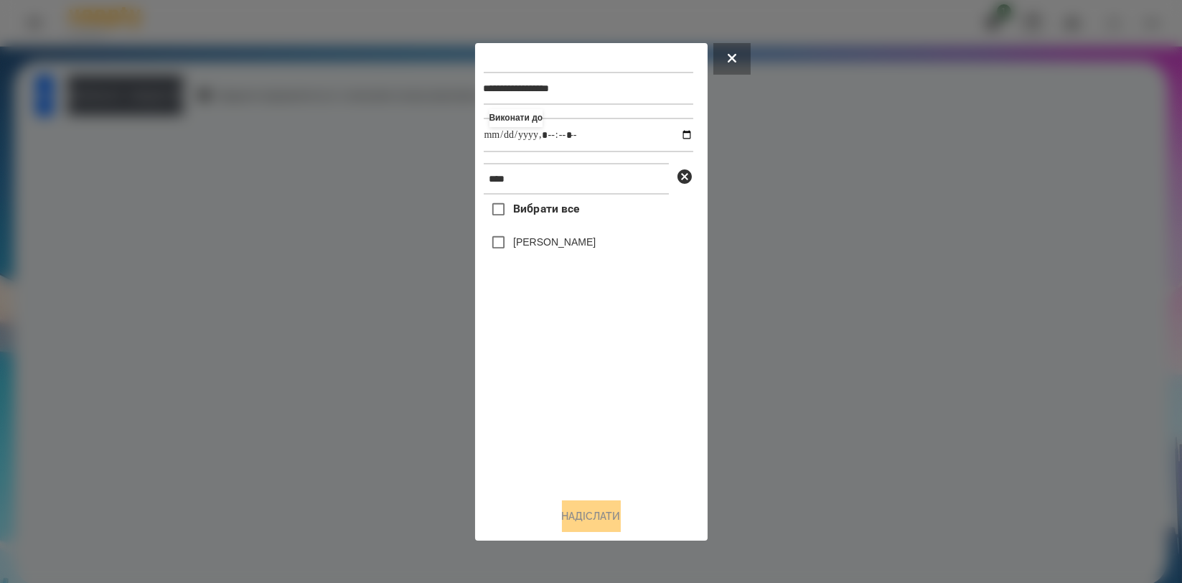
type input "**********"
drag, startPoint x: 520, startPoint y: 414, endPoint x: 520, endPoint y: 387, distance: 27.3
click at [520, 414] on div "Вибрати все Цебрик Діана" at bounding box center [589, 340] width 210 height 291
click at [551, 245] on label "[PERSON_NAME]" at bounding box center [554, 242] width 83 height 14
click at [576, 505] on button "Надіслати" at bounding box center [591, 516] width 59 height 32
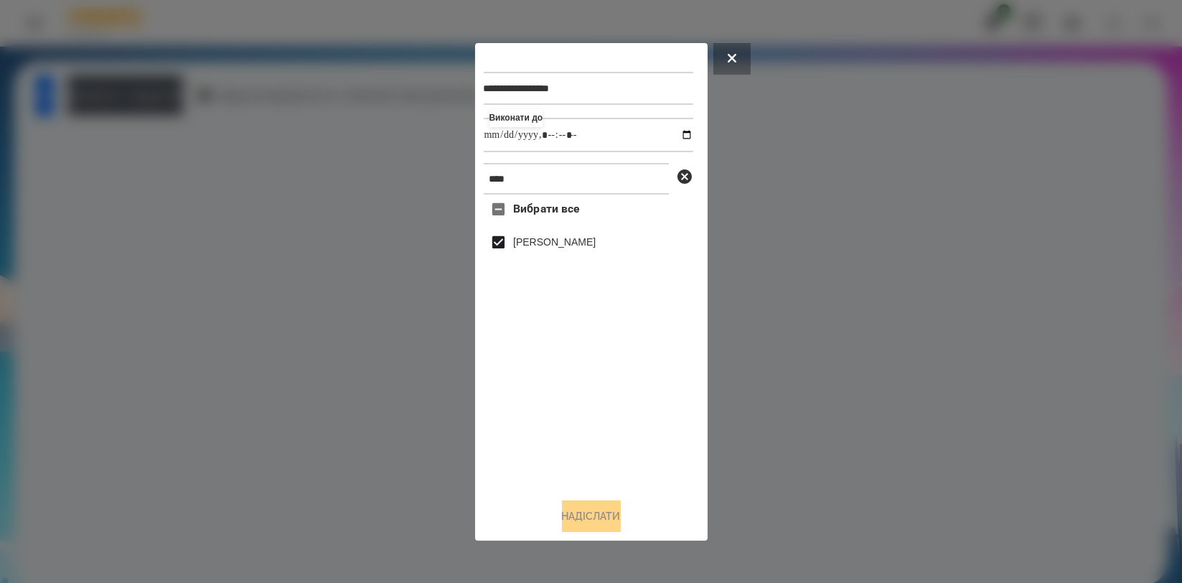
click at [183, 104] on button "Домашнє завдання" at bounding box center [125, 94] width 116 height 39
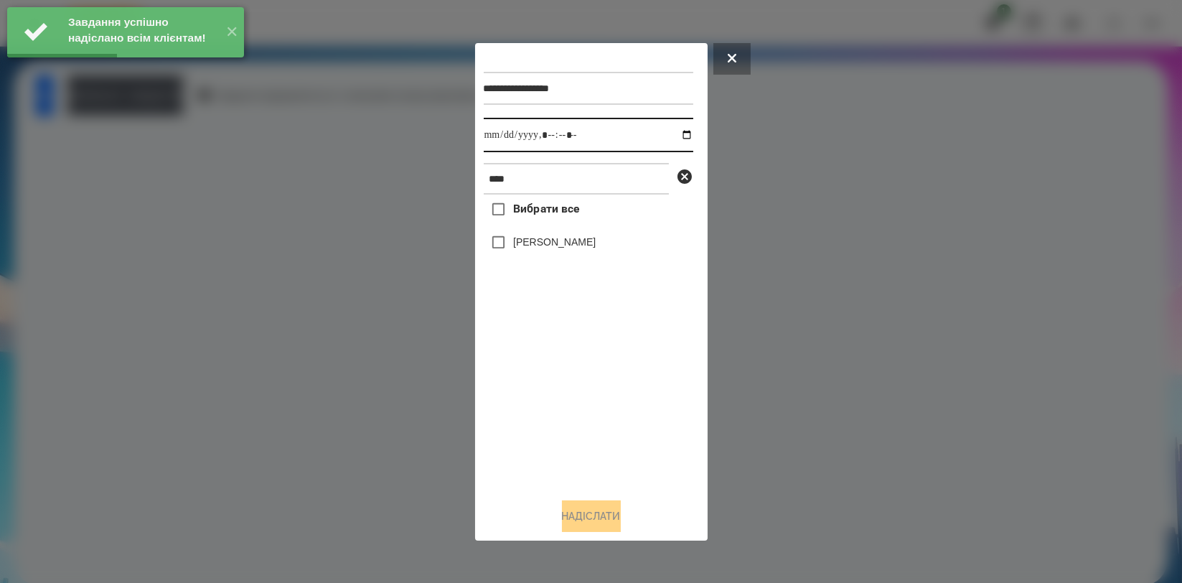
click at [670, 134] on input "datetime-local" at bounding box center [589, 135] width 210 height 34
type input "**********"
drag, startPoint x: 545, startPoint y: 393, endPoint x: 540, endPoint y: 324, distance: 68.4
click at [545, 393] on div "Вибрати все Цебрик Діана" at bounding box center [589, 340] width 210 height 291
click at [551, 248] on label "[PERSON_NAME]" at bounding box center [554, 242] width 83 height 14
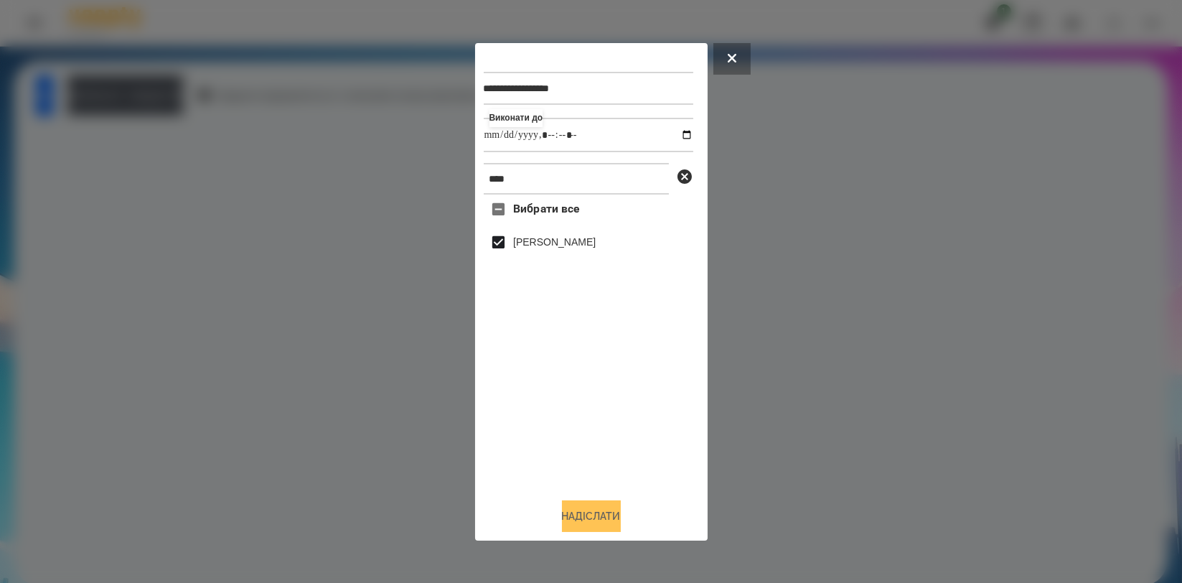
click at [588, 515] on button "Надіслати" at bounding box center [591, 516] width 59 height 32
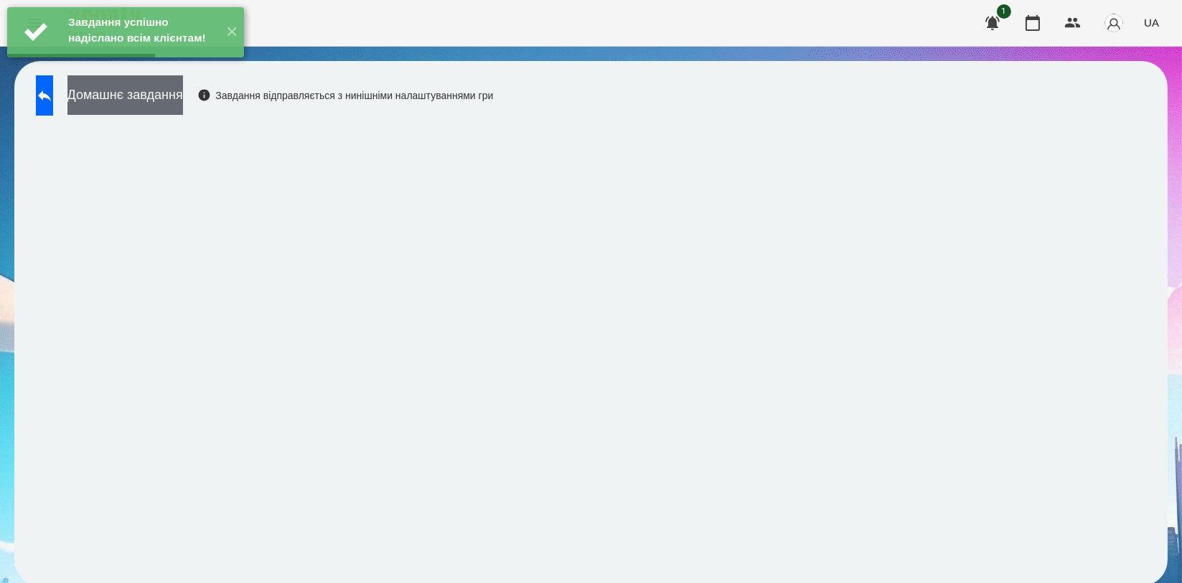
click at [183, 106] on button "Домашнє завдання" at bounding box center [125, 94] width 116 height 39
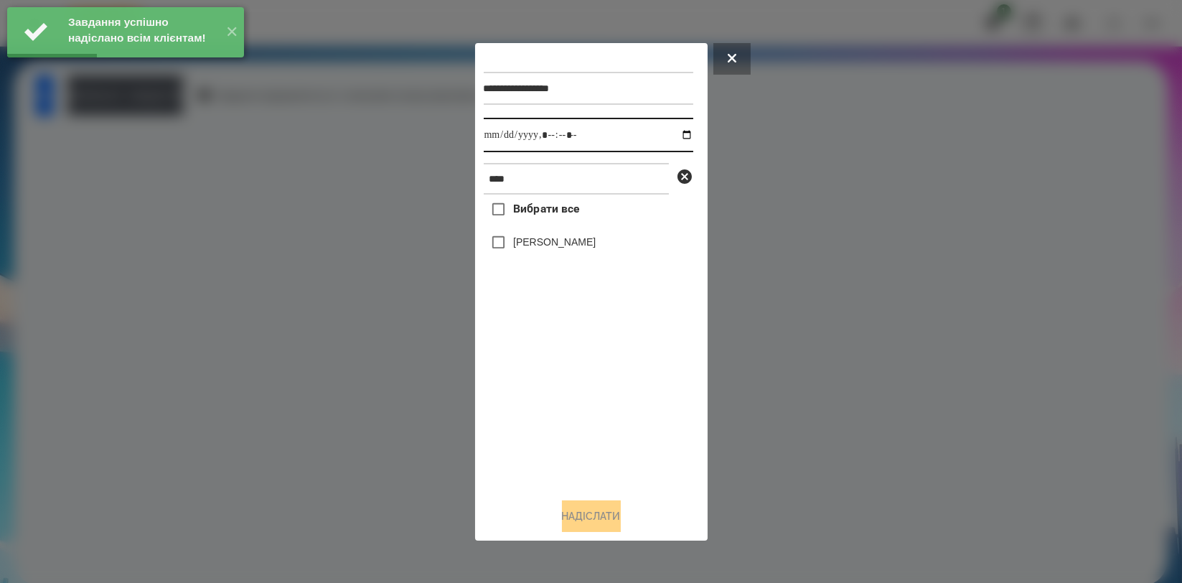
click at [679, 138] on input "datetime-local" at bounding box center [589, 135] width 210 height 34
type input "**********"
click at [566, 395] on div "Вибрати все Цебрик Діана" at bounding box center [589, 340] width 210 height 291
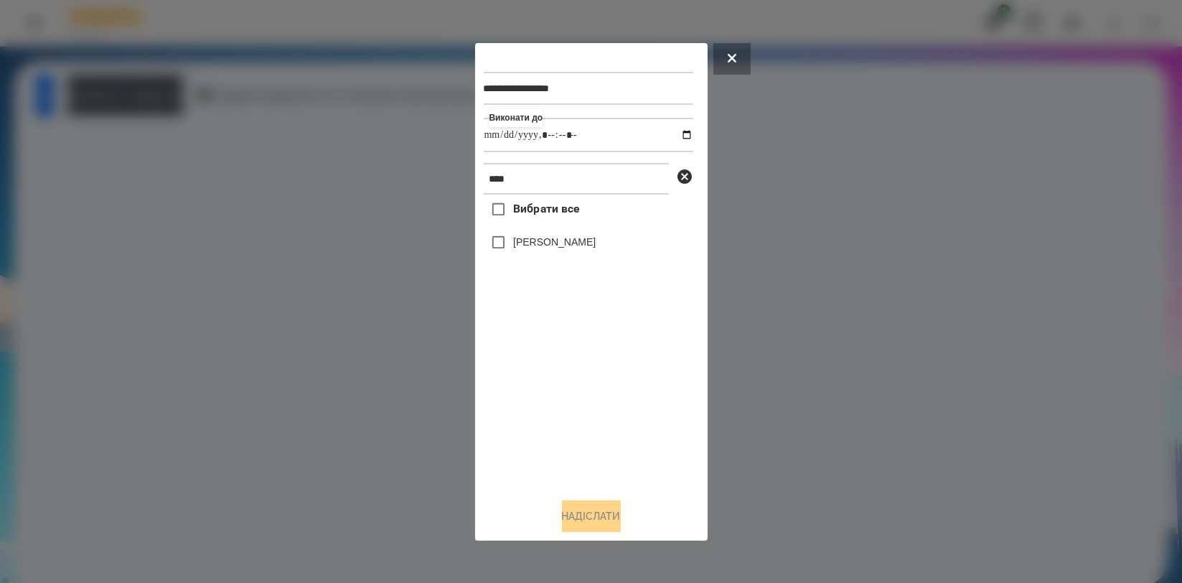
click at [570, 245] on label "[PERSON_NAME]" at bounding box center [554, 242] width 83 height 14
click at [601, 525] on button "Надіслати" at bounding box center [591, 516] width 59 height 32
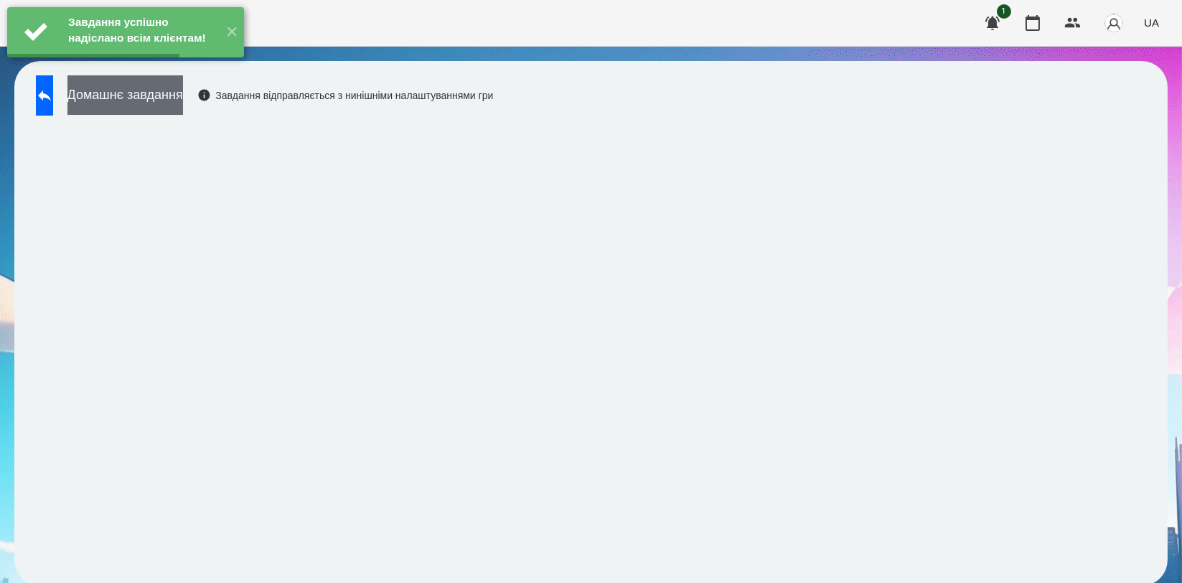
click at [183, 95] on button "Домашнє завдання" at bounding box center [125, 94] width 116 height 39
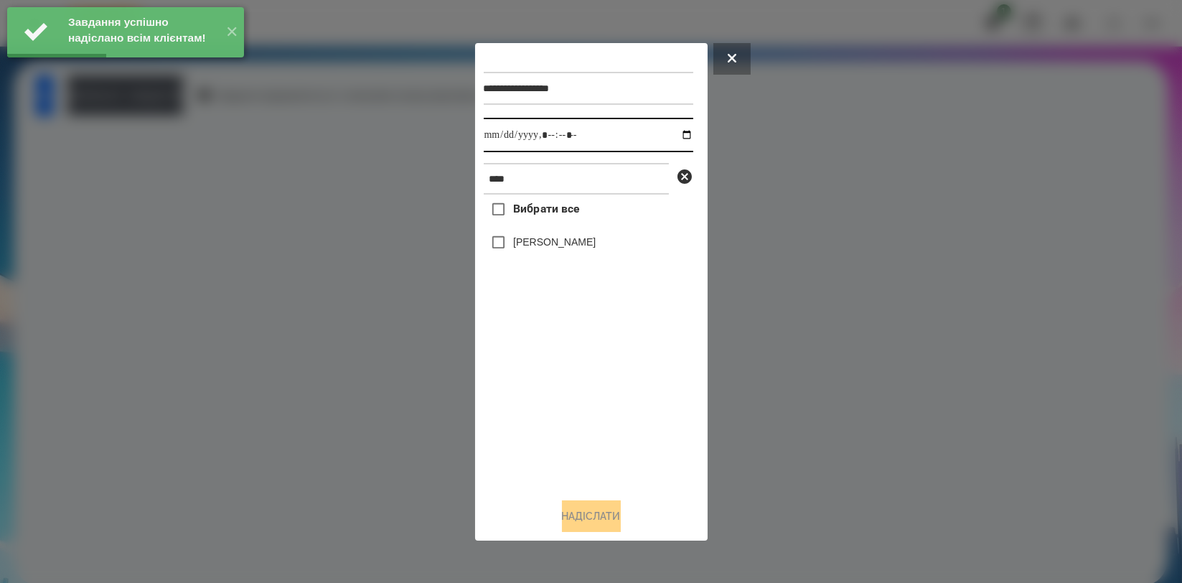
click at [673, 136] on input "datetime-local" at bounding box center [589, 135] width 210 height 34
type input "**********"
click at [578, 377] on div "Вибрати все Цебрик Діана" at bounding box center [589, 340] width 210 height 291
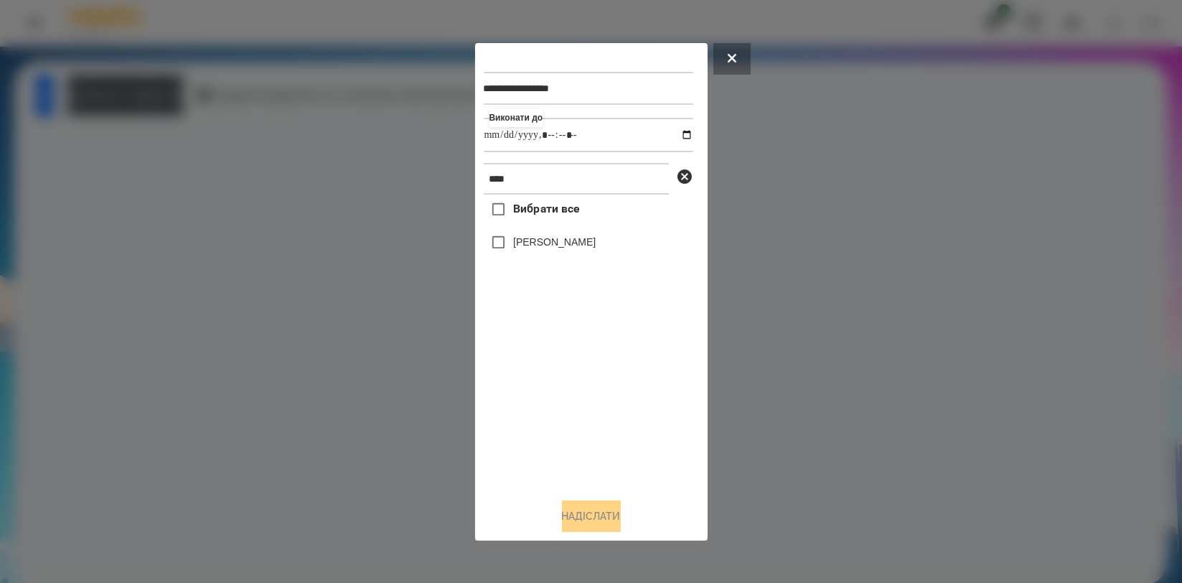
click at [571, 249] on label "[PERSON_NAME]" at bounding box center [554, 242] width 83 height 14
click at [586, 511] on button "Надіслати" at bounding box center [591, 516] width 59 height 32
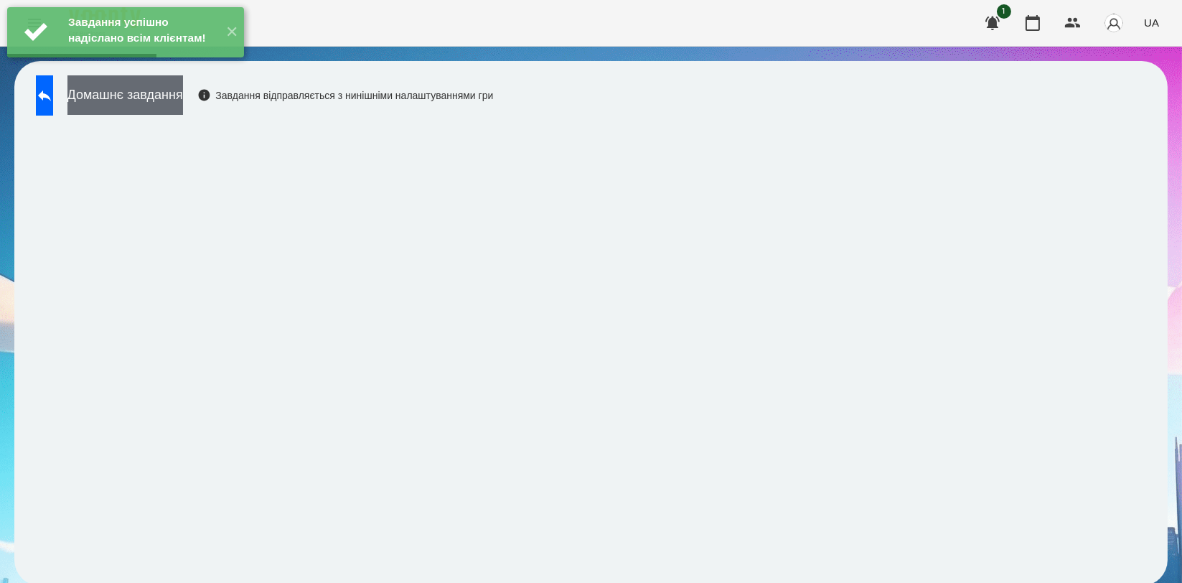
click at [183, 105] on button "Домашнє завдання" at bounding box center [125, 94] width 116 height 39
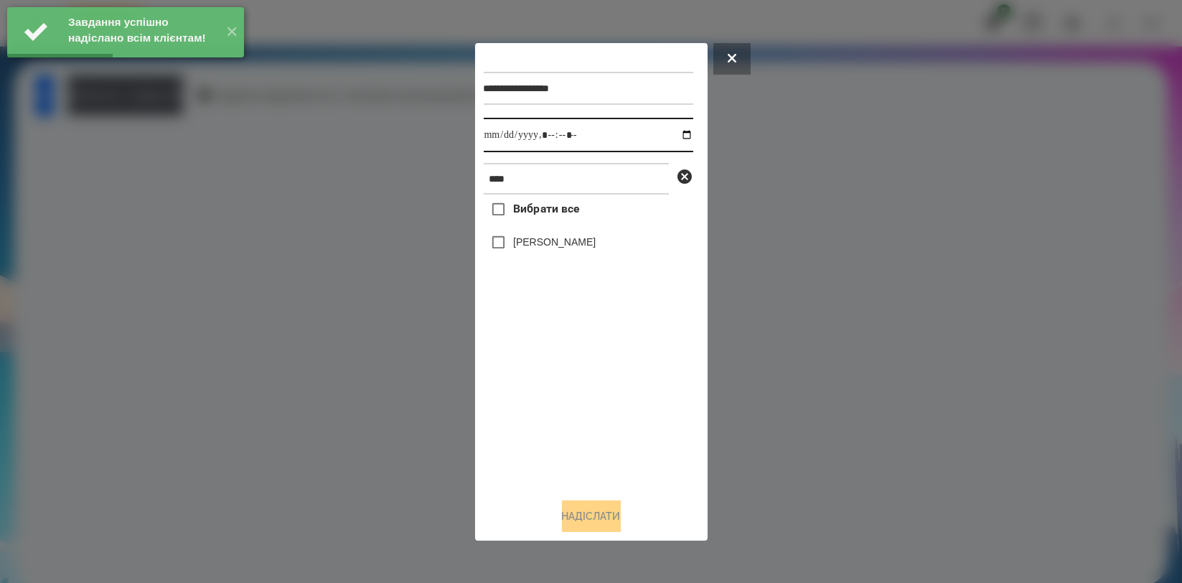
click at [680, 136] on input "datetime-local" at bounding box center [589, 135] width 210 height 34
type input "**********"
click at [588, 430] on div "Вибрати все Цебрик Діана" at bounding box center [589, 340] width 210 height 291
click at [562, 243] on label "[PERSON_NAME]" at bounding box center [554, 242] width 83 height 14
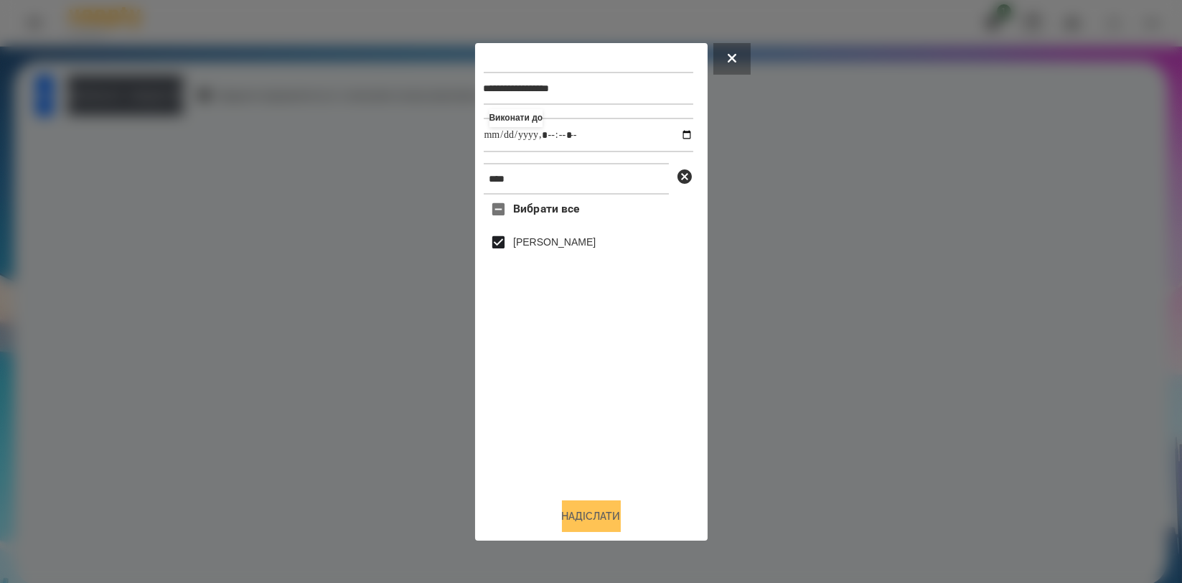
click at [596, 515] on button "Надіслати" at bounding box center [591, 516] width 59 height 32
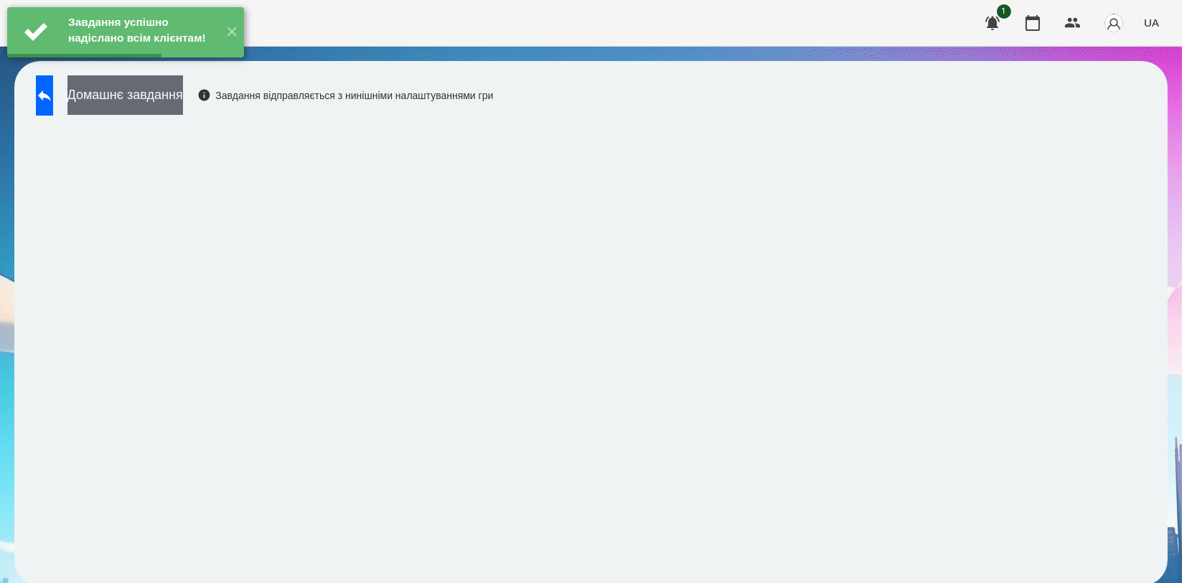
click at [183, 100] on button "Домашнє завдання" at bounding box center [125, 94] width 116 height 39
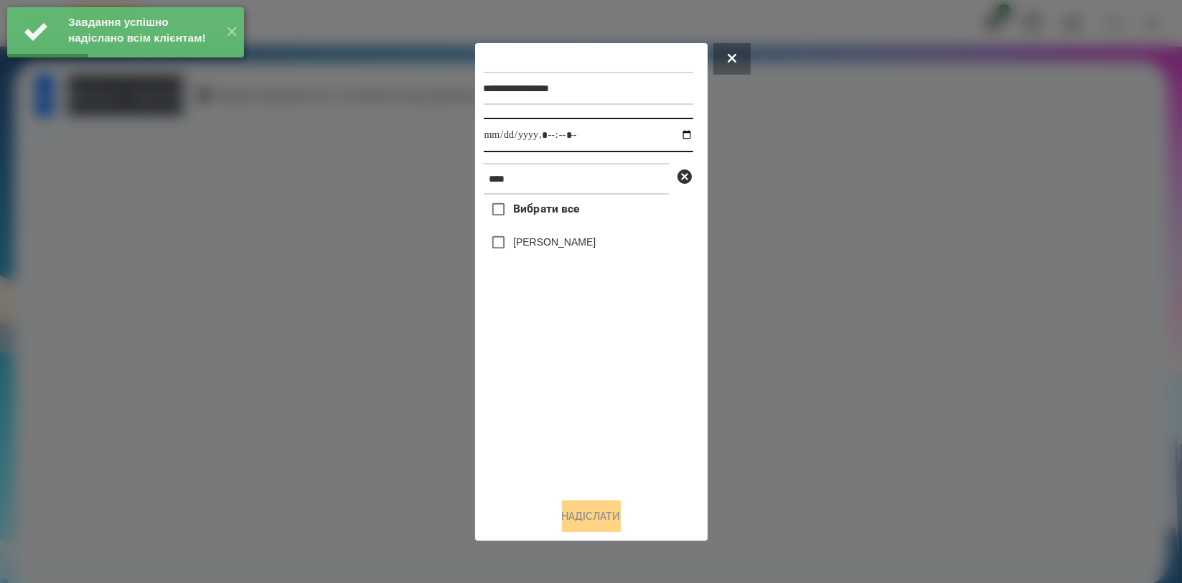
click at [675, 131] on input "datetime-local" at bounding box center [589, 135] width 210 height 34
type input "**********"
drag, startPoint x: 601, startPoint y: 396, endPoint x: 564, endPoint y: 280, distance: 121.9
click at [601, 397] on div "Вибрати все Цебрик Діана" at bounding box center [589, 340] width 210 height 291
click at [560, 243] on label "[PERSON_NAME]" at bounding box center [554, 242] width 83 height 14
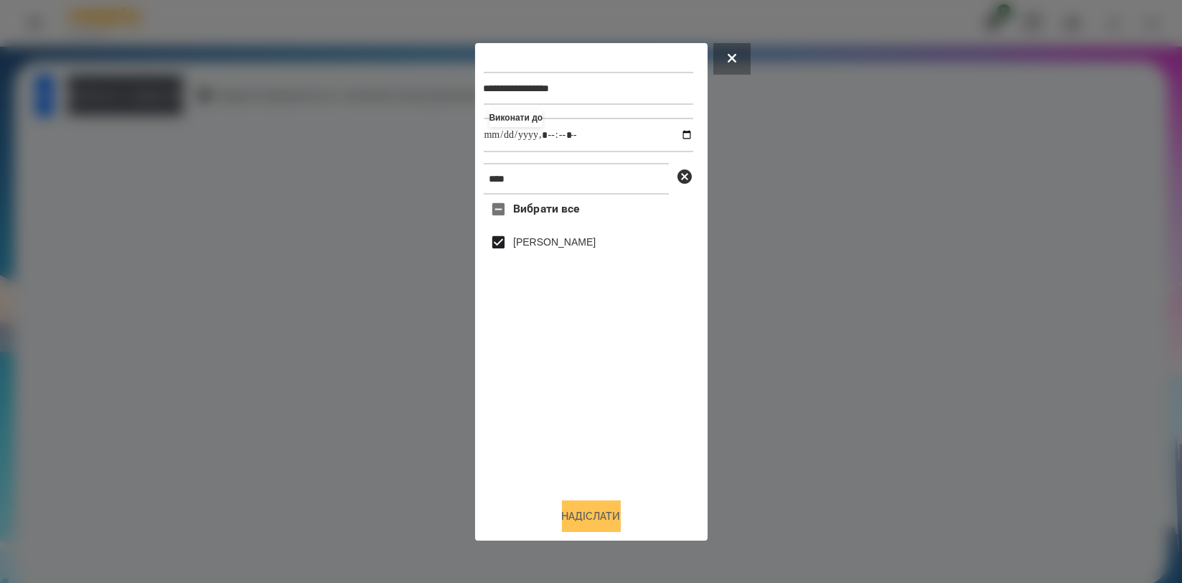
click at [594, 506] on button "Надіслати" at bounding box center [591, 516] width 59 height 32
click at [304, 326] on div at bounding box center [591, 291] width 1182 height 583
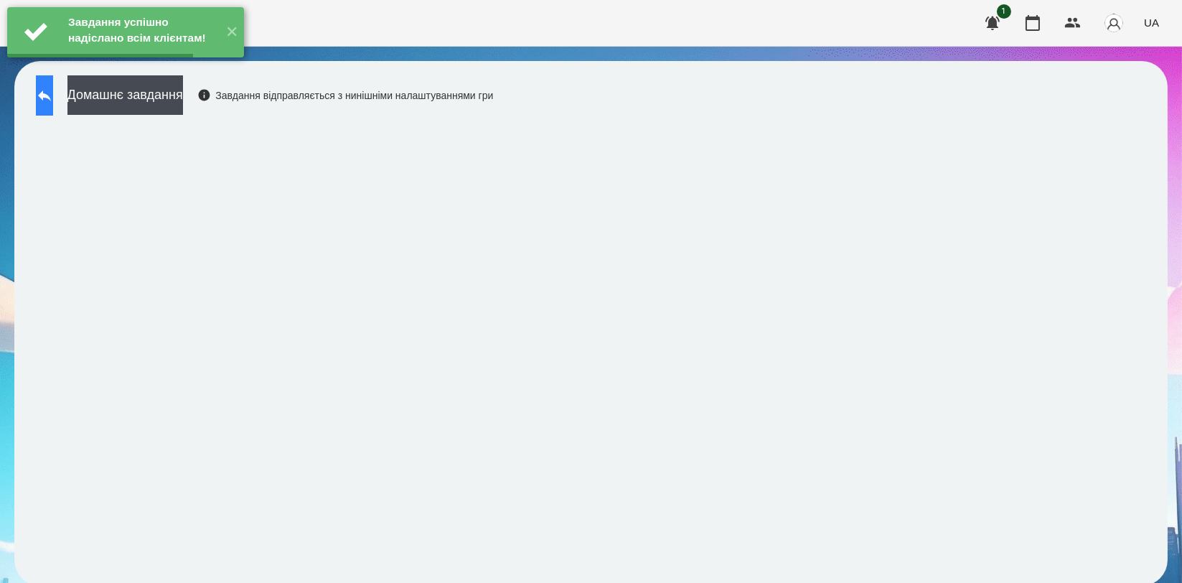
click at [51, 98] on icon at bounding box center [44, 95] width 13 height 11
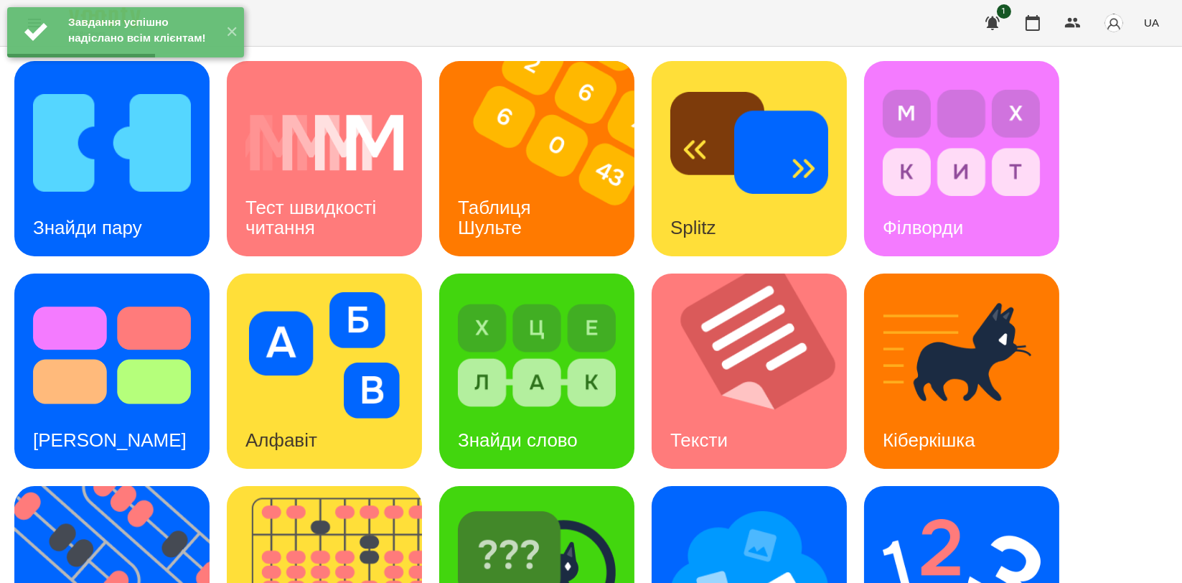
scroll to position [319, 0]
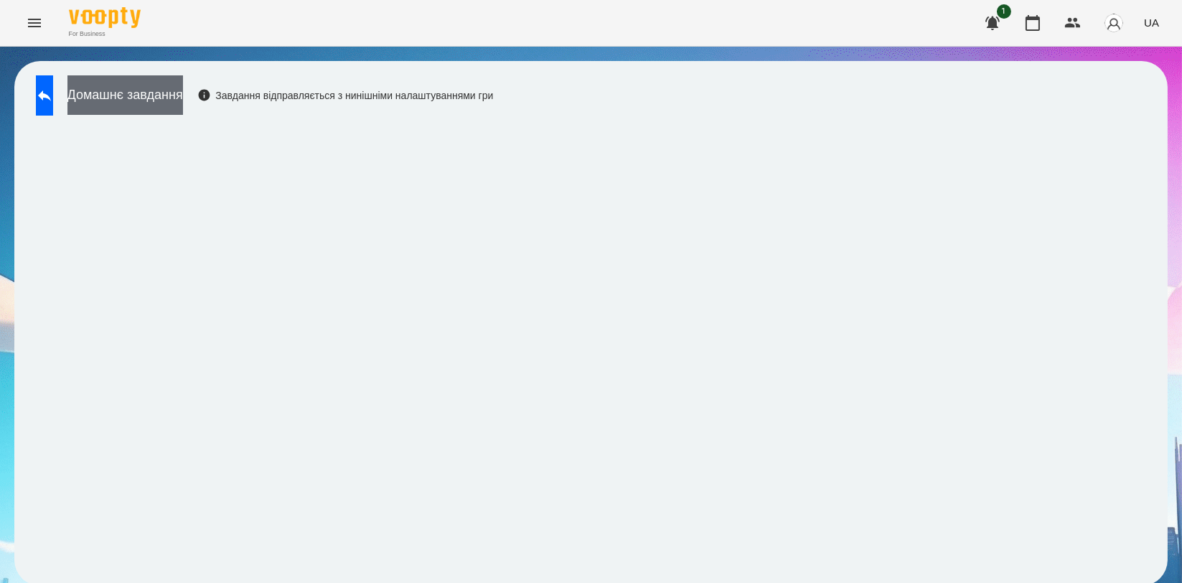
click at [142, 90] on button "Домашнє завдання" at bounding box center [125, 94] width 116 height 39
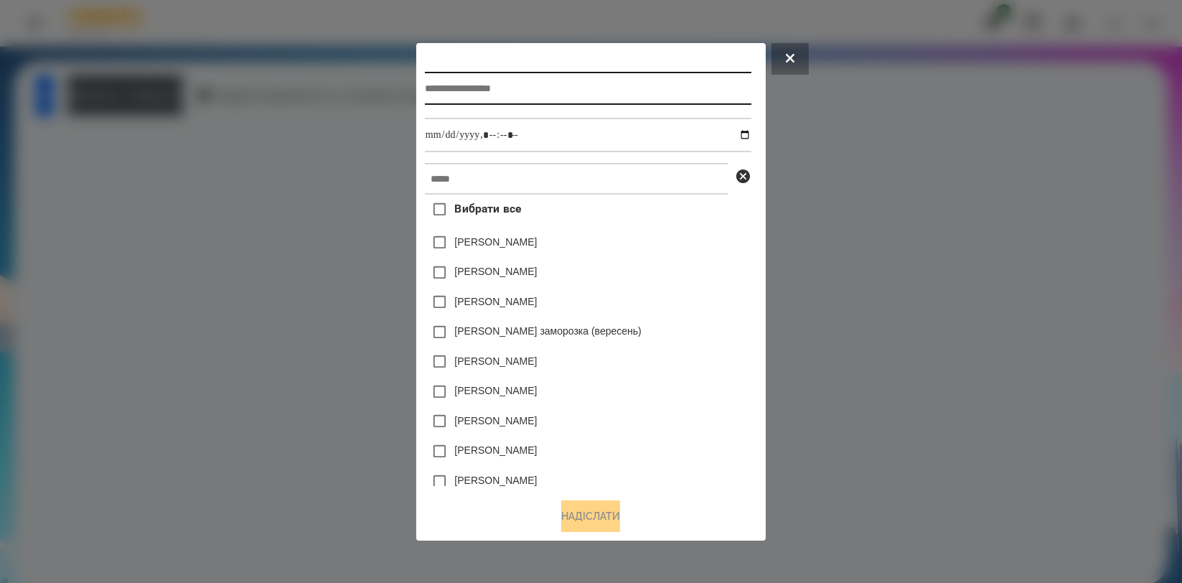
click at [575, 72] on input "text" at bounding box center [588, 88] width 327 height 33
type input "*******"
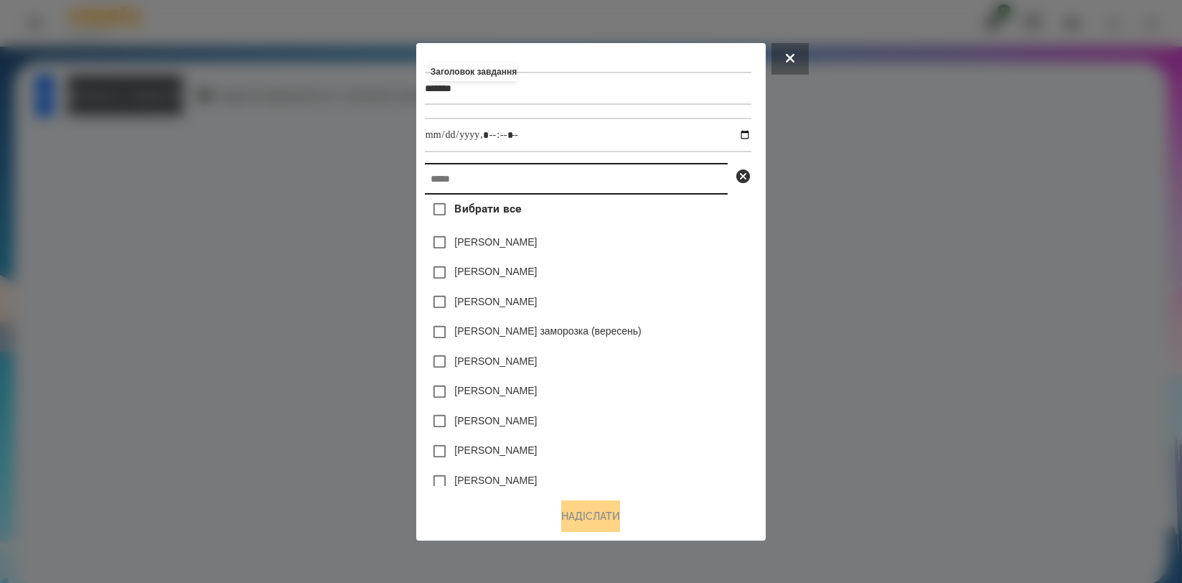
click at [533, 194] on input "text" at bounding box center [576, 179] width 303 height 32
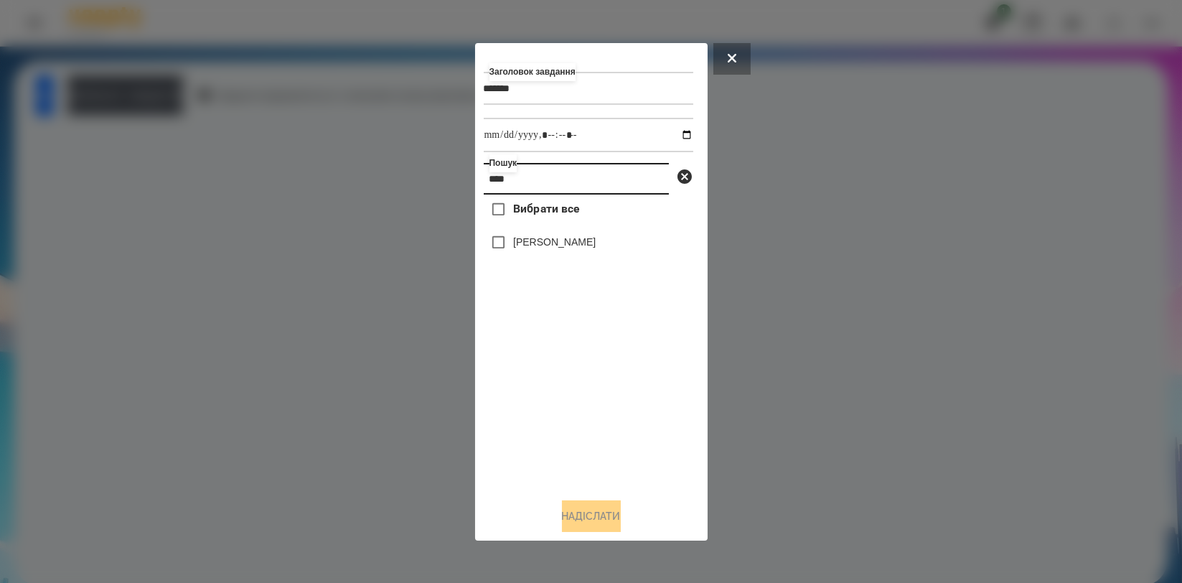
type input "****"
click at [523, 242] on label "[PERSON_NAME]" at bounding box center [554, 242] width 83 height 14
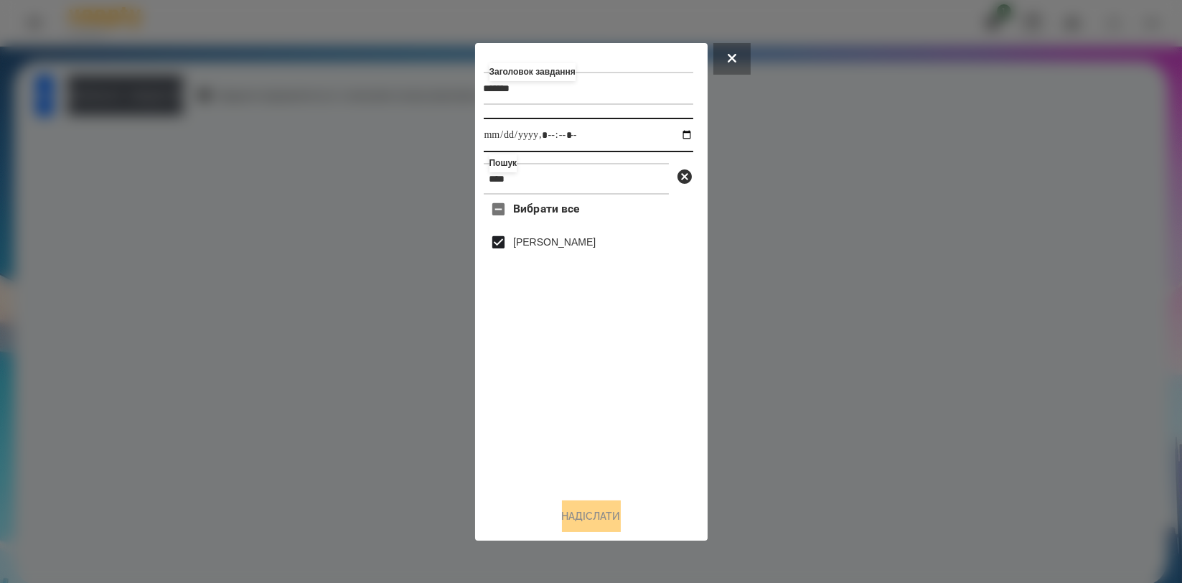
click at [675, 137] on input "datetime-local" at bounding box center [589, 135] width 210 height 34
type input "**********"
click at [514, 405] on div "Вибрати все Цебрик Діана" at bounding box center [589, 340] width 210 height 291
click at [576, 530] on button "Надіслати" at bounding box center [591, 516] width 59 height 32
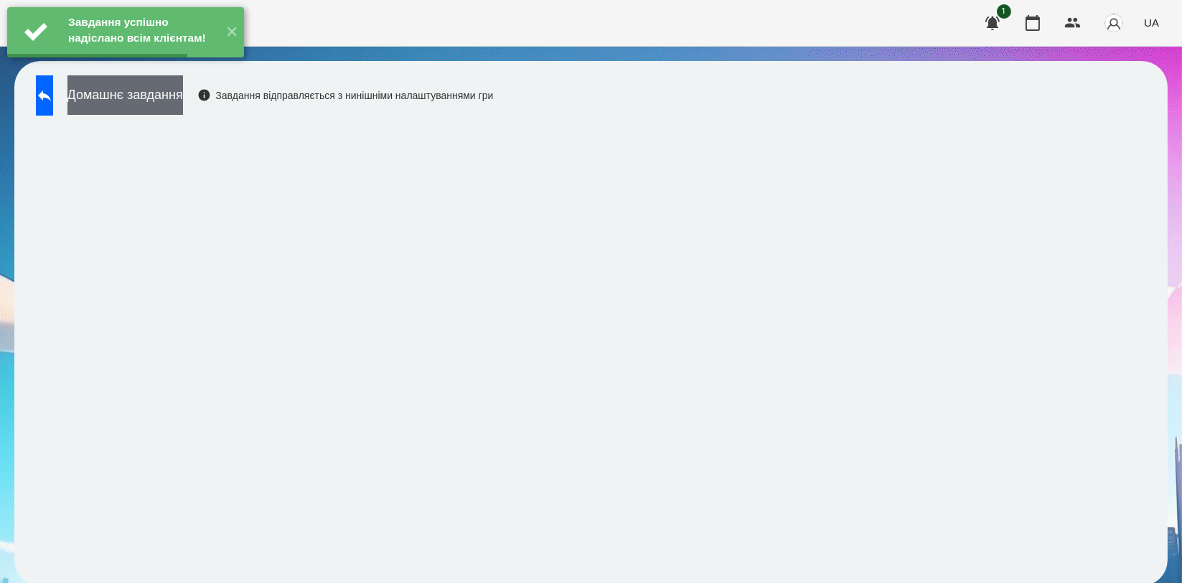
click at [164, 102] on button "Домашнє завдання" at bounding box center [125, 94] width 116 height 39
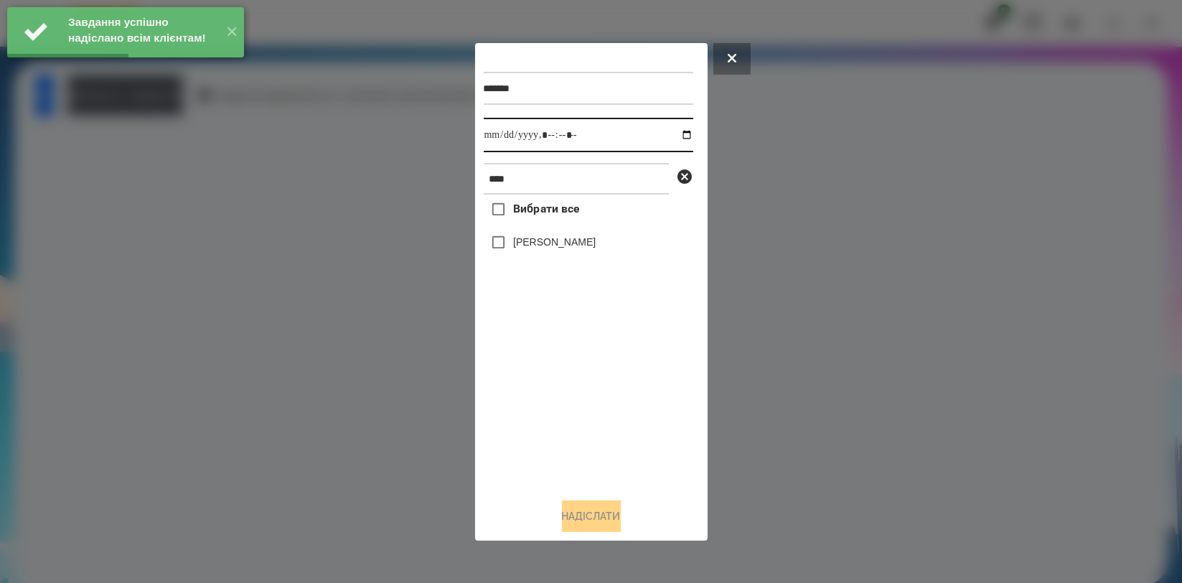
click at [672, 136] on input "datetime-local" at bounding box center [589, 135] width 210 height 34
type input "**********"
drag, startPoint x: 533, startPoint y: 375, endPoint x: 533, endPoint y: 280, distance: 95.5
click at [533, 374] on div "Вибрати все Цебрик Діана" at bounding box center [589, 340] width 210 height 291
click at [538, 249] on label "[PERSON_NAME]" at bounding box center [554, 242] width 83 height 14
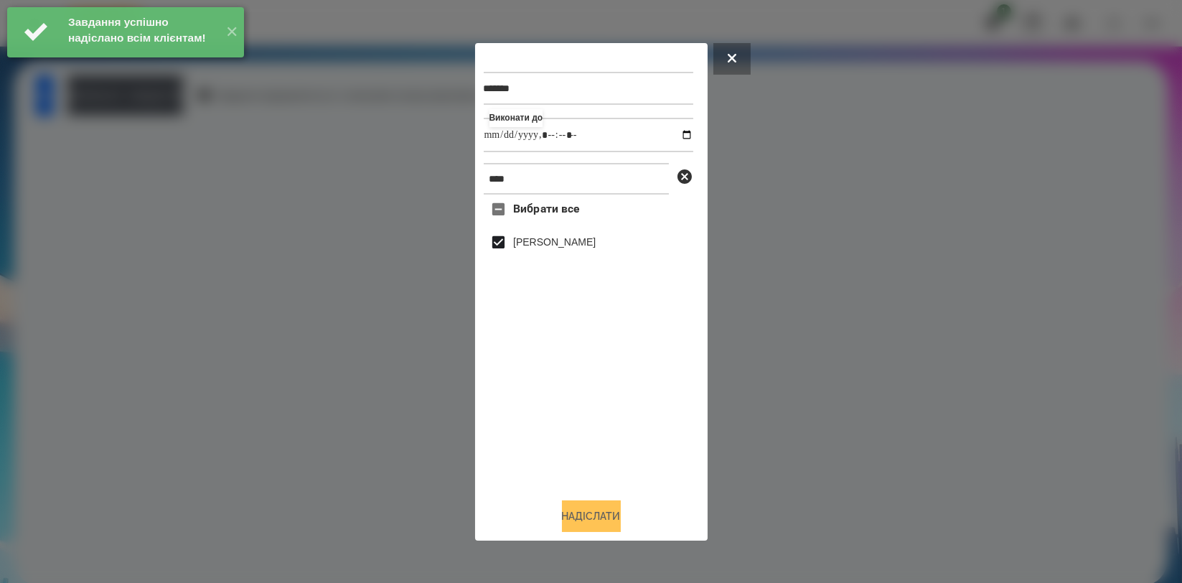
click at [579, 520] on button "Надіслати" at bounding box center [591, 516] width 59 height 32
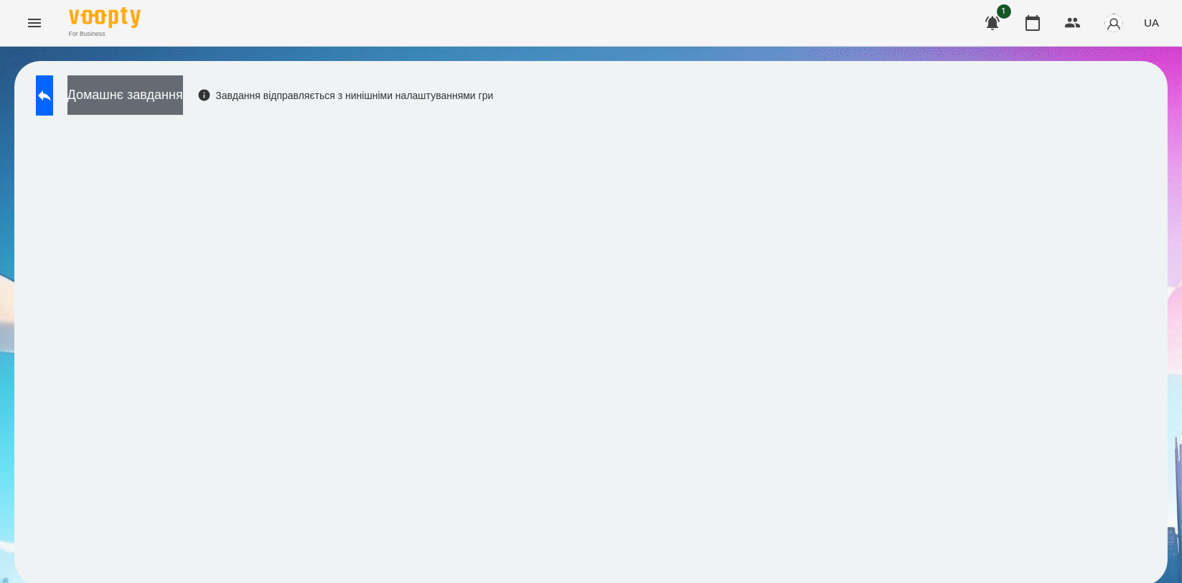
click at [183, 113] on button "Домашнє завдання" at bounding box center [125, 94] width 116 height 39
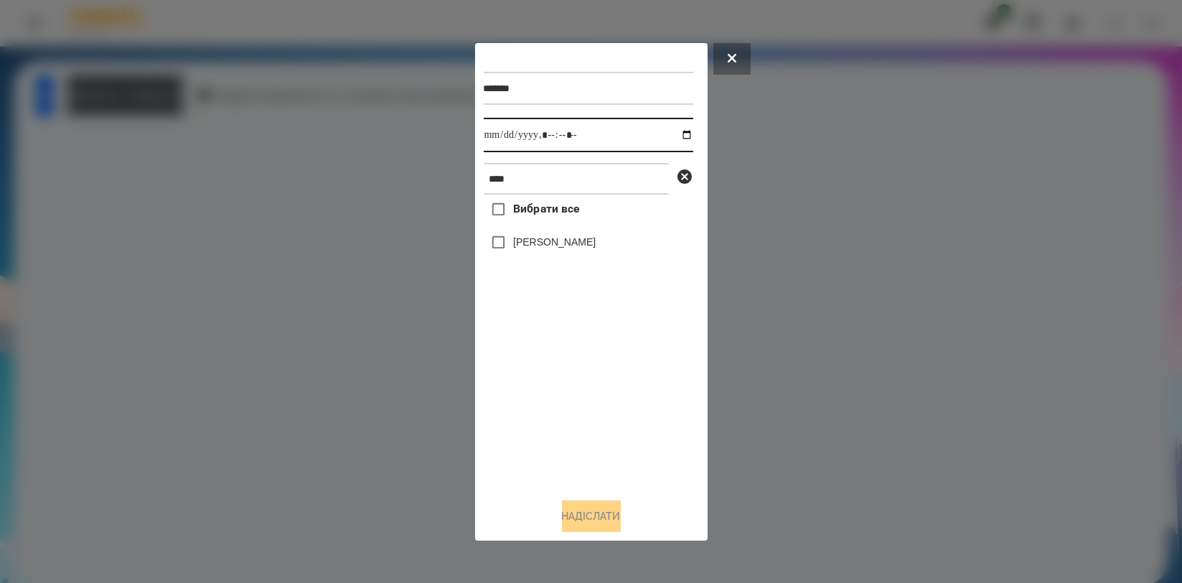
click at [680, 136] on input "datetime-local" at bounding box center [589, 135] width 210 height 34
type input "**********"
click at [547, 370] on div "Вибрати все Цебрик Діана" at bounding box center [589, 340] width 210 height 291
click at [551, 240] on label "[PERSON_NAME]" at bounding box center [554, 242] width 83 height 14
click at [591, 514] on button "Надіслати" at bounding box center [591, 516] width 59 height 32
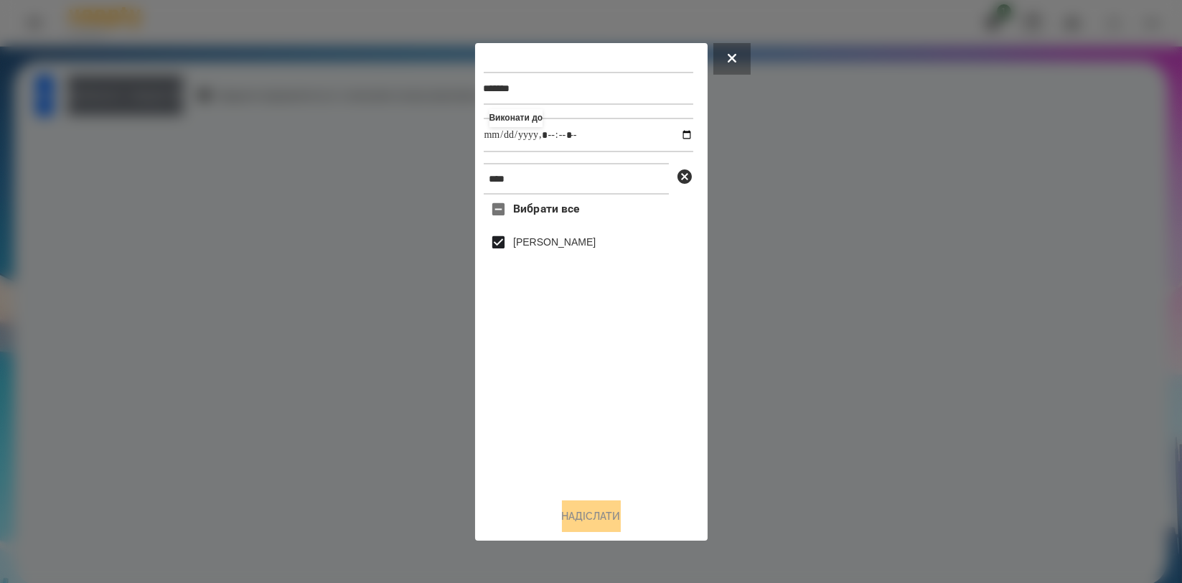
click at [183, 98] on button "Домашнє завдання" at bounding box center [125, 94] width 116 height 39
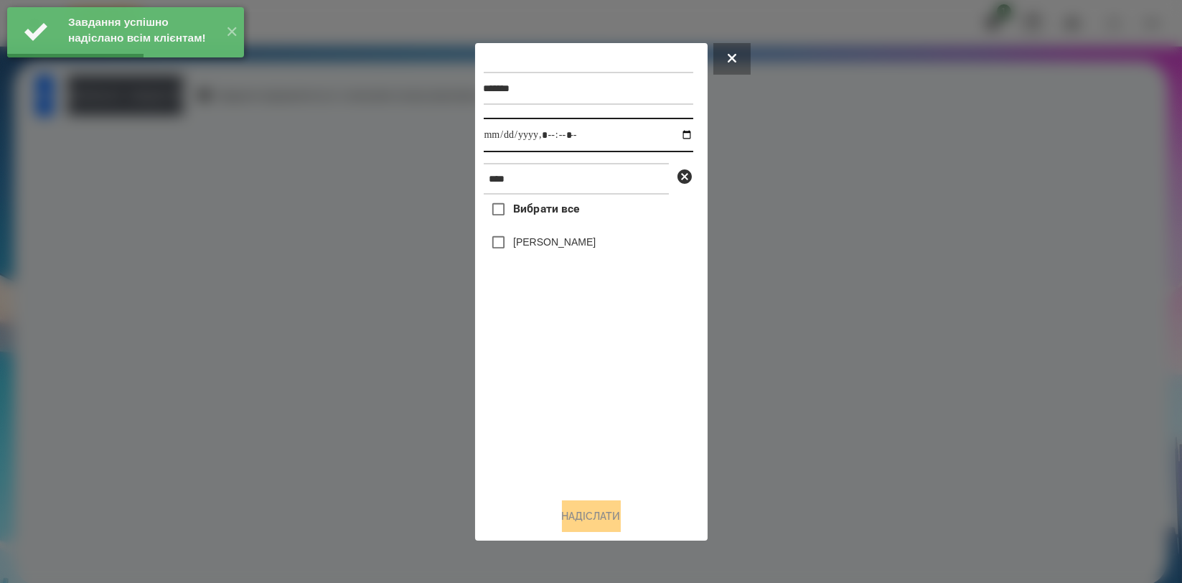
click at [673, 136] on input "datetime-local" at bounding box center [589, 135] width 210 height 34
type input "**********"
drag, startPoint x: 564, startPoint y: 382, endPoint x: 564, endPoint y: 363, distance: 18.7
click at [564, 383] on div "Вибрати все Цебрик Діана" at bounding box center [589, 340] width 210 height 291
click at [561, 245] on label "[PERSON_NAME]" at bounding box center [554, 242] width 83 height 14
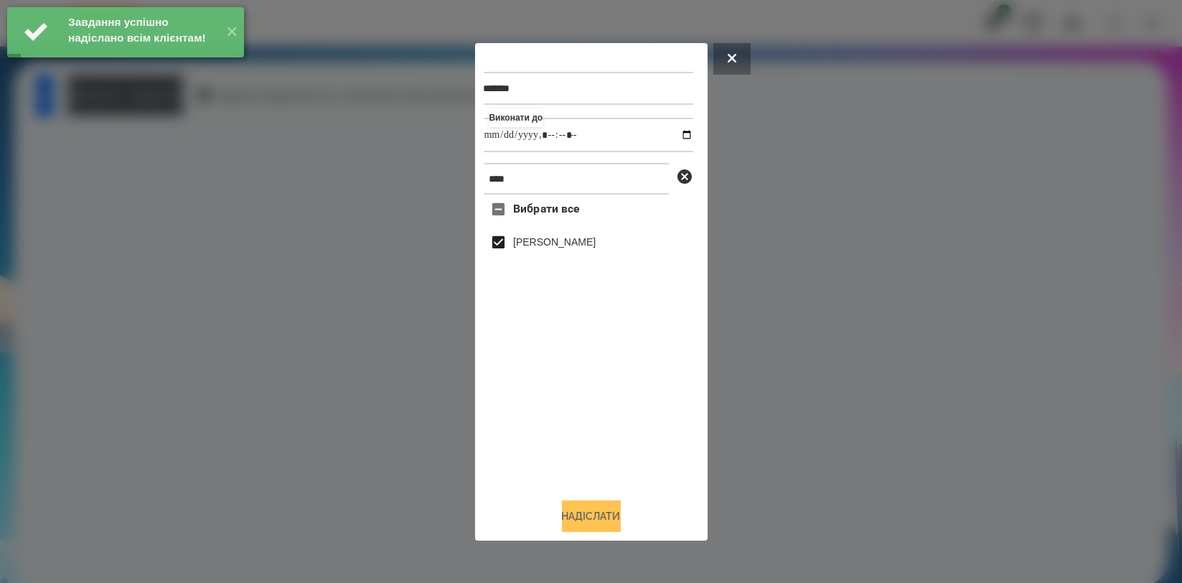
click at [595, 507] on button "Надіслати" at bounding box center [591, 516] width 59 height 32
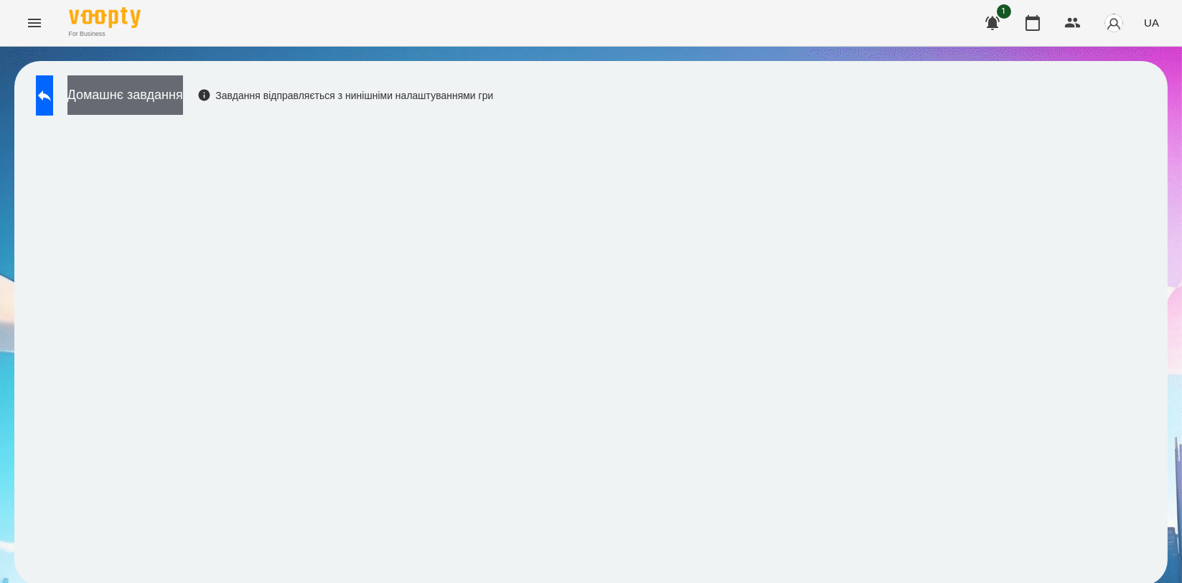
click at [180, 103] on button "Домашнє завдання" at bounding box center [125, 94] width 116 height 39
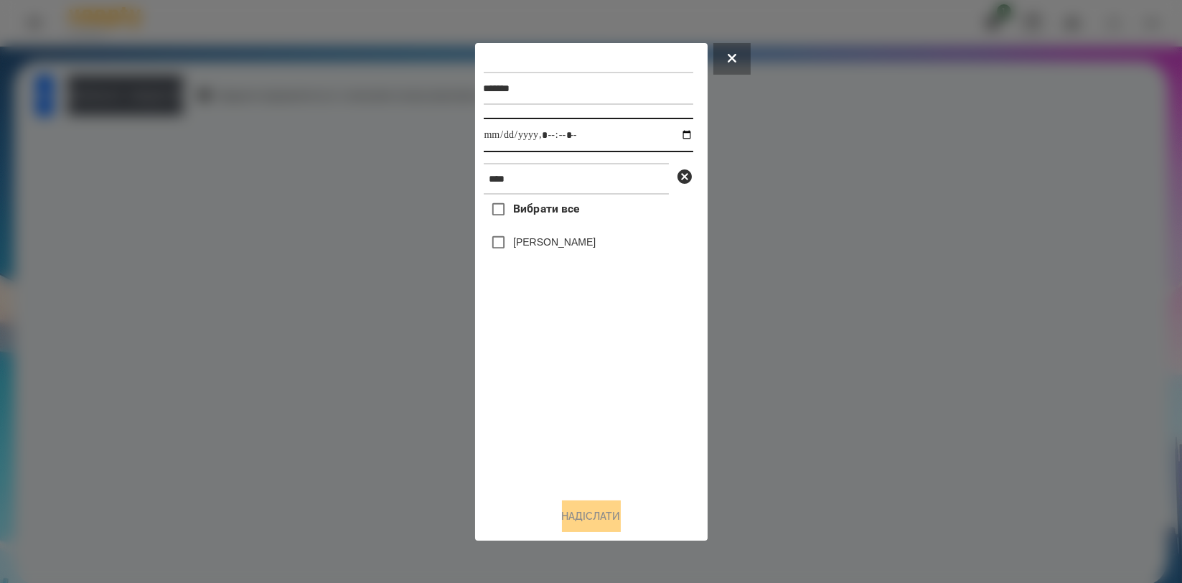
click at [675, 136] on input "datetime-local" at bounding box center [589, 135] width 210 height 34
type input "**********"
drag, startPoint x: 565, startPoint y: 383, endPoint x: 562, endPoint y: 295, distance: 88.3
click at [565, 382] on div "Вибрати все Цебрик Діана" at bounding box center [589, 340] width 210 height 291
click at [567, 249] on label "[PERSON_NAME]" at bounding box center [554, 242] width 83 height 14
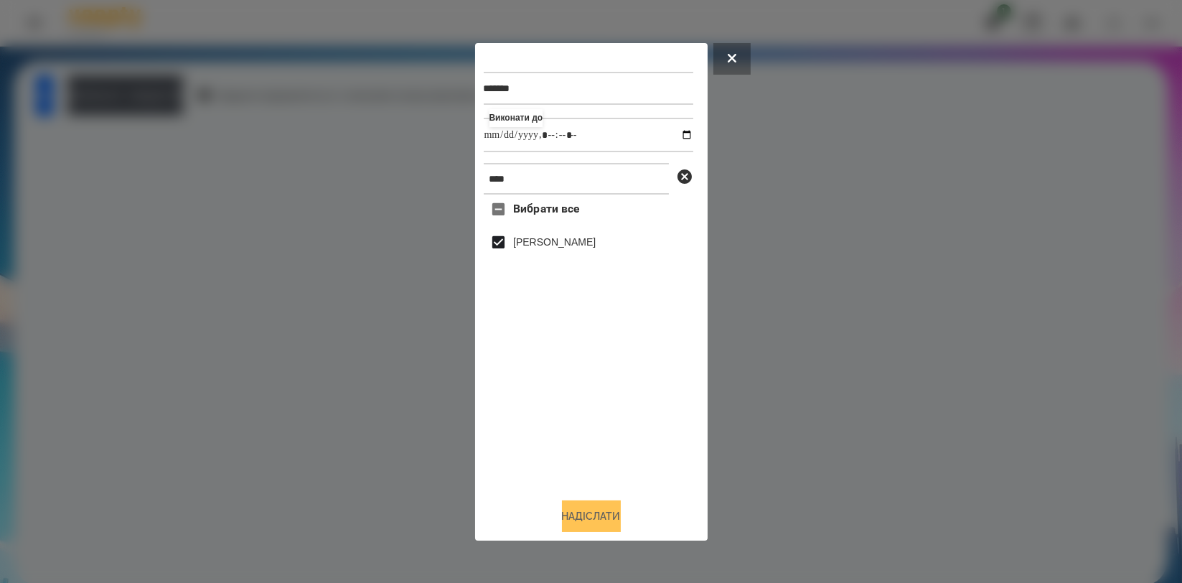
click at [594, 521] on button "Надіслати" at bounding box center [591, 516] width 59 height 32
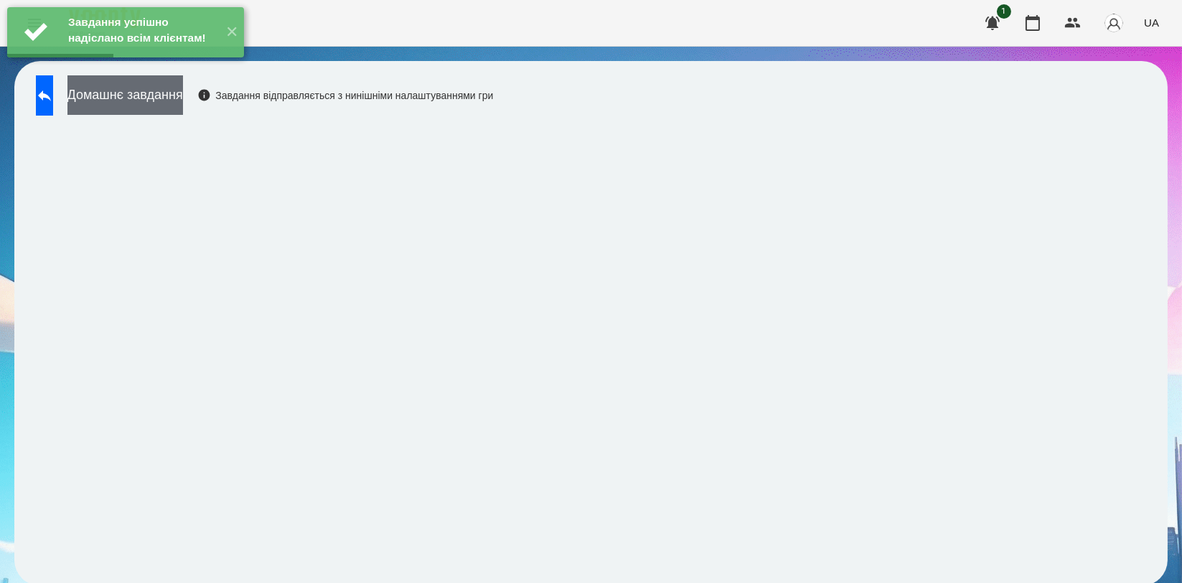
click at [183, 110] on button "Домашнє завдання" at bounding box center [125, 94] width 116 height 39
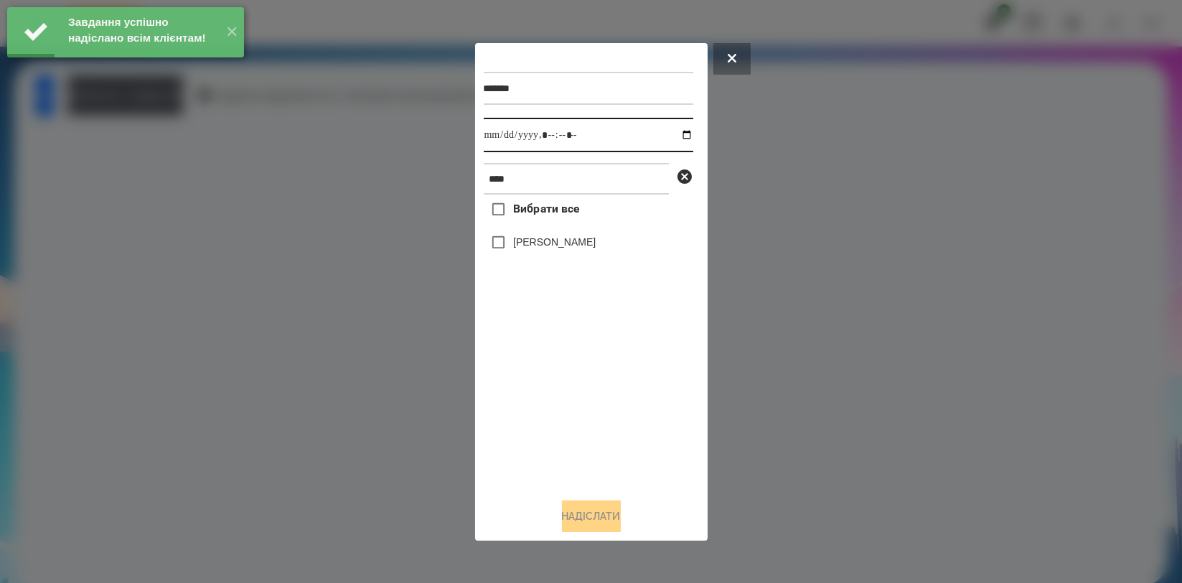
click at [676, 134] on input "datetime-local" at bounding box center [589, 135] width 210 height 34
type input "**********"
drag, startPoint x: 589, startPoint y: 409, endPoint x: 581, endPoint y: 316, distance: 93.7
click at [588, 410] on div "Вибрати все Цебрик Діана" at bounding box center [589, 340] width 210 height 291
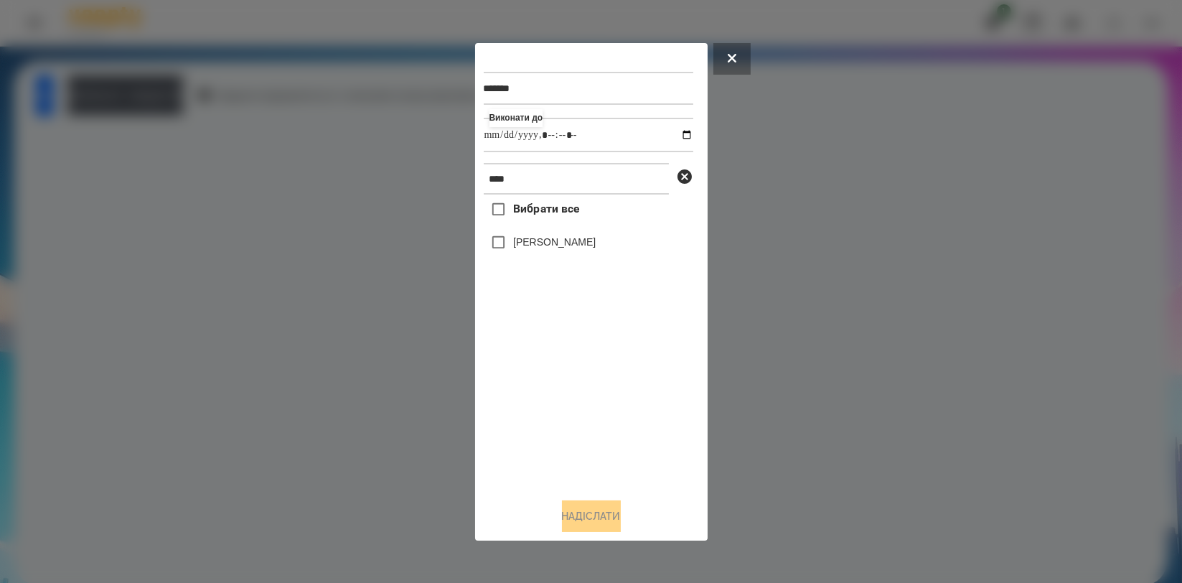
click at [573, 248] on label "[PERSON_NAME]" at bounding box center [554, 242] width 83 height 14
click at [594, 505] on button "Надіслати" at bounding box center [591, 516] width 59 height 32
click at [183, 95] on button "Домашнє завдання" at bounding box center [125, 94] width 116 height 39
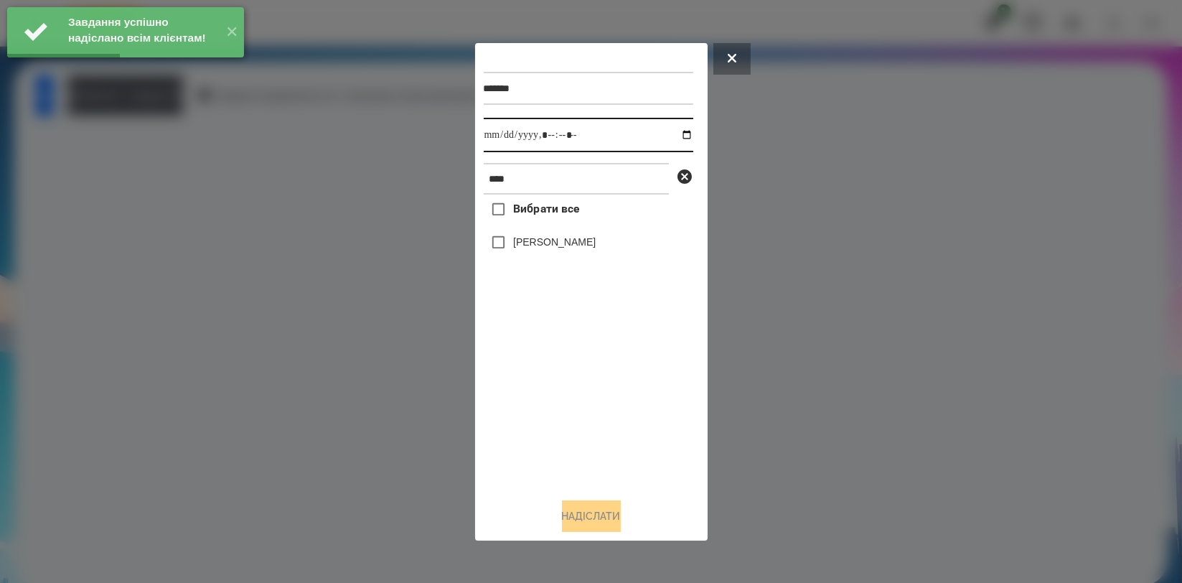
click at [671, 134] on input "datetime-local" at bounding box center [589, 135] width 210 height 34
type input "**********"
drag, startPoint x: 614, startPoint y: 378, endPoint x: 598, endPoint y: 297, distance: 82.8
click at [614, 379] on div "Вибрати все Цебрик Діана" at bounding box center [589, 340] width 210 height 291
click at [571, 229] on div "Вибрати все Цебрик Діана" at bounding box center [589, 340] width 210 height 291
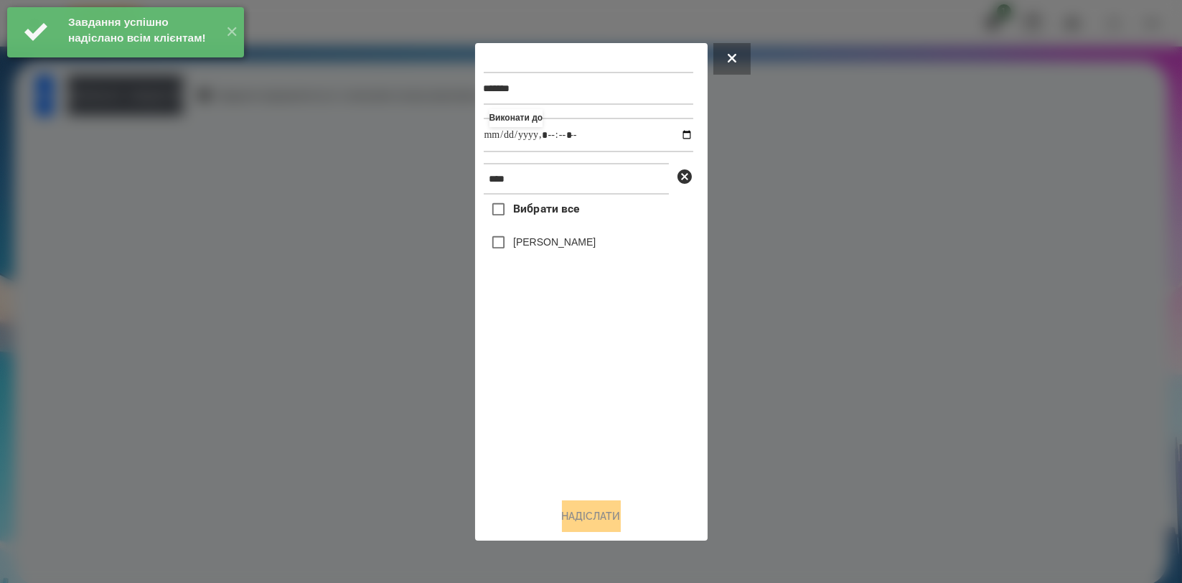
click at [571, 243] on label "[PERSON_NAME]" at bounding box center [554, 242] width 83 height 14
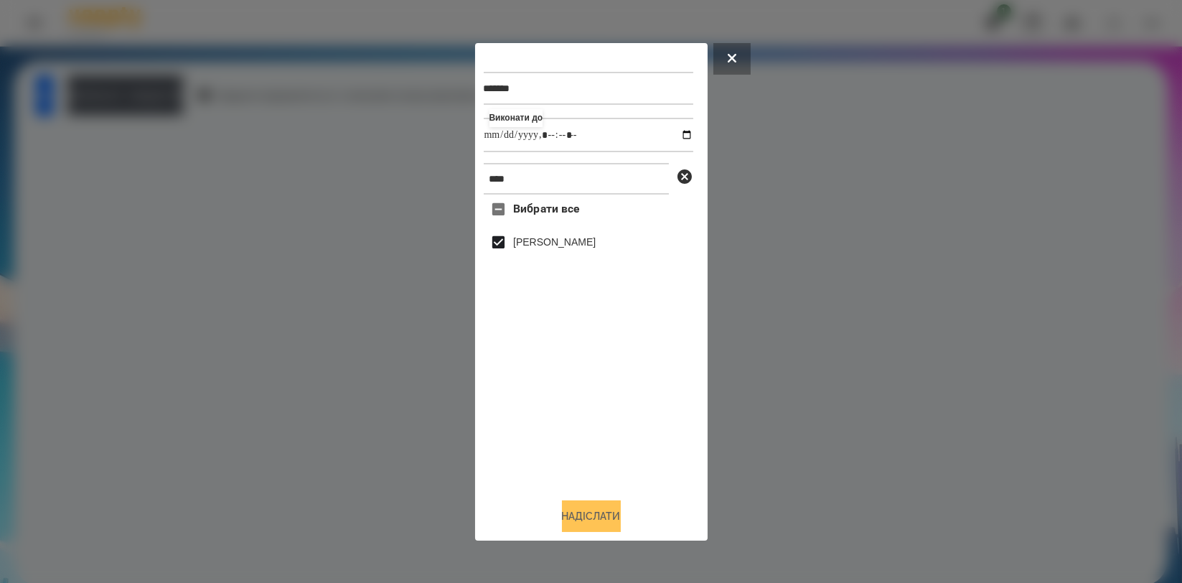
click at [596, 520] on button "Надіслати" at bounding box center [591, 516] width 59 height 32
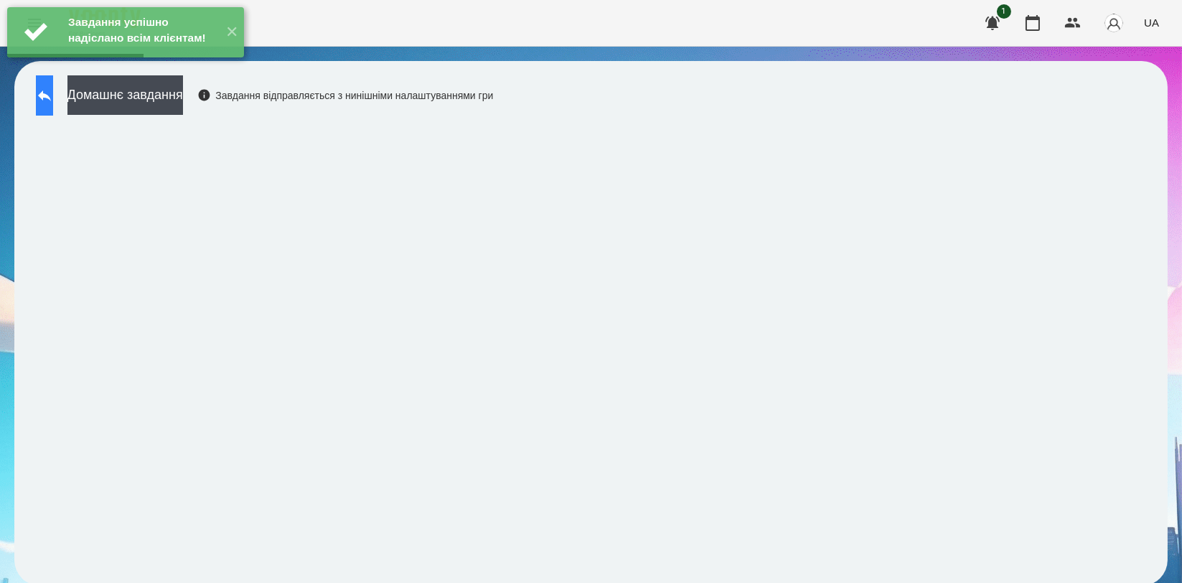
click at [53, 99] on button at bounding box center [44, 95] width 17 height 40
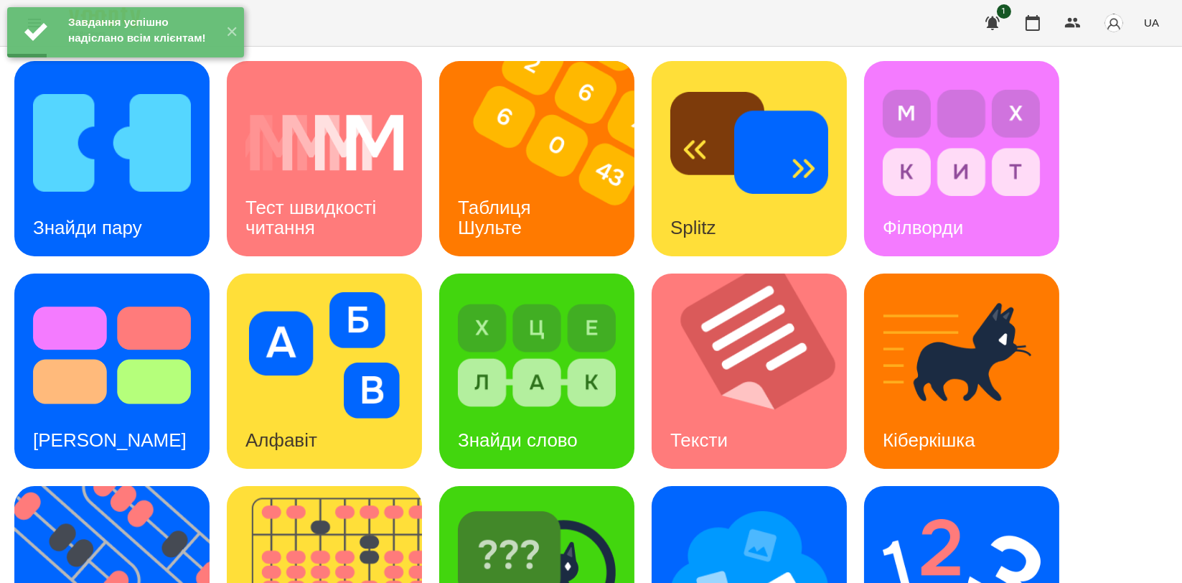
scroll to position [319, 0]
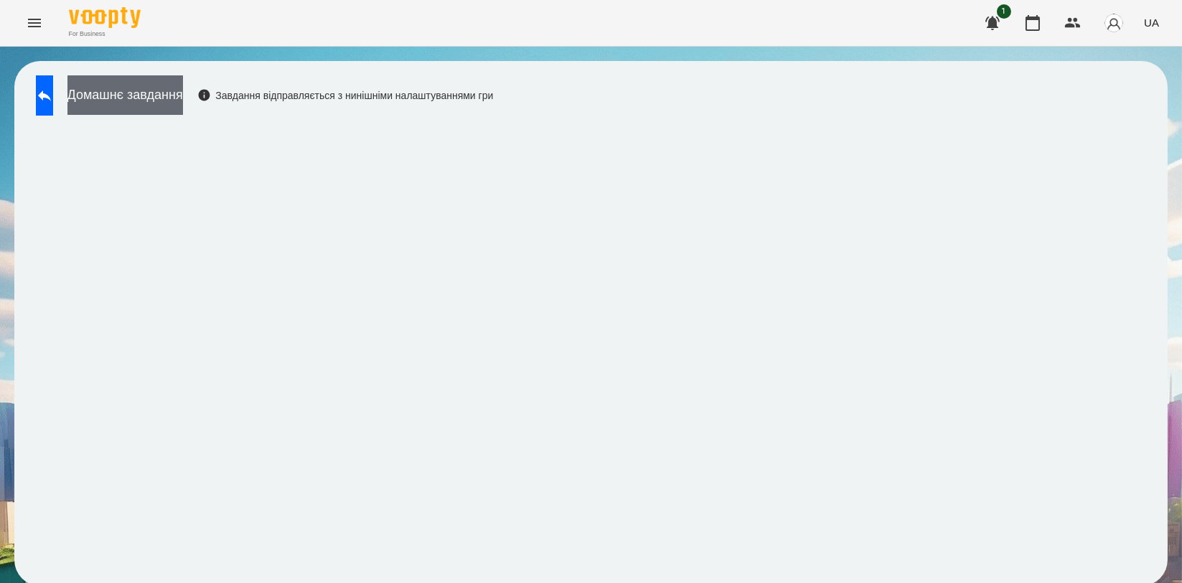
click at [164, 104] on button "Домашнє завдання" at bounding box center [125, 94] width 116 height 39
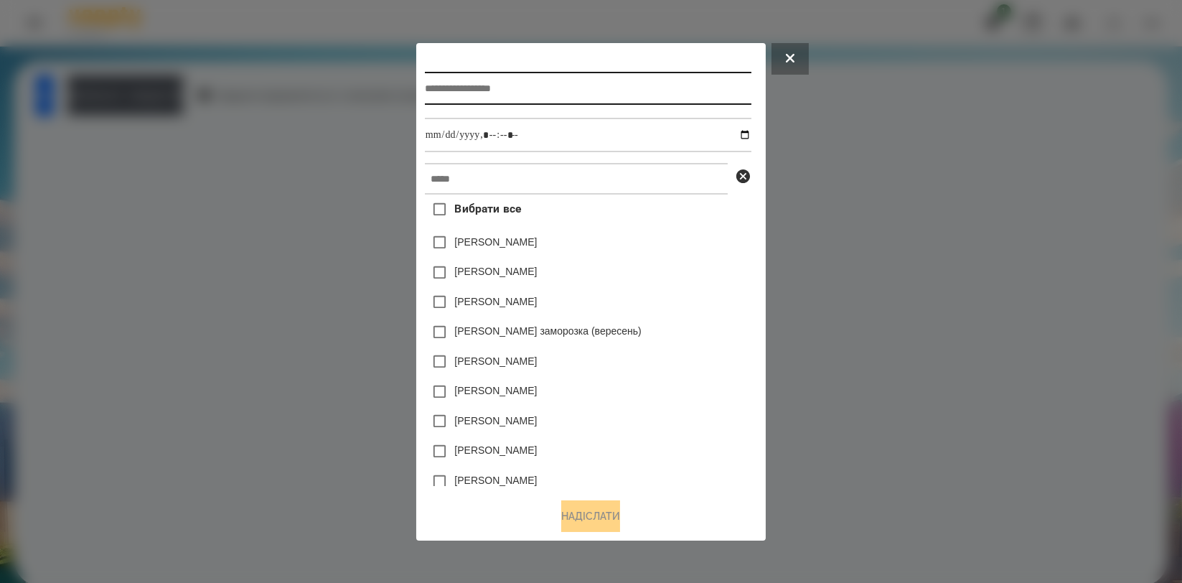
click at [538, 78] on input "text" at bounding box center [588, 88] width 327 height 33
type input "*********"
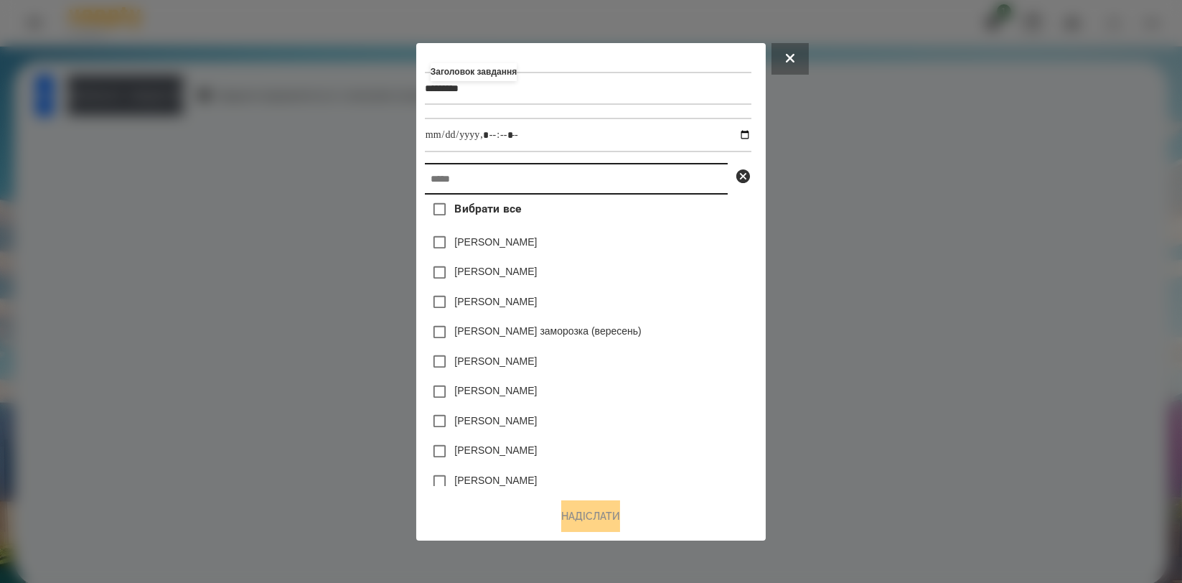
click at [528, 180] on input "text" at bounding box center [576, 179] width 303 height 32
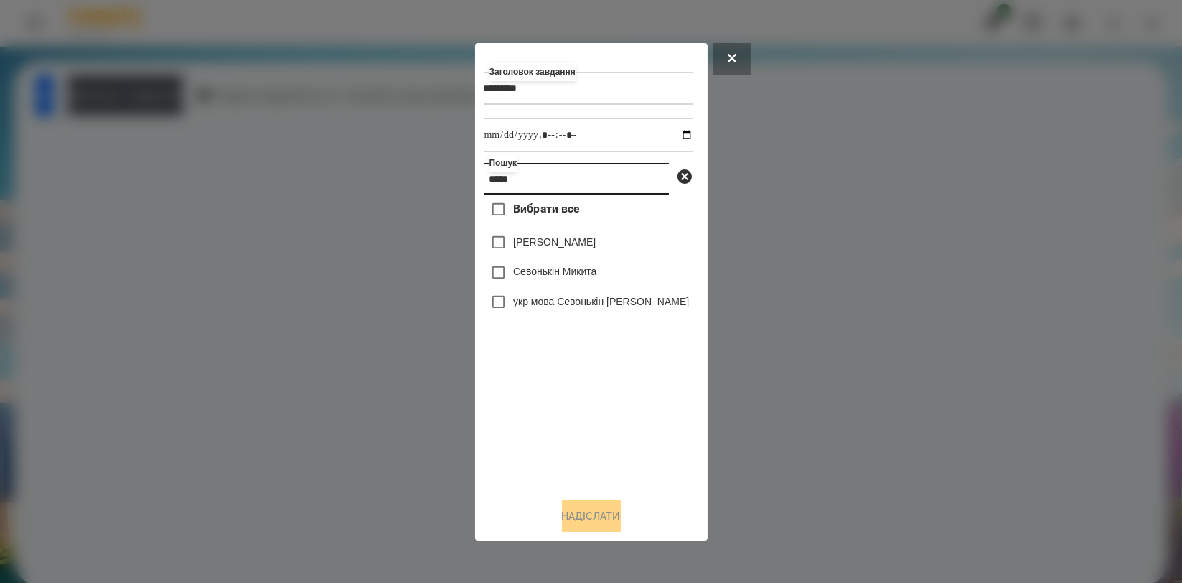
type input "*****"
click at [542, 268] on label "Севонькін Микита" at bounding box center [554, 271] width 83 height 14
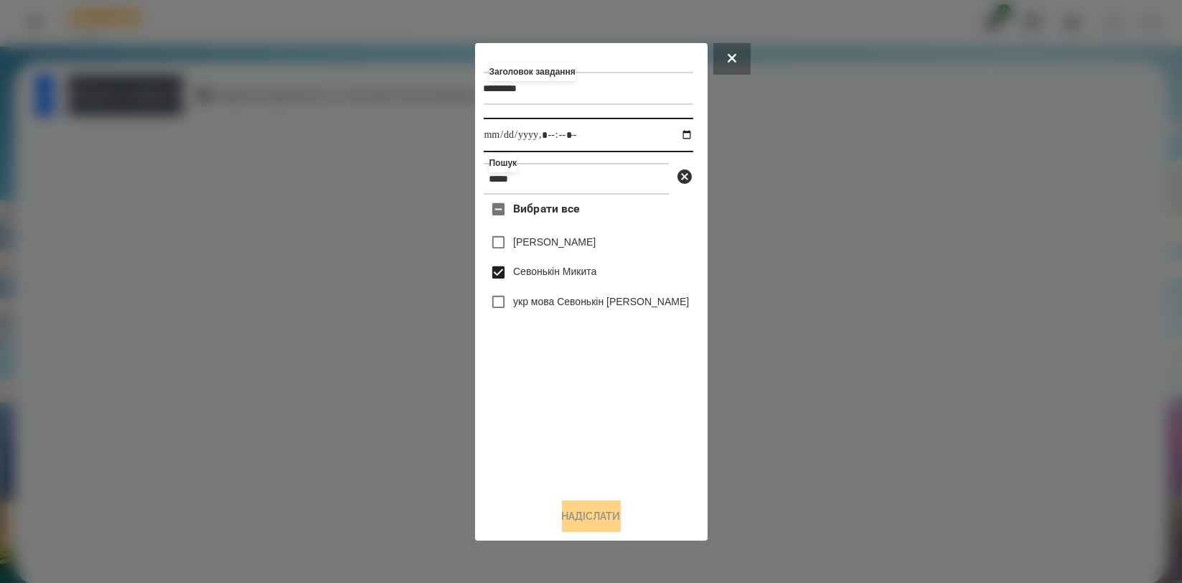
click at [673, 135] on input "datetime-local" at bounding box center [589, 135] width 210 height 34
type input "**********"
click at [688, 395] on div "Вибрати все Валерія Севонькіна Севонькін Микита укр мова Севонькін Микита" at bounding box center [589, 340] width 210 height 291
click at [596, 496] on div "Заголовок завдання ********* Виконати до Пошук ***** Вибрати все Валерія Севонь…" at bounding box center [591, 292] width 215 height 480
click at [590, 507] on button "Надіслати" at bounding box center [591, 516] width 59 height 32
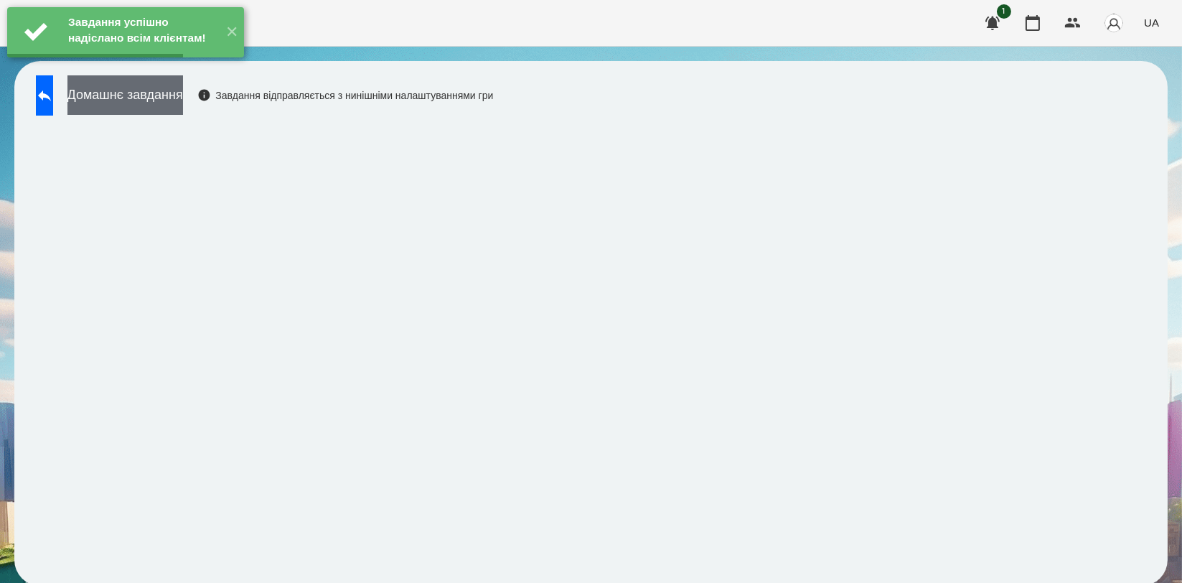
click at [156, 99] on button "Домашнє завдання" at bounding box center [125, 94] width 116 height 39
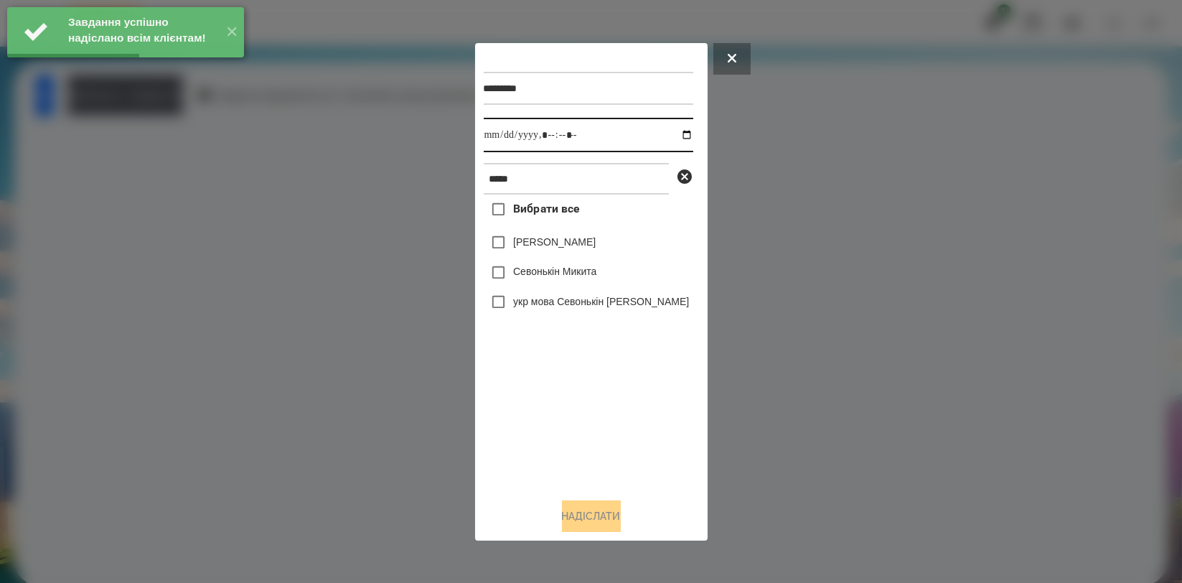
click at [677, 139] on input "datetime-local" at bounding box center [589, 135] width 210 height 34
type input "**********"
click at [532, 387] on div "Вибрати все Валерія Севонькіна Севонькін Микита укр мова Севонькін Микита" at bounding box center [589, 340] width 210 height 291
click at [538, 276] on label "Севонькін Микита" at bounding box center [554, 271] width 83 height 14
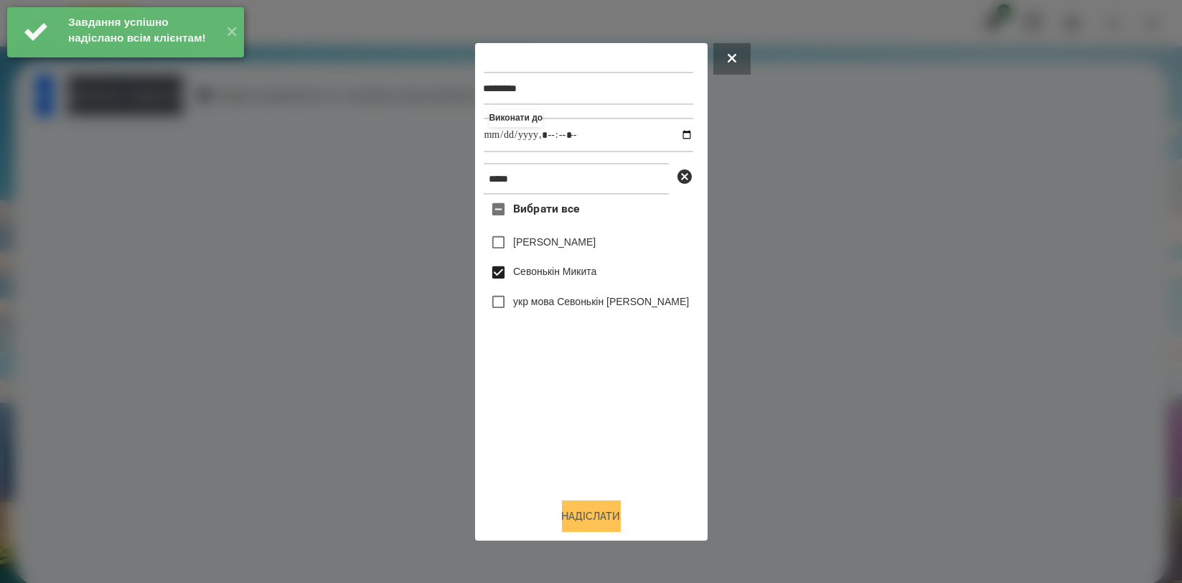
click at [586, 514] on button "Надіслати" at bounding box center [591, 516] width 59 height 32
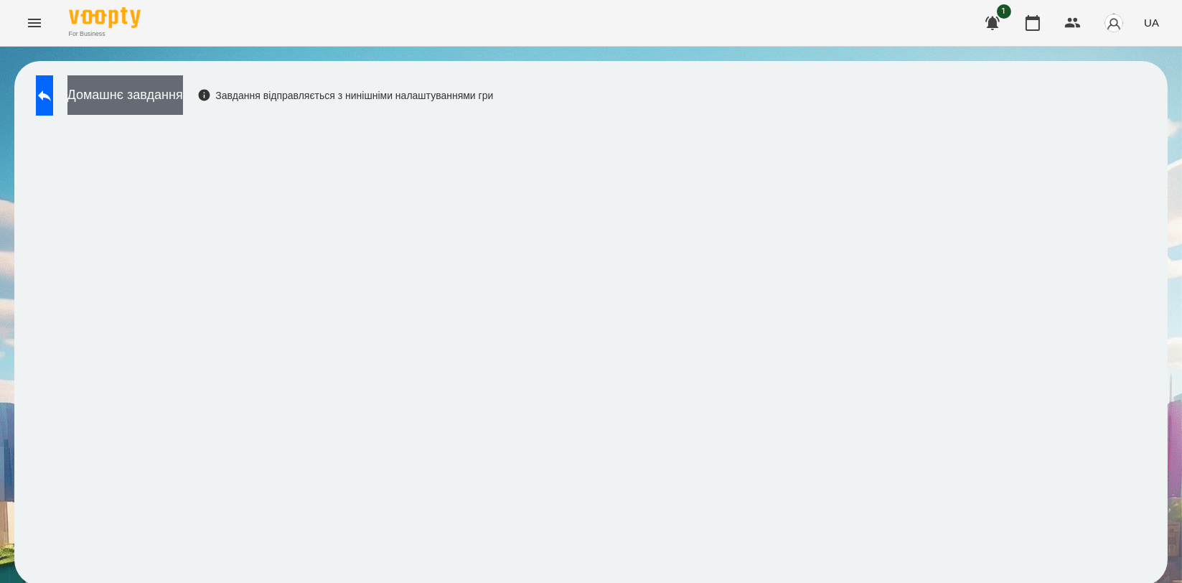
click at [183, 106] on button "Домашнє завдання" at bounding box center [125, 94] width 116 height 39
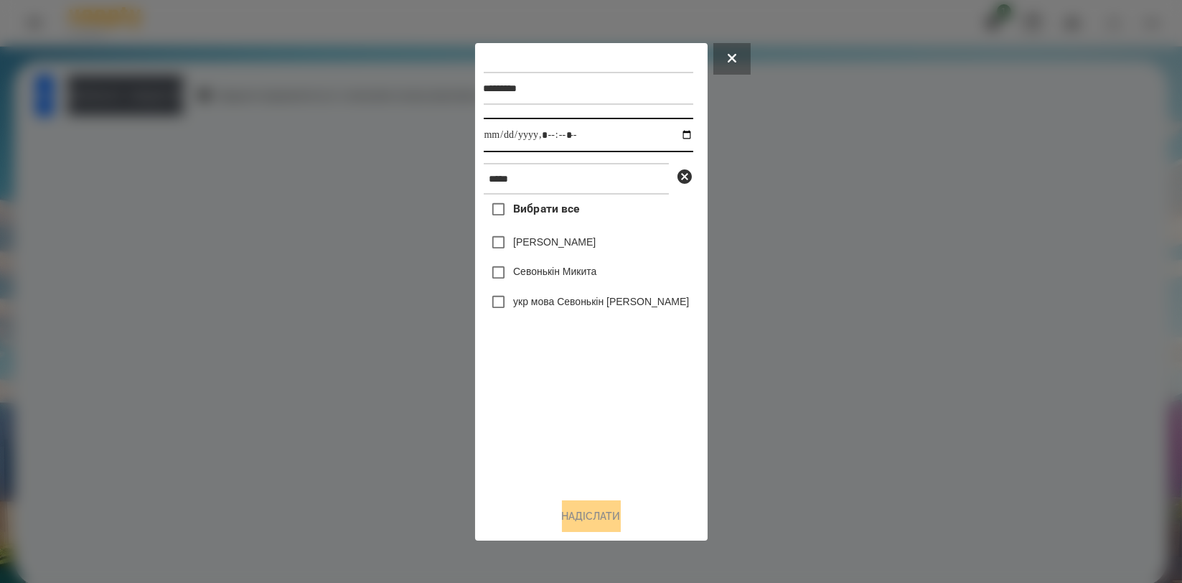
click at [678, 136] on input "datetime-local" at bounding box center [589, 135] width 210 height 34
type input "**********"
click at [553, 381] on div "Вибрати все Валерія Севонькіна Севонькін Микита укр мова Севонькін Микита" at bounding box center [589, 340] width 210 height 291
click at [567, 271] on label "Севонькін Микита" at bounding box center [554, 271] width 83 height 14
click at [598, 512] on button "Надіслати" at bounding box center [591, 516] width 59 height 32
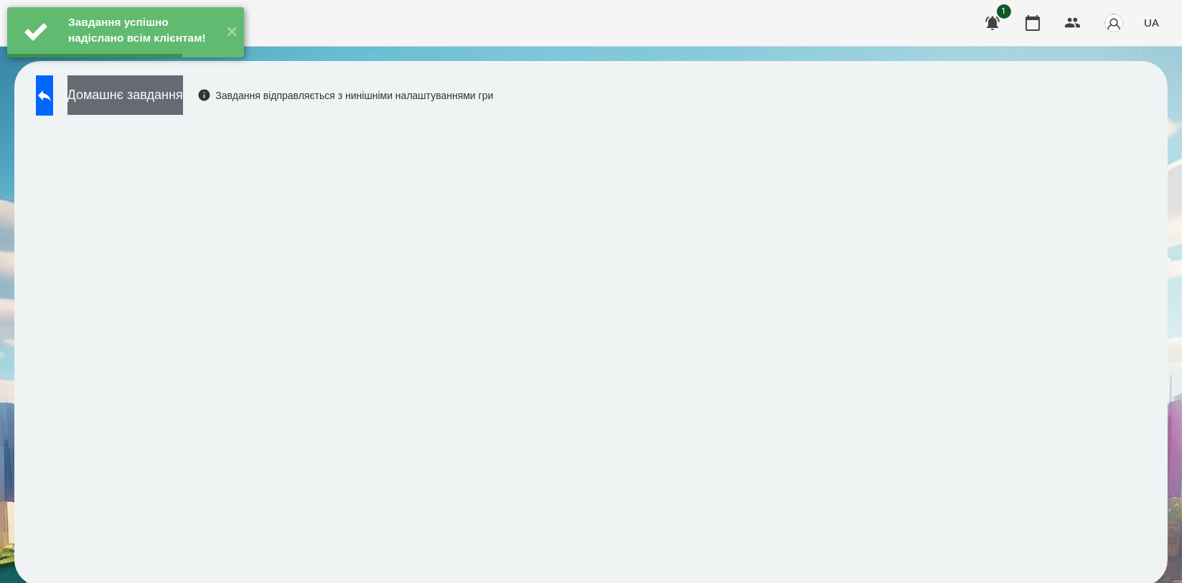
click at [183, 96] on button "Домашнє завдання" at bounding box center [125, 94] width 116 height 39
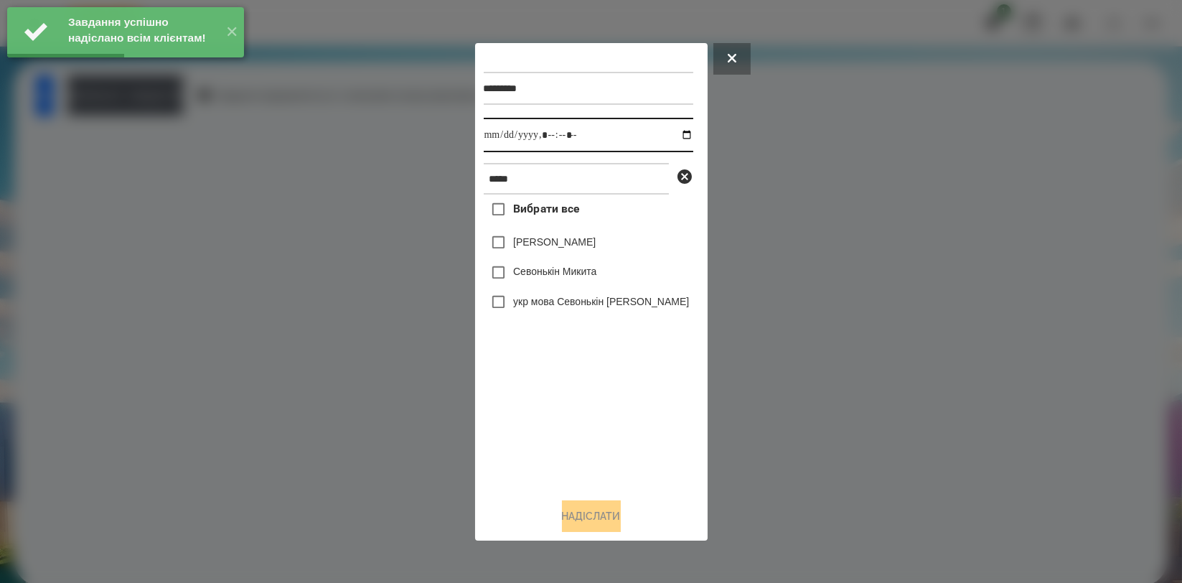
click at [677, 136] on input "datetime-local" at bounding box center [589, 135] width 210 height 34
type input "**********"
drag, startPoint x: 550, startPoint y: 390, endPoint x: 549, endPoint y: 333, distance: 56.7
click at [550, 390] on div "Вибрати все Валерія Севонькіна Севонькін Микита укр мова Севонькін Микита" at bounding box center [589, 340] width 210 height 291
click at [551, 275] on label "Севонькін Микита" at bounding box center [554, 271] width 83 height 14
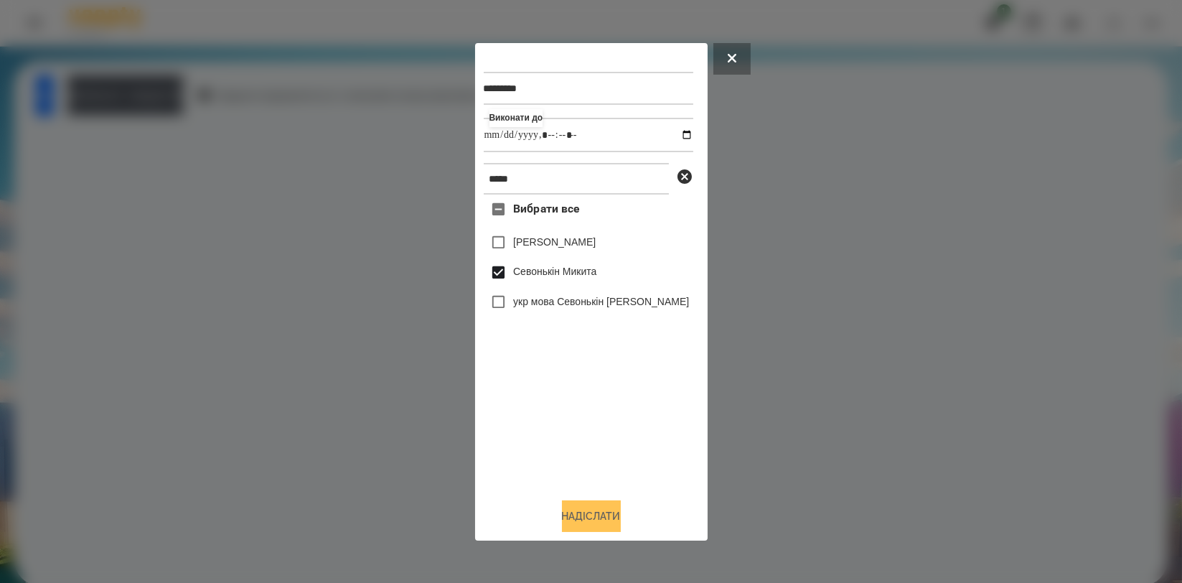
drag, startPoint x: 572, startPoint y: 521, endPoint x: 568, endPoint y: 512, distance: 9.3
click at [573, 522] on button "Надіслати" at bounding box center [591, 516] width 59 height 32
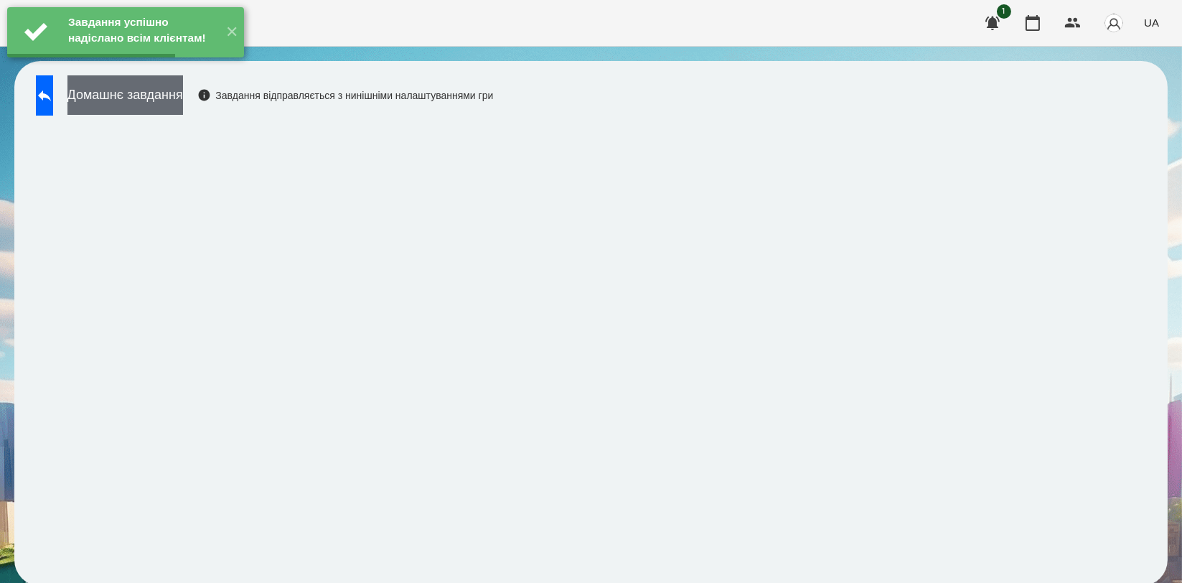
click at [183, 108] on button "Домашнє завдання" at bounding box center [125, 94] width 116 height 39
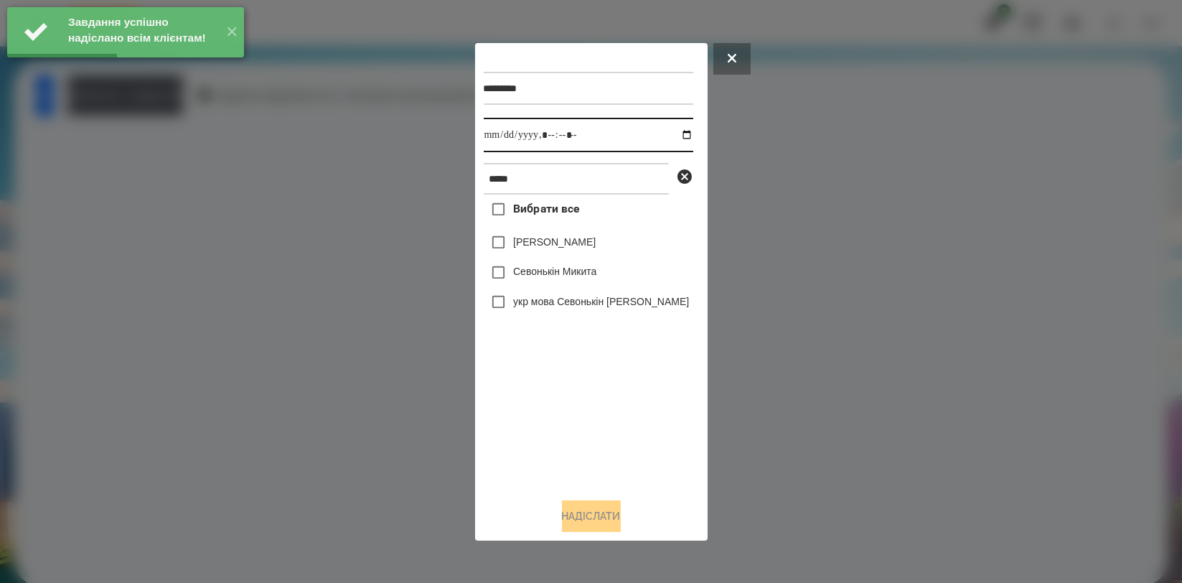
click at [675, 136] on input "datetime-local" at bounding box center [589, 135] width 210 height 34
type input "**********"
drag, startPoint x: 584, startPoint y: 388, endPoint x: 573, endPoint y: 300, distance: 88.3
click at [584, 389] on div "Вибрати все Валерія Севонькіна Севонькін Микита укр мова Севонькін Микита" at bounding box center [589, 340] width 210 height 291
drag, startPoint x: 573, startPoint y: 272, endPoint x: 576, endPoint y: 344, distance: 71.8
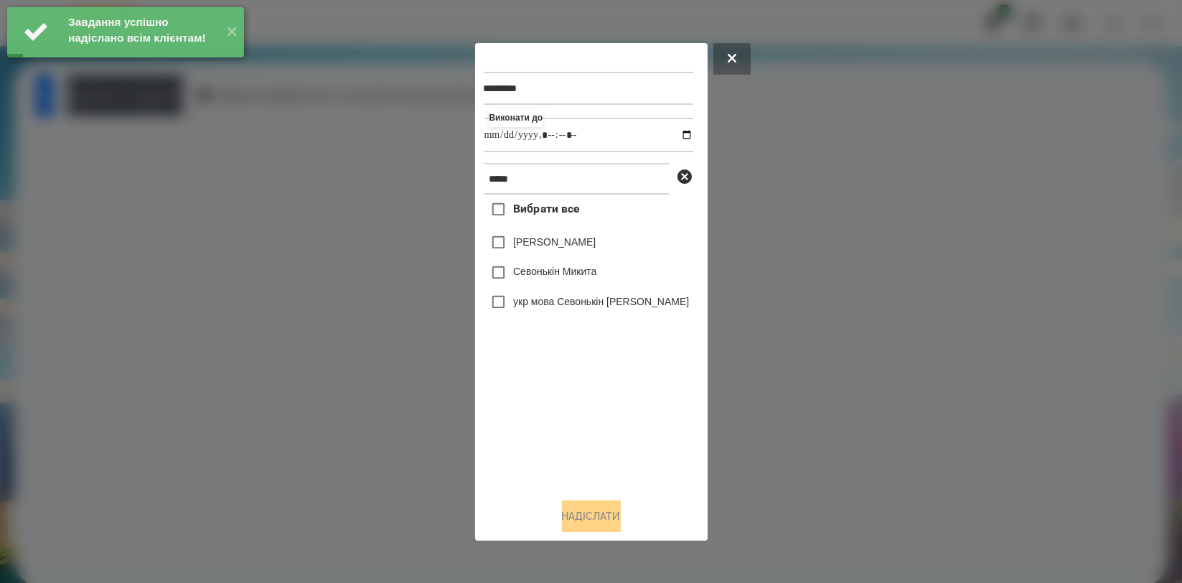
click at [573, 271] on label "Севонькін Микита" at bounding box center [554, 271] width 83 height 14
click at [587, 512] on button "Надіслати" at bounding box center [591, 516] width 59 height 32
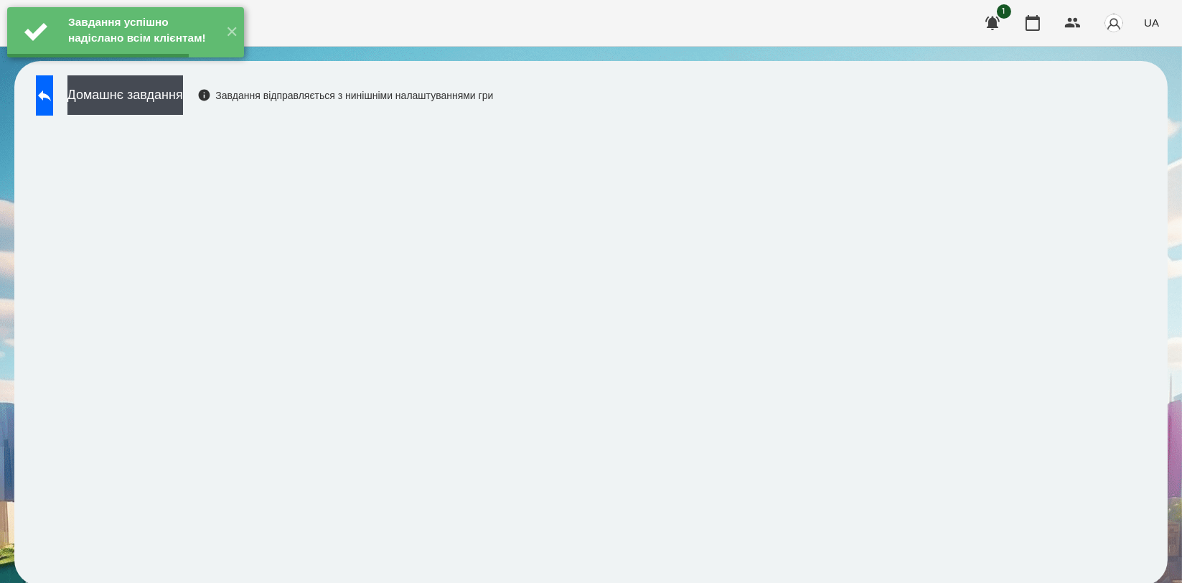
click at [201, 117] on div "Домашнє завдання Завдання відправляється з нинішніми налаштуваннями гри" at bounding box center [261, 98] width 464 height 47
click at [183, 93] on button "Домашнє завдання" at bounding box center [125, 94] width 116 height 39
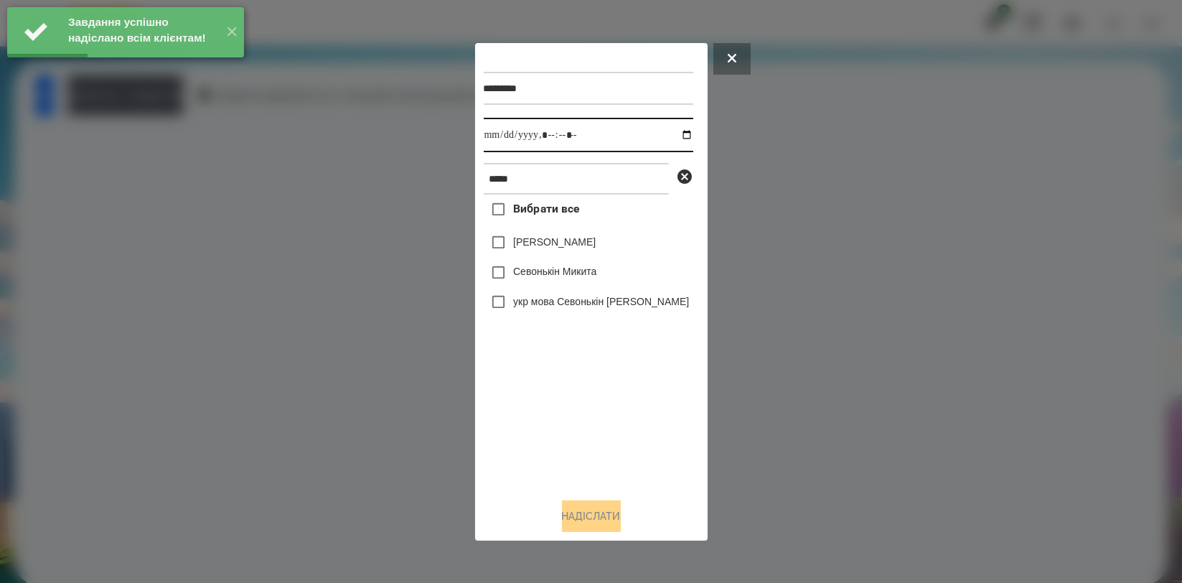
click at [673, 132] on input "datetime-local" at bounding box center [589, 135] width 210 height 34
type input "**********"
click at [594, 386] on div "Вибрати все Валерія Севонькіна Севонькін Микита укр мова Севонькін Микита" at bounding box center [589, 340] width 210 height 291
click at [561, 263] on div "Севонькін Микита" at bounding box center [589, 273] width 210 height 30
click at [563, 274] on label "Севонькін Микита" at bounding box center [554, 271] width 83 height 14
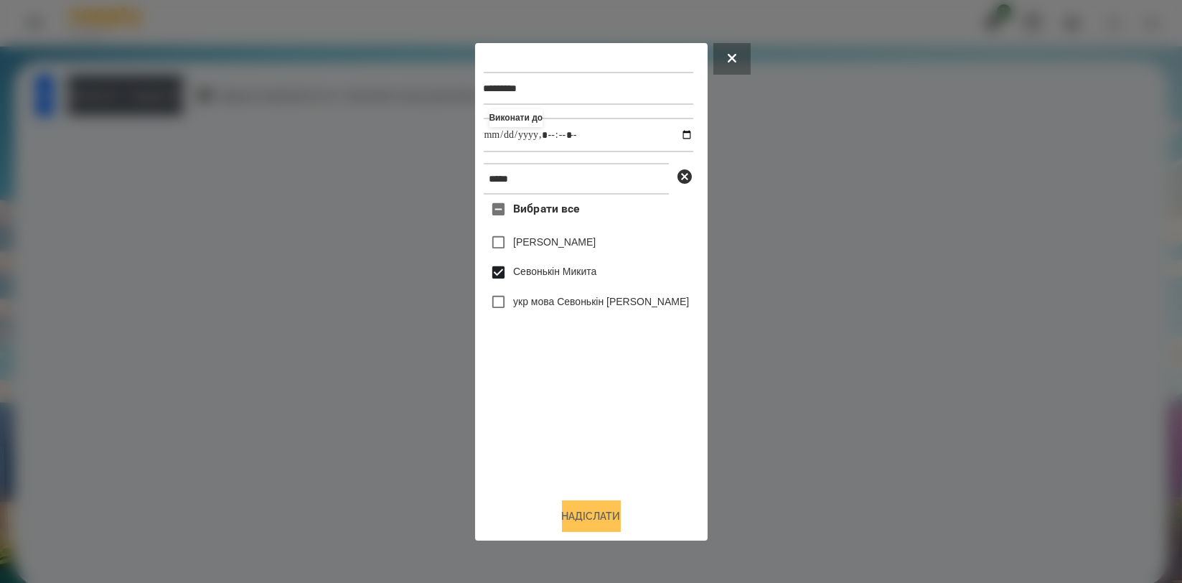
click at [586, 521] on button "Надіслати" at bounding box center [591, 516] width 59 height 32
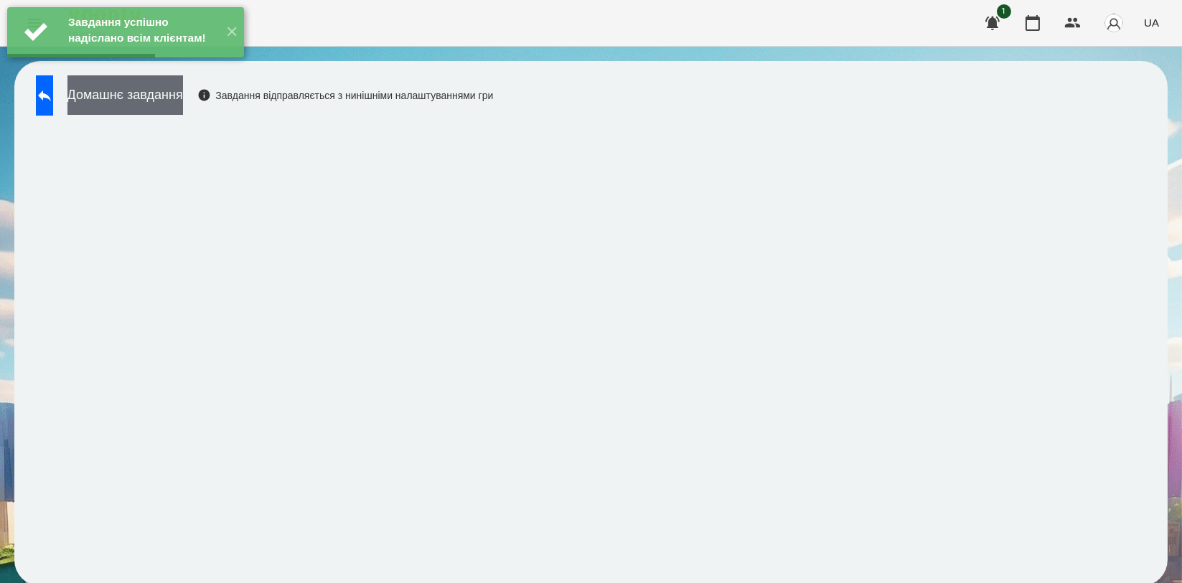
click at [183, 98] on button "Домашнє завдання" at bounding box center [125, 94] width 116 height 39
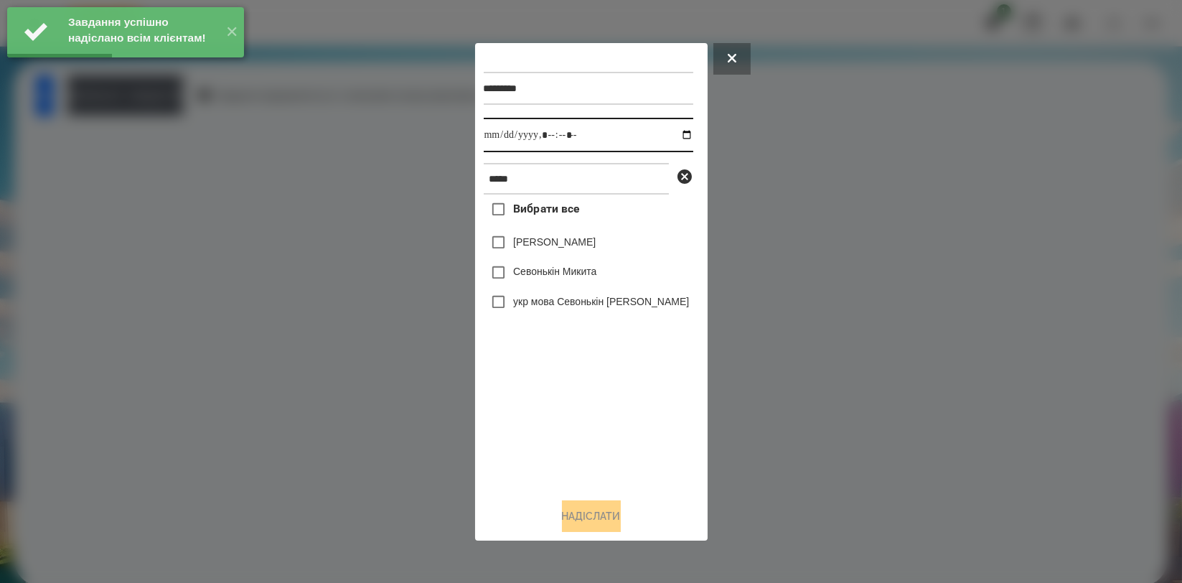
click at [676, 136] on input "datetime-local" at bounding box center [589, 135] width 210 height 34
type input "**********"
drag, startPoint x: 623, startPoint y: 389, endPoint x: 600, endPoint y: 303, distance: 89.1
click at [623, 390] on div "Вибрати все Валерія Севонькіна Севонькін Микита укр мова Севонькін Микита" at bounding box center [589, 340] width 210 height 291
click at [594, 274] on label "Севонькін Микита" at bounding box center [554, 271] width 83 height 14
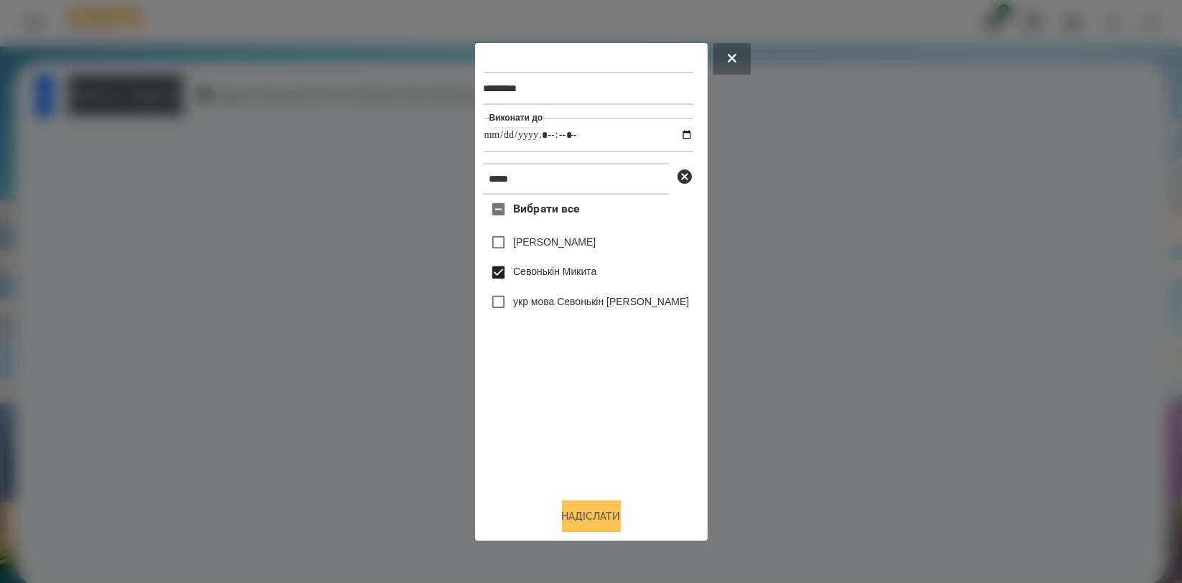
click at [602, 520] on button "Надіслати" at bounding box center [591, 516] width 59 height 32
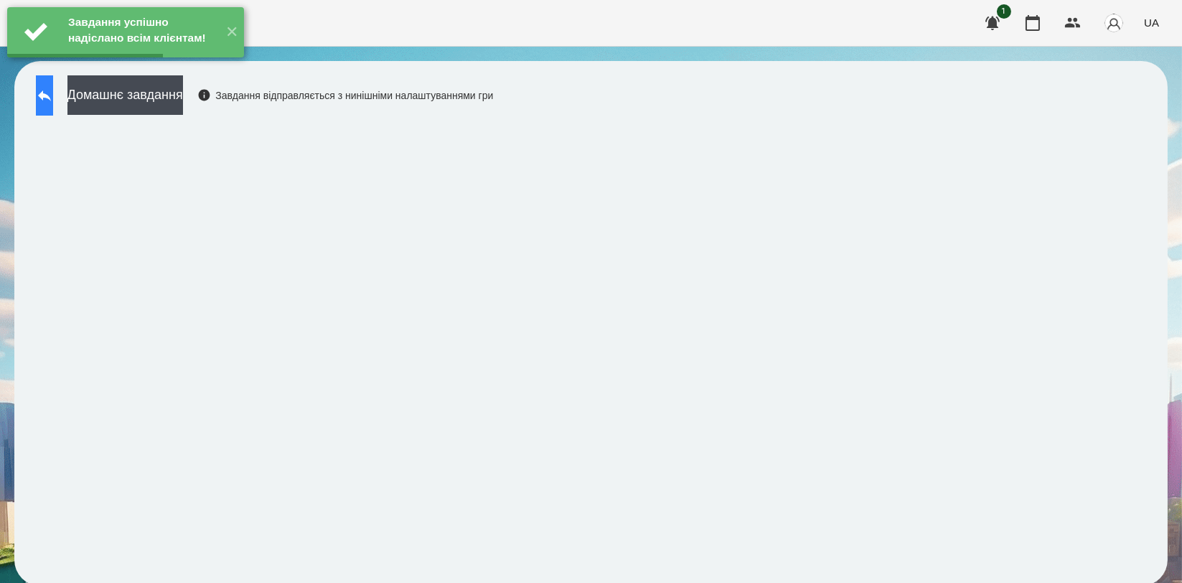
click at [53, 99] on icon at bounding box center [44, 95] width 17 height 17
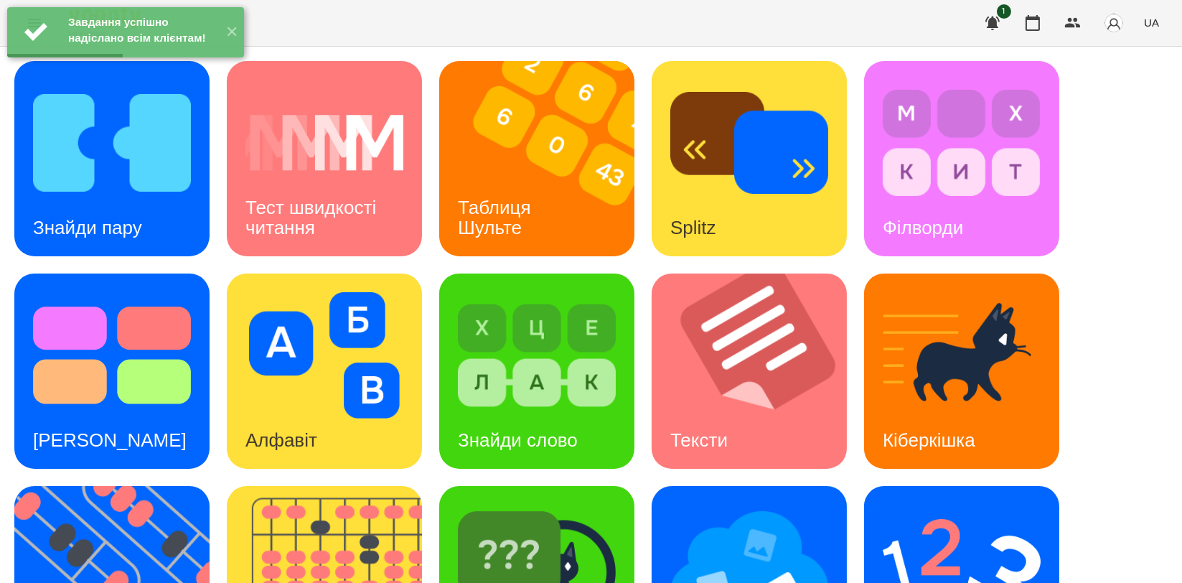
scroll to position [239, 0]
click at [900, 505] on img at bounding box center [962, 568] width 158 height 126
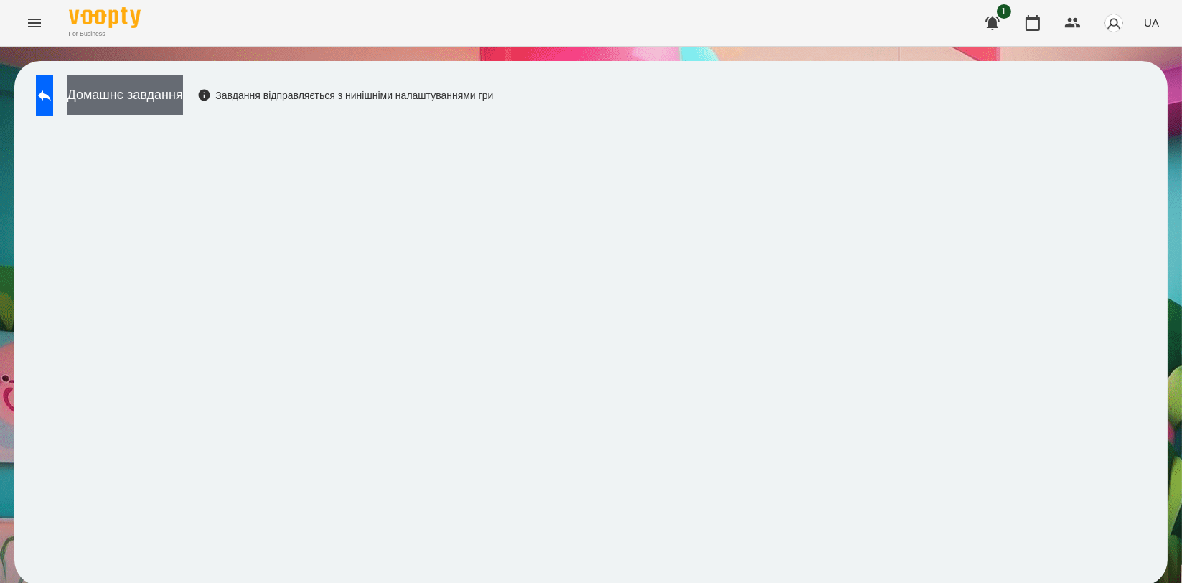
click at [183, 99] on button "Домашнє завдання" at bounding box center [125, 94] width 116 height 39
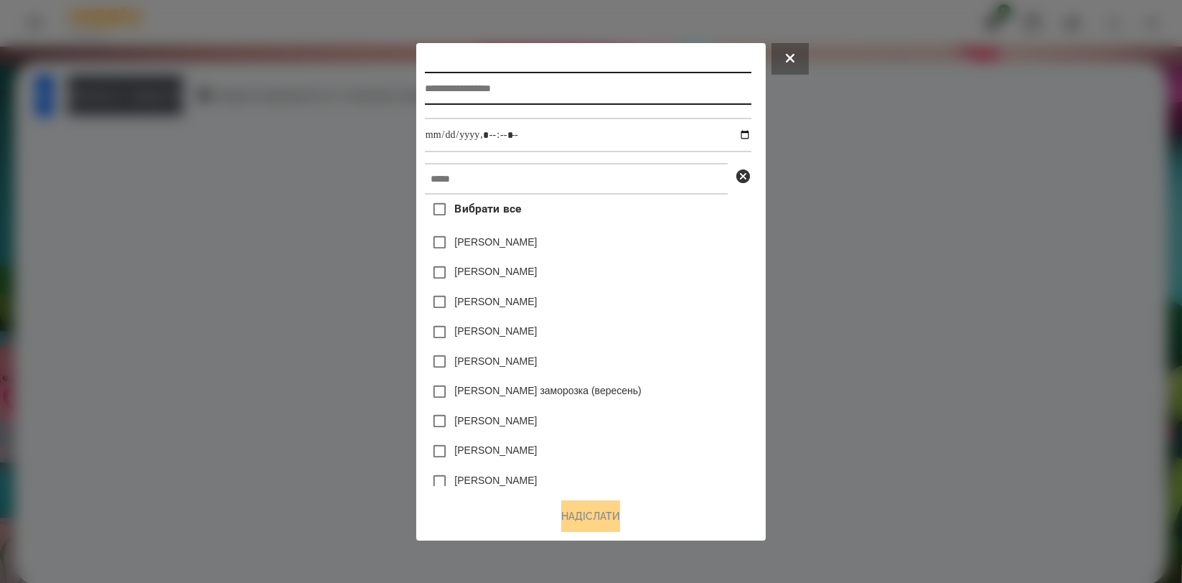
click at [512, 80] on input "text" at bounding box center [588, 88] width 327 height 33
type input "**********"
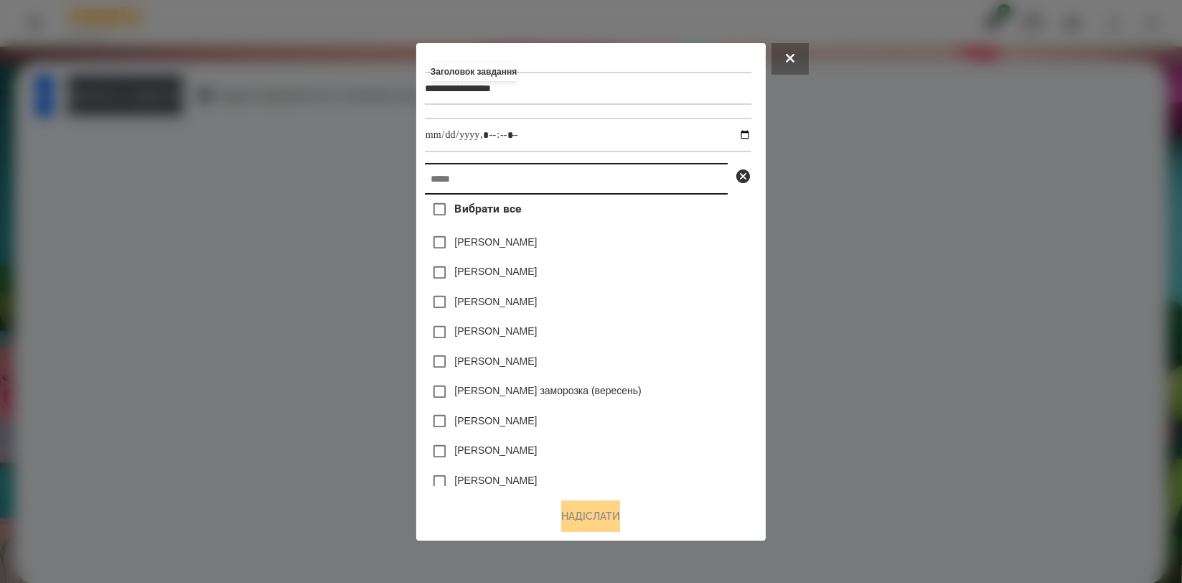
click at [464, 184] on input "text" at bounding box center [576, 179] width 303 height 32
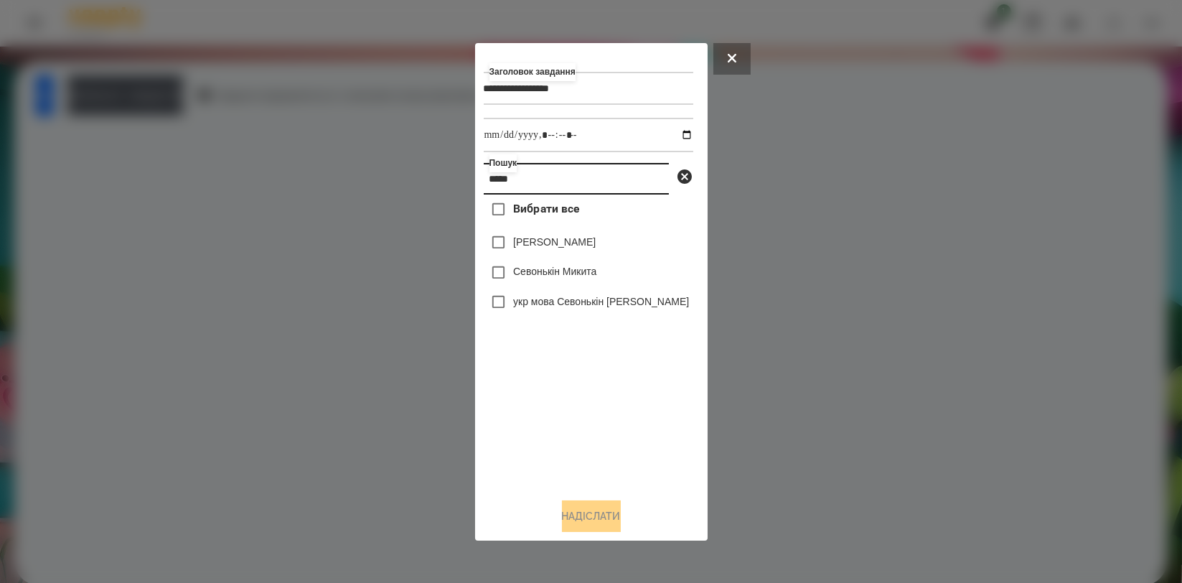
type input "*****"
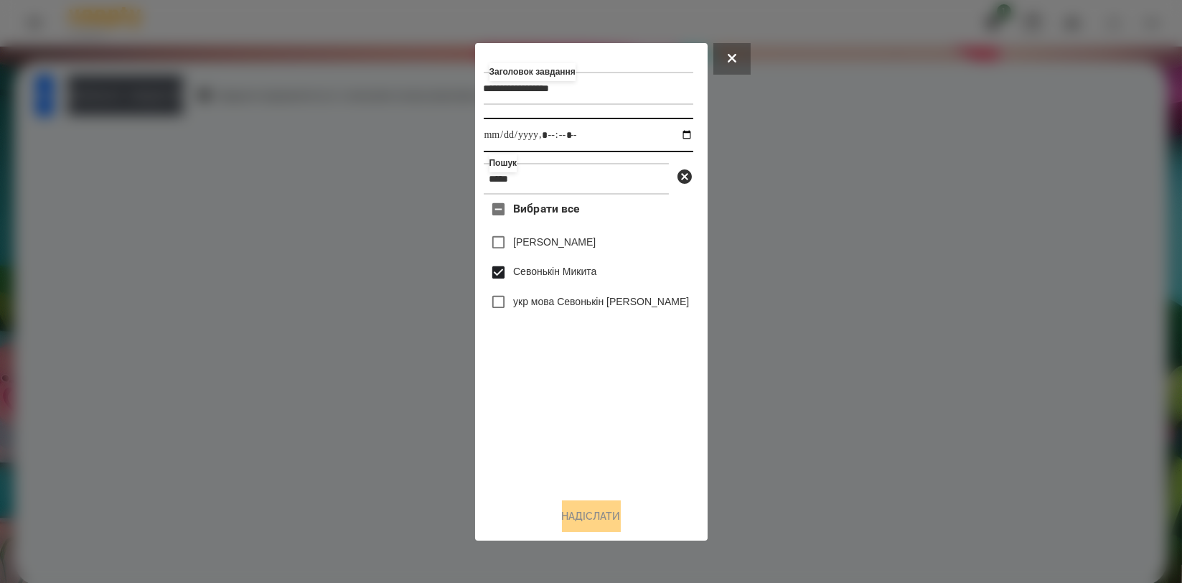
click at [673, 131] on input "datetime-local" at bounding box center [589, 135] width 210 height 34
type input "**********"
click at [645, 442] on div "Вибрати все Валерія Севонькіна Севонькін Микита укр мова Севонькін Микита" at bounding box center [589, 340] width 210 height 291
click at [595, 520] on button "Надіслати" at bounding box center [591, 516] width 59 height 32
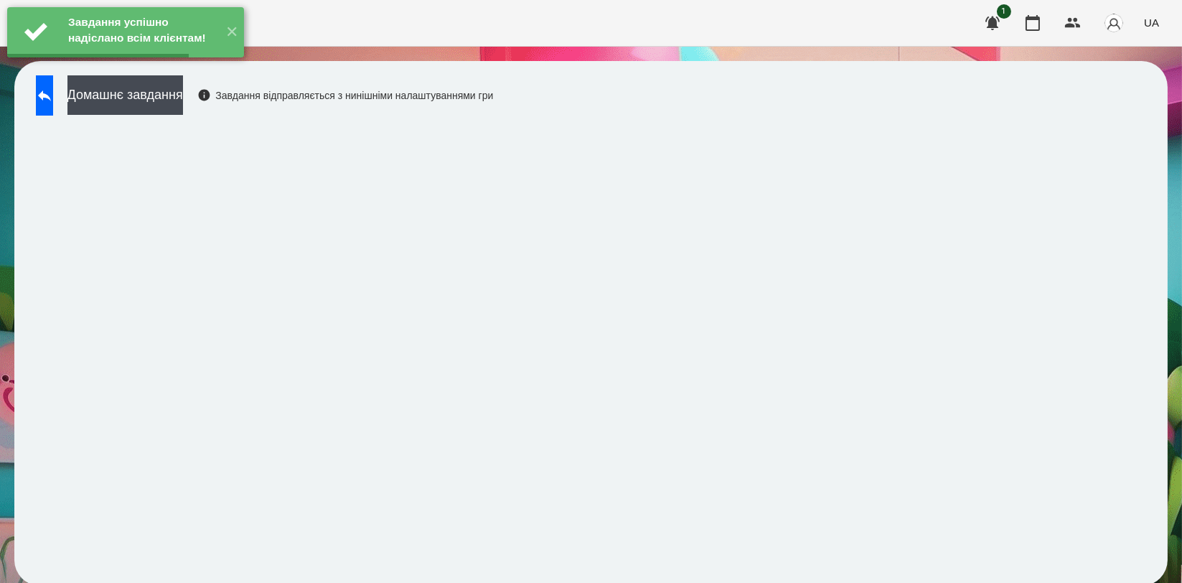
click at [182, 105] on button "Домашнє завдання" at bounding box center [125, 94] width 116 height 39
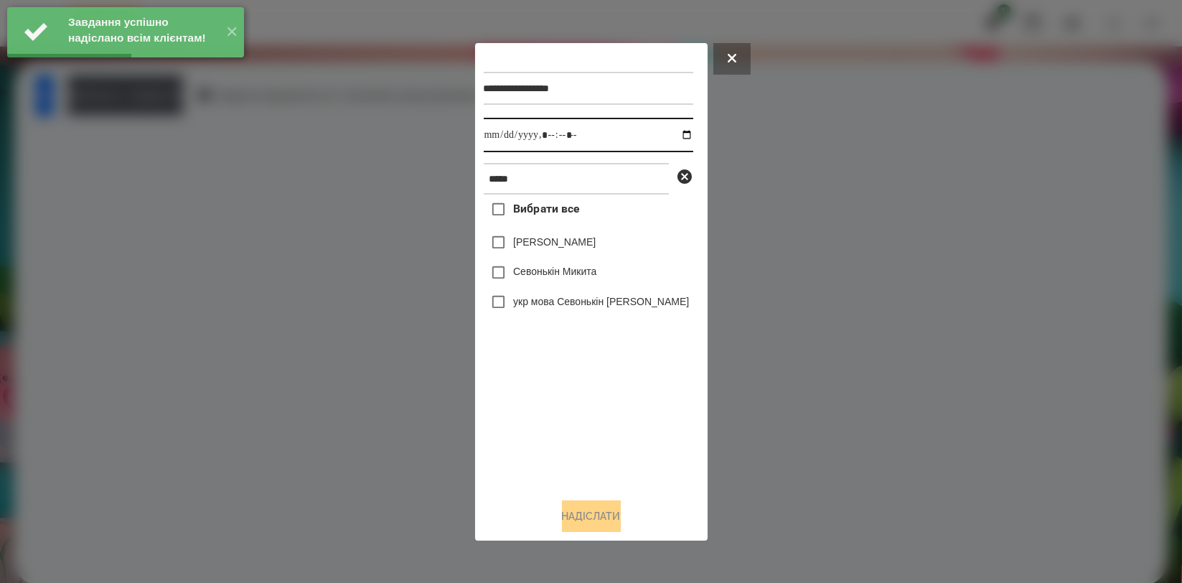
click at [670, 136] on input "datetime-local" at bounding box center [589, 135] width 210 height 34
type input "**********"
click at [546, 402] on div "Вибрати все Валерія Севонькіна Севонькін Микита укр мова Севонькін Микита" at bounding box center [589, 340] width 210 height 291
click at [555, 268] on label "Севонькін Микита" at bounding box center [554, 271] width 83 height 14
click at [584, 512] on button "Надіслати" at bounding box center [591, 516] width 59 height 32
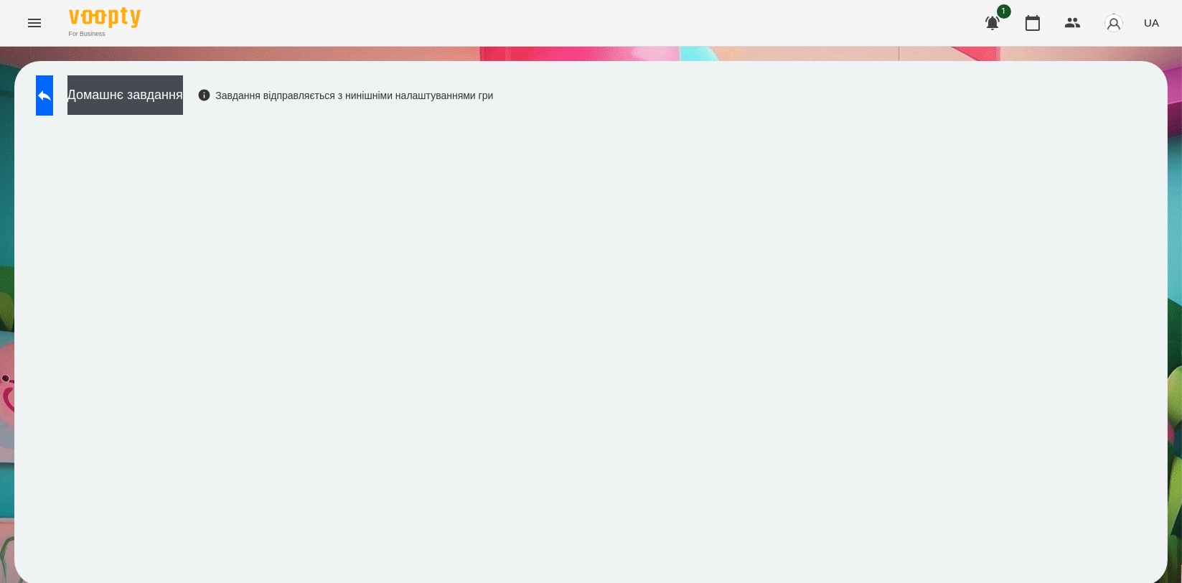
click at [223, 116] on div "Домашнє завдання Завдання відправляється з нинішніми налаштуваннями гри" at bounding box center [261, 98] width 464 height 47
click at [183, 102] on button "Домашнє завдання" at bounding box center [125, 94] width 116 height 39
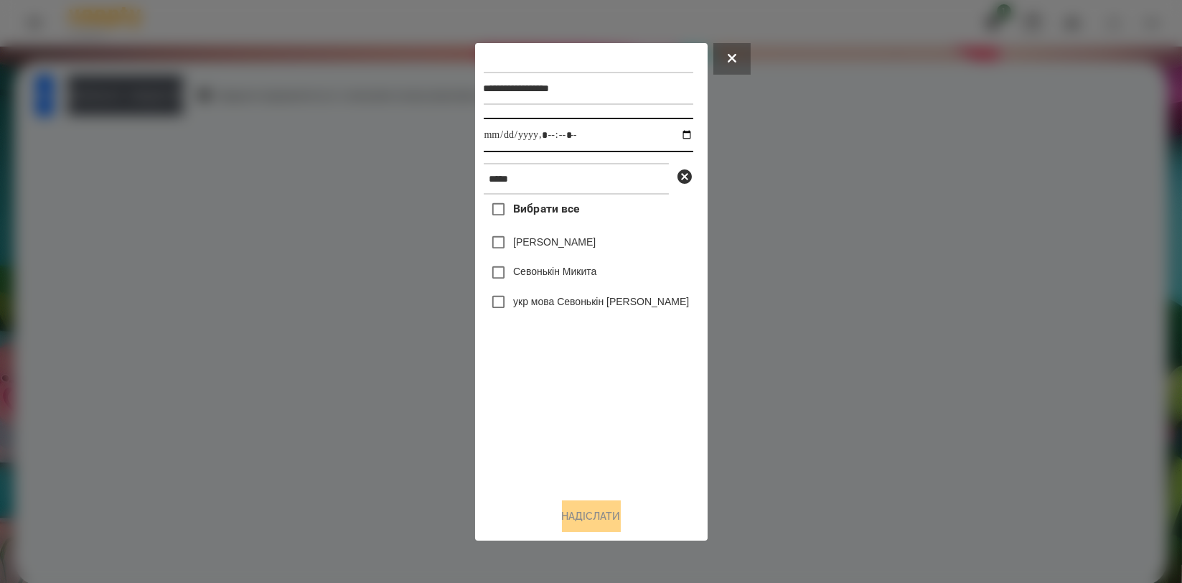
click at [678, 138] on input "datetime-local" at bounding box center [589, 135] width 210 height 34
type input "**********"
drag, startPoint x: 548, startPoint y: 387, endPoint x: 554, endPoint y: 294, distance: 93.5
click at [548, 386] on div "Вибрати все Валерія Севонькіна Севонькін Микита укр мова Севонькін Микита" at bounding box center [589, 340] width 210 height 291
click at [562, 274] on label "Севонькін Микита" at bounding box center [554, 271] width 83 height 14
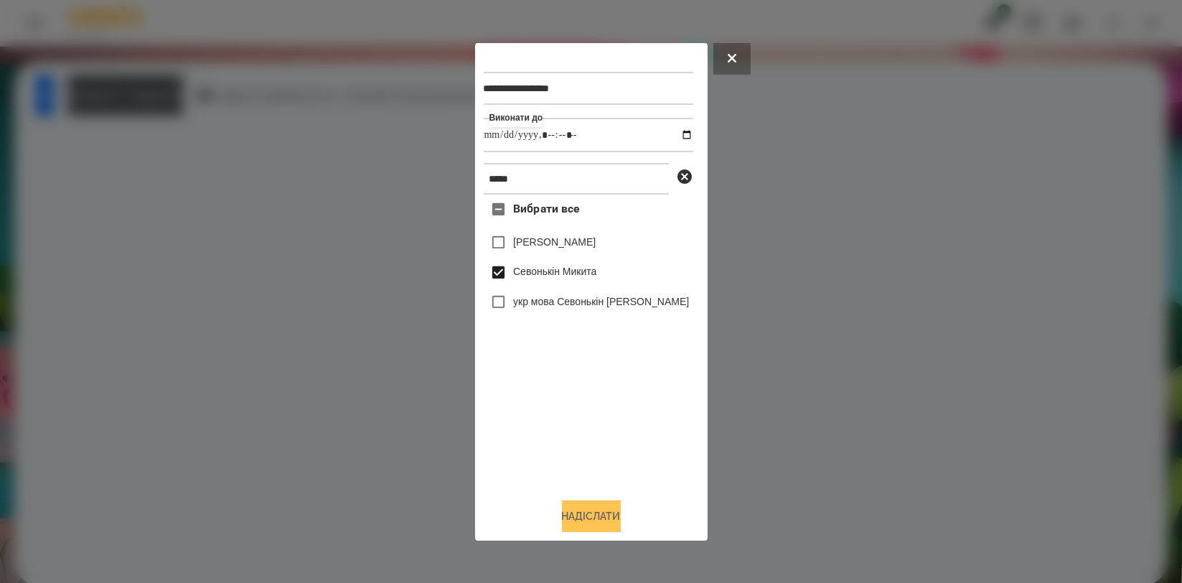
drag, startPoint x: 589, startPoint y: 503, endPoint x: 602, endPoint y: 507, distance: 13.6
click at [589, 505] on button "Надіслати" at bounding box center [591, 516] width 59 height 32
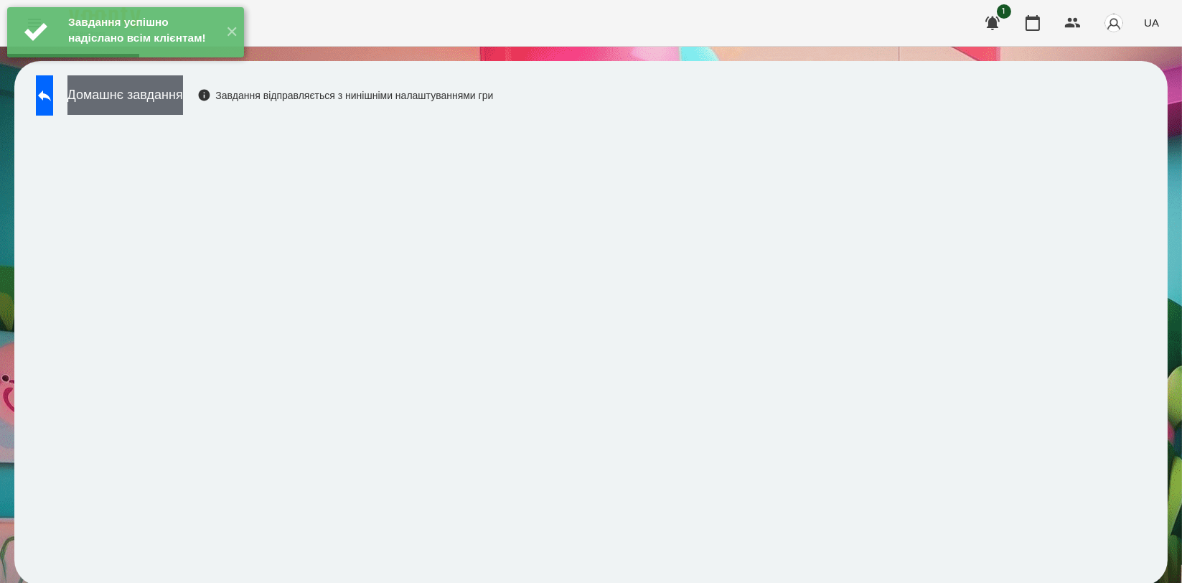
click at [183, 99] on button "Домашнє завдання" at bounding box center [125, 94] width 116 height 39
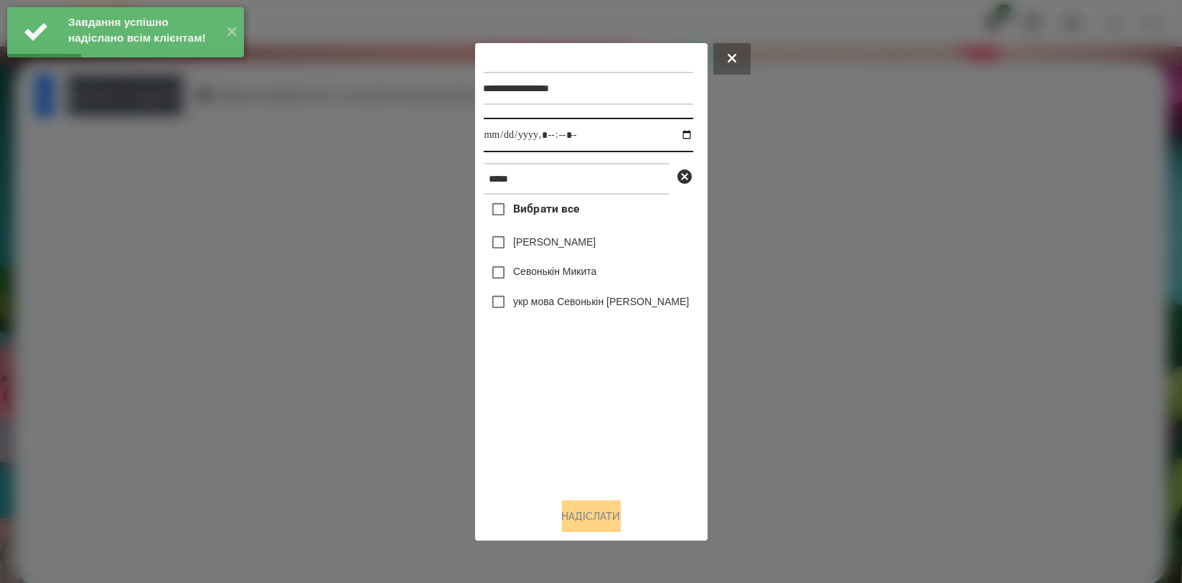
click at [678, 133] on input "datetime-local" at bounding box center [589, 135] width 210 height 34
type input "**********"
drag, startPoint x: 558, startPoint y: 387, endPoint x: 554, endPoint y: 318, distance: 69.0
click at [557, 388] on div "Вибрати все Валерія Севонькіна Севонькін Микита укр мова Севонькін Микита" at bounding box center [589, 340] width 210 height 291
click at [556, 278] on label "Севонькін Микита" at bounding box center [554, 271] width 83 height 14
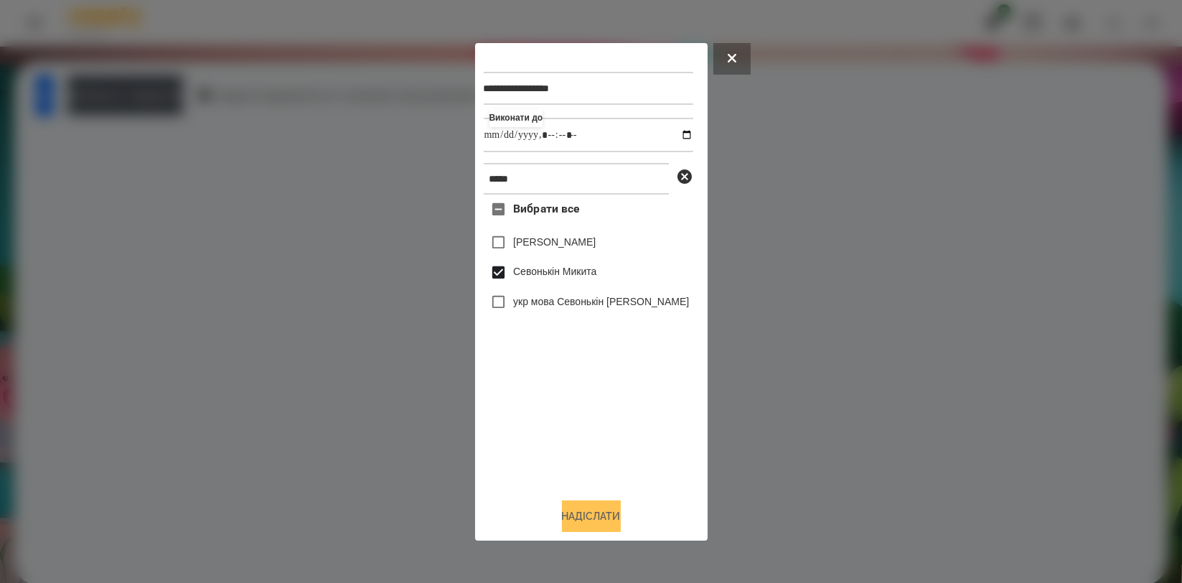
click at [604, 524] on button "Надіслати" at bounding box center [591, 516] width 59 height 32
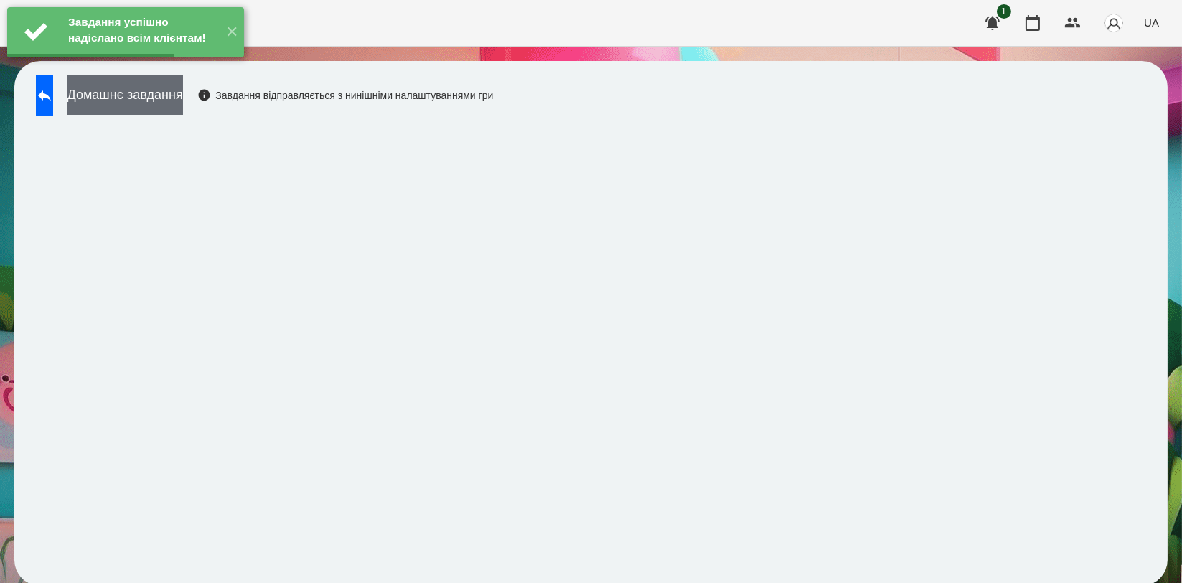
click at [183, 100] on button "Домашнє завдання" at bounding box center [125, 94] width 116 height 39
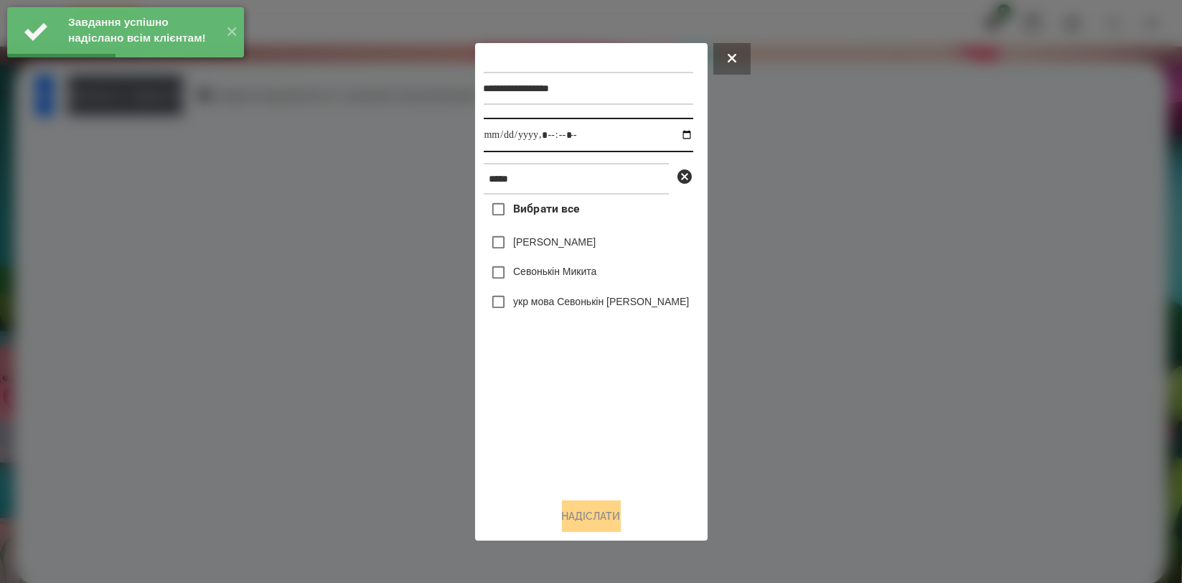
click at [675, 131] on input "datetime-local" at bounding box center [589, 135] width 210 height 34
type input "**********"
drag, startPoint x: 571, startPoint y: 374, endPoint x: 571, endPoint y: 281, distance: 92.6
click at [571, 375] on div "Вибрати все Валерія Севонькіна Севонькін Микита укр мова Севонькін Микита" at bounding box center [589, 340] width 210 height 291
click at [572, 273] on label "Севонькін Микита" at bounding box center [554, 271] width 83 height 14
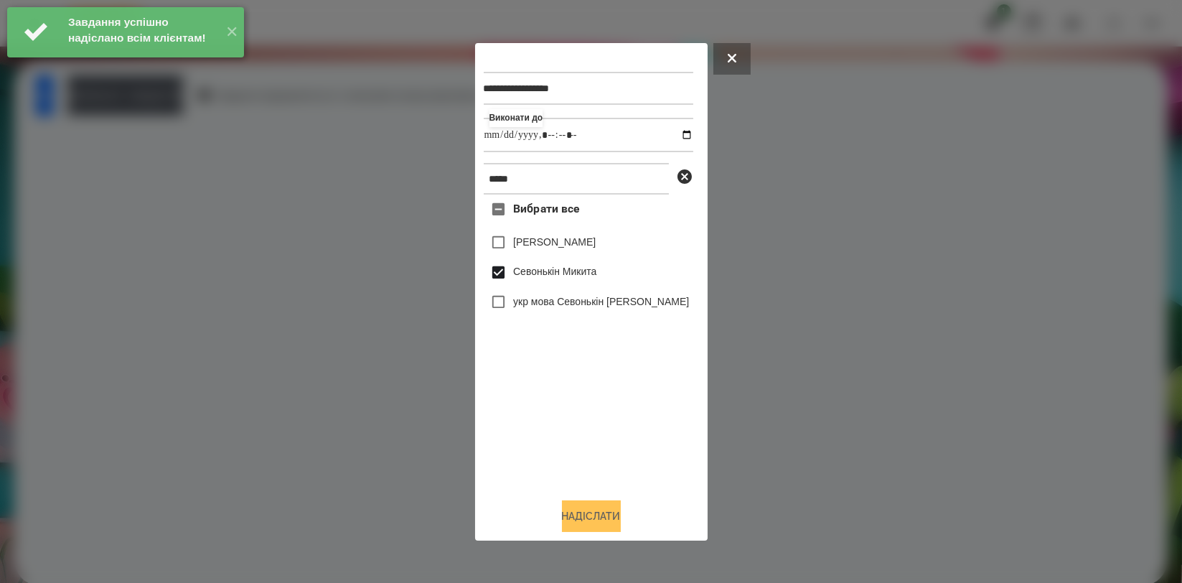
click at [588, 510] on button "Надіслати" at bounding box center [591, 516] width 59 height 32
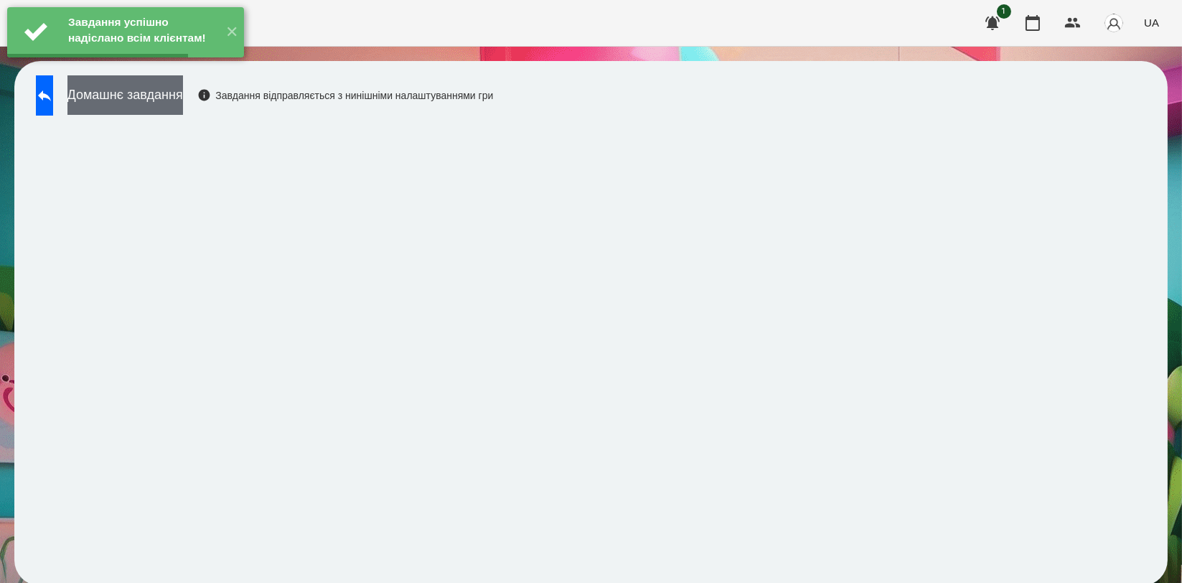
click at [183, 100] on button "Домашнє завдання" at bounding box center [125, 94] width 116 height 39
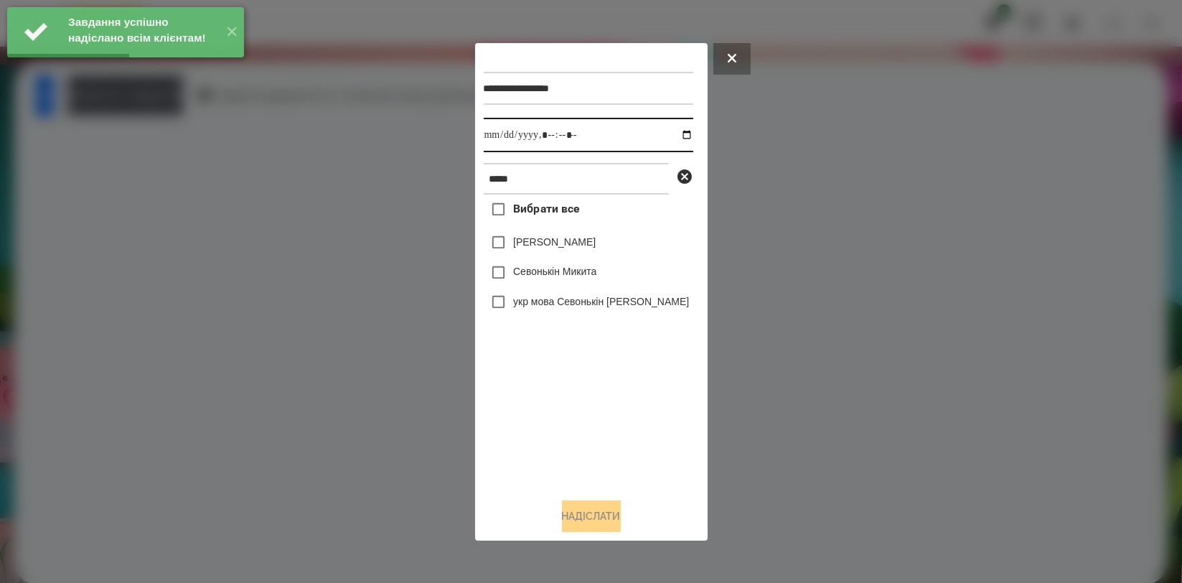
click at [678, 140] on input "datetime-local" at bounding box center [589, 135] width 210 height 34
type input "**********"
drag, startPoint x: 601, startPoint y: 406, endPoint x: 600, endPoint y: 398, distance: 8.6
click at [601, 406] on div "Вибрати все Валерія Севонькіна Севонькін Микита укр мова Севонькін Микита" at bounding box center [589, 340] width 210 height 291
click at [569, 274] on label "Севонькін Микита" at bounding box center [554, 271] width 83 height 14
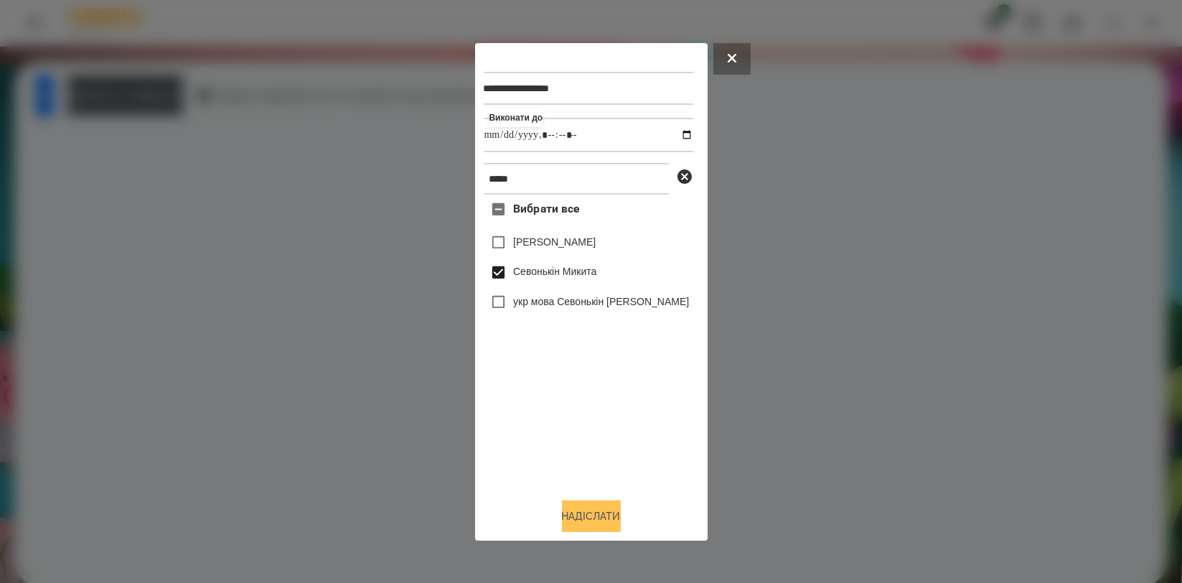
click at [619, 512] on button "Надіслати" at bounding box center [591, 516] width 59 height 32
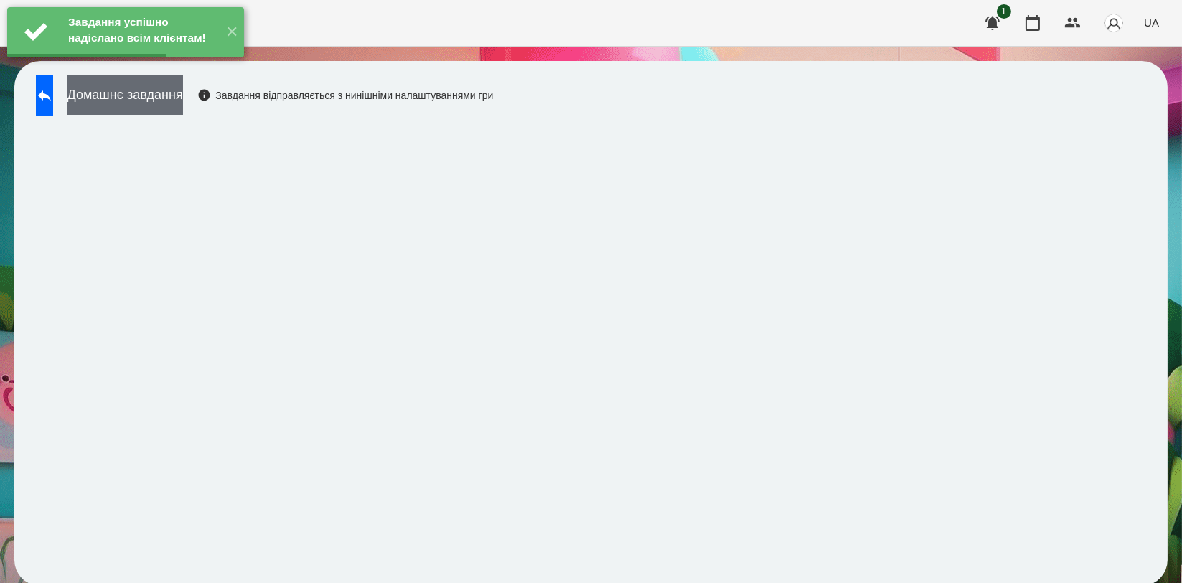
click at [183, 108] on button "Домашнє завдання" at bounding box center [125, 94] width 116 height 39
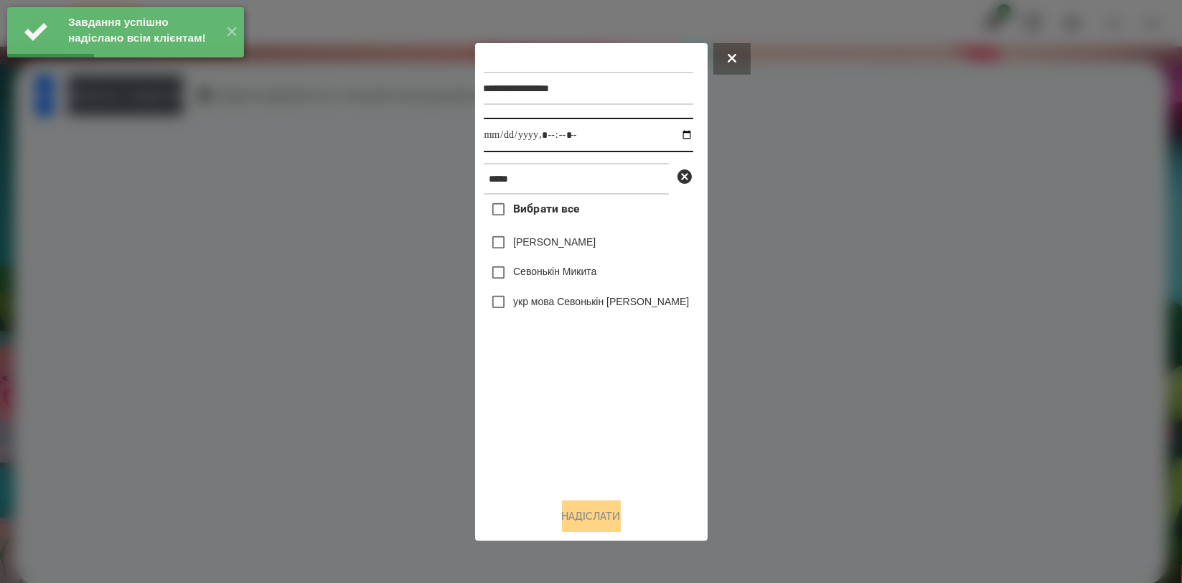
click at [678, 136] on input "datetime-local" at bounding box center [589, 135] width 210 height 34
type input "**********"
drag, startPoint x: 603, startPoint y: 384, endPoint x: 592, endPoint y: 365, distance: 22.2
click at [603, 388] on div "Вибрати все Валерія Севонькіна Севонькін Микита укр мова Севонькін Микита" at bounding box center [589, 340] width 210 height 291
click at [581, 273] on label "Севонькін Микита" at bounding box center [554, 271] width 83 height 14
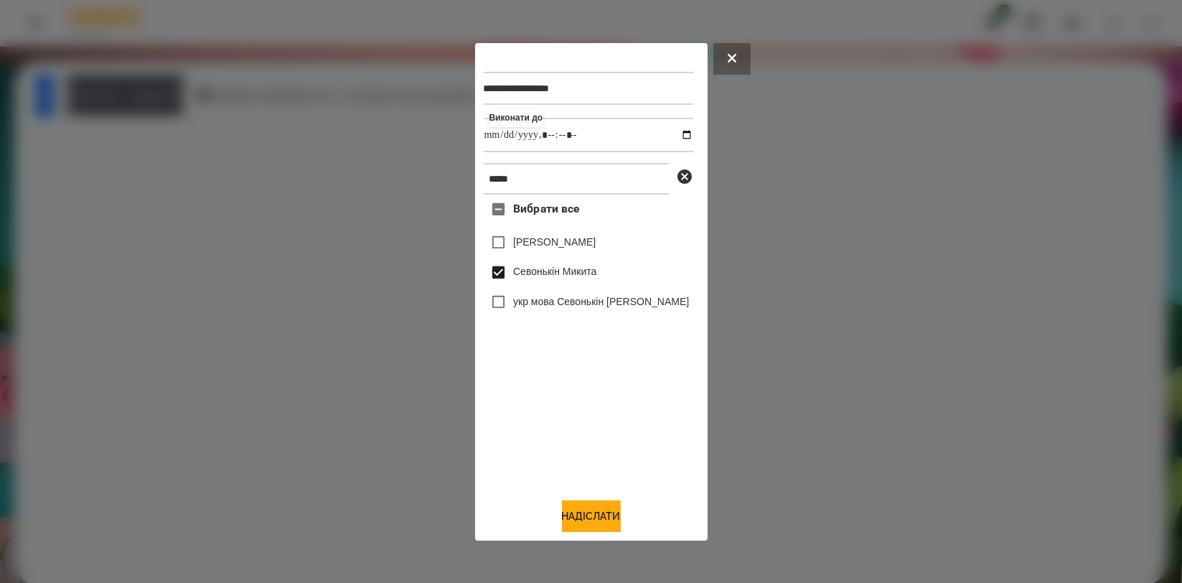
drag, startPoint x: 584, startPoint y: 515, endPoint x: 528, endPoint y: 474, distance: 68.9
click at [585, 515] on button "Надіслати" at bounding box center [591, 516] width 59 height 32
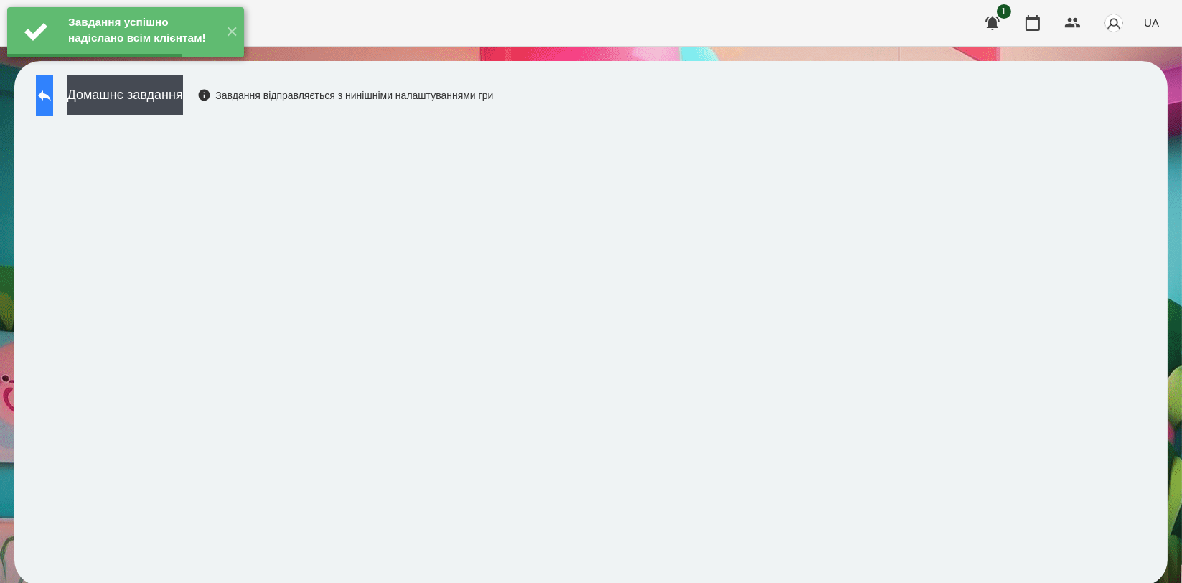
click at [53, 108] on button at bounding box center [44, 95] width 17 height 40
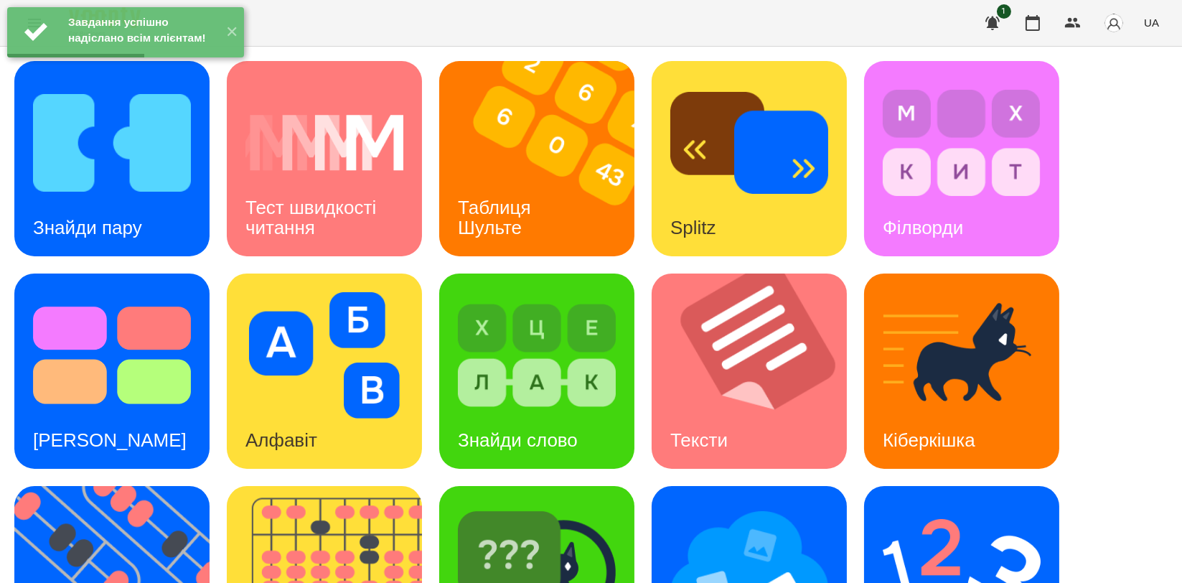
scroll to position [325, 0]
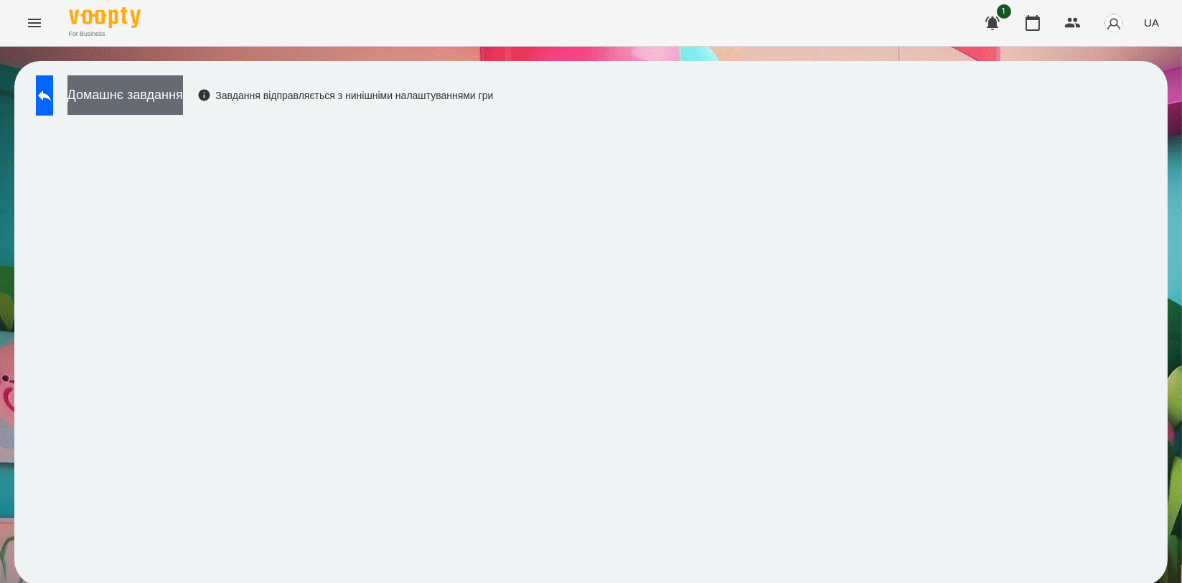
click at [183, 100] on button "Домашнє завдання" at bounding box center [125, 94] width 116 height 39
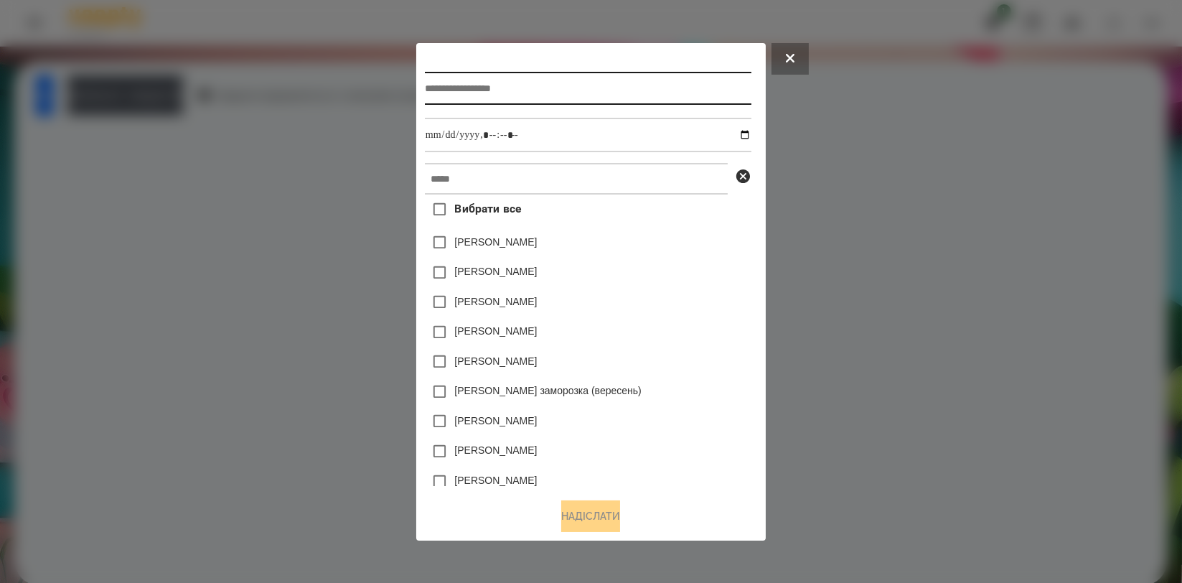
click at [553, 88] on input "text" at bounding box center [588, 88] width 327 height 33
type input "*******"
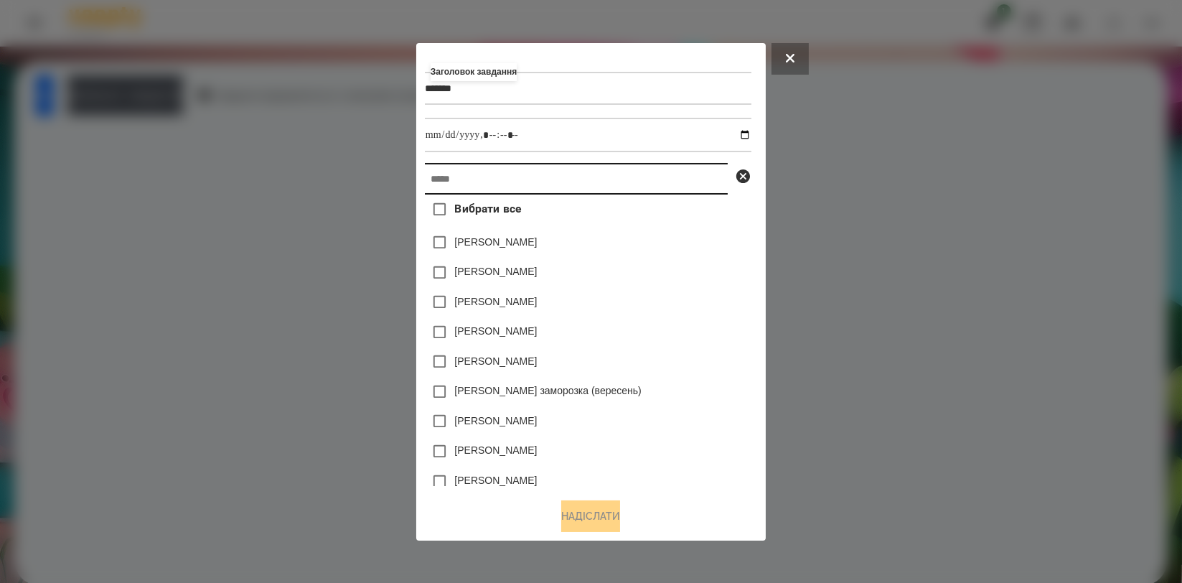
click at [523, 165] on input "text" at bounding box center [576, 179] width 303 height 32
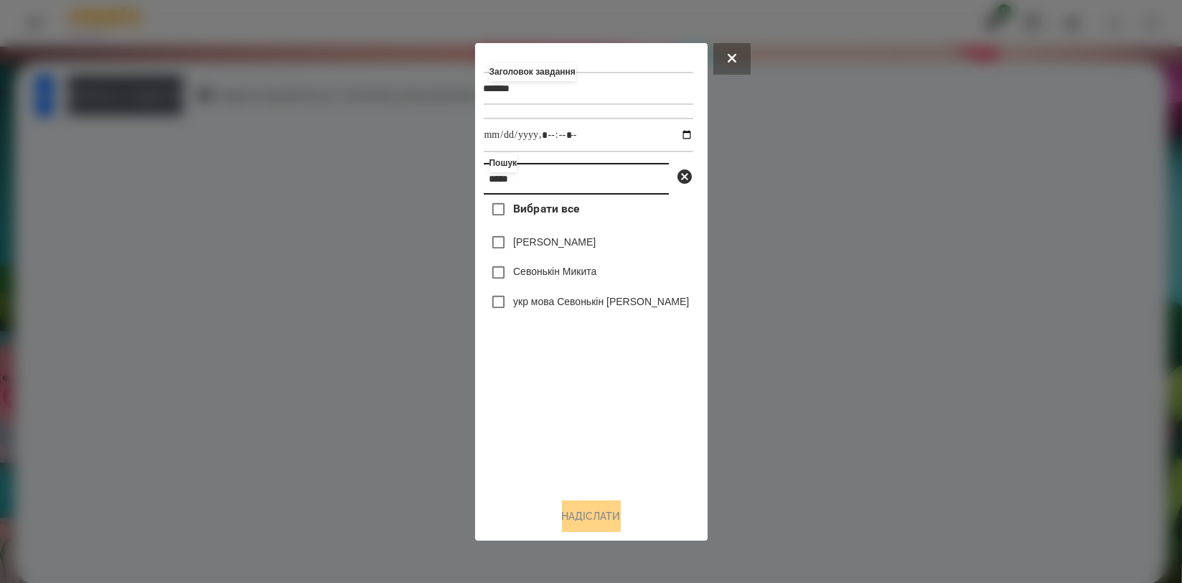
type input "*****"
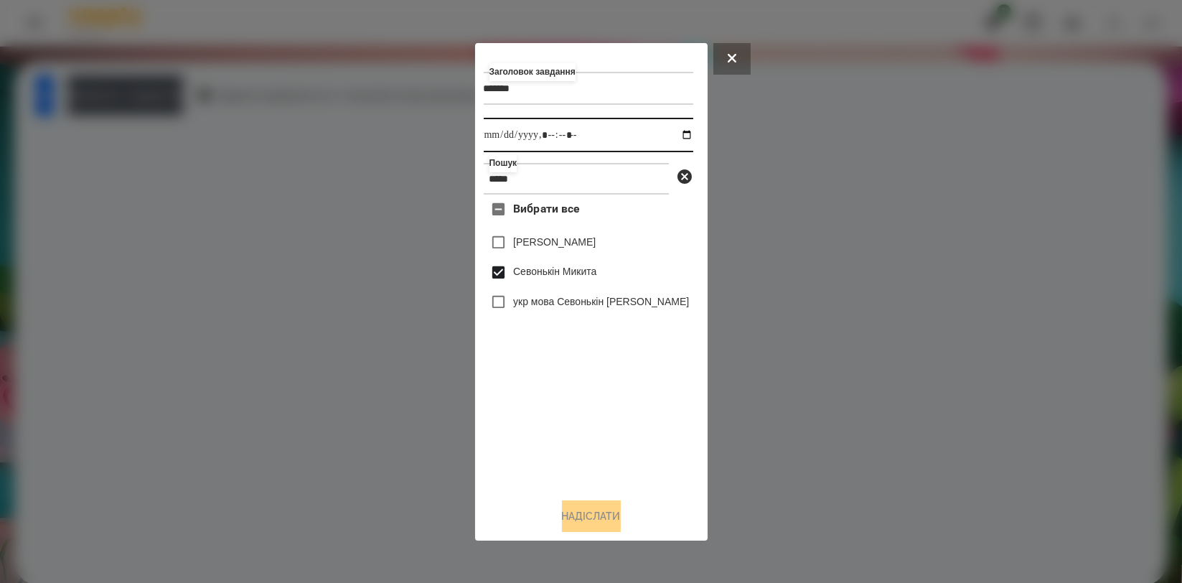
click at [683, 135] on input "datetime-local" at bounding box center [589, 135] width 210 height 34
click at [670, 135] on input "datetime-local" at bounding box center [589, 135] width 210 height 34
type input "**********"
drag, startPoint x: 515, startPoint y: 393, endPoint x: 530, endPoint y: 316, distance: 78.4
click at [515, 393] on div "Вибрати все Валерія Севонькіна Севонькін Микита укр мова Севонькін Микита" at bounding box center [589, 340] width 210 height 291
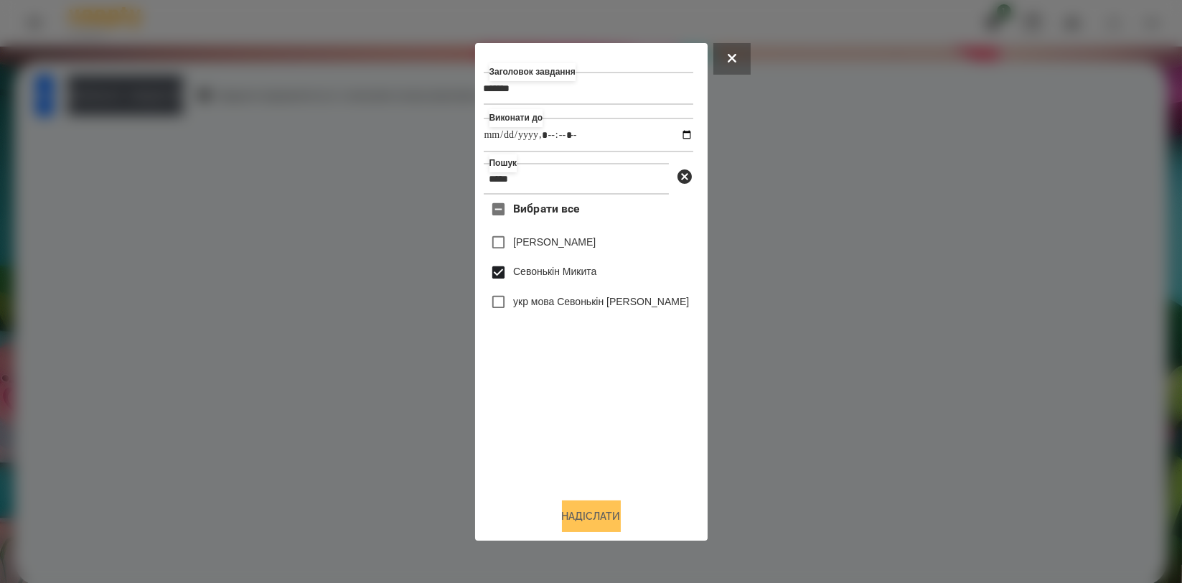
click at [589, 521] on button "Надіслати" at bounding box center [591, 516] width 59 height 32
click at [211, 110] on div at bounding box center [591, 291] width 1182 height 583
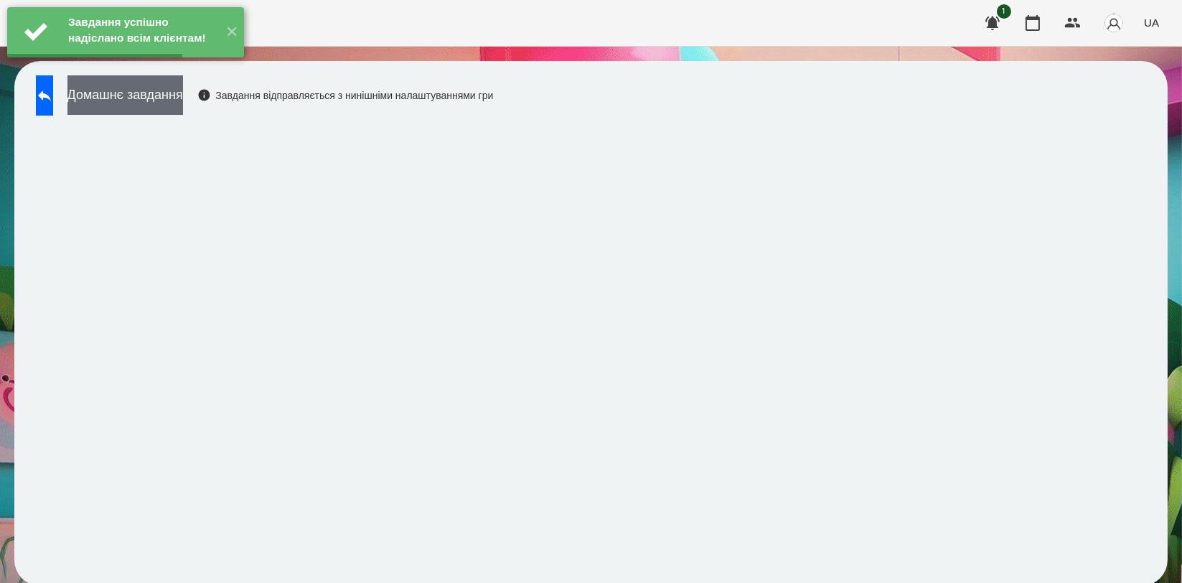
click at [183, 108] on button "Домашнє завдання" at bounding box center [125, 94] width 116 height 39
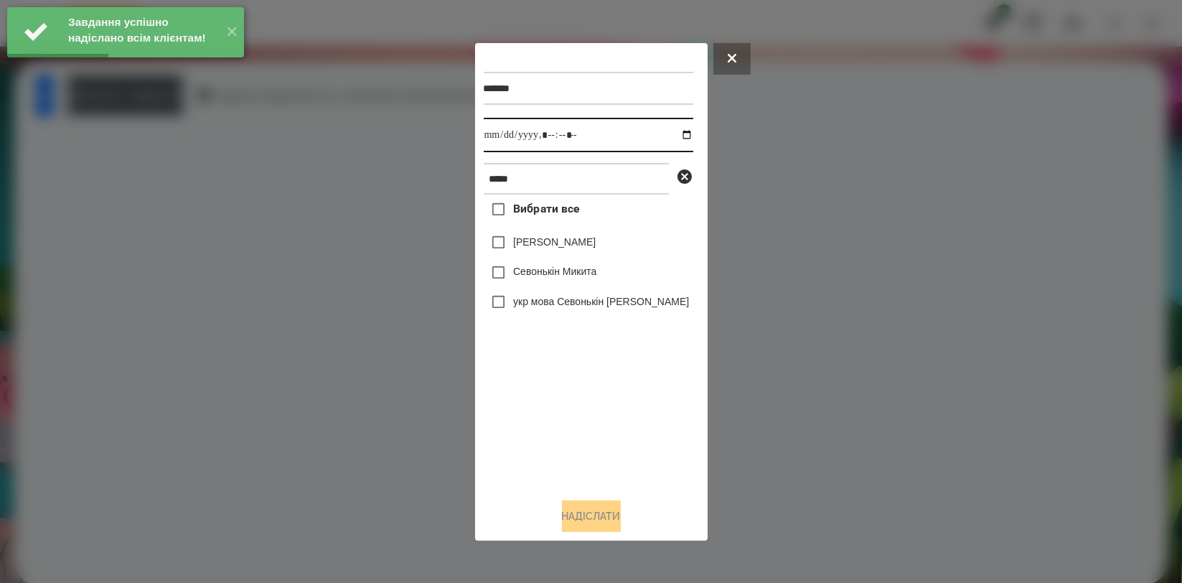
click at [675, 136] on input "datetime-local" at bounding box center [589, 135] width 210 height 34
type input "**********"
drag, startPoint x: 515, startPoint y: 395, endPoint x: 523, endPoint y: 286, distance: 109.3
click at [513, 385] on div "Вибрати все Валерія Севонькіна Севонькін Микита укр мова Севонькін Микита" at bounding box center [589, 340] width 210 height 291
click at [530, 266] on label "Севонькін Микита" at bounding box center [554, 271] width 83 height 14
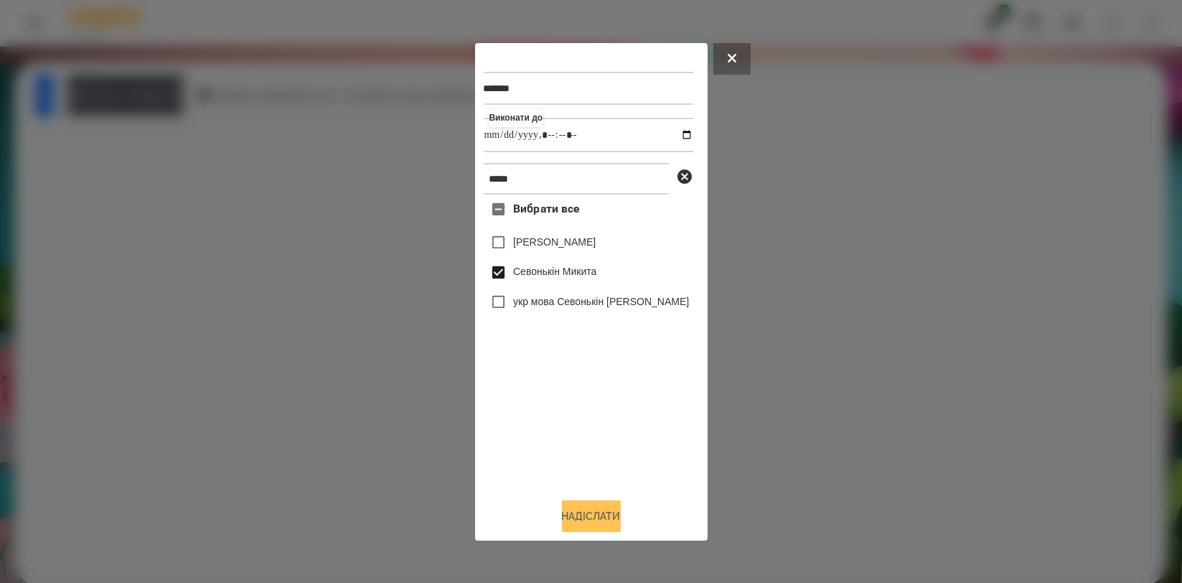
drag, startPoint x: 586, startPoint y: 500, endPoint x: 591, endPoint y: 513, distance: 14.5
click at [586, 500] on div "******* Виконати до ***** Вибрати все Валерія Севонькіна Севонькін Микита укр м…" at bounding box center [591, 292] width 215 height 480
click at [591, 515] on button "Надіслати" at bounding box center [591, 516] width 59 height 32
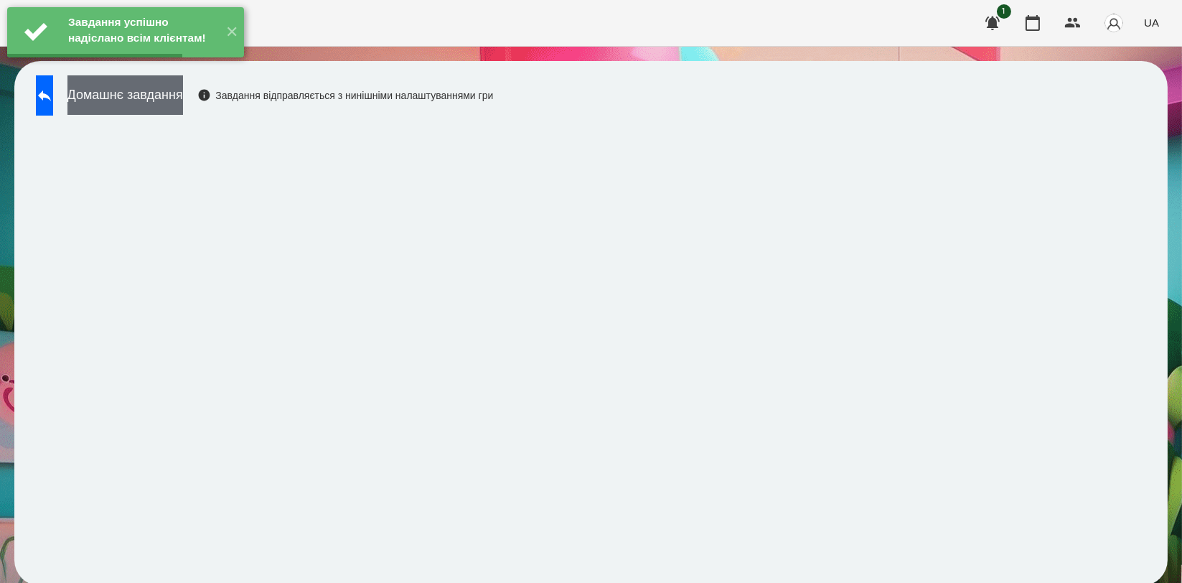
click at [183, 108] on button "Домашнє завдання" at bounding box center [125, 94] width 116 height 39
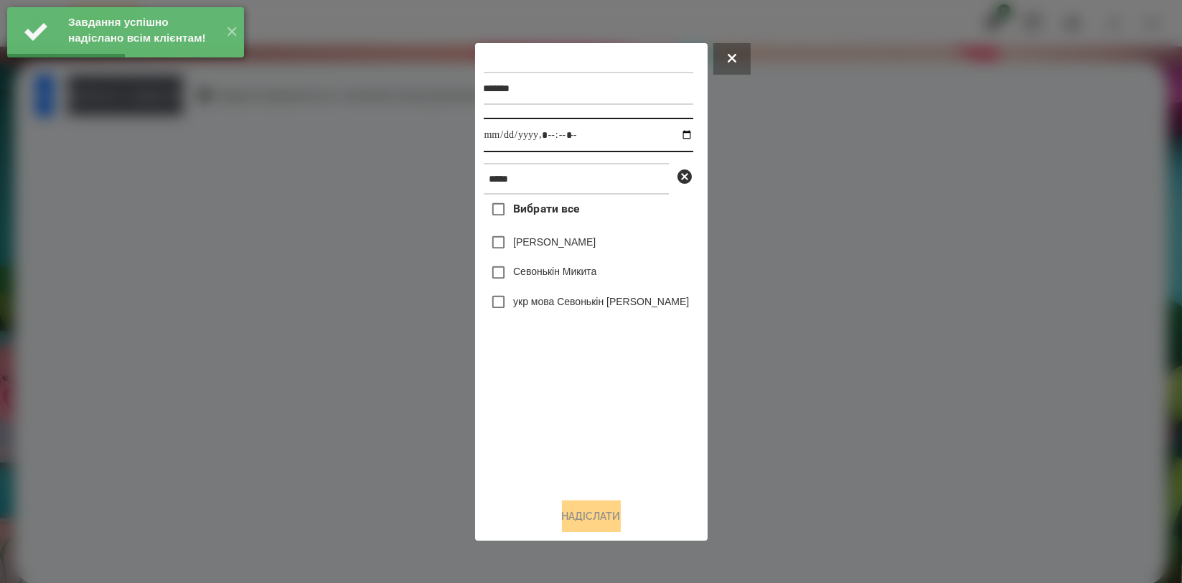
click at [670, 135] on input "datetime-local" at bounding box center [589, 135] width 210 height 34
type input "**********"
drag, startPoint x: 527, startPoint y: 388, endPoint x: 523, endPoint y: 337, distance: 51.8
click at [527, 389] on div "Вибрати все Валерія Севонькіна Севонькін Микита укр мова Севонькін Микита" at bounding box center [589, 340] width 210 height 291
click at [525, 270] on label "Севонькін Микита" at bounding box center [554, 271] width 83 height 14
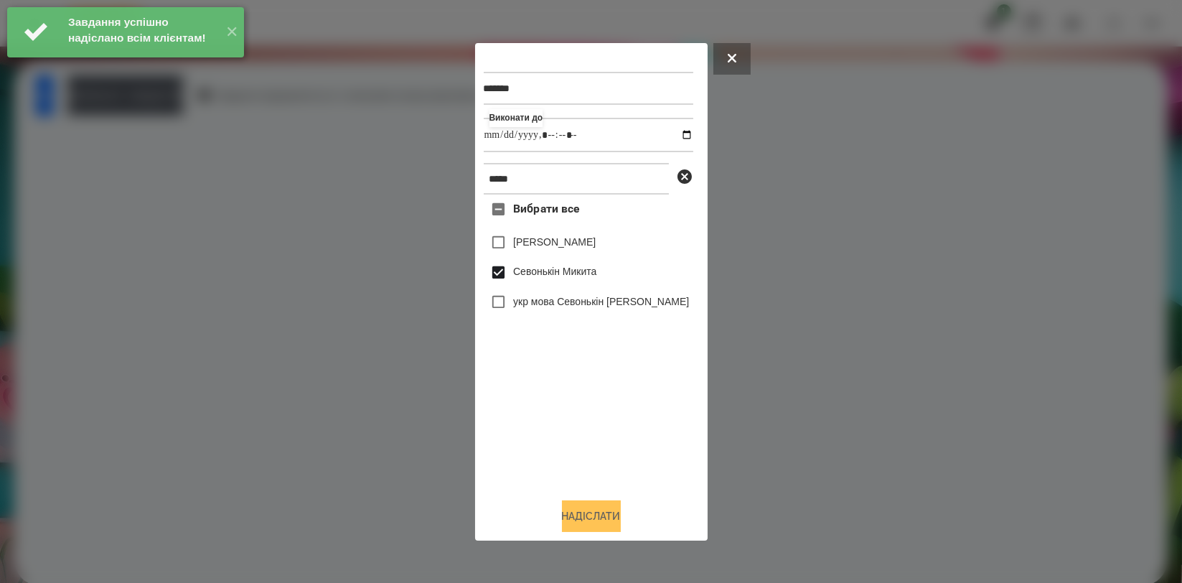
click at [579, 515] on button "Надіслати" at bounding box center [591, 516] width 59 height 32
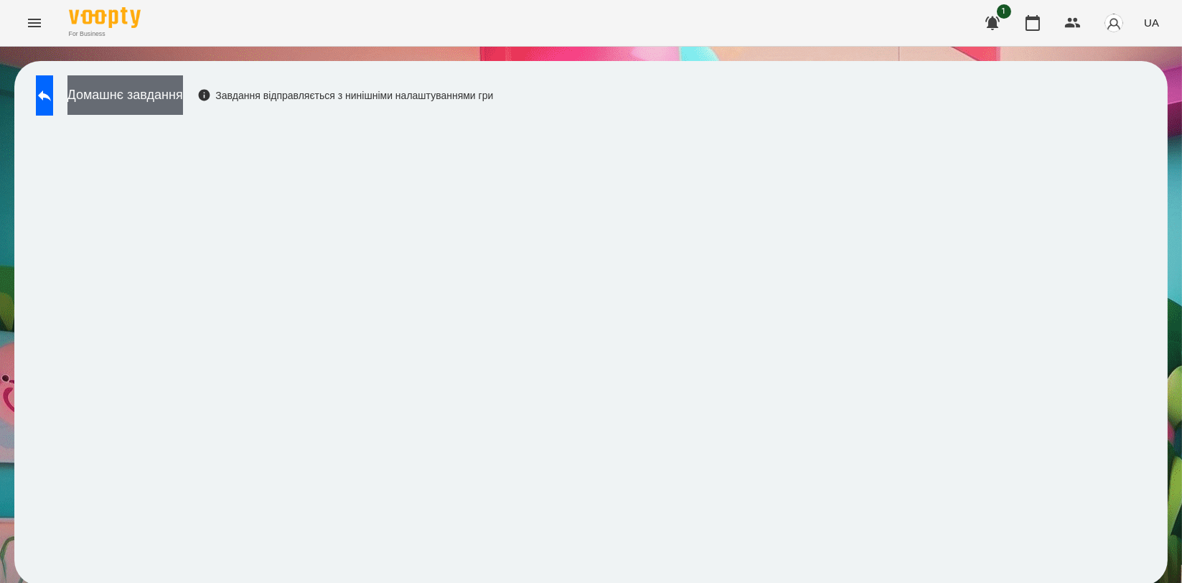
click at [183, 93] on button "Домашнє завдання" at bounding box center [125, 94] width 116 height 39
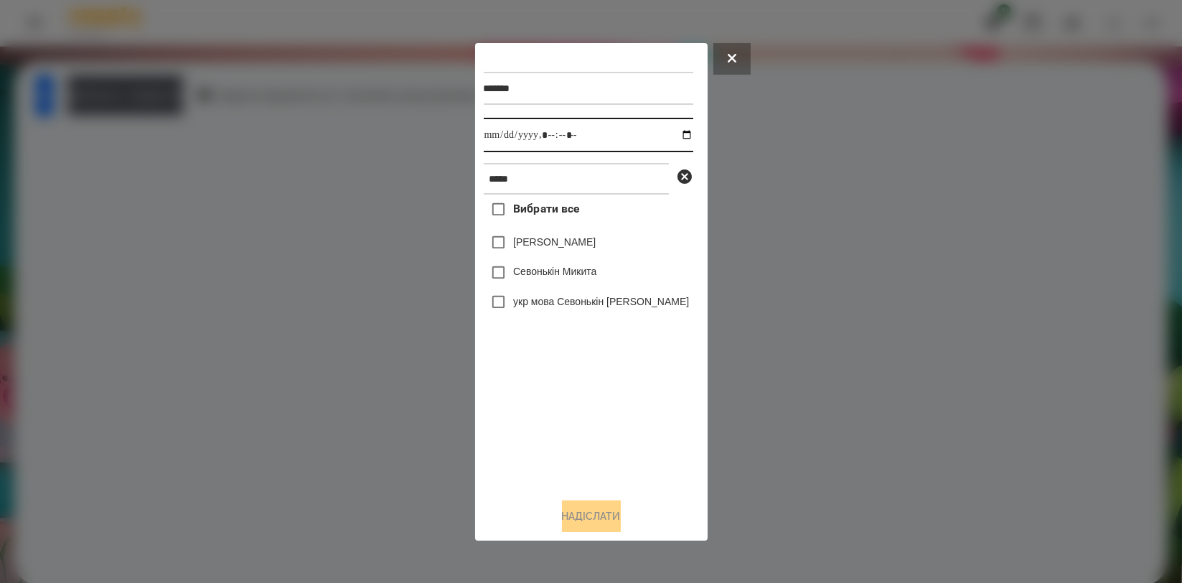
click at [676, 135] on input "datetime-local" at bounding box center [589, 135] width 210 height 34
type input "**********"
click at [561, 389] on div "Вибрати все Валерія Севонькіна Севонькін Микита укр мова Севонькін Микита" at bounding box center [589, 340] width 210 height 291
click at [566, 278] on label "Севонькін Микита" at bounding box center [554, 271] width 83 height 14
click at [595, 518] on button "Надіслати" at bounding box center [591, 516] width 59 height 32
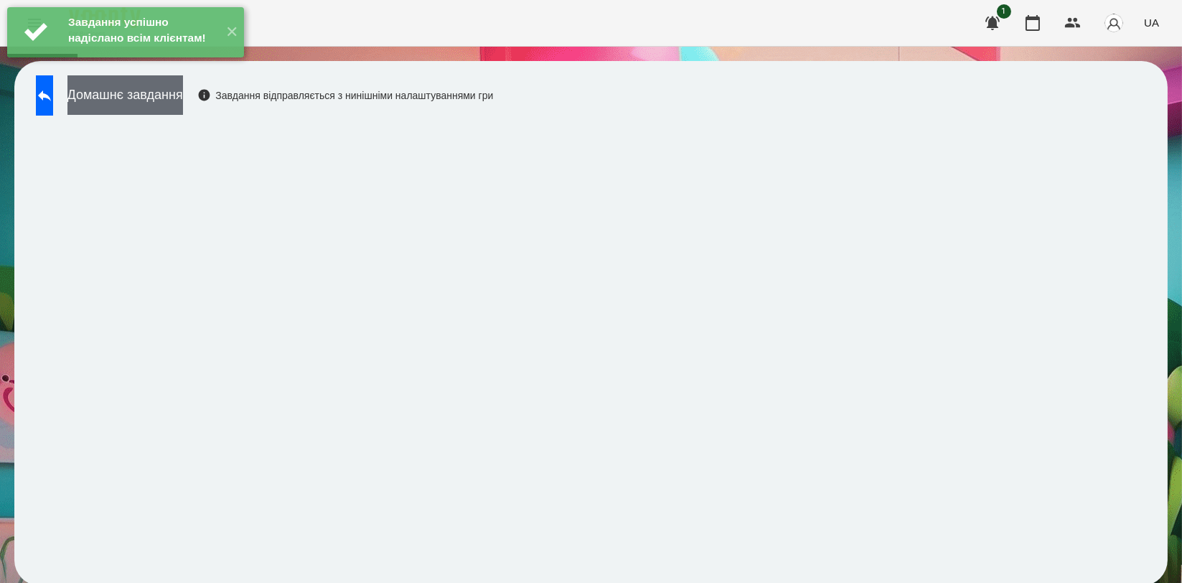
click at [183, 114] on button "Домашнє завдання" at bounding box center [125, 94] width 116 height 39
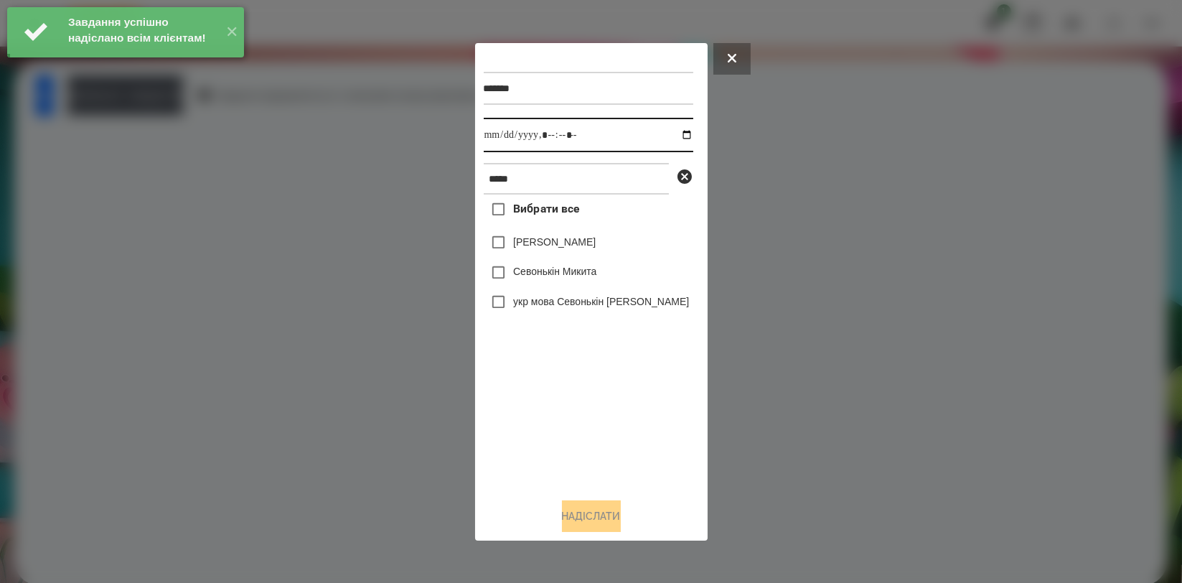
click at [682, 135] on input "datetime-local" at bounding box center [589, 135] width 210 height 34
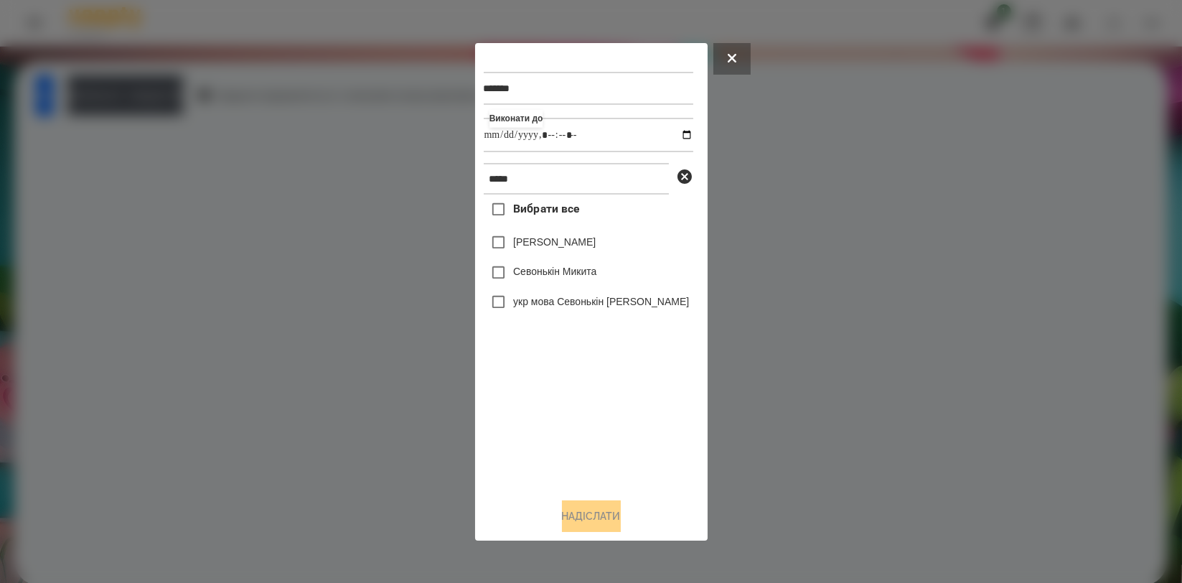
type input "**********"
drag, startPoint x: 577, startPoint y: 385, endPoint x: 575, endPoint y: 365, distance: 20.9
click at [575, 386] on div "Вибрати все Валерія Севонькіна Севонькін Микита укр мова Севонькін Микита" at bounding box center [589, 340] width 210 height 291
click at [569, 266] on label "Севонькін Микита" at bounding box center [554, 271] width 83 height 14
click at [594, 531] on button "Надіслати" at bounding box center [591, 516] width 59 height 32
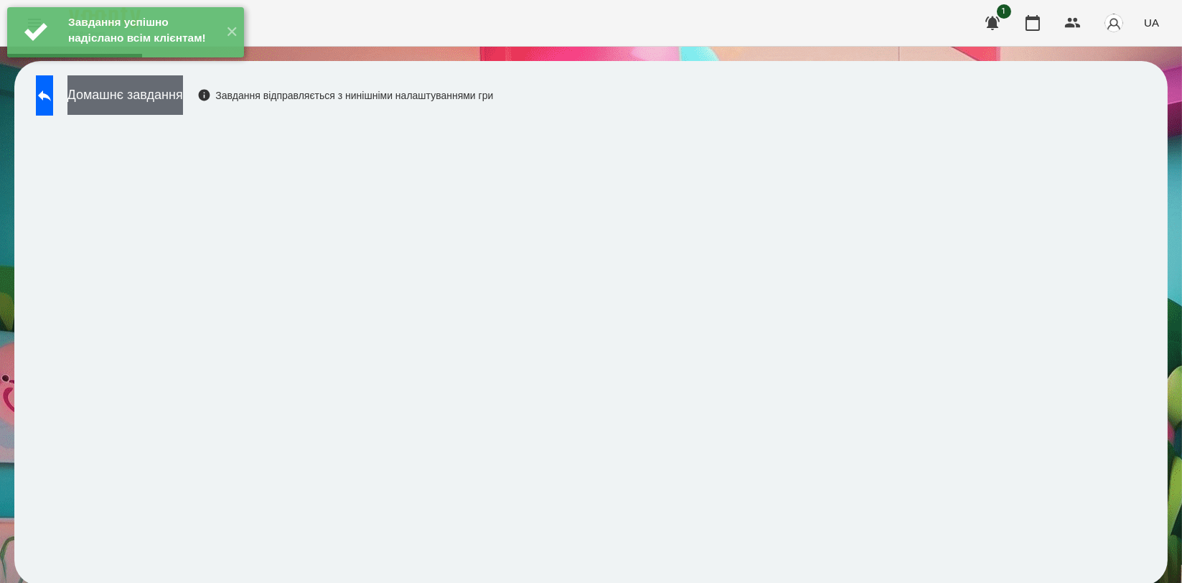
click at [177, 93] on button "Домашнє завдання" at bounding box center [125, 94] width 116 height 39
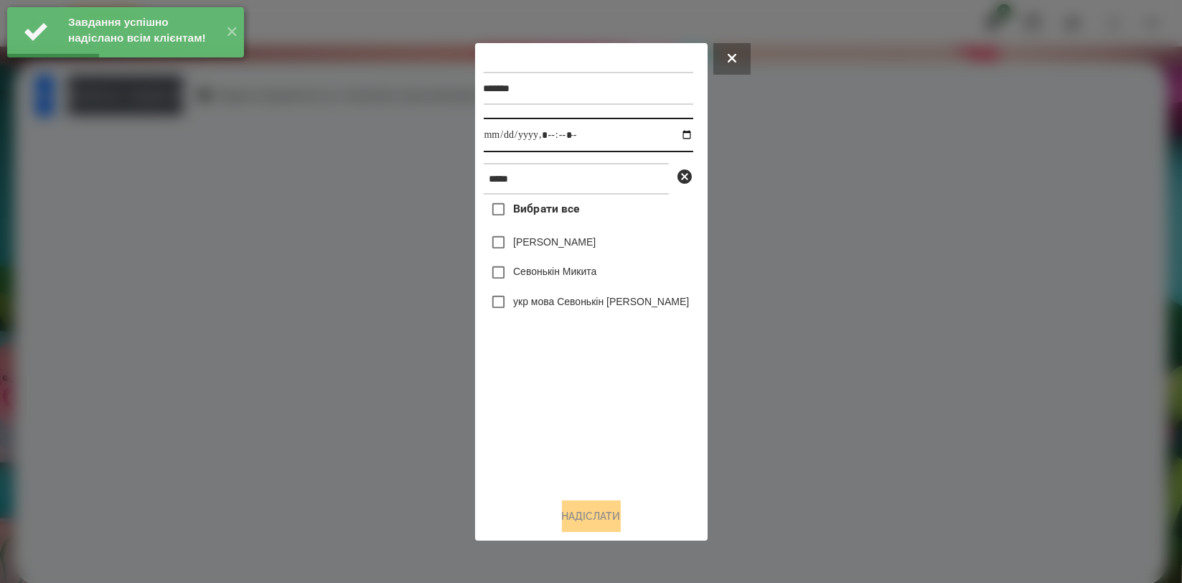
click at [677, 131] on input "datetime-local" at bounding box center [589, 135] width 210 height 34
type input "**********"
drag, startPoint x: 586, startPoint y: 378, endPoint x: 573, endPoint y: 324, distance: 56.2
click at [586, 380] on div "Вибрати все Валерія Севонькіна Севонькін Микита укр мова Севонькін Микита" at bounding box center [589, 340] width 210 height 291
click at [573, 267] on label "Севонькін Микита" at bounding box center [554, 271] width 83 height 14
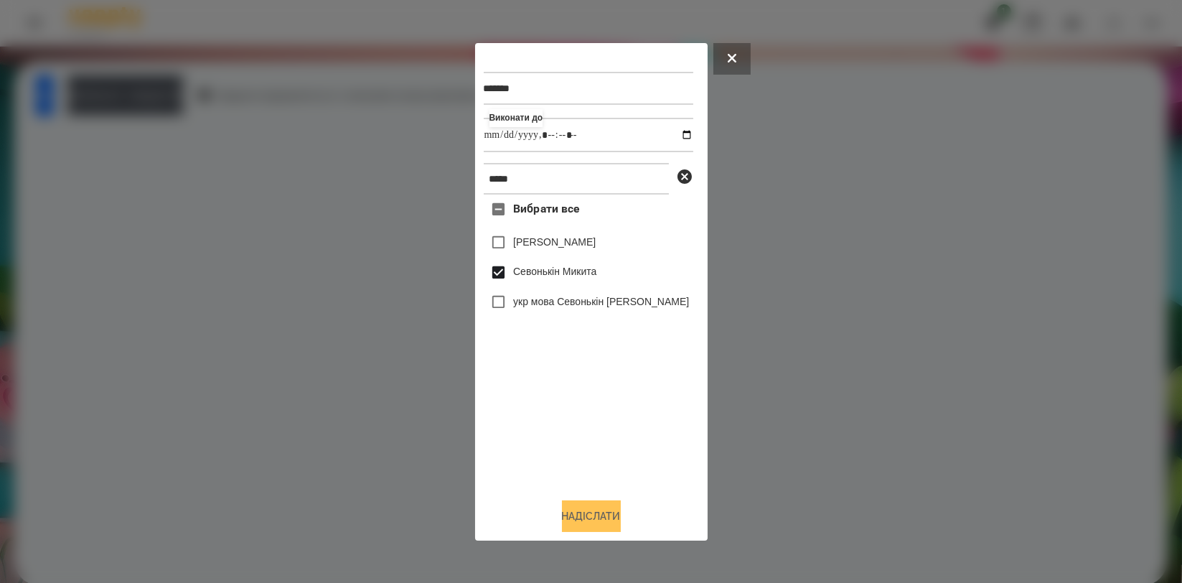
click at [614, 521] on button "Надіслати" at bounding box center [591, 516] width 59 height 32
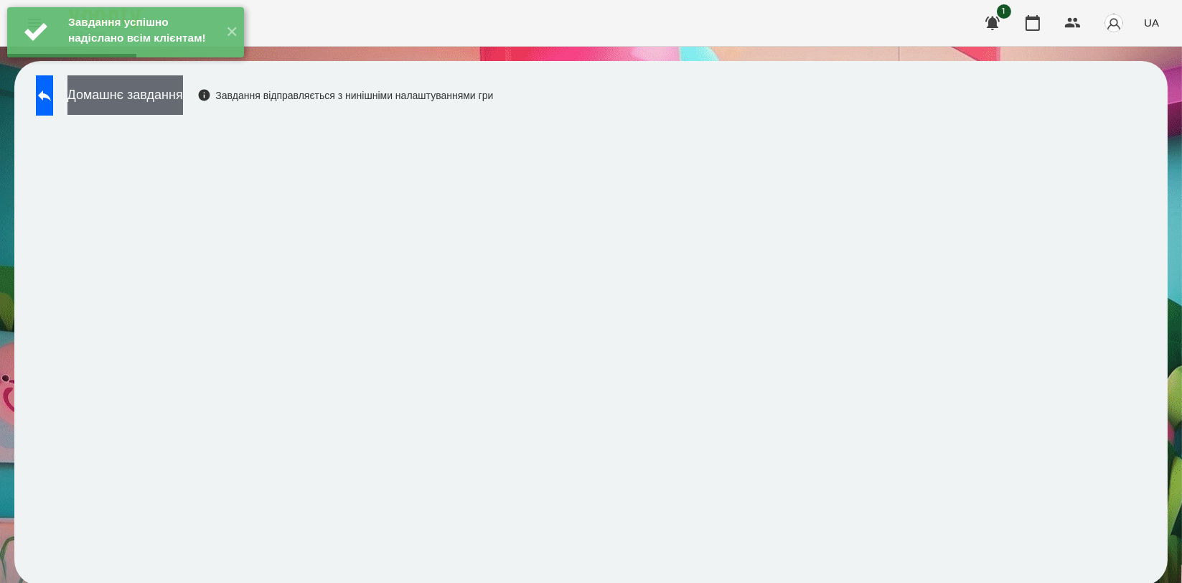
click at [173, 100] on button "Домашнє завдання" at bounding box center [125, 94] width 116 height 39
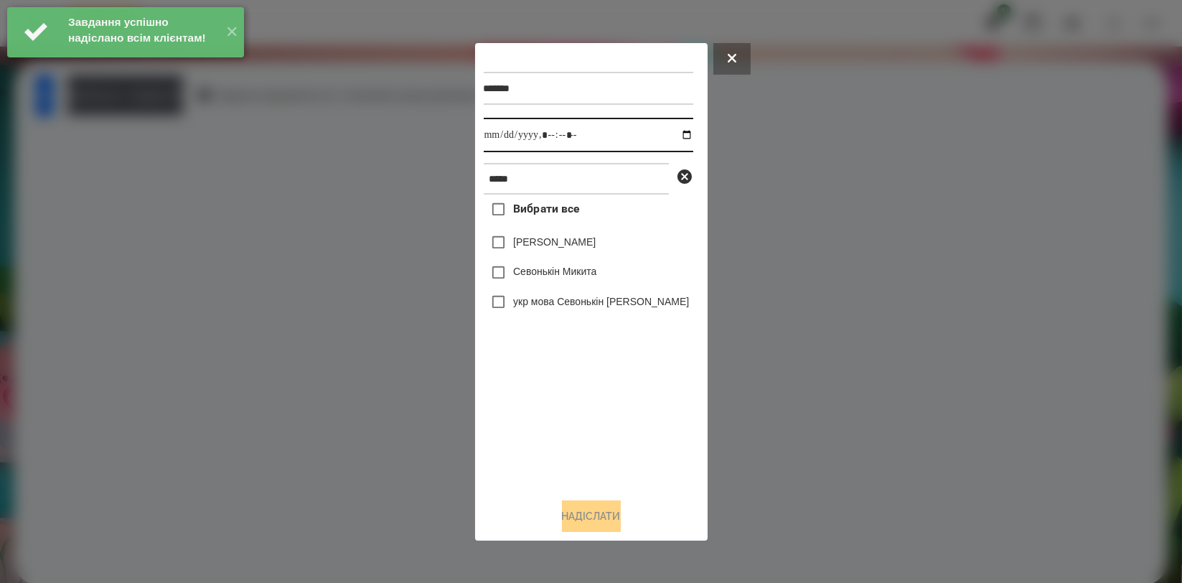
click at [673, 141] on input "datetime-local" at bounding box center [589, 135] width 210 height 34
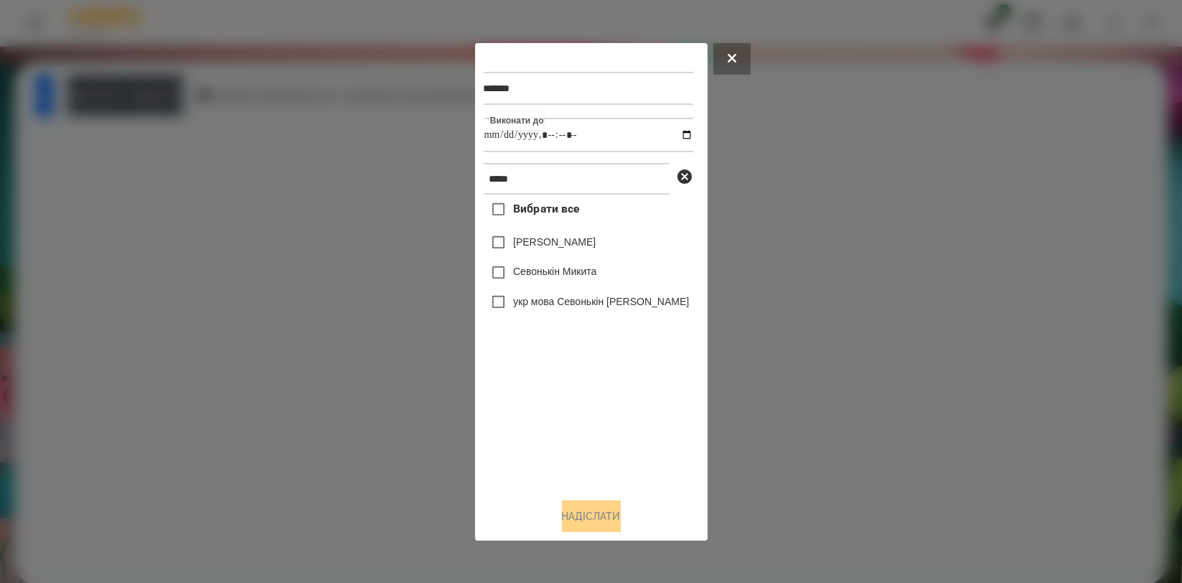
type input "**********"
click at [614, 378] on div "Вибрати все Валерія Севонькіна Севонькін Микита укр мова Севонькін Микита" at bounding box center [589, 340] width 210 height 291
click at [568, 272] on label "Севонькін Микита" at bounding box center [554, 271] width 83 height 14
click at [589, 527] on button "Надіслати" at bounding box center [591, 516] width 59 height 32
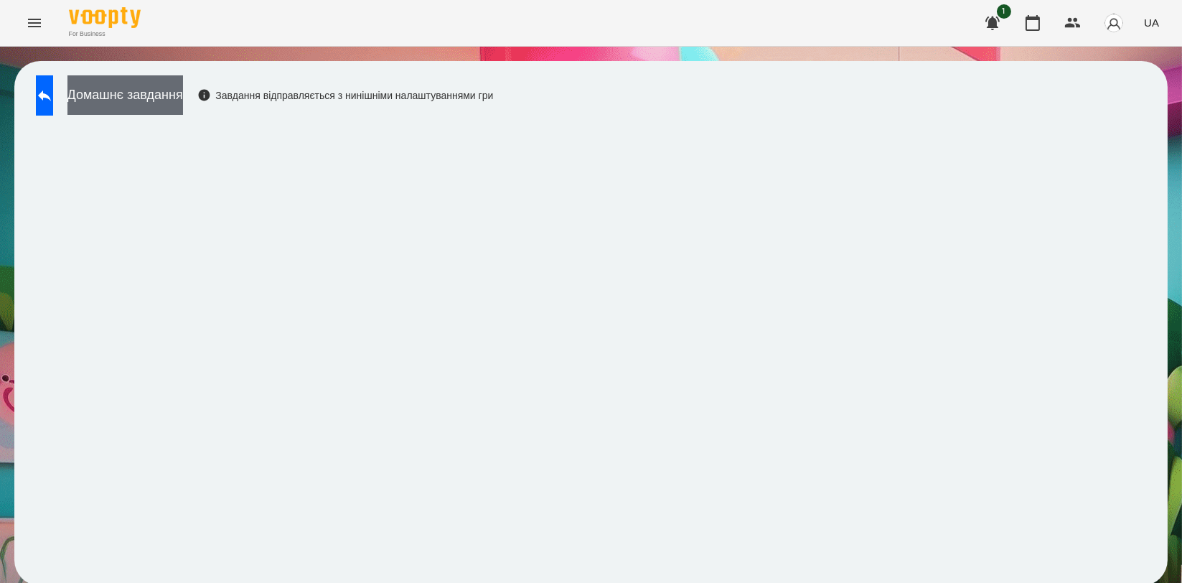
click at [183, 106] on button "Домашнє завдання" at bounding box center [125, 94] width 116 height 39
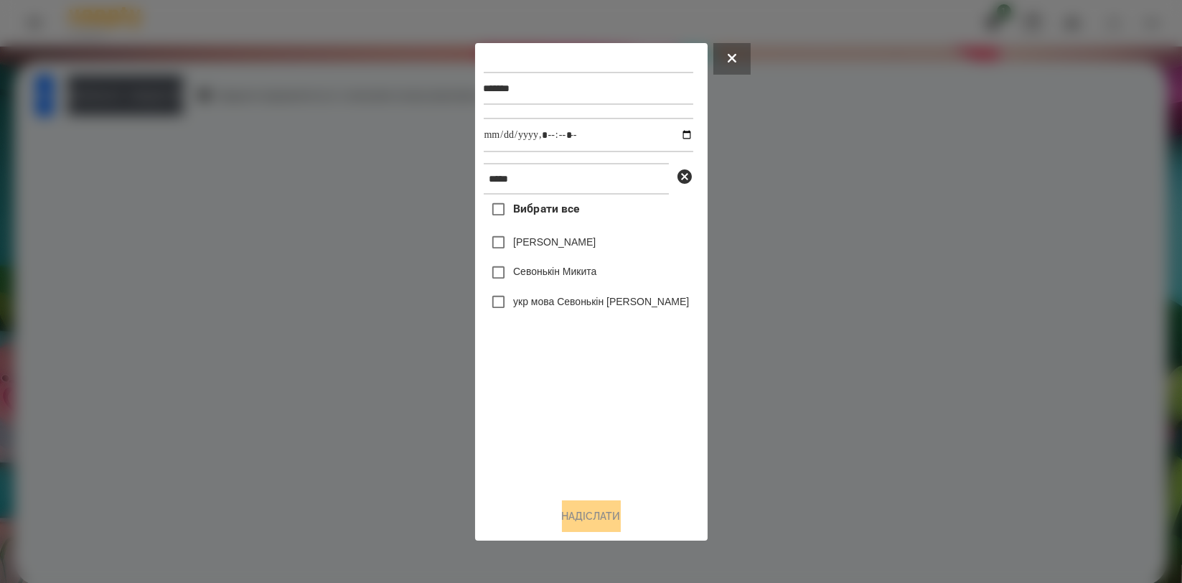
click at [64, 98] on div at bounding box center [591, 291] width 1182 height 583
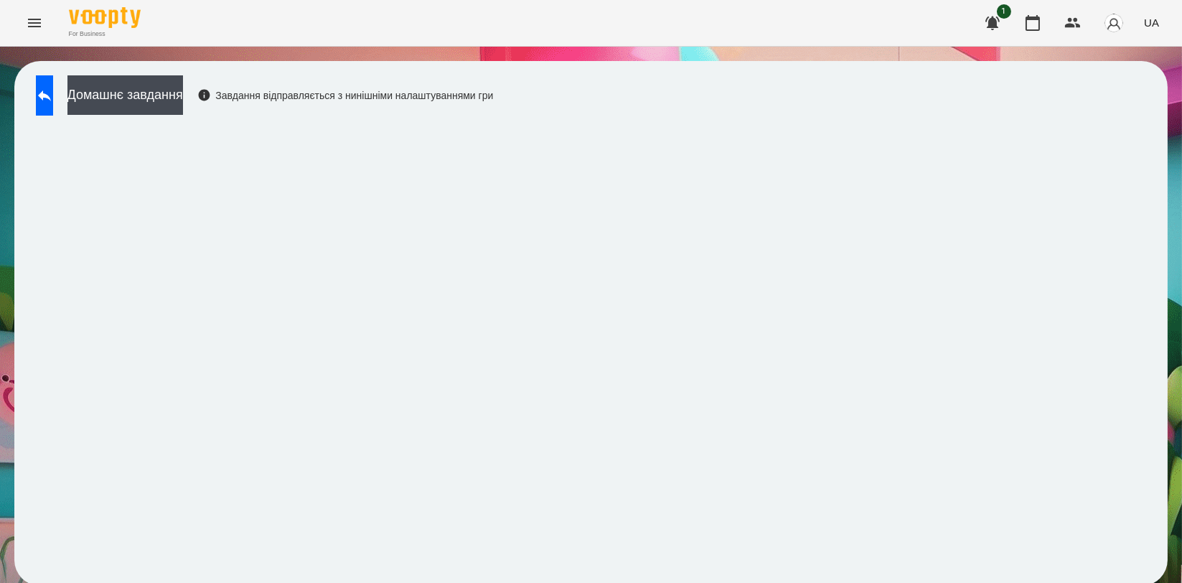
click at [51, 98] on icon at bounding box center [44, 95] width 13 height 11
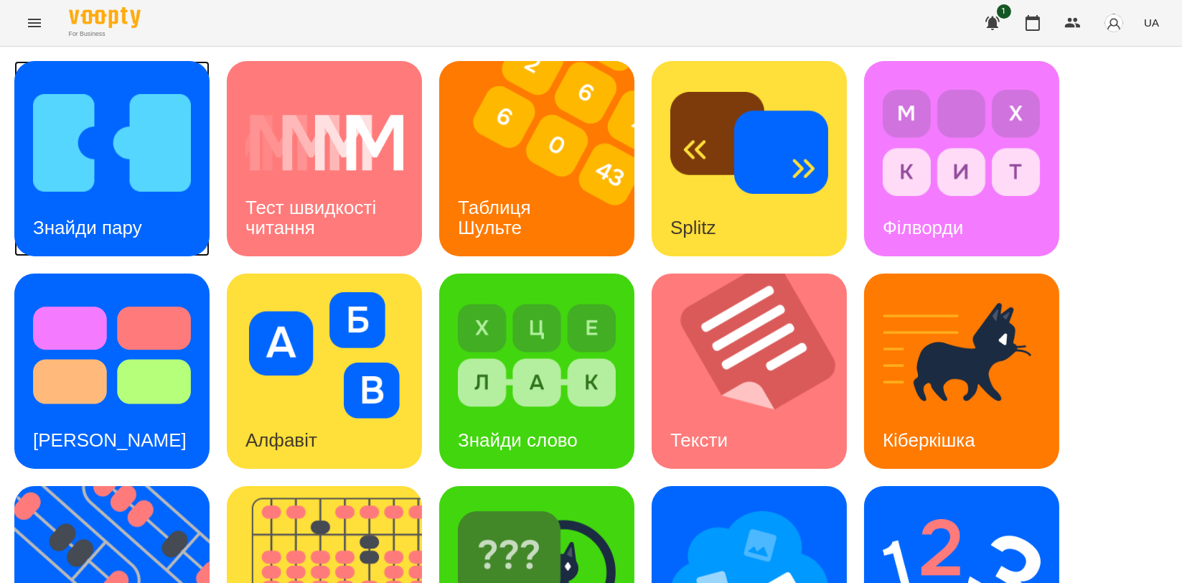
click at [148, 197] on img at bounding box center [112, 143] width 158 height 126
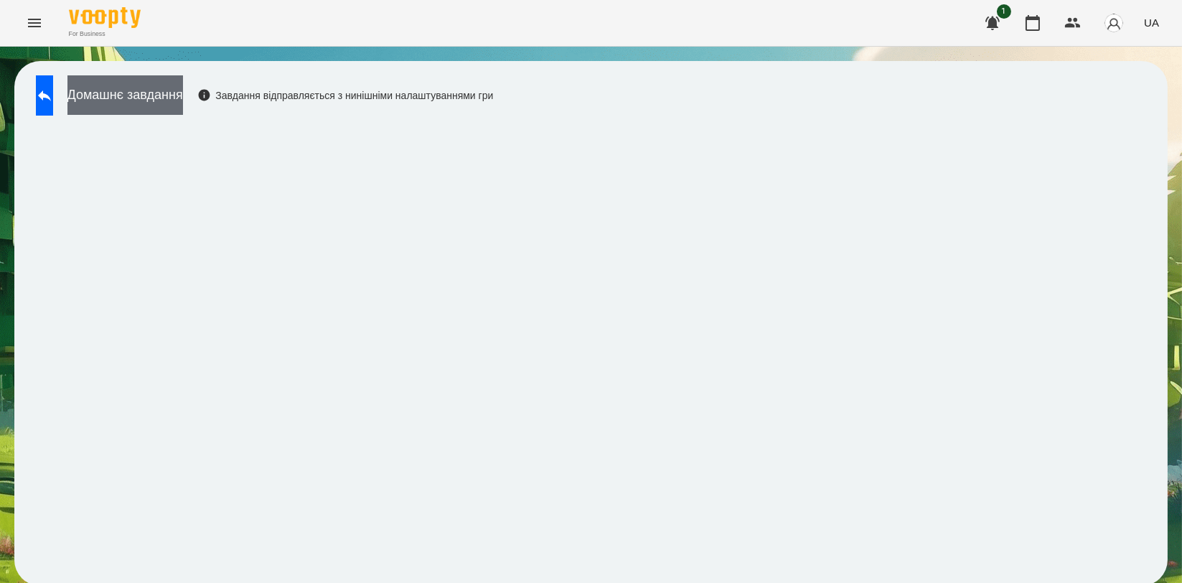
click at [167, 96] on button "Домашнє завдання" at bounding box center [125, 94] width 116 height 39
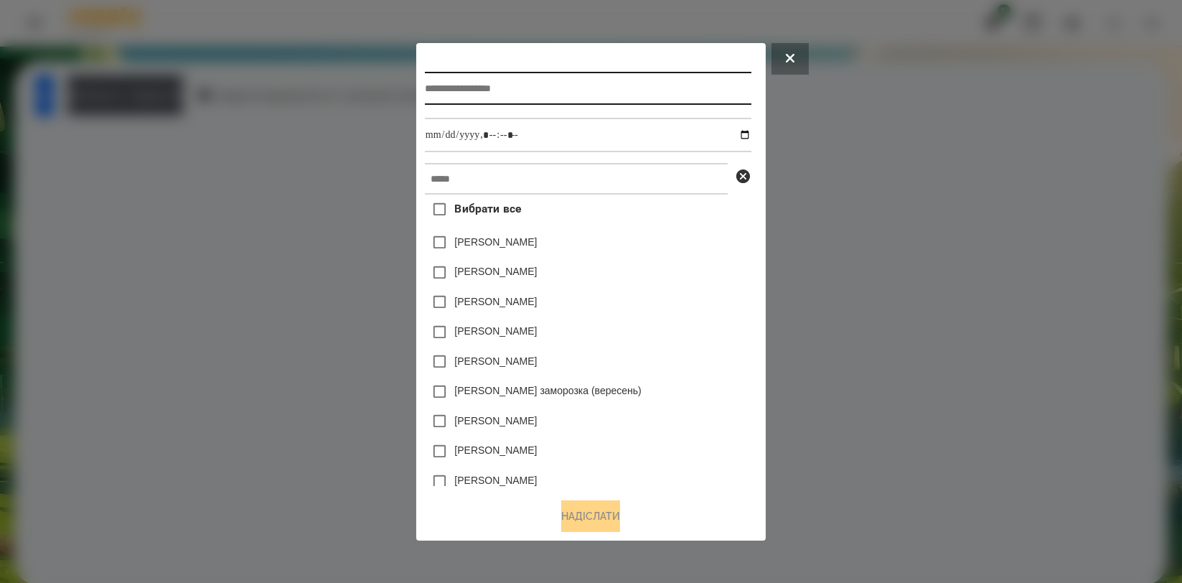
click at [548, 86] on input "text" at bounding box center [588, 88] width 327 height 33
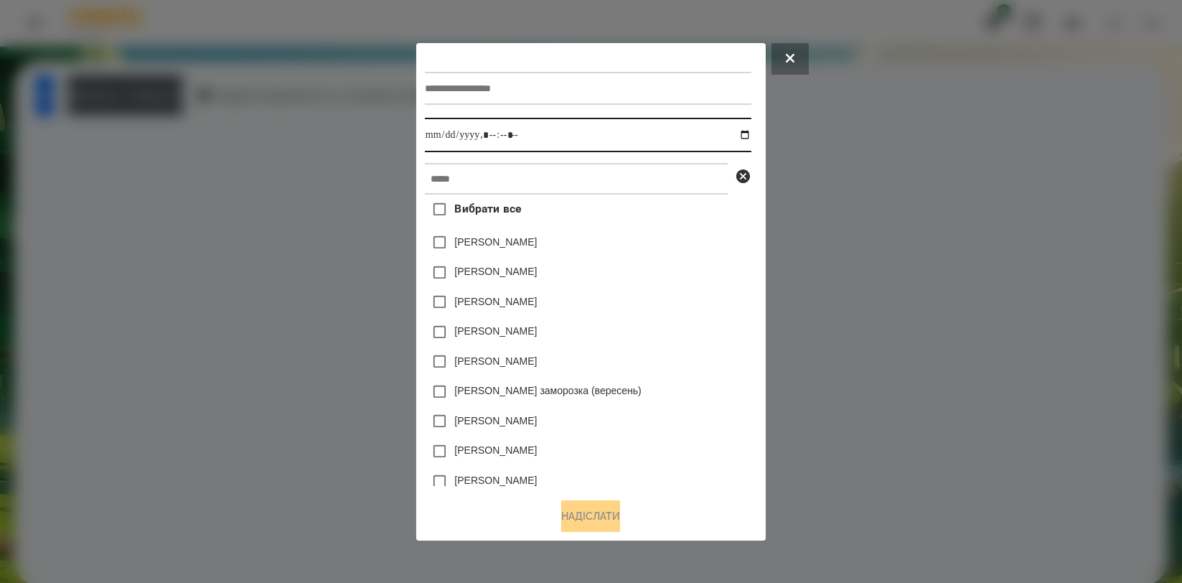
click at [592, 131] on input "datetime-local" at bounding box center [588, 135] width 327 height 34
click at [597, 145] on input "datetime-local" at bounding box center [588, 135] width 327 height 34
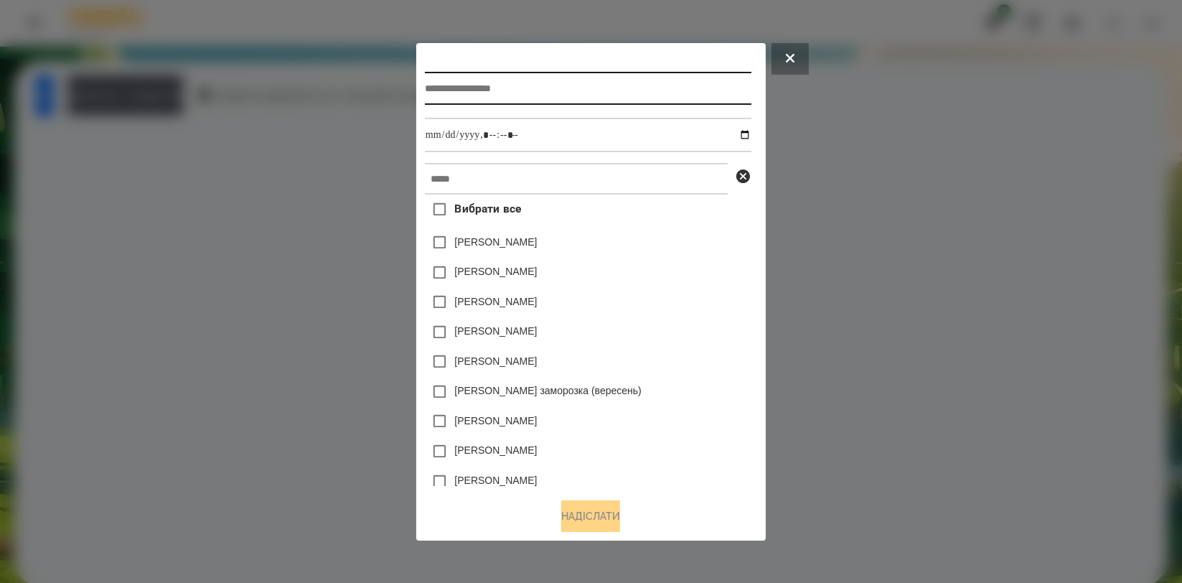
click at [474, 73] on input "text" at bounding box center [588, 88] width 327 height 33
type input "**********"
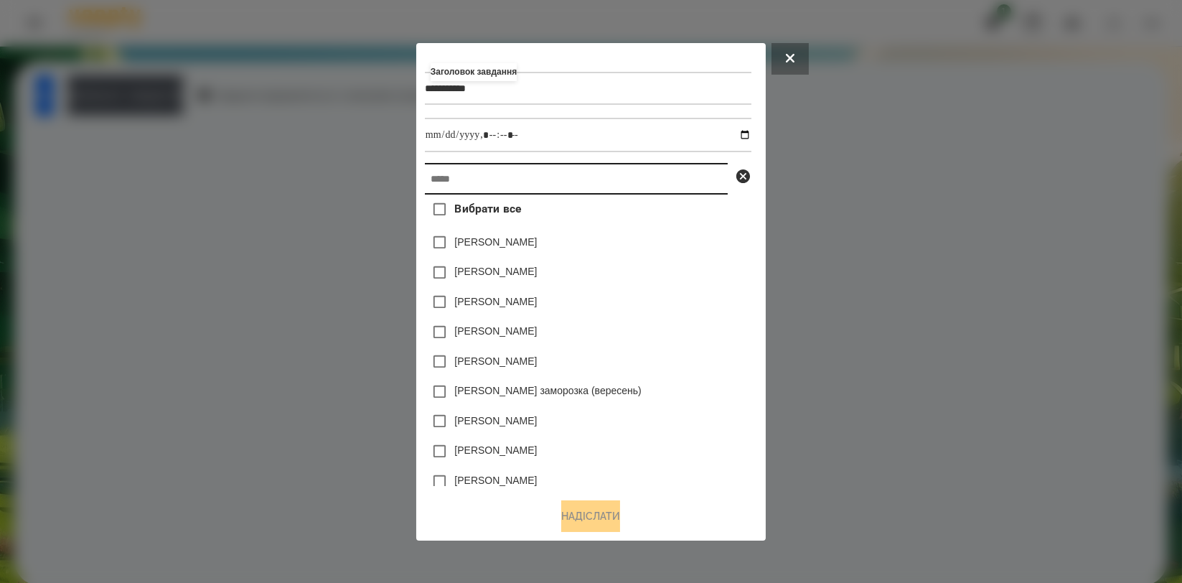
click at [472, 195] on input "text" at bounding box center [576, 179] width 303 height 32
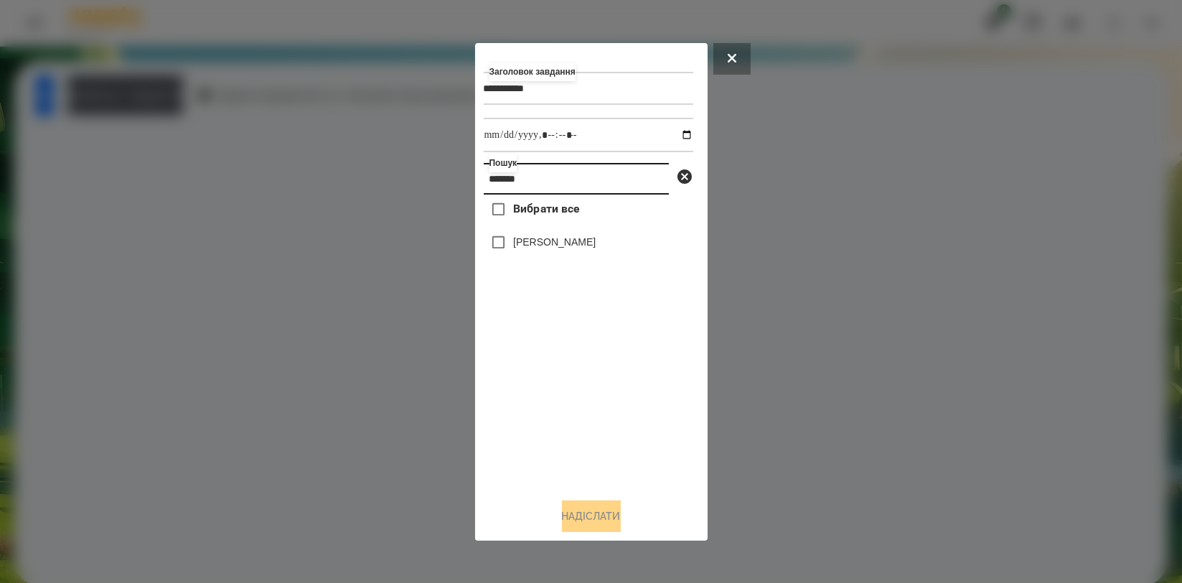
type input "*******"
click at [525, 241] on label "[PERSON_NAME]" at bounding box center [554, 242] width 83 height 14
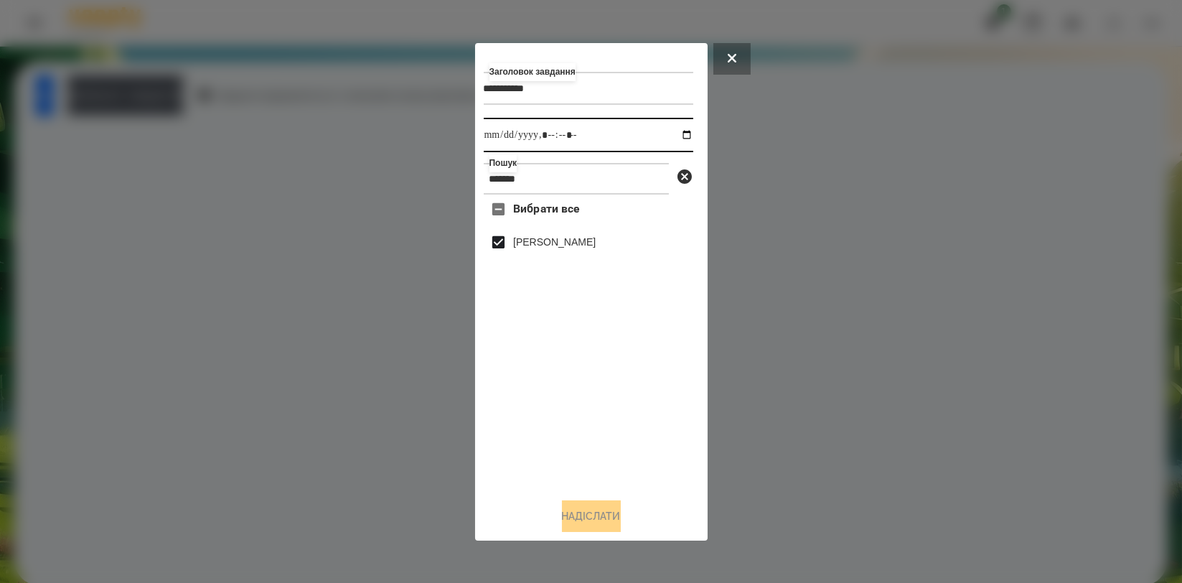
click at [678, 134] on input "datetime-local" at bounding box center [589, 135] width 210 height 34
type input "**********"
click at [548, 414] on div "Вибрати все Олександр Волкогон" at bounding box center [589, 340] width 210 height 291
click at [579, 497] on div "**********" at bounding box center [591, 292] width 215 height 480
click at [580, 513] on button "Надіслати" at bounding box center [591, 516] width 59 height 32
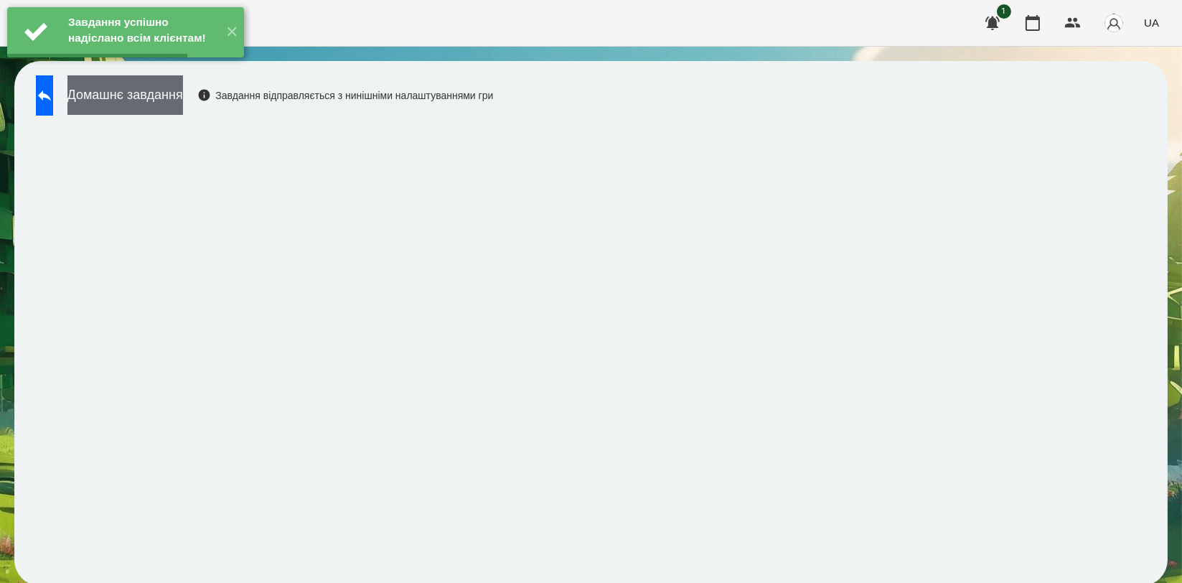
click at [183, 93] on button "Домашнє завдання" at bounding box center [125, 94] width 116 height 39
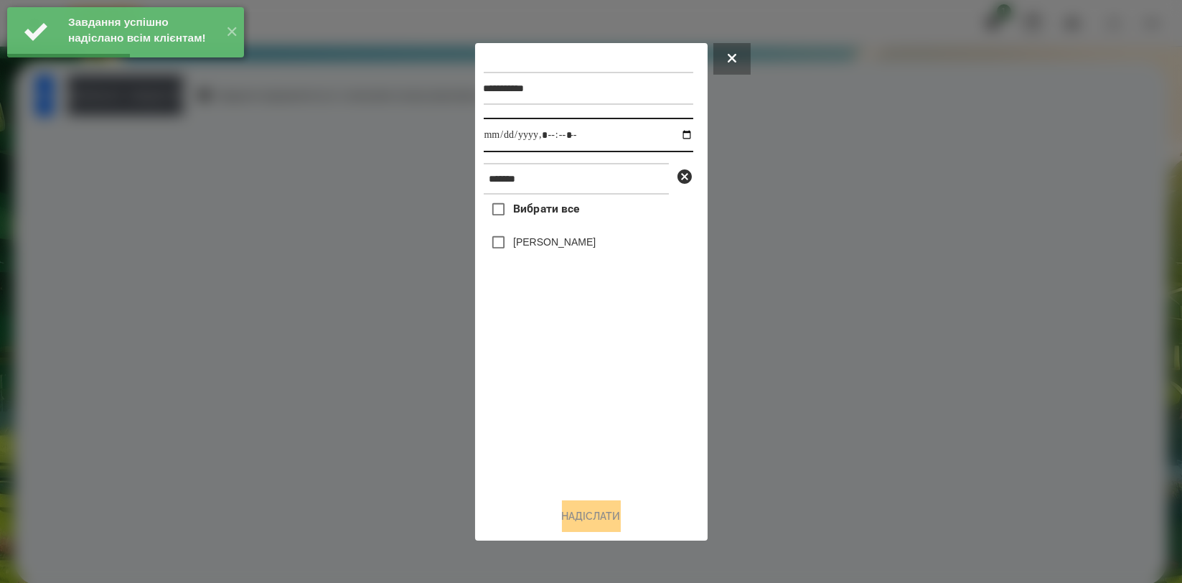
click at [678, 131] on input "datetime-local" at bounding box center [589, 135] width 210 height 34
type input "**********"
drag, startPoint x: 530, startPoint y: 370, endPoint x: 532, endPoint y: 314, distance: 56.0
click at [529, 370] on div "Вибрати все Олександр Волкогон" at bounding box center [589, 340] width 210 height 291
click at [551, 246] on label "[PERSON_NAME]" at bounding box center [554, 242] width 83 height 14
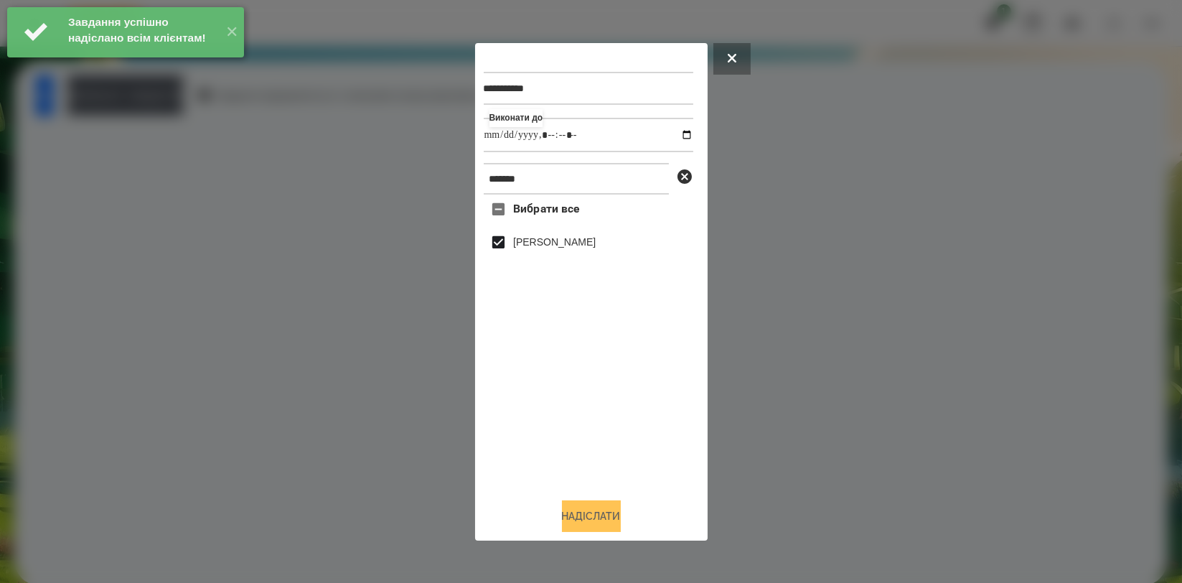
click at [584, 512] on button "Надіслати" at bounding box center [591, 516] width 59 height 32
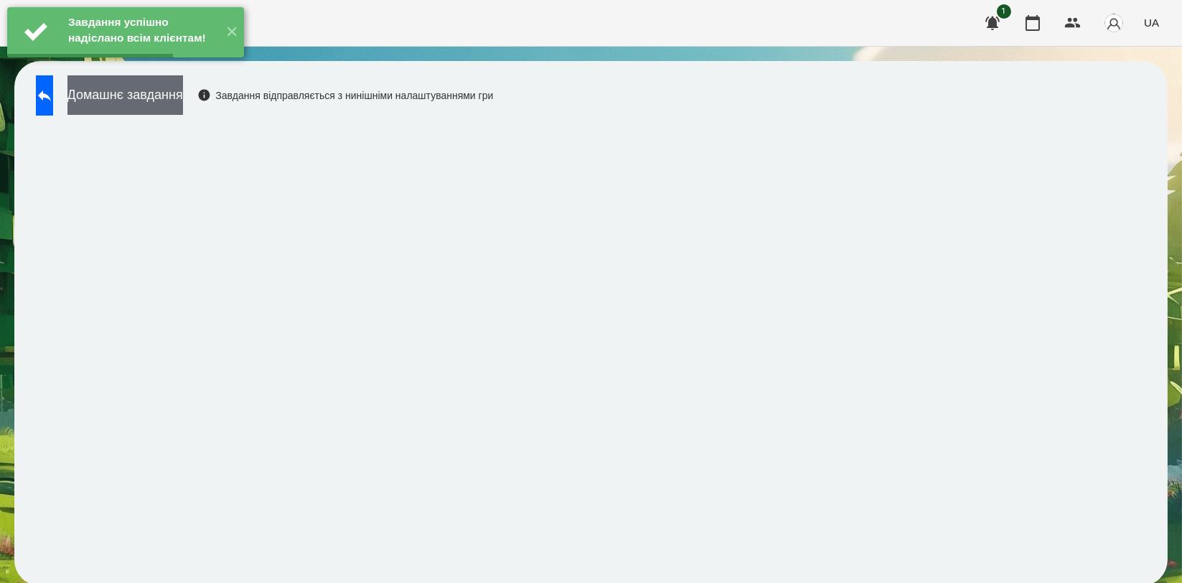
click at [183, 111] on button "Домашнє завдання" at bounding box center [125, 94] width 116 height 39
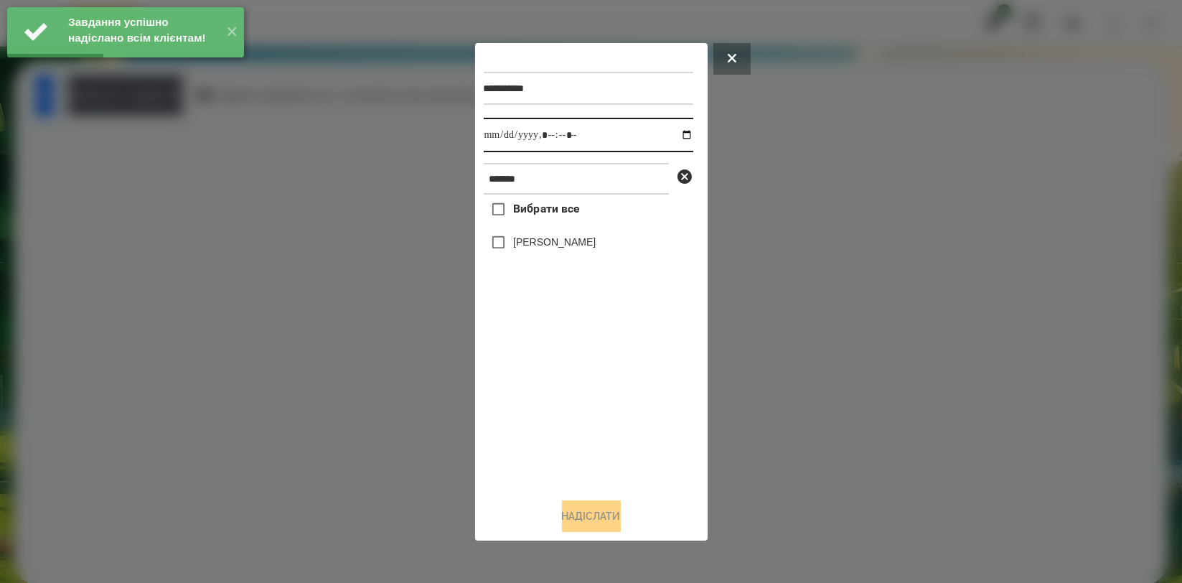
click at [675, 135] on input "datetime-local" at bounding box center [589, 135] width 210 height 34
type input "**********"
click at [519, 399] on div "Вибрати все Олександр Волкогон" at bounding box center [589, 340] width 210 height 291
click at [551, 243] on label "[PERSON_NAME]" at bounding box center [554, 242] width 83 height 14
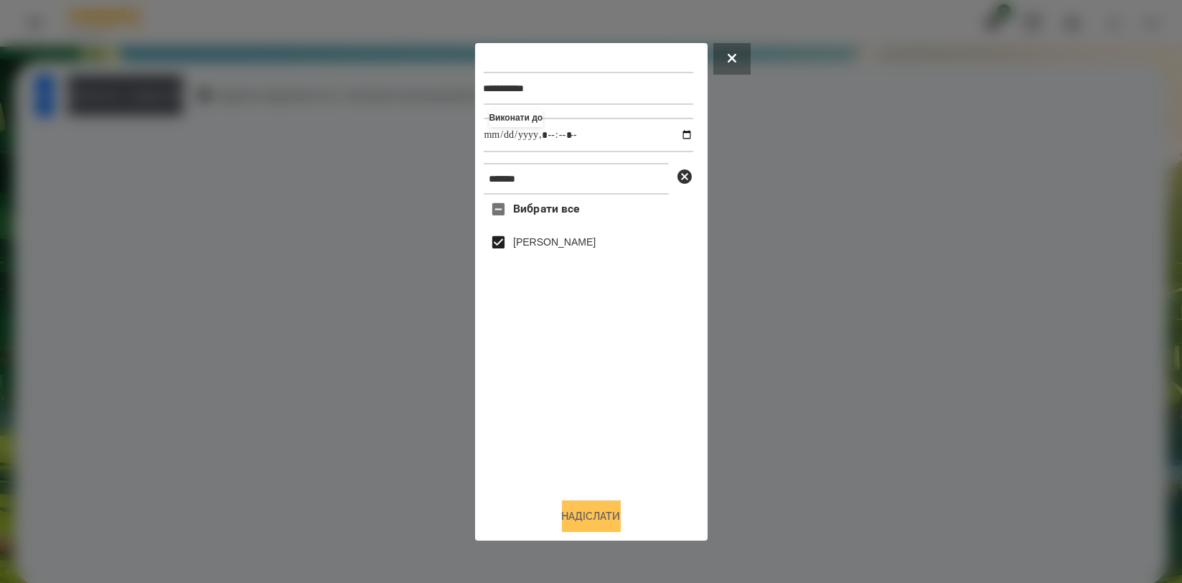
click at [581, 515] on button "Надіслати" at bounding box center [591, 516] width 59 height 32
click at [182, 95] on div at bounding box center [591, 291] width 1182 height 583
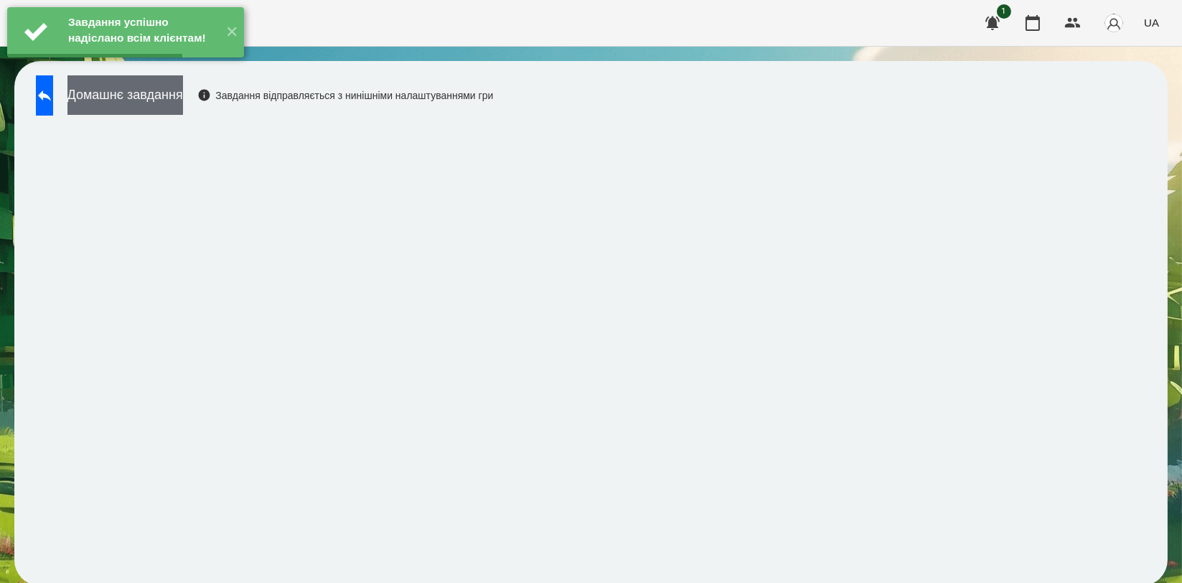
click at [183, 94] on button "Домашнє завдання" at bounding box center [125, 94] width 116 height 39
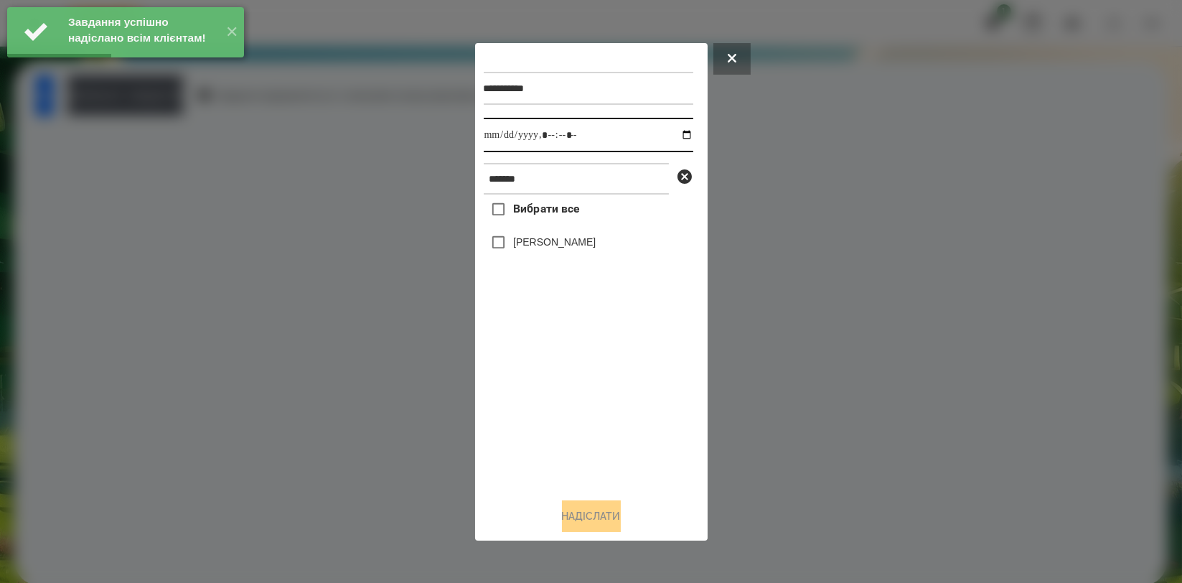
drag, startPoint x: 677, startPoint y: 134, endPoint x: 665, endPoint y: 136, distance: 11.7
click at [672, 134] on input "datetime-local" at bounding box center [589, 135] width 210 height 34
type input "**********"
click at [551, 412] on div "Вибрати все Олександр Волкогон" at bounding box center [589, 340] width 210 height 291
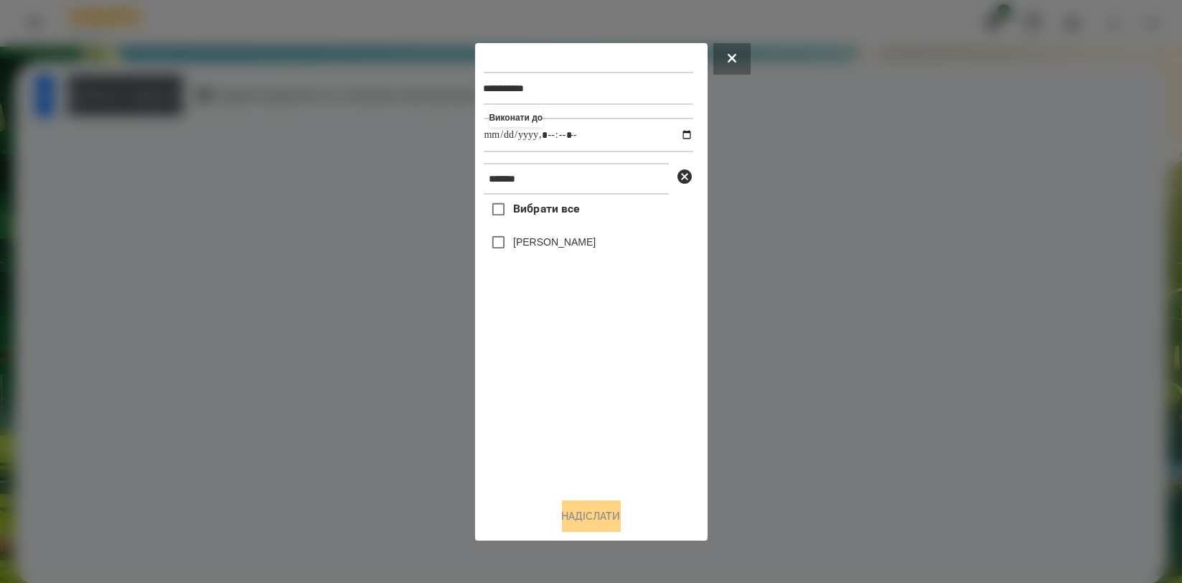
click at [575, 243] on label "[PERSON_NAME]" at bounding box center [554, 242] width 83 height 14
click at [578, 523] on button "Надіслати" at bounding box center [591, 516] width 59 height 32
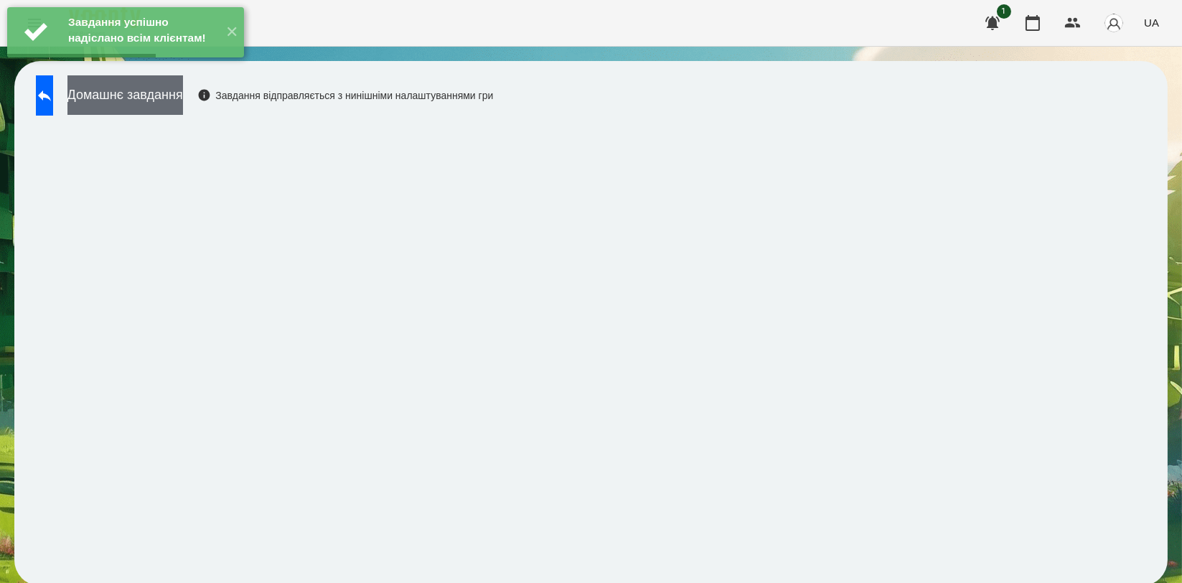
click at [183, 105] on button "Домашнє завдання" at bounding box center [125, 94] width 116 height 39
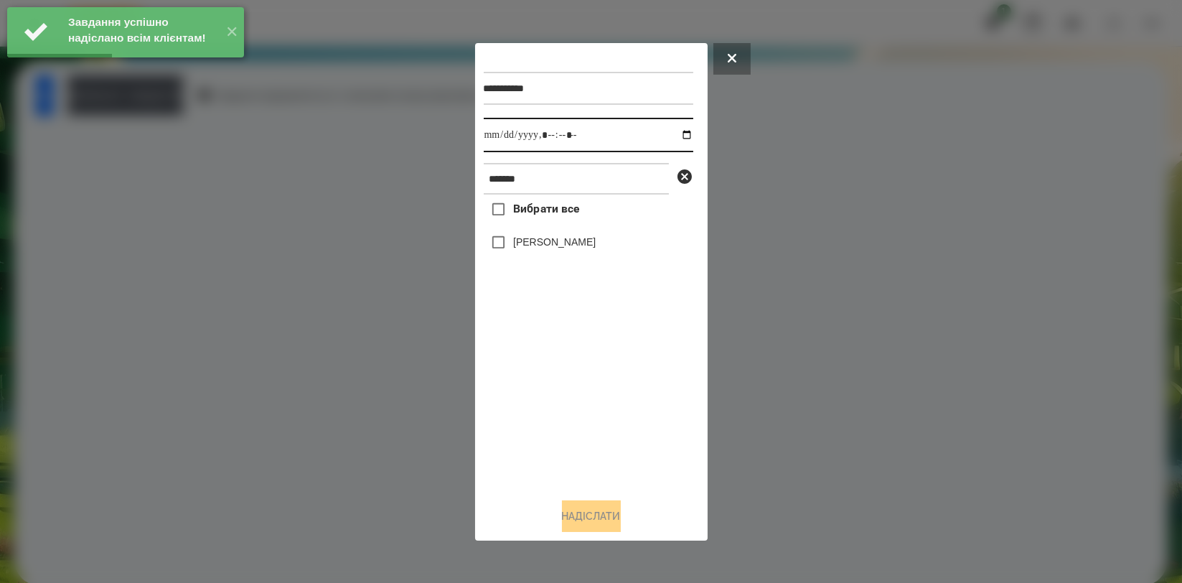
click at [676, 130] on input "datetime-local" at bounding box center [589, 135] width 210 height 34
type input "**********"
drag, startPoint x: 584, startPoint y: 383, endPoint x: 573, endPoint y: 311, distance: 73.3
click at [584, 384] on div "Вибрати все Олександр Волкогон" at bounding box center [589, 340] width 210 height 291
click at [584, 248] on label "[PERSON_NAME]" at bounding box center [554, 242] width 83 height 14
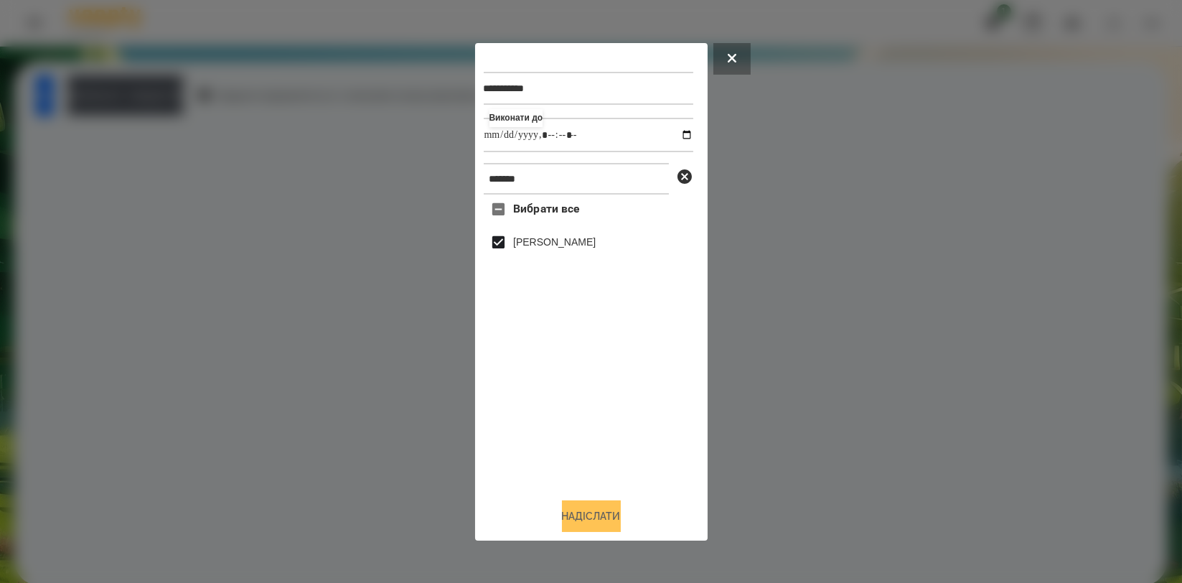
click at [607, 521] on button "Надіслати" at bounding box center [591, 516] width 59 height 32
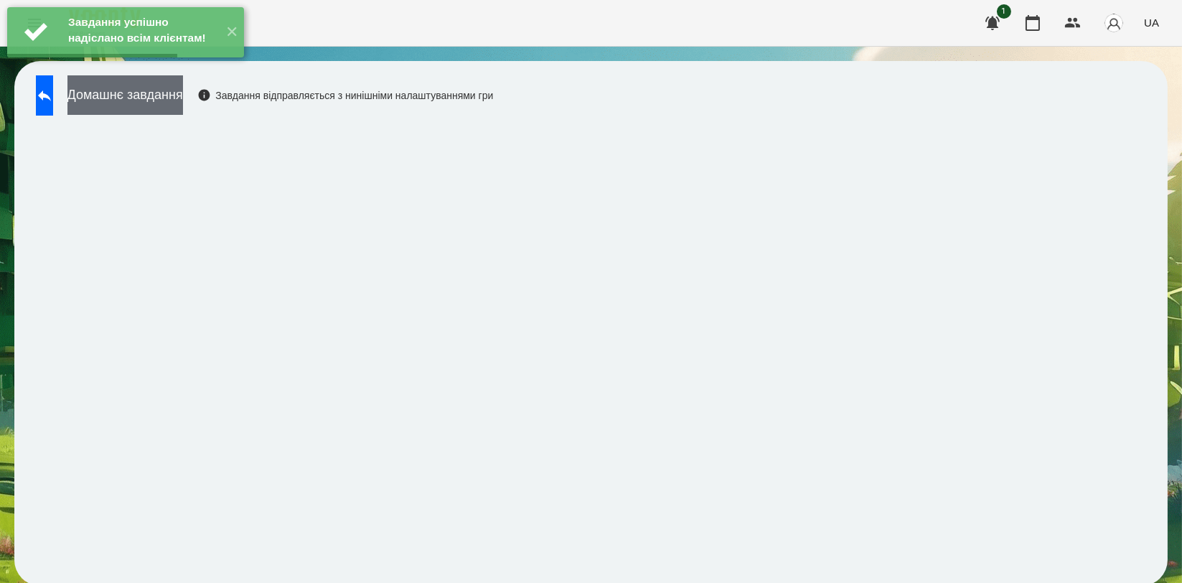
click at [146, 88] on button "Домашнє завдання" at bounding box center [125, 94] width 116 height 39
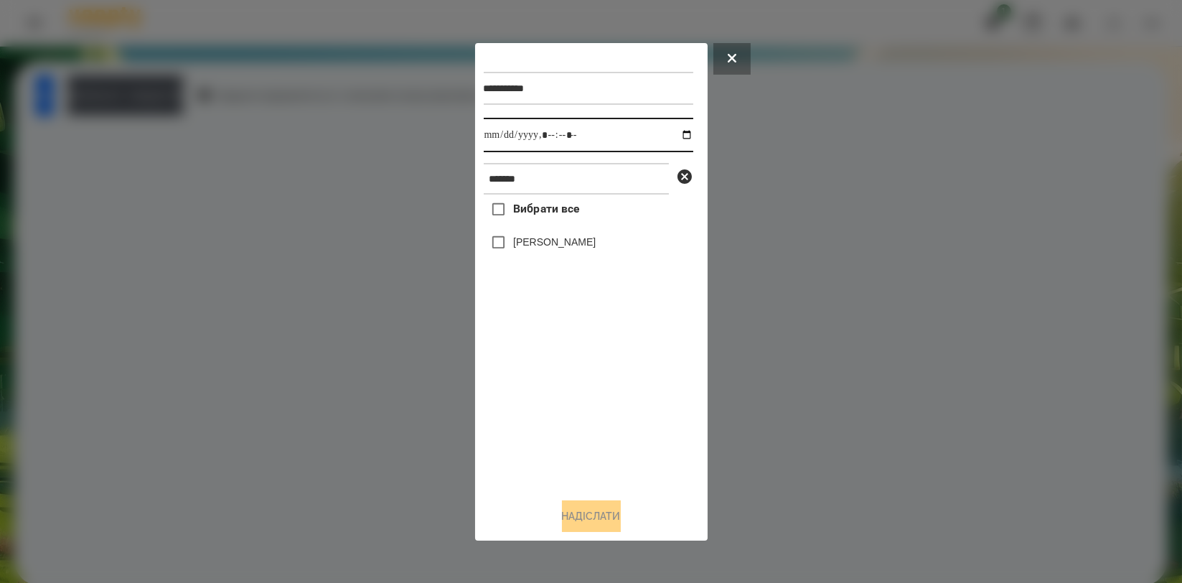
click at [672, 133] on input "datetime-local" at bounding box center [589, 135] width 210 height 34
type input "**********"
click at [586, 381] on div "Вибрати все Олександр Волкогон" at bounding box center [589, 340] width 210 height 291
click at [566, 245] on label "[PERSON_NAME]" at bounding box center [554, 242] width 83 height 14
click at [587, 515] on button "Надіслати" at bounding box center [591, 516] width 59 height 32
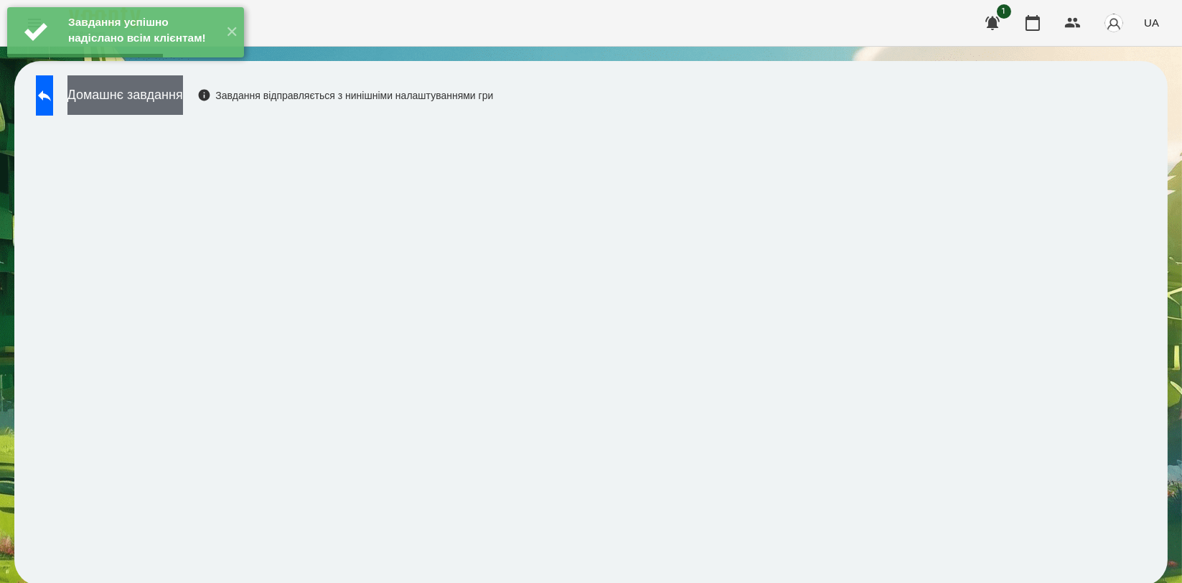
click at [173, 86] on button "Домашнє завдання" at bounding box center [125, 94] width 116 height 39
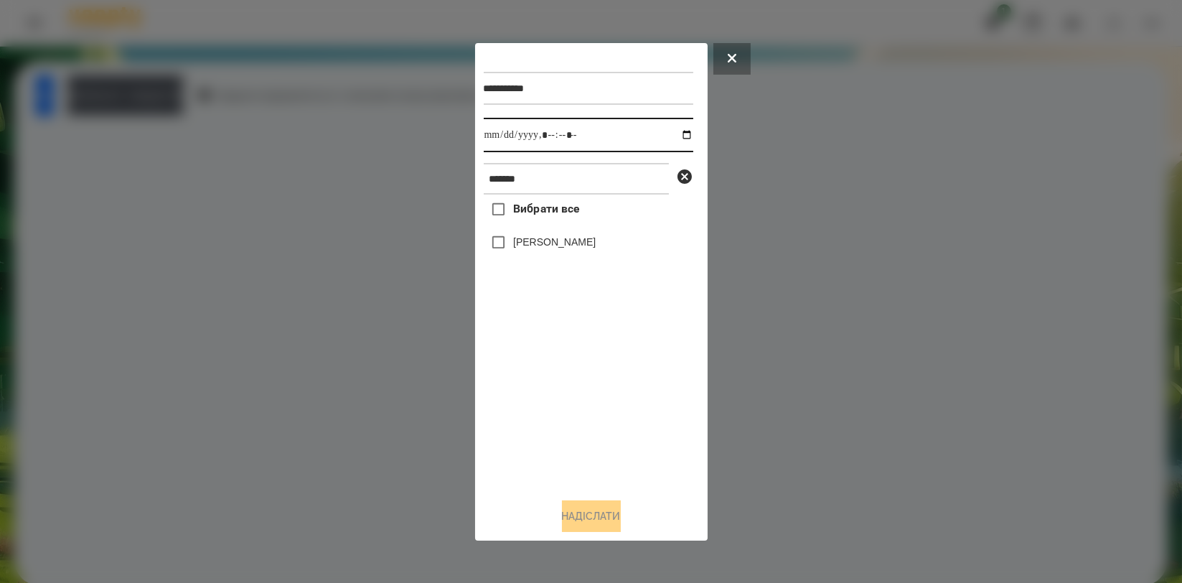
click at [676, 136] on input "datetime-local" at bounding box center [589, 135] width 210 height 34
type input "**********"
click at [611, 359] on div "Вибрати все Олександр Волкогон" at bounding box center [589, 340] width 210 height 291
click at [580, 248] on label "[PERSON_NAME]" at bounding box center [554, 242] width 83 height 14
drag, startPoint x: 608, startPoint y: 519, endPoint x: 613, endPoint y: 492, distance: 27.0
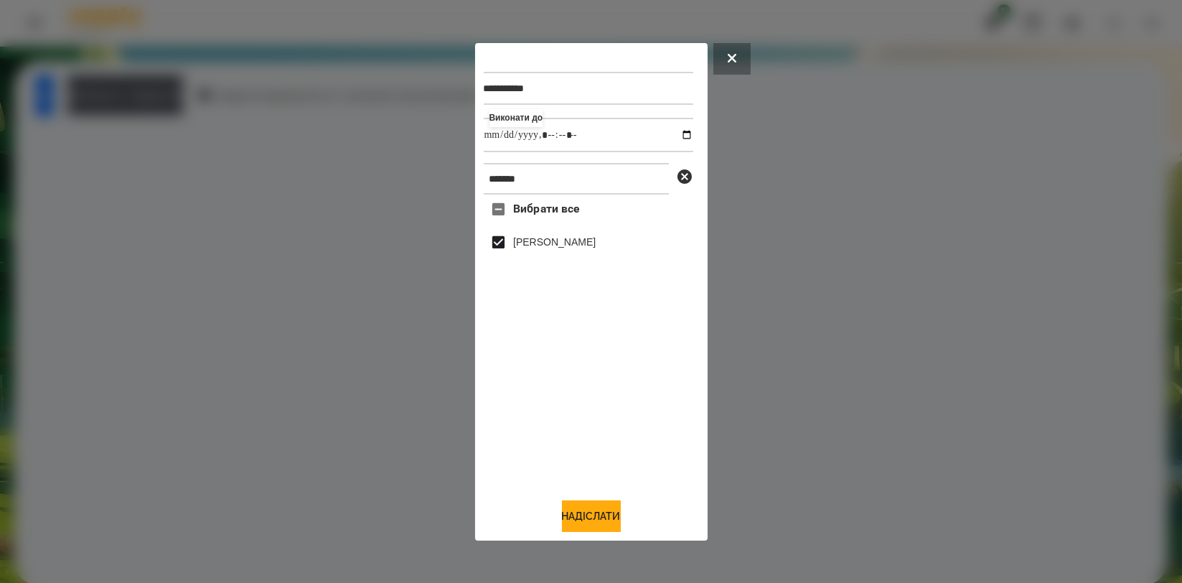
click at [609, 520] on button "Надіслати" at bounding box center [591, 516] width 59 height 32
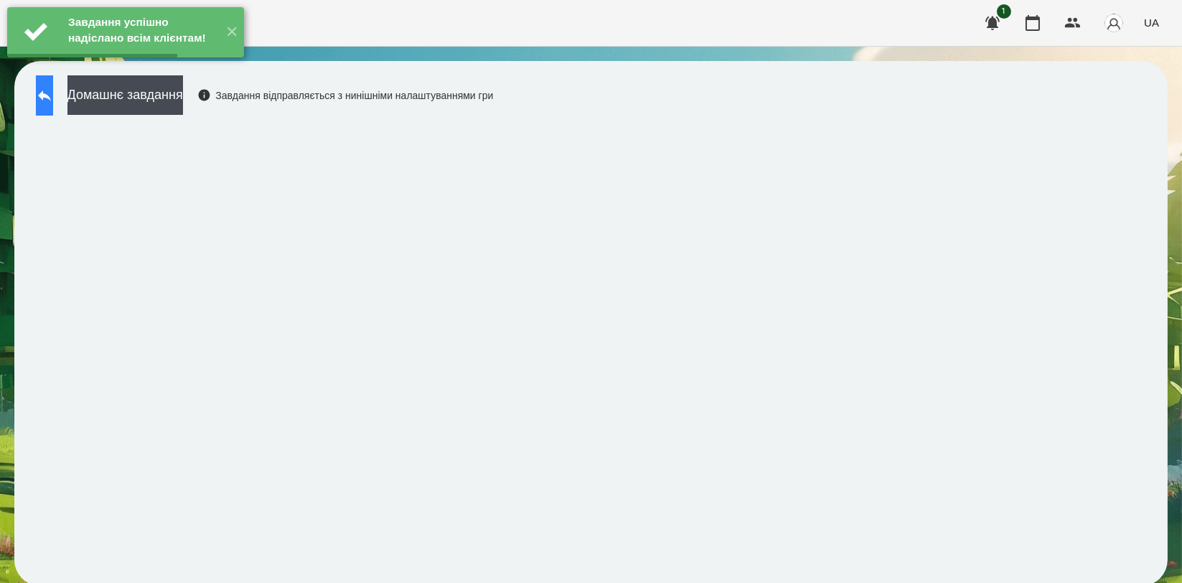
click at [53, 100] on icon at bounding box center [44, 95] width 17 height 17
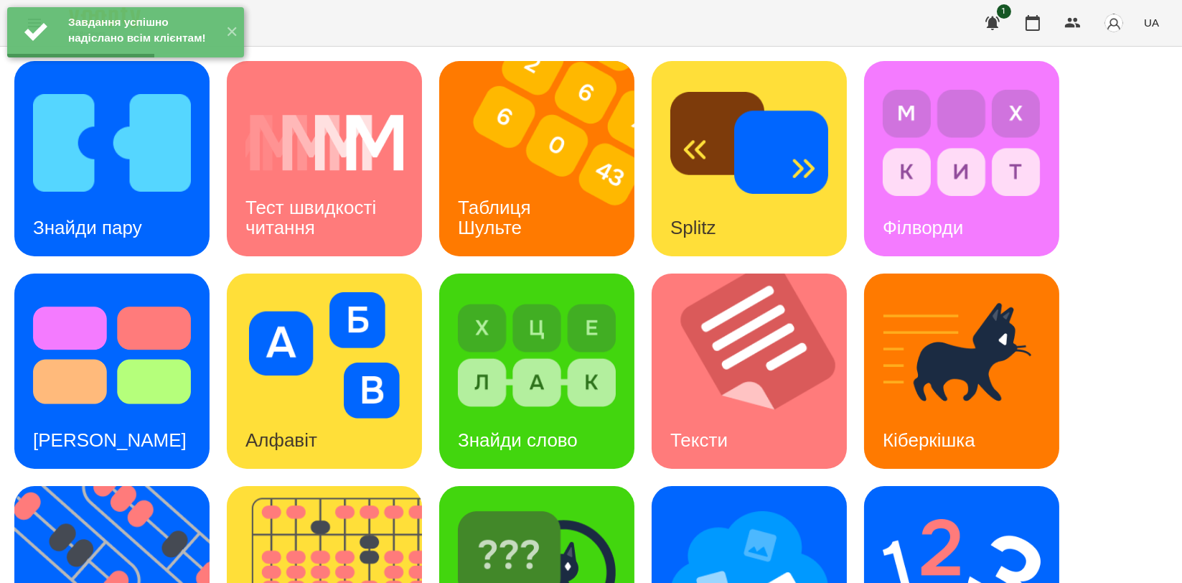
scroll to position [325, 0]
click at [124, 486] on img at bounding box center [120, 583] width 213 height 195
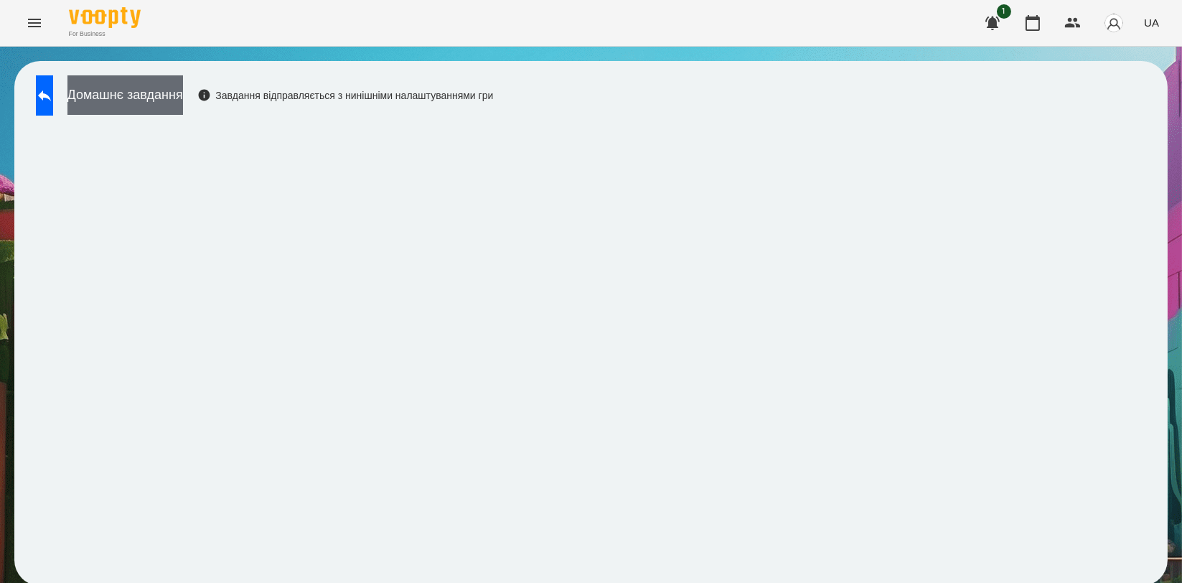
click at [183, 93] on button "Домашнє завдання" at bounding box center [125, 94] width 116 height 39
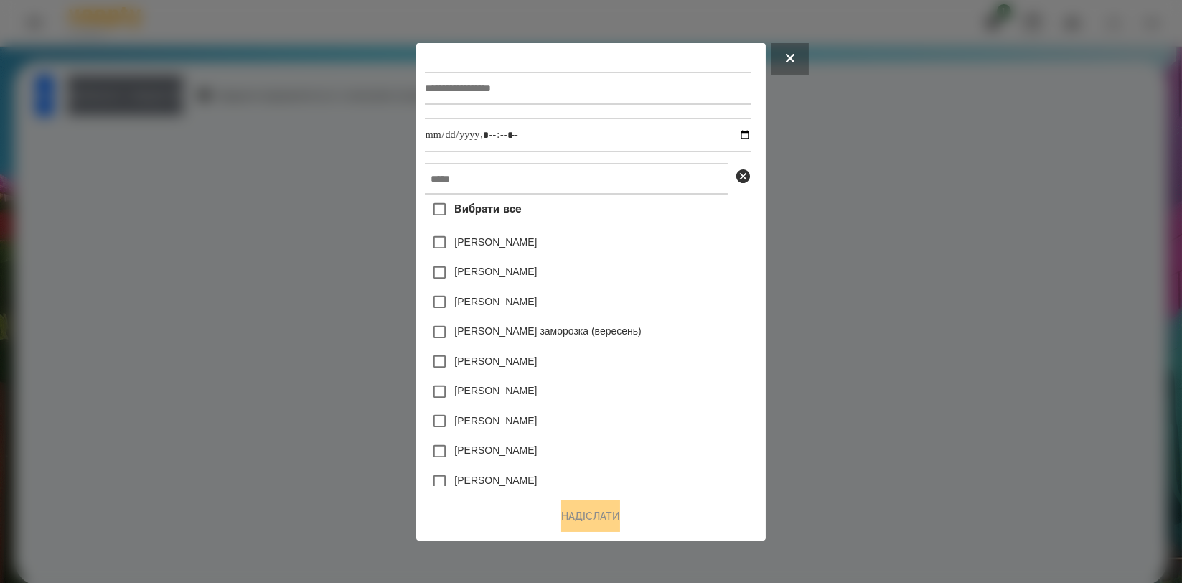
click at [451, 108] on div at bounding box center [588, 88] width 327 height 59
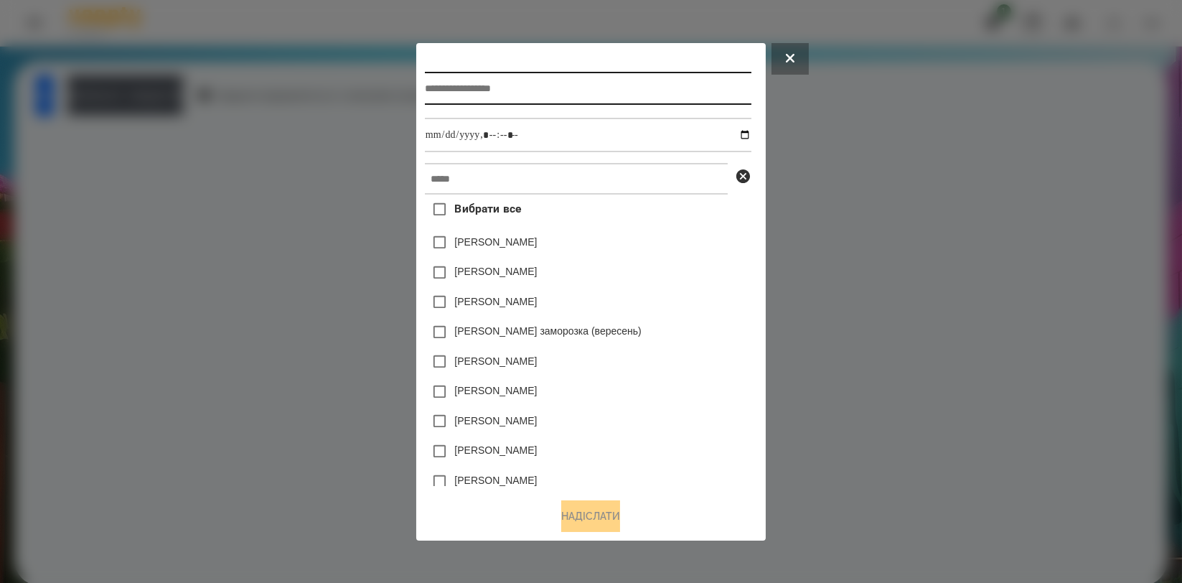
click at [457, 94] on input "text" at bounding box center [588, 88] width 327 height 33
type input "*********"
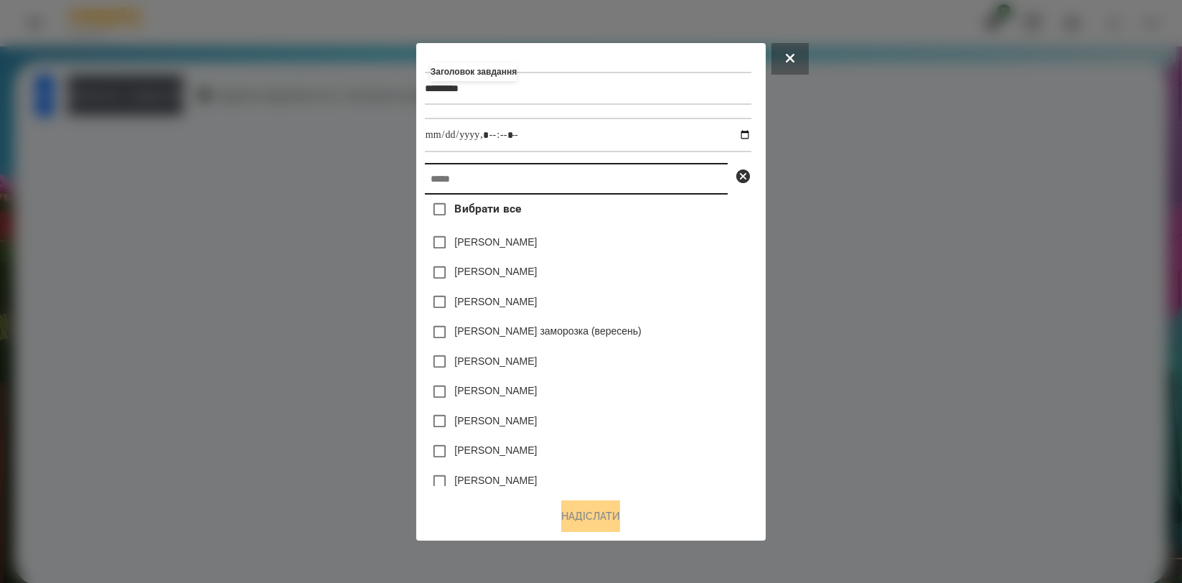
click at [441, 173] on input "text" at bounding box center [576, 179] width 303 height 32
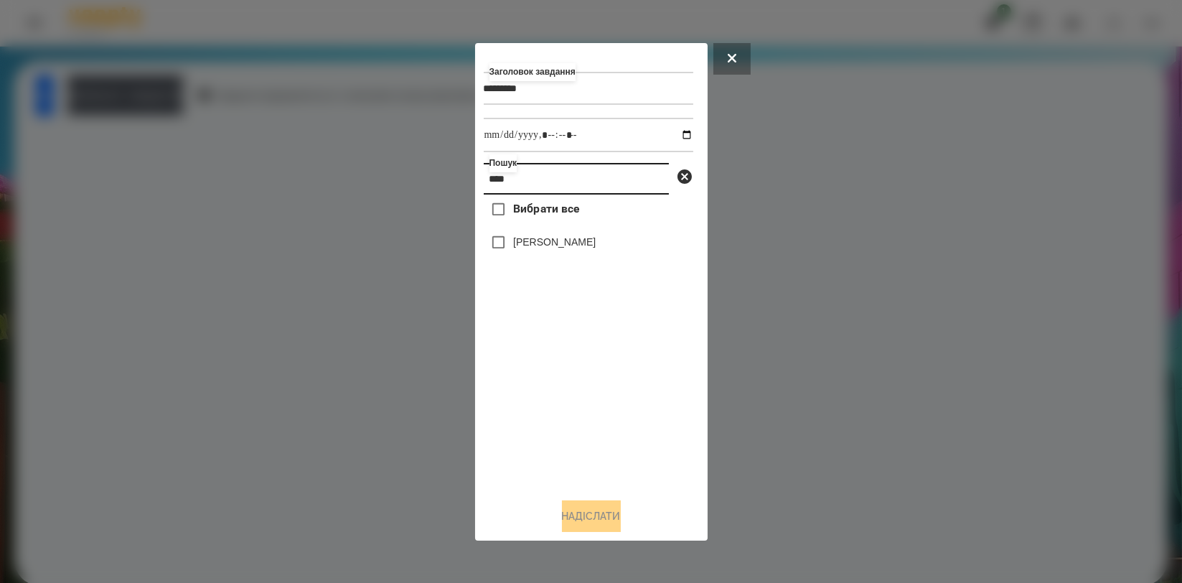
type input "****"
click at [524, 244] on label "[PERSON_NAME]" at bounding box center [554, 242] width 83 height 14
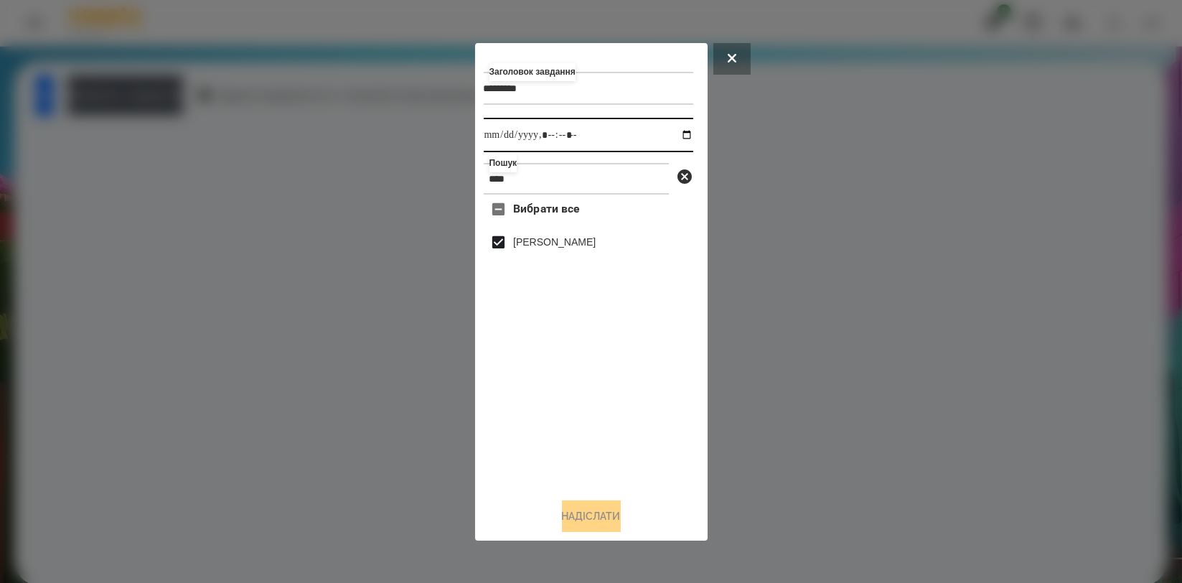
click at [672, 129] on input "datetime-local" at bounding box center [589, 135] width 210 height 34
type input "**********"
drag, startPoint x: 518, startPoint y: 401, endPoint x: 524, endPoint y: 425, distance: 25.2
click at [518, 401] on div "Вибрати все Олександр Волкогон" at bounding box center [589, 340] width 210 height 291
click at [566, 512] on button "Надіслати" at bounding box center [591, 516] width 59 height 32
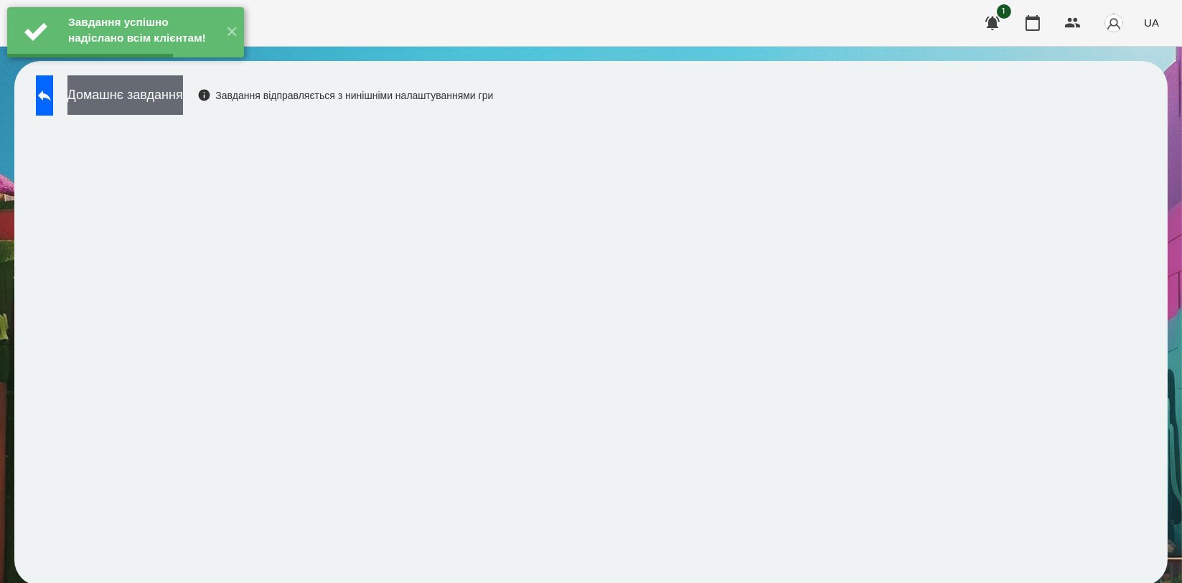
click at [178, 110] on button "Домашнє завдання" at bounding box center [125, 94] width 116 height 39
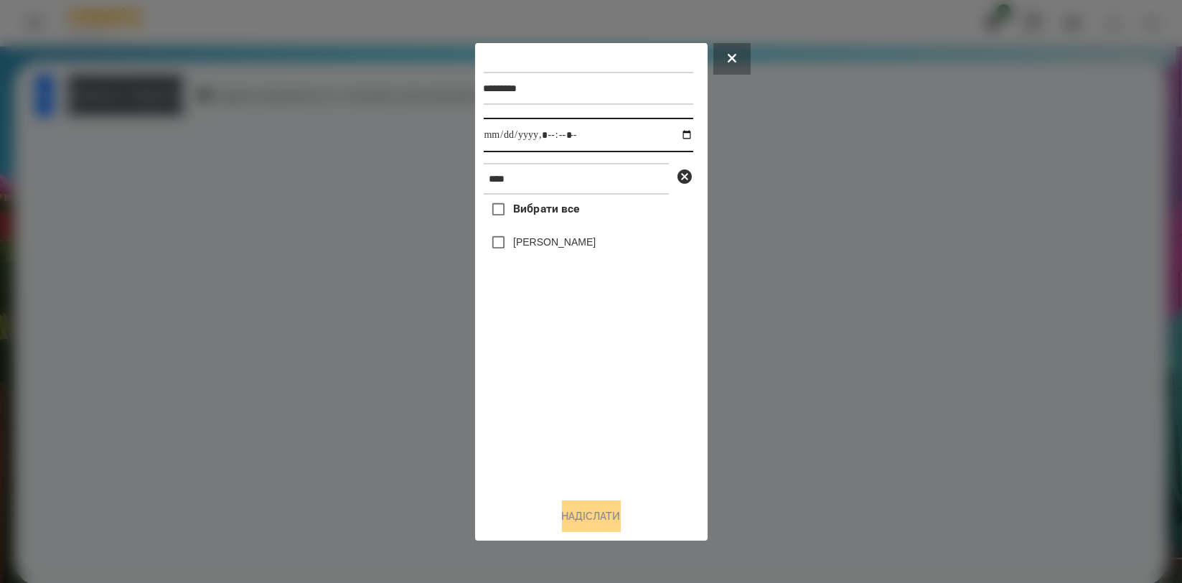
click at [676, 137] on input "datetime-local" at bounding box center [589, 135] width 210 height 34
type input "**********"
click at [526, 366] on div "Вибрати все Олександр Волкогон" at bounding box center [589, 340] width 210 height 291
click at [543, 249] on label "[PERSON_NAME]" at bounding box center [554, 242] width 83 height 14
drag, startPoint x: 581, startPoint y: 515, endPoint x: 580, endPoint y: 479, distance: 35.9
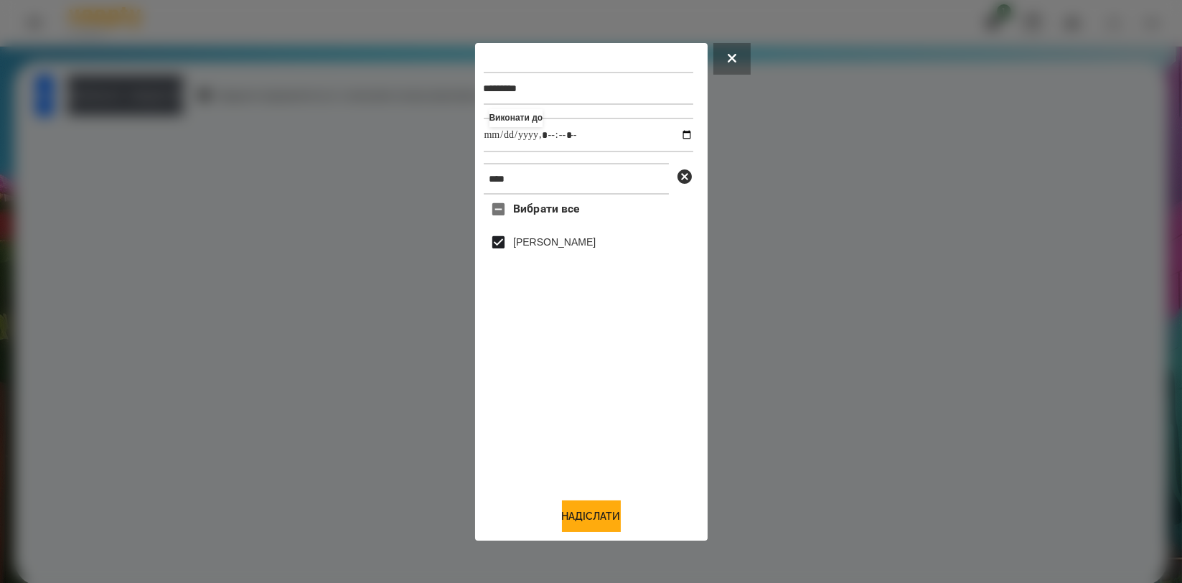
click at [581, 516] on button "Надіслати" at bounding box center [591, 516] width 59 height 32
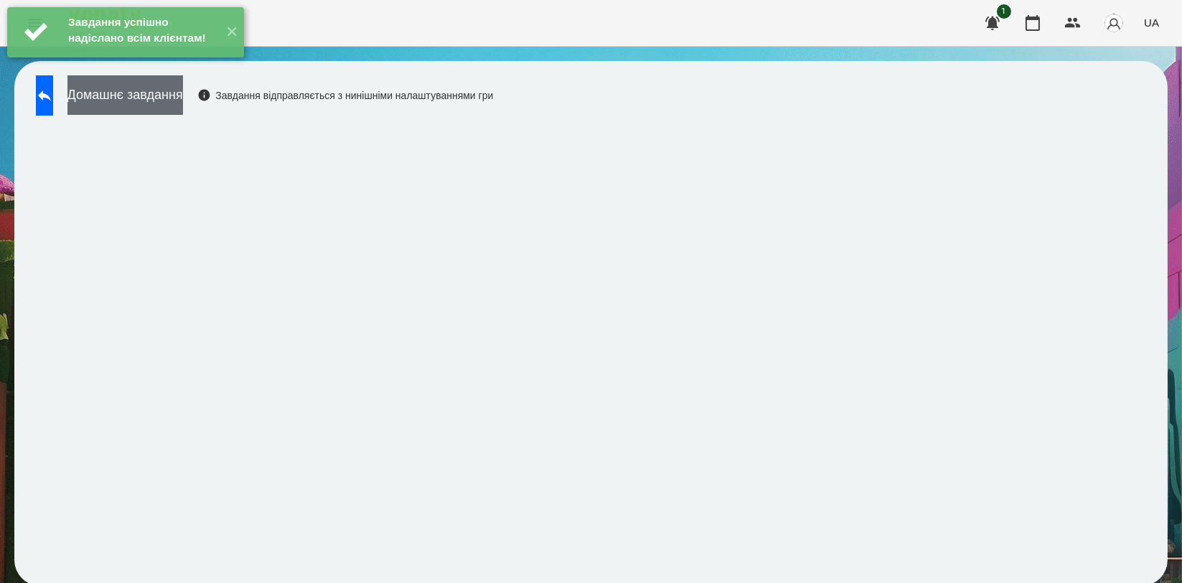
click at [177, 98] on button "Домашнє завдання" at bounding box center [125, 94] width 116 height 39
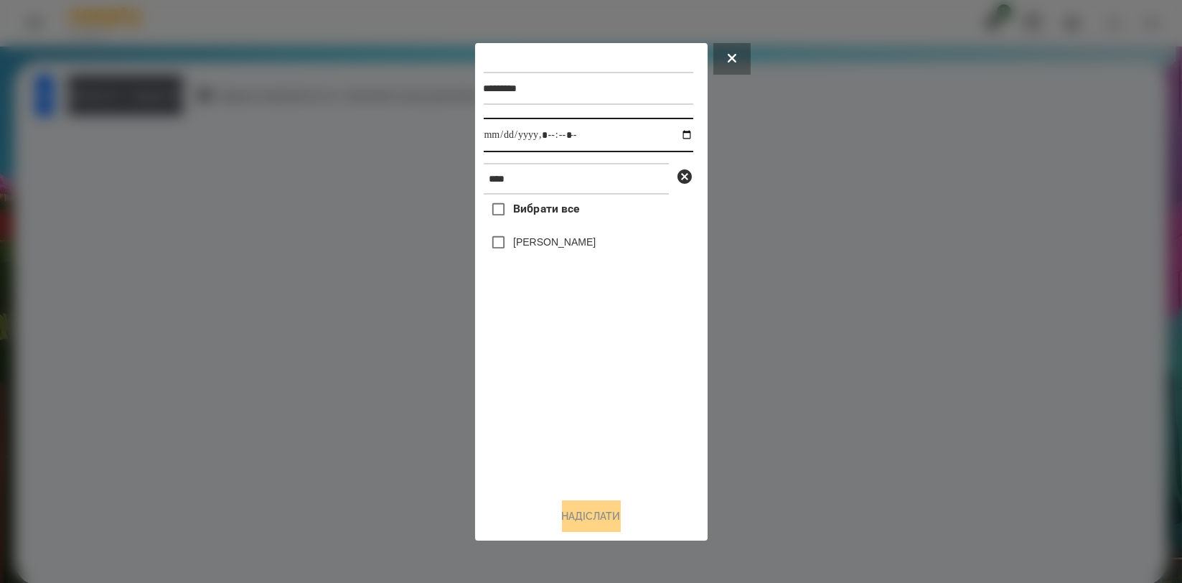
click at [675, 134] on input "datetime-local" at bounding box center [589, 135] width 210 height 34
type input "**********"
click at [564, 392] on div "Вибрати все Олександр Волкогон" at bounding box center [589, 340] width 210 height 291
click at [589, 245] on label "[PERSON_NAME]" at bounding box center [554, 242] width 83 height 14
click at [609, 515] on button "Надіслати" at bounding box center [591, 516] width 59 height 32
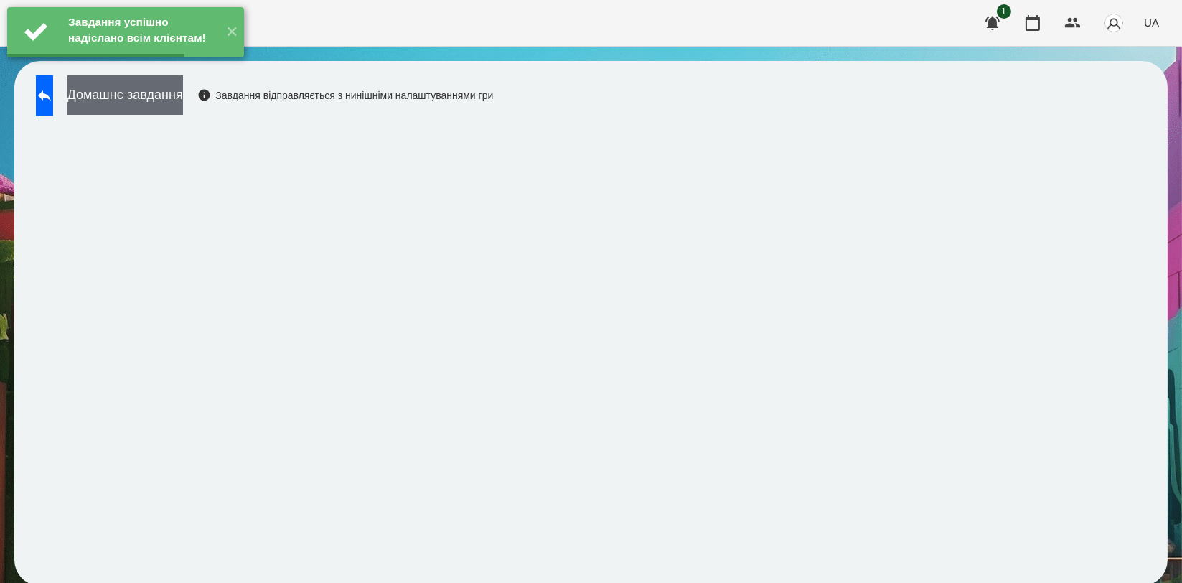
click at [183, 94] on button "Домашнє завдання" at bounding box center [125, 94] width 116 height 39
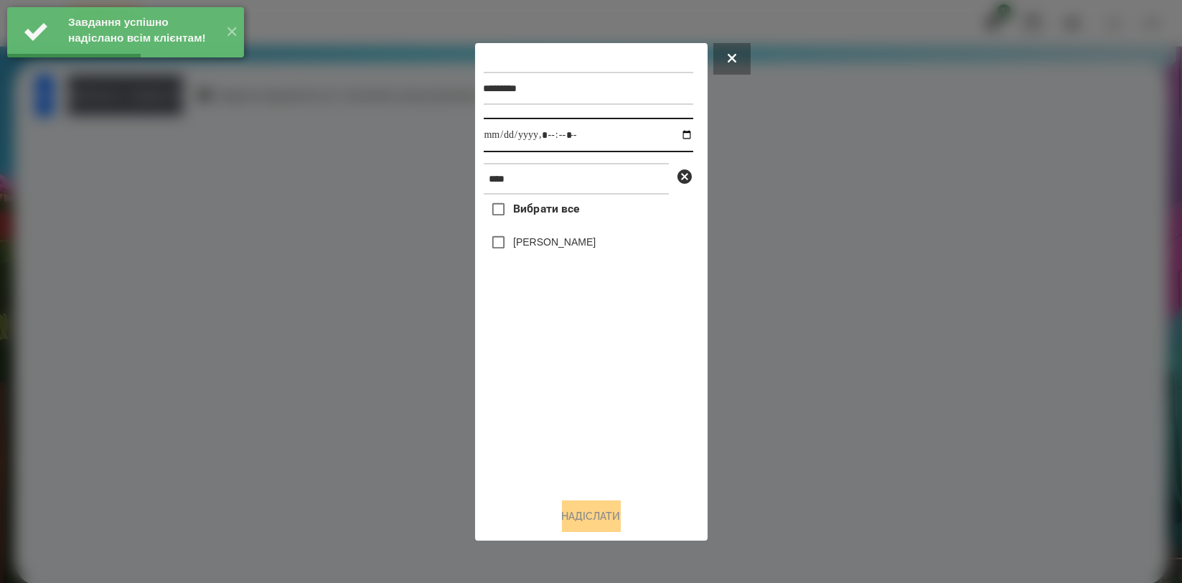
click at [680, 136] on input "datetime-local" at bounding box center [589, 135] width 210 height 34
type input "**********"
drag, startPoint x: 556, startPoint y: 378, endPoint x: 556, endPoint y: 361, distance: 17.2
click at [556, 379] on div "Вибрати все Олександр Волкогон" at bounding box center [589, 340] width 210 height 291
click at [561, 240] on label "[PERSON_NAME]" at bounding box center [554, 242] width 83 height 14
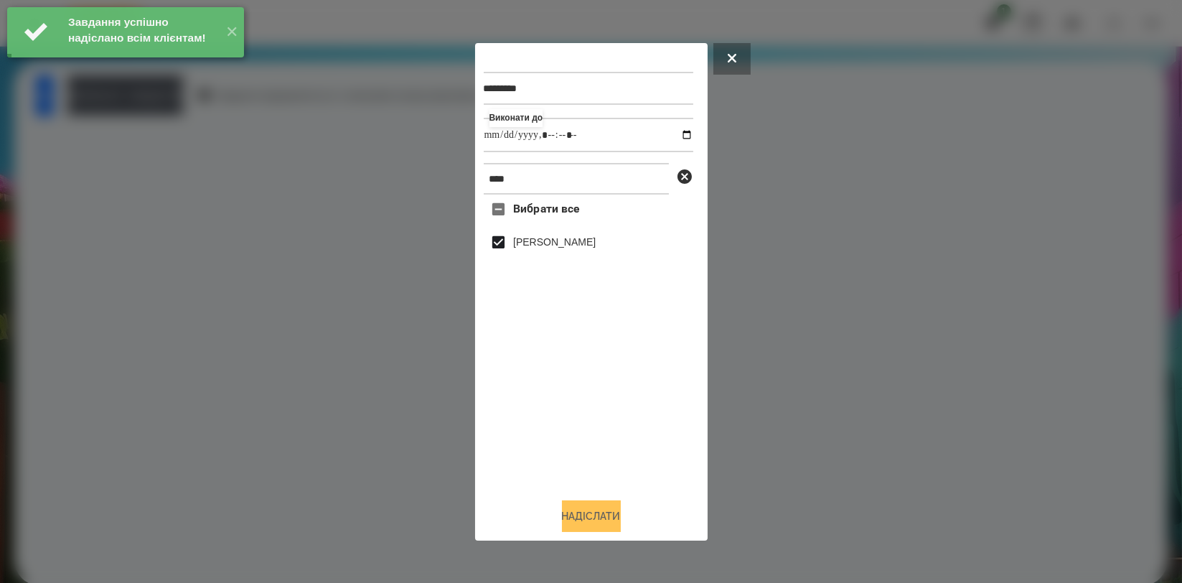
click at [590, 510] on button "Надіслати" at bounding box center [591, 516] width 59 height 32
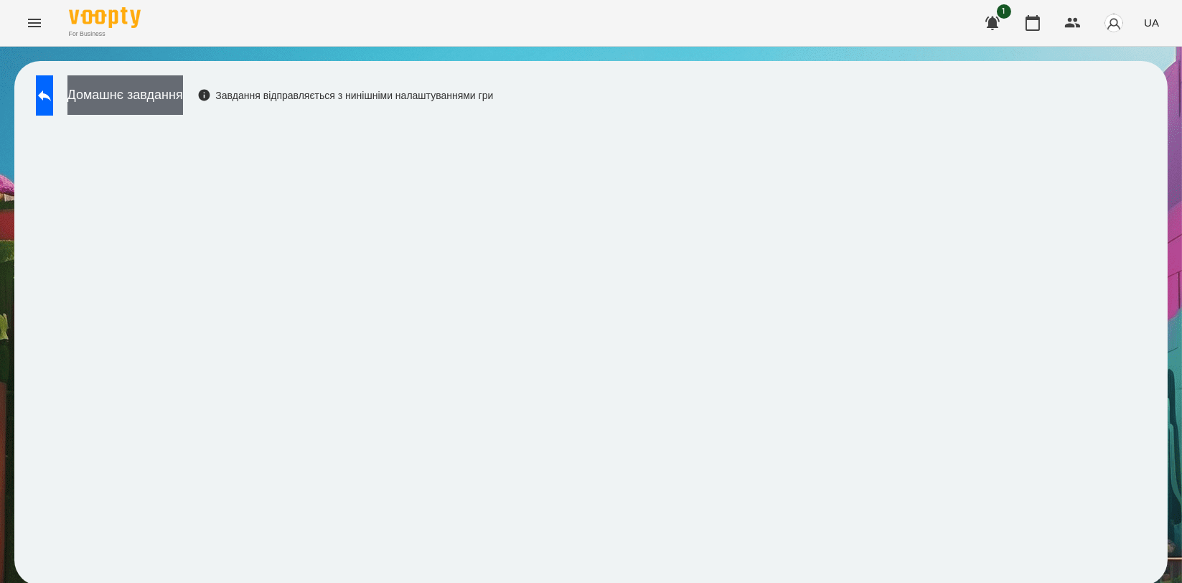
click at [174, 98] on button "Домашнє завдання" at bounding box center [125, 94] width 116 height 39
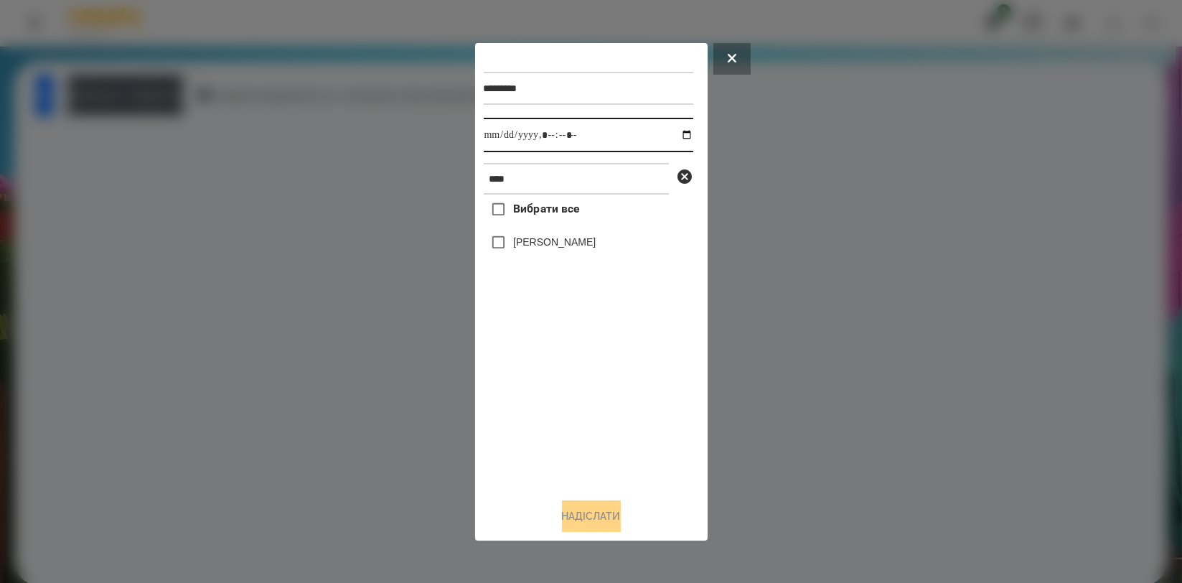
click at [679, 137] on input "datetime-local" at bounding box center [589, 135] width 210 height 34
type input "**********"
drag, startPoint x: 579, startPoint y: 383, endPoint x: 579, endPoint y: 314, distance: 68.9
click at [579, 384] on div "Вибрати все Олександр Волкогон" at bounding box center [589, 340] width 210 height 291
click at [588, 241] on label "[PERSON_NAME]" at bounding box center [554, 242] width 83 height 14
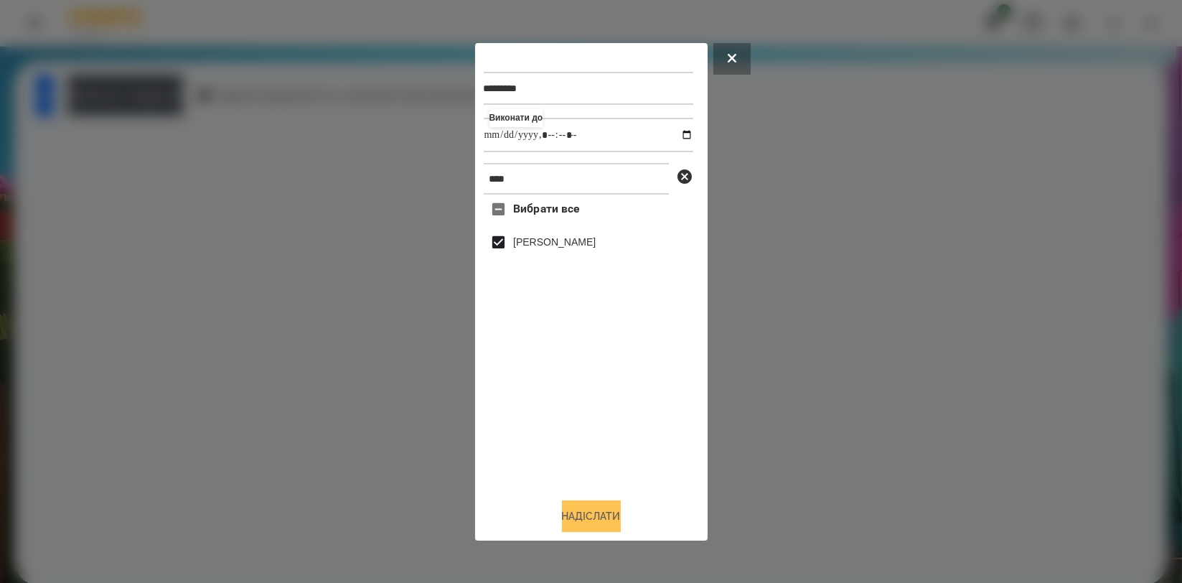
click at [596, 510] on button "Надіслати" at bounding box center [591, 516] width 59 height 32
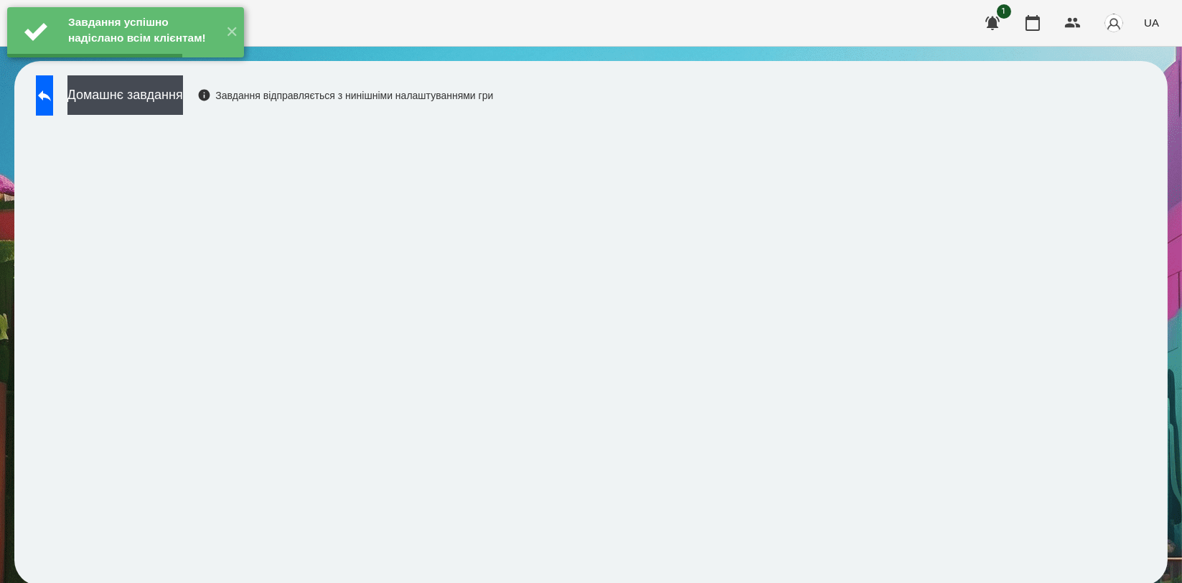
click at [169, 65] on div "Завдання успішно надіслано всім клієнтам! ✕" at bounding box center [125, 32] width 251 height 65
click at [183, 104] on button "Домашнє завдання" at bounding box center [125, 94] width 116 height 39
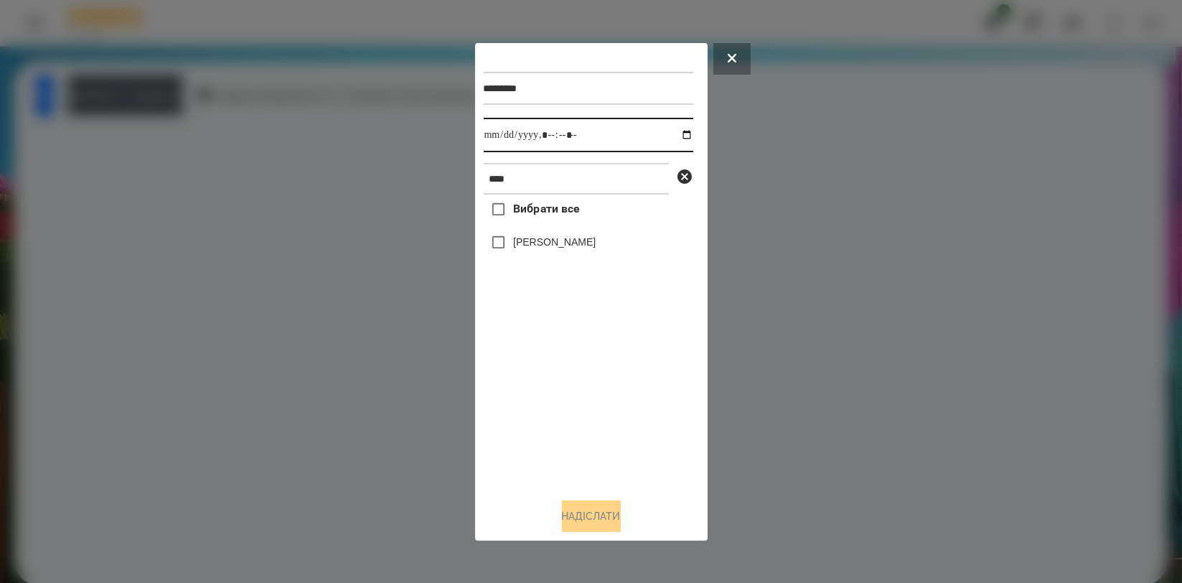
click at [674, 132] on input "datetime-local" at bounding box center [589, 135] width 210 height 34
type input "**********"
drag, startPoint x: 612, startPoint y: 416, endPoint x: 592, endPoint y: 355, distance: 64.9
click at [611, 418] on div "Вибрати все Олександр Волкогон" at bounding box center [589, 340] width 210 height 291
drag, startPoint x: 595, startPoint y: 245, endPoint x: 590, endPoint y: 279, distance: 34.1
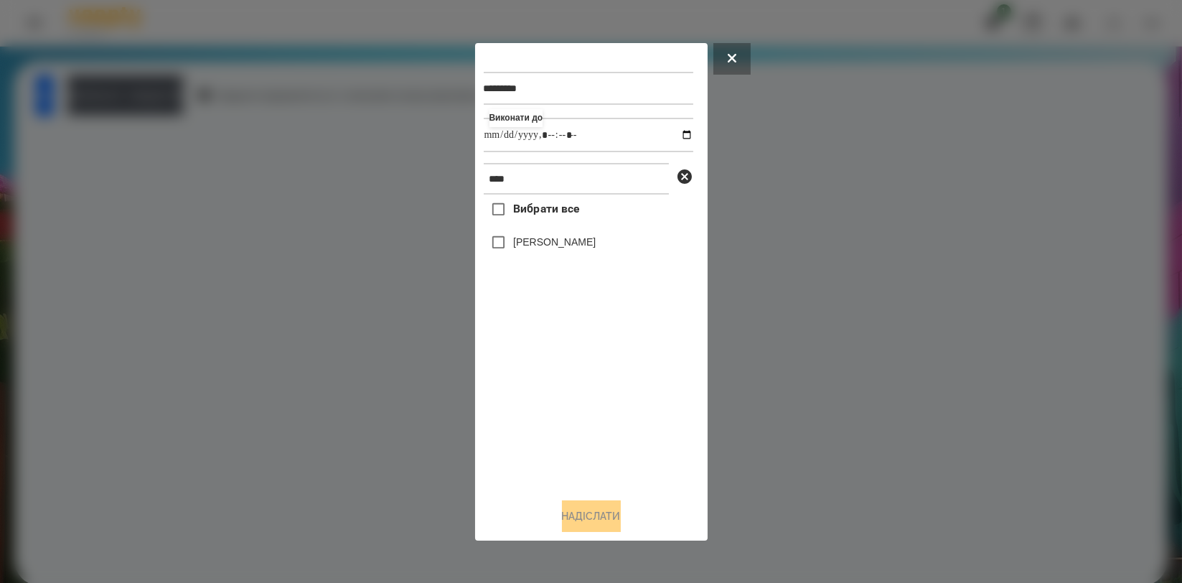
click at [595, 245] on label "[PERSON_NAME]" at bounding box center [554, 242] width 83 height 14
click at [597, 532] on button "Надіслати" at bounding box center [591, 516] width 59 height 32
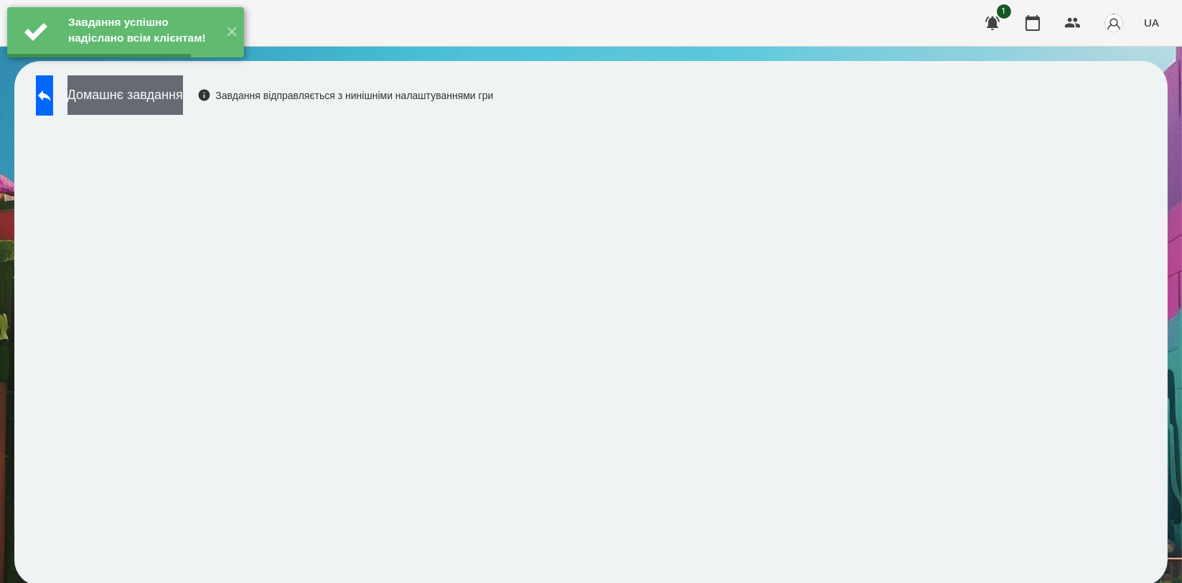
click at [183, 95] on button "Домашнє завдання" at bounding box center [125, 94] width 116 height 39
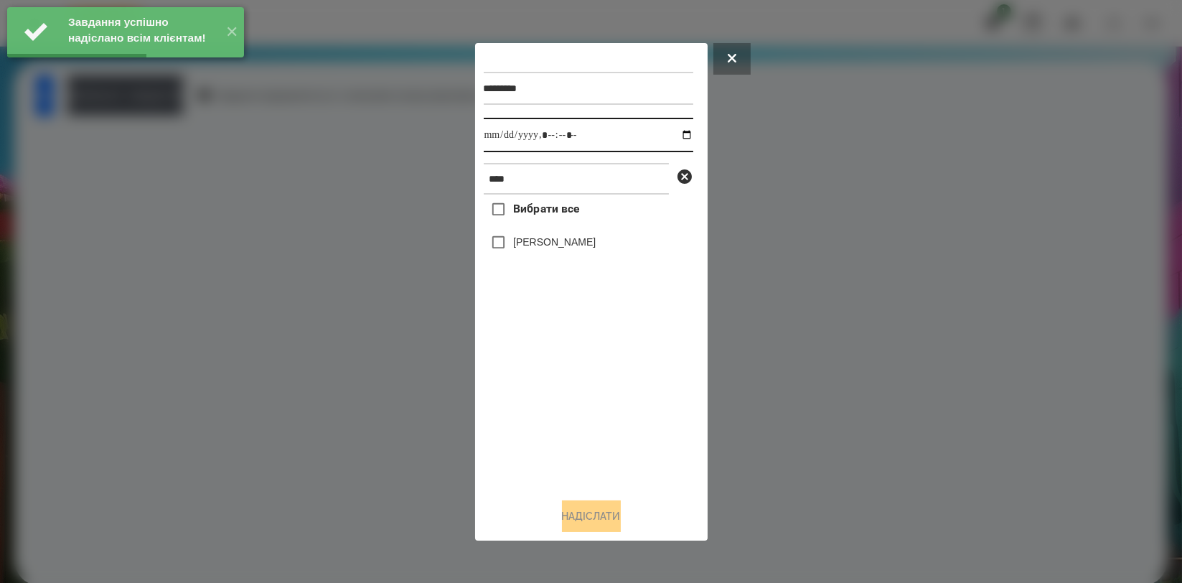
click at [678, 139] on input "datetime-local" at bounding box center [589, 135] width 210 height 34
type input "**********"
drag, startPoint x: 609, startPoint y: 423, endPoint x: 589, endPoint y: 320, distance: 105.4
click at [608, 424] on div "Вибрати все Олександр Волкогон" at bounding box center [589, 340] width 210 height 291
click at [594, 249] on label "[PERSON_NAME]" at bounding box center [554, 242] width 83 height 14
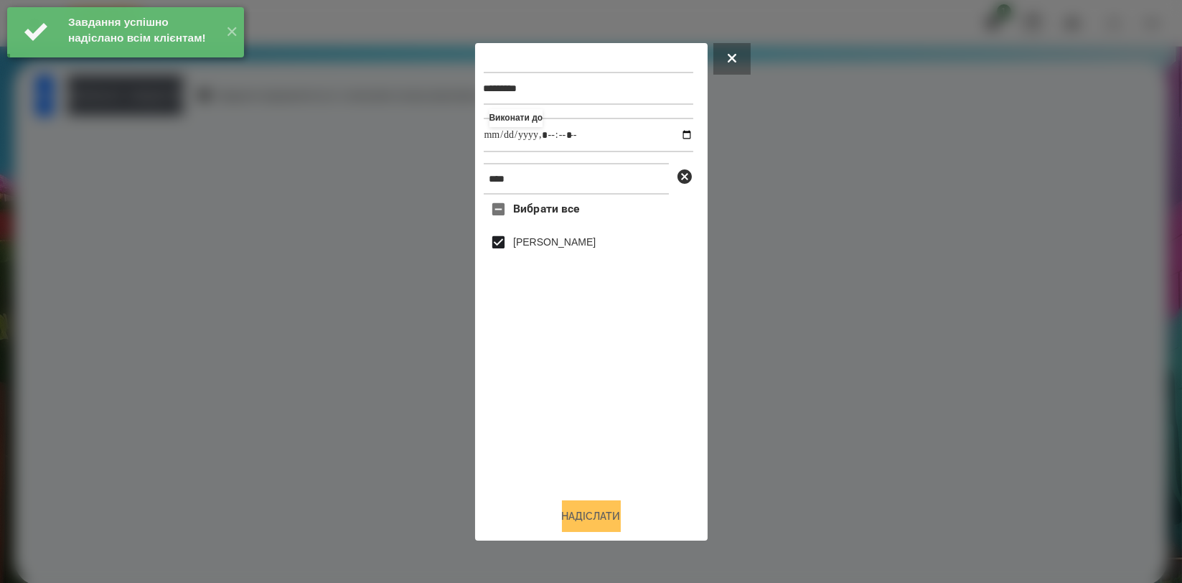
click at [586, 524] on button "Надіслати" at bounding box center [591, 516] width 59 height 32
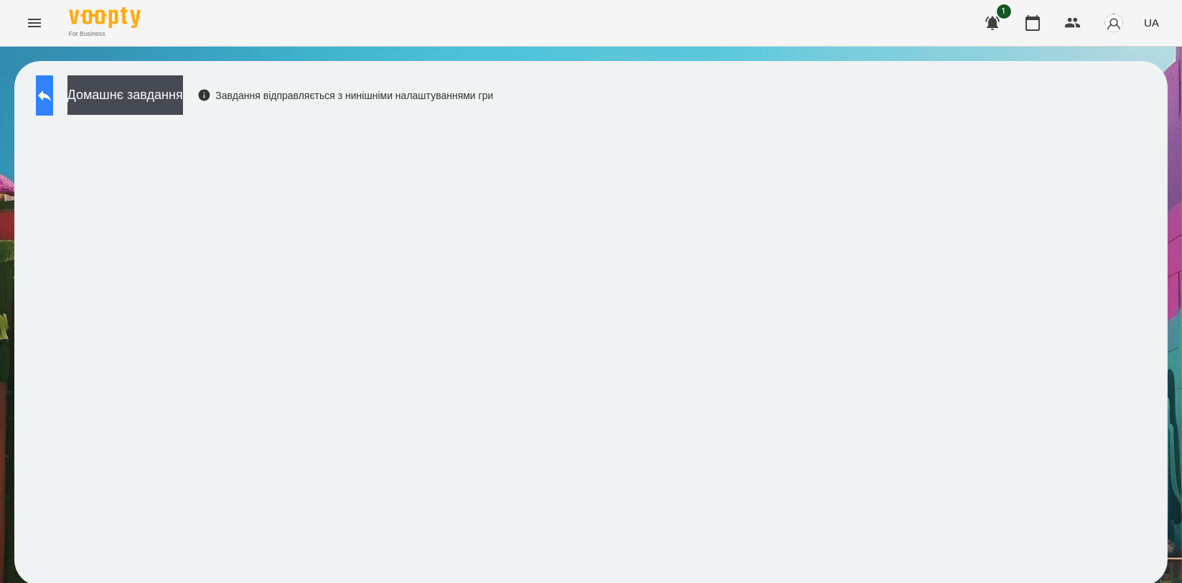
click at [53, 98] on icon at bounding box center [44, 95] width 17 height 17
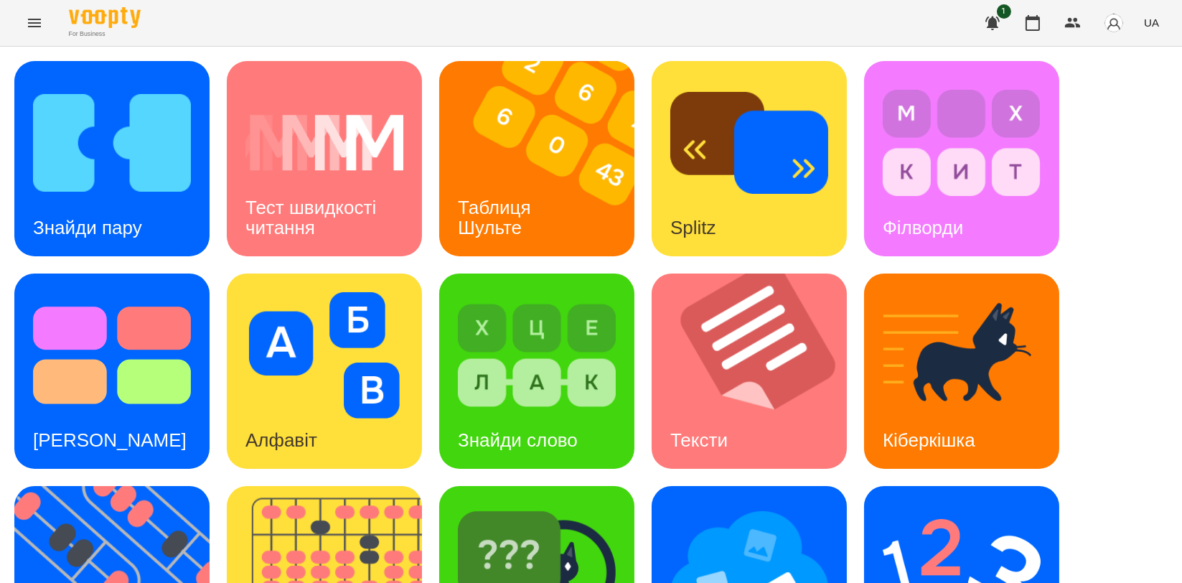
scroll to position [239, 0]
click at [504, 505] on img at bounding box center [537, 568] width 158 height 126
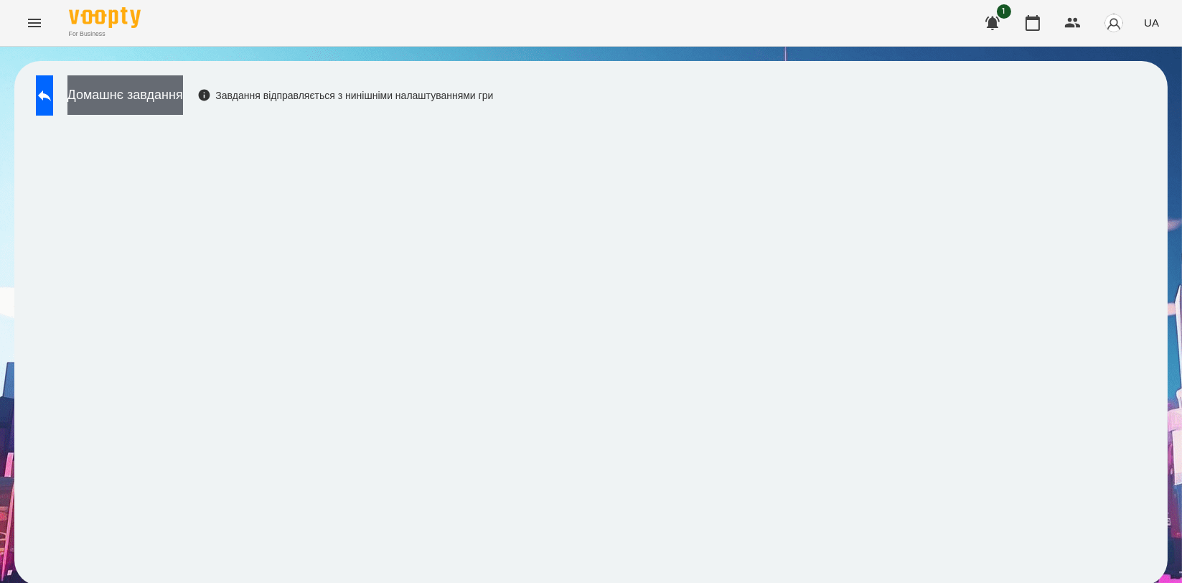
click at [149, 90] on button "Домашнє завдання" at bounding box center [125, 94] width 116 height 39
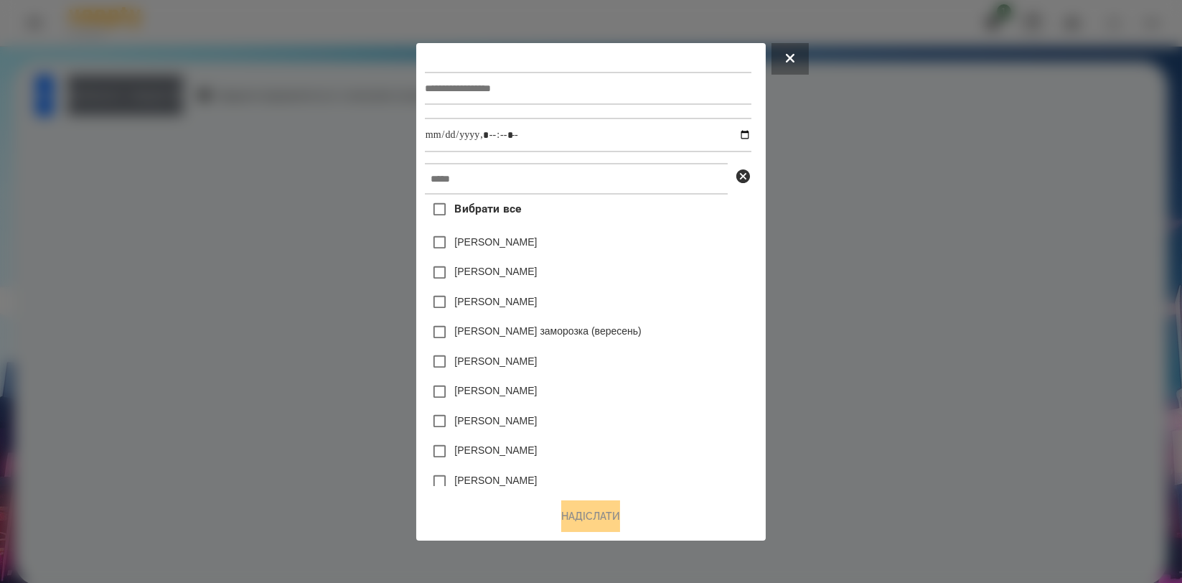
click at [472, 87] on input "text" at bounding box center [588, 88] width 327 height 33
type input "**********"
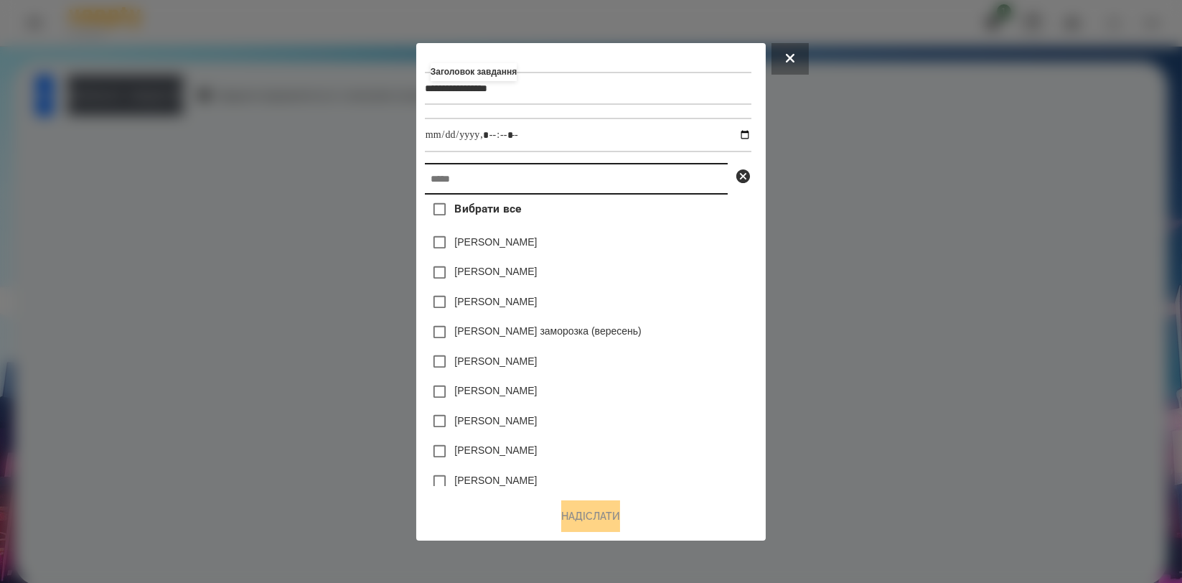
click at [444, 183] on input "text" at bounding box center [576, 179] width 303 height 32
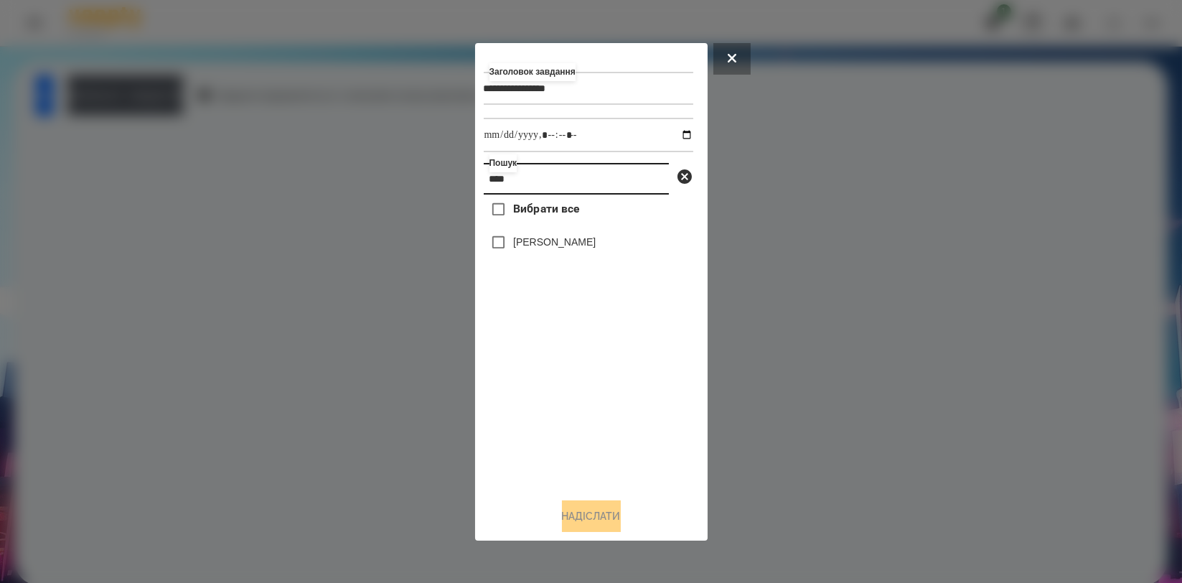
type input "****"
click at [544, 248] on label "[PERSON_NAME]" at bounding box center [554, 242] width 83 height 14
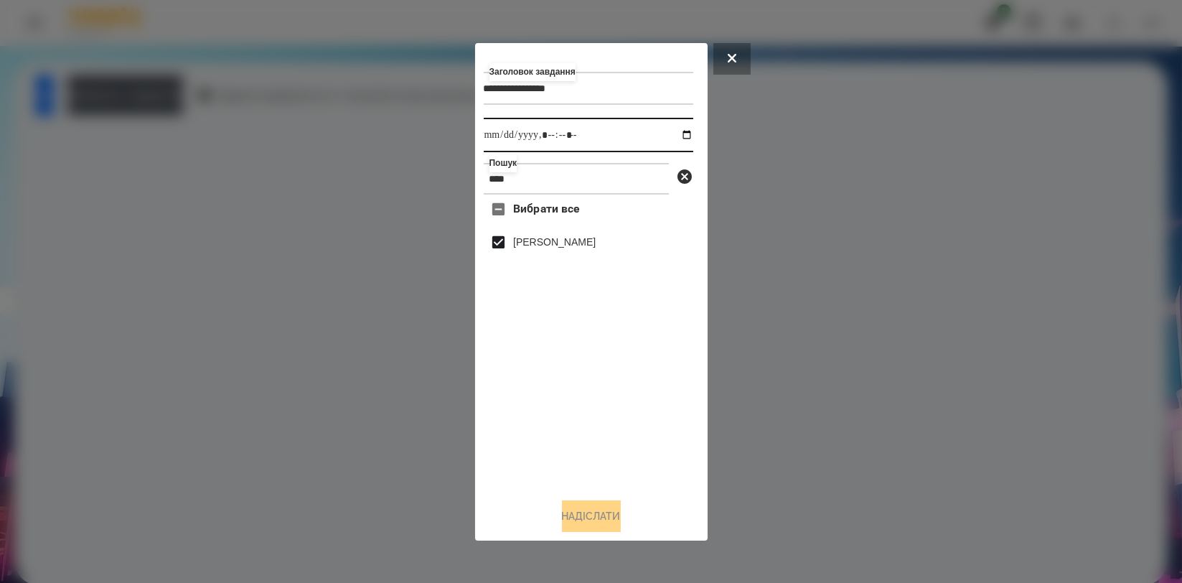
click at [673, 137] on input "datetime-local" at bounding box center [589, 135] width 210 height 34
drag, startPoint x: 609, startPoint y: 421, endPoint x: 602, endPoint y: 436, distance: 17.1
click at [609, 422] on div "Вибрати все Олександр Волкогон" at bounding box center [589, 340] width 210 height 291
click at [675, 140] on input "datetime-local" at bounding box center [589, 135] width 210 height 34
type input "**********"
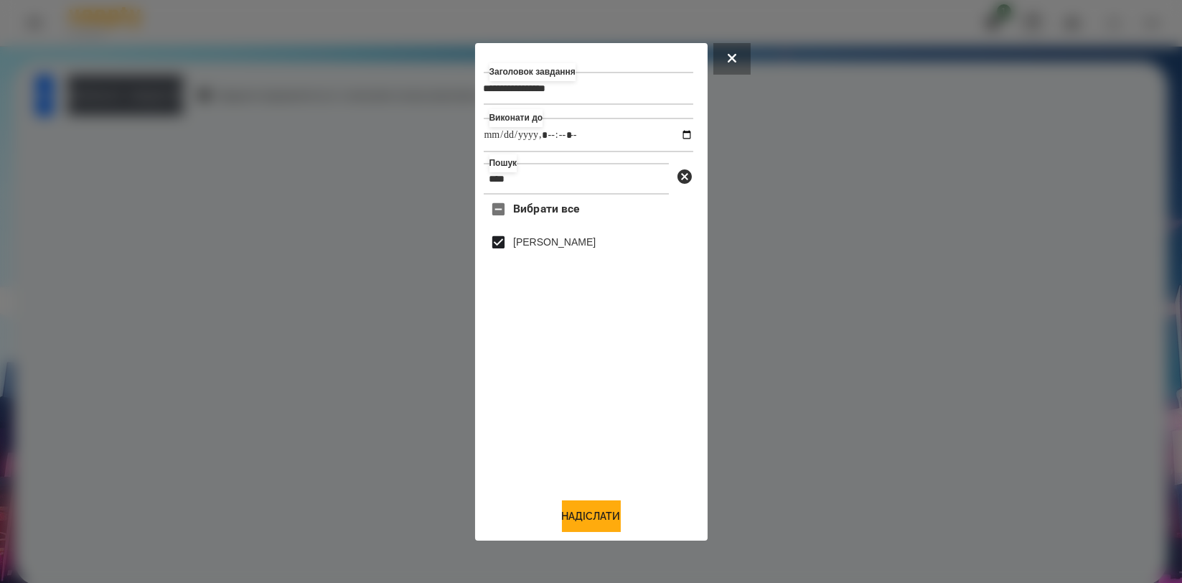
click at [532, 385] on div "Вибрати все Олександр Волкогон" at bounding box center [589, 340] width 210 height 291
click at [578, 520] on button "Надіслати" at bounding box center [591, 516] width 59 height 32
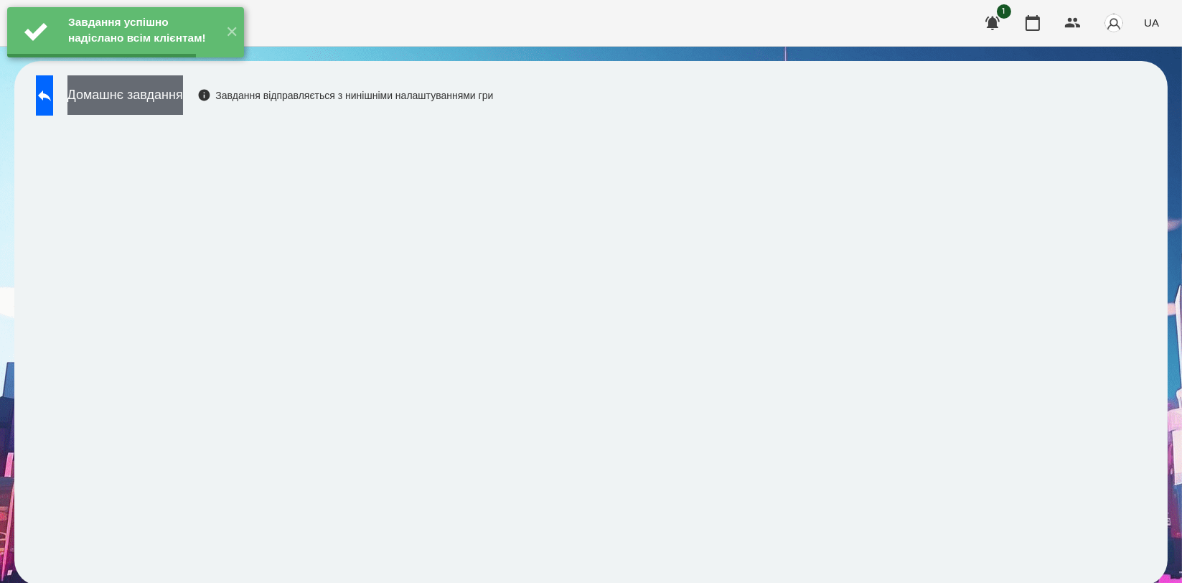
click at [183, 98] on button "Домашнє завдання" at bounding box center [125, 94] width 116 height 39
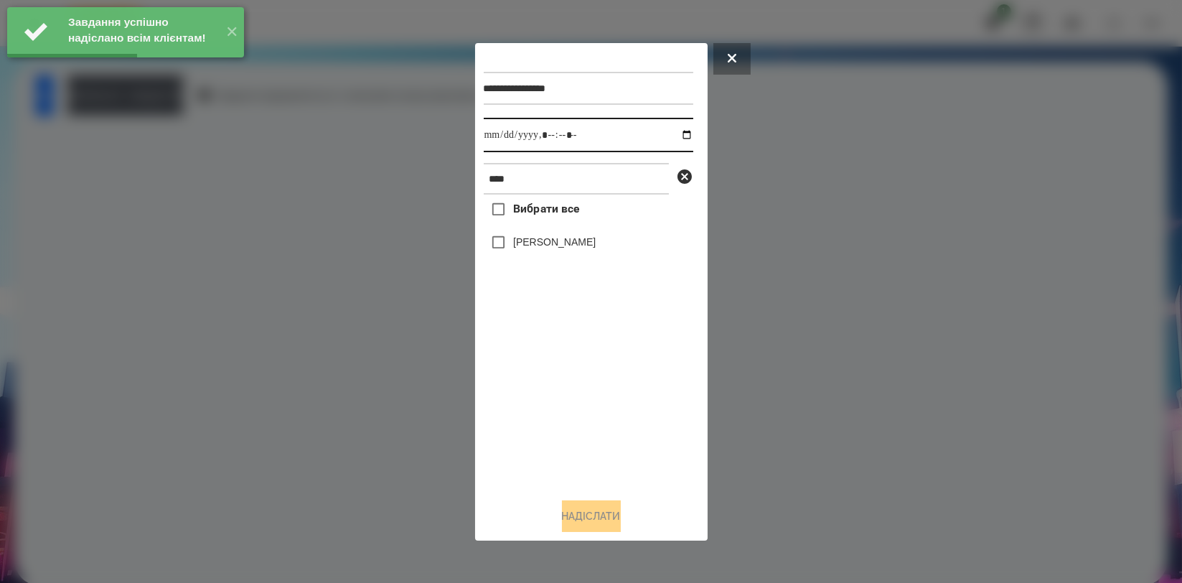
click at [678, 136] on input "datetime-local" at bounding box center [589, 135] width 210 height 34
type input "**********"
click at [540, 373] on div "Вибрати все Олександр Волкогон" at bounding box center [589, 340] width 210 height 291
click at [557, 242] on label "[PERSON_NAME]" at bounding box center [554, 242] width 83 height 14
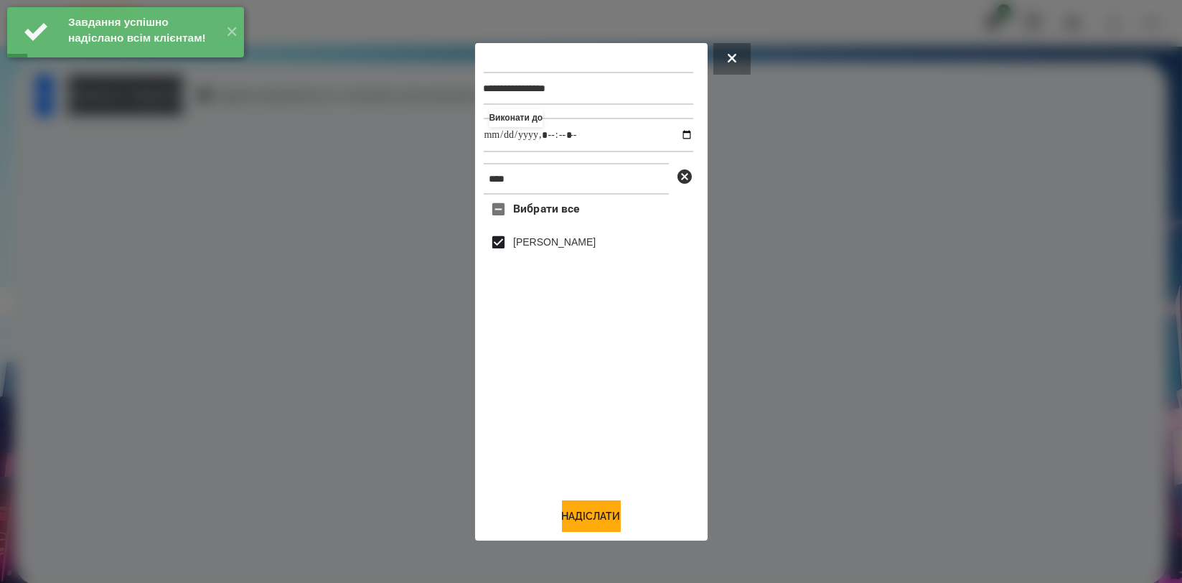
drag, startPoint x: 589, startPoint y: 512, endPoint x: 590, endPoint y: 497, distance: 15.1
click at [589, 514] on button "Надіслати" at bounding box center [591, 516] width 59 height 32
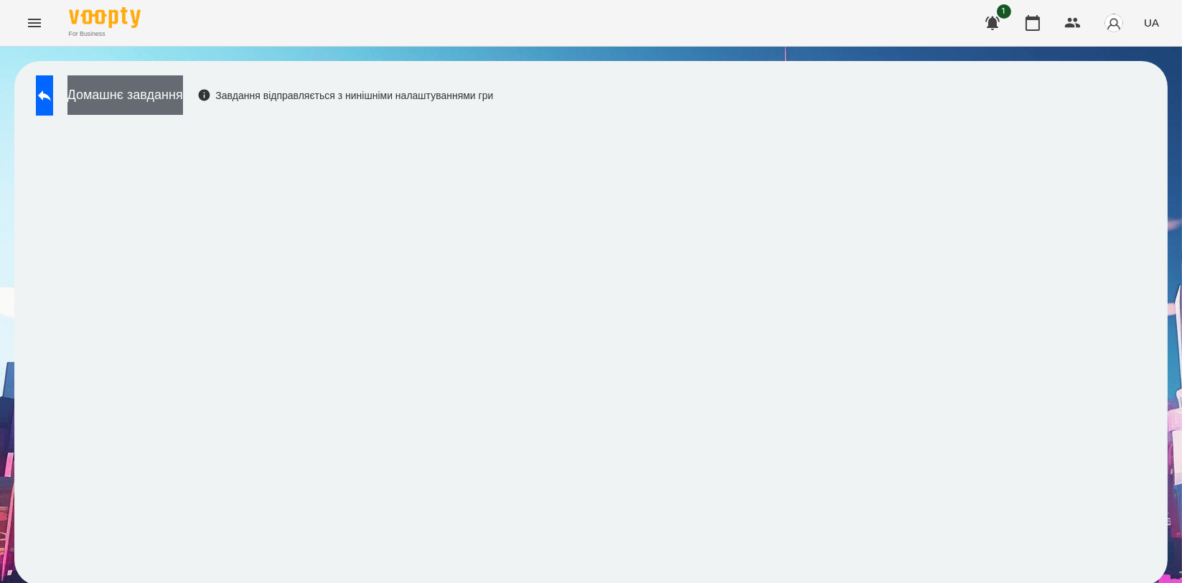
click at [182, 96] on button "Домашнє завдання" at bounding box center [125, 94] width 116 height 39
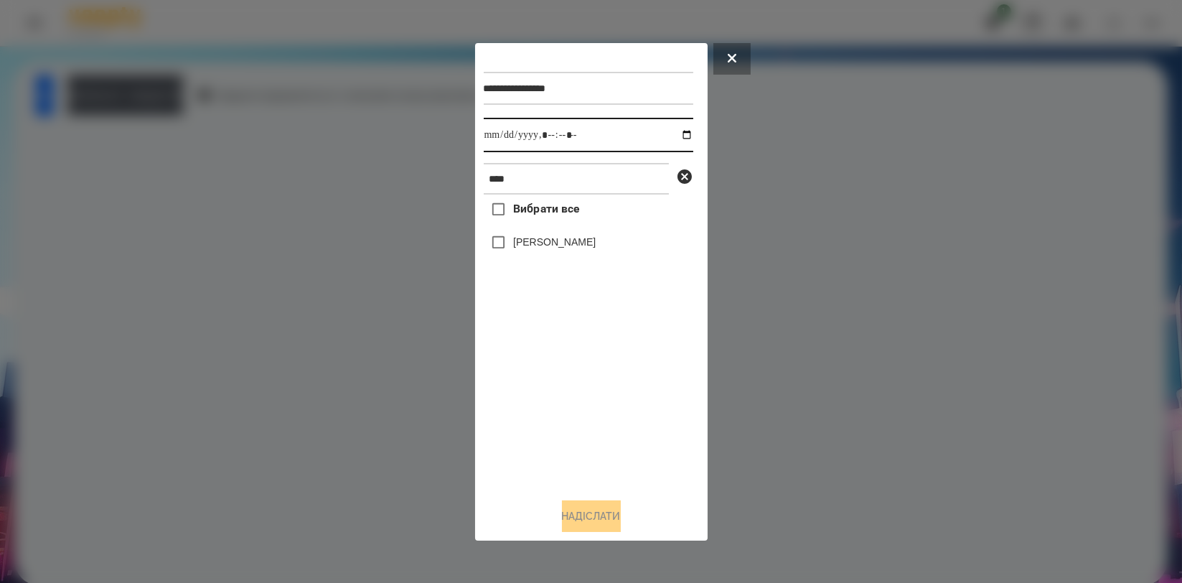
click at [673, 135] on input "datetime-local" at bounding box center [589, 135] width 210 height 34
type input "**********"
drag, startPoint x: 554, startPoint y: 416, endPoint x: 554, endPoint y: 405, distance: 11.5
click at [554, 417] on div "Вибрати все Олександр Волкогон" at bounding box center [589, 340] width 210 height 291
click at [582, 249] on label "[PERSON_NAME]" at bounding box center [554, 242] width 83 height 14
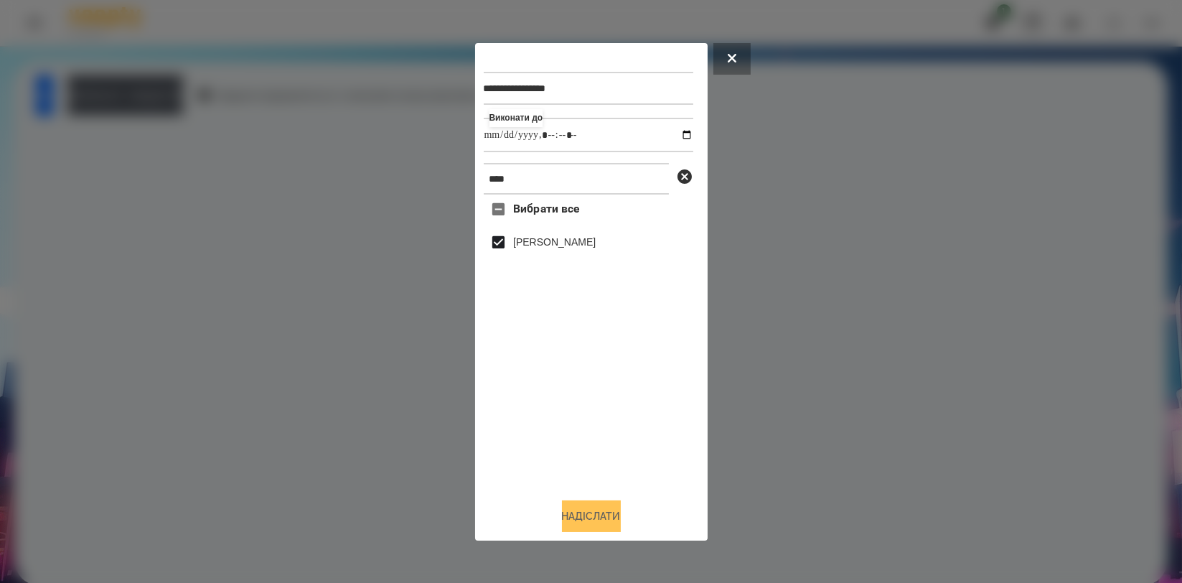
click at [580, 514] on button "Надіслати" at bounding box center [591, 516] width 59 height 32
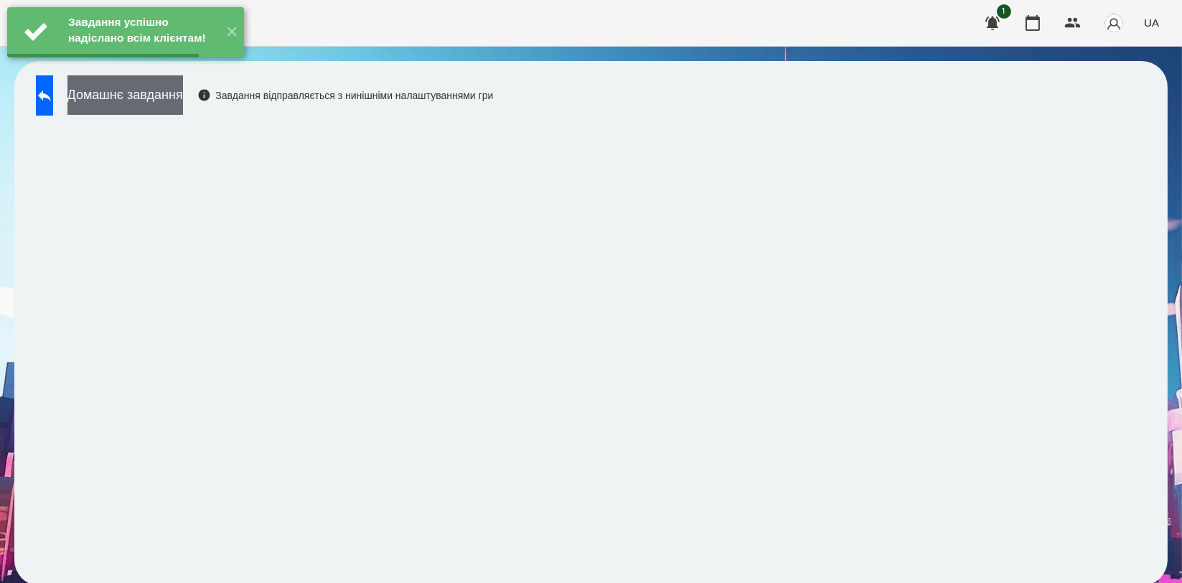
click at [183, 100] on button "Домашнє завдання" at bounding box center [125, 94] width 116 height 39
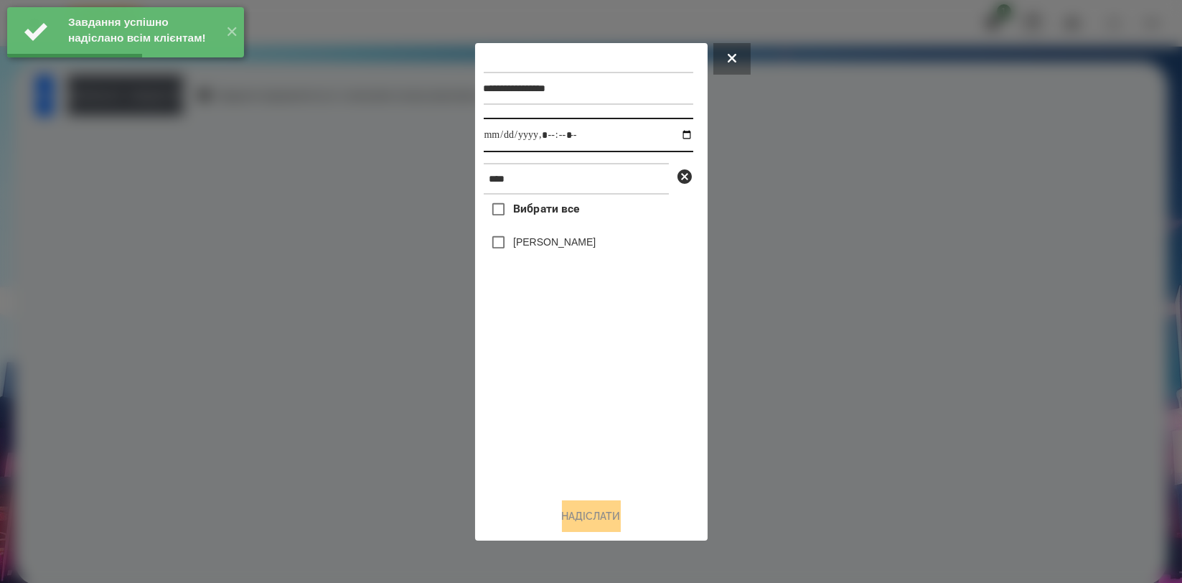
click at [676, 136] on input "datetime-local" at bounding box center [589, 135] width 210 height 34
type input "**********"
click at [561, 392] on div "Вибрати все Олександр Волкогон" at bounding box center [589, 340] width 210 height 291
click at [592, 247] on label "[PERSON_NAME]" at bounding box center [554, 242] width 83 height 14
click at [614, 510] on button "Надіслати" at bounding box center [591, 516] width 59 height 32
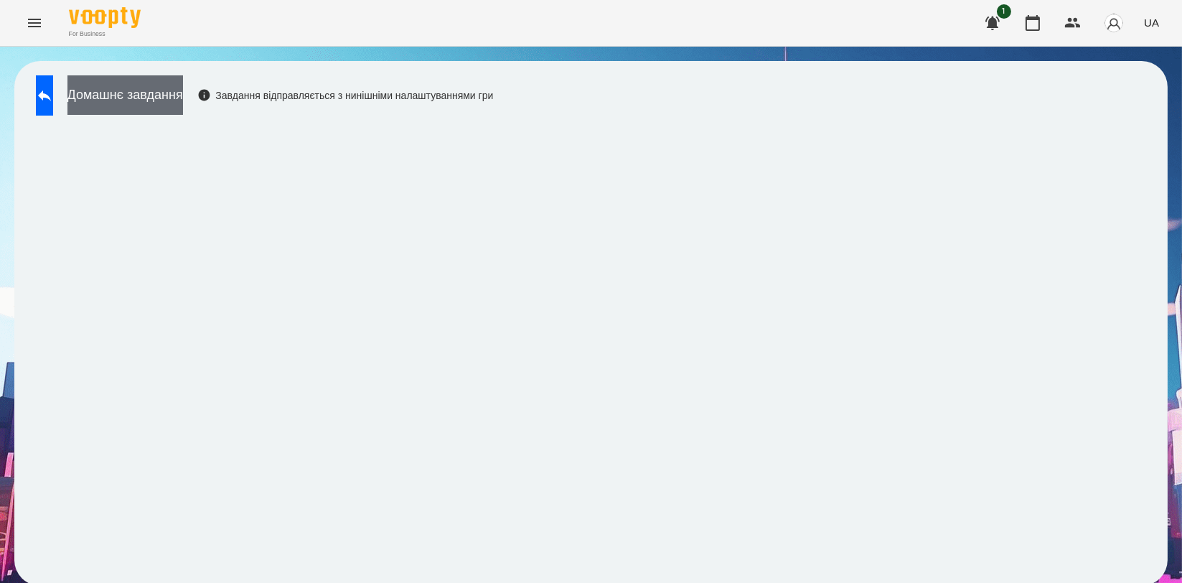
click at [183, 99] on button "Домашнє завдання" at bounding box center [125, 94] width 116 height 39
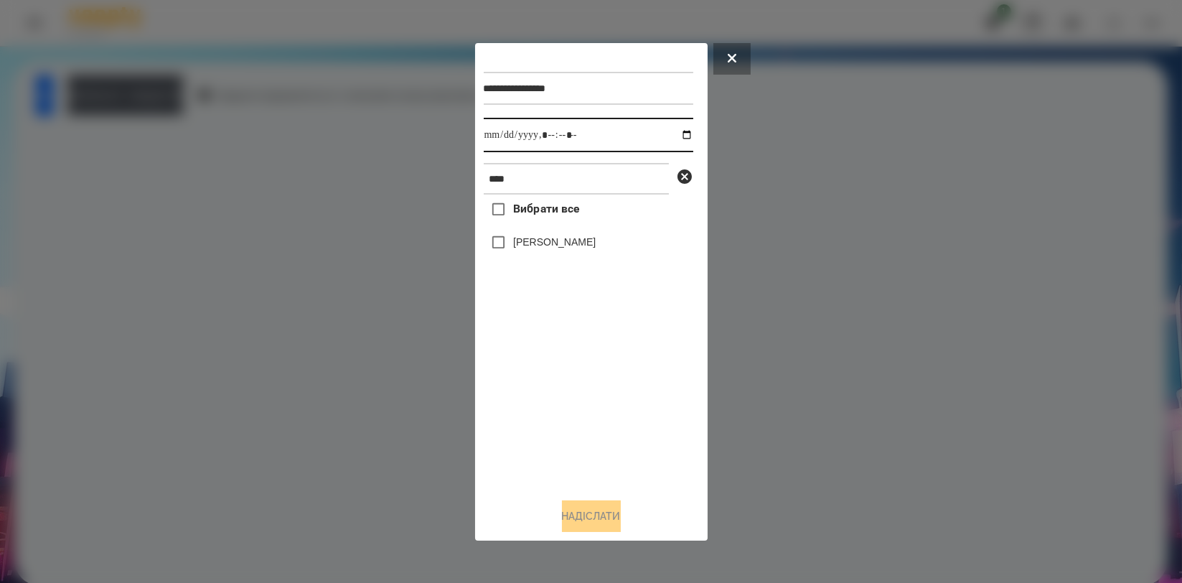
click at [674, 131] on input "datetime-local" at bounding box center [589, 135] width 210 height 34
type input "**********"
click at [591, 399] on div "Вибрати все Олександр Волкогон" at bounding box center [589, 340] width 210 height 291
click at [584, 247] on label "[PERSON_NAME]" at bounding box center [554, 242] width 83 height 14
click at [610, 513] on button "Надіслати" at bounding box center [591, 516] width 59 height 32
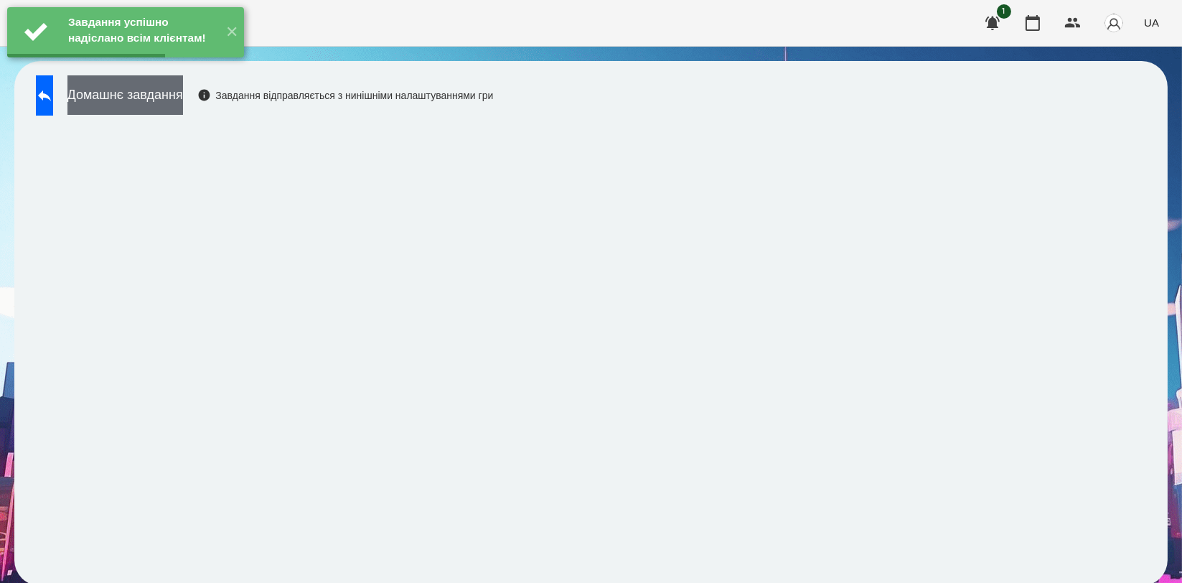
click at [183, 104] on button "Домашнє завдання" at bounding box center [125, 94] width 116 height 39
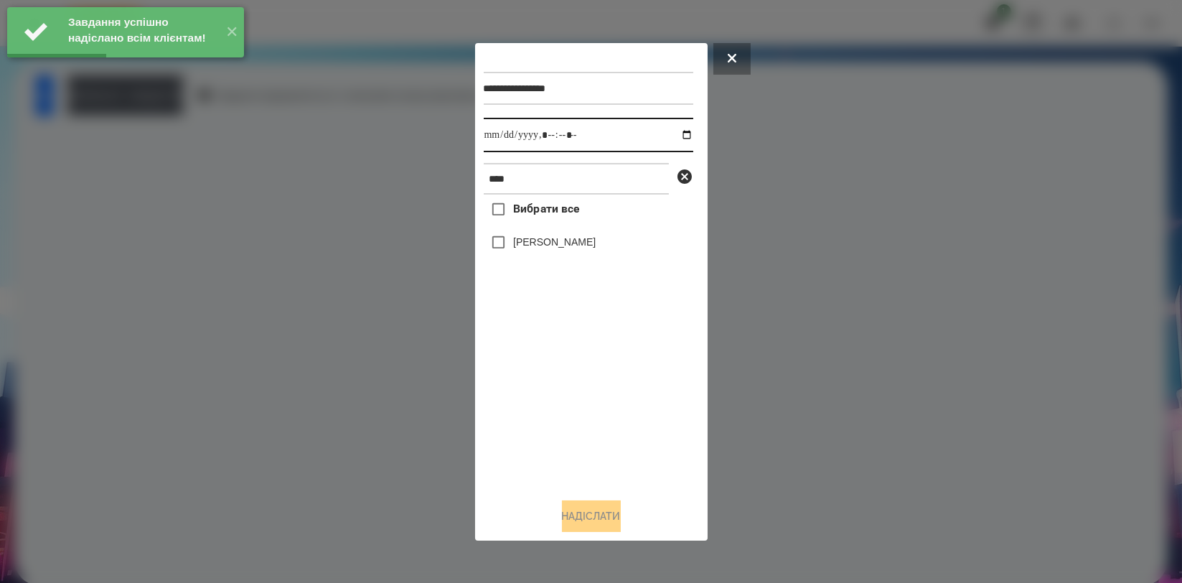
click at [676, 132] on input "datetime-local" at bounding box center [589, 135] width 210 height 34
type input "**********"
drag, startPoint x: 592, startPoint y: 389, endPoint x: 579, endPoint y: 304, distance: 85.8
click at [591, 391] on div "Вибрати все Олександр Волкогон" at bounding box center [589, 340] width 210 height 291
click at [586, 244] on label "[PERSON_NAME]" at bounding box center [554, 242] width 83 height 14
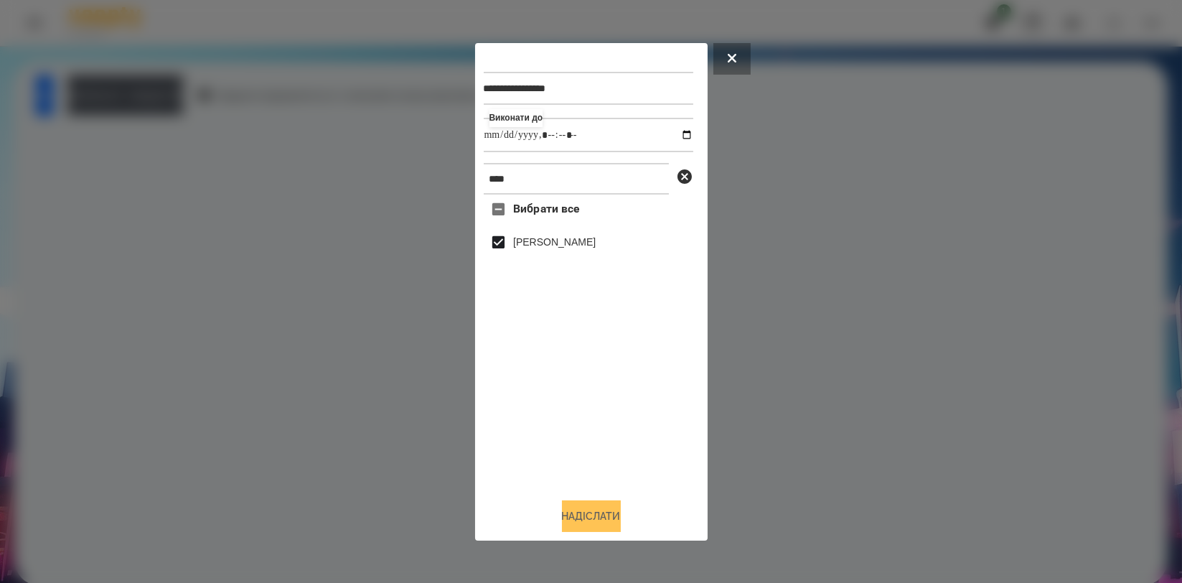
click at [599, 509] on button "Надіслати" at bounding box center [591, 516] width 59 height 32
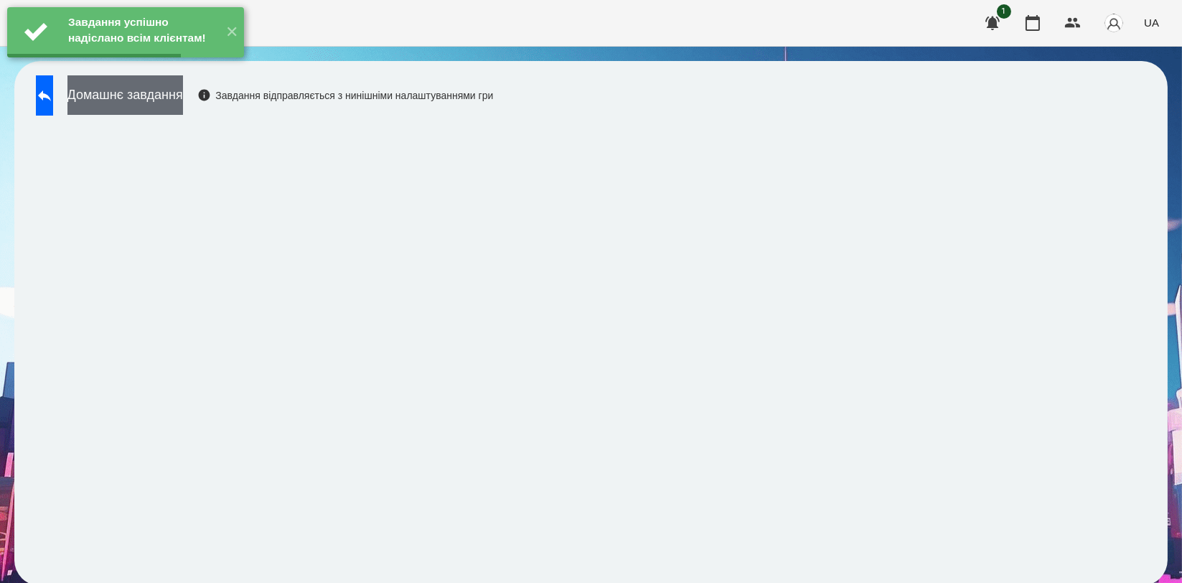
click at [173, 90] on button "Домашнє завдання" at bounding box center [125, 94] width 116 height 39
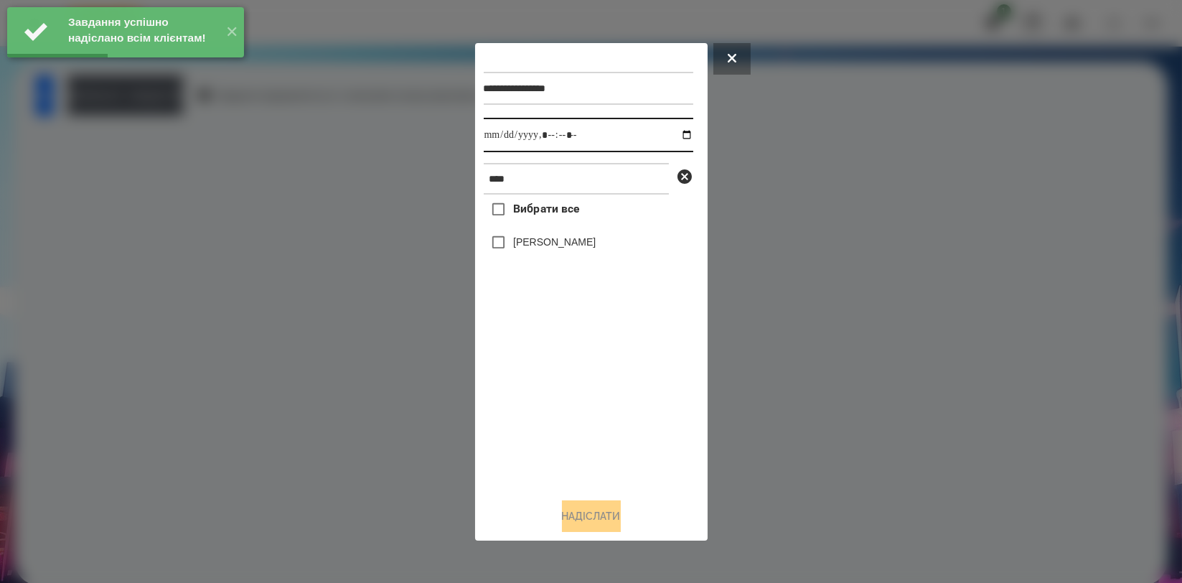
drag, startPoint x: 677, startPoint y: 127, endPoint x: 664, endPoint y: 163, distance: 38.1
click at [676, 126] on input "datetime-local" at bounding box center [589, 135] width 210 height 34
click at [676, 134] on input "datetime-local" at bounding box center [589, 135] width 210 height 34
type input "**********"
drag, startPoint x: 609, startPoint y: 388, endPoint x: 598, endPoint y: 342, distance: 47.4
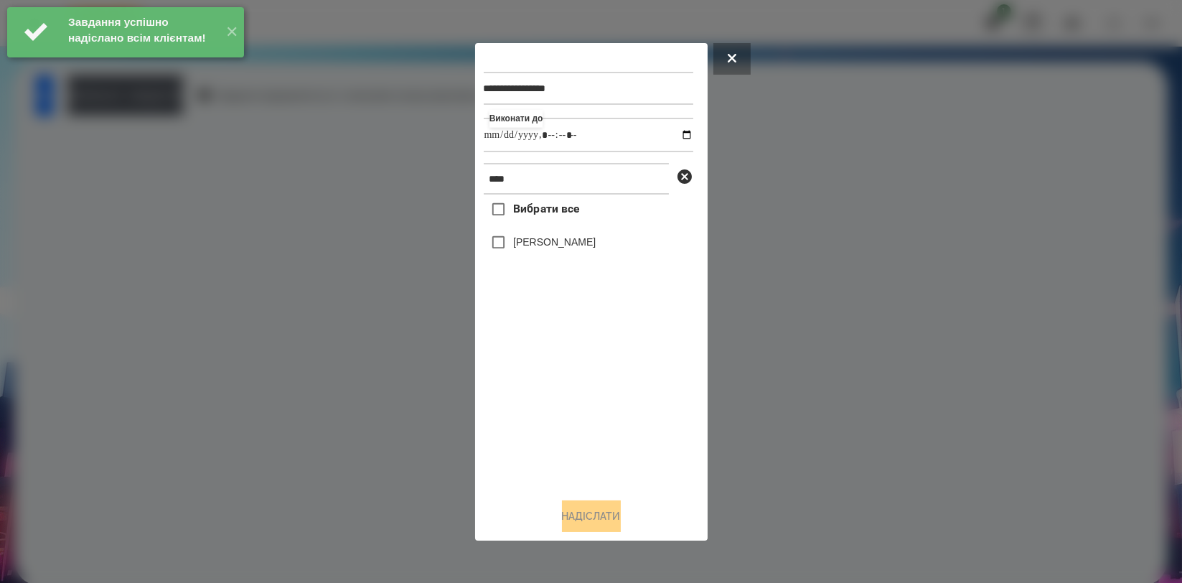
click at [609, 388] on div "Вибрати все Олександр Волкогон" at bounding box center [589, 340] width 210 height 291
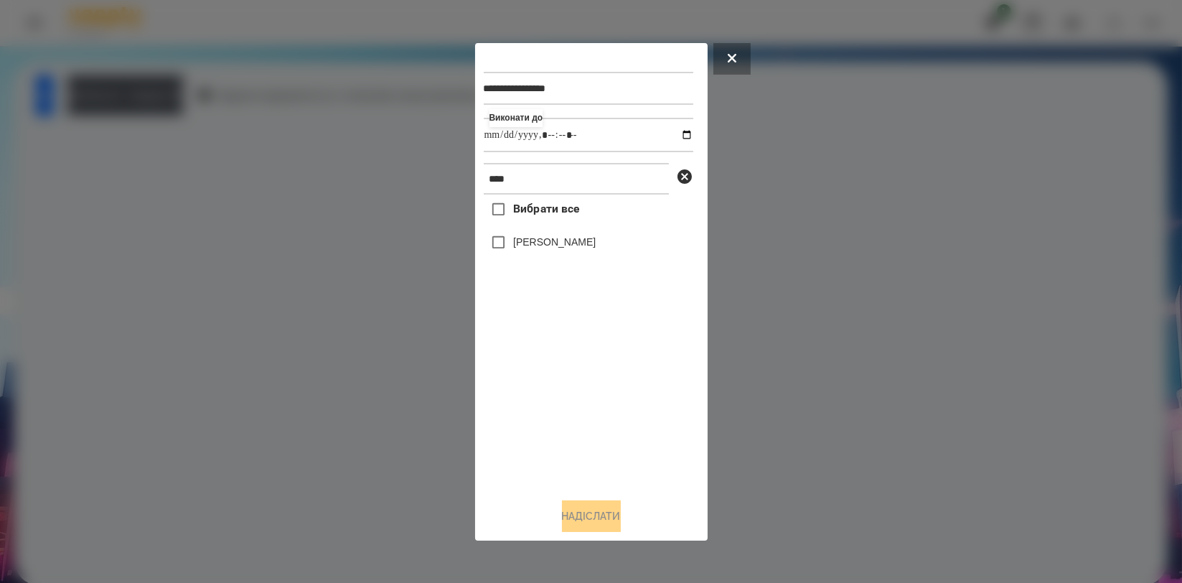
click at [592, 243] on label "[PERSON_NAME]" at bounding box center [554, 242] width 83 height 14
click at [600, 515] on button "Надіслати" at bounding box center [591, 516] width 59 height 32
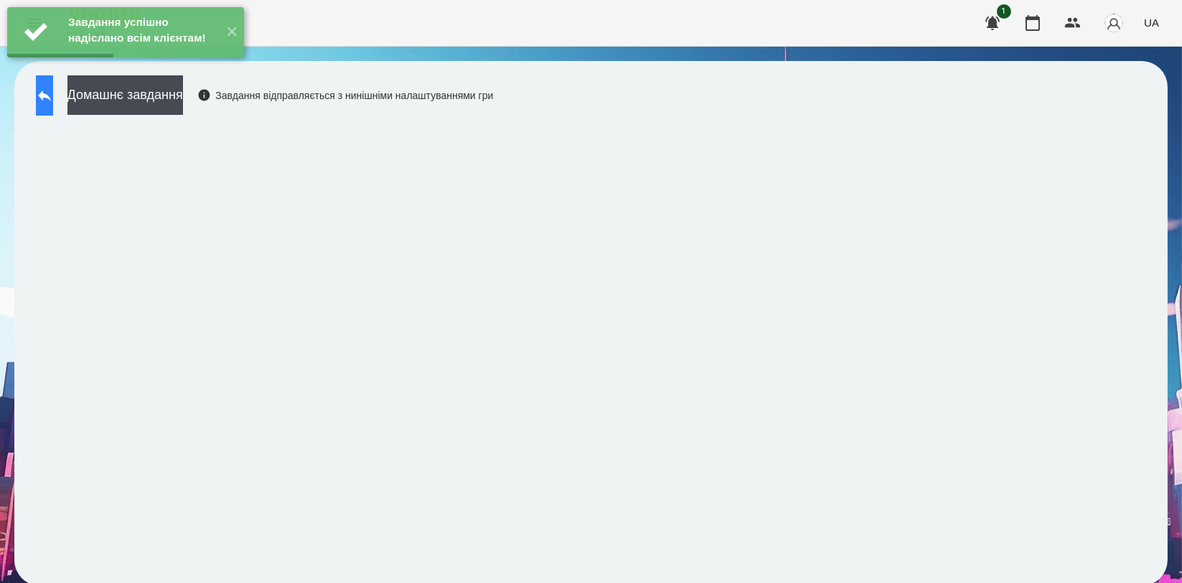
click at [53, 103] on button at bounding box center [44, 95] width 17 height 40
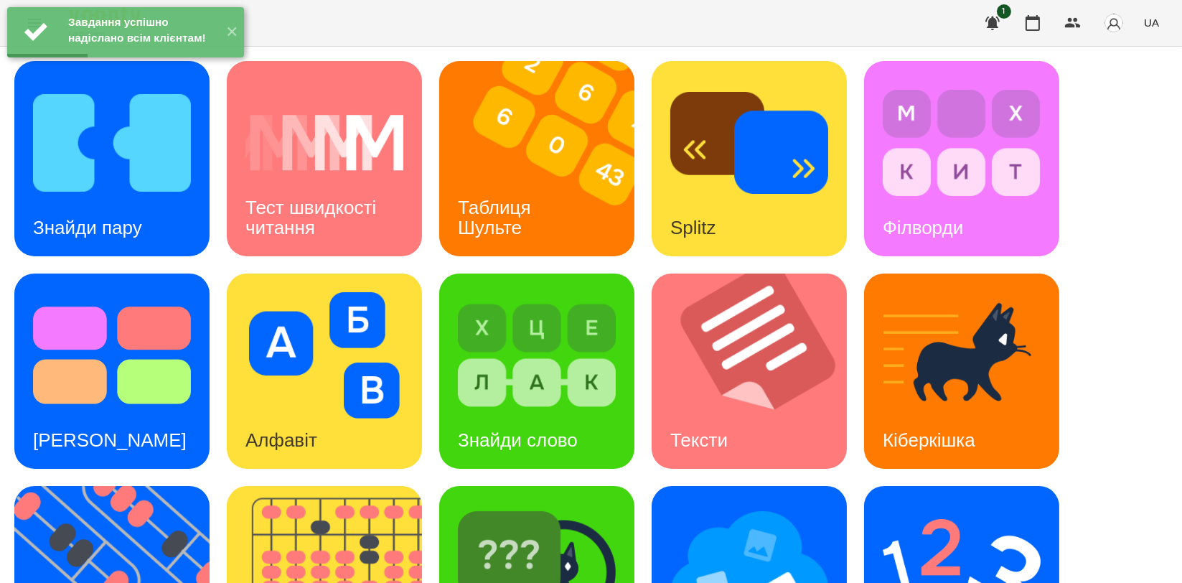
scroll to position [239, 0]
click at [805, 505] on img at bounding box center [749, 568] width 158 height 126
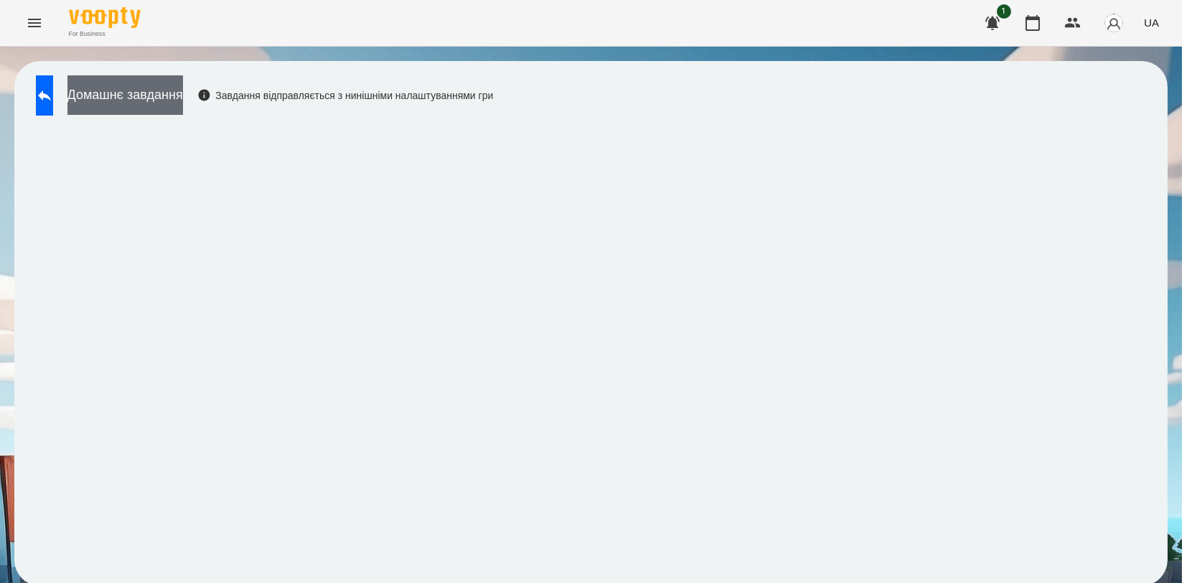
click at [161, 90] on button "Домашнє завдання" at bounding box center [125, 94] width 116 height 39
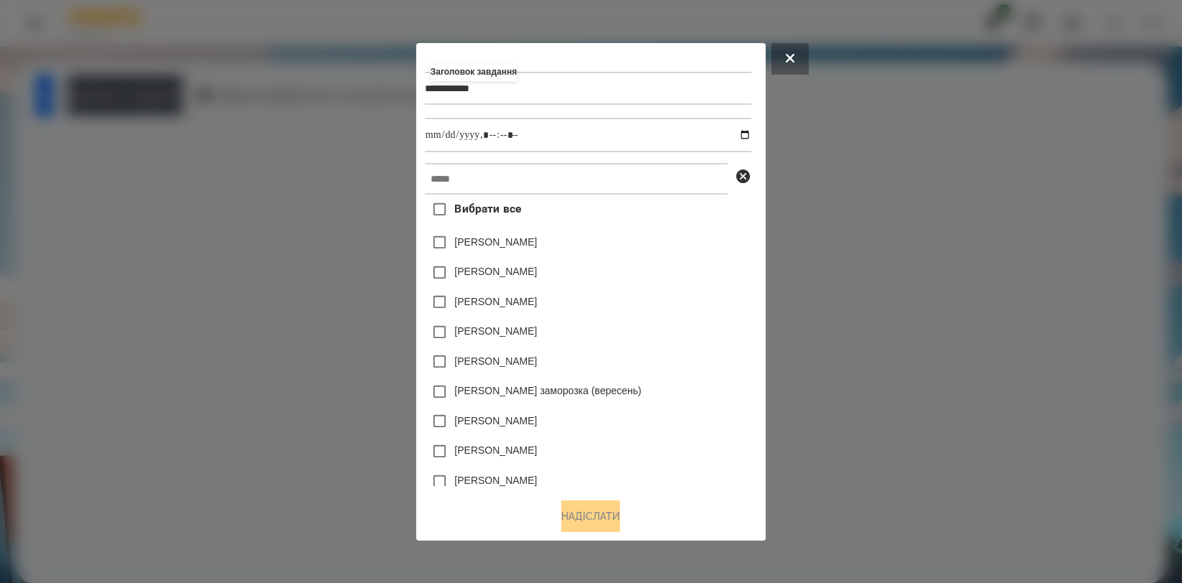
type input "**********"
click at [432, 177] on input "text" at bounding box center [576, 179] width 303 height 32
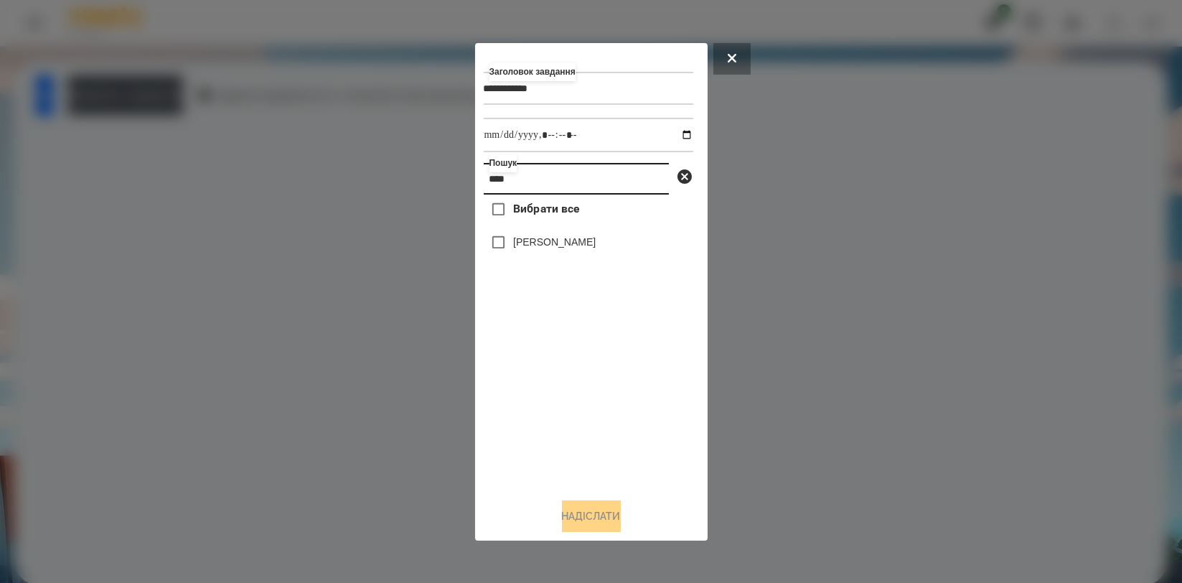
type input "****"
click at [547, 249] on label "[PERSON_NAME]" at bounding box center [554, 242] width 83 height 14
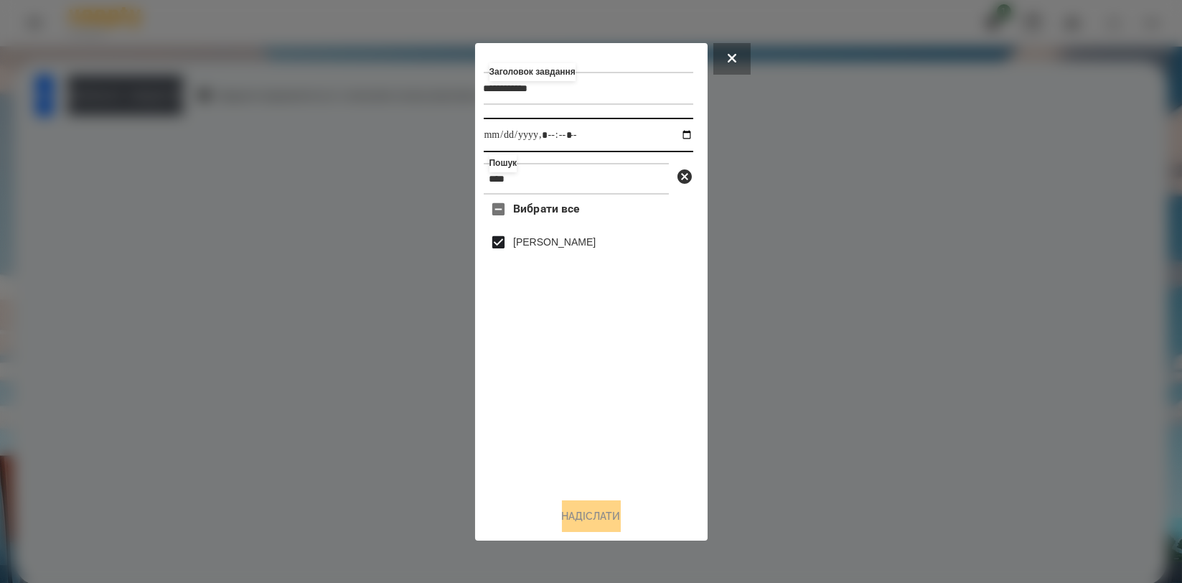
click at [675, 132] on input "datetime-local" at bounding box center [589, 135] width 210 height 34
type input "**********"
click at [635, 394] on div "Вибрати все [PERSON_NAME]" at bounding box center [589, 340] width 210 height 291
click at [677, 132] on input "datetime-local" at bounding box center [589, 135] width 210 height 34
type input "**********"
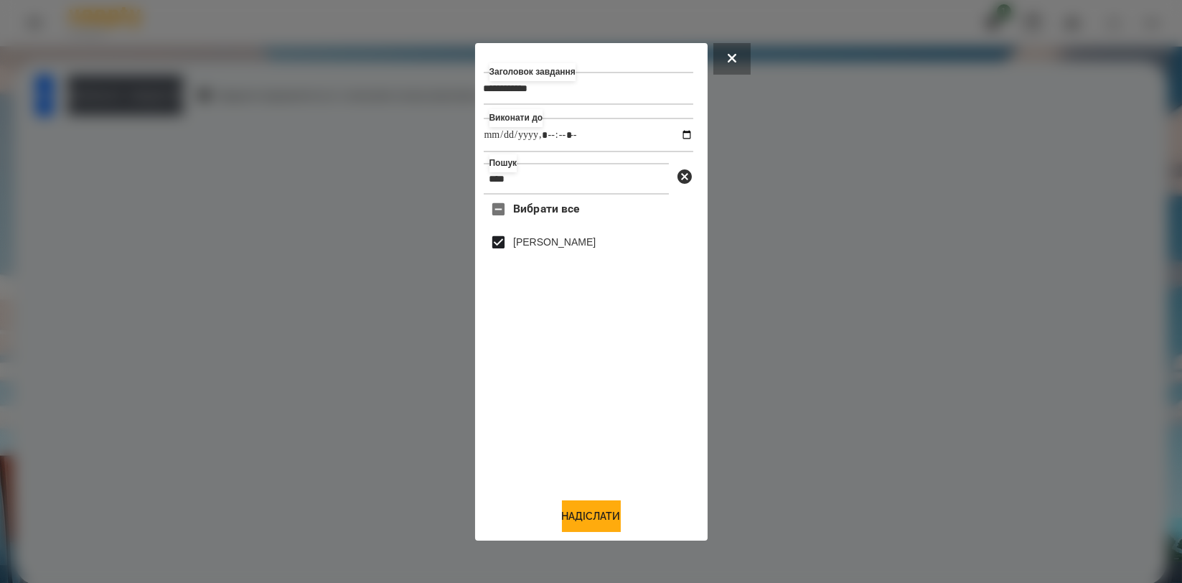
drag, startPoint x: 528, startPoint y: 404, endPoint x: 533, endPoint y: 423, distance: 19.9
click at [529, 406] on div "Вибрати все Олександр Волкогон" at bounding box center [589, 340] width 210 height 291
drag, startPoint x: 571, startPoint y: 512, endPoint x: 587, endPoint y: 499, distance: 21.4
click at [571, 513] on button "Надіслати" at bounding box center [591, 516] width 59 height 32
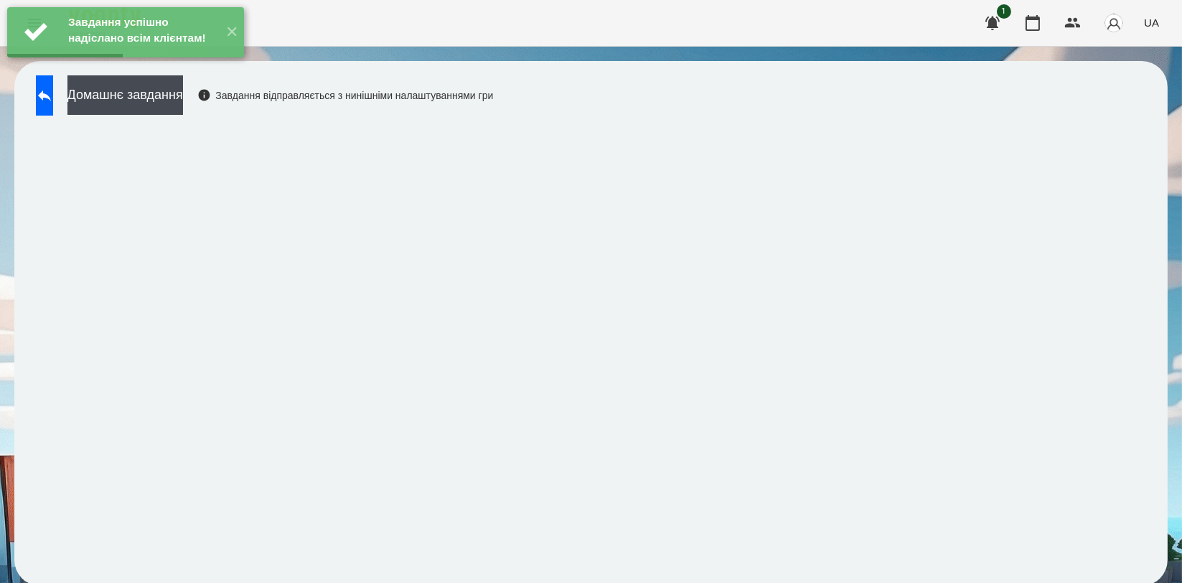
click at [219, 119] on div "Домашнє завдання Завдання відправляється з нинішніми налаштуваннями гри" at bounding box center [261, 98] width 464 height 47
click at [183, 104] on button "Домашнє завдання" at bounding box center [125, 94] width 116 height 39
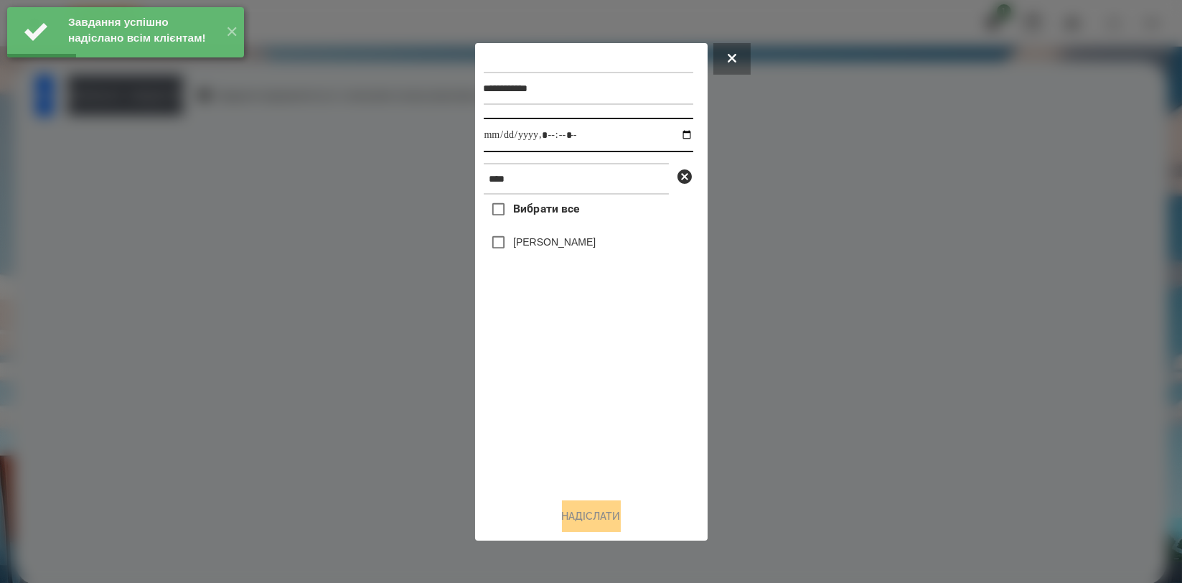
click at [682, 136] on input "datetime-local" at bounding box center [589, 135] width 210 height 34
type input "**********"
click at [518, 379] on div "Вибрати все Олександр Волкогон" at bounding box center [589, 340] width 210 height 291
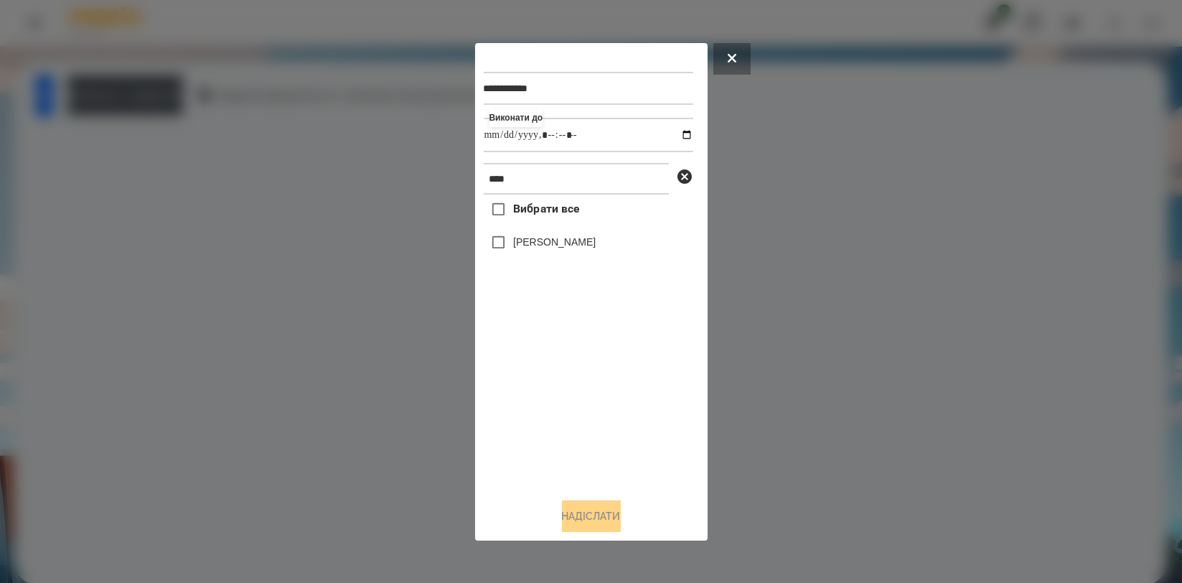
click at [556, 245] on label "[PERSON_NAME]" at bounding box center [554, 242] width 83 height 14
click at [596, 521] on button "Надіслати" at bounding box center [591, 516] width 59 height 32
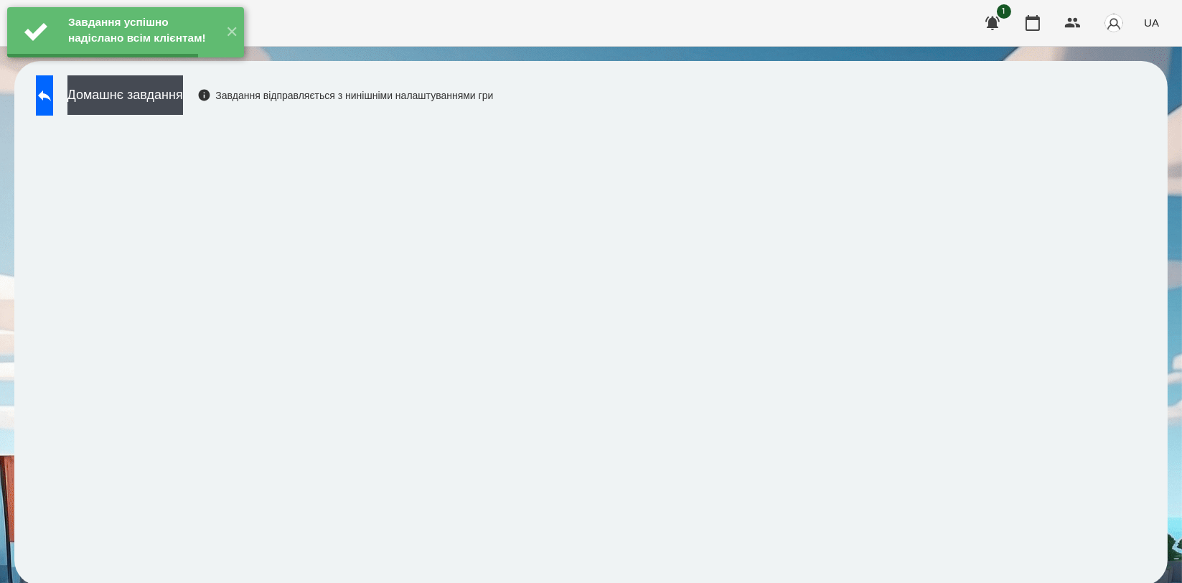
click at [183, 91] on button "Домашнє завдання" at bounding box center [125, 94] width 116 height 39
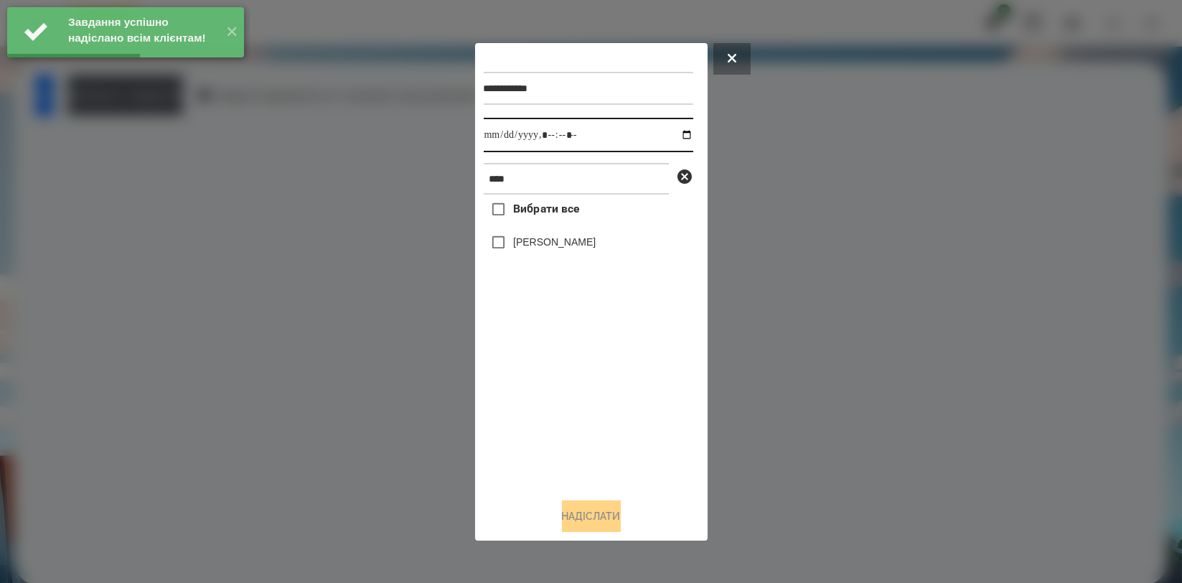
click at [667, 133] on input "datetime-local" at bounding box center [589, 135] width 210 height 34
click at [676, 138] on input "datetime-local" at bounding box center [589, 135] width 210 height 34
type input "**********"
click at [550, 365] on div "Вибрати все Олександр Волкогон" at bounding box center [589, 340] width 210 height 291
click at [573, 244] on label "[PERSON_NAME]" at bounding box center [554, 242] width 83 height 14
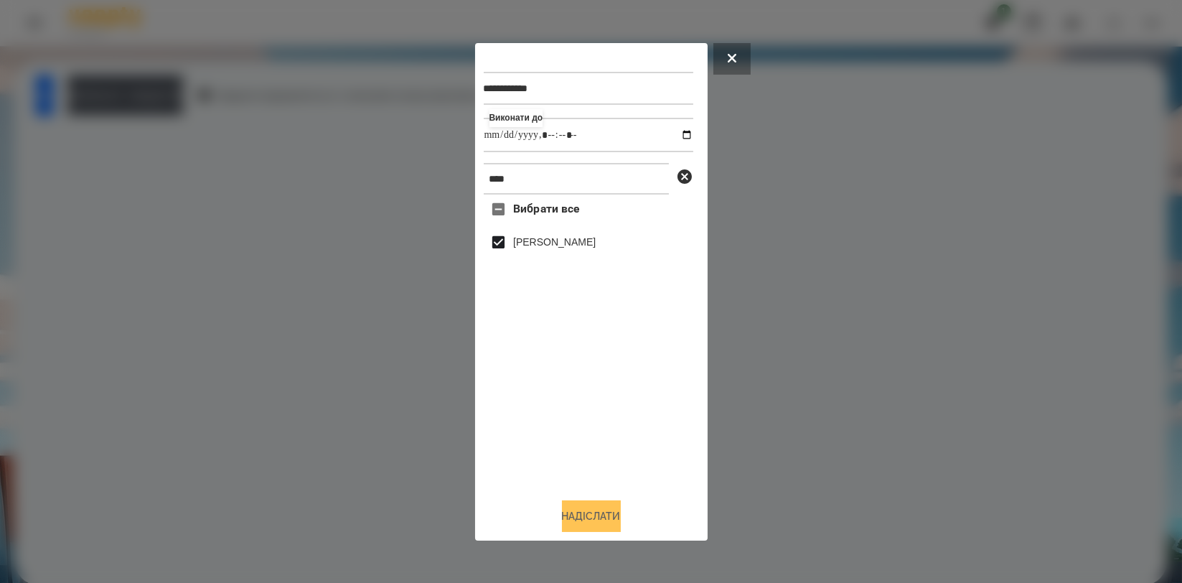
click at [596, 523] on button "Надіслати" at bounding box center [591, 516] width 59 height 32
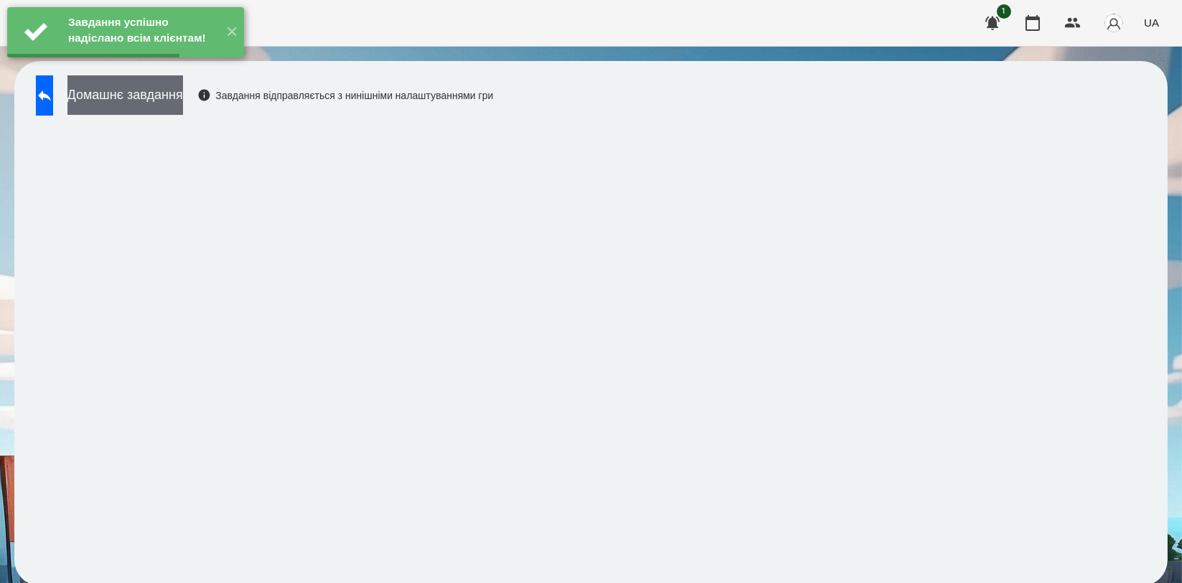
click at [183, 100] on button "Домашнє завдання" at bounding box center [125, 94] width 116 height 39
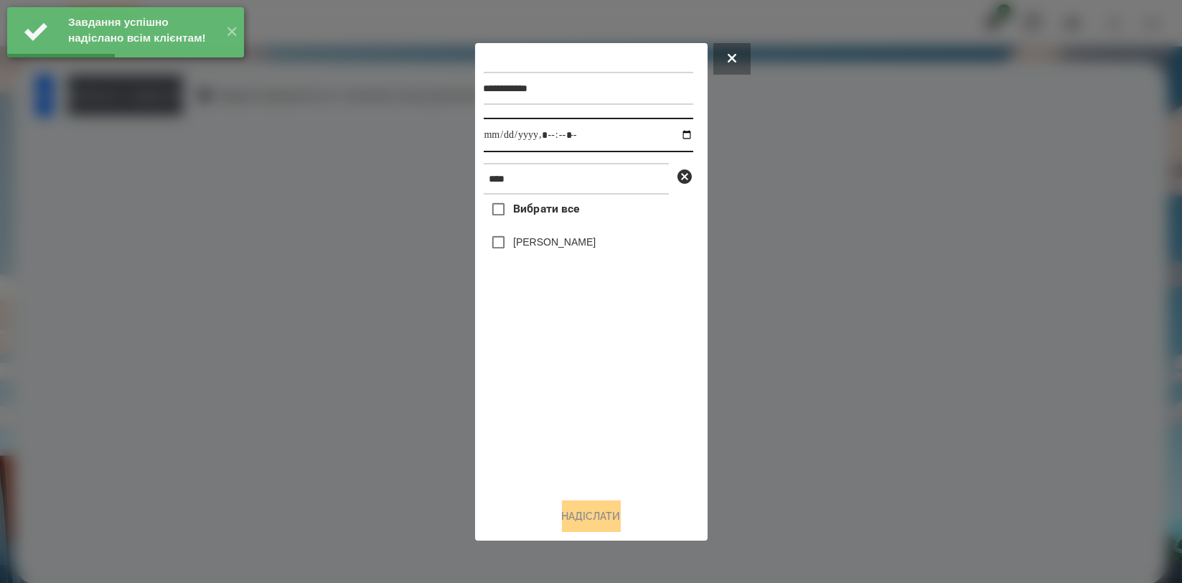
click at [676, 133] on input "datetime-local" at bounding box center [589, 135] width 210 height 34
type input "**********"
drag, startPoint x: 565, startPoint y: 398, endPoint x: 571, endPoint y: 315, distance: 83.5
click at [564, 399] on div "Вибрати все Олександр Волкогон" at bounding box center [589, 340] width 210 height 291
click at [579, 249] on label "[PERSON_NAME]" at bounding box center [554, 242] width 83 height 14
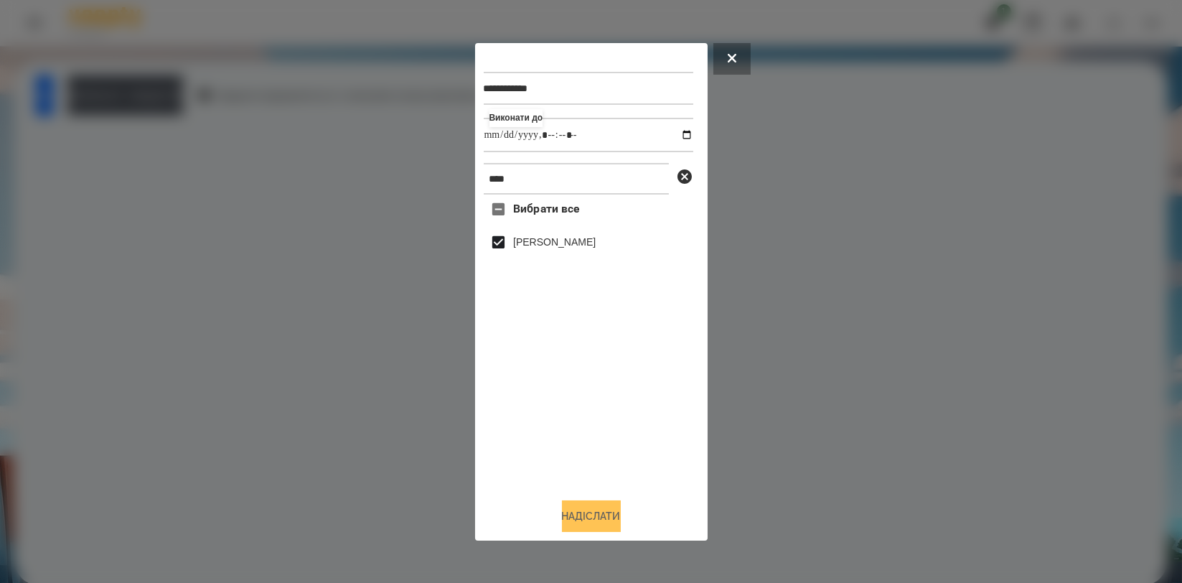
click at [617, 507] on button "Надіслати" at bounding box center [591, 516] width 59 height 32
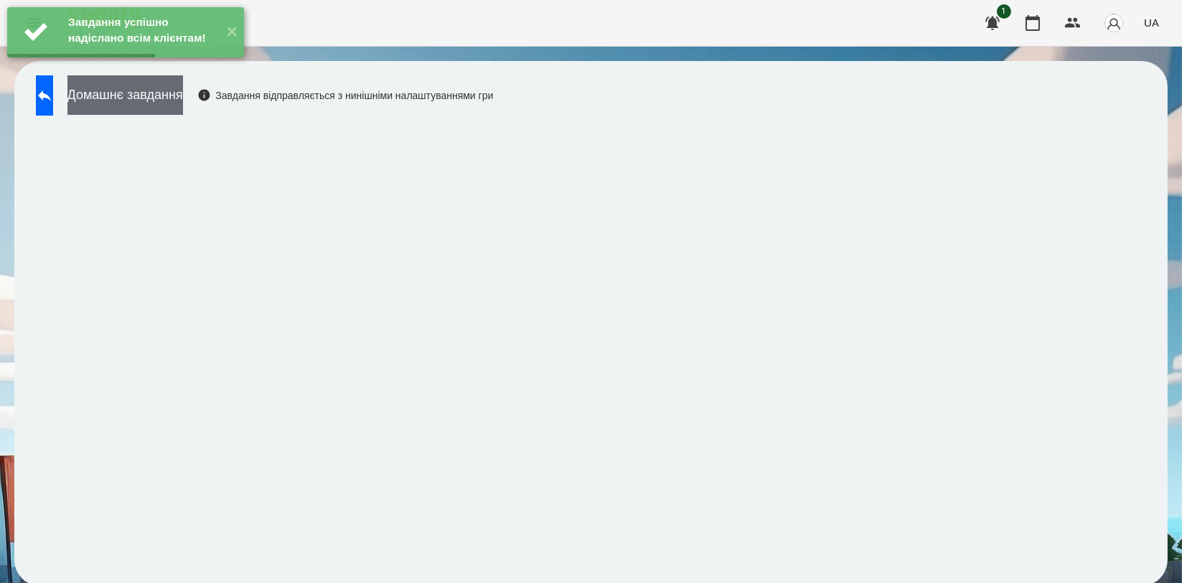
click at [183, 106] on button "Домашнє завдання" at bounding box center [125, 94] width 116 height 39
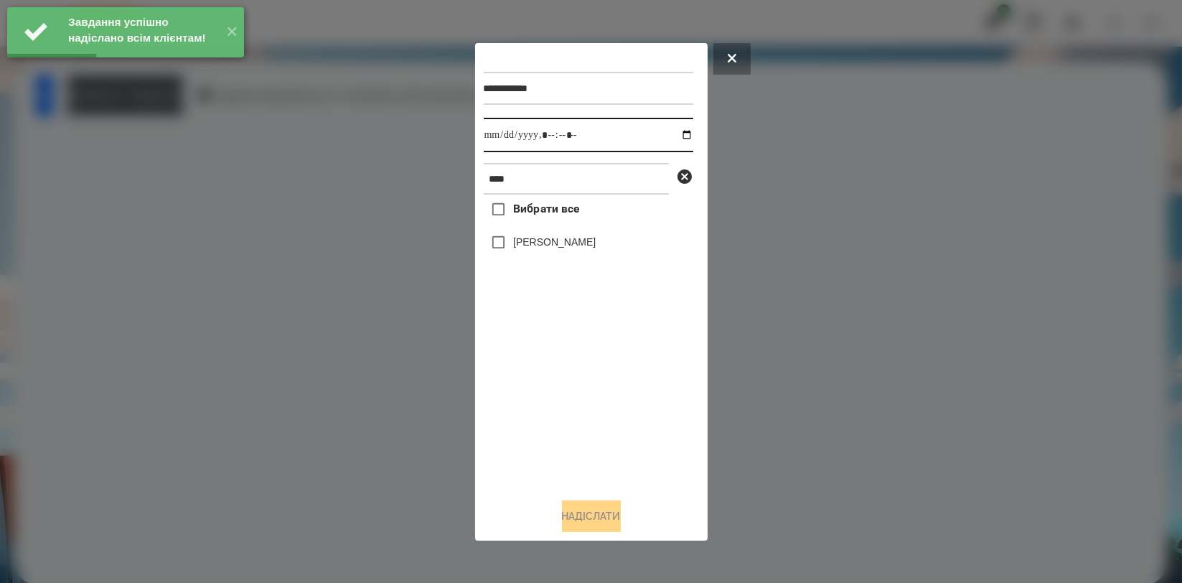
drag, startPoint x: 671, startPoint y: 134, endPoint x: 669, endPoint y: 149, distance: 15.9
click at [672, 134] on input "datetime-local" at bounding box center [589, 135] width 210 height 34
type input "**********"
drag, startPoint x: 584, startPoint y: 387, endPoint x: 580, endPoint y: 309, distance: 78.3
click at [584, 385] on div "Вибрати все Олександр Волкогон" at bounding box center [589, 340] width 210 height 291
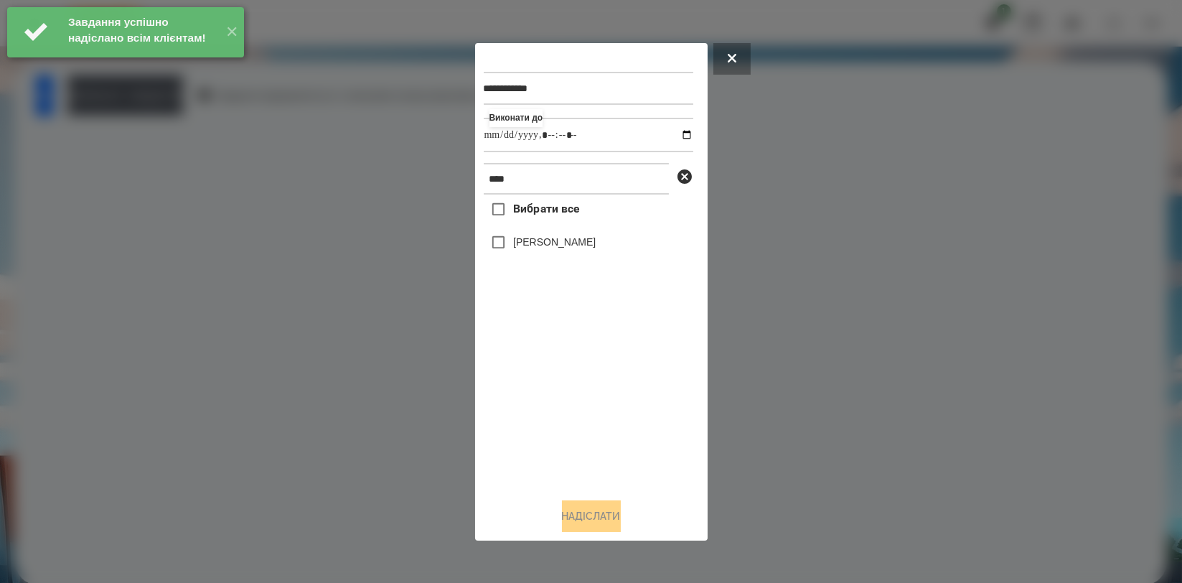
click at [603, 256] on div "[PERSON_NAME]" at bounding box center [589, 243] width 210 height 30
click at [607, 253] on div "[PERSON_NAME]" at bounding box center [589, 243] width 210 height 30
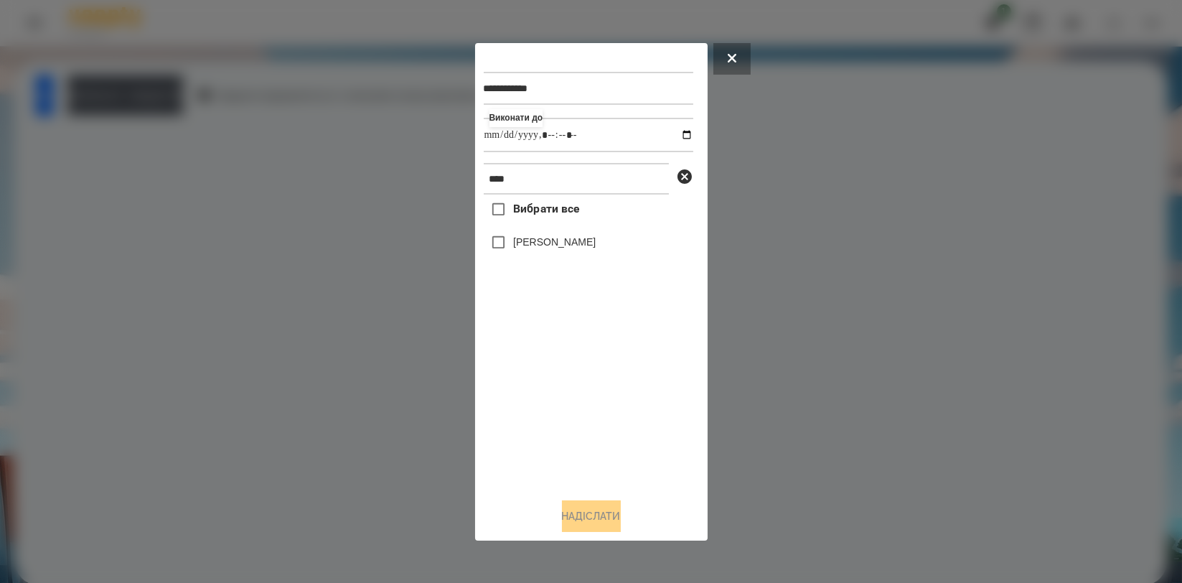
click at [596, 249] on label "[PERSON_NAME]" at bounding box center [554, 242] width 83 height 14
click at [584, 520] on button "Надіслати" at bounding box center [591, 516] width 59 height 32
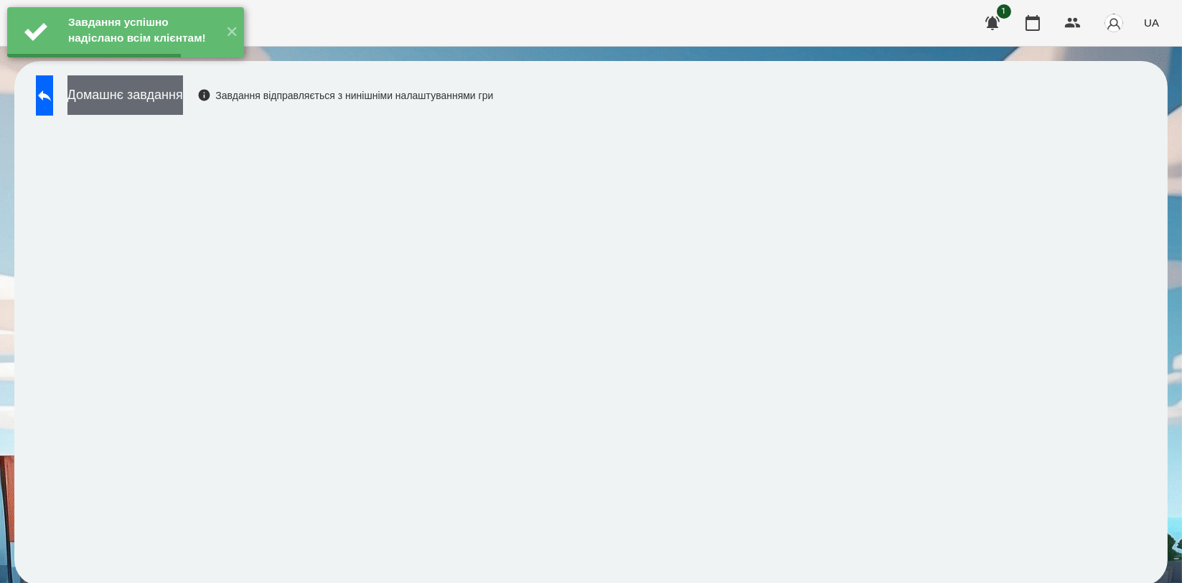
click at [183, 96] on button "Домашнє завдання" at bounding box center [125, 94] width 116 height 39
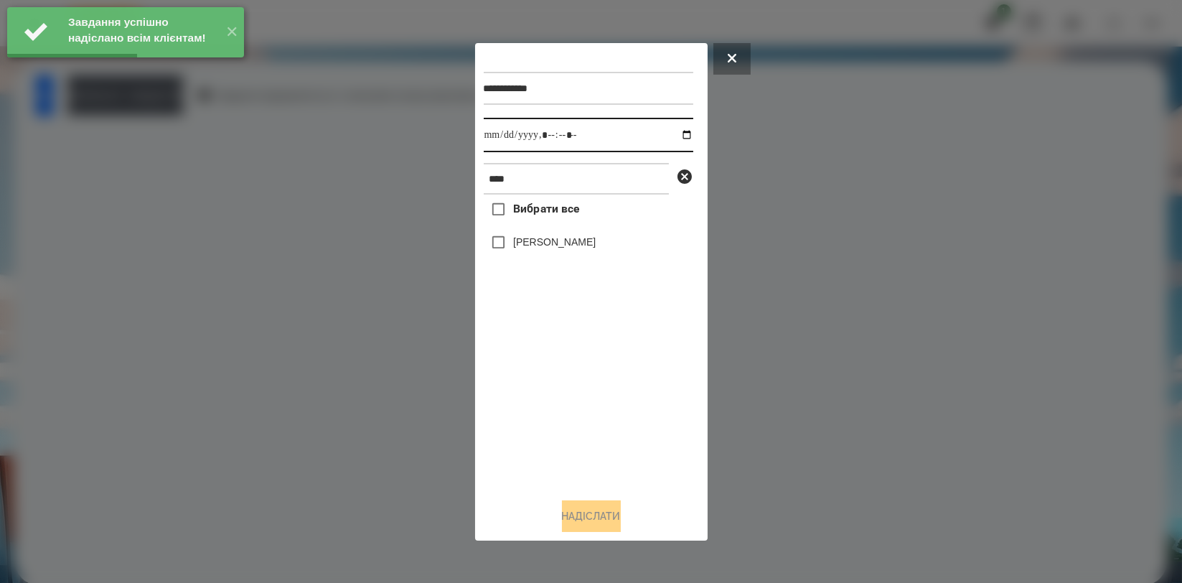
click at [673, 136] on input "datetime-local" at bounding box center [589, 135] width 210 height 34
type input "**********"
drag, startPoint x: 611, startPoint y: 378, endPoint x: 596, endPoint y: 280, distance: 98.8
click at [610, 379] on div "Вибрати все Олександр Волкогон" at bounding box center [589, 340] width 210 height 291
click at [596, 242] on label "[PERSON_NAME]" at bounding box center [554, 242] width 83 height 14
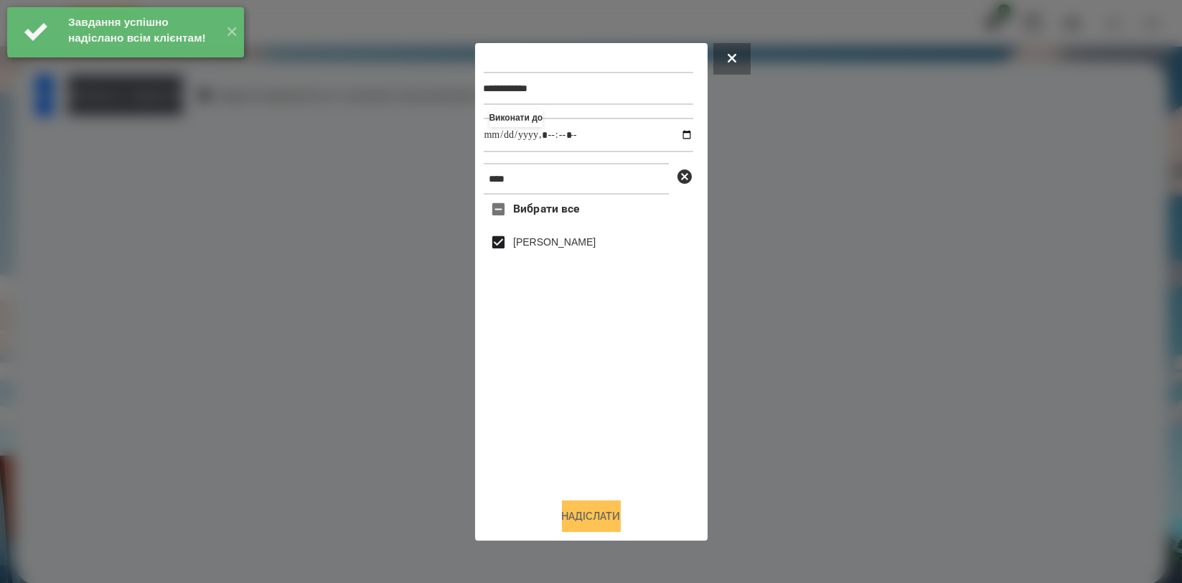
click at [607, 514] on button "Надіслати" at bounding box center [591, 516] width 59 height 32
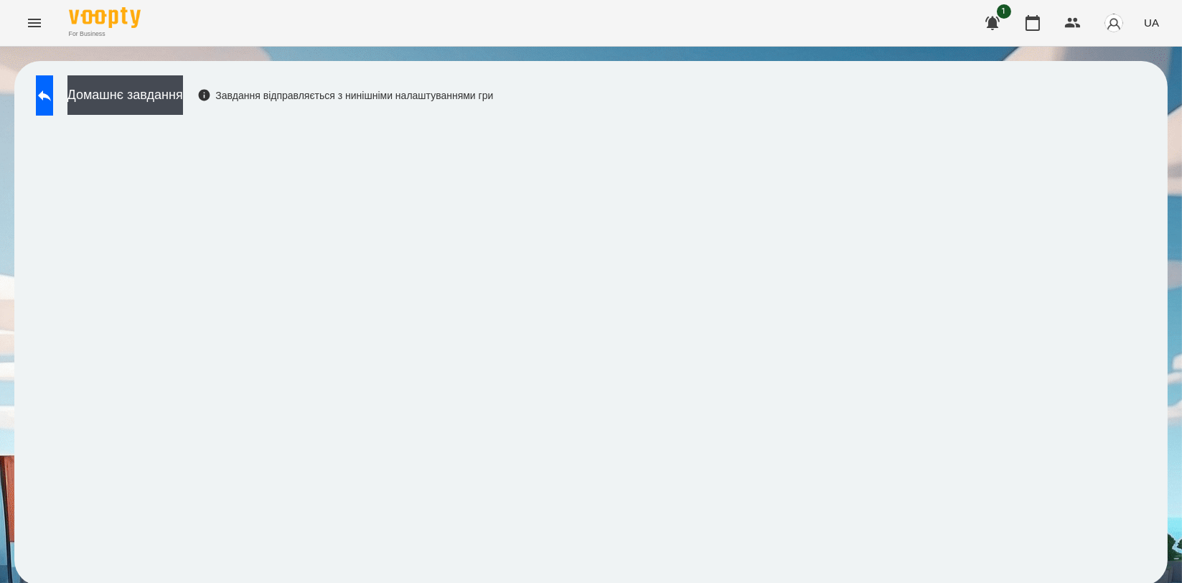
click at [137, 72] on div "Домашнє завдання Завдання відправляється з нинішніми налаштуваннями гри" at bounding box center [590, 323] width 1153 height 525
click at [143, 83] on button "Домашнє завдання" at bounding box center [125, 94] width 116 height 39
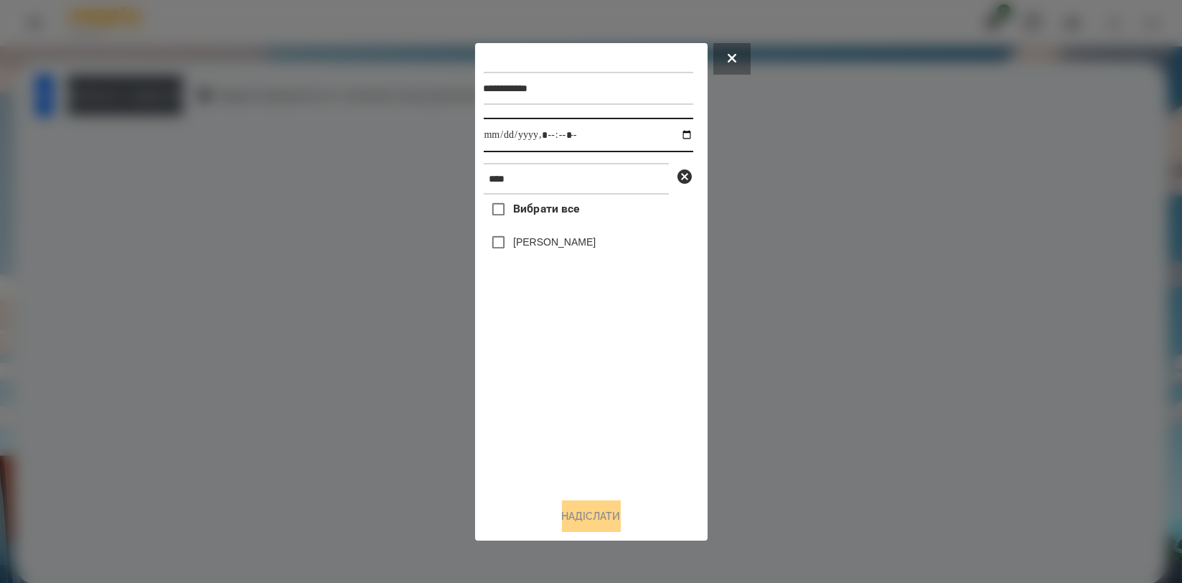
click at [676, 136] on input "datetime-local" at bounding box center [589, 135] width 210 height 34
type input "**********"
click at [613, 395] on div "Вибрати все Олександр Волкогон" at bounding box center [589, 340] width 210 height 291
click at [596, 245] on label "[PERSON_NAME]" at bounding box center [554, 242] width 83 height 14
click at [596, 512] on button "Надіслати" at bounding box center [591, 516] width 59 height 32
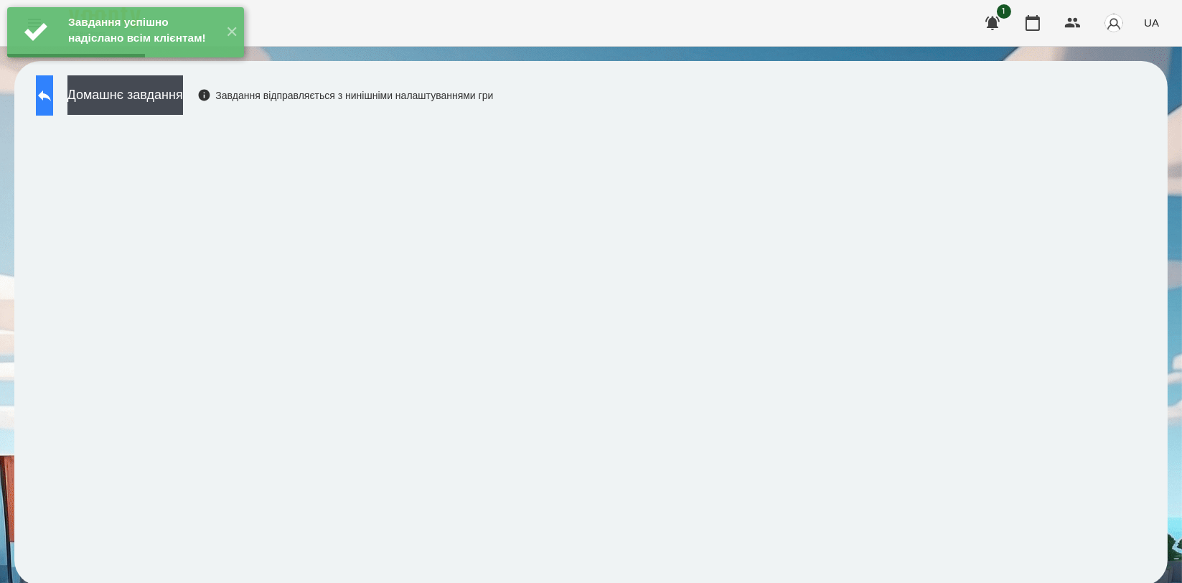
click at [50, 89] on icon at bounding box center [44, 95] width 17 height 17
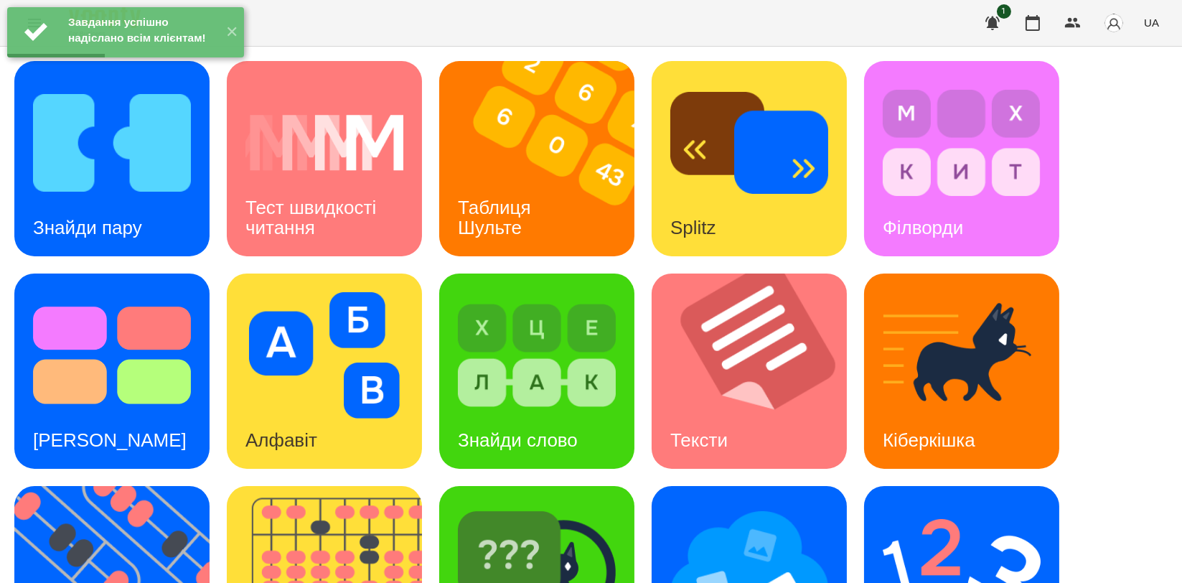
scroll to position [325, 0]
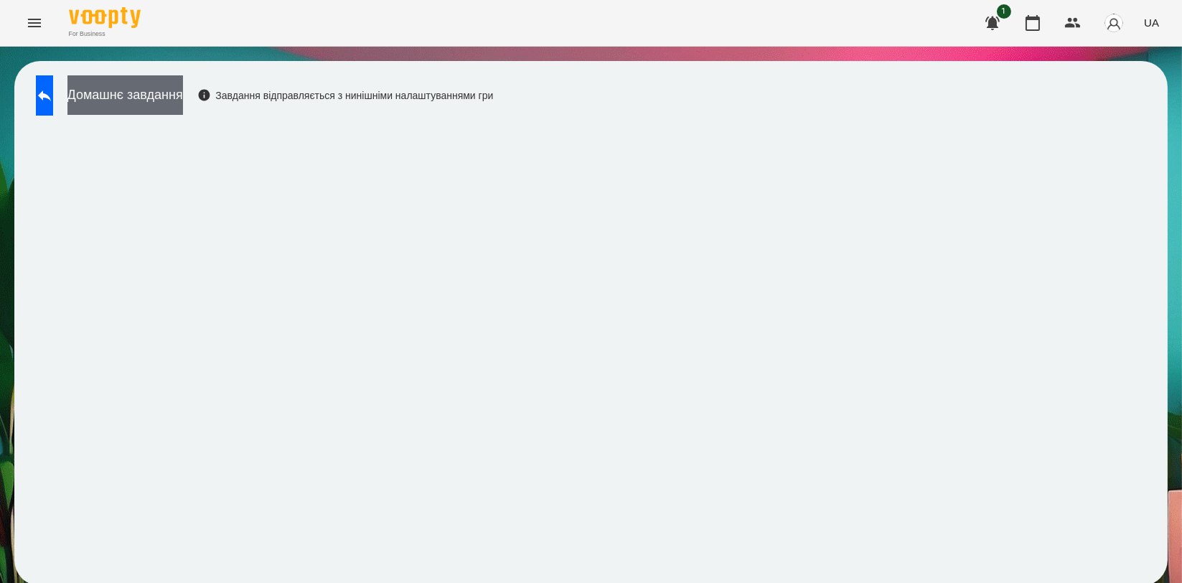
click at [183, 96] on button "Домашнє завдання" at bounding box center [125, 94] width 116 height 39
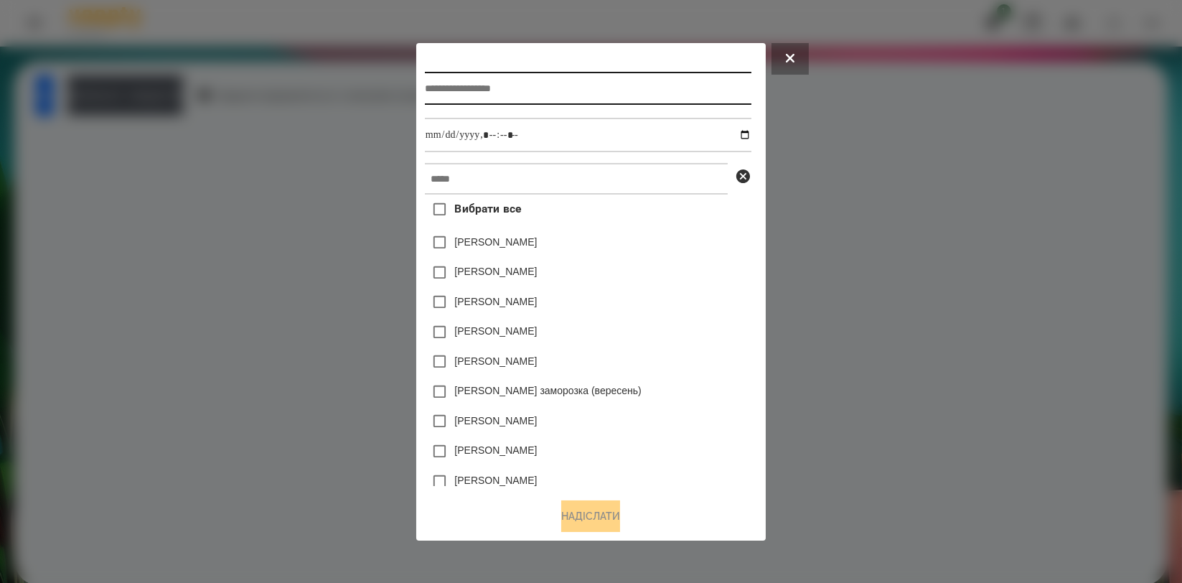
click at [586, 98] on input "text" at bounding box center [588, 88] width 327 height 33
type input "**********"
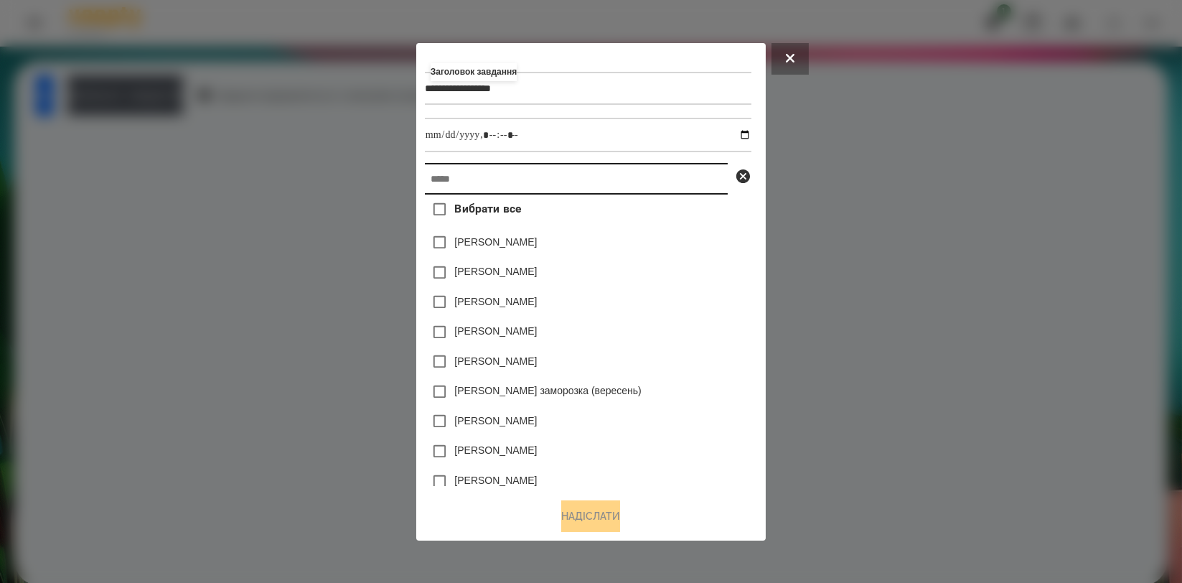
click at [572, 180] on input "text" at bounding box center [576, 179] width 303 height 32
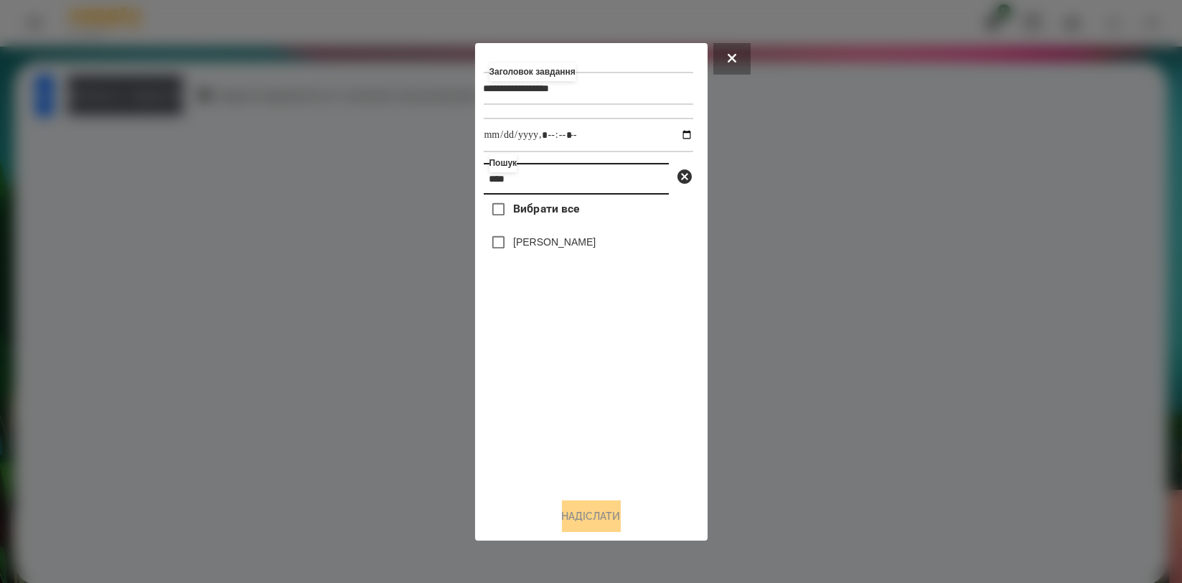
type input "****"
click at [568, 249] on label "[PERSON_NAME]" at bounding box center [554, 242] width 83 height 14
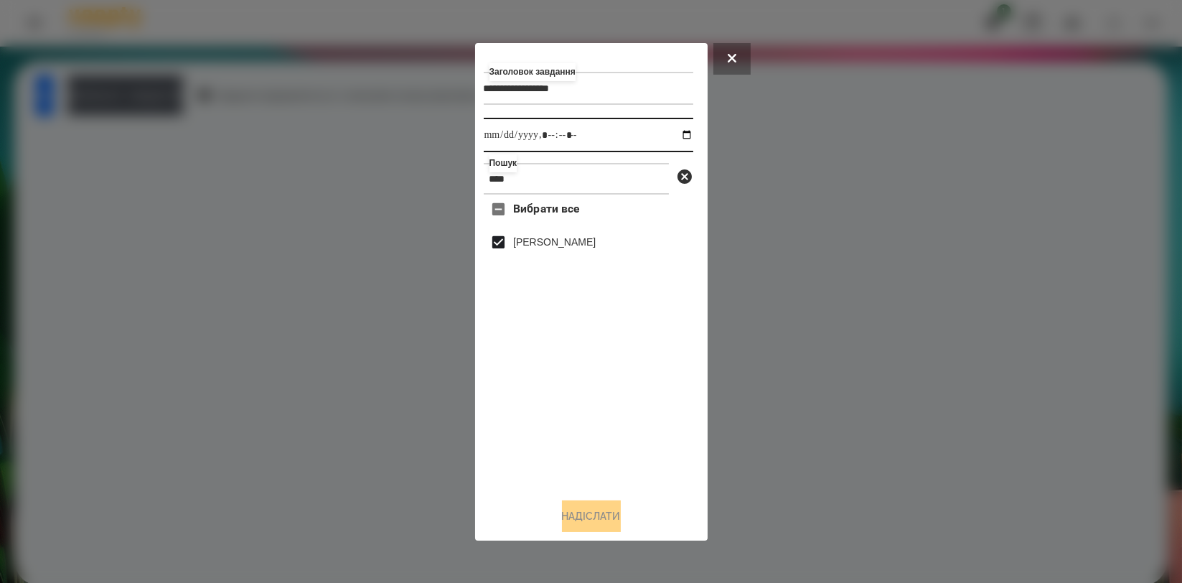
click at [676, 136] on input "datetime-local" at bounding box center [589, 135] width 210 height 34
type input "**********"
drag, startPoint x: 528, startPoint y: 390, endPoint x: 545, endPoint y: 426, distance: 40.5
click at [528, 390] on div "Вибрати все Олександр Волкогон" at bounding box center [589, 340] width 210 height 291
click at [576, 520] on button "Надіслати" at bounding box center [591, 516] width 59 height 32
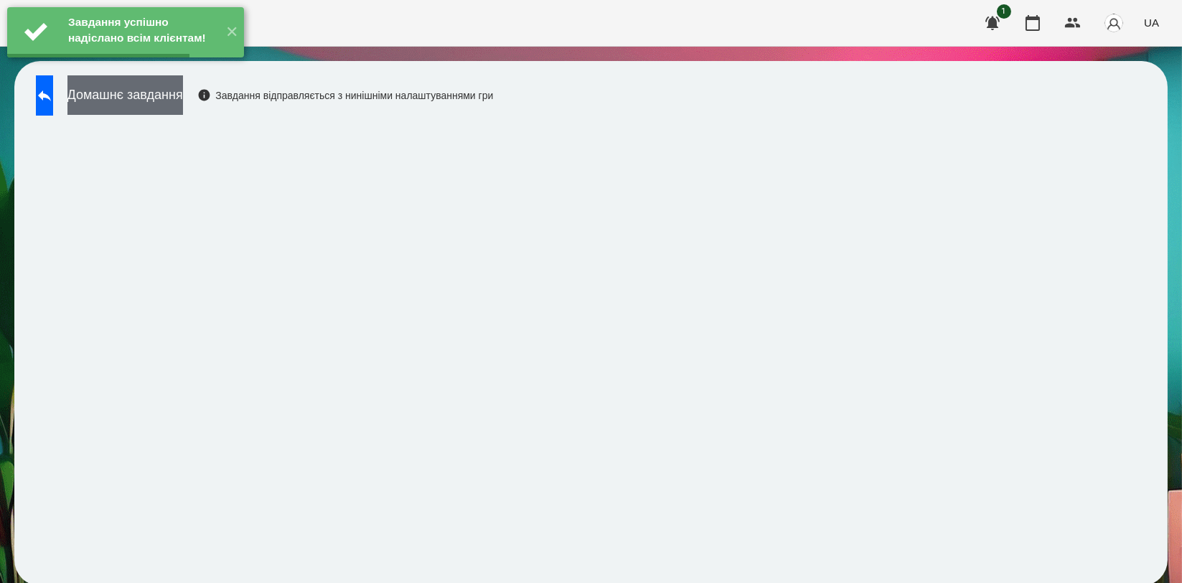
click at [183, 94] on button "Домашнє завдання" at bounding box center [125, 94] width 116 height 39
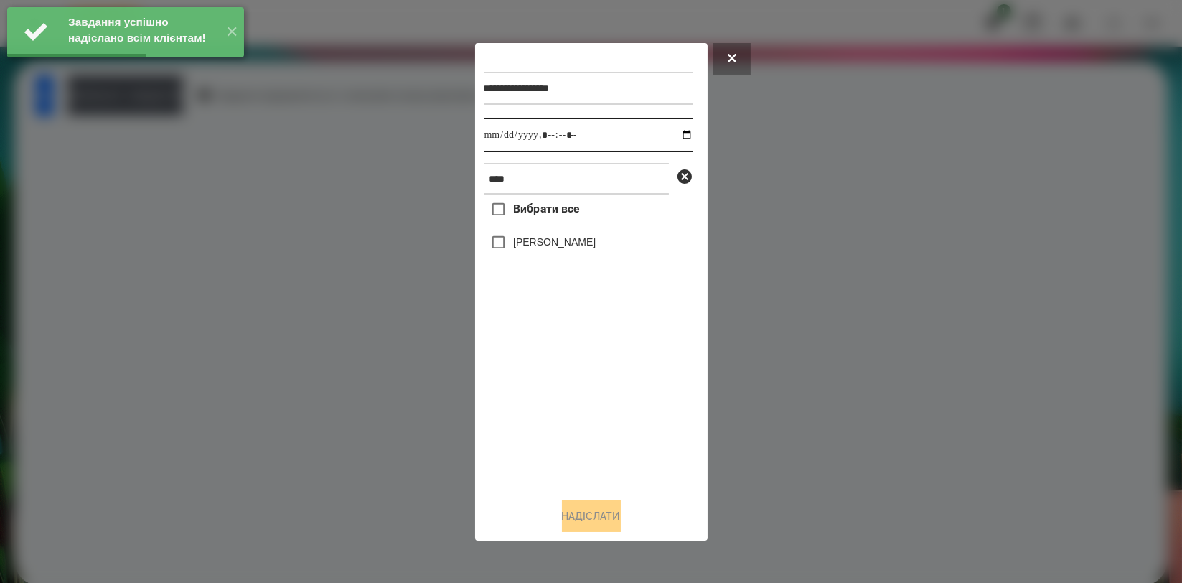
click at [674, 133] on input "datetime-local" at bounding box center [589, 135] width 210 height 34
type input "**********"
click at [542, 399] on div "Вибрати все Олександр Волкогон" at bounding box center [589, 340] width 210 height 291
click at [581, 249] on label "[PERSON_NAME]" at bounding box center [554, 242] width 83 height 14
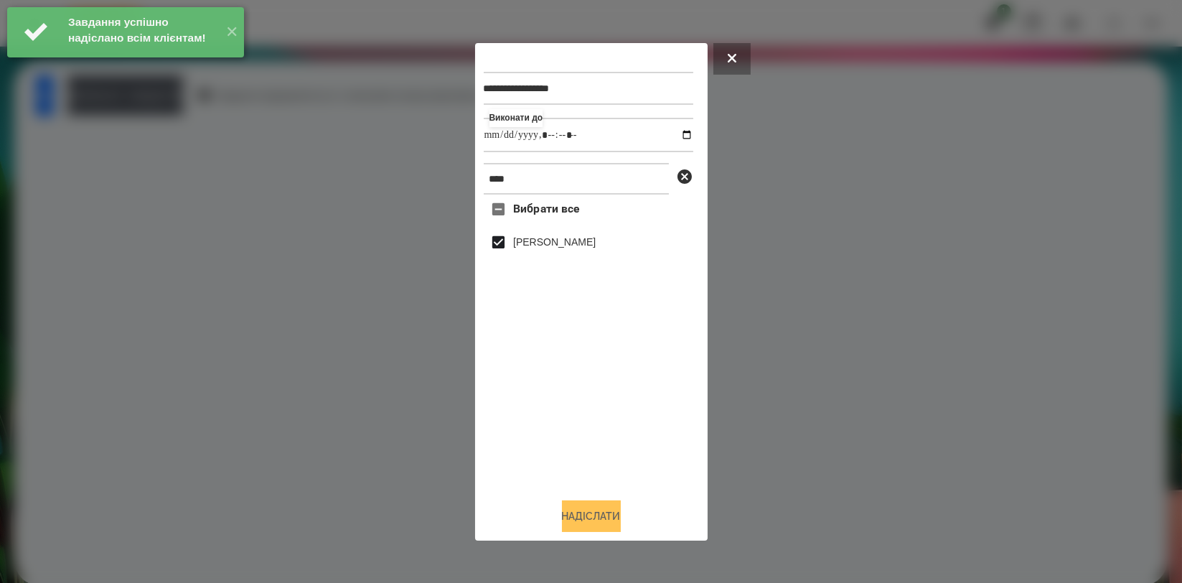
click at [604, 525] on button "Надіслати" at bounding box center [591, 516] width 59 height 32
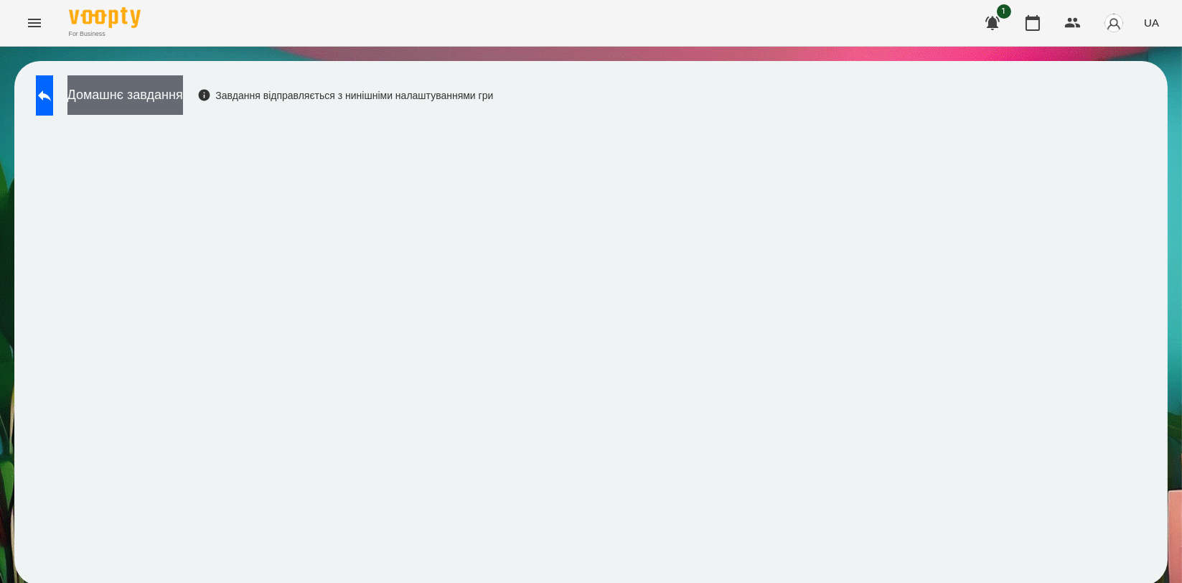
click at [183, 82] on button "Домашнє завдання" at bounding box center [125, 94] width 116 height 39
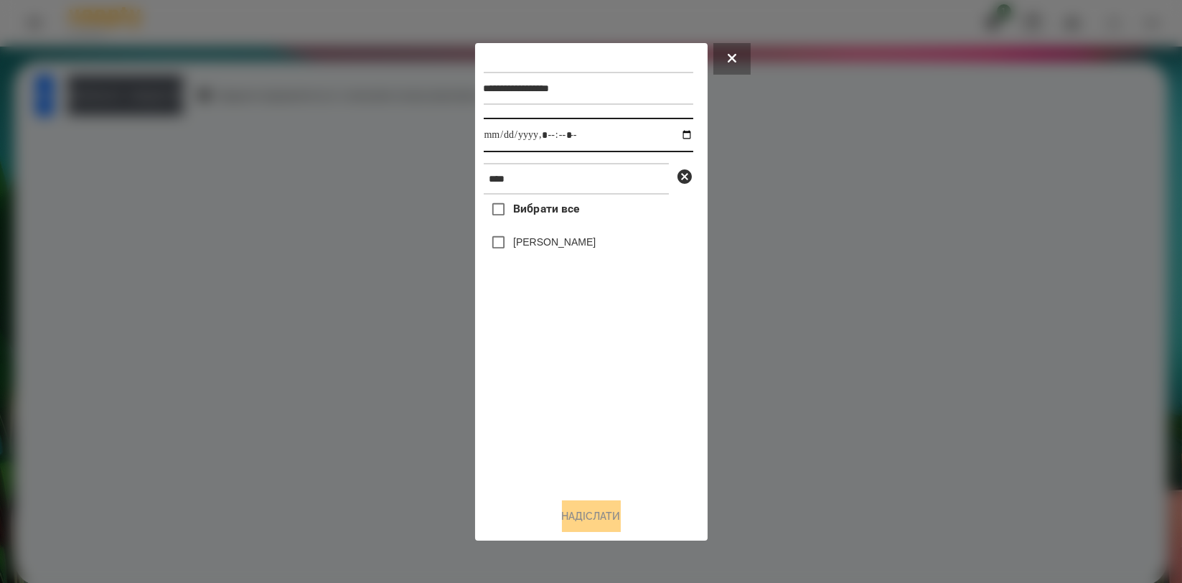
click at [670, 136] on input "datetime-local" at bounding box center [589, 135] width 210 height 34
type input "**********"
click at [557, 386] on div "Вибрати все Олександр Волкогон" at bounding box center [589, 340] width 210 height 291
click at [567, 244] on label "[PERSON_NAME]" at bounding box center [554, 242] width 83 height 14
click at [594, 515] on button "Надіслати" at bounding box center [591, 516] width 59 height 32
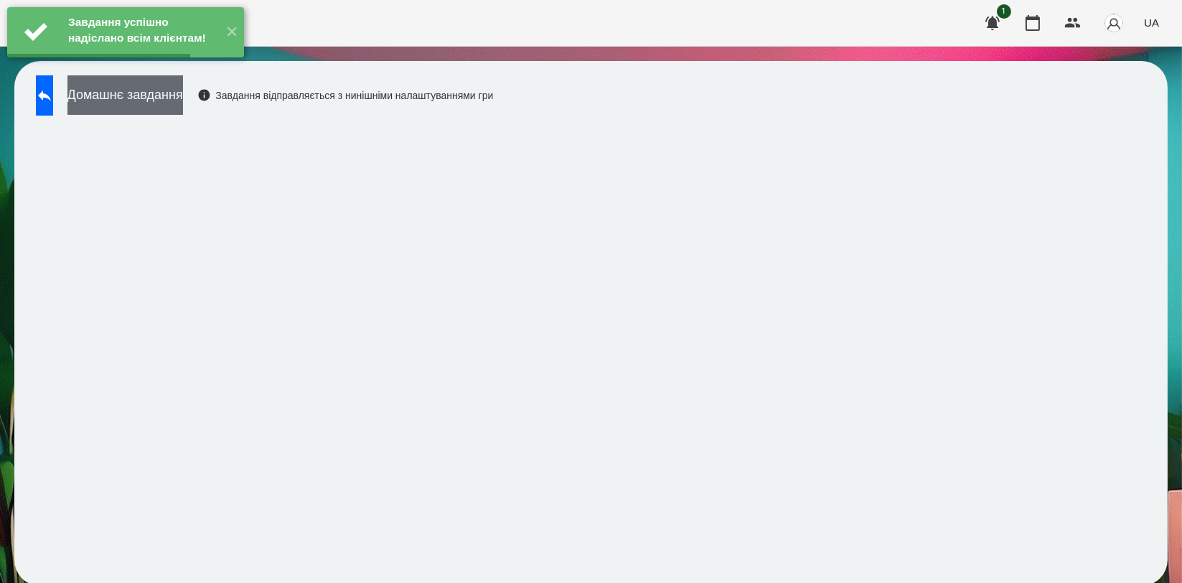
click at [183, 97] on button "Домашнє завдання" at bounding box center [125, 94] width 116 height 39
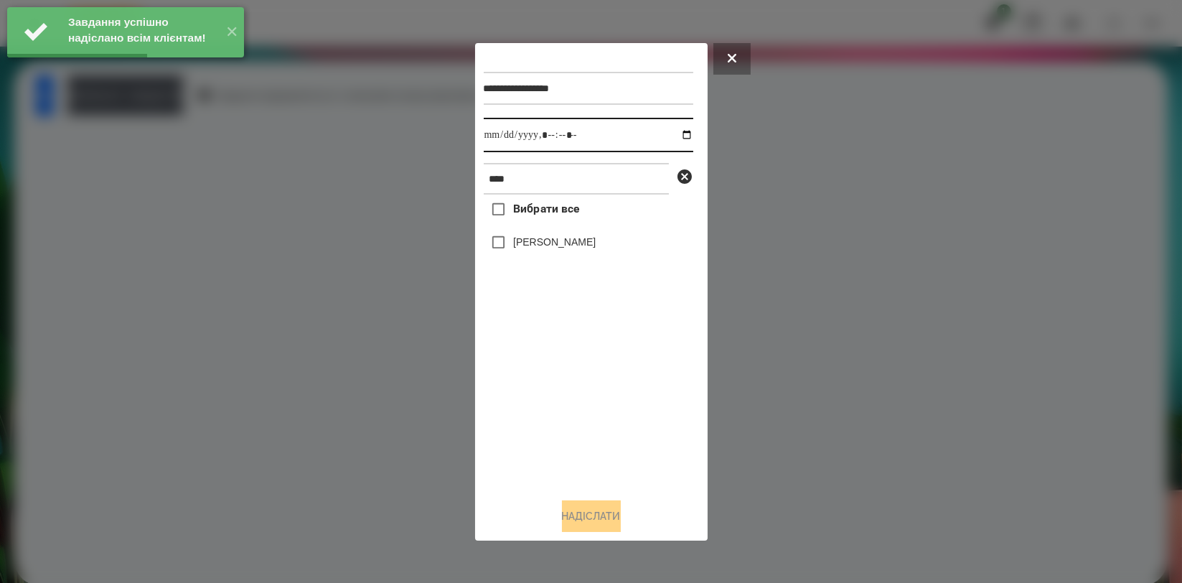
click at [675, 133] on input "datetime-local" at bounding box center [589, 135] width 210 height 34
type input "**********"
drag, startPoint x: 578, startPoint y: 393, endPoint x: 584, endPoint y: 325, distance: 67.8
click at [578, 393] on div "Вибрати все Олександр Волкогон" at bounding box center [589, 340] width 210 height 291
click at [596, 248] on label "[PERSON_NAME]" at bounding box center [554, 242] width 83 height 14
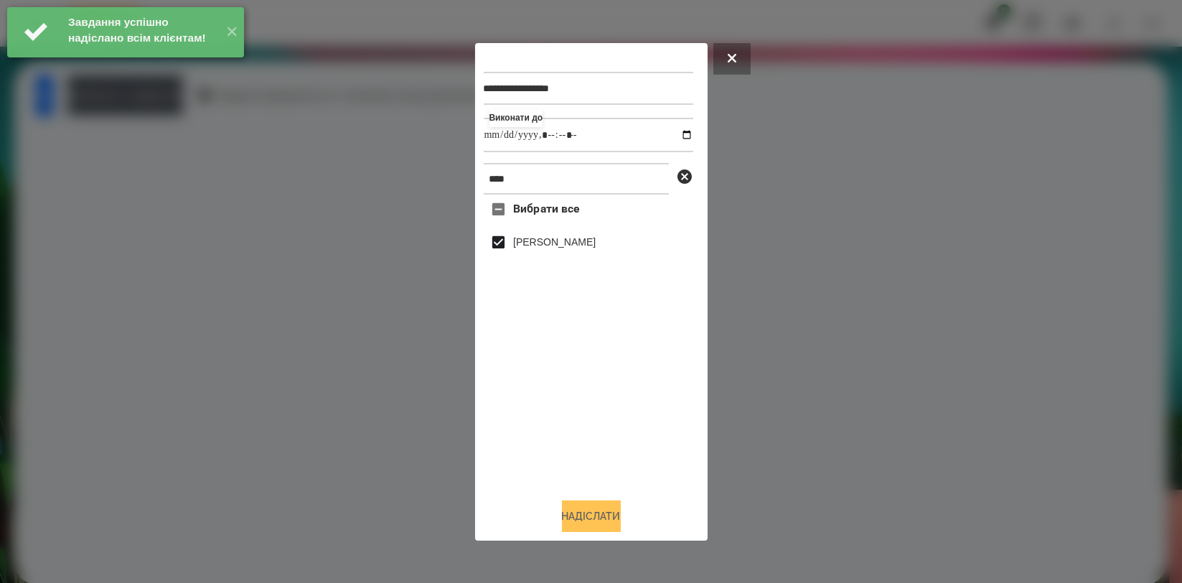
click at [607, 507] on button "Надіслати" at bounding box center [591, 516] width 59 height 32
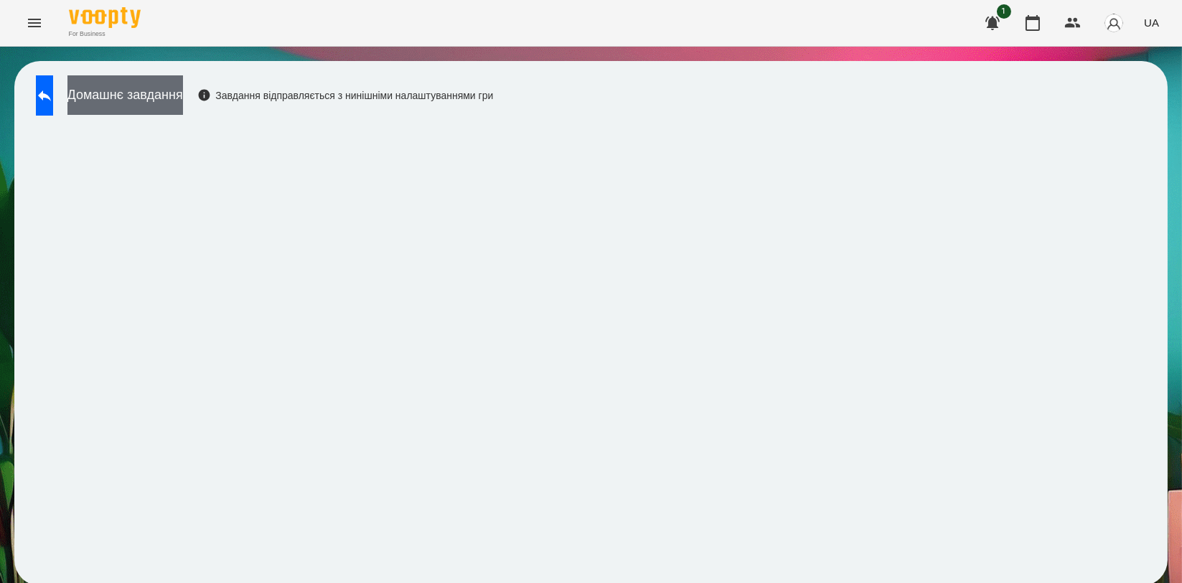
click at [183, 95] on button "Домашнє завдання" at bounding box center [125, 94] width 116 height 39
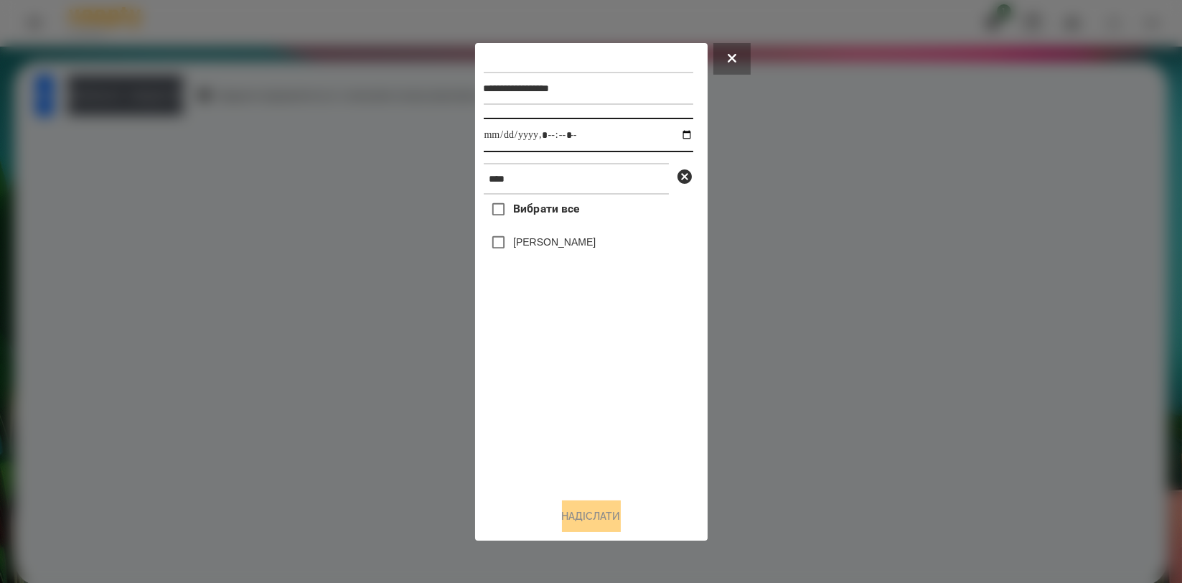
click at [680, 142] on input "datetime-local" at bounding box center [589, 135] width 210 height 34
click at [675, 134] on input "datetime-local" at bounding box center [589, 135] width 210 height 34
type input "**********"
click at [583, 391] on div "Вибрати все Олександр Волкогон" at bounding box center [589, 340] width 210 height 291
click at [584, 248] on label "[PERSON_NAME]" at bounding box center [554, 242] width 83 height 14
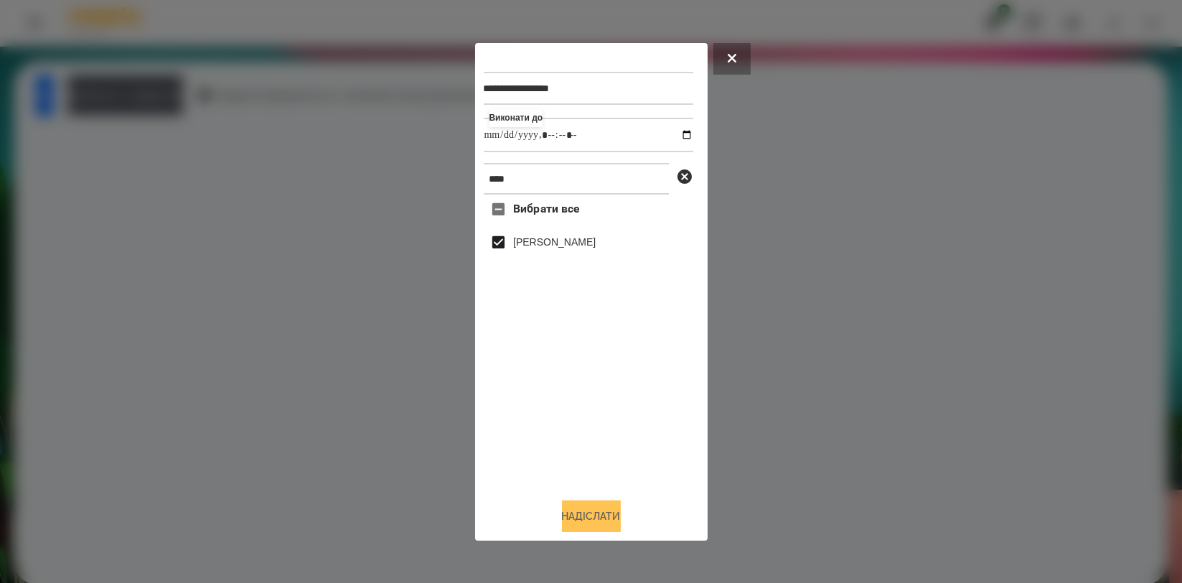
click at [584, 510] on button "Надіслати" at bounding box center [591, 516] width 59 height 32
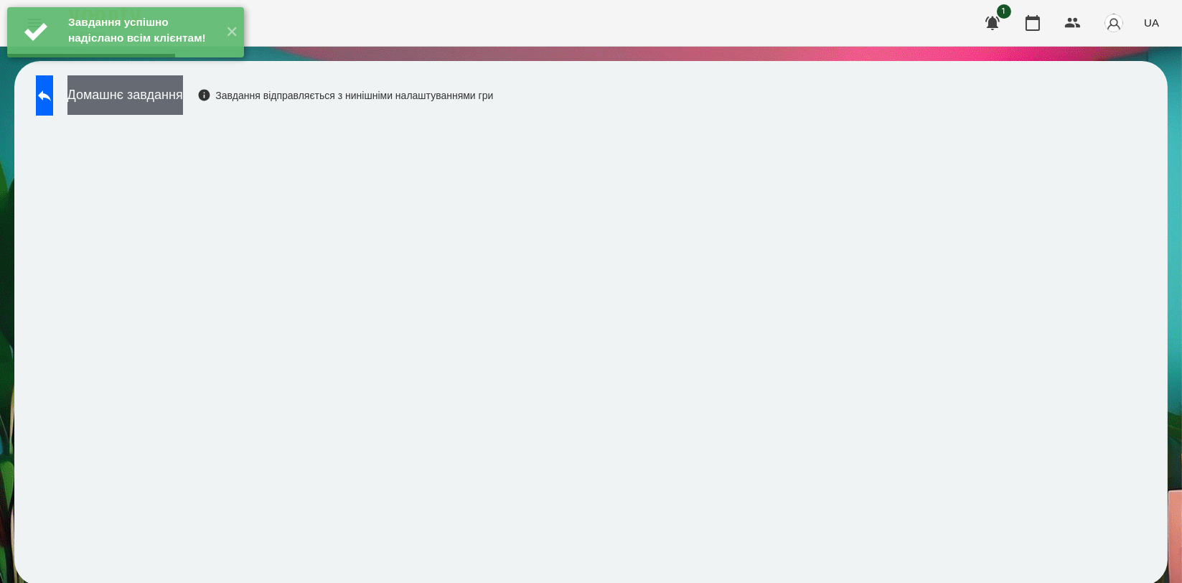
click at [183, 93] on button "Домашнє завдання" at bounding box center [125, 94] width 116 height 39
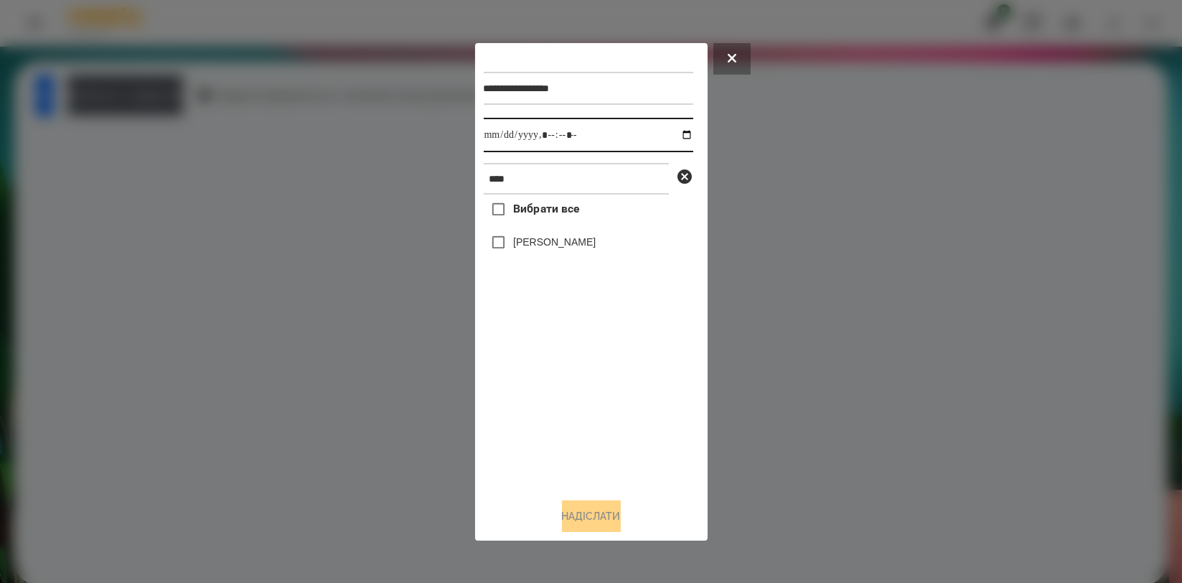
click at [679, 134] on input "datetime-local" at bounding box center [589, 135] width 210 height 34
type input "**********"
drag, startPoint x: 600, startPoint y: 377, endPoint x: 587, endPoint y: 314, distance: 64.5
click at [600, 378] on div "Вибрати все Олександр Волкогон" at bounding box center [589, 340] width 210 height 291
click at [580, 248] on label "[PERSON_NAME]" at bounding box center [554, 242] width 83 height 14
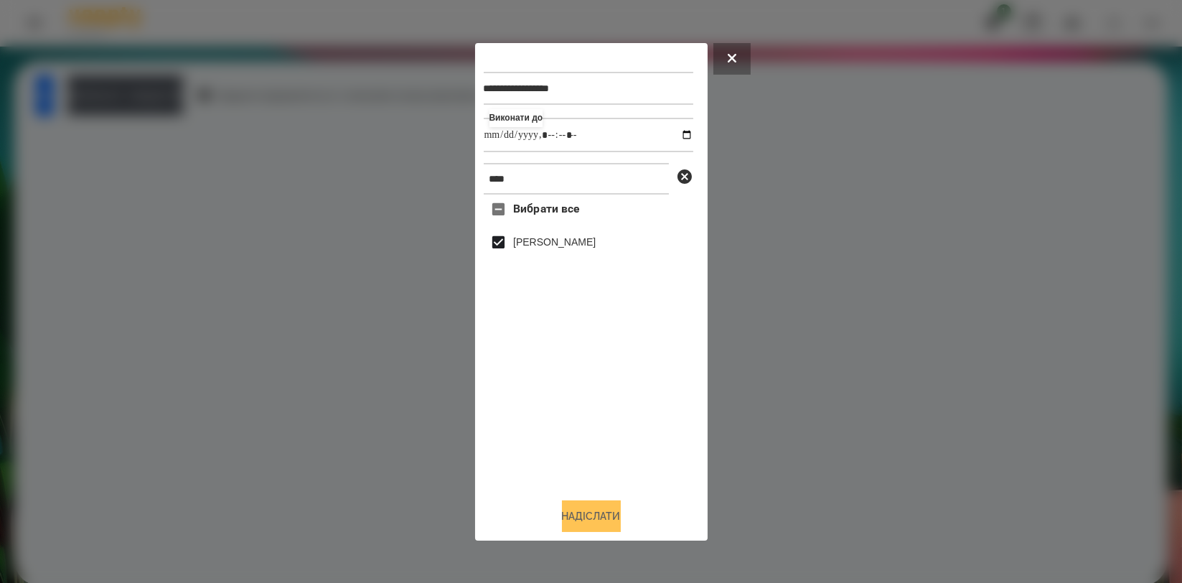
click at [584, 525] on button "Надіслати" at bounding box center [591, 516] width 59 height 32
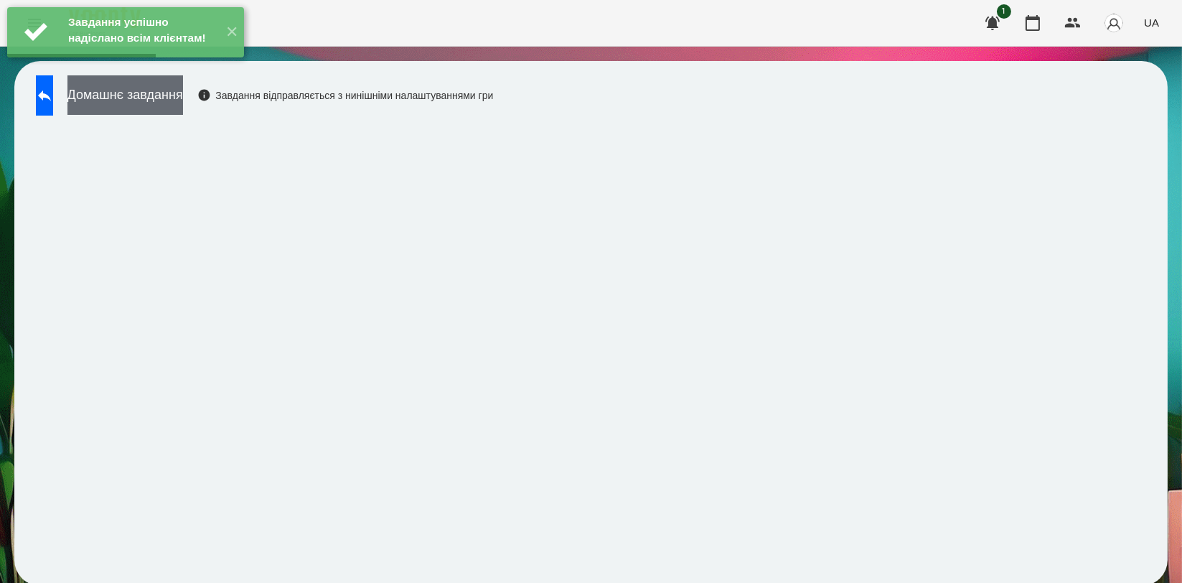
click at [183, 95] on button "Домашнє завдання" at bounding box center [125, 94] width 116 height 39
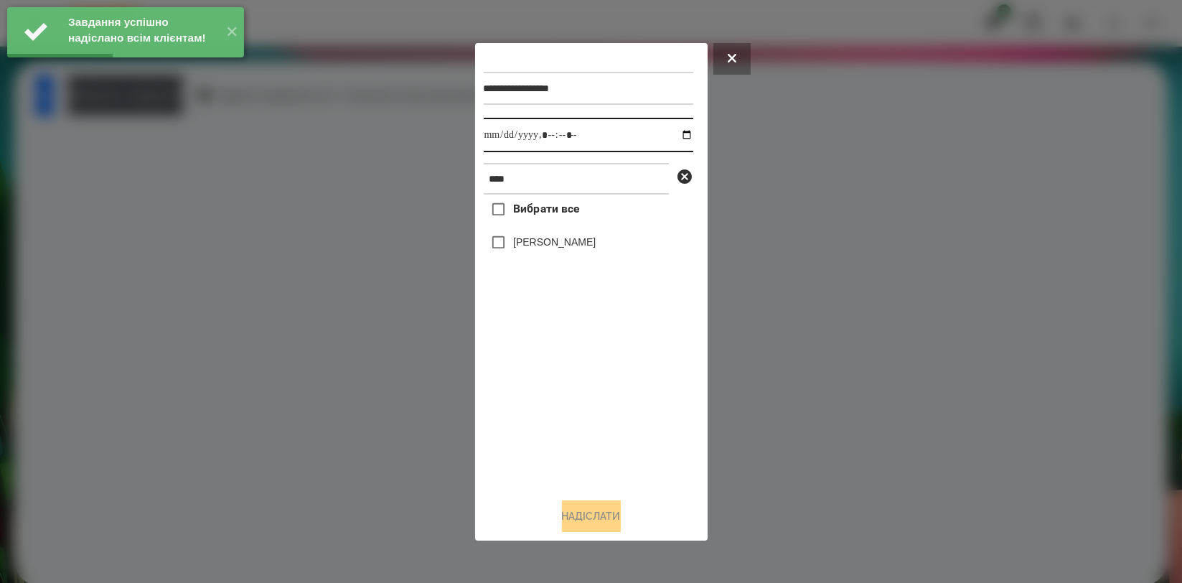
click at [677, 134] on input "datetime-local" at bounding box center [589, 135] width 210 height 34
type input "**********"
drag, startPoint x: 617, startPoint y: 392, endPoint x: 594, endPoint y: 304, distance: 90.5
click at [617, 393] on div "Вибрати все Олександр Волкогон" at bounding box center [589, 340] width 210 height 291
click at [589, 247] on label "[PERSON_NAME]" at bounding box center [554, 242] width 83 height 14
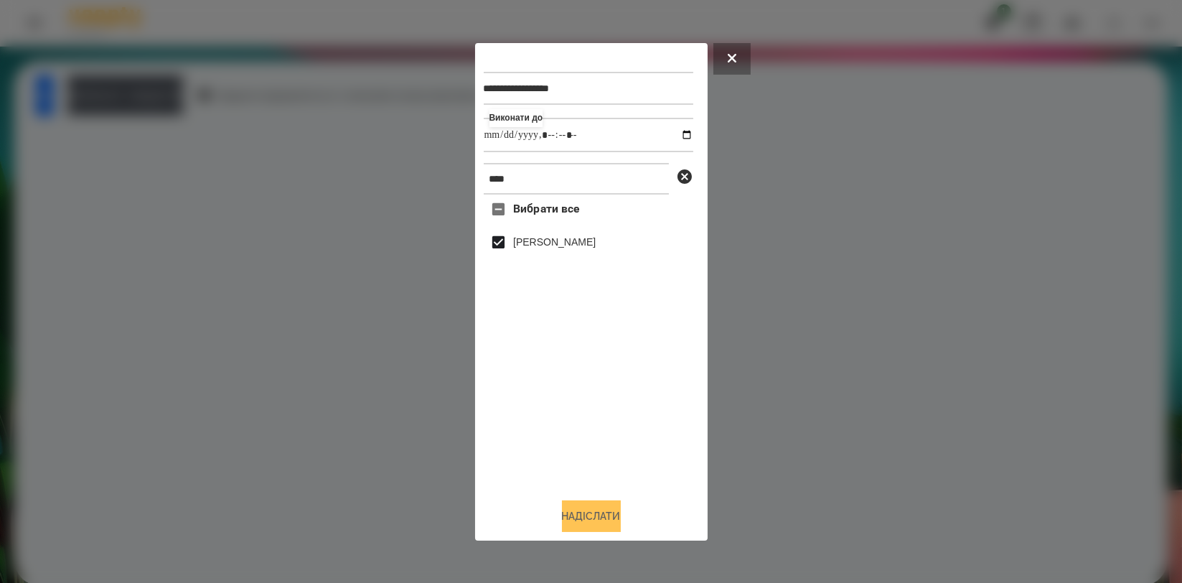
click at [601, 511] on button "Надіслати" at bounding box center [591, 516] width 59 height 32
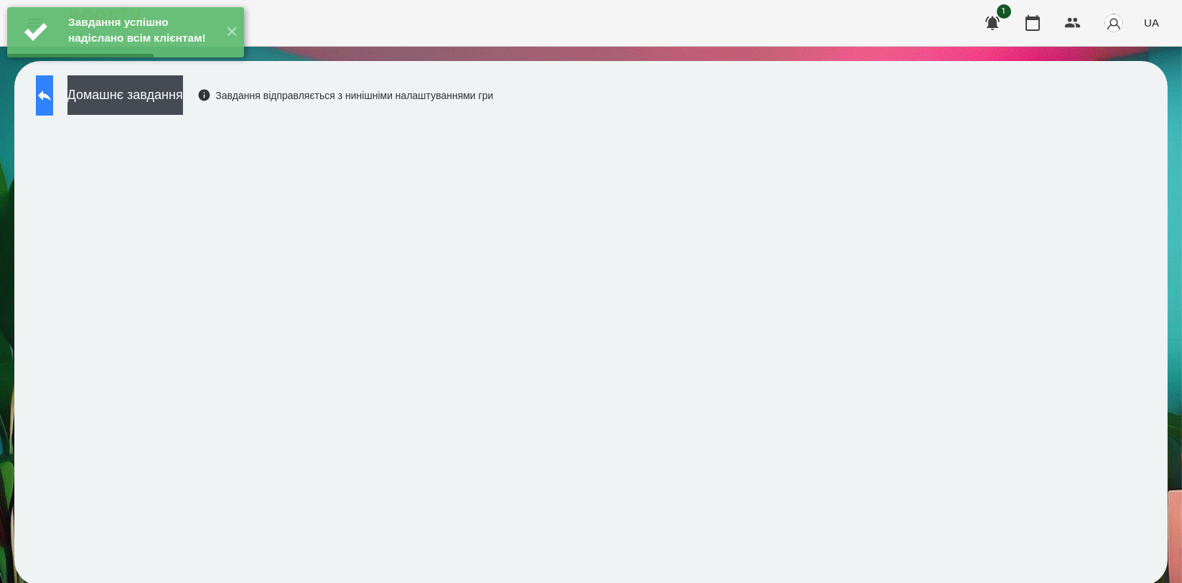
click at [50, 95] on icon at bounding box center [44, 95] width 17 height 17
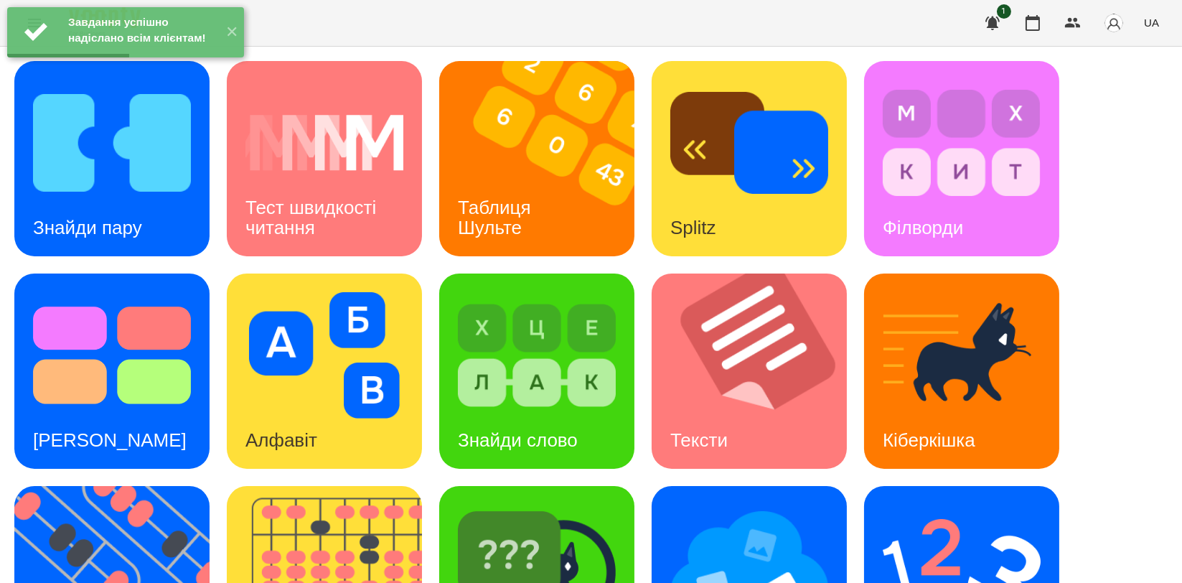
scroll to position [325, 0]
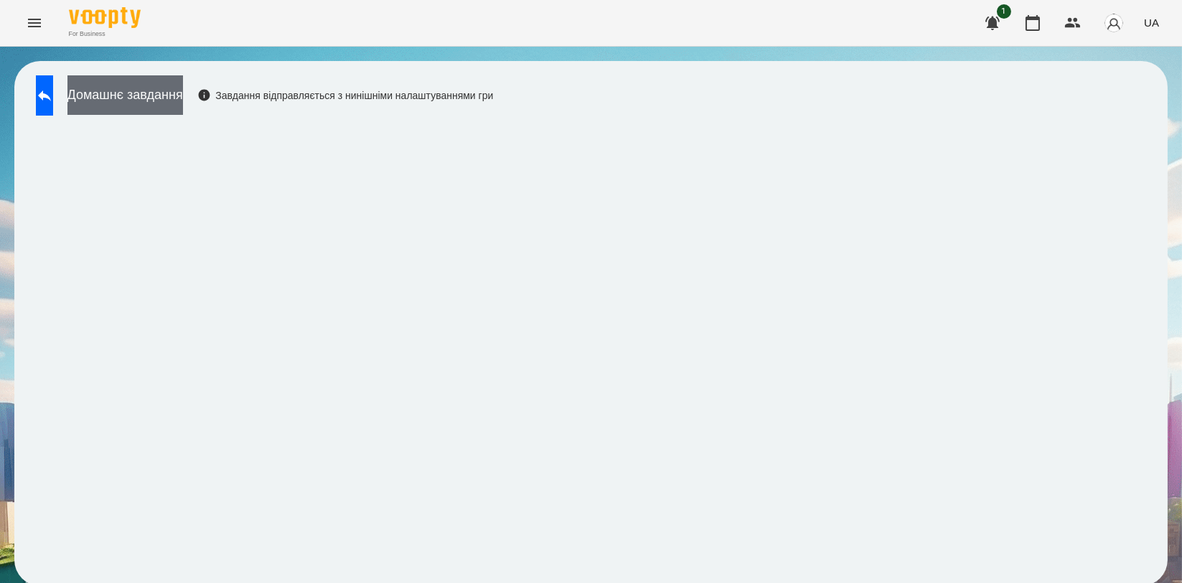
click at [183, 94] on button "Домашнє завдання" at bounding box center [125, 94] width 116 height 39
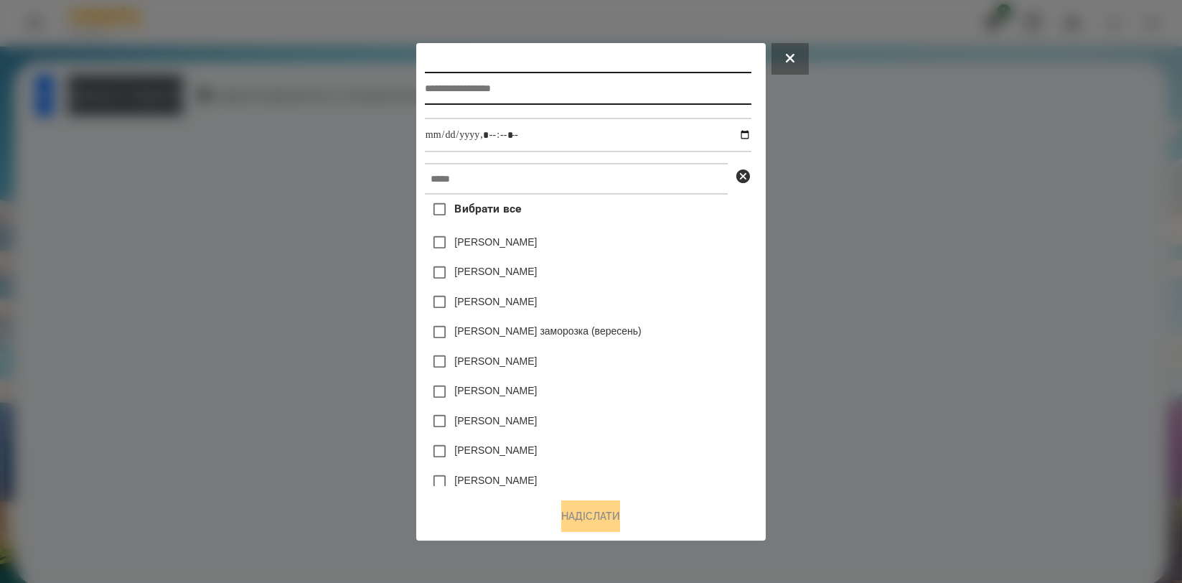
click at [652, 95] on input "text" at bounding box center [588, 88] width 327 height 33
type input "*******"
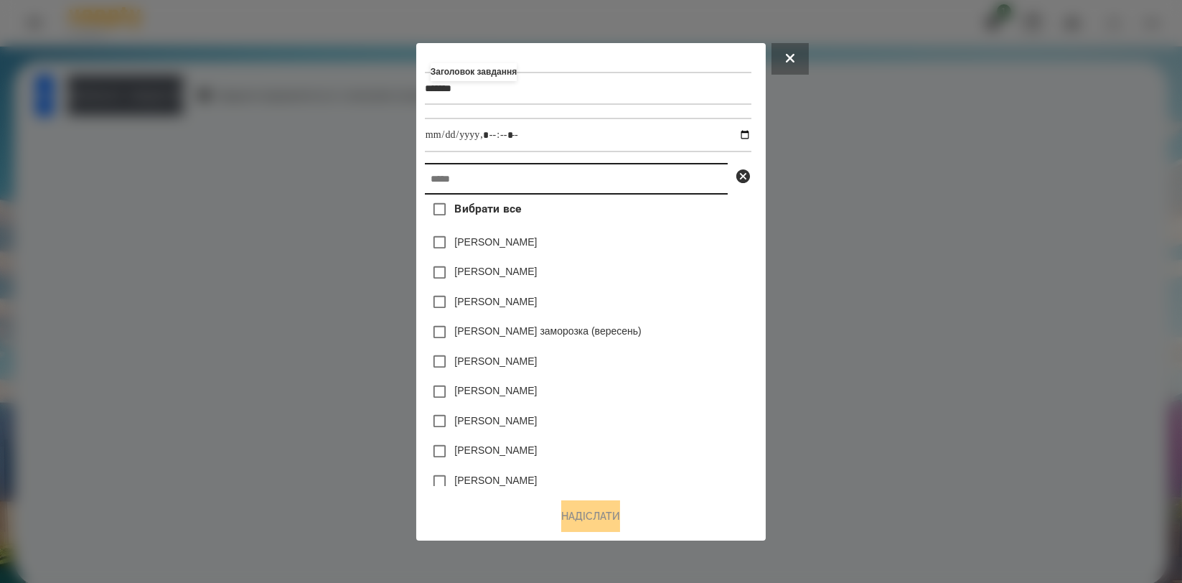
click at [607, 180] on input "text" at bounding box center [576, 179] width 303 height 32
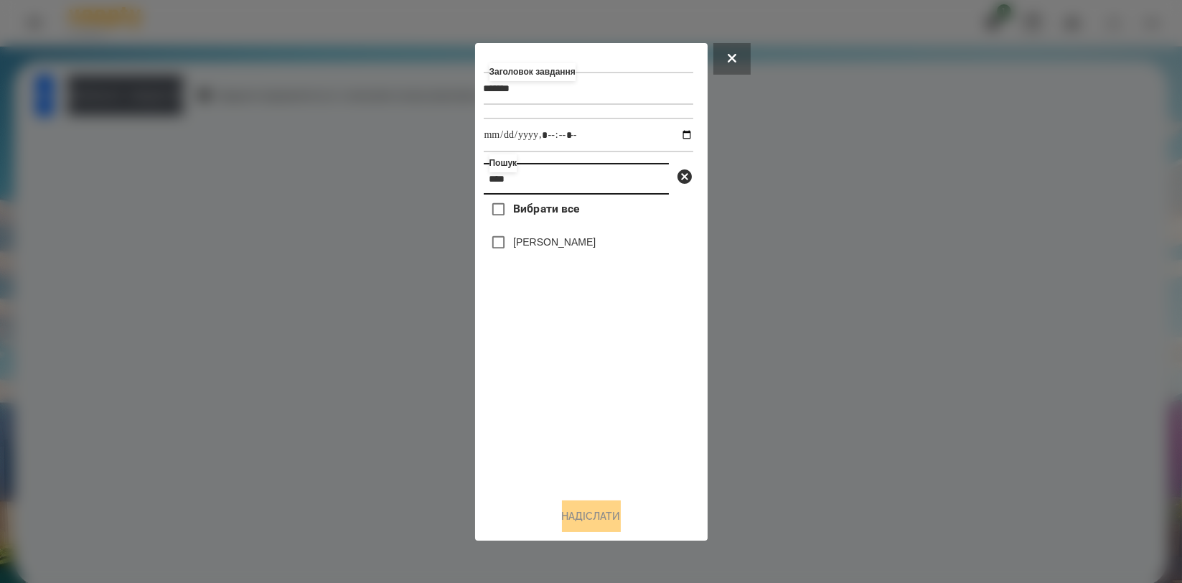
type input "****"
click at [578, 249] on label "[PERSON_NAME]" at bounding box center [554, 242] width 83 height 14
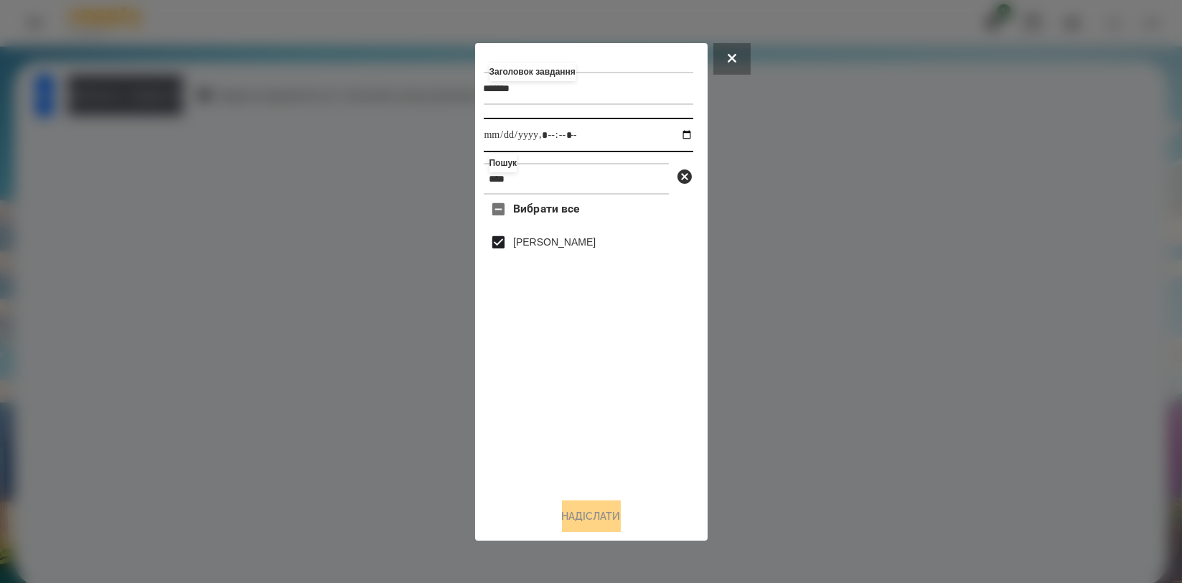
click at [683, 134] on input "datetime-local" at bounding box center [589, 135] width 210 height 34
click at [678, 131] on input "datetime-local" at bounding box center [589, 135] width 210 height 34
type input "**********"
drag, startPoint x: 505, startPoint y: 374, endPoint x: 512, endPoint y: 431, distance: 57.1
click at [505, 375] on div "Вибрати все Олександр Волкогон" at bounding box center [589, 340] width 210 height 291
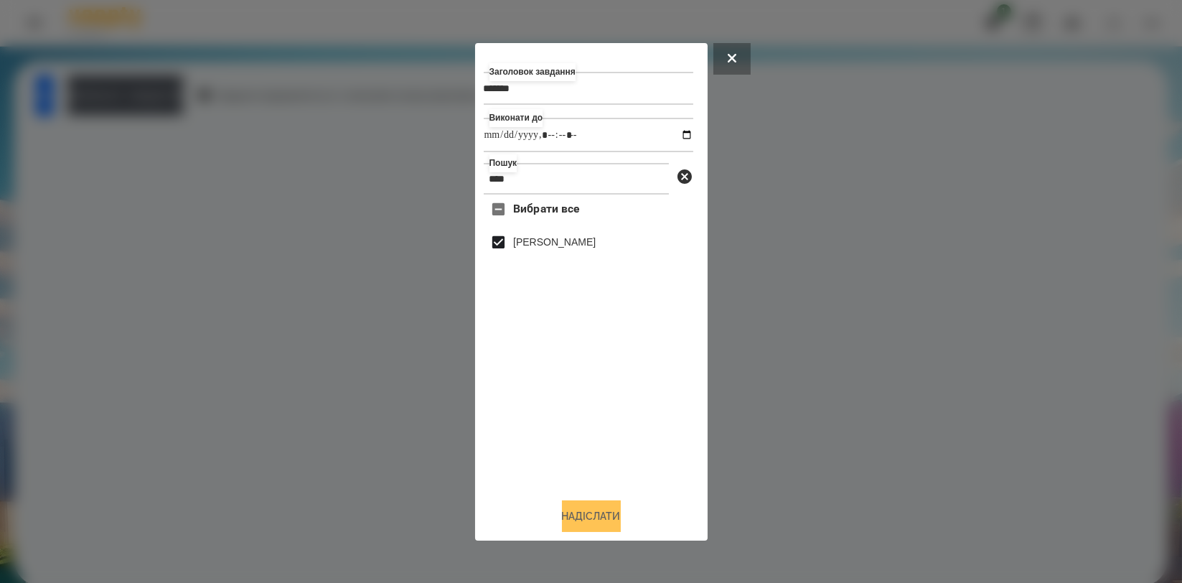
click at [579, 522] on button "Надіслати" at bounding box center [591, 516] width 59 height 32
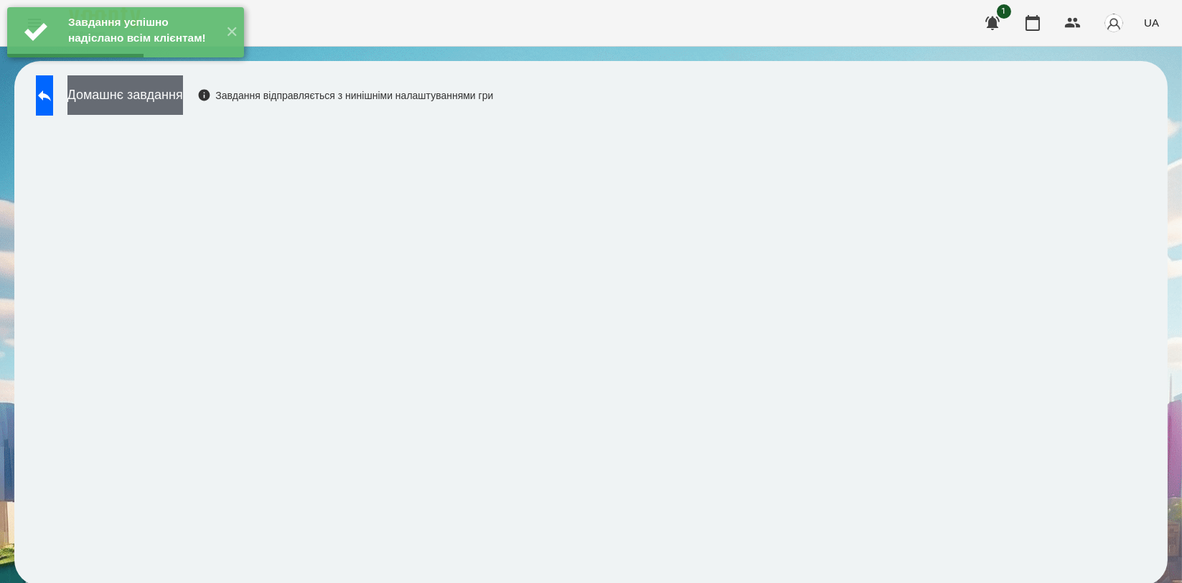
click at [167, 105] on button "Домашнє завдання" at bounding box center [125, 94] width 116 height 39
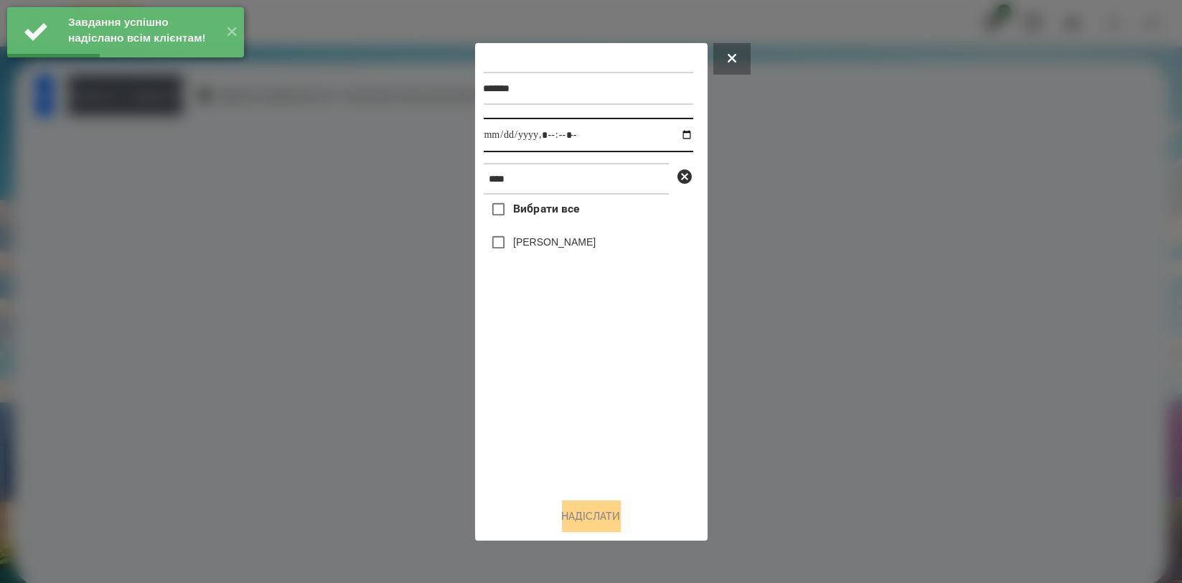
click at [673, 136] on input "datetime-local" at bounding box center [589, 135] width 210 height 34
type input "**********"
drag, startPoint x: 553, startPoint y: 384, endPoint x: 561, endPoint y: 345, distance: 39.4
click at [553, 384] on div "Вибрати все Олександр Волкогон" at bounding box center [589, 340] width 210 height 291
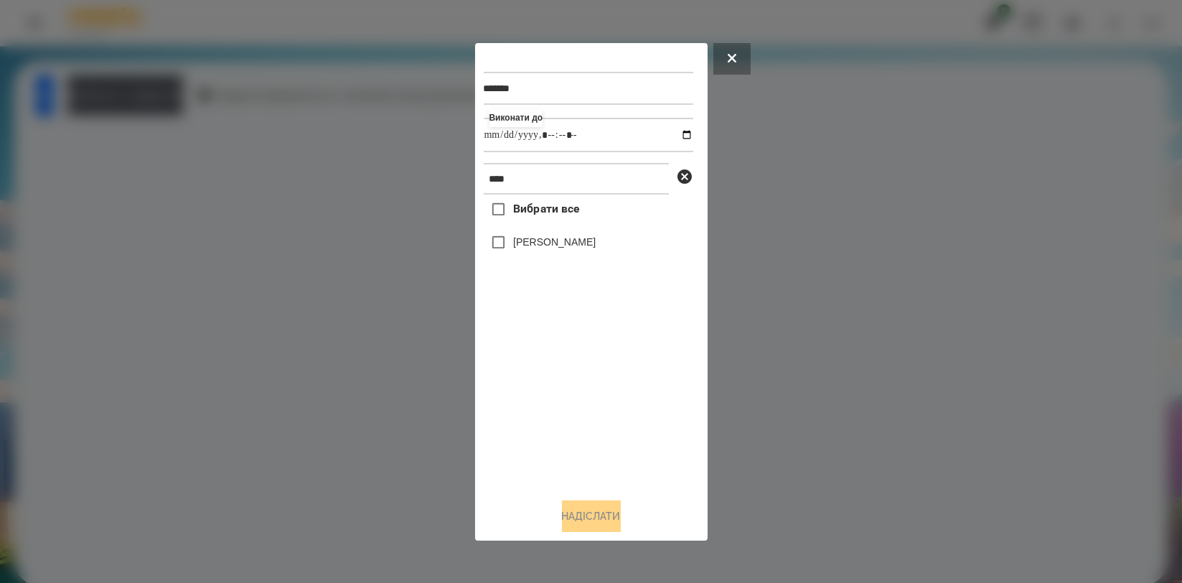
click at [589, 241] on label "[PERSON_NAME]" at bounding box center [554, 242] width 83 height 14
click at [606, 510] on button "Надіслати" at bounding box center [591, 516] width 59 height 32
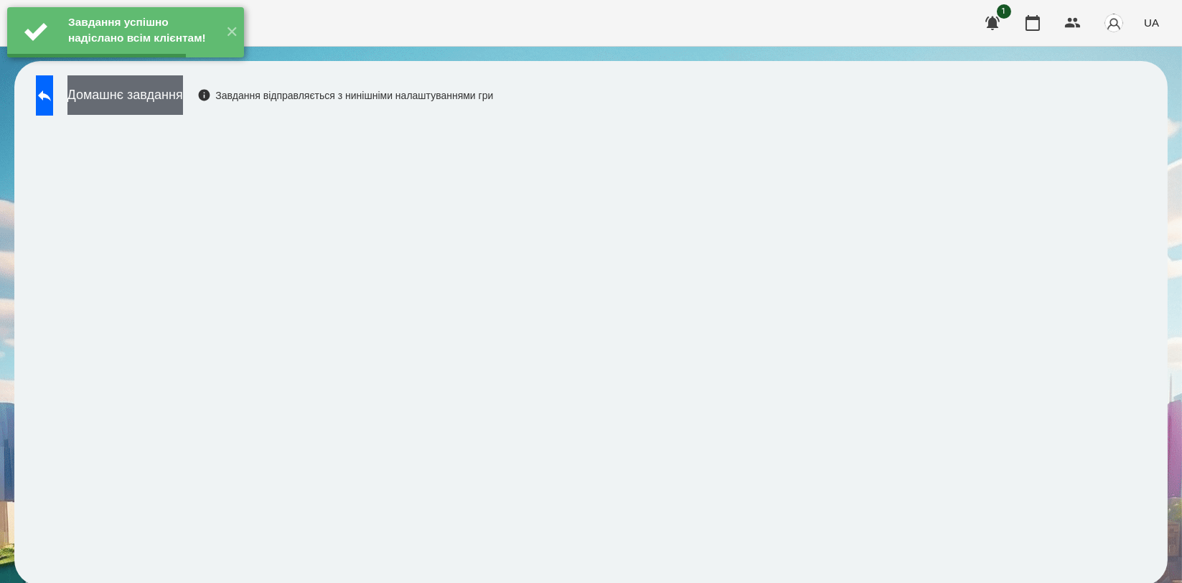
click at [167, 65] on div "Завдання успішно надіслано всім клієнтам! ✕" at bounding box center [125, 32] width 251 height 65
click at [245, 108] on div "Домашнє завдання Завдання відправляється з нинішніми налаштуваннями гри" at bounding box center [261, 98] width 464 height 47
click at [183, 98] on button "Домашнє завдання" at bounding box center [125, 94] width 116 height 39
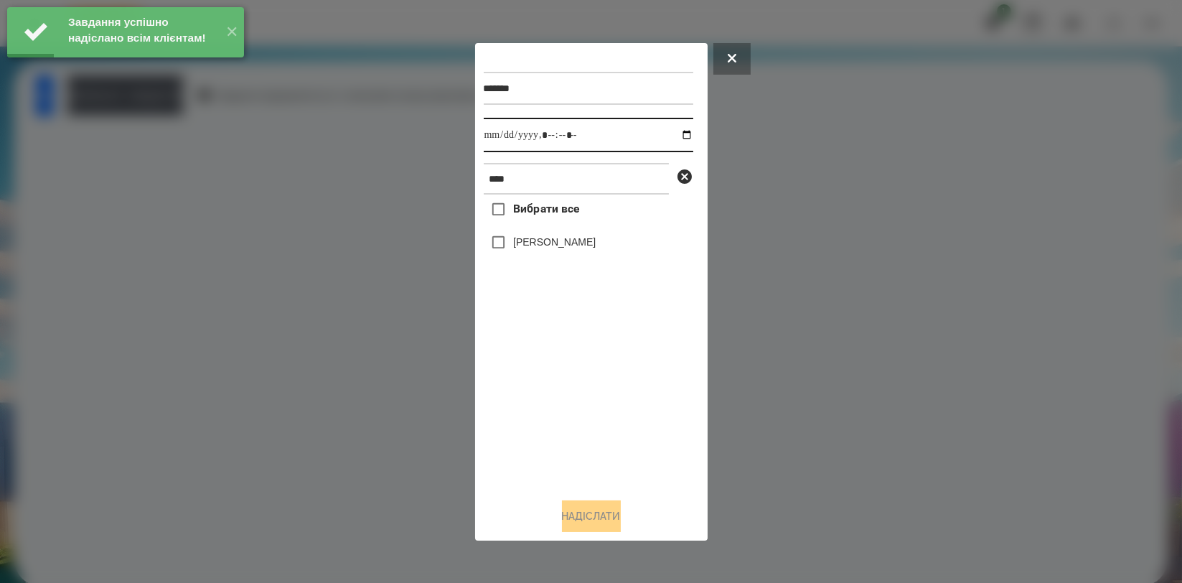
click at [676, 131] on input "datetime-local" at bounding box center [589, 135] width 210 height 34
type input "**********"
click at [554, 375] on div "Вибрати все Олександр Волкогон" at bounding box center [589, 340] width 210 height 291
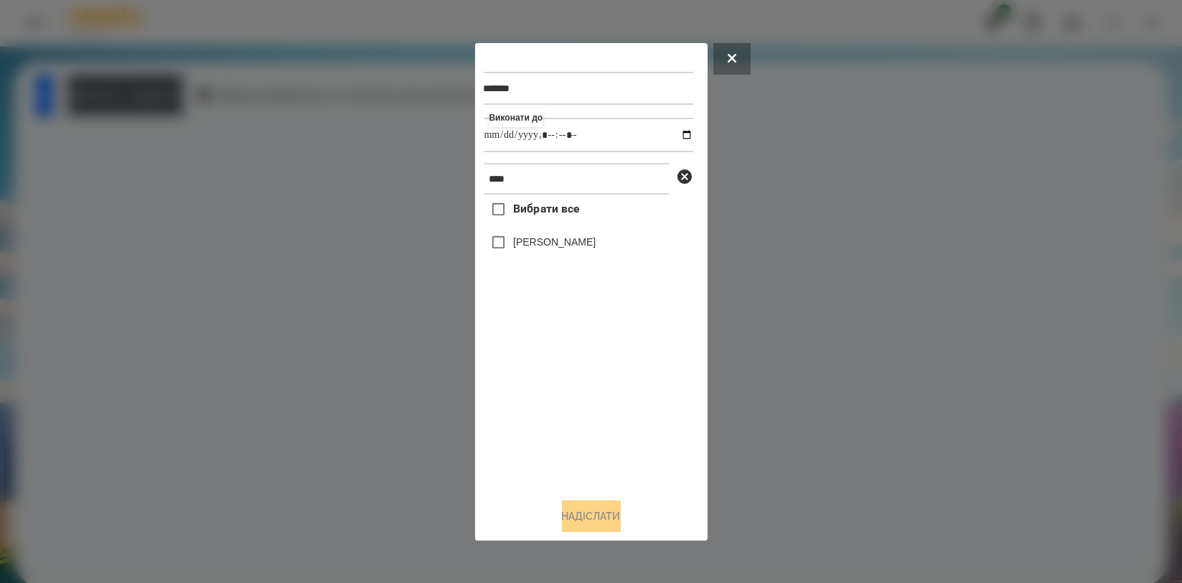
click at [571, 244] on label "[PERSON_NAME]" at bounding box center [554, 242] width 83 height 14
click at [592, 512] on button "Надіслати" at bounding box center [591, 516] width 59 height 32
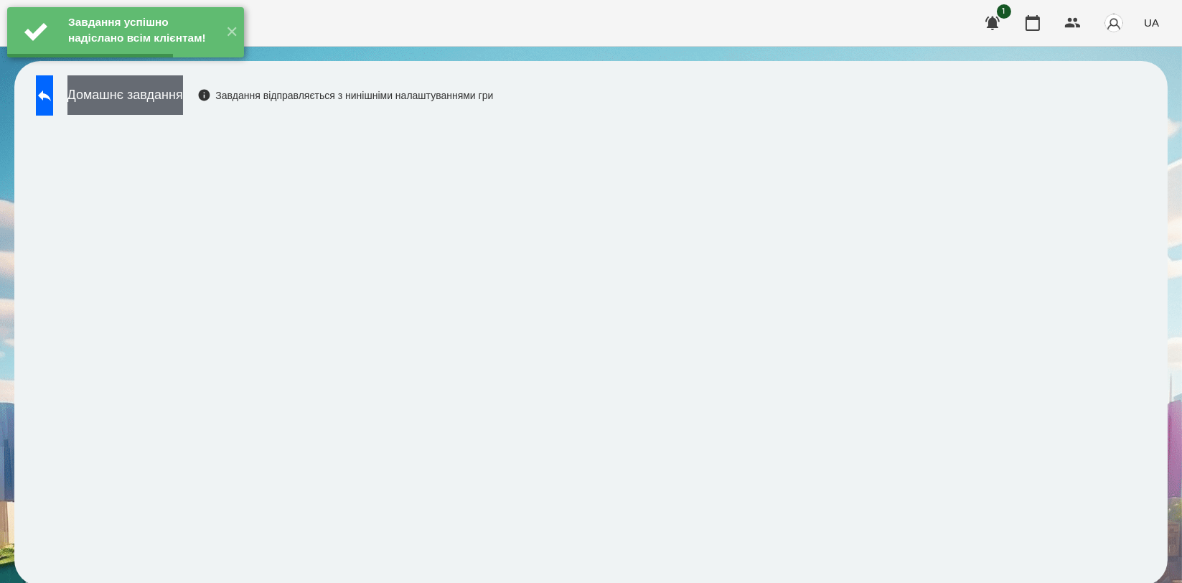
click at [183, 107] on button "Домашнє завдання" at bounding box center [125, 94] width 116 height 39
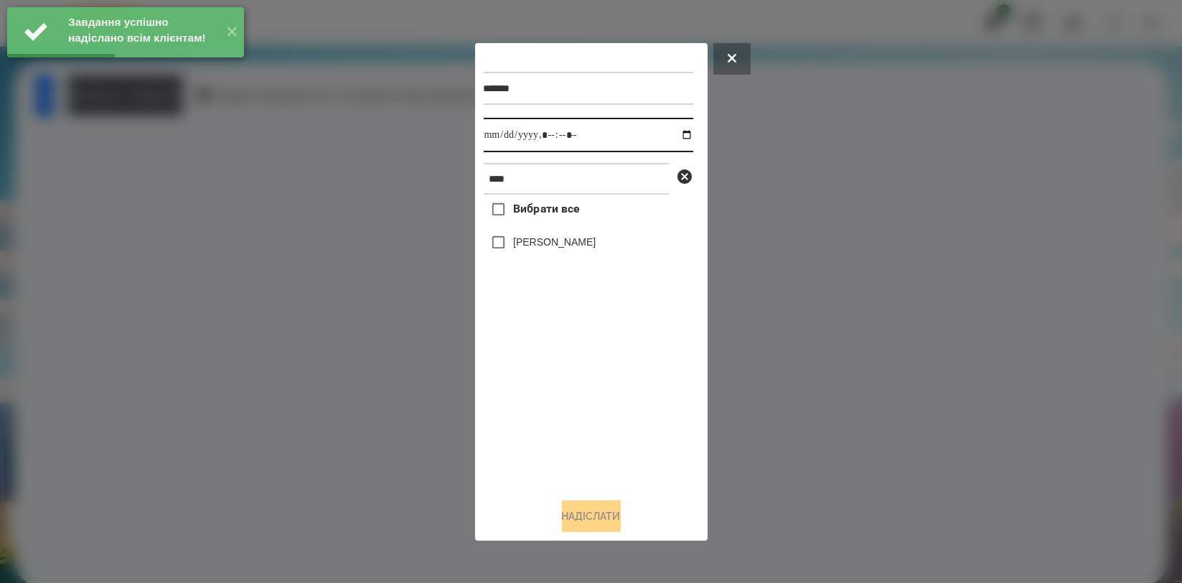
click at [669, 134] on input "datetime-local" at bounding box center [589, 135] width 210 height 34
type input "**********"
click at [577, 381] on div "Вибрати все Олександр Волкогон" at bounding box center [589, 340] width 210 height 291
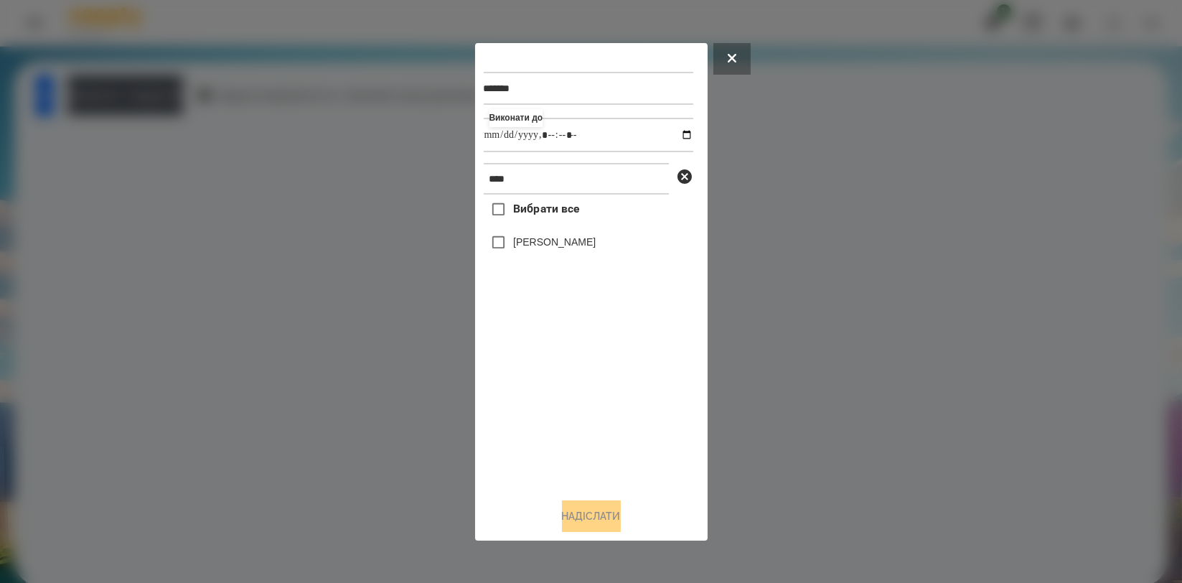
click at [596, 248] on label "[PERSON_NAME]" at bounding box center [554, 242] width 83 height 14
click at [601, 515] on button "Надіслати" at bounding box center [591, 516] width 59 height 32
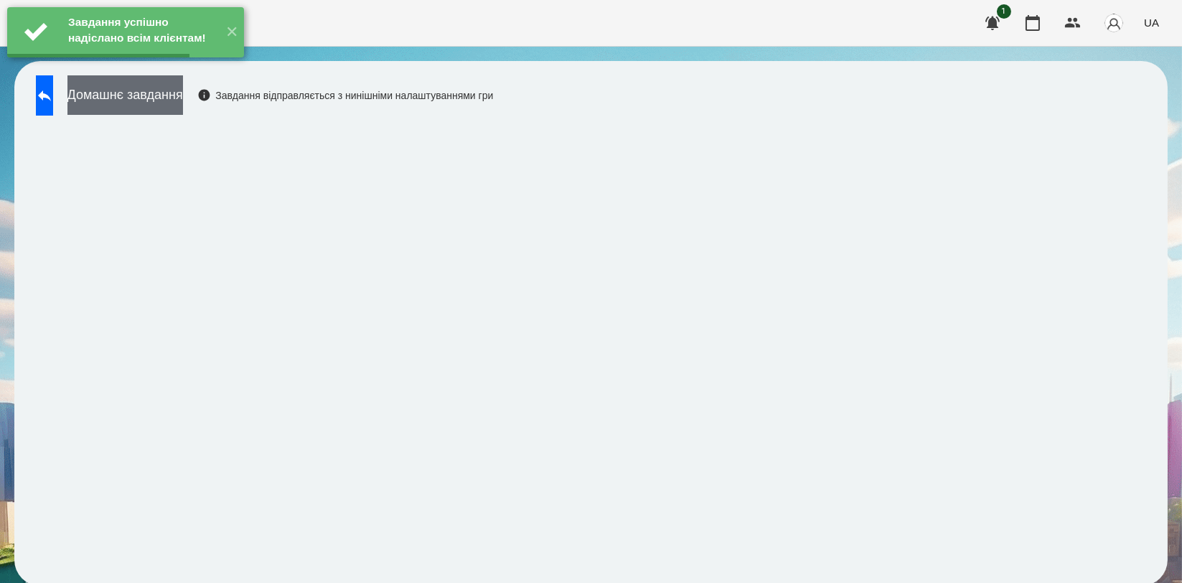
click at [183, 100] on button "Домашнє завдання" at bounding box center [125, 94] width 116 height 39
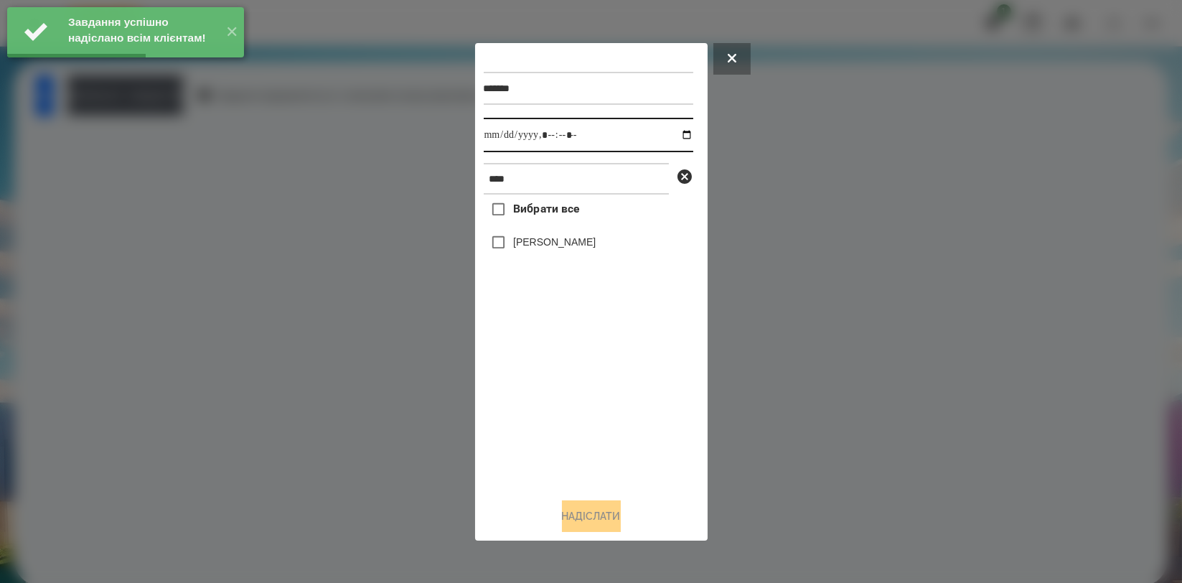
click at [676, 138] on input "datetime-local" at bounding box center [589, 135] width 210 height 34
type input "**********"
click at [590, 397] on div "Вибрати все Олександр Волкогон" at bounding box center [589, 340] width 210 height 291
click at [596, 241] on label "[PERSON_NAME]" at bounding box center [554, 242] width 83 height 14
click at [590, 510] on button "Надіслати" at bounding box center [591, 516] width 59 height 32
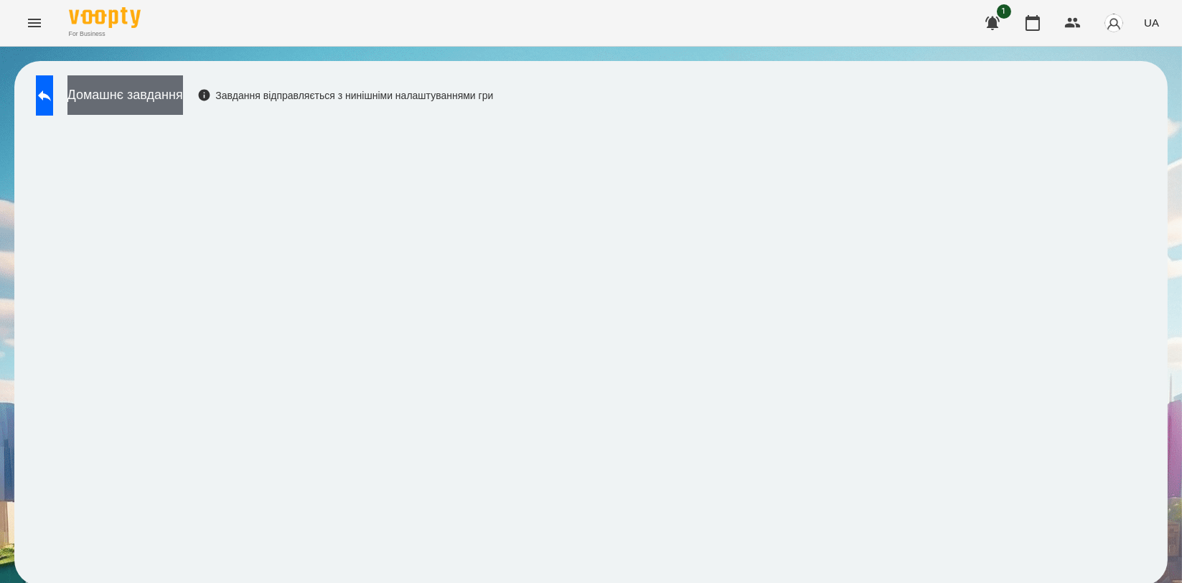
click at [183, 90] on button "Домашнє завдання" at bounding box center [125, 94] width 116 height 39
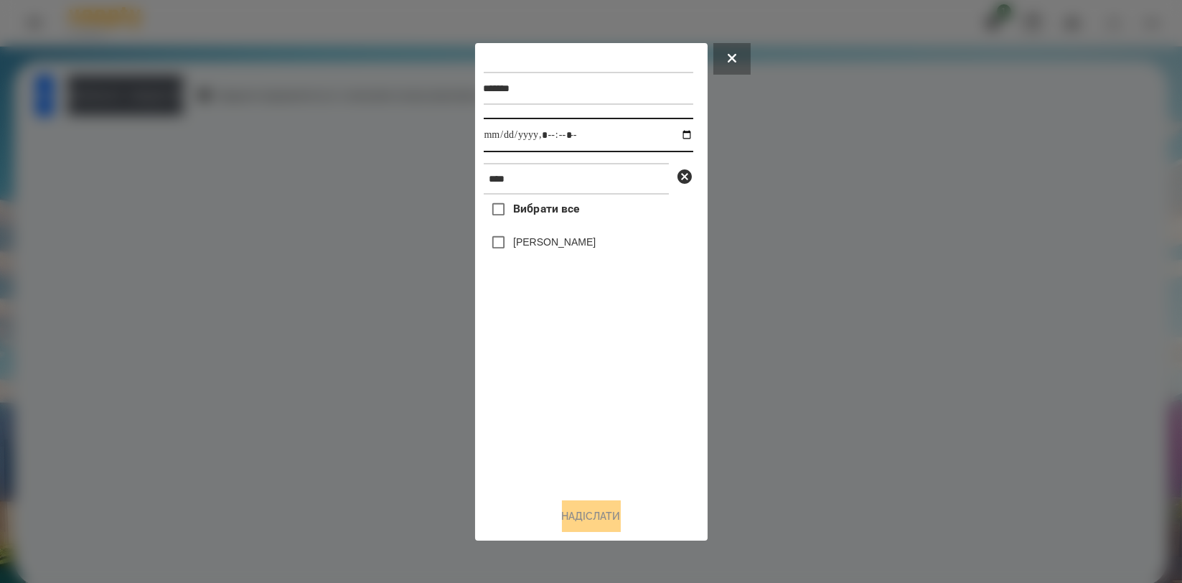
click at [674, 136] on input "datetime-local" at bounding box center [589, 135] width 210 height 34
type input "**********"
drag, startPoint x: 587, startPoint y: 395, endPoint x: 586, endPoint y: 377, distance: 18.0
click at [586, 395] on div "Вибрати все Олександр Волкогон" at bounding box center [589, 340] width 210 height 291
click at [596, 245] on label "[PERSON_NAME]" at bounding box center [554, 242] width 83 height 14
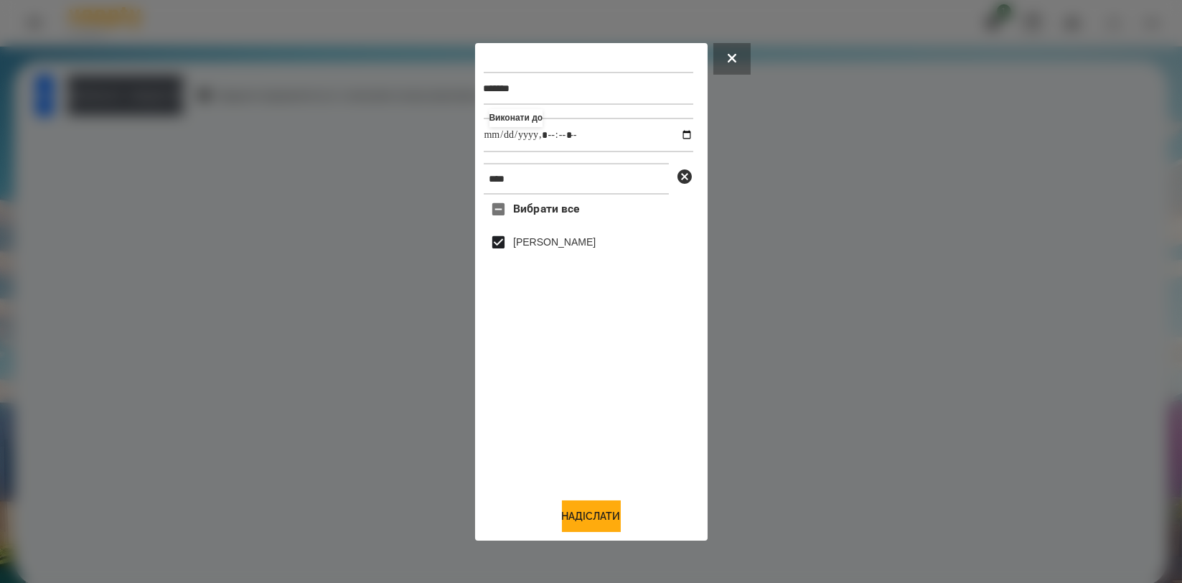
drag, startPoint x: 594, startPoint y: 507, endPoint x: 574, endPoint y: 487, distance: 27.9
click at [594, 509] on button "Надіслати" at bounding box center [591, 516] width 59 height 32
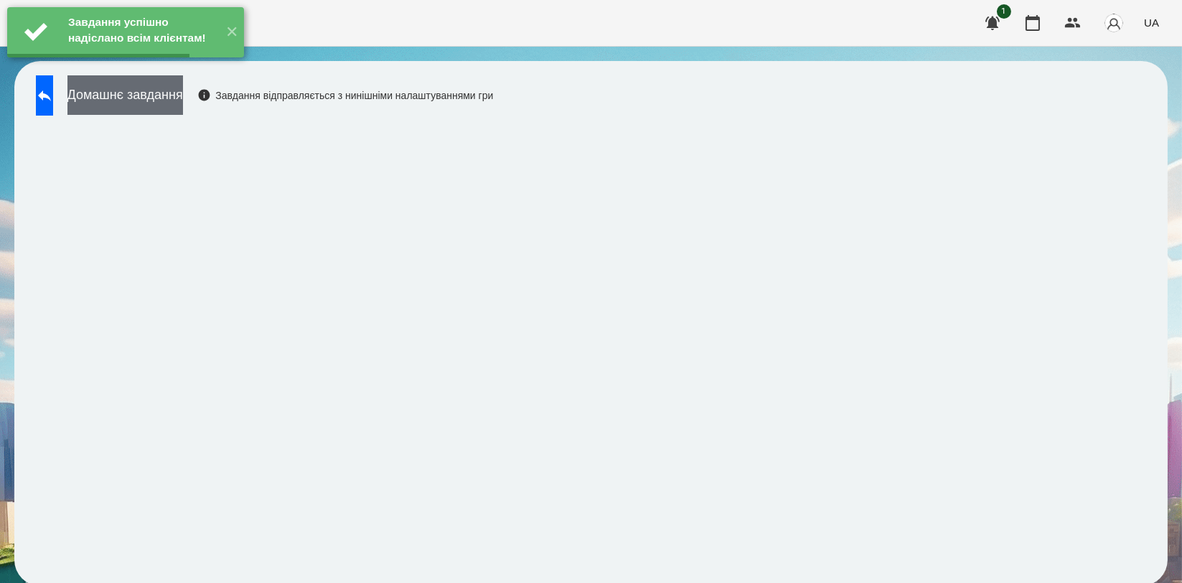
click at [183, 90] on button "Домашнє завдання" at bounding box center [125, 94] width 116 height 39
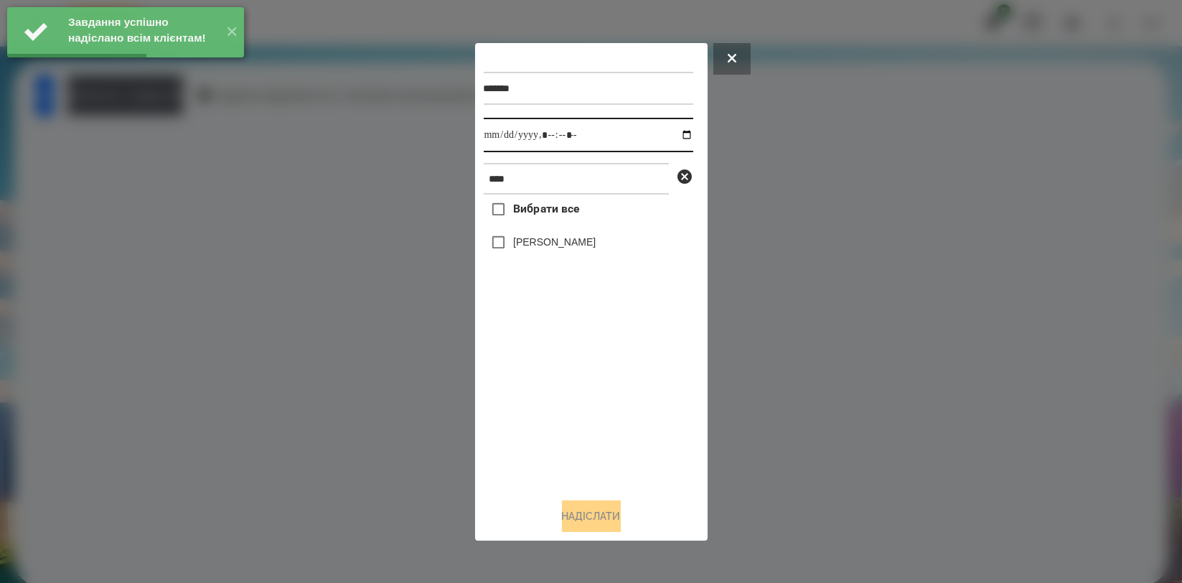
click at [675, 134] on input "datetime-local" at bounding box center [589, 135] width 210 height 34
type input "**********"
click at [607, 382] on div "Вибрати все Олександр Волкогон" at bounding box center [589, 340] width 210 height 291
click at [599, 255] on div "[PERSON_NAME]" at bounding box center [589, 243] width 210 height 30
click at [596, 245] on label "[PERSON_NAME]" at bounding box center [554, 242] width 83 height 14
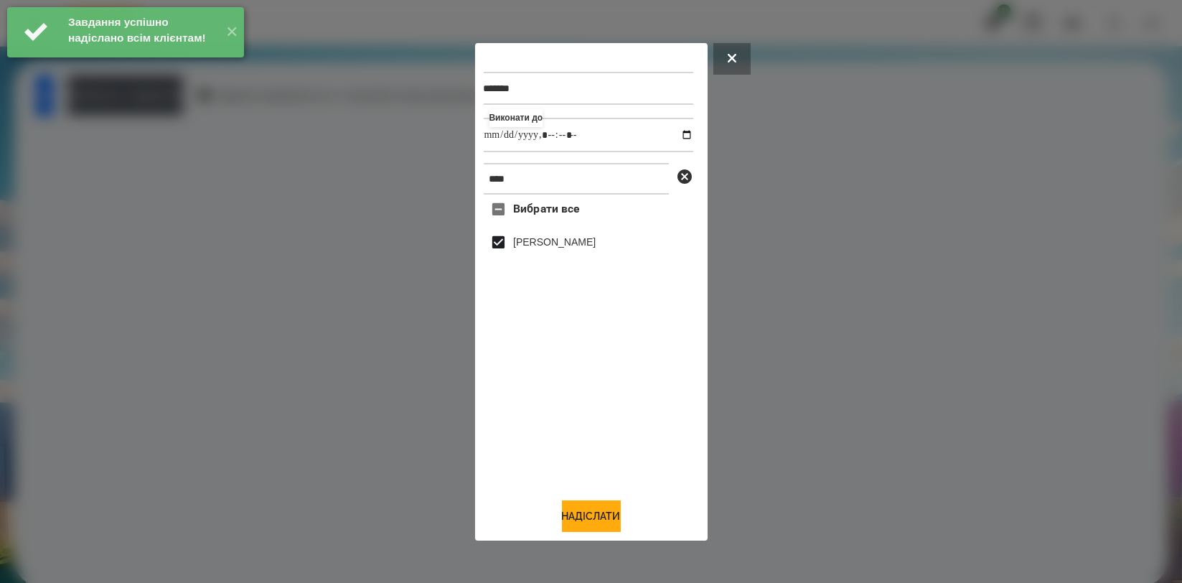
drag, startPoint x: 607, startPoint y: 514, endPoint x: 624, endPoint y: 478, distance: 39.8
click at [607, 515] on button "Надіслати" at bounding box center [591, 516] width 59 height 32
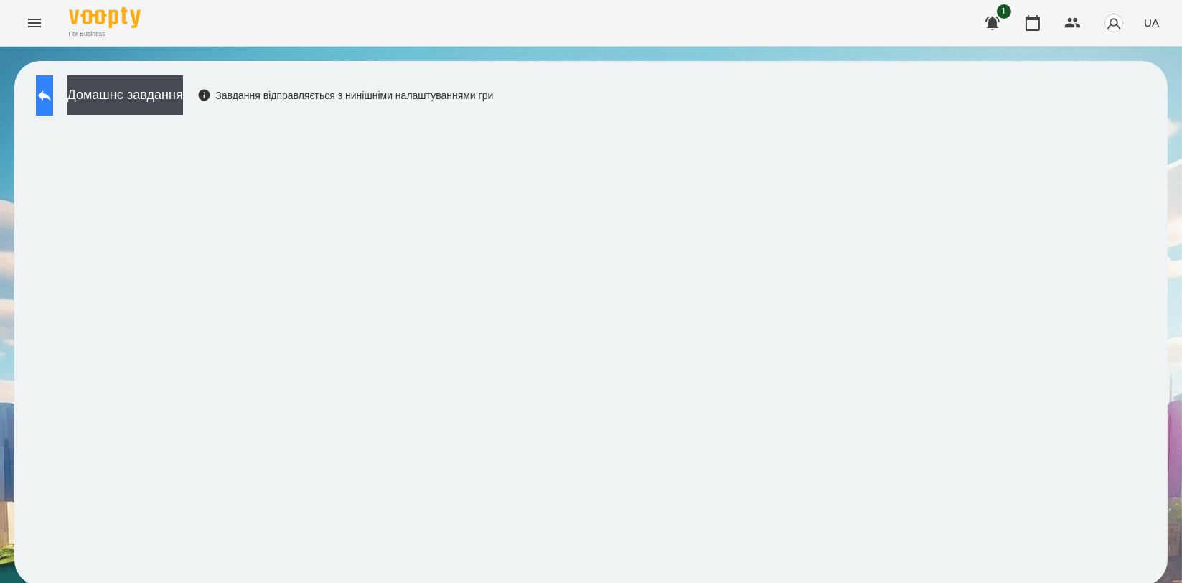
click at [53, 92] on icon at bounding box center [44, 95] width 17 height 17
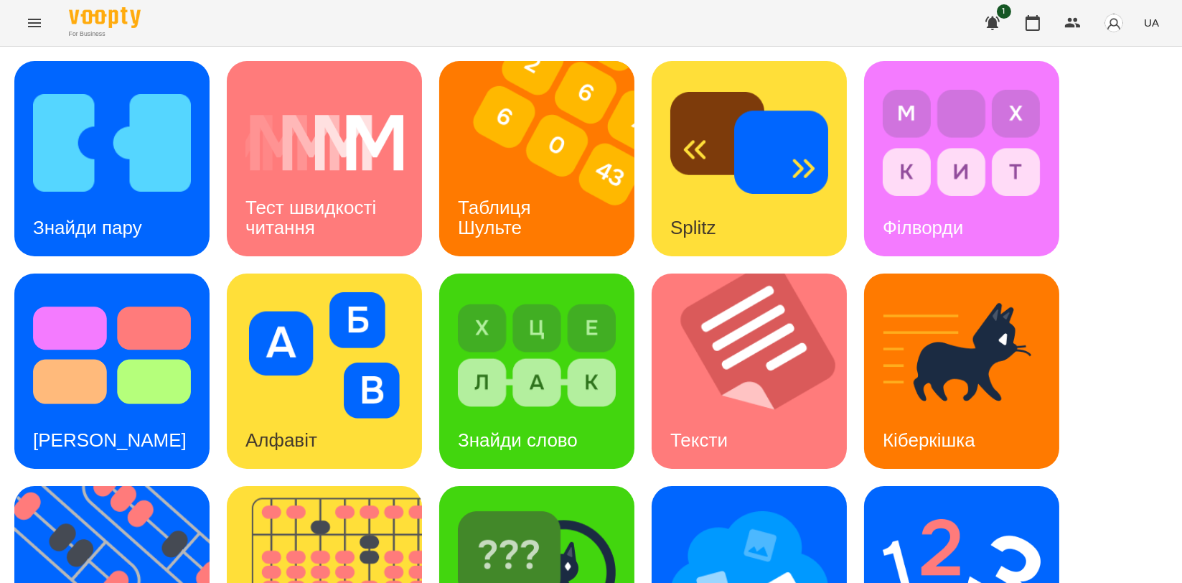
scroll to position [319, 0]
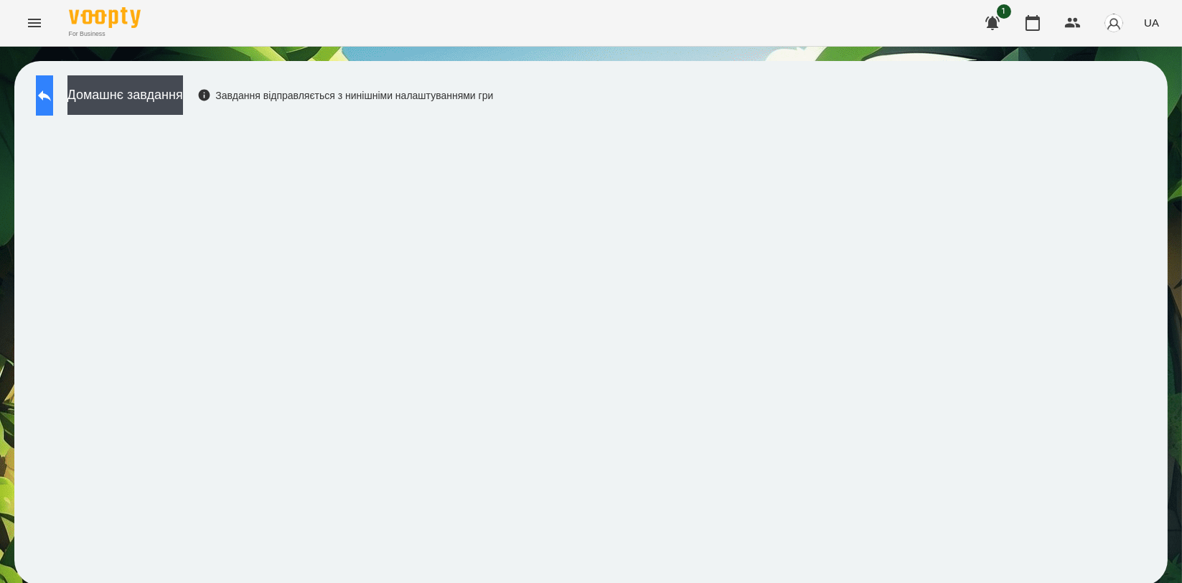
click at [53, 87] on icon at bounding box center [44, 95] width 17 height 17
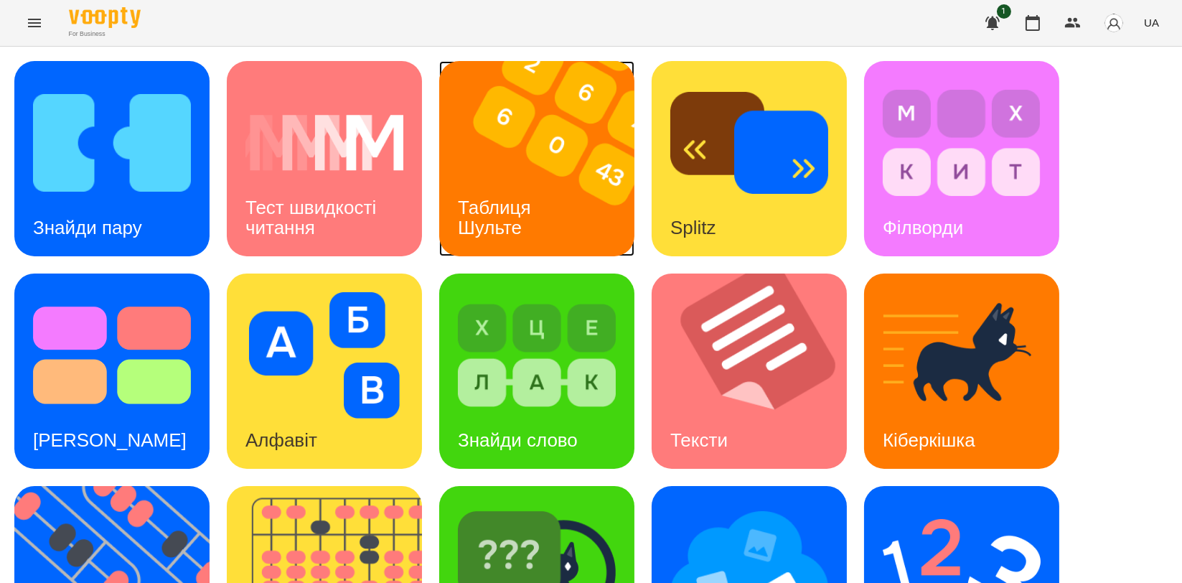
click at [532, 189] on div "Таблиця Шульте" at bounding box center [497, 217] width 116 height 77
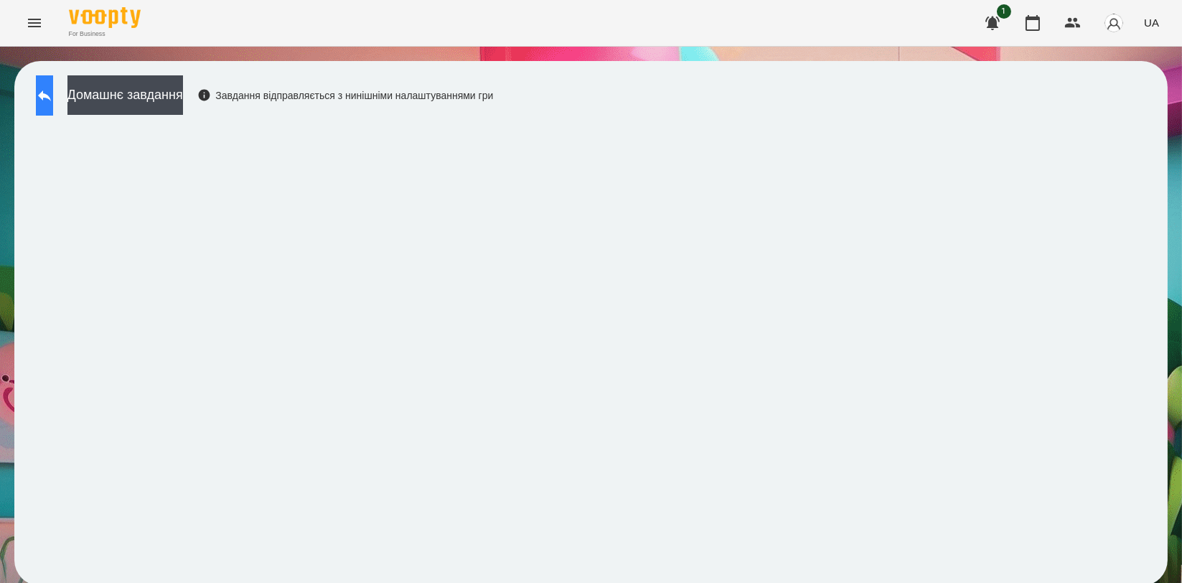
click at [45, 94] on button at bounding box center [44, 95] width 17 height 40
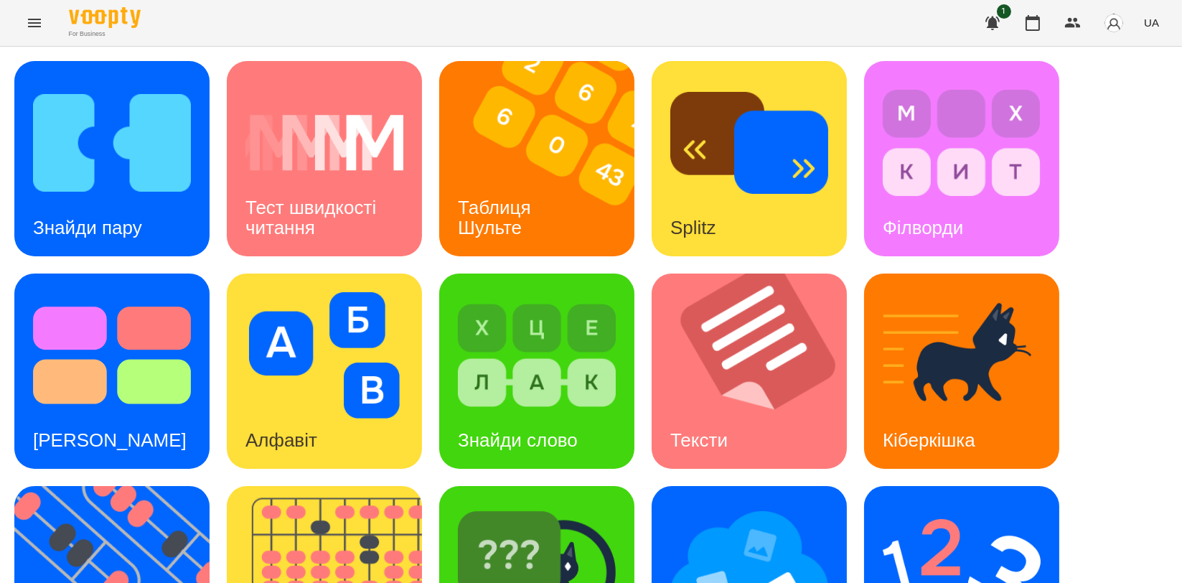
scroll to position [325, 0]
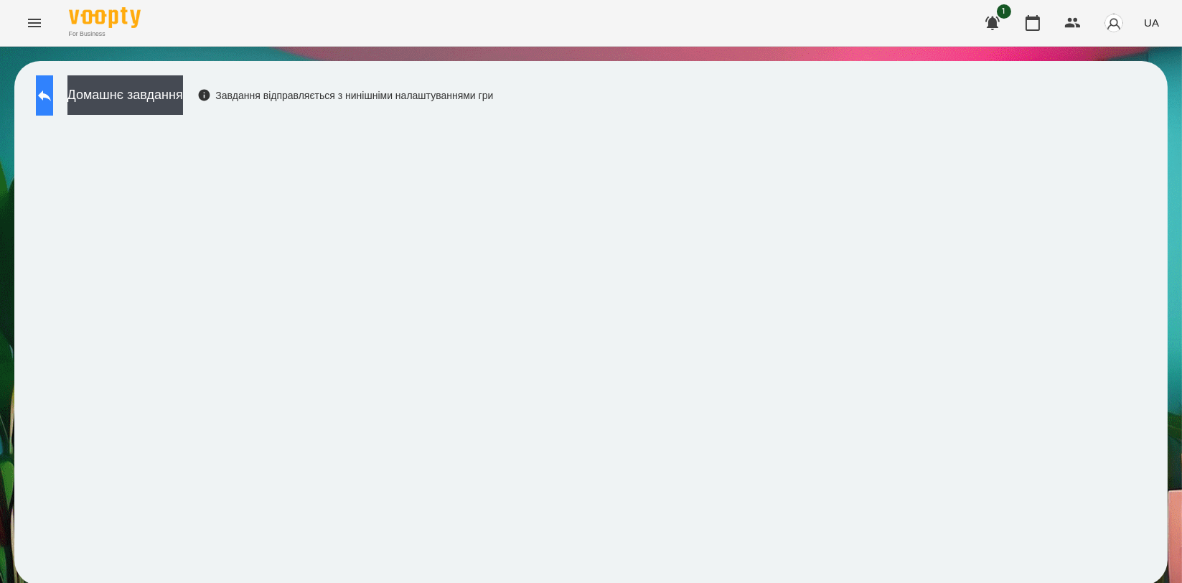
click at [53, 88] on icon at bounding box center [44, 95] width 17 height 17
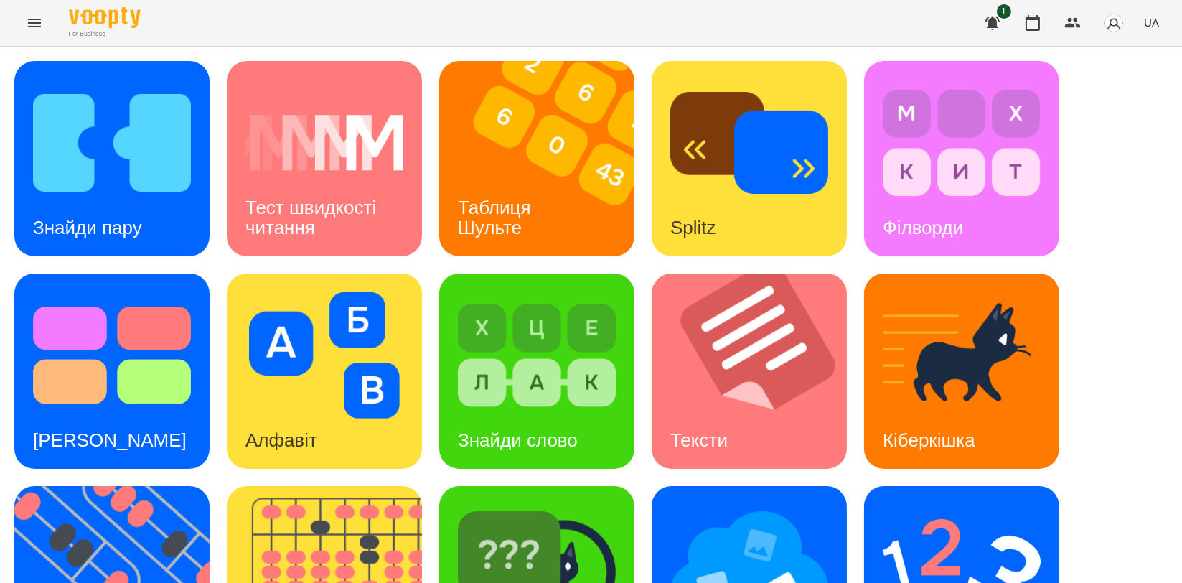
scroll to position [325, 0]
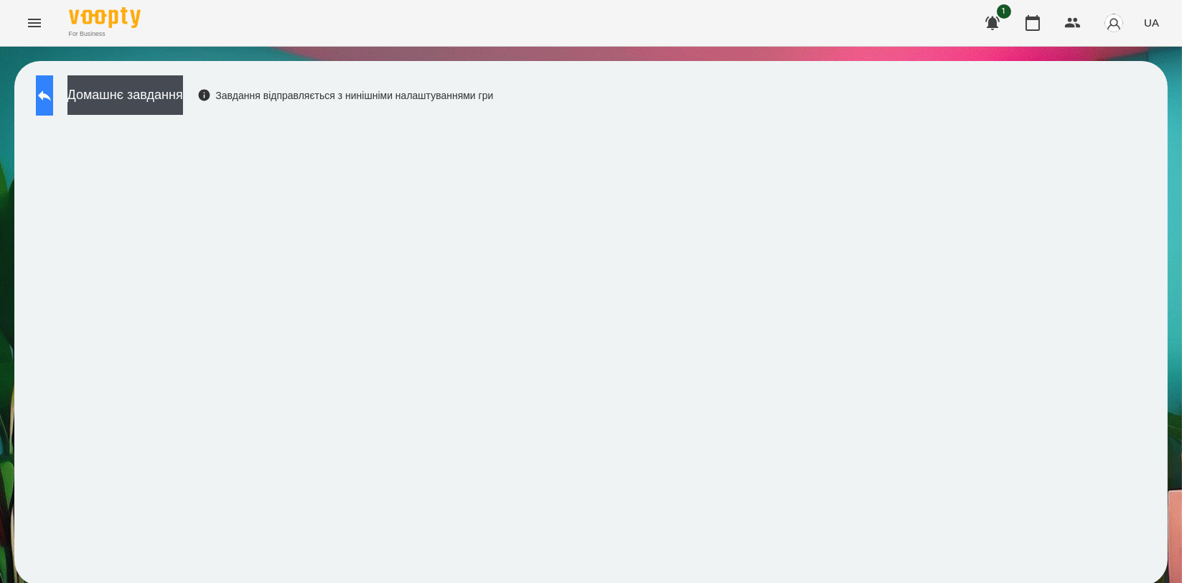
click at [51, 96] on icon at bounding box center [44, 95] width 13 height 11
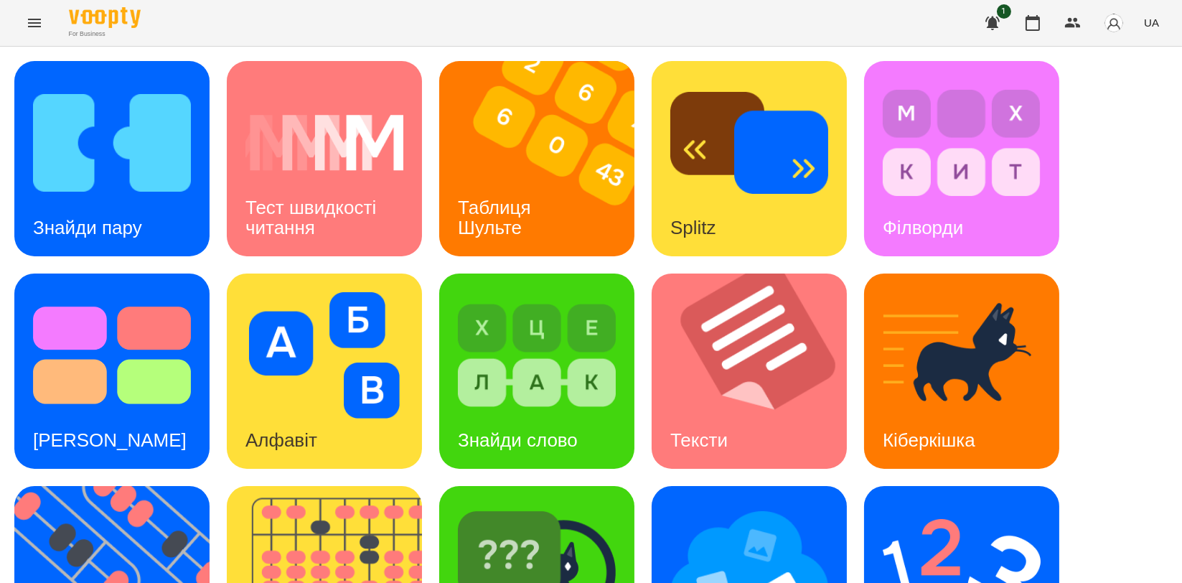
scroll to position [319, 0]
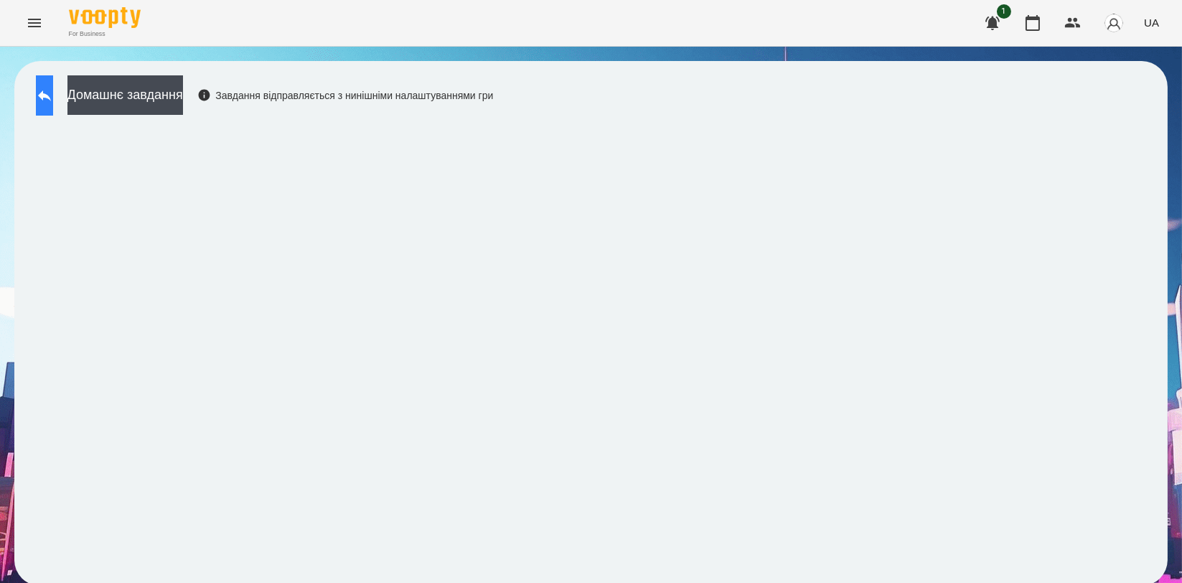
click at [53, 90] on icon at bounding box center [44, 95] width 17 height 17
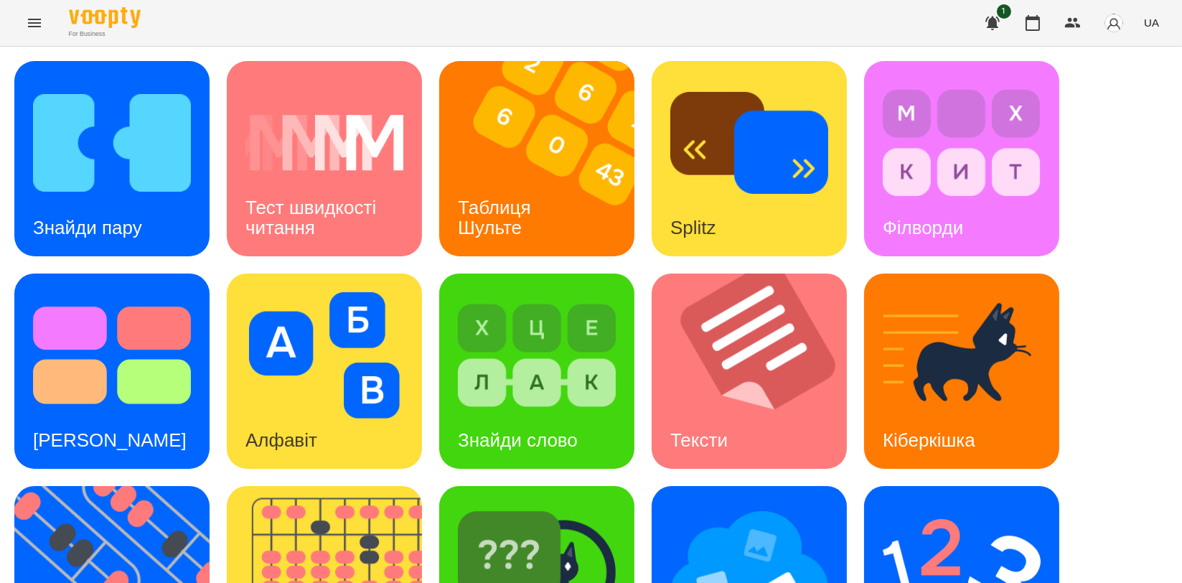
scroll to position [239, 0]
click at [548, 505] on img at bounding box center [537, 568] width 158 height 126
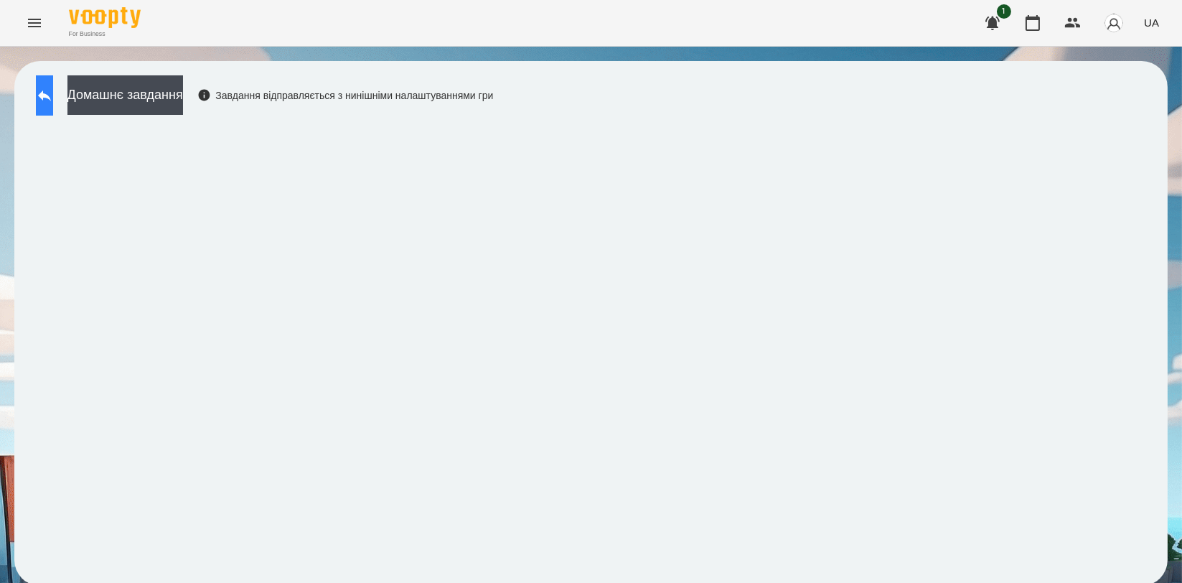
click at [50, 87] on icon at bounding box center [44, 95] width 17 height 17
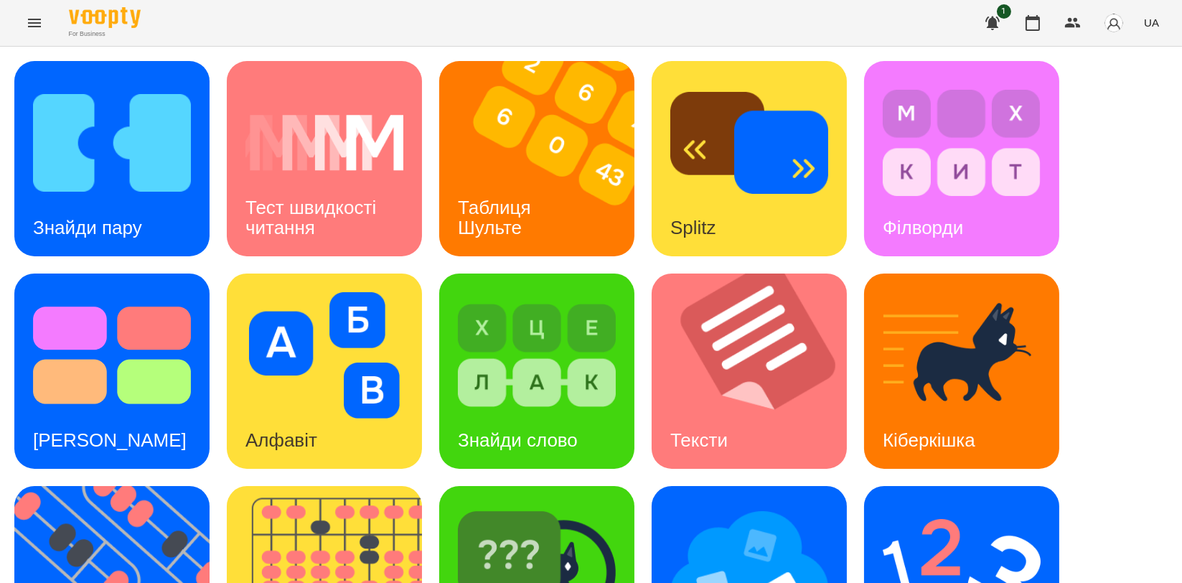
scroll to position [319, 0]
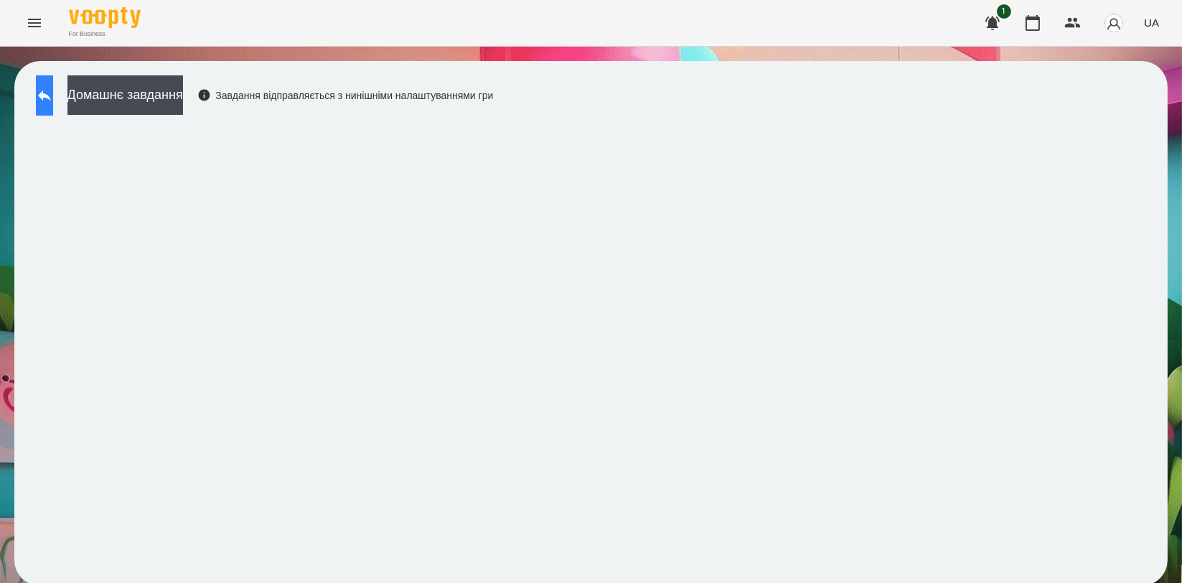
click at [47, 96] on button at bounding box center [44, 95] width 17 height 40
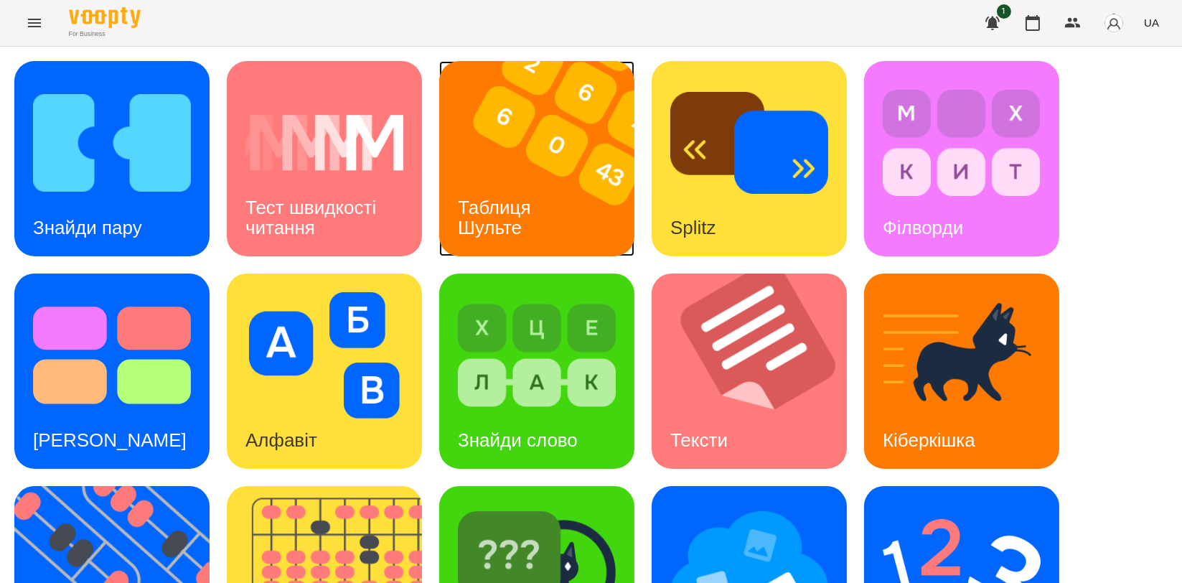
click at [579, 215] on img at bounding box center [545, 158] width 213 height 195
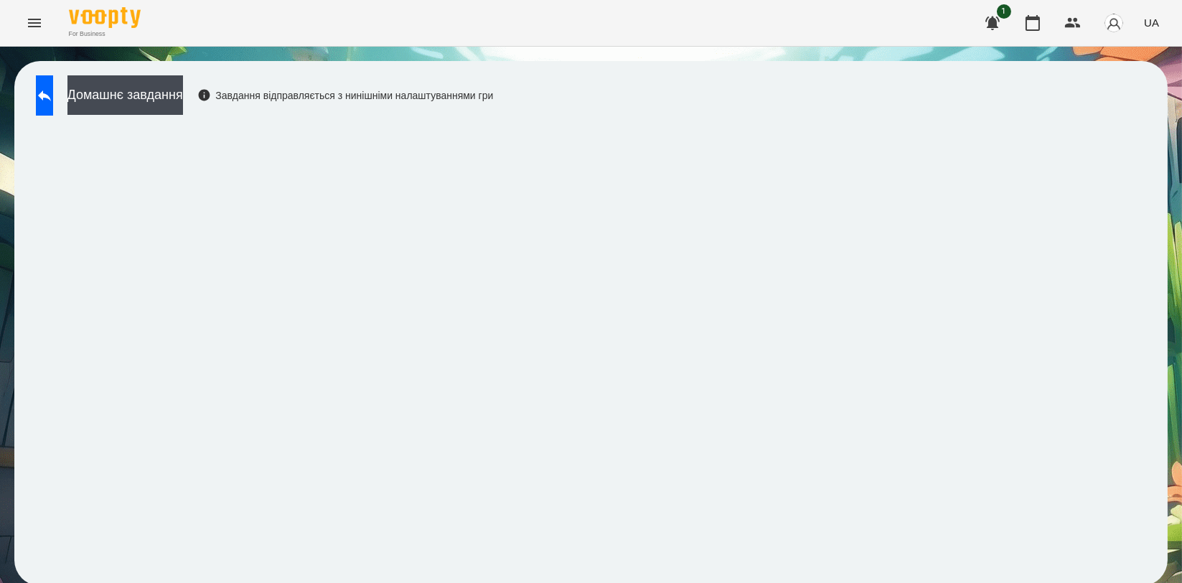
drag, startPoint x: 782, startPoint y: 111, endPoint x: 785, endPoint y: 52, distance: 59.6
click at [779, 109] on div "Домашнє завдання Завдання відправляється з нинішніми налаштуваннями гри" at bounding box center [590, 323] width 1153 height 525
click at [50, 95] on icon at bounding box center [44, 95] width 17 height 17
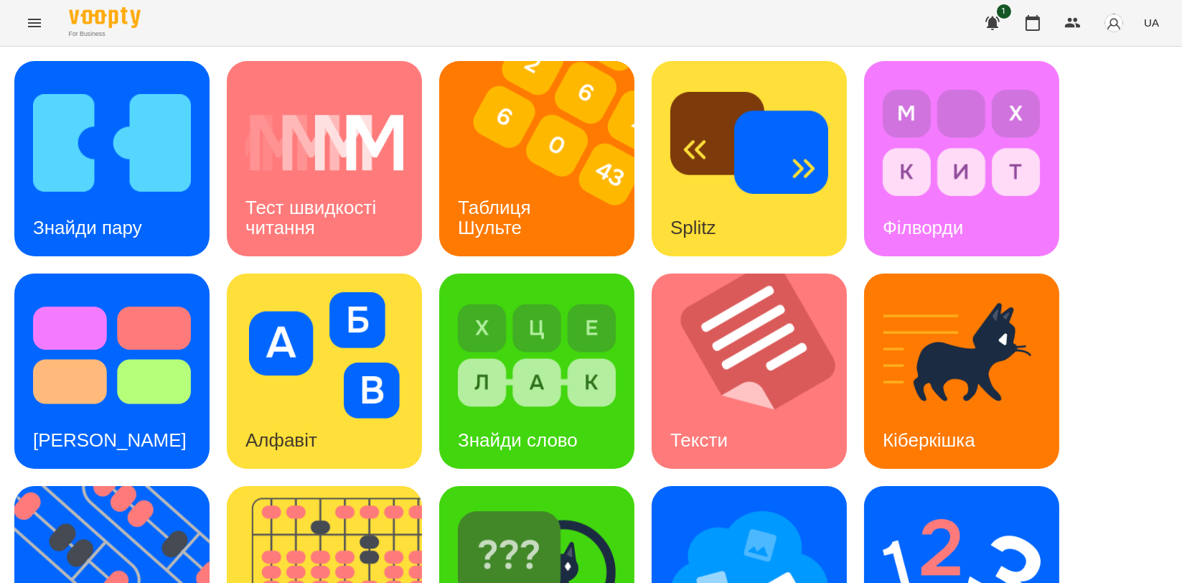
scroll to position [319, 0]
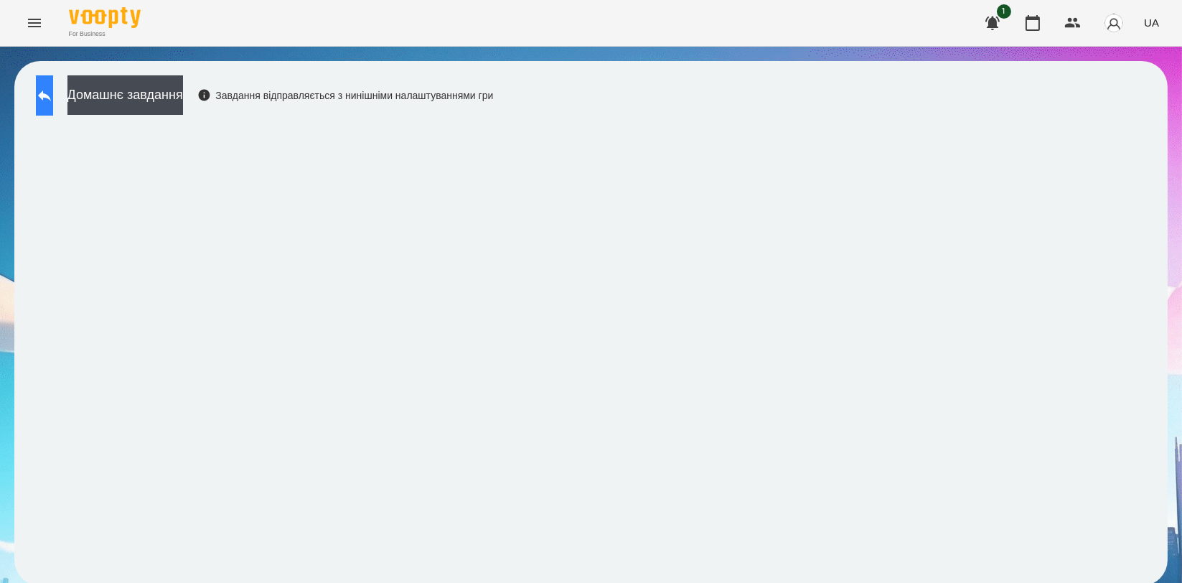
click at [53, 112] on button at bounding box center [44, 95] width 17 height 40
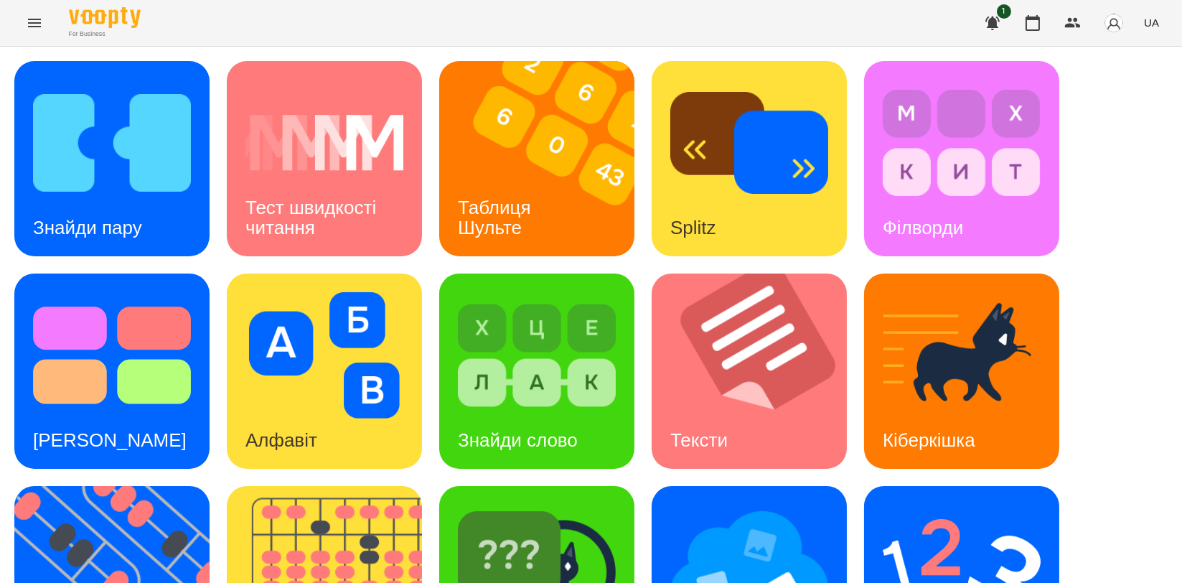
scroll to position [325, 0]
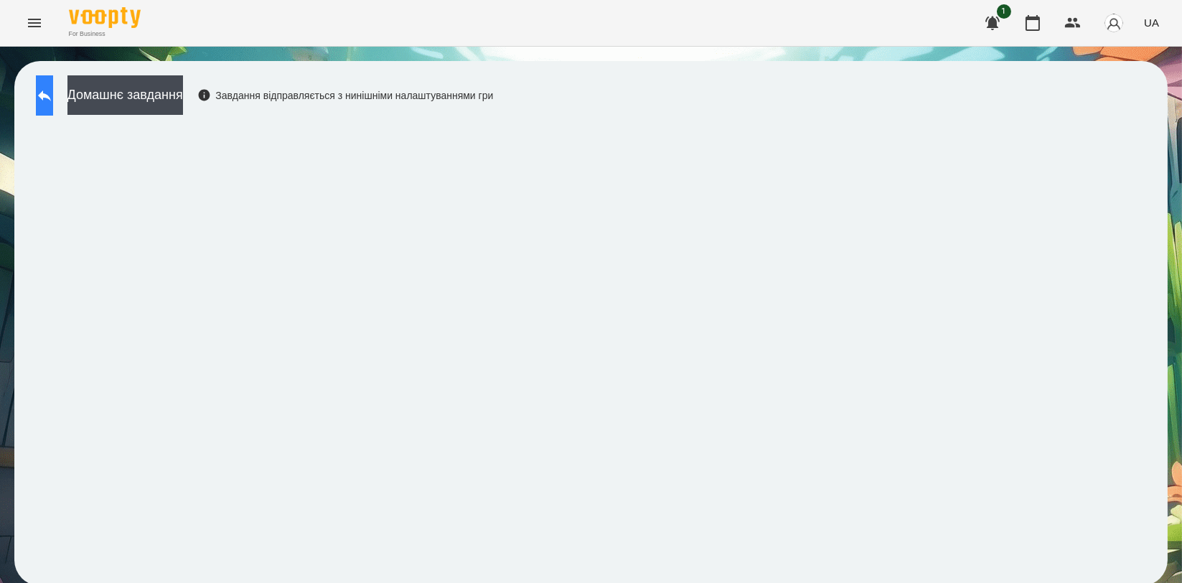
click at [53, 101] on icon at bounding box center [44, 95] width 17 height 17
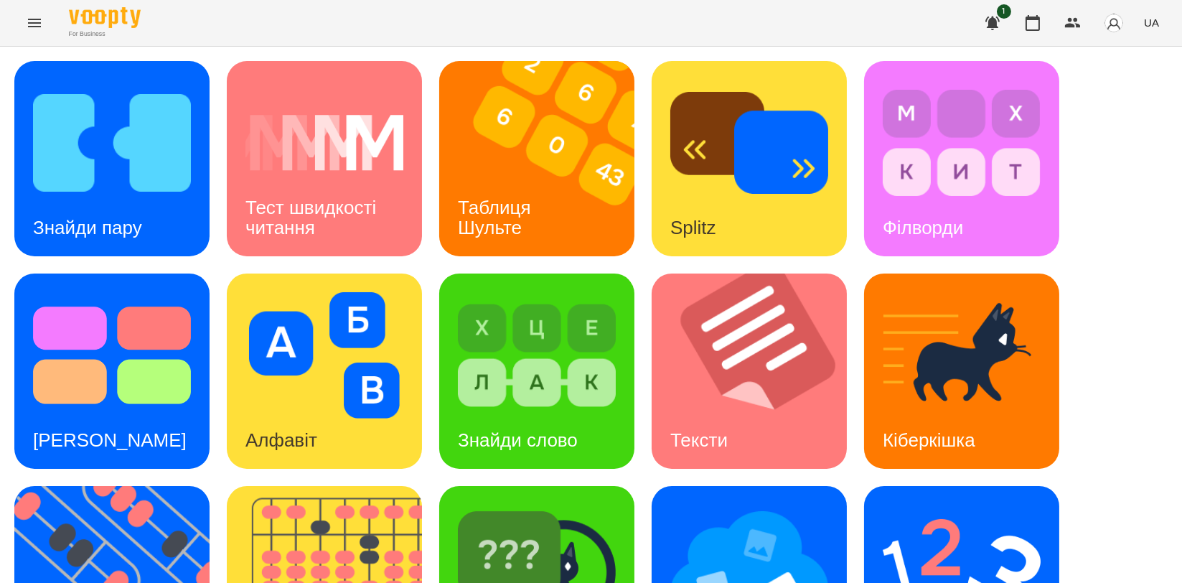
scroll to position [319, 0]
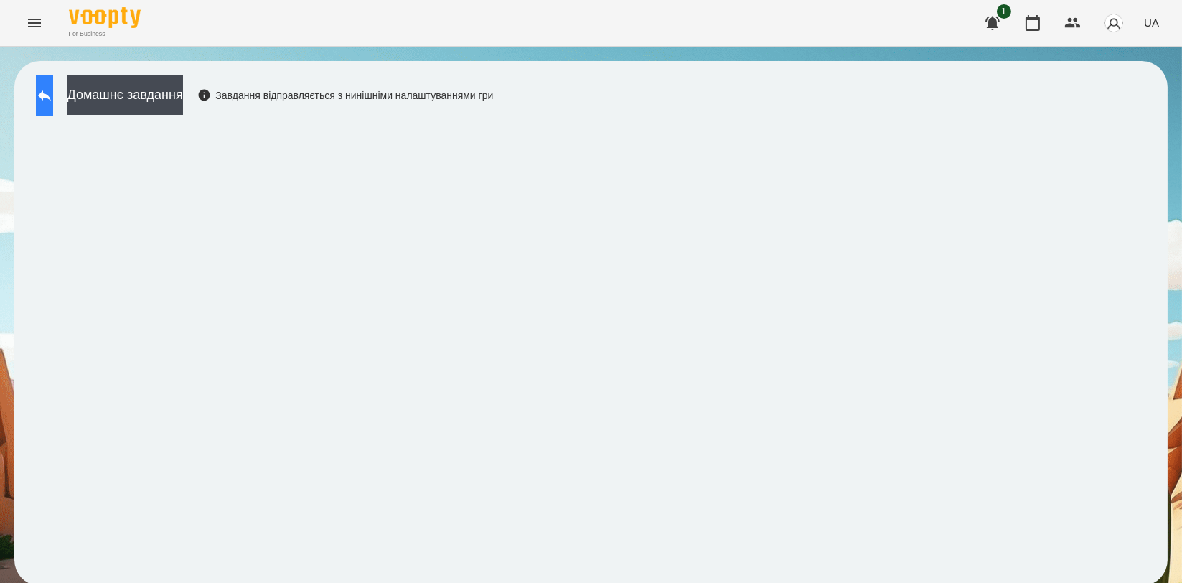
click at [36, 93] on button at bounding box center [44, 95] width 17 height 40
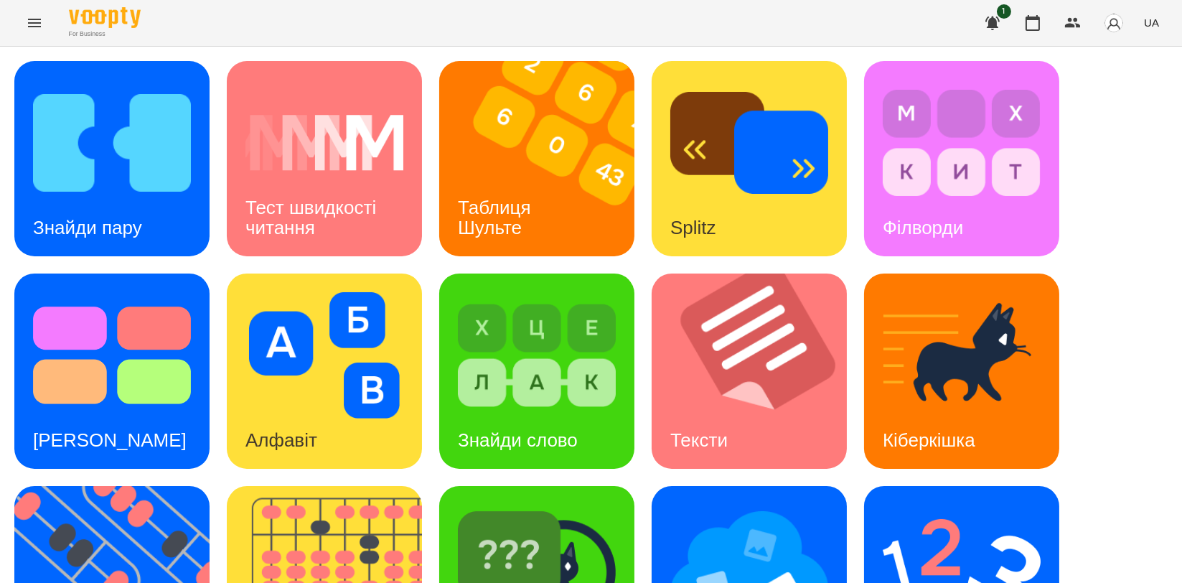
scroll to position [239, 0]
click at [497, 505] on img at bounding box center [537, 568] width 158 height 126
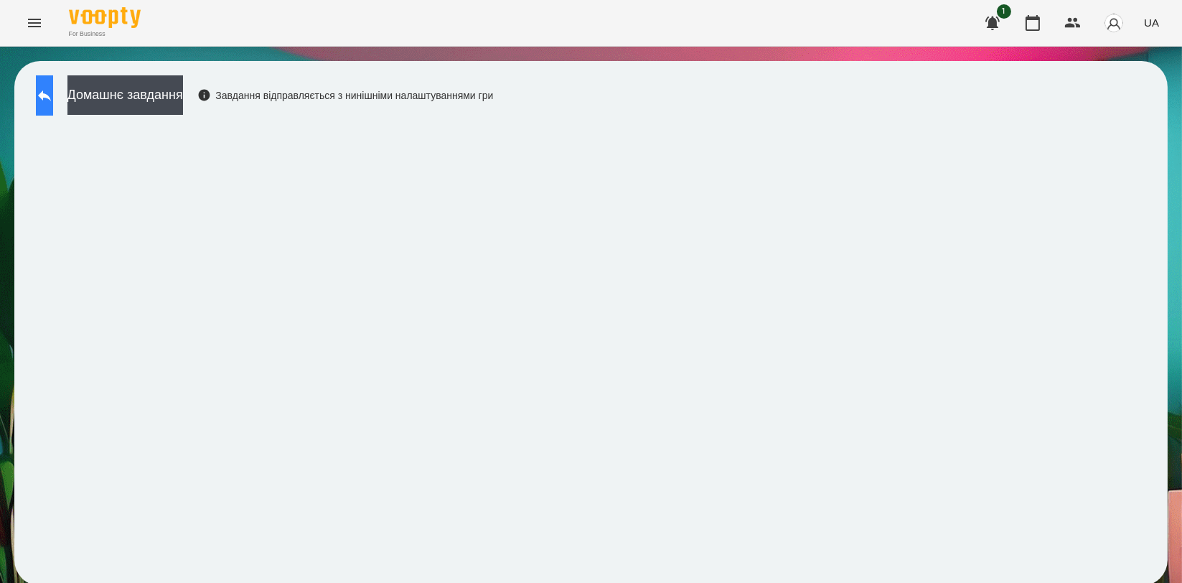
click at [53, 98] on icon at bounding box center [44, 95] width 17 height 17
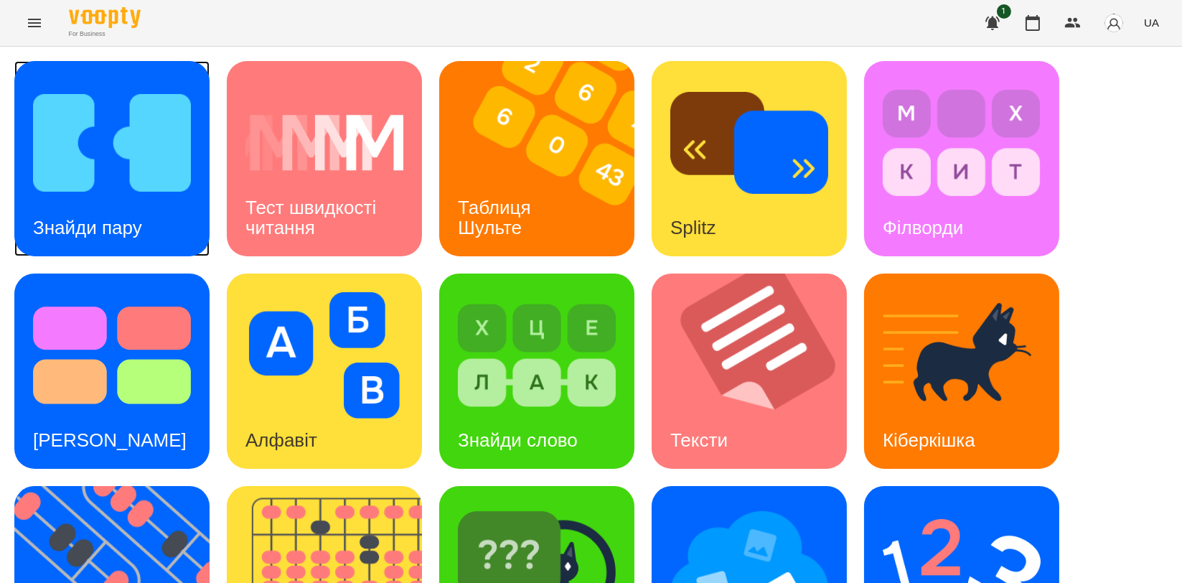
click at [152, 195] on img at bounding box center [112, 143] width 158 height 126
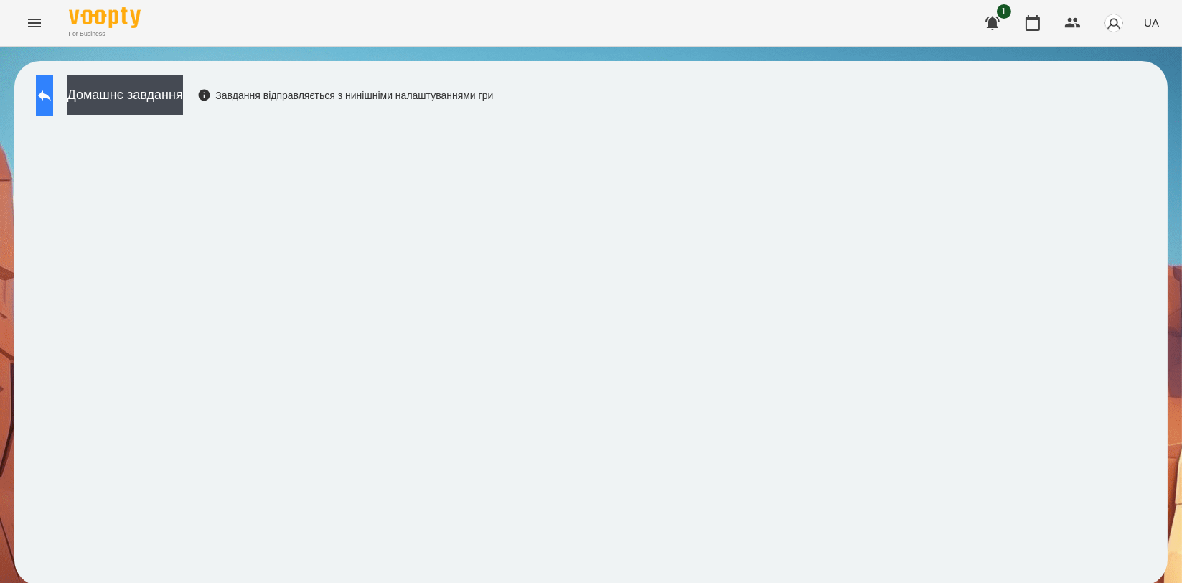
click at [53, 102] on button at bounding box center [44, 95] width 17 height 40
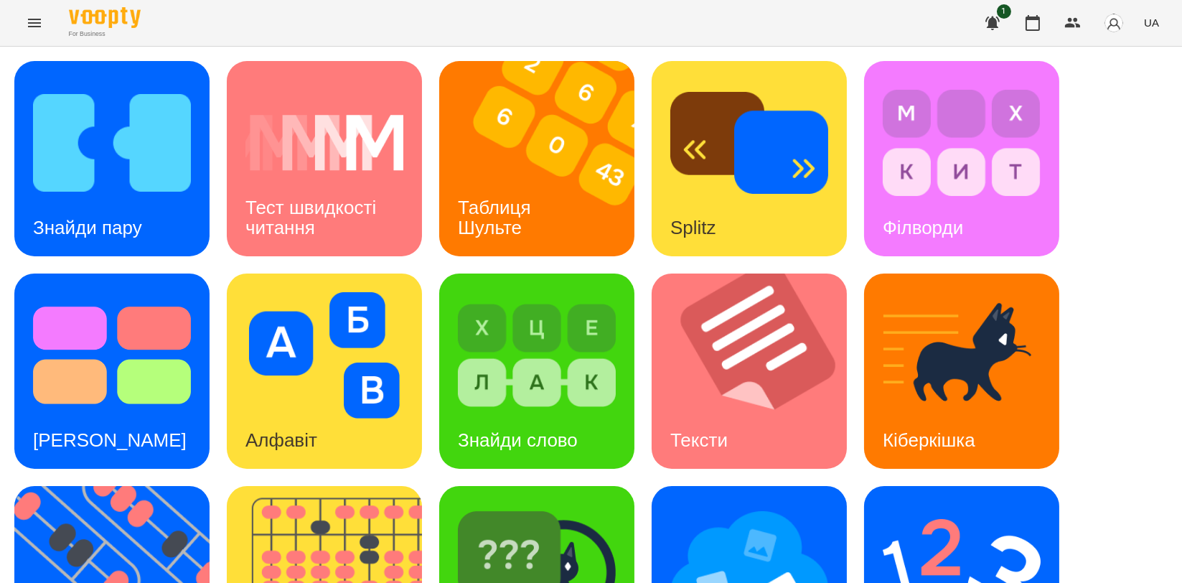
scroll to position [319, 0]
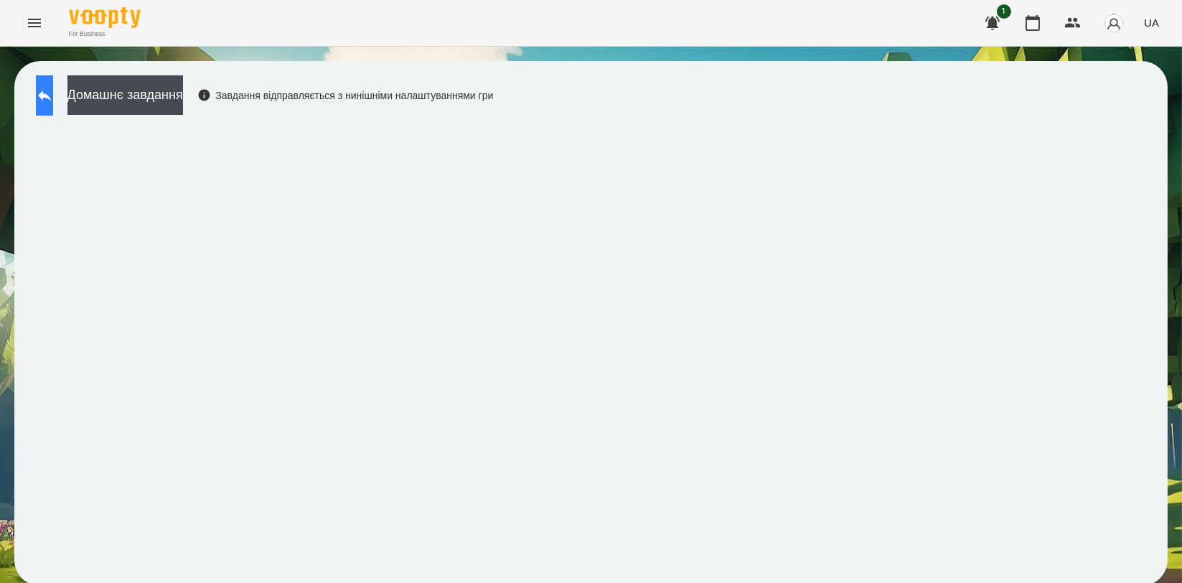
click at [46, 96] on button at bounding box center [44, 95] width 17 height 40
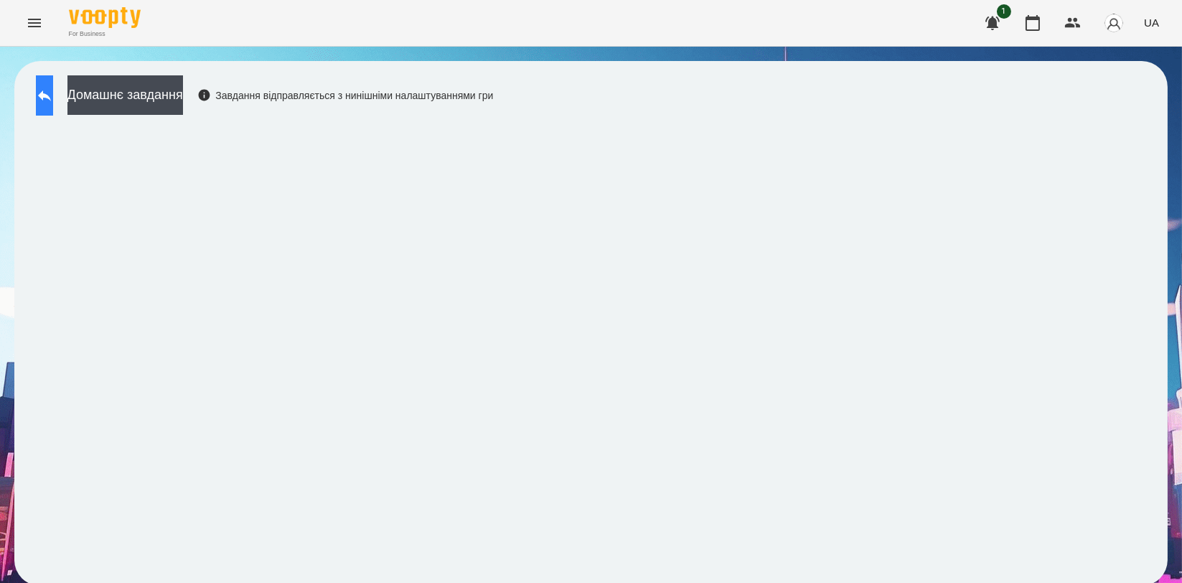
click at [53, 94] on button at bounding box center [44, 95] width 17 height 40
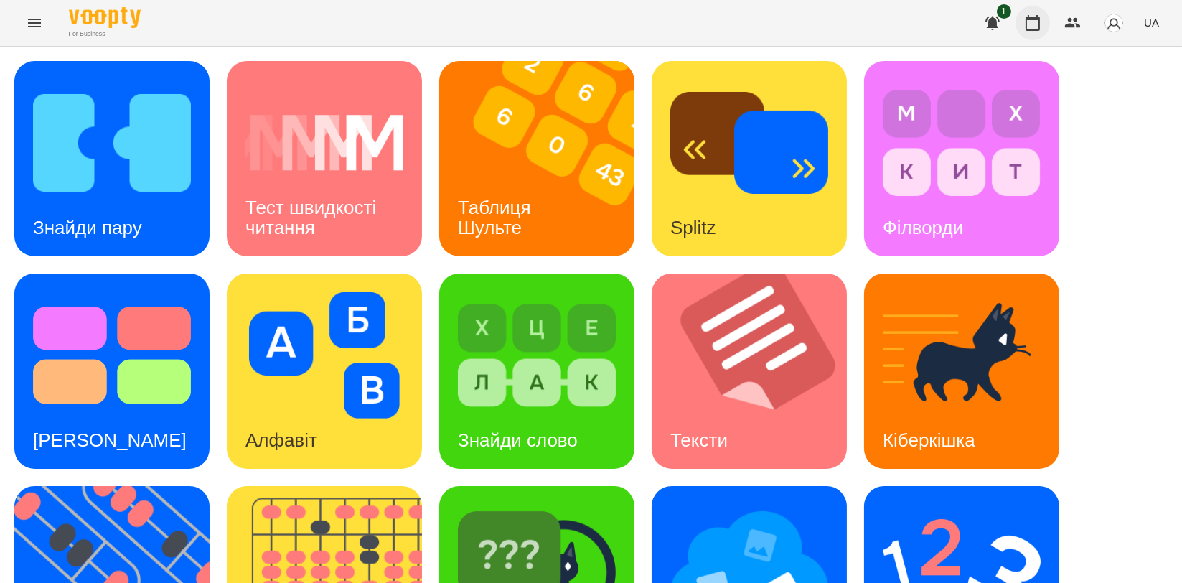
click at [1039, 32] on button "button" at bounding box center [1033, 23] width 34 height 34
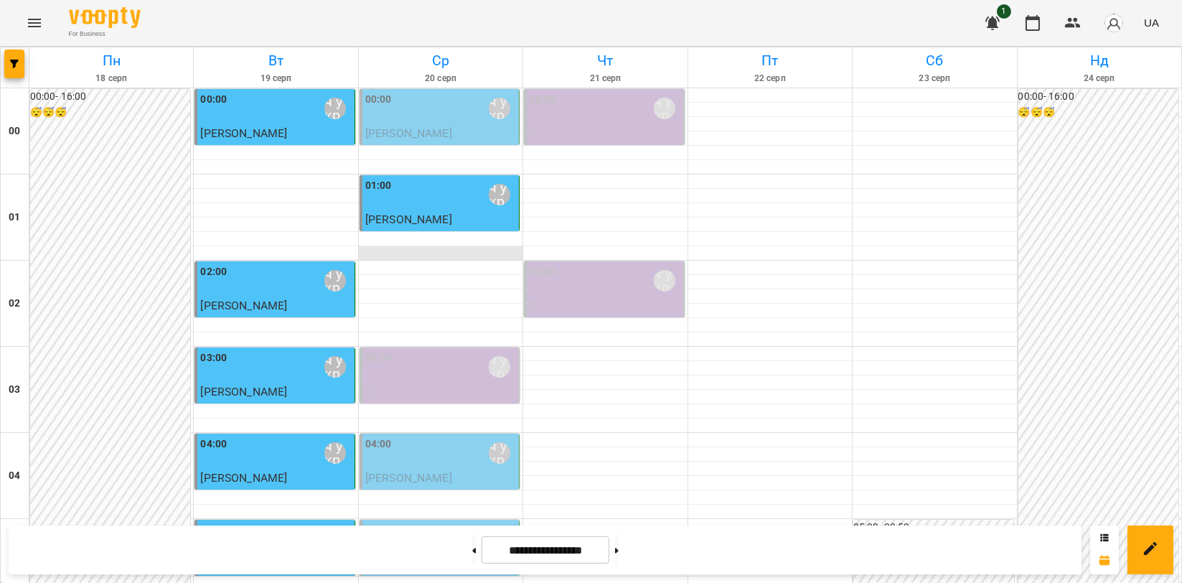
scroll to position [239, 0]
click at [406, 436] on div "04:00 Мойсук Надія\ ма укр\шч укр\ https://us06web.zoom.us/j/84559859332" at bounding box center [440, 452] width 151 height 33
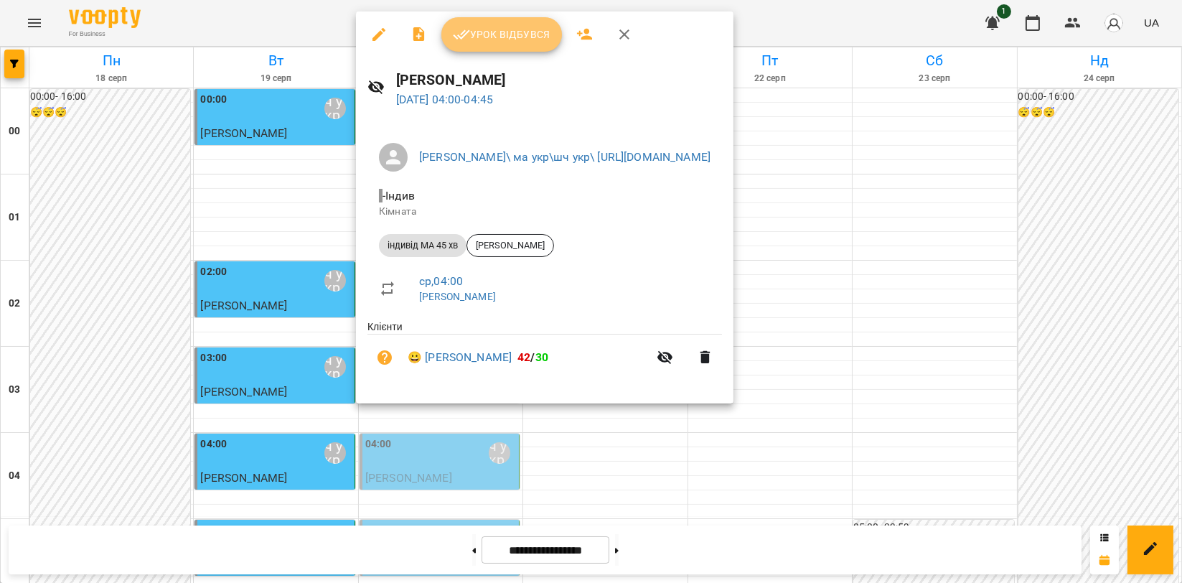
click at [521, 32] on span "Урок відбувся" at bounding box center [502, 34] width 98 height 17
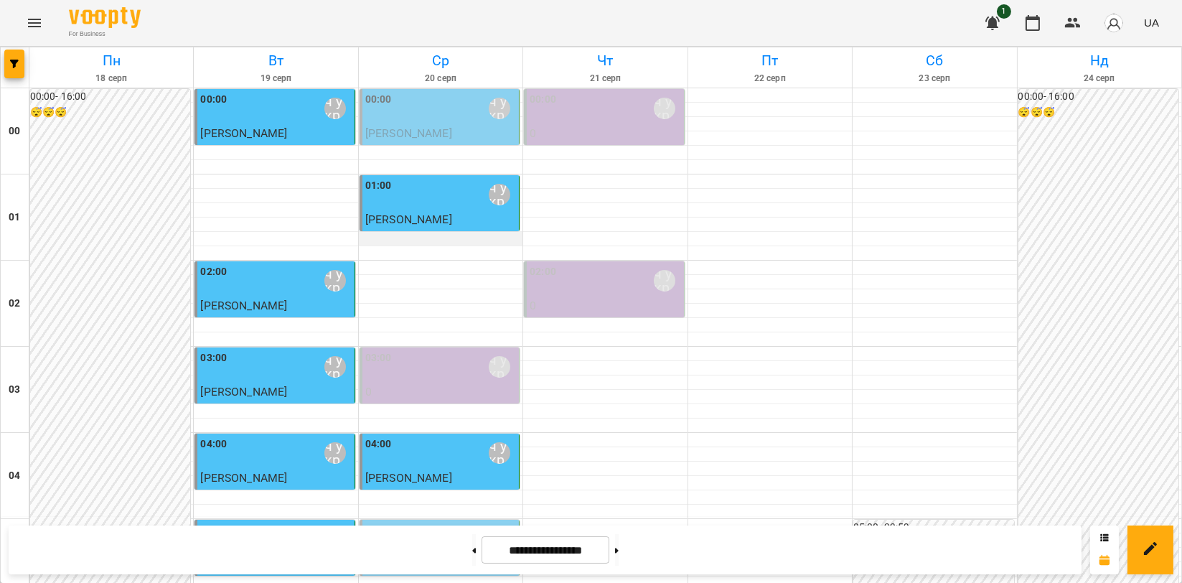
scroll to position [239, 0]
click at [410, 523] on div "05:00 Мойсук Надія\ ма укр\шч укр\ https://us06web.zoom.us/j/84559859332" at bounding box center [440, 539] width 151 height 33
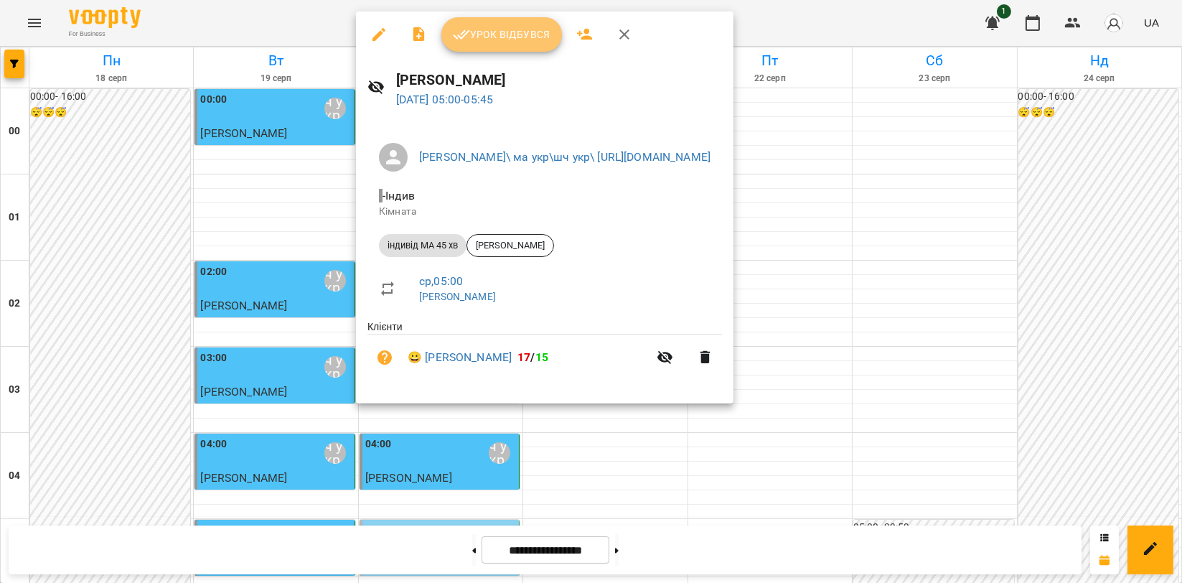
click at [464, 35] on icon "button" at bounding box center [462, 34] width 17 height 9
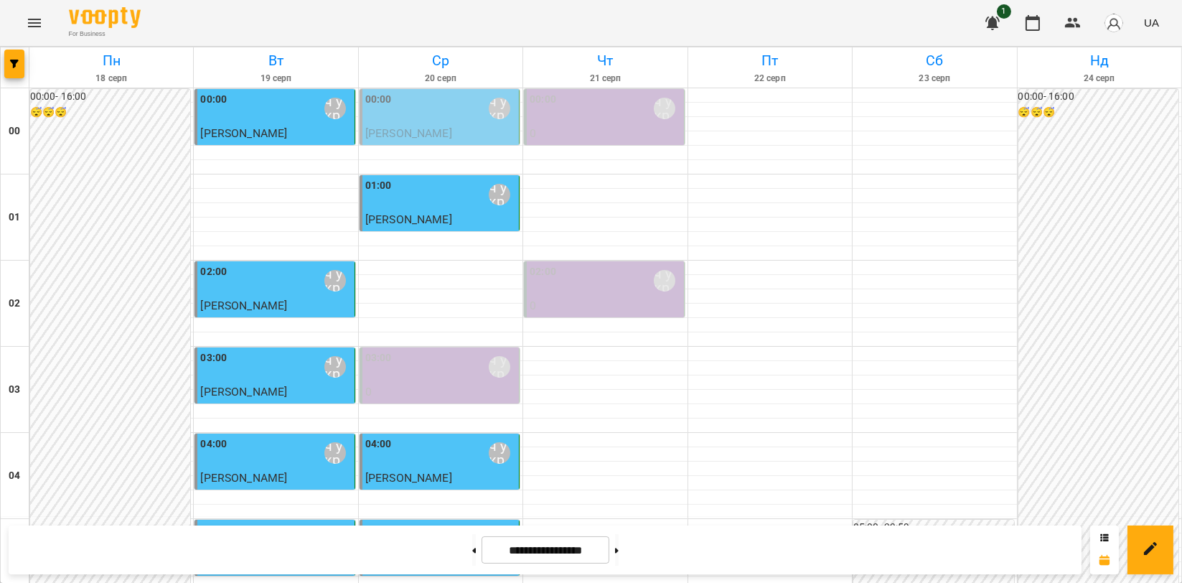
scroll to position [1239, 0]
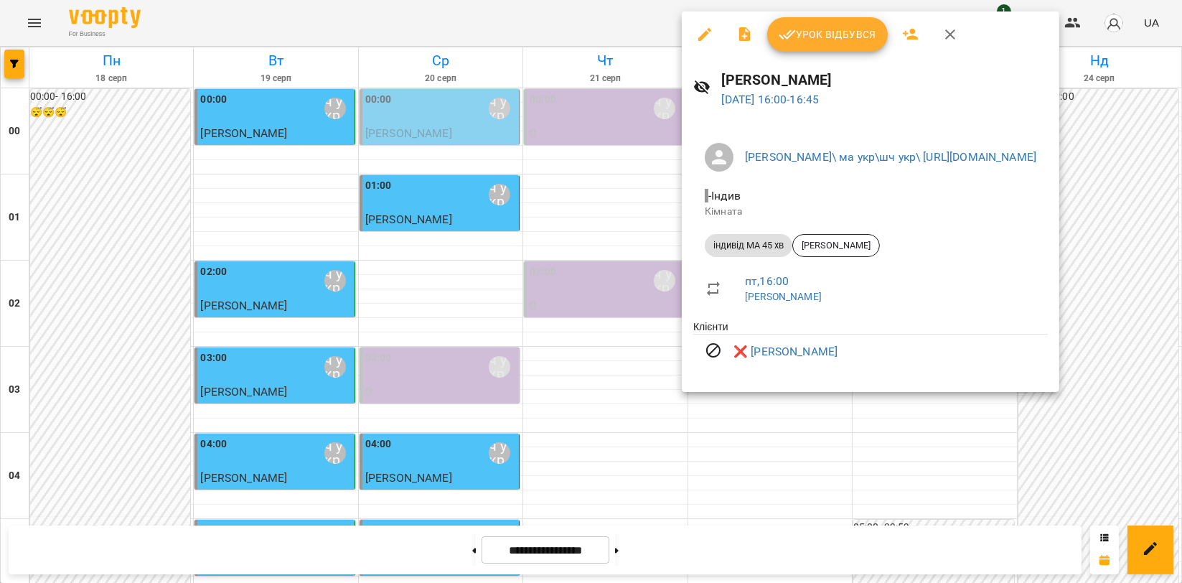
click at [960, 41] on button "button" at bounding box center [950, 34] width 34 height 34
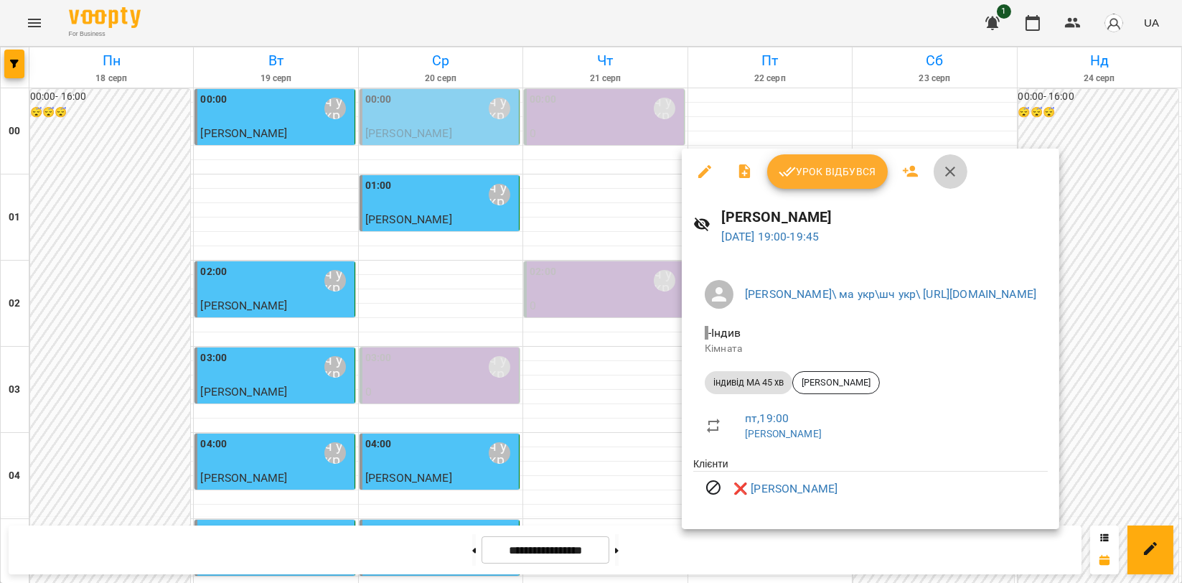
click at [953, 169] on icon "button" at bounding box center [950, 171] width 17 height 17
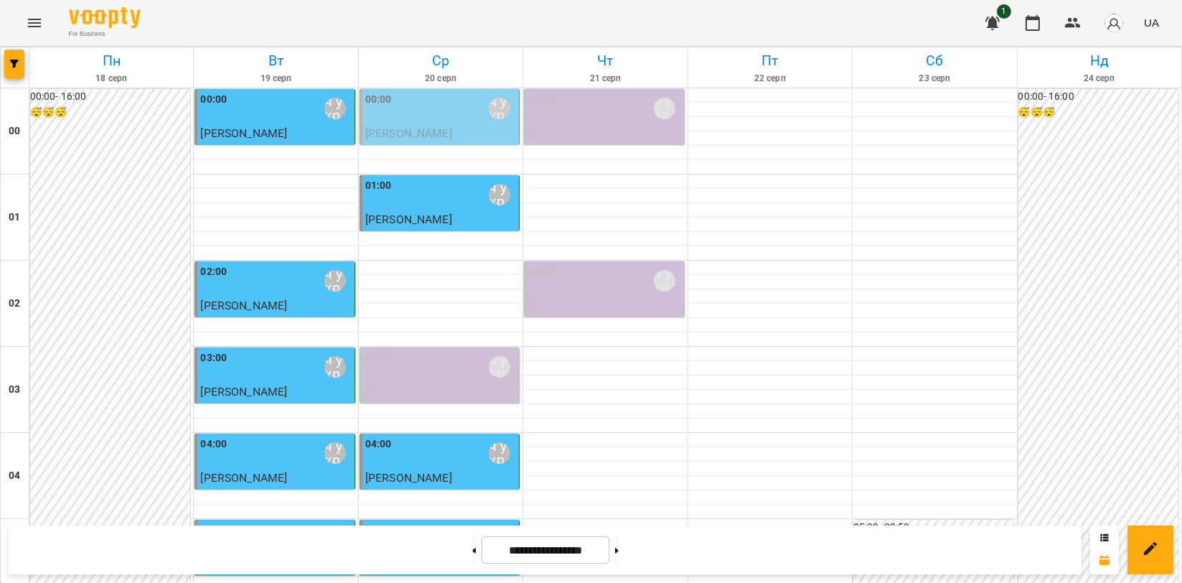
scroll to position [122, 0]
click at [619, 561] on button at bounding box center [617, 550] width 4 height 32
type input "**********"
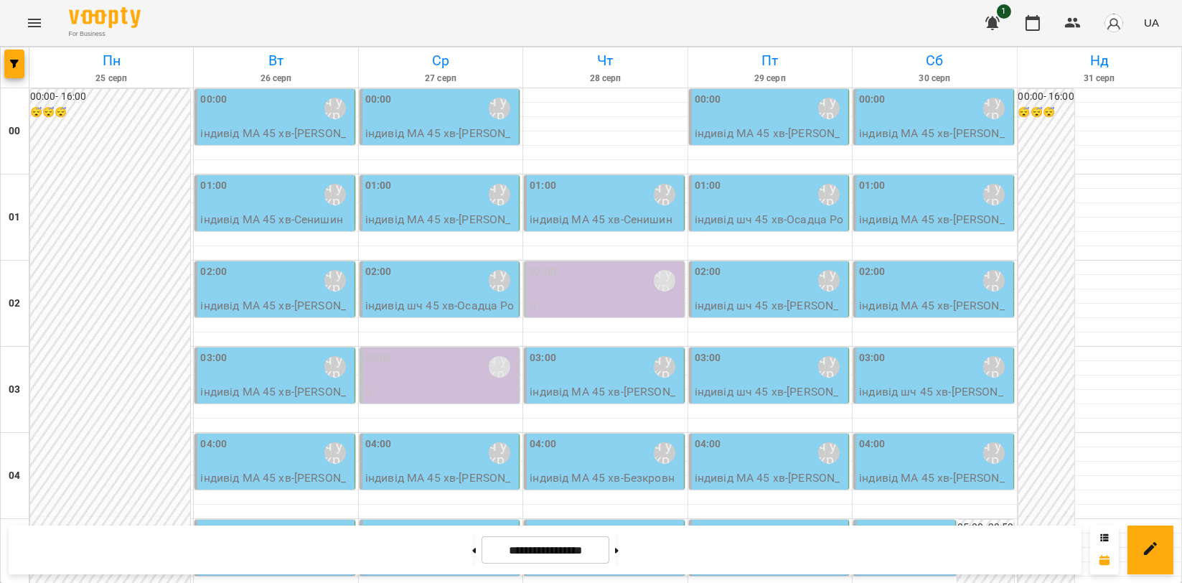
scroll to position [1398, 0]
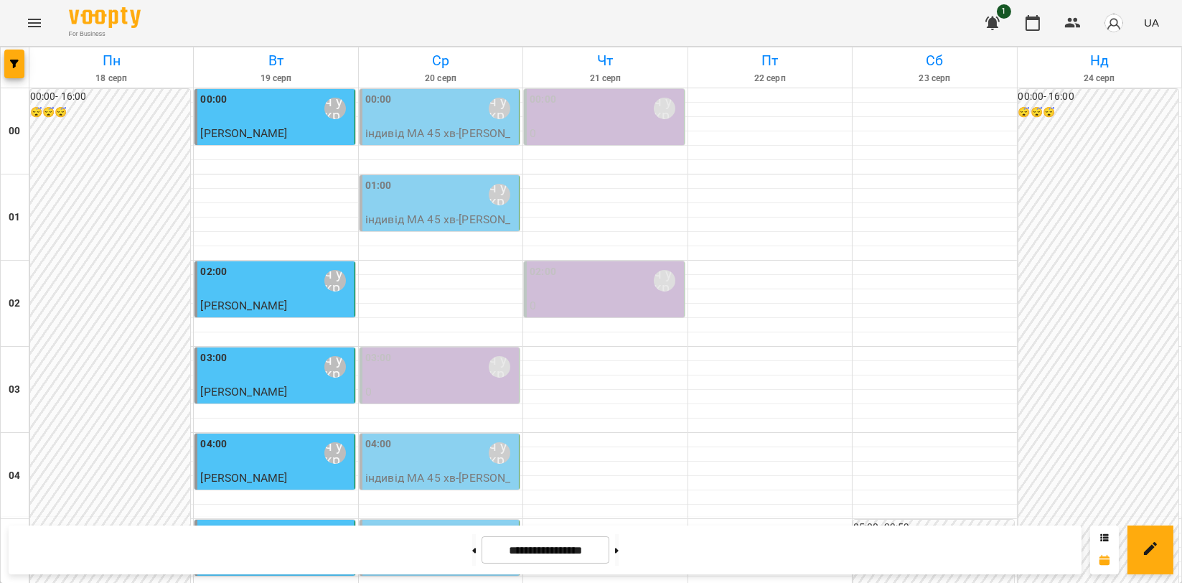
scroll to position [319, 0]
click at [486, 469] on p "індивід МА 45 хв - Симчера Кирило" at bounding box center [440, 486] width 151 height 34
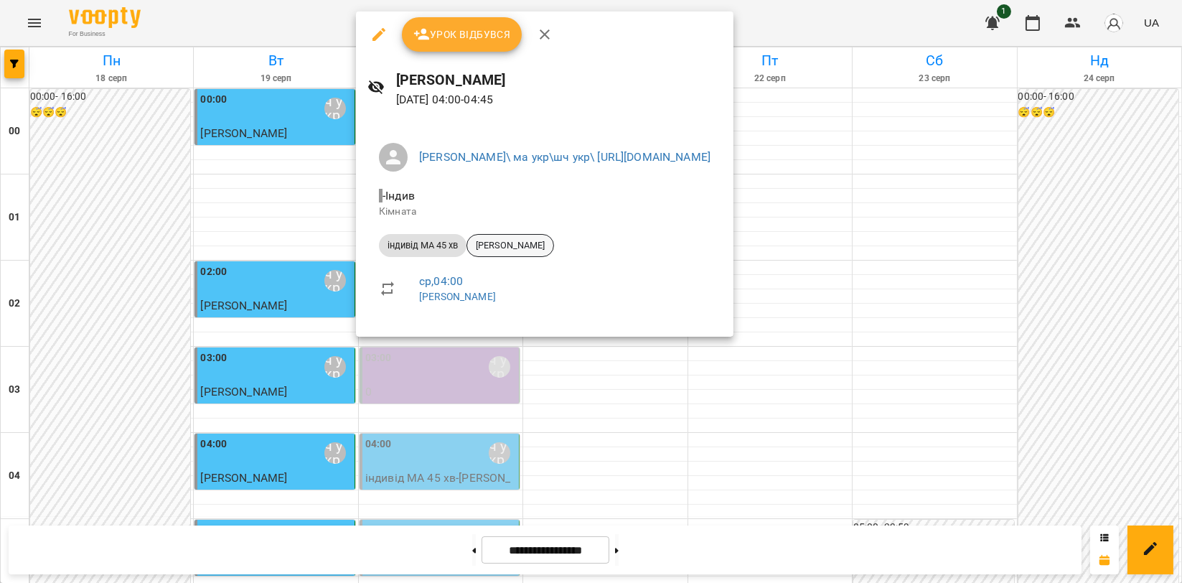
click at [517, 238] on div "[PERSON_NAME]" at bounding box center [511, 245] width 88 height 23
